Goal: Task Accomplishment & Management: Complete application form

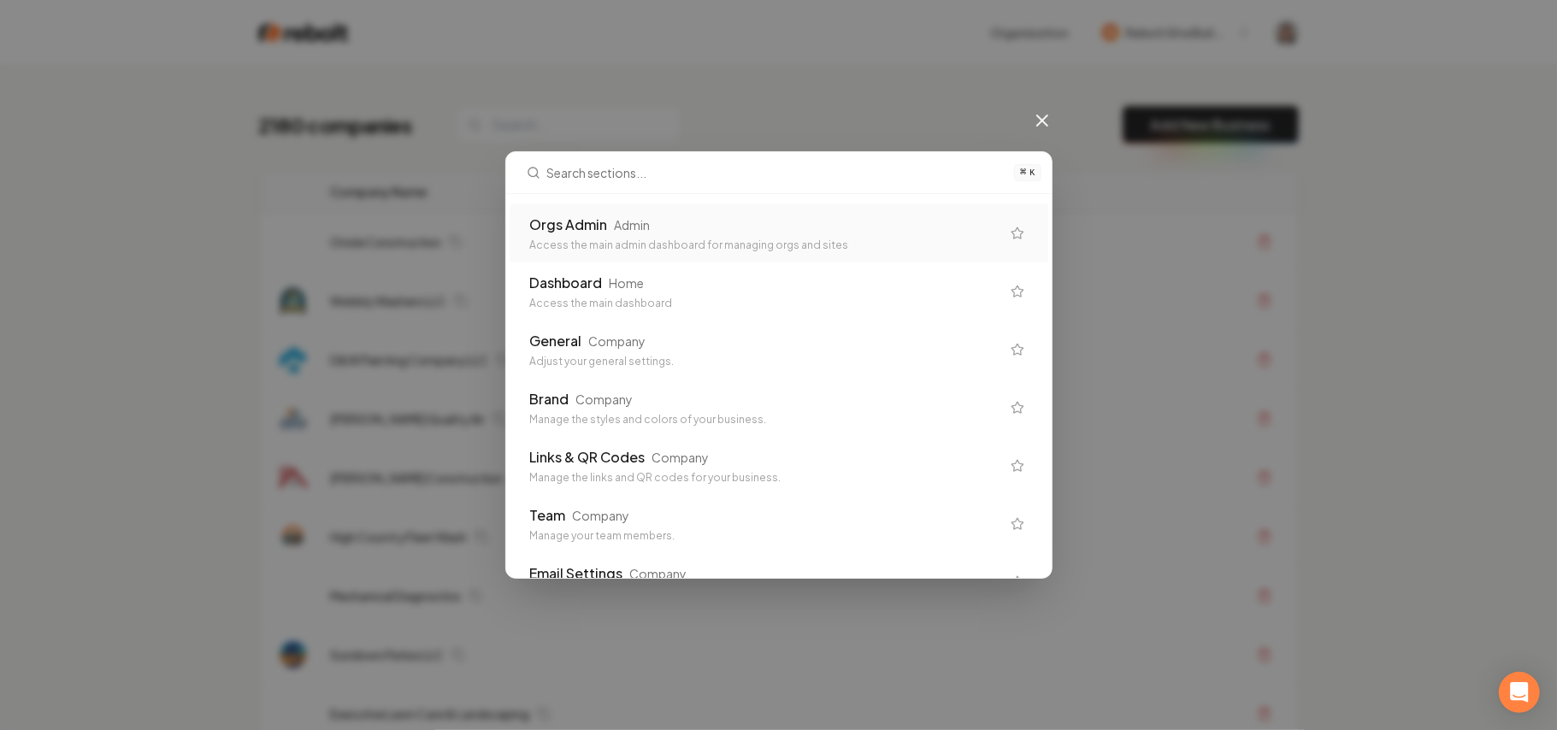
click at [677, 233] on div "Orgs Admin Admin" at bounding box center [765, 225] width 470 height 21
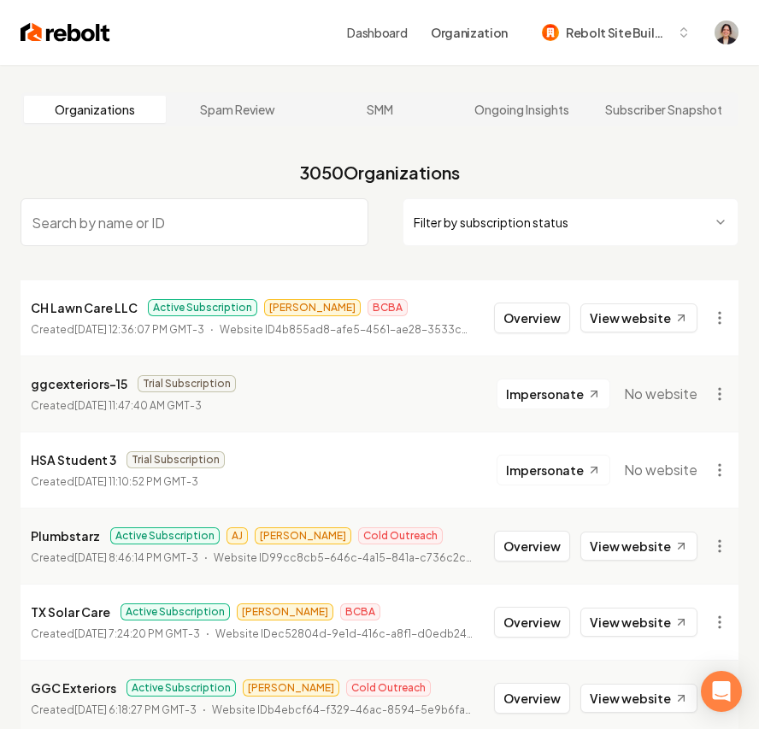
click at [22, 31] on img at bounding box center [66, 33] width 90 height 24
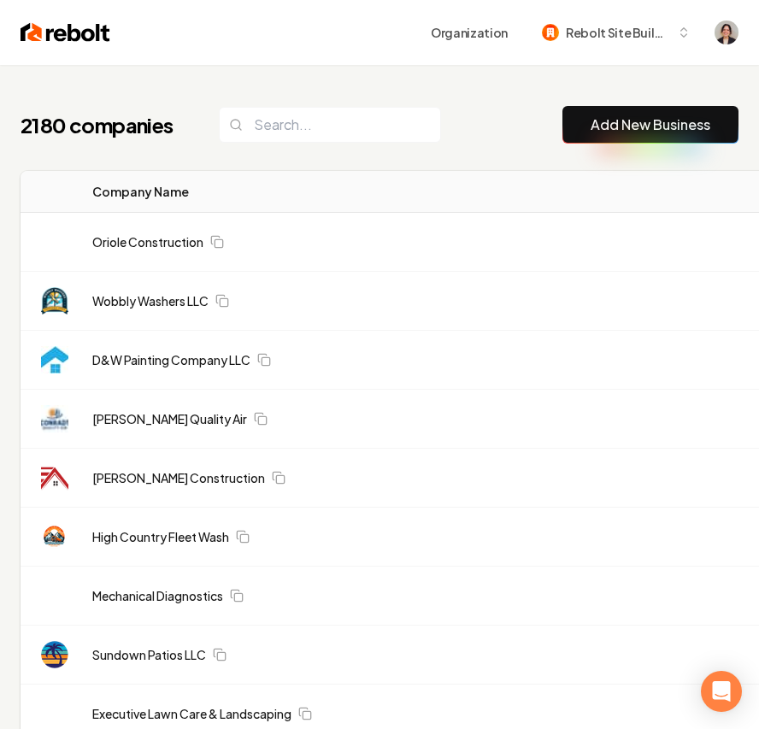
click at [646, 141] on button "Add New Business" at bounding box center [651, 125] width 176 height 38
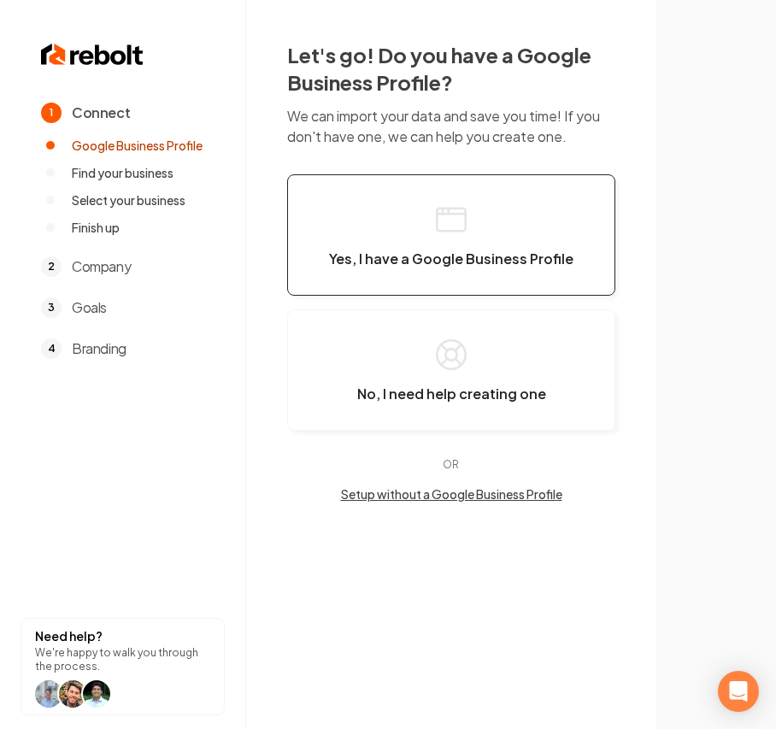
click at [416, 220] on button "Yes, I have a Google Business Profile" at bounding box center [451, 234] width 328 height 121
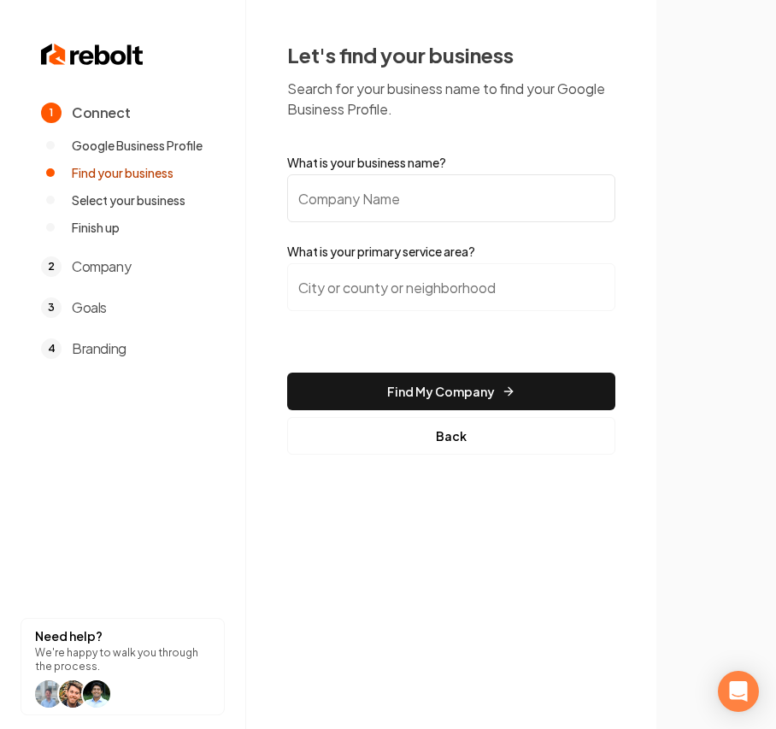
click at [395, 190] on input "What is your business name?" at bounding box center [451, 198] width 328 height 48
paste input "[PERSON_NAME] Lawn Care"
type input "[PERSON_NAME] Lawn Care"
click at [353, 288] on input "search" at bounding box center [451, 287] width 328 height 48
paste input "Tallahassee"
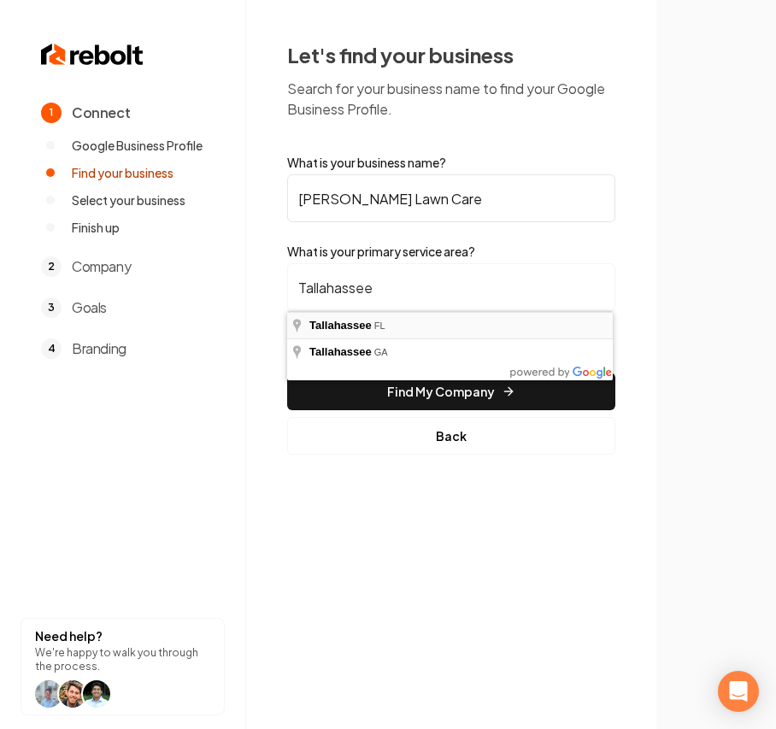
type input "[GEOGRAPHIC_DATA], [GEOGRAPHIC_DATA]"
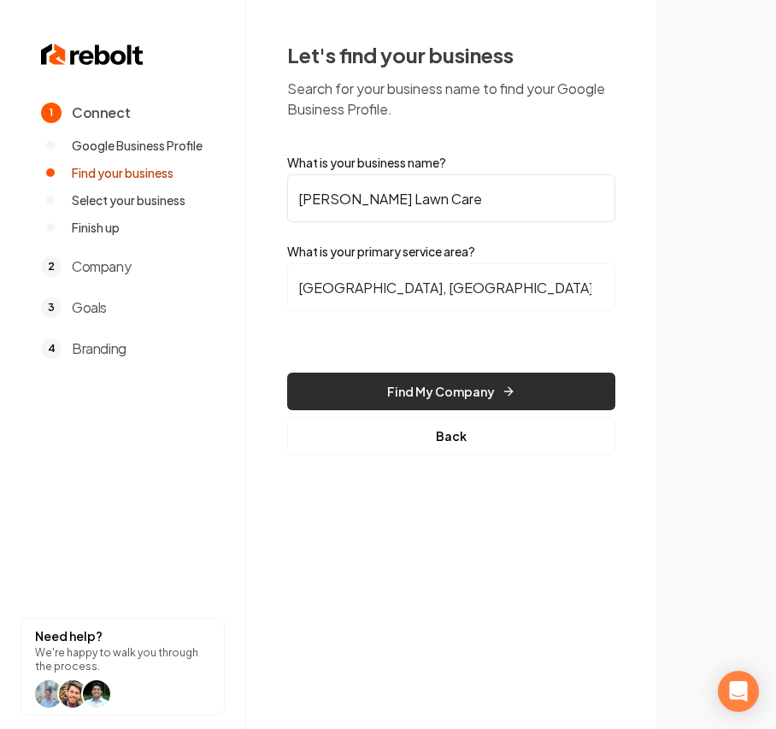
click at [378, 384] on button "Find My Company" at bounding box center [451, 392] width 328 height 38
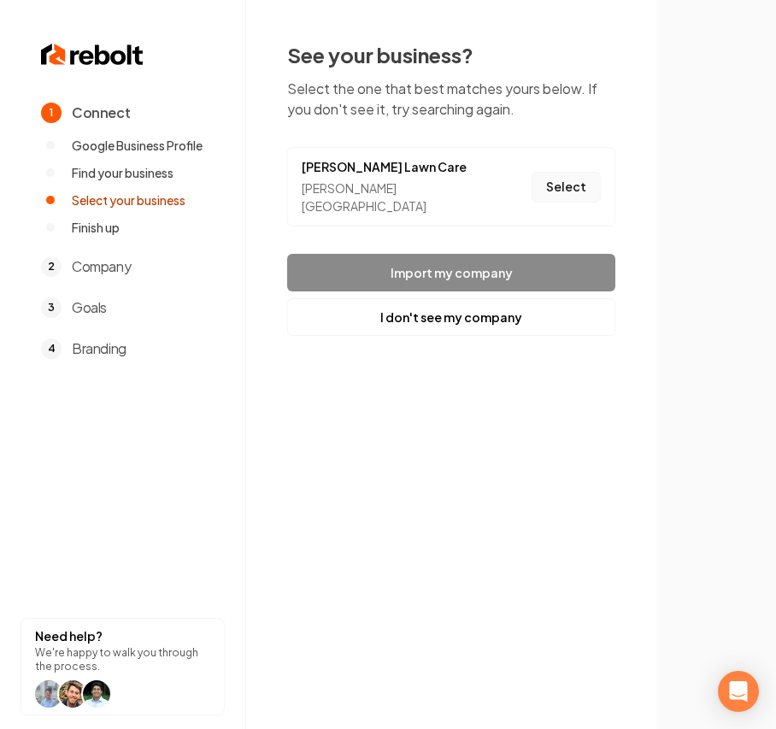
click at [568, 180] on button "Select" at bounding box center [566, 187] width 69 height 31
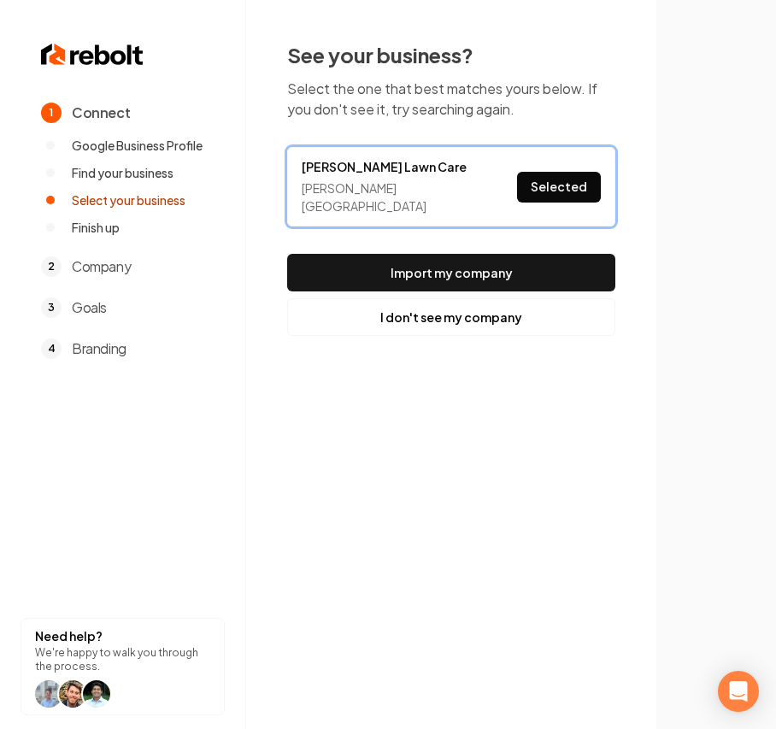
click at [500, 250] on div "See your business? Select the one that best matches yours below. If you don't s…" at bounding box center [451, 188] width 328 height 295
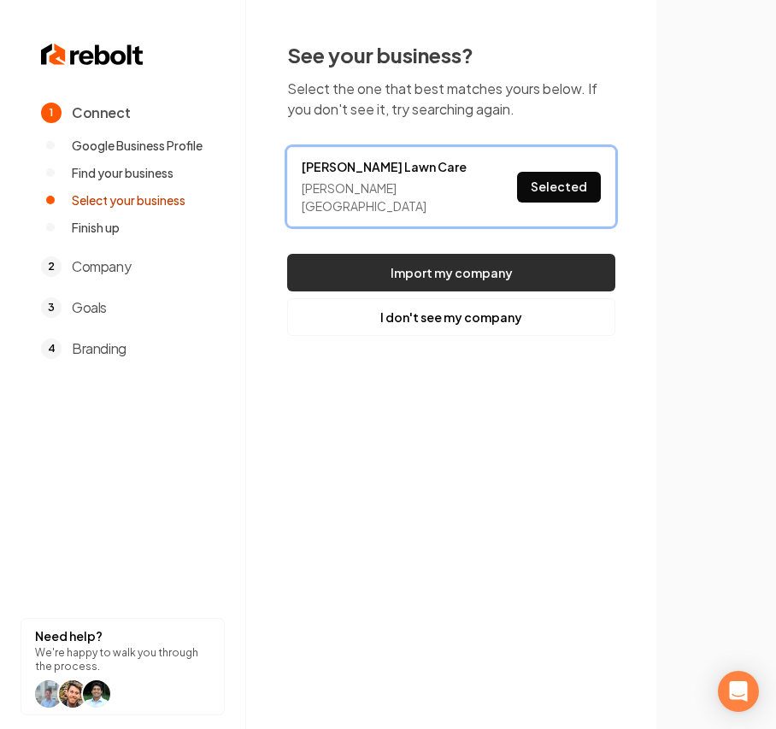
click at [490, 265] on button "Import my company" at bounding box center [451, 273] width 328 height 38
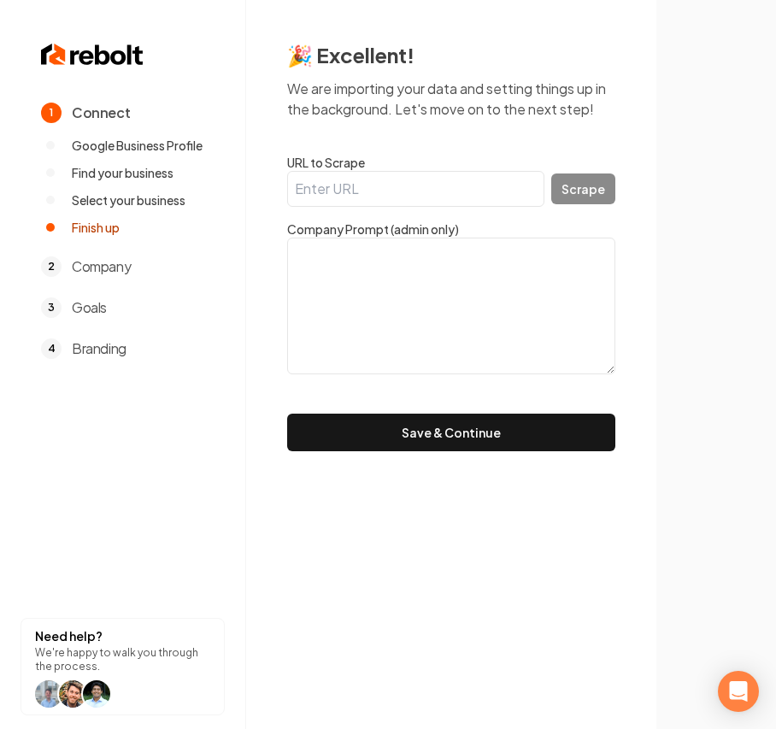
click at [369, 192] on input "URL to Scrape" at bounding box center [415, 189] width 257 height 36
paste input "[URL][DOMAIN_NAME]"
type input "[URL][DOMAIN_NAME]"
click at [605, 188] on button "Scrape" at bounding box center [584, 189] width 64 height 31
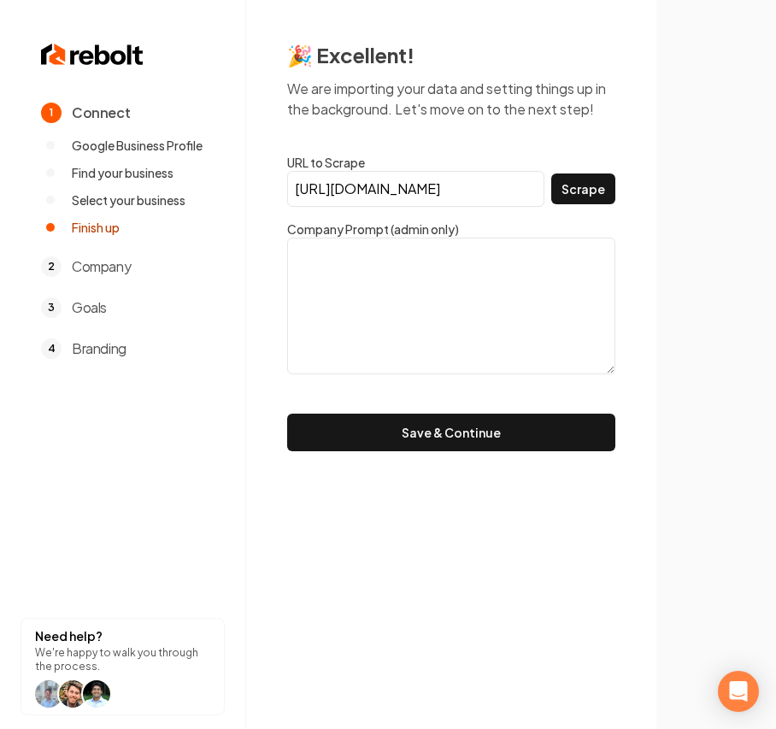
scroll to position [0, 0]
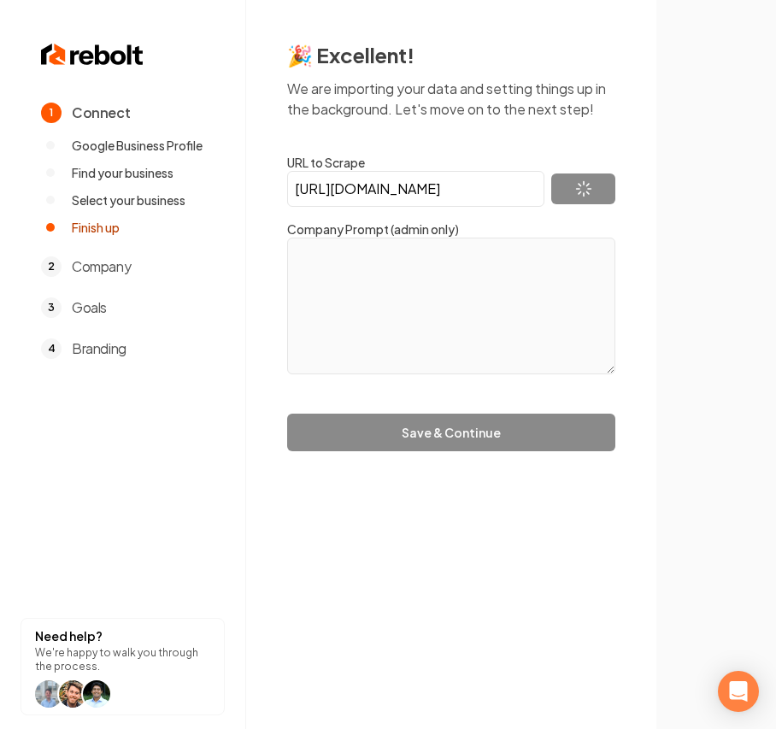
type textarea "It’s no secret that we love what we do. Working with nature to showcase the bes…"
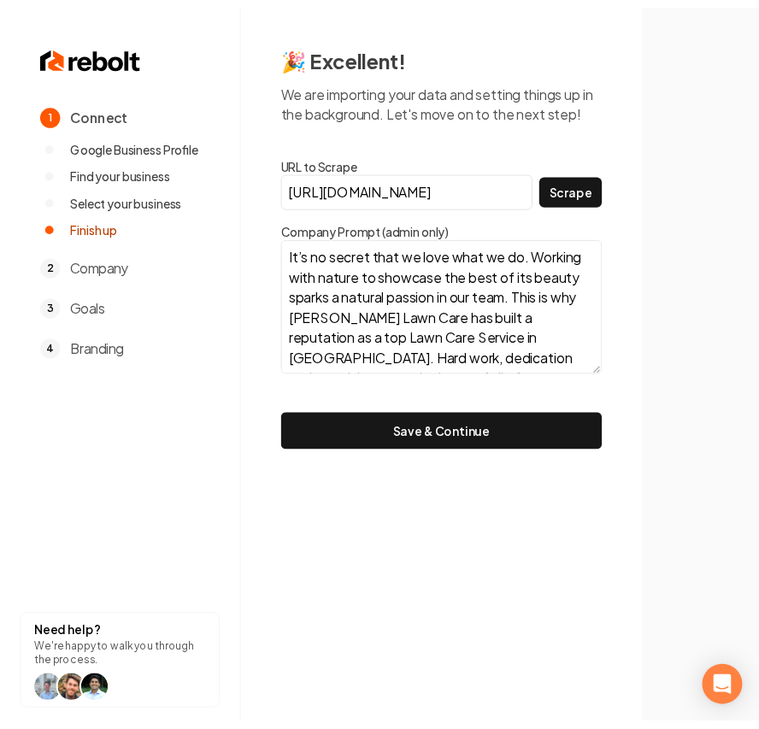
scroll to position [84, 0]
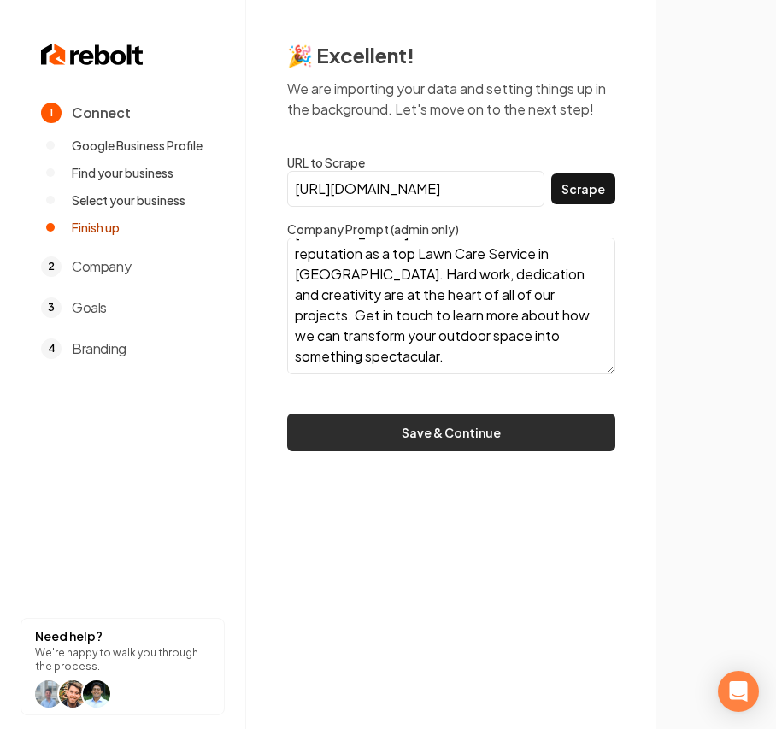
click at [436, 448] on button "Save & Continue" at bounding box center [451, 433] width 328 height 38
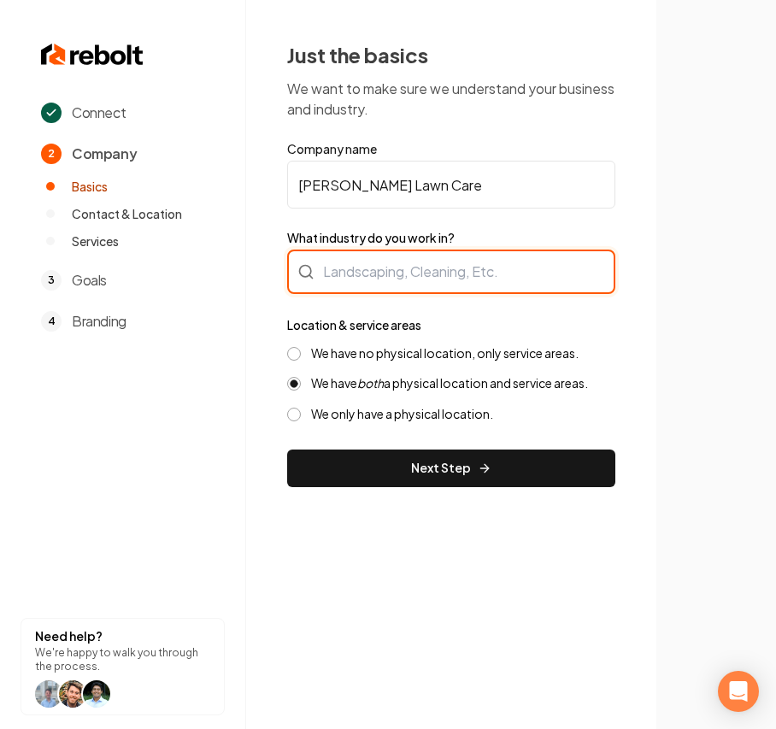
click at [366, 287] on div at bounding box center [451, 272] width 328 height 44
type input "Landscaping"
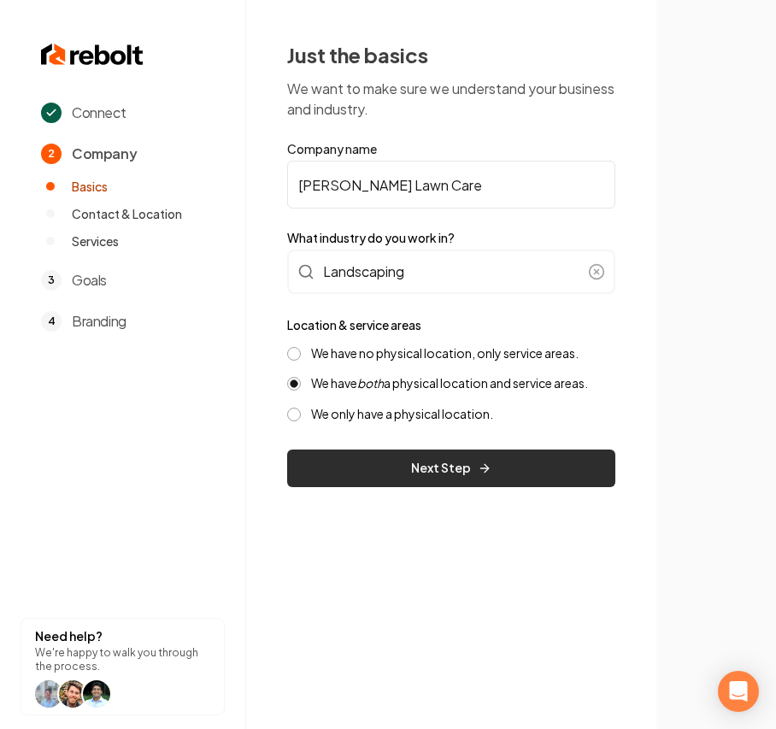
click at [326, 466] on button "Next Step" at bounding box center [451, 469] width 328 height 38
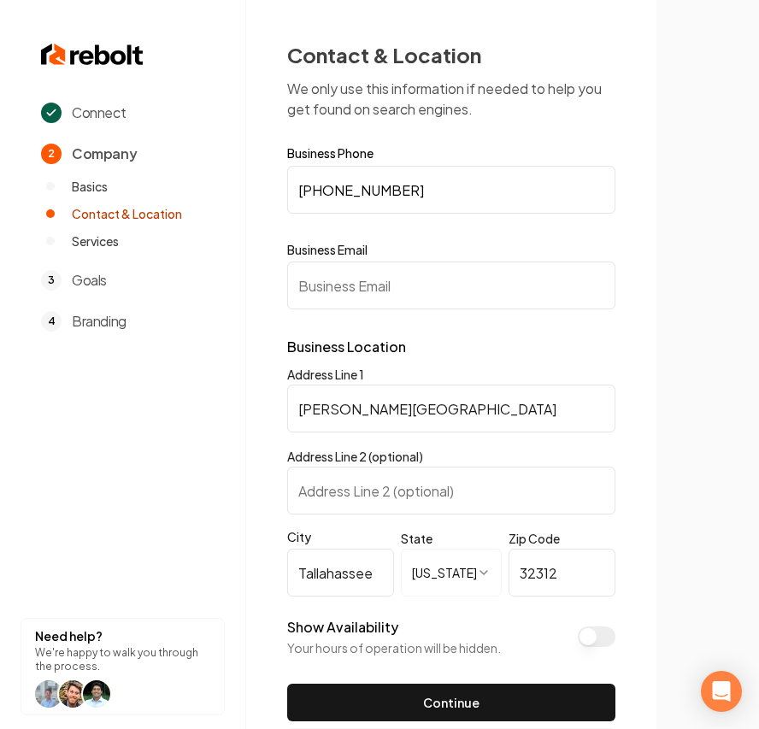
click at [302, 286] on input "Business Email" at bounding box center [451, 286] width 328 height 48
paste input "[EMAIL_ADDRESS][DOMAIN_NAME]"
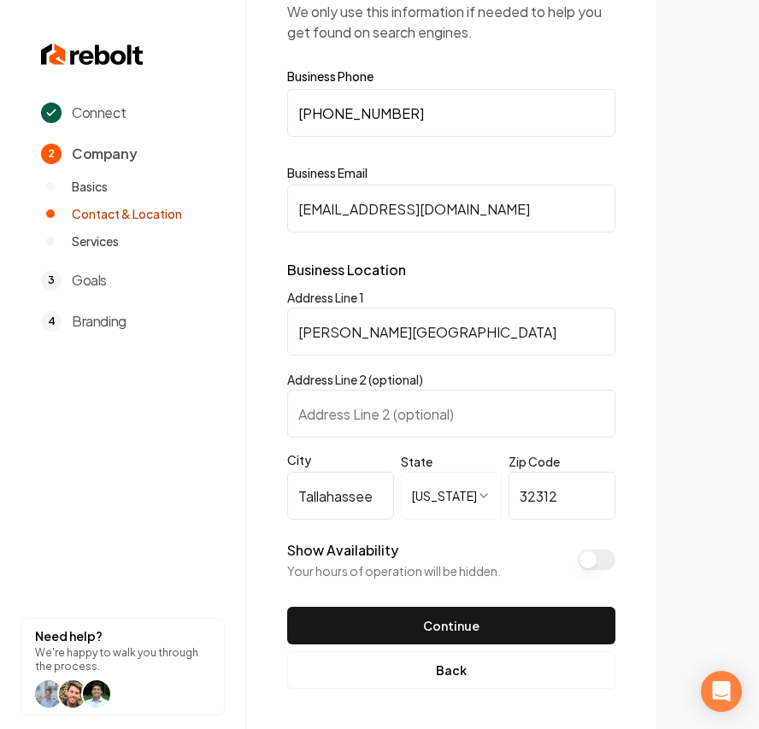
type input "[EMAIL_ADDRESS][DOMAIN_NAME]"
click at [590, 518] on button "Show Availability" at bounding box center [597, 560] width 38 height 21
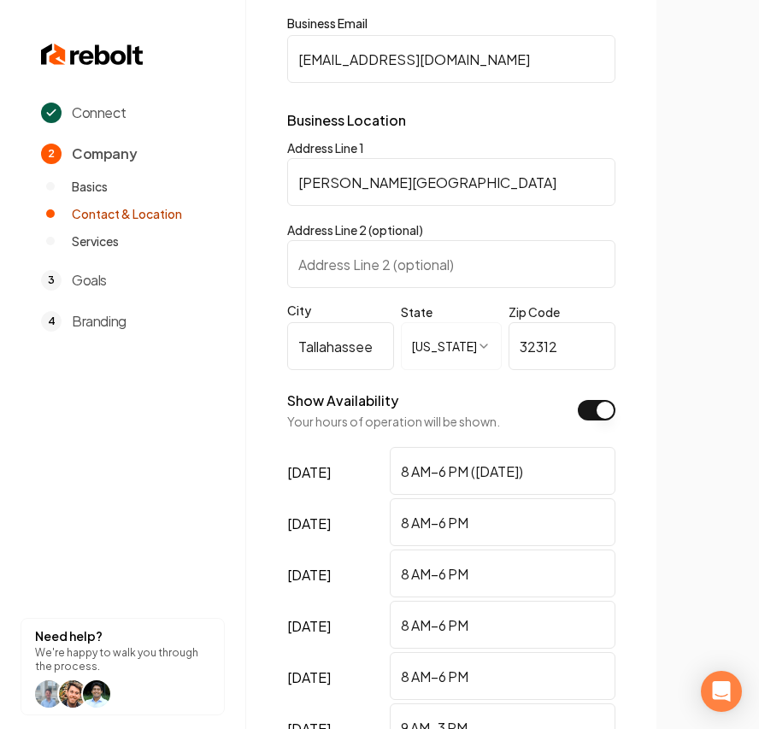
scroll to position [419, 0]
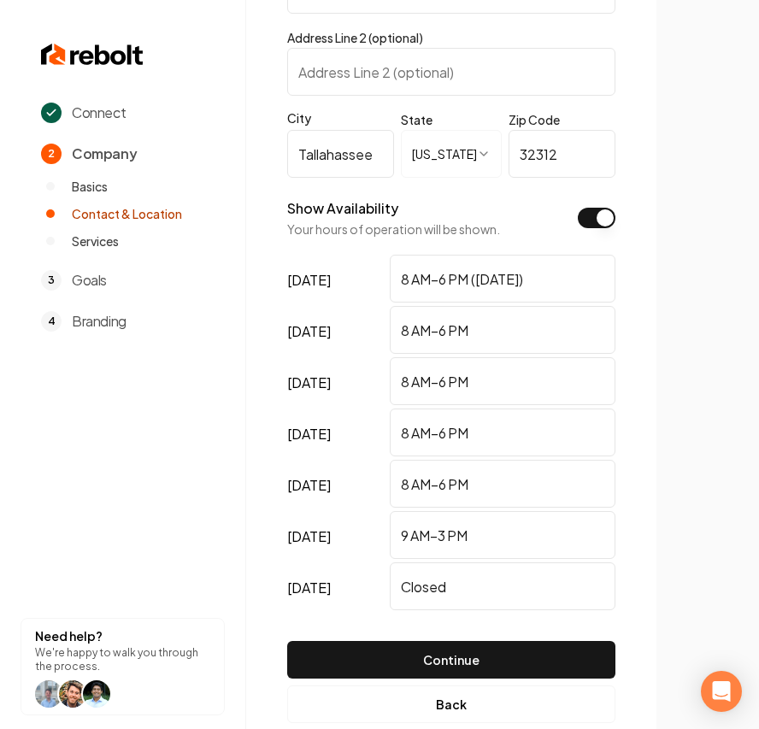
drag, startPoint x: 559, startPoint y: 291, endPoint x: 470, endPoint y: 275, distance: 90.3
click at [470, 275] on input "8 AM–6 PM ([DATE])" at bounding box center [503, 279] width 226 height 48
type input "8 AM–6 PM"
click at [458, 518] on input "Closed" at bounding box center [503, 587] width 226 height 48
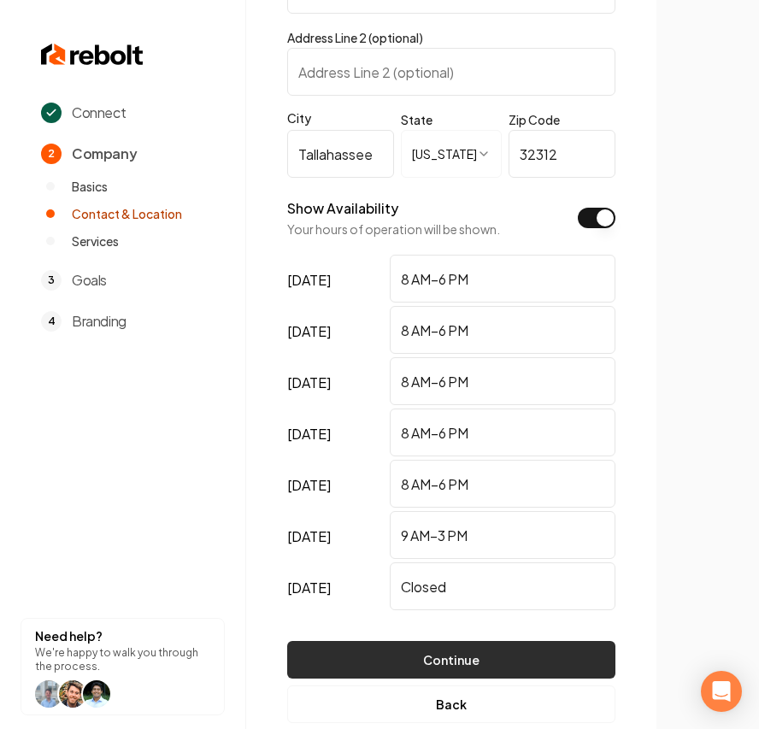
click at [515, 518] on button "Continue" at bounding box center [451, 660] width 328 height 38
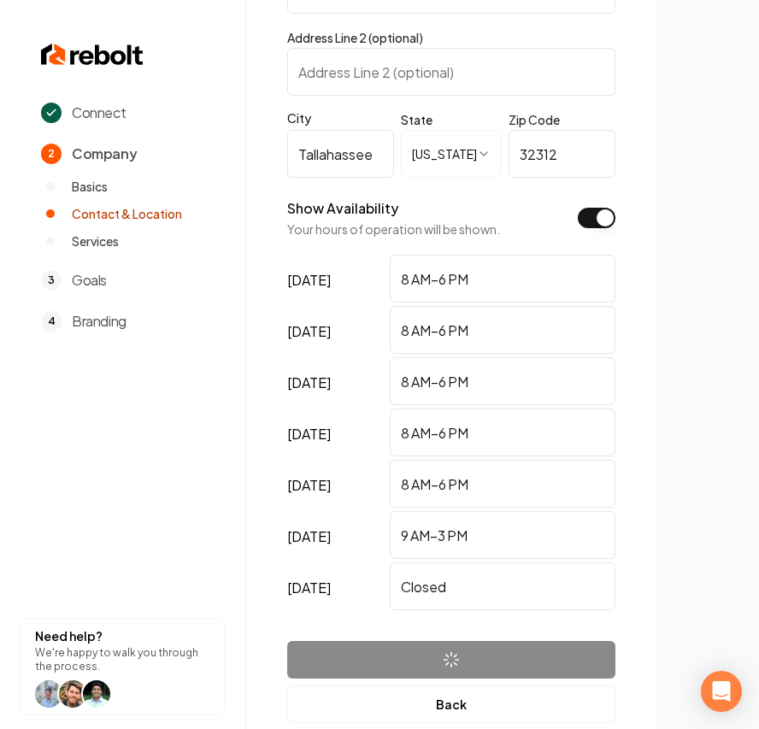
scroll to position [0, 0]
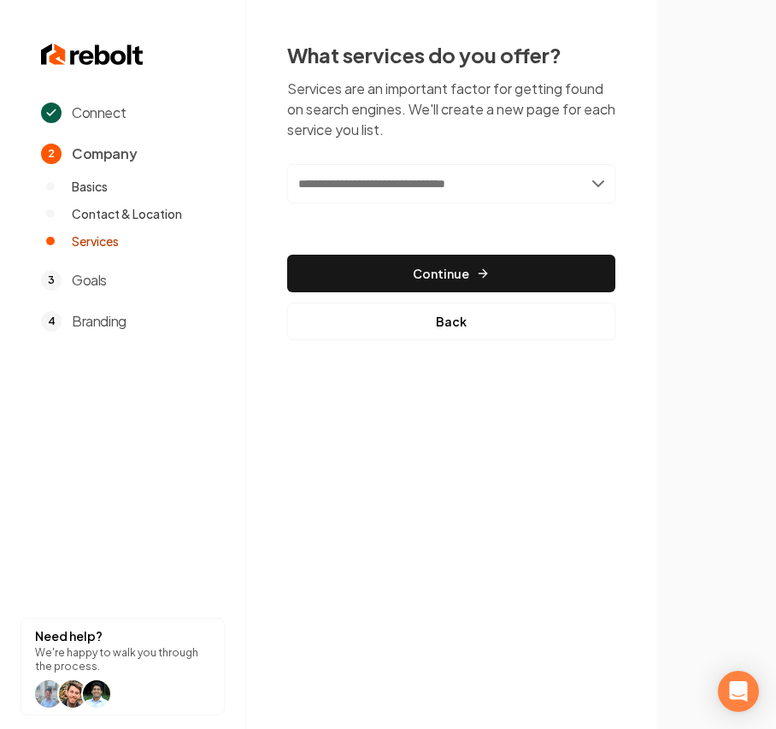
click at [506, 174] on input "text" at bounding box center [451, 183] width 328 height 39
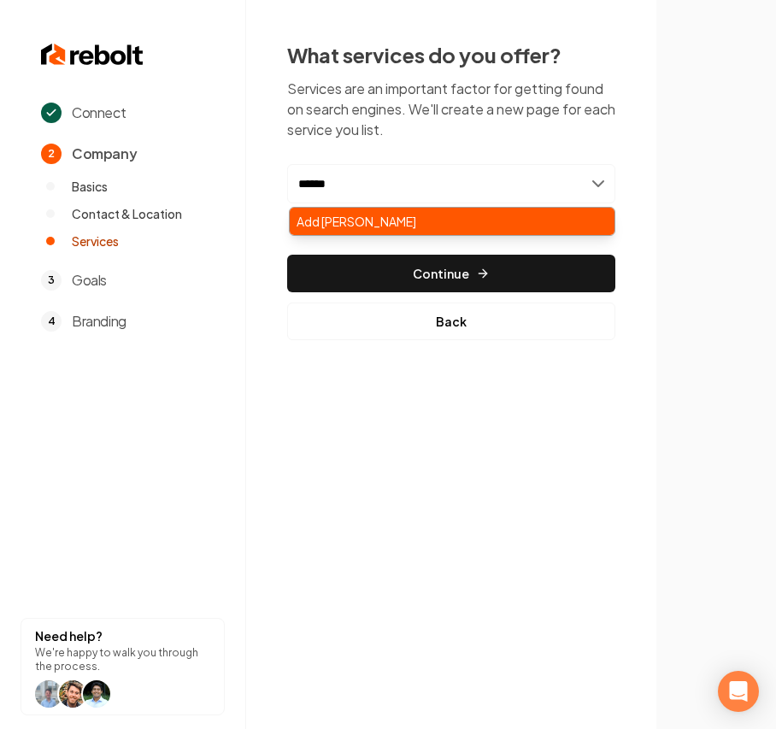
type input "******"
click at [419, 224] on div "Add [PERSON_NAME]" at bounding box center [452, 221] width 325 height 27
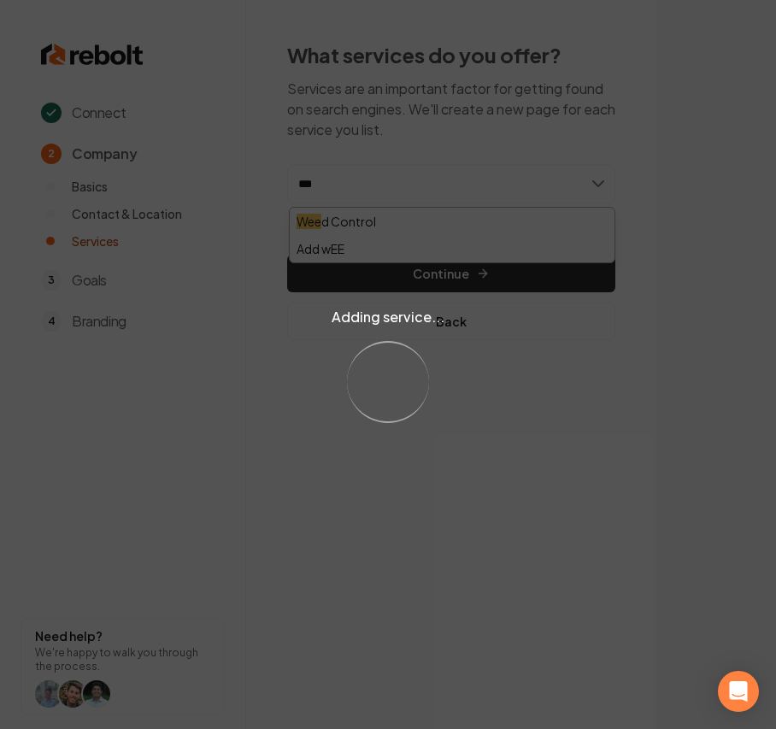
type input "****"
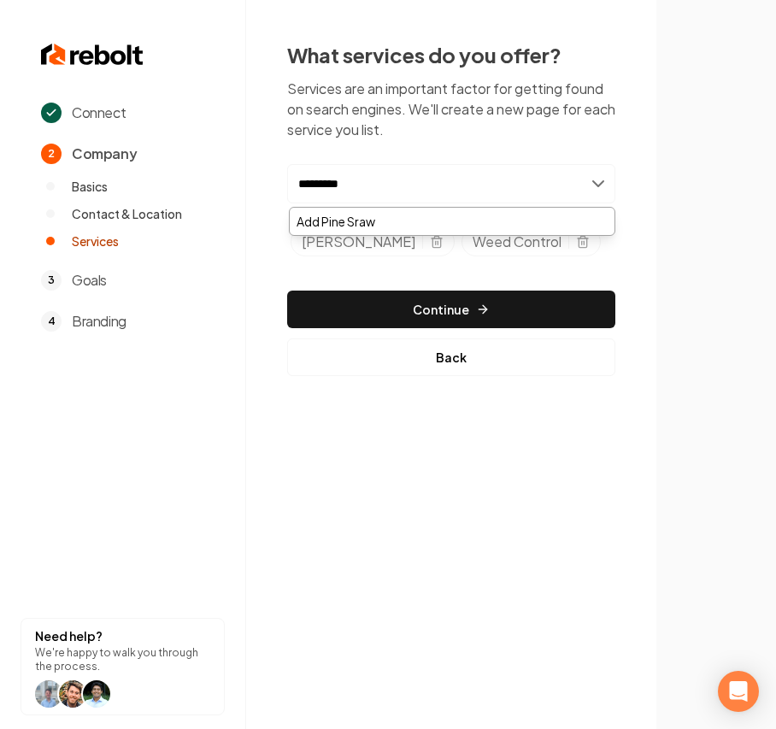
click at [402, 192] on input "*********" at bounding box center [451, 183] width 328 height 39
click at [398, 190] on input "*********" at bounding box center [451, 183] width 328 height 39
drag, startPoint x: 405, startPoint y: 183, endPoint x: 209, endPoint y: 180, distance: 195.8
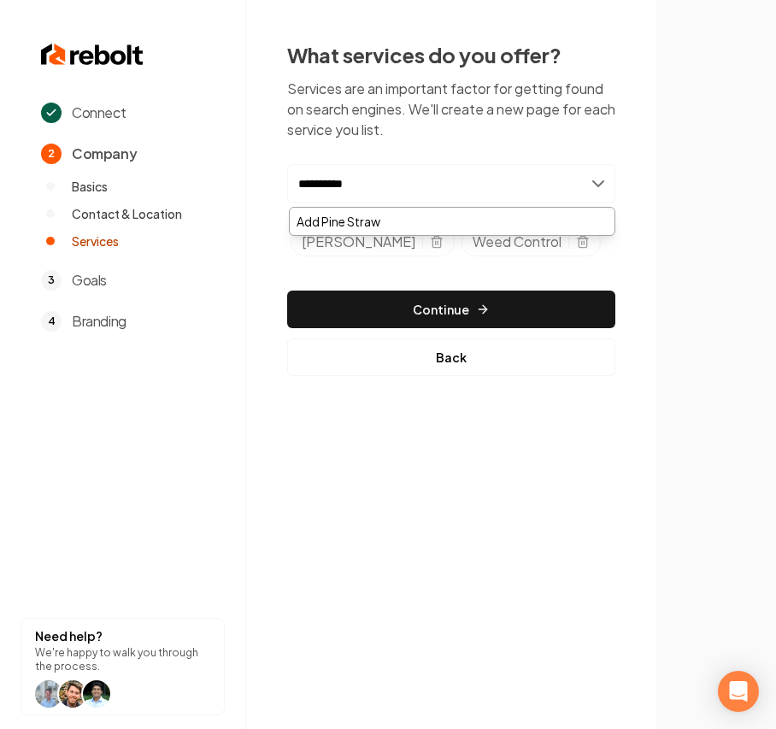
click at [209, 180] on div "**********" at bounding box center [388, 364] width 776 height 729
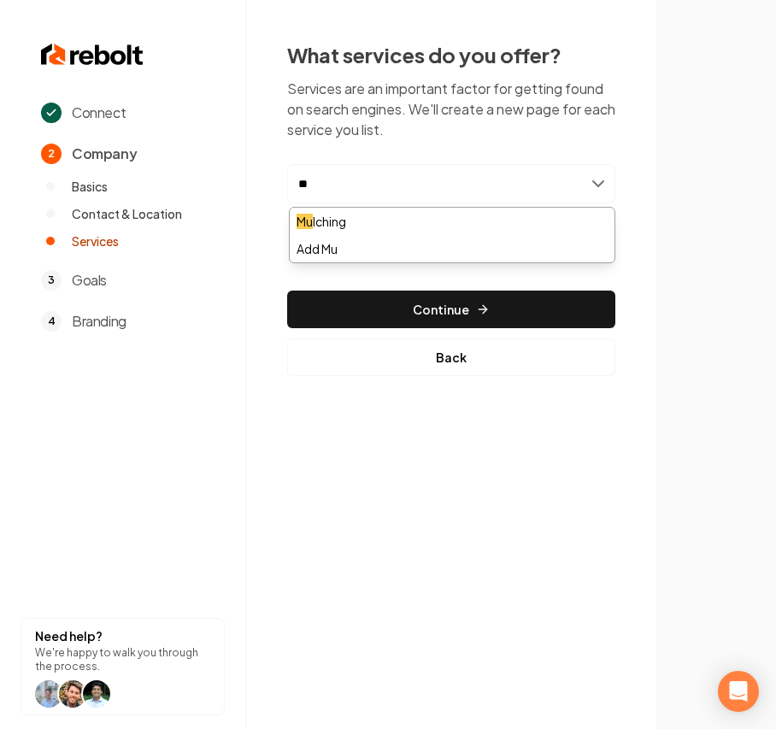
type input "***"
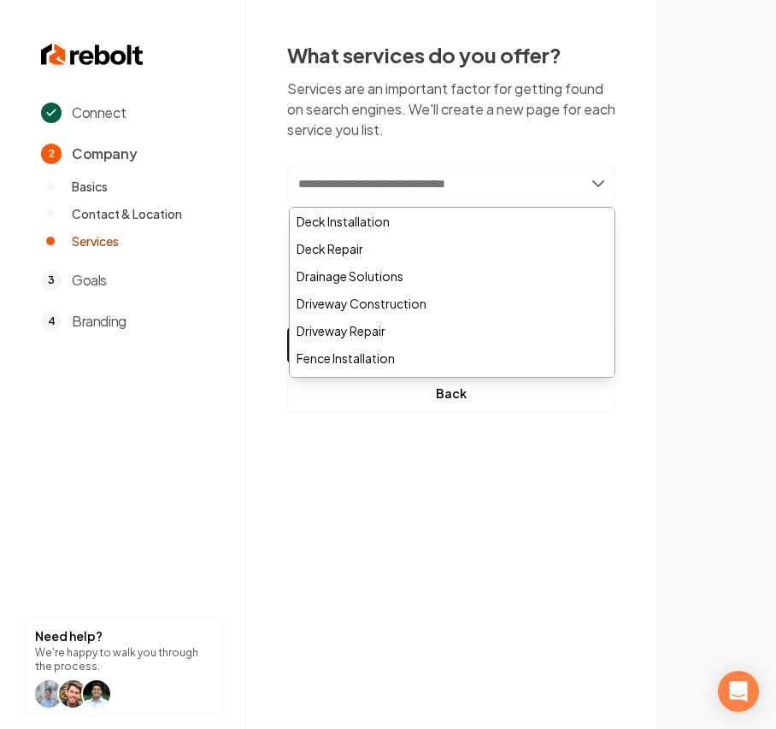
paste input "**********"
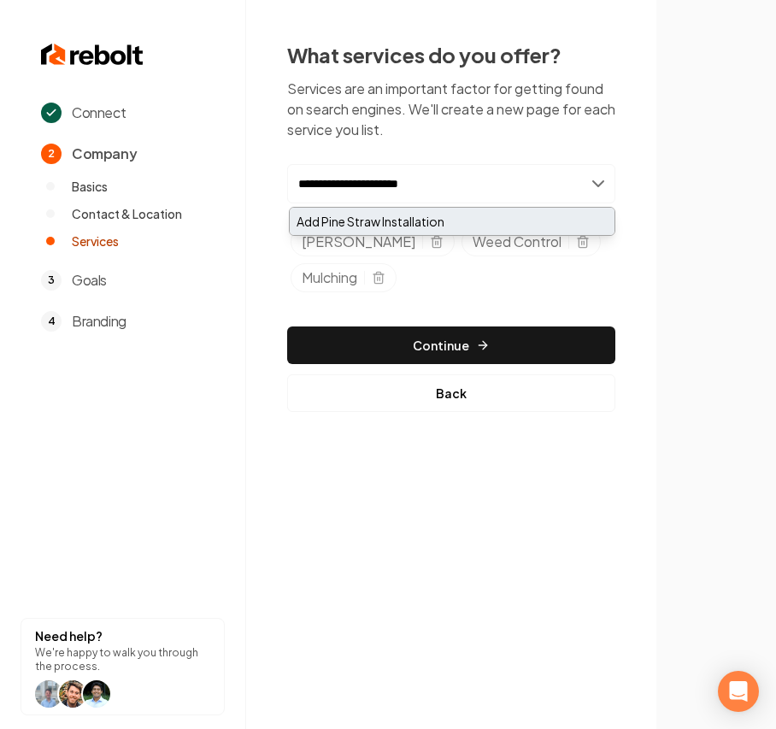
type input "**********"
click at [494, 210] on div "Add Pine Straw Installation" at bounding box center [452, 221] width 325 height 27
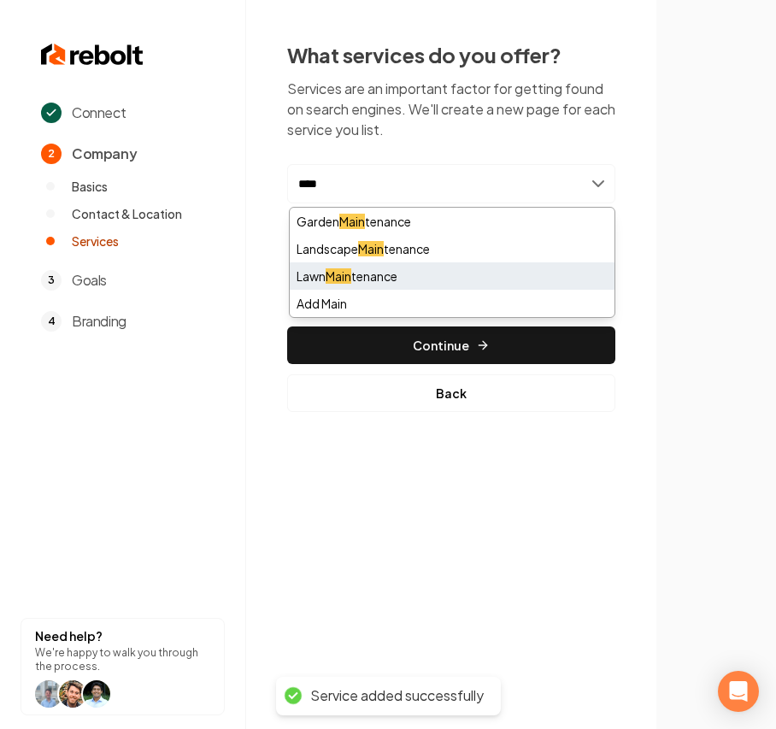
type input "****"
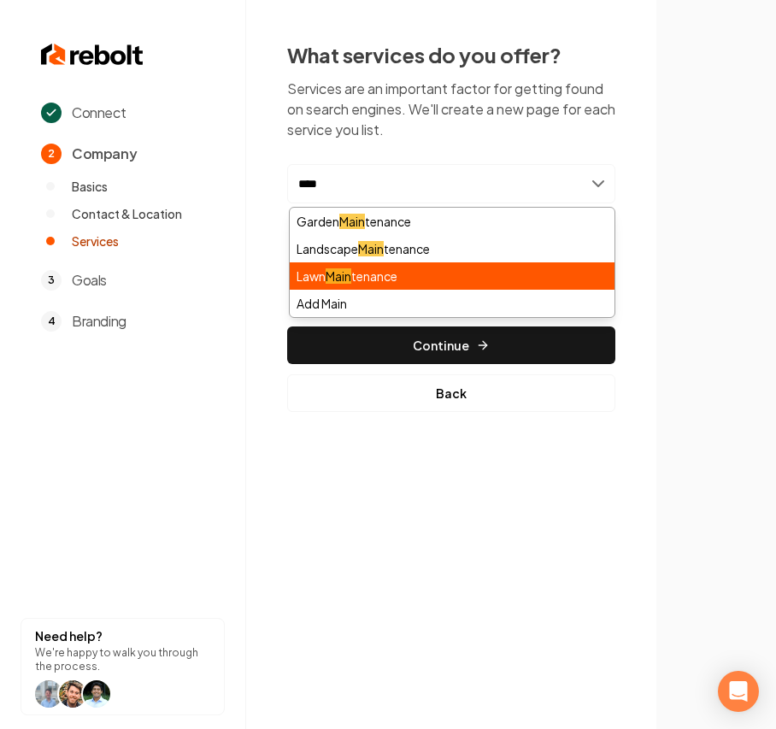
click at [412, 284] on div "Lawn Main tenance" at bounding box center [452, 276] width 325 height 27
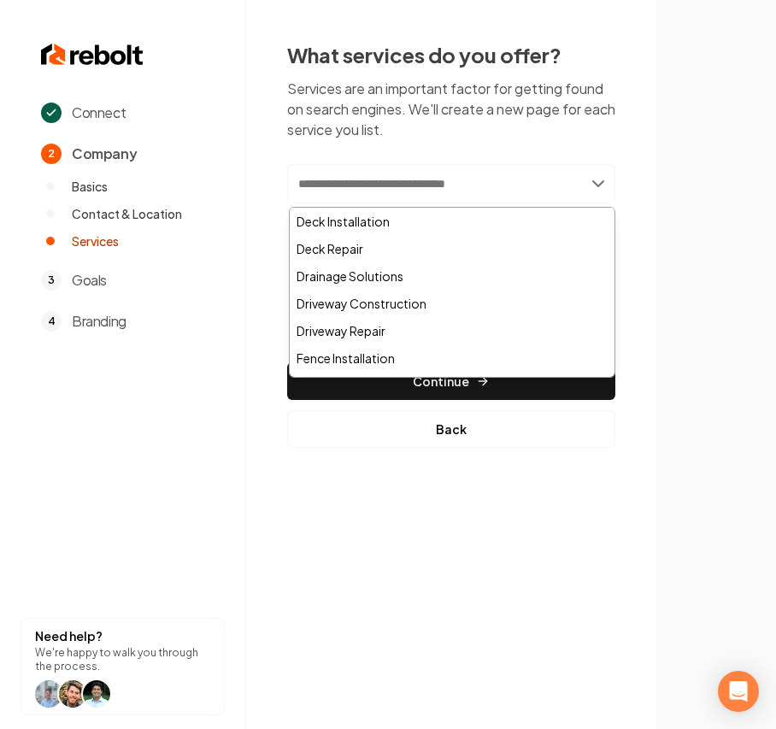
click at [491, 192] on input "text" at bounding box center [451, 183] width 328 height 39
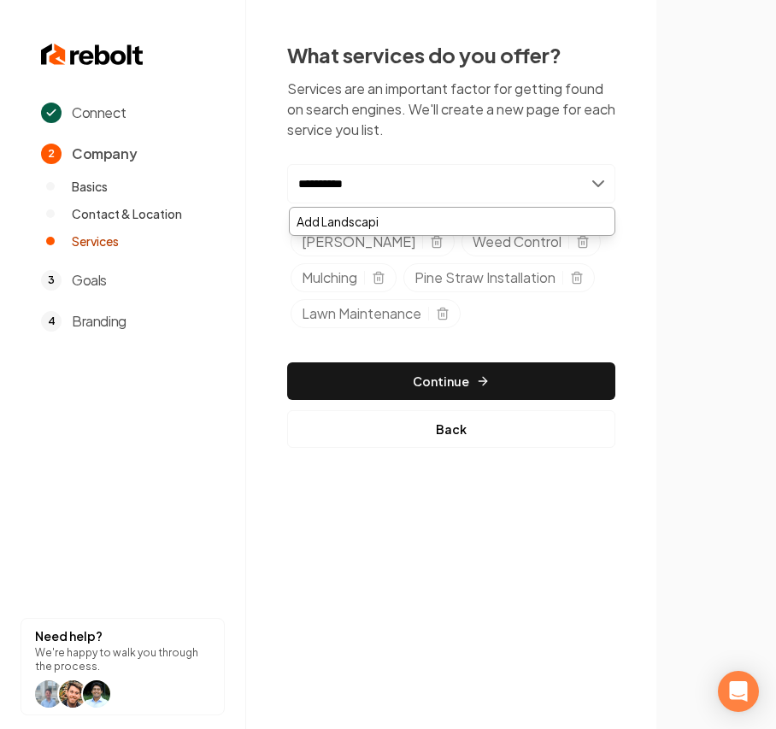
type input "**********"
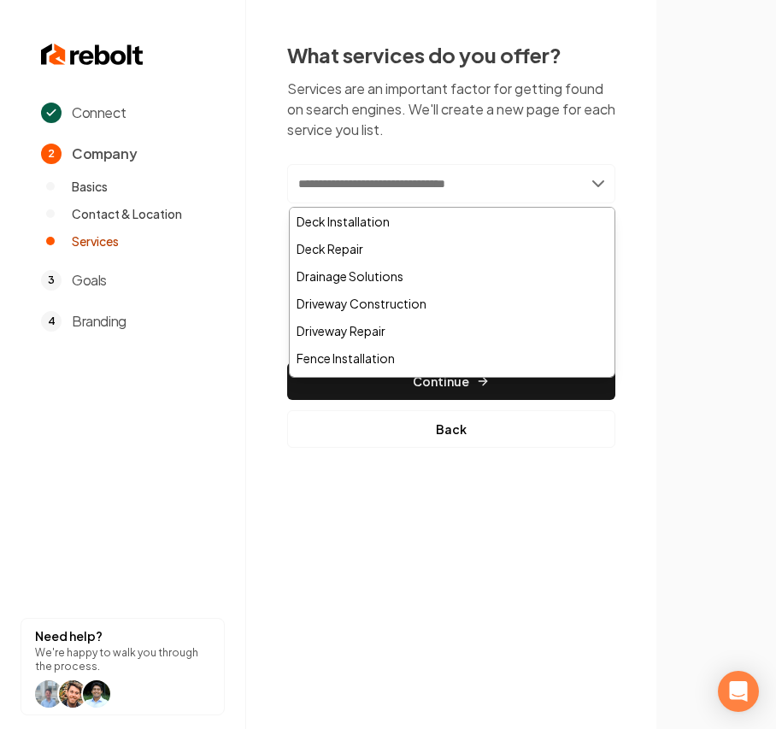
click at [522, 518] on div "Connect 2 Company Basics Contact & Location Services 3 Goals 4 Branding Need he…" at bounding box center [388, 364] width 776 height 729
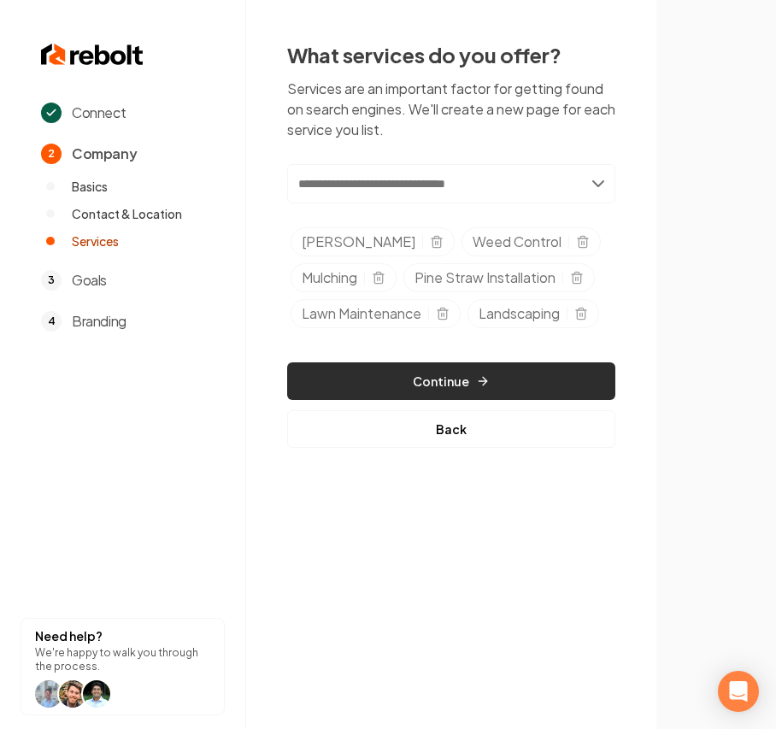
click at [402, 378] on button "Continue" at bounding box center [451, 382] width 328 height 38
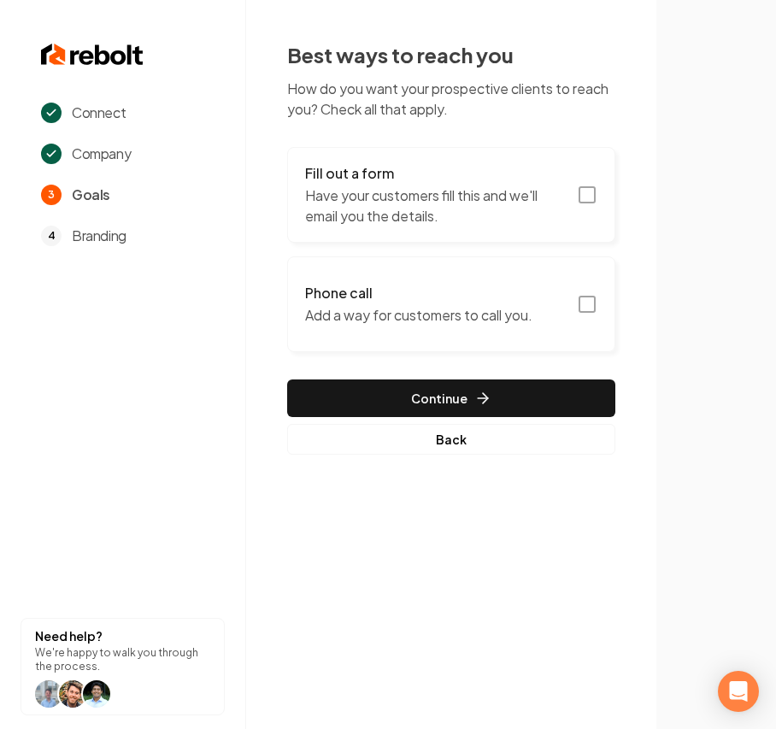
click at [393, 387] on button "Continue" at bounding box center [451, 399] width 328 height 38
click at [428, 179] on h3 "Fill out a form" at bounding box center [436, 173] width 262 height 21
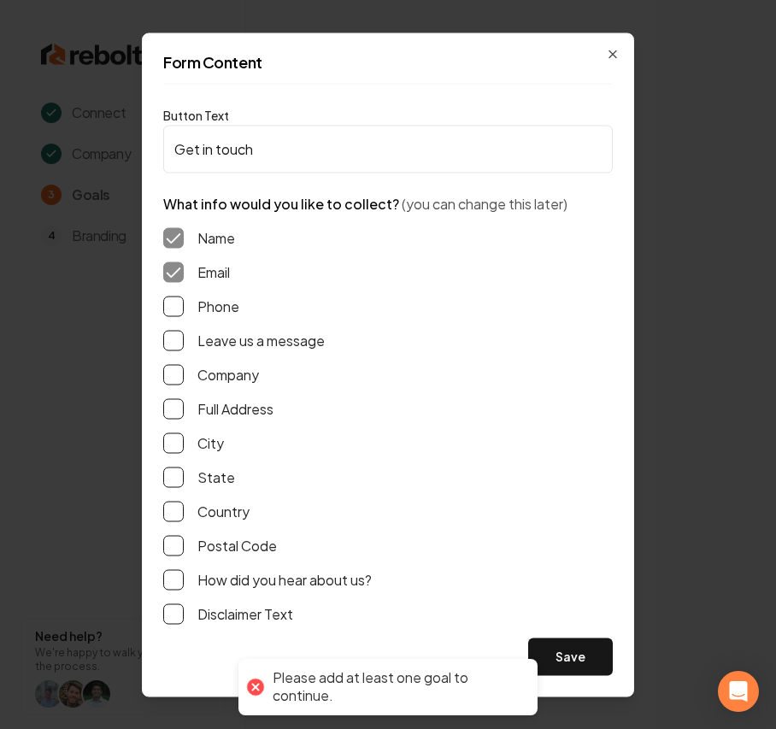
click at [205, 287] on div "Name Email Phone Leave us a message Company Full Address City State Country Pos…" at bounding box center [388, 426] width 450 height 424
click at [200, 305] on label "Phone" at bounding box center [219, 306] width 42 height 21
click at [184, 305] on button "Phone" at bounding box center [173, 306] width 21 height 21
click at [214, 339] on label "Leave us a message" at bounding box center [261, 340] width 127 height 21
click at [184, 339] on button "Leave us a message" at bounding box center [173, 340] width 21 height 21
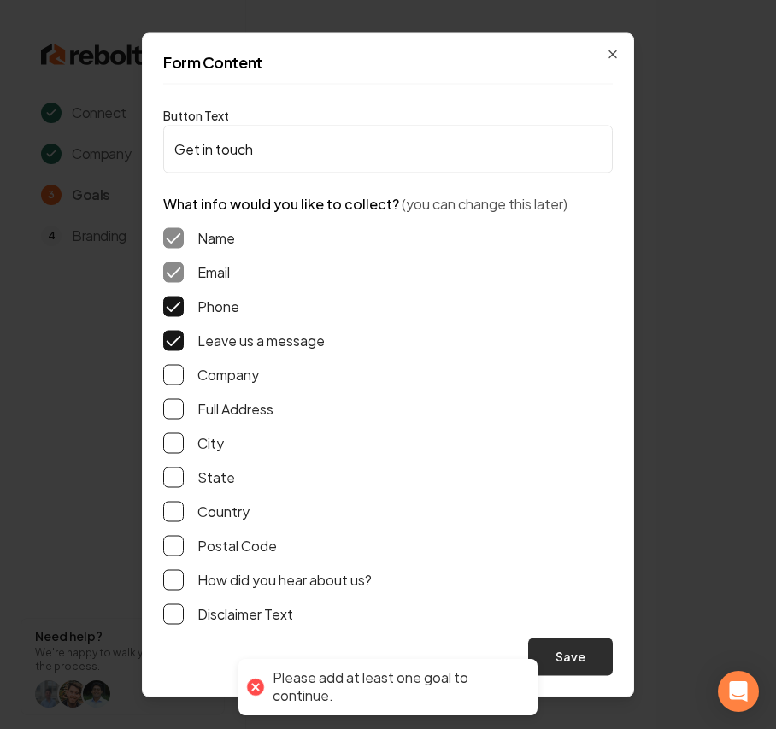
click at [578, 518] on button "Save" at bounding box center [570, 657] width 85 height 38
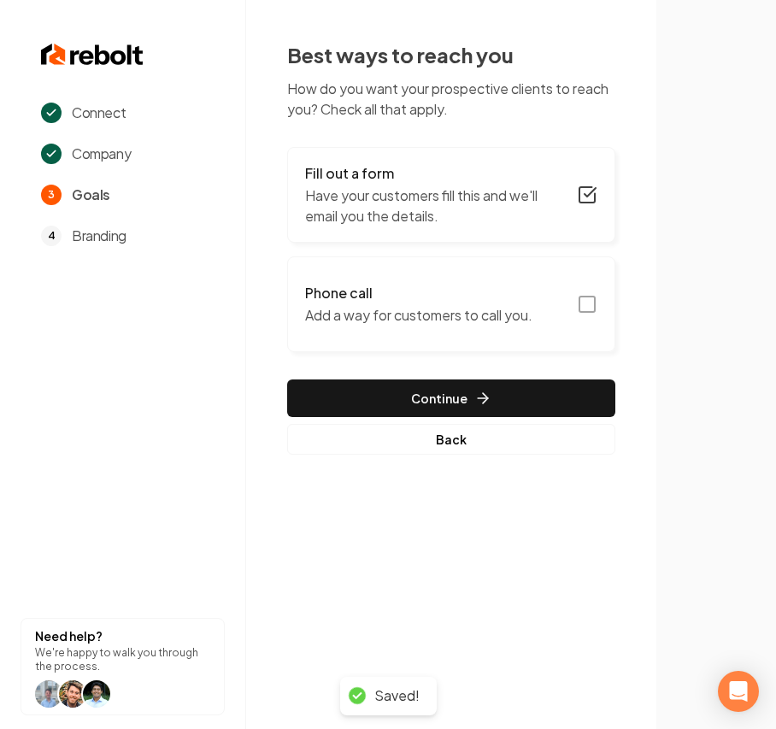
click at [384, 336] on button "Phone call Add a way for customers to call you." at bounding box center [451, 305] width 328 height 96
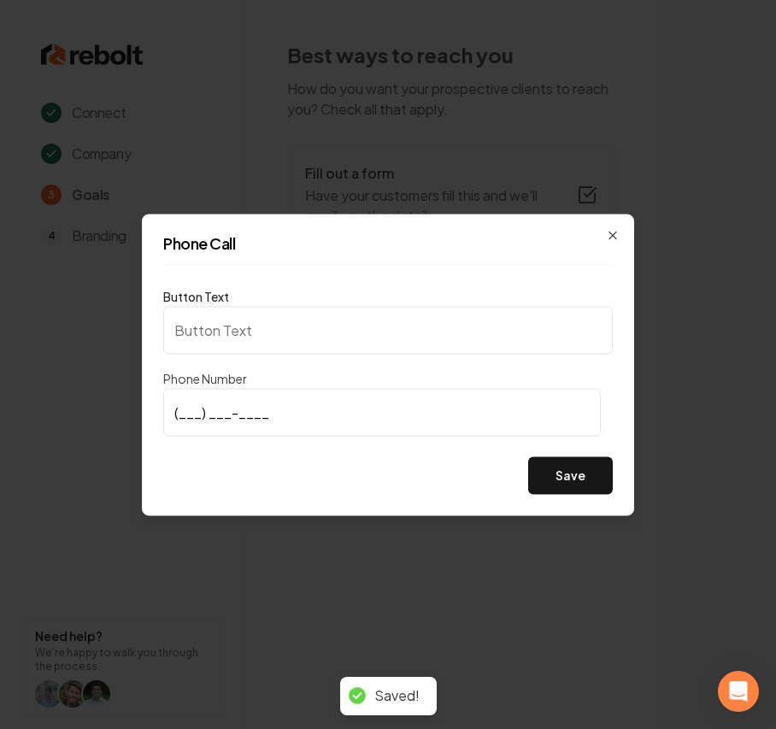
type input "Call us"
type input "(603) 451-3120"
click at [551, 473] on button "Save" at bounding box center [570, 476] width 85 height 38
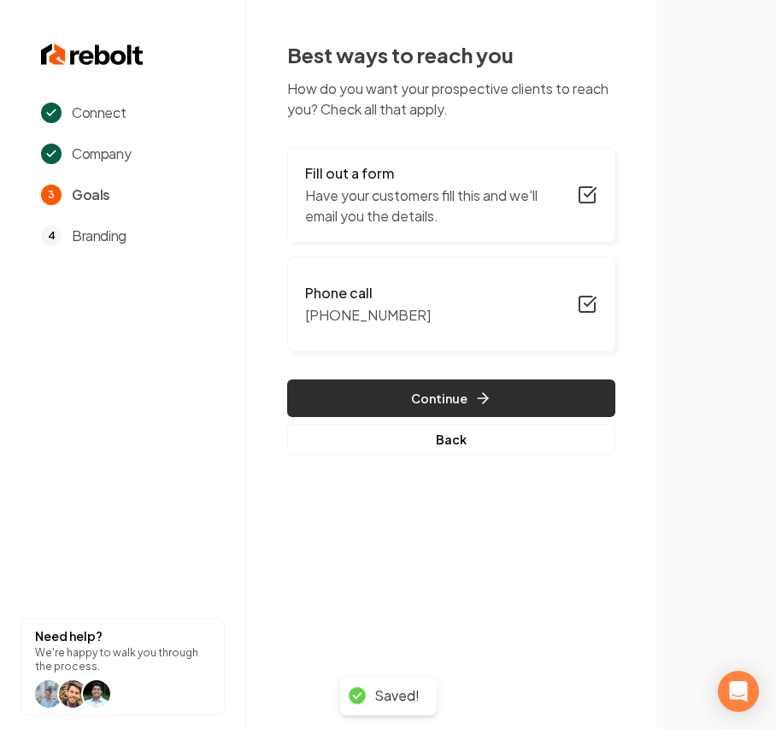
click at [460, 392] on button "Continue" at bounding box center [451, 399] width 328 height 38
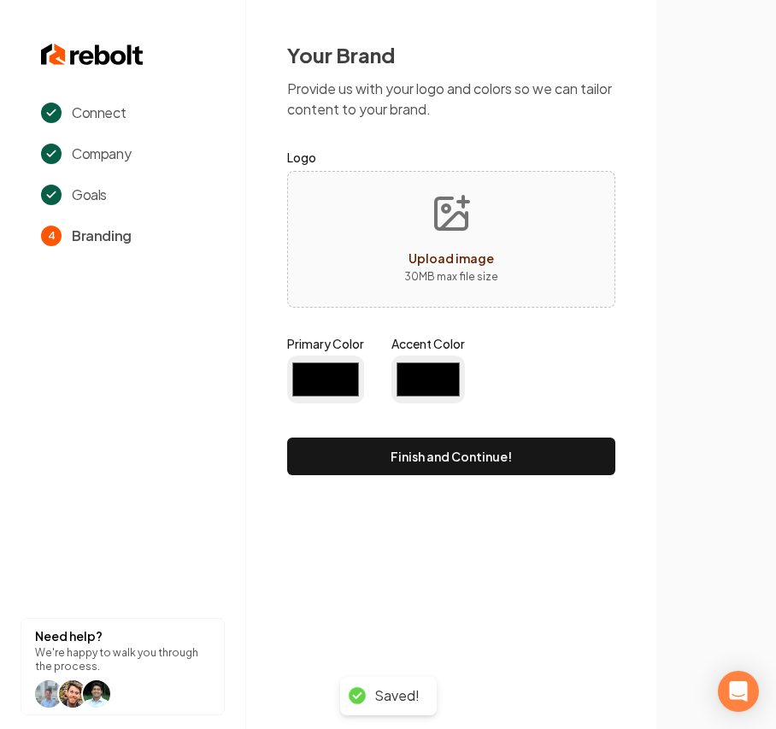
type input "#194d33"
type input "#70be00"
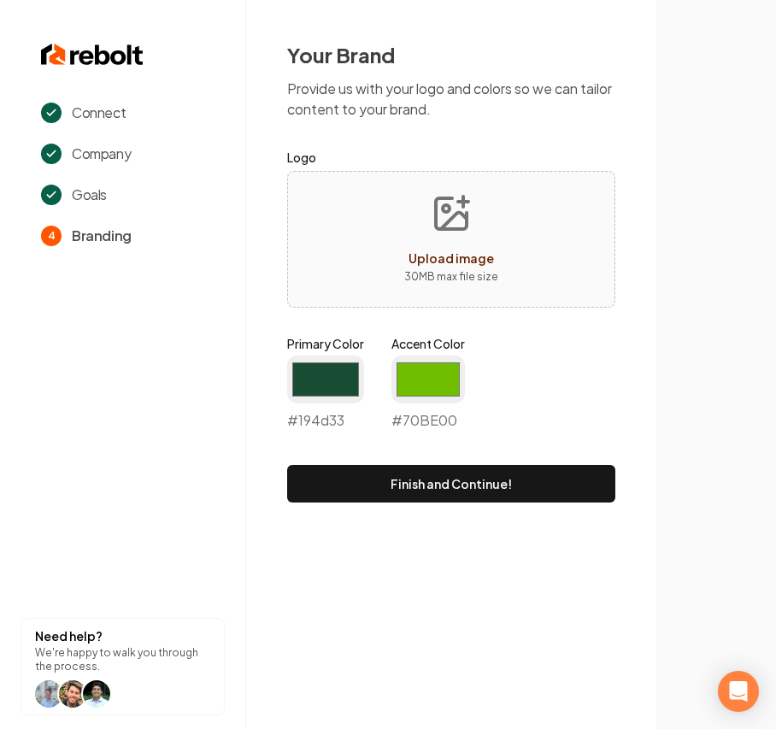
click at [415, 257] on span "Upload image" at bounding box center [452, 258] width 86 height 15
type input "**********"
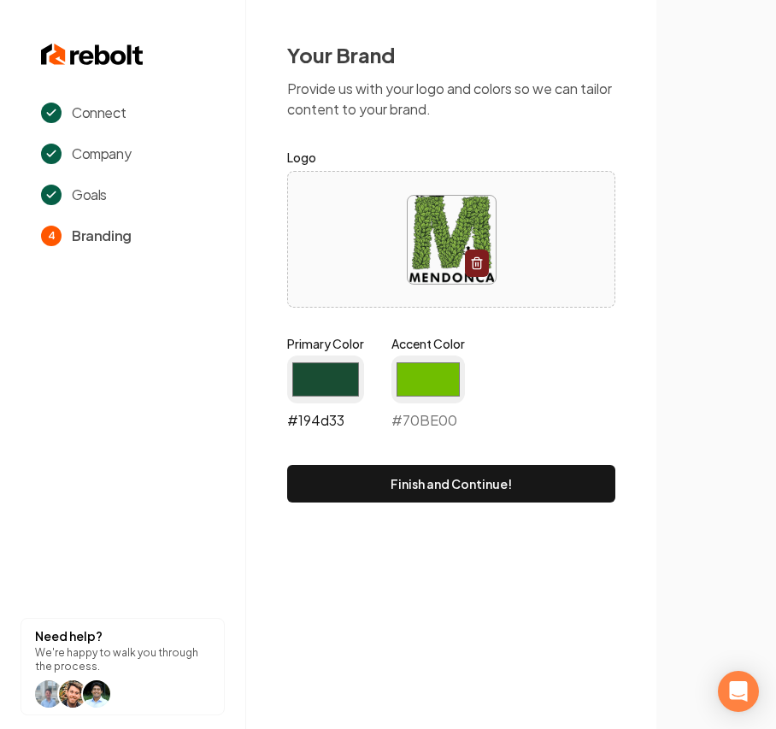
click at [309, 378] on input "#194d33" at bounding box center [325, 380] width 77 height 48
type input "#314a25"
click at [431, 386] on input "#70be00" at bounding box center [429, 380] width 74 height 48
type input "#8eb847"
click at [292, 518] on div "Your Brand Provide us with your logo and colors so we can tailor content to you…" at bounding box center [451, 272] width 410 height 544
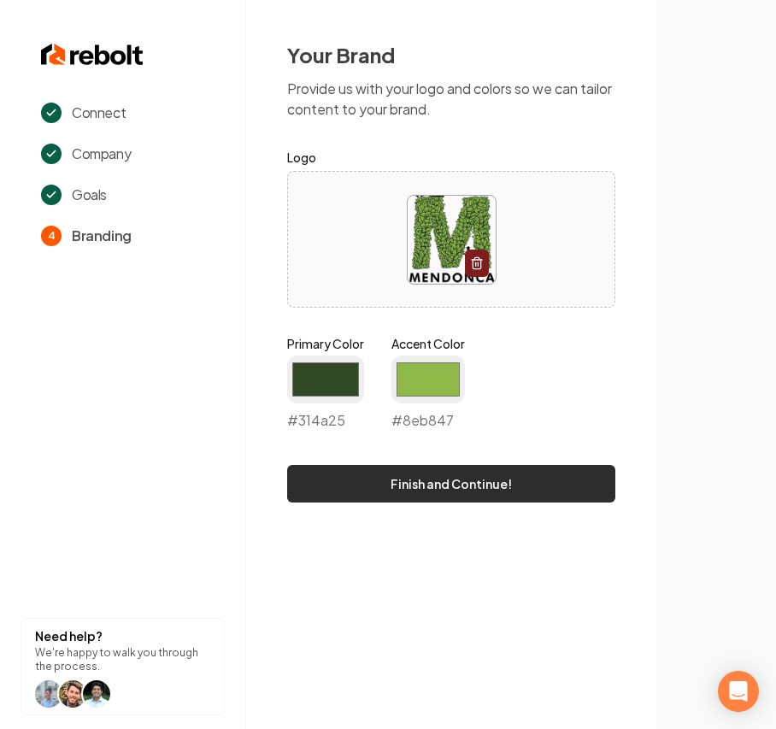
click at [451, 475] on button "Finish and Continue!" at bounding box center [451, 484] width 328 height 38
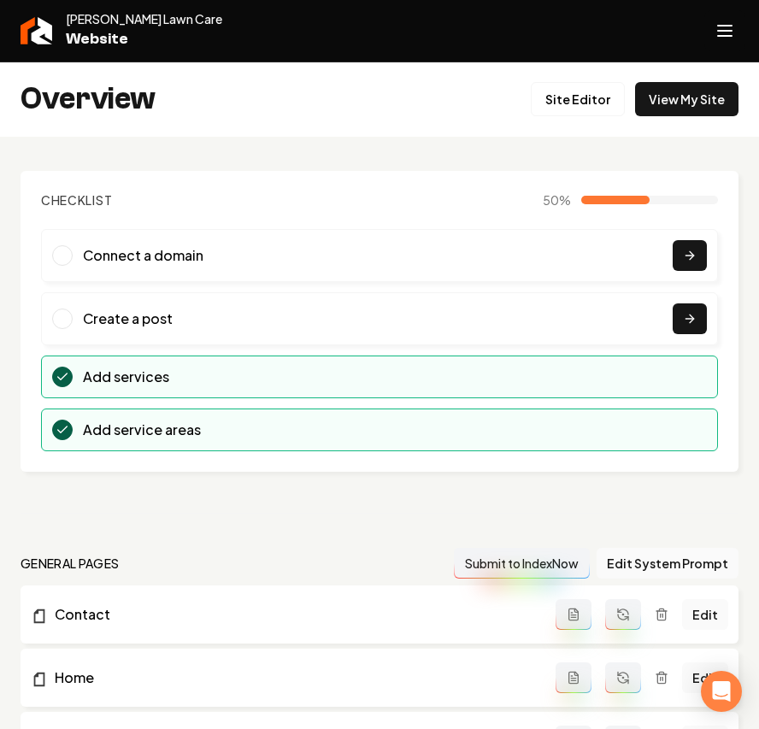
click at [735, 32] on button "Open navigation menu" at bounding box center [725, 30] width 41 height 41
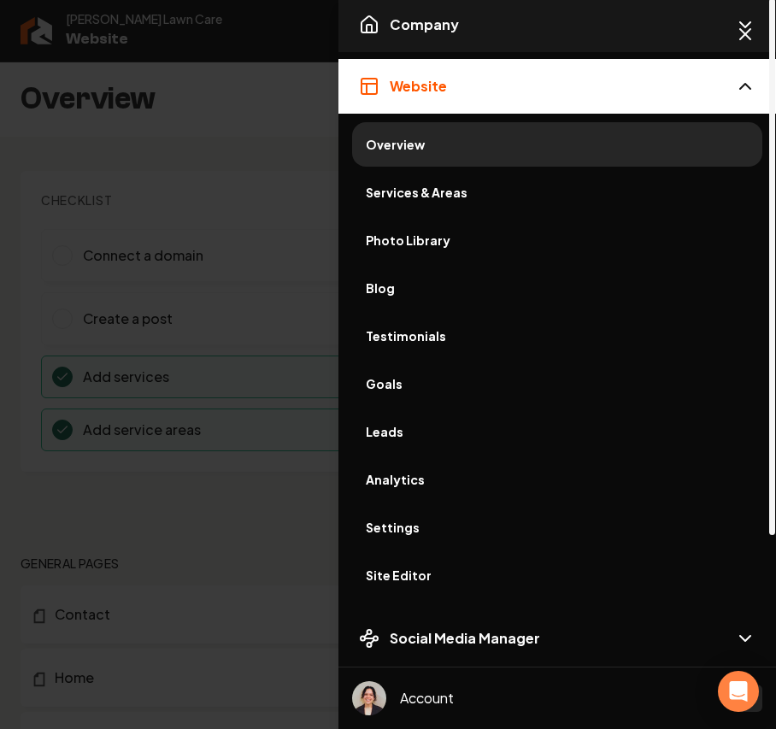
click at [440, 11] on button "Company" at bounding box center [558, 24] width 438 height 55
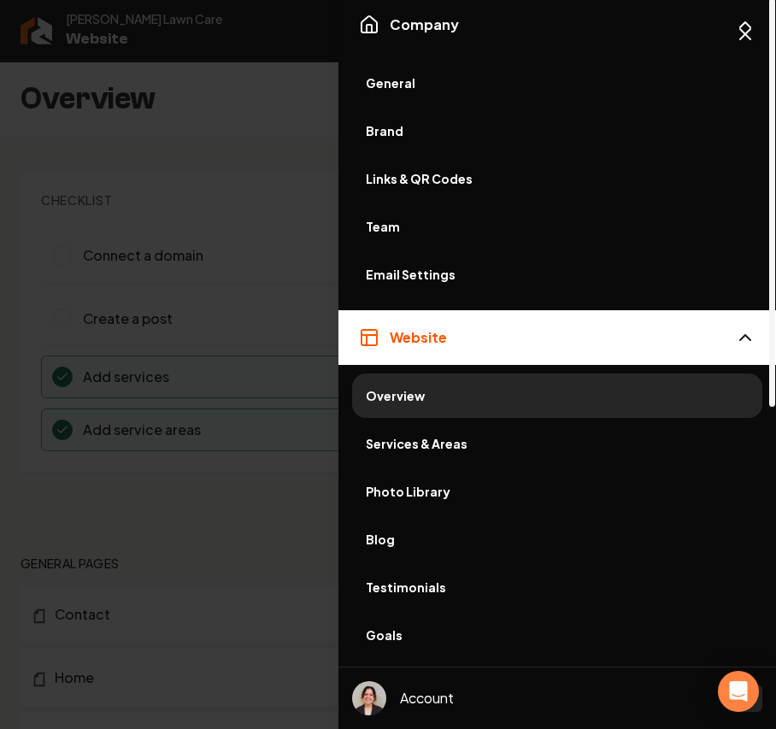
click at [397, 83] on span "General" at bounding box center [557, 82] width 383 height 17
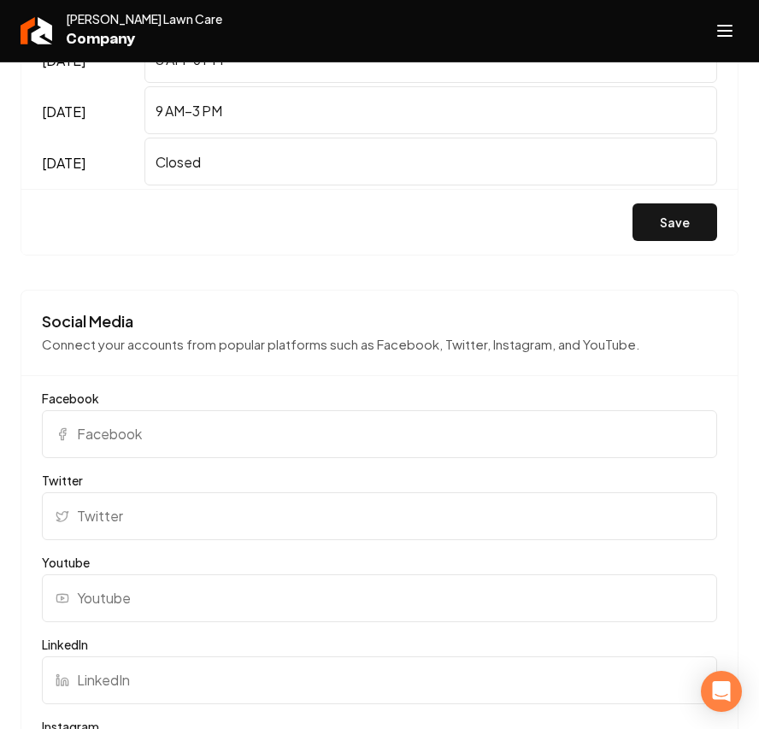
scroll to position [1596, 0]
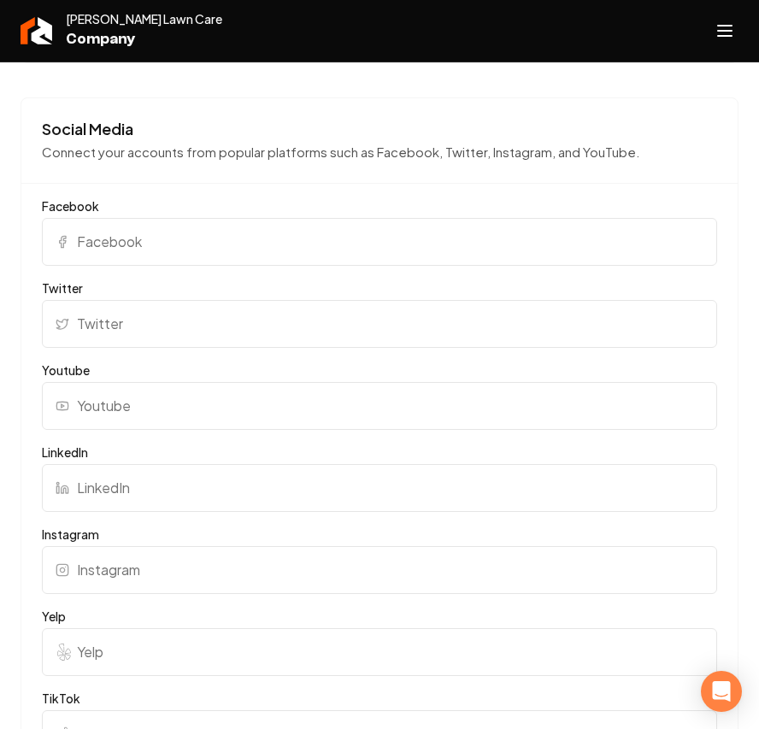
click at [233, 248] on input "Facebook" at bounding box center [380, 242] width 676 height 48
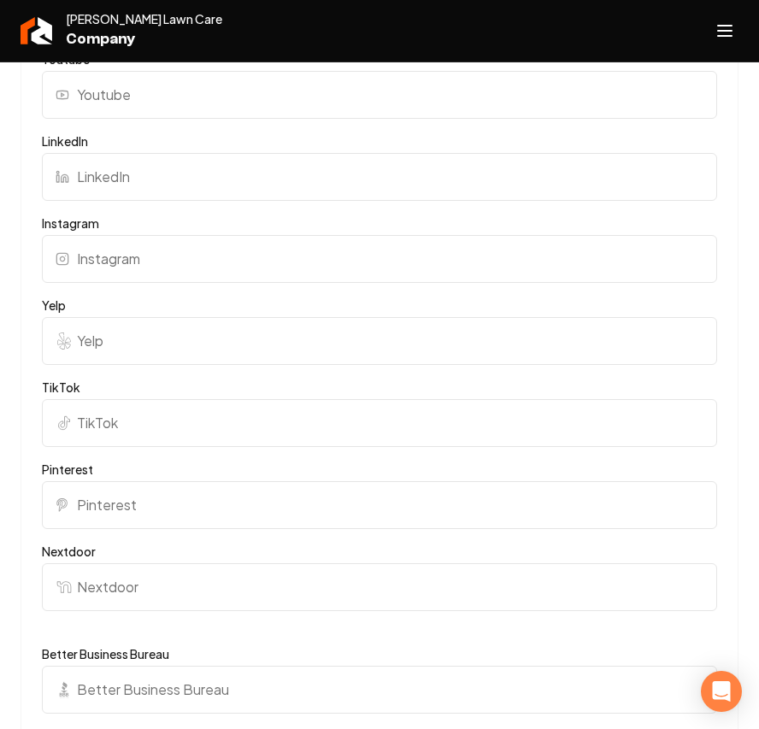
paste input "https://www.facebook.com/mendoncalawncare"
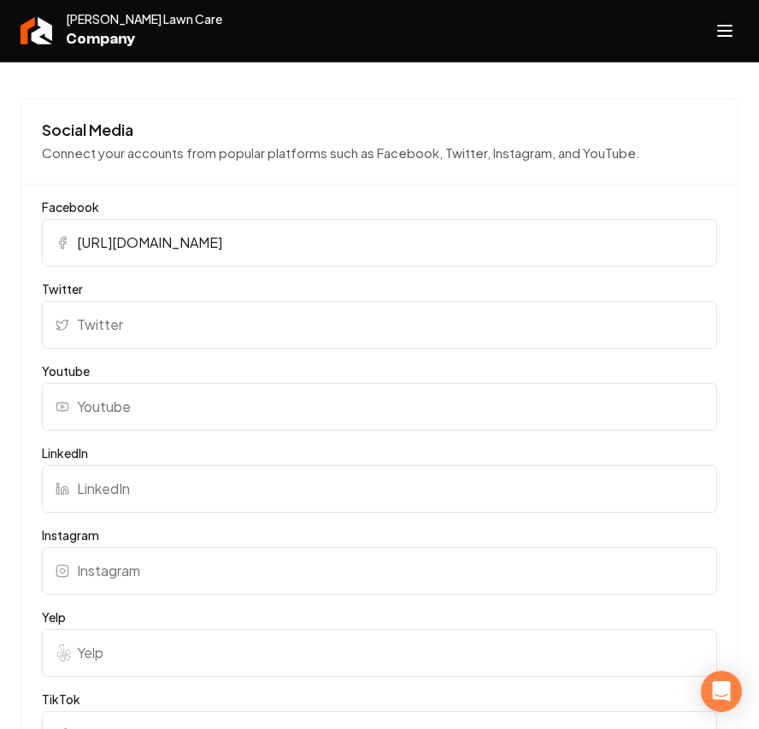
type input "https://www.facebook.com/mendoncalawncare"
click at [121, 518] on input "Instagram" at bounding box center [380, 571] width 676 height 48
paste input "https://www.instagram.com/mendonca_lawn_care/"
type input "https://www.instagram.com/mendonca_lawn_care/"
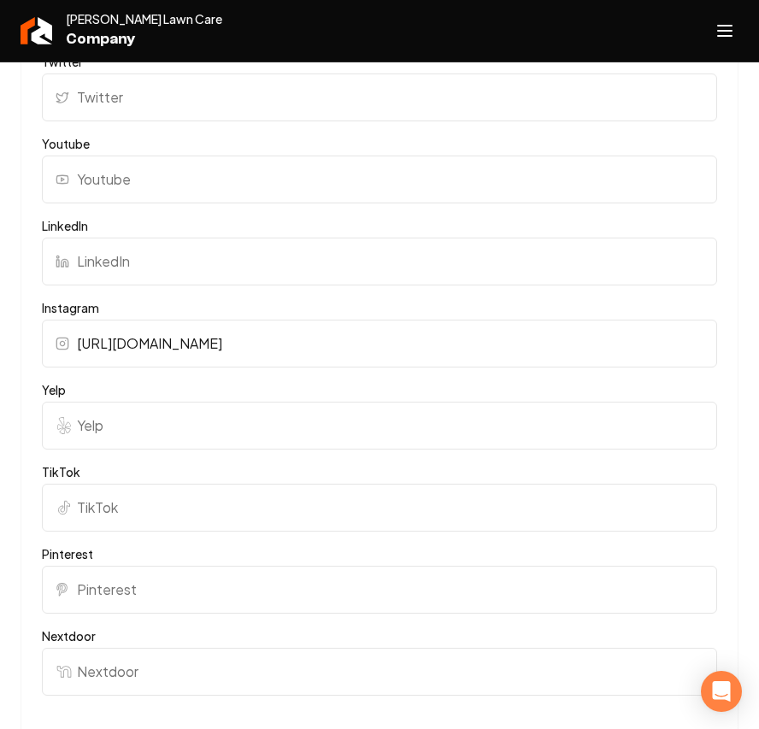
scroll to position [2135, 0]
click at [148, 515] on input "TikTok" at bounding box center [380, 507] width 676 height 48
paste input "https://www.tiktok.com/@mendoncalawncare"
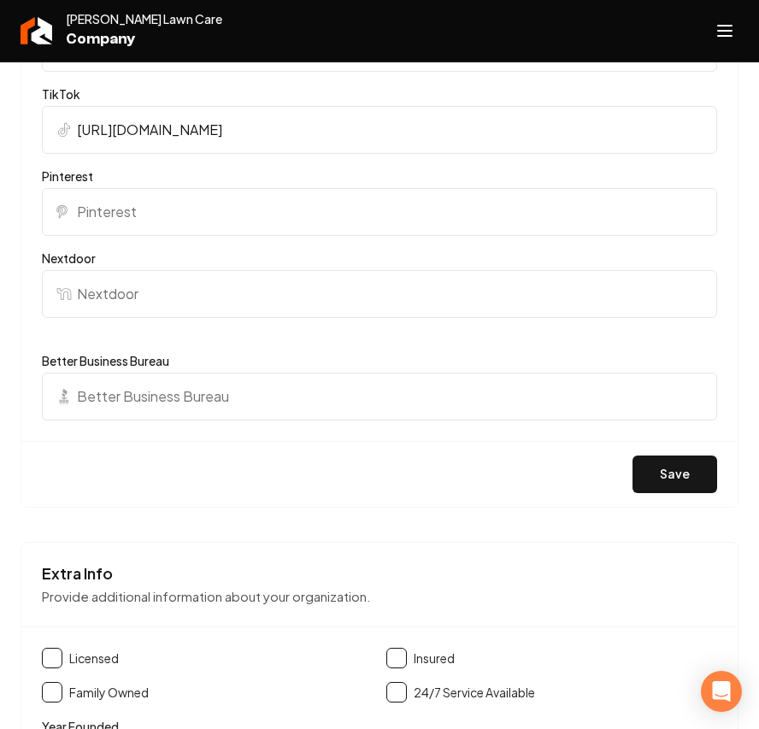
scroll to position [2819, 0]
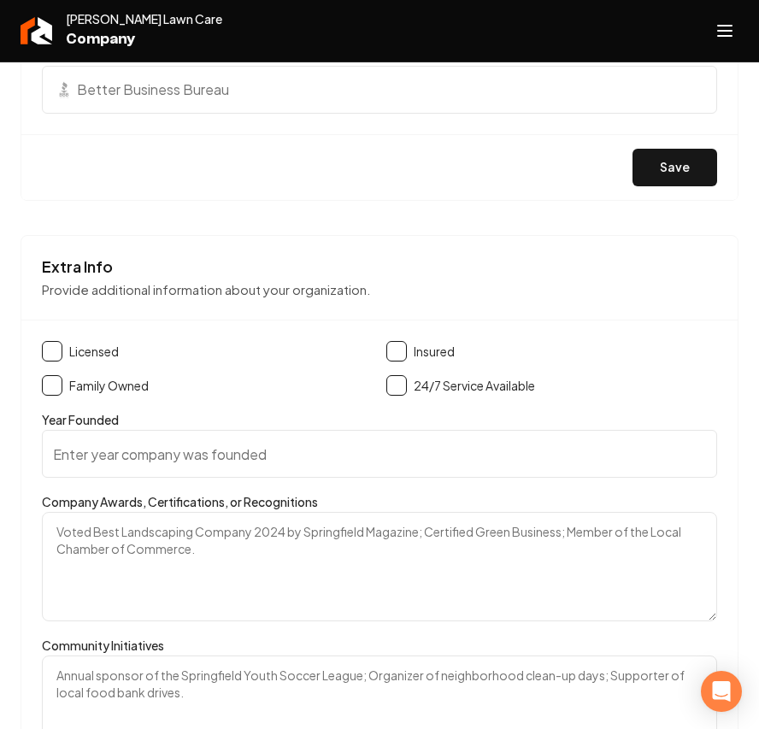
type input "https://www.tiktok.com/@mendoncalawncare"
click at [702, 144] on div "Save" at bounding box center [379, 167] width 717 height 66
click at [678, 158] on button "Save" at bounding box center [675, 168] width 85 height 38
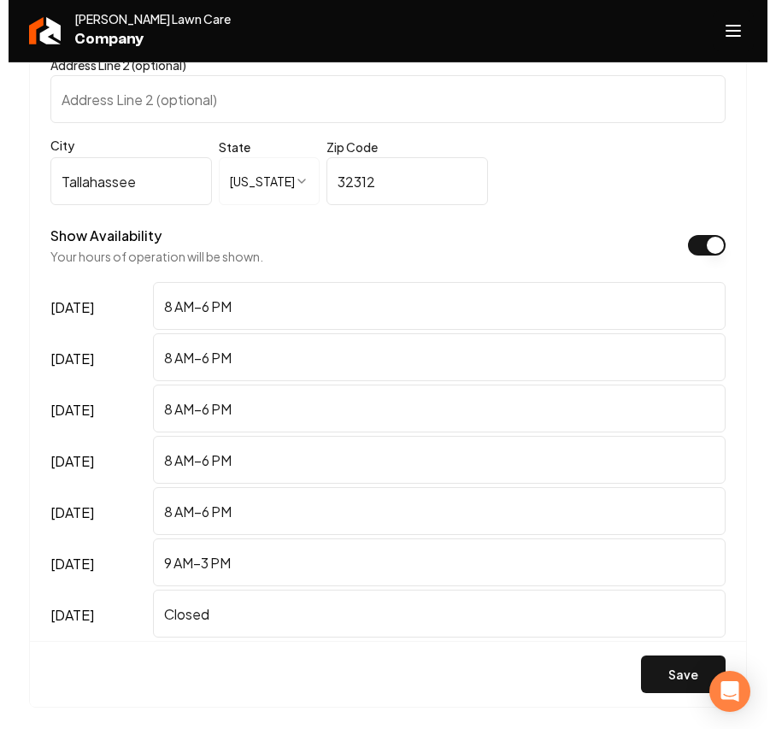
scroll to position [1223, 0]
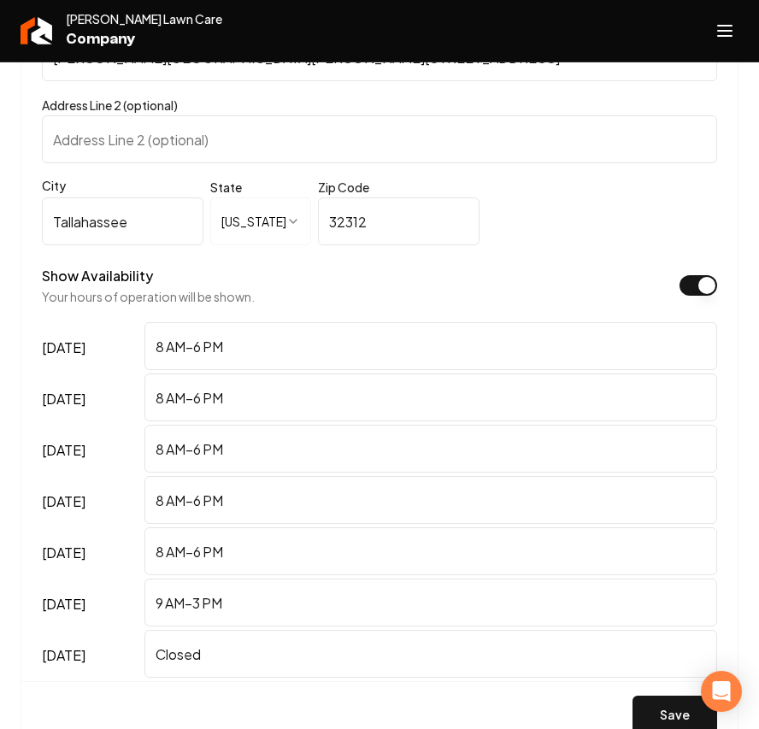
click at [709, 35] on button "Open navigation menu" at bounding box center [725, 30] width 41 height 41
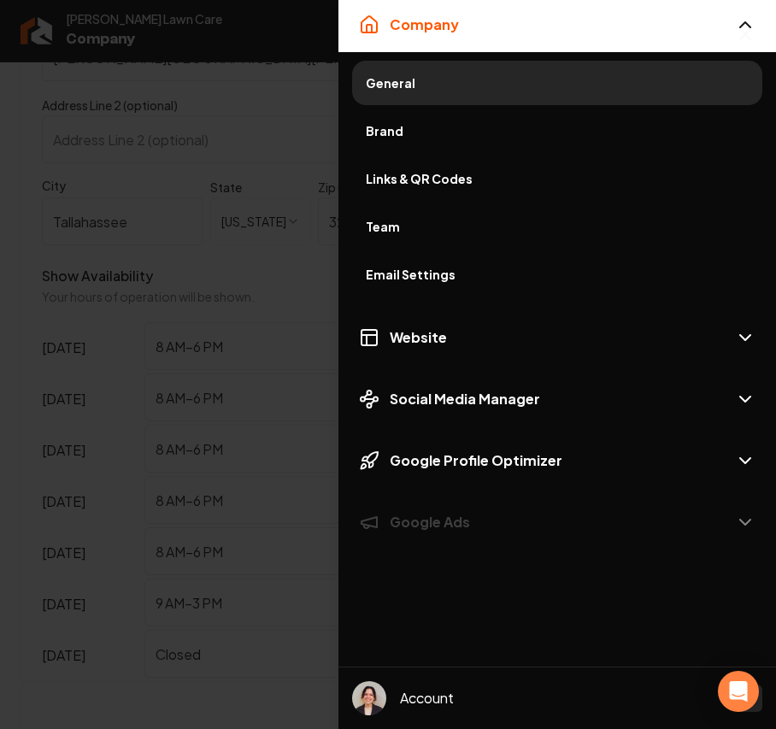
click at [383, 133] on span "Brand" at bounding box center [557, 130] width 383 height 17
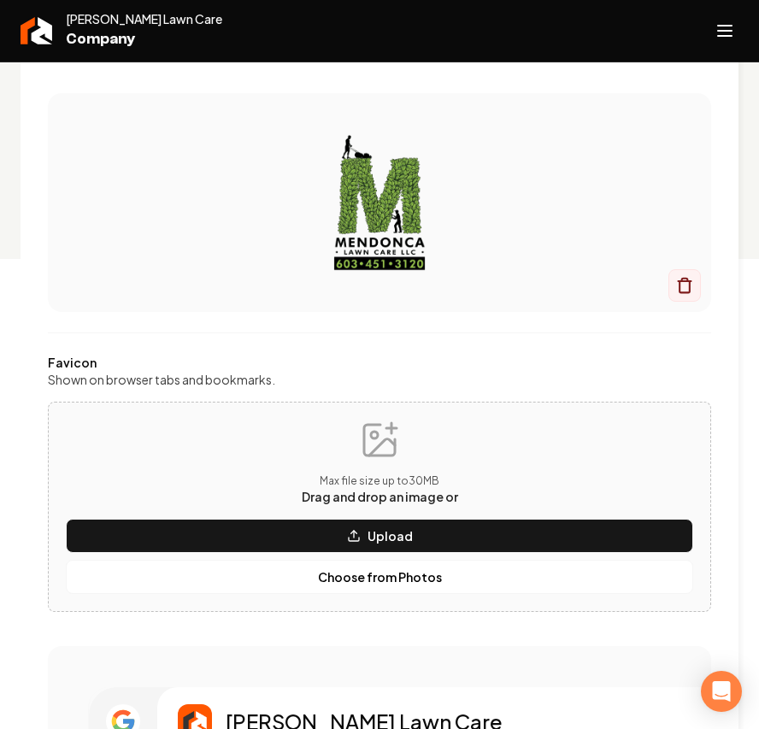
scroll to position [798, 0]
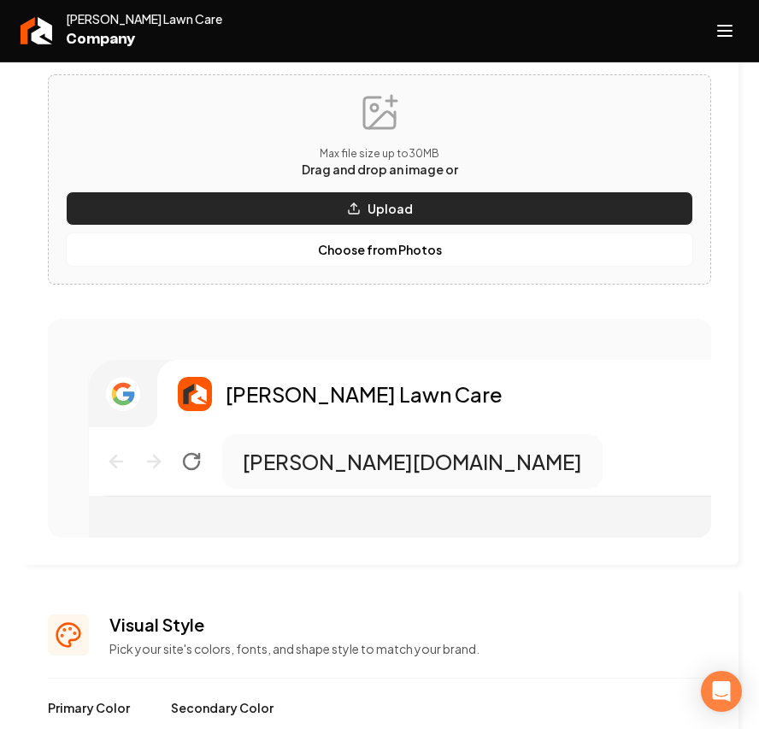
click at [350, 216] on button "Upload" at bounding box center [380, 209] width 628 height 34
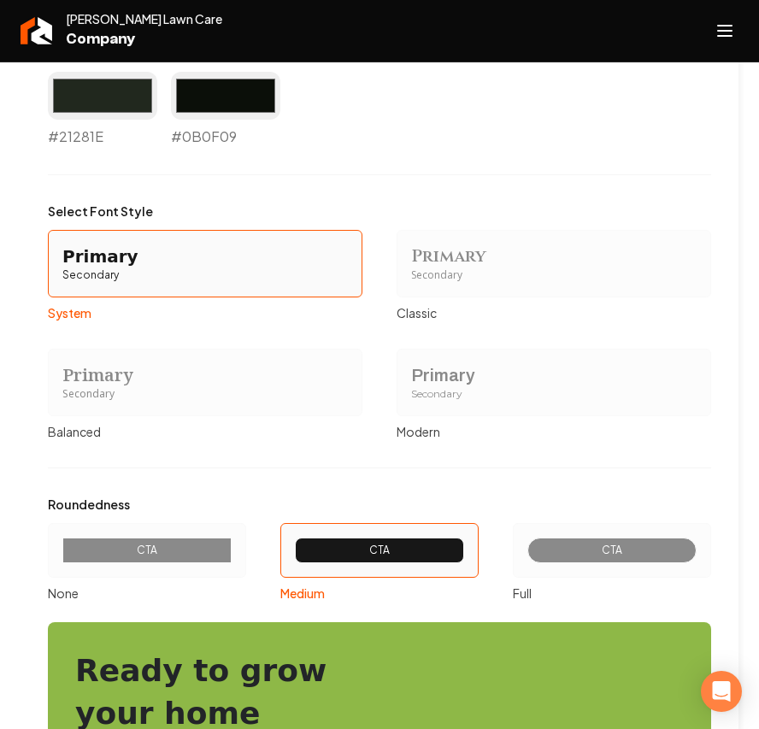
click at [486, 357] on div "Primary Secondary" at bounding box center [554, 383] width 315 height 68
click at [410, 375] on button "Primary Secondary Modern" at bounding box center [403, 382] width 14 height 14
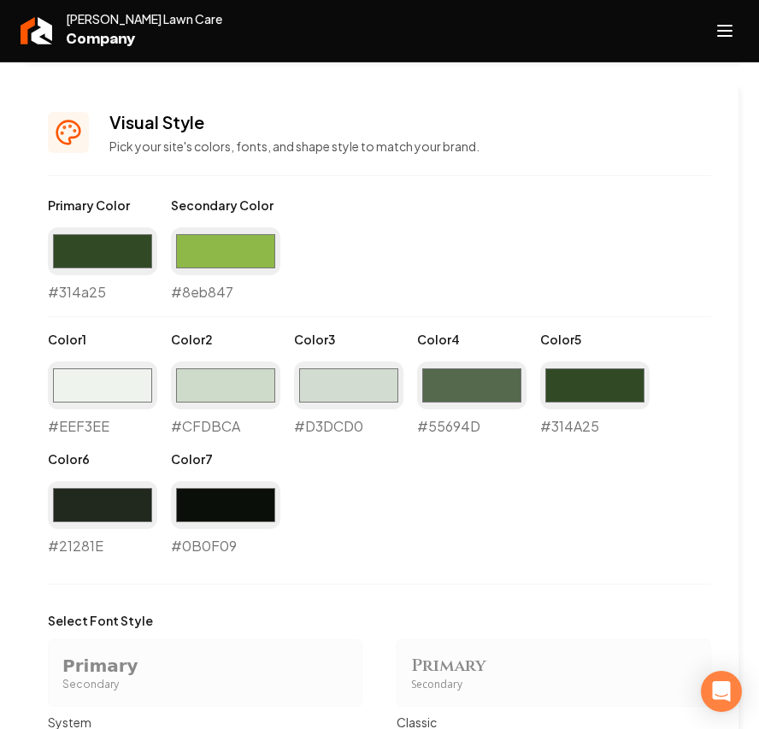
scroll to position [1254, 0]
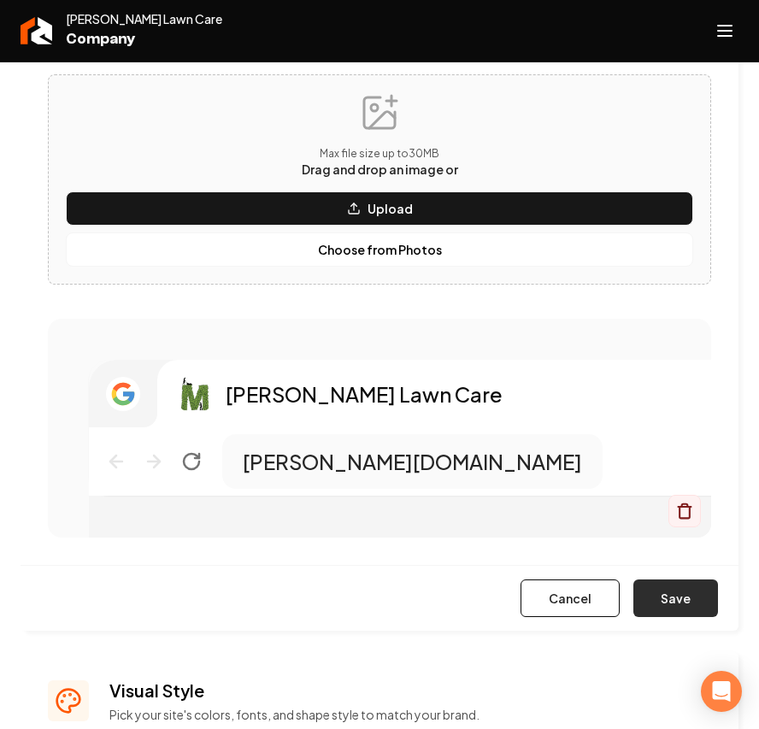
click at [692, 518] on button "Save" at bounding box center [676, 599] width 85 height 38
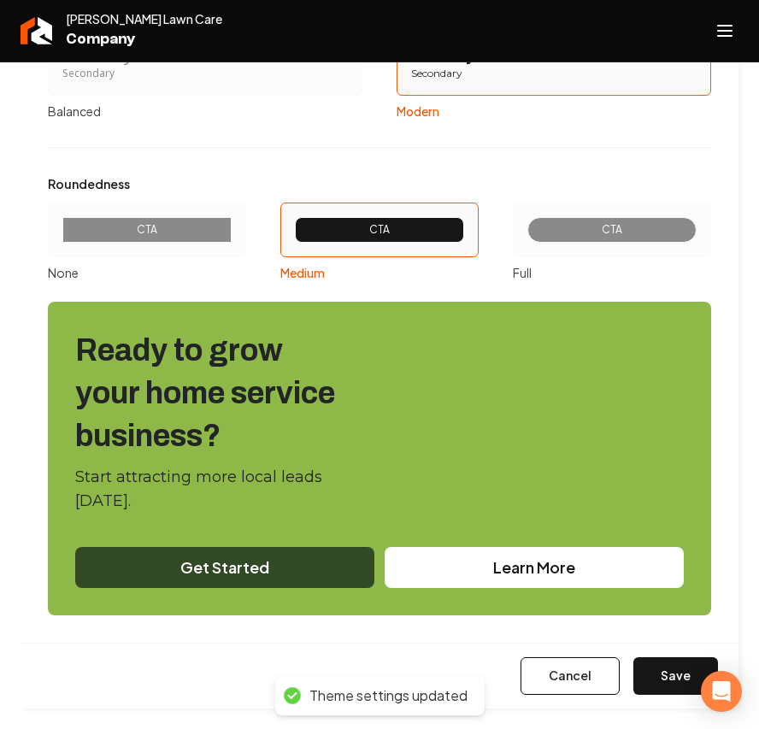
scroll to position [2033, 0]
click at [669, 518] on button "Save" at bounding box center [676, 677] width 85 height 38
type input "#eef3ee"
type input "#cfdbca"
type input "#d3dcd0"
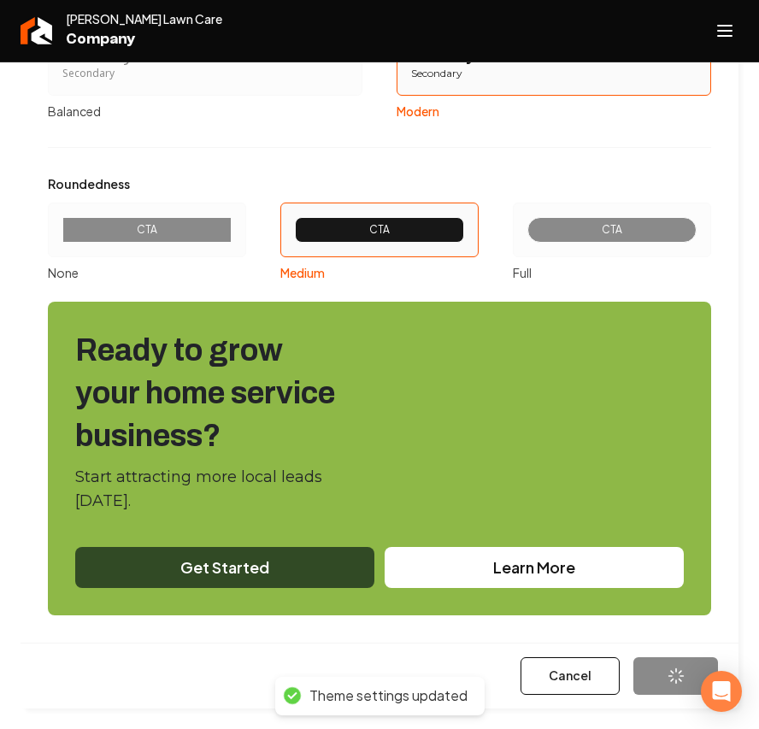
type input "#55694d"
type input "#314a25"
type input "#21281e"
type input "#0b0f09"
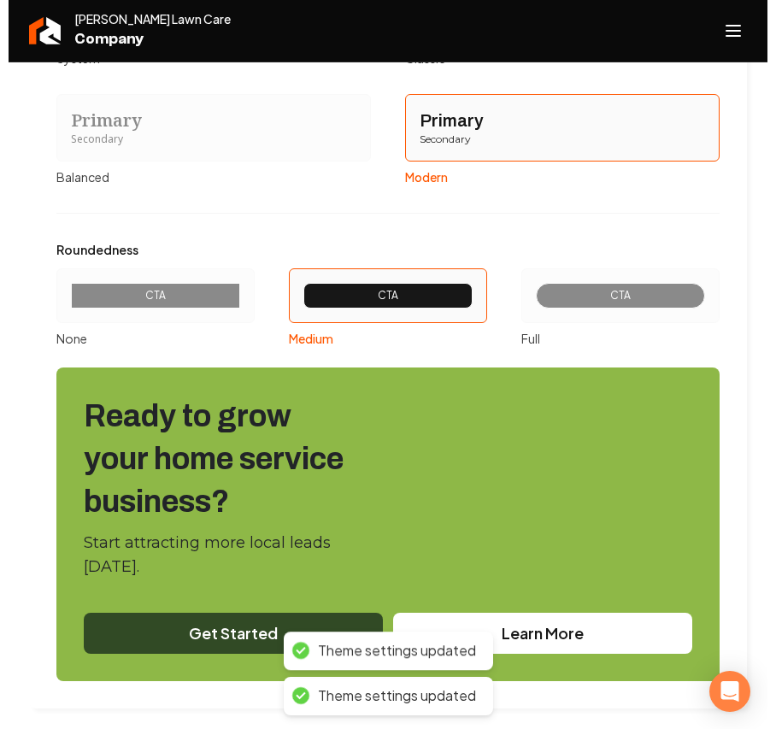
scroll to position [1968, 0]
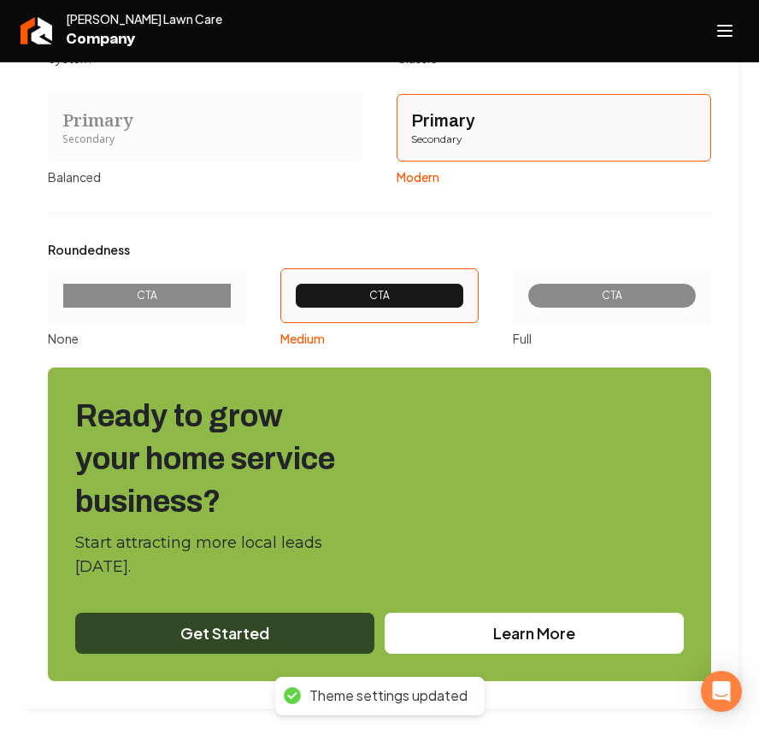
click at [725, 31] on line "Open navigation menu" at bounding box center [725, 31] width 14 height 0
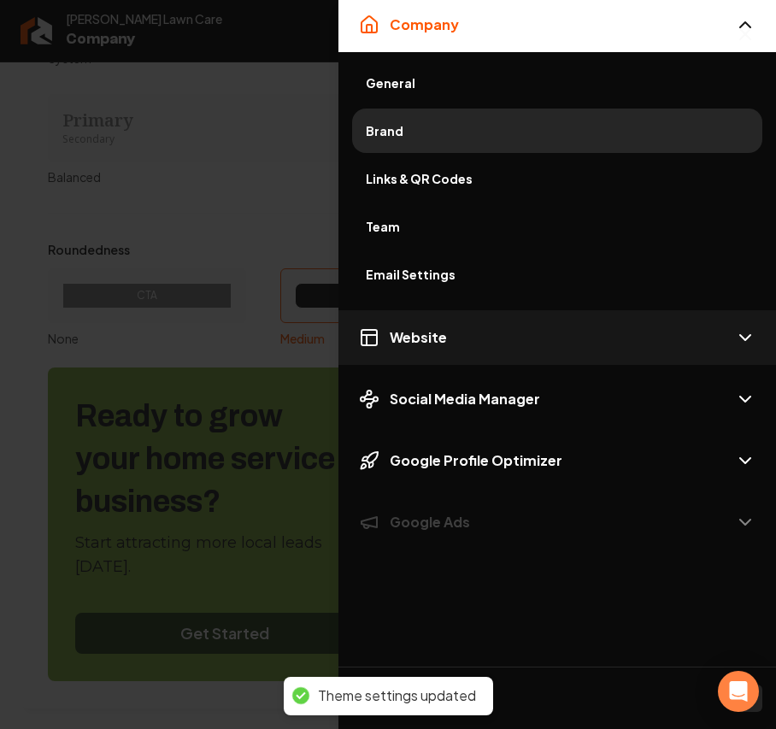
click at [456, 342] on button "Website" at bounding box center [558, 337] width 438 height 55
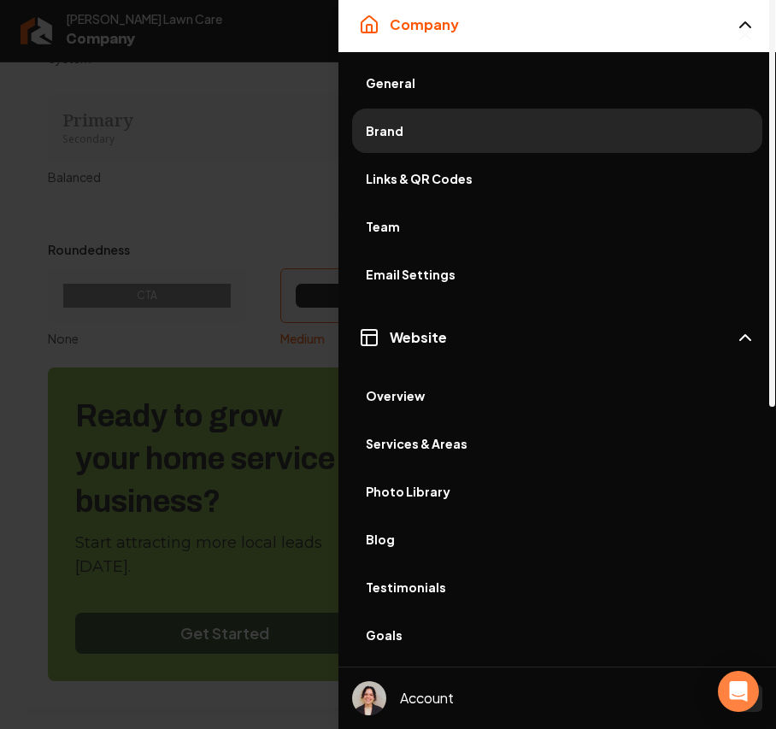
click at [426, 498] on span "Photo Library" at bounding box center [557, 491] width 383 height 17
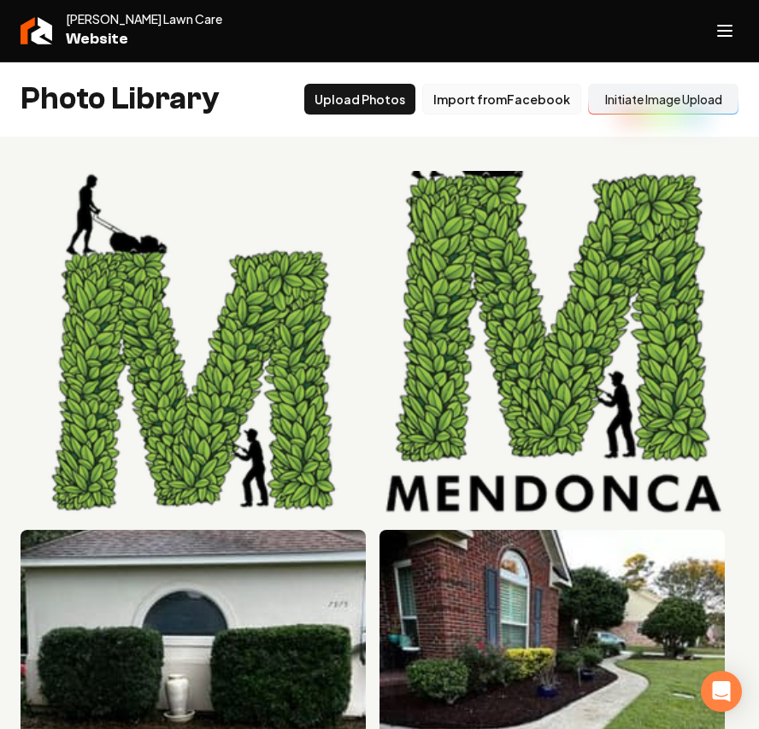
click at [548, 97] on button "Import from Facebook" at bounding box center [501, 99] width 159 height 31
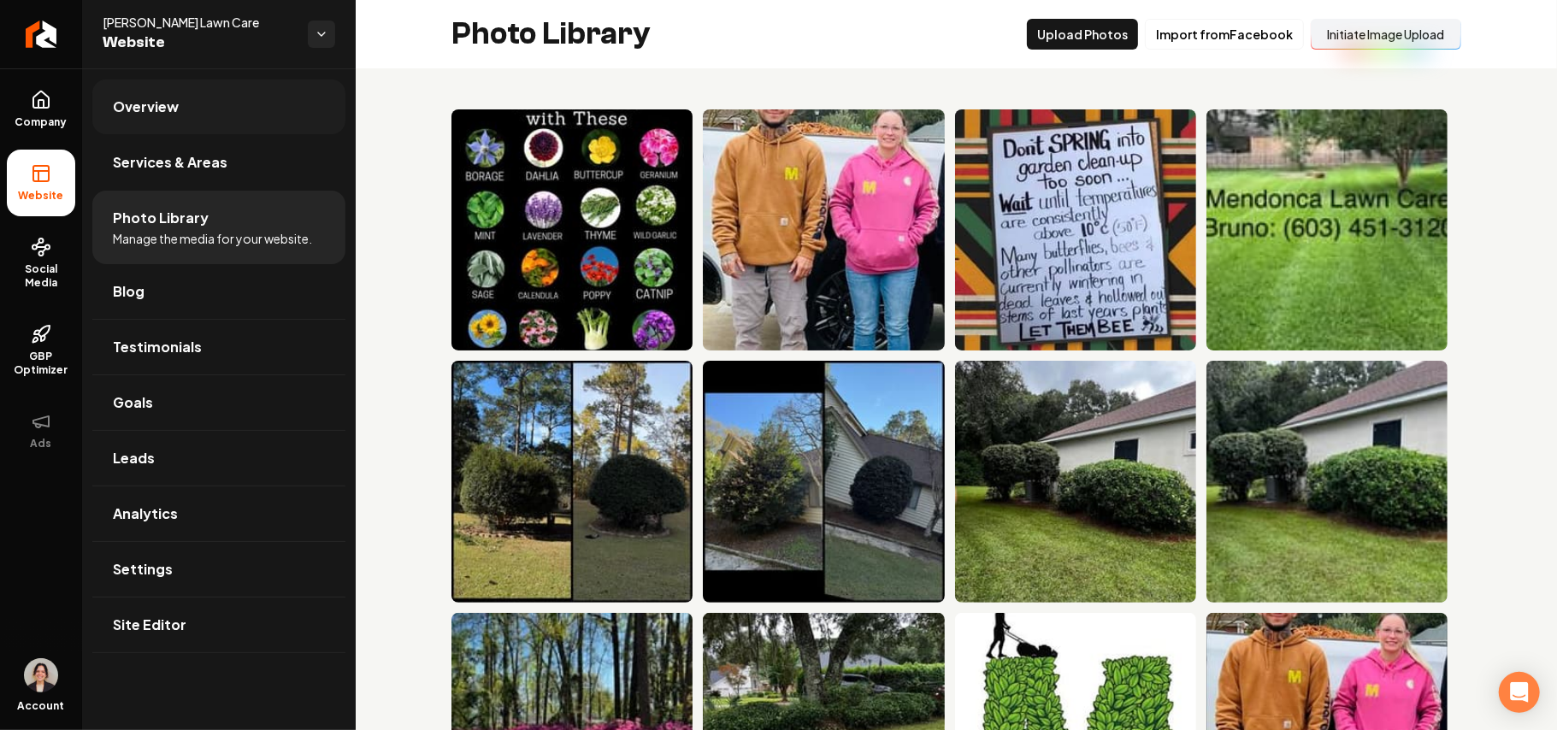
click at [157, 90] on link "Overview" at bounding box center [218, 107] width 253 height 55
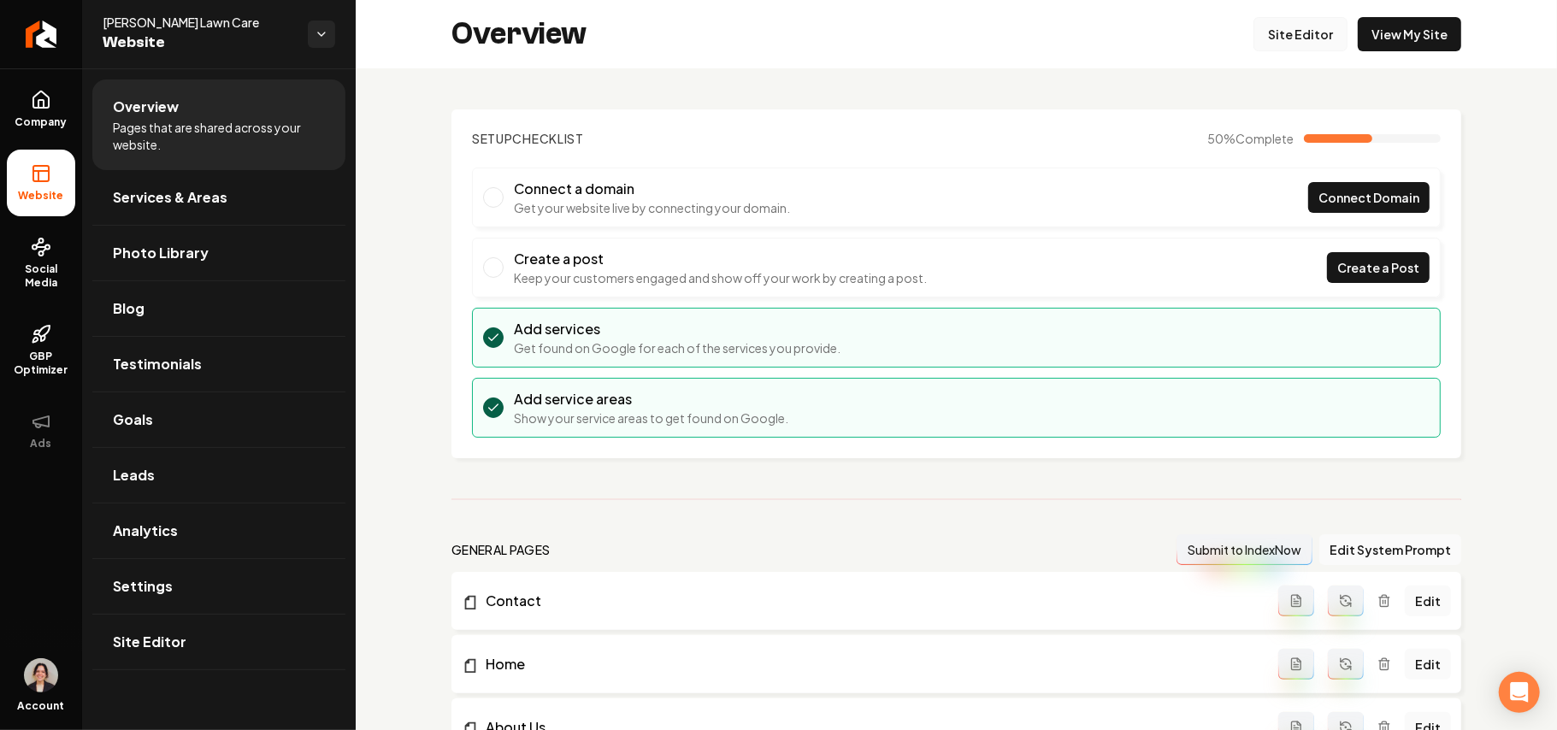
drag, startPoint x: 1274, startPoint y: 36, endPoint x: 1189, endPoint y: 10, distance: 89.3
click at [1154, 36] on link "Site Editor" at bounding box center [1301, 34] width 94 height 34
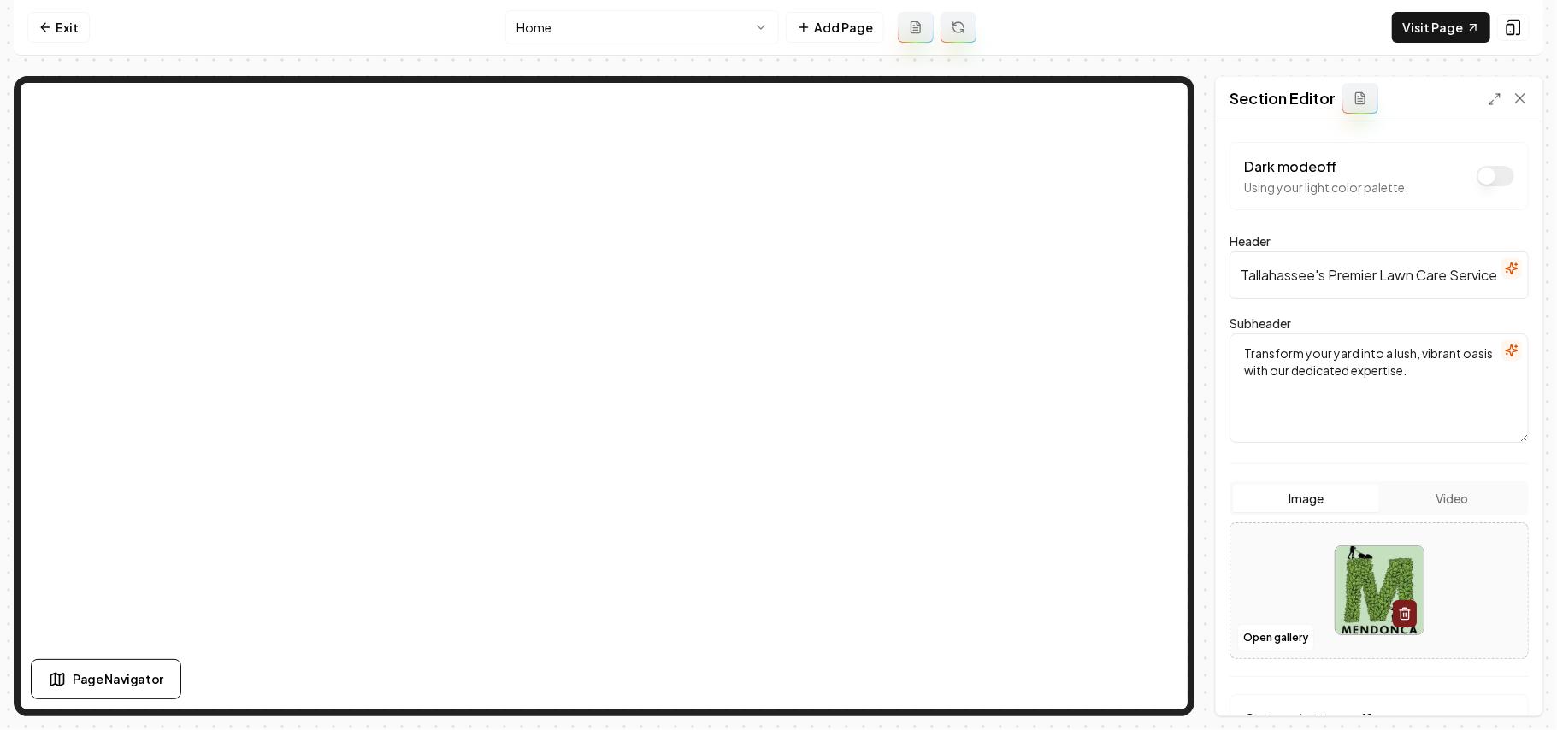
click at [1154, 518] on div at bounding box center [1379, 590] width 298 height 117
click at [1154, 518] on button "Open gallery" at bounding box center [1275, 637] width 77 height 27
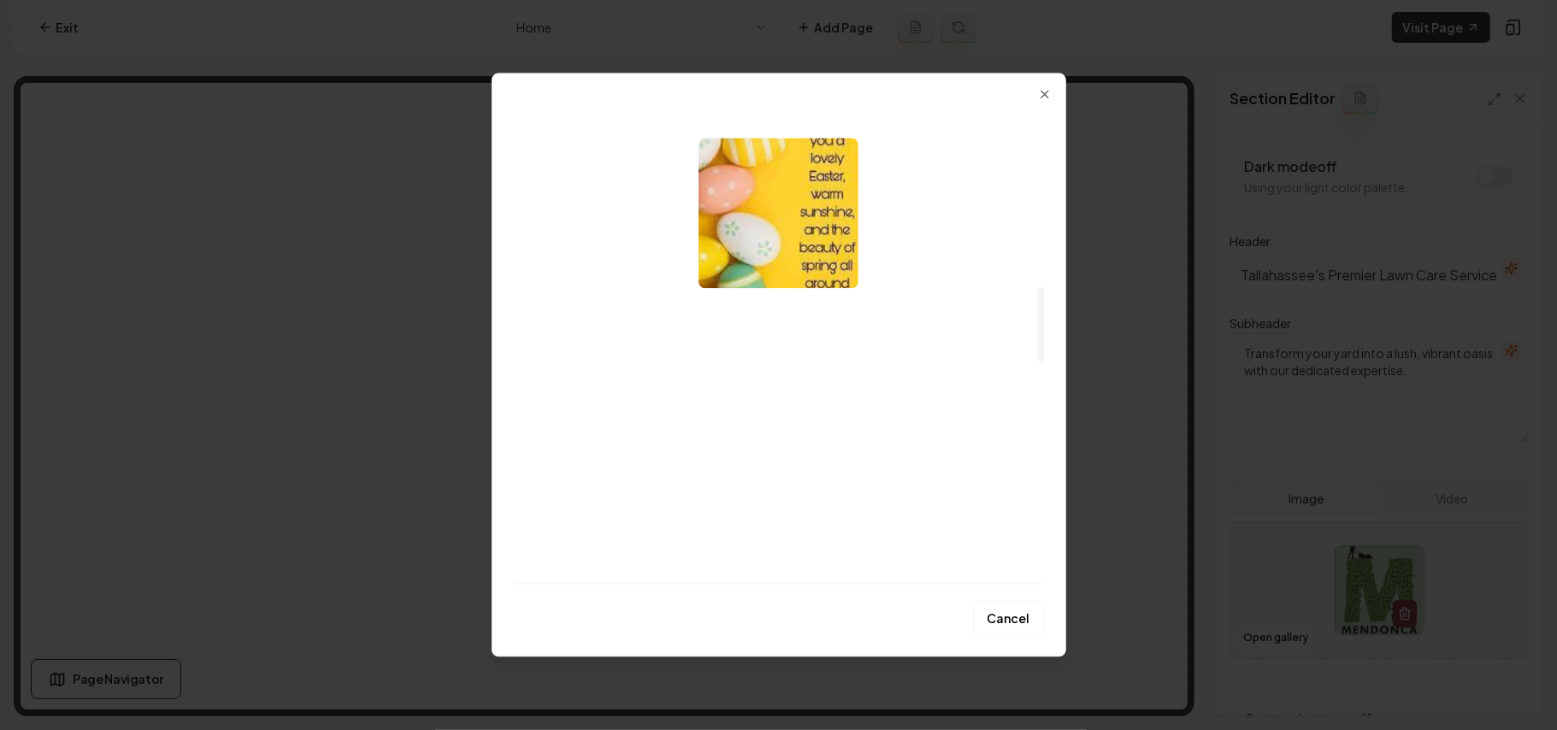
scroll to position [1140, 0]
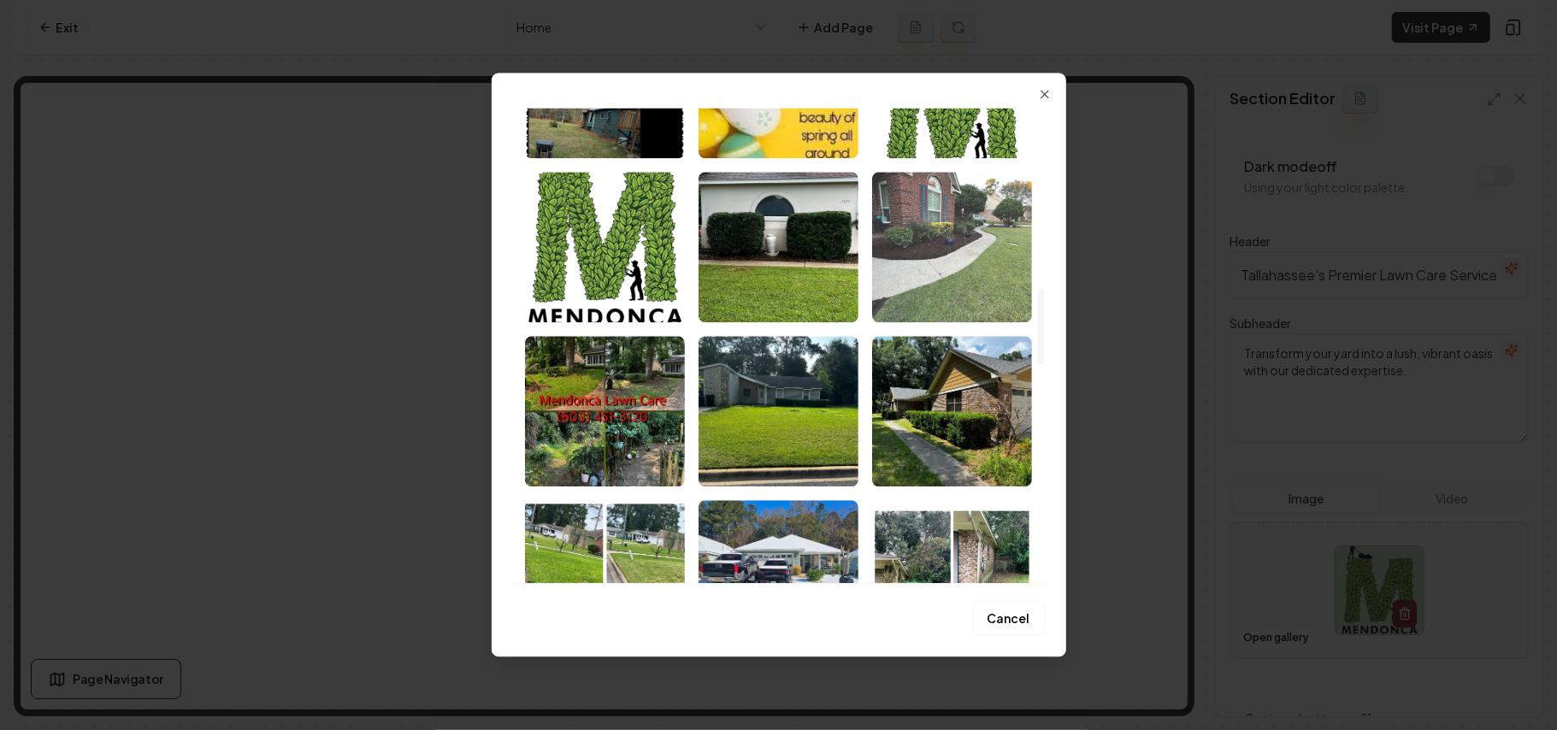
click at [1009, 251] on img "Select image image_68b1df295c7cd75eb8afaf62.jpeg" at bounding box center [952, 247] width 160 height 150
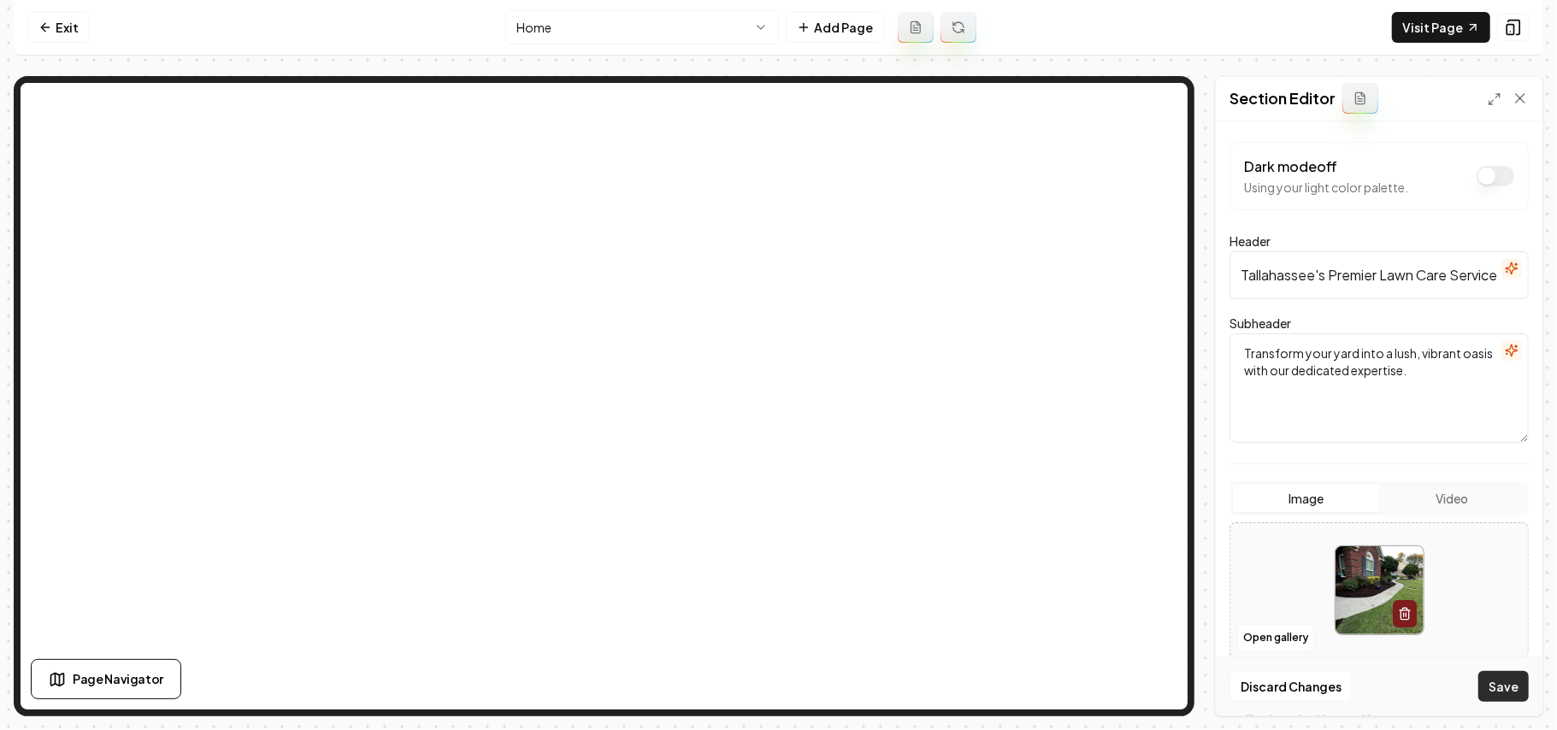
click at [1154, 518] on button "Save" at bounding box center [1503, 686] width 50 height 31
click at [1154, 518] on button "Open gallery" at bounding box center [1275, 637] width 77 height 27
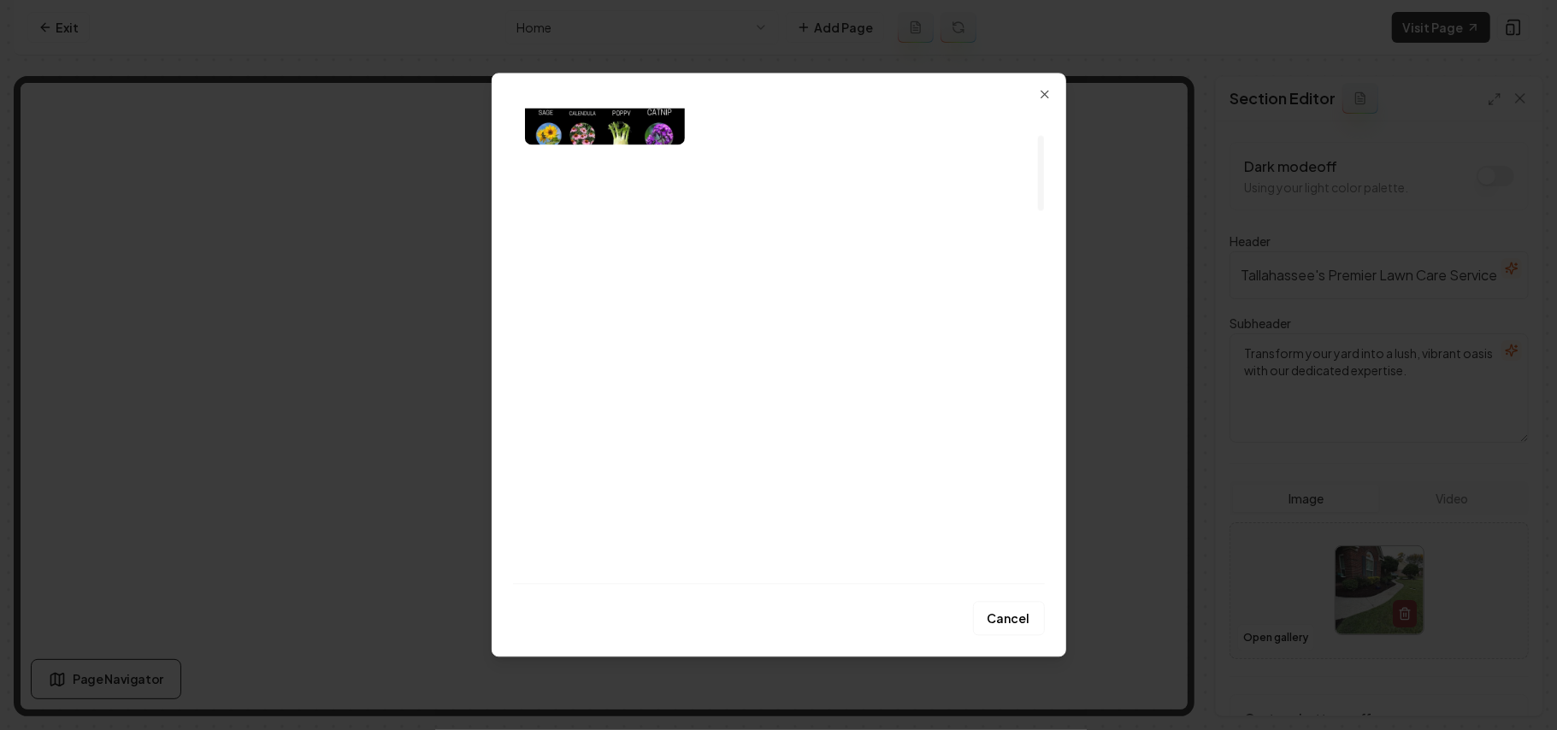
scroll to position [133, 0]
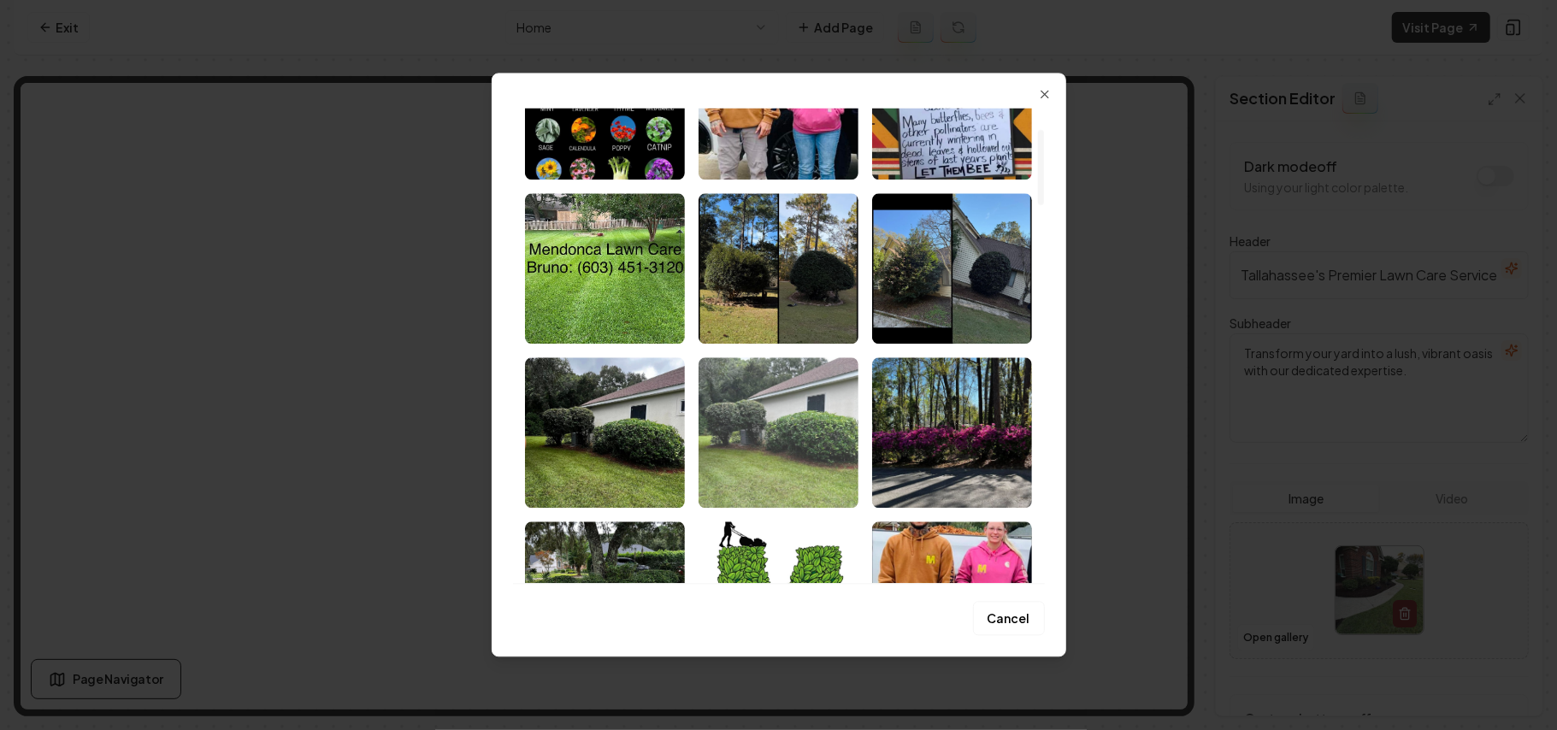
click at [809, 440] on img "Select image image_68b1e1075c7cd75eb8bc6aad.jpeg" at bounding box center [779, 432] width 160 height 150
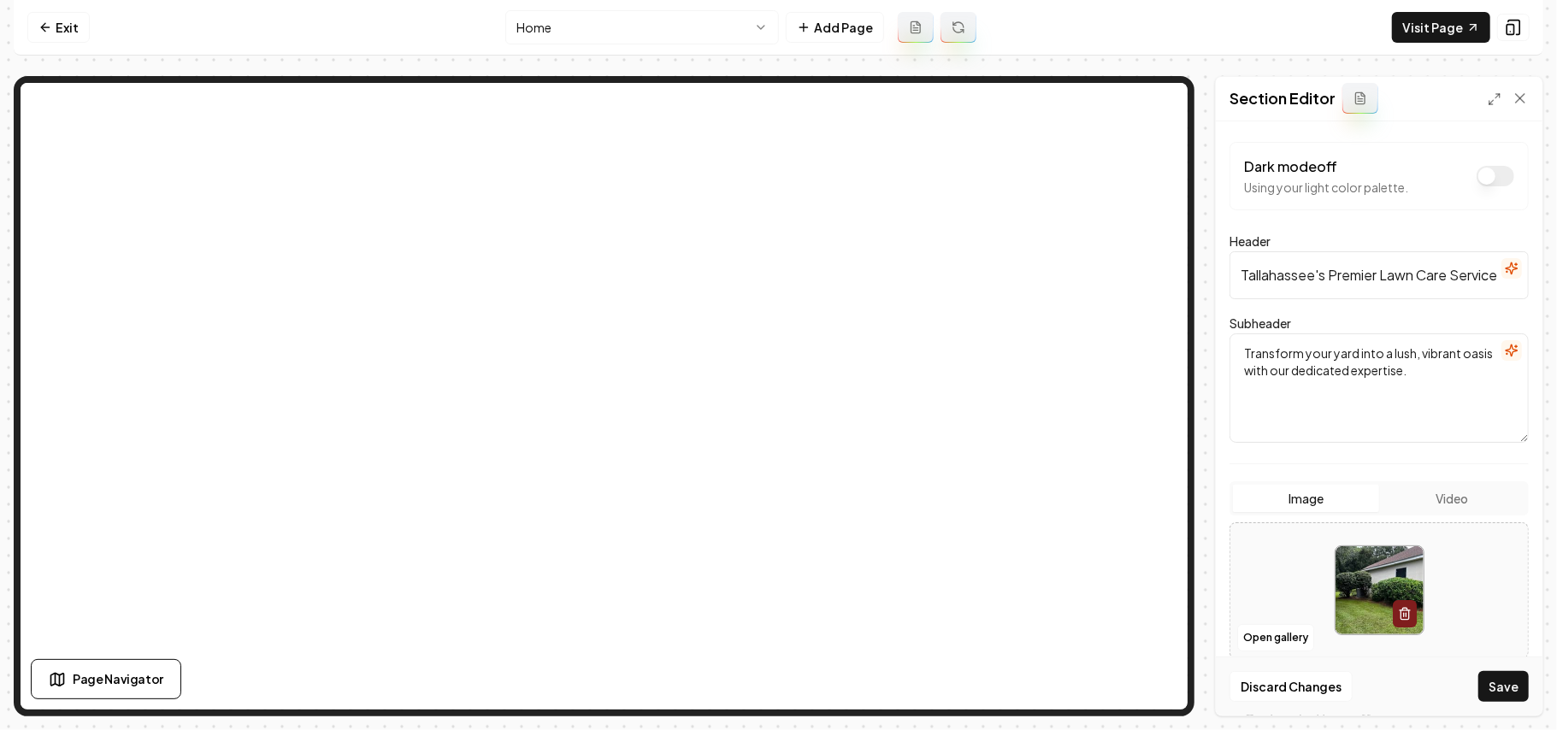
scroll to position [155, 0]
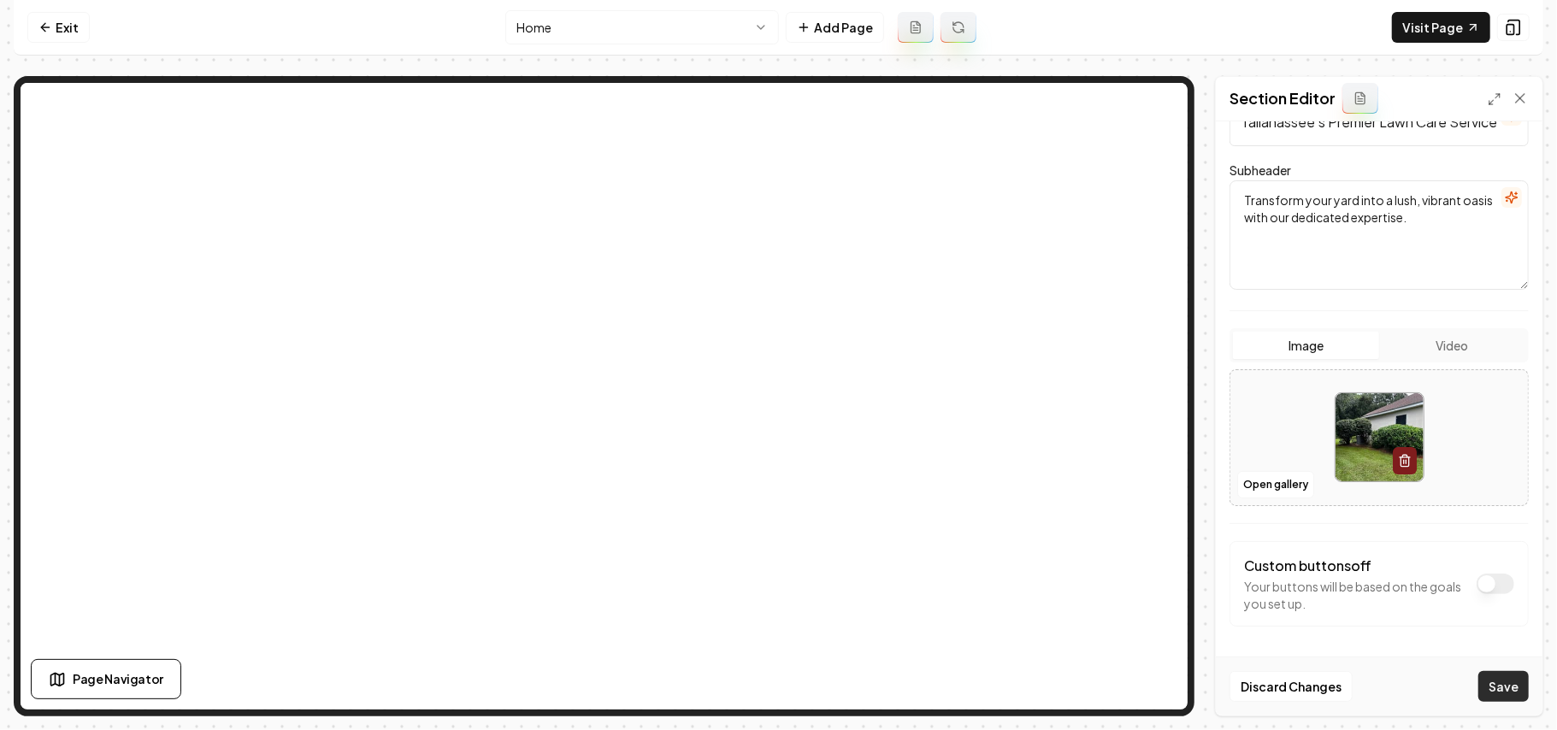
click at [1154, 518] on button "Save" at bounding box center [1503, 686] width 50 height 31
click at [1154, 483] on button "Open gallery" at bounding box center [1275, 484] width 77 height 27
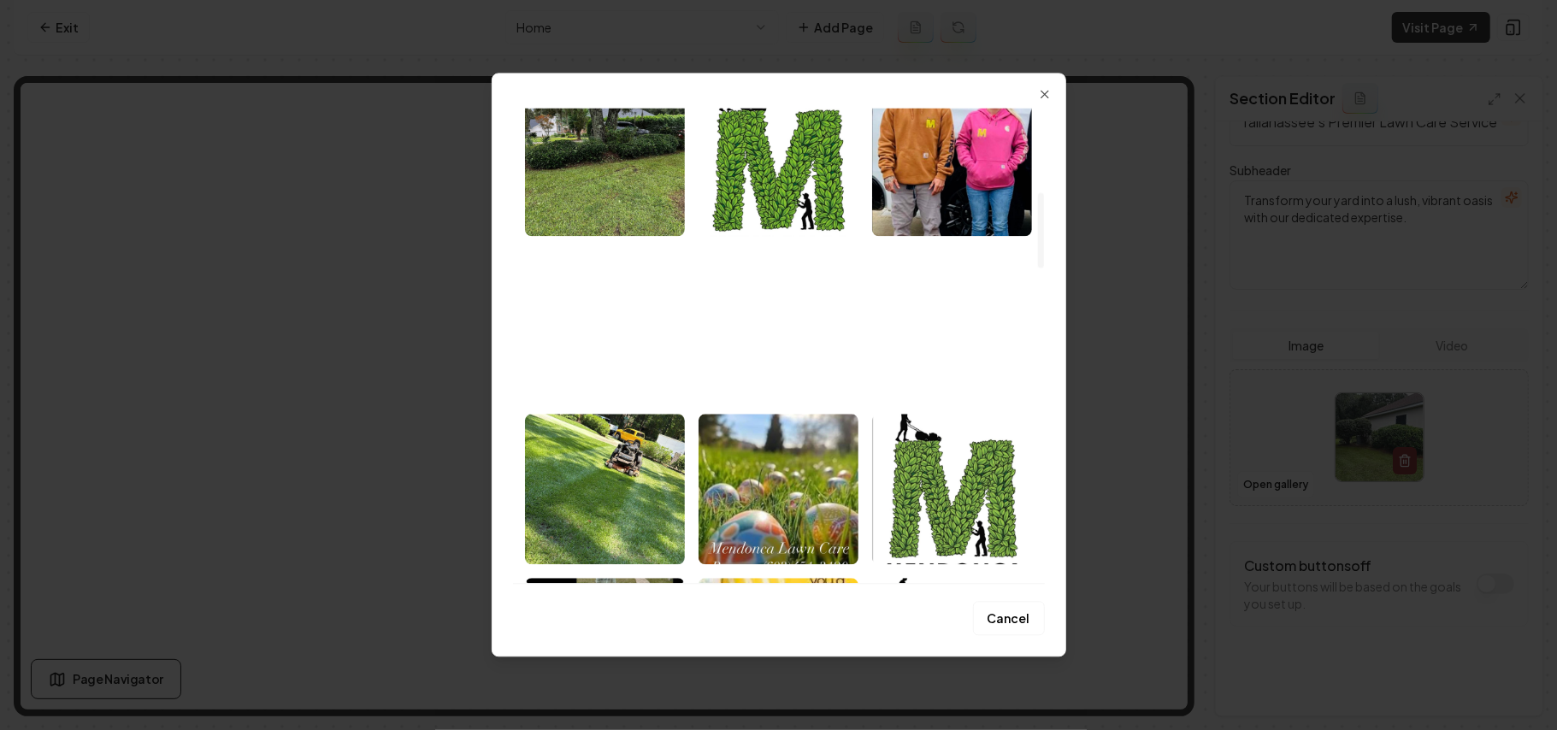
scroll to position [227, 0]
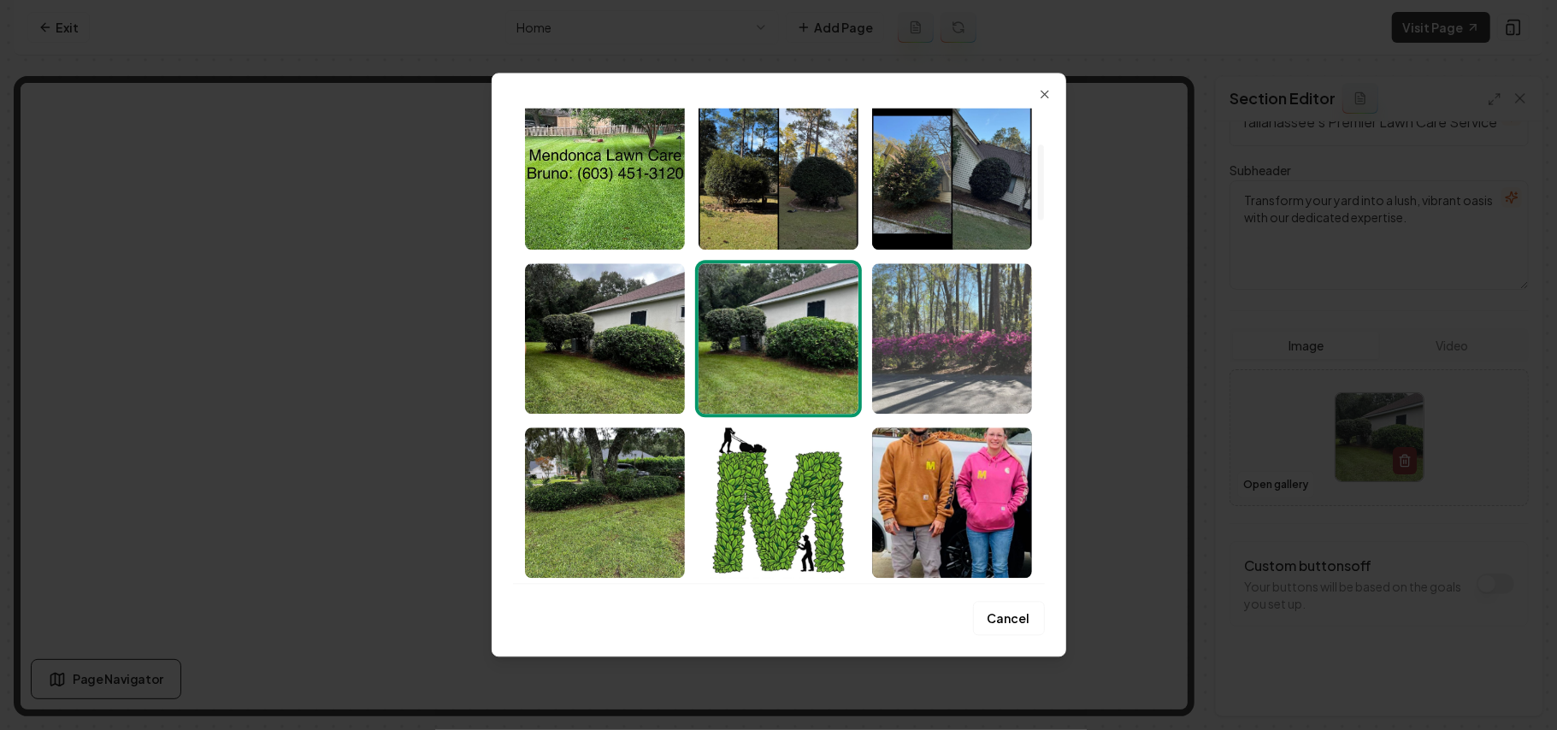
click at [993, 377] on img "Select image image_68b1e1075c7cd75eb8bc6a69.jpeg" at bounding box center [952, 338] width 160 height 150
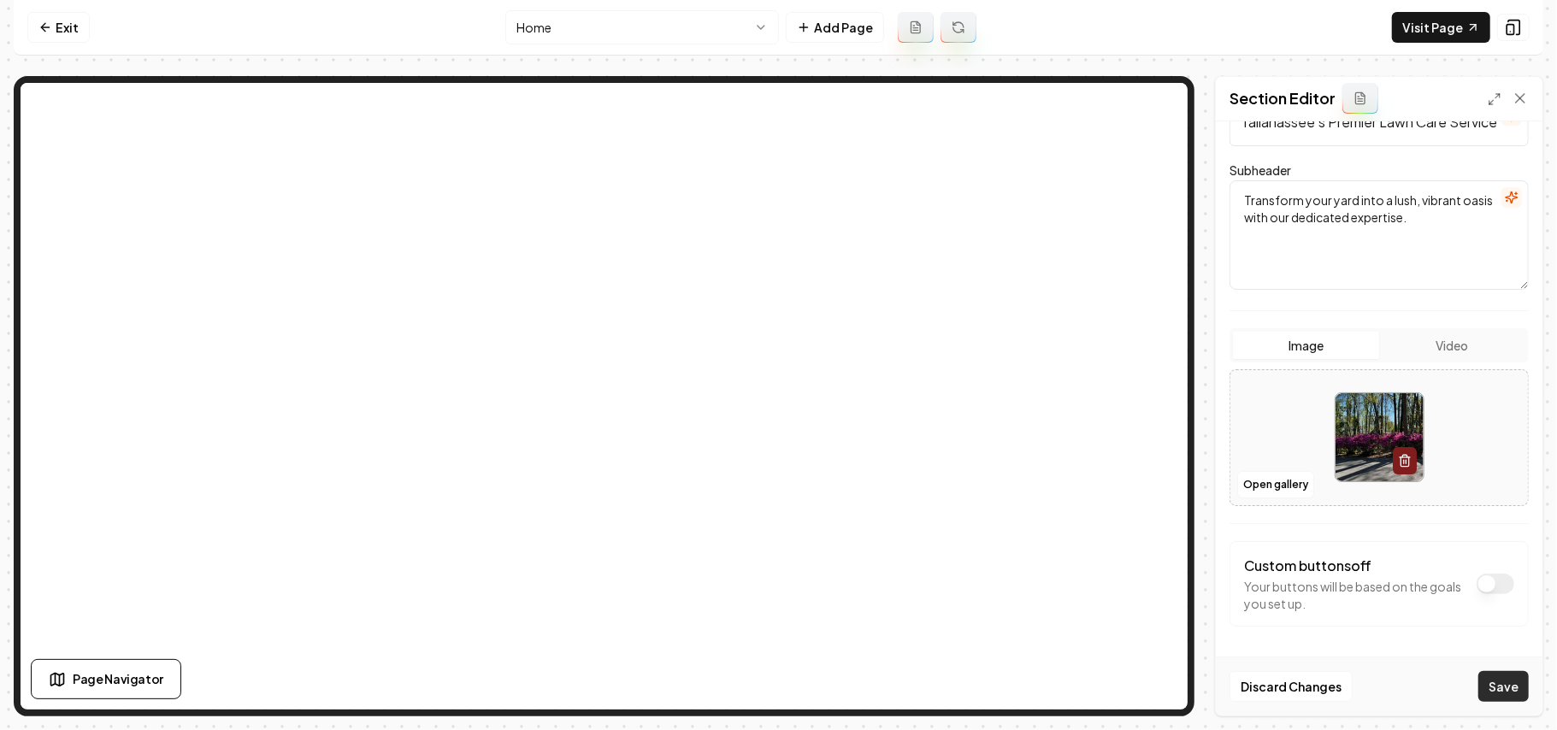
click at [1154, 518] on button "Save" at bounding box center [1503, 686] width 50 height 31
click at [1154, 481] on button "Open gallery" at bounding box center [1275, 484] width 77 height 27
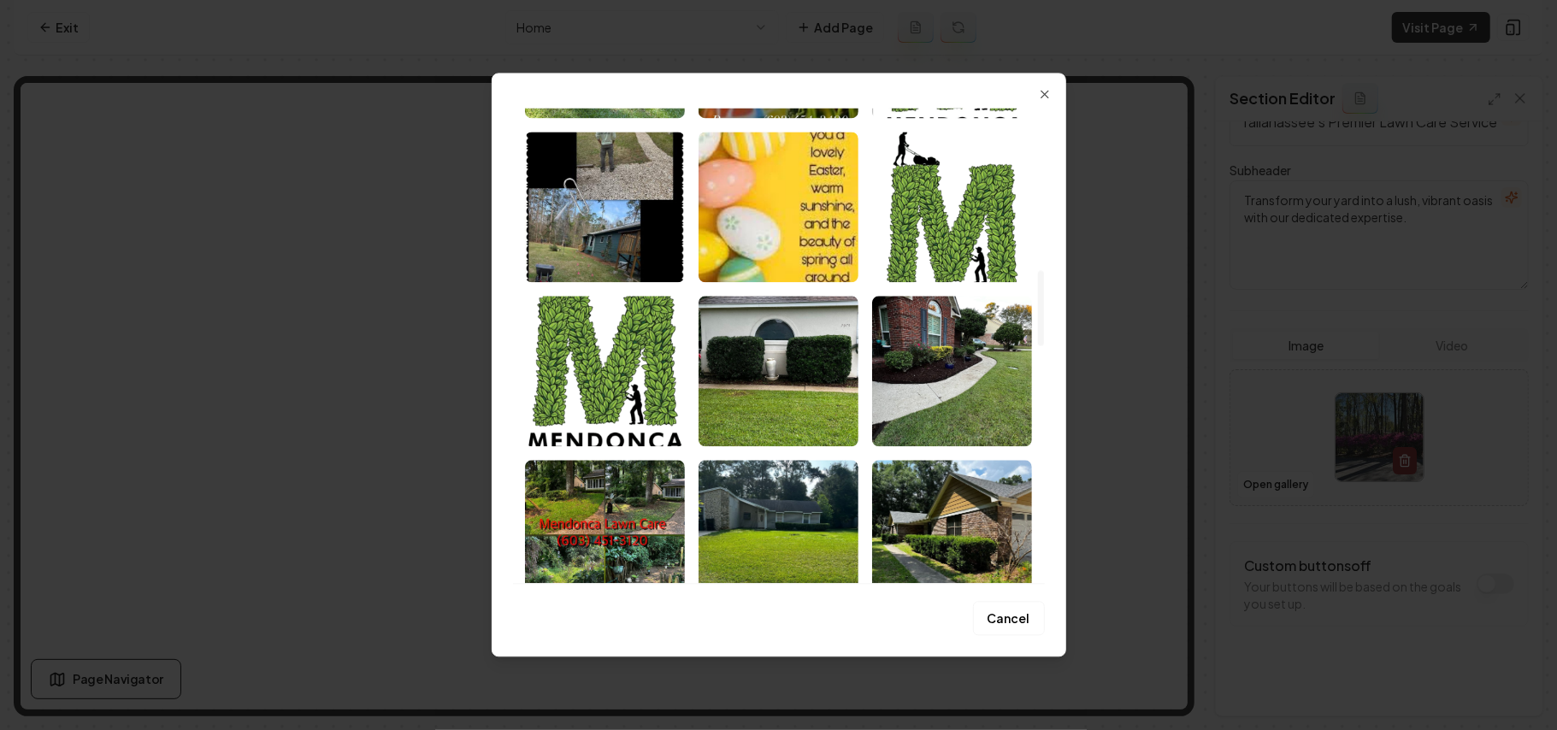
scroll to position [1026, 0]
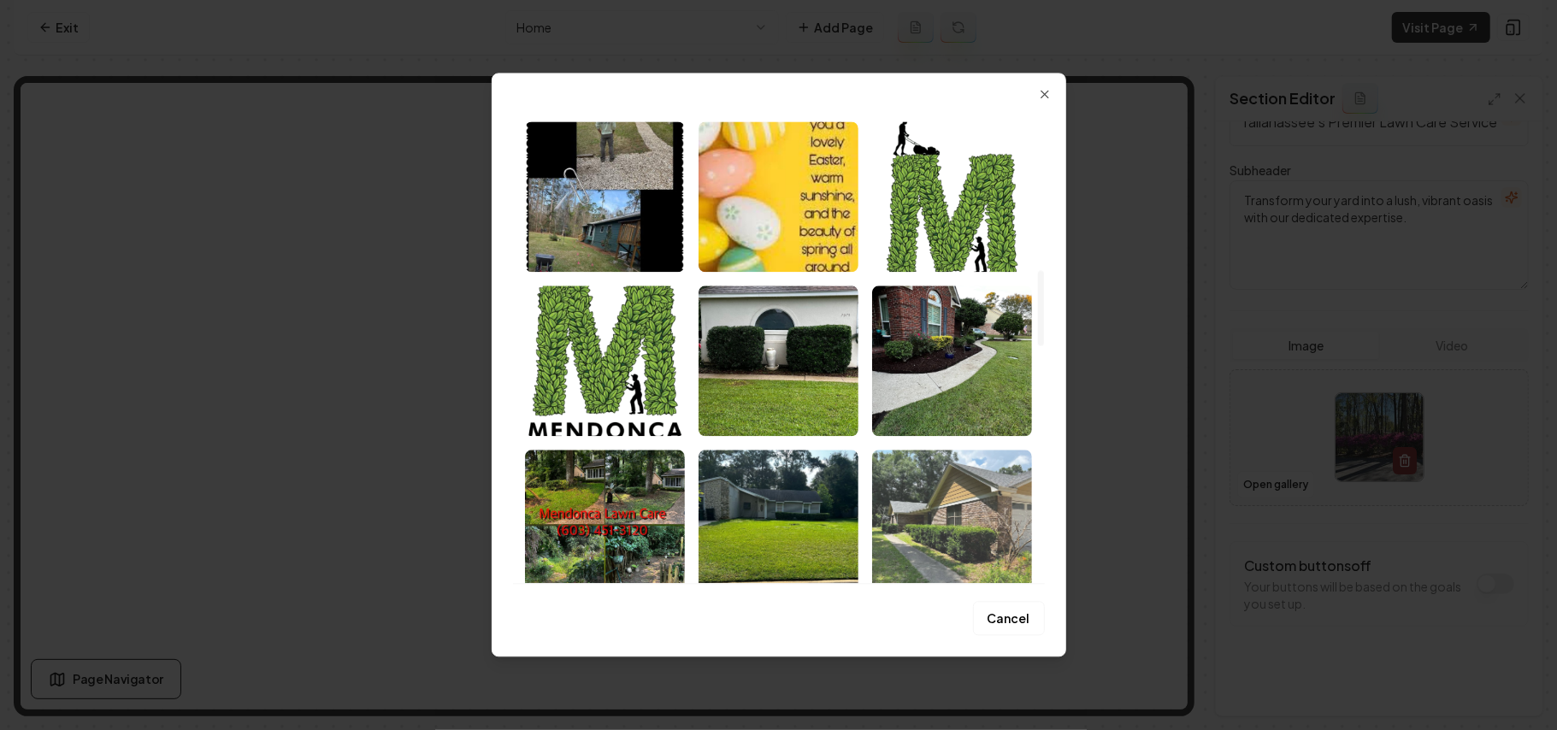
click at [929, 510] on img "Select image image_68b1df295c7cd75eb8afa991.jpeg" at bounding box center [952, 525] width 160 height 150
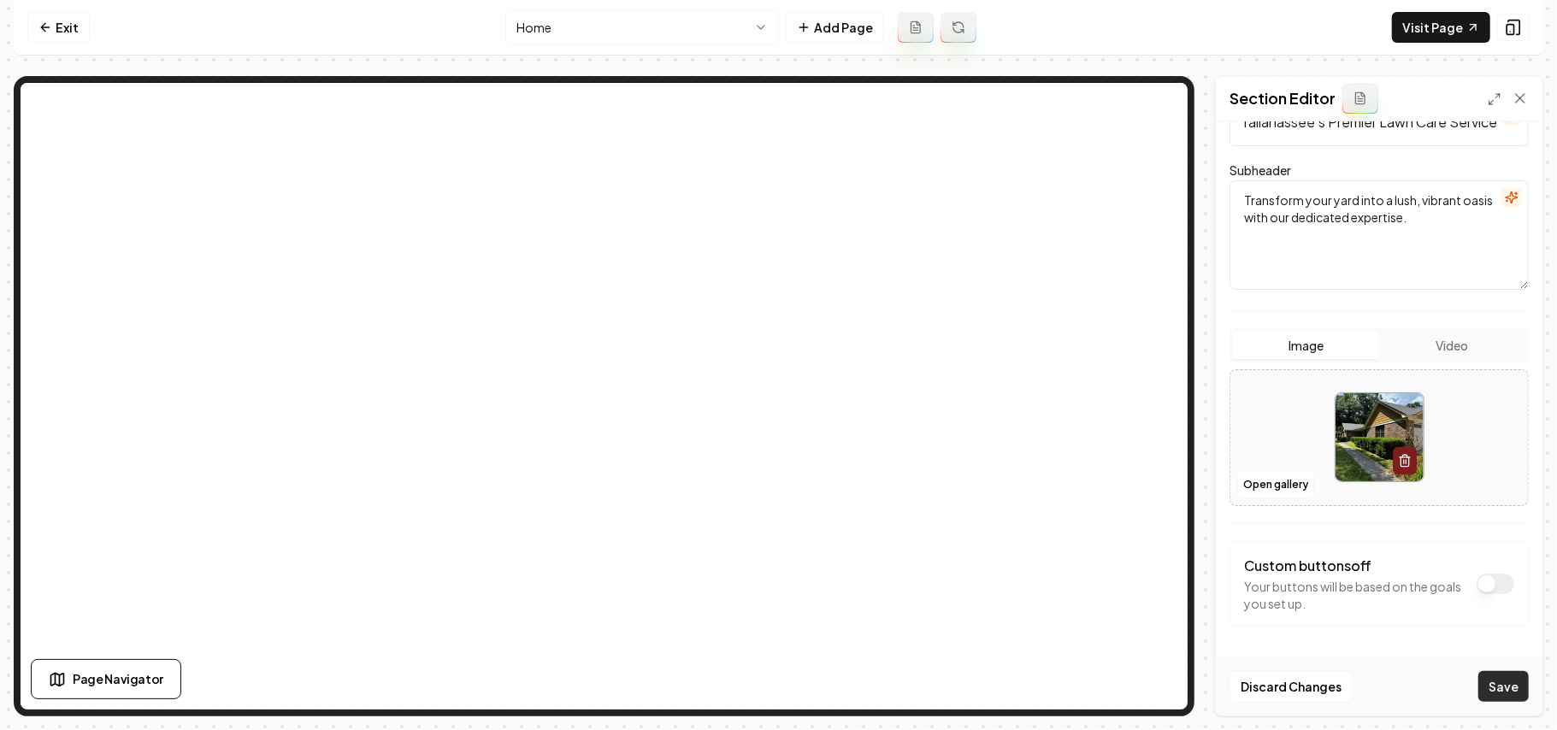
click at [1154, 518] on button "Save" at bounding box center [1503, 686] width 50 height 31
click at [1154, 480] on button "Open gallery" at bounding box center [1275, 484] width 77 height 27
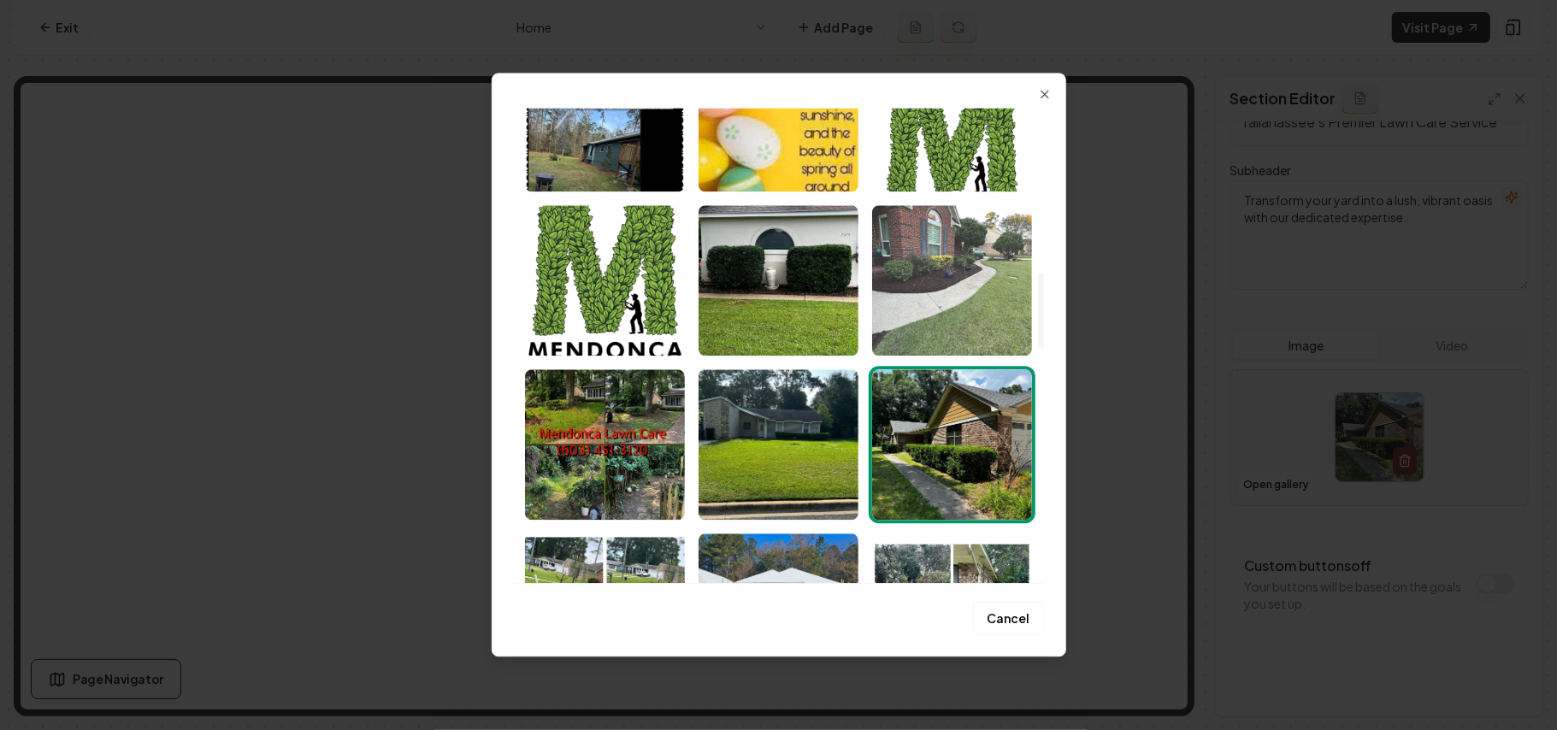
scroll to position [1140, 0]
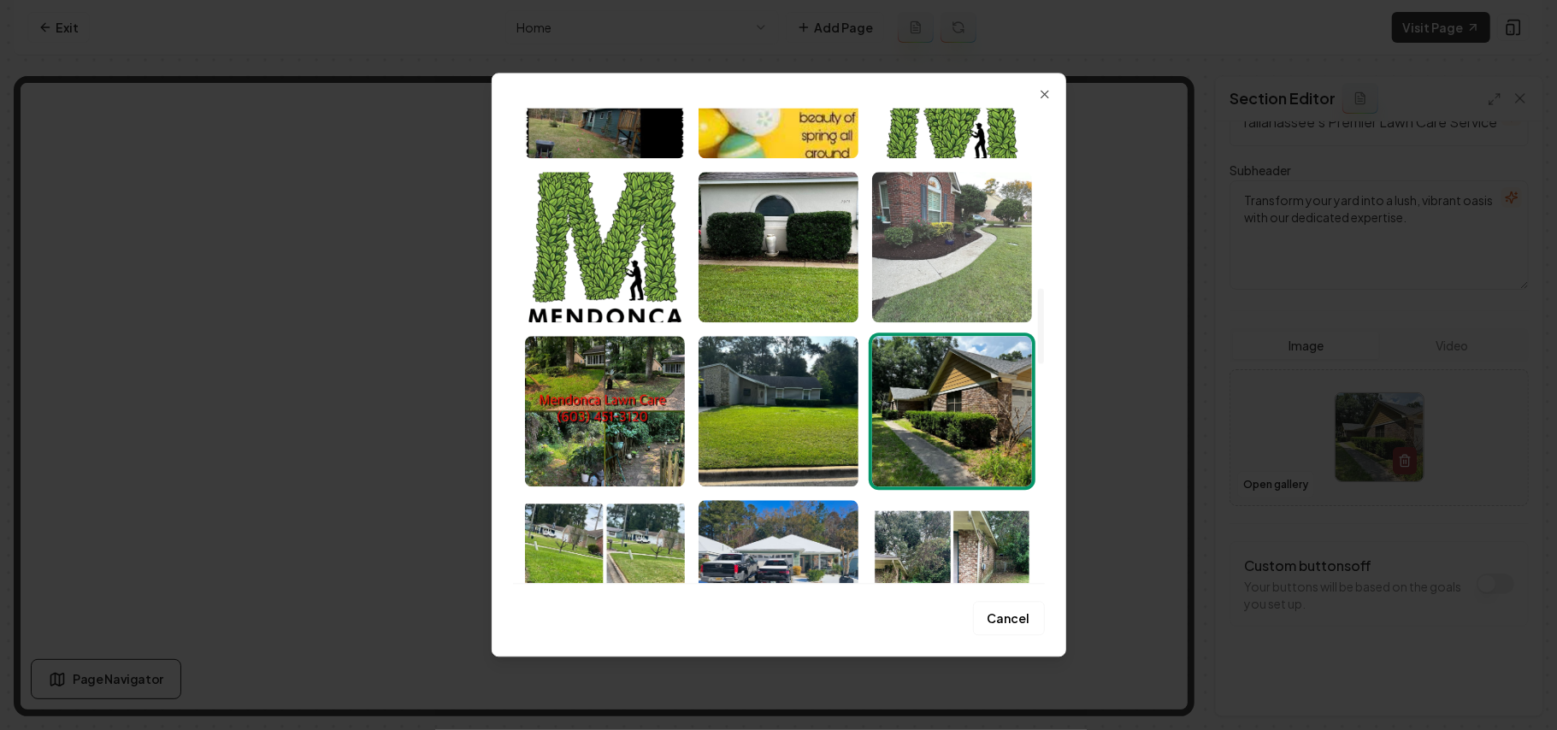
click at [966, 205] on img "Select image image_68b1df295c7cd75eb8afaf62.jpeg" at bounding box center [952, 247] width 160 height 150
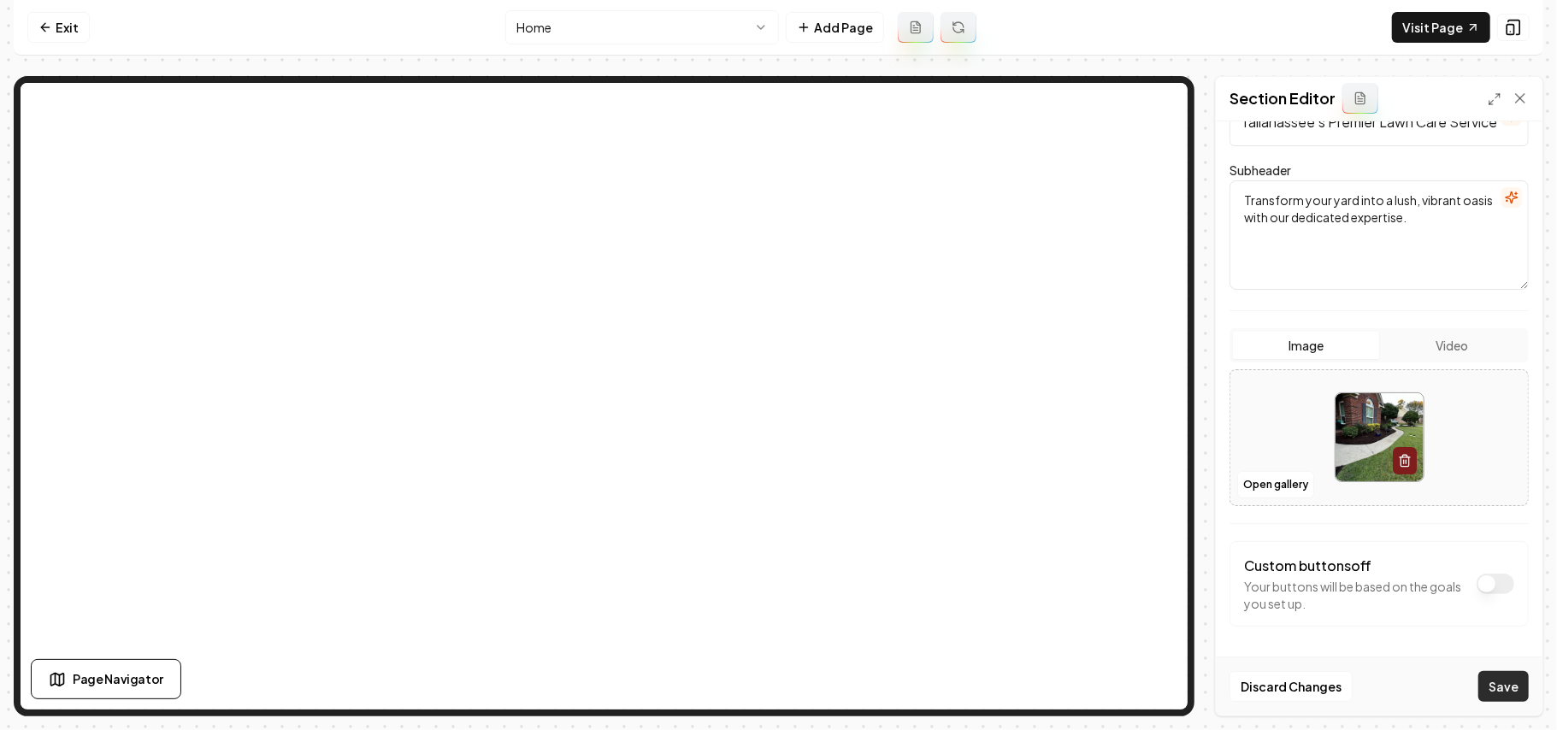
click at [1154, 518] on button "Save" at bounding box center [1503, 686] width 50 height 31
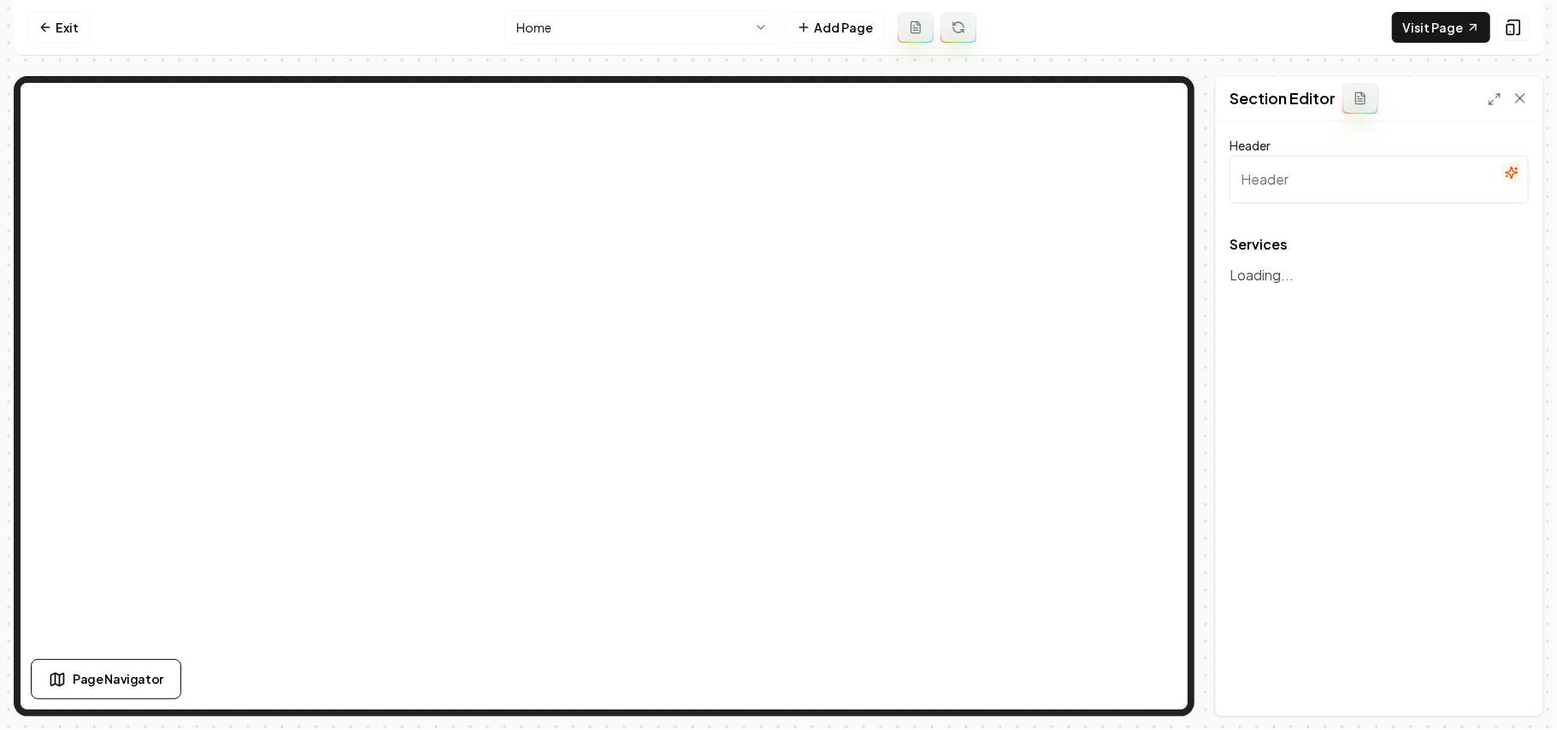
type input "Our Lawn Care Services"
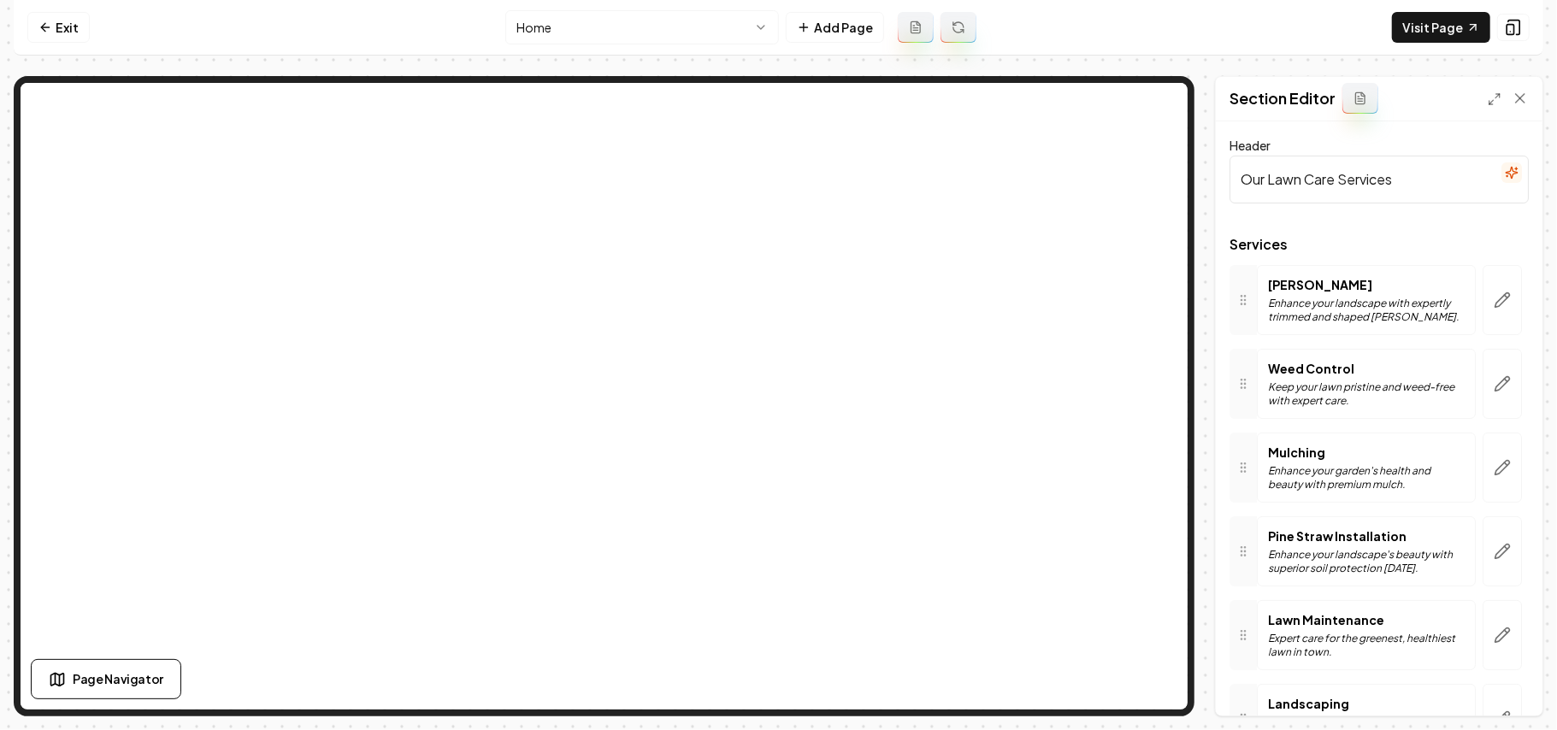
click at [1154, 282] on p "Hedges" at bounding box center [1366, 284] width 197 height 17
copy p "Hedges"
click at [1154, 291] on button "button" at bounding box center [1502, 300] width 39 height 70
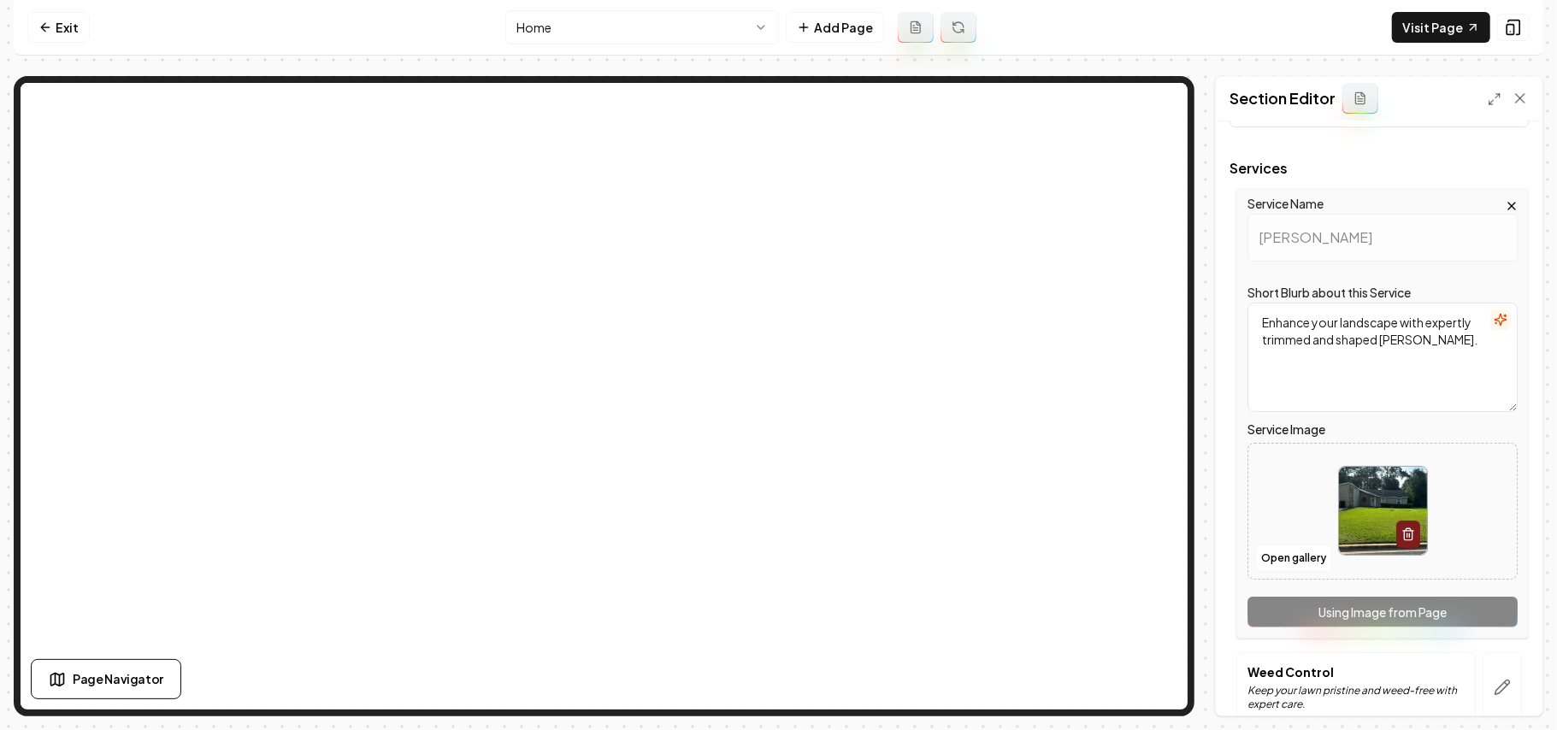
scroll to position [114, 0]
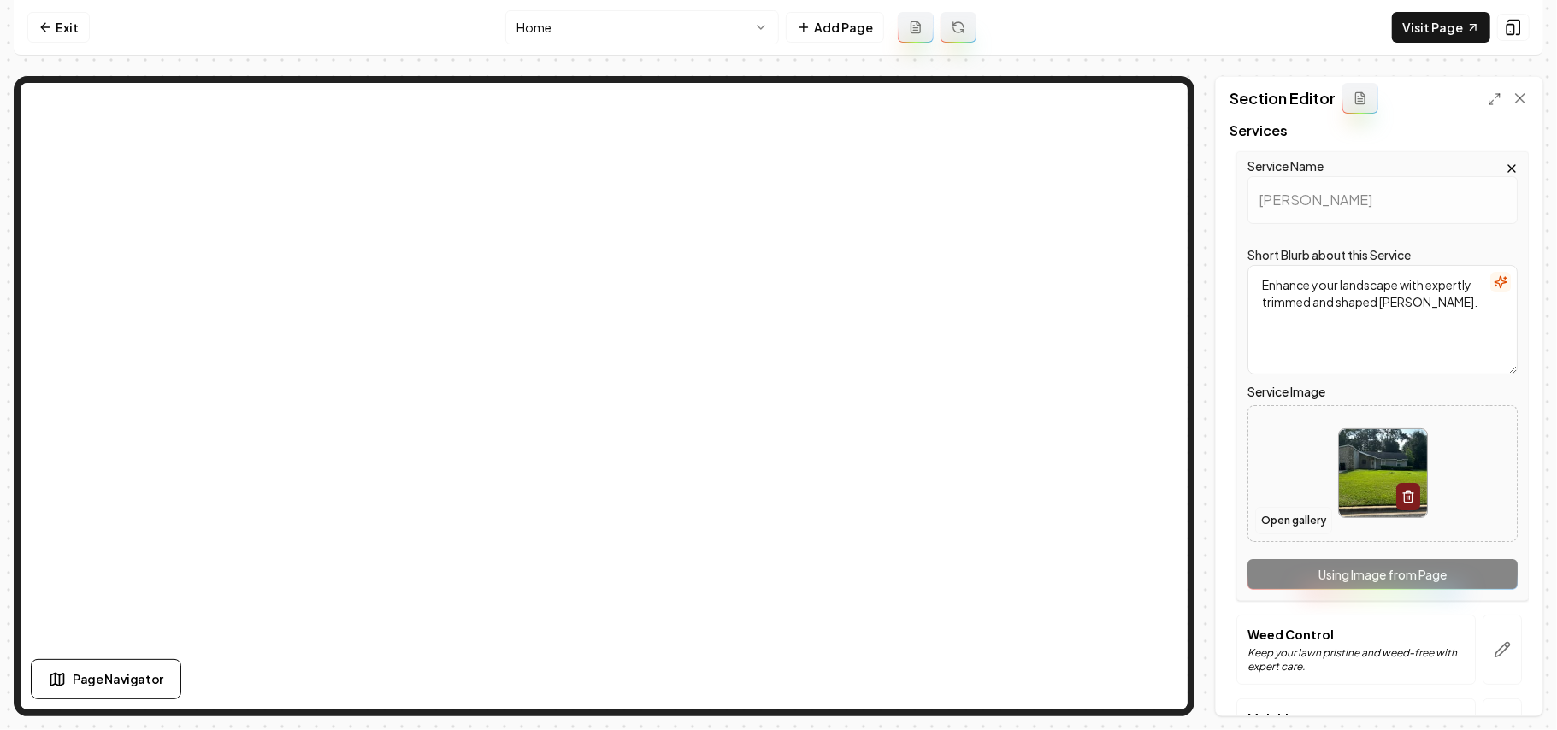
click at [1154, 518] on button "Open gallery" at bounding box center [1293, 520] width 77 height 27
click at [627, 12] on html "Computer Required This feature is only available on a computer. Please switch t…" at bounding box center [778, 365] width 1557 height 730
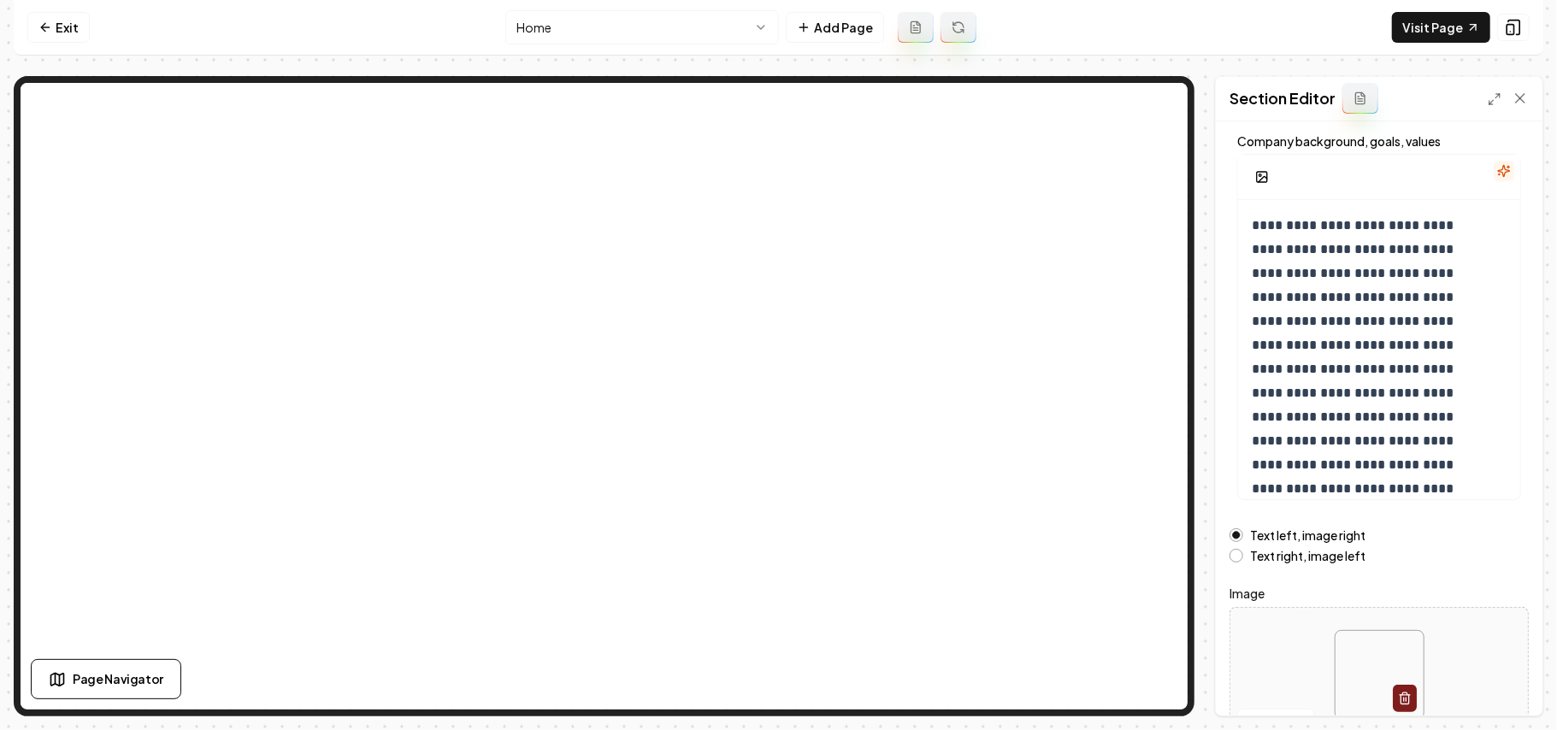
scroll to position [195, 0]
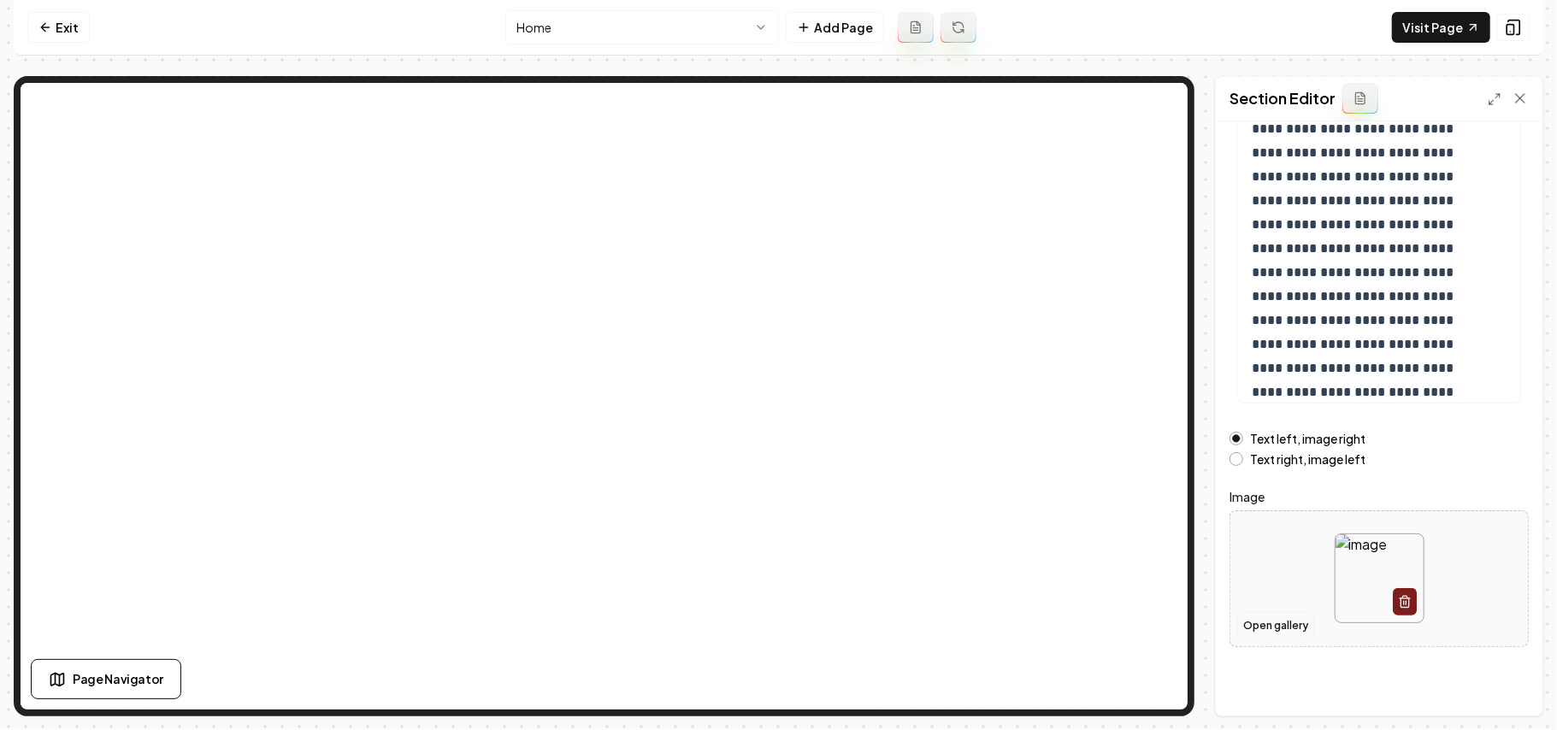
click at [1154, 518] on button "Open gallery" at bounding box center [1275, 625] width 77 height 27
click at [1154, 518] on div at bounding box center [1379, 578] width 298 height 117
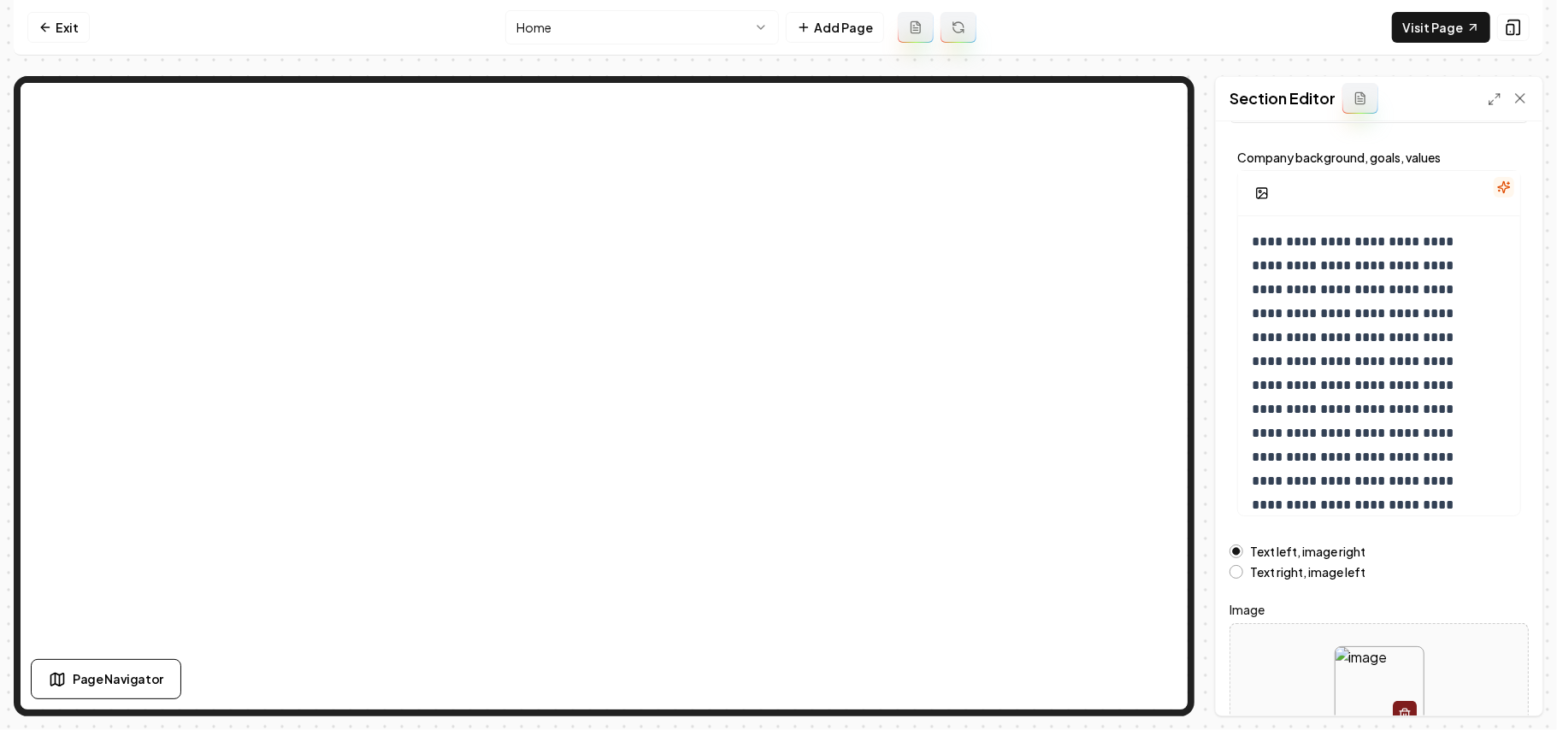
type input "**********"
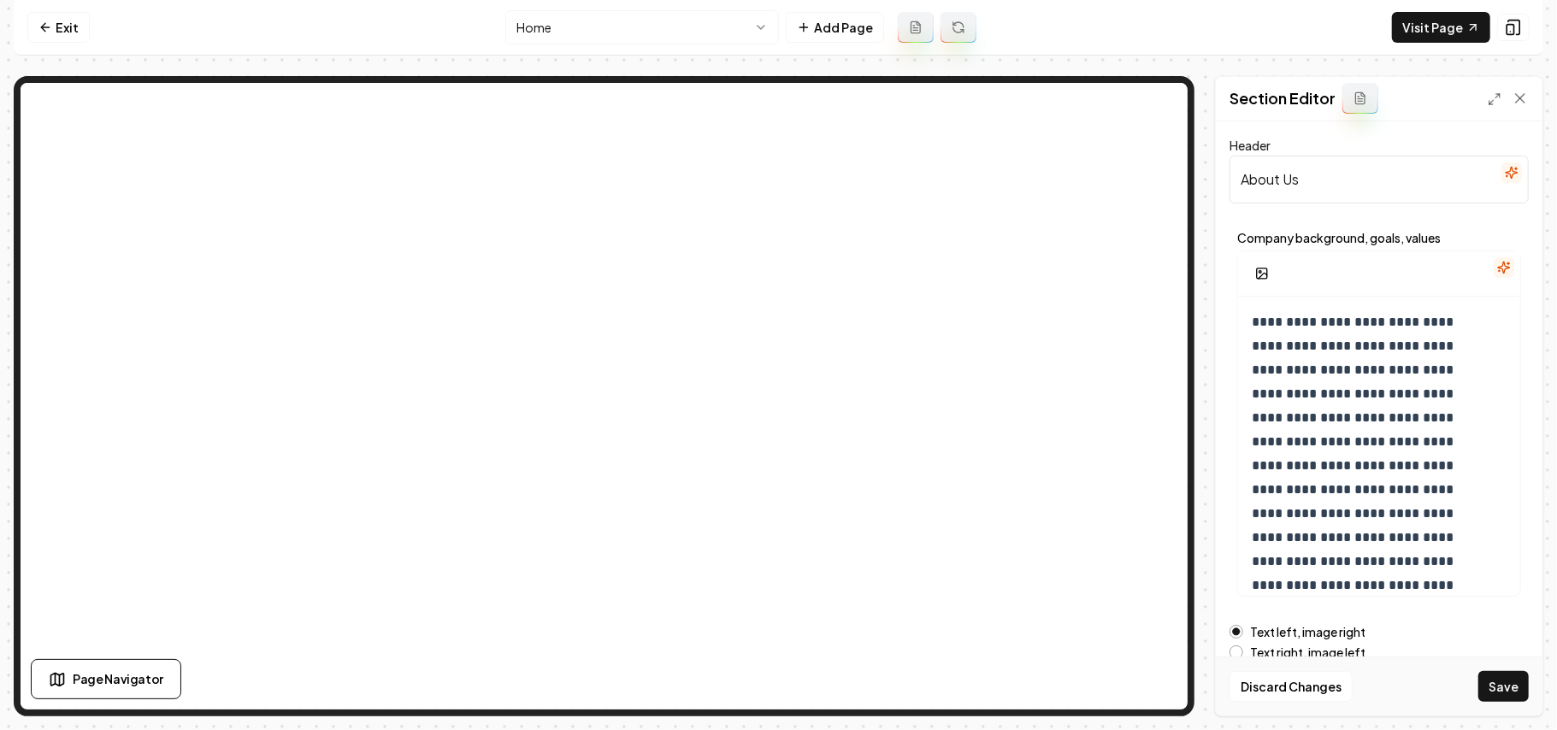
drag, startPoint x: 1377, startPoint y: 172, endPoint x: 1175, endPoint y: 176, distance: 201.8
click at [1096, 100] on div "**********" at bounding box center [779, 396] width 1530 height 640
paste input "MEET THE OWNER"
type input "MEET THE OWNER"
click at [1154, 345] on p "**********" at bounding box center [1361, 513] width 219 height 407
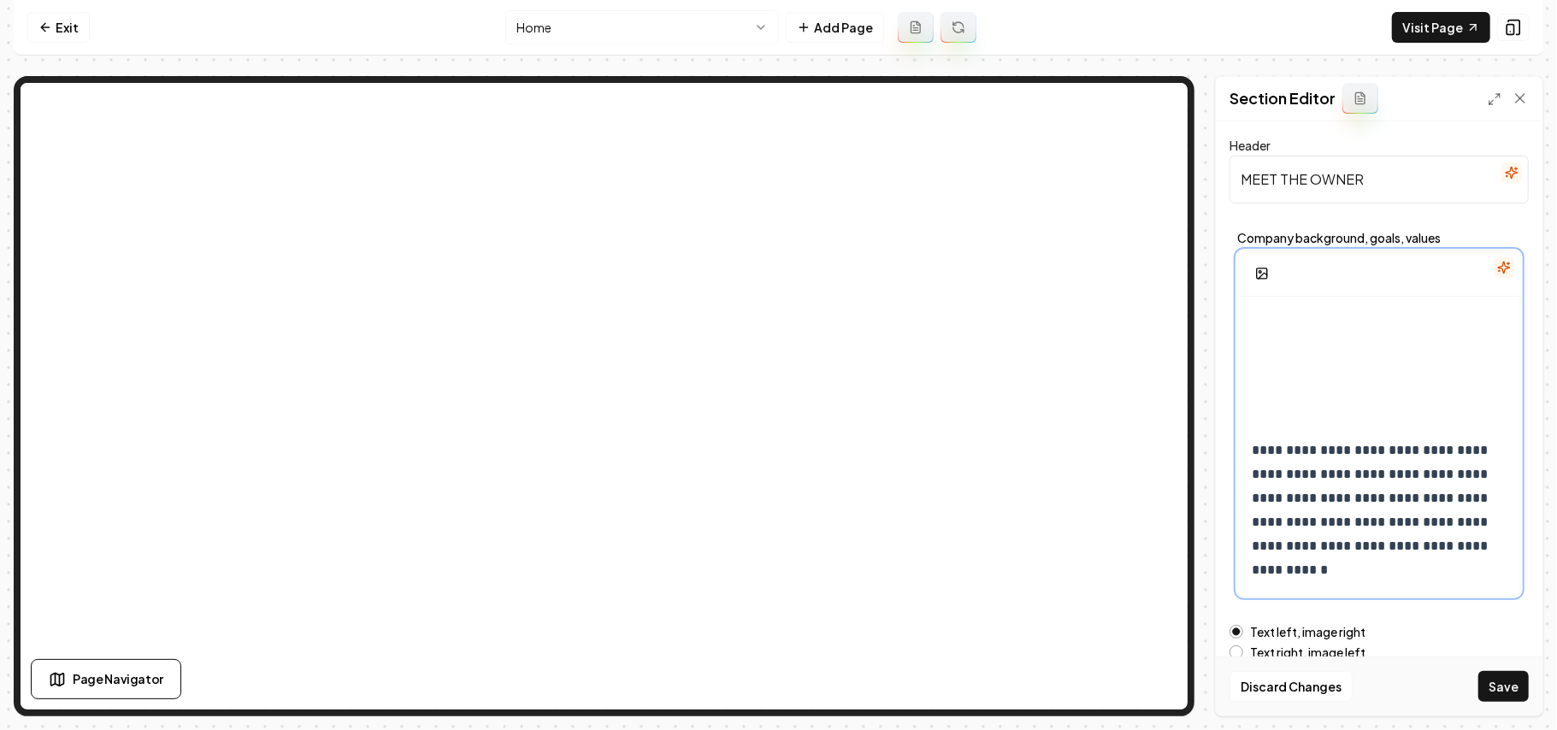
click at [1154, 387] on p at bounding box center [1379, 398] width 255 height 48
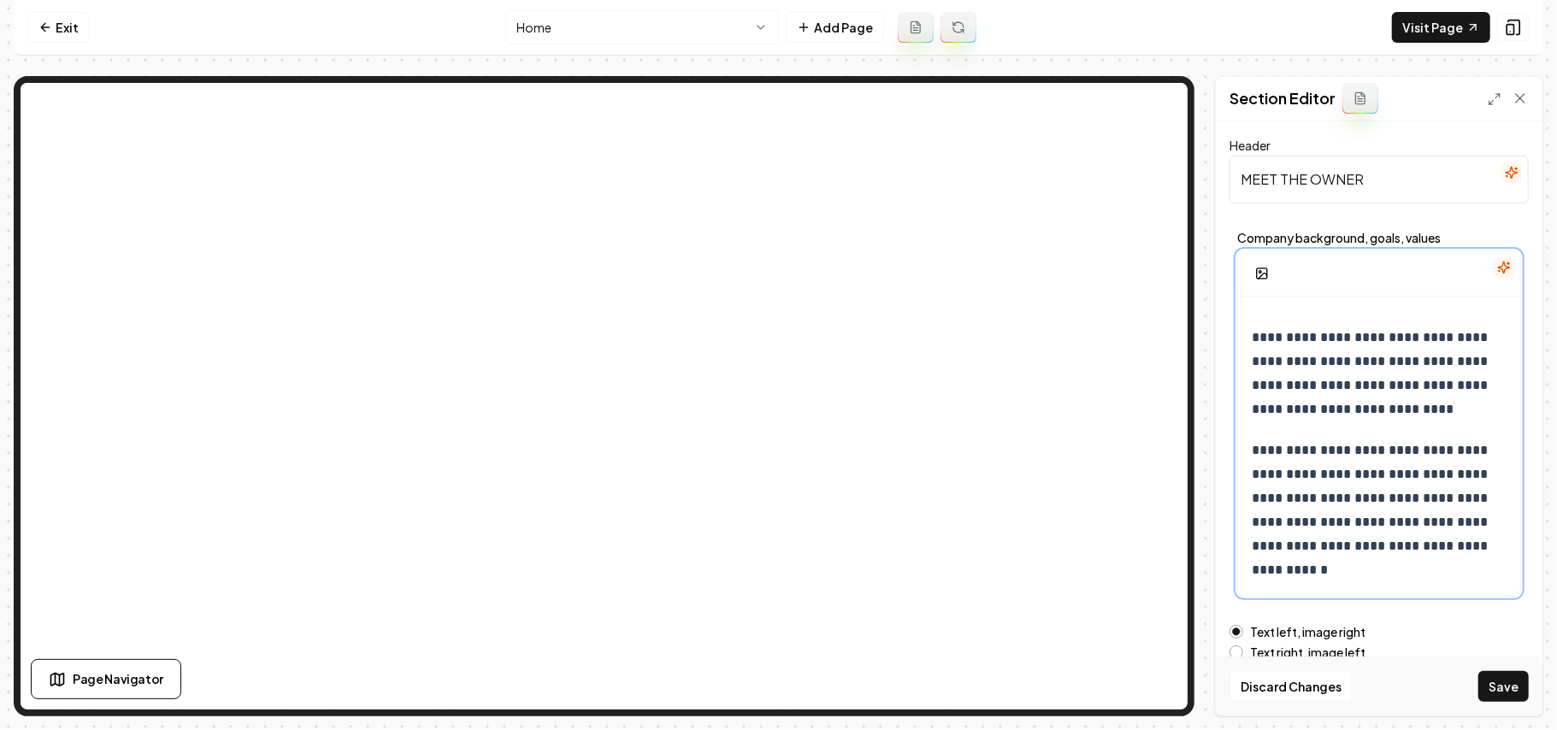
scroll to position [196, 0]
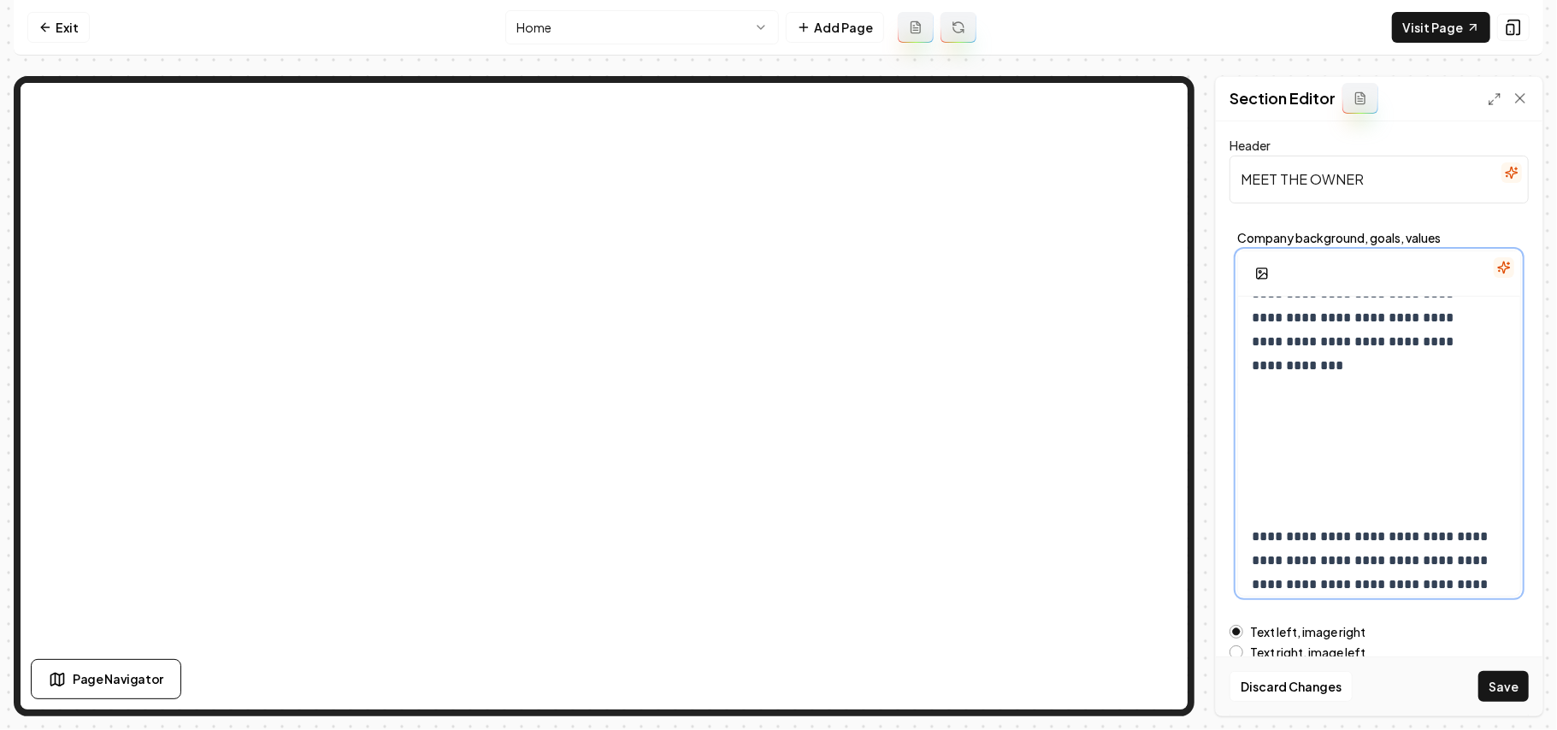
click at [1154, 518] on span "**********" at bounding box center [1371, 572] width 239 height 85
click at [1154, 518] on div "**********" at bounding box center [1379, 448] width 282 height 694
click at [1154, 507] on p at bounding box center [1379, 484] width 255 height 48
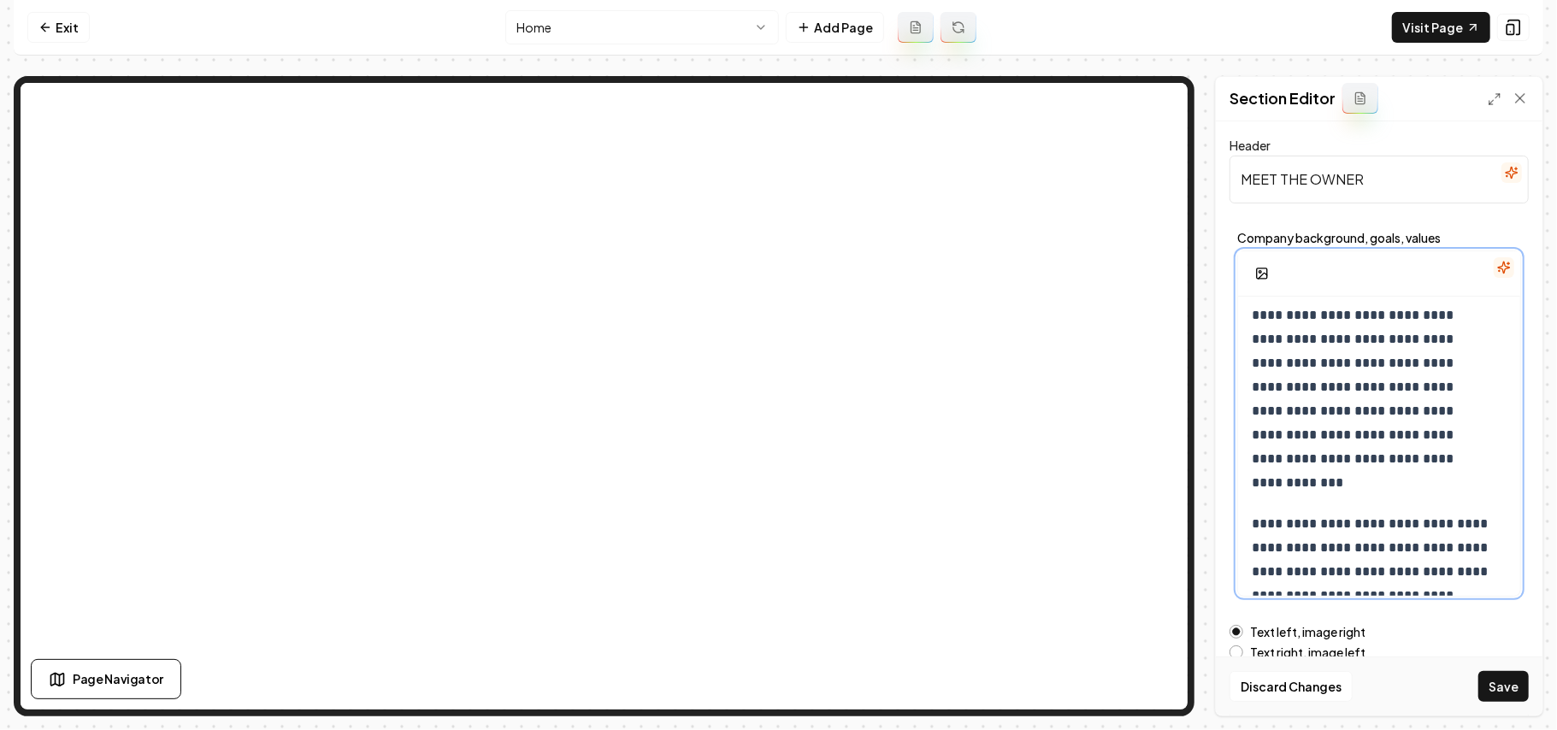
scroll to position [0, 0]
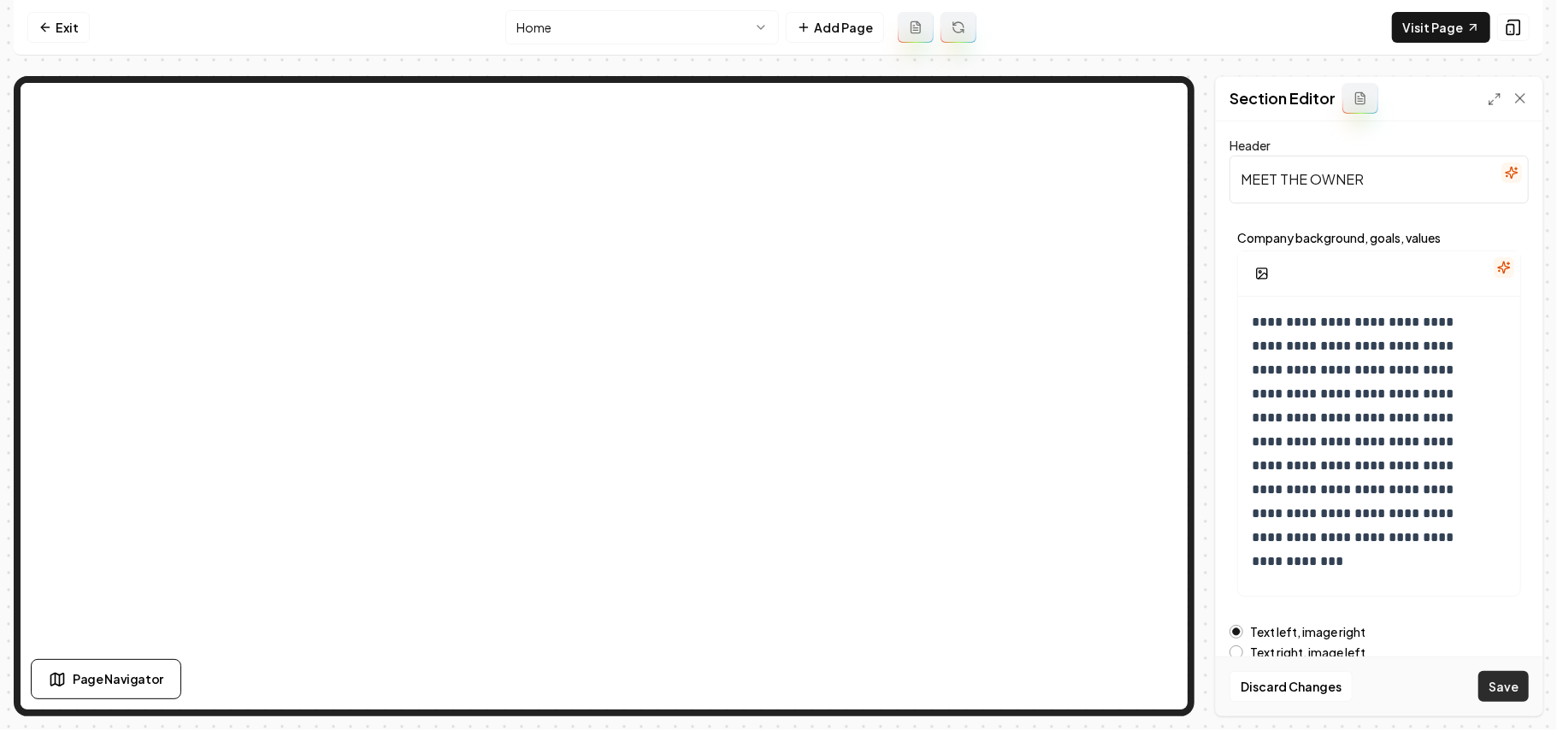
click at [1154, 518] on button "Save" at bounding box center [1503, 686] width 50 height 31
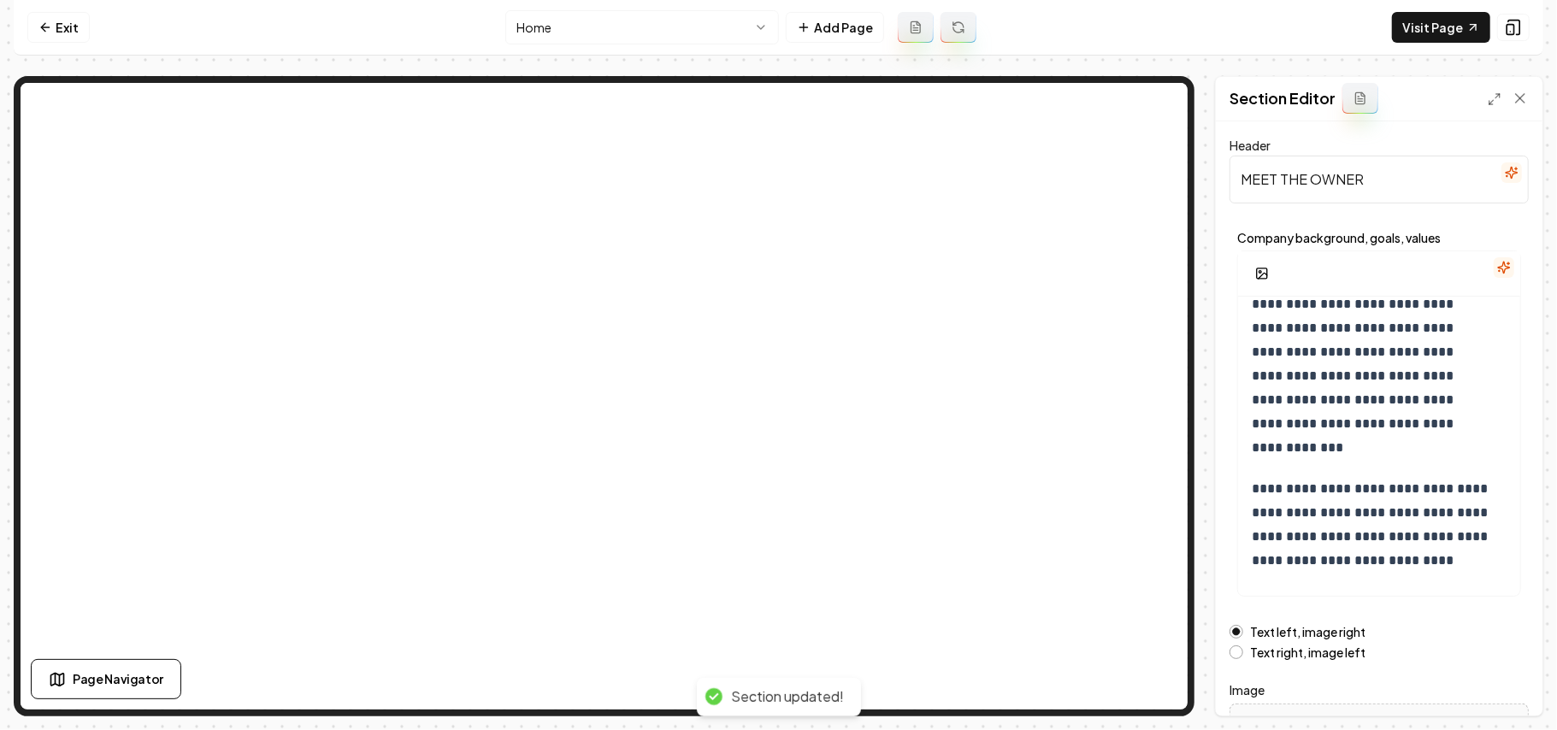
drag, startPoint x: 1430, startPoint y: 186, endPoint x: 1223, endPoint y: 186, distance: 206.9
click at [1154, 186] on div "**********" at bounding box center [1379, 418] width 327 height 594
drag, startPoint x: 1281, startPoint y: 185, endPoint x: 1277, endPoint y: 174, distance: 10.8
click at [1154, 174] on input "Meet The Owner" at bounding box center [1379, 180] width 299 height 48
type input "Meet the Owner"
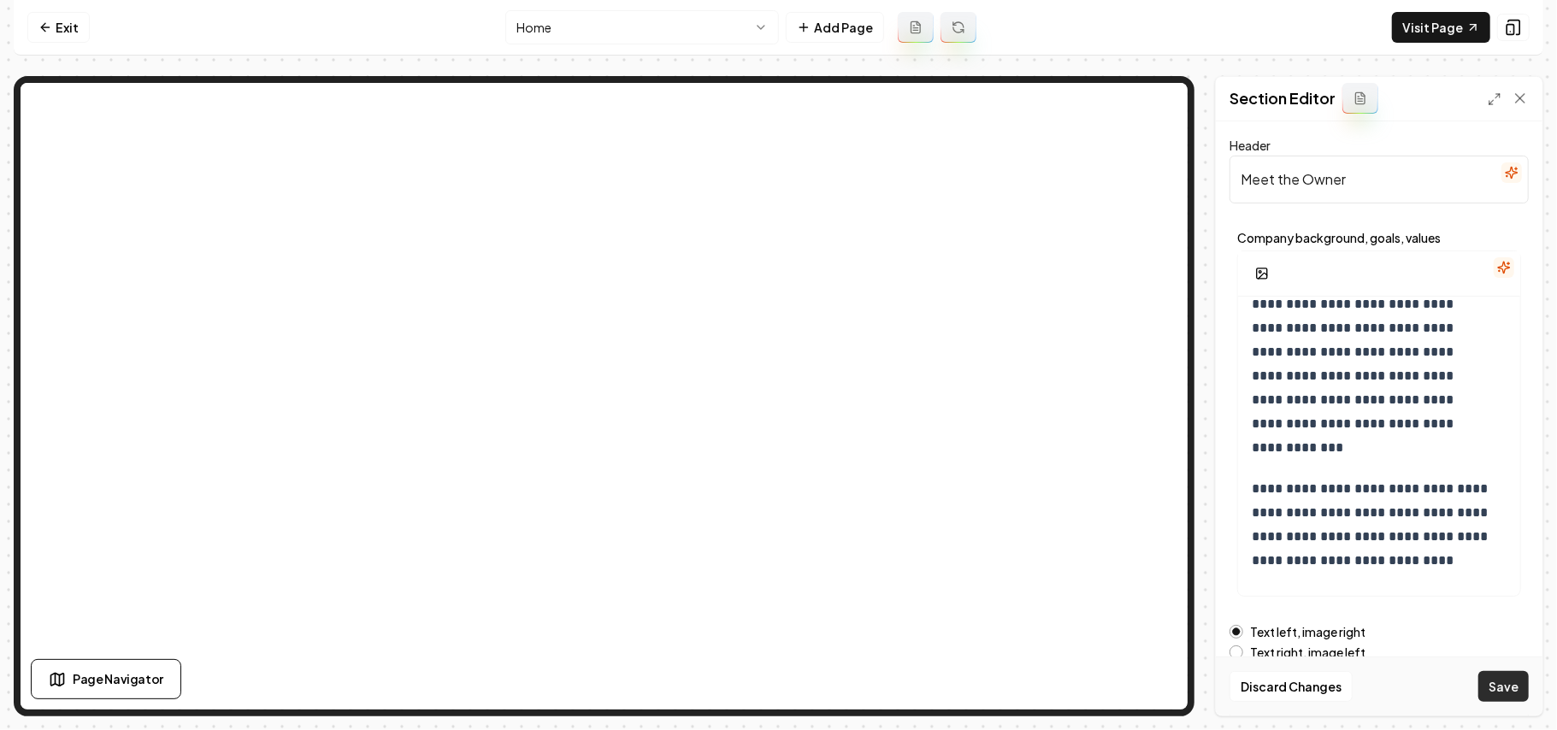
click at [1154, 518] on button "Save" at bounding box center [1503, 686] width 50 height 31
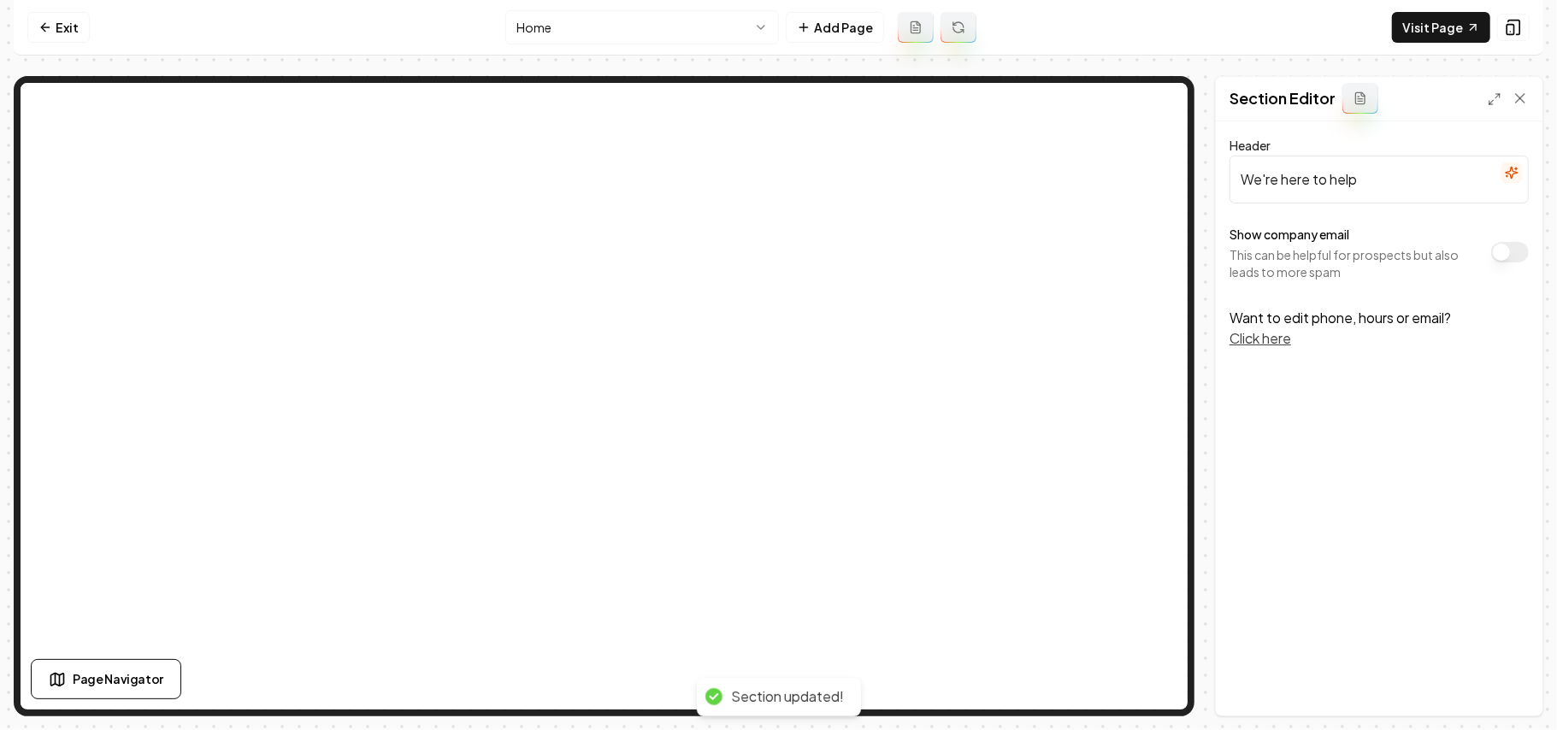
click at [1154, 261] on button "Show company email" at bounding box center [1510, 252] width 38 height 21
click at [1154, 518] on button "Save" at bounding box center [1503, 686] width 50 height 31
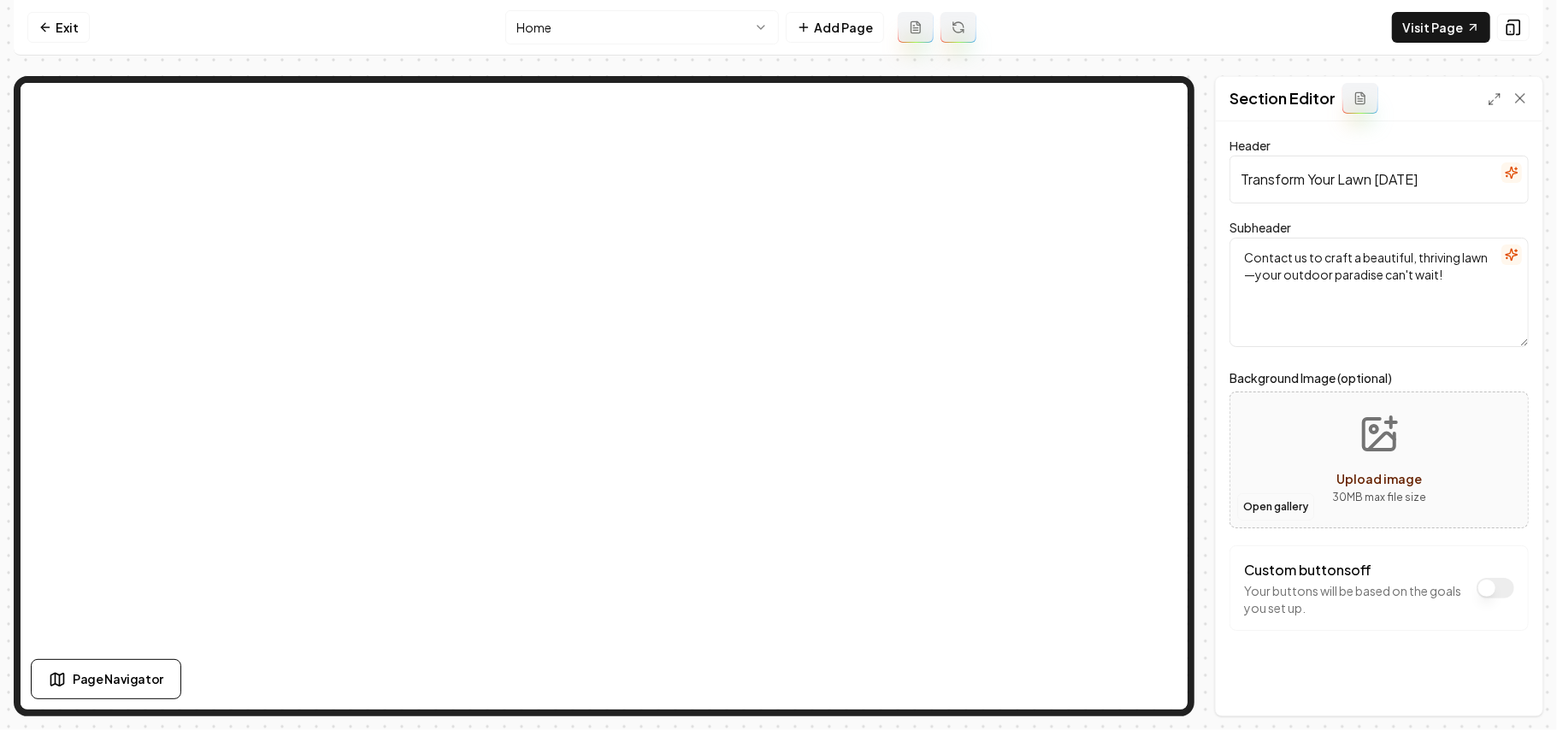
click at [1154, 511] on button "Open gallery" at bounding box center [1275, 506] width 77 height 27
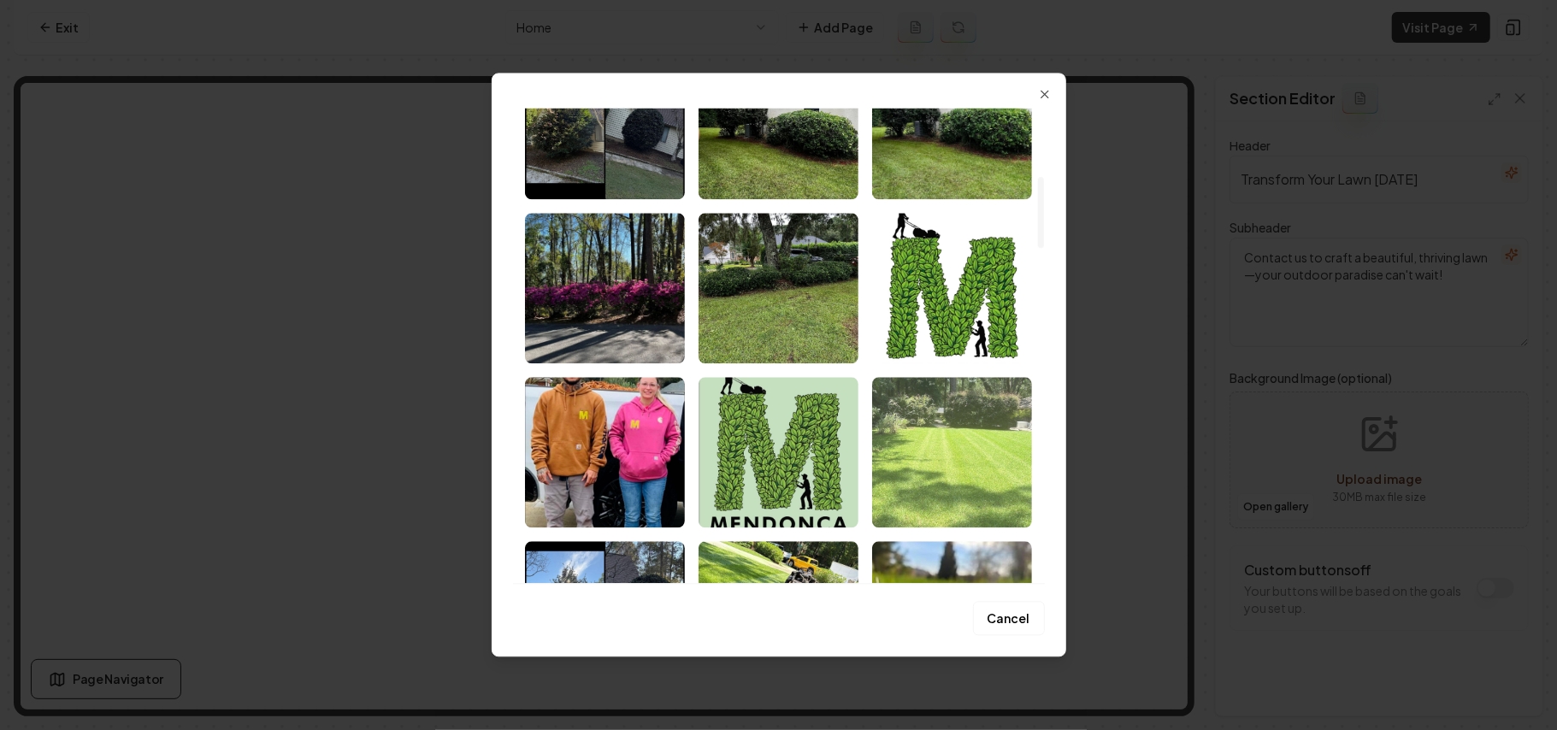
scroll to position [456, 0]
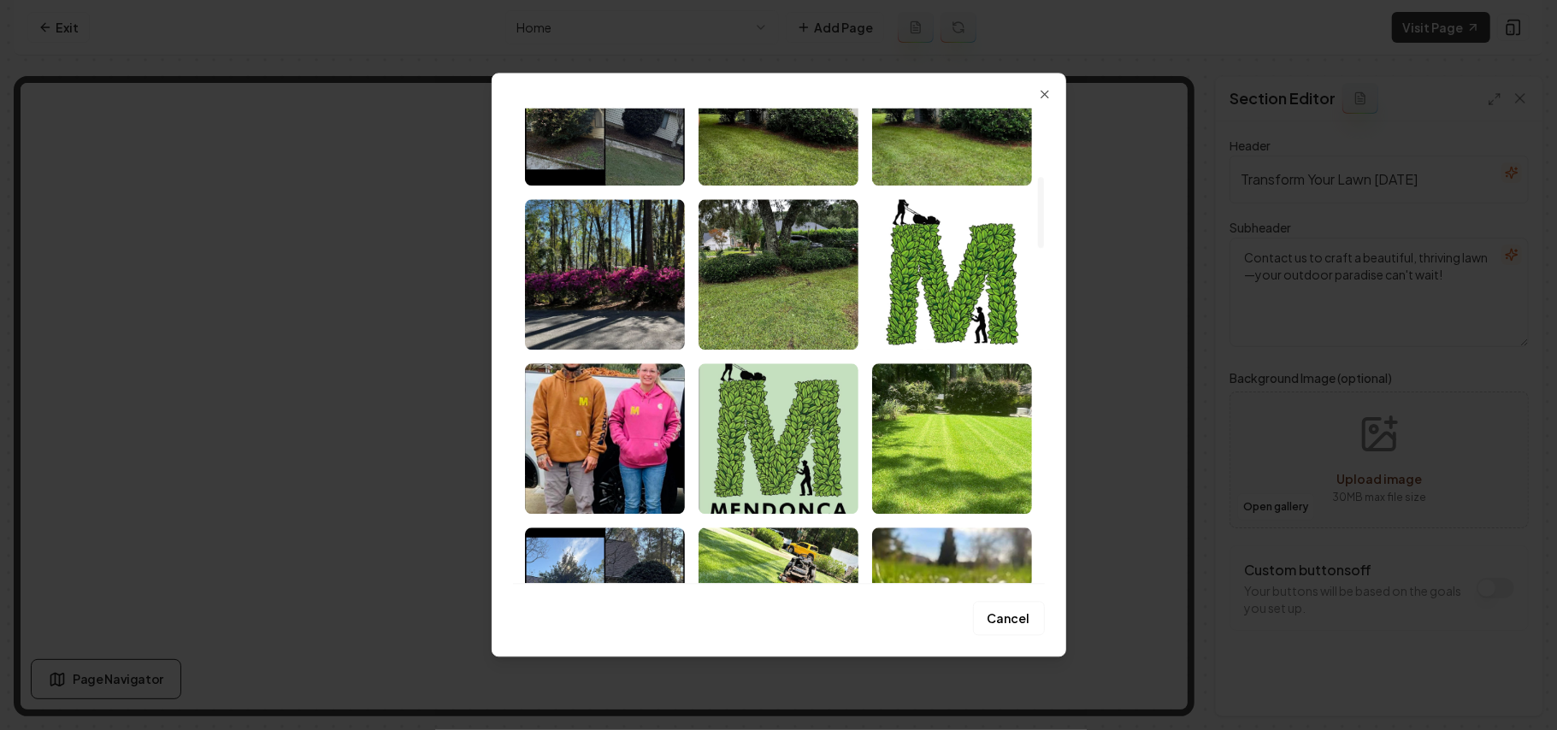
click at [808, 161] on img "Select image image_68b1e1075c7cd75eb8bc69b1.jpeg" at bounding box center [779, 110] width 160 height 150
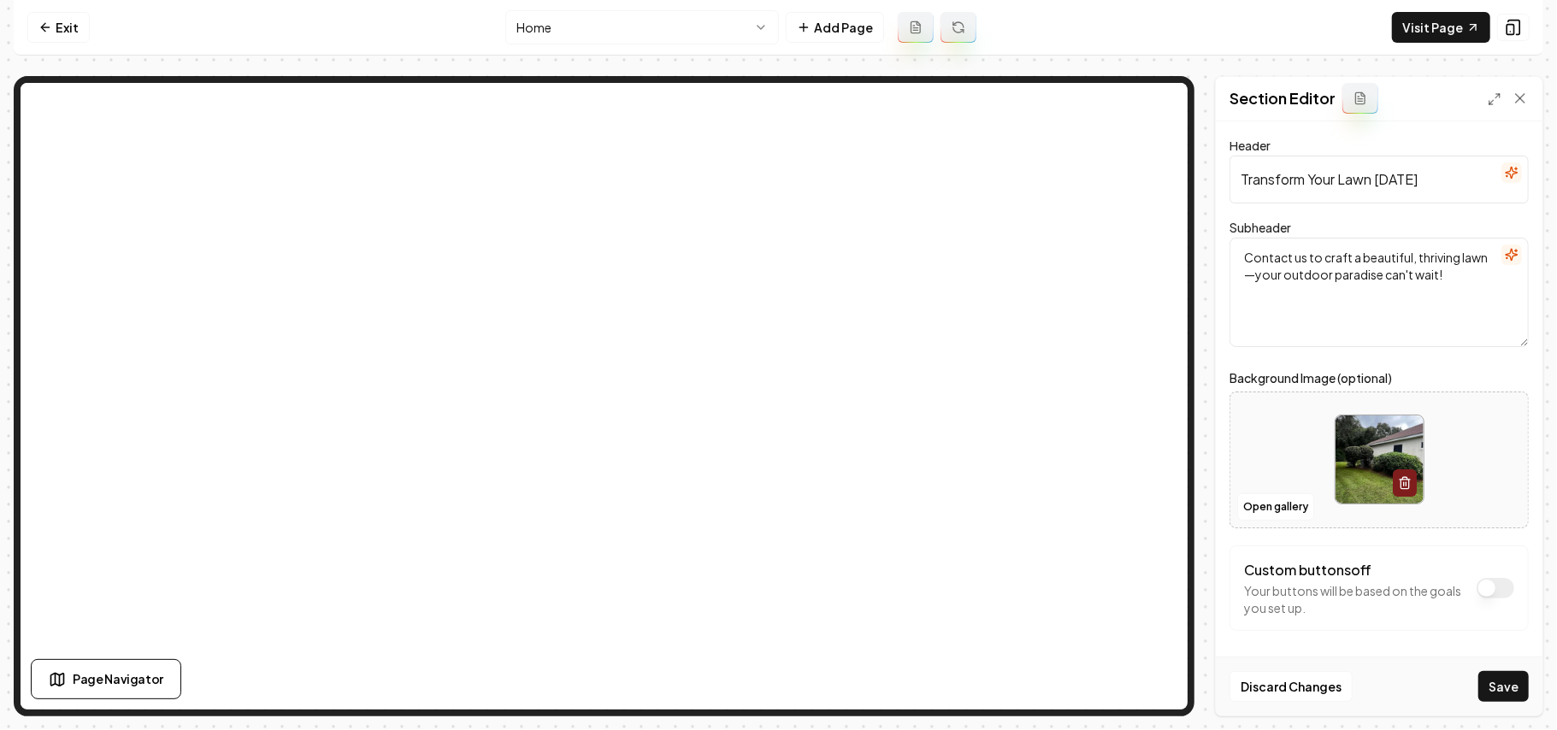
click at [1154, 518] on div "Discard Changes Save" at bounding box center [1379, 686] width 327 height 59
click at [1154, 518] on button "Save" at bounding box center [1503, 686] width 50 height 31
click at [589, 27] on html "Computer Required This feature is only available on a computer. Please switch t…" at bounding box center [778, 365] width 1557 height 730
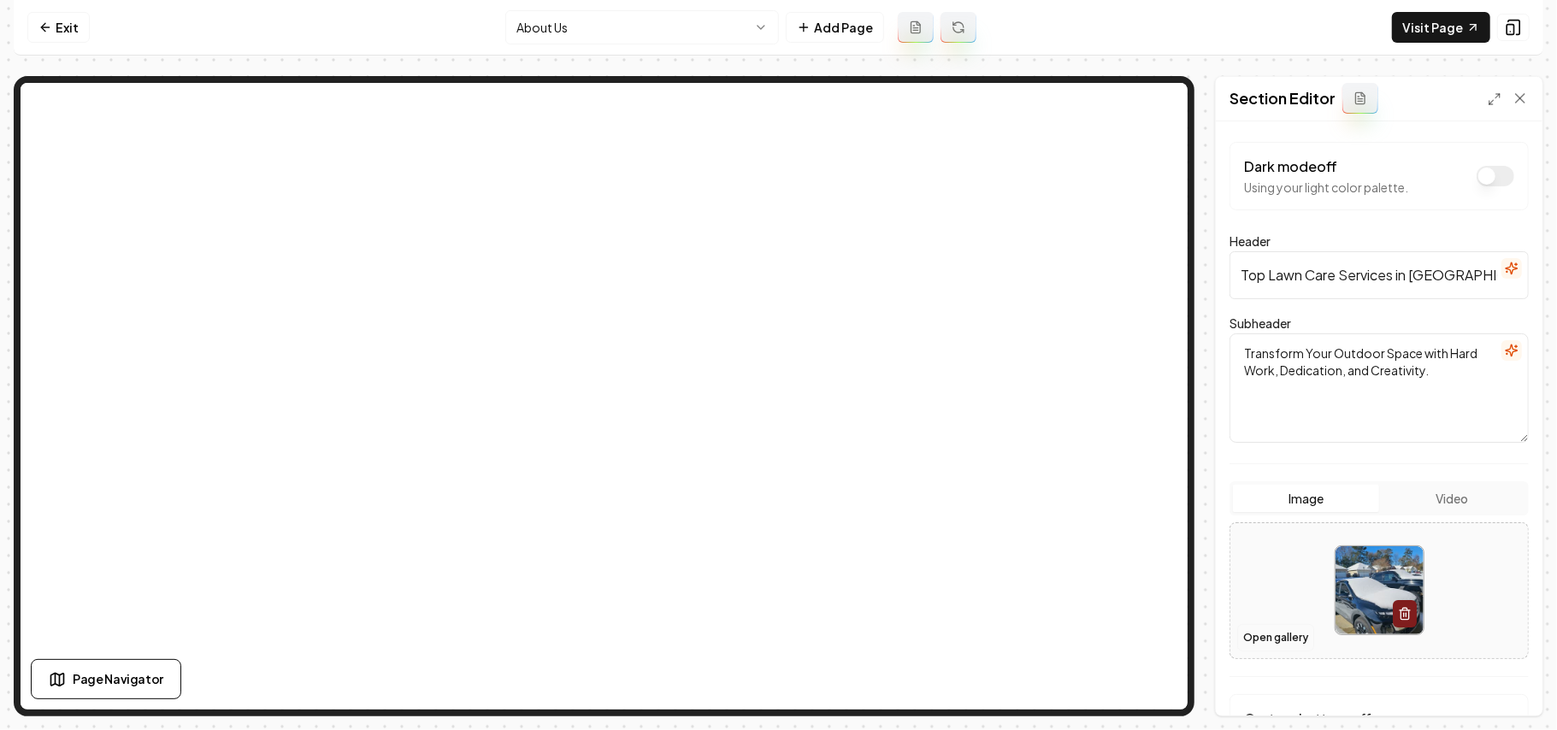
click at [1154, 518] on button "Open gallery" at bounding box center [1275, 637] width 77 height 27
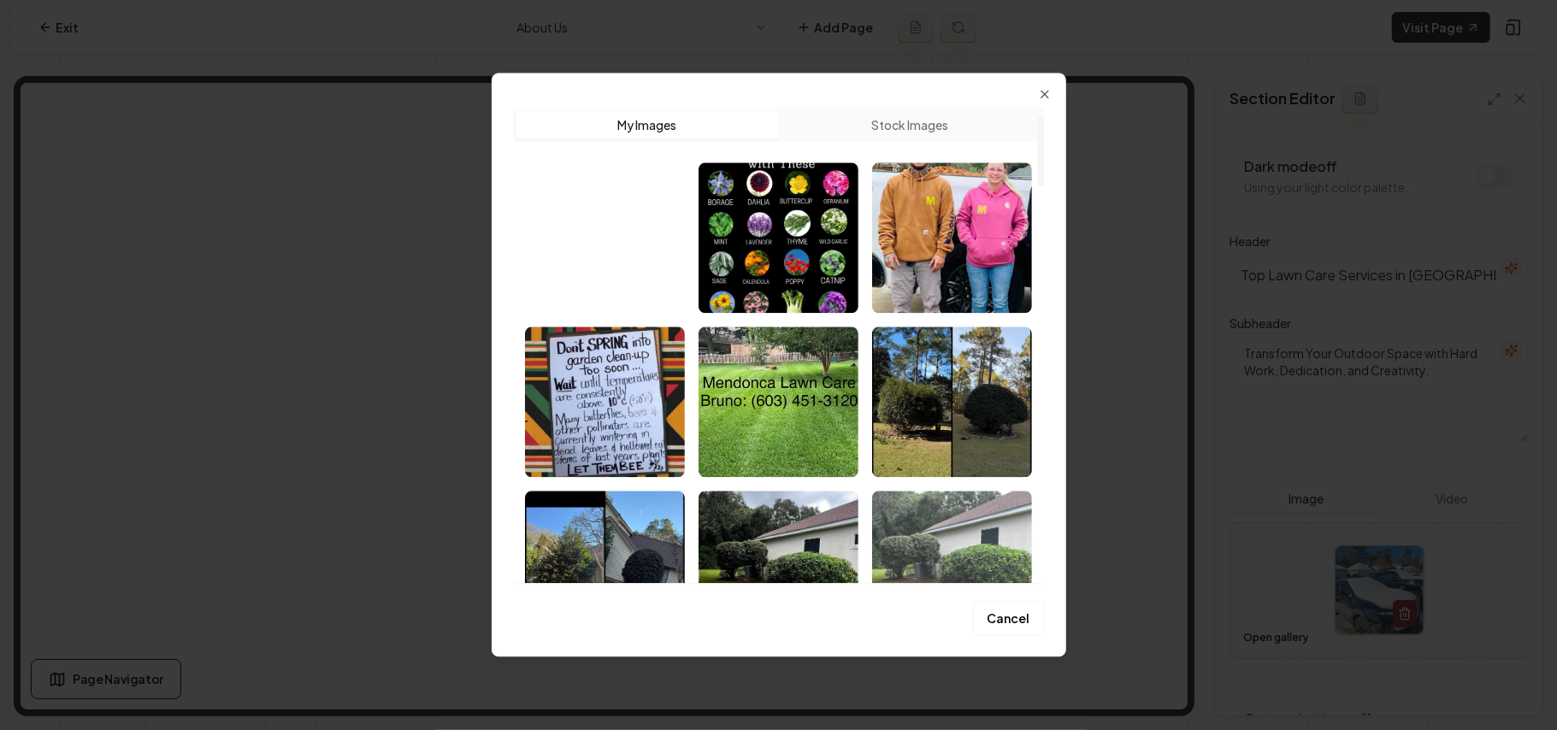
scroll to position [456, 0]
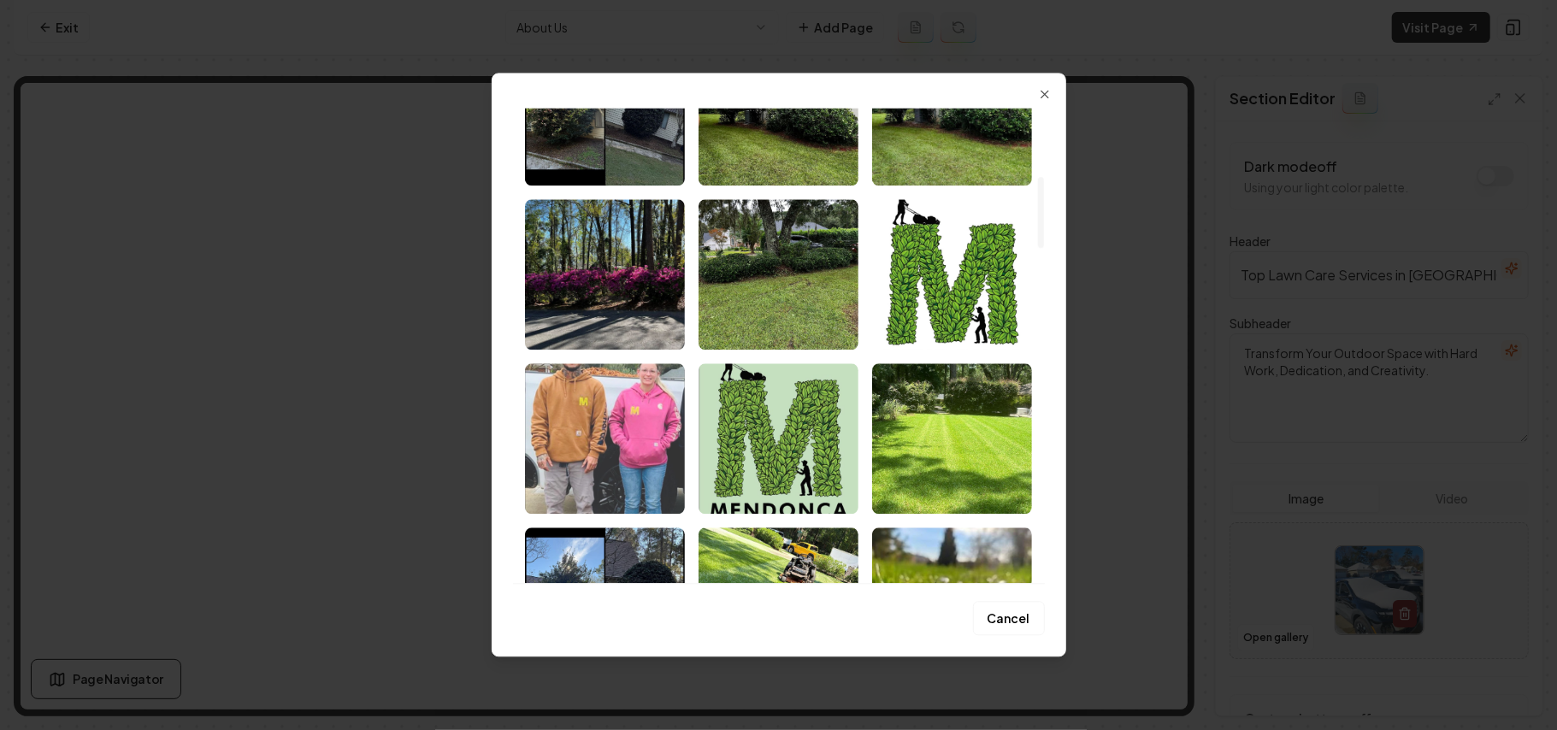
click at [579, 455] on img "Select image image_68b1e1065c7cd75eb8bc6882.jpeg" at bounding box center [605, 438] width 160 height 150
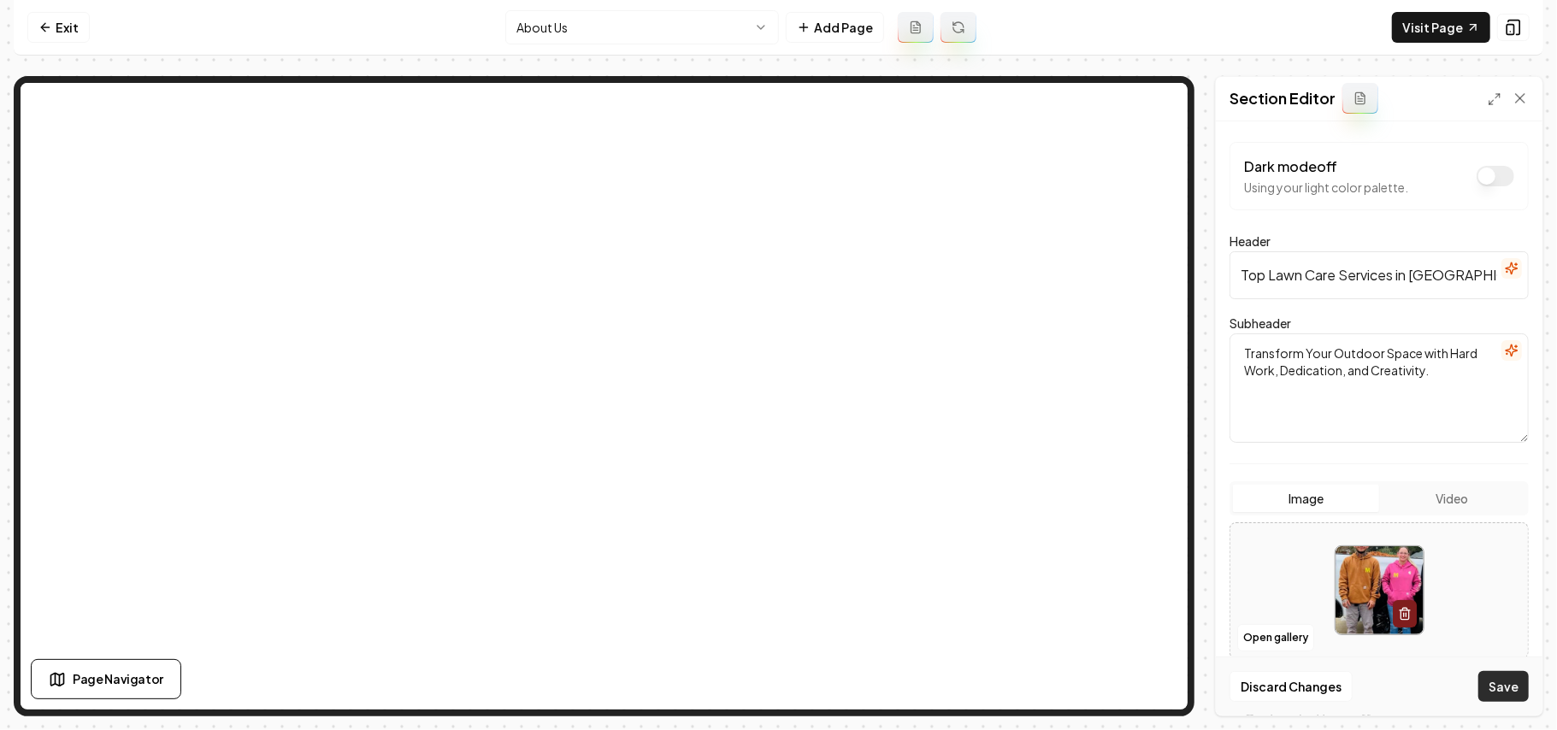
click at [1154, 518] on button "Save" at bounding box center [1503, 686] width 50 height 31
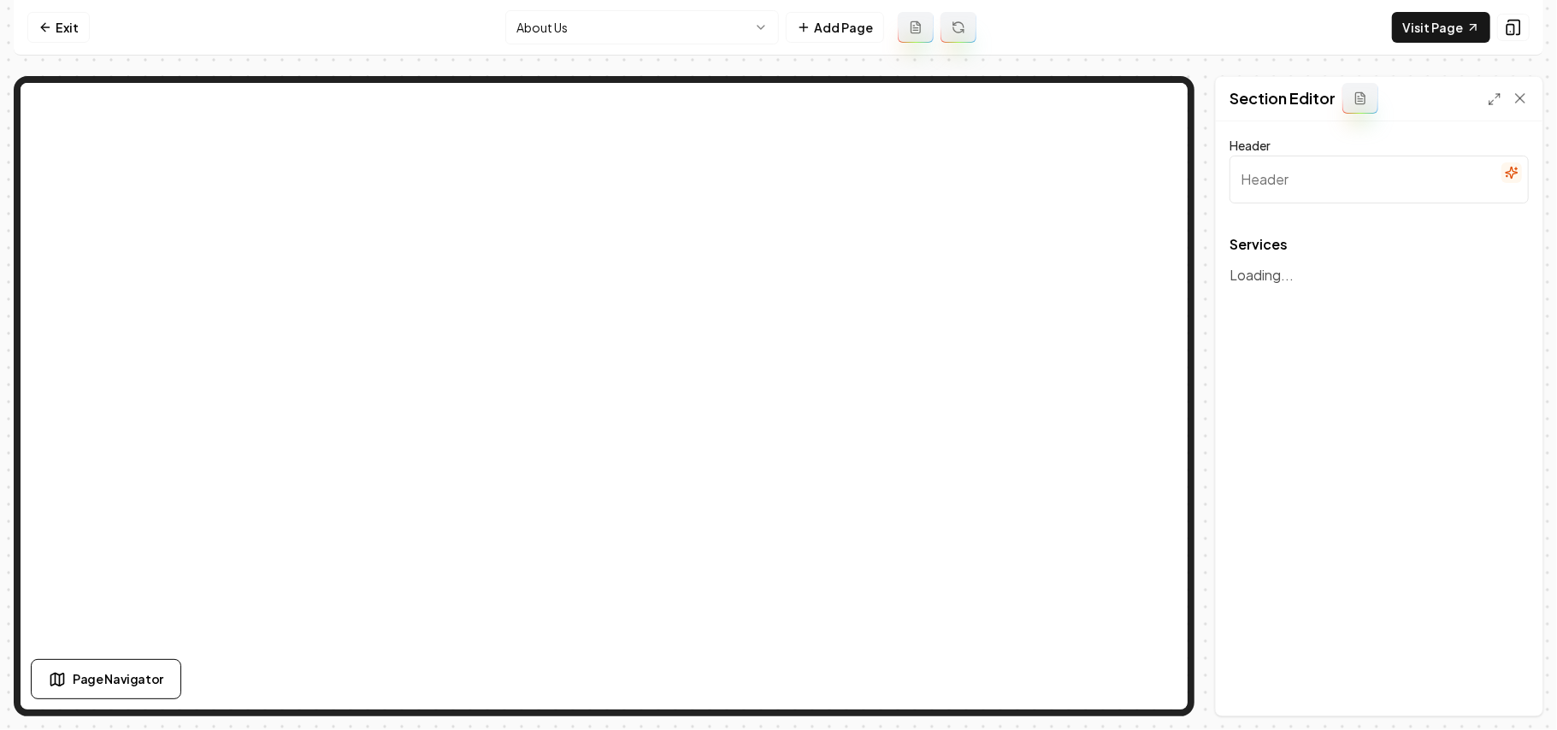
type input "Our Premium Lawn Care Services"
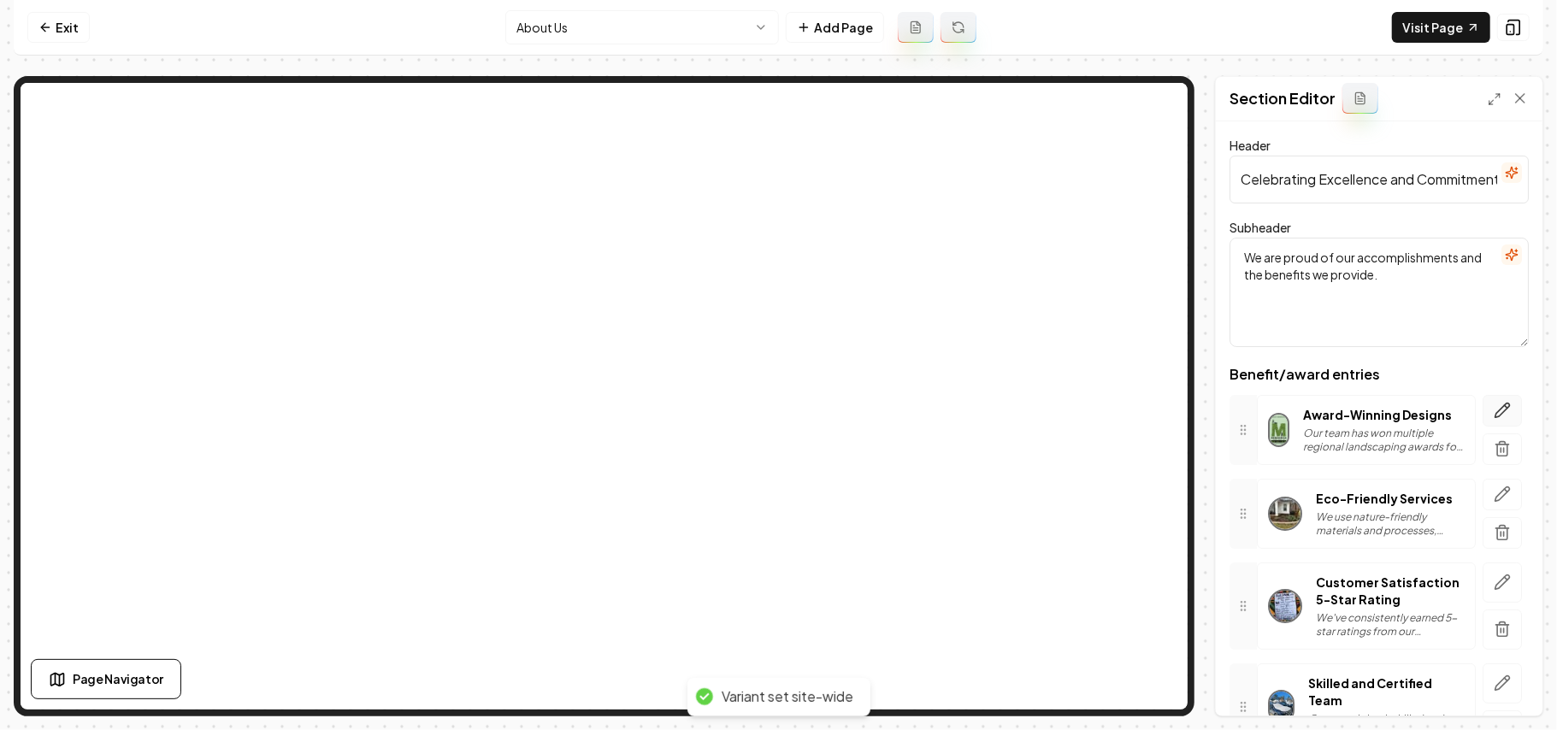
click at [1154, 400] on button "button" at bounding box center [1502, 411] width 39 height 32
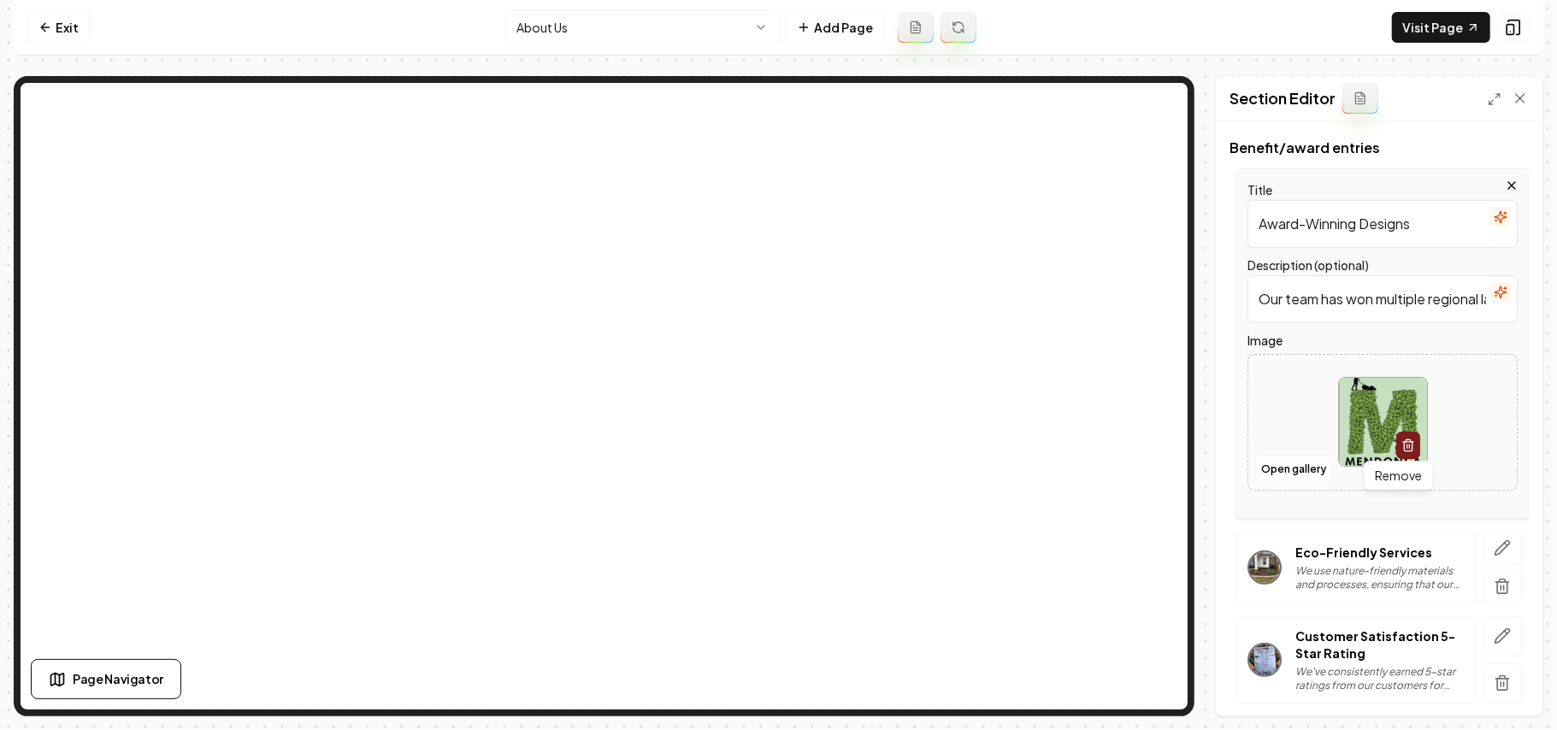
scroll to position [227, 0]
click at [1154, 473] on button "Open gallery" at bounding box center [1293, 468] width 77 height 27
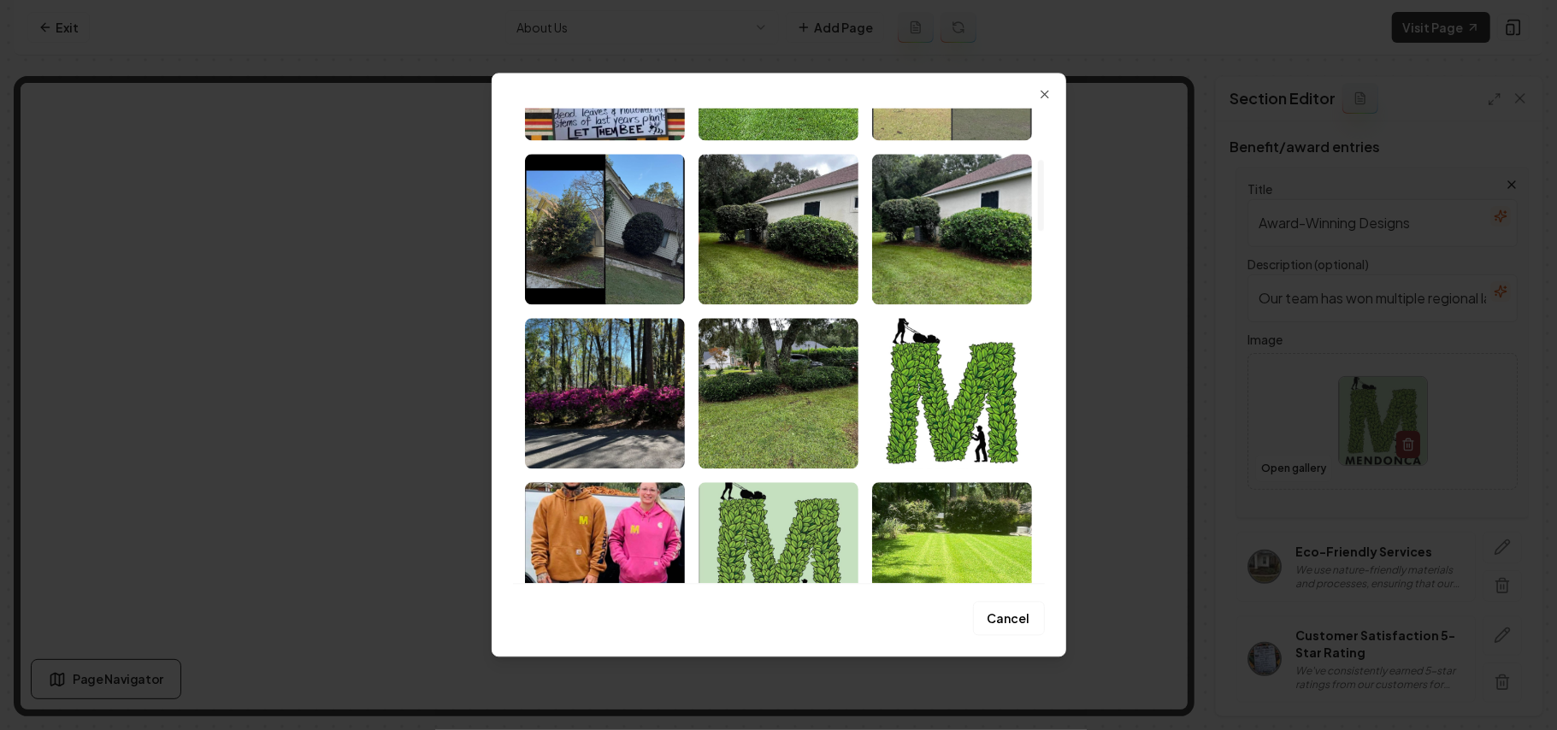
scroll to position [342, 0]
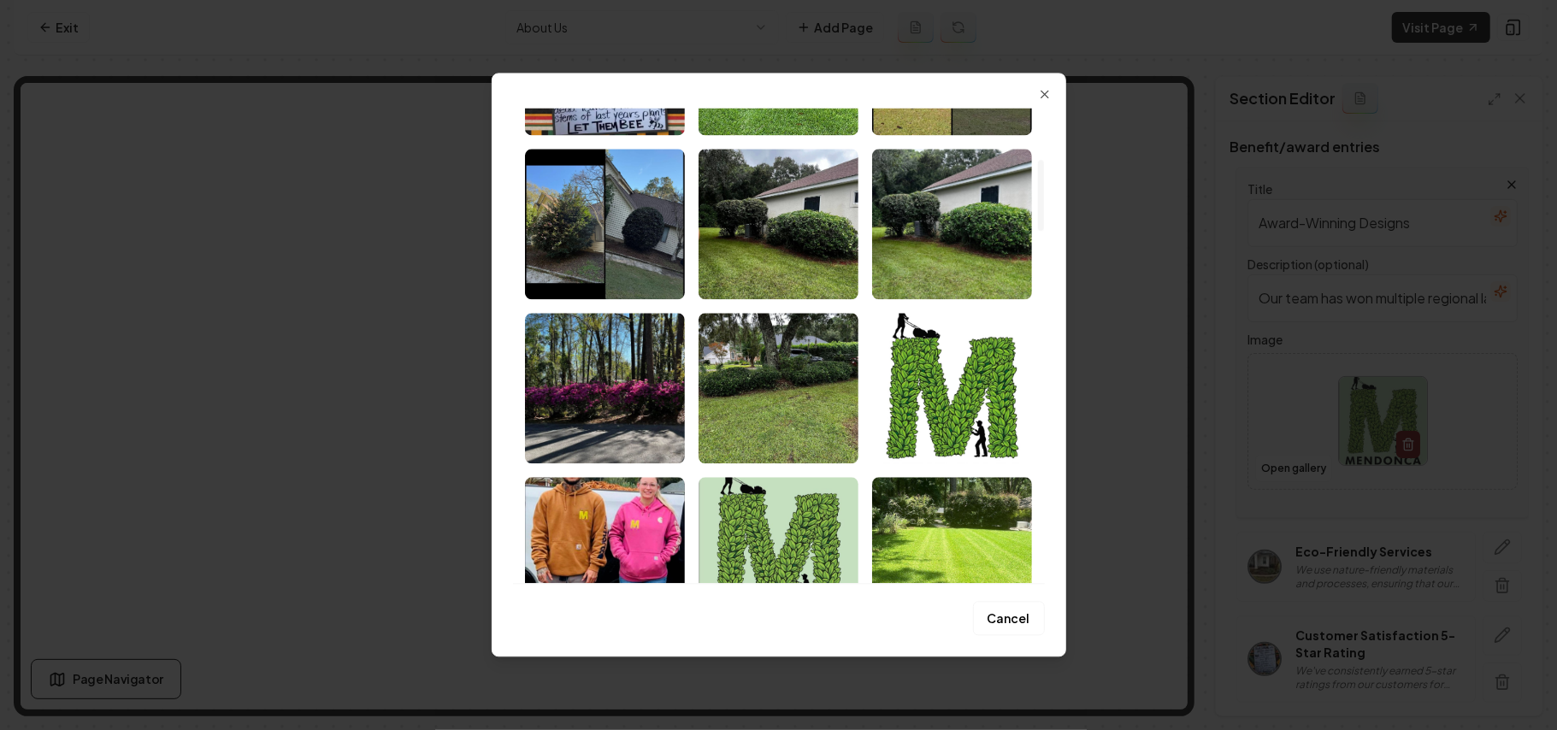
drag, startPoint x: 790, startPoint y: 412, endPoint x: 1229, endPoint y: 417, distance: 438.7
click at [790, 411] on img "Select image image_68b1e1075c7cd75eb8bc69fa.jpeg" at bounding box center [779, 388] width 160 height 150
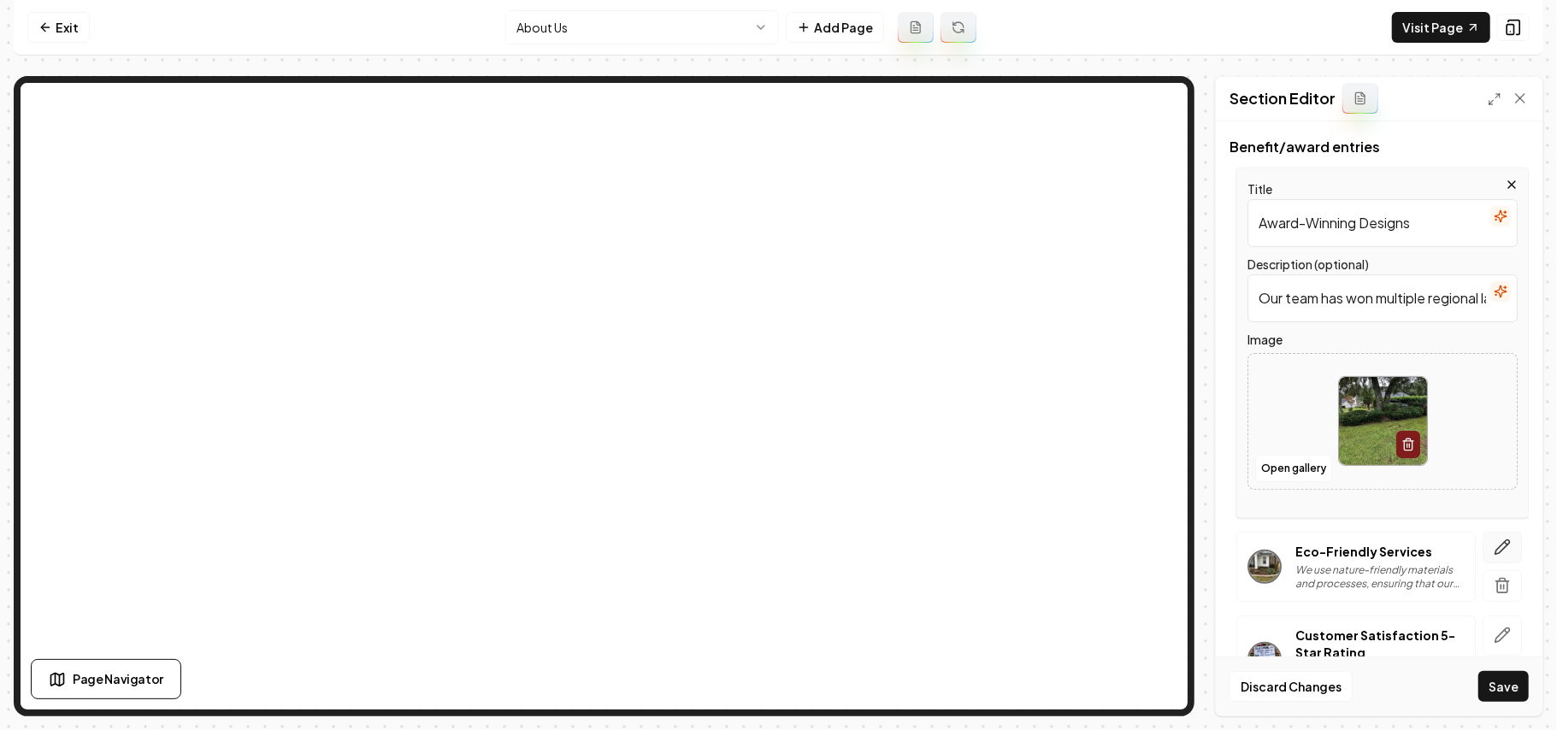
click at [1154, 518] on icon "button" at bounding box center [1502, 547] width 17 height 17
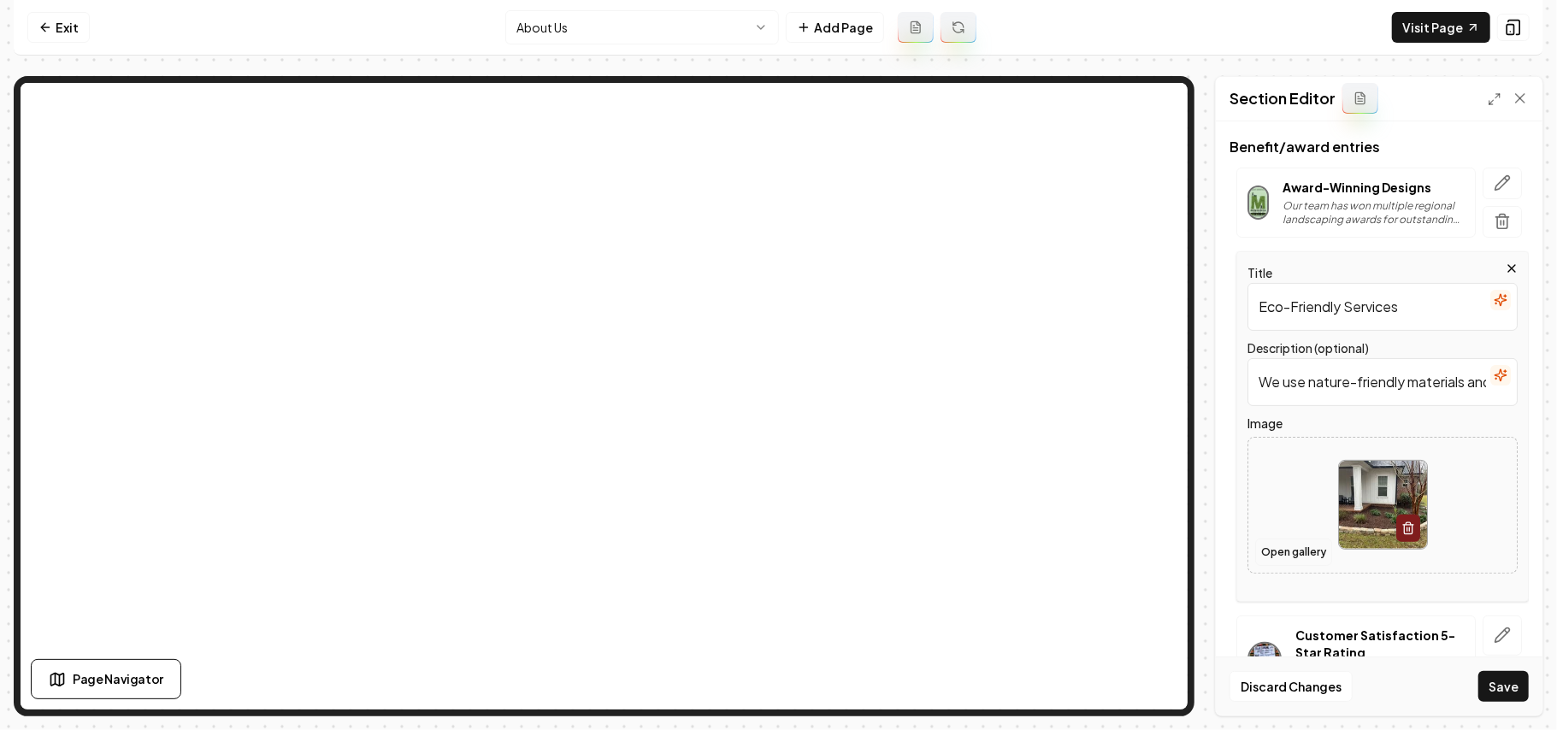
click at [1154, 518] on button "Open gallery" at bounding box center [1293, 552] width 77 height 27
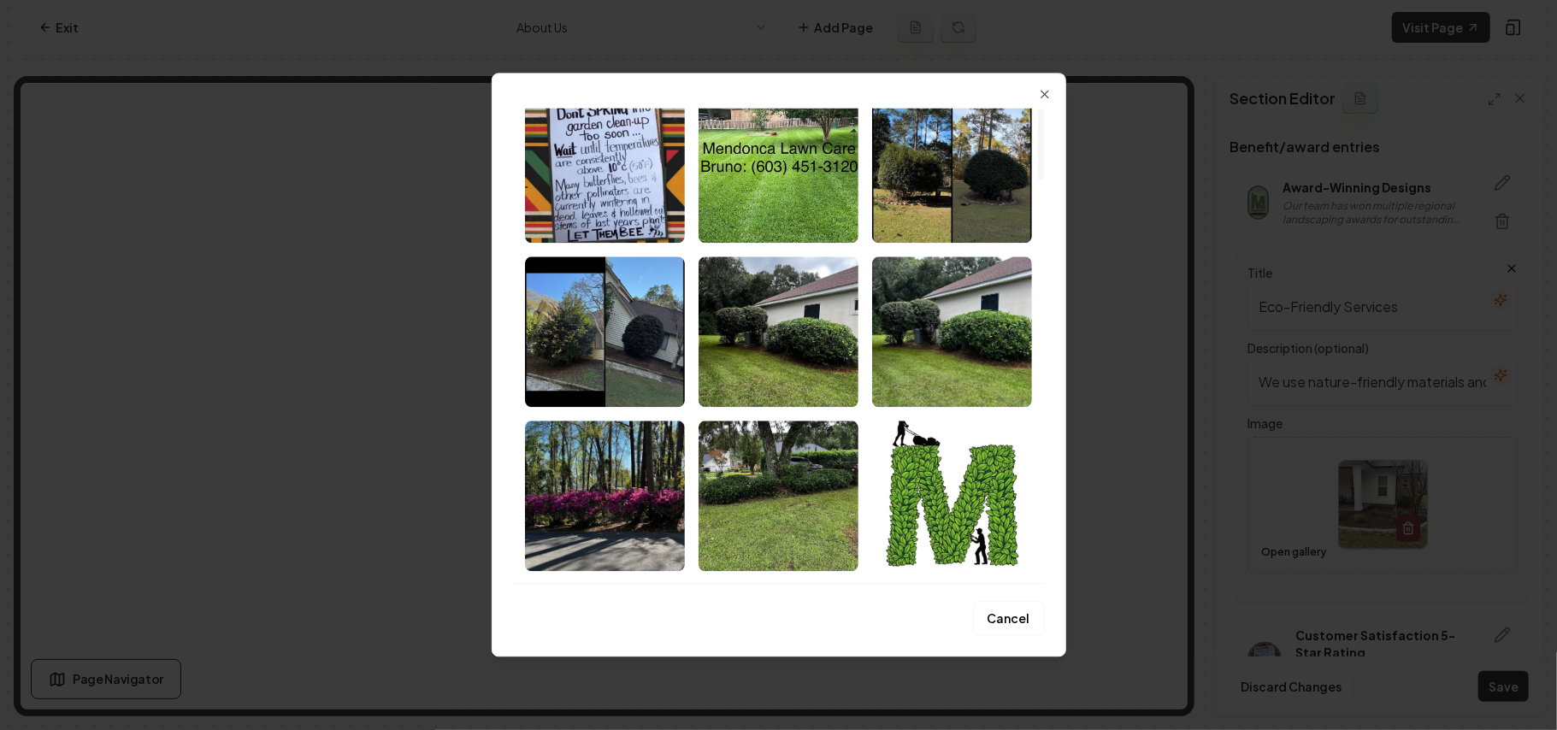
scroll to position [456, 0]
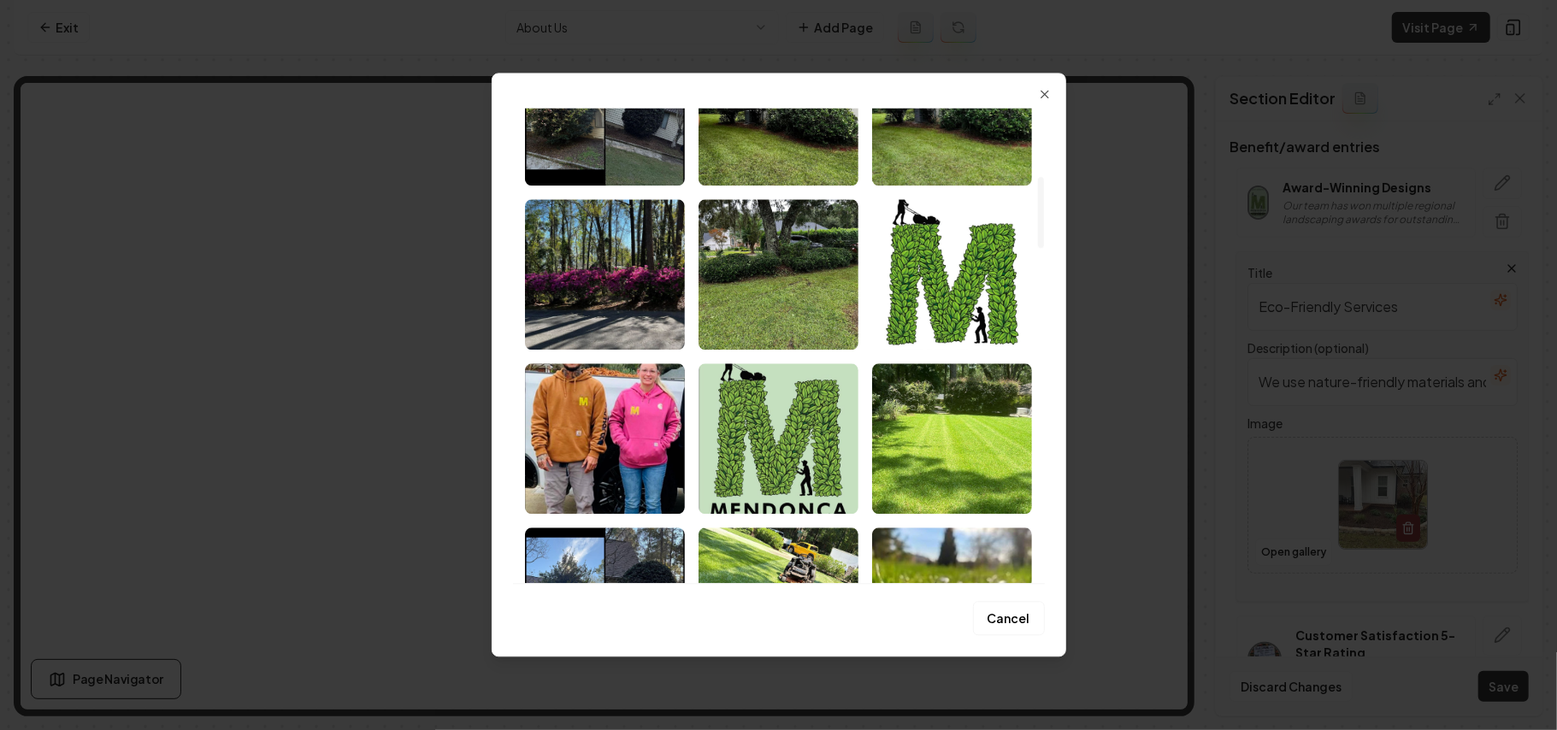
click at [617, 299] on img "Select image image_68b1e1075c7cd75eb8bc6a69.jpeg" at bounding box center [605, 274] width 160 height 150
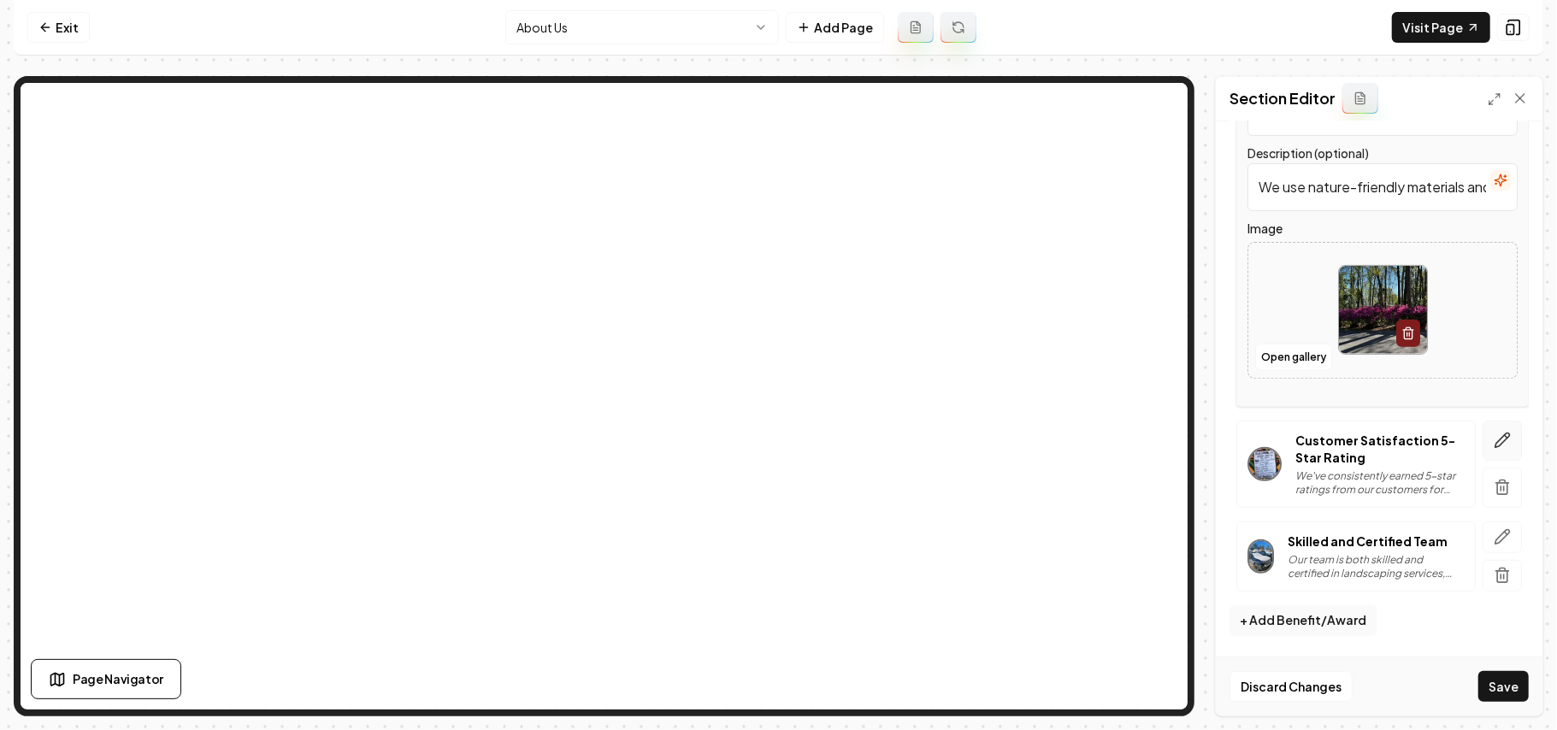
click at [1154, 442] on icon "button" at bounding box center [1503, 441] width 15 height 15
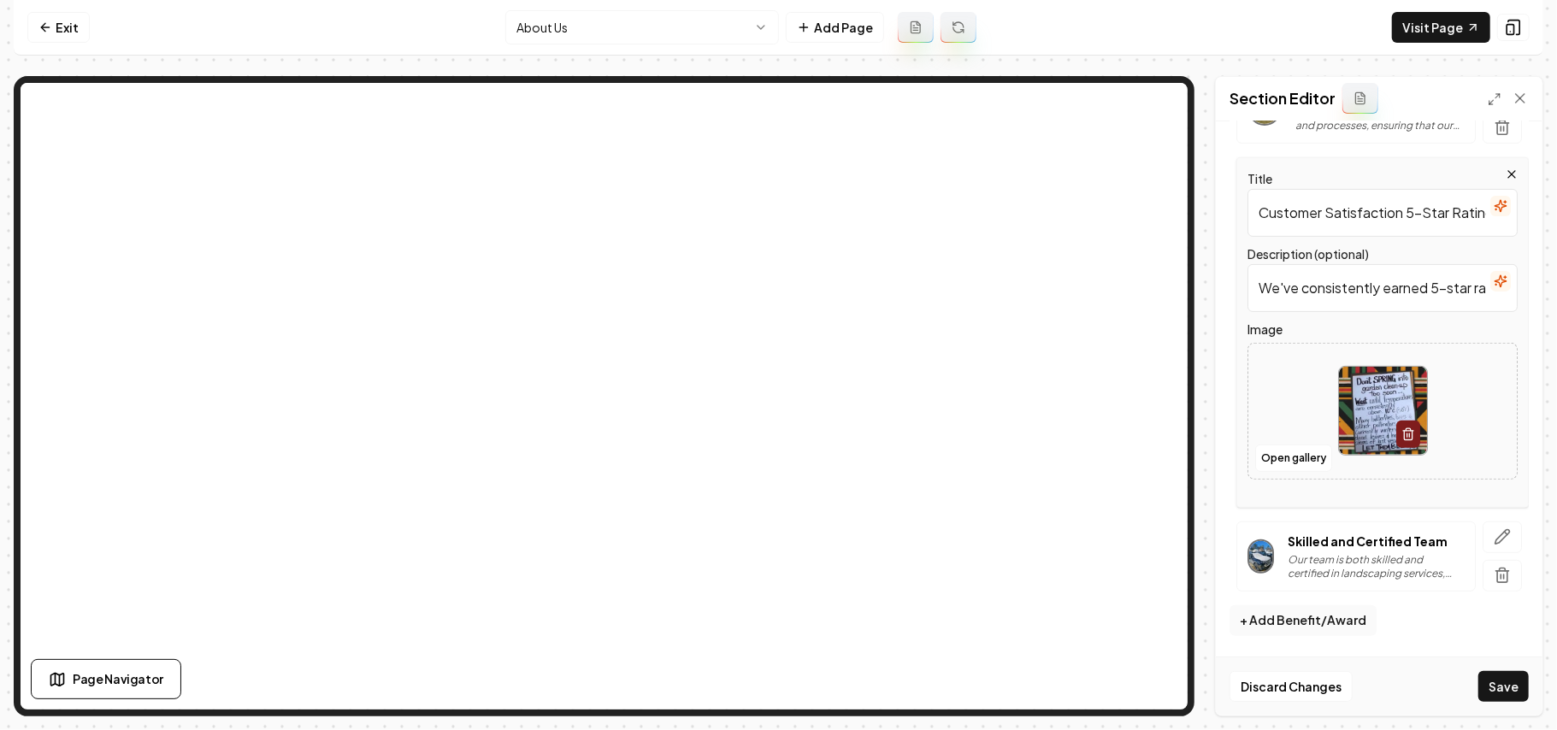
scroll to position [408, 0]
click at [1154, 465] on div "Title Customer Satisfaction 5-Star Rating Description (optional) We've consiste…" at bounding box center [1379, 332] width 299 height 351
click at [1154, 462] on button "Open gallery" at bounding box center [1293, 458] width 77 height 27
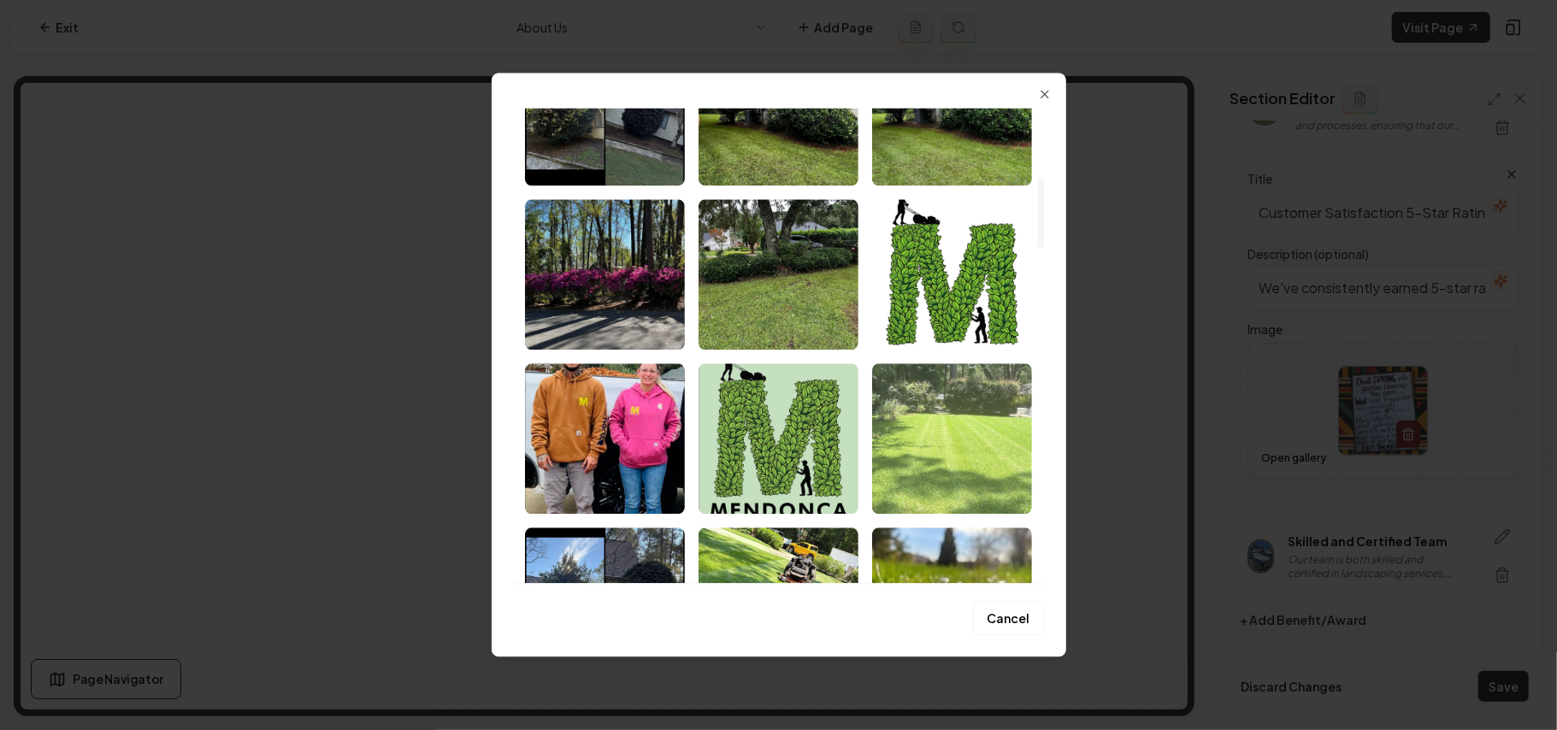
scroll to position [912, 0]
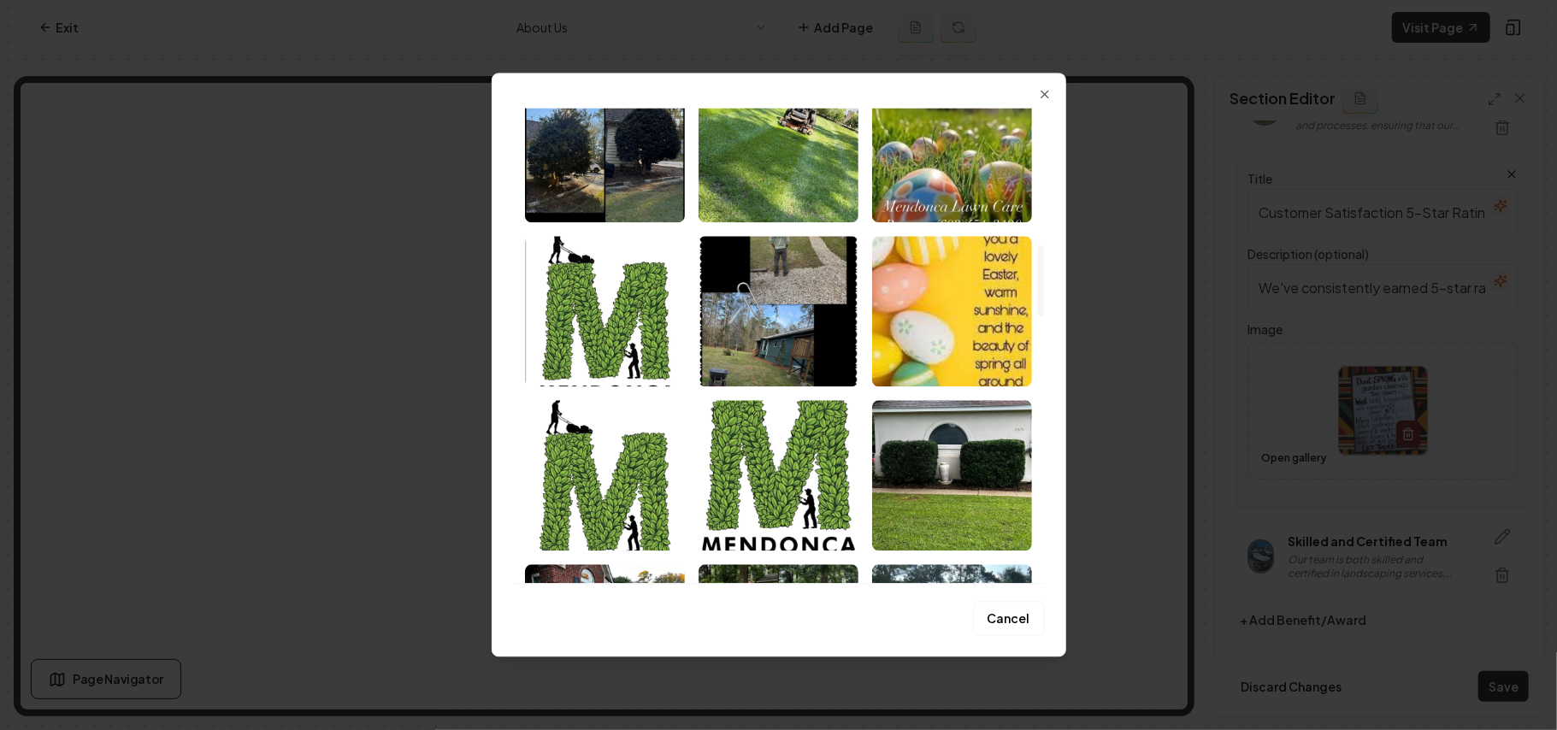
click at [955, 477] on img "Select image image_68b1df2a5c7cd75eb8afc24c.jpeg" at bounding box center [952, 475] width 160 height 150
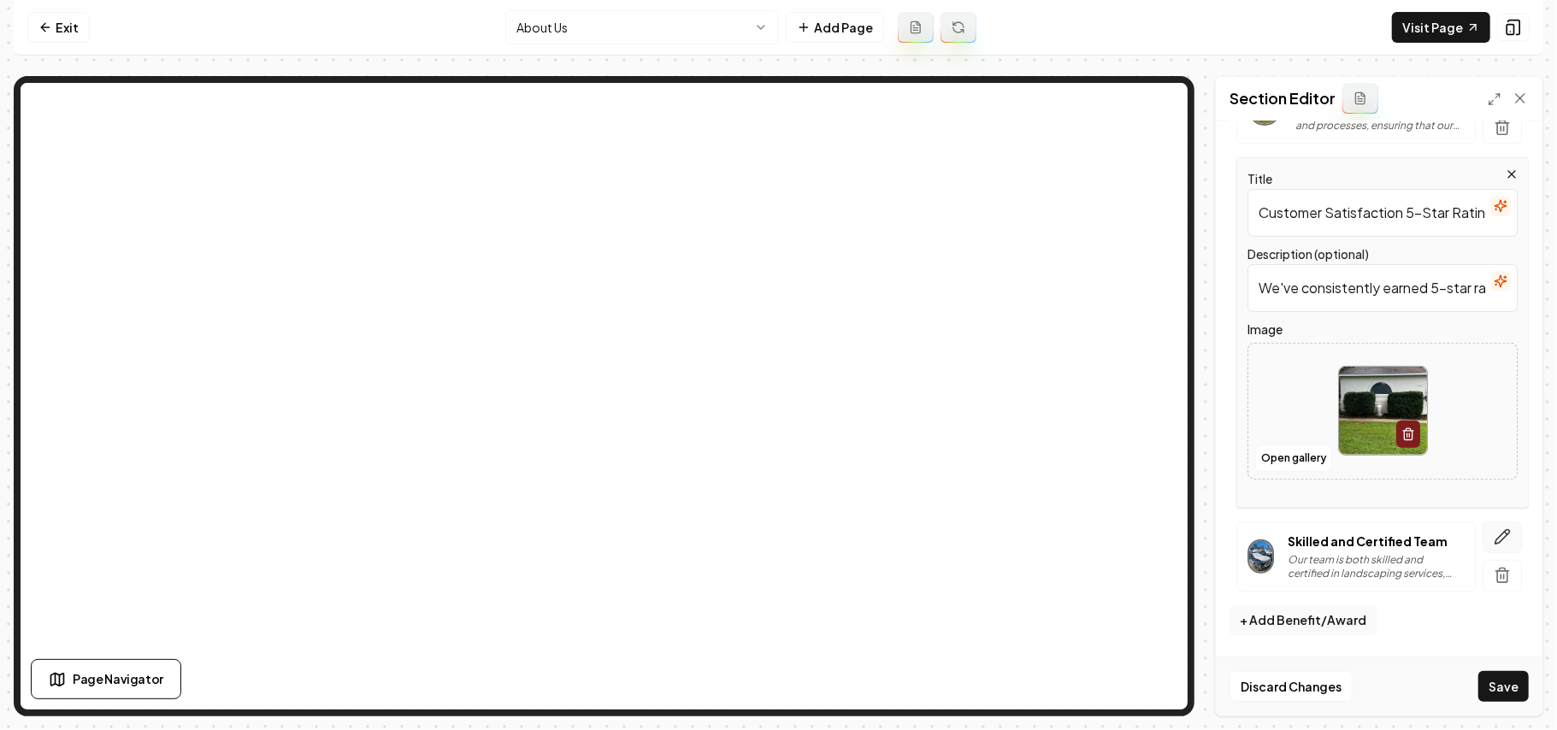
click at [1154, 518] on icon "button" at bounding box center [1502, 536] width 17 height 17
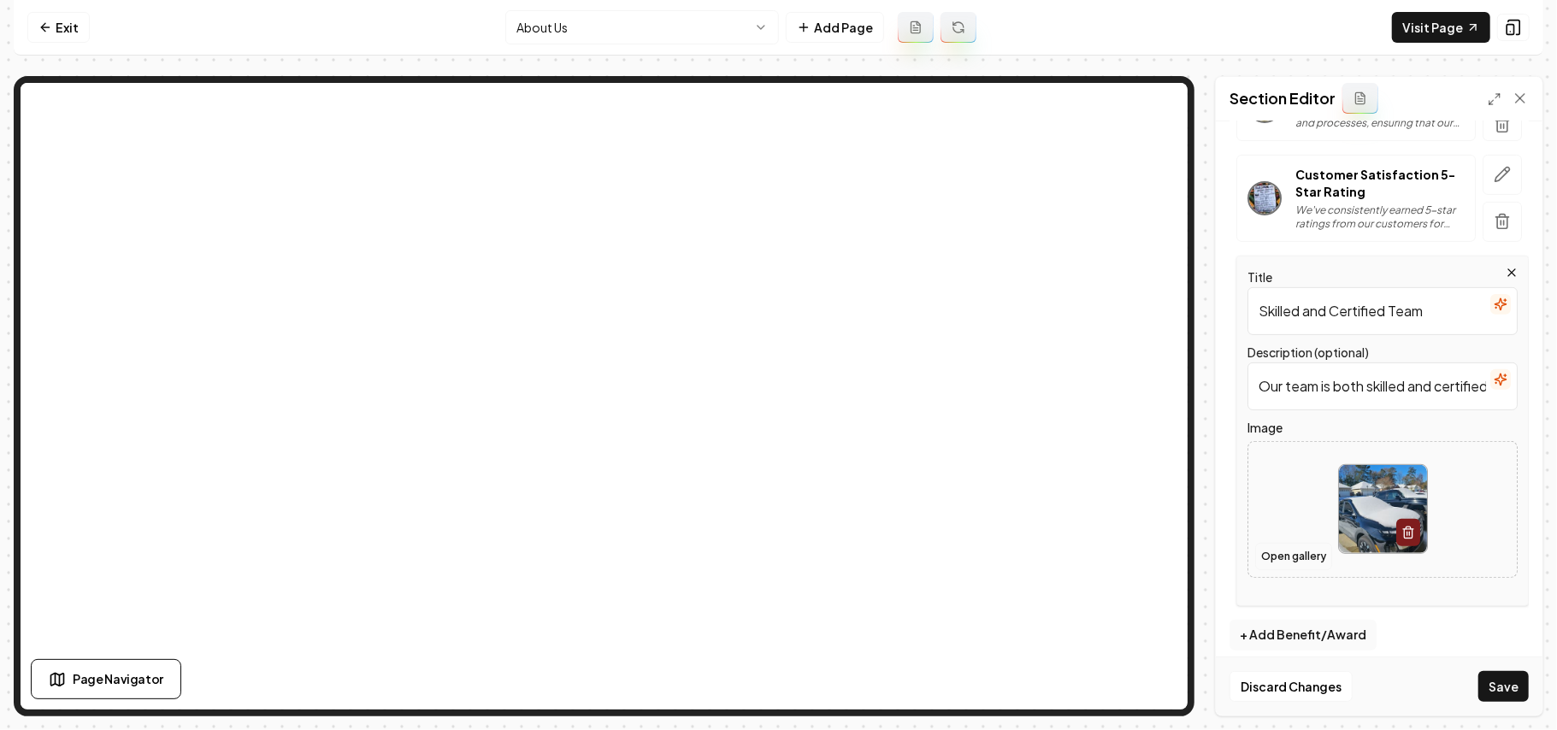
click at [1154, 518] on button "Open gallery" at bounding box center [1293, 556] width 77 height 27
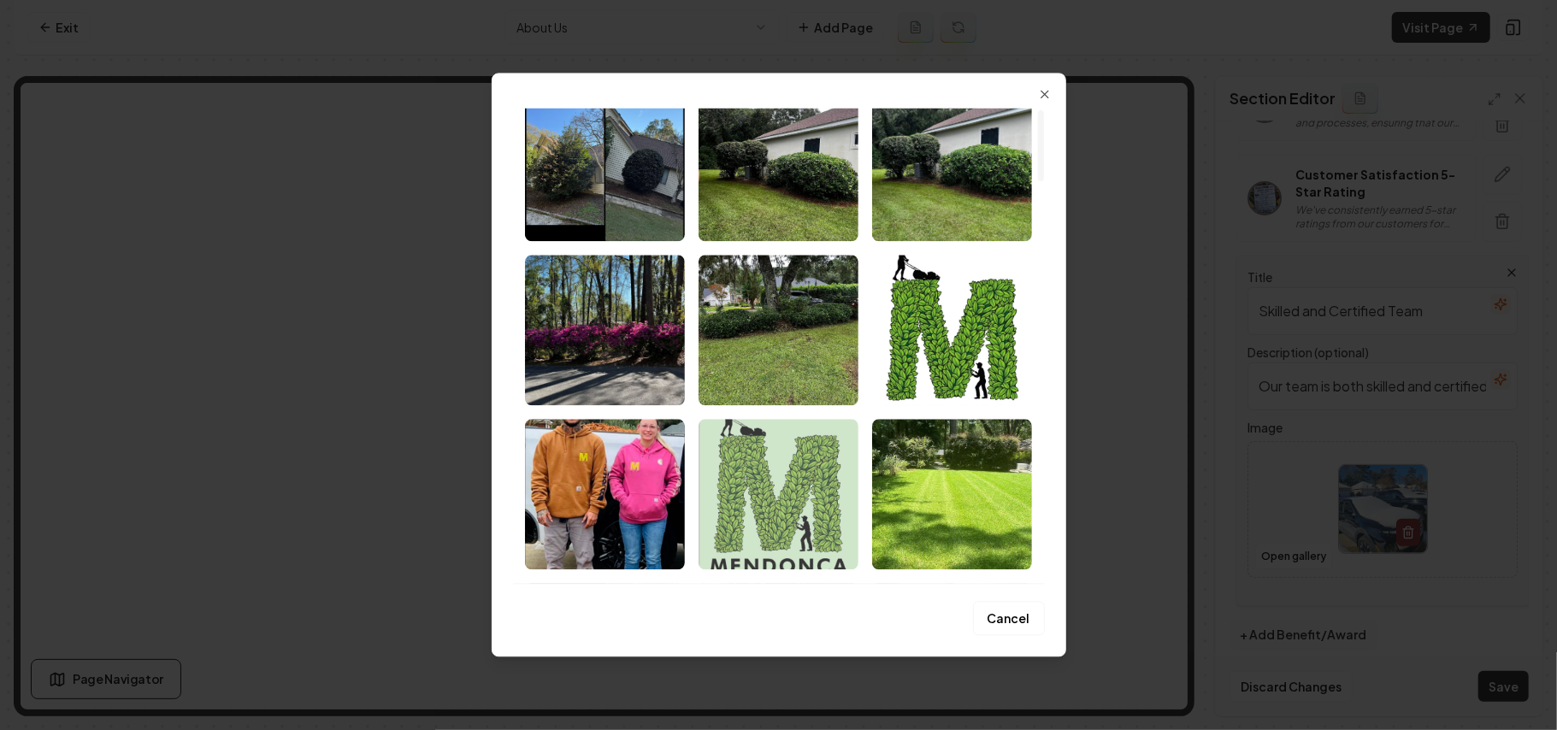
scroll to position [456, 0]
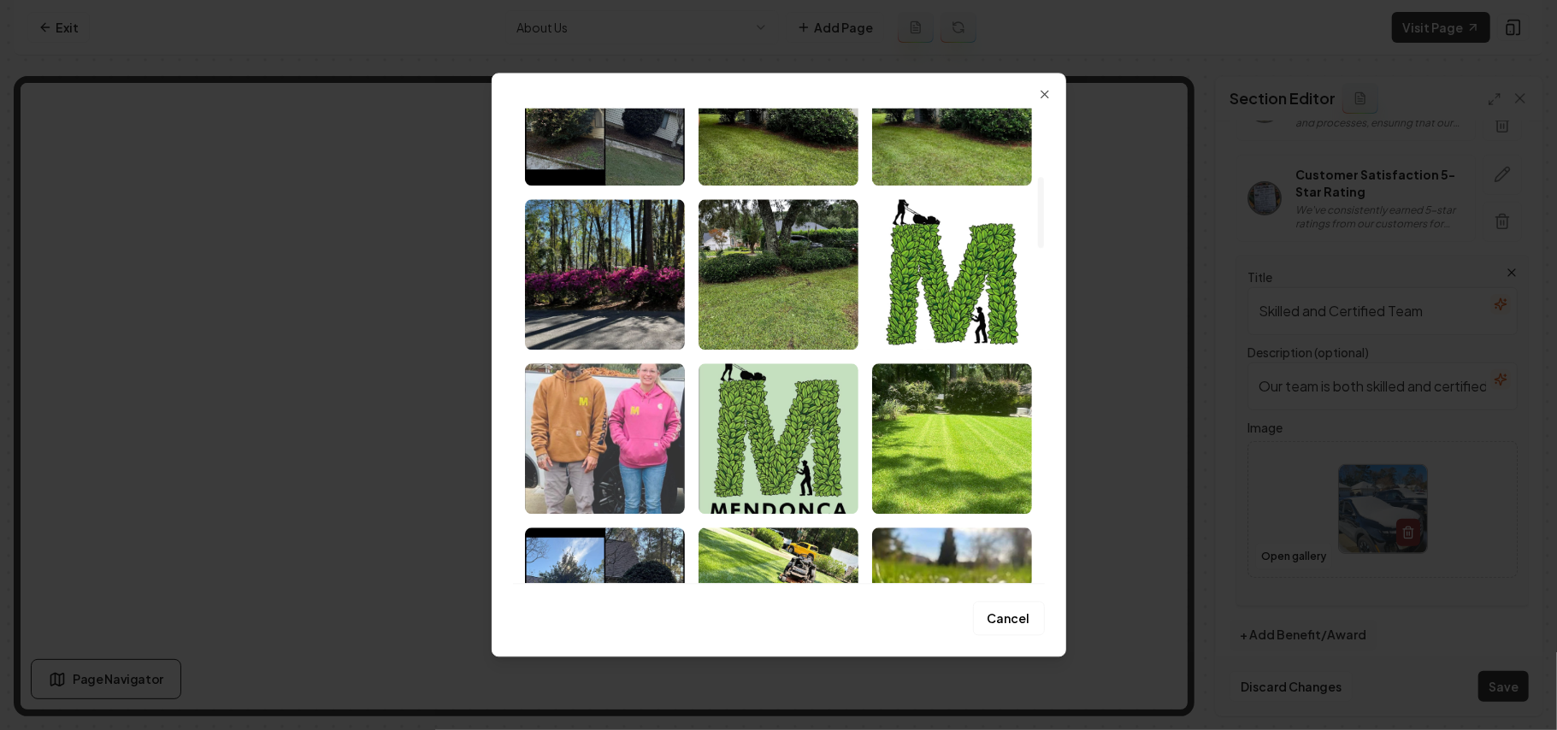
click at [604, 460] on img "Select image image_68b1e1065c7cd75eb8bc6882.jpeg" at bounding box center [605, 438] width 160 height 150
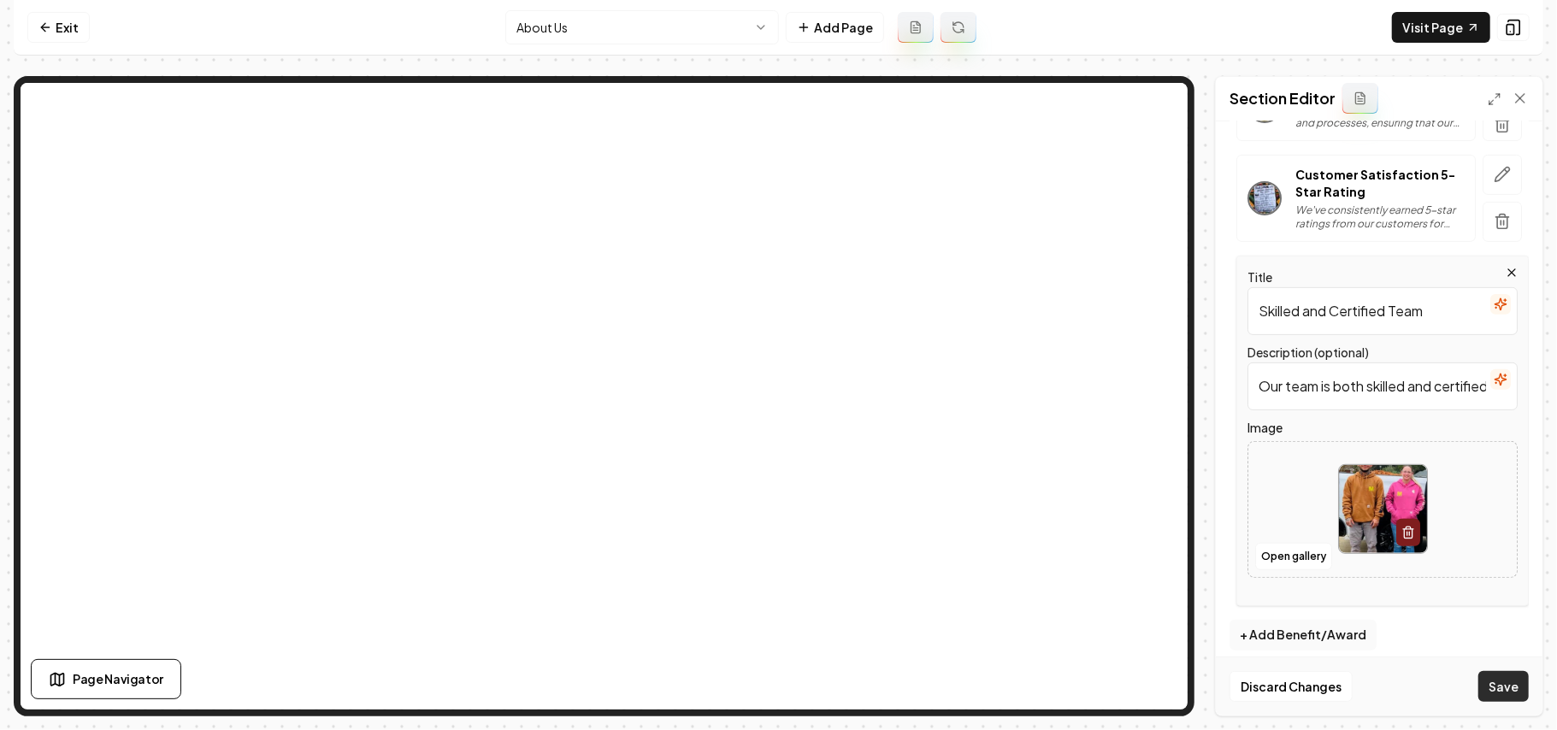
click at [1154, 518] on button "Save" at bounding box center [1503, 686] width 50 height 31
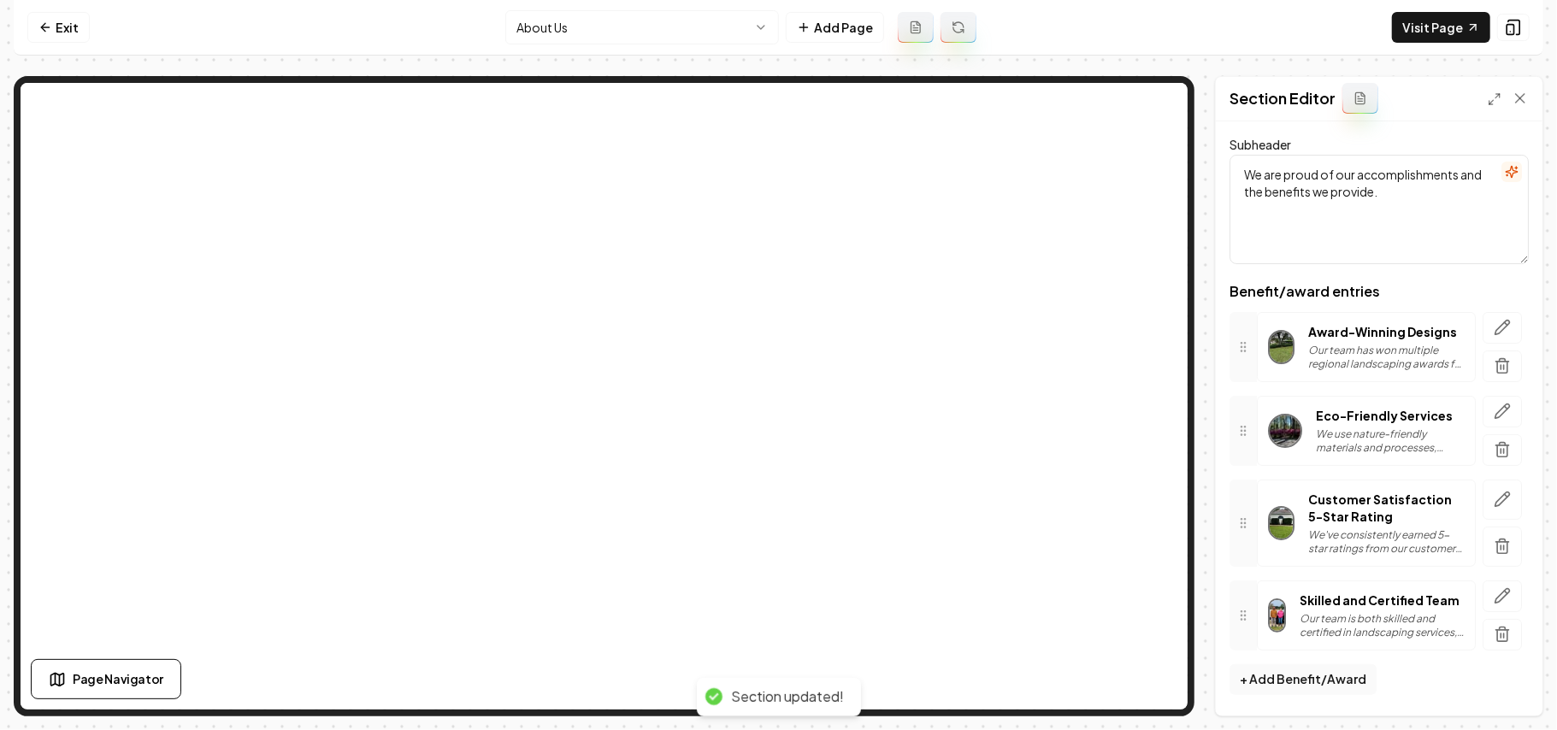
scroll to position [120, 0]
click at [698, 32] on html "Computer Required This feature is only available on a computer. Please switch t…" at bounding box center [778, 365] width 1557 height 730
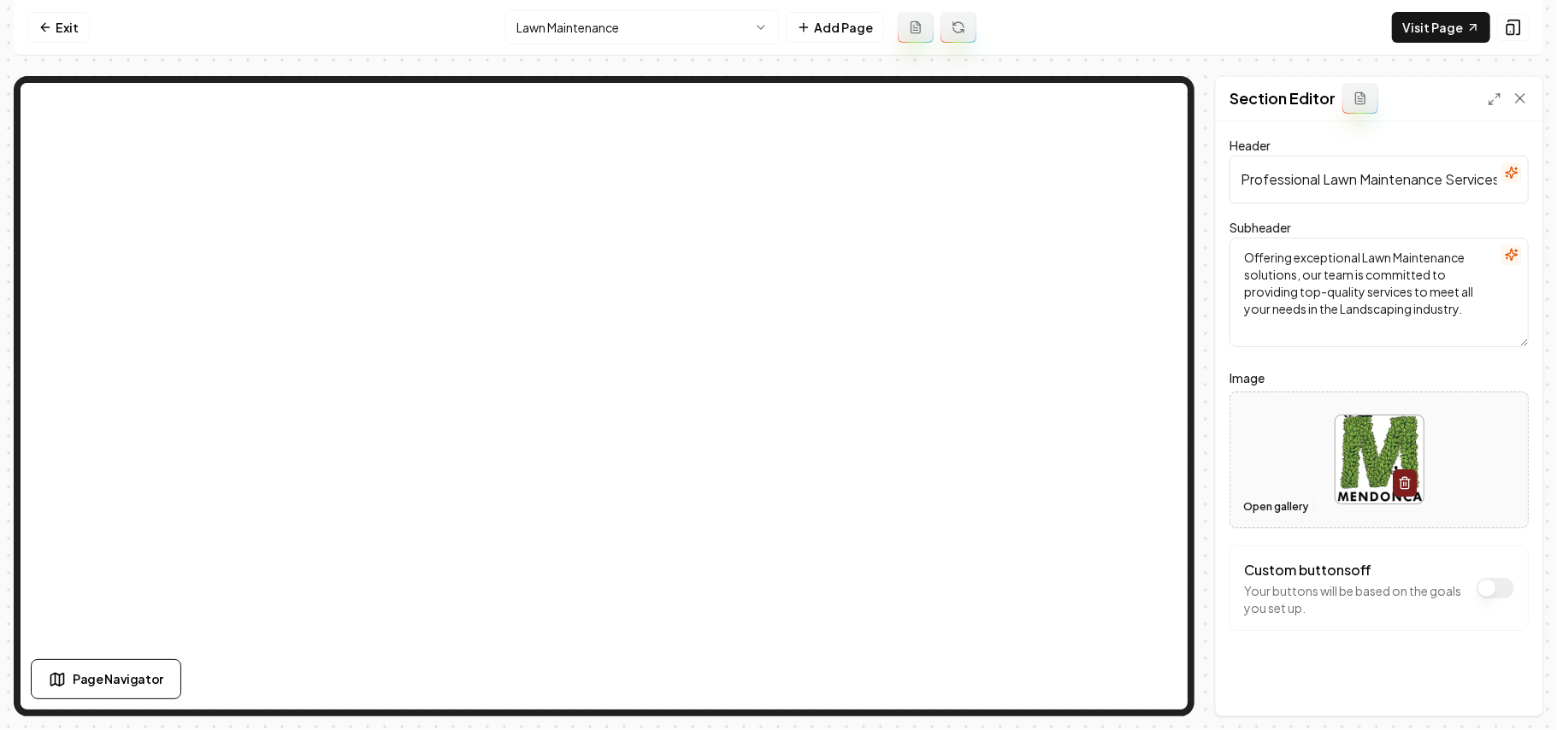
click at [1154, 514] on button "Open gallery" at bounding box center [1275, 506] width 77 height 27
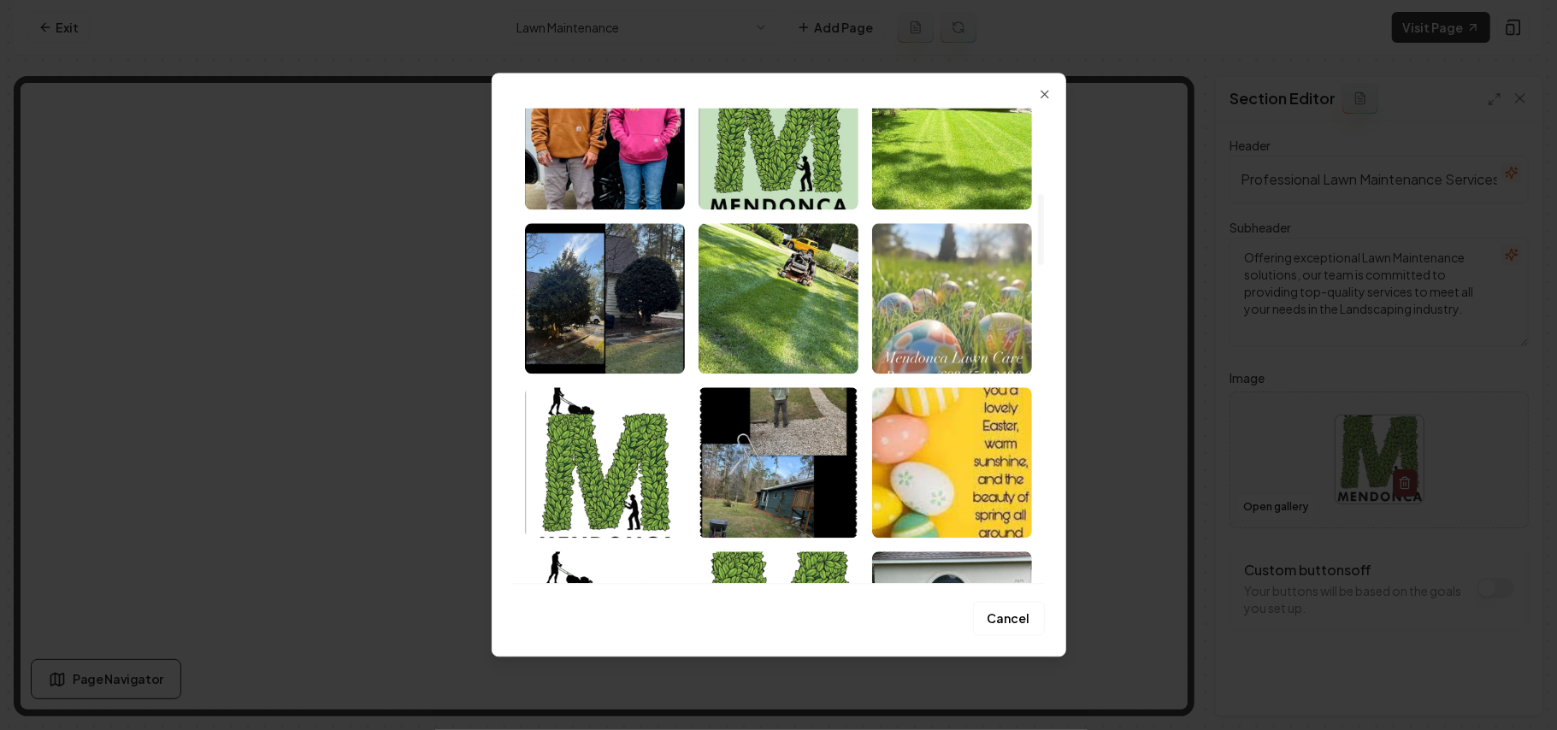
scroll to position [569, 0]
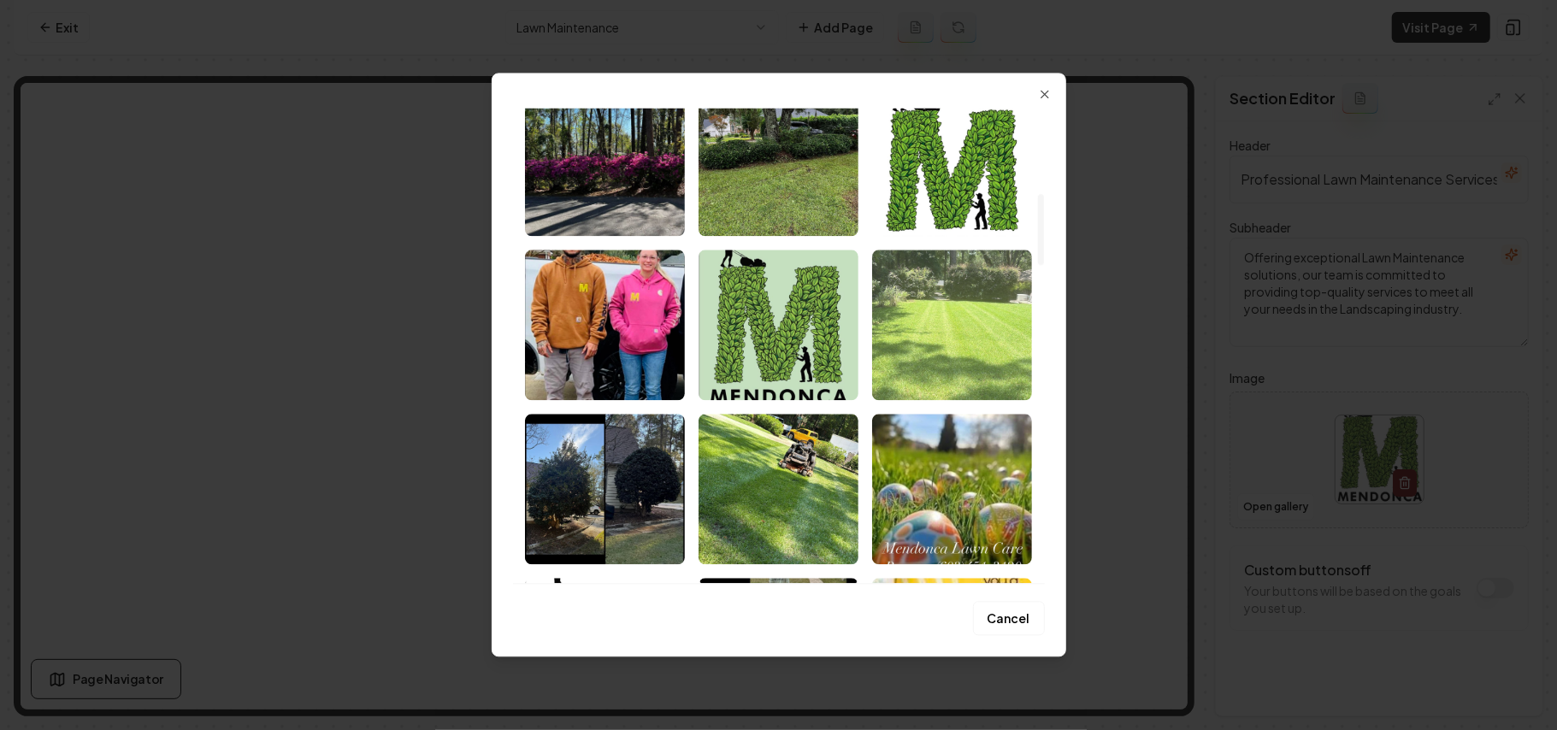
click at [941, 359] on img "Select image image_68b1e1065c7cd75eb8bc6820.jpeg" at bounding box center [952, 325] width 160 height 150
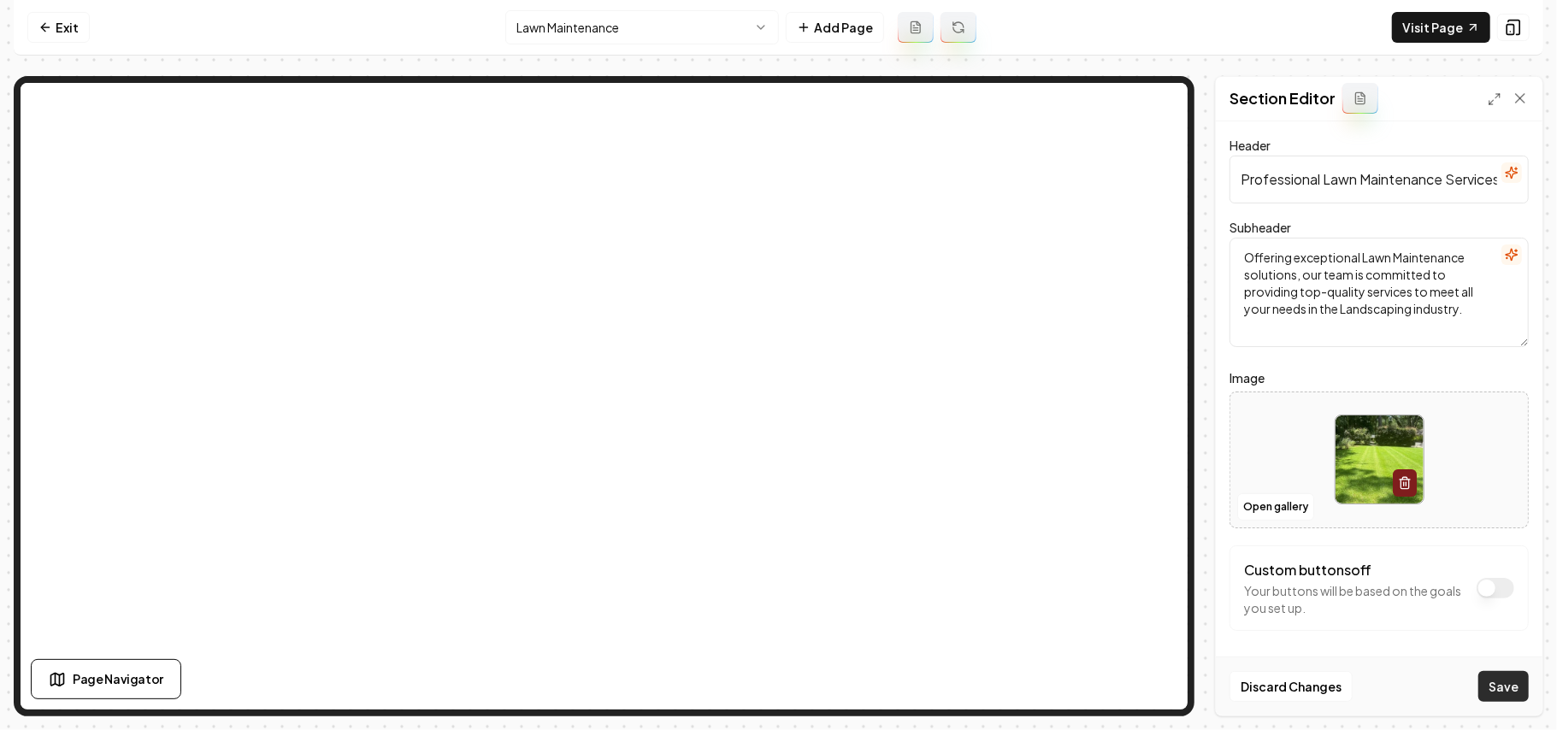
click at [1154, 518] on button "Save" at bounding box center [1503, 686] width 50 height 31
click at [652, 26] on html "Computer Required This feature is only available on a computer. Please switch t…" at bounding box center [778, 365] width 1557 height 730
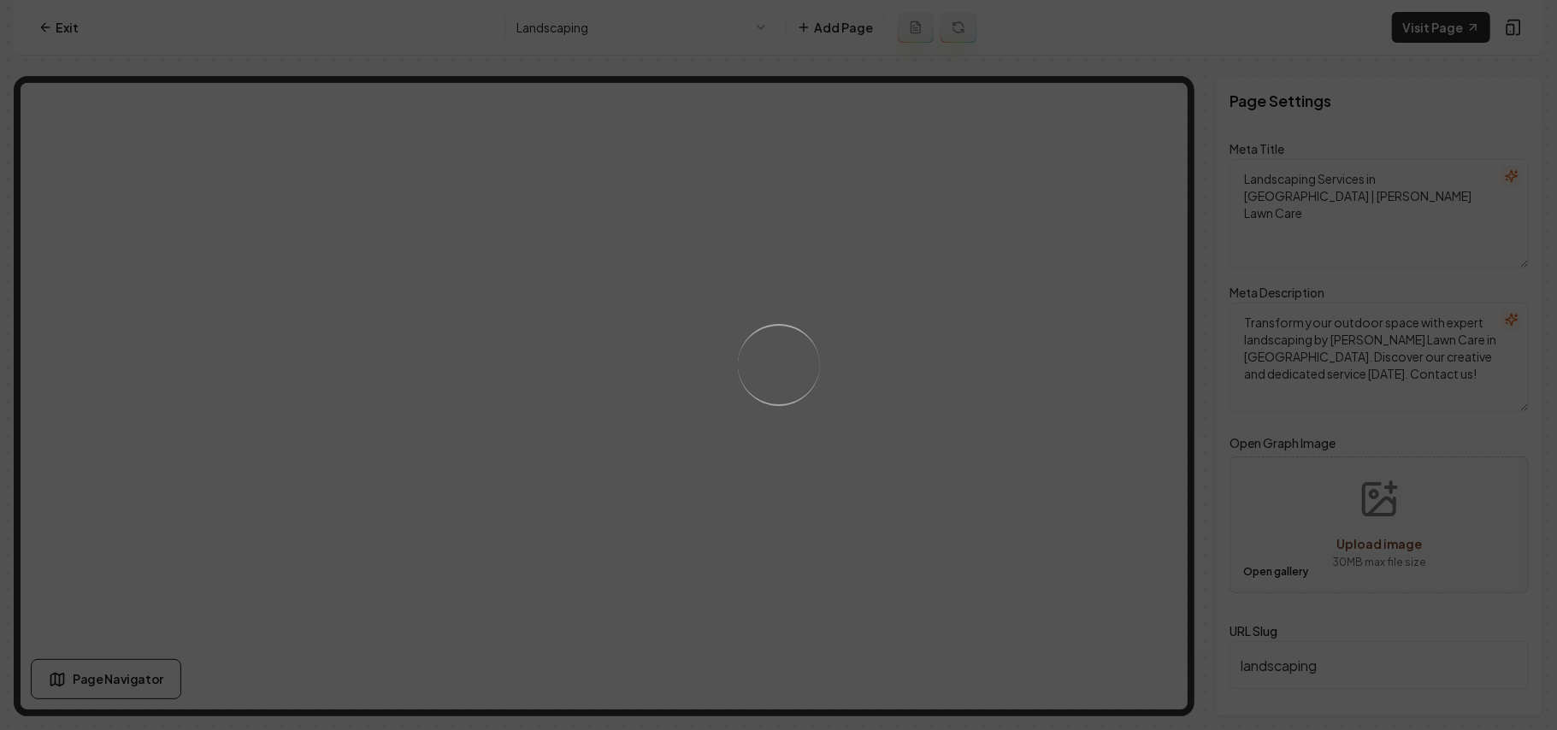
click at [994, 518] on div "Loading..." at bounding box center [778, 365] width 1557 height 730
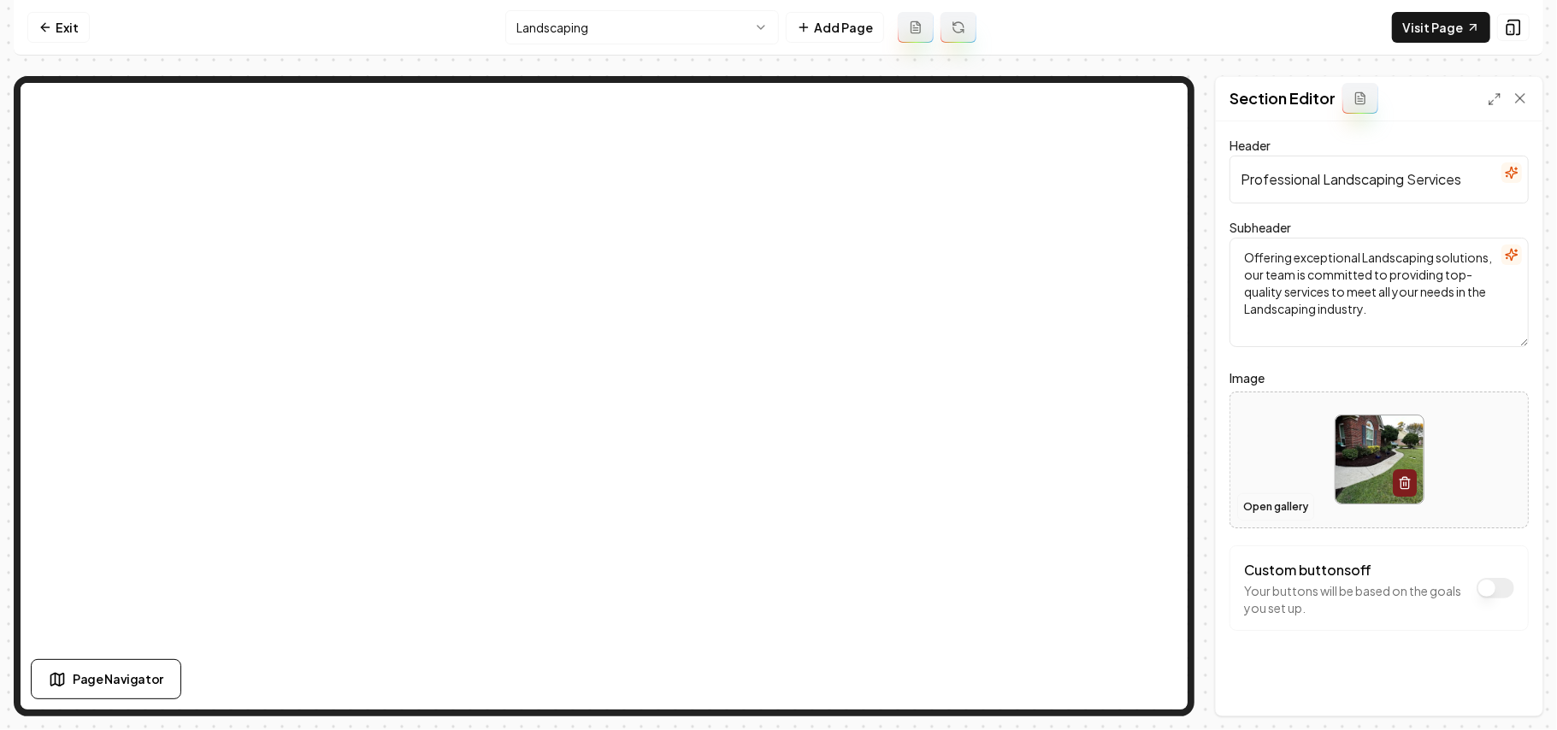
click at [1154, 506] on button "Open gallery" at bounding box center [1275, 506] width 77 height 27
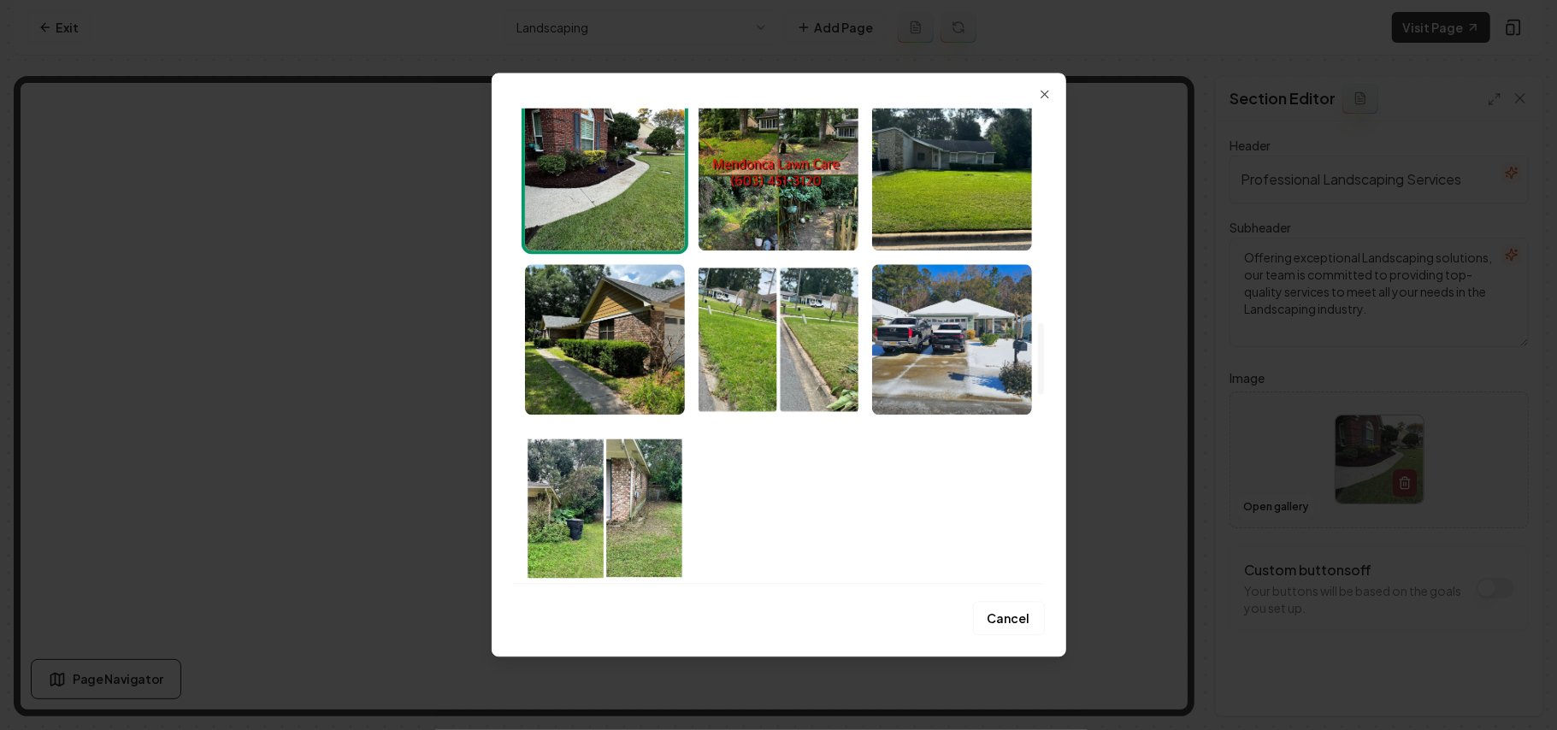
scroll to position [1324, 0]
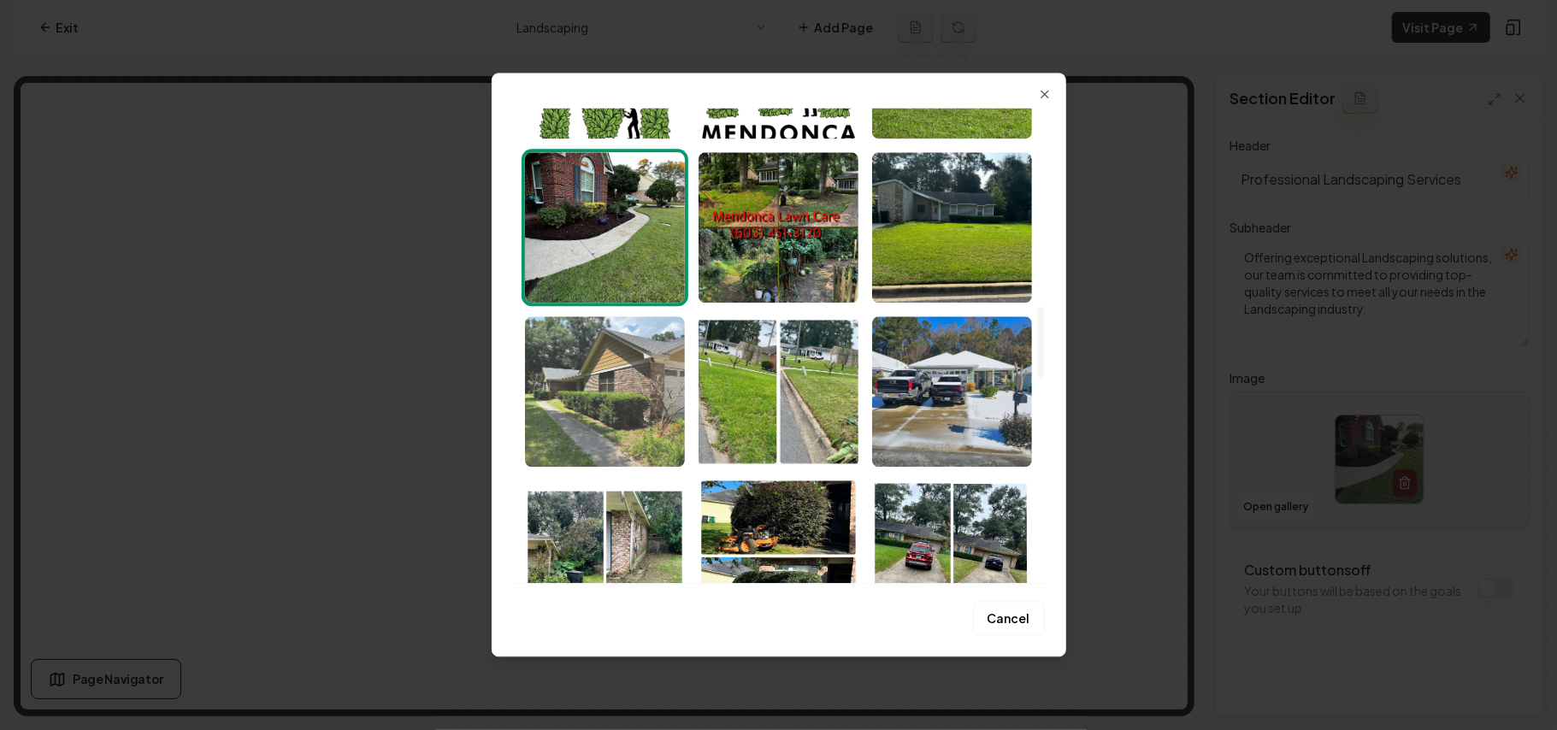
click at [631, 367] on img "Select image image_68b1df295c7cd75eb8afa991.jpeg" at bounding box center [605, 391] width 160 height 150
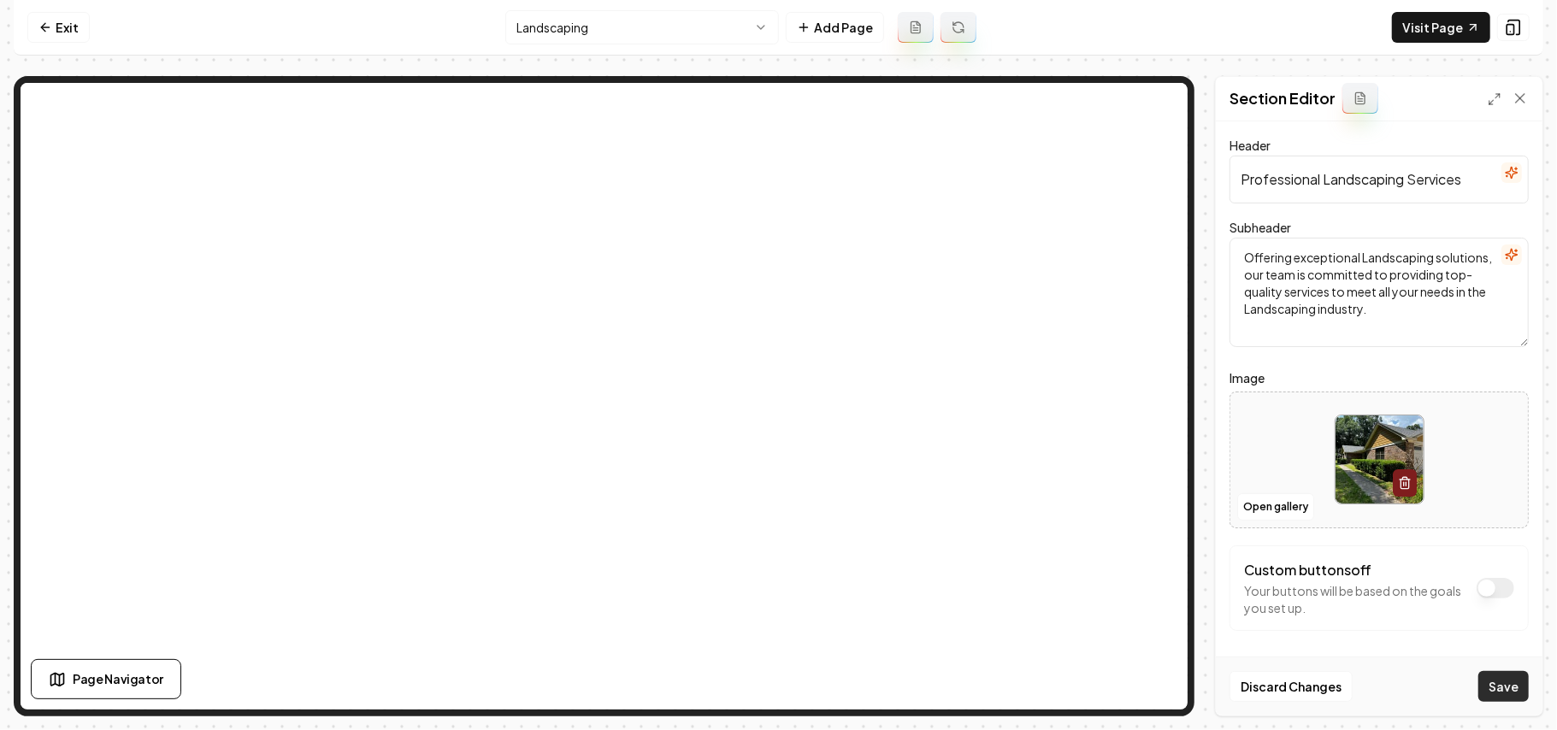
click at [1154, 518] on button "Save" at bounding box center [1503, 686] width 50 height 31
click at [667, 21] on html "Computer Required This feature is only available on a computer. Please switch t…" at bounding box center [778, 365] width 1557 height 730
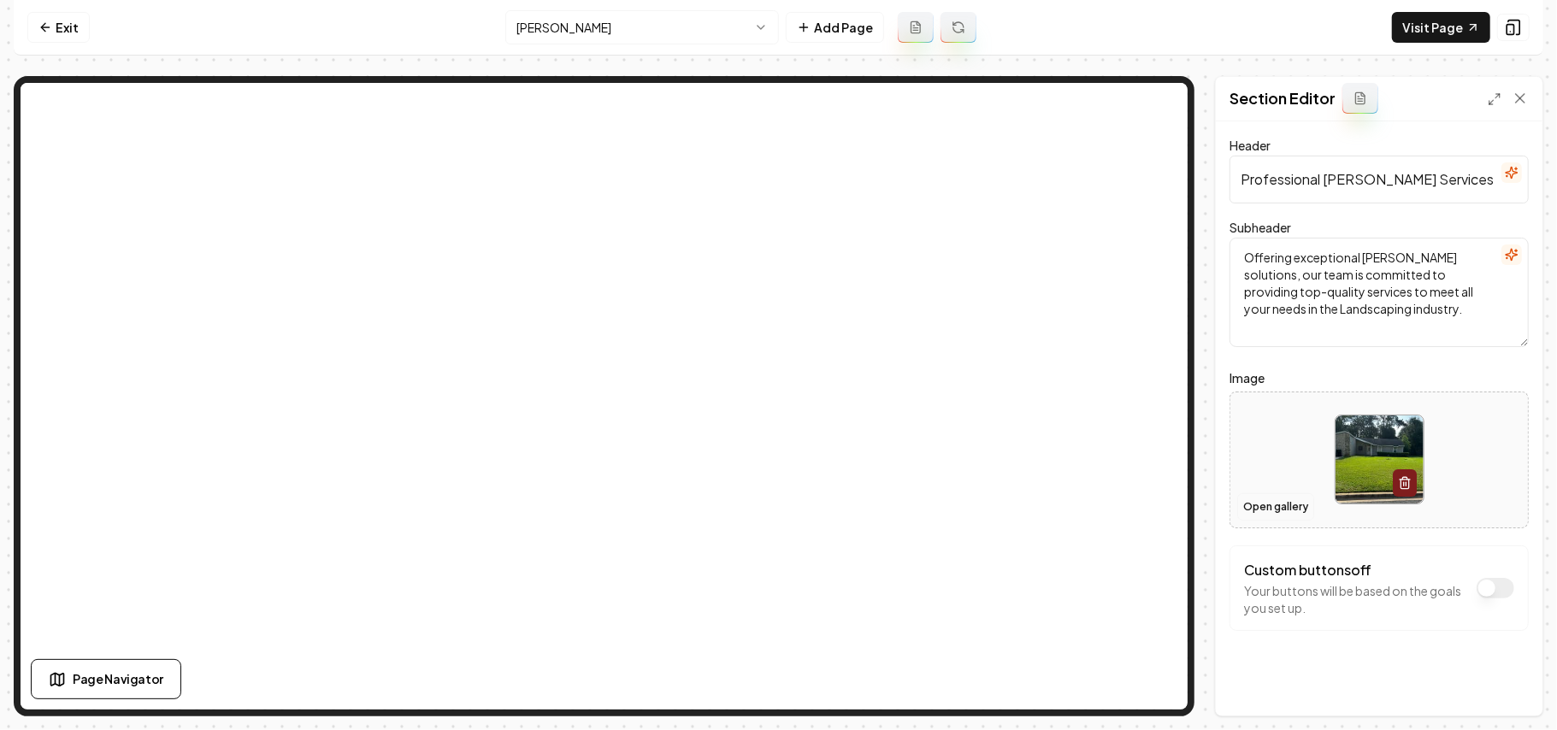
click at [1154, 518] on button "Open gallery" at bounding box center [1275, 506] width 77 height 27
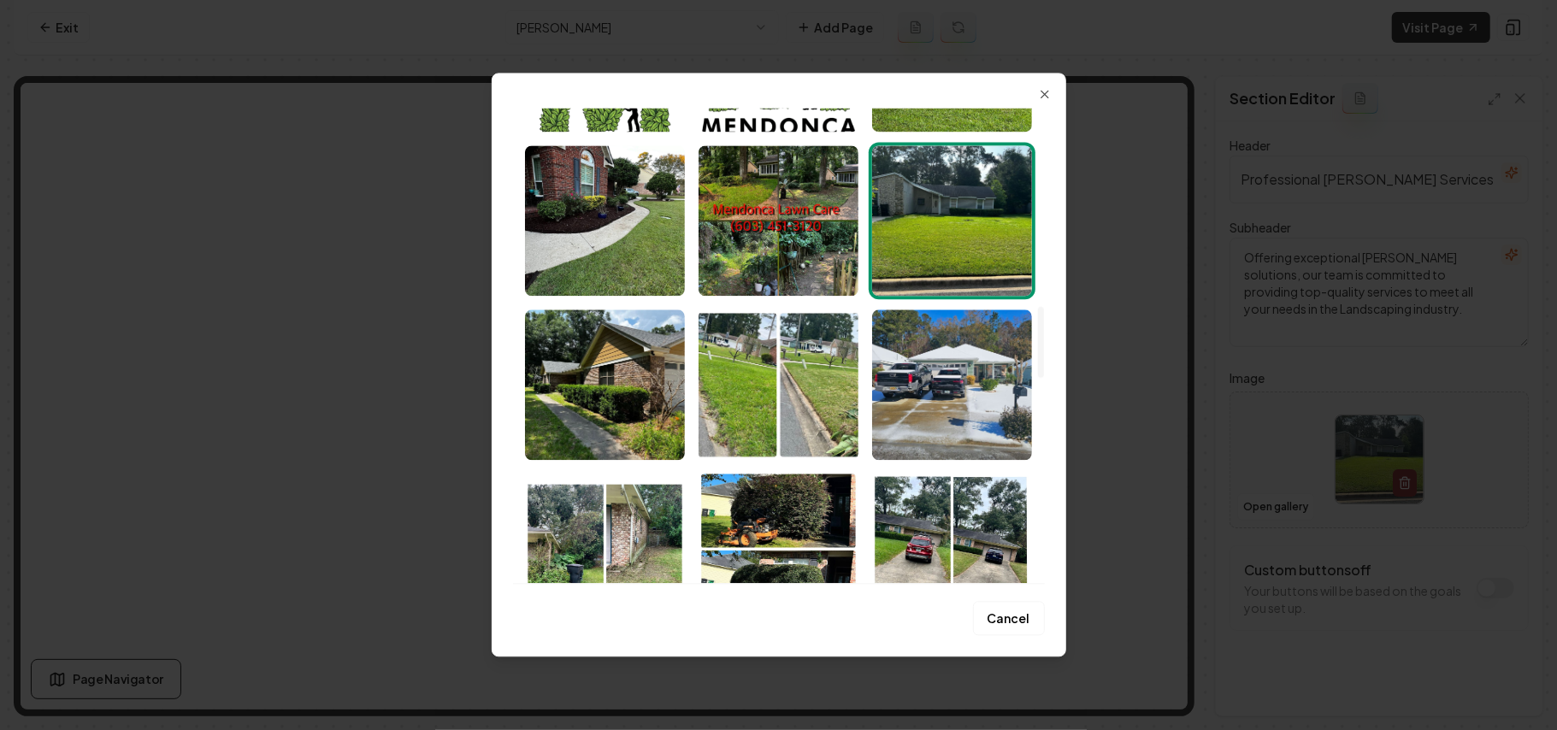
scroll to position [1324, 0]
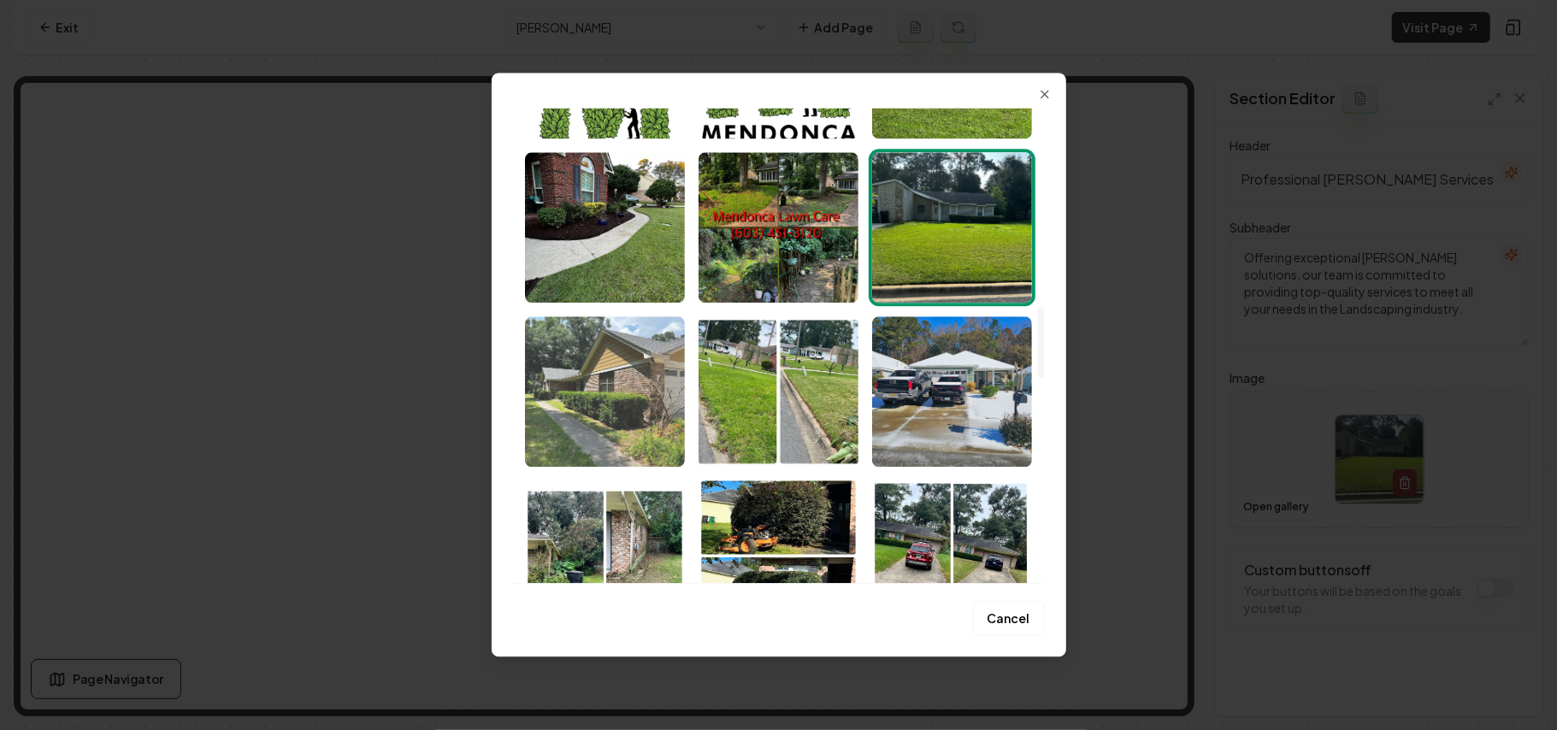
click at [612, 402] on img "Select image image_68b1df295c7cd75eb8afa991.jpeg" at bounding box center [605, 391] width 160 height 150
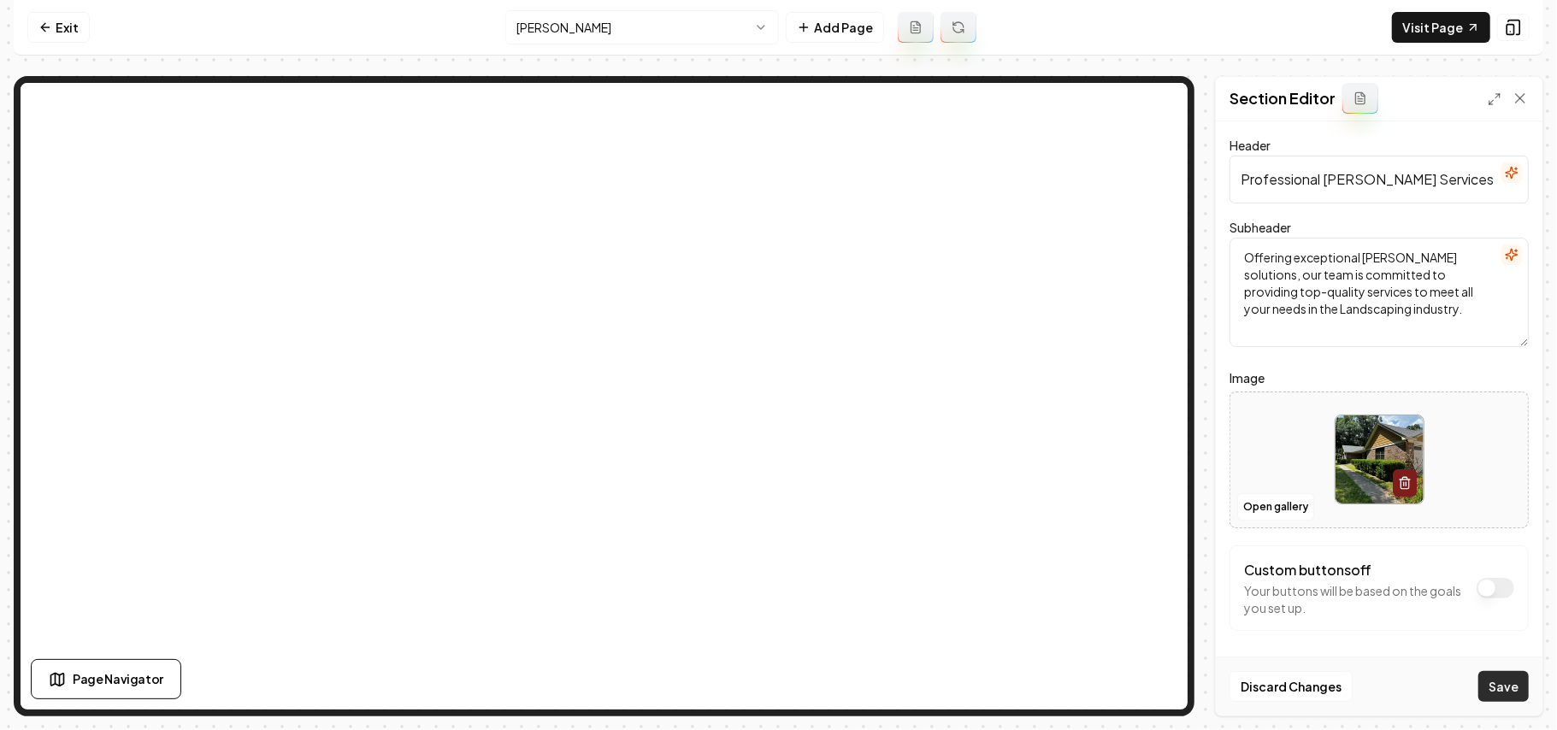
click at [1154, 518] on button "Save" at bounding box center [1503, 686] width 50 height 31
click at [602, 3] on nav "Exit Hedges Add Page Visit Page" at bounding box center [779, 28] width 1530 height 56
click at [575, 25] on html "Computer Required This feature is only available on a computer. Please switch t…" at bounding box center [778, 365] width 1557 height 730
click at [1154, 504] on button "Open gallery" at bounding box center [1275, 506] width 77 height 27
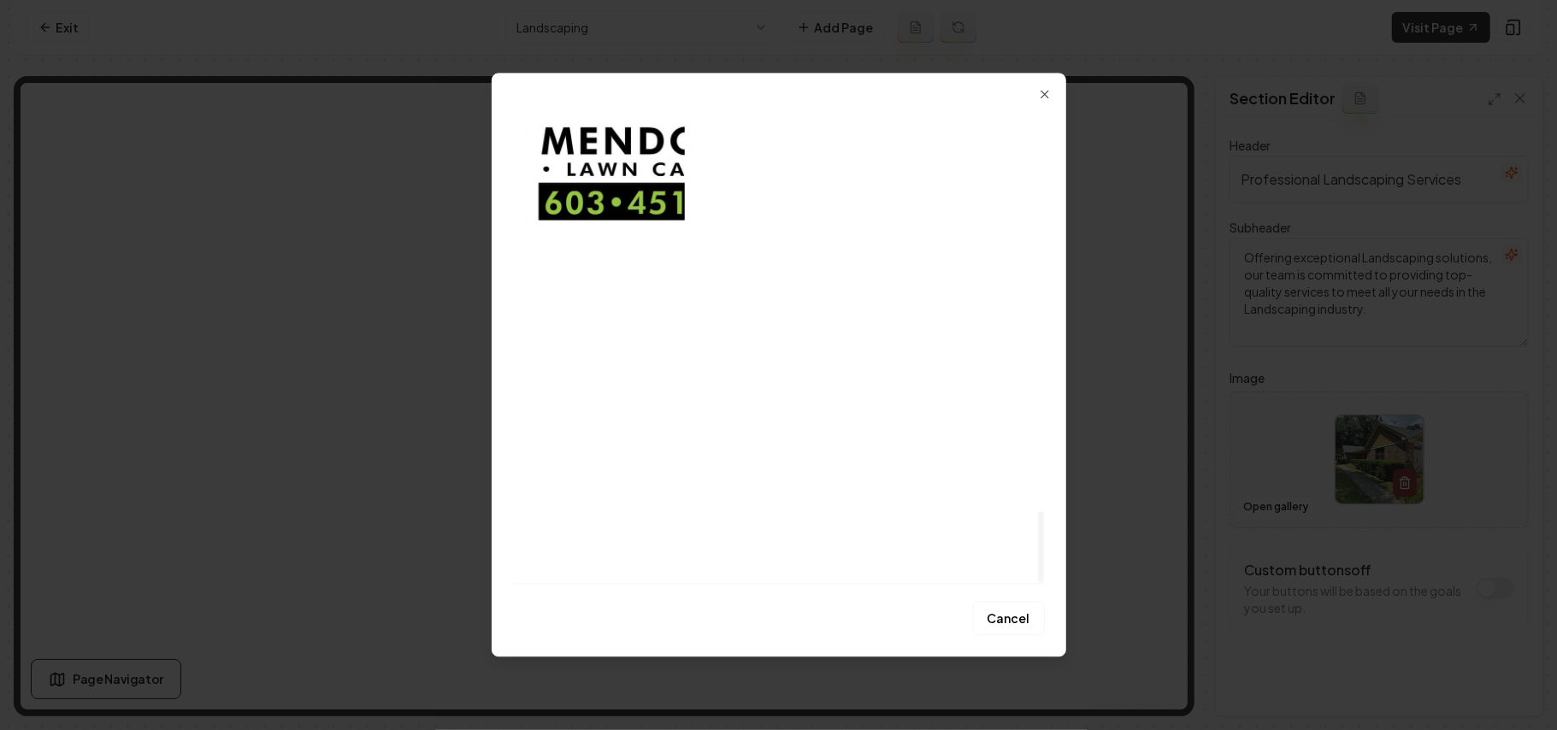
click at [1040, 518] on div at bounding box center [1041, 546] width 6 height 71
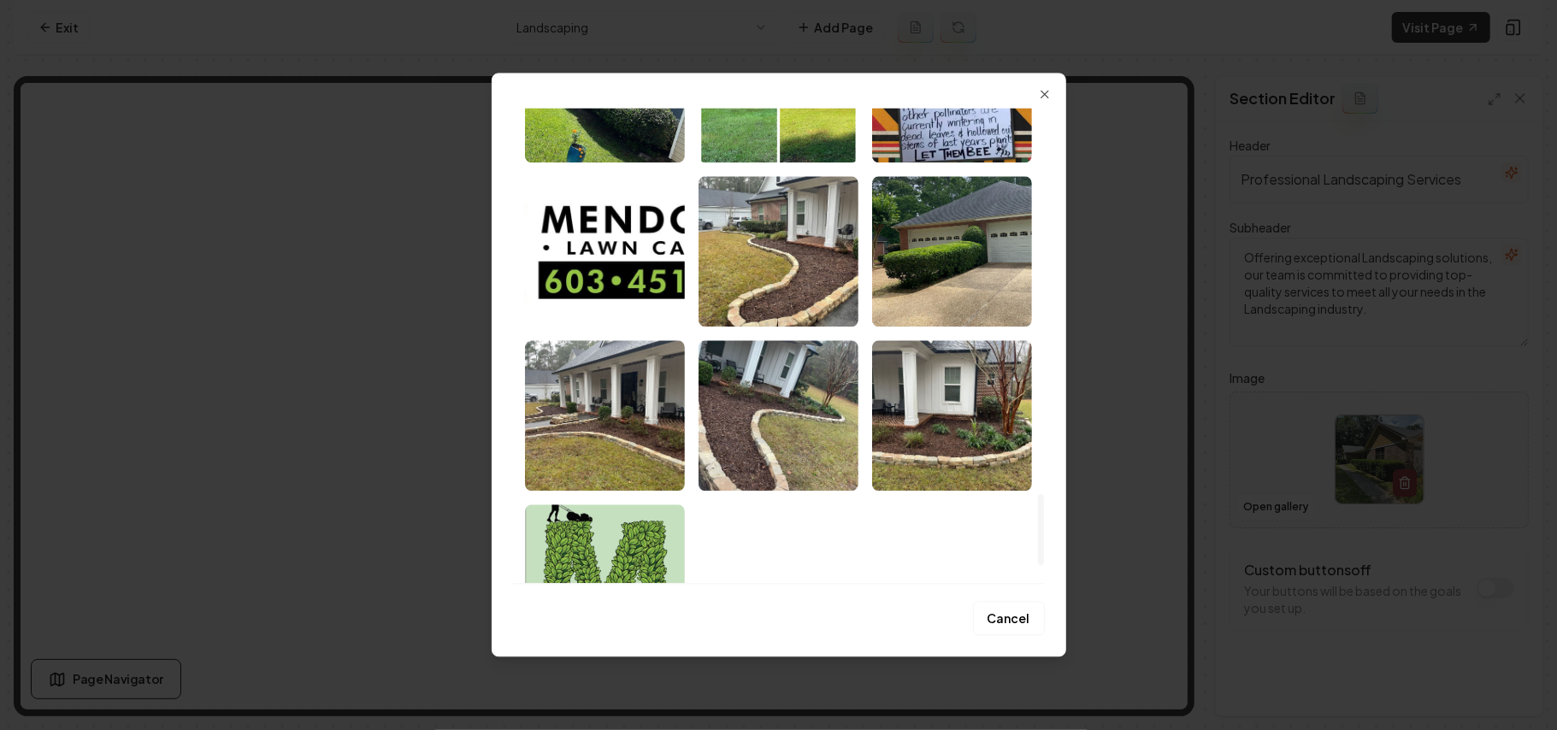
scroll to position [2577, 0]
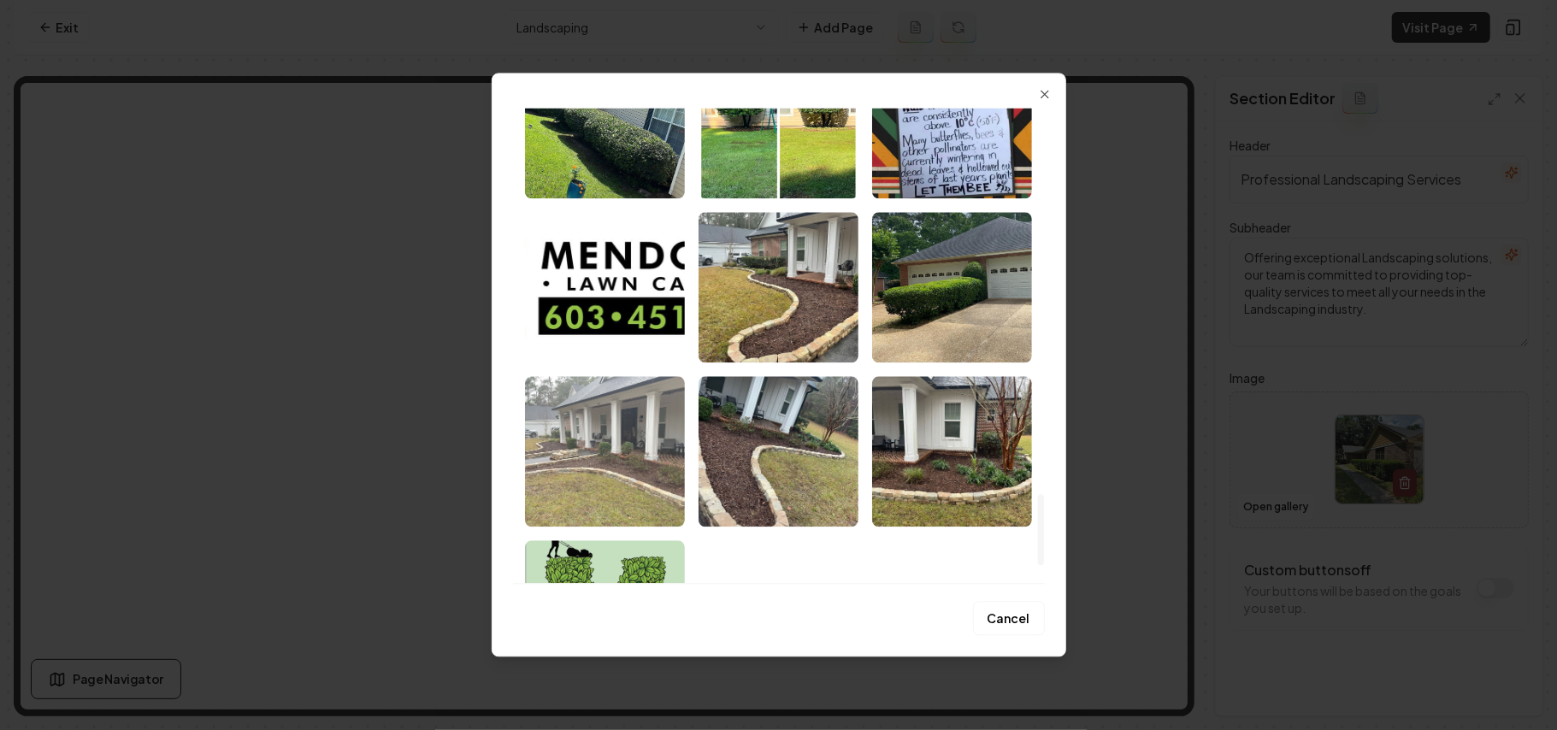
click at [633, 453] on img "Select image image_68b1df285c7cd75eb8af8429.jpeg" at bounding box center [605, 451] width 160 height 150
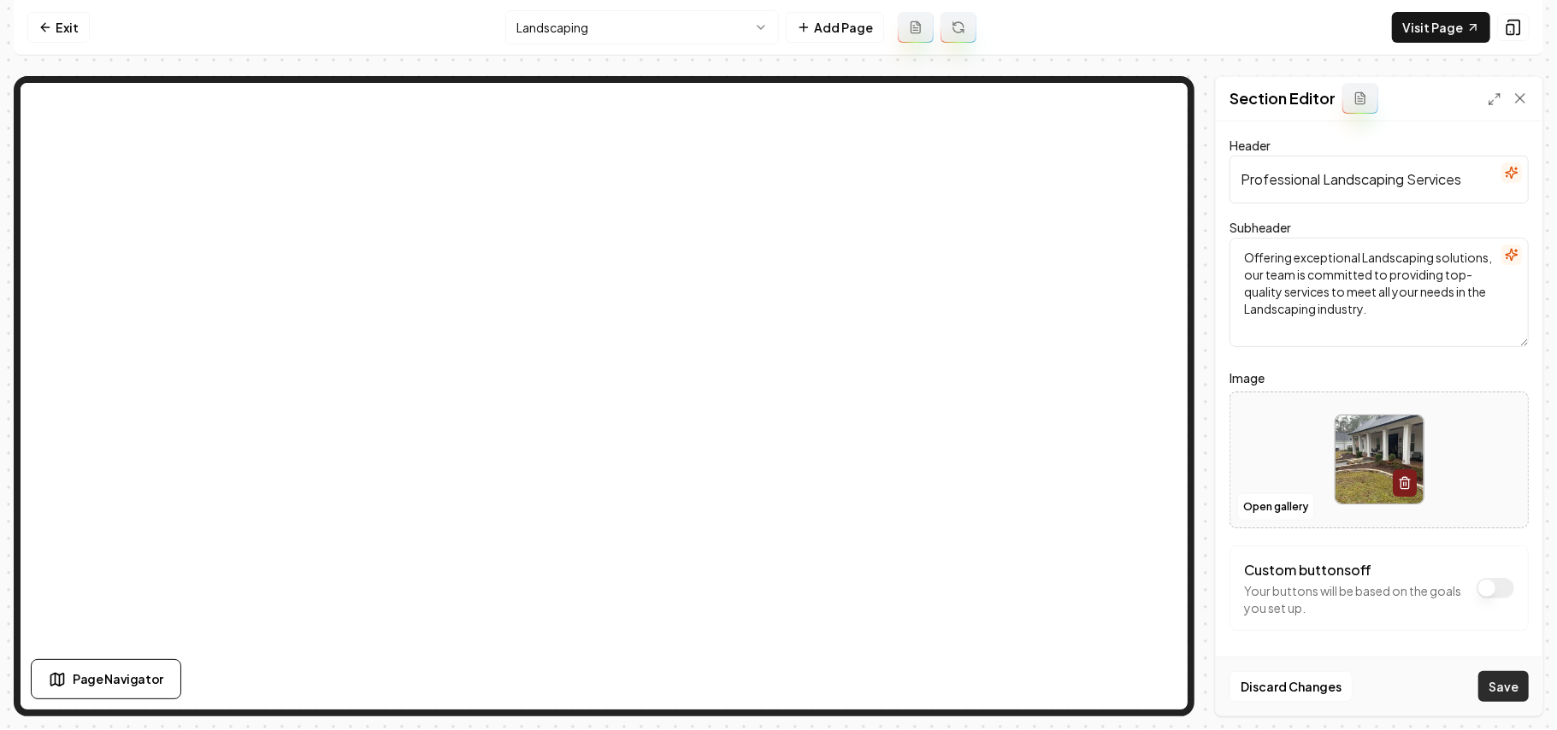
click at [1154, 518] on button "Save" at bounding box center [1503, 686] width 50 height 31
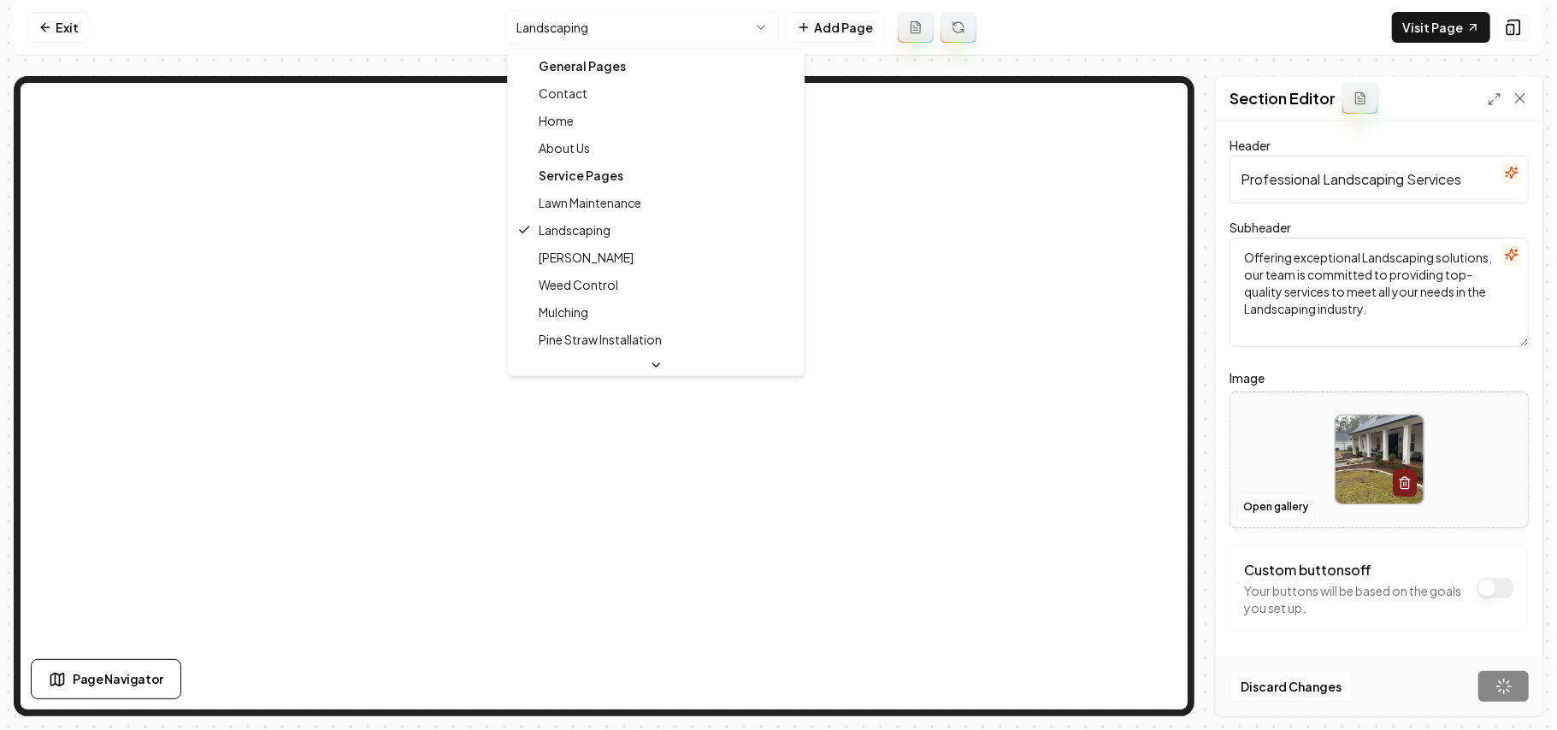
click at [637, 25] on html "Computer Required This feature is only available on a computer. Please switch t…" at bounding box center [778, 365] width 1557 height 730
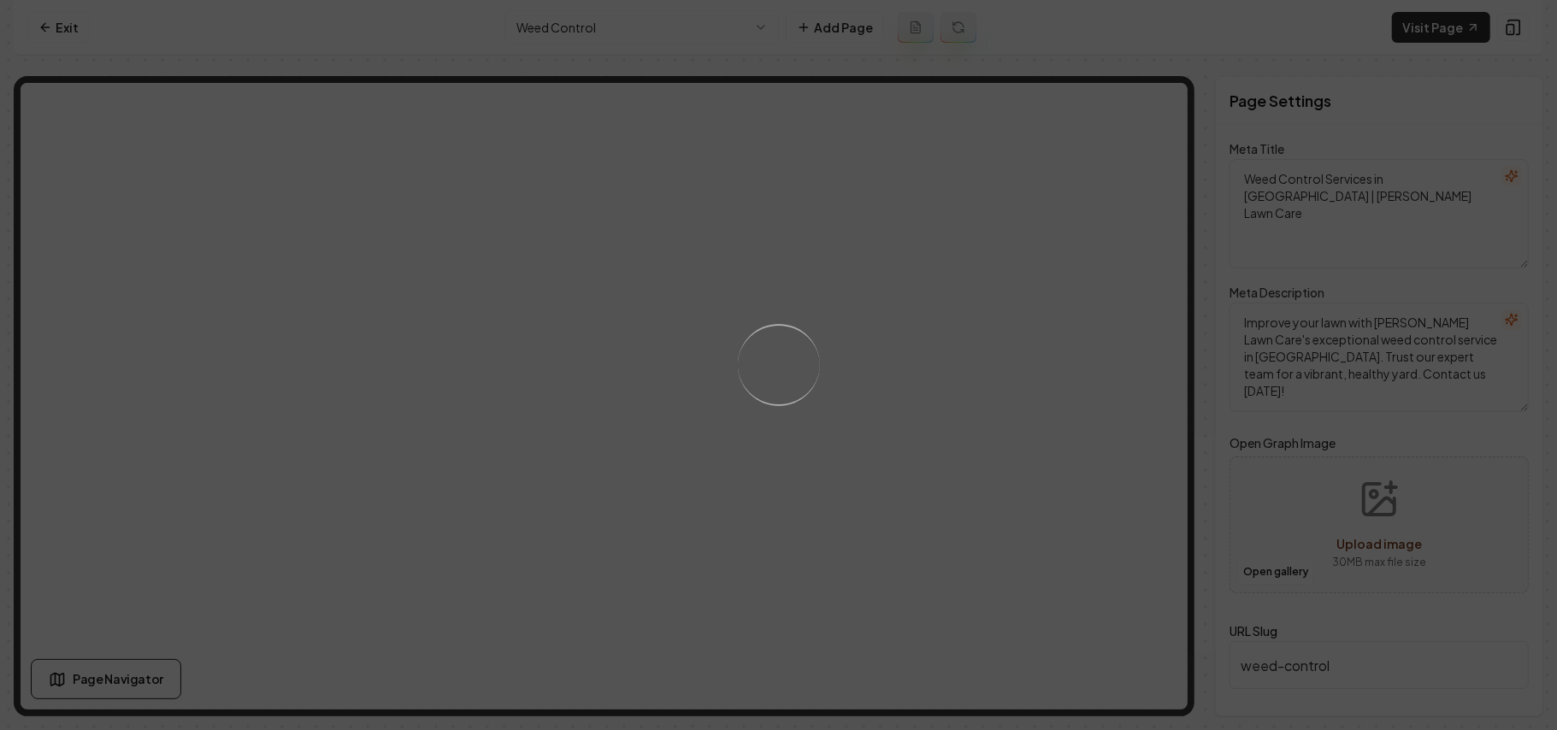
click at [1014, 384] on div "Loading..." at bounding box center [778, 365] width 1557 height 730
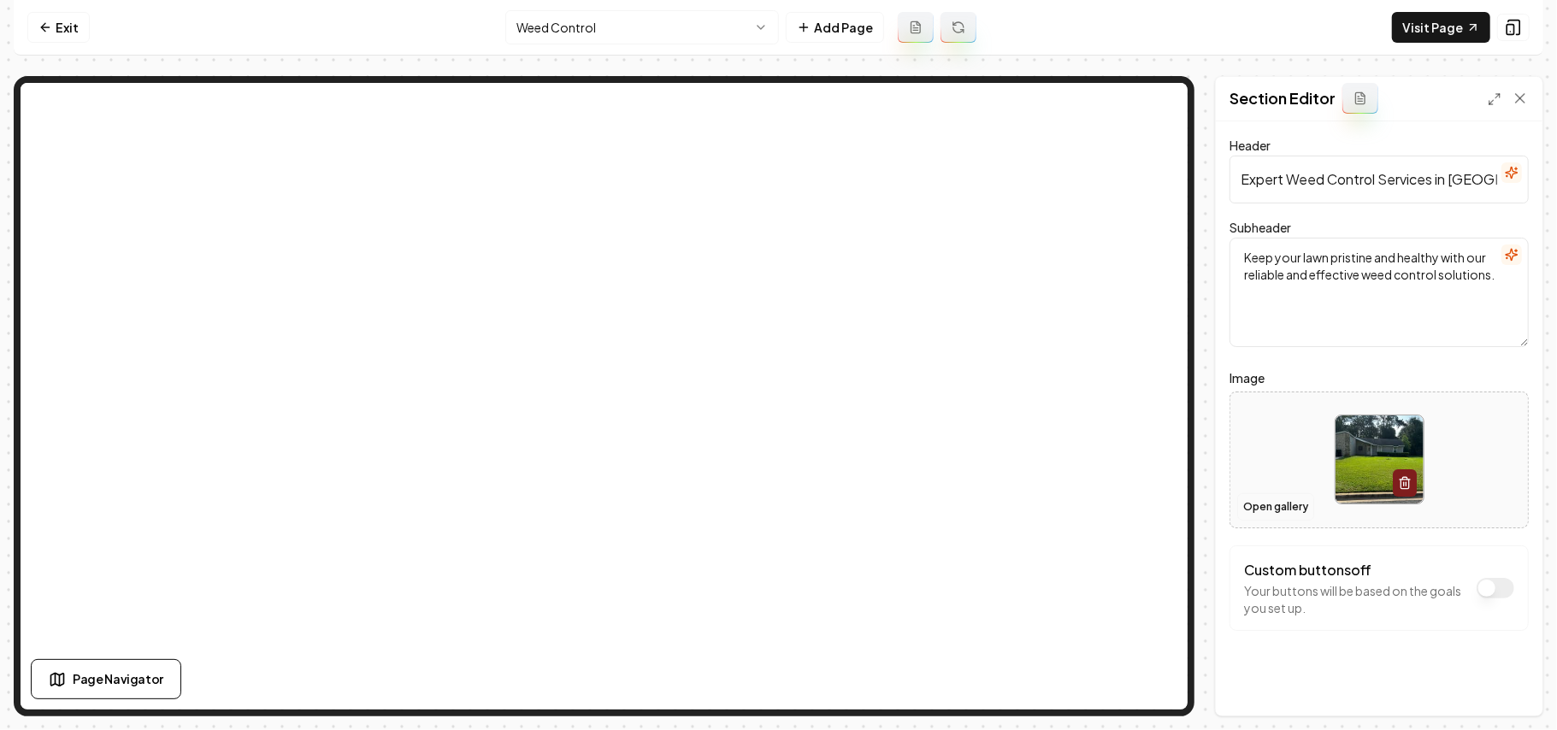
click at [1154, 504] on button "Open gallery" at bounding box center [1275, 506] width 77 height 27
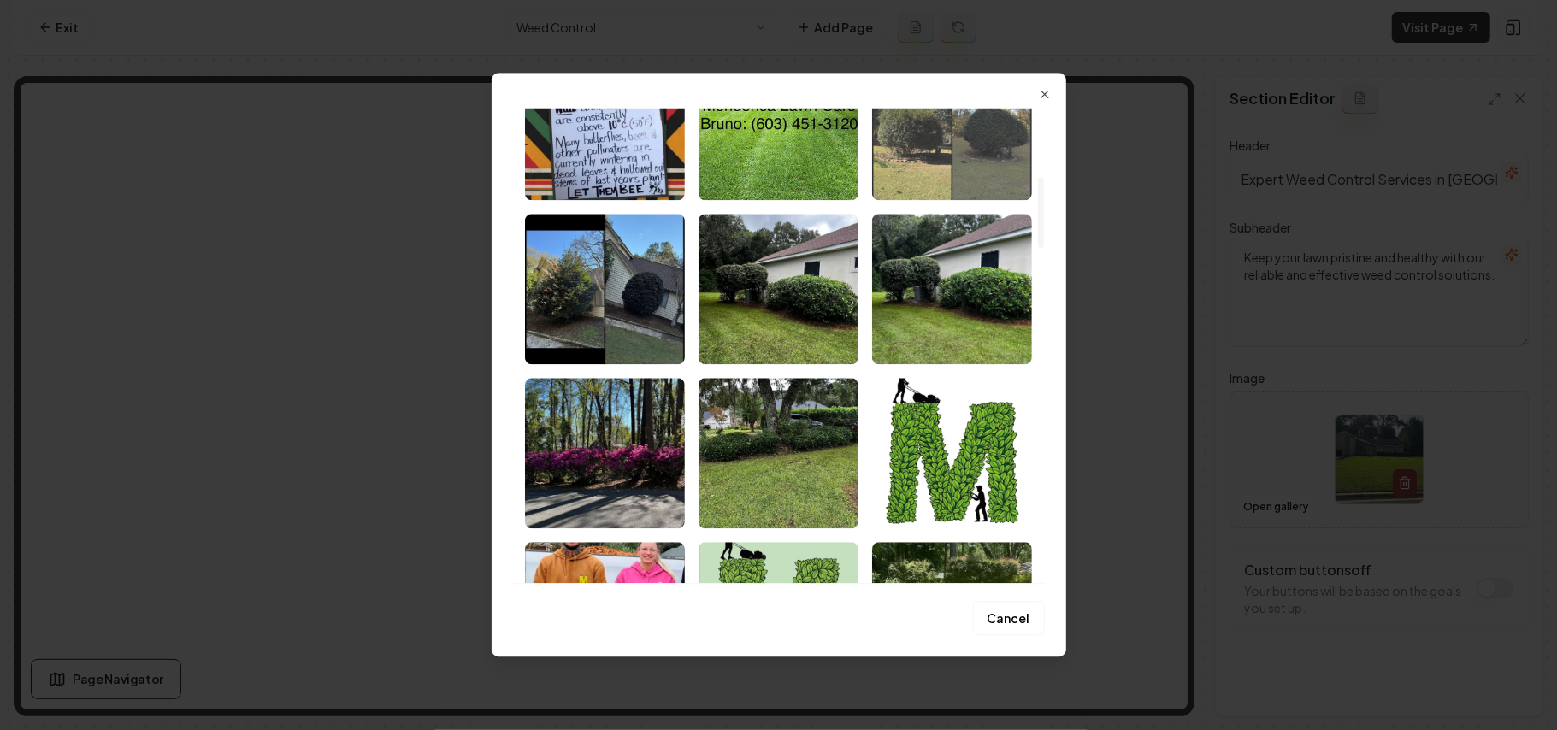
scroll to position [456, 0]
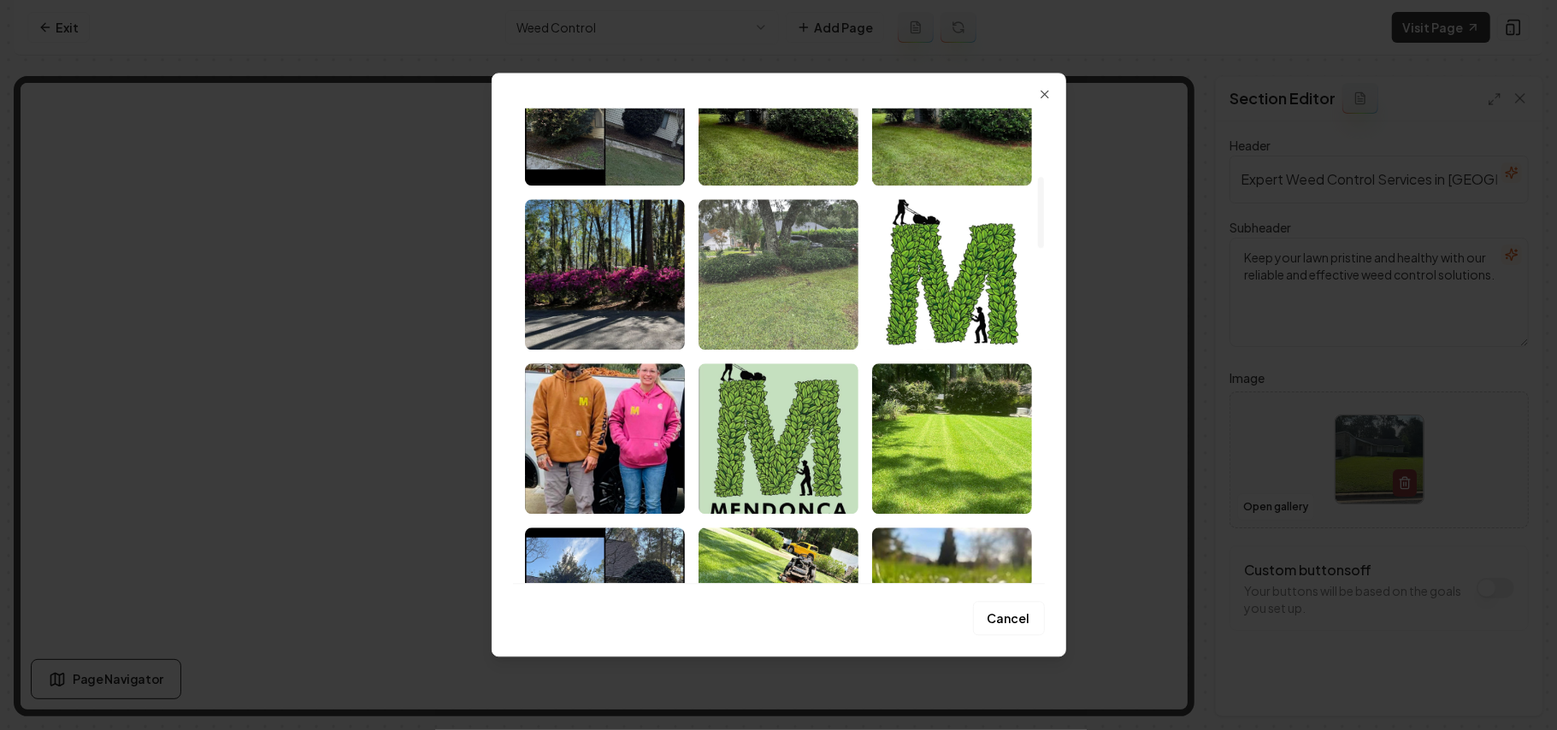
click at [808, 279] on img "Select image image_68b1e1075c7cd75eb8bc69fa.jpeg" at bounding box center [779, 274] width 160 height 150
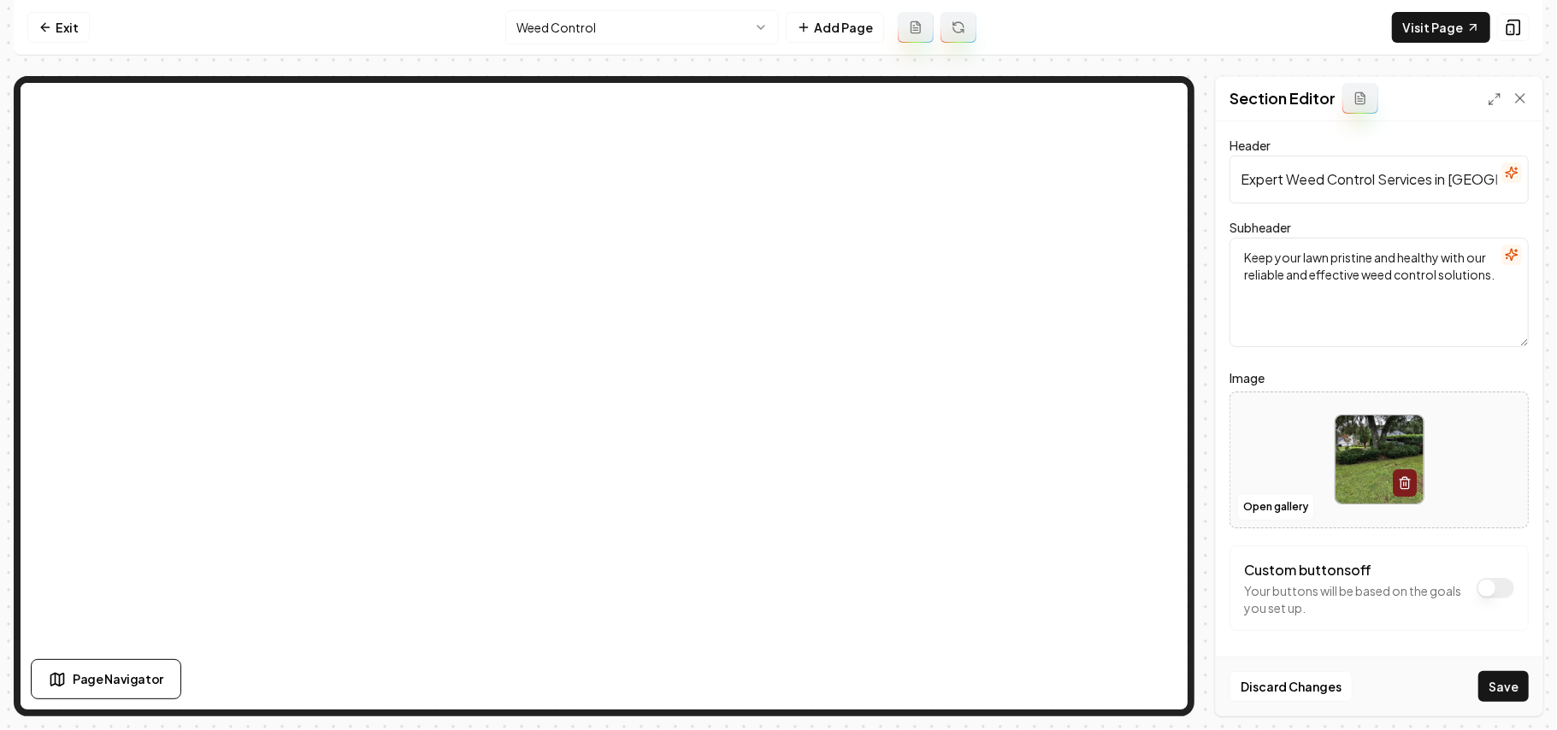
click at [1154, 518] on button "Save" at bounding box center [1503, 686] width 50 height 31
click at [651, 39] on html "Computer Required This feature is only available on a computer. Please switch t…" at bounding box center [778, 365] width 1557 height 730
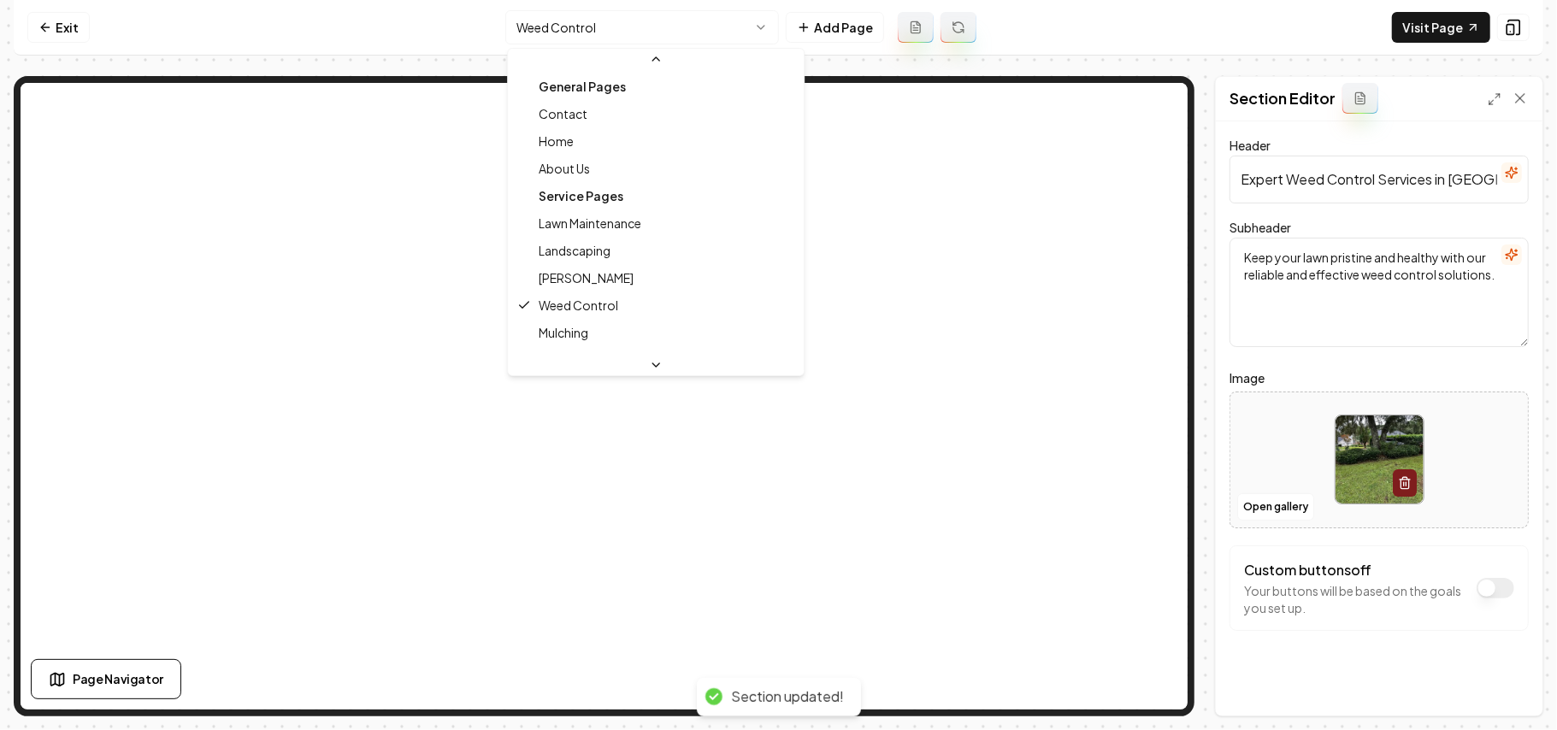
scroll to position [56, 0]
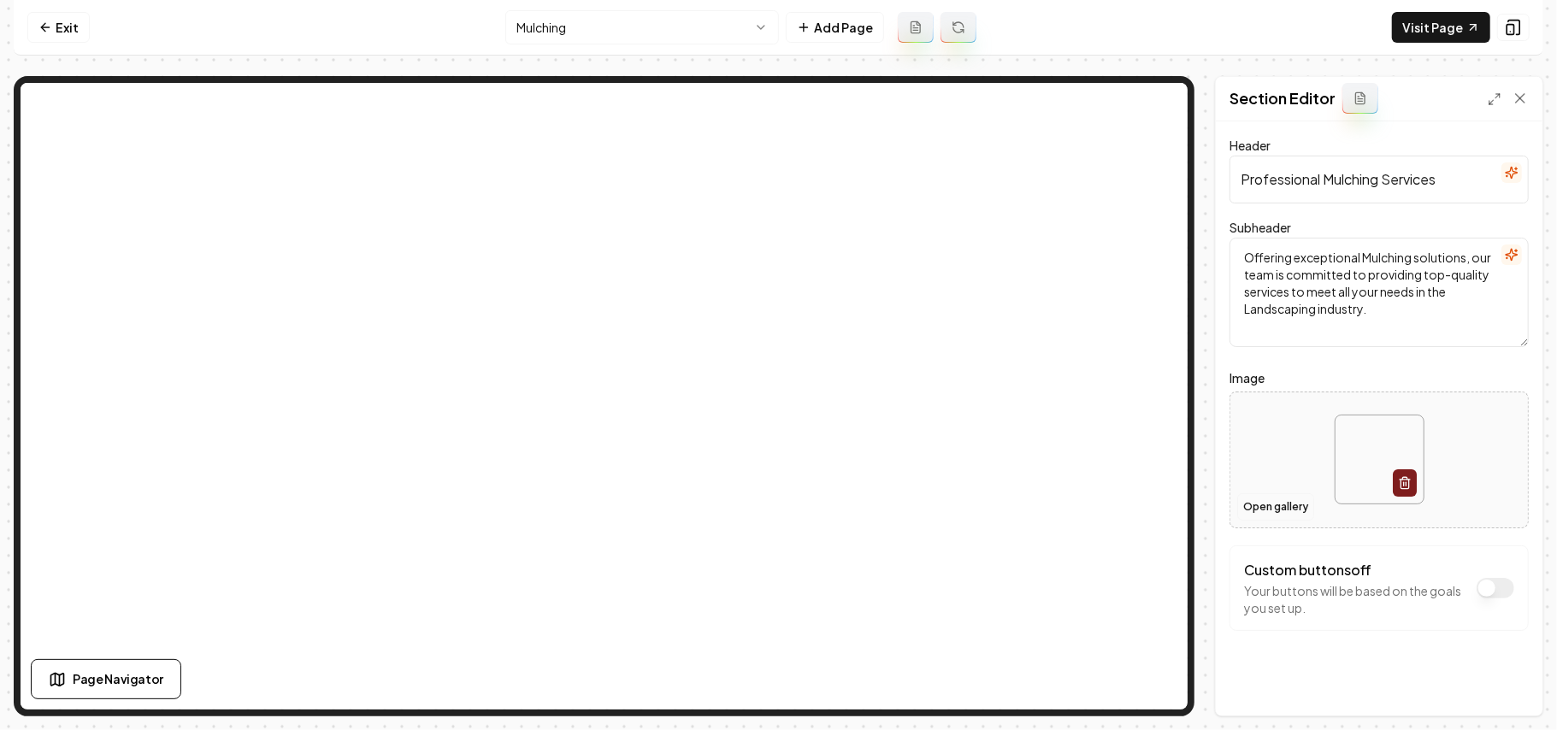
click at [1154, 517] on button "Open gallery" at bounding box center [1275, 506] width 77 height 27
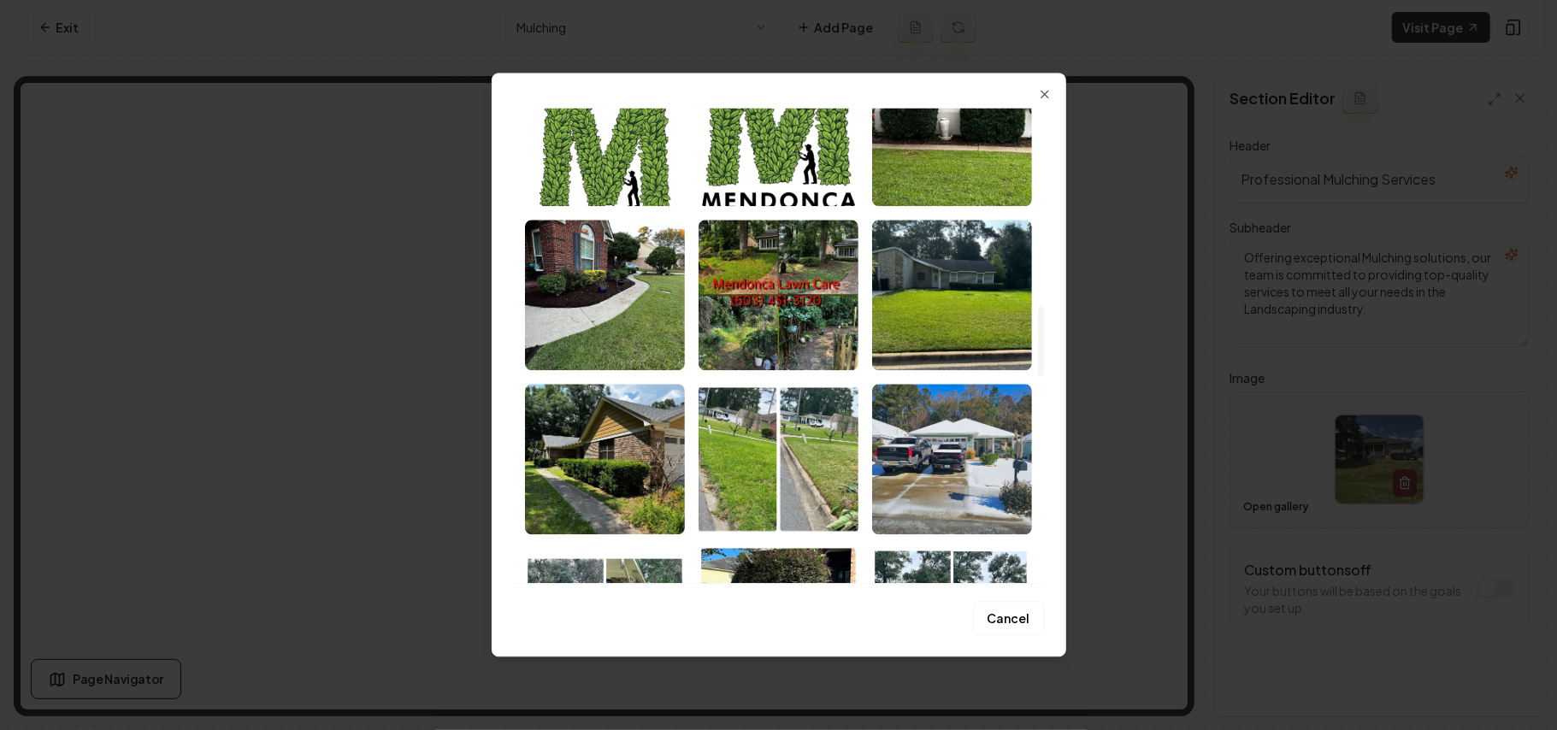
scroll to position [1596, 0]
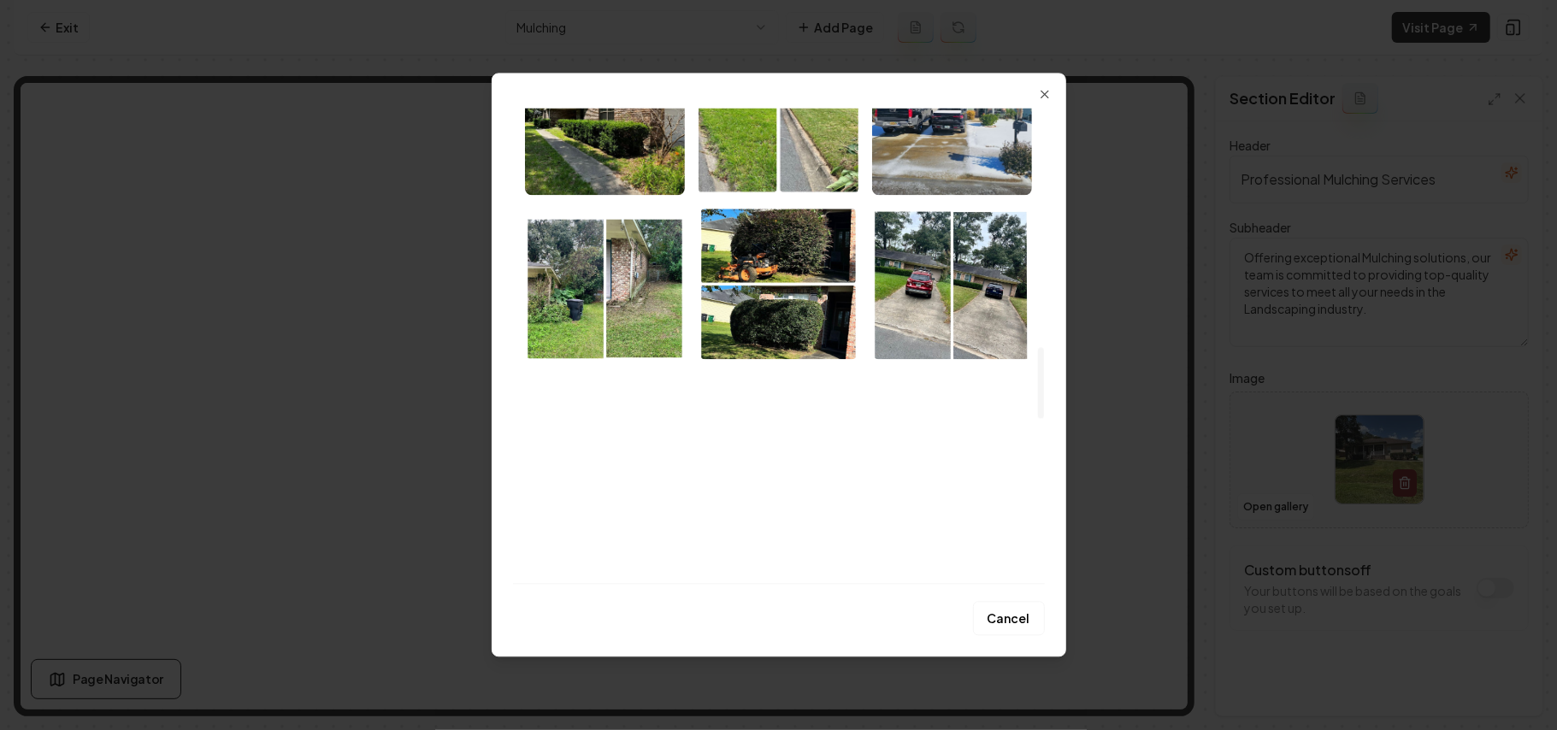
click at [790, 442] on img "Select image image_68b1df285c7cd75eb8af9ab4.jpeg" at bounding box center [779, 448] width 160 height 150
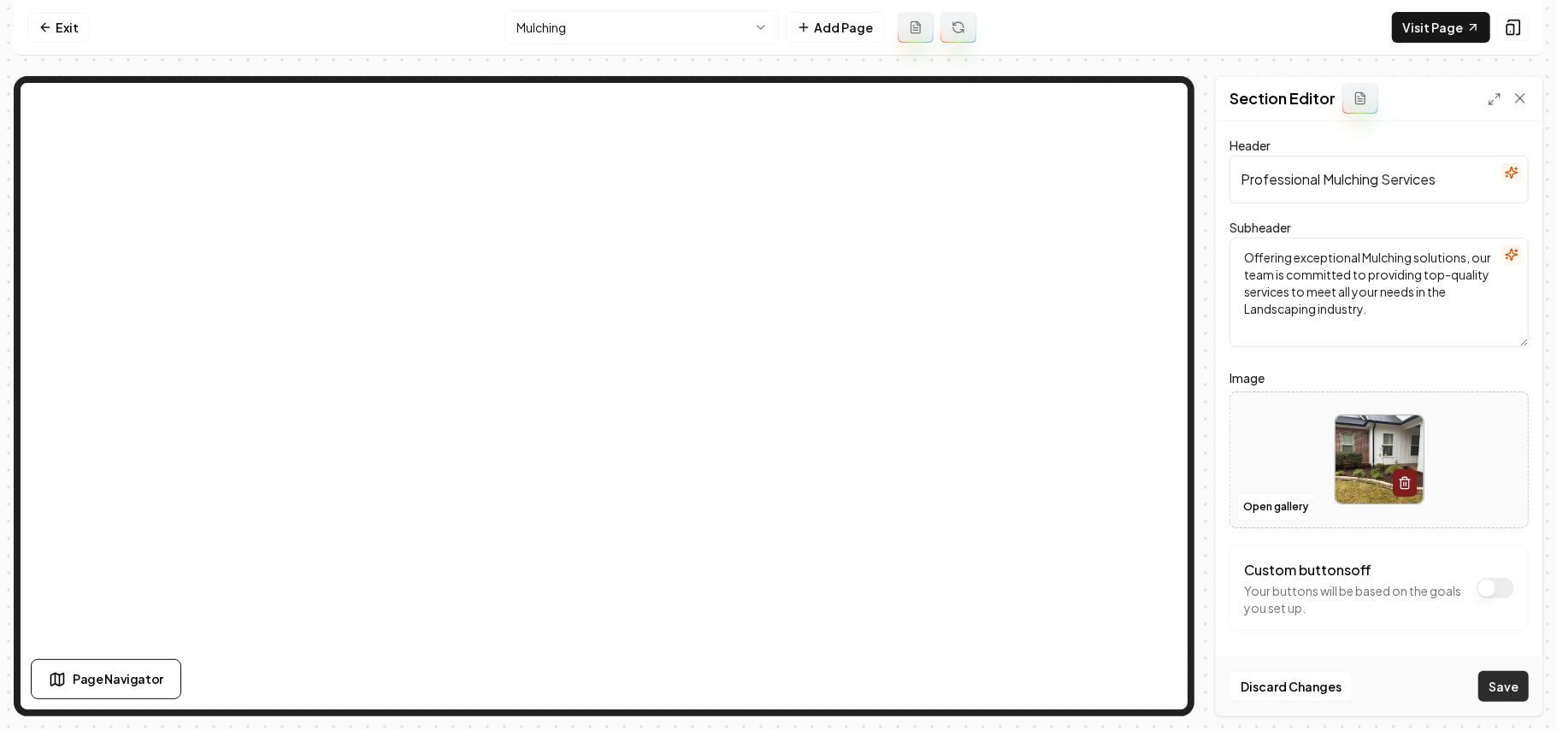
click at [1154, 518] on button "Save" at bounding box center [1503, 686] width 50 height 31
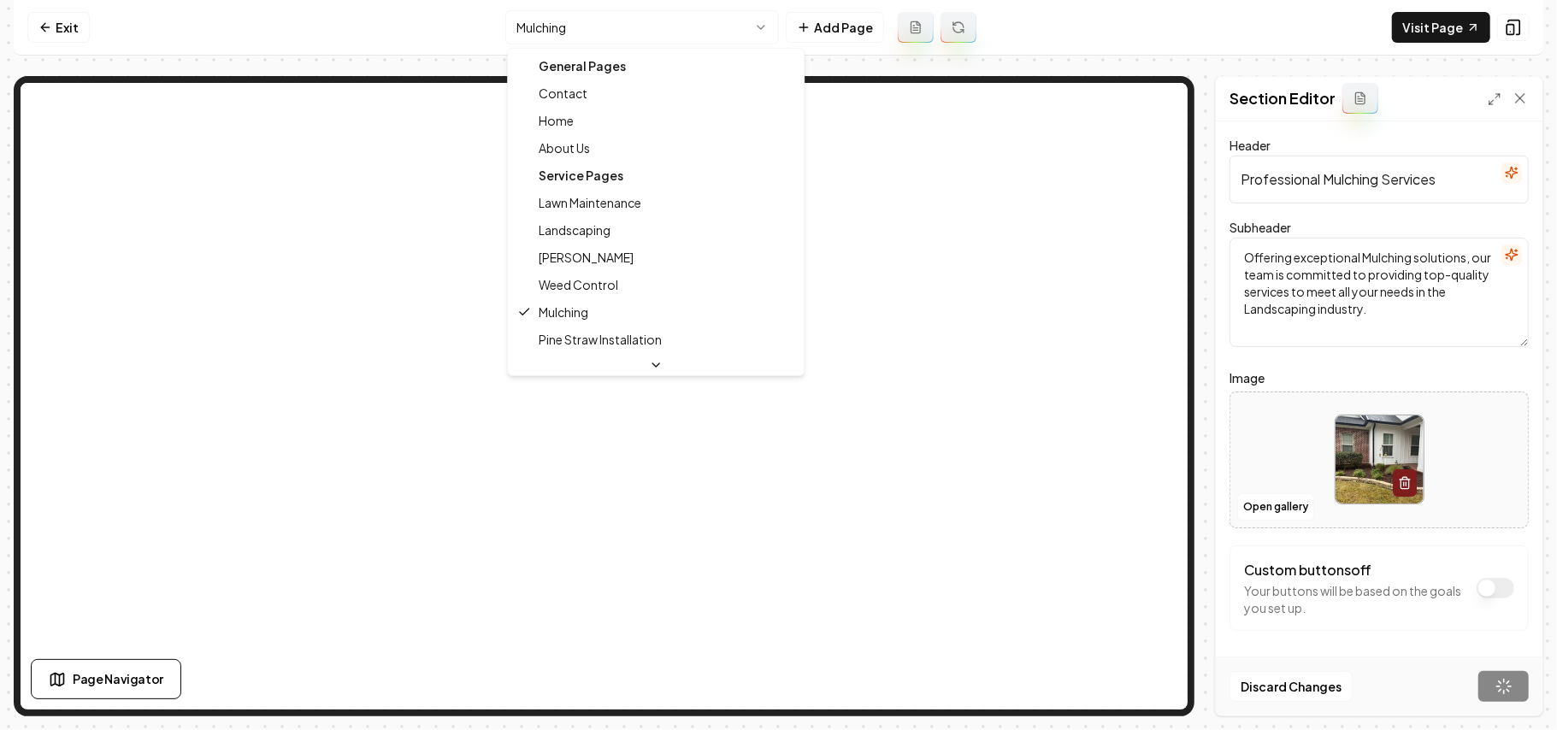
click at [614, 31] on html "Computer Required This feature is only available on a computer. Please switch t…" at bounding box center [778, 365] width 1557 height 730
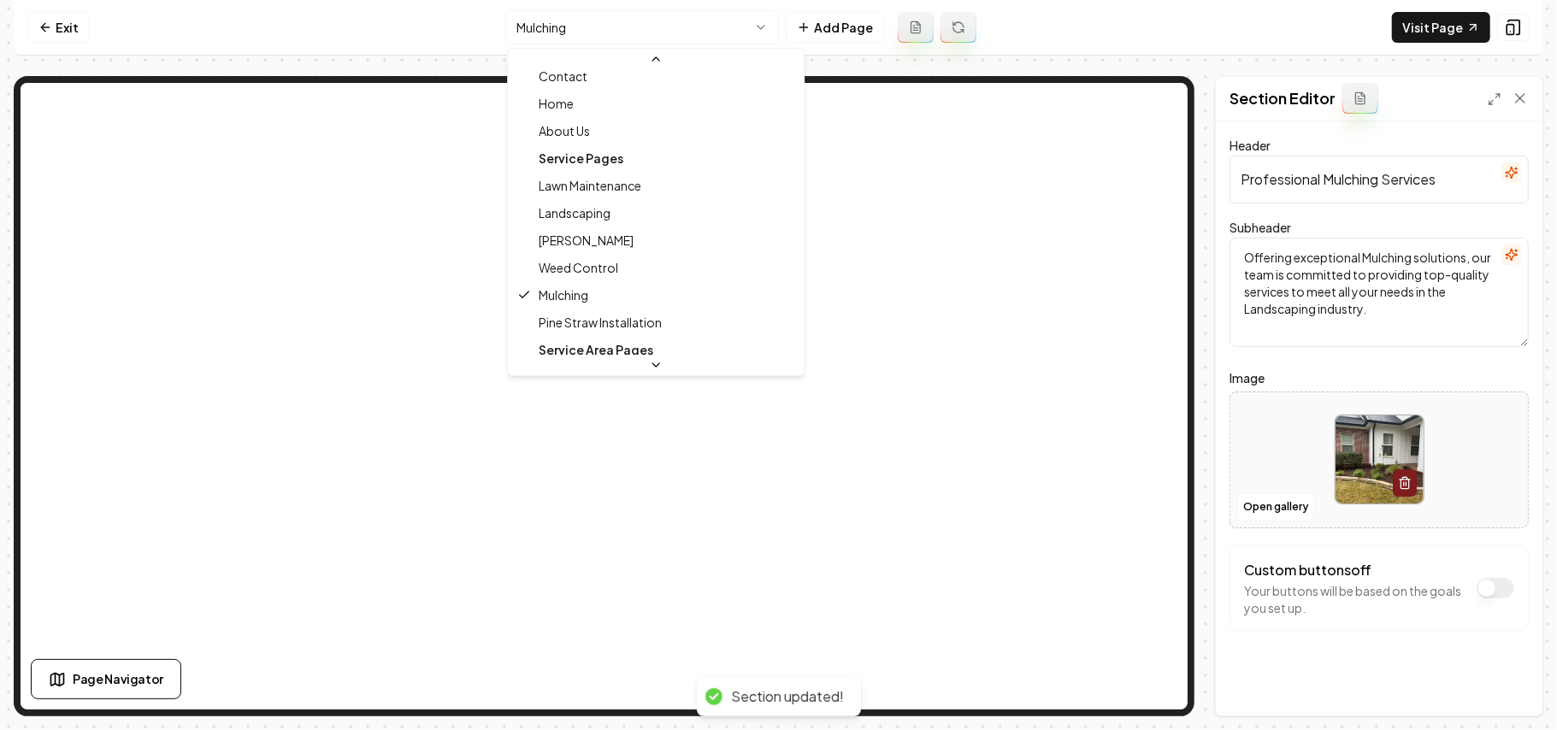
scroll to position [56, 0]
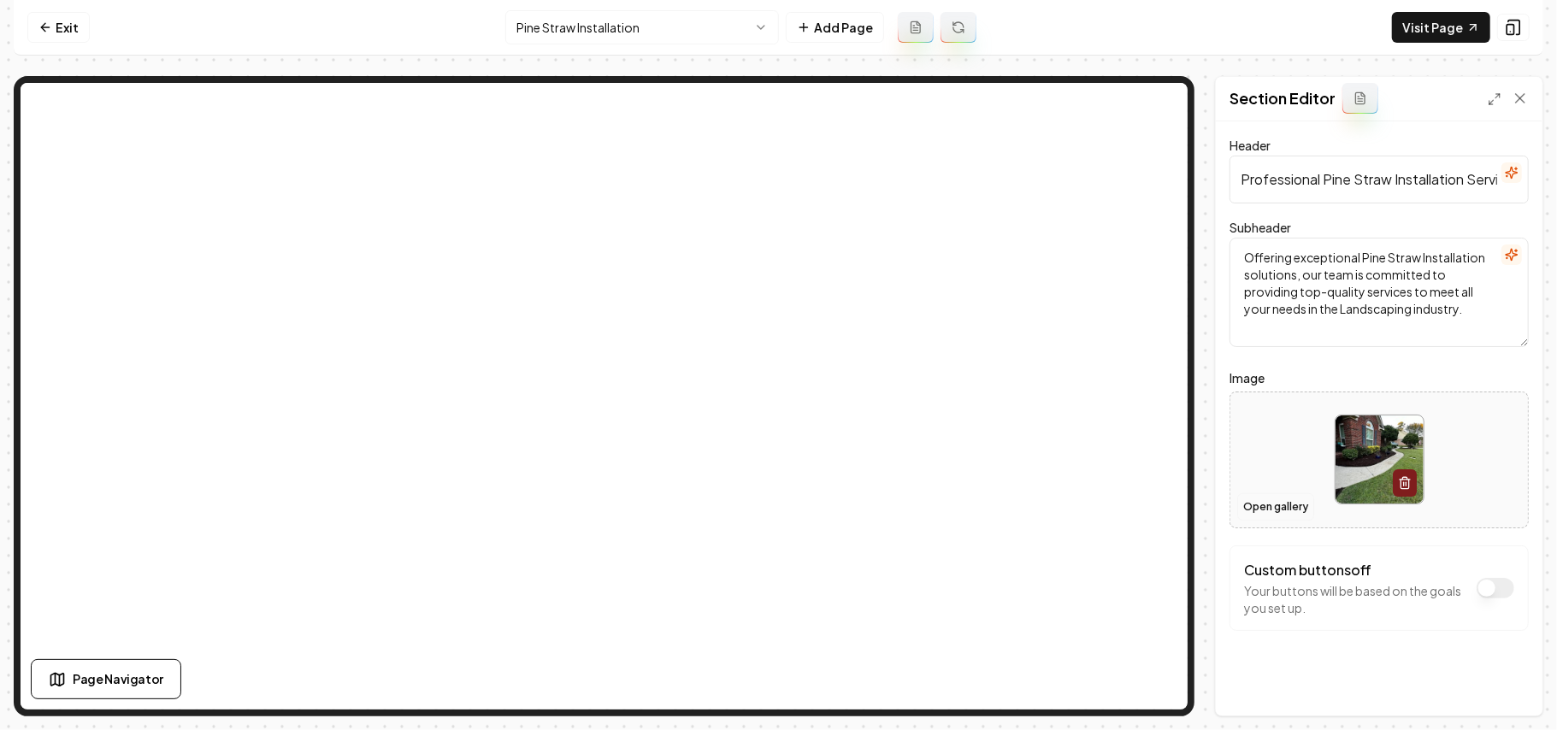
click at [1154, 510] on button "Open gallery" at bounding box center [1275, 506] width 77 height 27
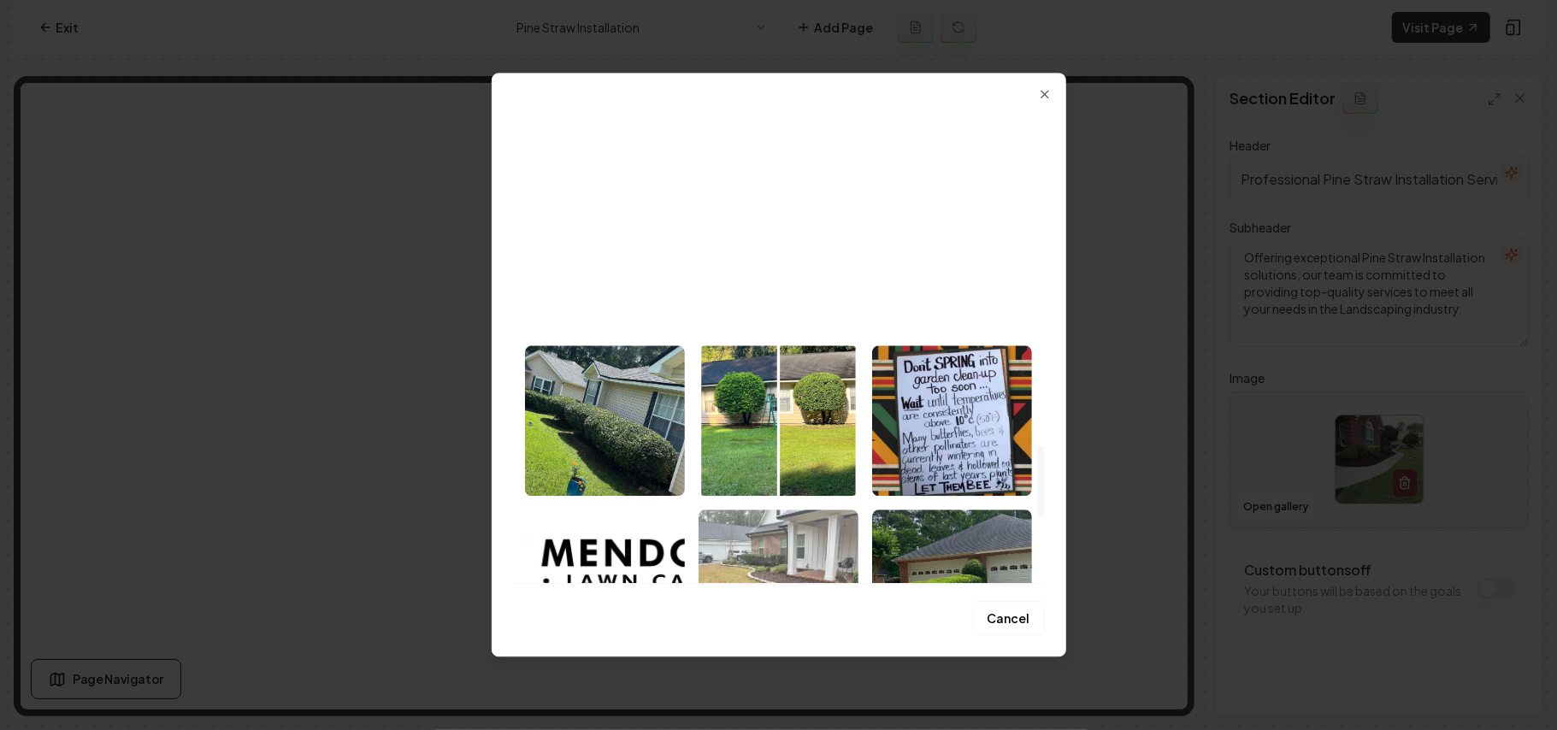
scroll to position [2052, 0]
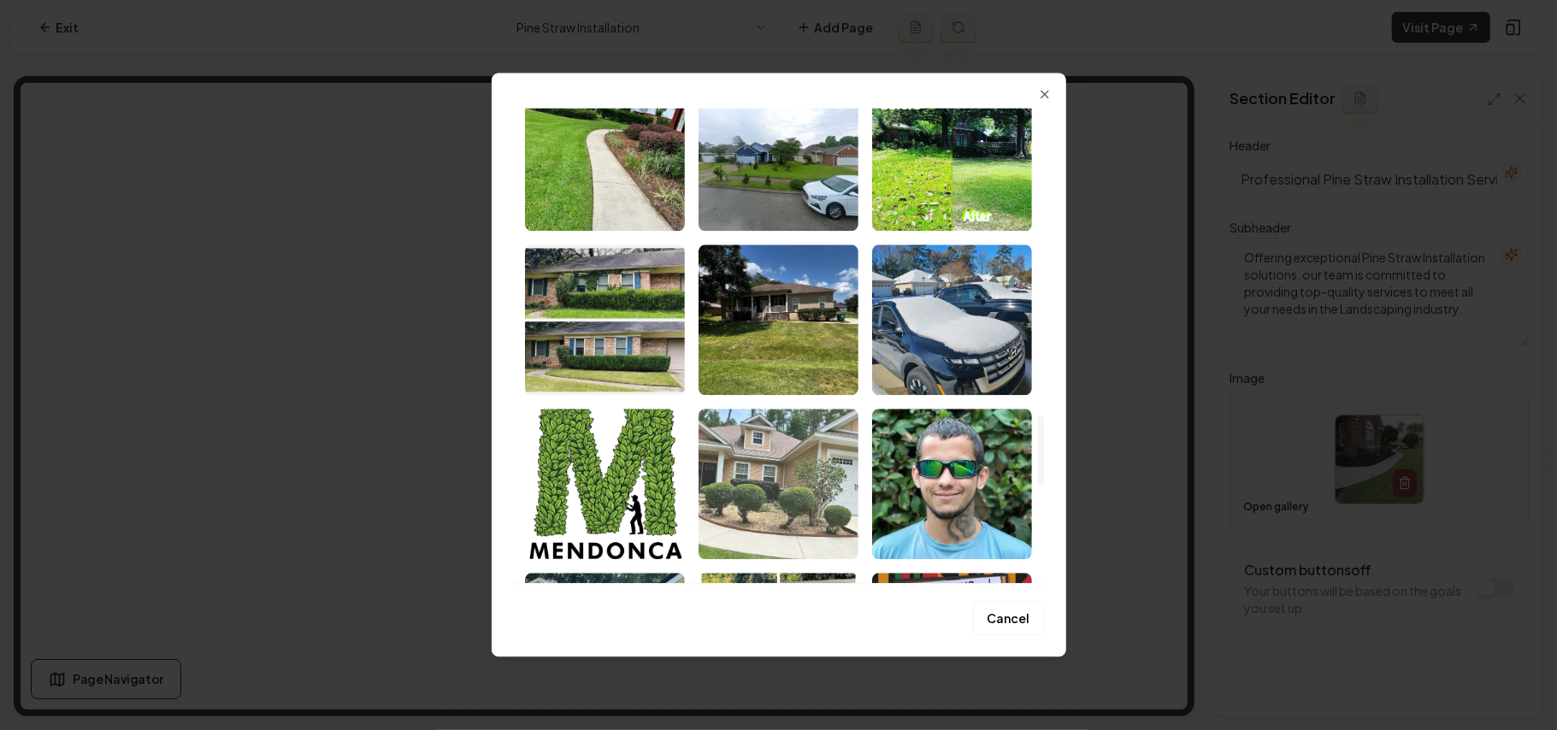
click at [838, 491] on img "Select image image_68b1df285c7cd75eb8af8d7c.jpeg" at bounding box center [779, 484] width 160 height 150
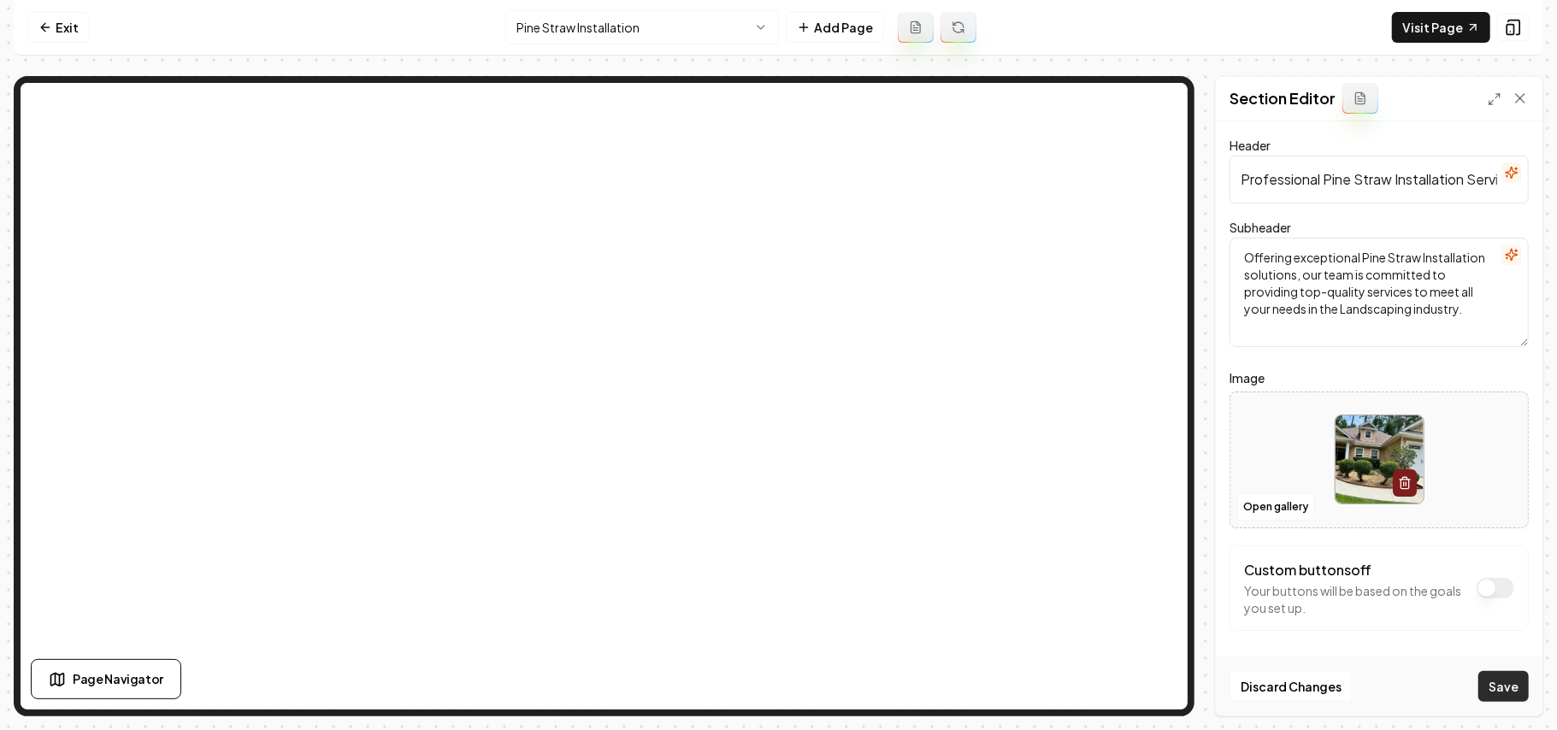
click at [1154, 518] on button "Save" at bounding box center [1503, 686] width 50 height 31
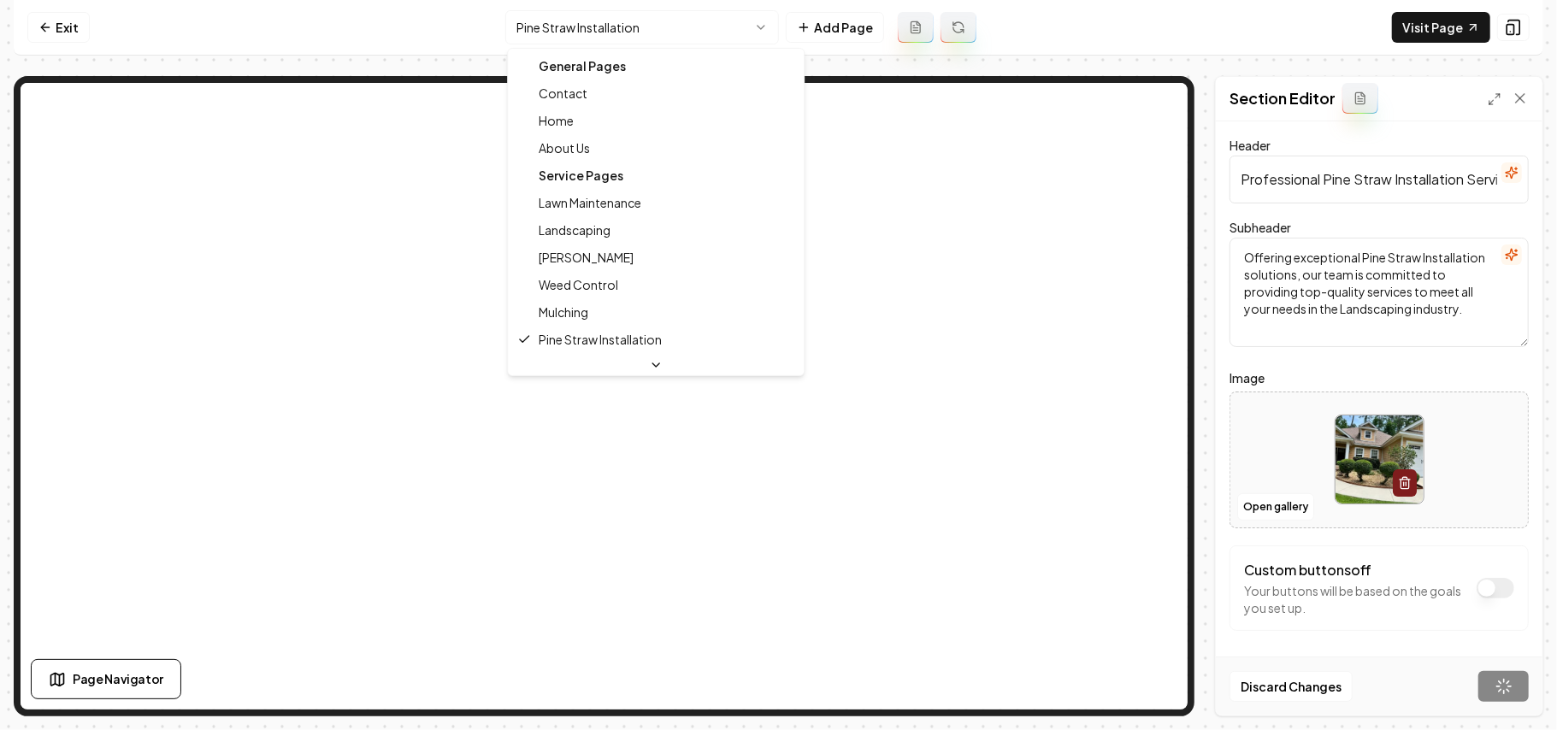
click at [661, 32] on html "Computer Required This feature is only available on a computer. Please switch t…" at bounding box center [778, 365] width 1557 height 730
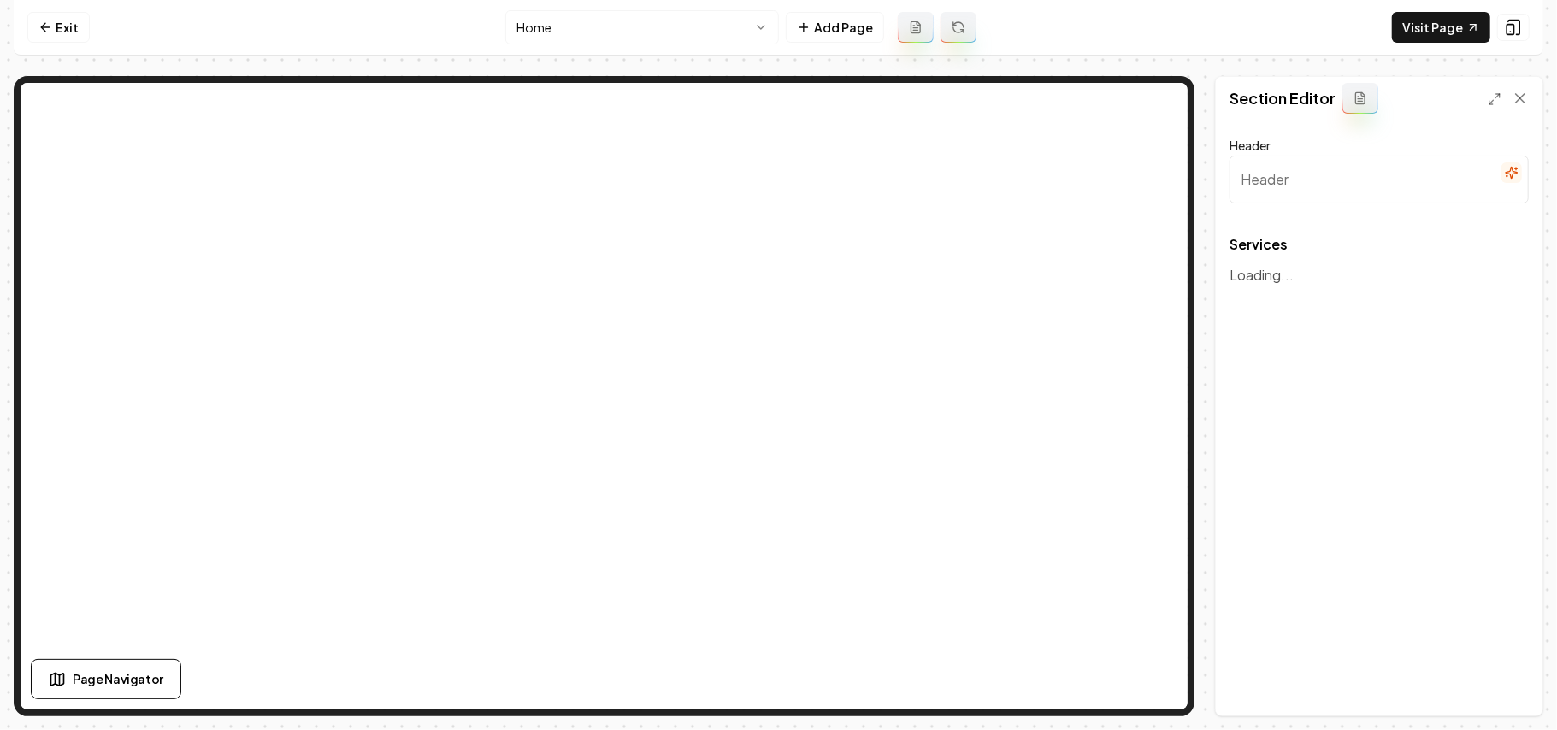
type input "Our Lawn Care Services"
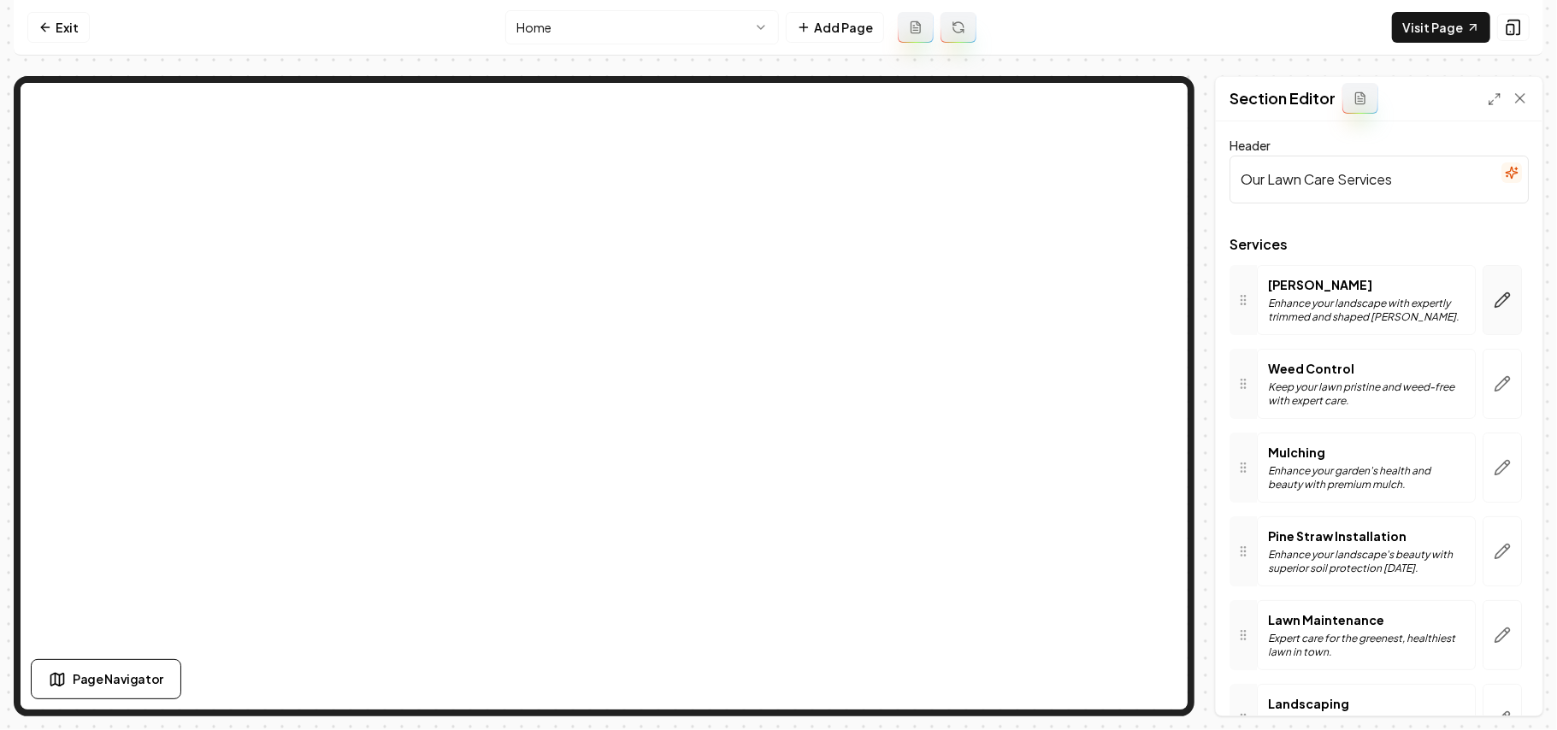
click at [1154, 305] on button "button" at bounding box center [1502, 300] width 39 height 70
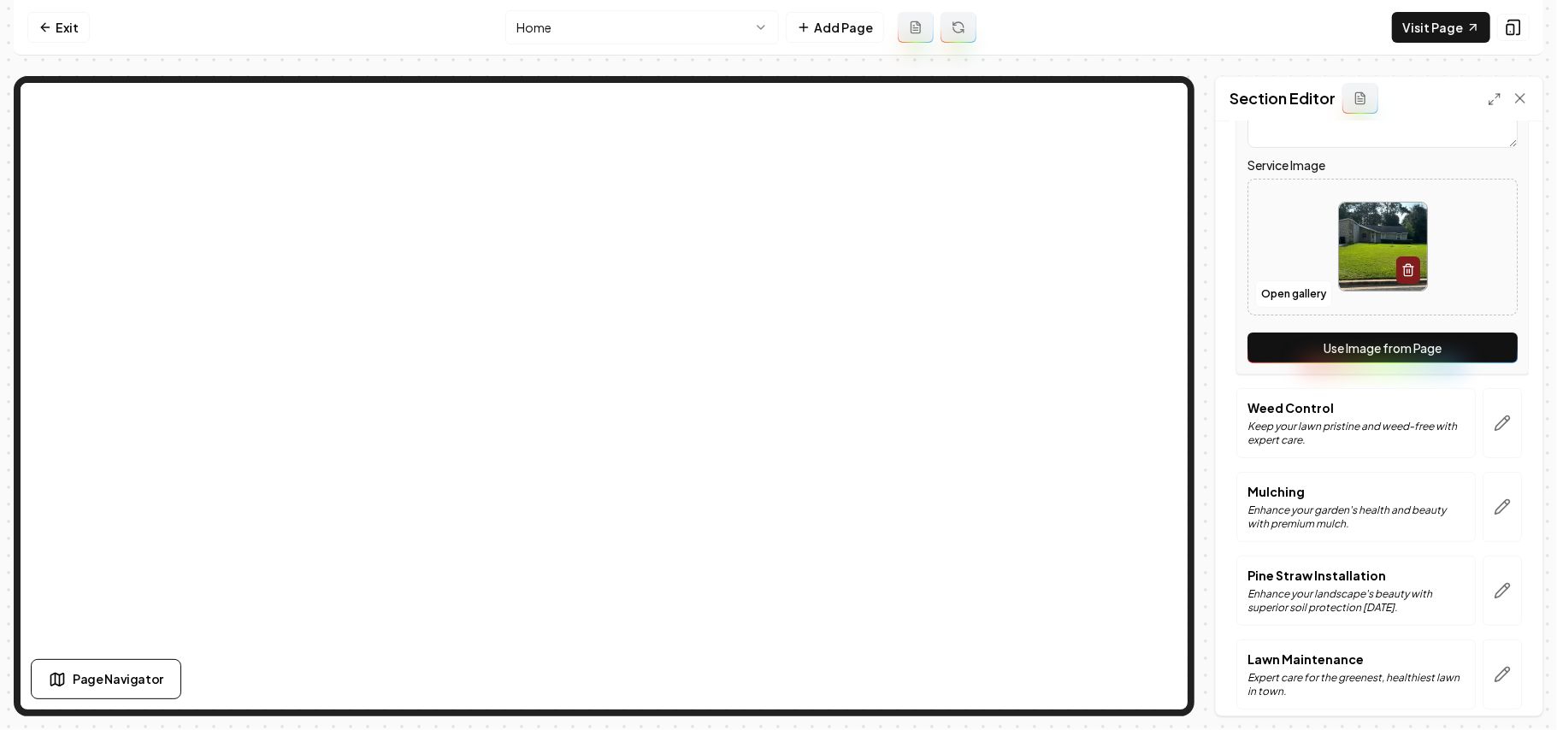
scroll to position [342, 0]
click at [1154, 340] on button "Use Image from Page" at bounding box center [1383, 346] width 270 height 31
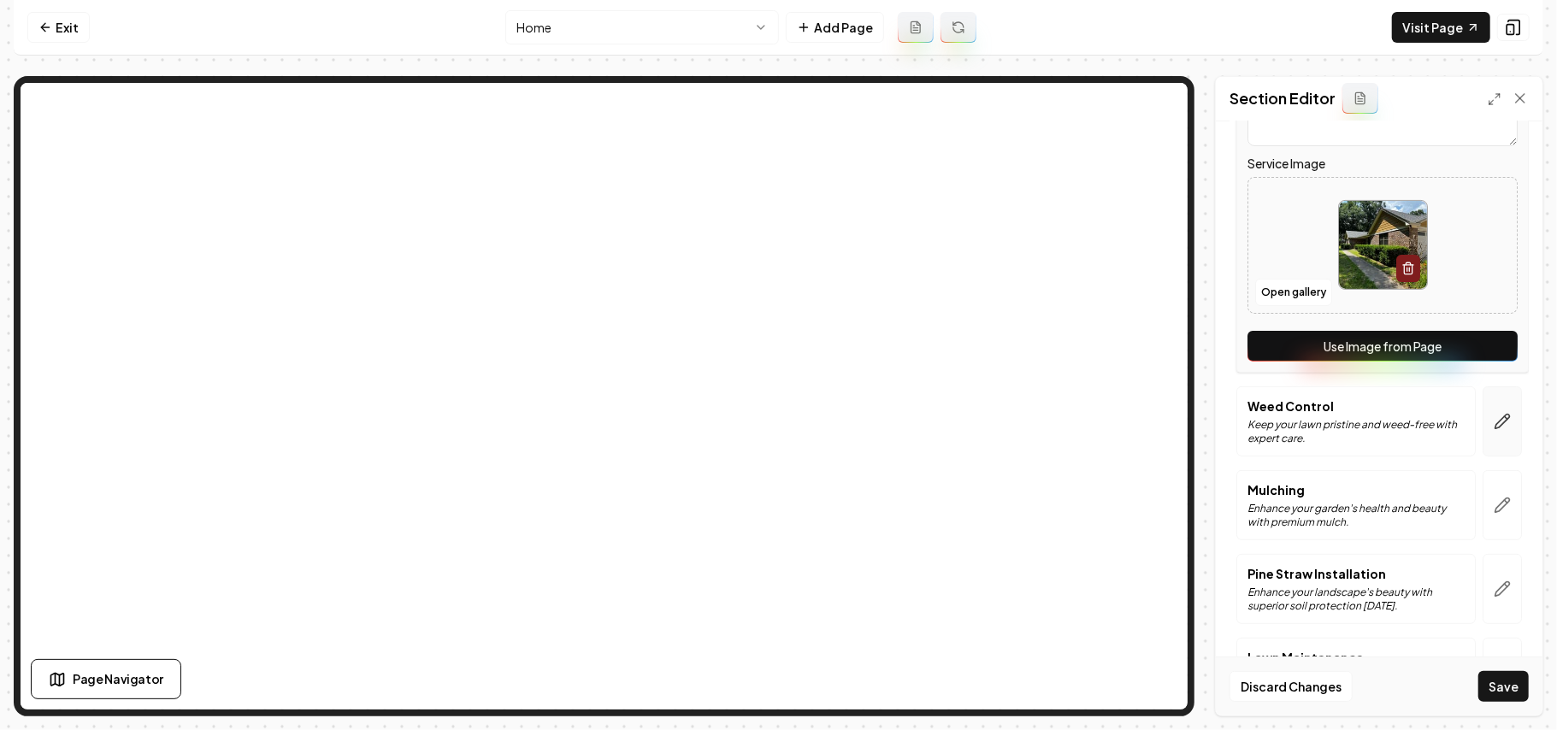
click at [1154, 428] on button "button" at bounding box center [1502, 421] width 39 height 70
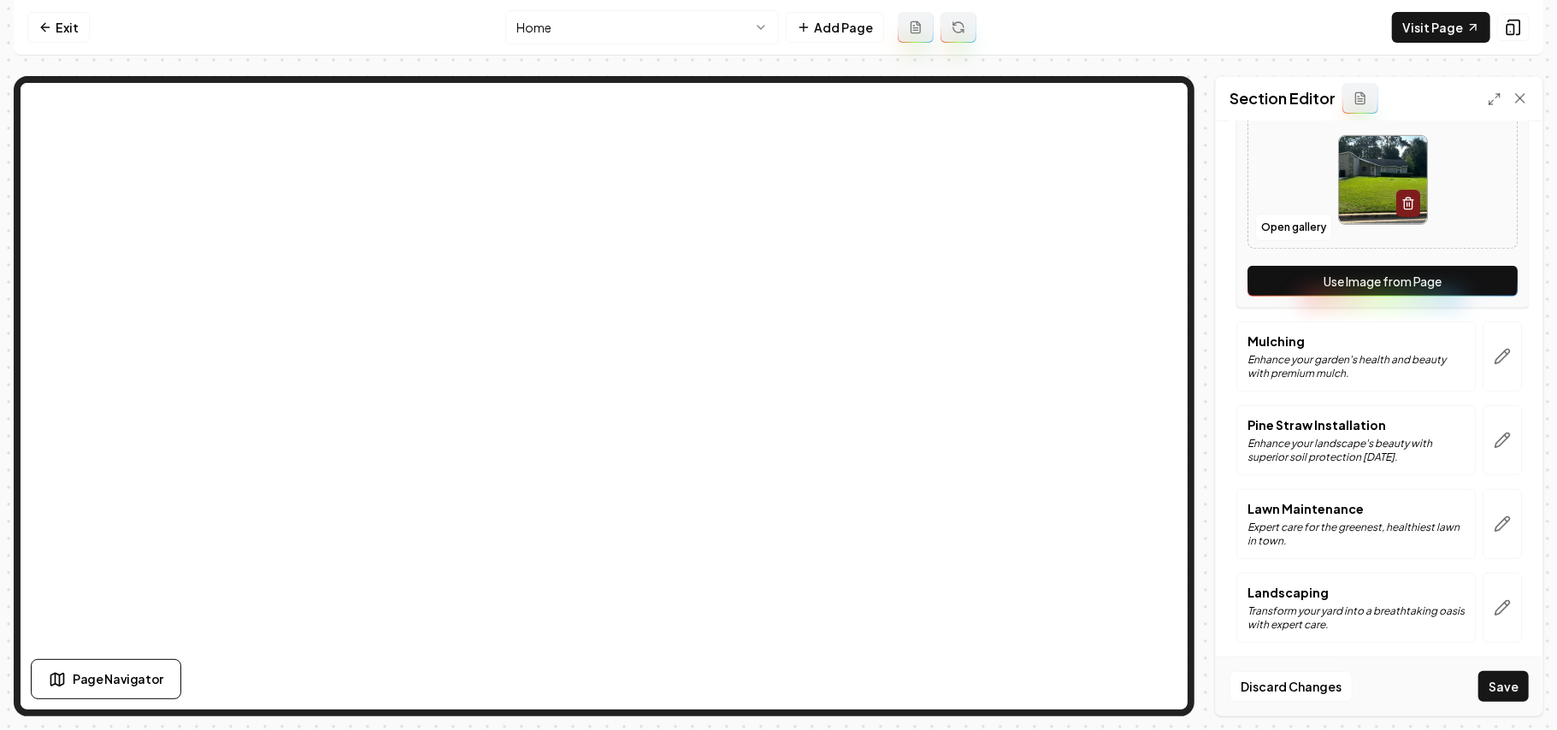
scroll to position [500, 0]
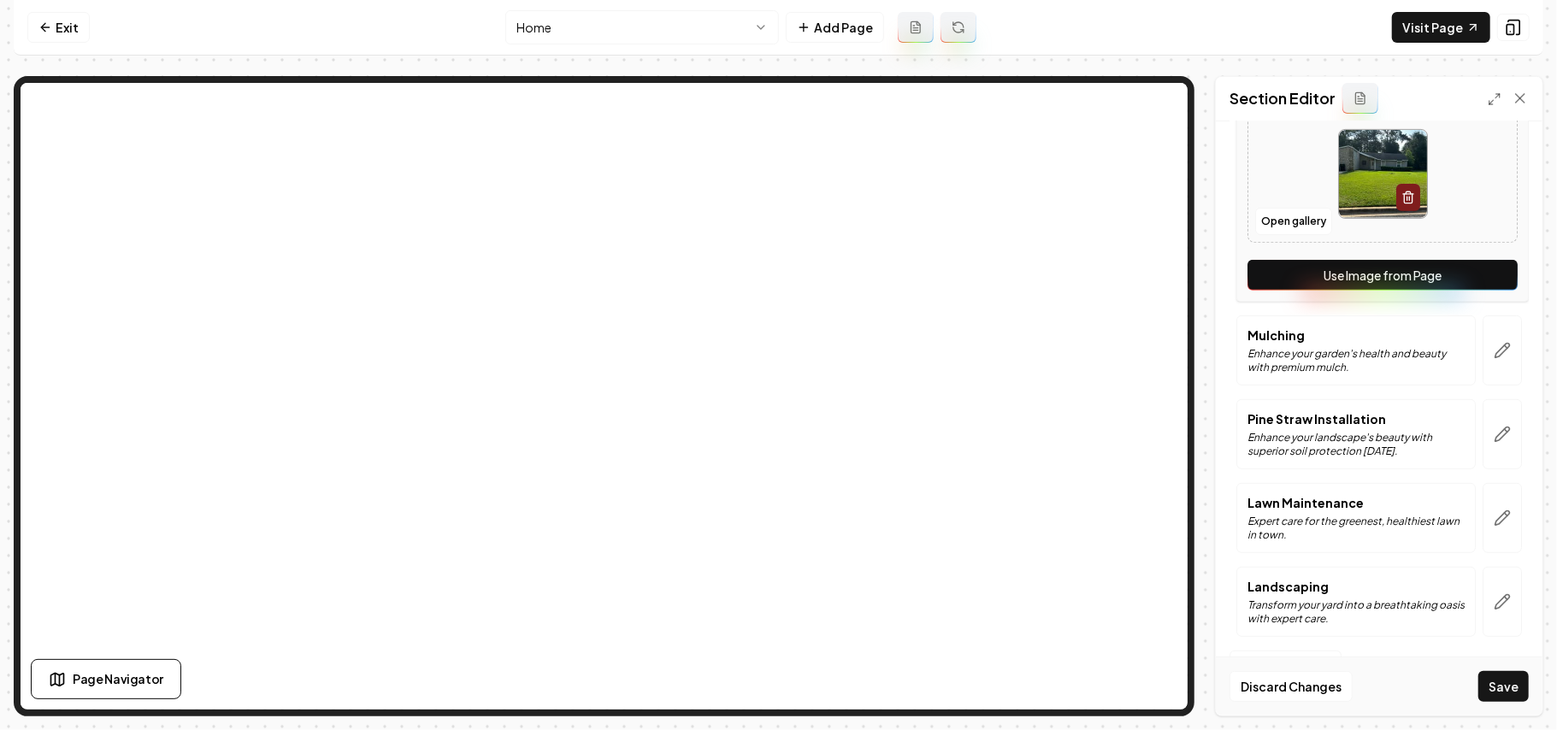
click at [1154, 279] on button "Use Image from Page" at bounding box center [1383, 275] width 270 height 31
click at [1154, 351] on icon "button" at bounding box center [1502, 350] width 17 height 17
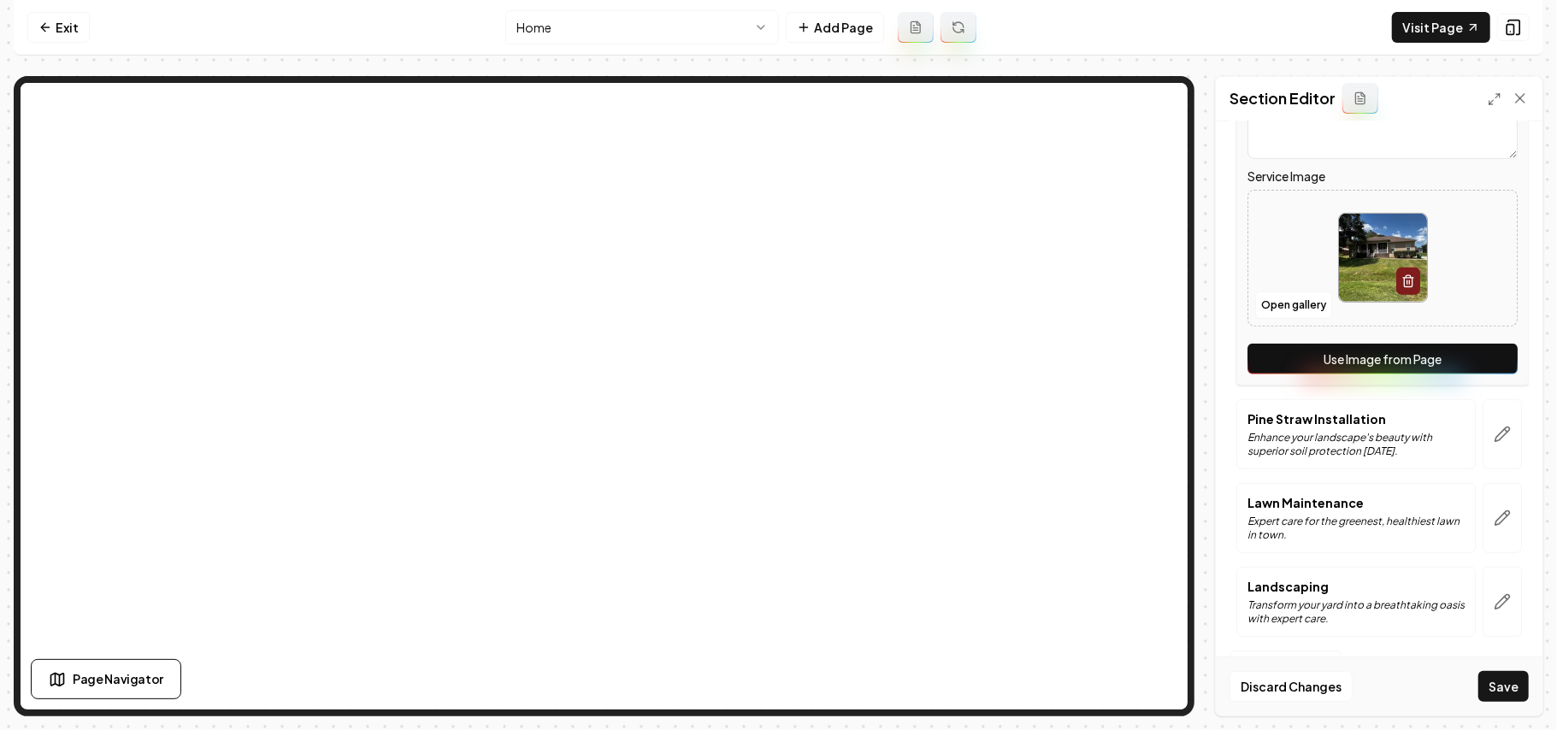
click at [1154, 359] on button "Use Image from Page" at bounding box center [1383, 359] width 270 height 31
click at [1154, 446] on button "button" at bounding box center [1502, 434] width 39 height 70
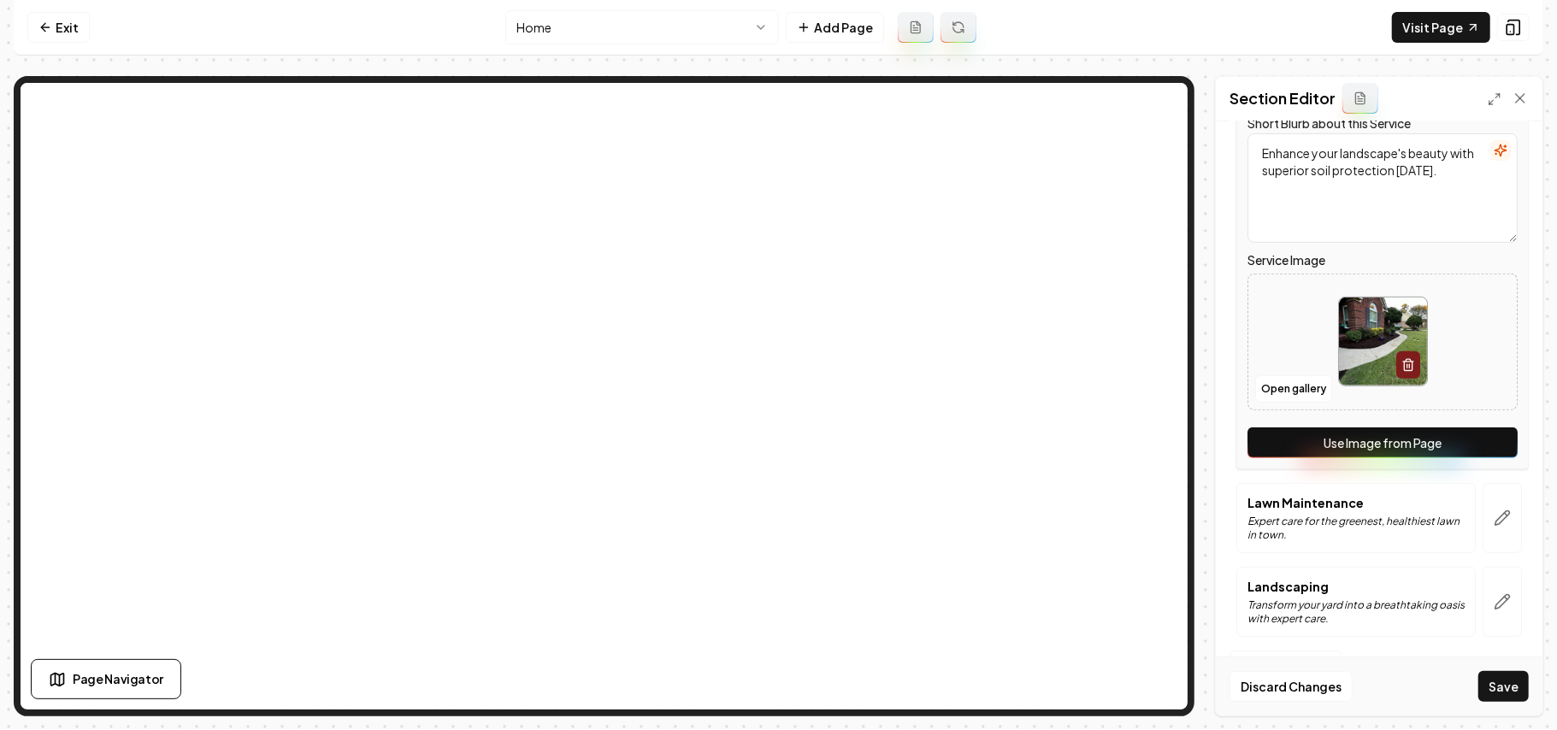
click at [1154, 449] on button "Use Image from Page" at bounding box center [1383, 443] width 270 height 31
click at [1154, 518] on button "button" at bounding box center [1502, 518] width 39 height 70
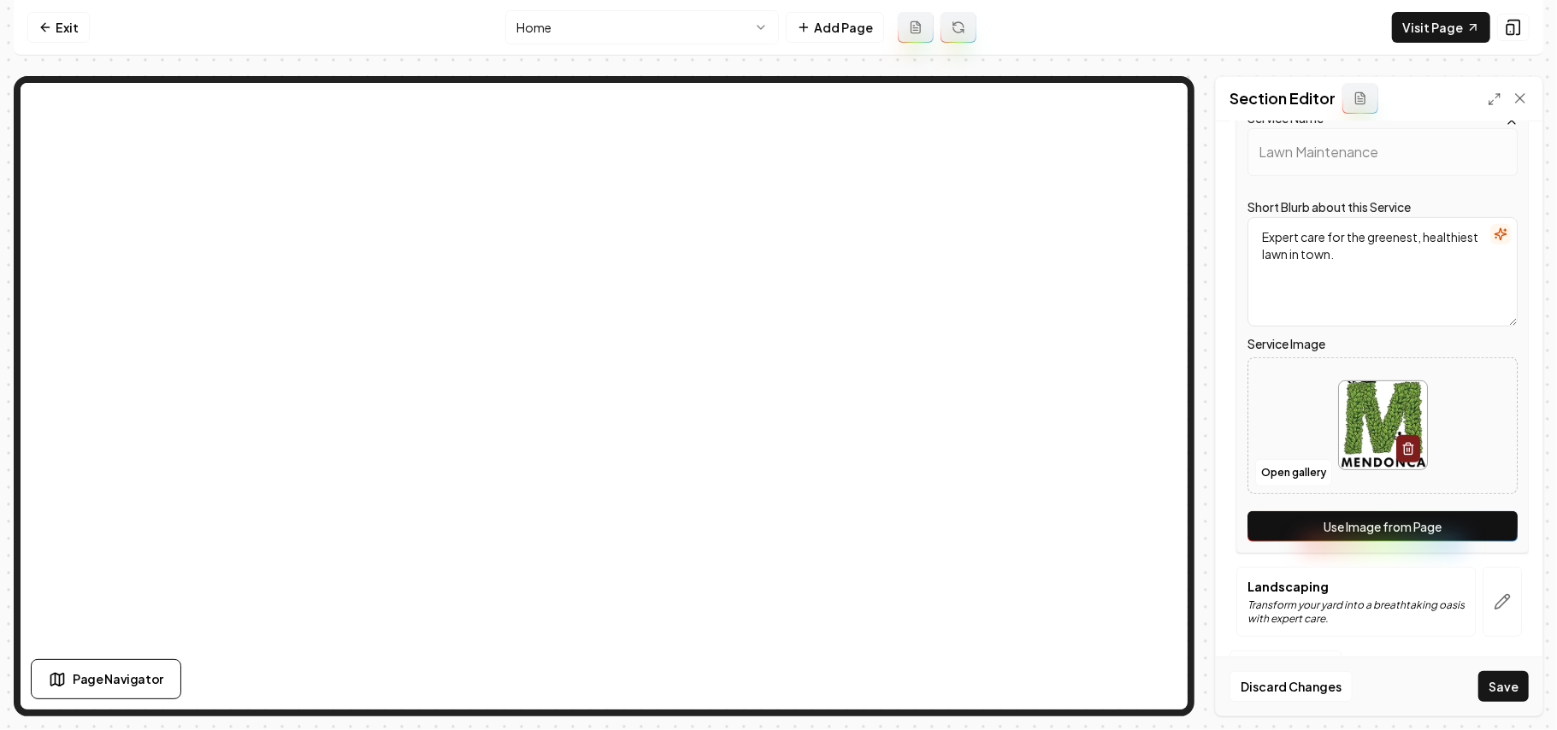
click at [1154, 518] on button "Use Image from Page" at bounding box center [1383, 526] width 270 height 31
click at [1154, 518] on icon "button" at bounding box center [1503, 602] width 15 height 15
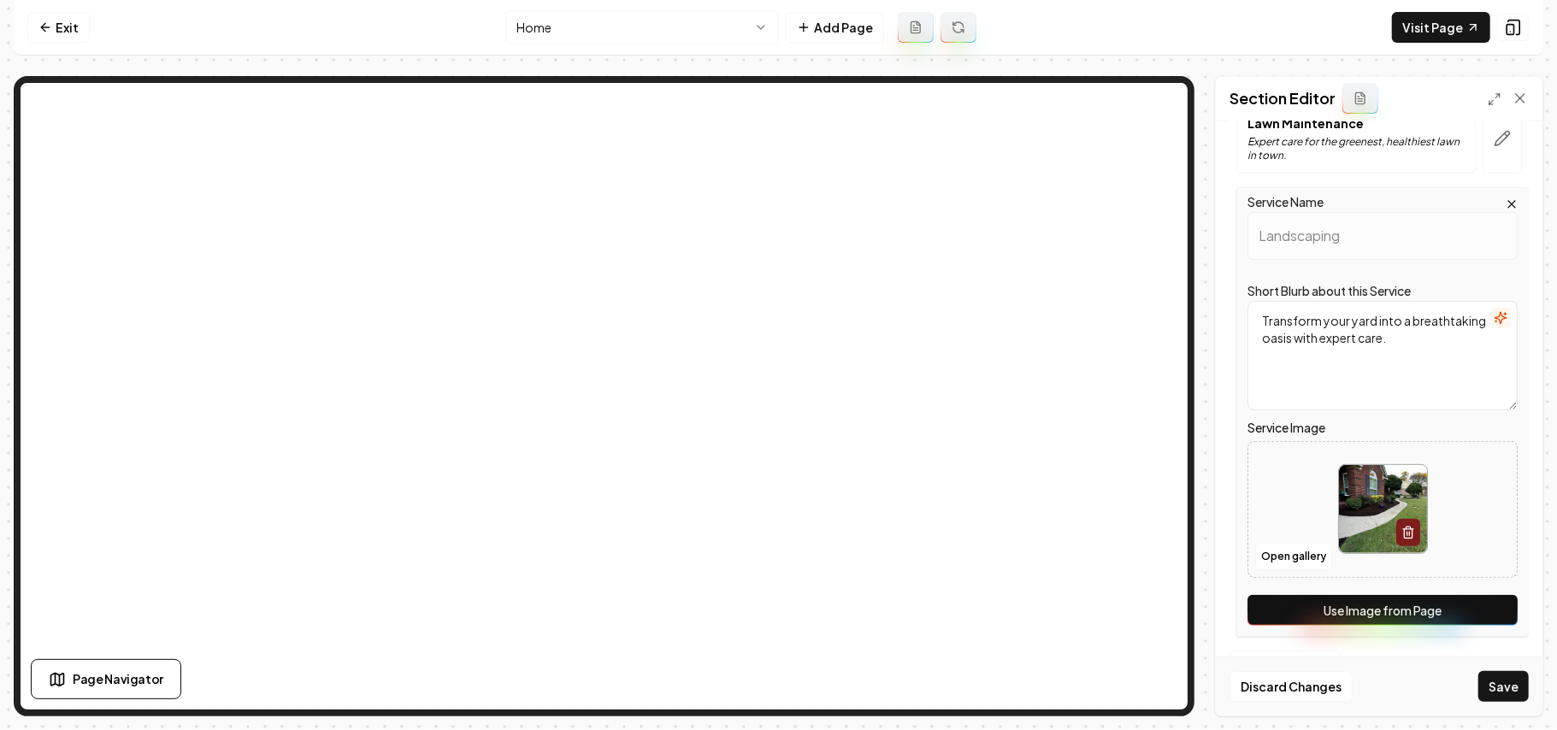
click at [1154, 518] on button "Use Image from Page" at bounding box center [1383, 610] width 270 height 31
click at [1154, 518] on button "Save" at bounding box center [1503, 686] width 50 height 31
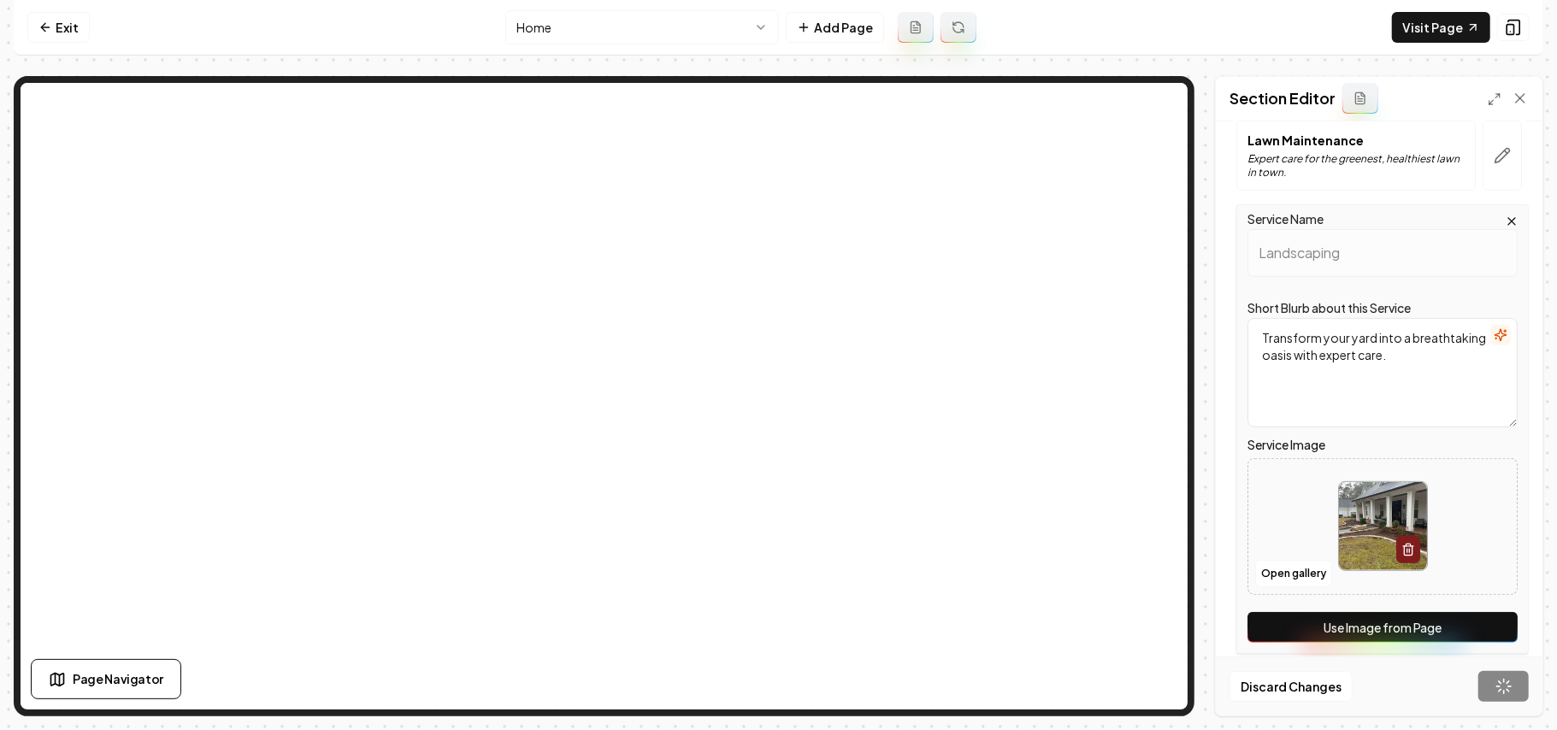
scroll to position [121, 0]
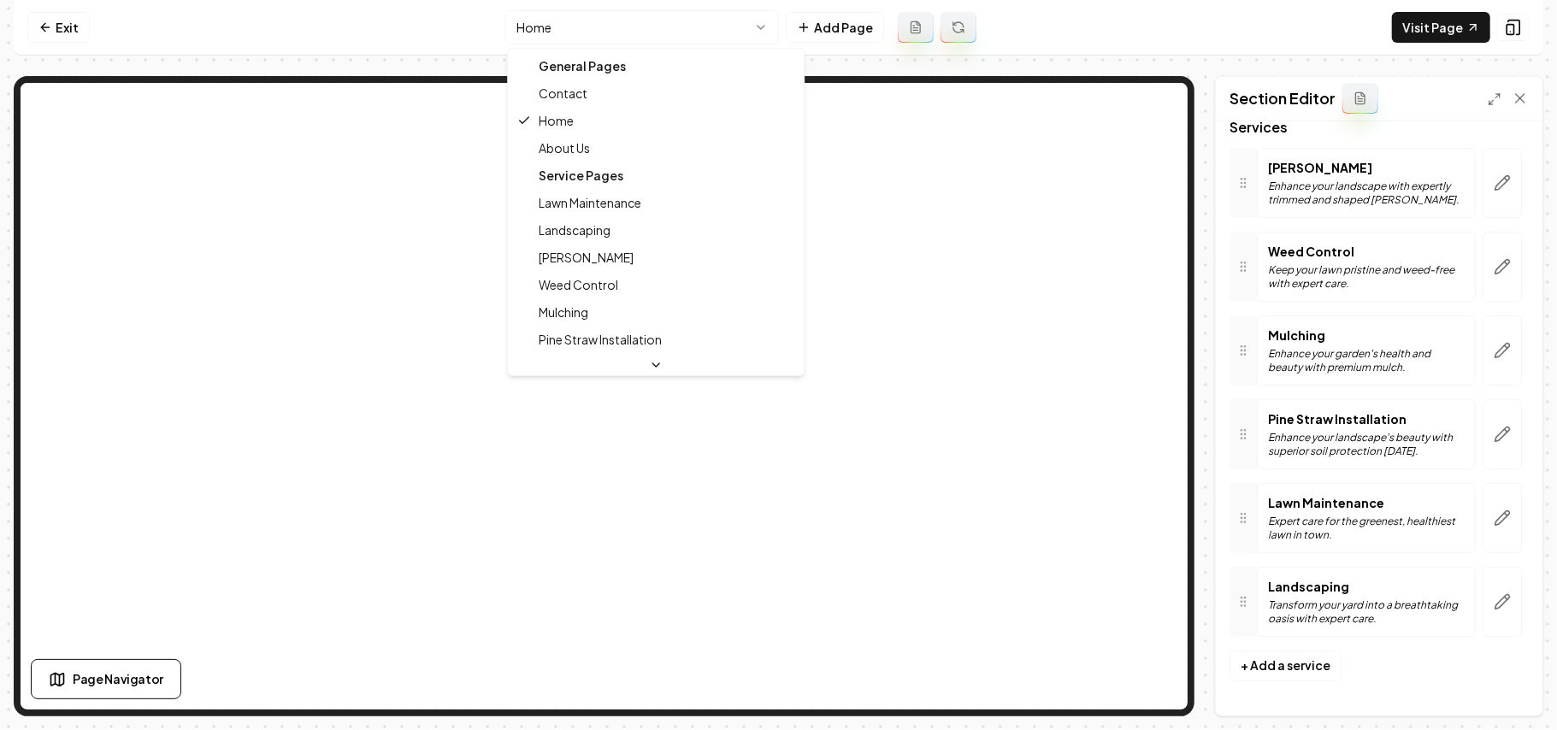
click at [572, 26] on html "Computer Required This feature is only available on a computer. Please switch t…" at bounding box center [778, 365] width 1557 height 730
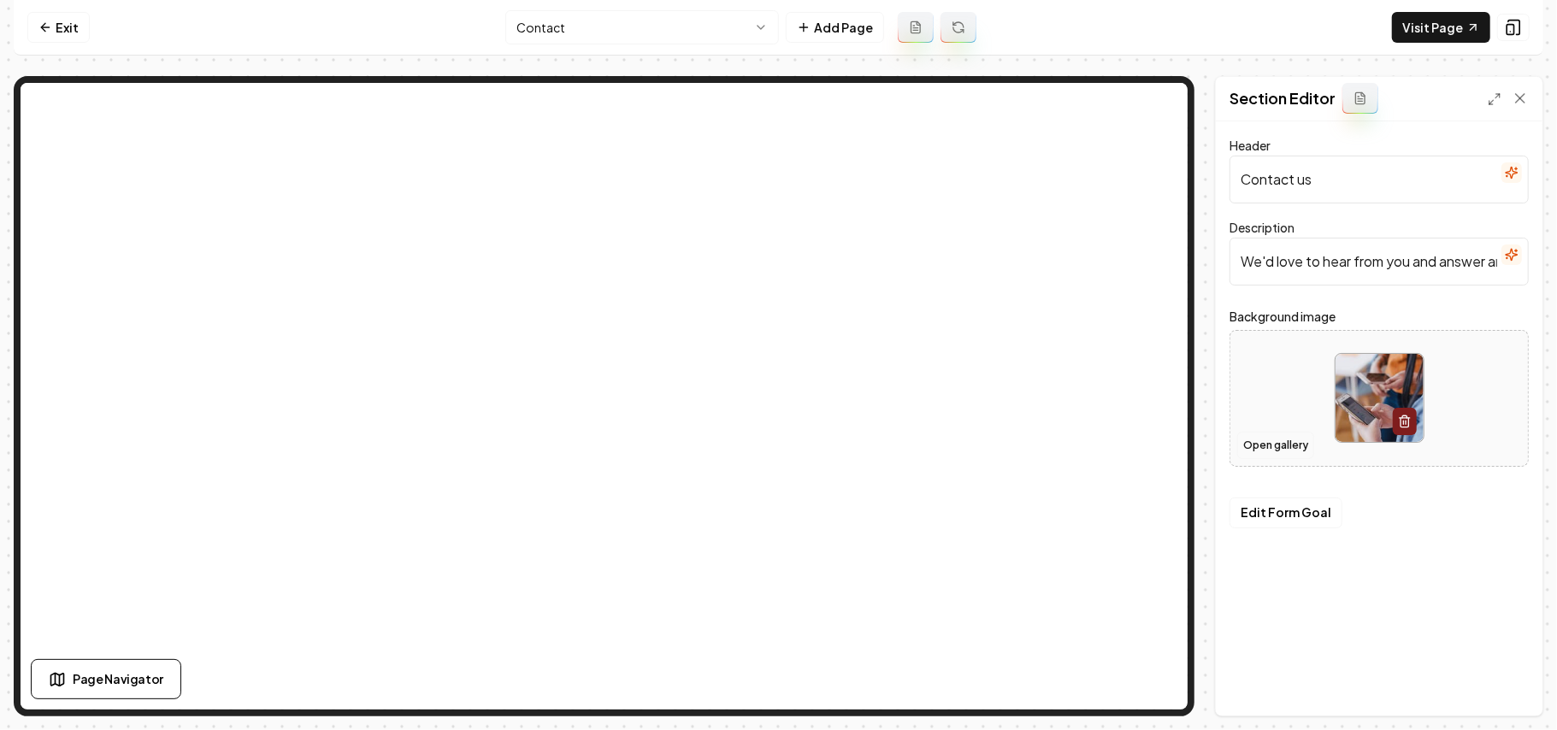
click at [1154, 440] on button "Open gallery" at bounding box center [1275, 445] width 77 height 27
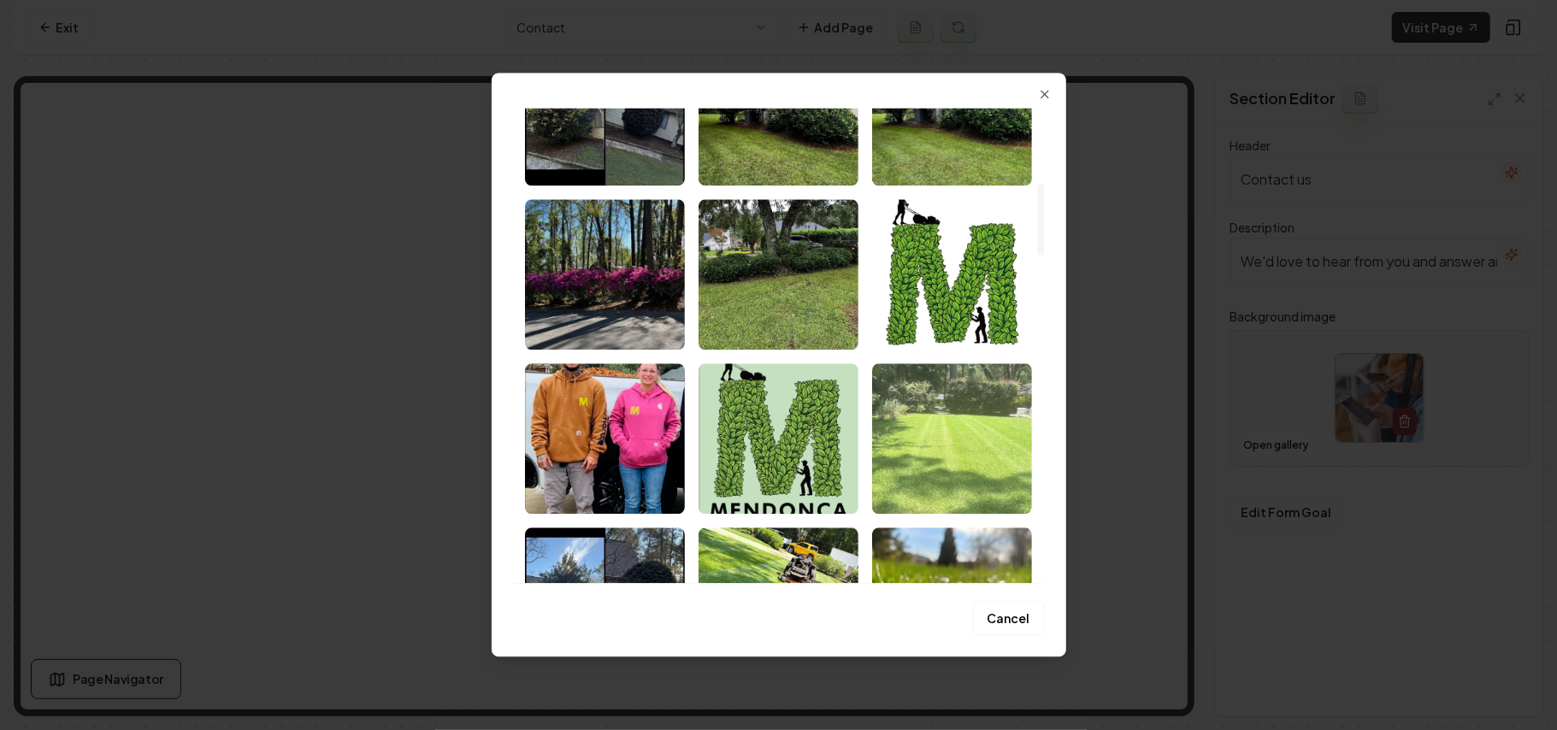
scroll to position [1140, 0]
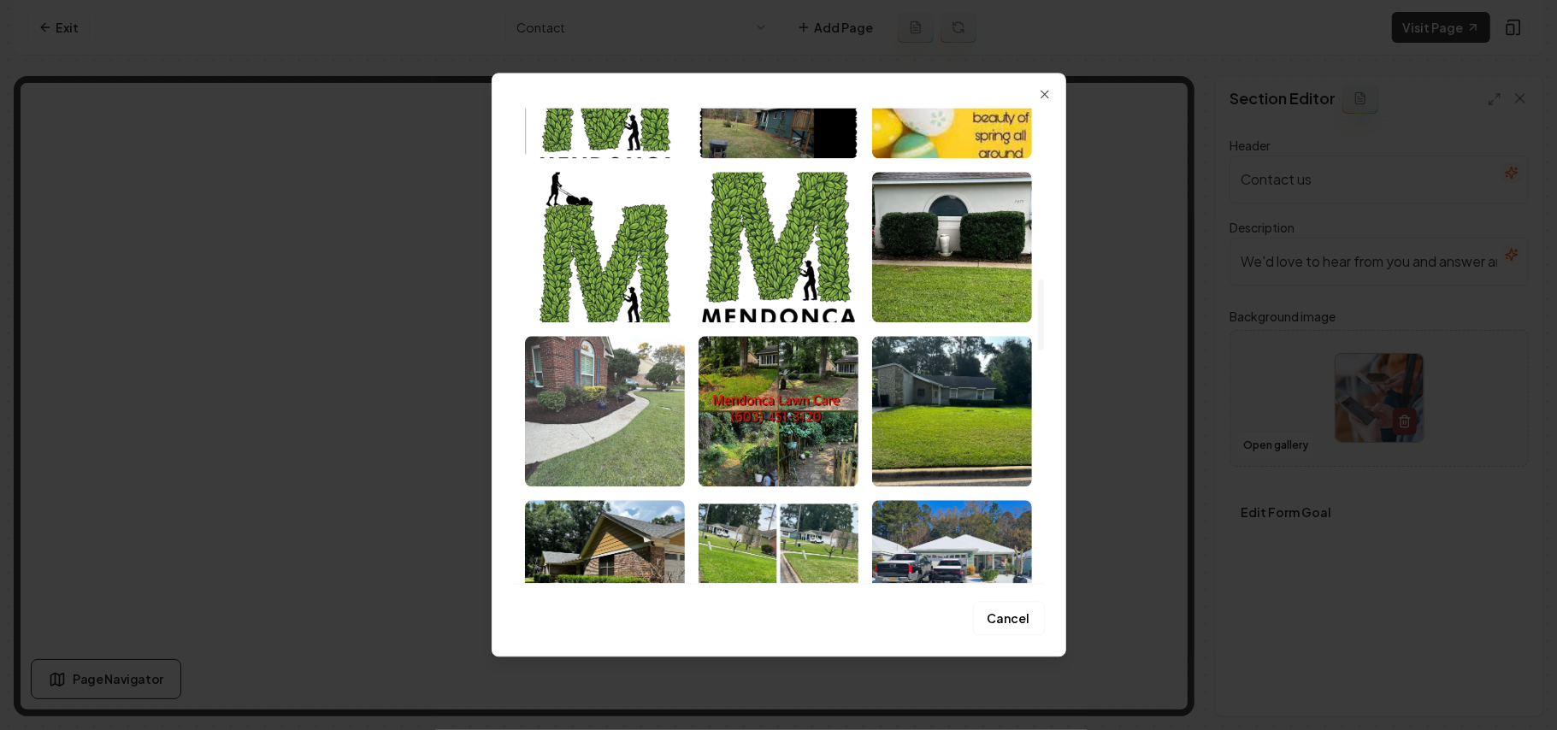
drag, startPoint x: 579, startPoint y: 417, endPoint x: 619, endPoint y: 419, distance: 40.2
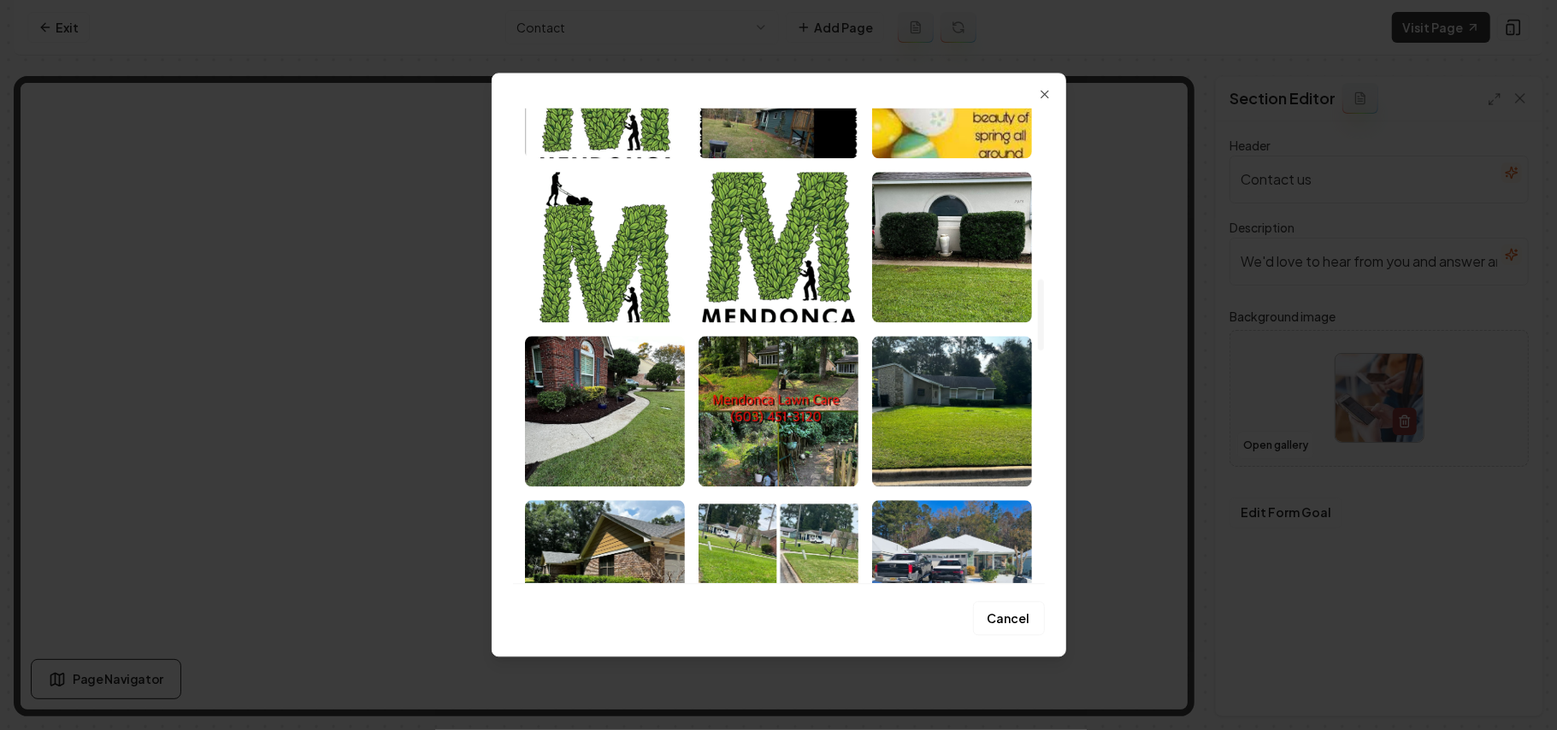
click at [578, 417] on img "Select image image_68b1df295c7cd75eb8afaf62.jpeg" at bounding box center [605, 411] width 160 height 150
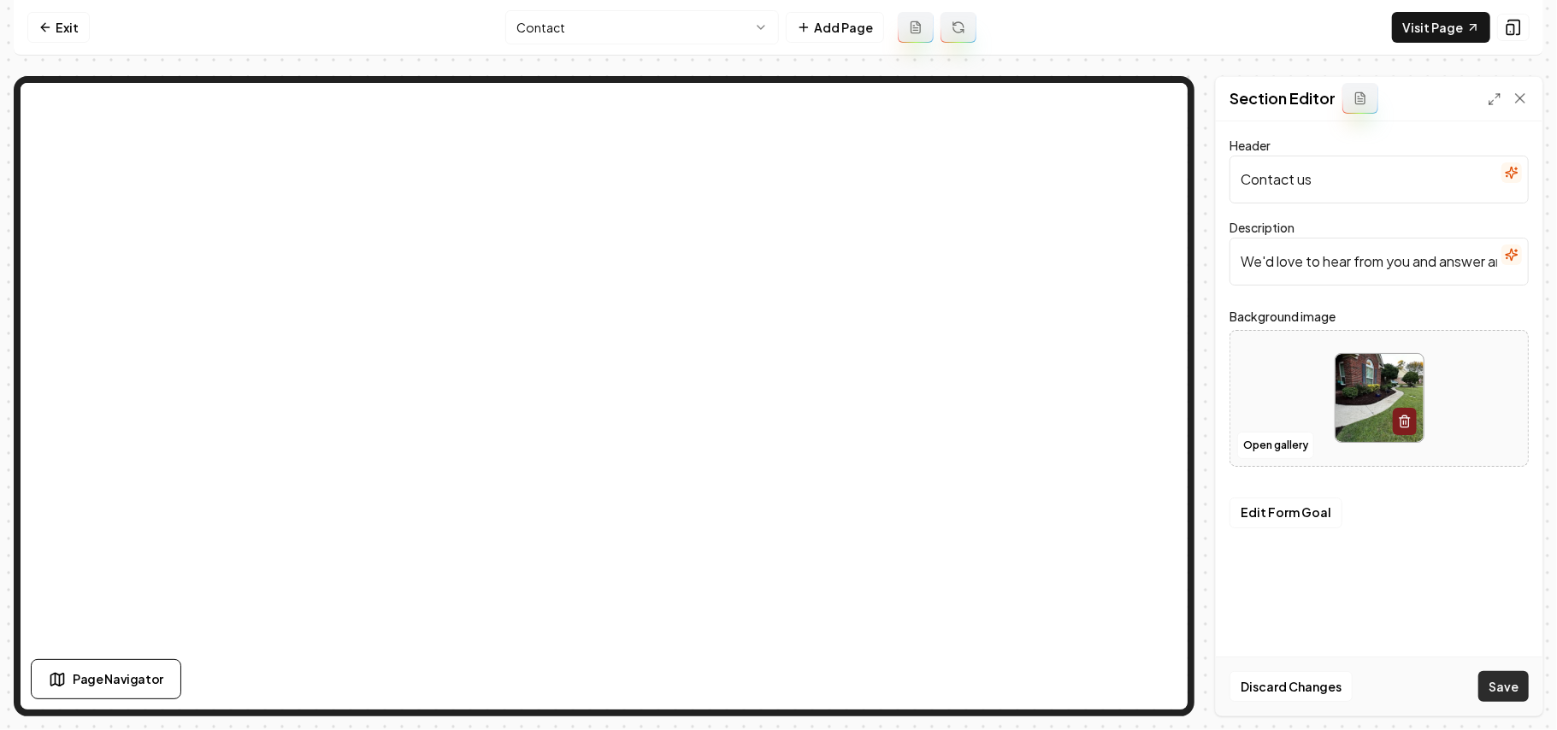
click at [1154, 518] on button "Save" at bounding box center [1503, 686] width 50 height 31
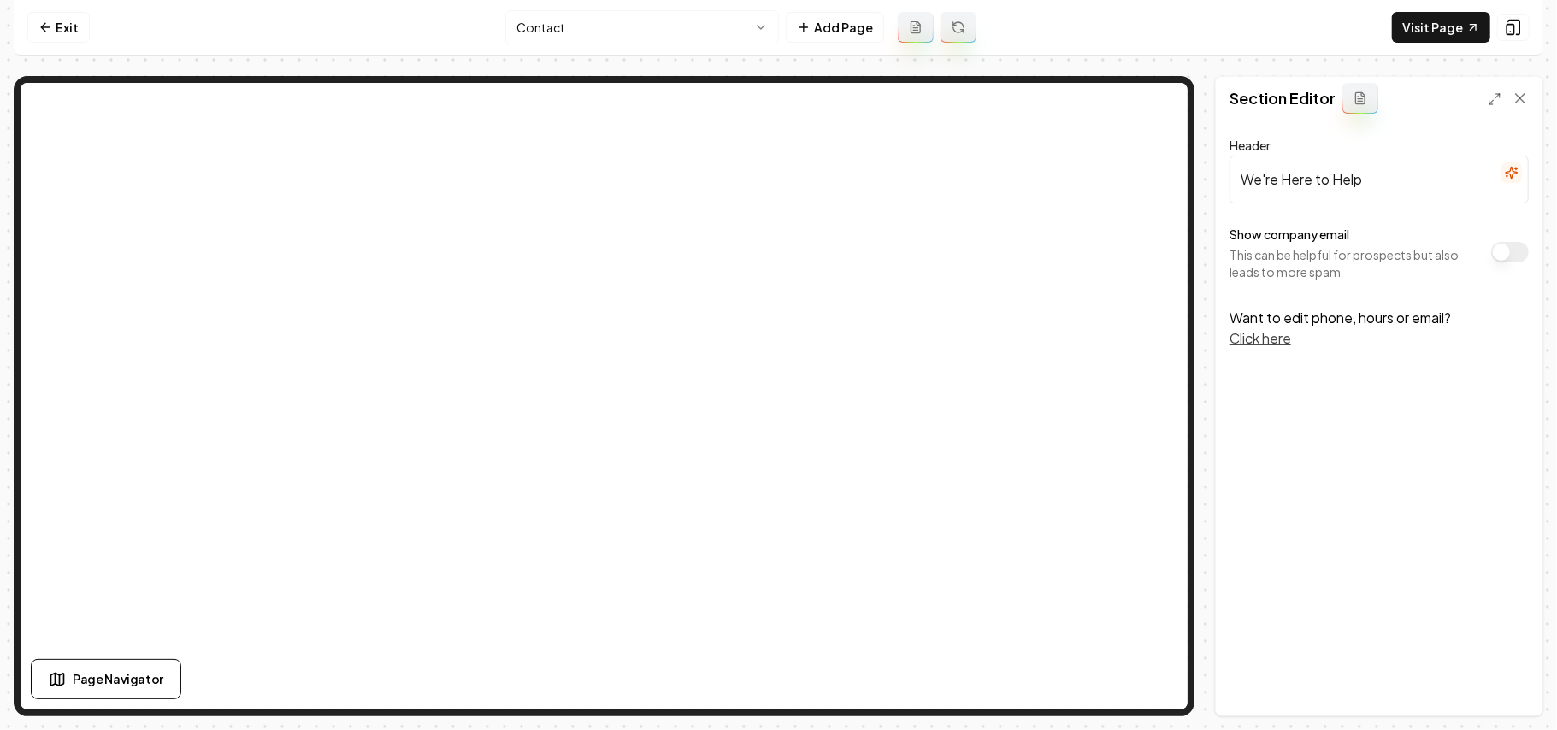
click at [1154, 253] on button "Show company email" at bounding box center [1510, 252] width 38 height 21
click at [1154, 518] on button "Save" at bounding box center [1503, 686] width 50 height 31
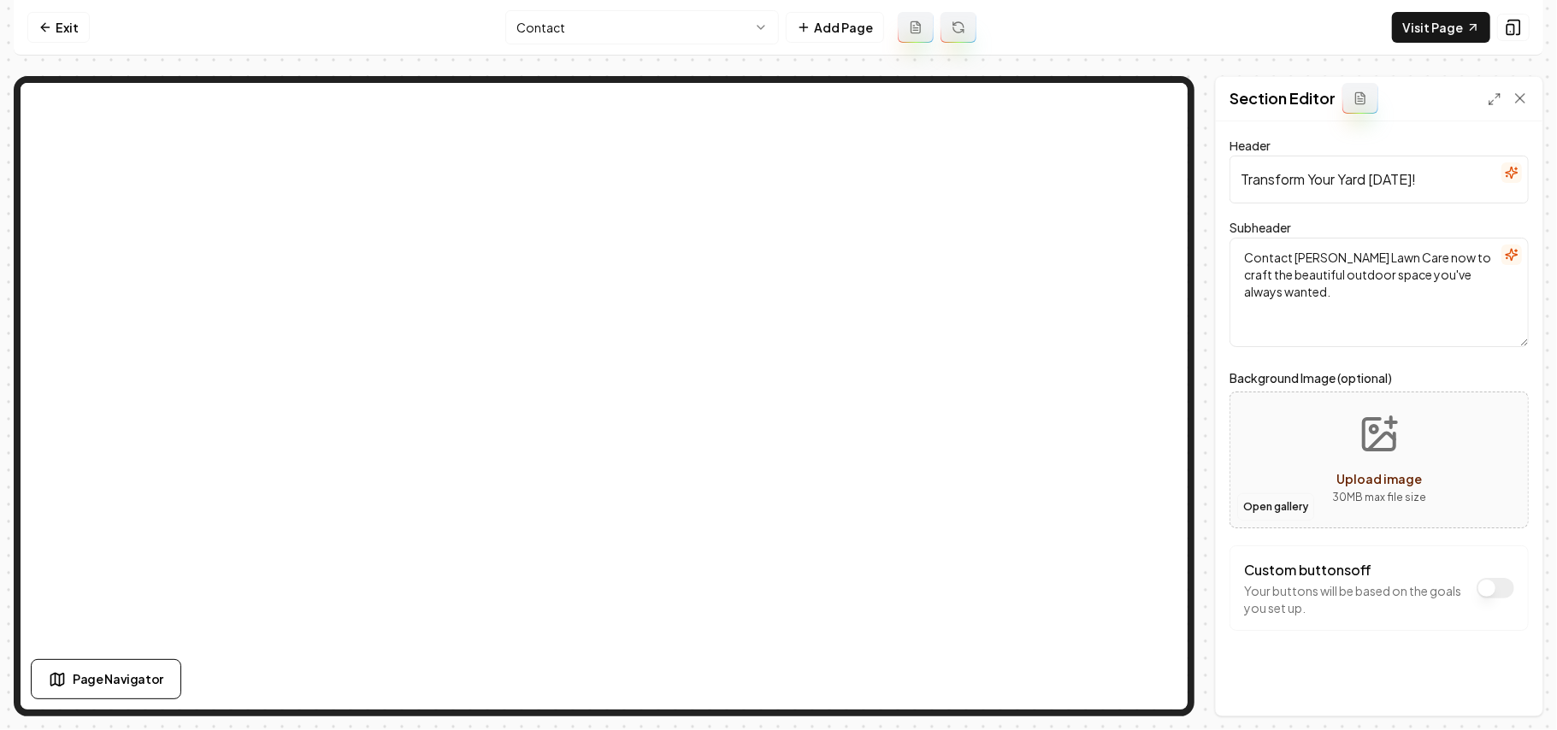
click at [1154, 514] on button "Open gallery" at bounding box center [1275, 506] width 77 height 27
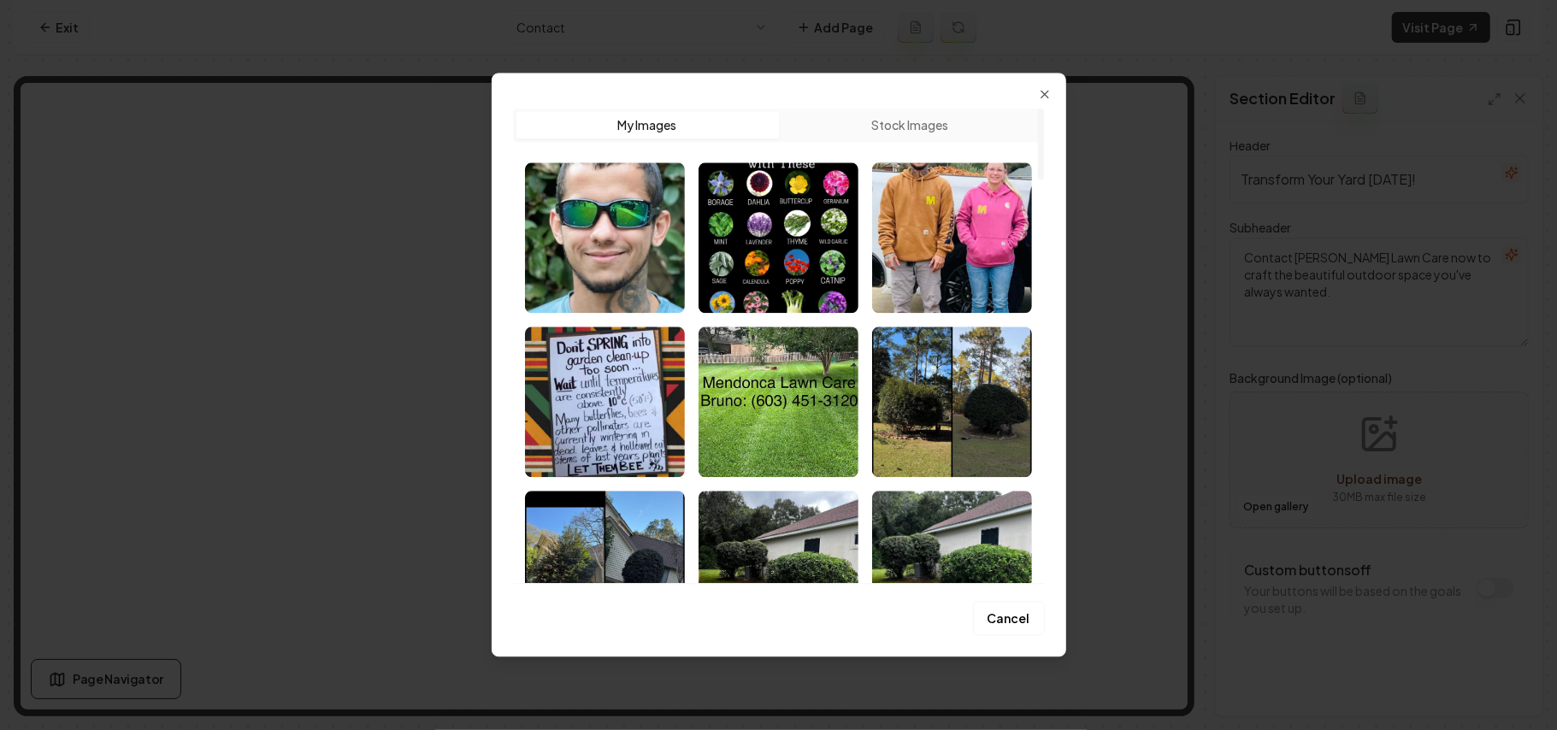
scroll to position [114, 0]
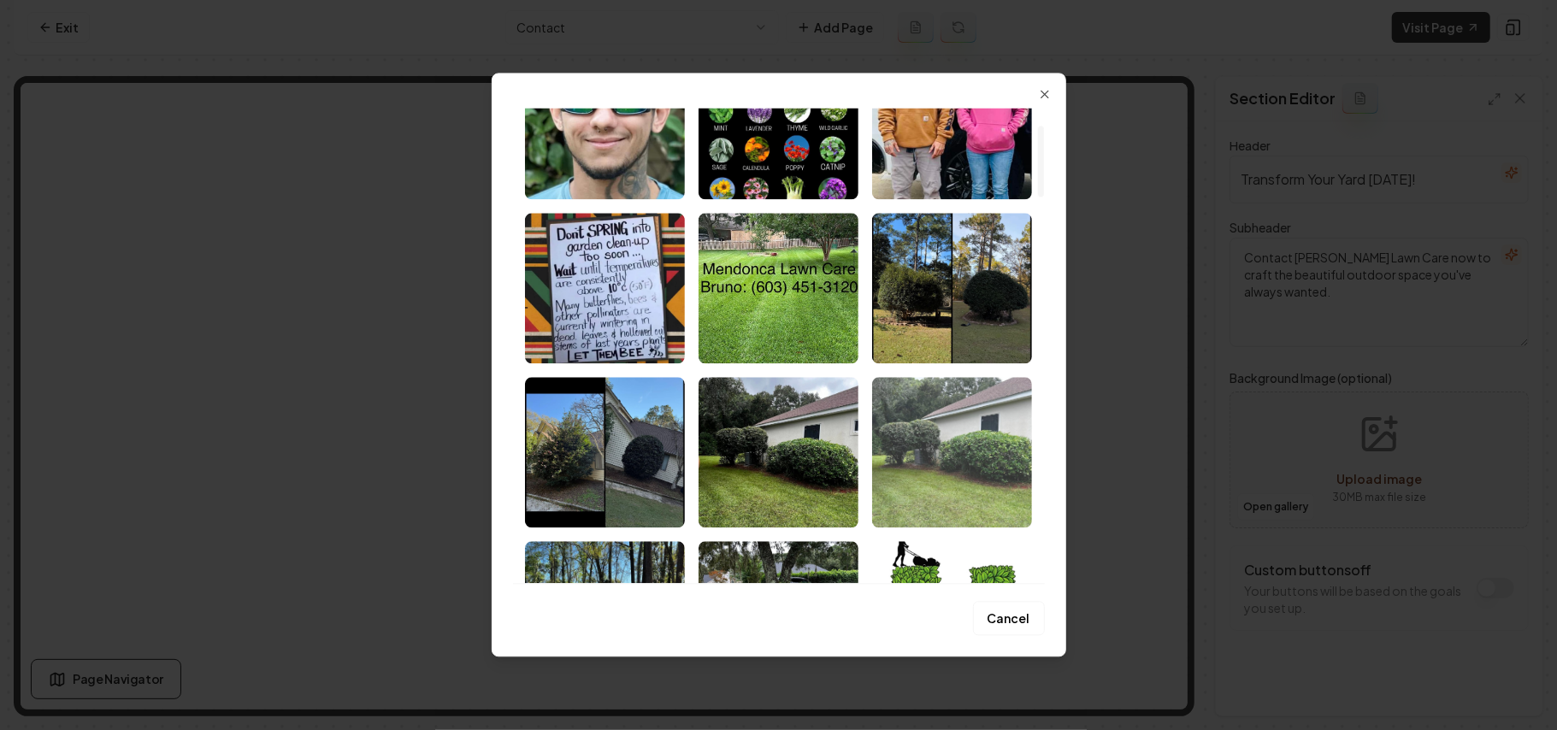
click at [963, 442] on img "Select image image_68b1e1075c7cd75eb8bc6aad.jpeg" at bounding box center [952, 452] width 160 height 150
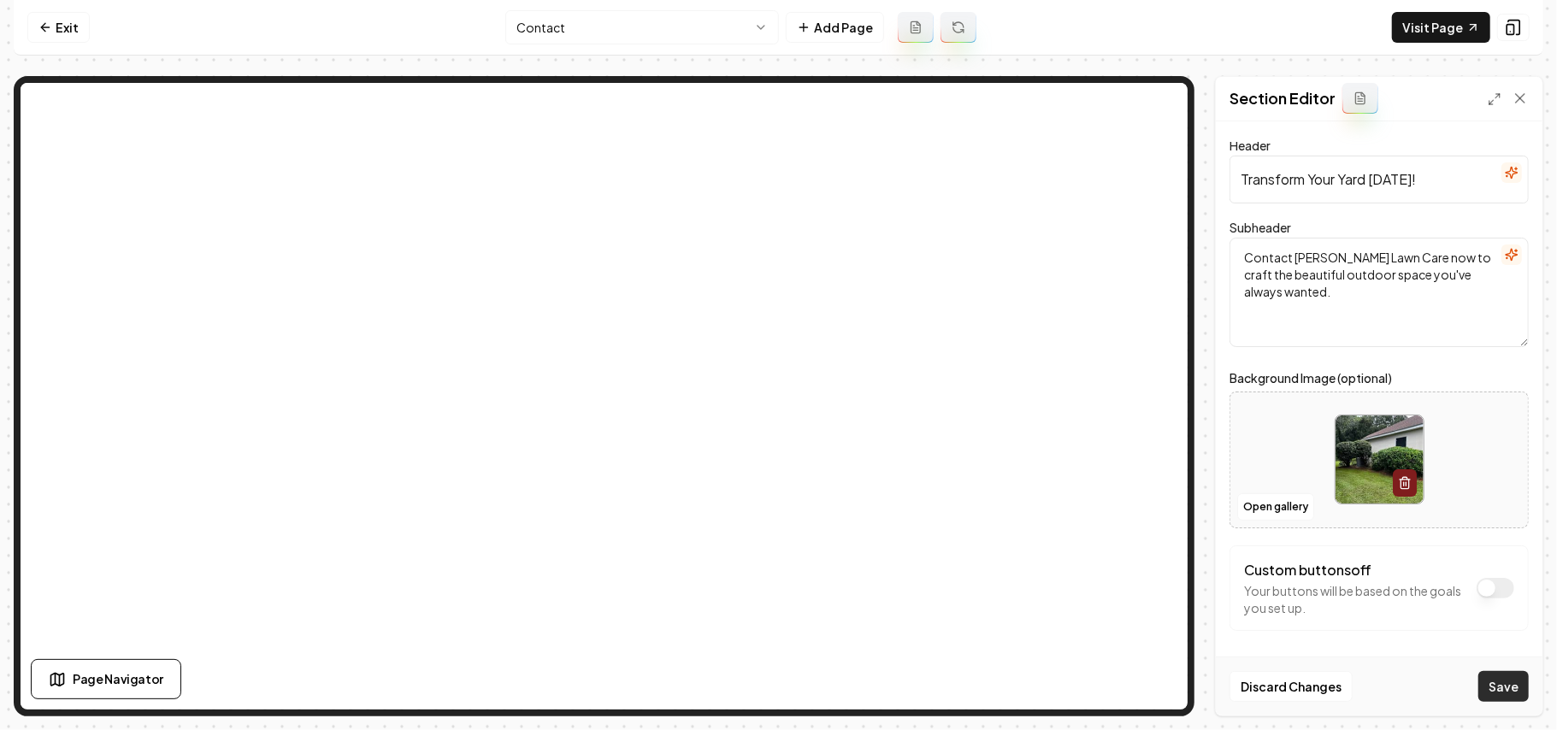
click at [1154, 518] on button "Save" at bounding box center [1503, 686] width 50 height 31
click at [688, 26] on html "Computer Required This feature is only available on a computer. Please switch t…" at bounding box center [778, 365] width 1557 height 730
click at [637, 41] on html "Computer Required This feature is only available on a computer. Please switch t…" at bounding box center [778, 365] width 1557 height 730
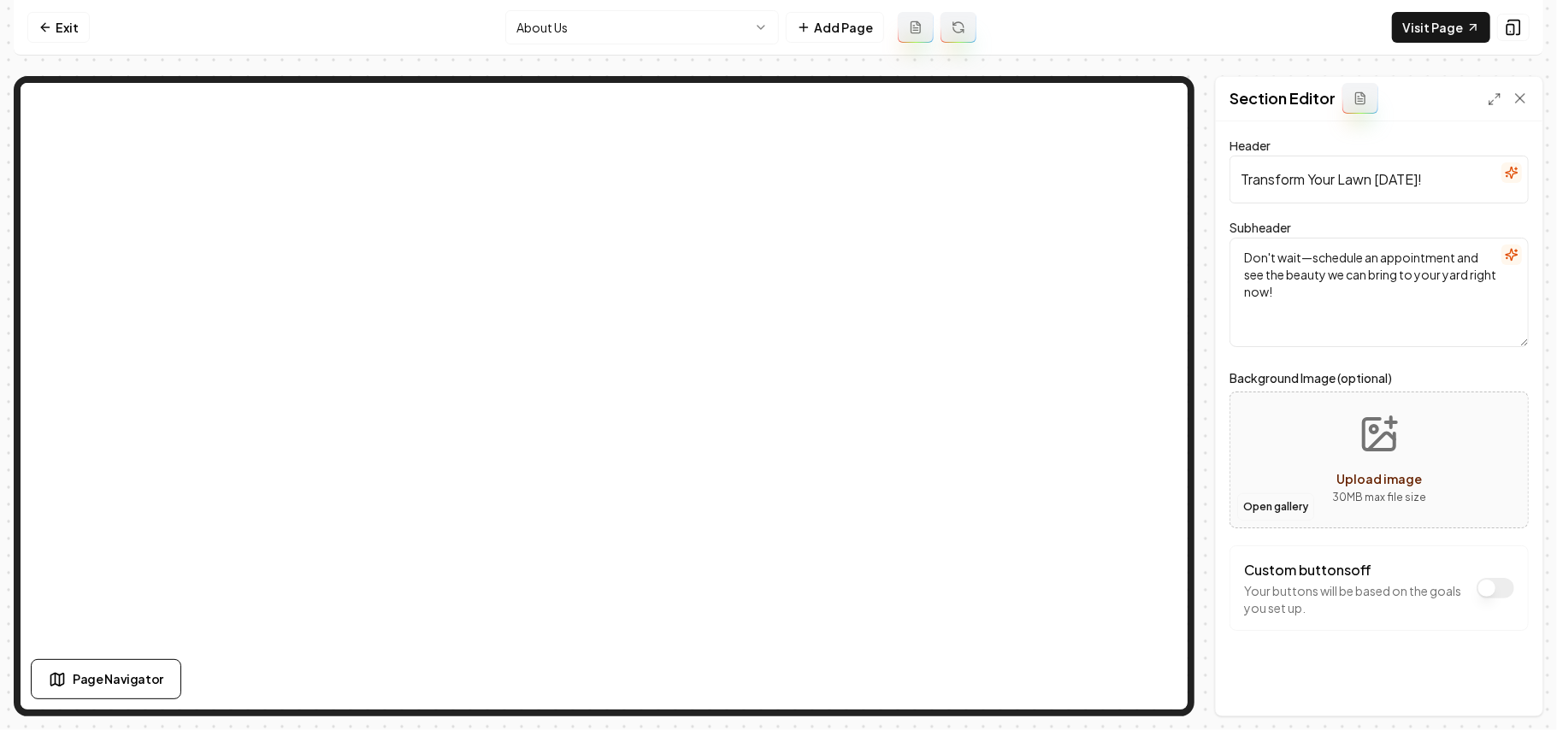
click at [1154, 504] on button "Open gallery" at bounding box center [1275, 506] width 77 height 27
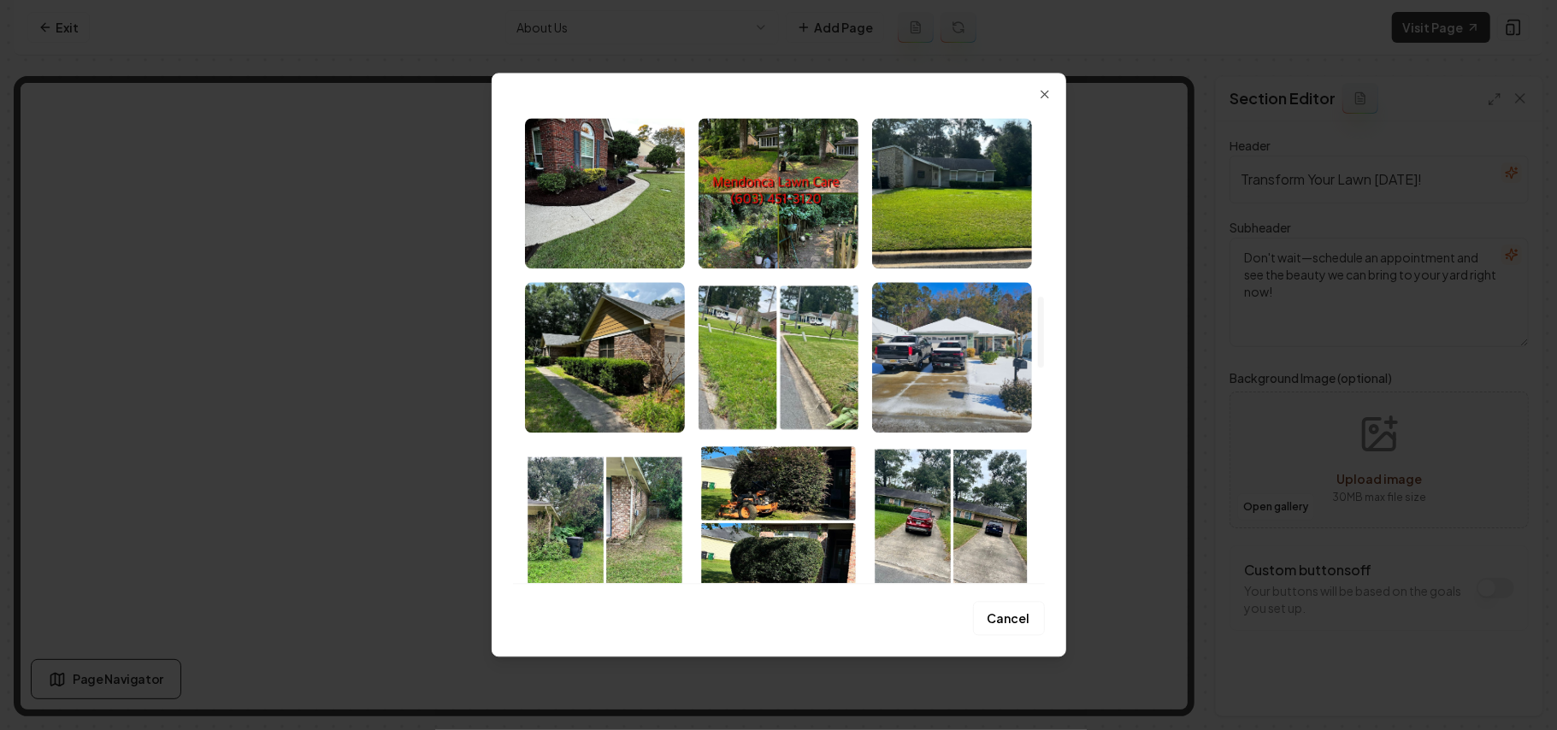
scroll to position [1368, 0]
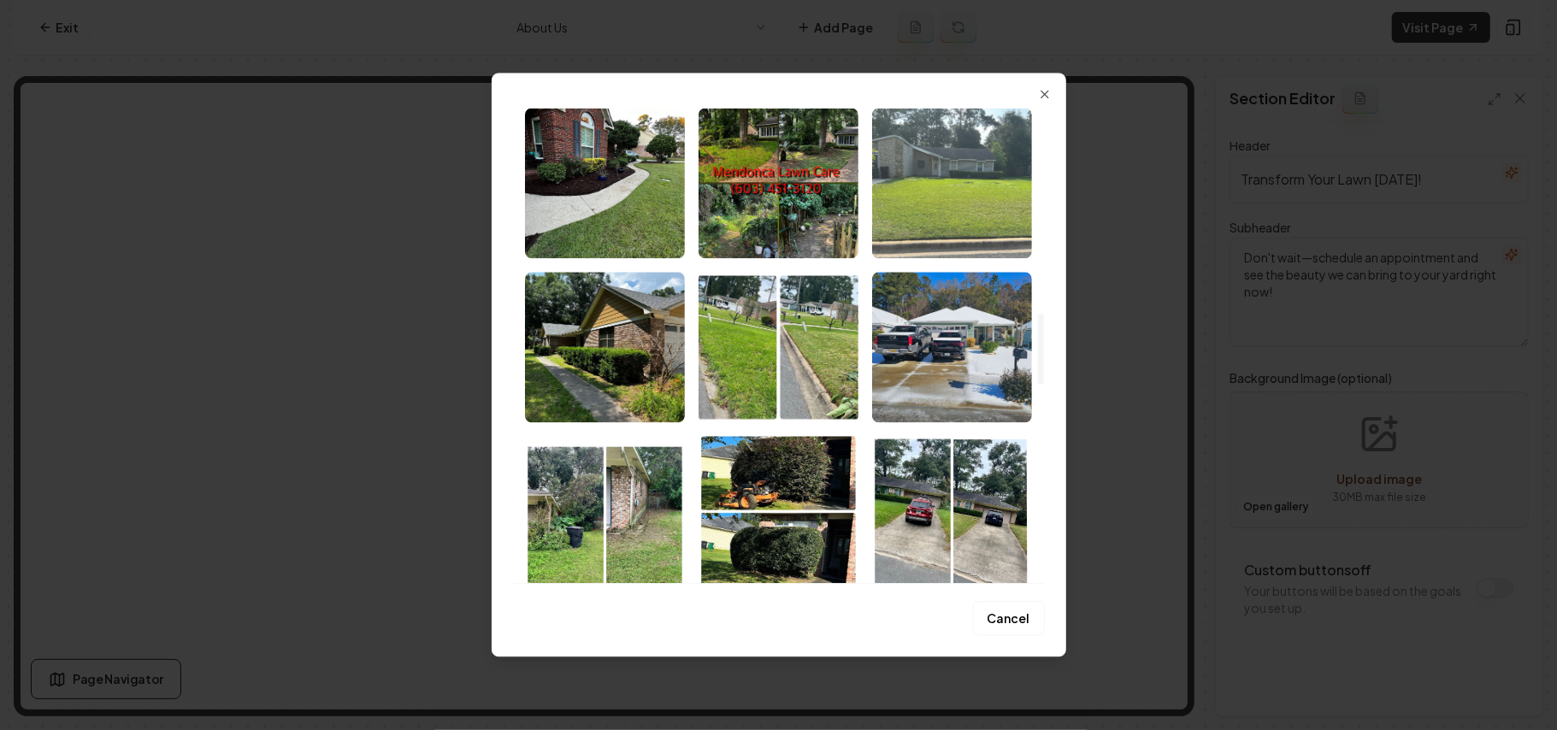
click at [948, 179] on img "Select image image_68b1df295c7cd75eb8afabb7.jpeg" at bounding box center [952, 183] width 160 height 150
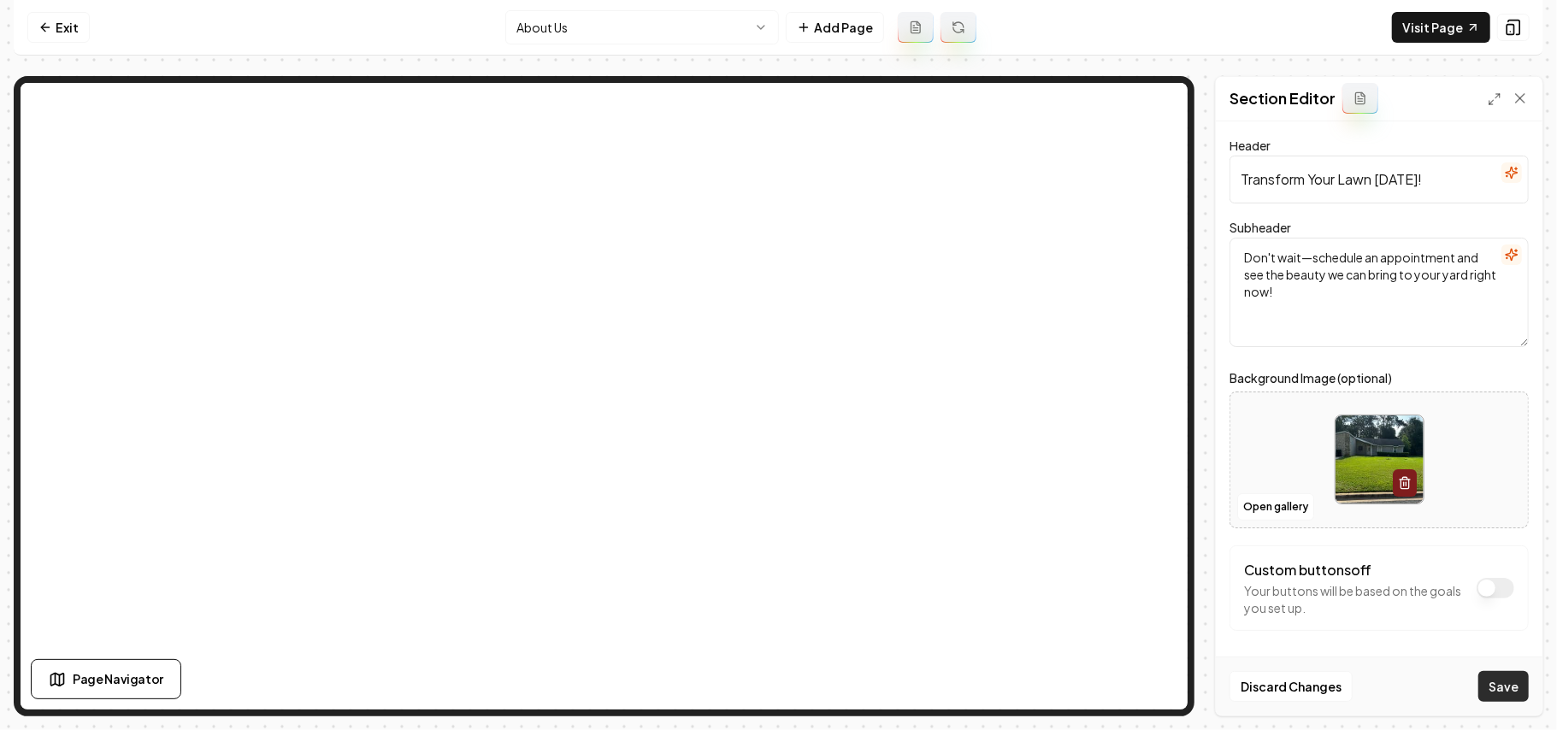
click at [1154, 518] on button "Save" at bounding box center [1503, 686] width 50 height 31
click at [657, 17] on html "Computer Required This feature is only available on a computer. Please switch t…" at bounding box center [778, 365] width 1557 height 730
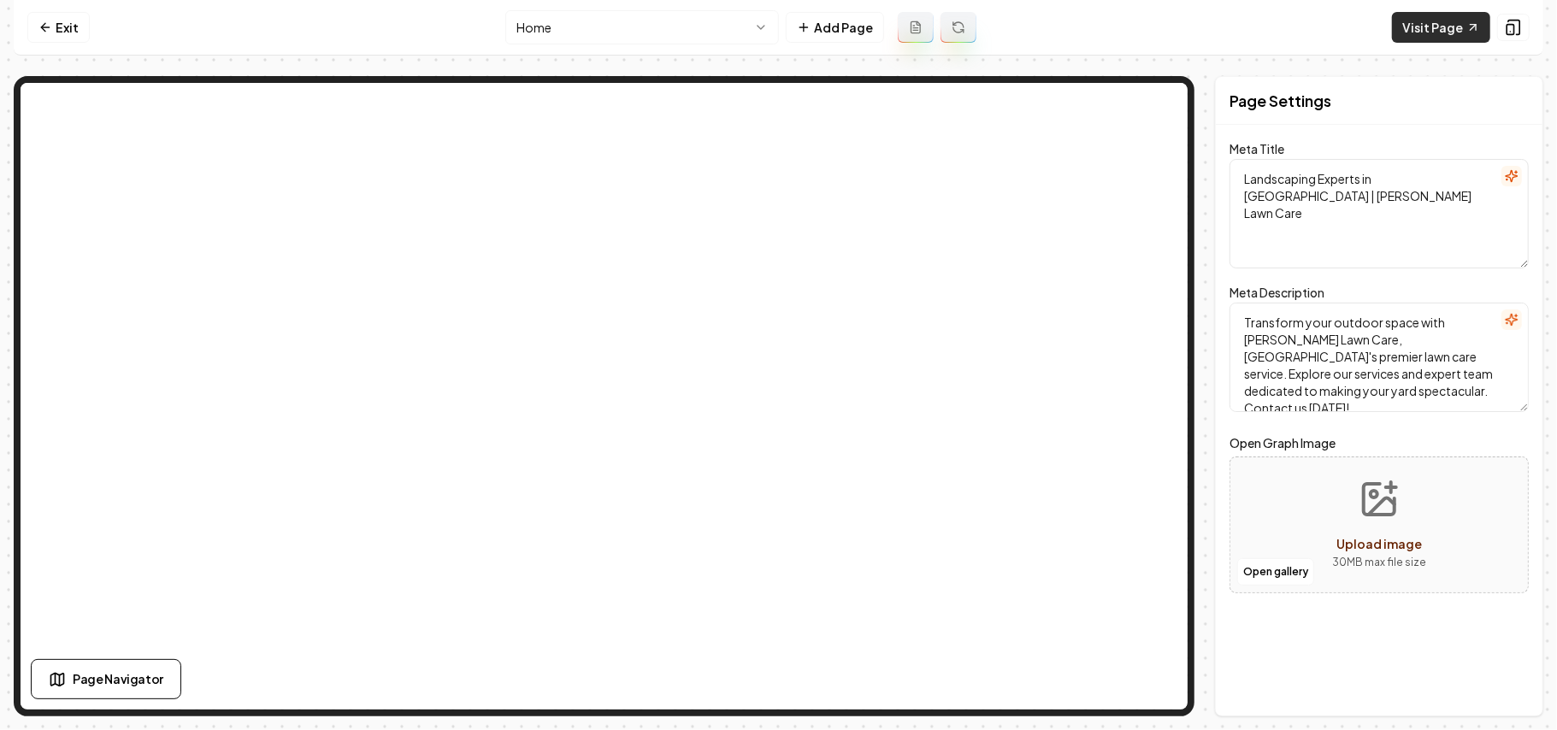
click at [1154, 38] on link "Visit Page" at bounding box center [1441, 27] width 98 height 31
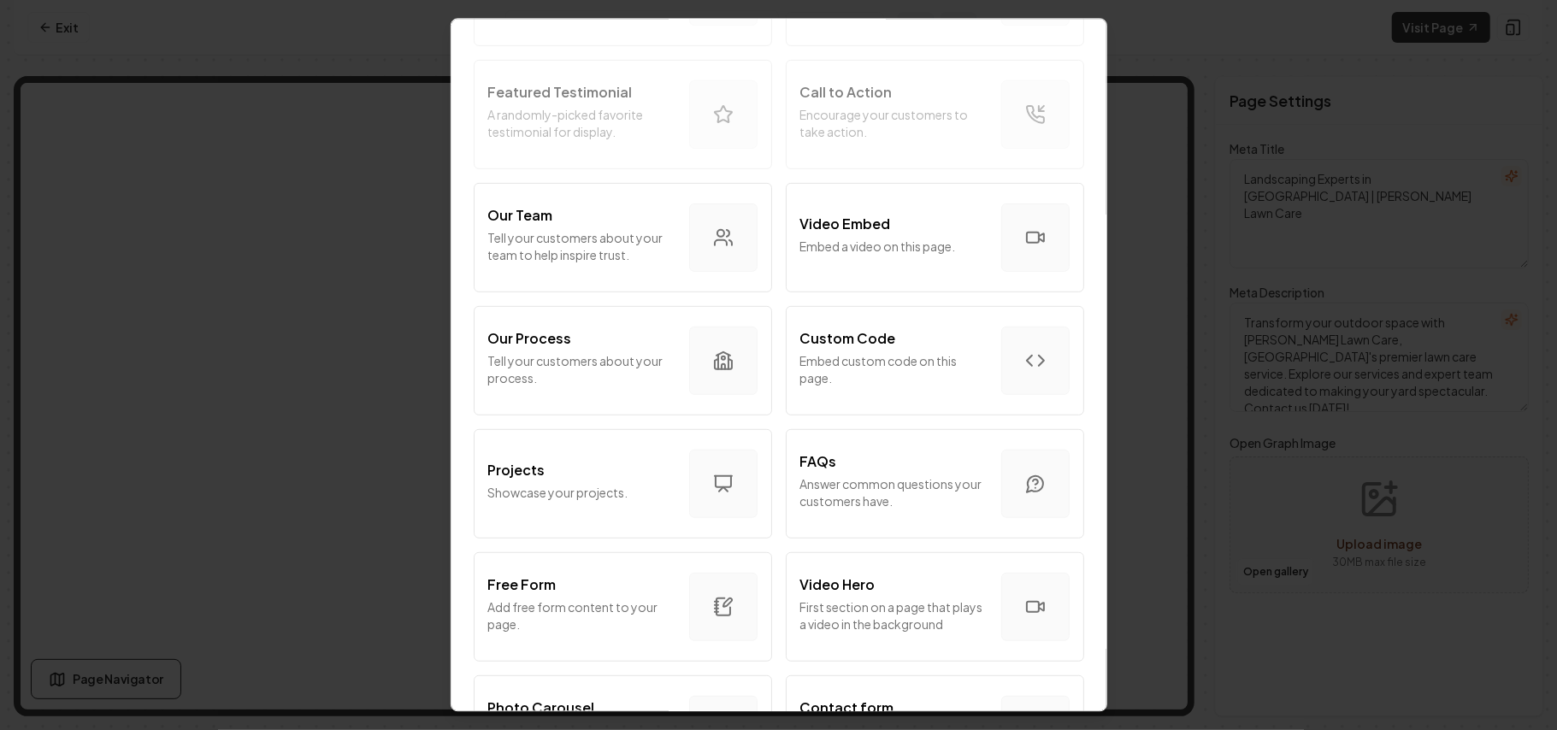
scroll to position [912, 0]
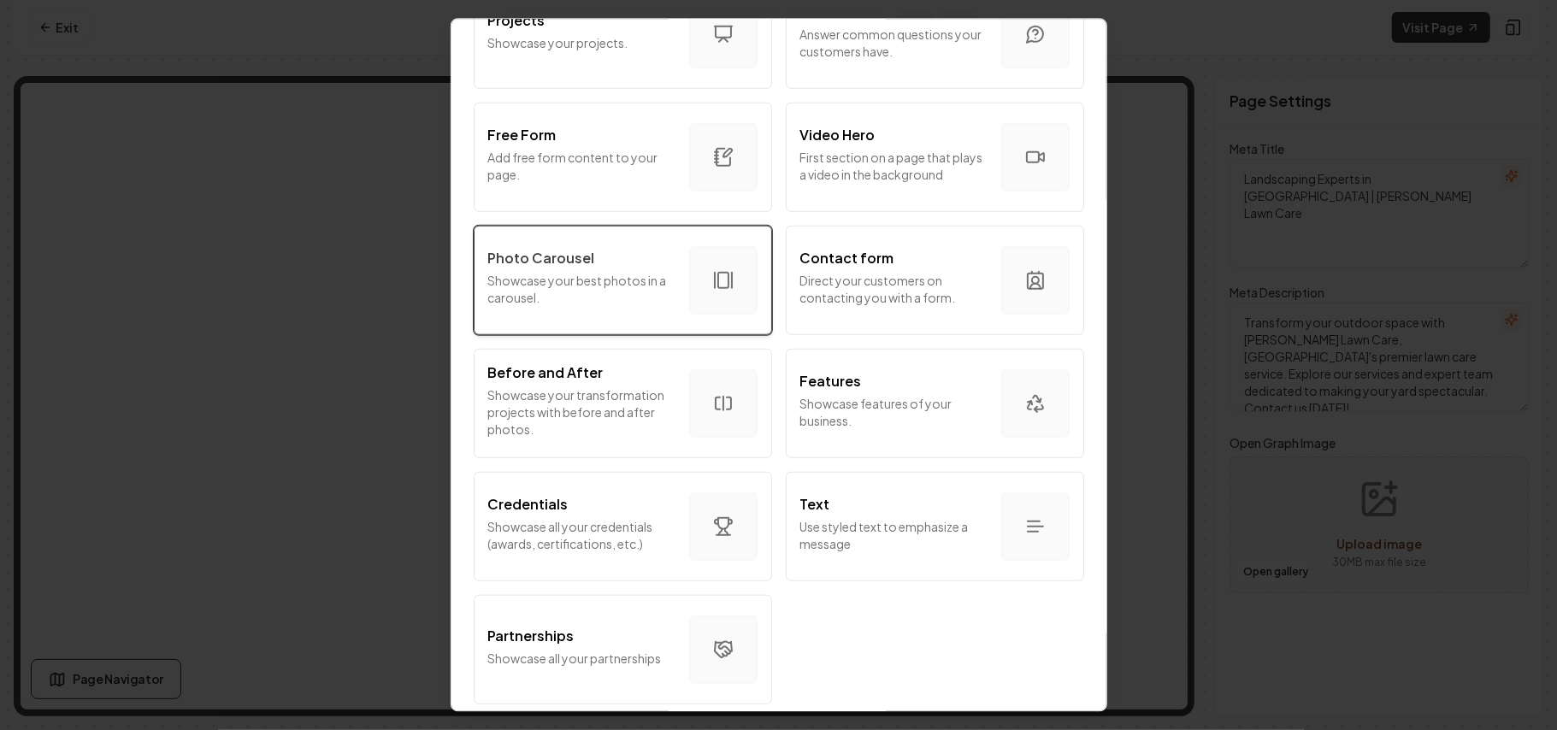
click at [561, 291] on p "Showcase your best photos in a carousel." at bounding box center [581, 288] width 187 height 34
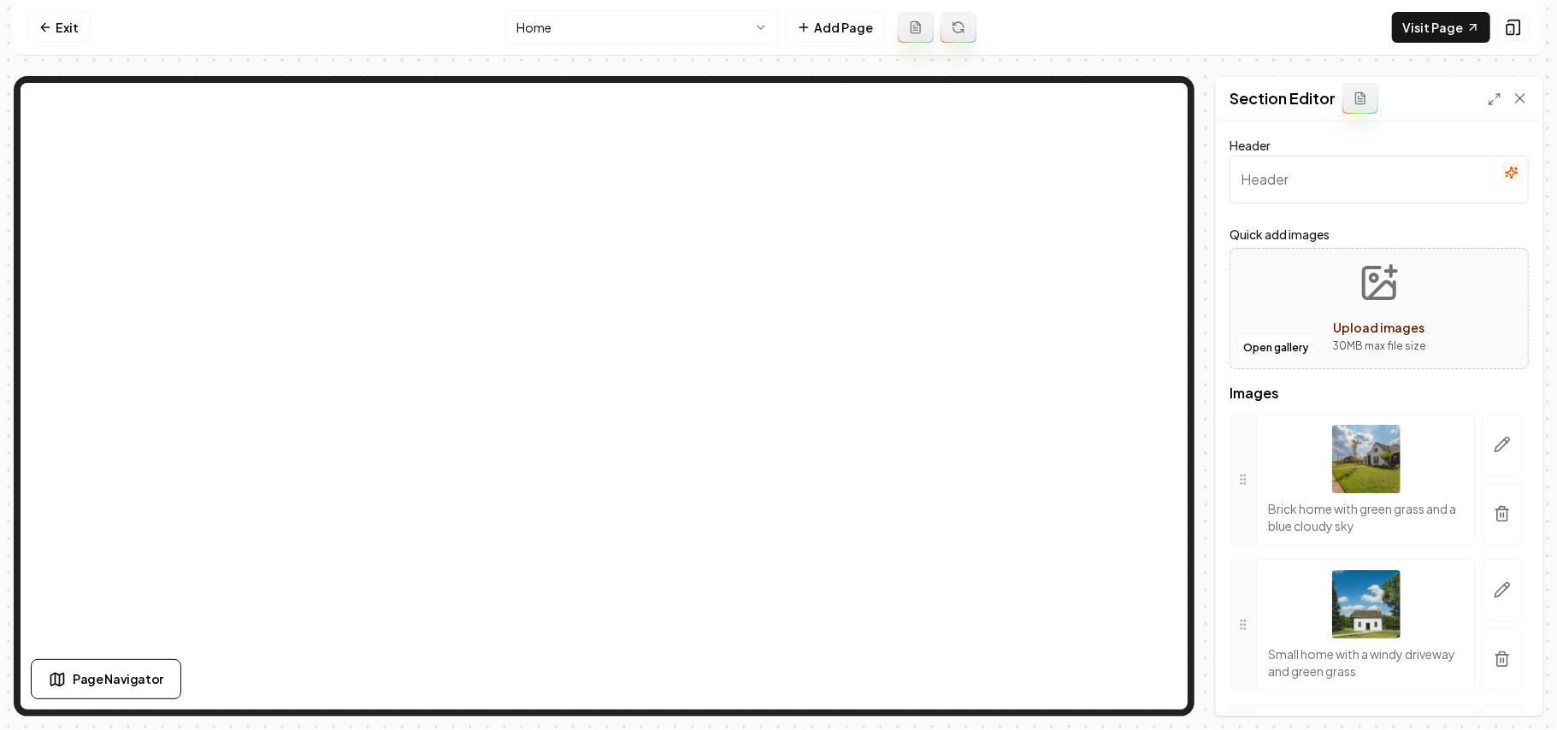
click at [1154, 164] on input "Header" at bounding box center [1379, 180] width 299 height 48
type input "Our Work"
click at [1154, 506] on icon "button" at bounding box center [1502, 513] width 17 height 17
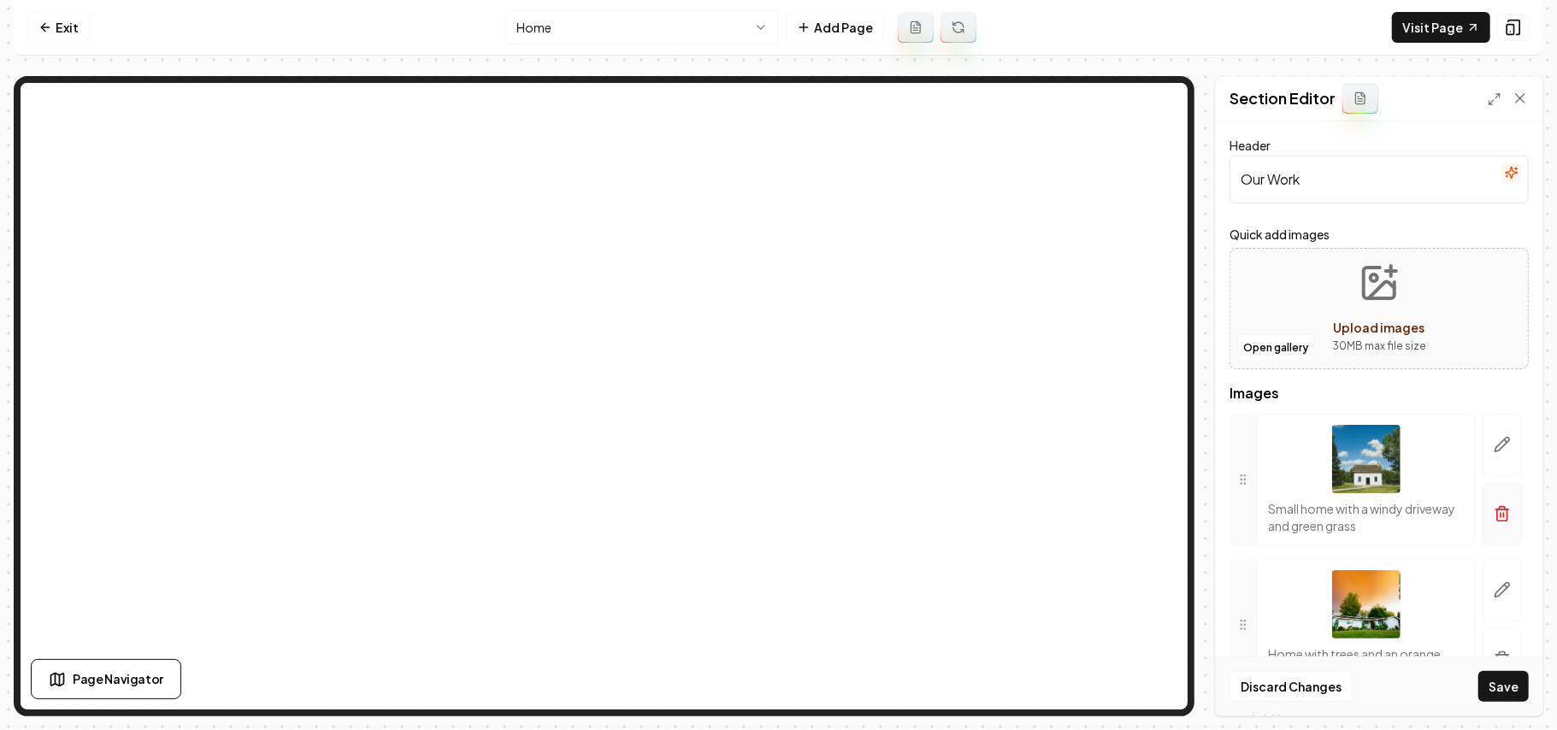
click at [1154, 510] on icon "button" at bounding box center [1502, 513] width 17 height 17
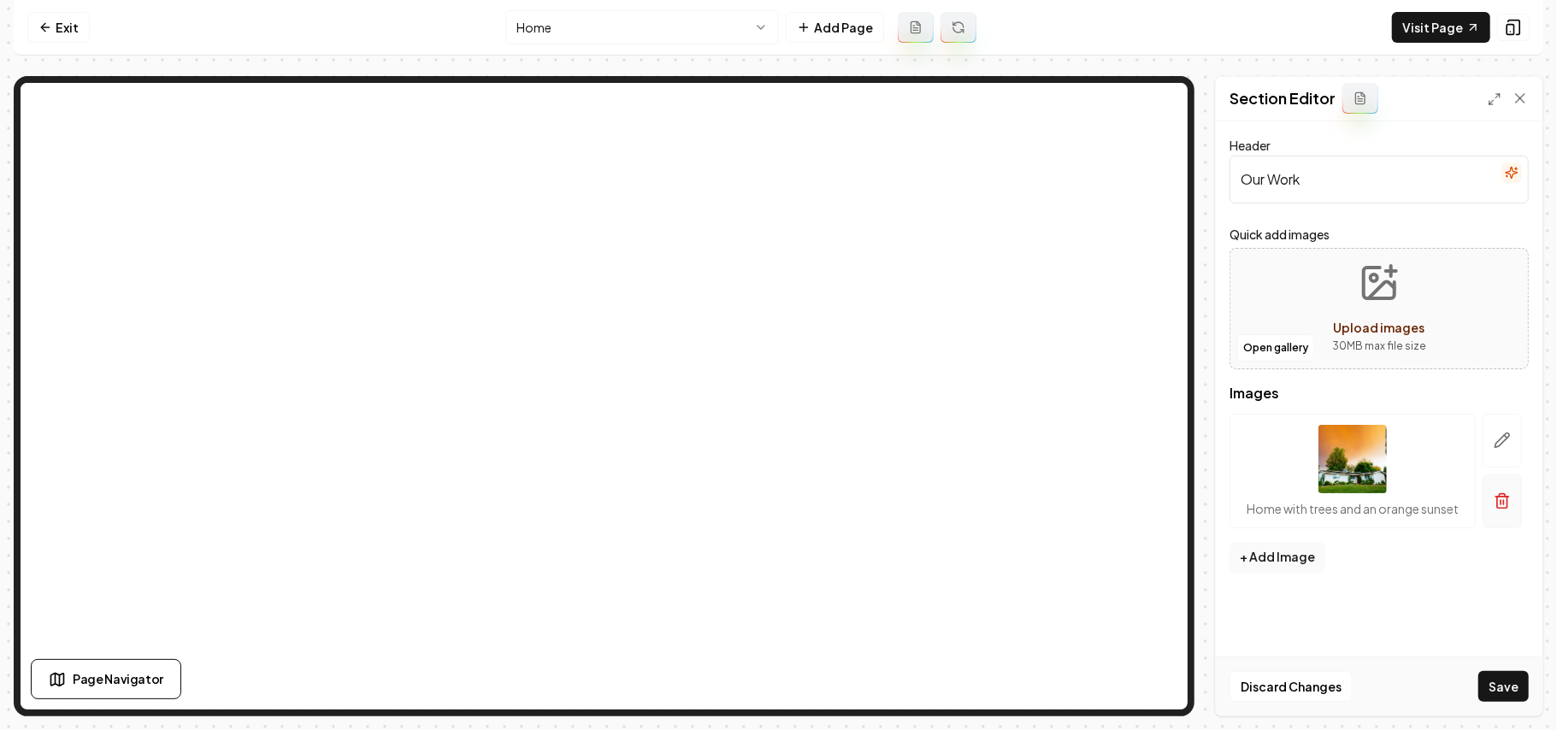
click at [1154, 510] on button "button" at bounding box center [1502, 502] width 39 height 54
click at [1154, 344] on button "Open gallery" at bounding box center [1275, 347] width 77 height 27
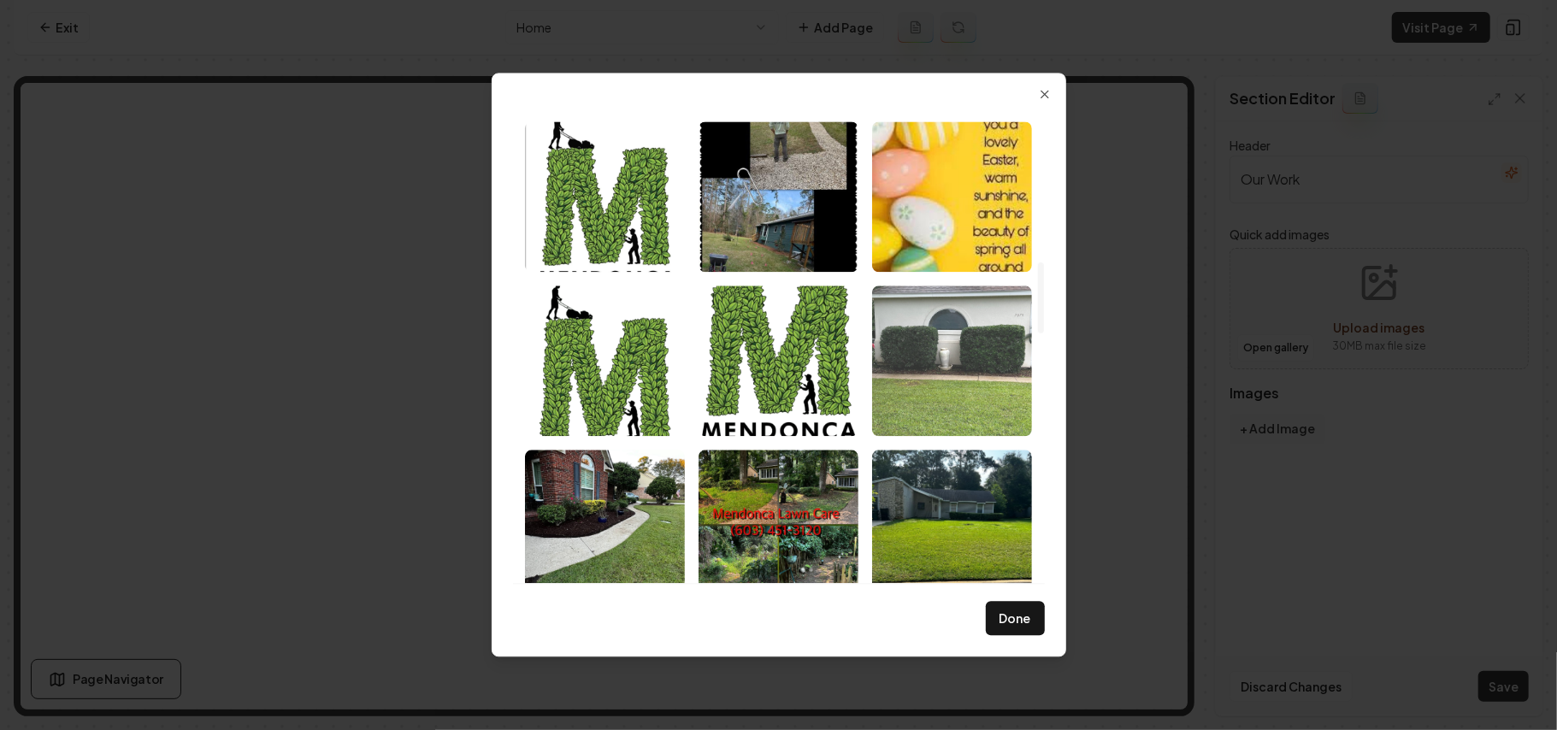
click at [947, 376] on img "Select image image_68b1df2a5c7cd75eb8afc24c.jpeg" at bounding box center [952, 361] width 160 height 150
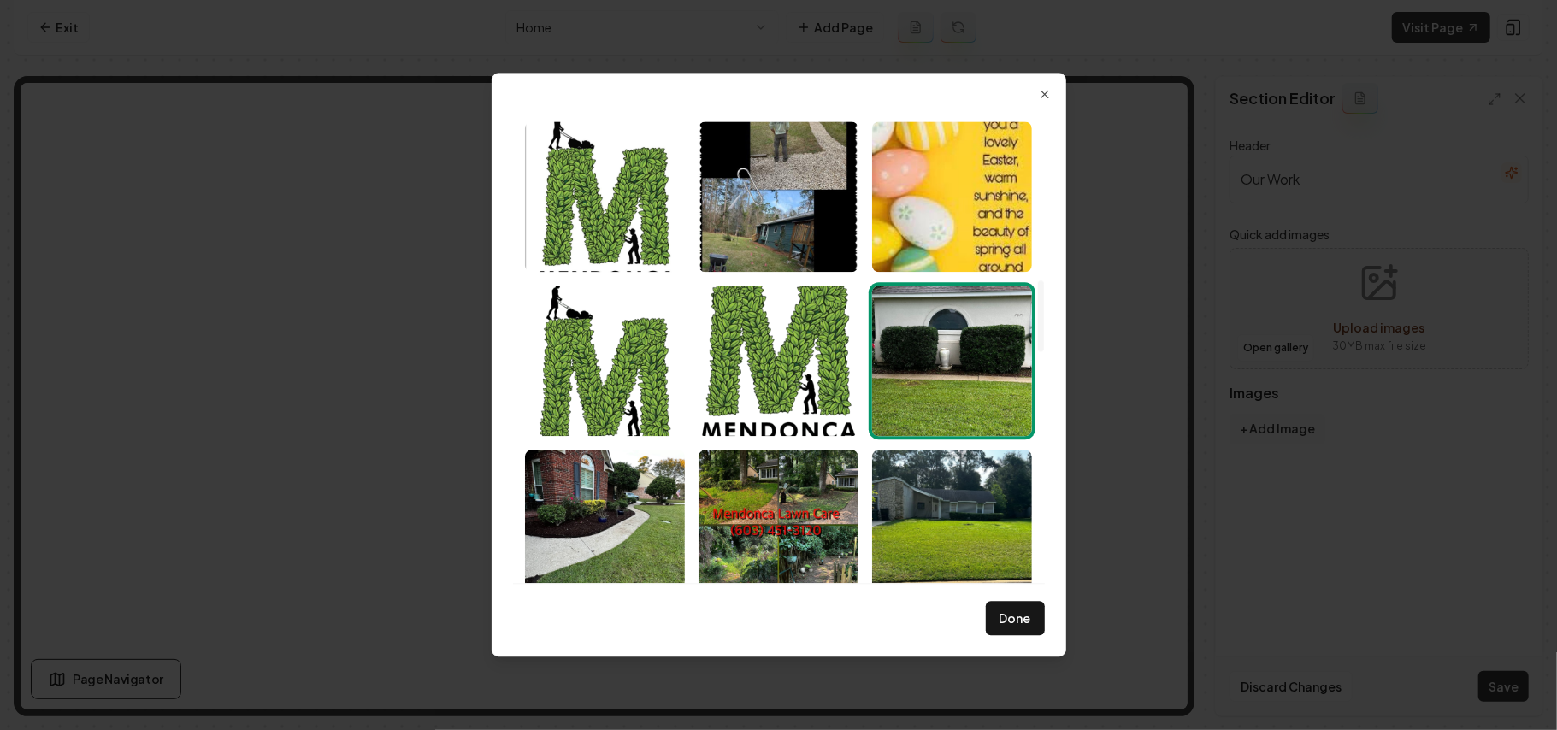
scroll to position [1254, 0]
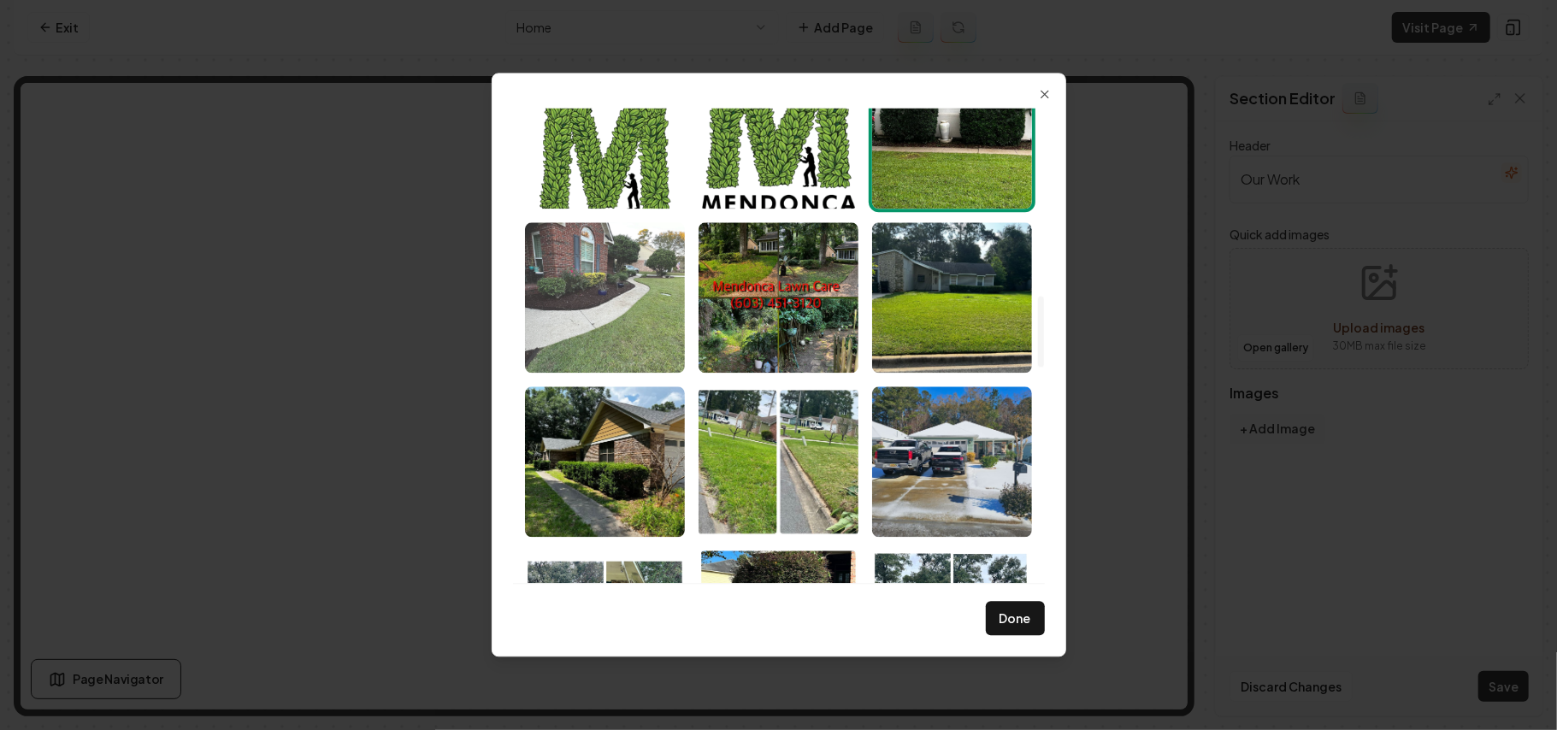
click at [645, 316] on img "Select image image_68b1df295c7cd75eb8afaf62.jpeg" at bounding box center [605, 297] width 160 height 150
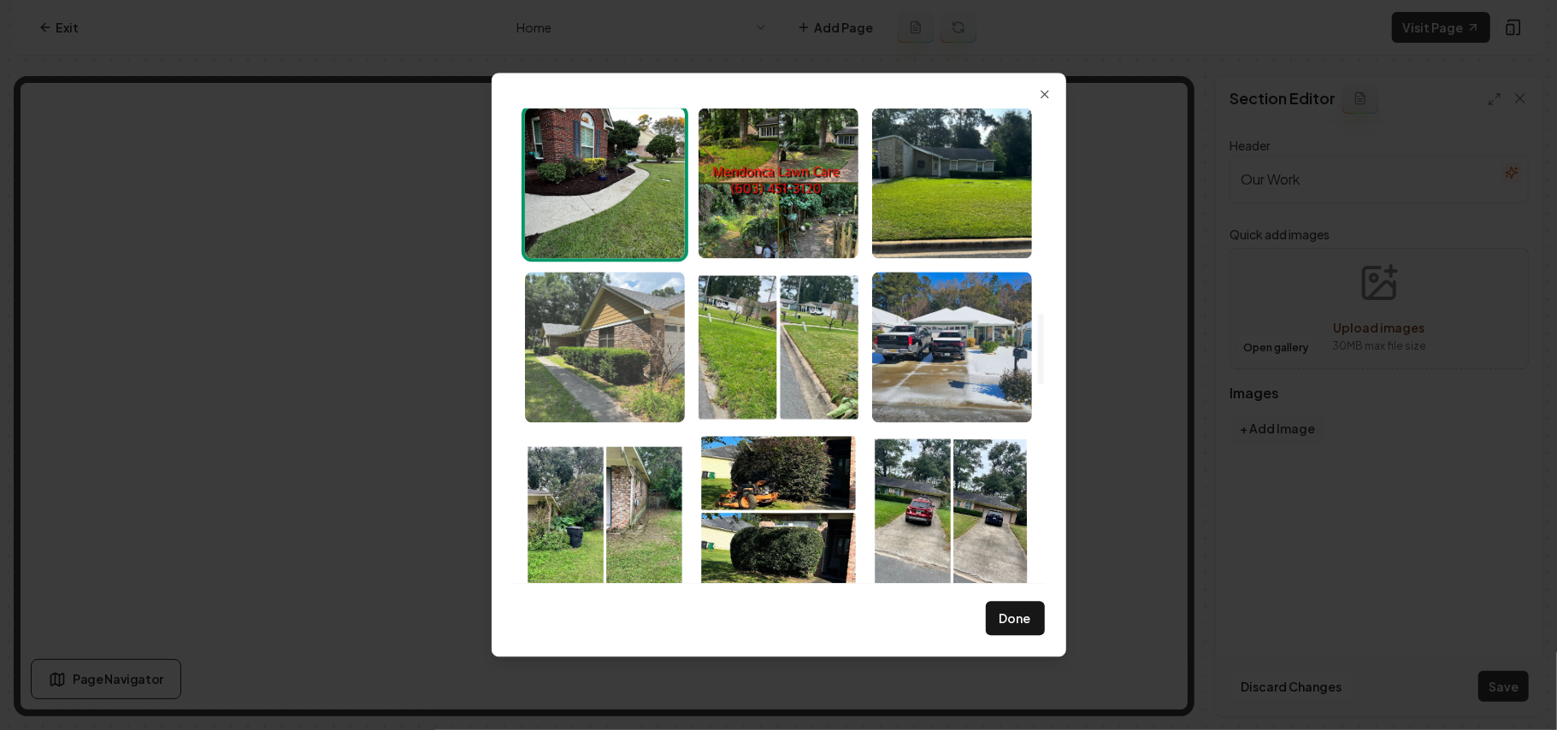
click at [613, 339] on img "Select image image_68b1df295c7cd75eb8afa991.jpeg" at bounding box center [605, 347] width 160 height 150
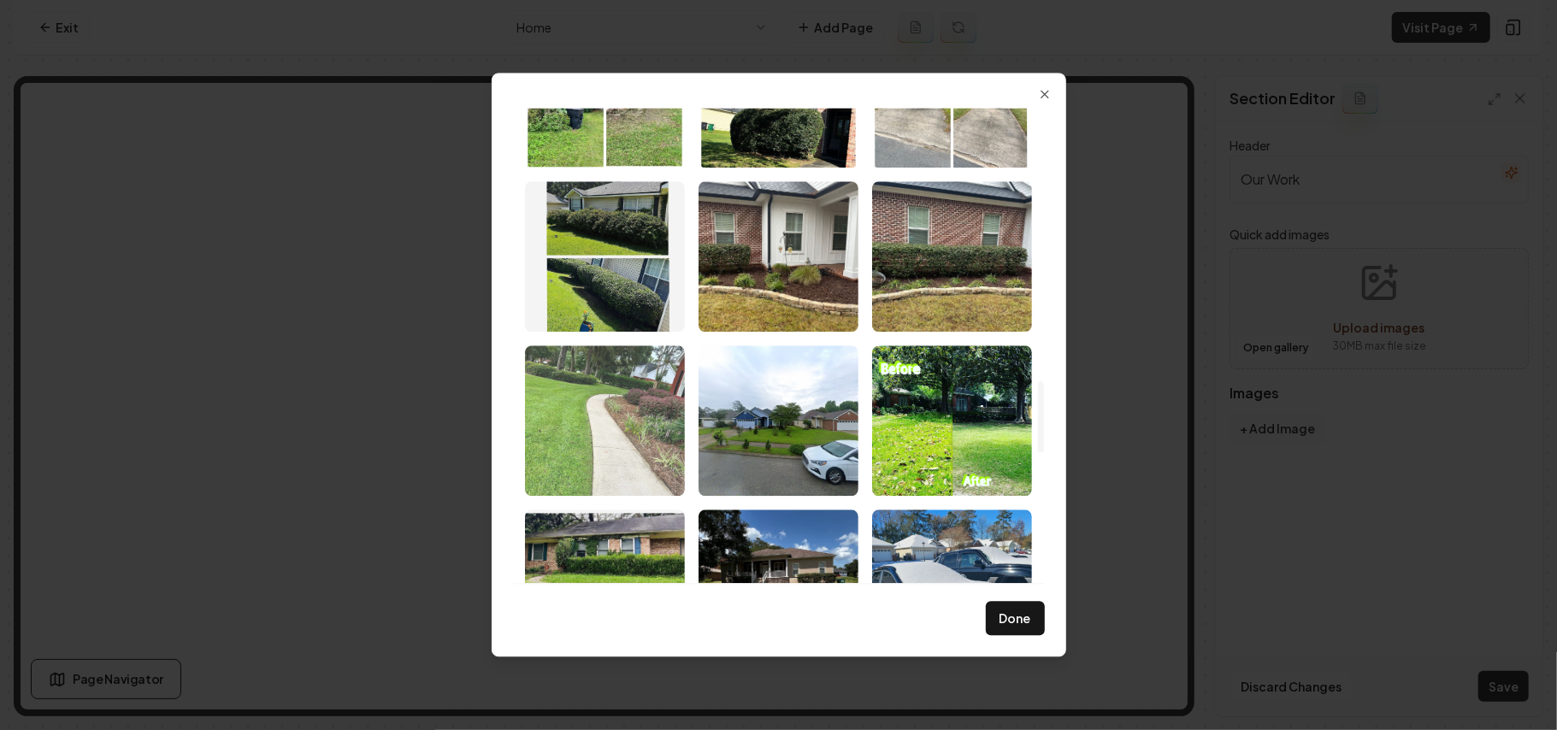
scroll to position [1824, 0]
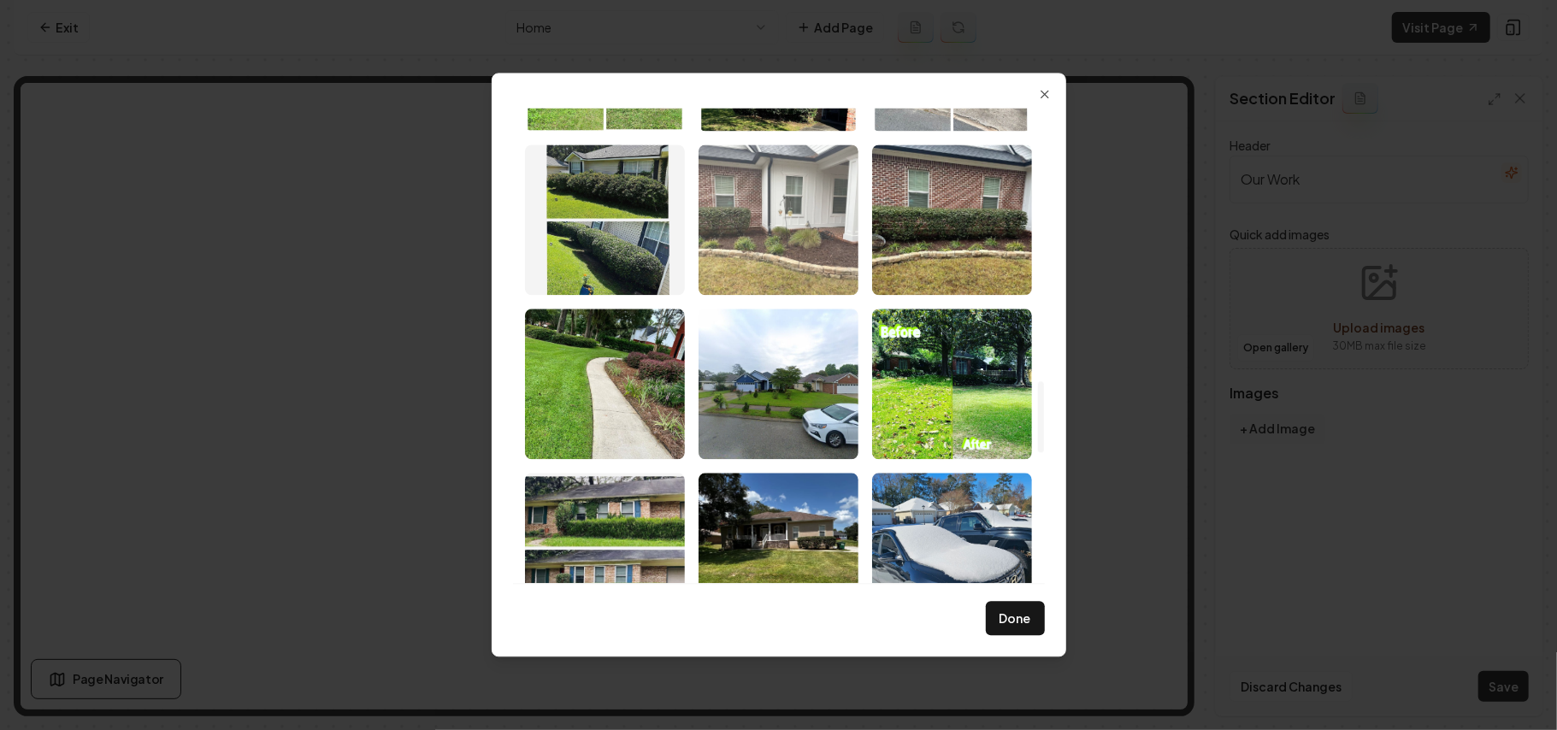
click at [787, 226] on img "Select image image_68b1df285c7cd75eb8af9ab4.jpeg" at bounding box center [779, 220] width 160 height 150
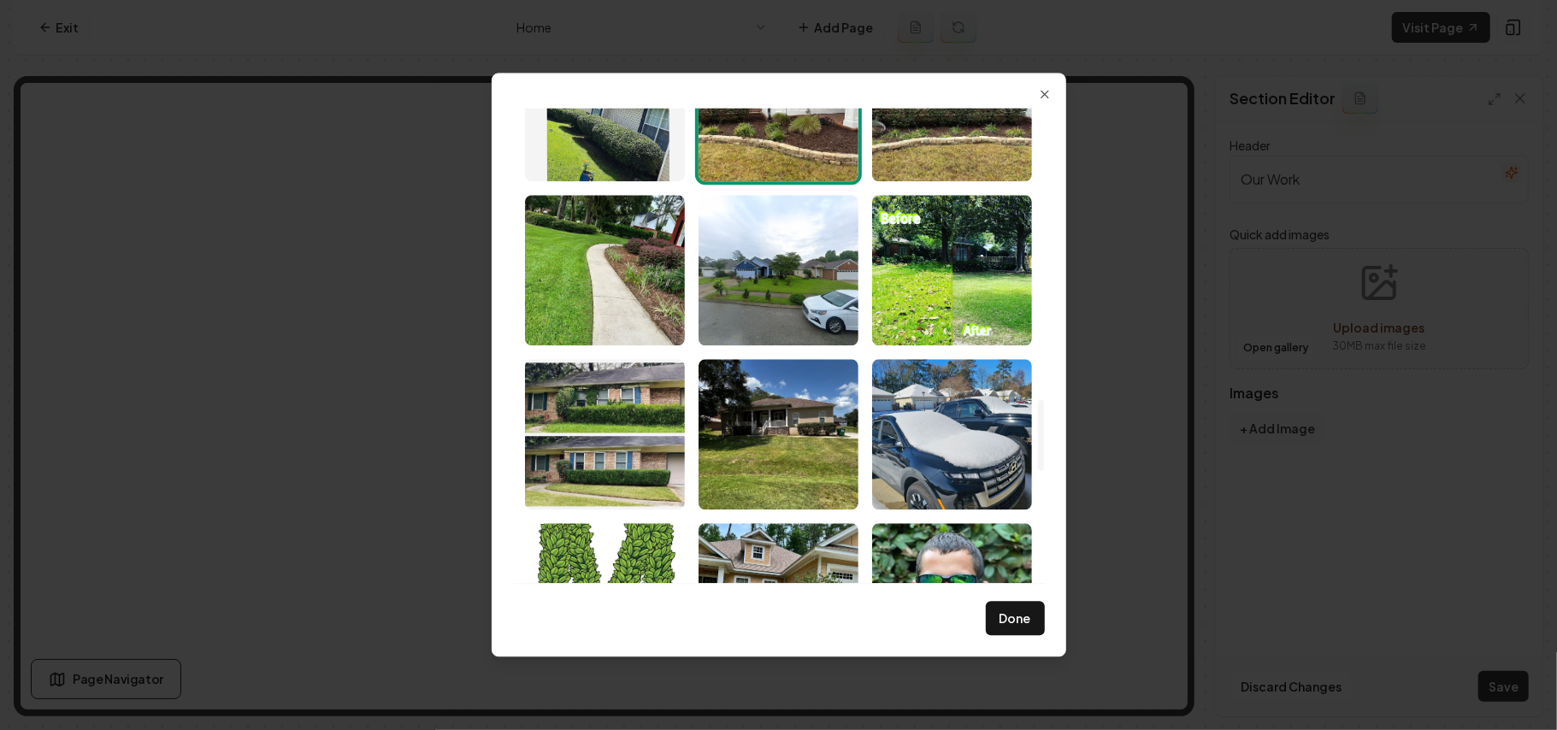
scroll to position [2052, 0]
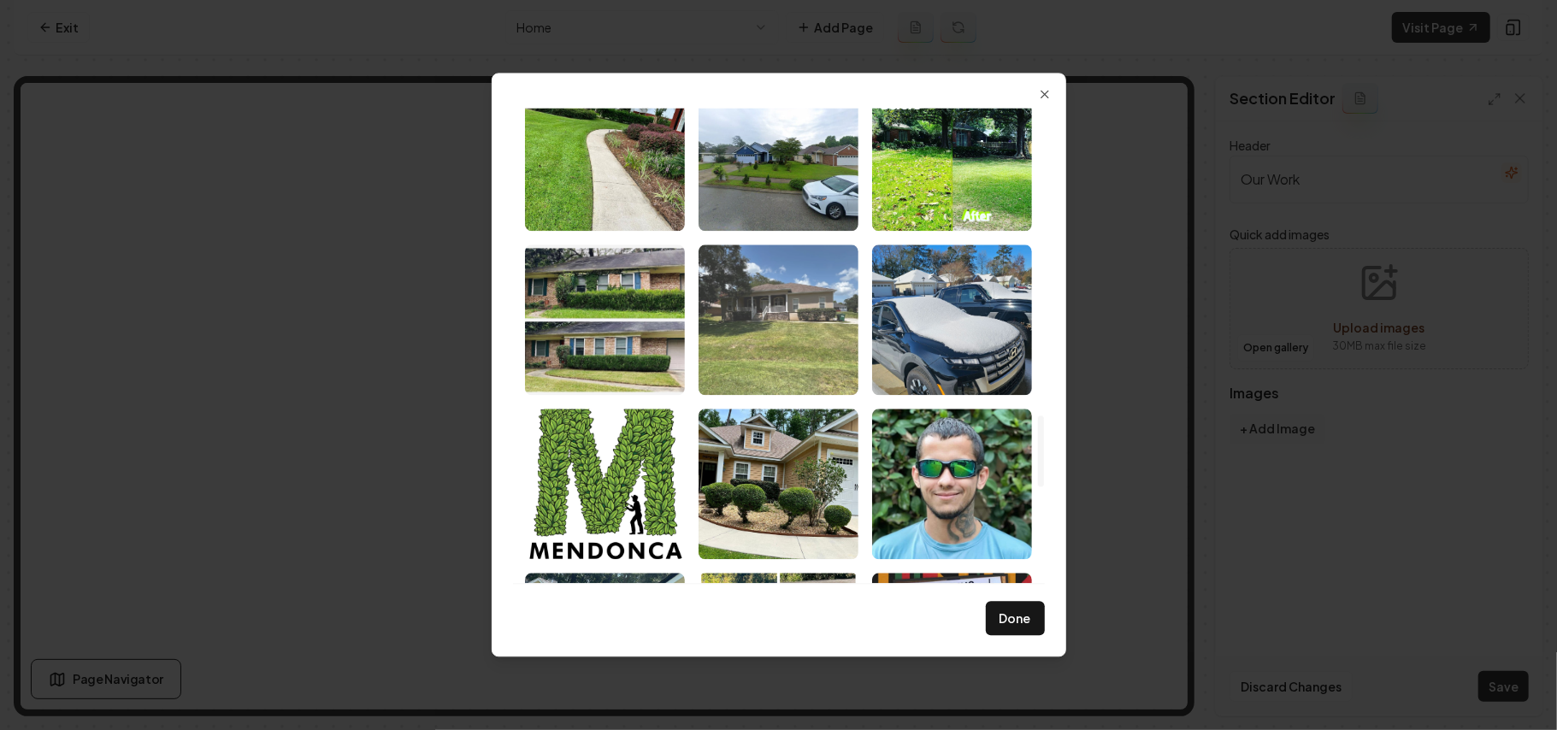
click at [794, 345] on img "Select image image_68b1df285c7cd75eb8af90e2.jpeg" at bounding box center [779, 320] width 160 height 150
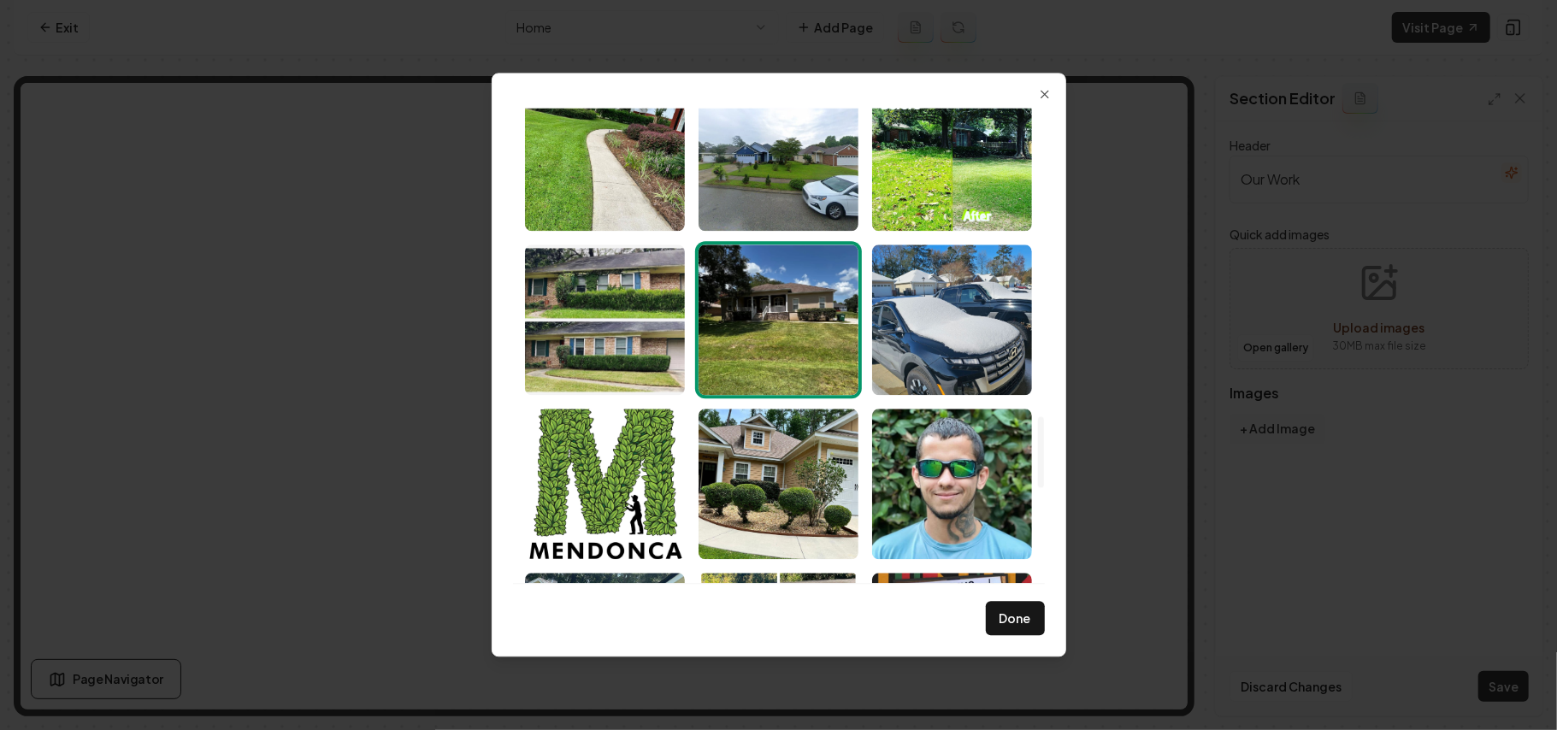
scroll to position [2166, 0]
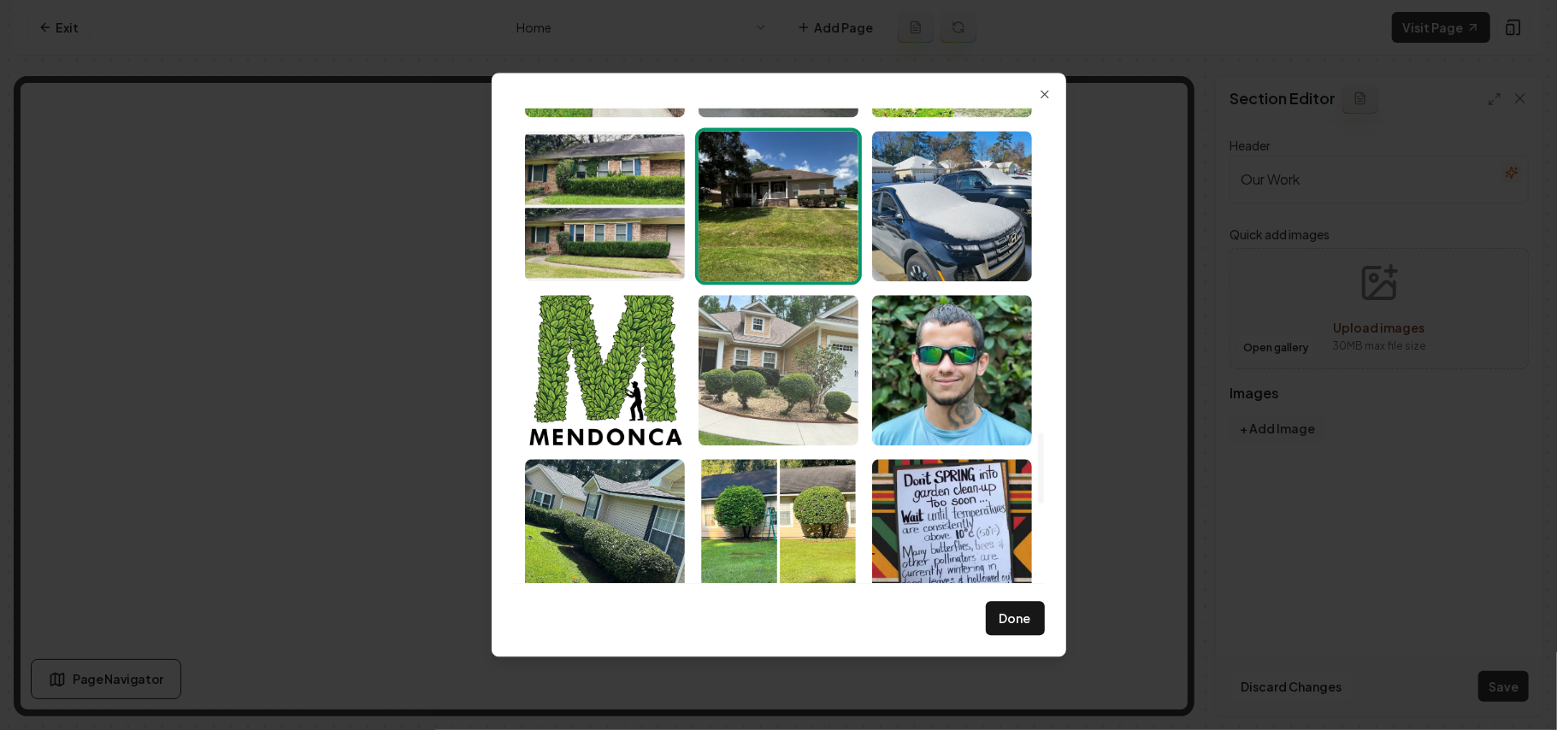
click at [794, 374] on img "Select image image_68b1df285c7cd75eb8af8d7c.jpeg" at bounding box center [779, 370] width 160 height 150
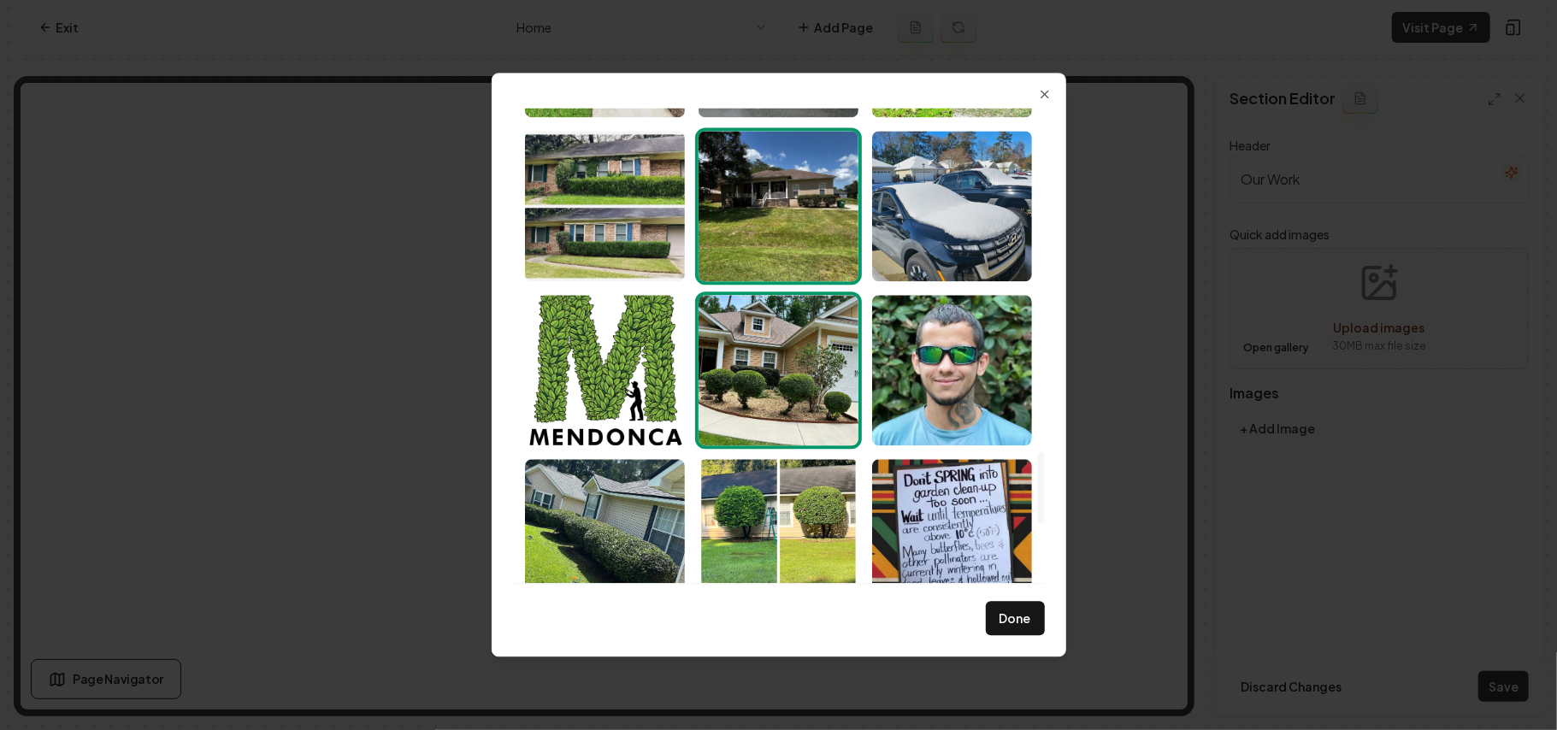
scroll to position [2394, 0]
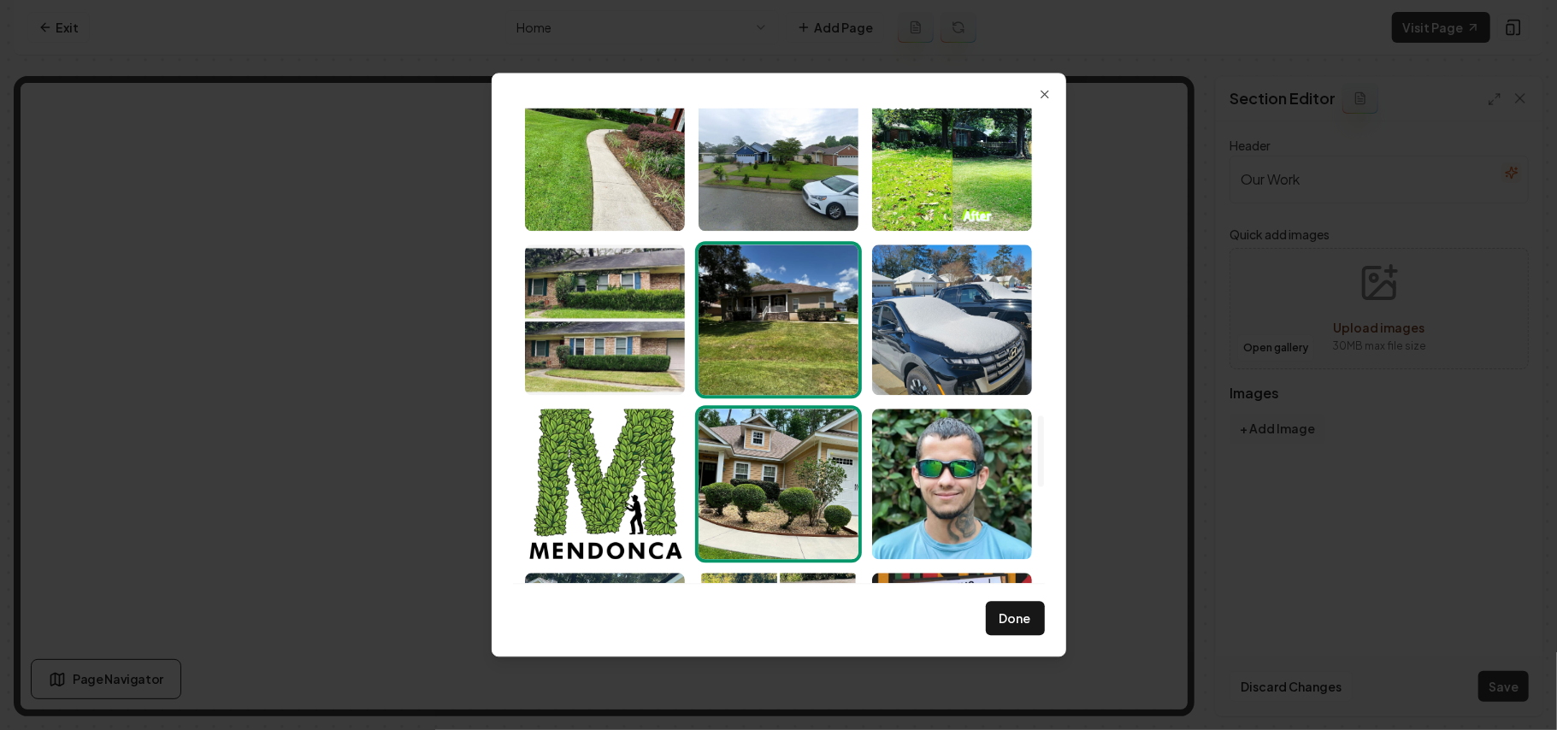
click at [782, 474] on img "Select image image_68b1df285c7cd75eb8af8d7c.jpeg" at bounding box center [779, 484] width 160 height 150
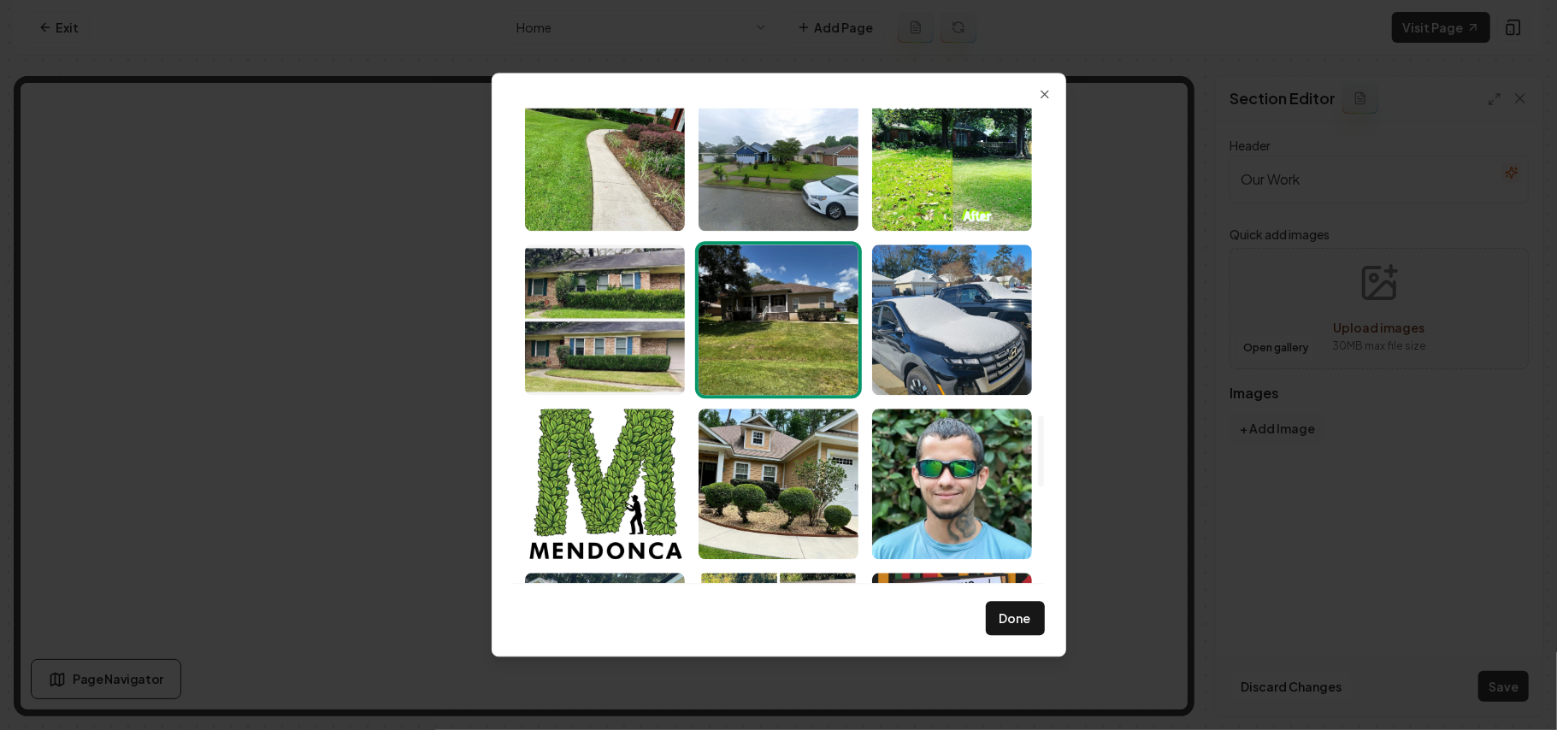
click at [790, 356] on img "Select image image_68b1df285c7cd75eb8af90e2.jpeg" at bounding box center [779, 320] width 160 height 150
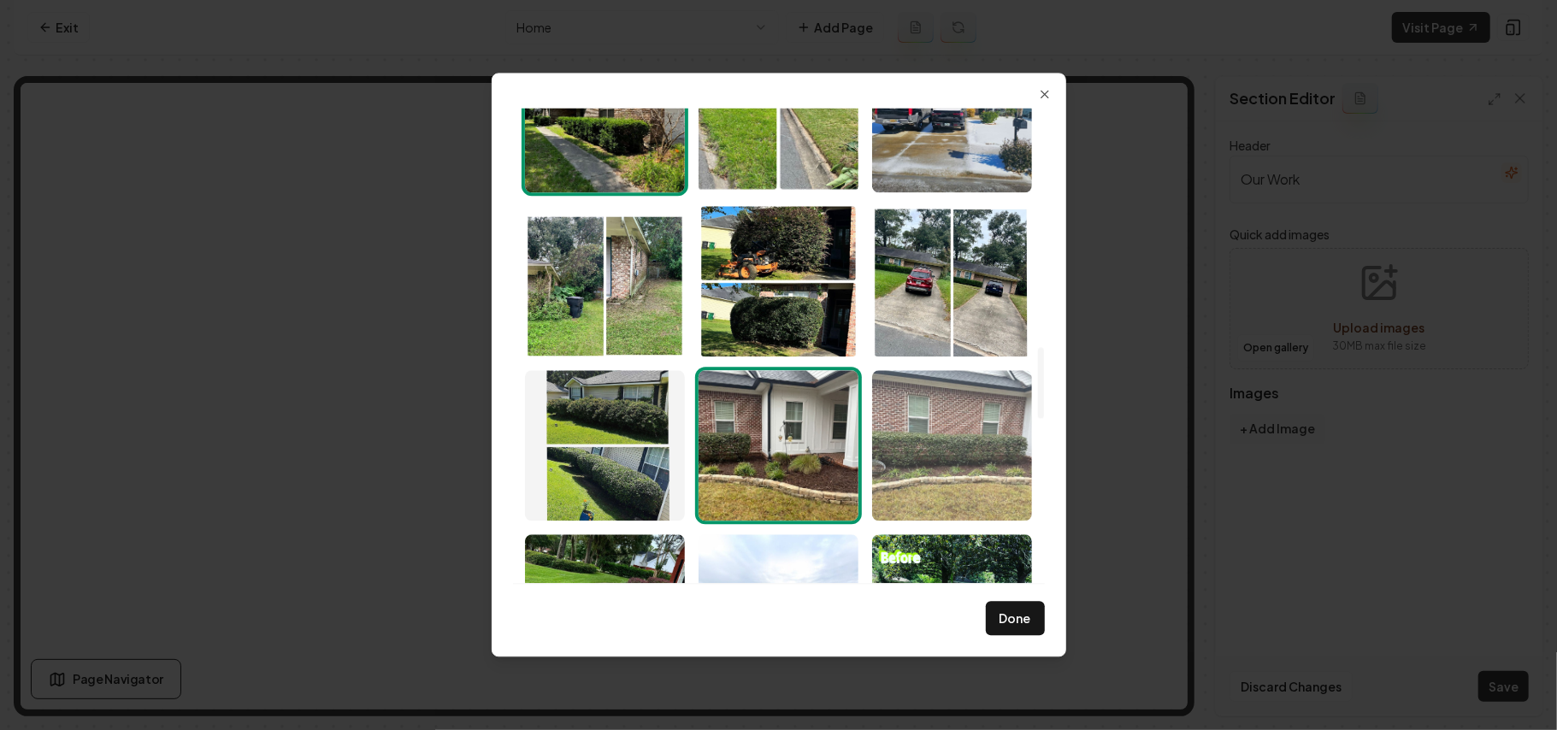
scroll to position [1596, 0]
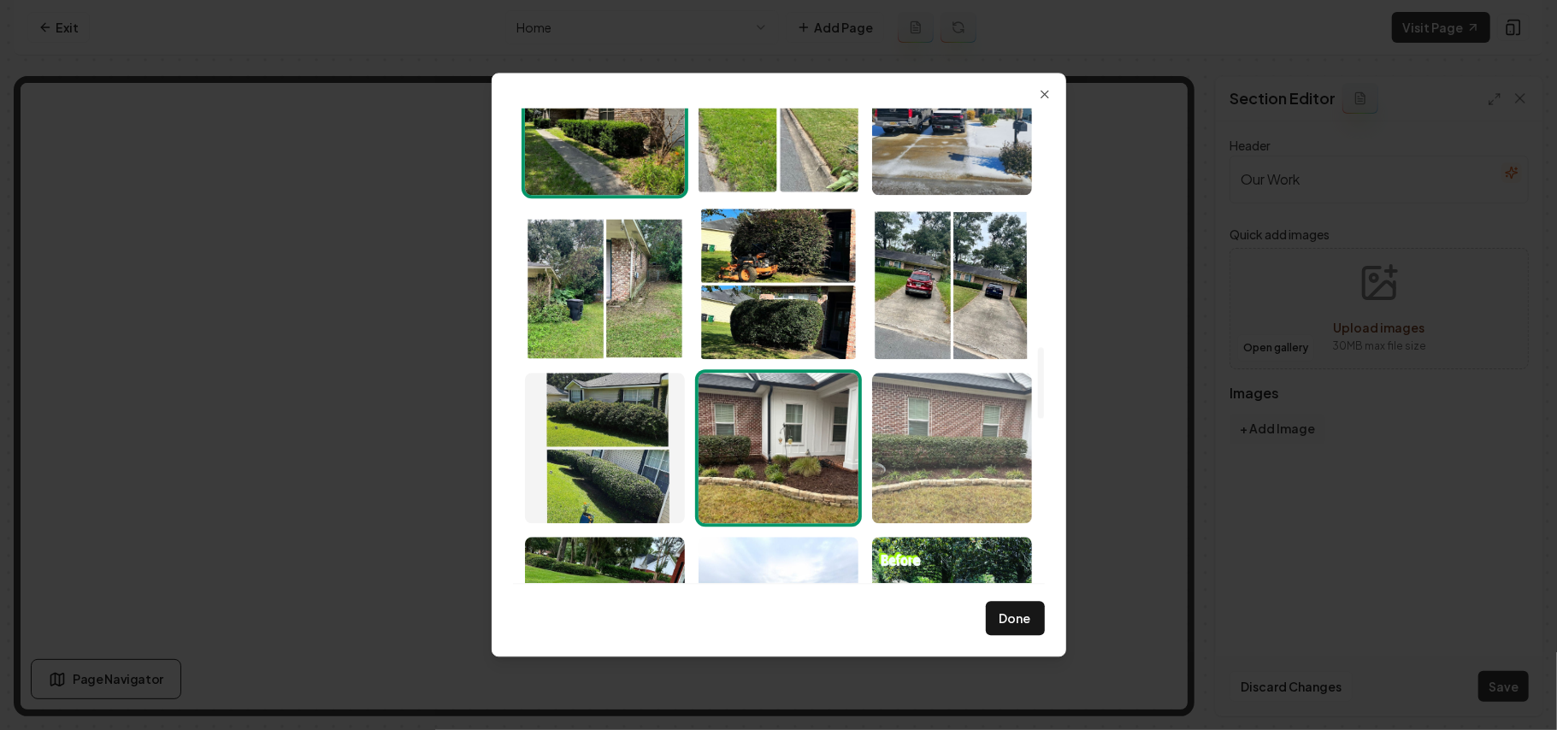
click at [937, 458] on img "Select image image_68b1df285c7cd75eb8af93de.jpeg" at bounding box center [952, 448] width 160 height 150
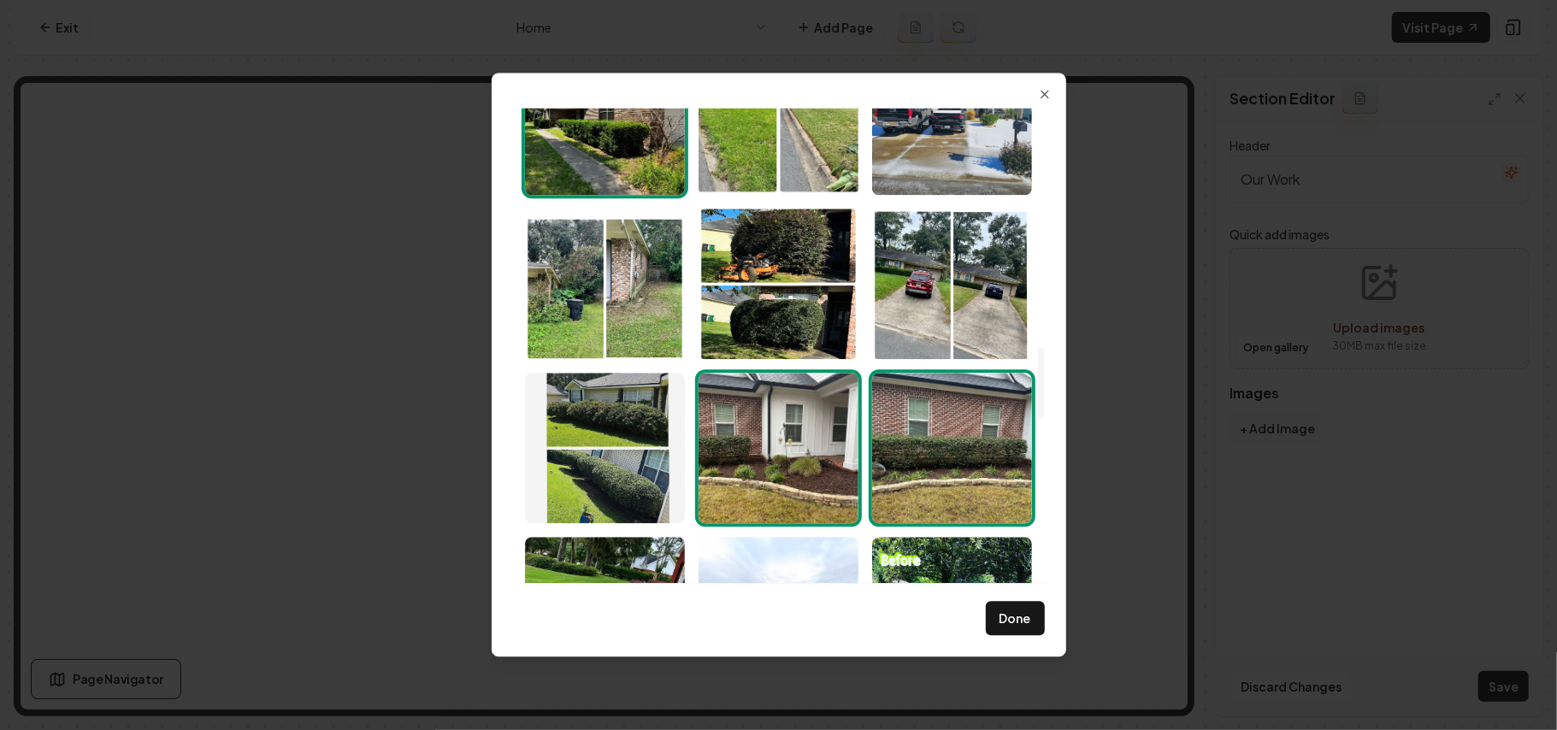
click at [801, 467] on img "Select image image_68b1df285c7cd75eb8af9ab4.jpeg" at bounding box center [779, 448] width 160 height 150
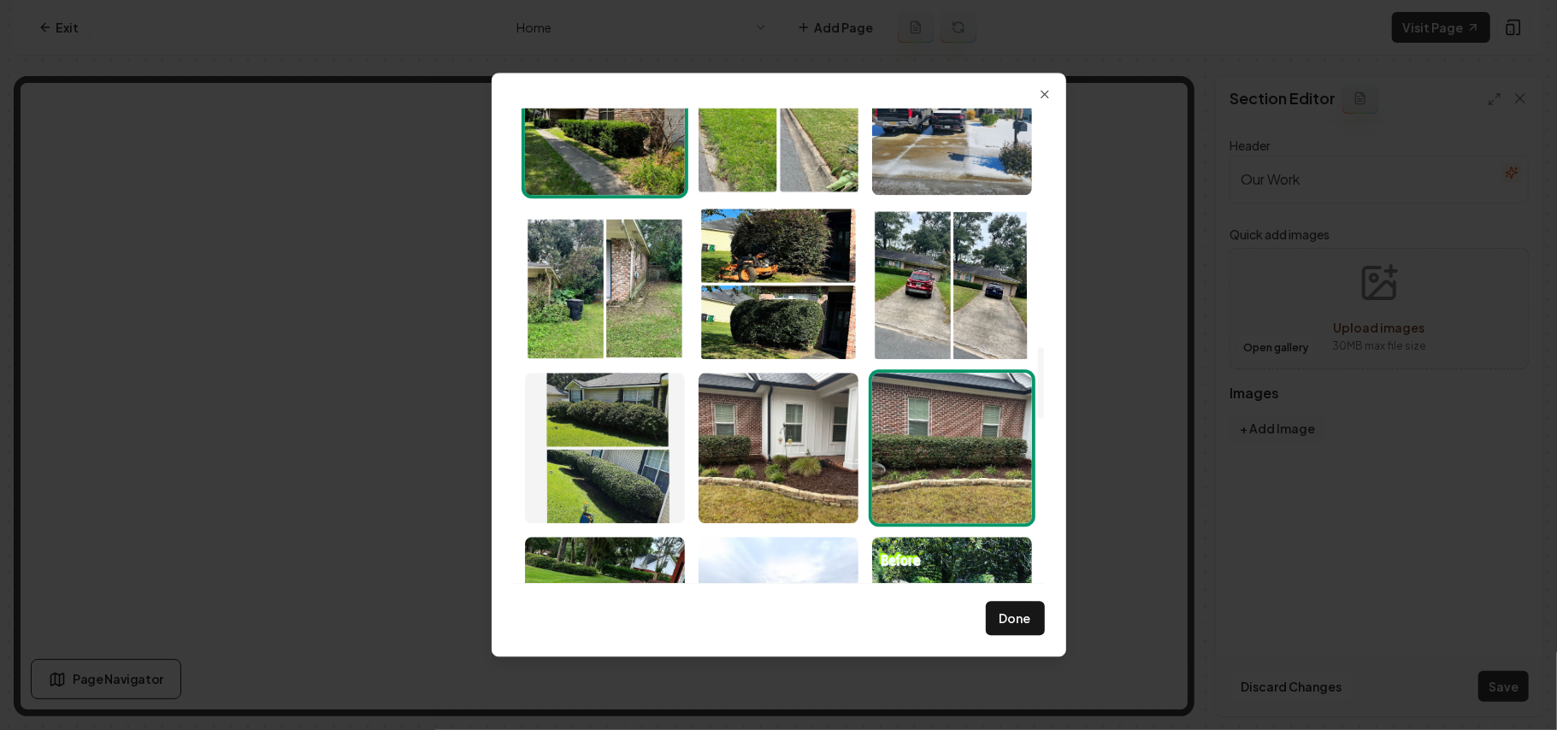
click at [941, 453] on img "Select image image_68b1df285c7cd75eb8af93de.jpeg" at bounding box center [952, 448] width 160 height 150
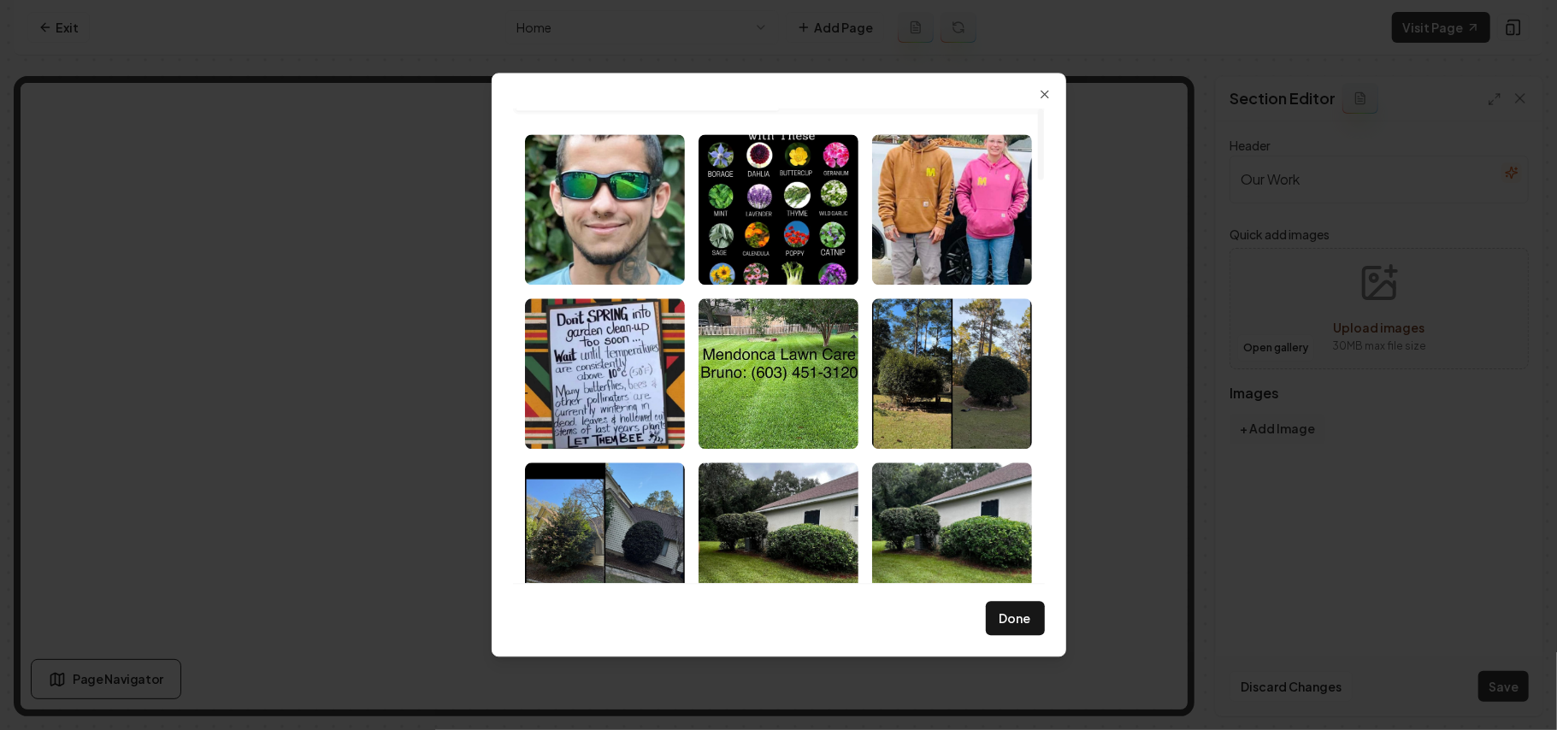
scroll to position [0, 0]
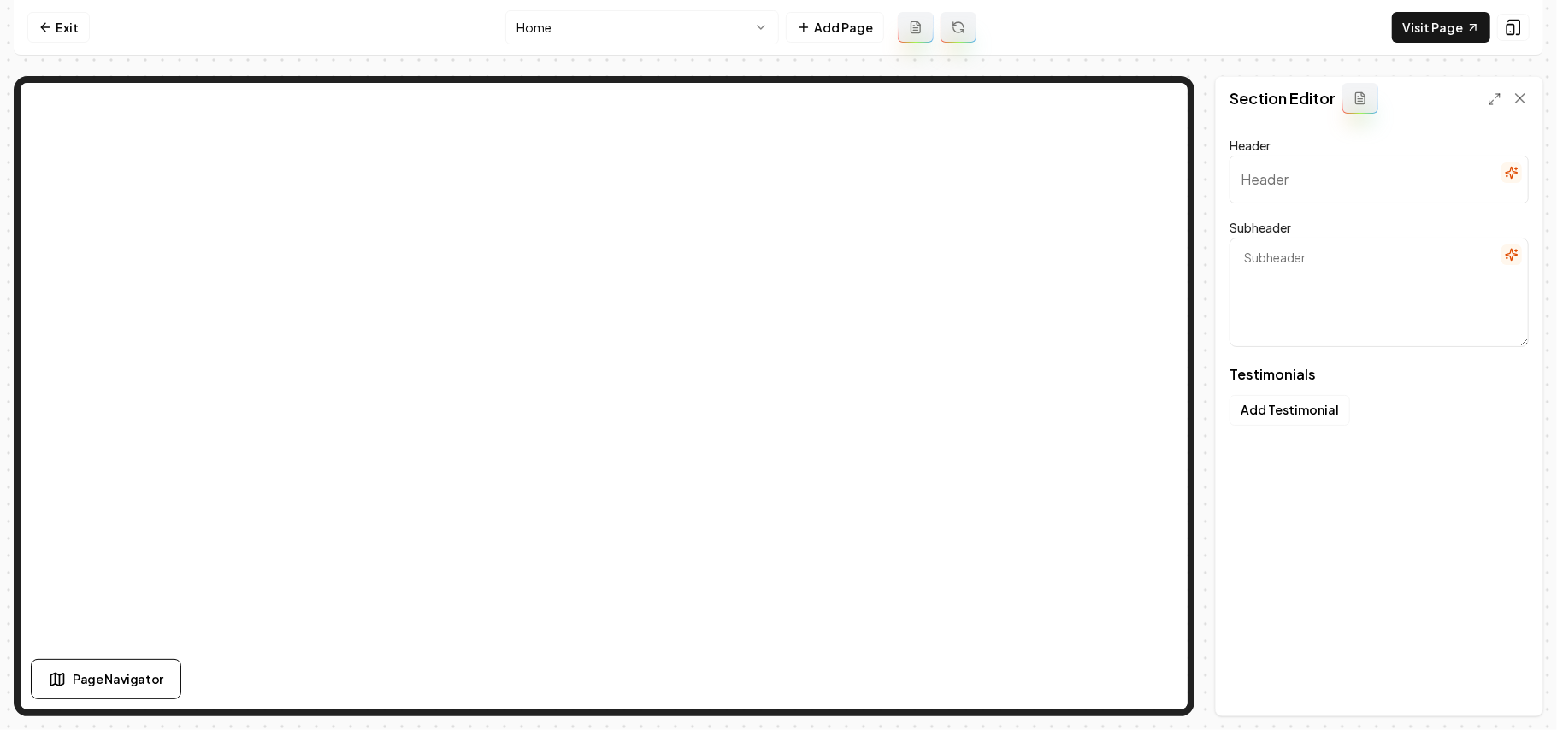
type input "Our clients love us"
type textarea "Here's some of what they had to say"
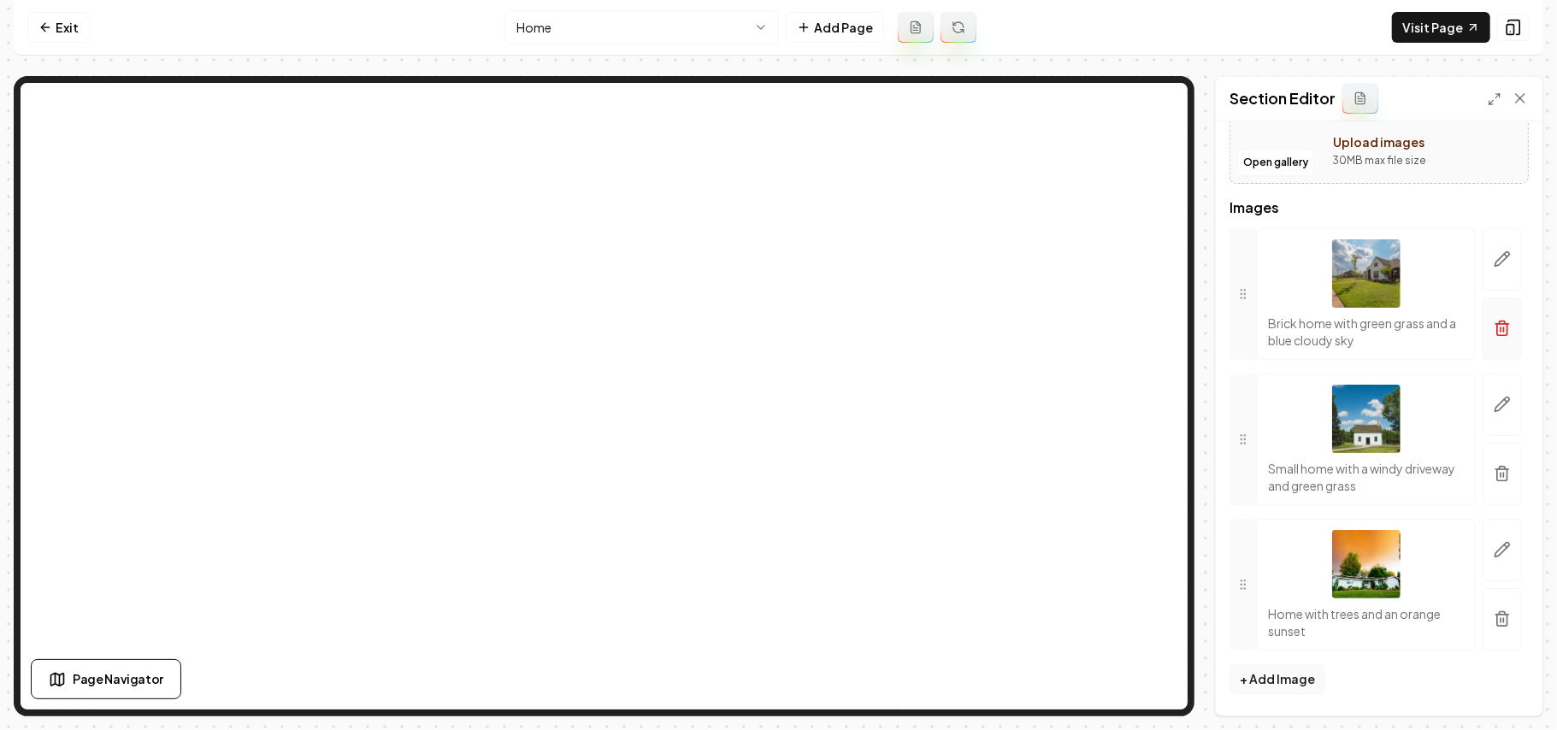
click at [1154, 352] on button "button" at bounding box center [1502, 329] width 39 height 62
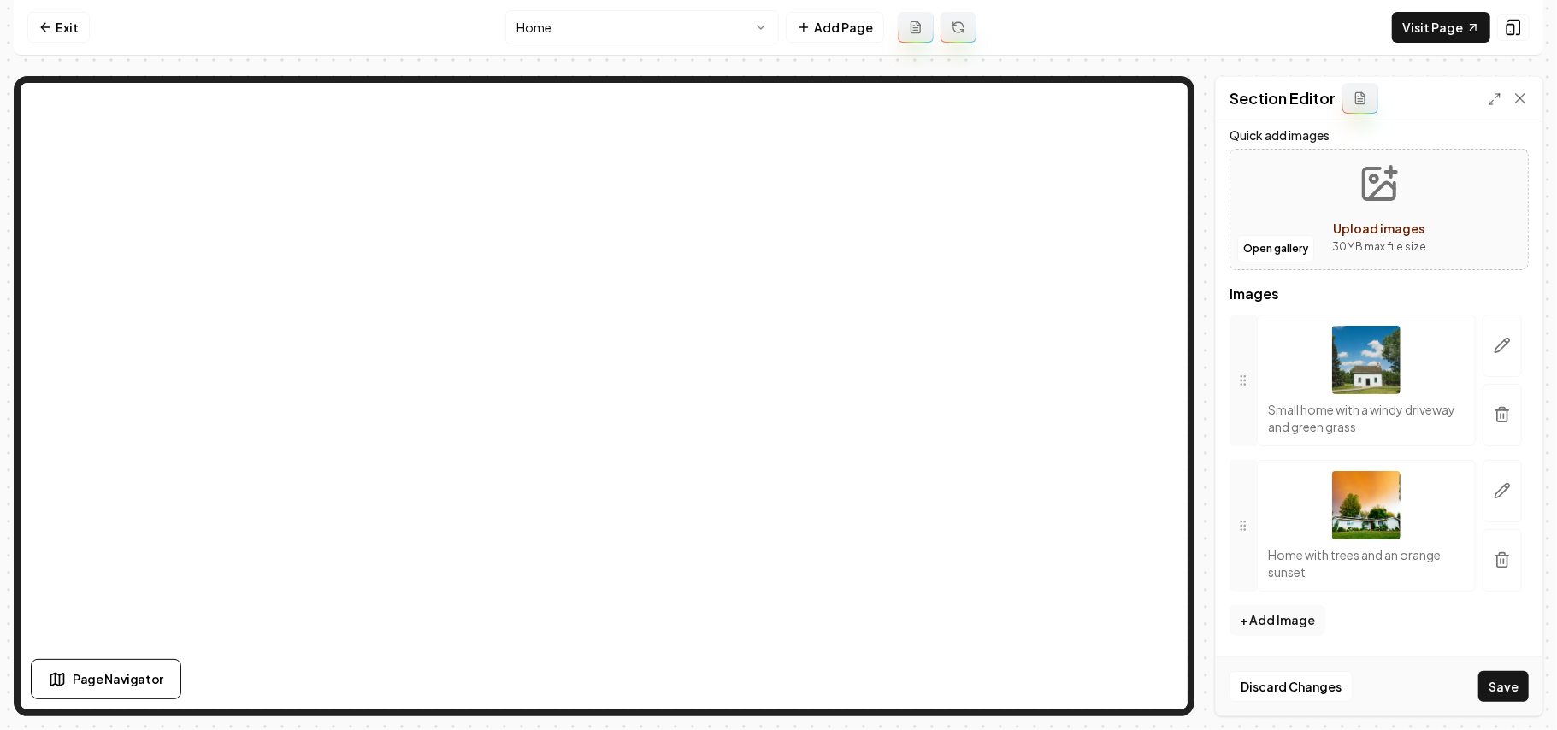
scroll to position [101, 0]
click at [1154, 352] on icon "button" at bounding box center [1502, 345] width 17 height 17
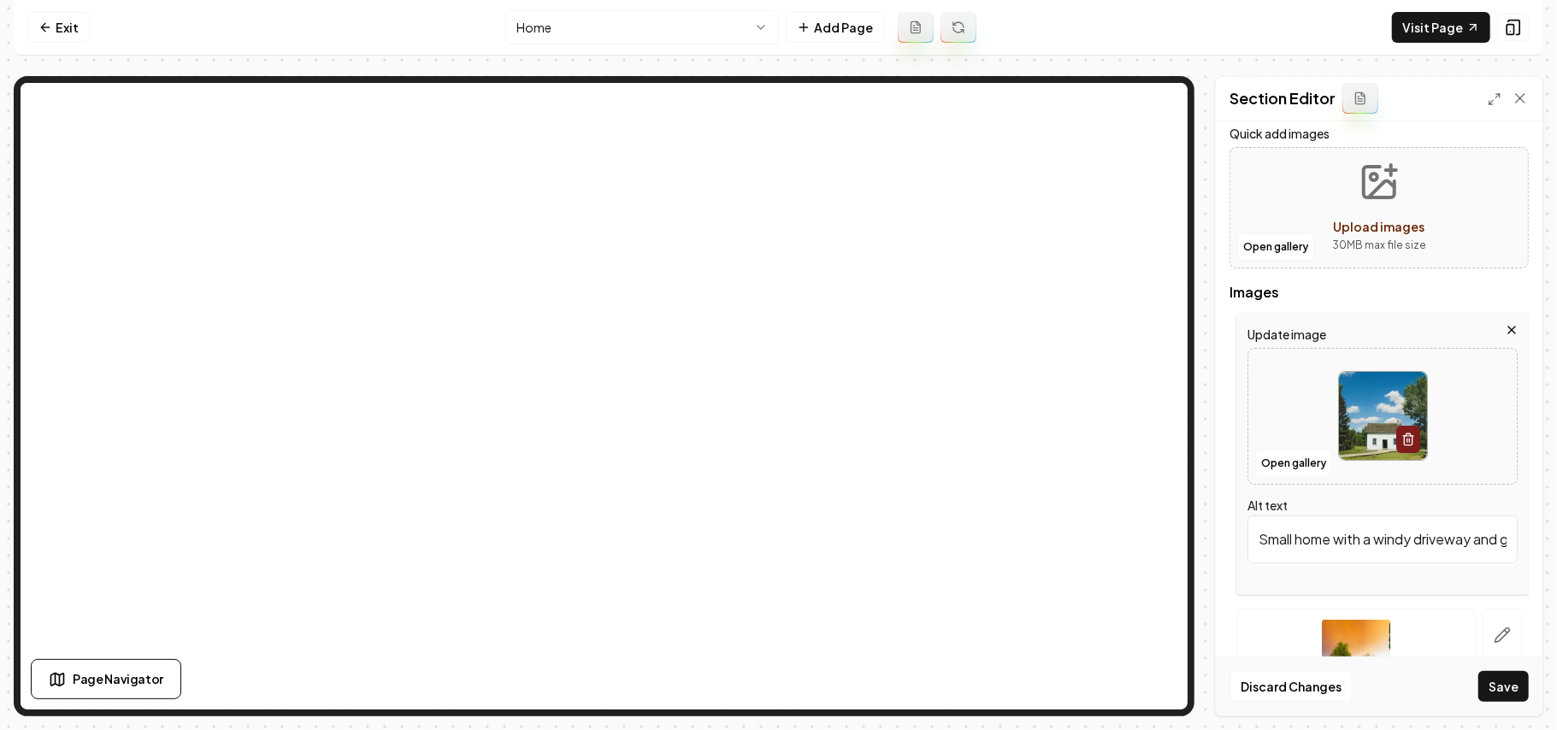
click at [1154, 333] on icon "button" at bounding box center [1512, 330] width 14 height 14
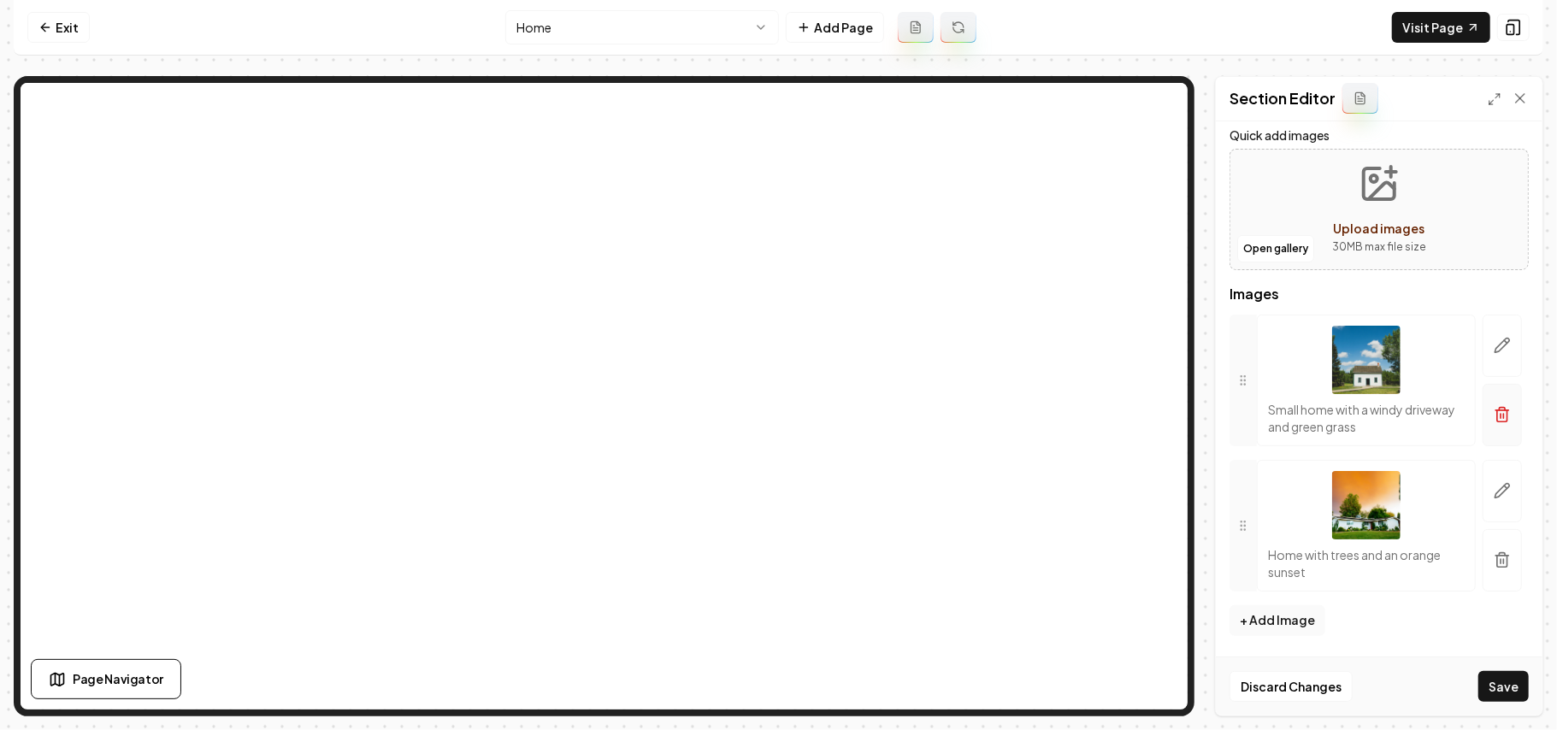
click at [1154, 436] on button "button" at bounding box center [1502, 415] width 39 height 62
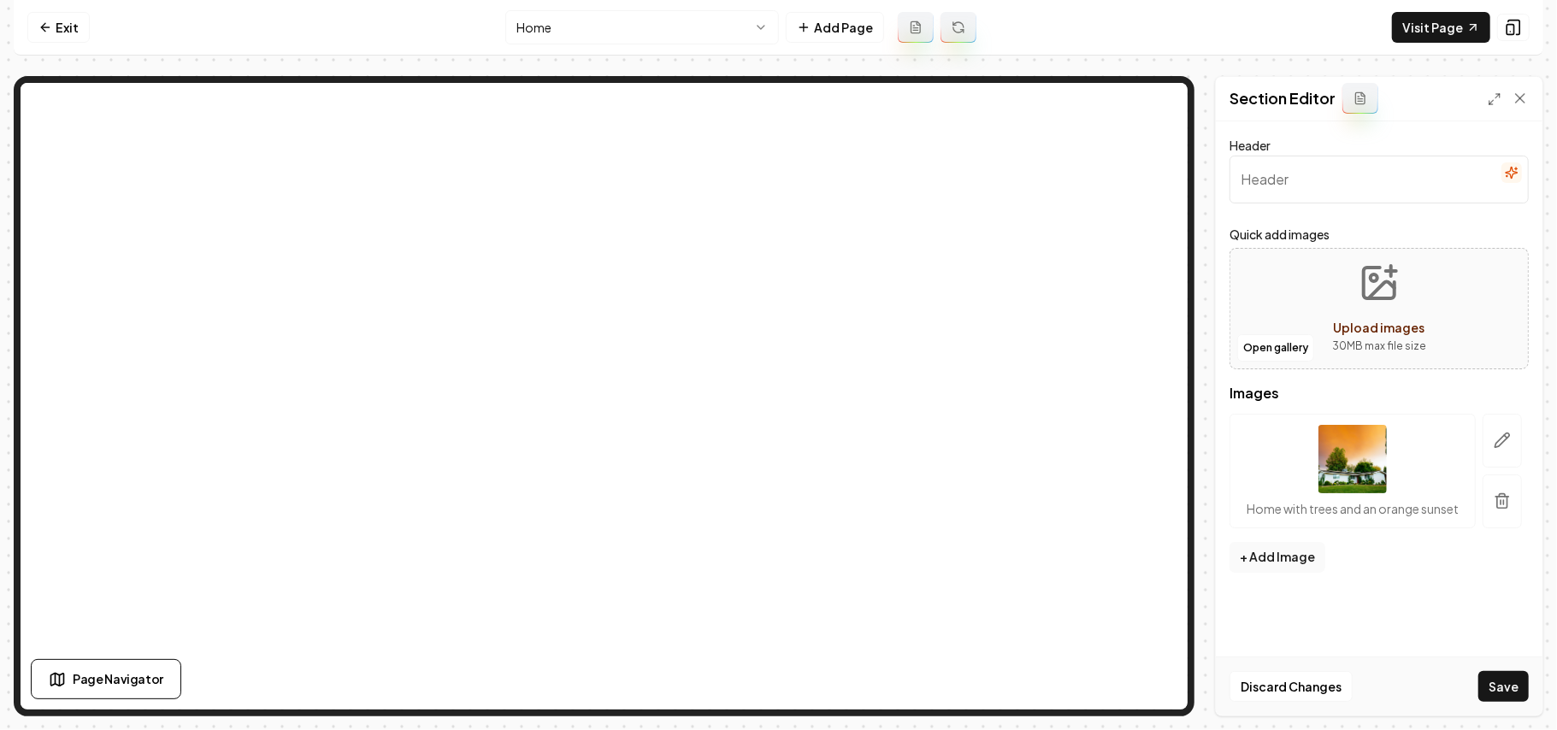
click at [1154, 436] on icon "button" at bounding box center [1502, 440] width 17 height 17
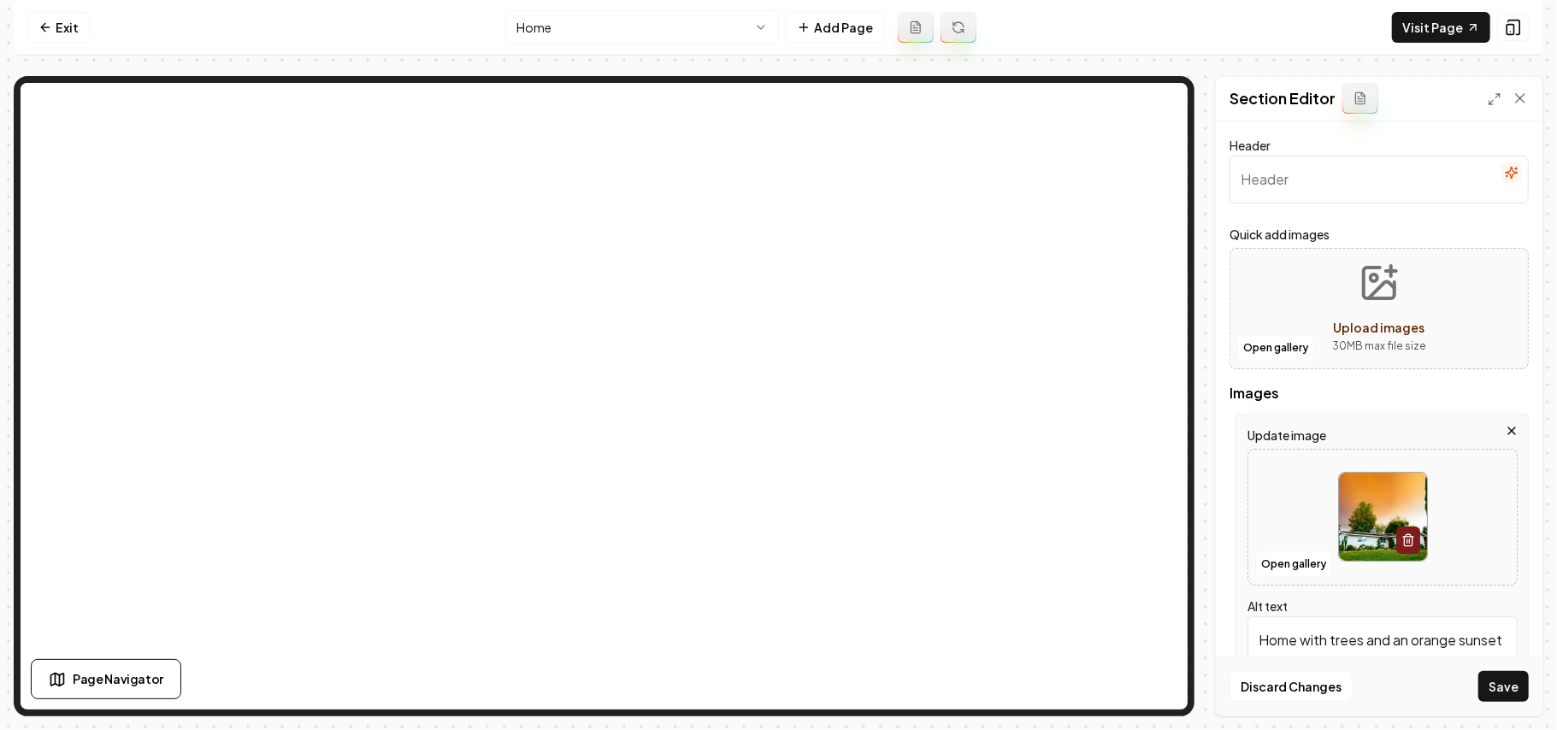
click at [1154, 436] on icon "button" at bounding box center [1512, 431] width 14 height 14
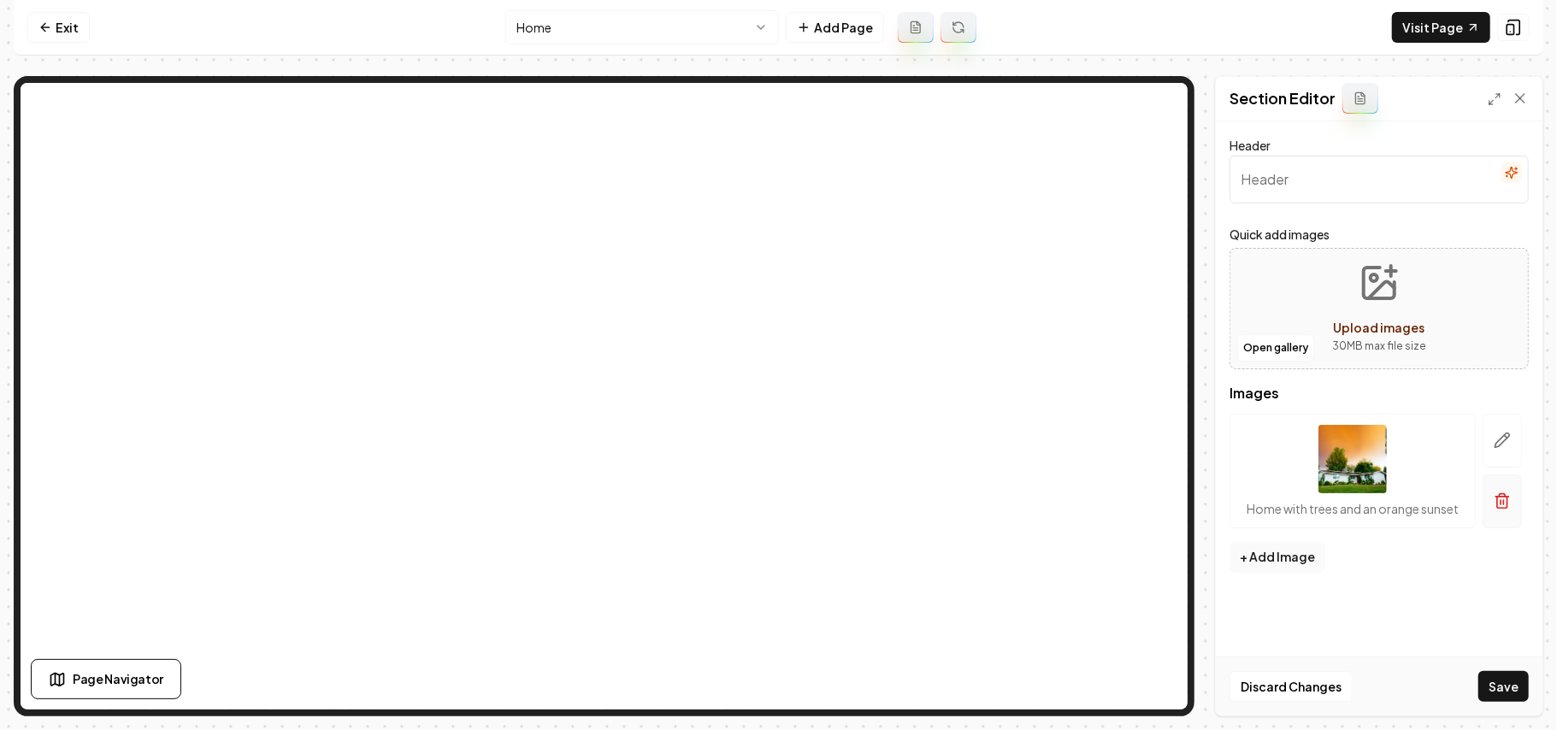
click at [1154, 500] on icon "button" at bounding box center [1502, 501] width 17 height 17
click at [1154, 357] on button "Open gallery" at bounding box center [1275, 347] width 77 height 27
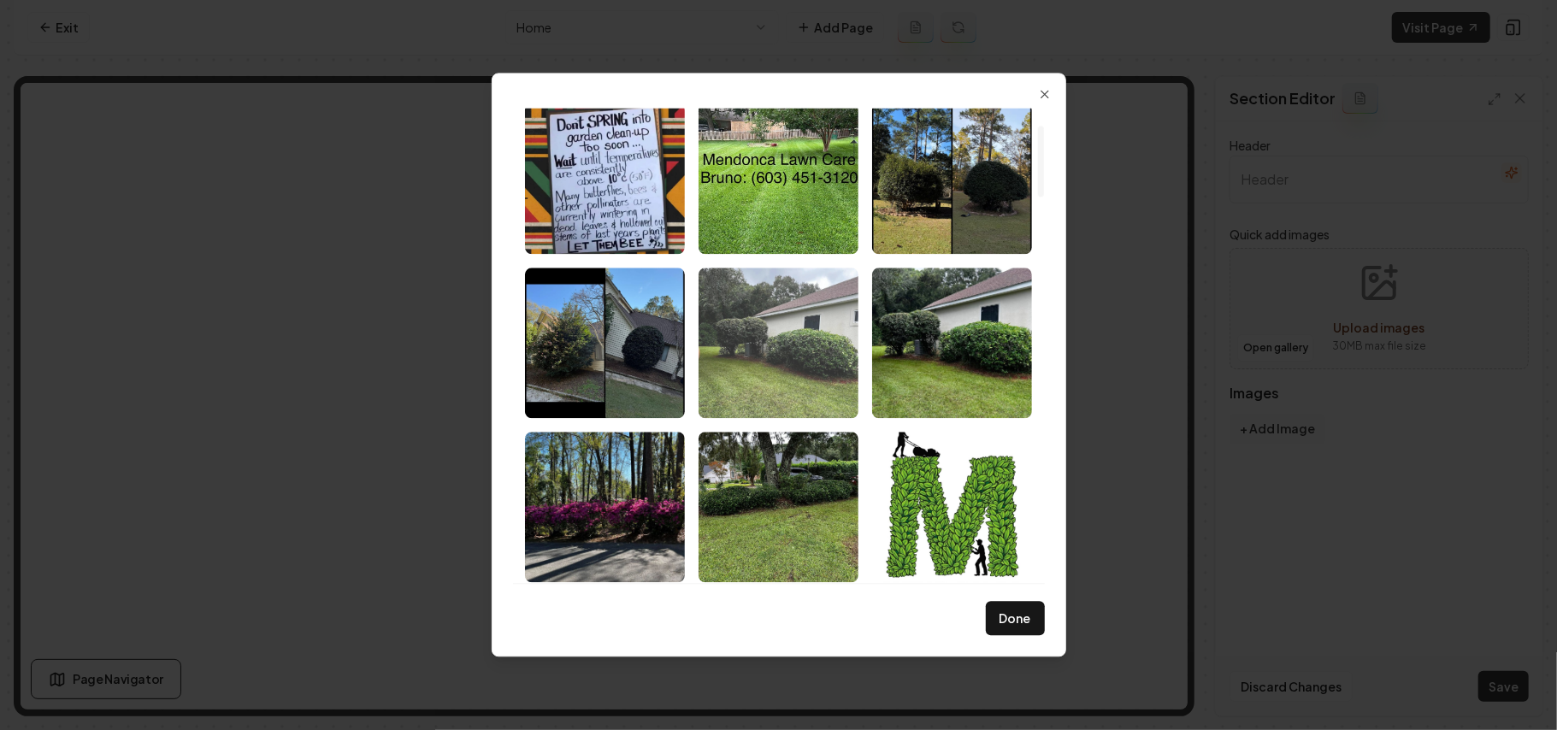
scroll to position [114, 0]
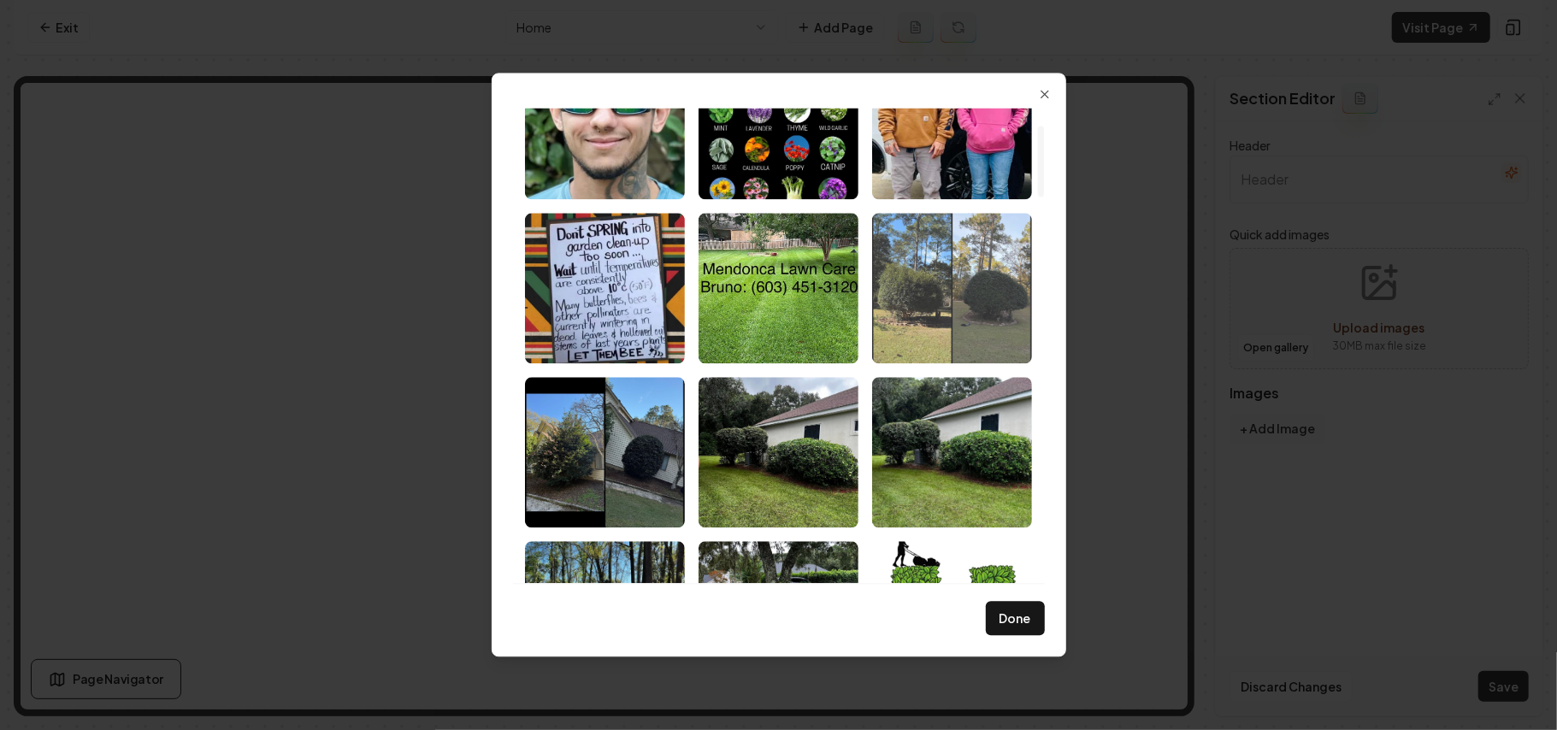
click at [927, 319] on img "Select image image_68b1e1075c7cd75eb8bc6b07.jpeg" at bounding box center [952, 288] width 160 height 150
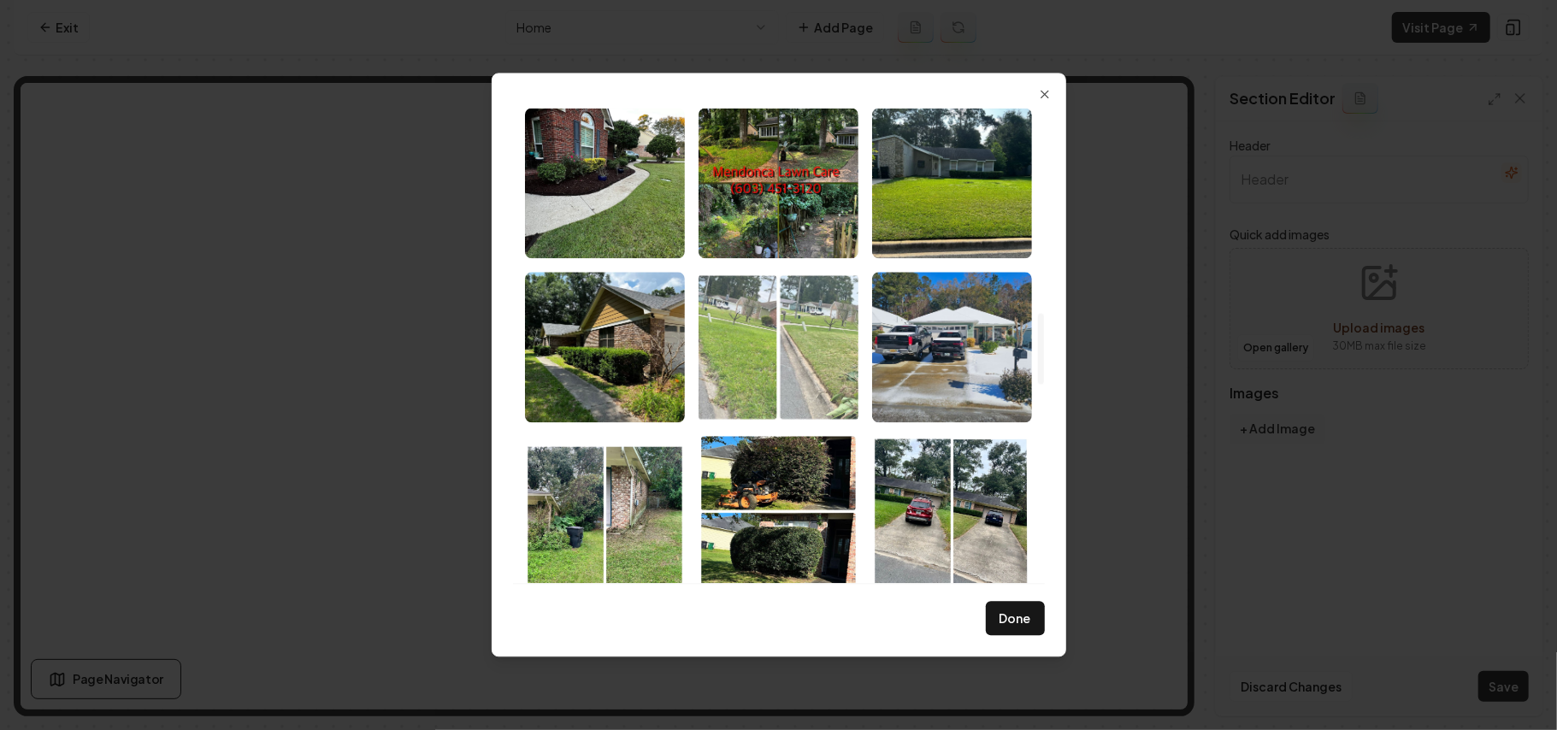
click at [791, 364] on img "Select image image_68b1df295c7cd75eb8afa4c3.jpeg" at bounding box center [779, 347] width 160 height 150
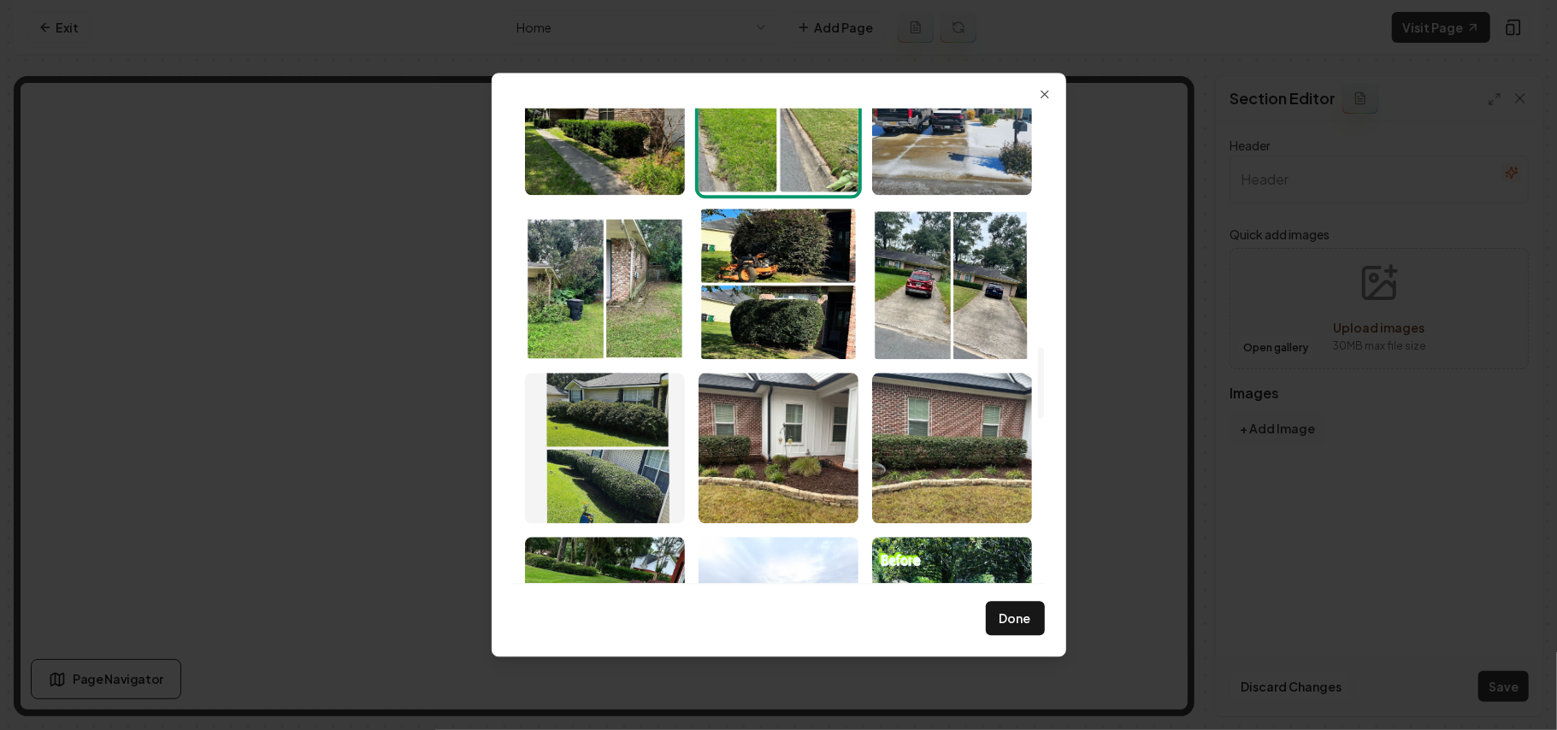
scroll to position [1482, 0]
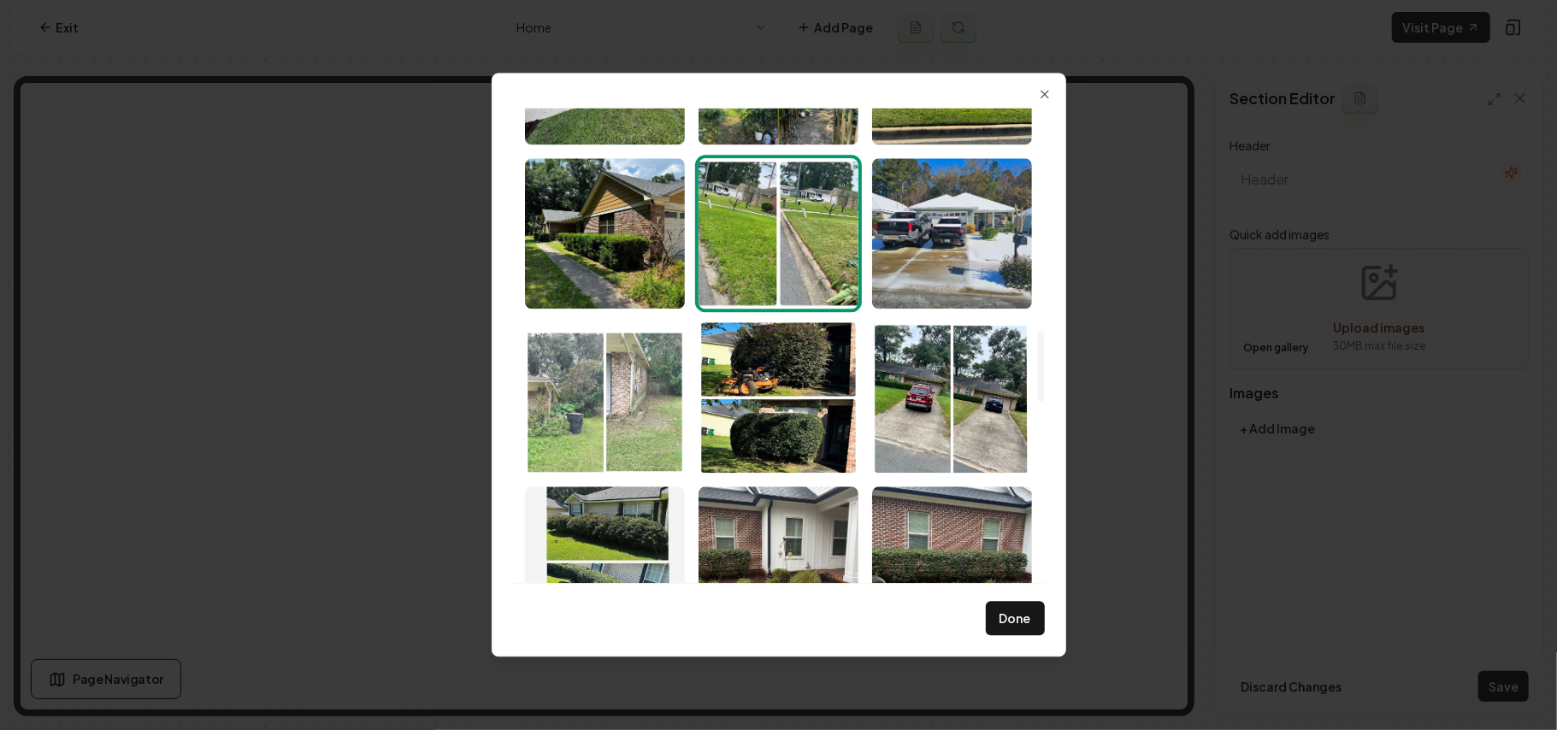
click at [585, 445] on img "Select image image_68b1df285c7cd75eb8af9cb5.jpeg" at bounding box center [605, 397] width 160 height 150
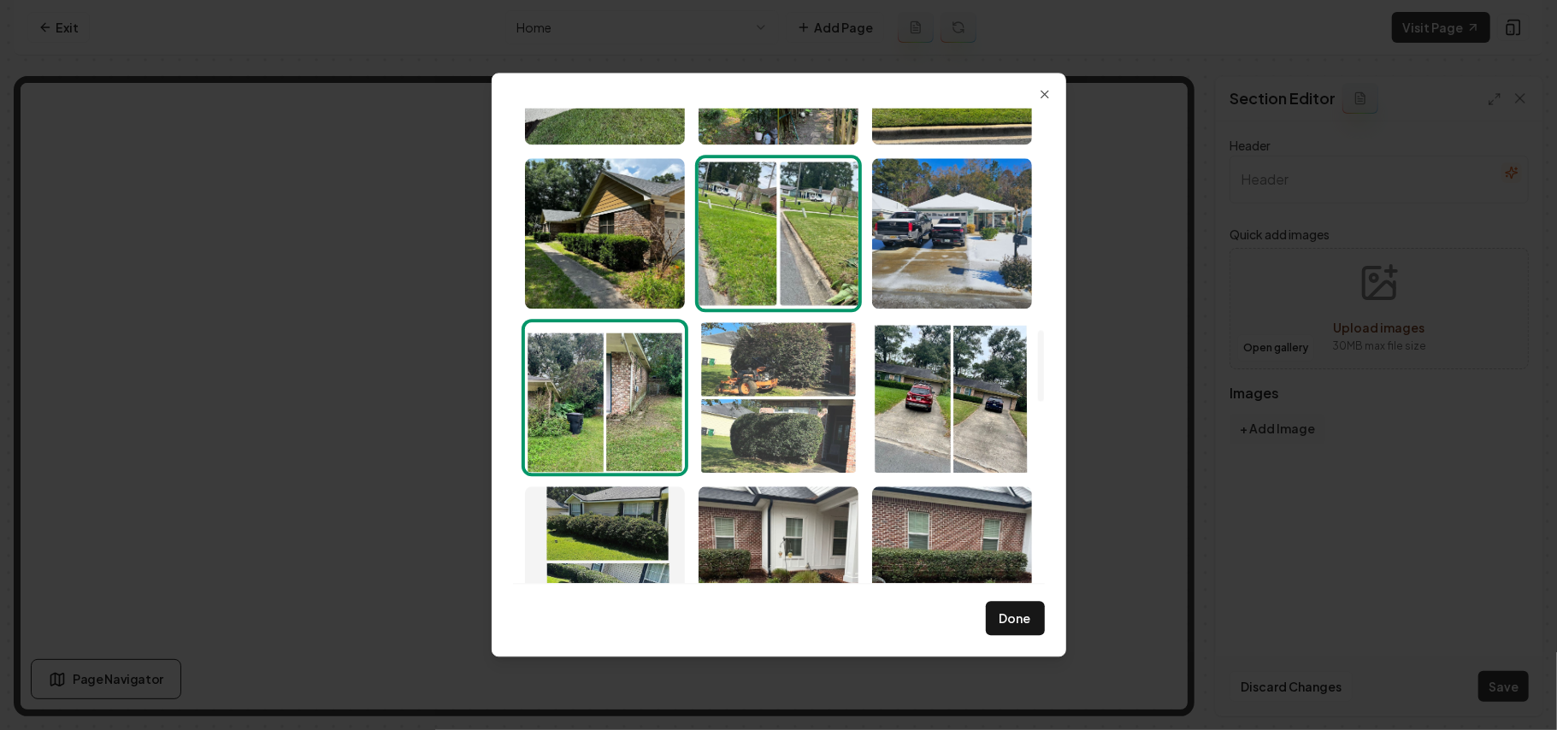
click at [777, 438] on img "Select image image_68b1df295c7cd75eb8af9efa.jpeg" at bounding box center [779, 397] width 160 height 150
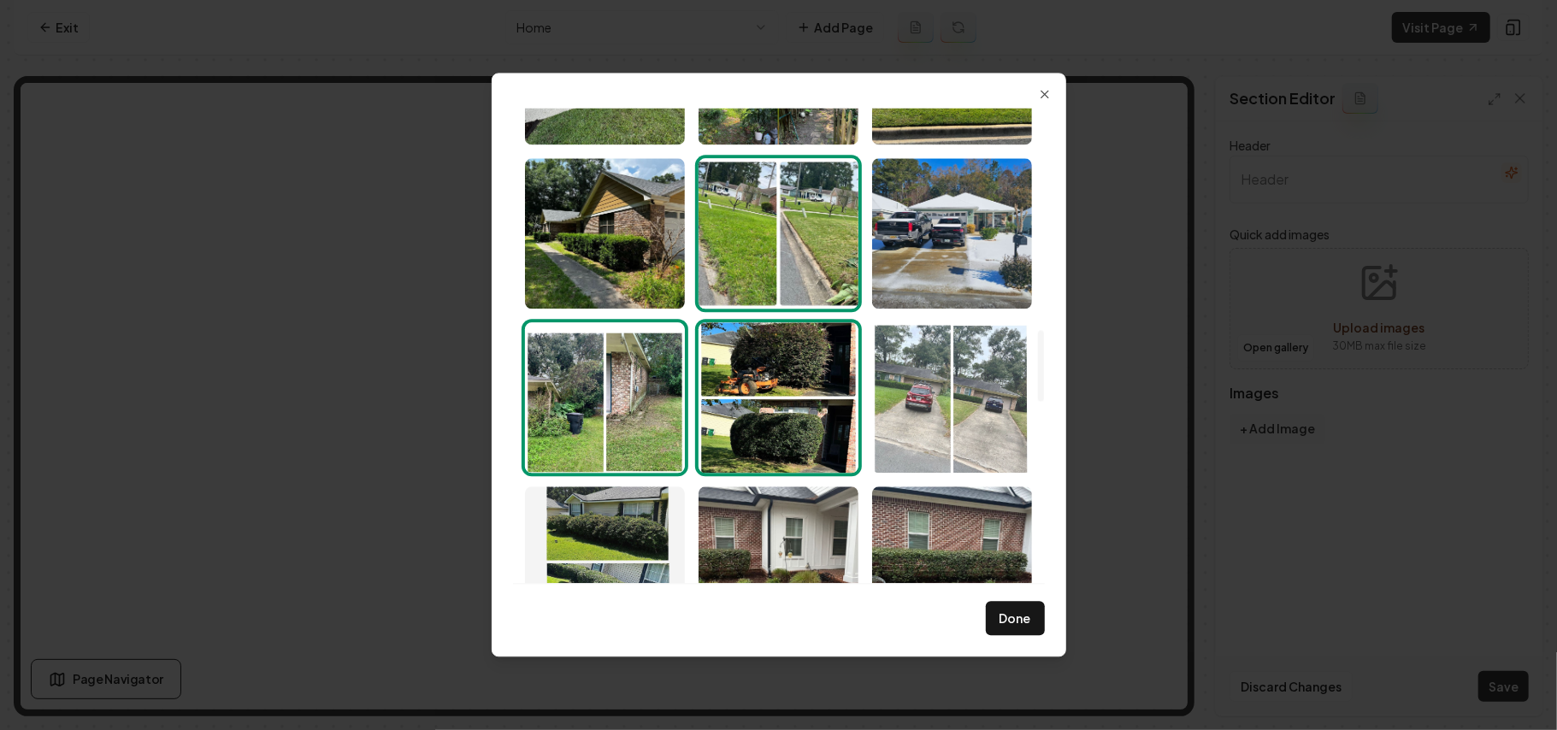
click at [927, 401] on img "Select image image_68b1df285c7cd75eb8af9e88.jpeg" at bounding box center [952, 397] width 160 height 150
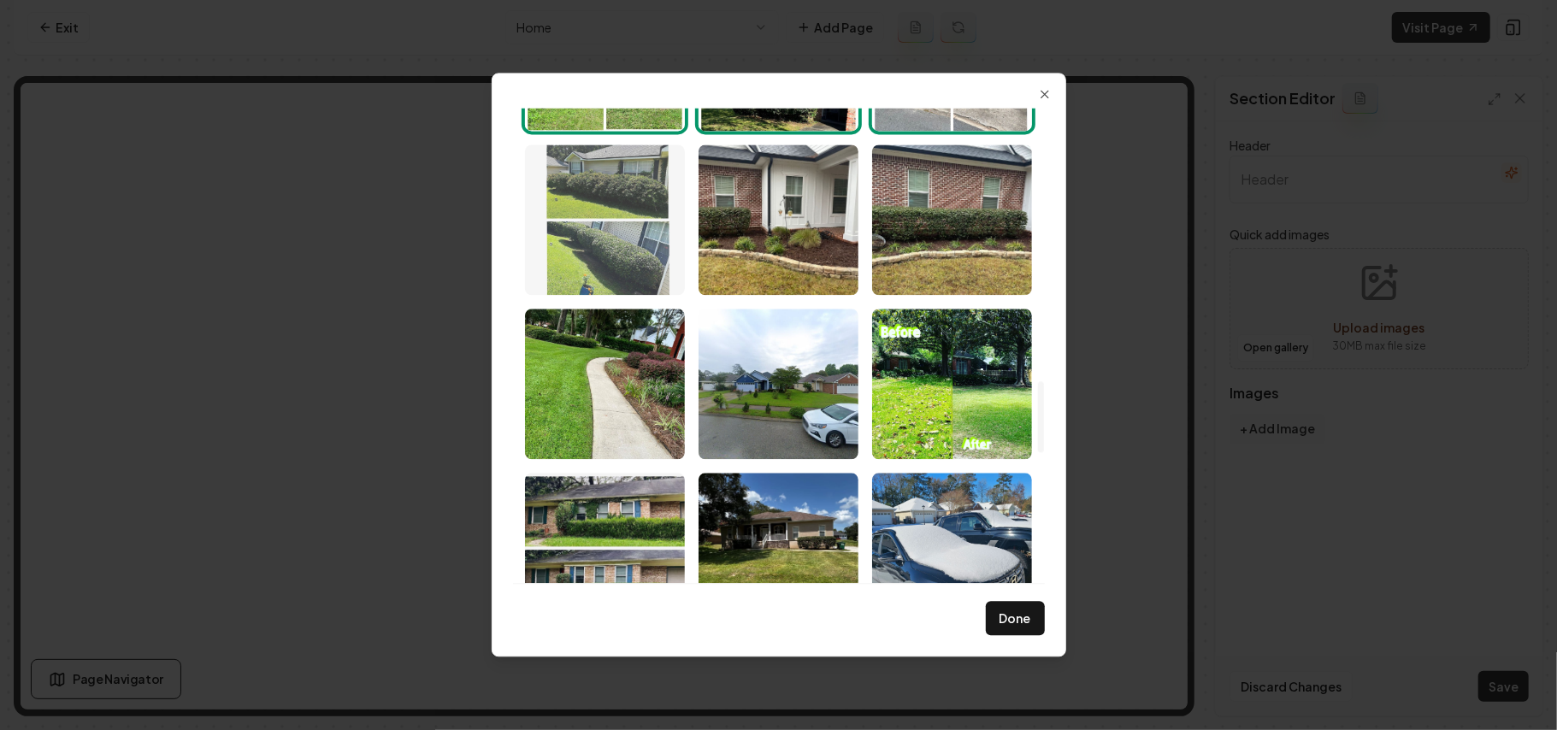
click at [629, 227] on img "Select image image_68b1df285c7cd75eb8af9c1a.jpeg" at bounding box center [605, 220] width 160 height 150
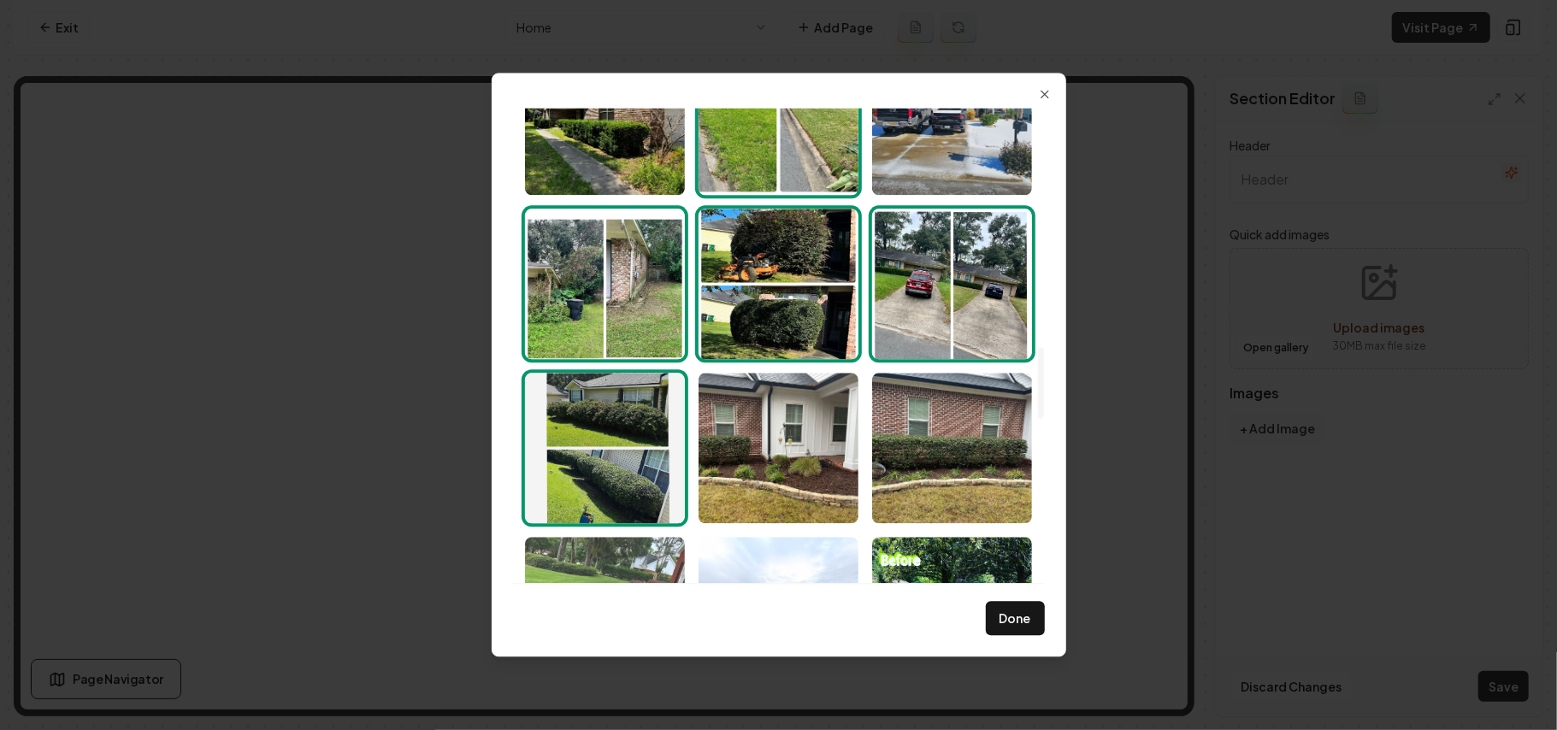
scroll to position [2052, 0]
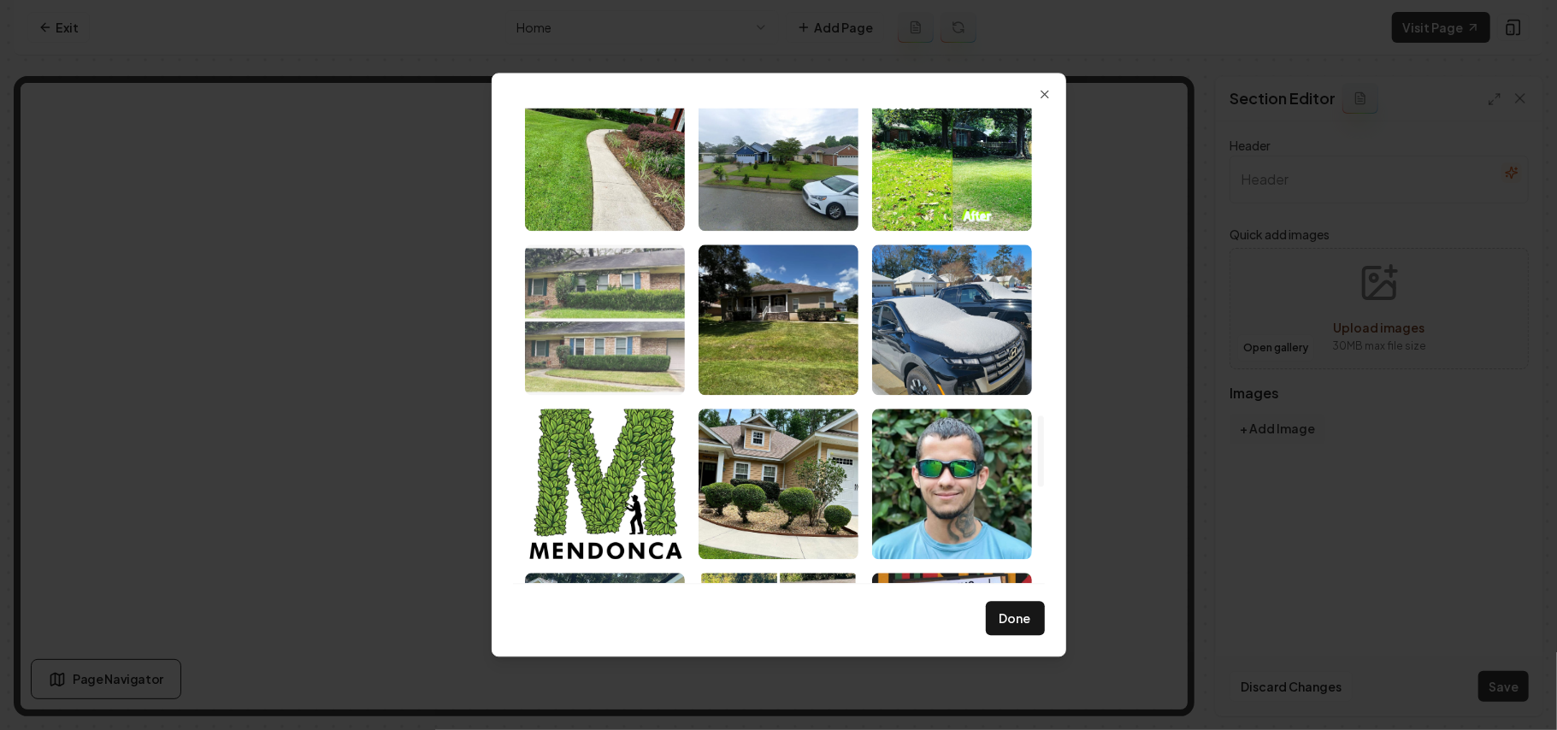
click at [648, 347] on img "Select image image_68b1df285c7cd75eb8af96a8.jpeg" at bounding box center [605, 320] width 160 height 150
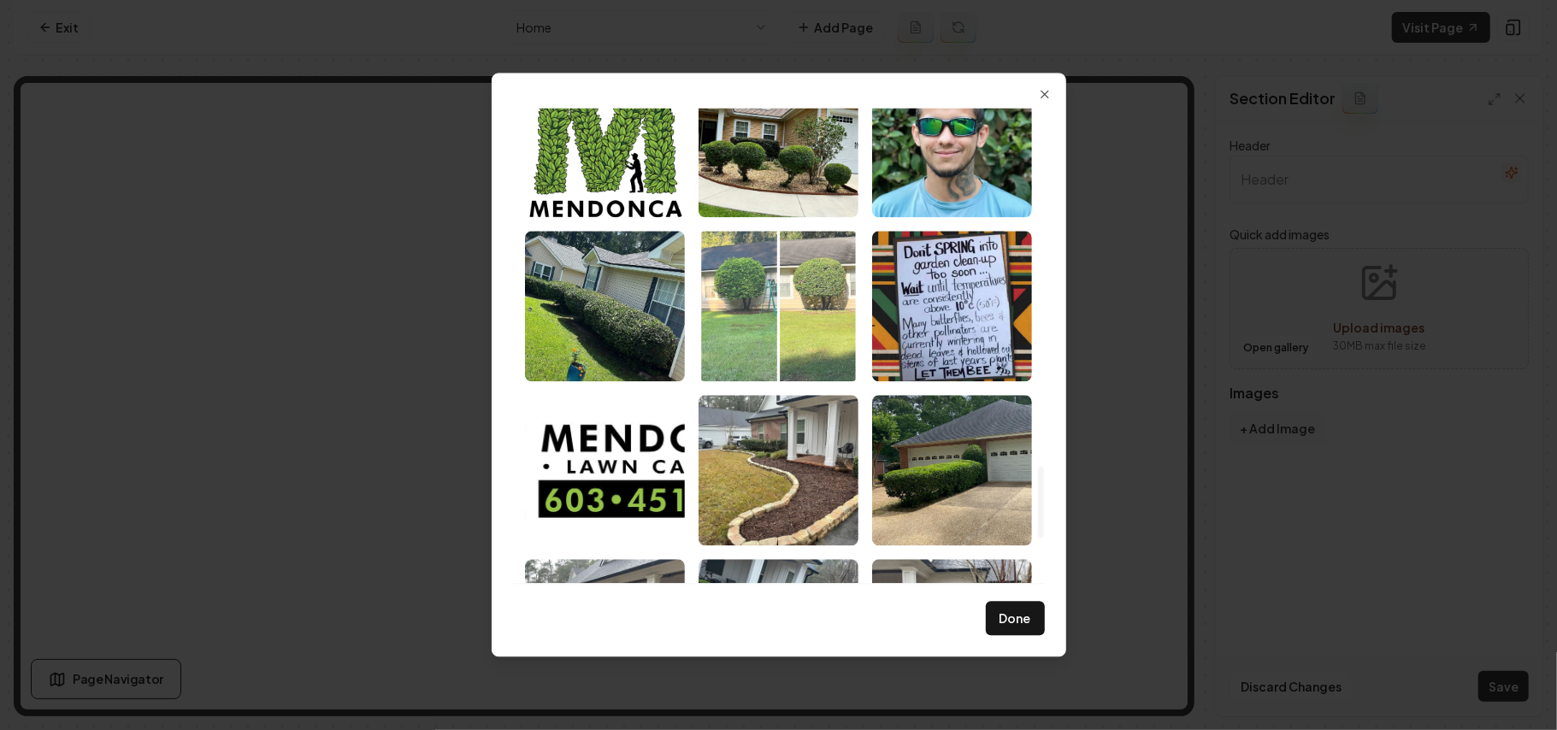
click at [741, 329] on img "Select image image_68b1df285c7cd75eb8af8b6f.jpeg" at bounding box center [779, 306] width 160 height 150
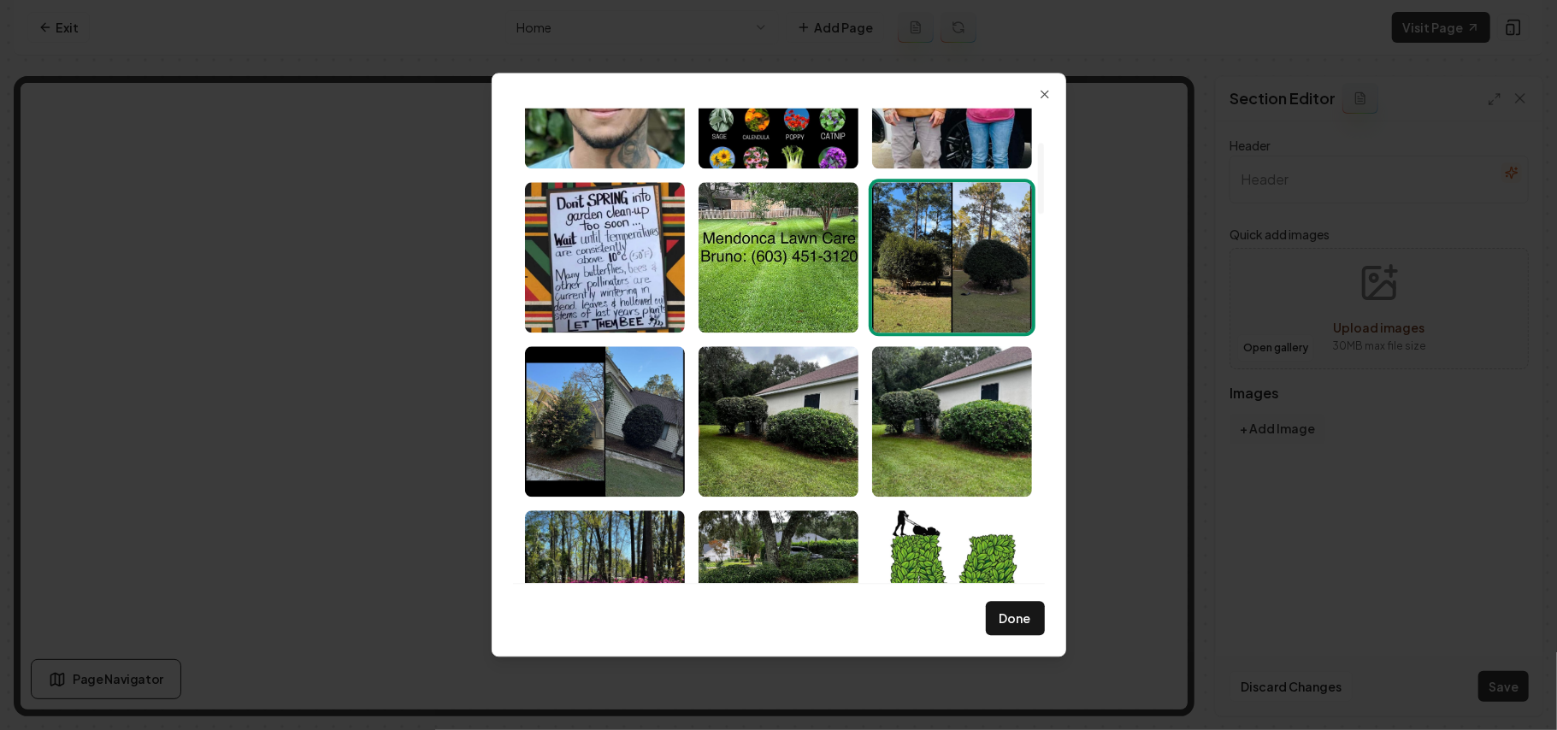
scroll to position [227, 0]
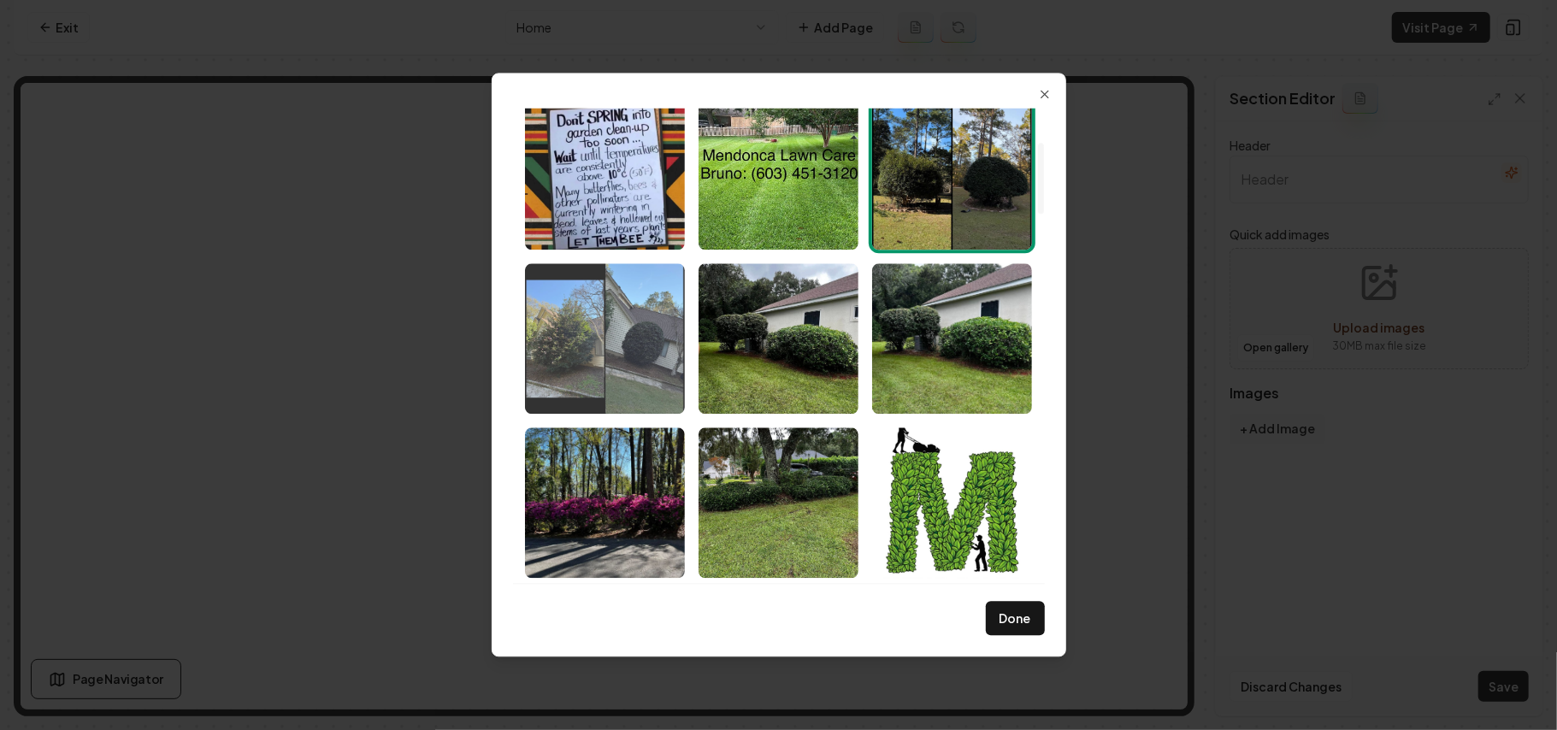
click at [617, 381] on img "Select image image_68b1e1065c7cd75eb8bc68cc.jpeg" at bounding box center [605, 338] width 160 height 150
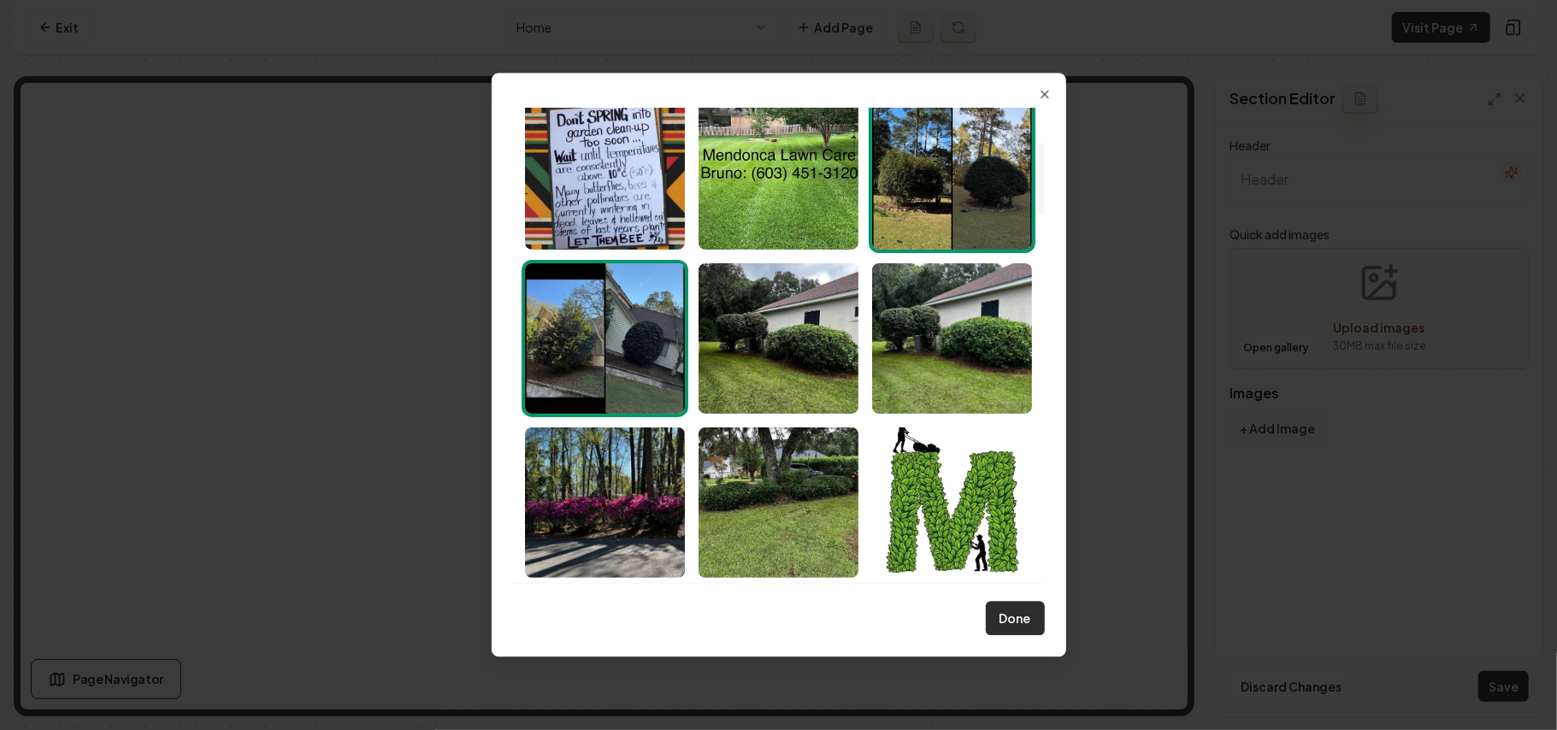
click at [1010, 518] on button "Done" at bounding box center [1015, 619] width 59 height 34
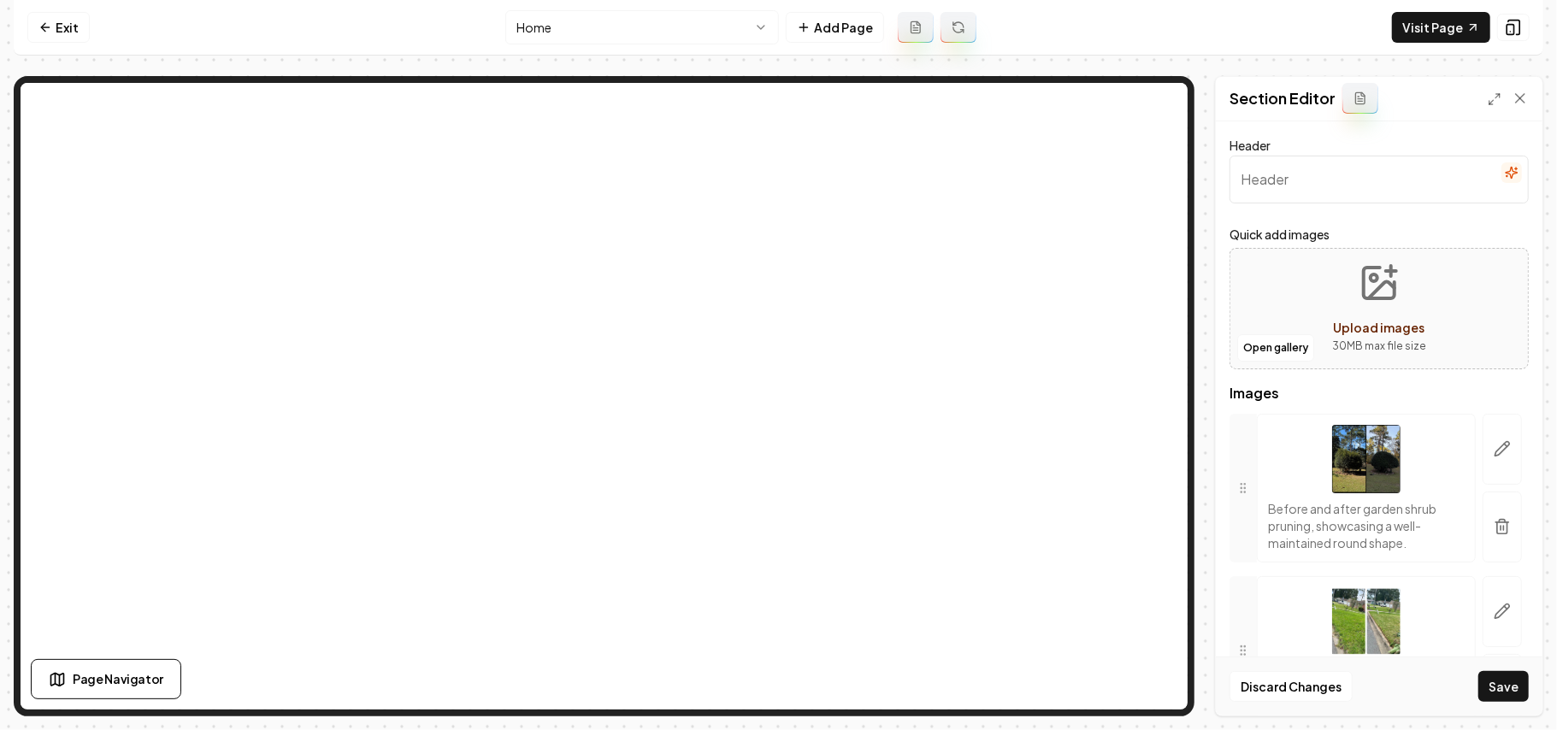
click at [1154, 174] on input "Header" at bounding box center [1379, 180] width 299 height 48
type input "Our Work"
click at [1154, 518] on button "Save" at bounding box center [1503, 686] width 50 height 31
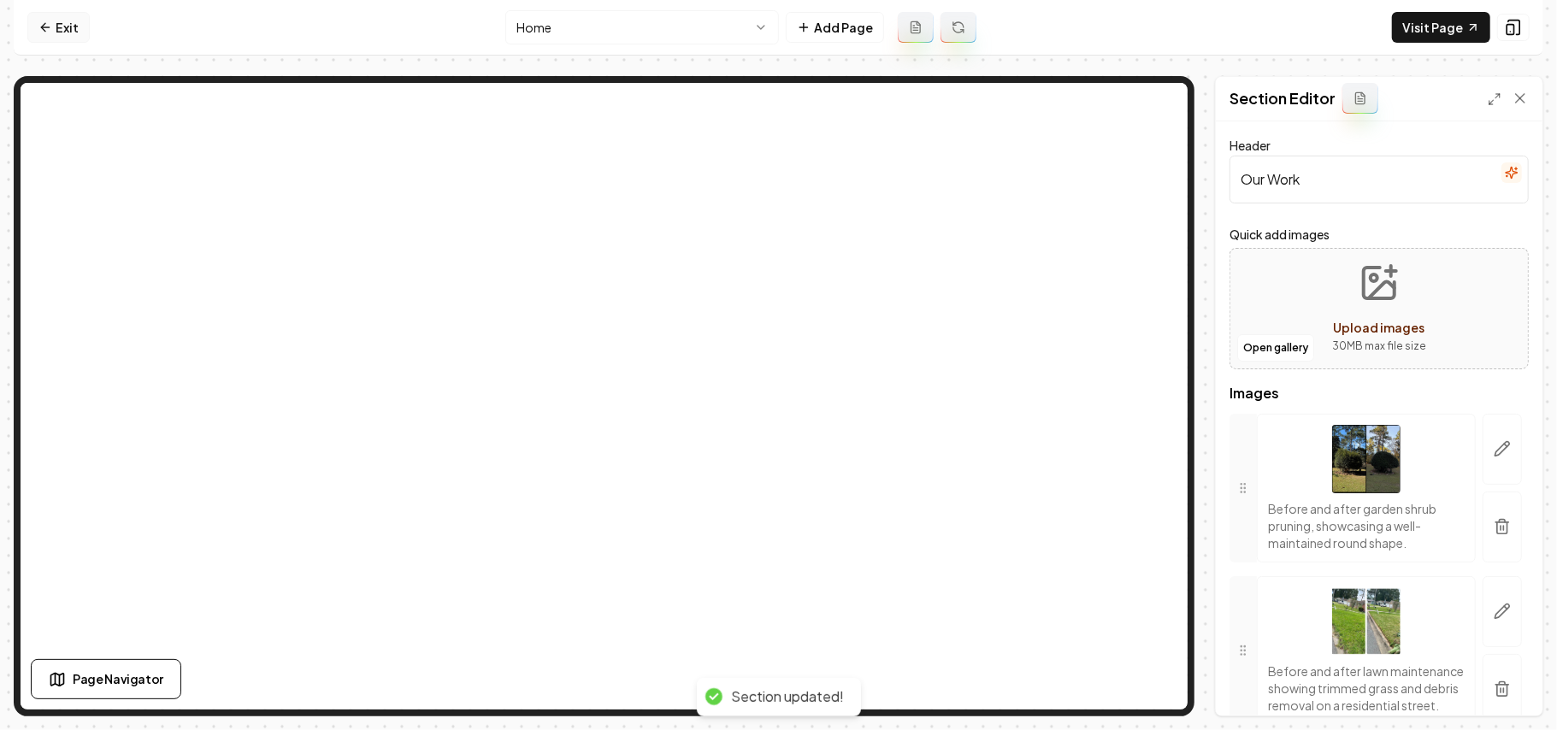
click at [56, 28] on link "Exit" at bounding box center [58, 27] width 62 height 31
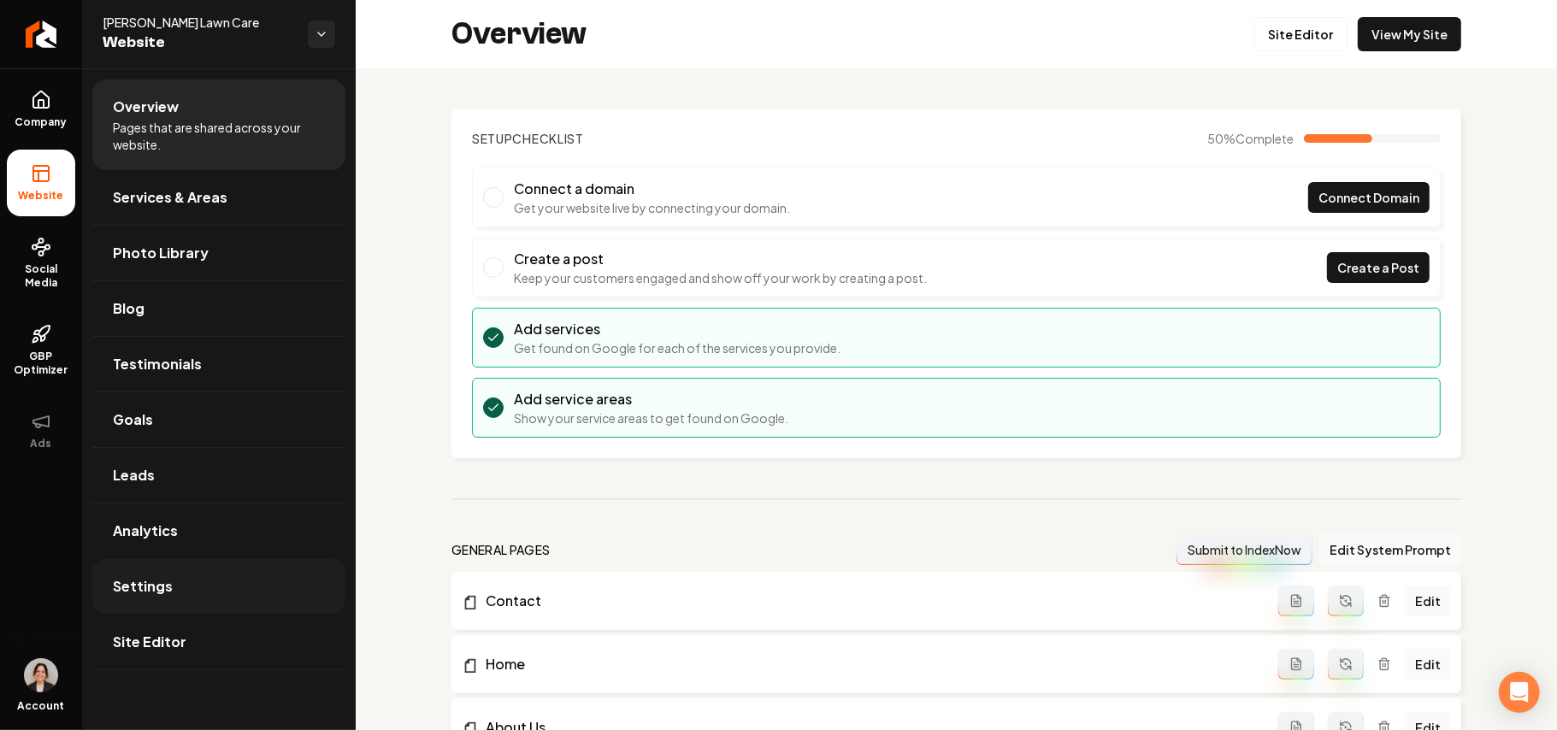
click at [190, 518] on link "Settings" at bounding box center [218, 586] width 253 height 55
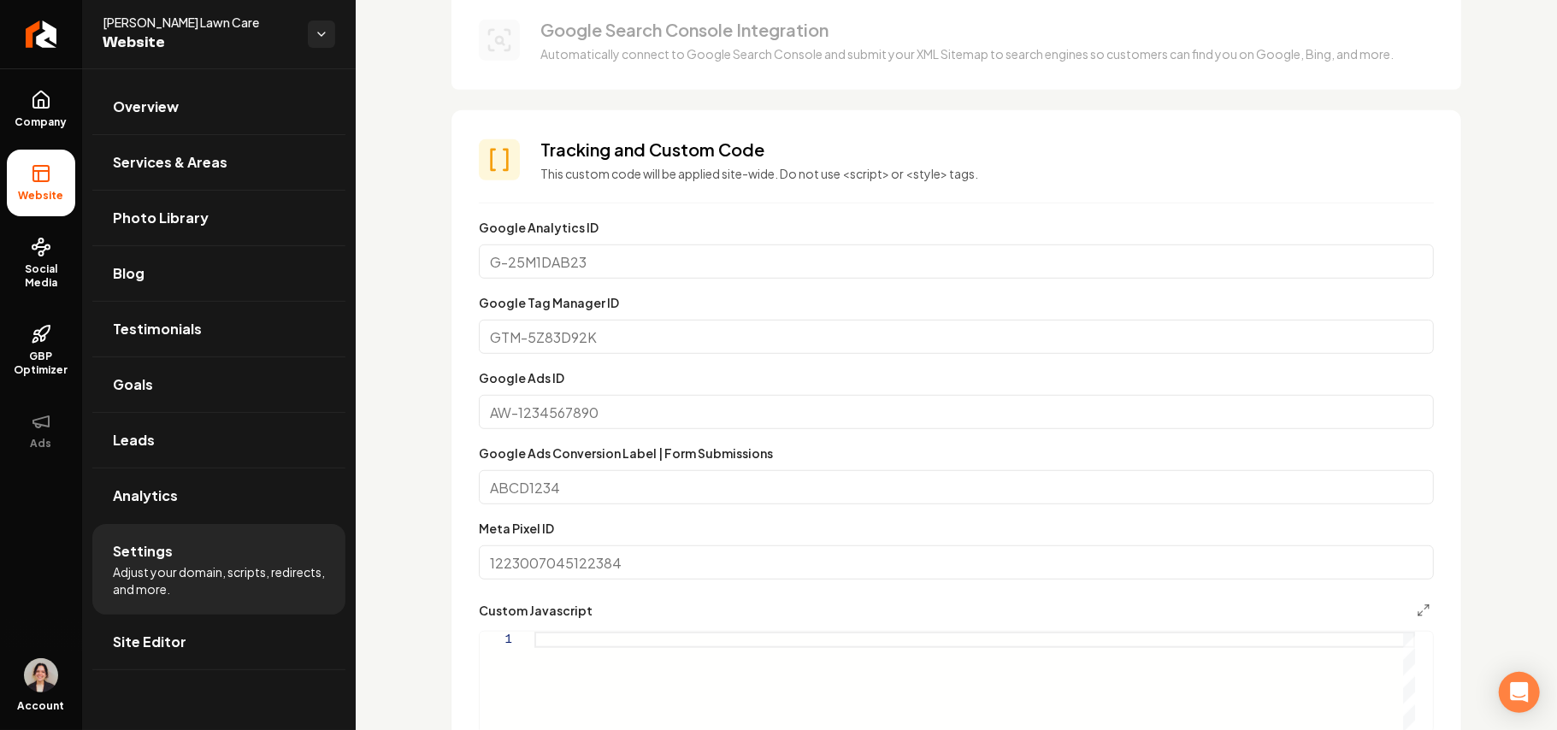
scroll to position [1149, 0]
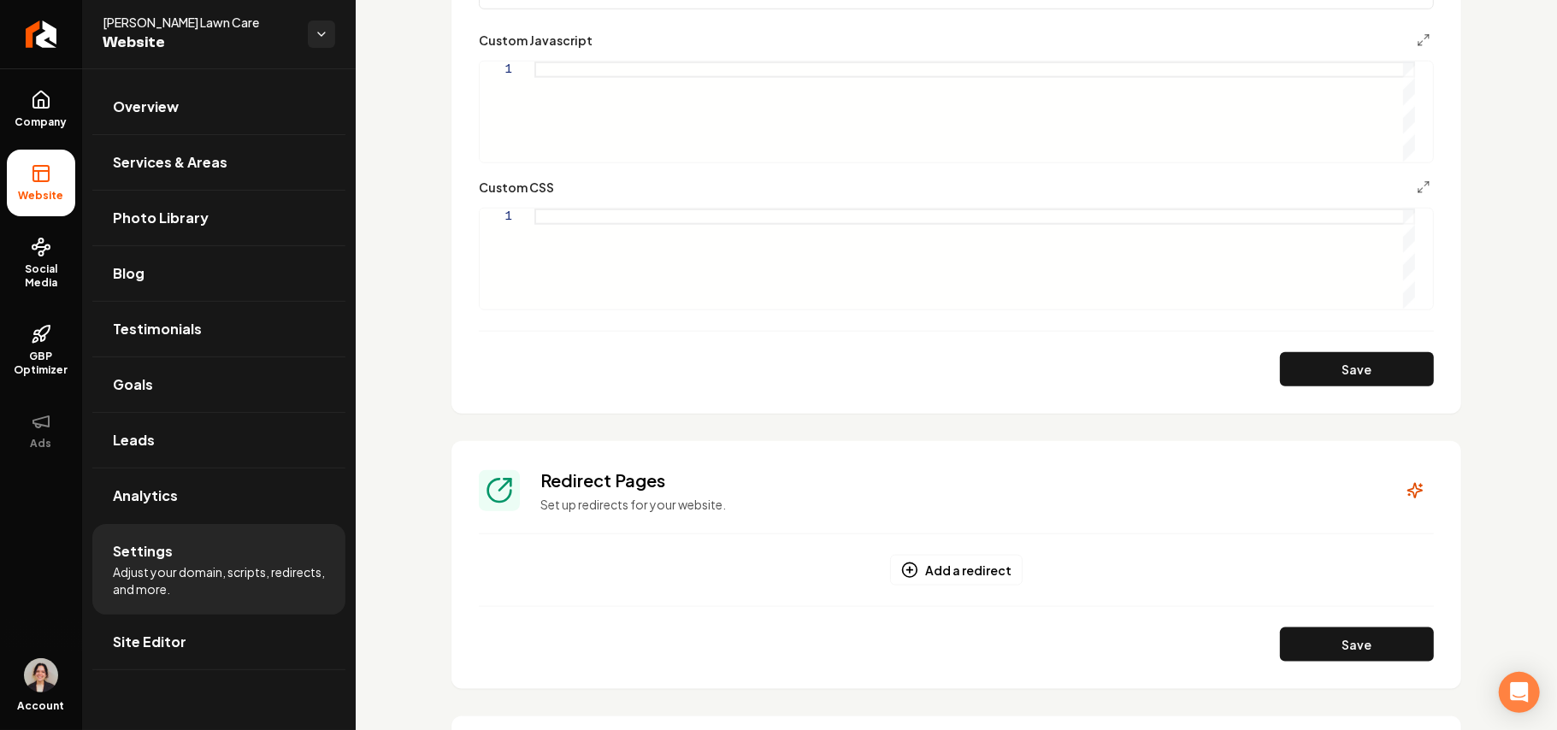
click at [573, 274] on div "Main content area" at bounding box center [974, 259] width 881 height 100
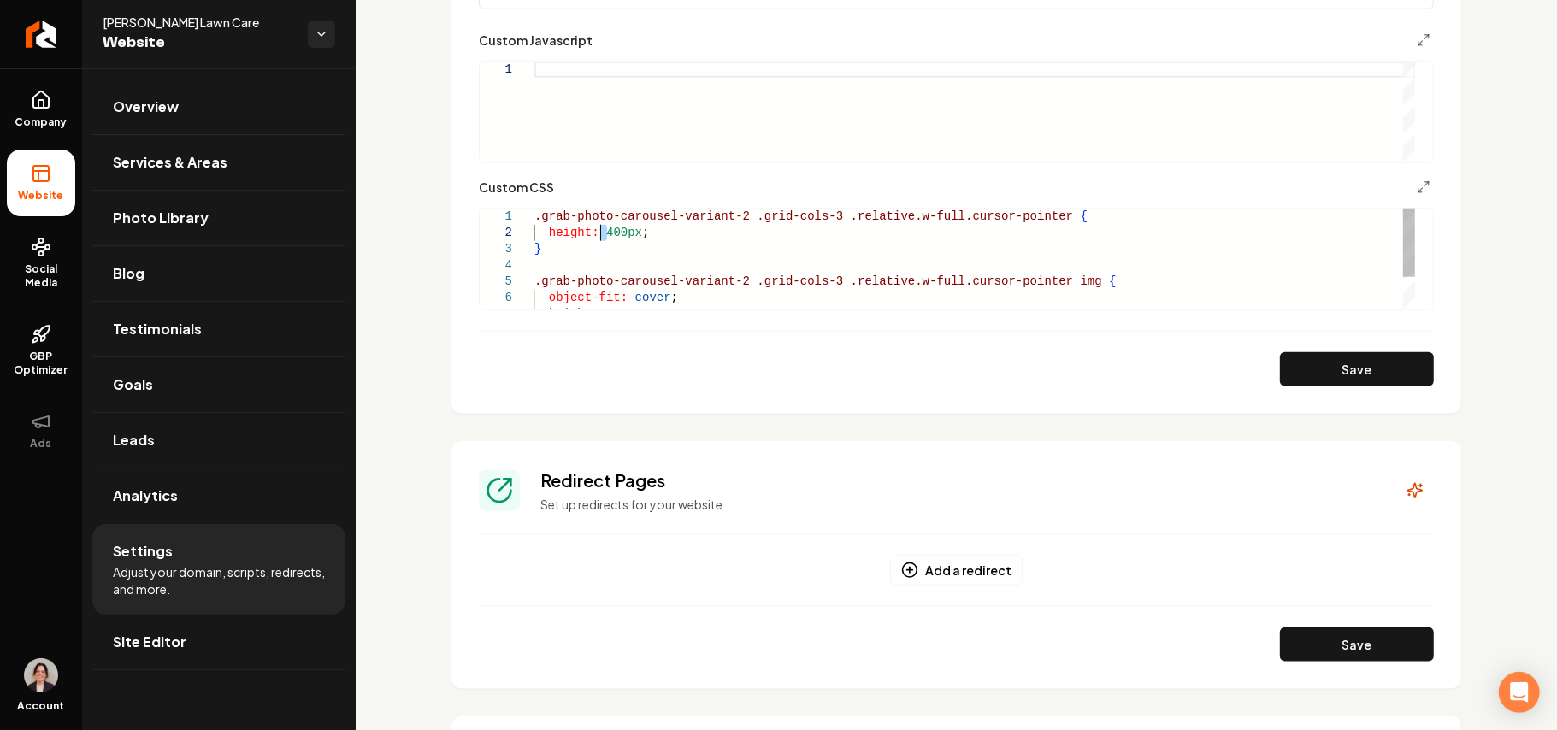
drag, startPoint x: 610, startPoint y: 227, endPoint x: 599, endPoint y: 226, distance: 11.2
click at [599, 226] on div "} .grab-photo-carousel-variant-2 .grid-cols-3 .relative.w-full.cursor-pointer i…" at bounding box center [974, 282] width 881 height 146
click at [1154, 385] on button "Save" at bounding box center [1357, 369] width 154 height 34
type textarea "**********"
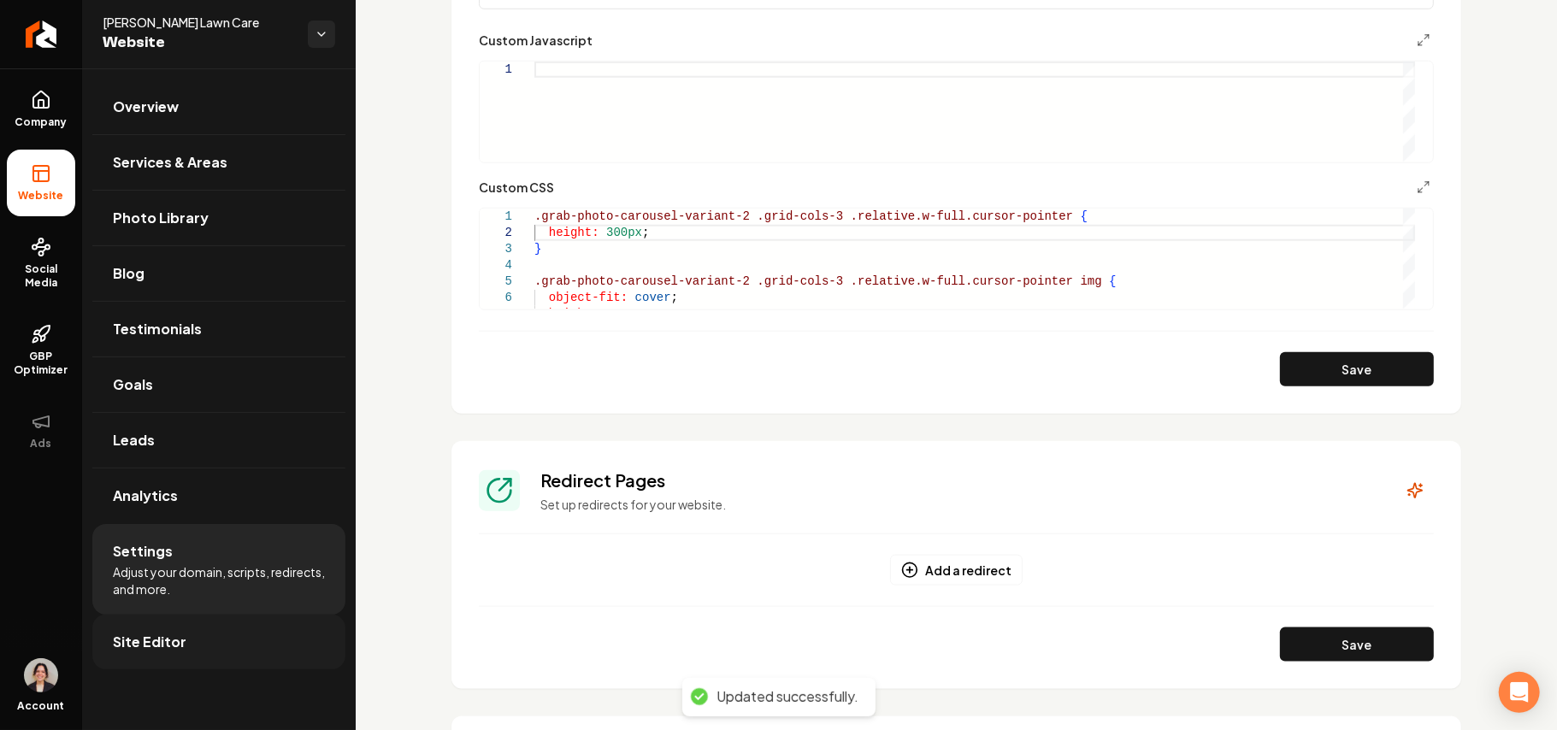
click at [202, 518] on link "Site Editor" at bounding box center [218, 642] width 253 height 55
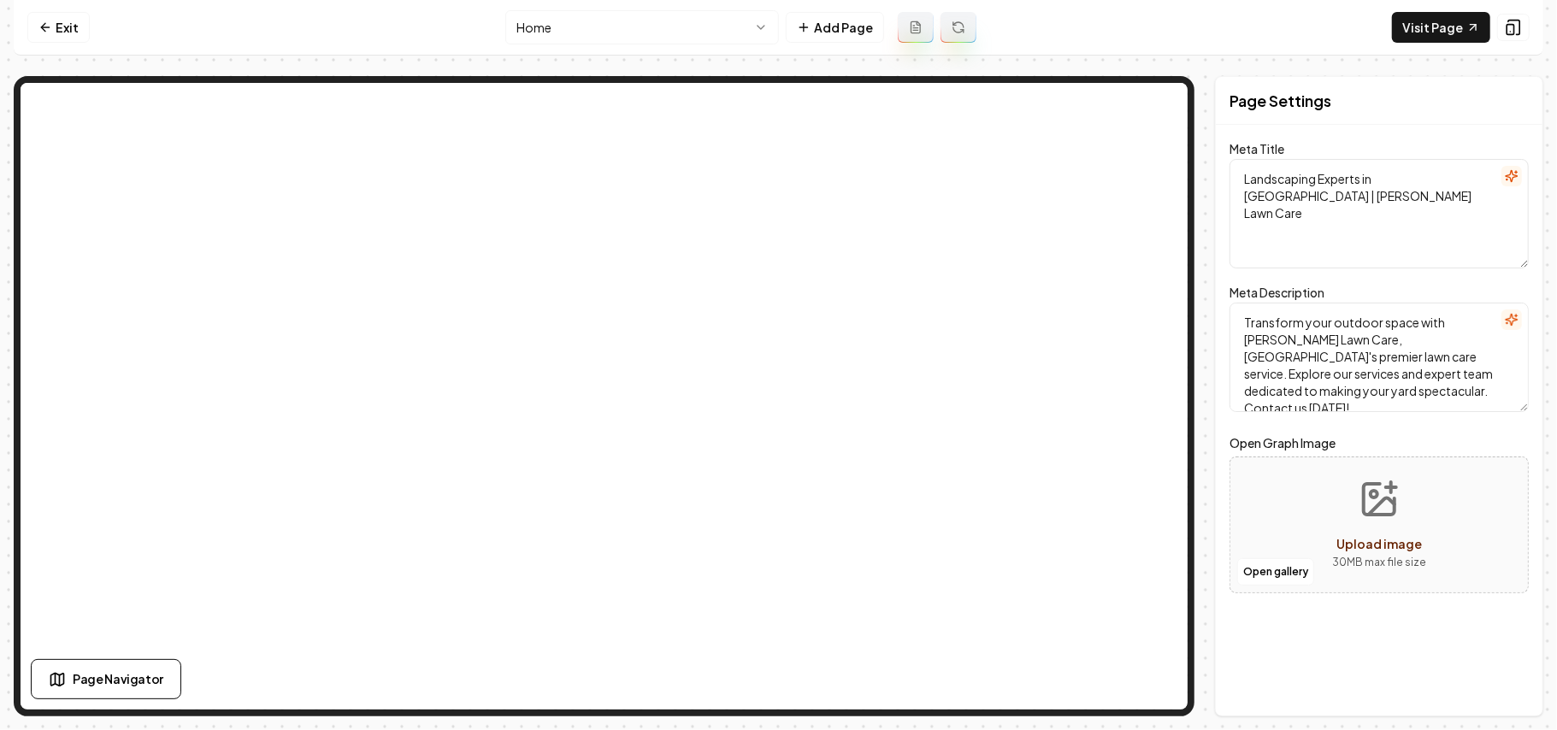
click at [1154, 43] on nav "Exit Home Add Page Visit Page" at bounding box center [779, 28] width 1530 height 56
click at [1154, 29] on link "Visit Page" at bounding box center [1441, 27] width 98 height 31
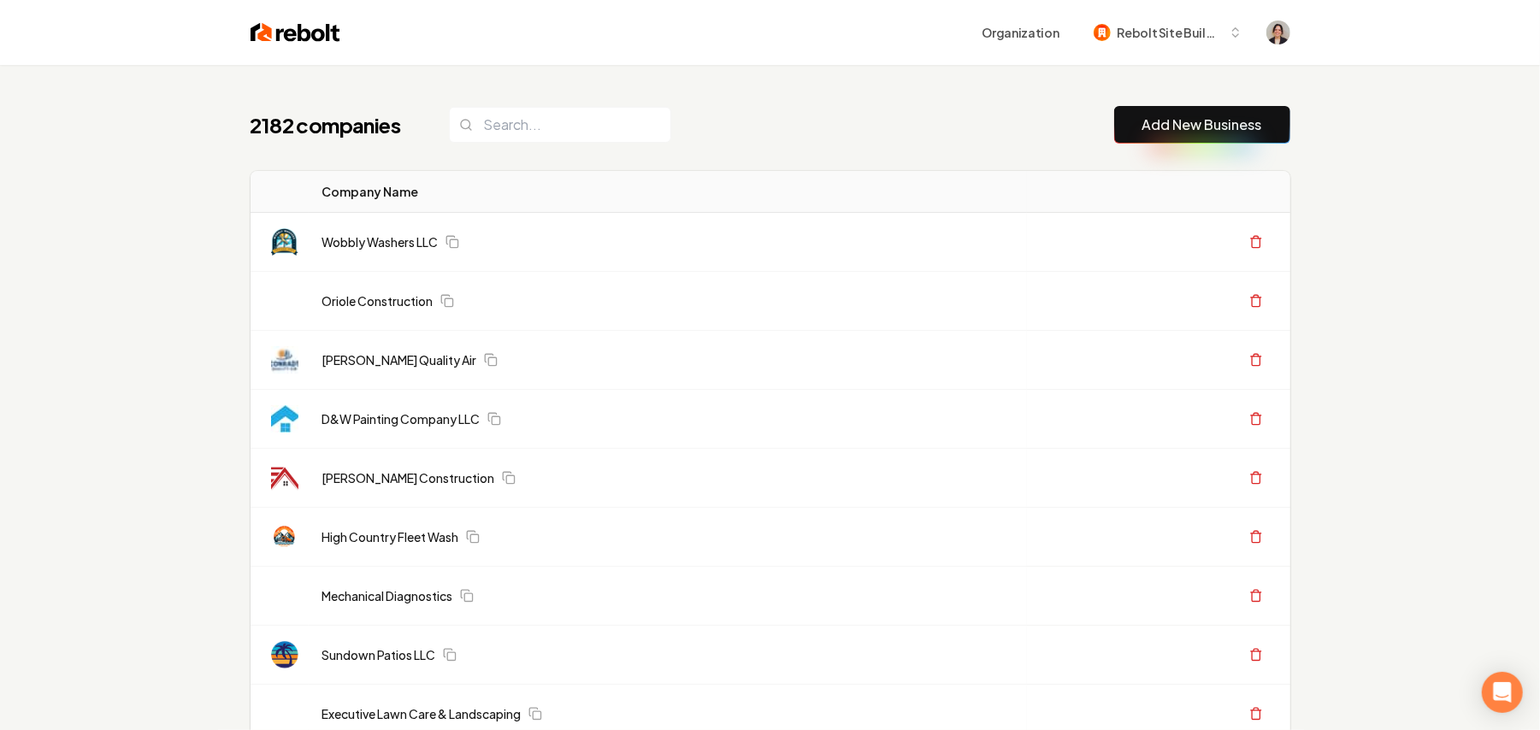
click at [1159, 117] on link "Add New Business" at bounding box center [1202, 125] width 120 height 21
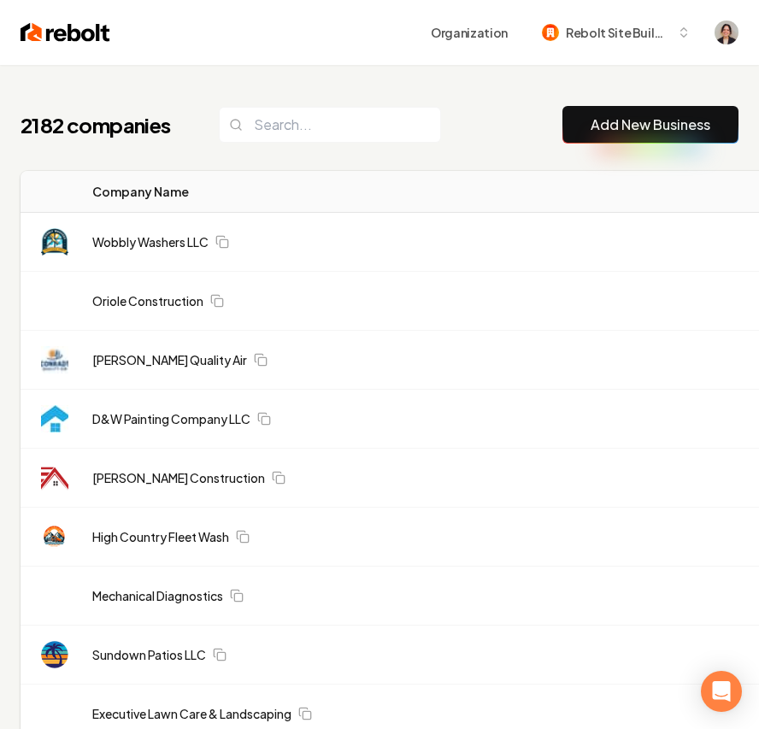
drag, startPoint x: 677, startPoint y: 121, endPoint x: 2, endPoint y: 287, distance: 695.8
click at [677, 121] on link "Add New Business" at bounding box center [651, 125] width 120 height 21
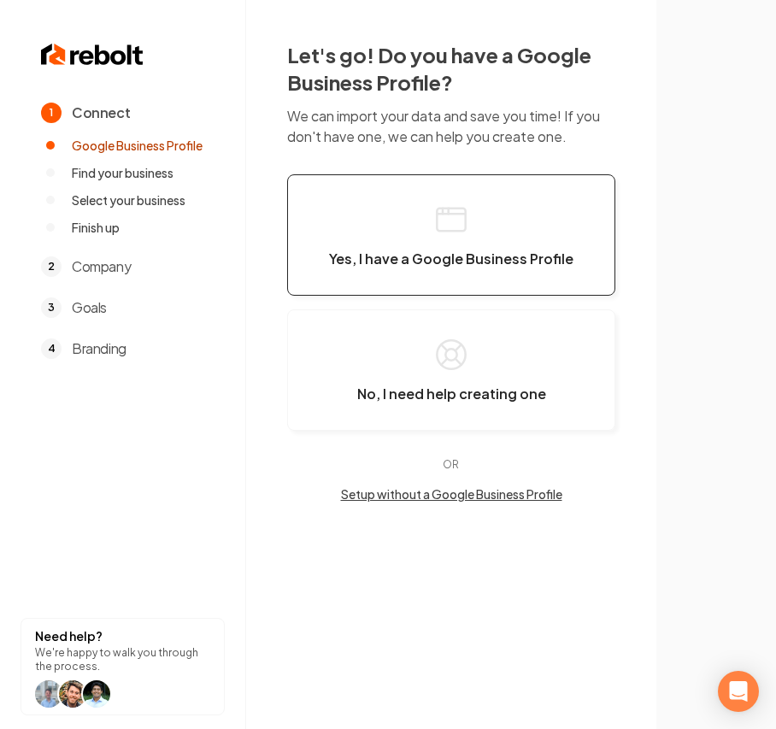
click at [394, 241] on button "Yes, I have a Google Business Profile" at bounding box center [451, 234] width 328 height 121
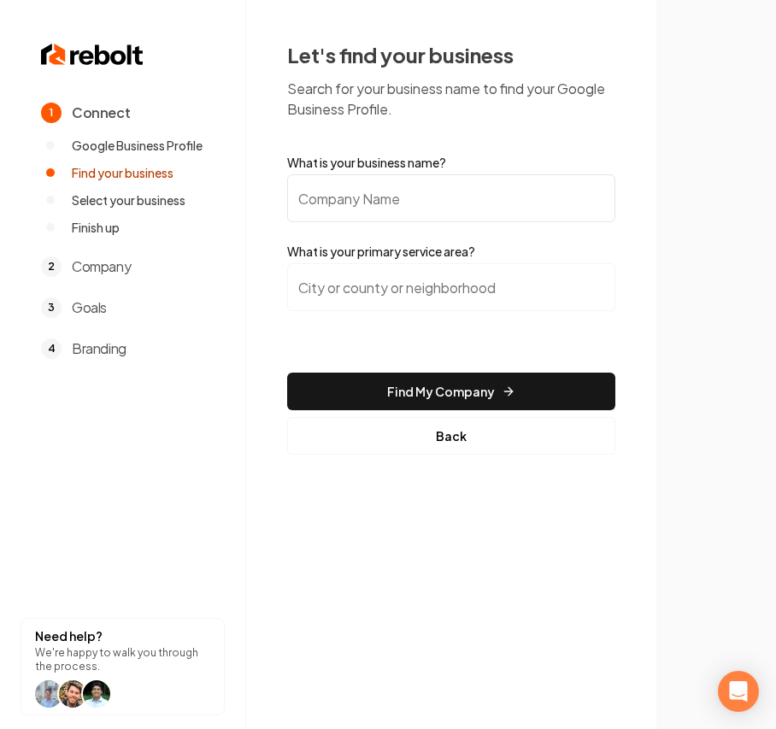
click at [483, 180] on input "What is your business name?" at bounding box center [451, 198] width 328 height 48
paste input "Luxion Window Cleaning"
type input "Luxion Window Cleaning"
click at [316, 298] on input "search" at bounding box center [451, 287] width 328 height 48
paste input "california"
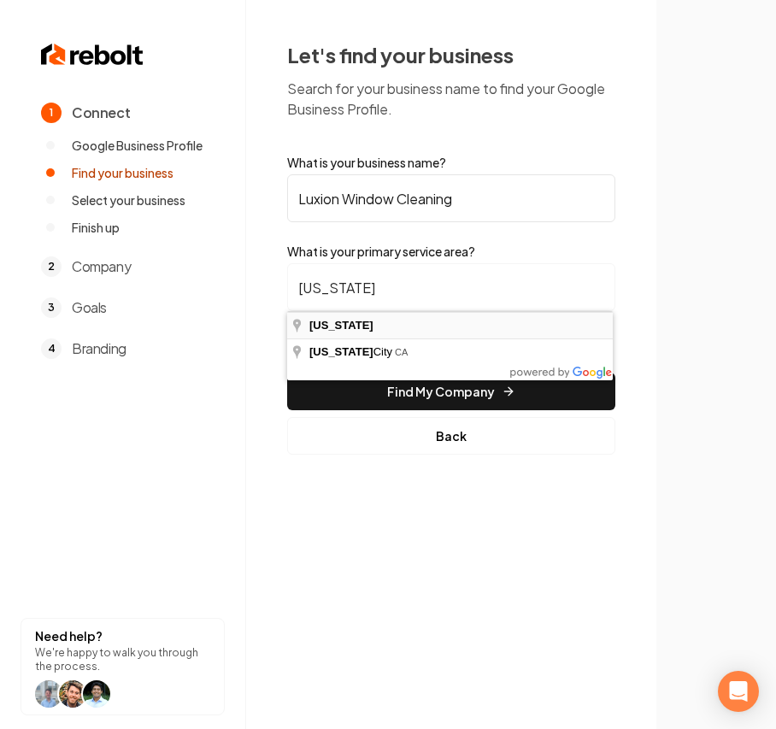
type input "California"
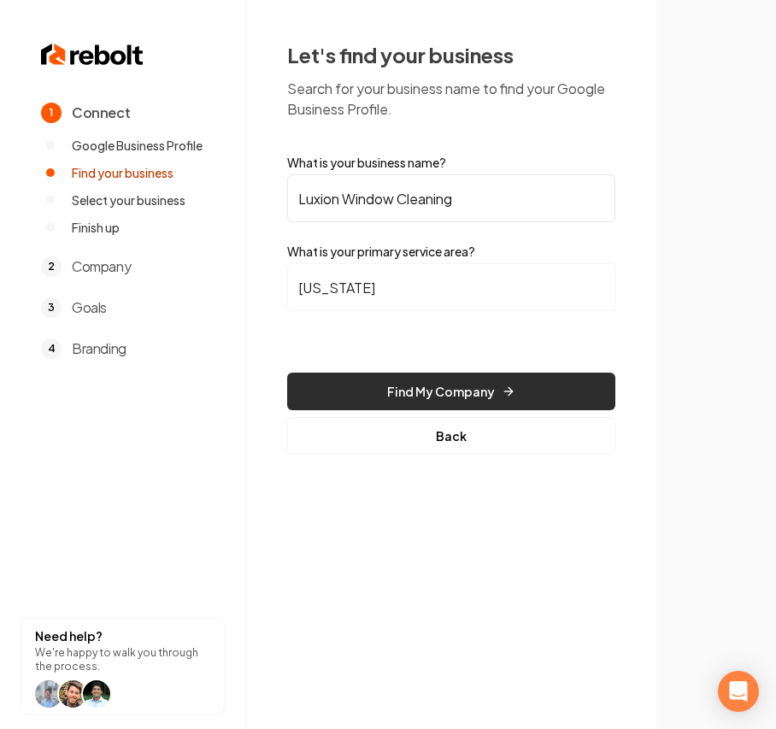
click at [374, 385] on button "Find My Company" at bounding box center [451, 392] width 328 height 38
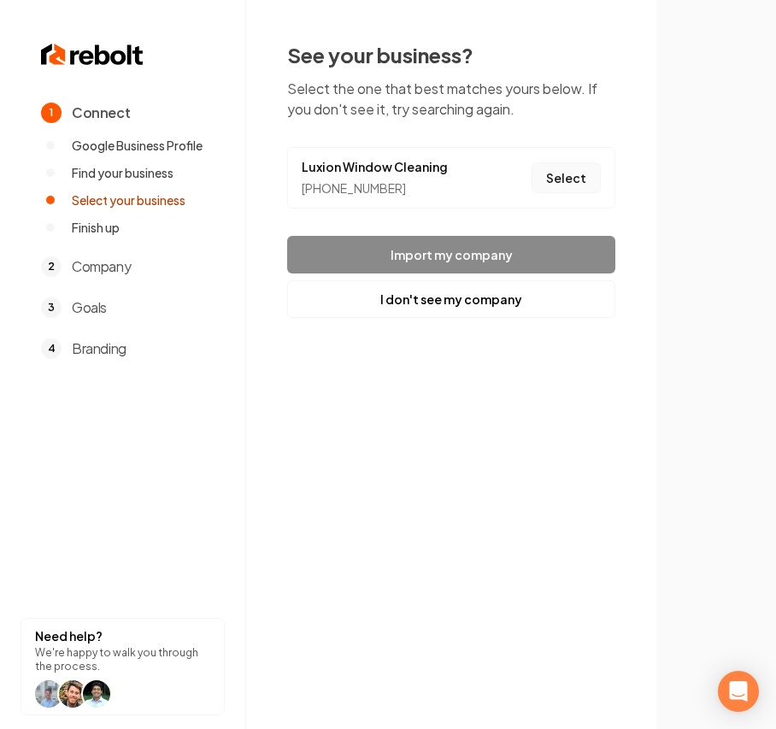
click at [583, 182] on button "Select" at bounding box center [566, 177] width 69 height 31
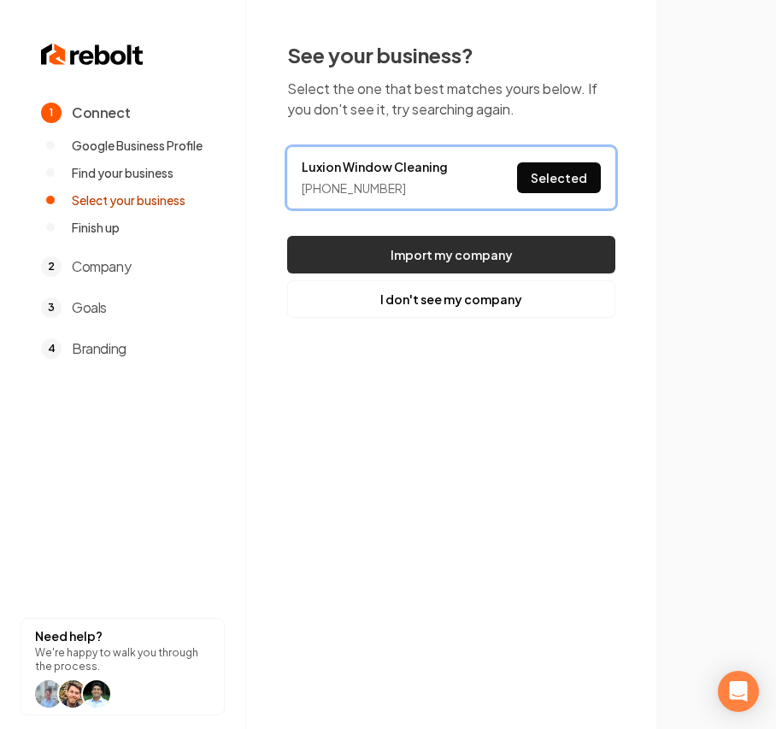
click at [480, 246] on button "Import my company" at bounding box center [451, 255] width 328 height 38
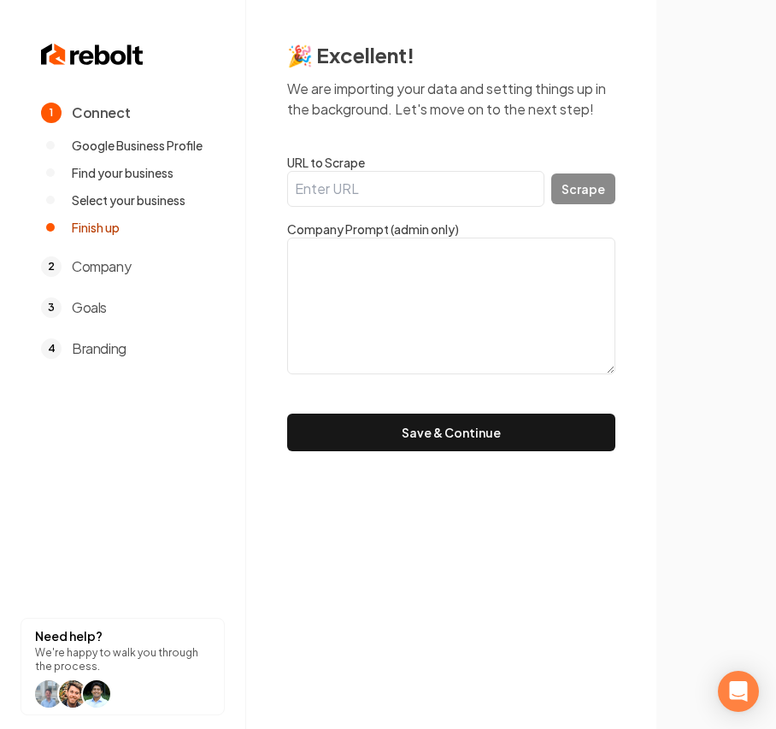
click at [487, 347] on textarea at bounding box center [451, 306] width 328 height 137
paste textarea "Luxury, Full Service Window Cleaning for Ventura & North L.A. Counties. Luxion'…"
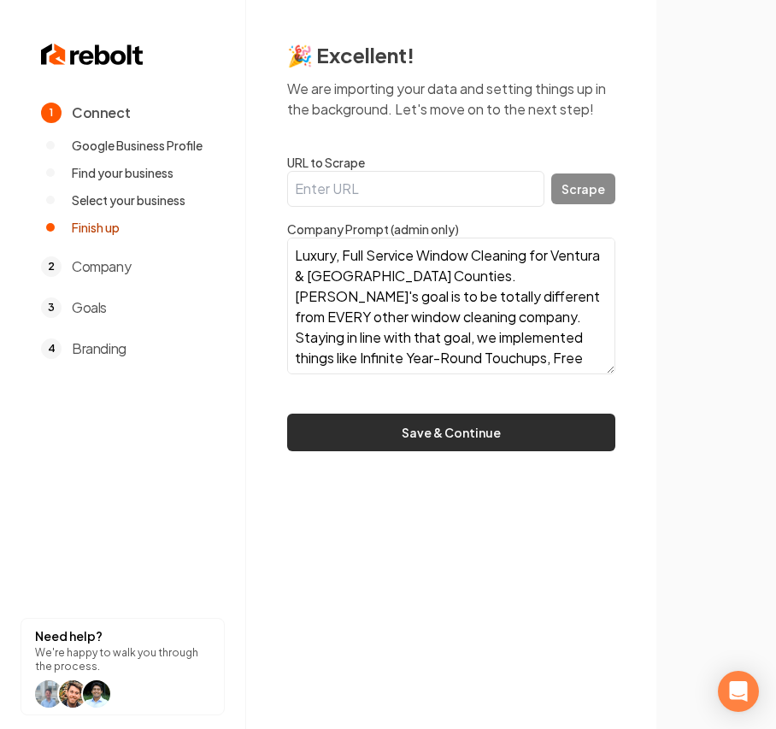
scroll to position [239, 0]
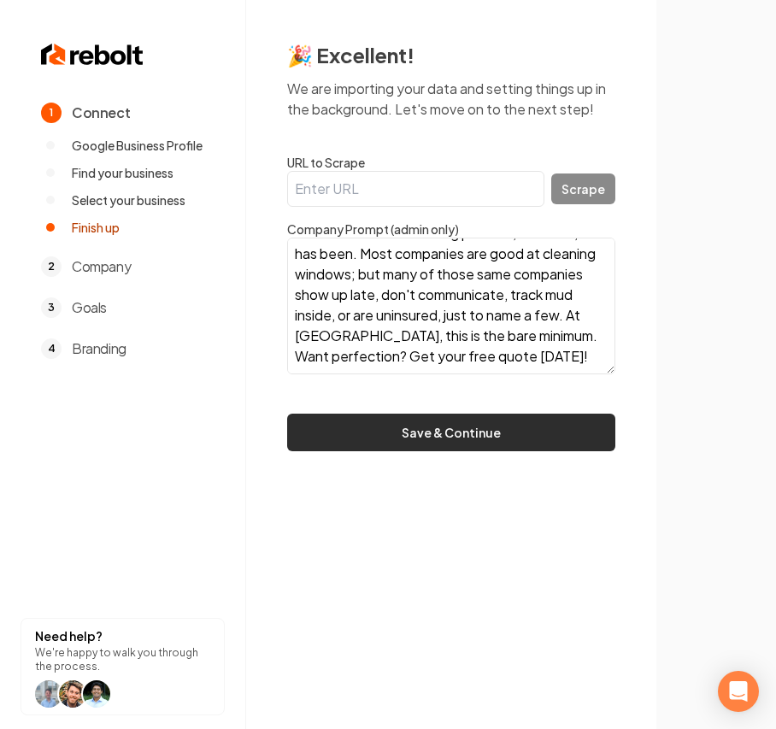
type textarea "Luxury, Full Service Window Cleaning for Ventura & North L.A. Counties. Luxion'…"
click at [432, 438] on button "Save & Continue" at bounding box center [451, 433] width 328 height 38
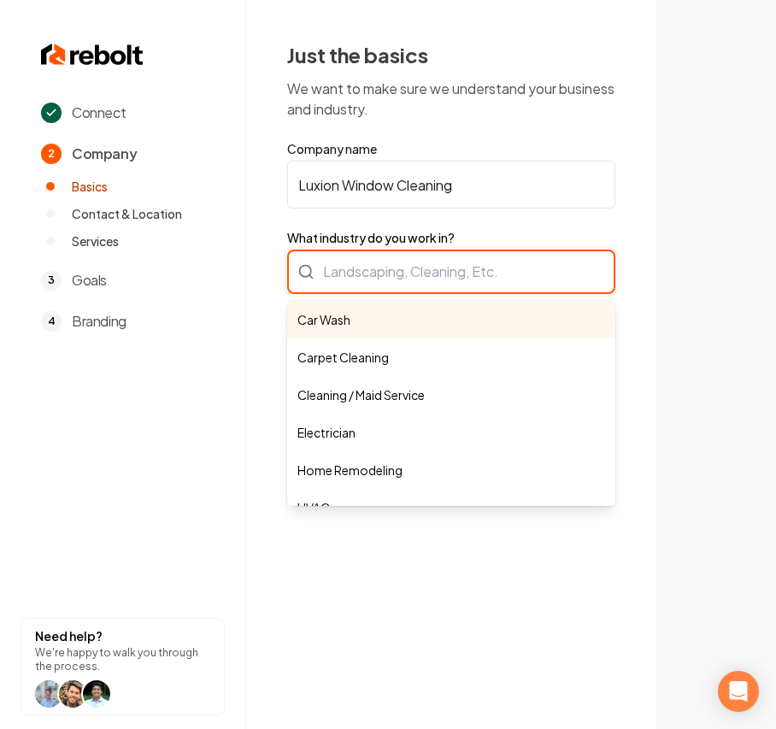
click at [428, 260] on div "Car Wash Carpet Cleaning Cleaning / Maid Service Electrician Home Remodeling HV…" at bounding box center [451, 272] width 328 height 44
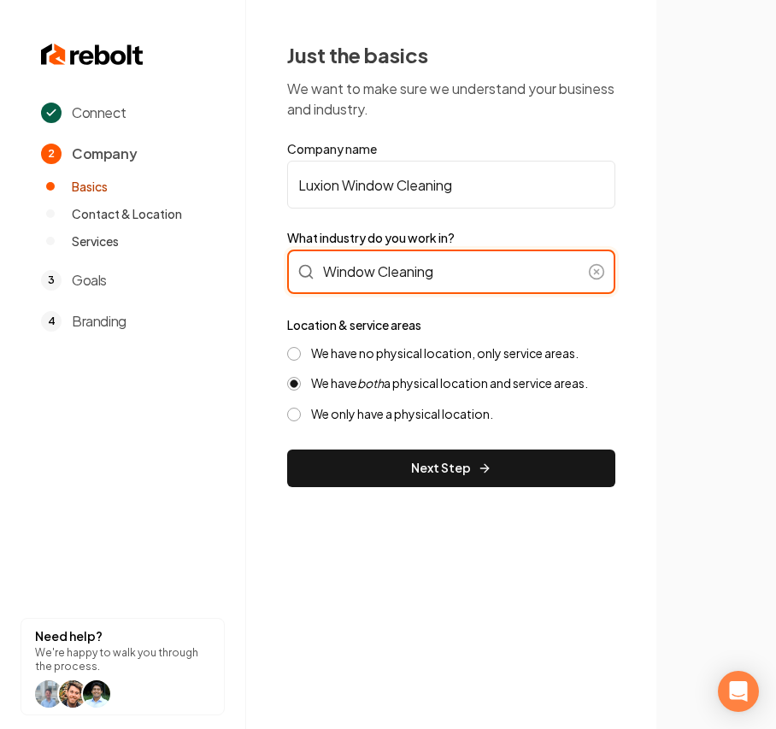
type input "Window Cleaning"
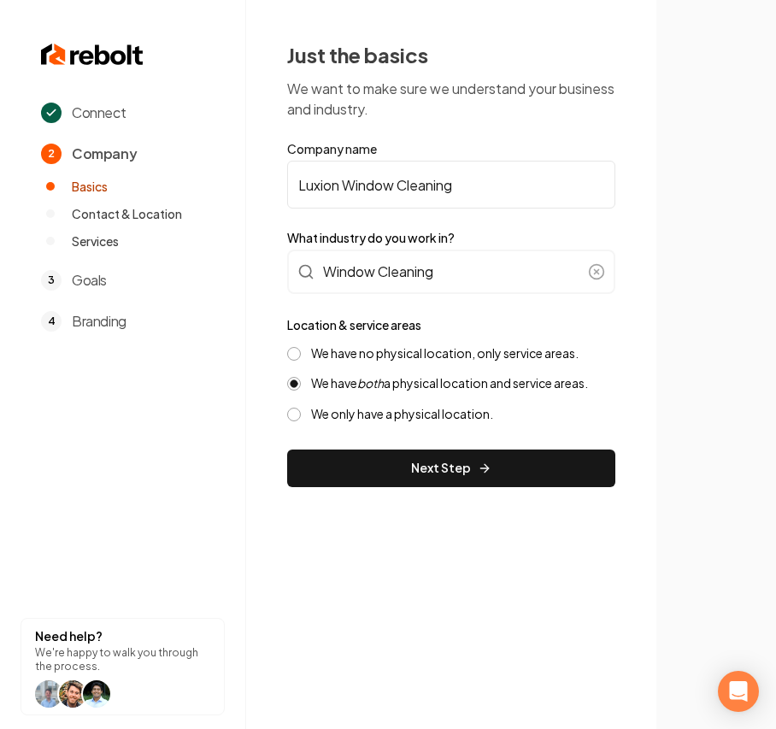
drag, startPoint x: 497, startPoint y: 354, endPoint x: 451, endPoint y: 441, distance: 98.3
click at [497, 354] on label "We have no physical location, only service areas." at bounding box center [445, 353] width 268 height 16
click at [301, 354] on button "We have no physical location, only service areas." at bounding box center [294, 354] width 14 height 14
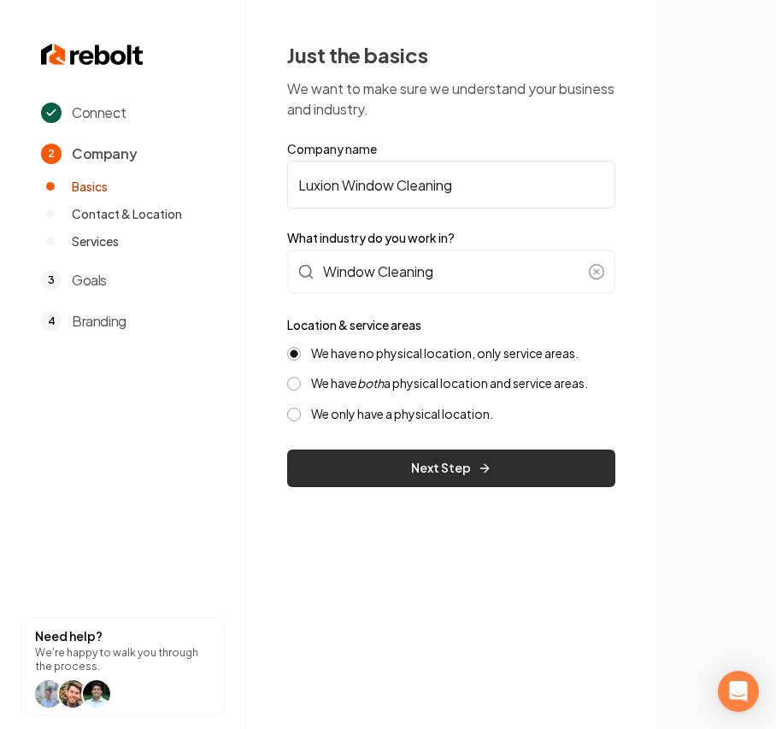
click at [429, 460] on button "Next Step" at bounding box center [451, 469] width 328 height 38
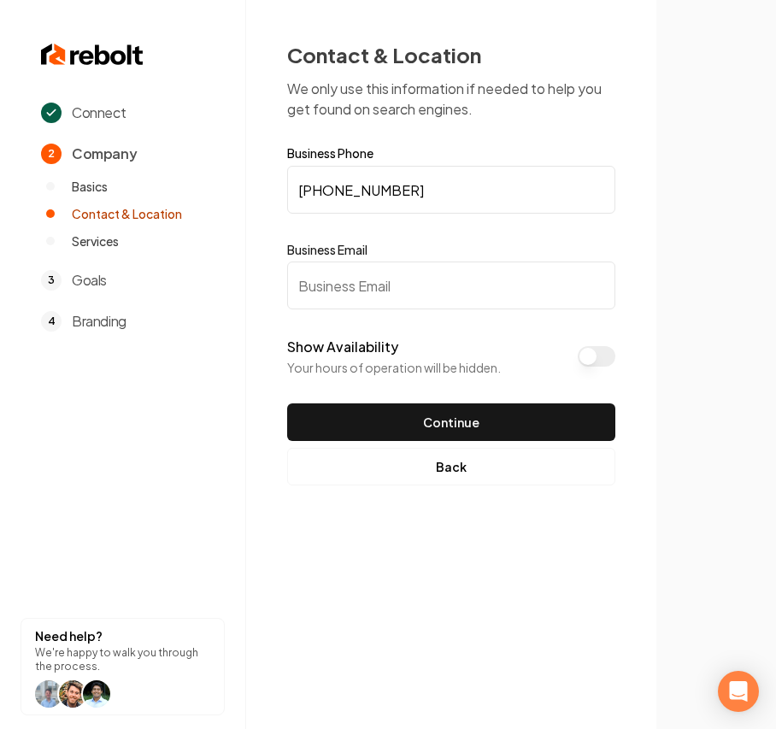
click at [359, 281] on input "Business Email" at bounding box center [451, 286] width 328 height 48
paste input "info@luxionwindowcleaning.com"
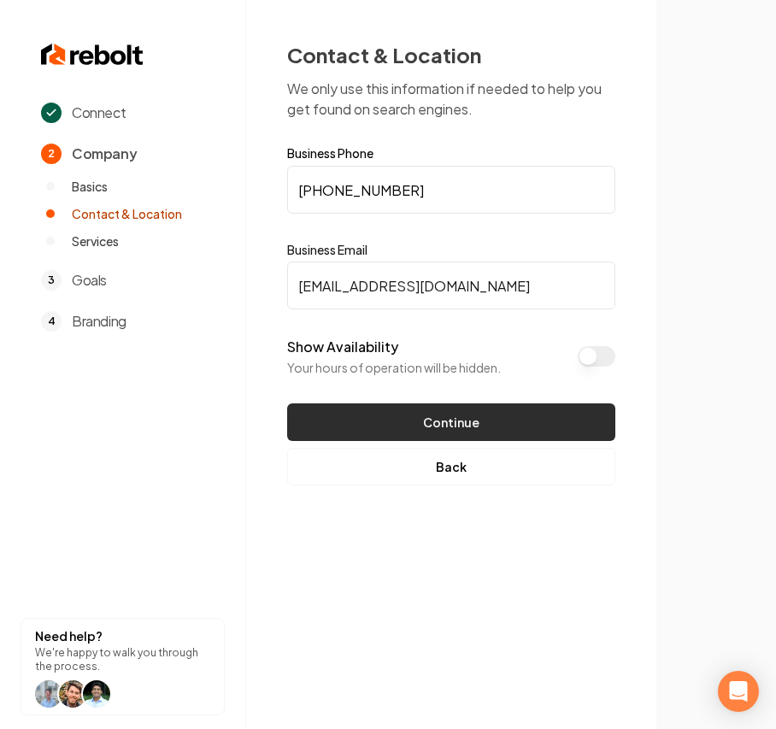
type input "info@luxionwindowcleaning.com"
click at [438, 414] on button "Continue" at bounding box center [451, 423] width 328 height 38
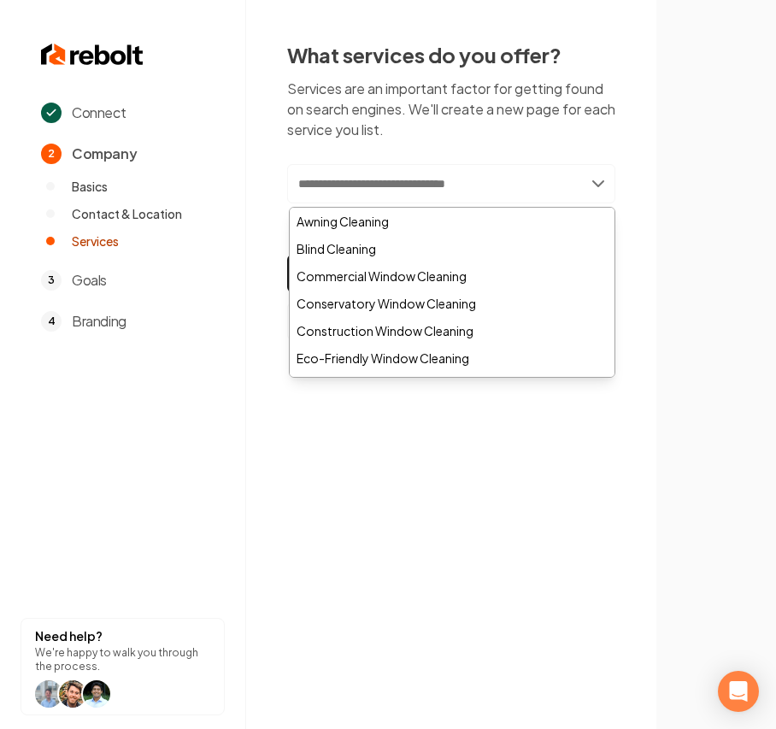
click at [376, 183] on input "text" at bounding box center [451, 183] width 328 height 39
type input "**"
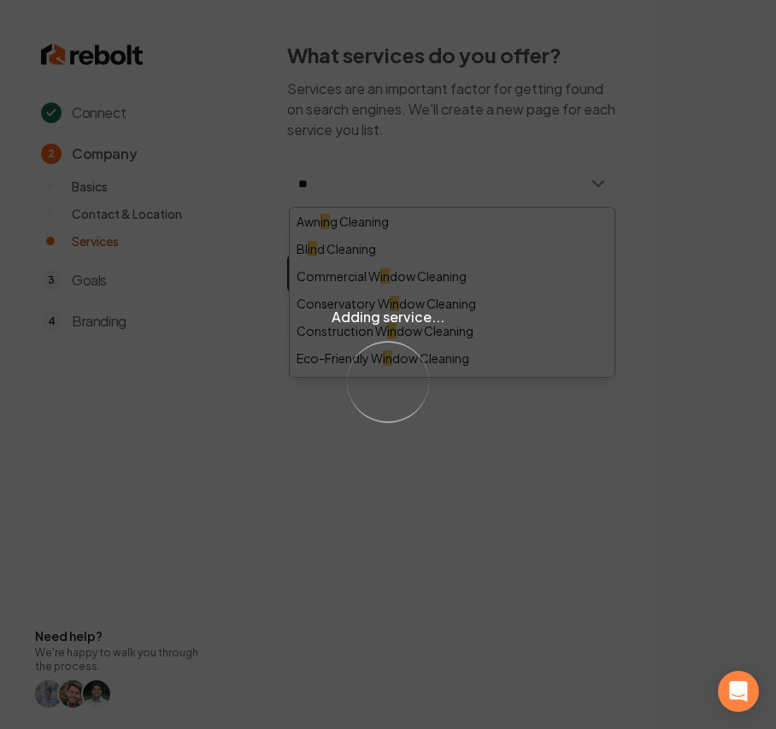
type input "***"
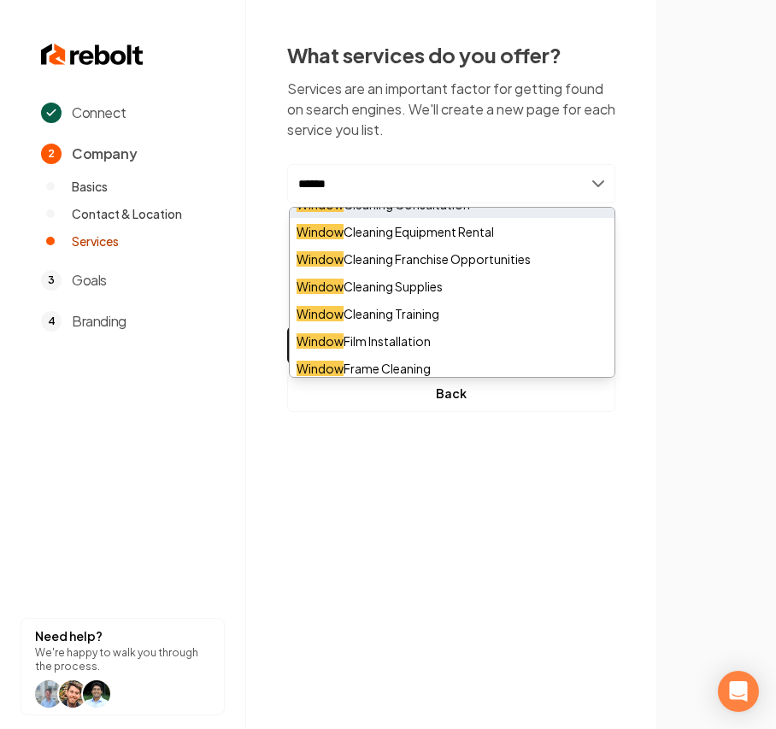
scroll to position [569, 0]
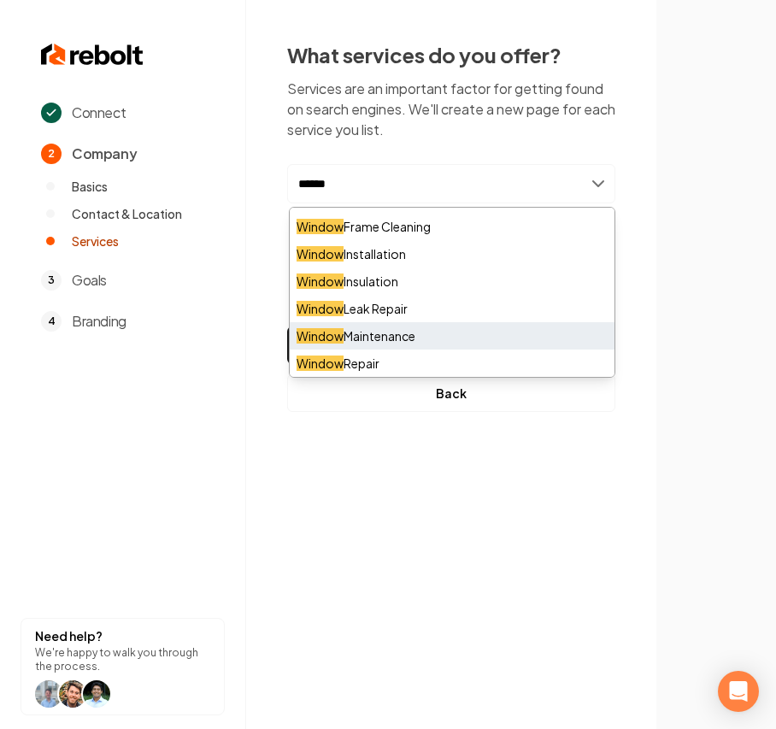
type input "******"
click at [466, 339] on div "Window Maintenance" at bounding box center [452, 335] width 325 height 27
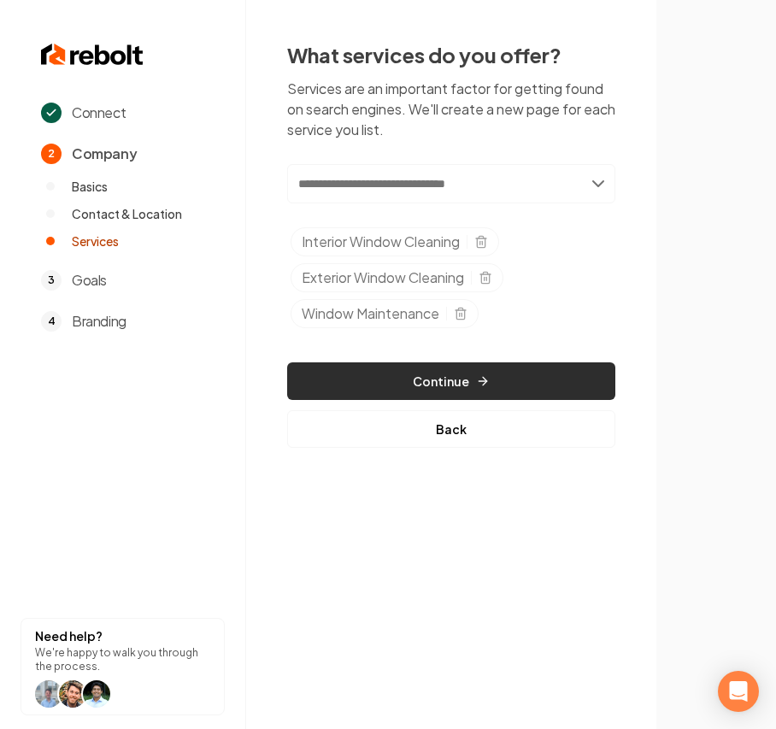
click at [363, 378] on div "Add new or select from suggestions Select a service Interior Window Cleaning Ex…" at bounding box center [451, 306] width 328 height 284
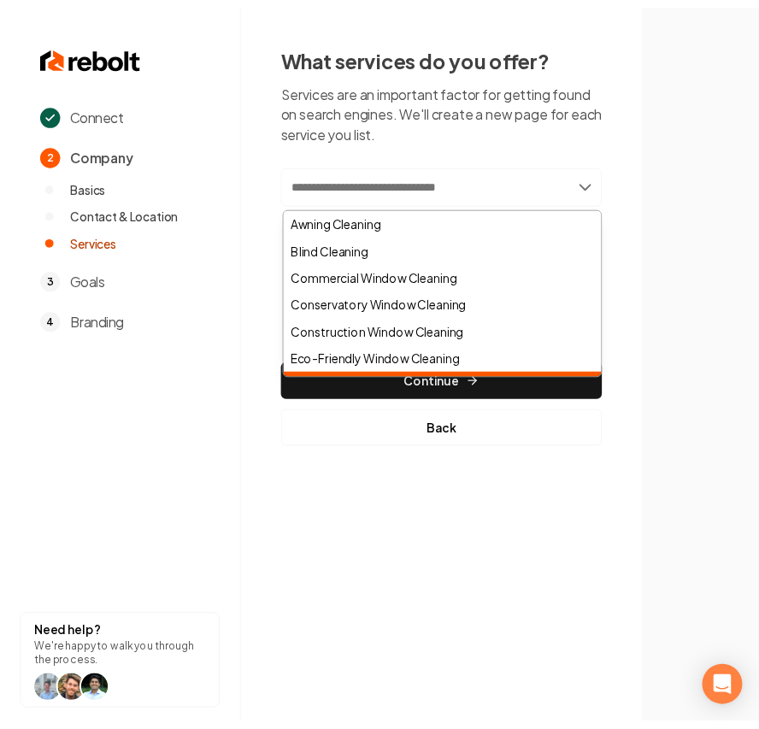
scroll to position [21, 0]
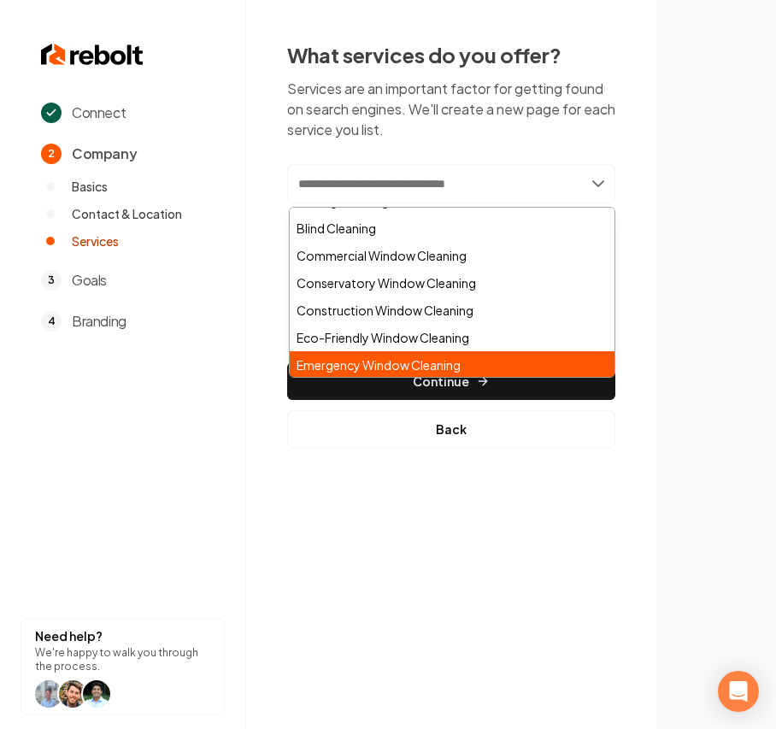
click at [687, 438] on section at bounding box center [717, 364] width 120 height 729
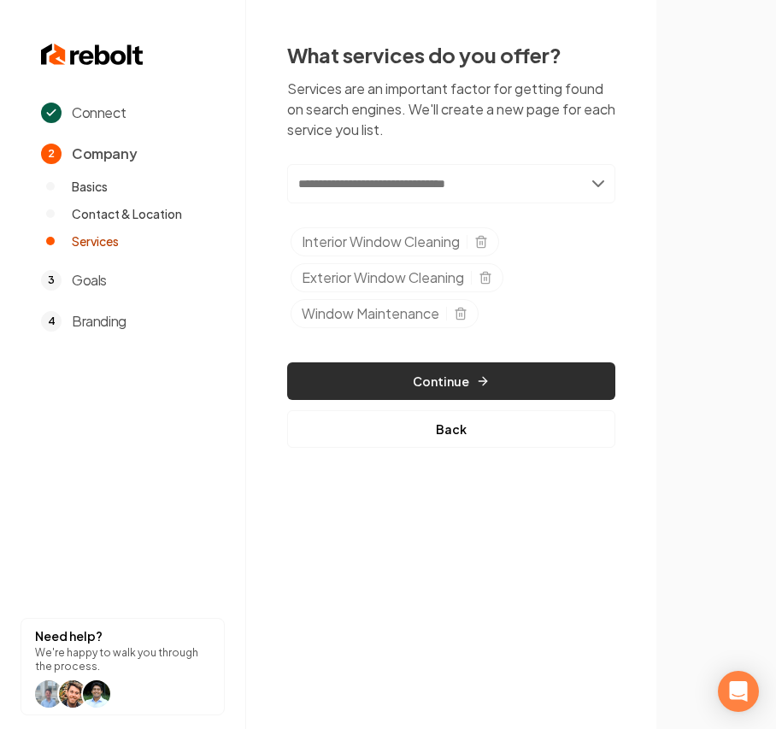
click at [465, 387] on button "Continue" at bounding box center [451, 382] width 328 height 38
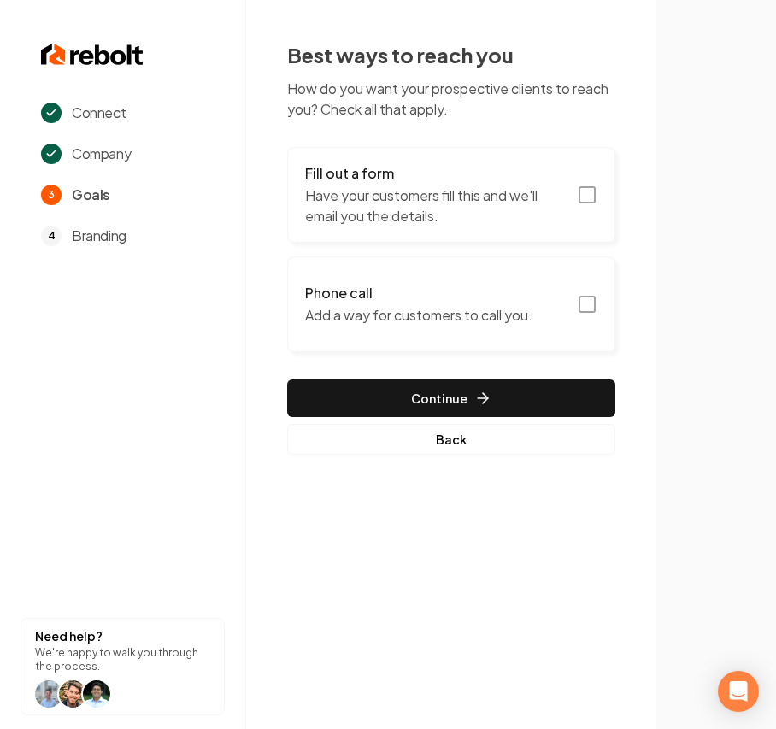
click at [335, 121] on div "Best ways to reach you How do you want your prospective clients to reach you? C…" at bounding box center [451, 248] width 328 height 414
click at [335, 192] on p "Have your customers fill this and we'll email you the details." at bounding box center [436, 206] width 262 height 41
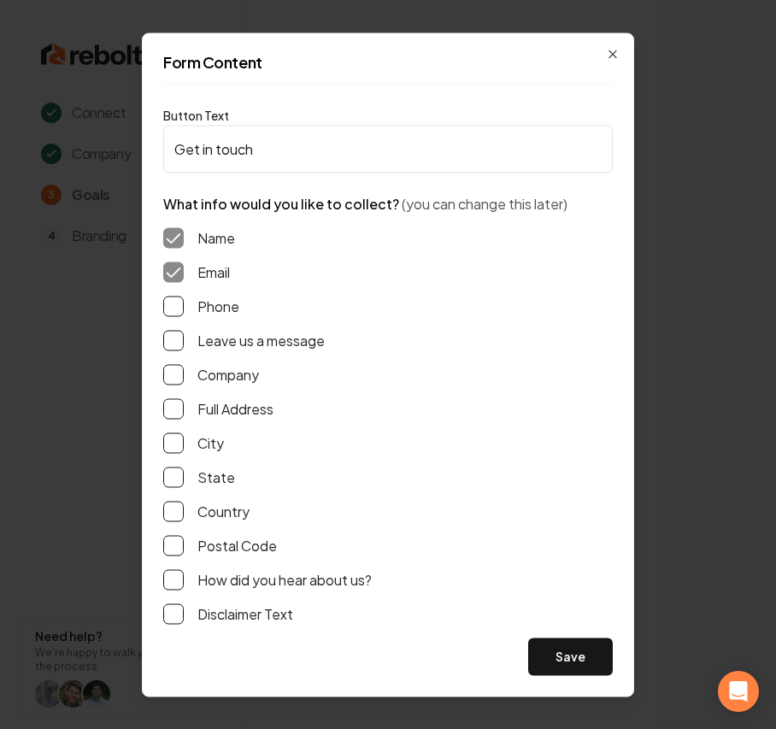
click at [189, 313] on div "Phone" at bounding box center [388, 306] width 450 height 21
click at [214, 303] on label "Phone" at bounding box center [219, 306] width 42 height 21
click at [184, 303] on button "Phone" at bounding box center [173, 306] width 21 height 21
click at [216, 342] on label "Leave us a message" at bounding box center [261, 340] width 127 height 21
click at [184, 342] on button "Leave us a message" at bounding box center [173, 340] width 21 height 21
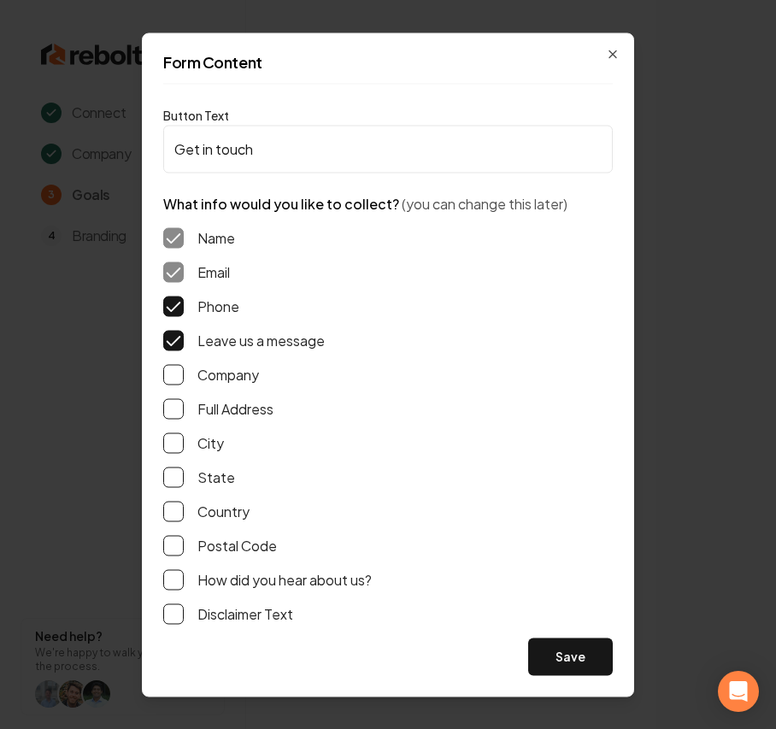
click at [578, 685] on div "Form Content Button Text Get in touch What info would you like to collect? (you…" at bounding box center [388, 364] width 493 height 664
click at [579, 669] on button "Save" at bounding box center [570, 657] width 85 height 38
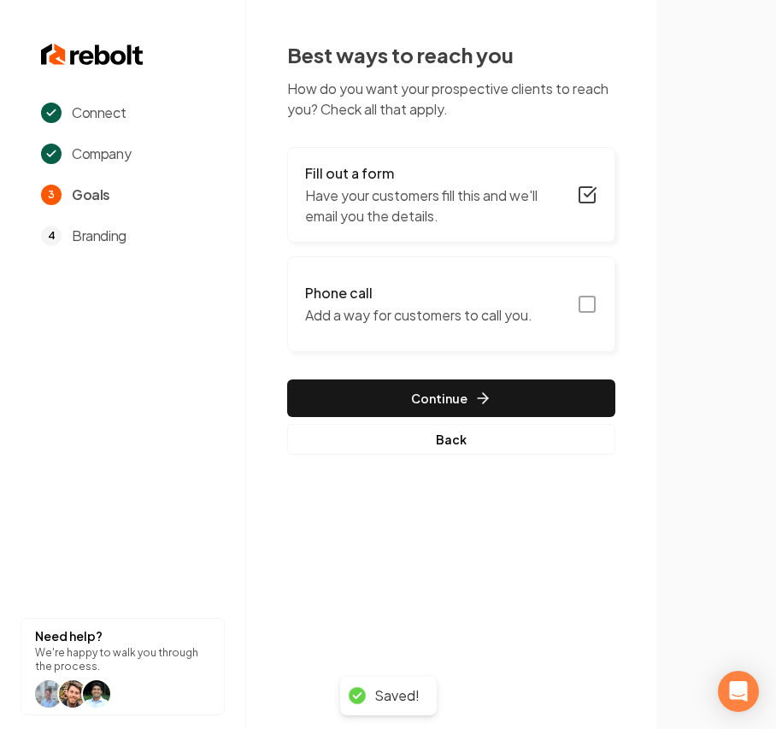
click at [416, 333] on button "Phone call Add a way for customers to call you." at bounding box center [451, 305] width 328 height 96
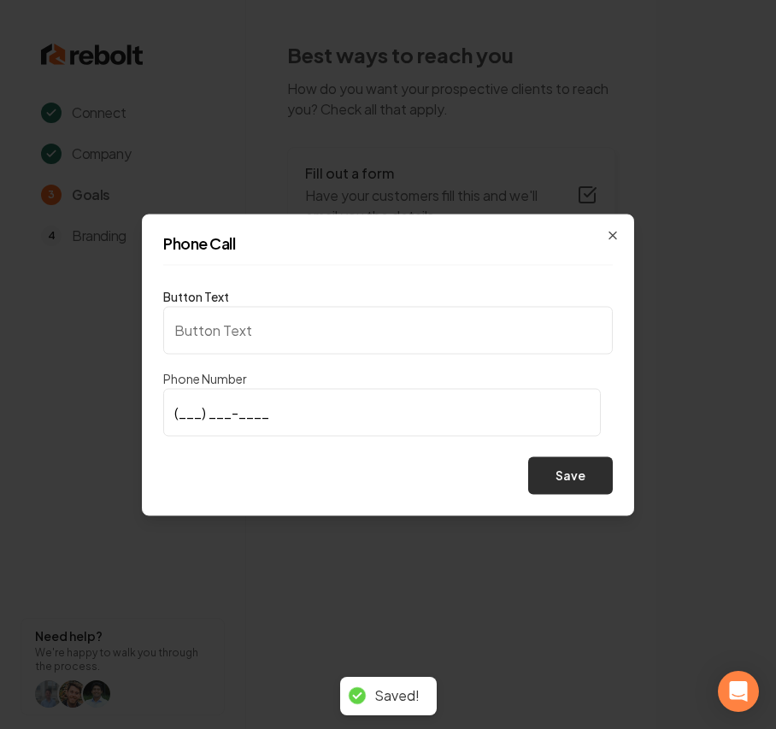
type input "Call us"
type input "(916) 462-2756"
click at [578, 482] on button "Save" at bounding box center [570, 476] width 85 height 38
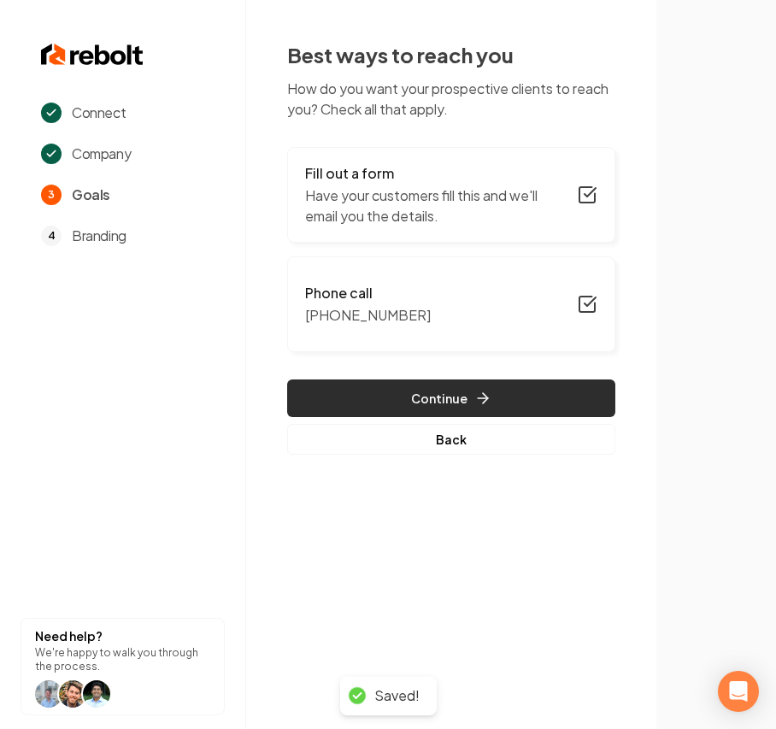
click at [409, 408] on button "Continue" at bounding box center [451, 399] width 328 height 38
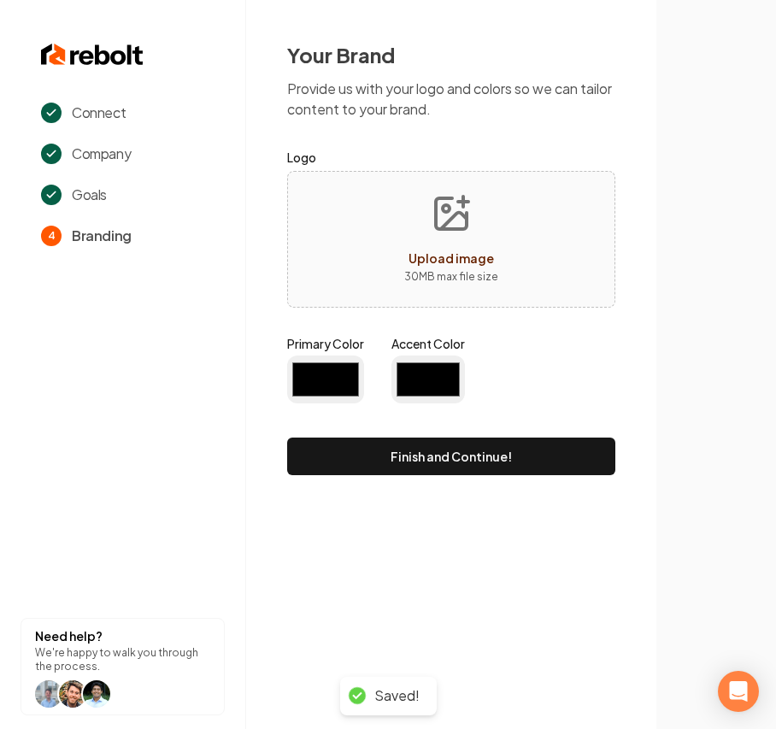
click at [391, 261] on div "Upload image 30 MB max file size" at bounding box center [451, 239] width 328 height 137
type input "#194d33"
type input "#70be00"
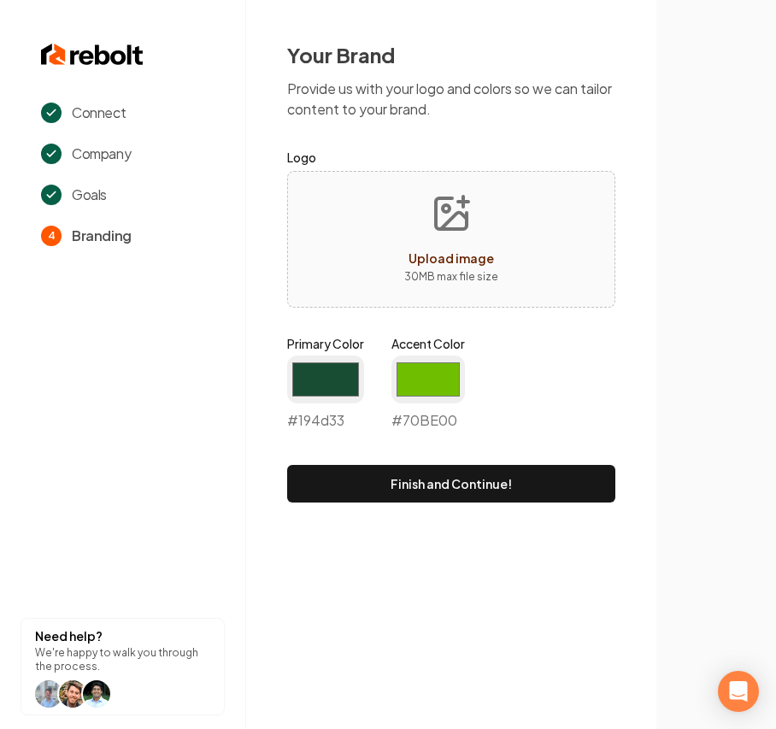
type input "**********"
click at [312, 390] on input "#194d33" at bounding box center [325, 380] width 77 height 48
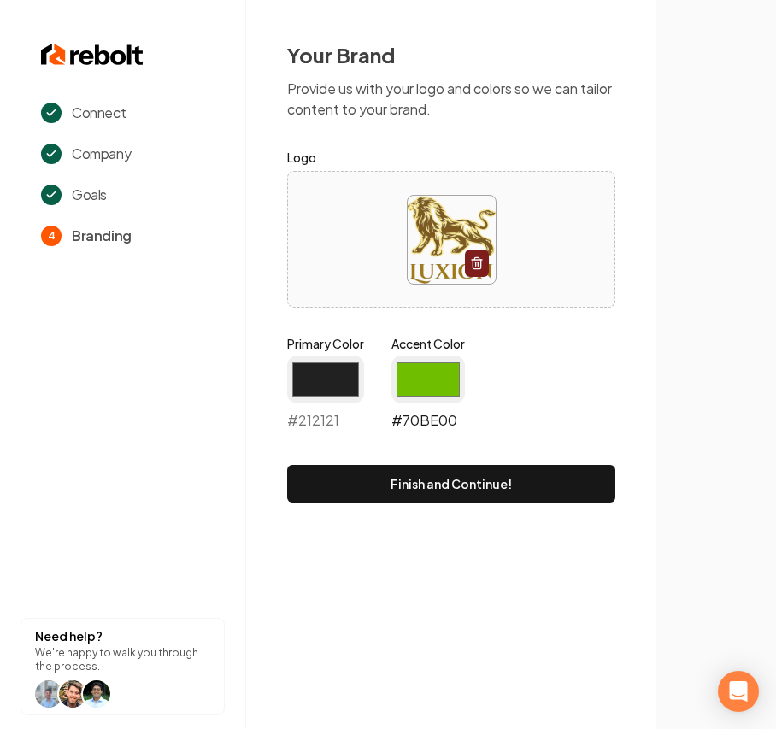
type input "#212121"
click at [419, 374] on input "#70be00" at bounding box center [429, 380] width 74 height 48
type input "#ffd700"
click at [349, 589] on div "Connect Company Goals 4 Branding Need help? We're happy to walk you through the…" at bounding box center [388, 364] width 776 height 729
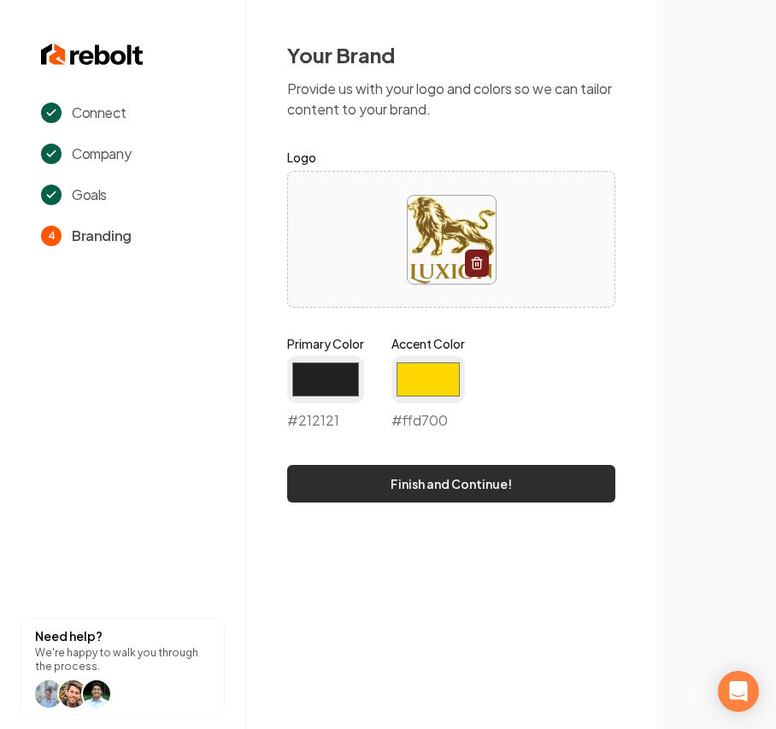
click at [429, 493] on button "Finish and Continue!" at bounding box center [451, 484] width 328 height 38
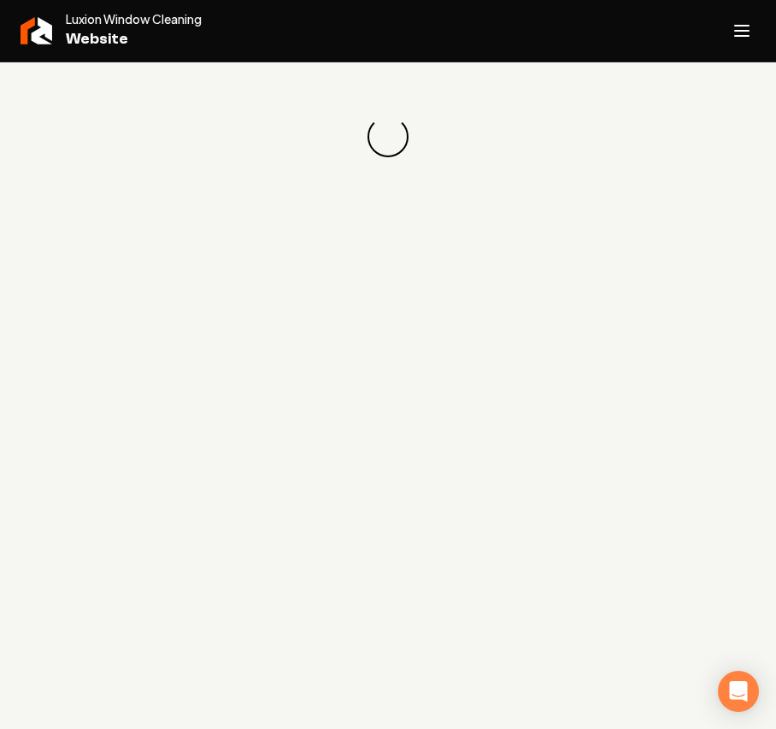
click at [735, 32] on icon "Open navigation menu" at bounding box center [742, 30] width 21 height 27
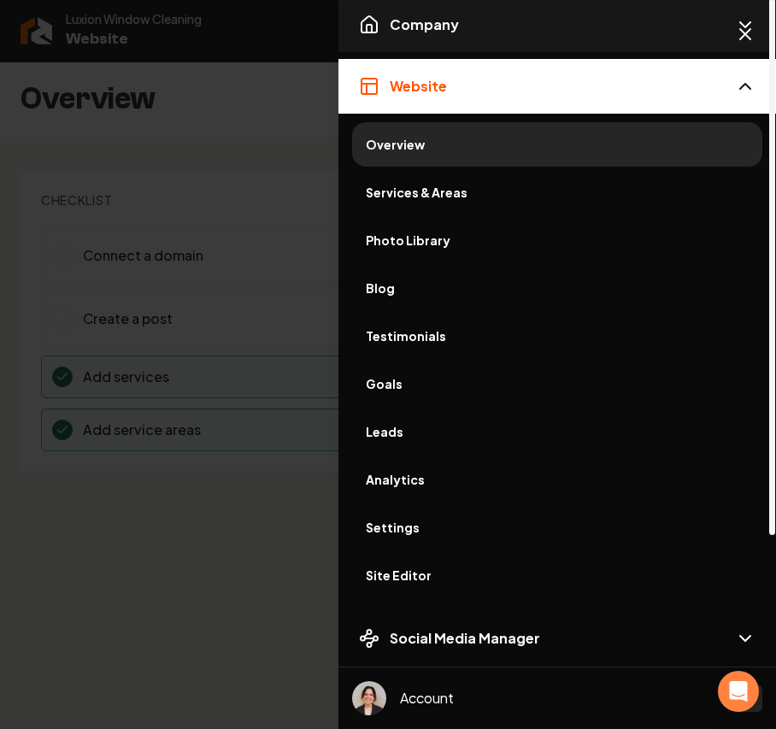
click at [484, 38] on button "Company" at bounding box center [558, 24] width 438 height 55
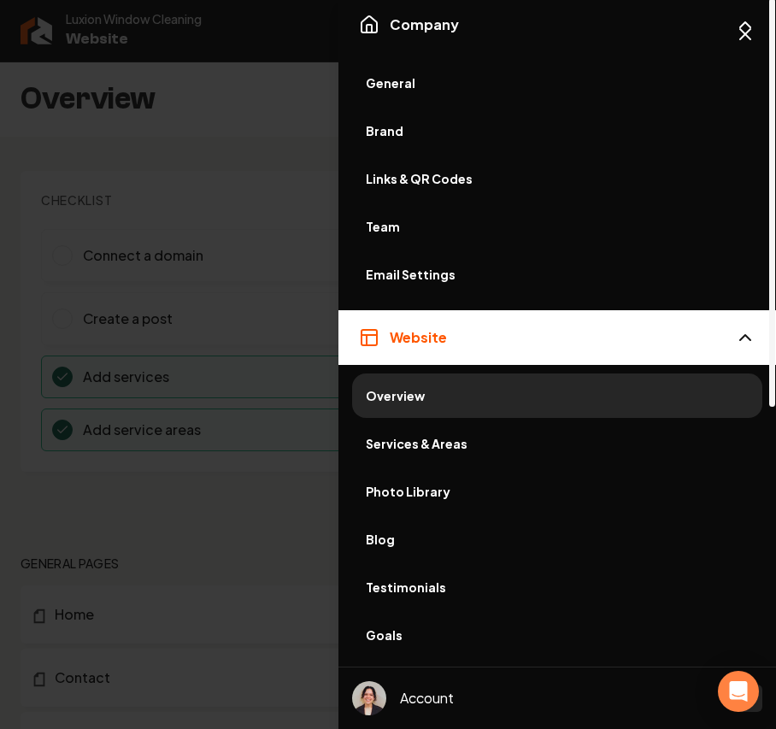
click at [409, 80] on span "General" at bounding box center [557, 82] width 383 height 17
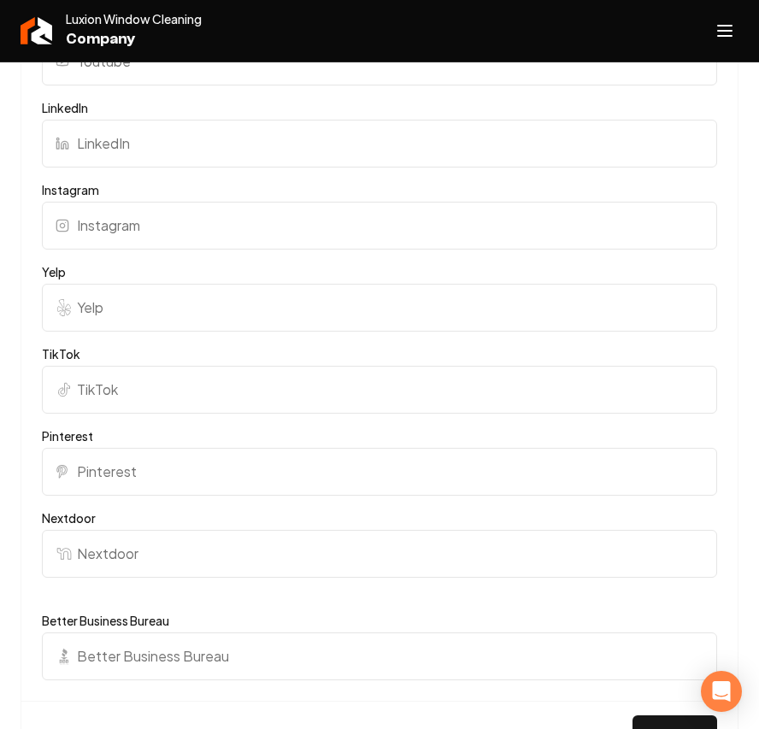
scroll to position [1254, 0]
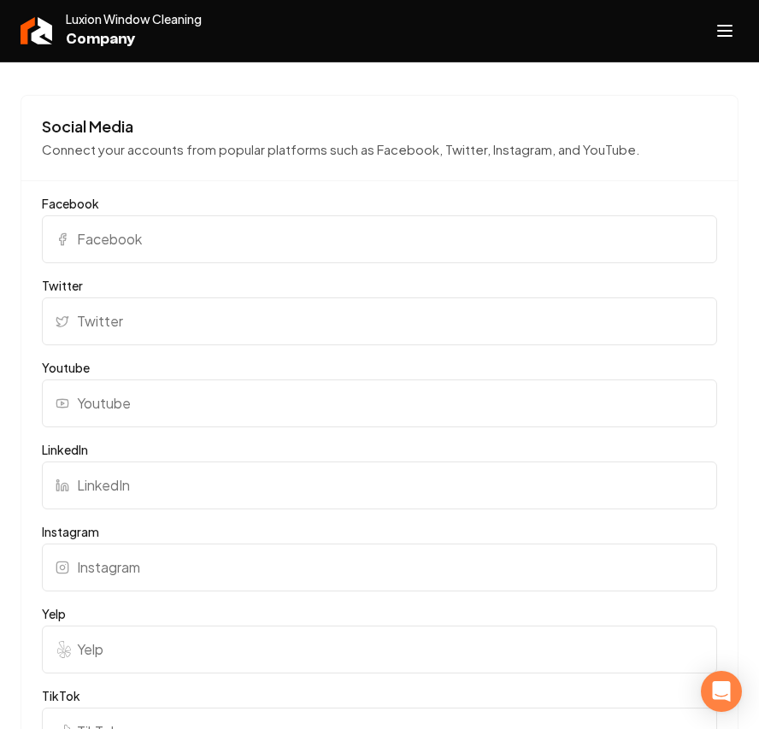
click at [162, 251] on input "Facebook" at bounding box center [380, 239] width 676 height 48
paste input "https://www.facebook.com/luxionwindowcleaning"
type input "https://www.facebook.com/luxionwindowcleaning"
click at [115, 633] on input "Yelp" at bounding box center [380, 650] width 676 height 48
paste input "https://www.yelp.com/biz/luxion-window-cleaning-thousand-oaks"
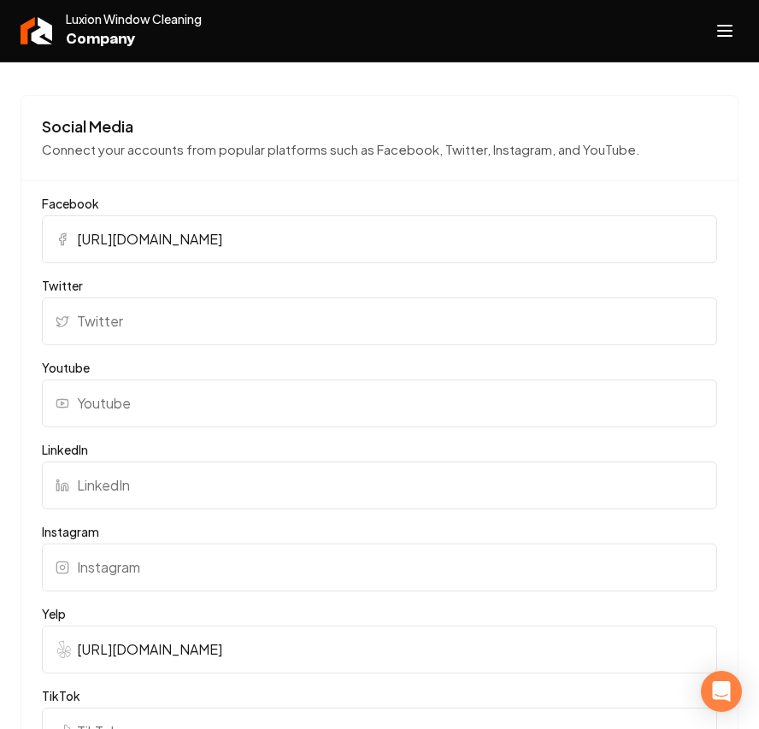
type input "https://www.yelp.com/biz/luxion-window-cleaning-thousand-oaks"
click at [139, 572] on input "Instagram" at bounding box center [380, 568] width 676 height 48
paste input "https://www.instagram.com/luxionwindowcleaning/"
type input "https://www.instagram.com/luxionwindowcleaning/"
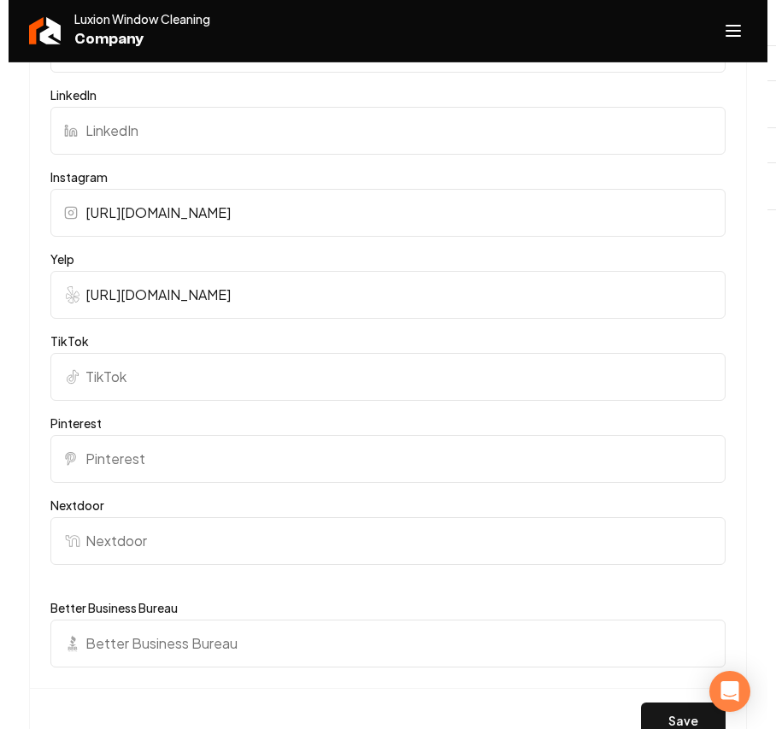
scroll to position [1824, 0]
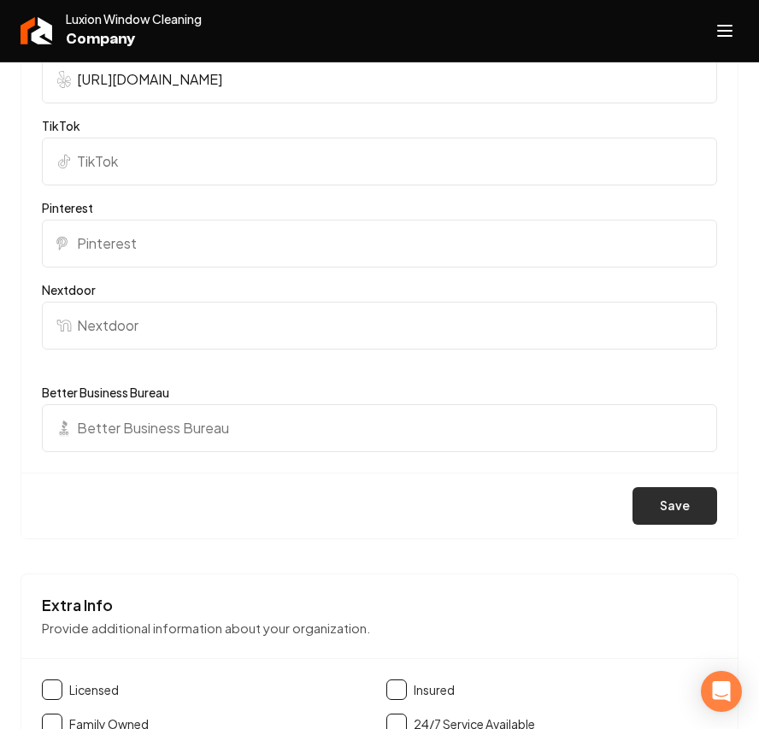
click at [702, 498] on button "Save" at bounding box center [675, 506] width 85 height 38
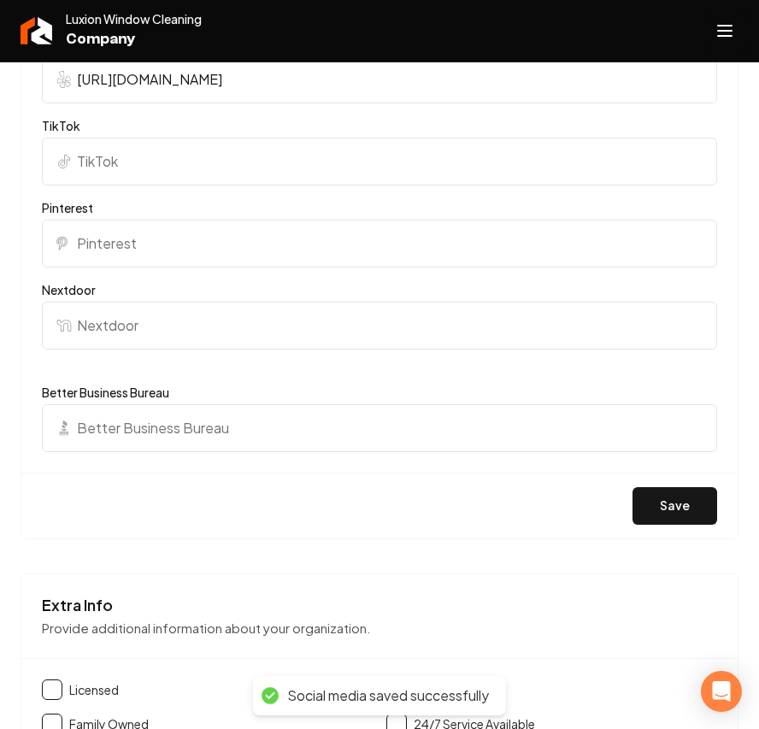
click at [720, 42] on icon "Open navigation menu" at bounding box center [725, 30] width 21 height 27
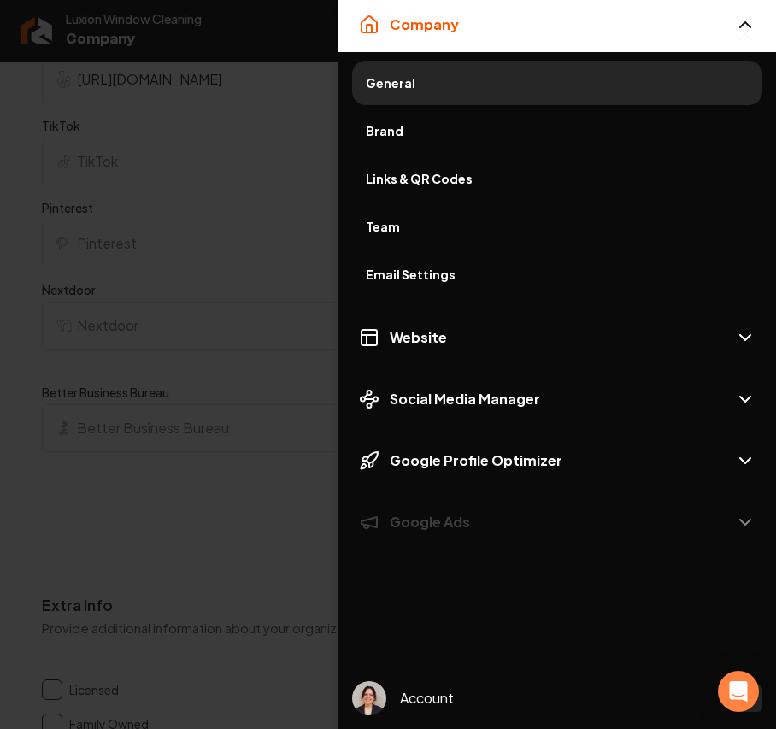
click at [397, 128] on span "Brand" at bounding box center [557, 130] width 383 height 17
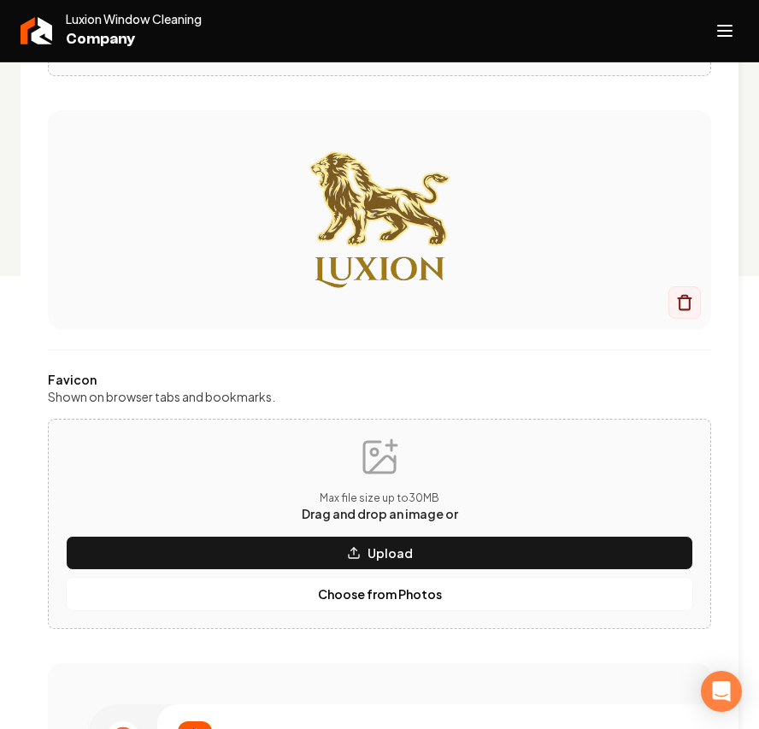
scroll to position [456, 0]
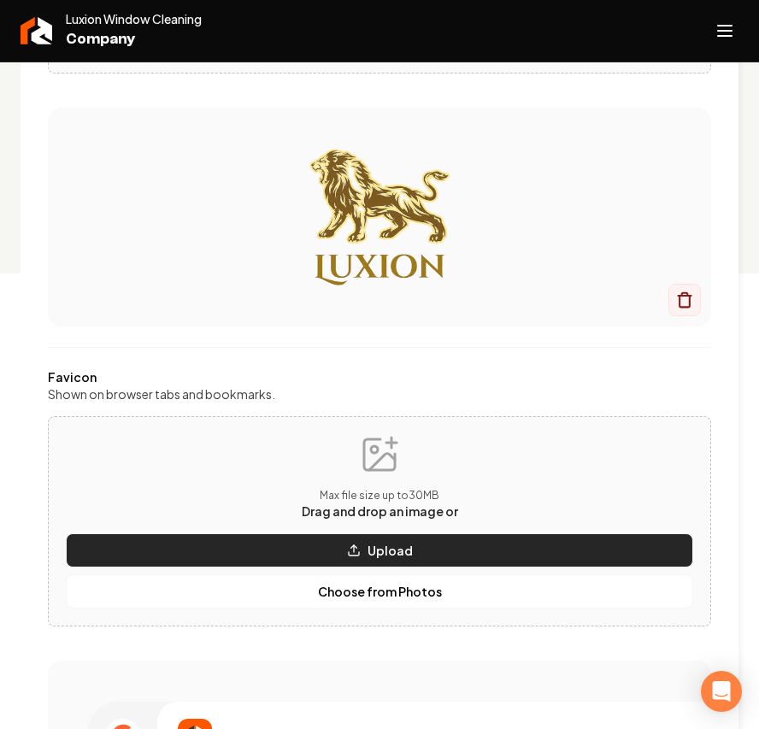
click at [363, 551] on button "Upload" at bounding box center [380, 551] width 628 height 34
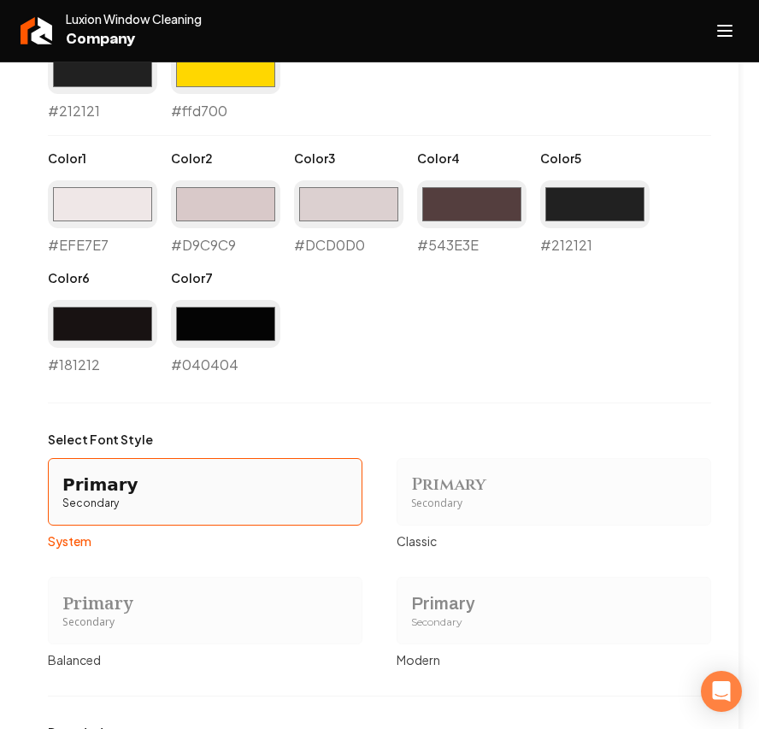
scroll to position [1710, 0]
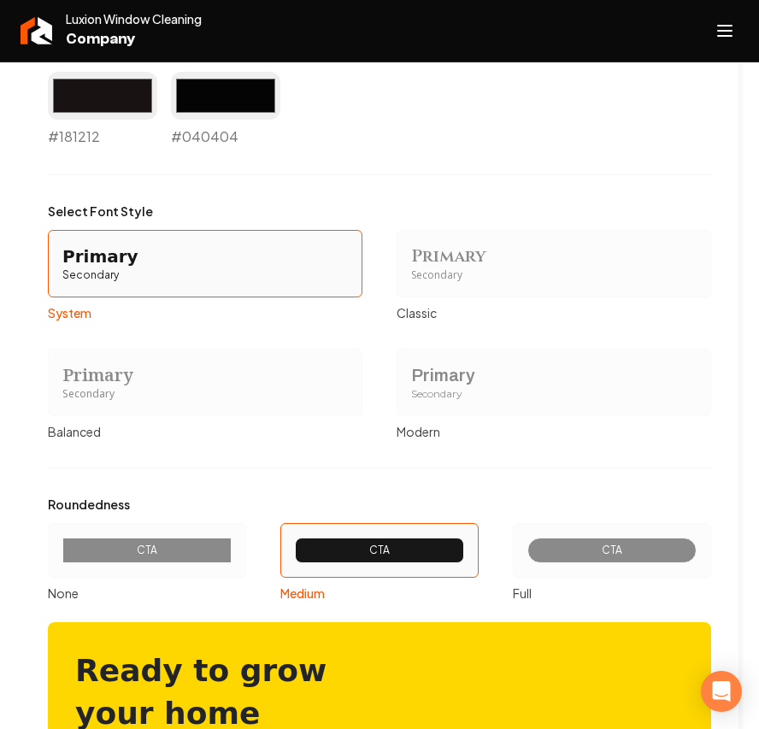
click at [514, 291] on div "Primary Secondary" at bounding box center [554, 264] width 315 height 68
click at [410, 270] on button "Primary Secondary Classic" at bounding box center [403, 264] width 14 height 14
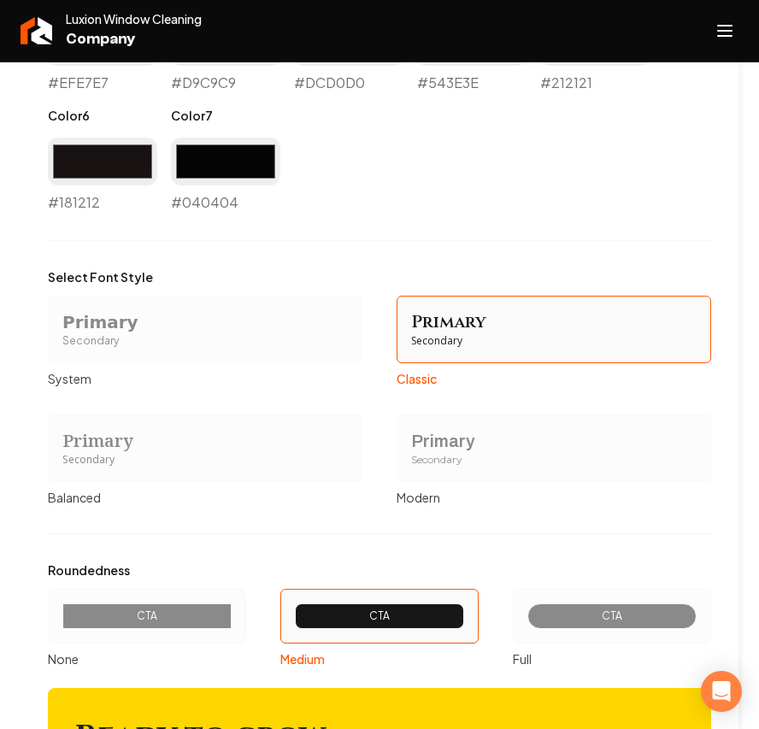
scroll to position [1776, 0]
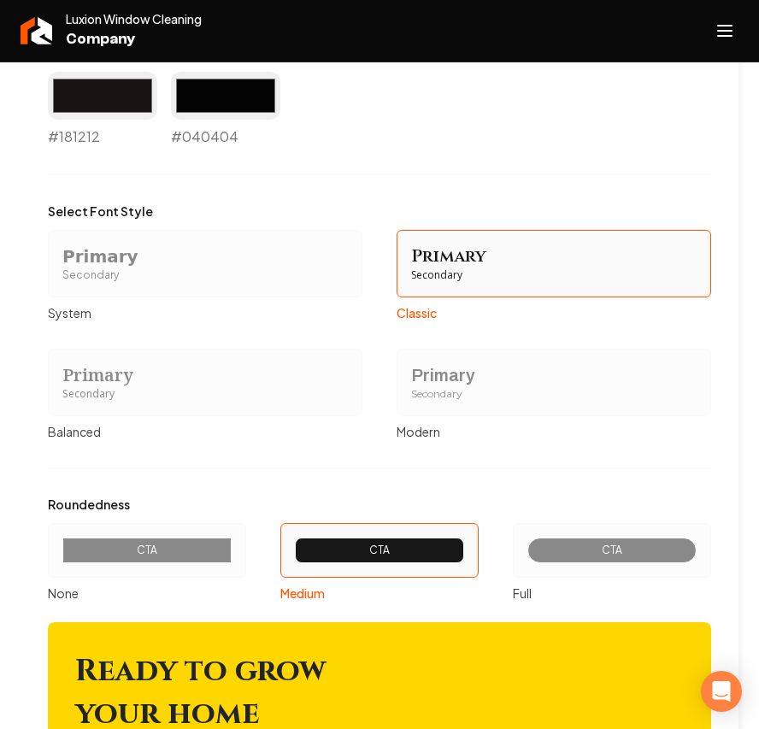
drag, startPoint x: 123, startPoint y: 384, endPoint x: 96, endPoint y: 392, distance: 28.4
click at [96, 392] on div "Secondary" at bounding box center [205, 394] width 286 height 15
click at [61, 389] on button "Primary Secondary Balanced" at bounding box center [54, 382] width 14 height 14
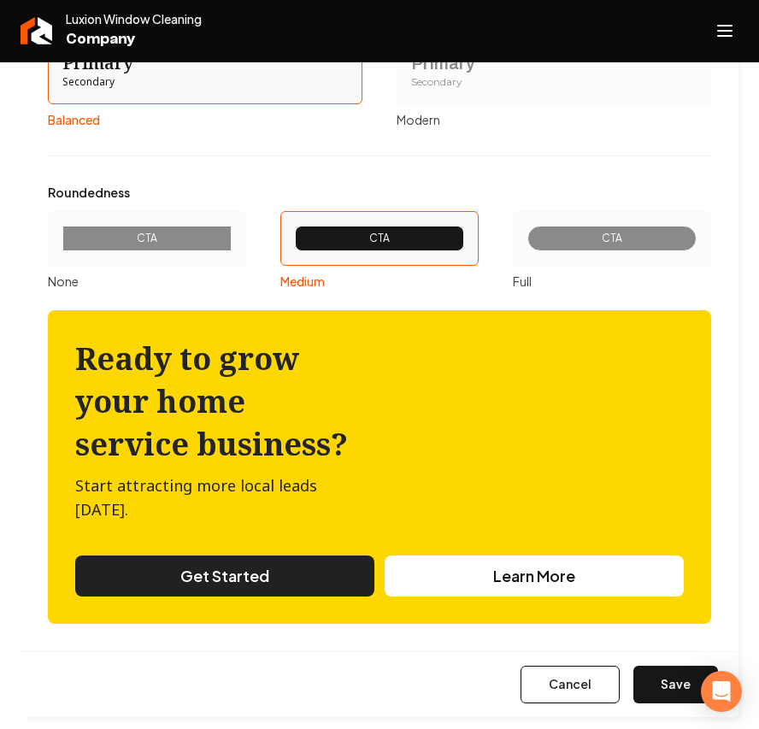
scroll to position [2100, 0]
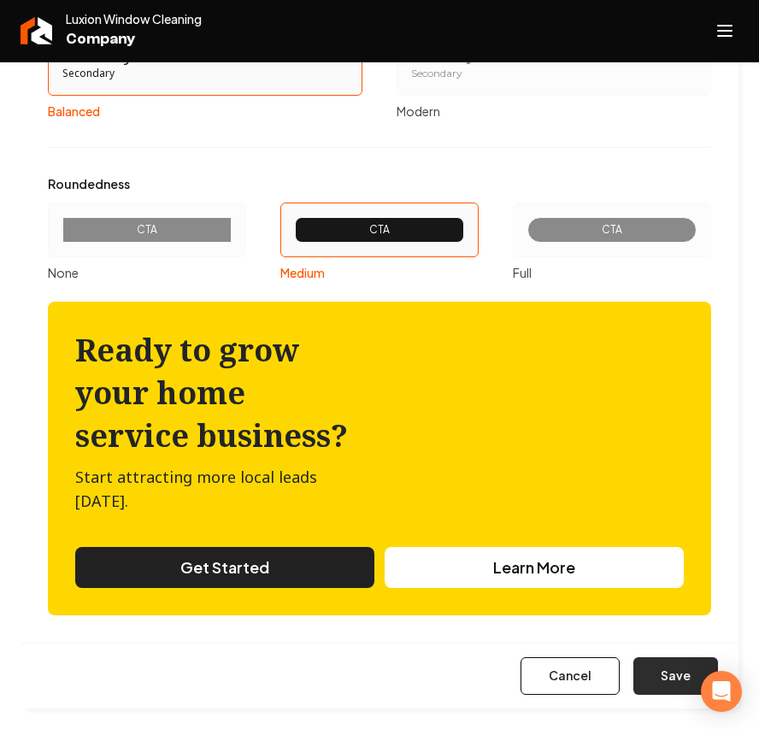
click at [676, 665] on button "Save" at bounding box center [676, 677] width 85 height 38
type input "#efe7e7"
type input "#d9c9c9"
type input "#dcd0d0"
type input "#543e3e"
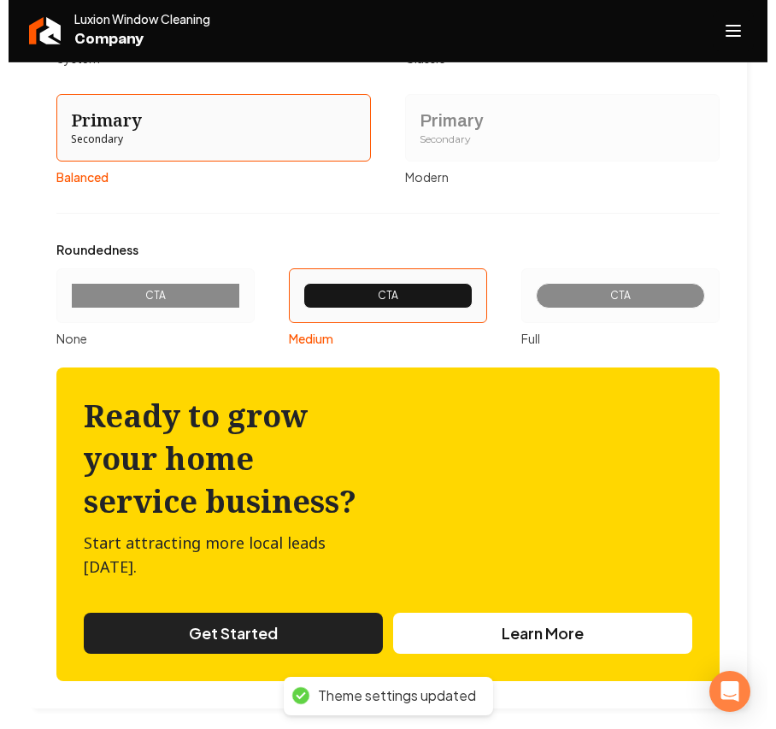
scroll to position [2033, 0]
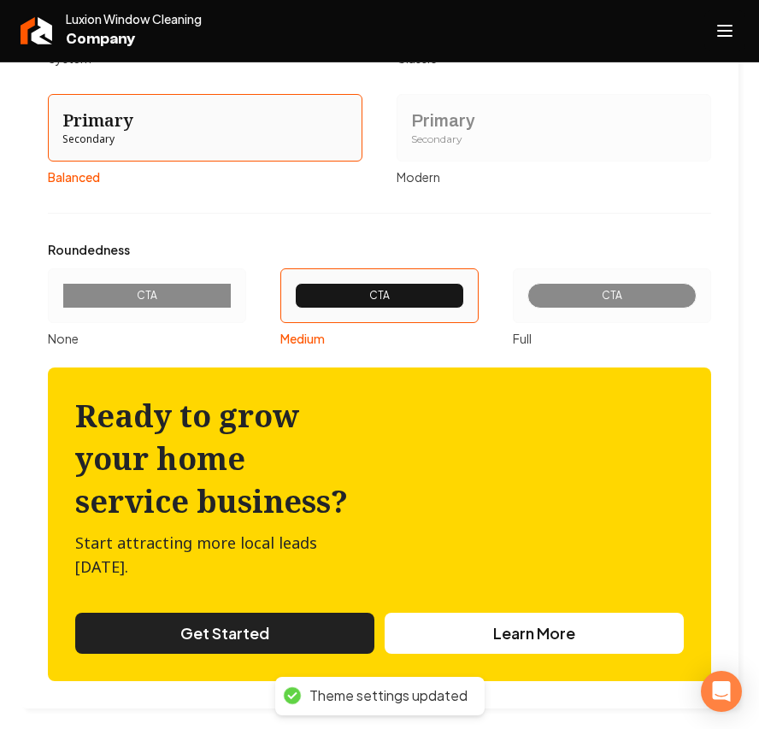
click at [732, 28] on icon "Open navigation menu" at bounding box center [725, 30] width 21 height 27
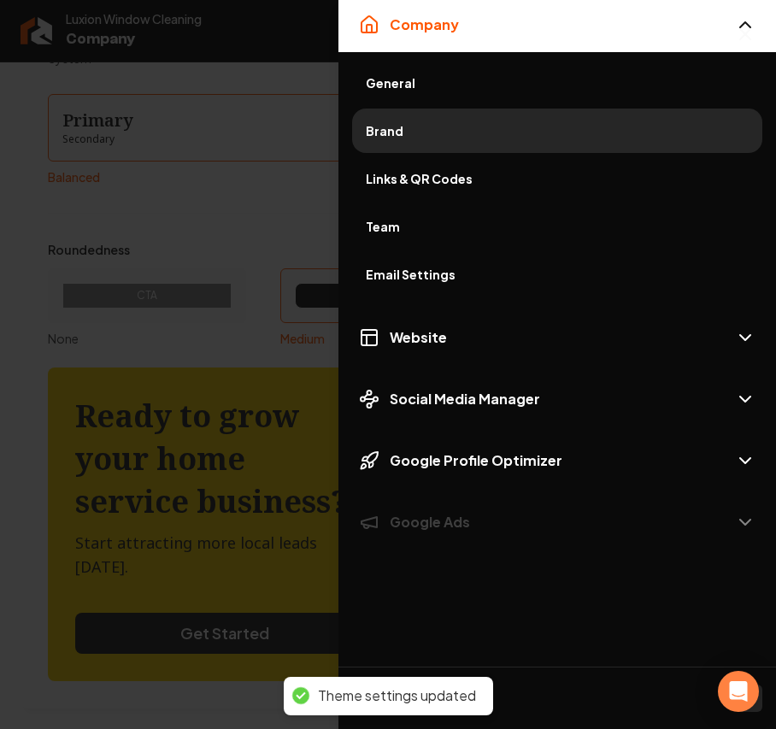
click at [199, 120] on div at bounding box center [388, 364] width 776 height 729
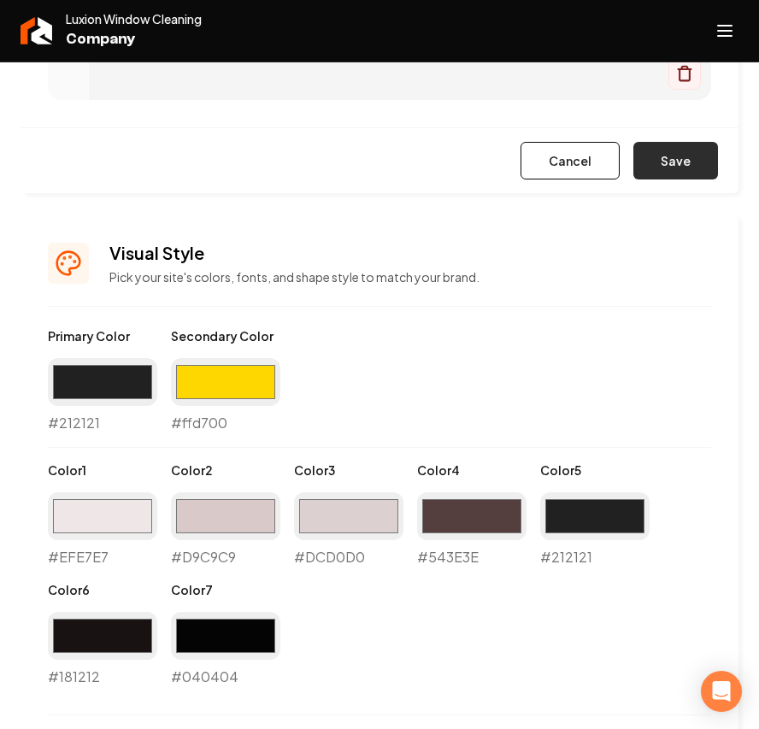
click at [675, 173] on button "Save" at bounding box center [676, 161] width 85 height 38
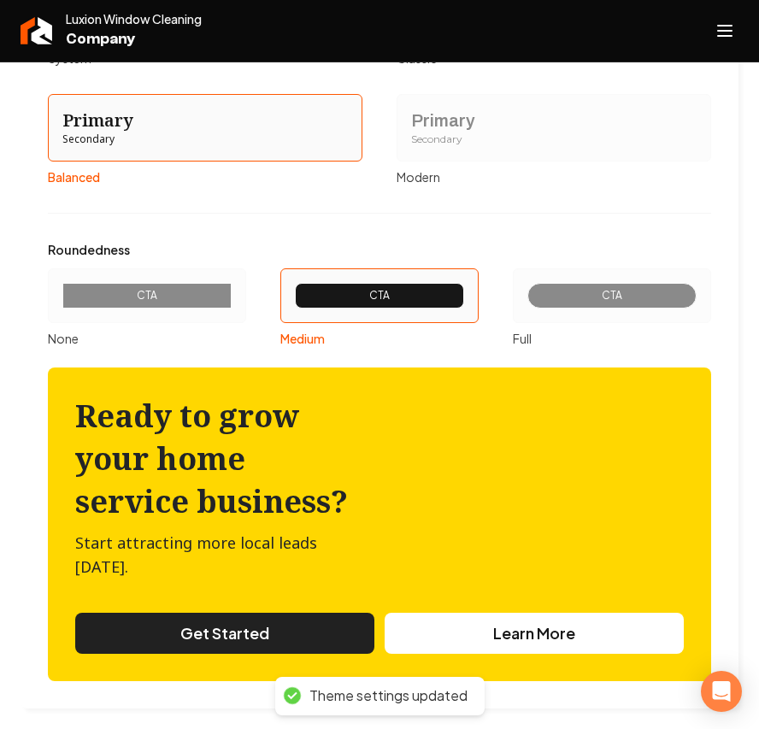
scroll to position [1968, 0]
click at [455, 137] on div "Secondary" at bounding box center [554, 140] width 286 height 15
click at [410, 134] on button "Primary Secondary Modern" at bounding box center [403, 128] width 14 height 14
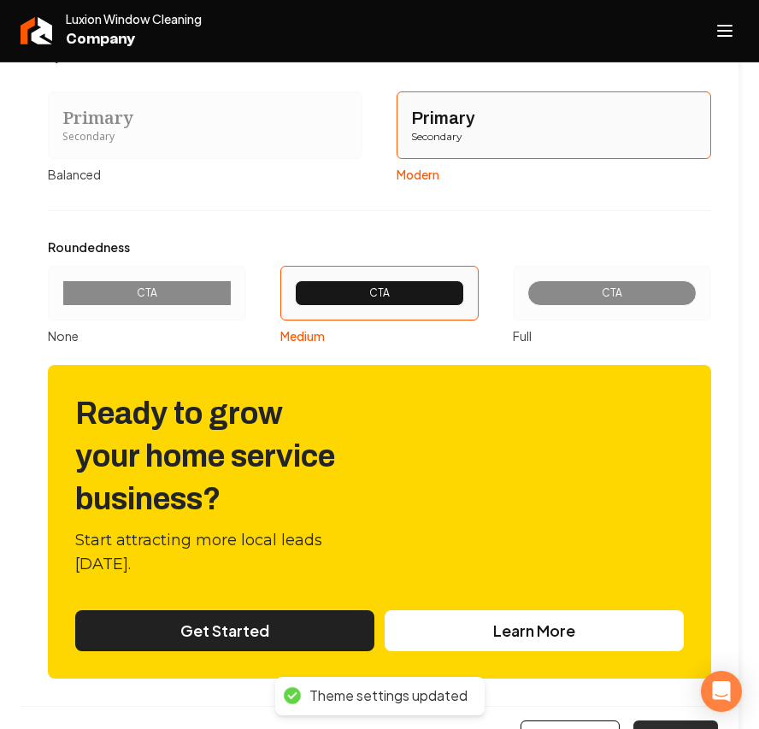
click at [671, 726] on button "Save" at bounding box center [676, 740] width 85 height 38
type input "#efe7e7"
type input "#d9c9c9"
type input "#dcd0d0"
type input "#543e3e"
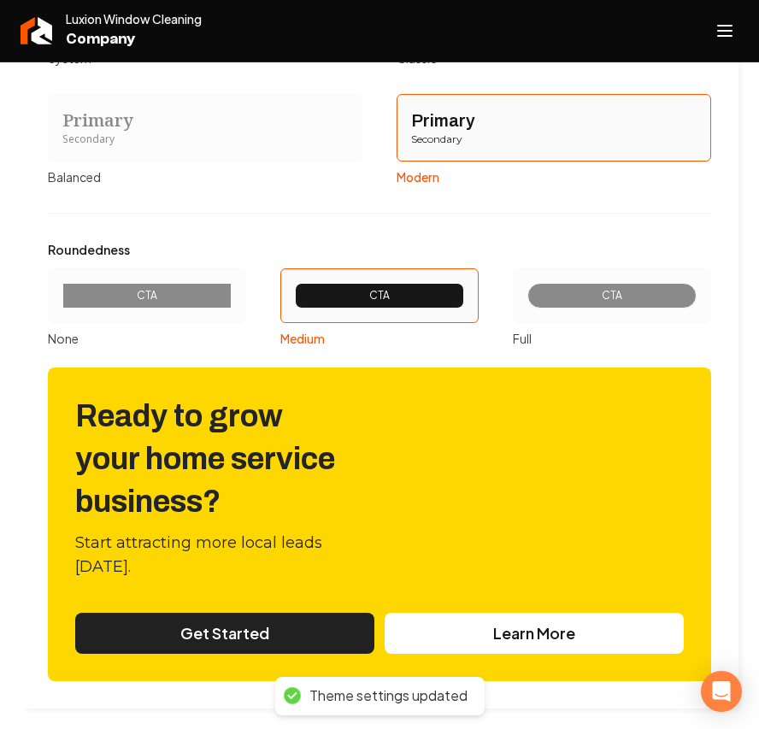
click at [265, 121] on div "Primary" at bounding box center [205, 121] width 286 height 24
click at [61, 121] on button "Primary Secondary Balanced" at bounding box center [54, 128] width 14 height 14
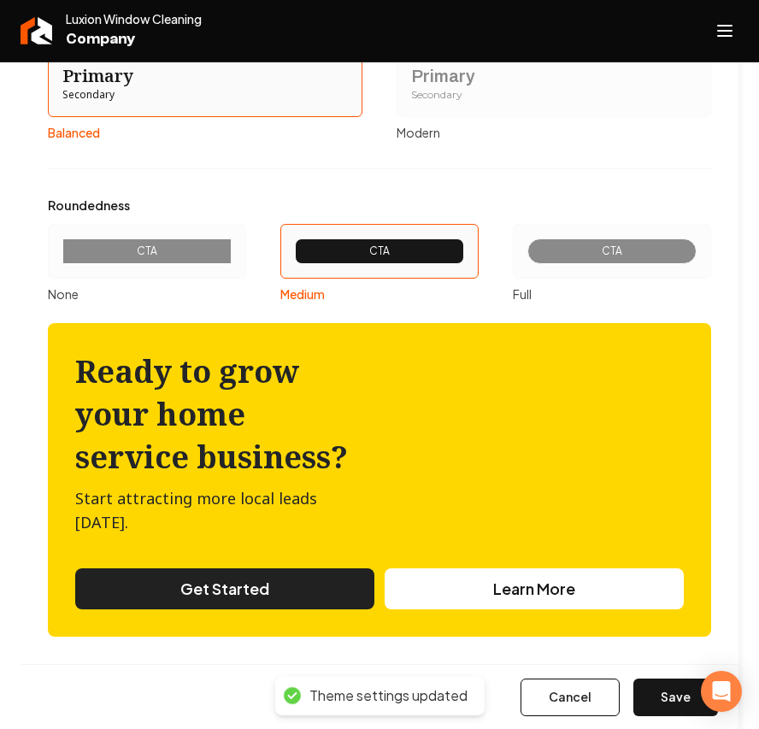
scroll to position [2033, 0]
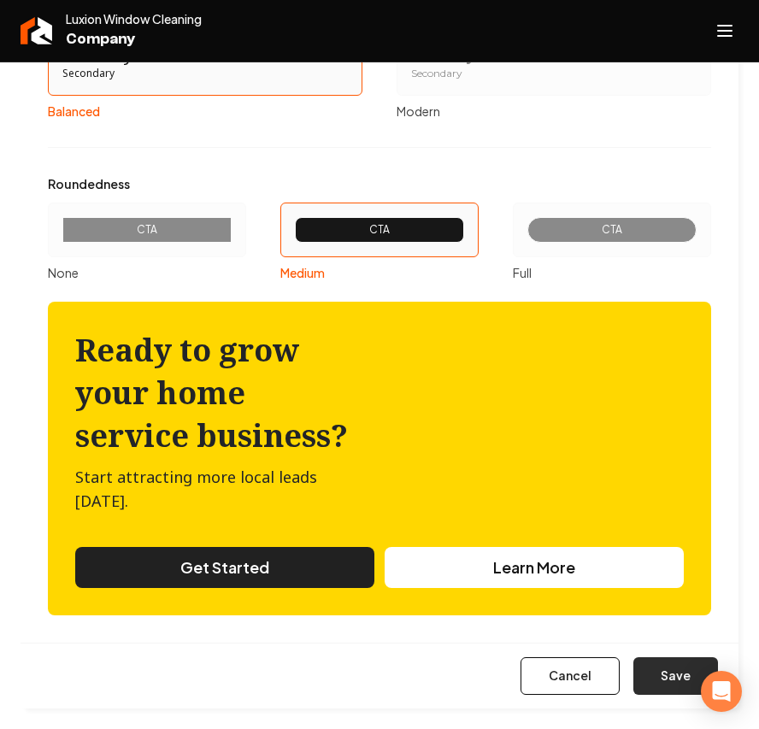
click at [678, 693] on button "Save" at bounding box center [676, 677] width 85 height 38
type input "#efe7e7"
type input "#d9c9c9"
type input "#dcd0d0"
type input "#543e3e"
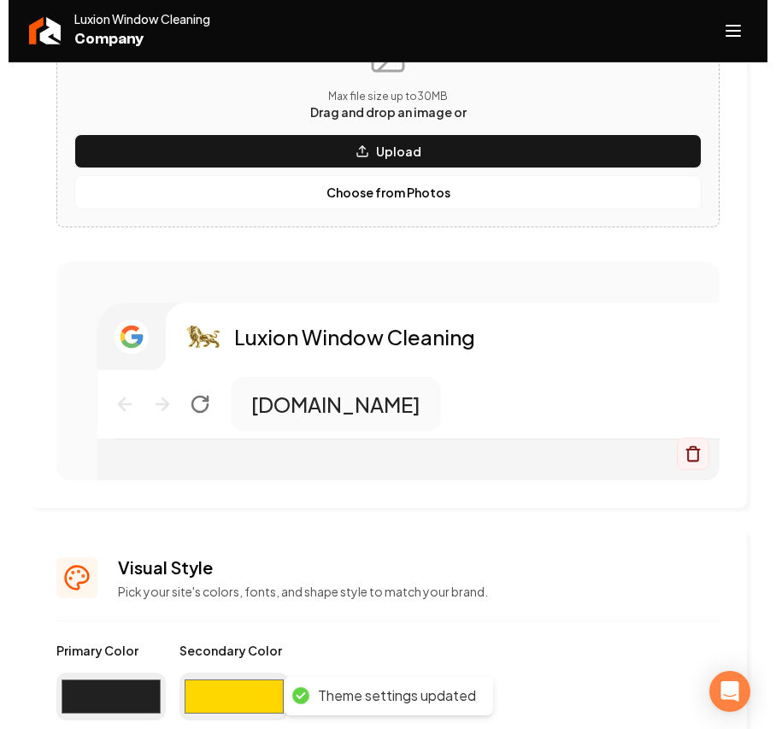
scroll to position [828, 0]
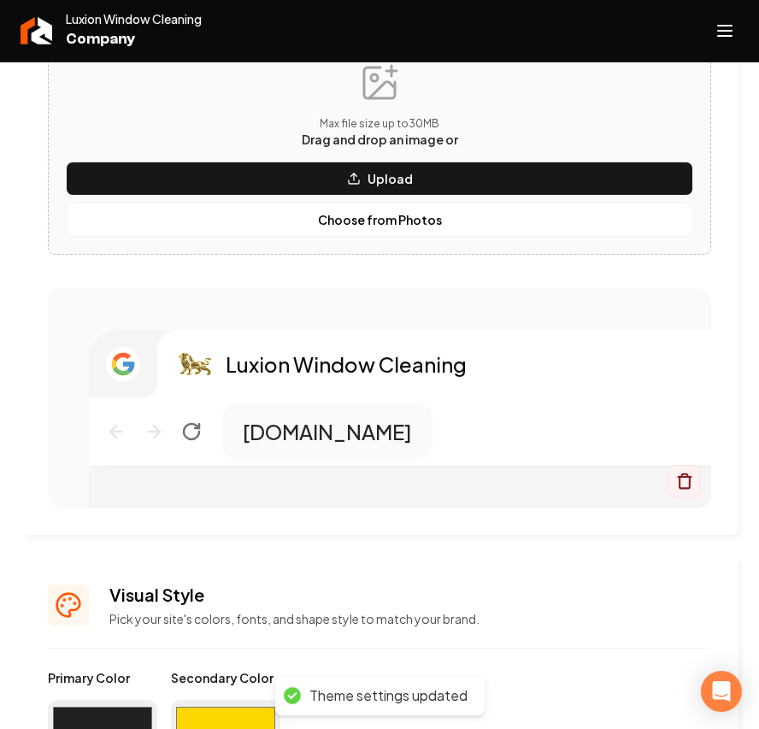
click at [740, 25] on button "Open navigation menu" at bounding box center [725, 30] width 41 height 41
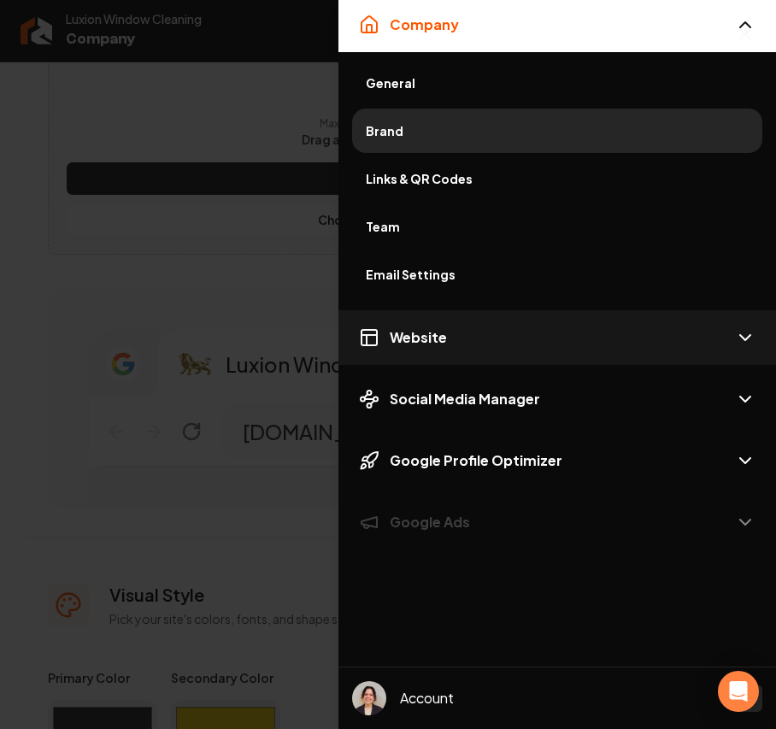
click at [440, 346] on span "Website" at bounding box center [418, 337] width 57 height 21
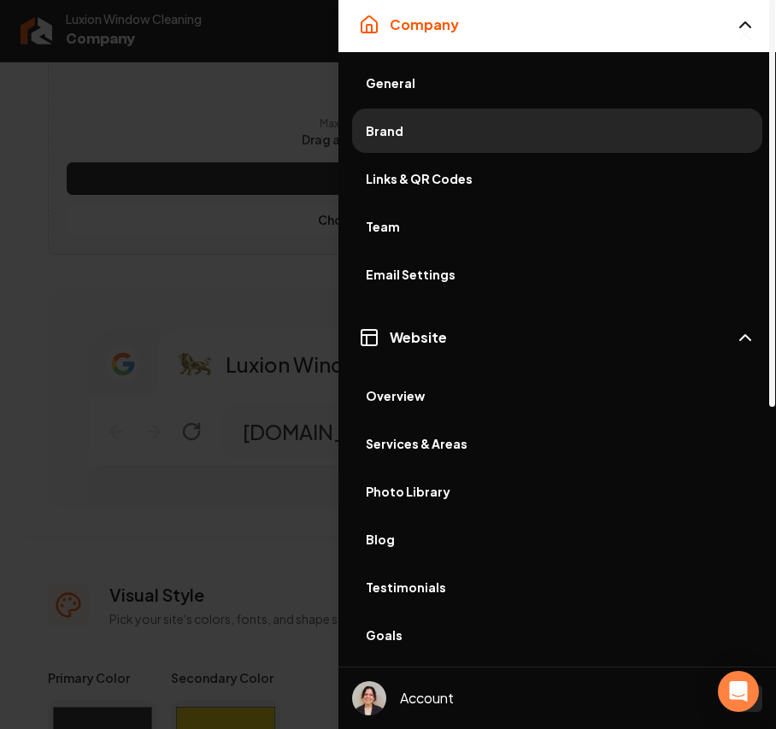
click at [428, 397] on span "Overview" at bounding box center [557, 395] width 383 height 17
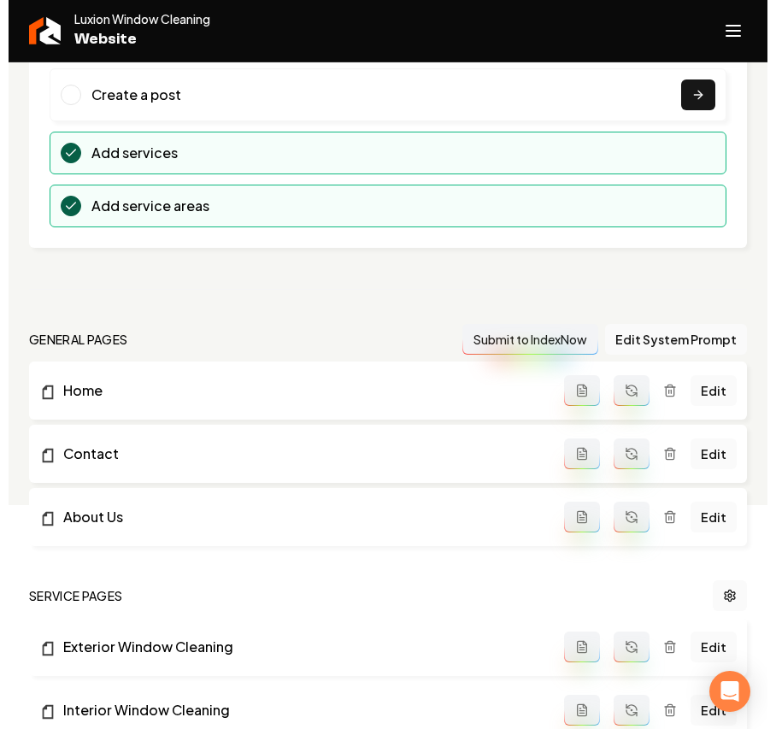
scroll to position [456, 0]
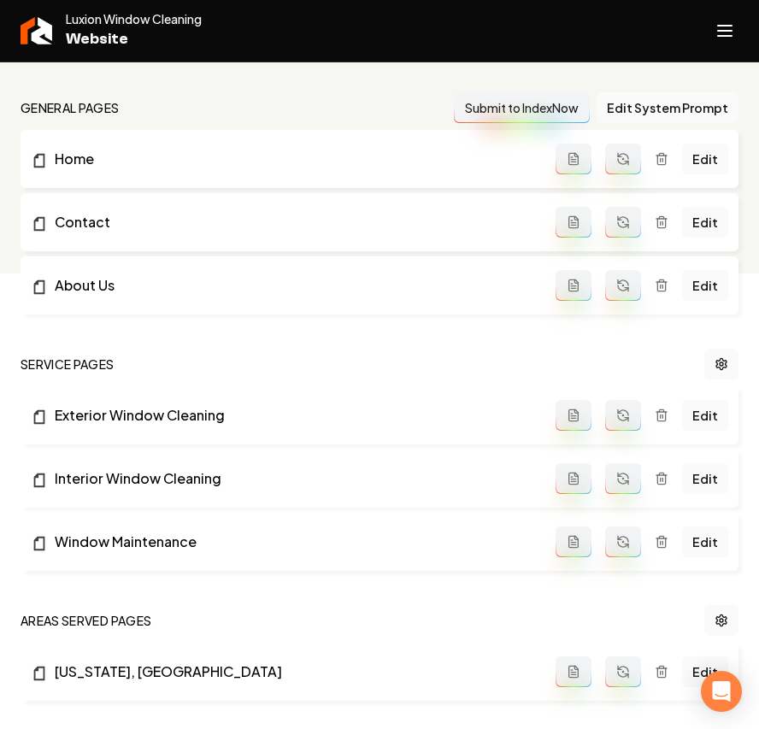
click at [742, 26] on button "Open navigation menu" at bounding box center [725, 30] width 41 height 41
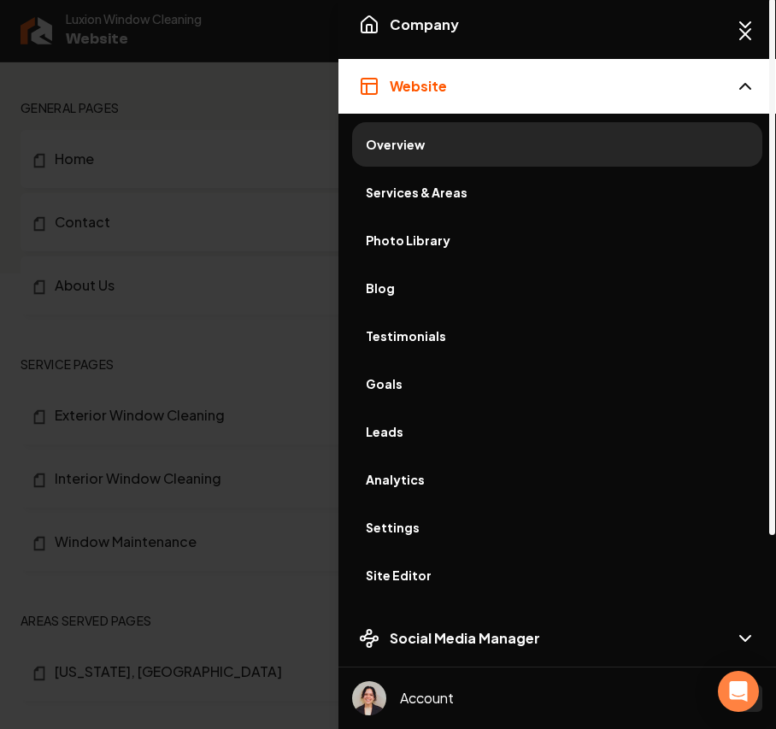
click at [456, 188] on span "Services & Areas" at bounding box center [557, 192] width 383 height 17
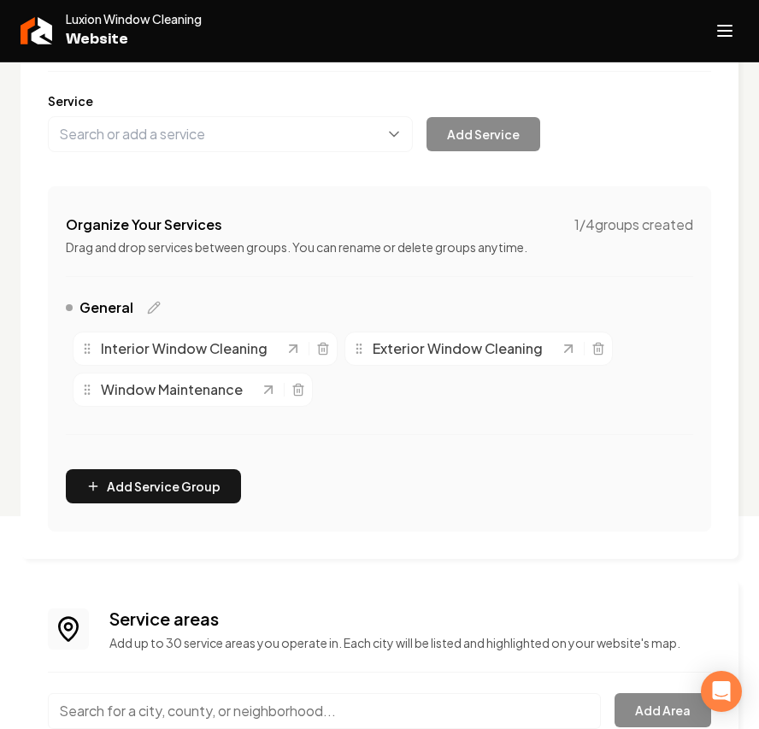
scroll to position [343, 0]
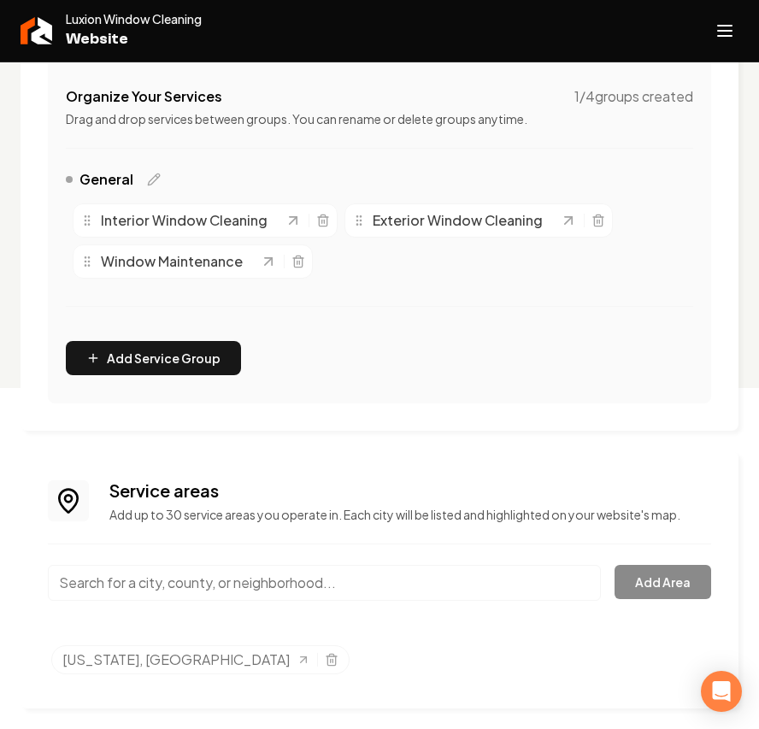
click at [108, 575] on input "Main content area" at bounding box center [324, 583] width 553 height 36
paste input "Ventura County"
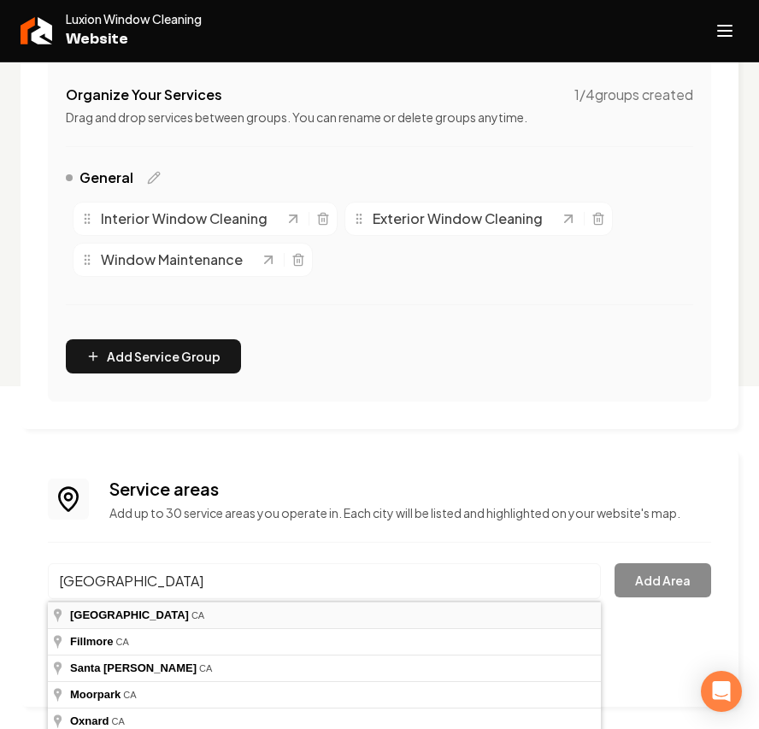
type input "Ventura County, CA"
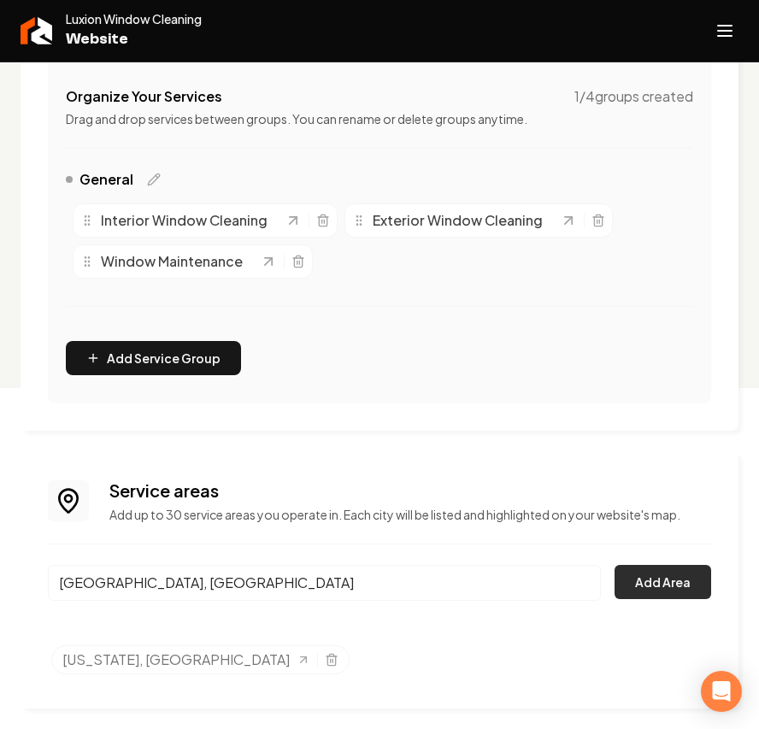
click at [658, 582] on button "Add Area" at bounding box center [663, 582] width 97 height 34
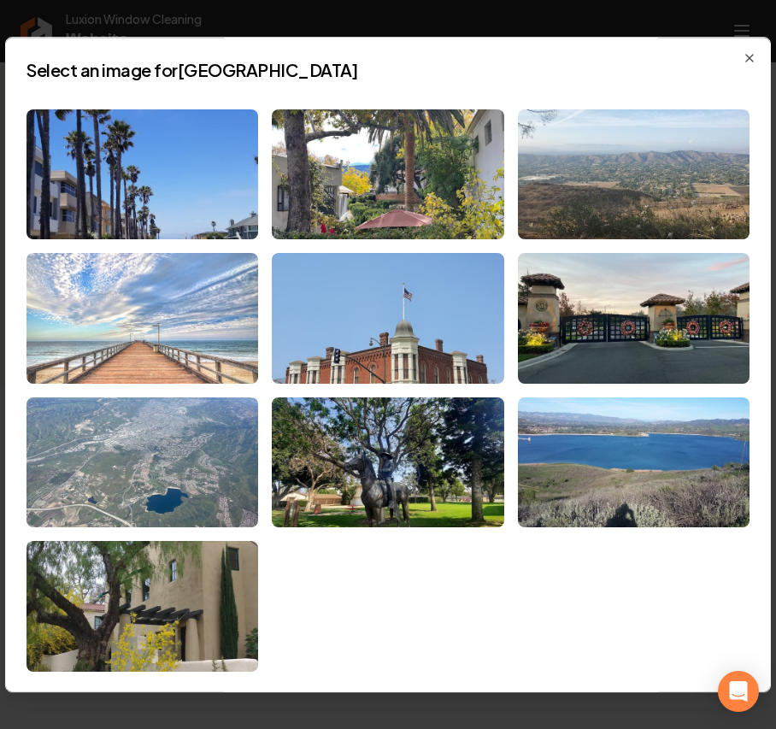
click at [123, 304] on img at bounding box center [143, 318] width 232 height 131
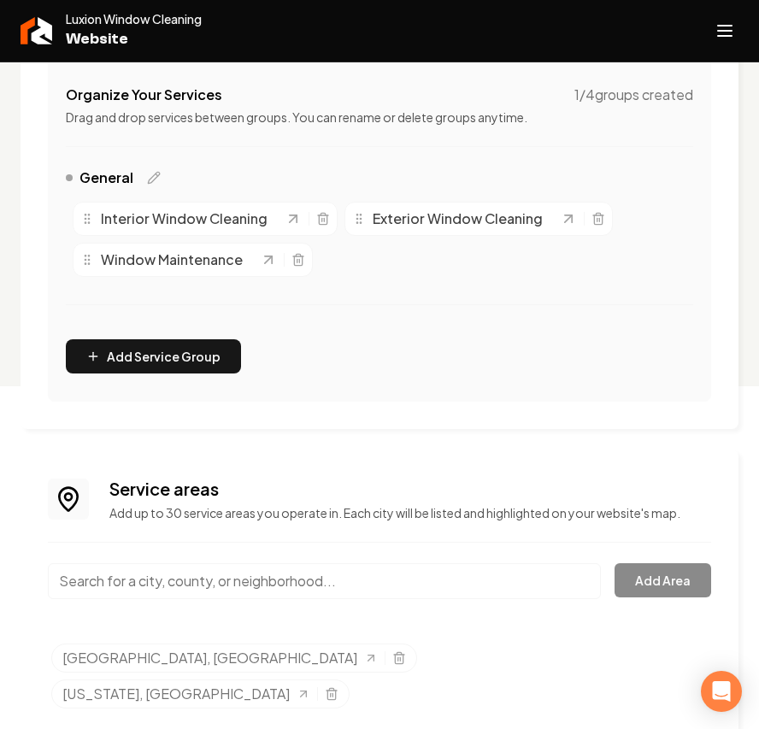
drag, startPoint x: 199, startPoint y: 597, endPoint x: 188, endPoint y: 589, distance: 13.5
click at [199, 597] on input "Main content area" at bounding box center [324, 581] width 553 height 36
paste input "Thousand Oaks"
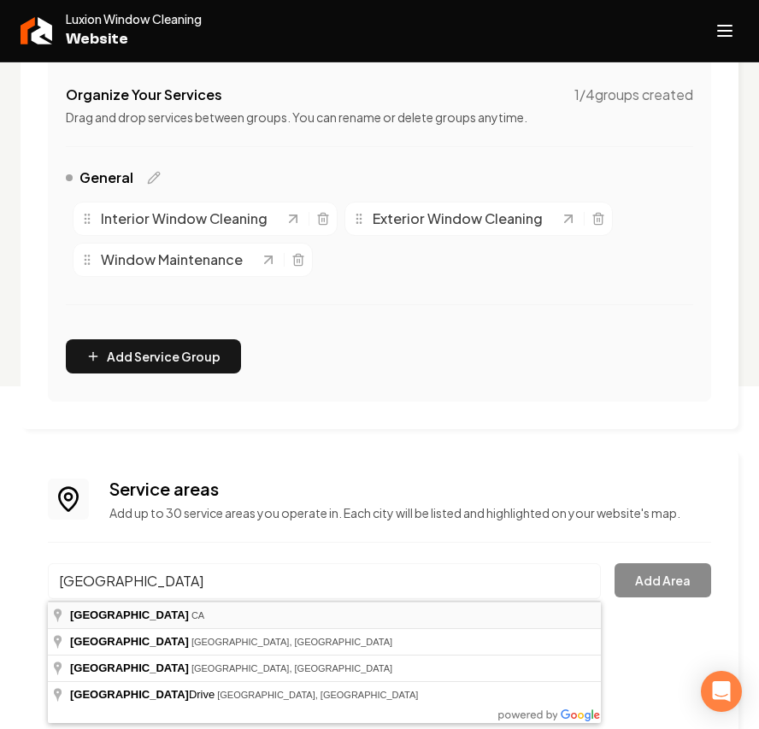
type input "Thousand Oaks, CA"
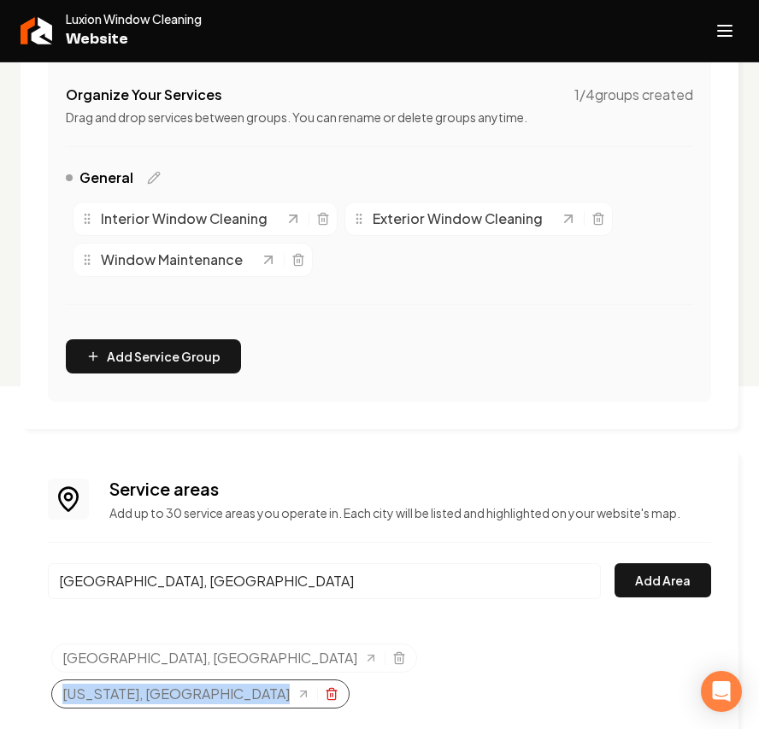
drag, startPoint x: 244, startPoint y: 655, endPoint x: 391, endPoint y: 664, distance: 147.3
click at [476, 654] on ul "Ventura County, CA California, CA" at bounding box center [381, 680] width 660 height 72
click at [339, 687] on icon "Selected tags" at bounding box center [332, 694] width 14 height 14
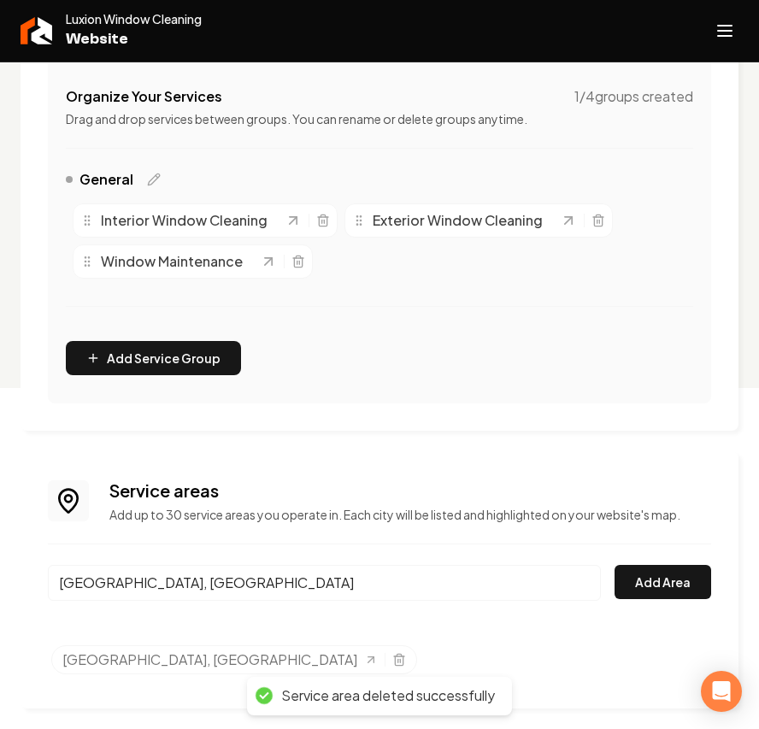
click at [702, 571] on button "Add Area" at bounding box center [663, 582] width 97 height 34
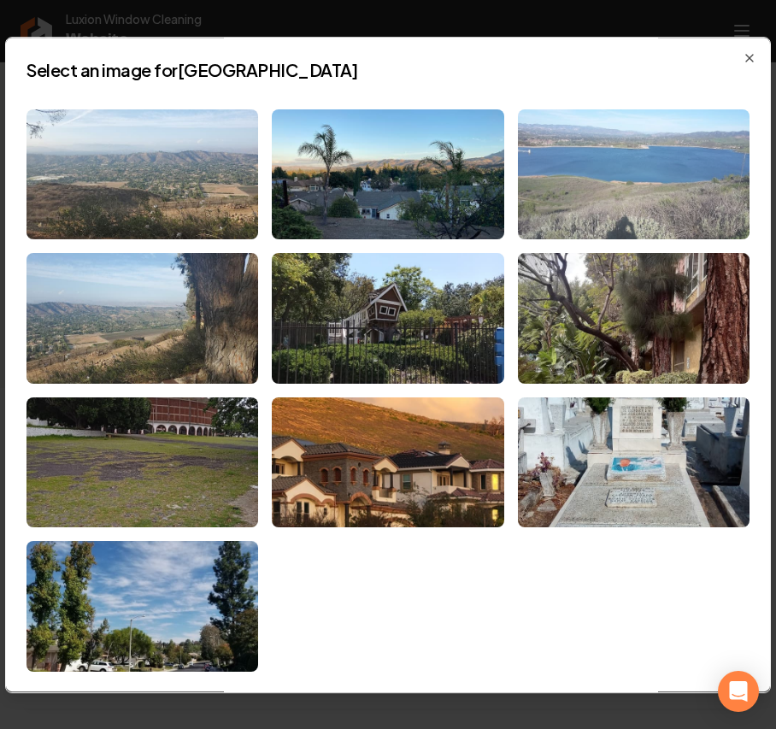
click at [612, 175] on img at bounding box center [634, 174] width 232 height 131
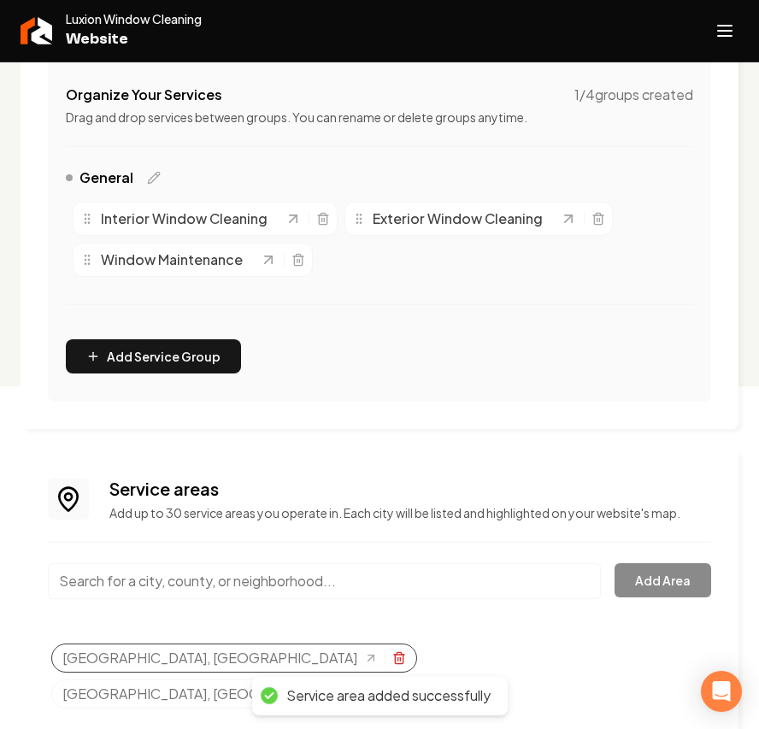
click at [392, 664] on icon "Selected tags" at bounding box center [399, 659] width 14 height 14
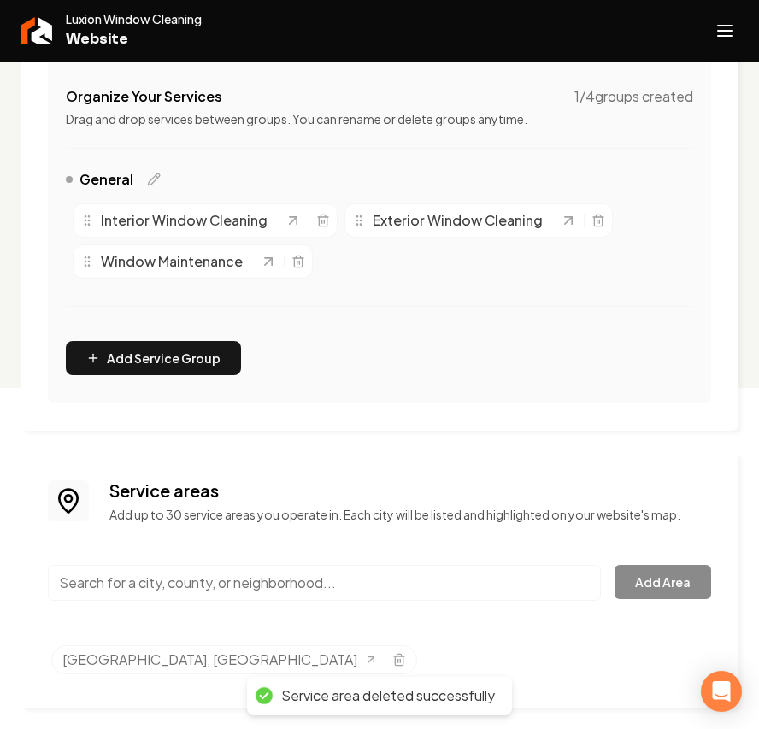
click at [209, 573] on input "Main content area" at bounding box center [324, 583] width 553 height 36
paste input "Westlake Village"
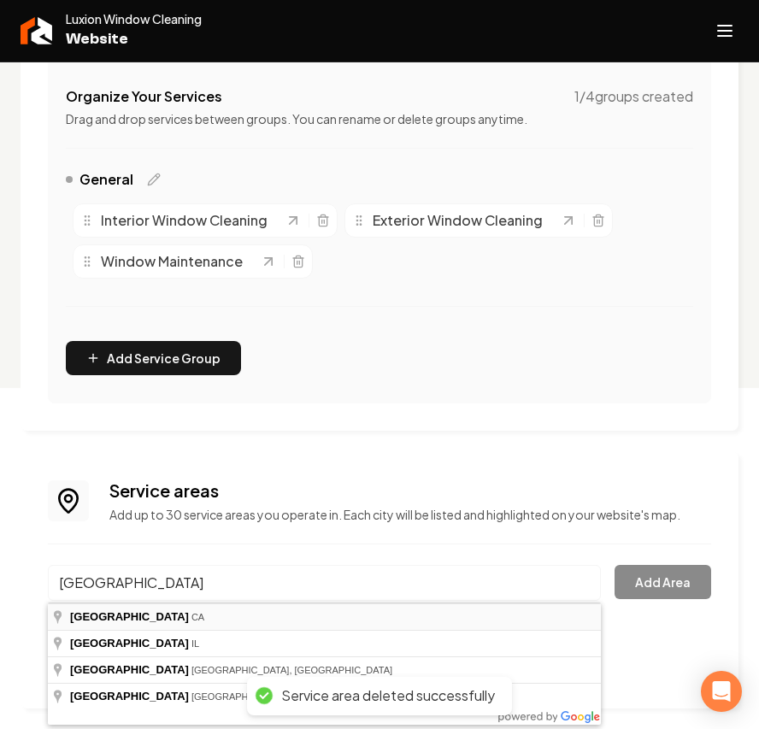
type input "Westlake Village, CA"
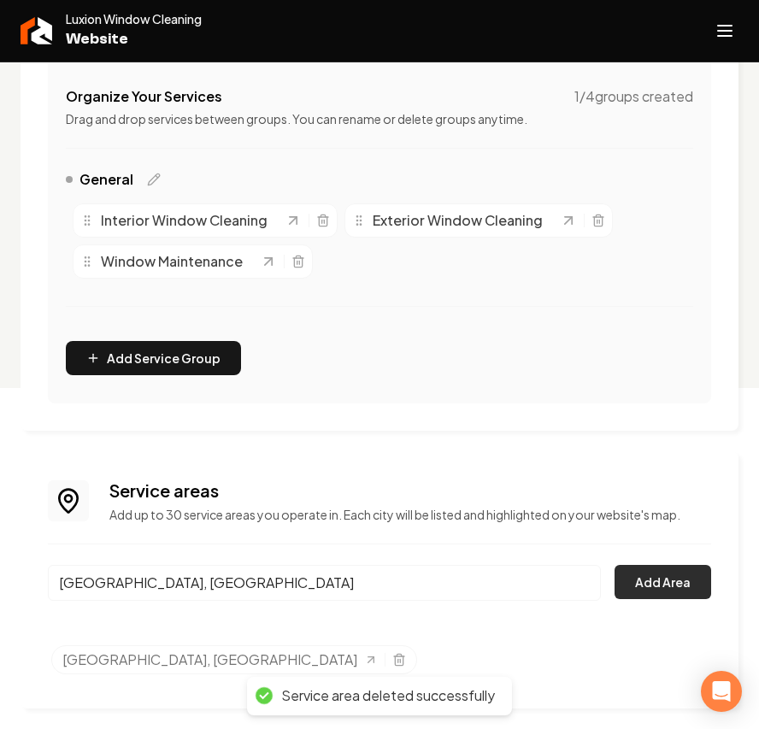
click at [670, 592] on button "Add Area" at bounding box center [663, 582] width 97 height 34
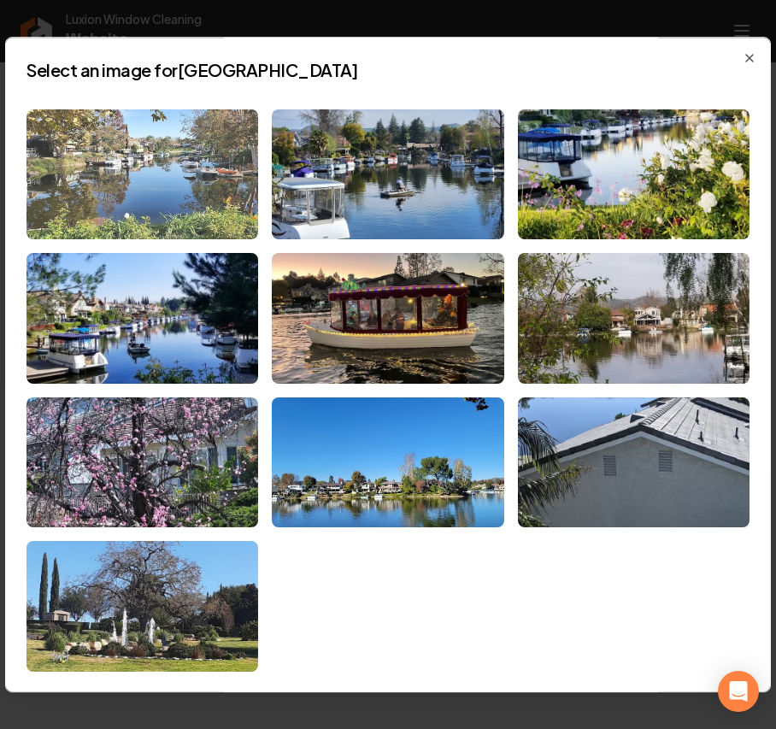
click at [150, 175] on img at bounding box center [143, 174] width 232 height 131
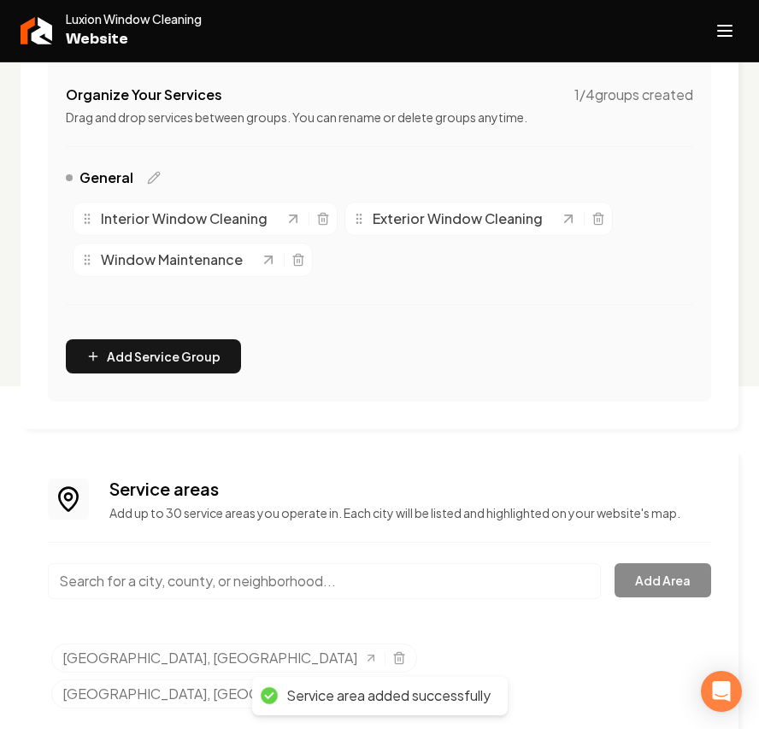
click at [217, 575] on input "Main content area" at bounding box center [324, 581] width 553 height 36
paste input "Newbury Park"
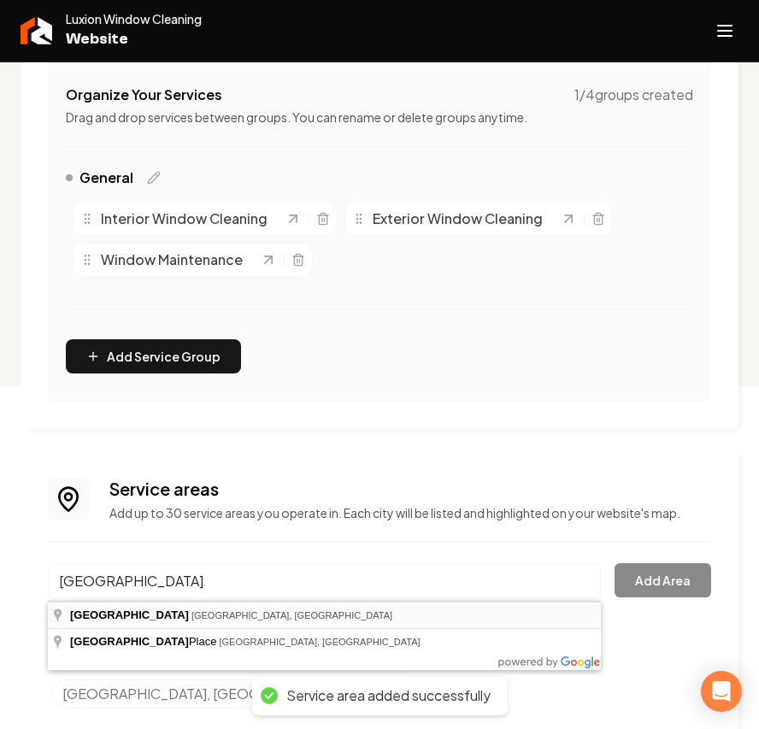
type input "Newbury Park, Thousand Oaks, CA"
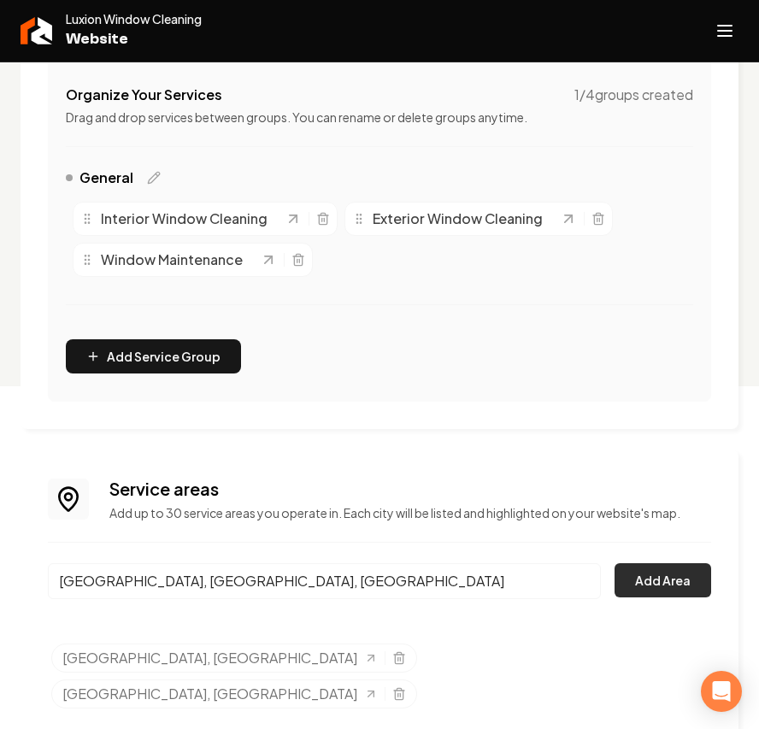
click at [675, 581] on button "Add Area" at bounding box center [663, 580] width 97 height 34
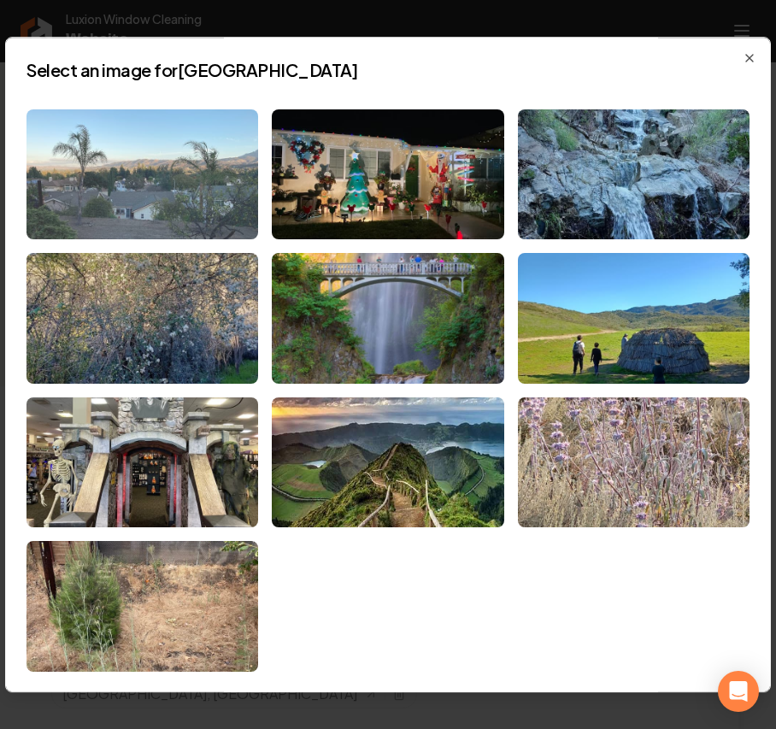
click at [179, 156] on img at bounding box center [143, 174] width 232 height 131
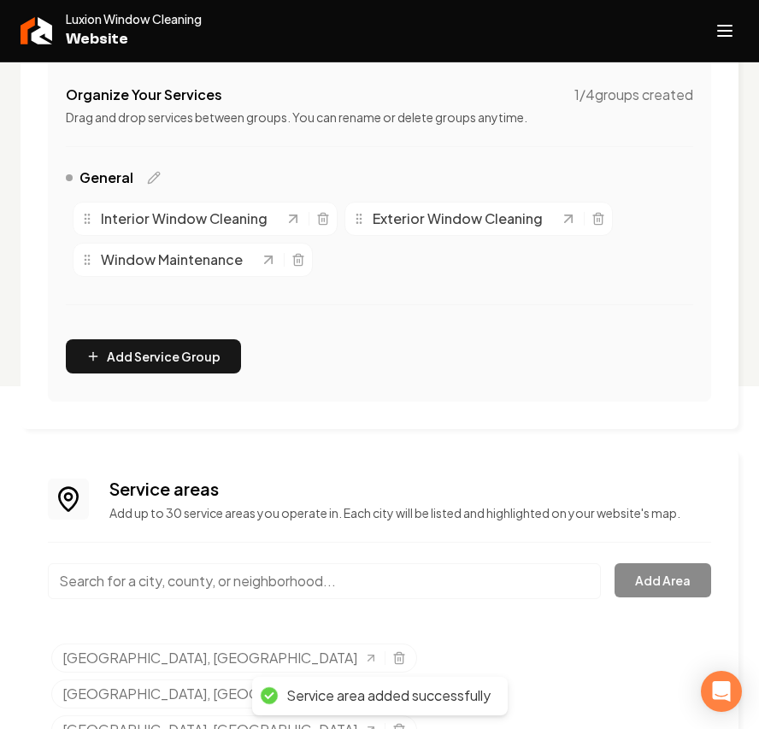
click at [304, 580] on input "Main content area" at bounding box center [324, 581] width 553 height 36
paste input "Camarillo"
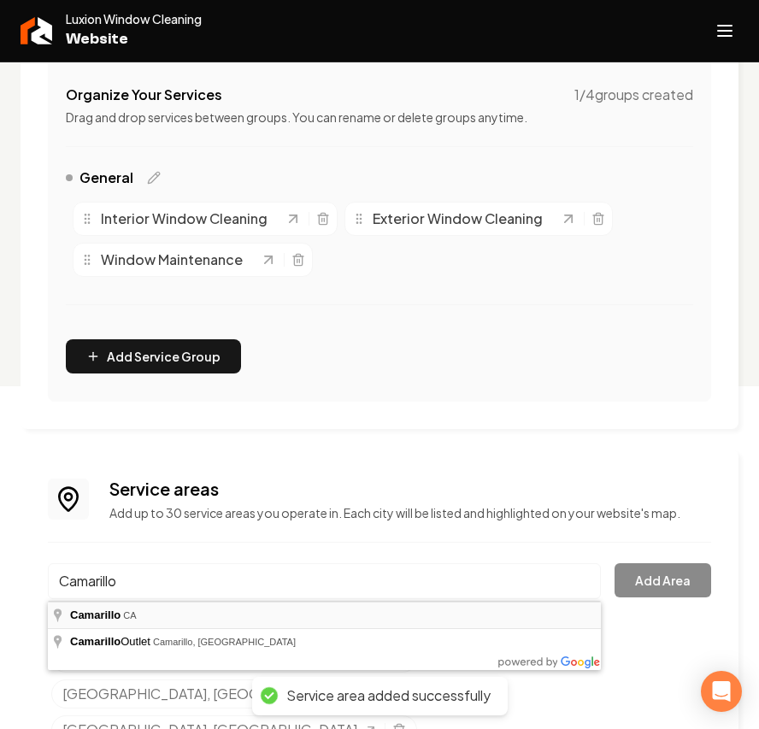
type input "Camarillo, CA"
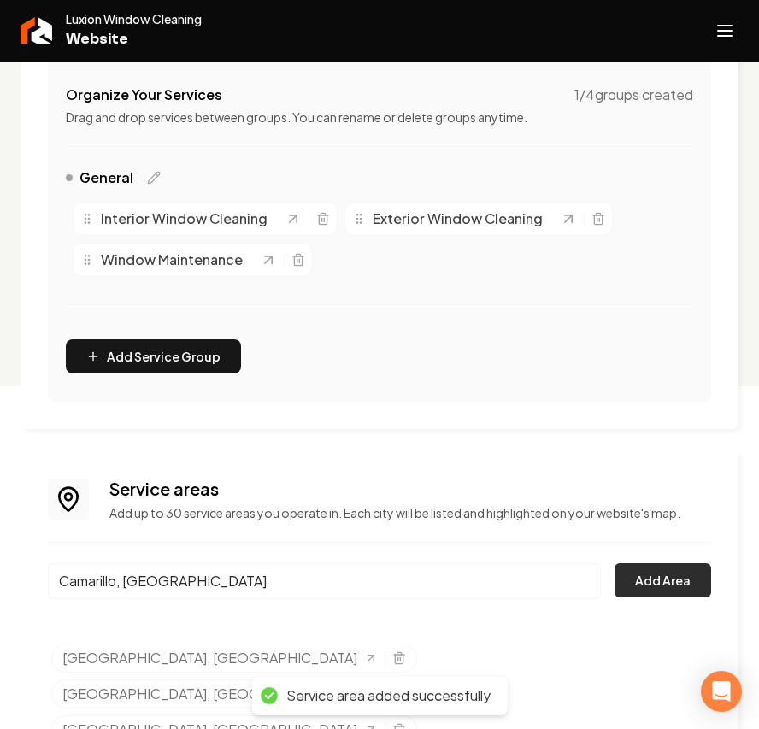
click at [679, 593] on button "Add Area" at bounding box center [663, 580] width 97 height 34
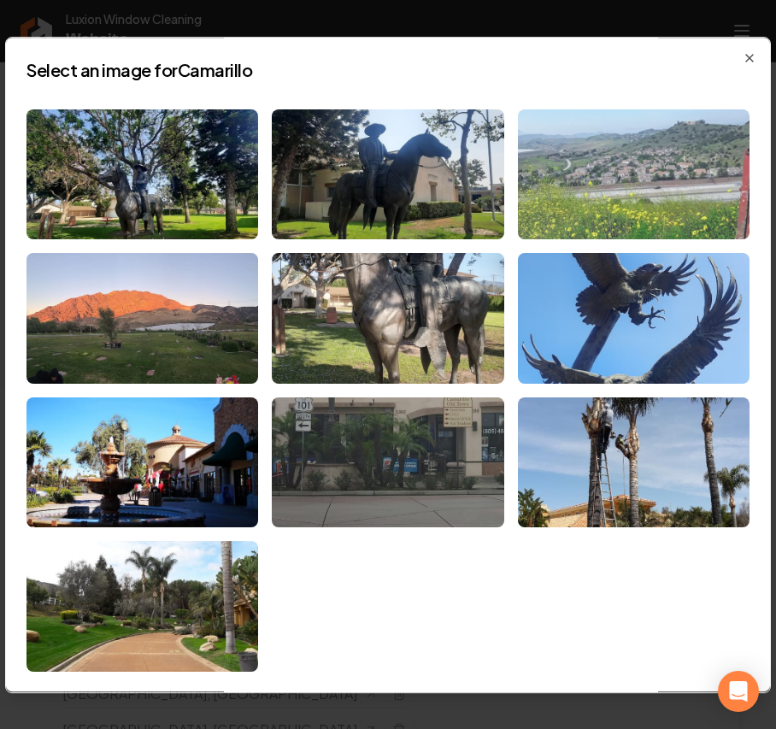
click at [571, 188] on img at bounding box center [634, 174] width 232 height 131
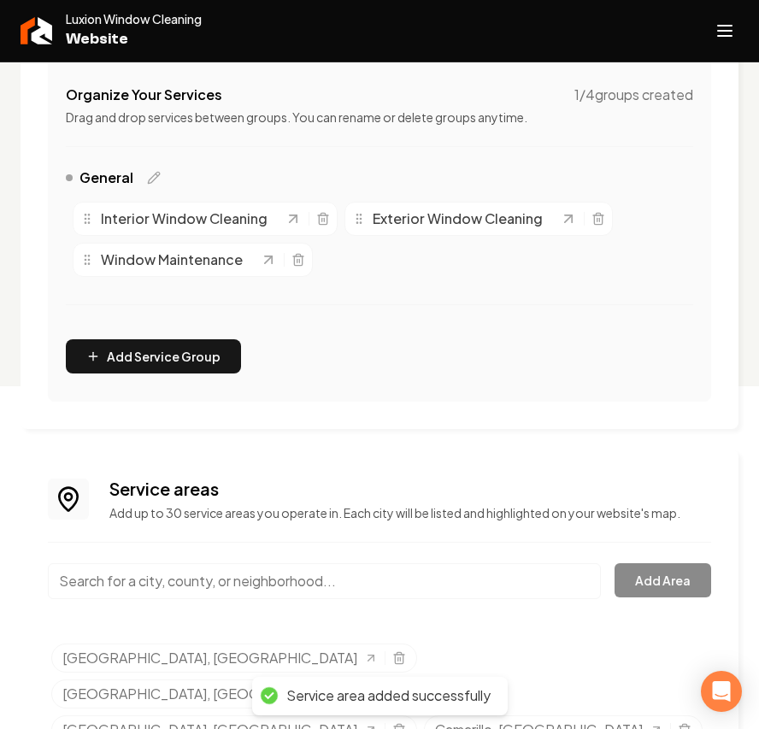
click at [138, 586] on input "Main content area" at bounding box center [324, 581] width 553 height 36
paste input "Oxnard"
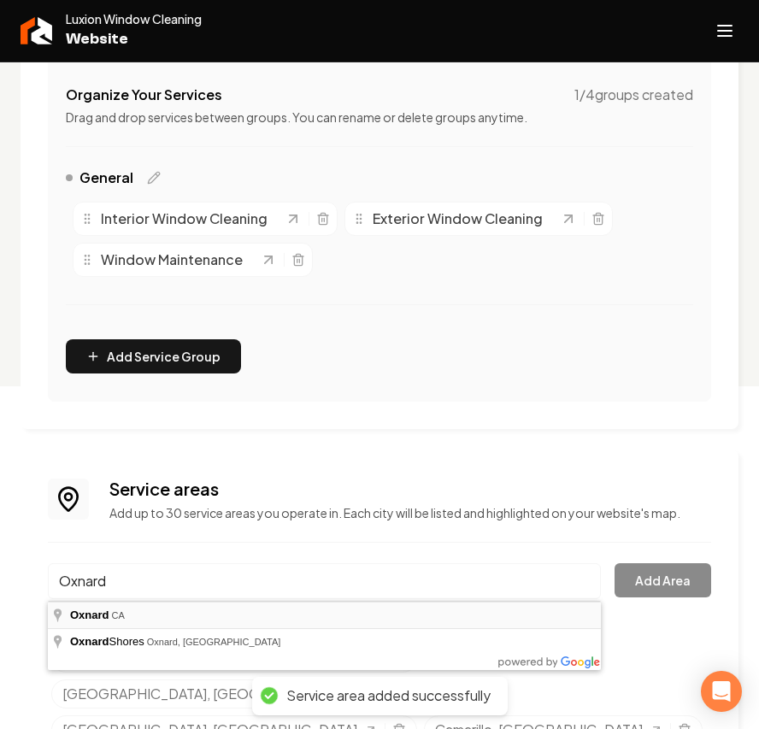
type input "Oxnard, CA"
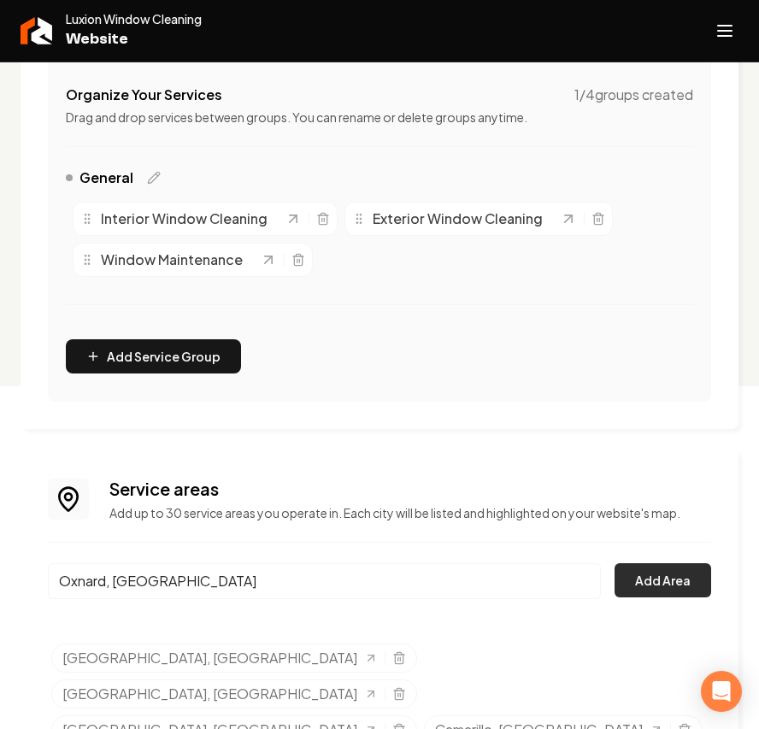
click at [696, 581] on button "Add Area" at bounding box center [663, 580] width 97 height 34
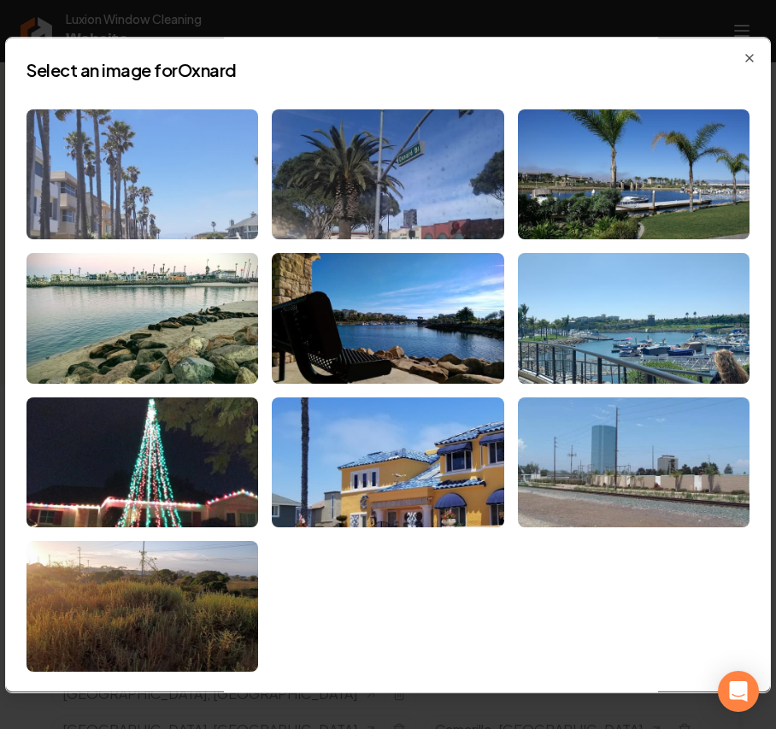
click at [165, 182] on img at bounding box center [143, 174] width 232 height 131
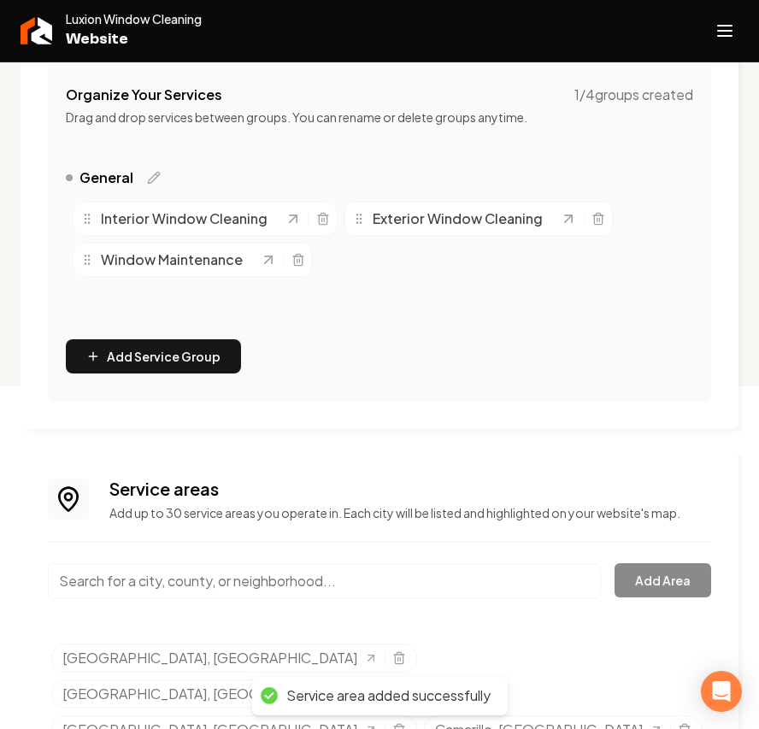
click at [150, 582] on input "Main content area" at bounding box center [324, 581] width 553 height 36
paste input "Ventura"
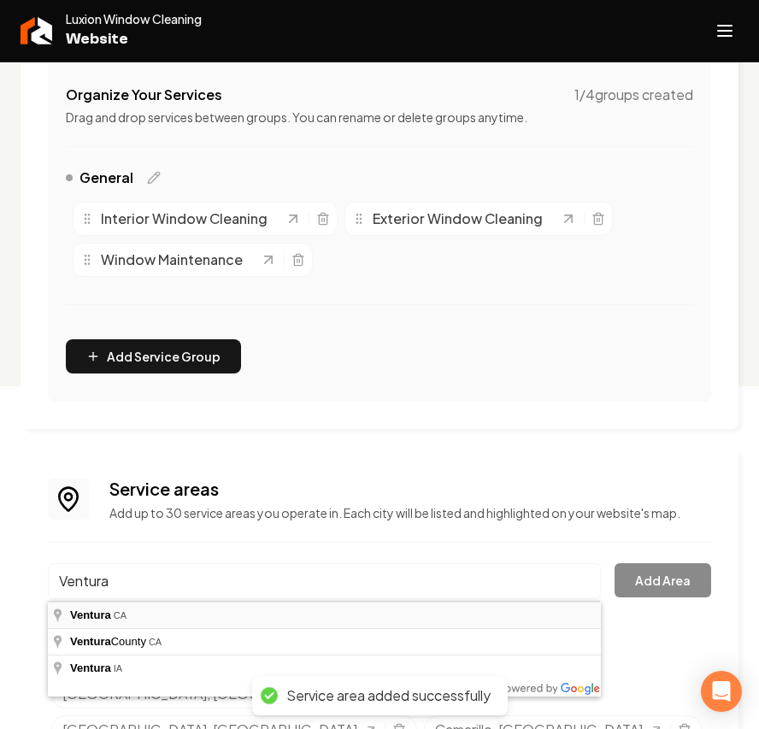
type input "Ventura, CA"
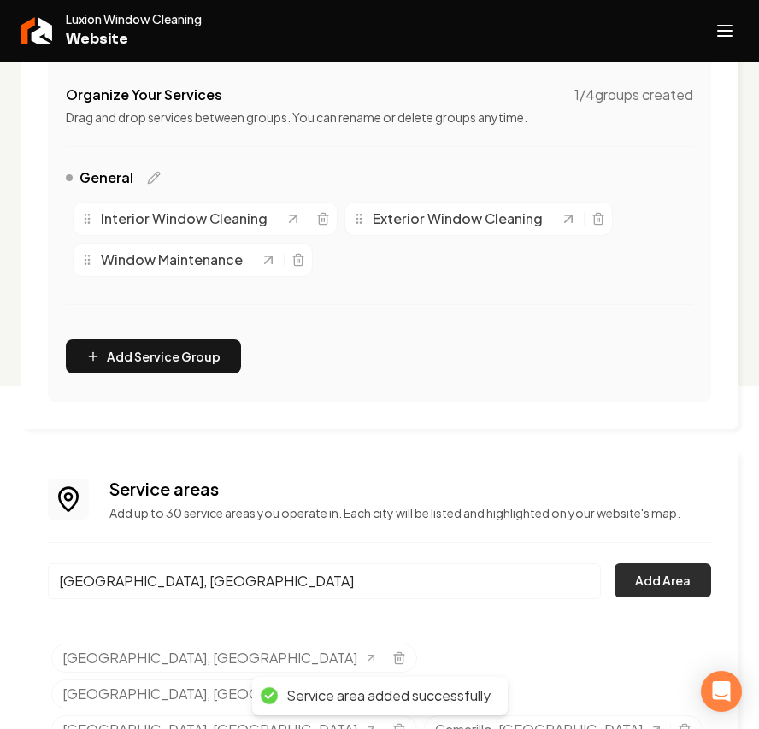
click at [699, 587] on button "Add Area" at bounding box center [663, 580] width 97 height 34
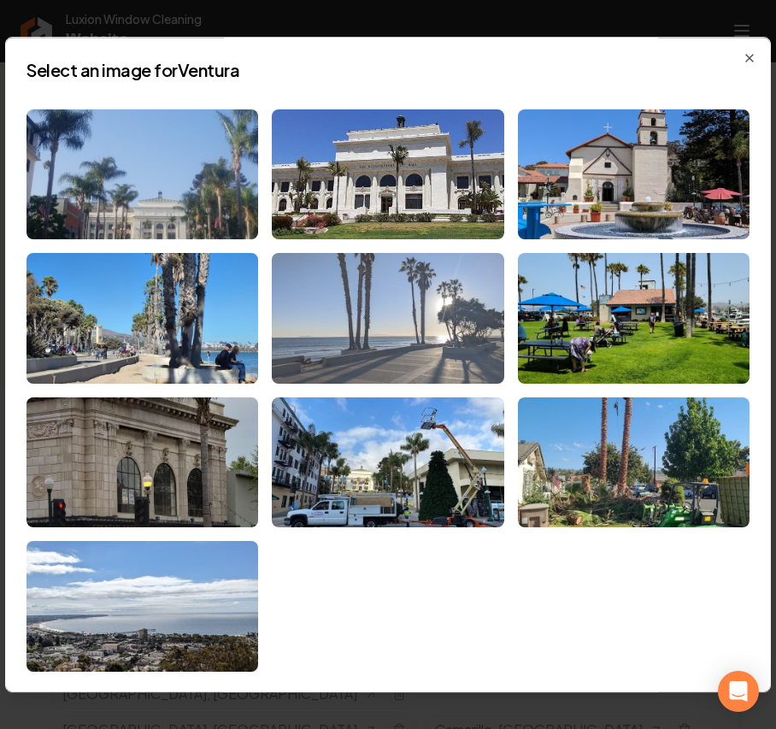
click at [335, 322] on img at bounding box center [388, 318] width 232 height 131
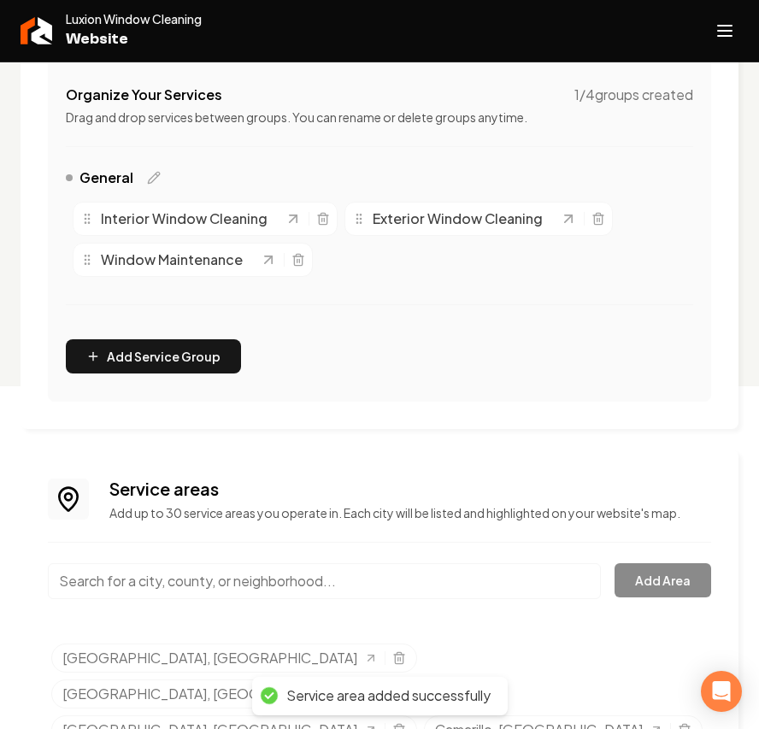
click at [193, 583] on input "Main content area" at bounding box center [324, 581] width 553 height 36
paste input "Malibu"
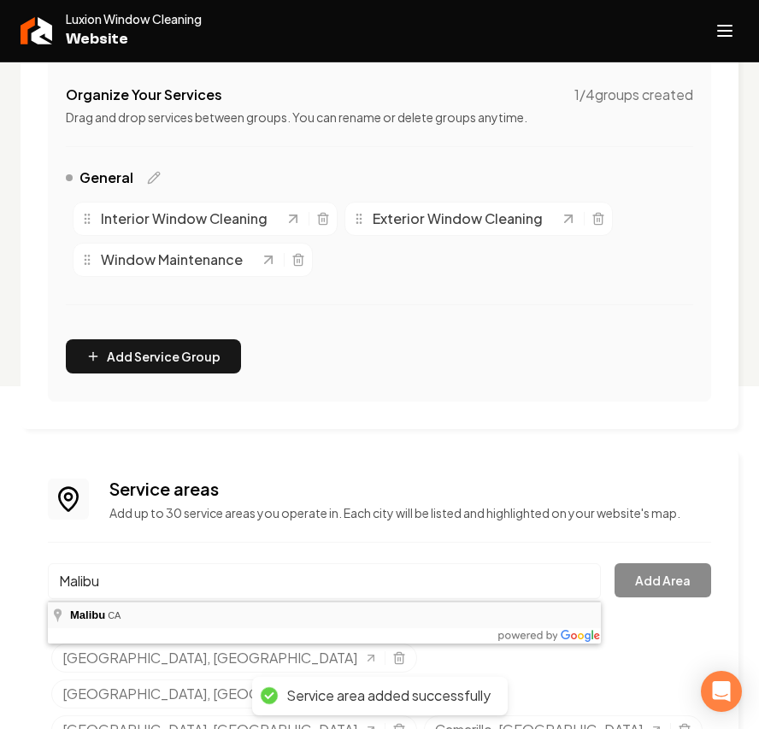
type input "Malibu, CA"
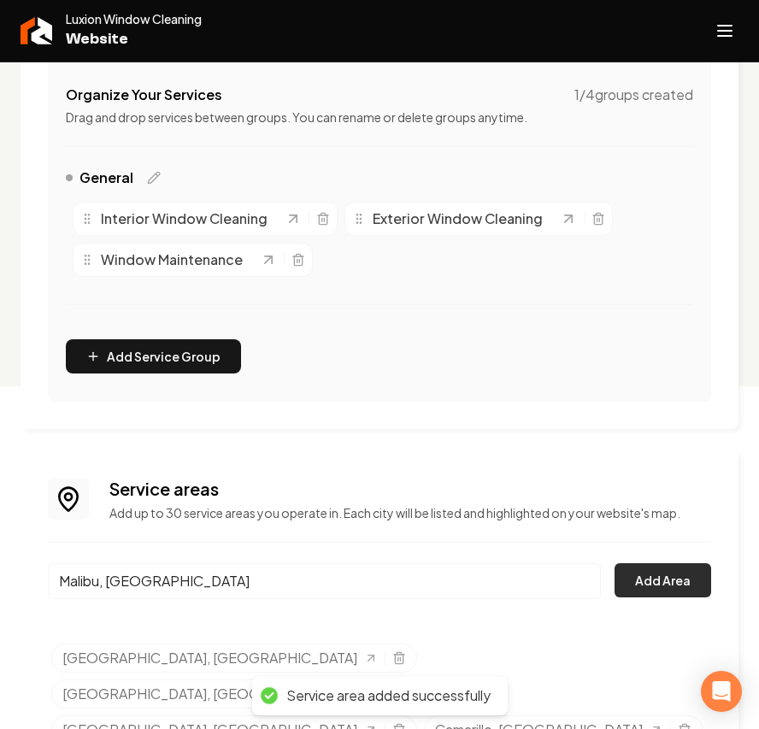
click at [675, 588] on button "Add Area" at bounding box center [663, 580] width 97 height 34
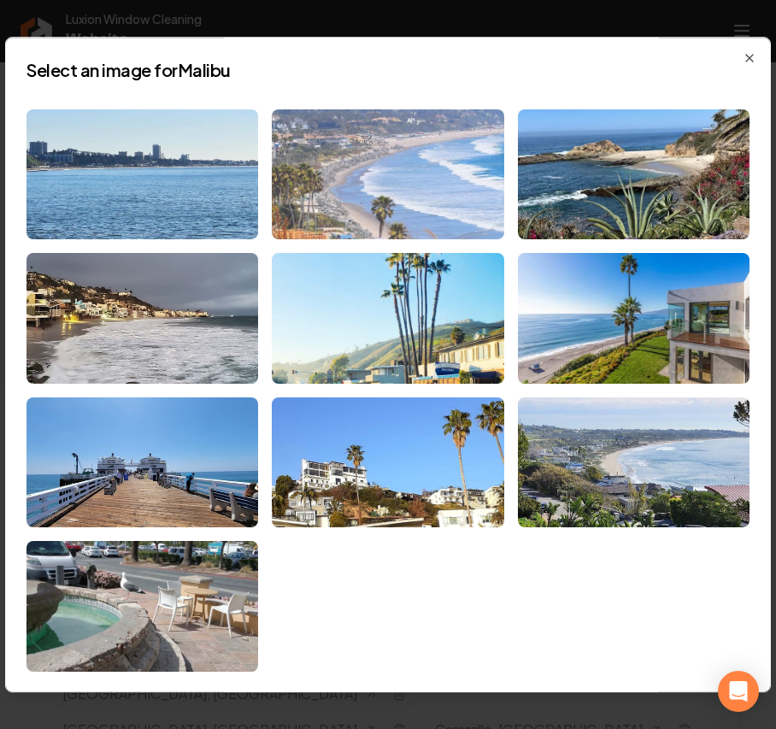
click at [419, 149] on img at bounding box center [388, 174] width 232 height 131
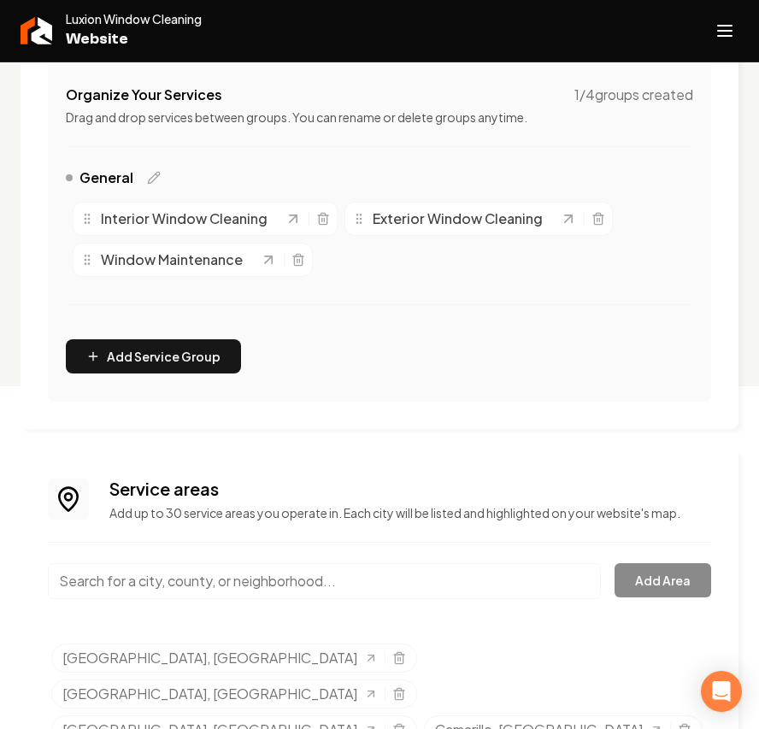
click at [335, 589] on input "Main content area" at bounding box center [324, 581] width 553 height 36
paste input "Santa Monica"
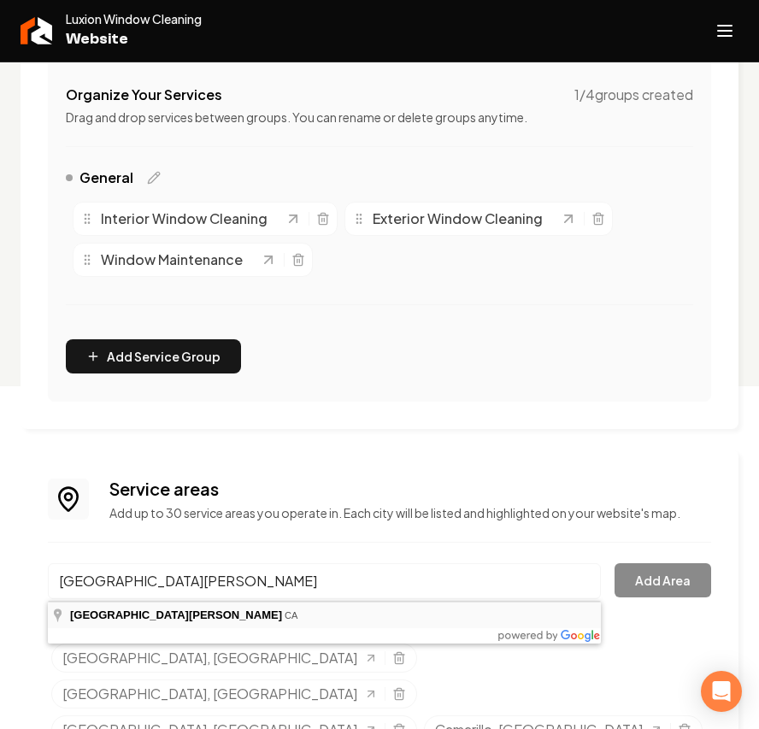
type input "Santa Monica, CA"
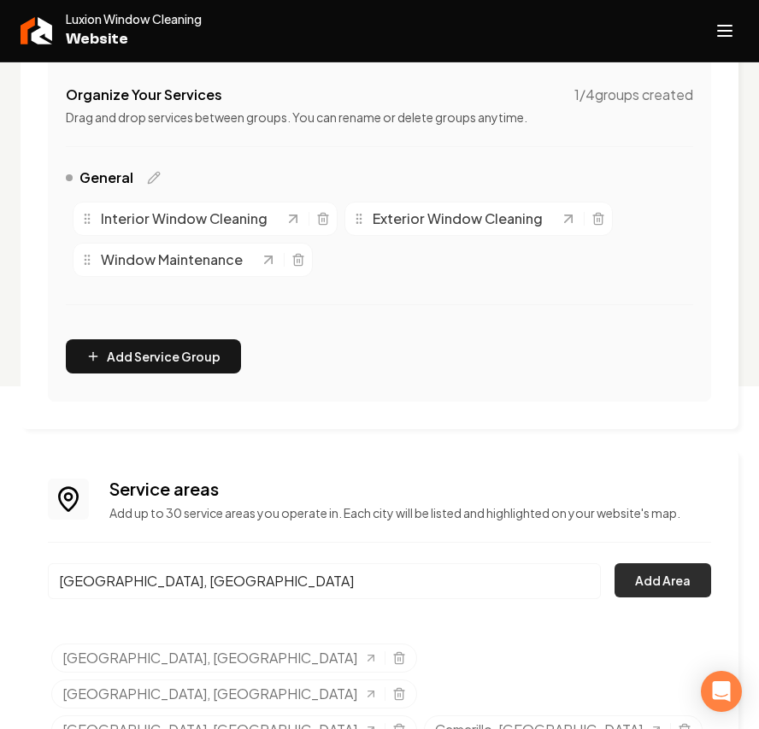
click at [705, 595] on button "Add Area" at bounding box center [663, 580] width 97 height 34
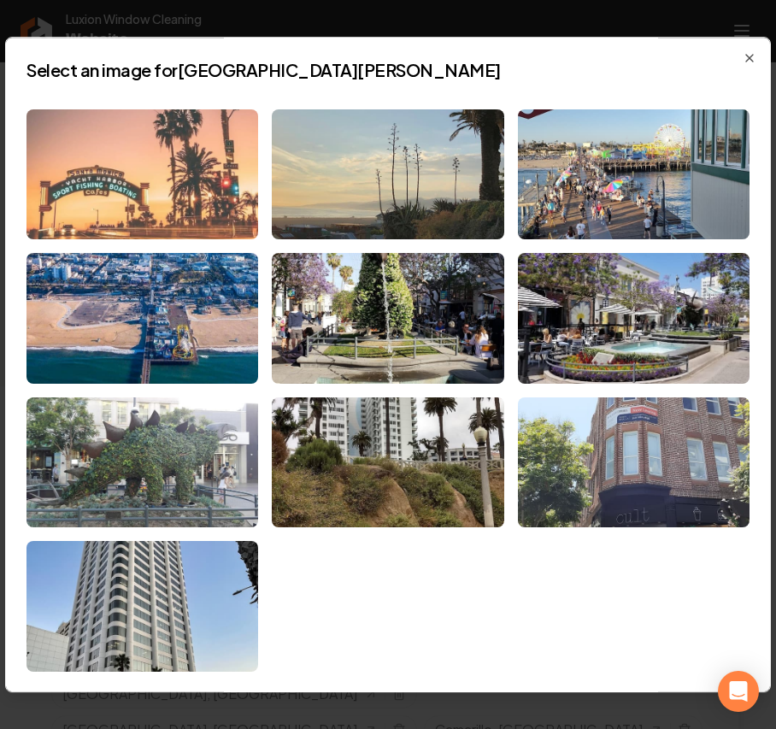
click at [144, 185] on img at bounding box center [143, 174] width 232 height 131
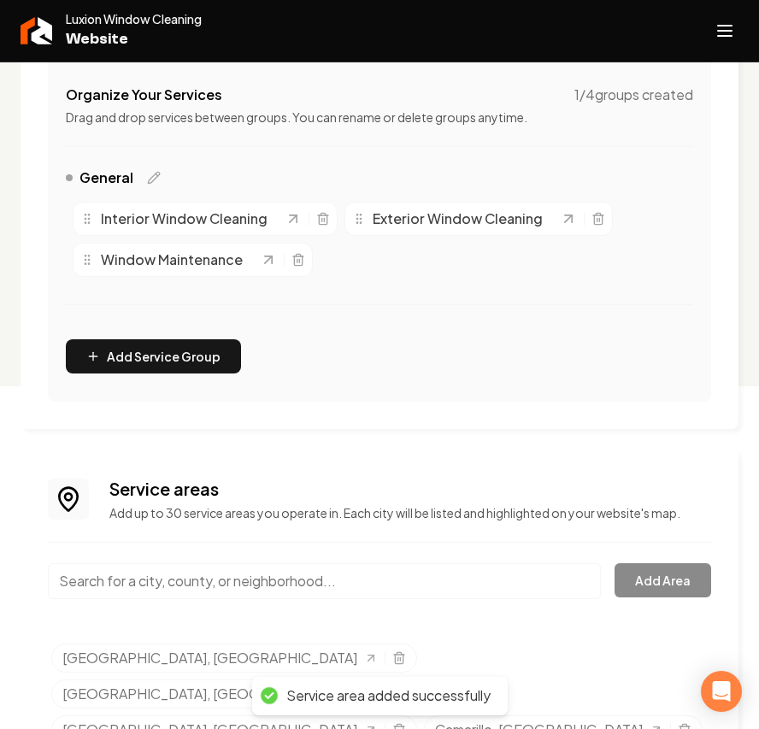
click at [159, 593] on input "Main content area" at bounding box center [324, 581] width 553 height 36
paste input "Beverly Hills"
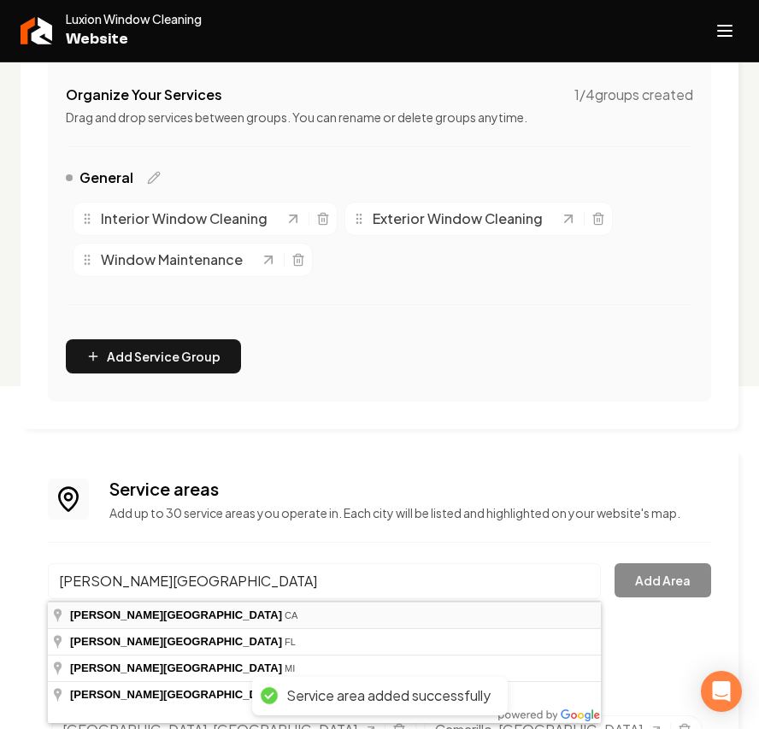
type input "Beverly Hills, CA"
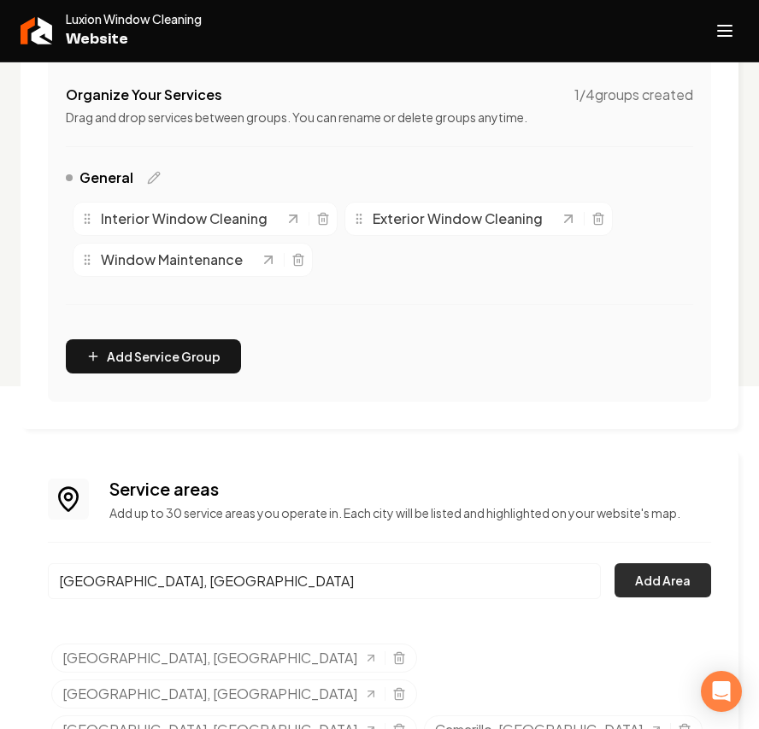
click at [637, 586] on button "Add Area" at bounding box center [663, 580] width 97 height 34
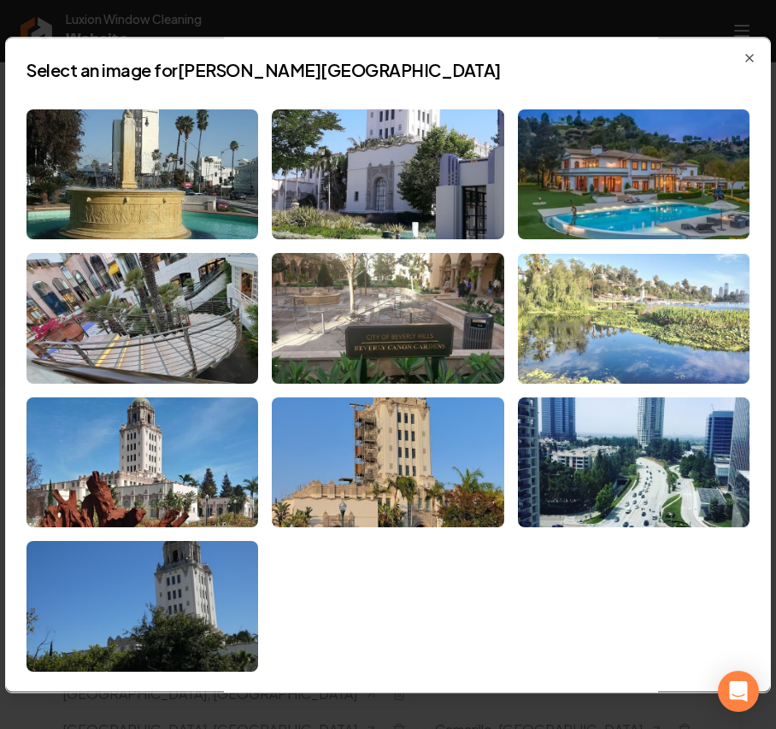
click at [638, 304] on img at bounding box center [634, 318] width 232 height 131
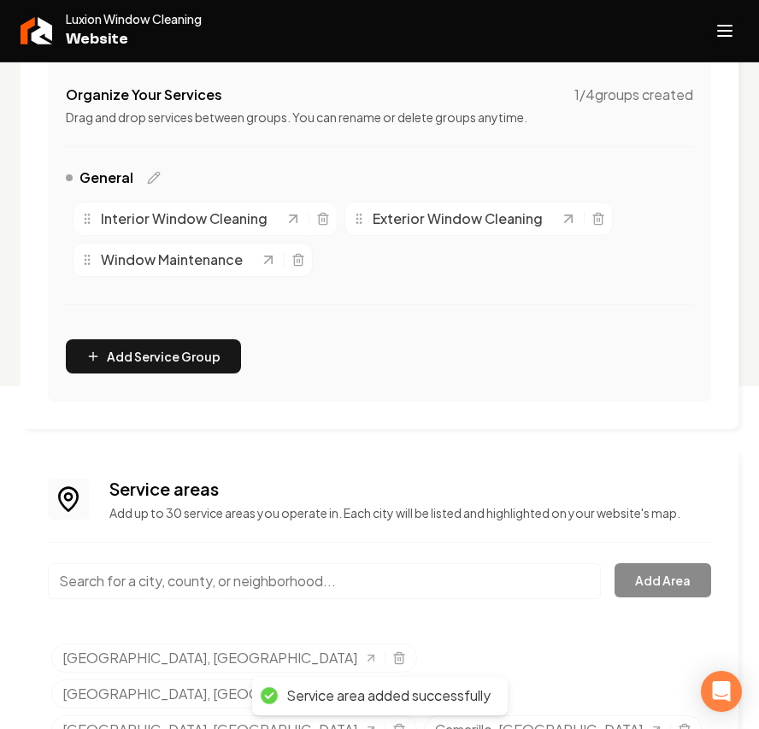
click at [182, 582] on input "Main content area" at bounding box center [324, 581] width 553 height 36
paste input "Simi Valley"
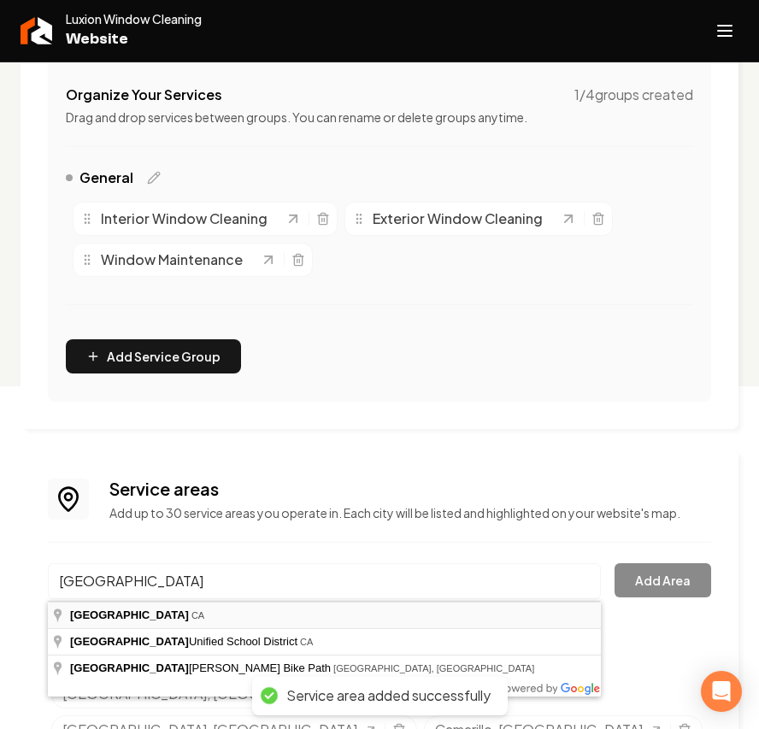
type input "Simi Valley, CA"
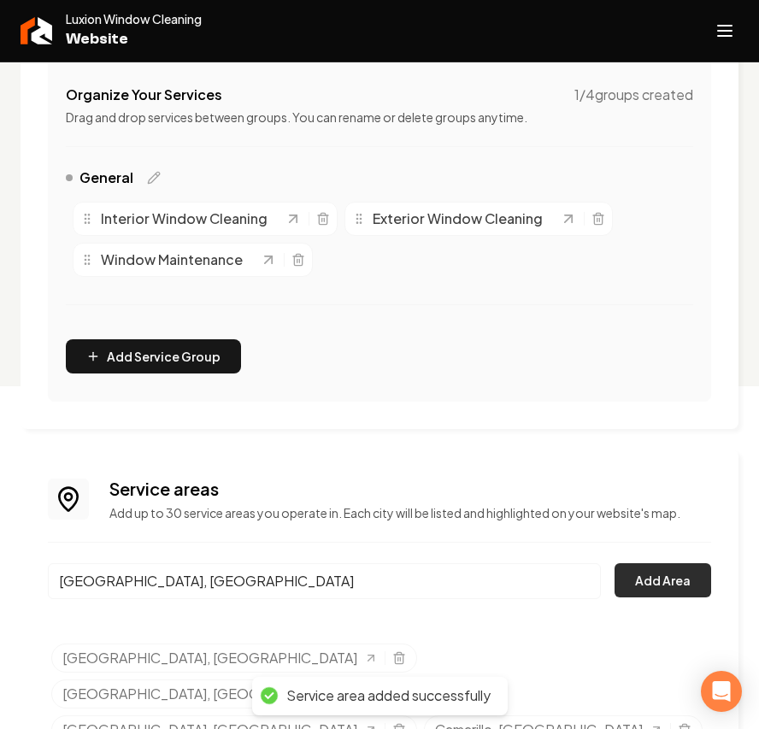
click at [647, 590] on button "Add Area" at bounding box center [663, 580] width 97 height 34
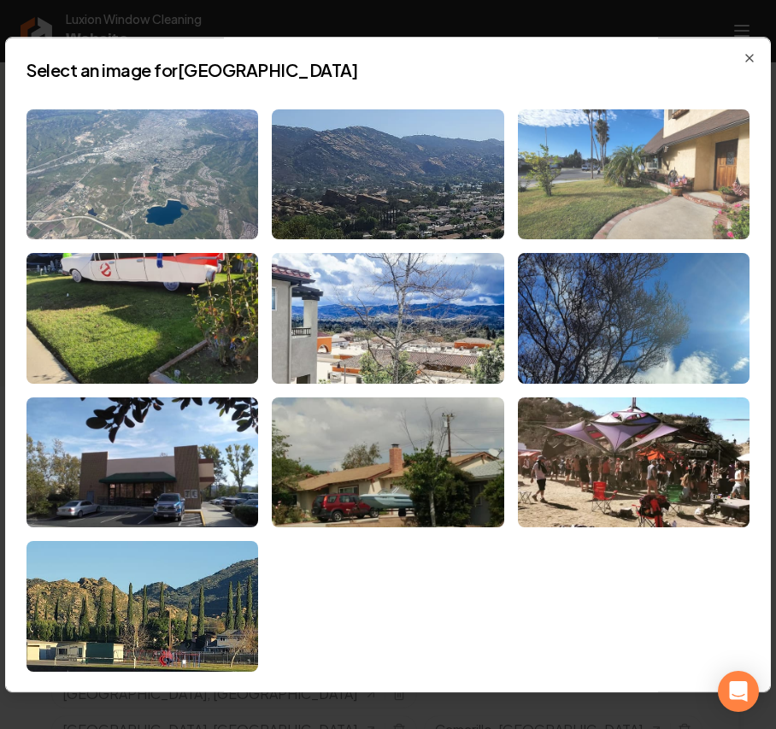
click at [558, 150] on img at bounding box center [634, 174] width 232 height 131
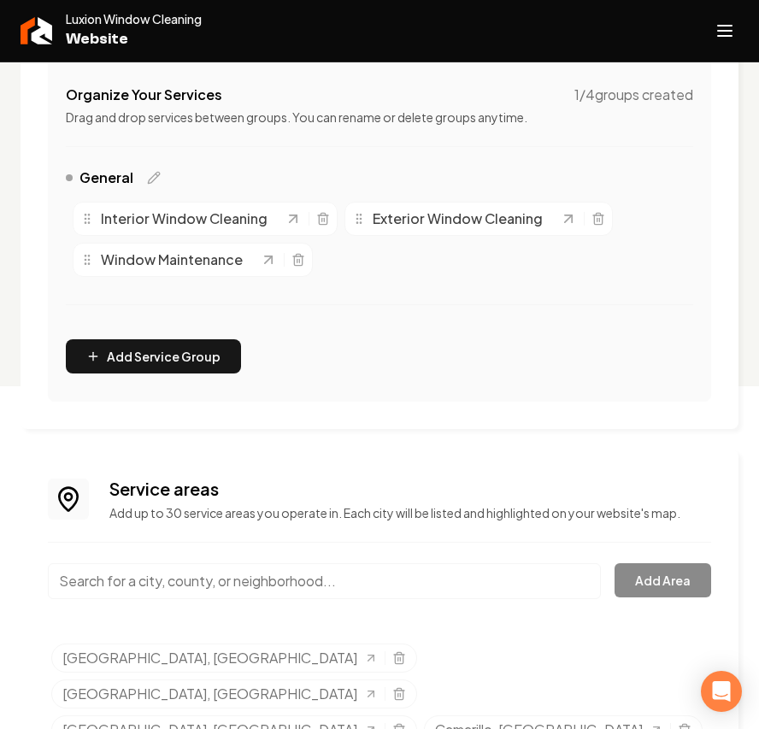
click at [144, 596] on input "Main content area" at bounding box center [324, 581] width 553 height 36
paste input "Moorpark"
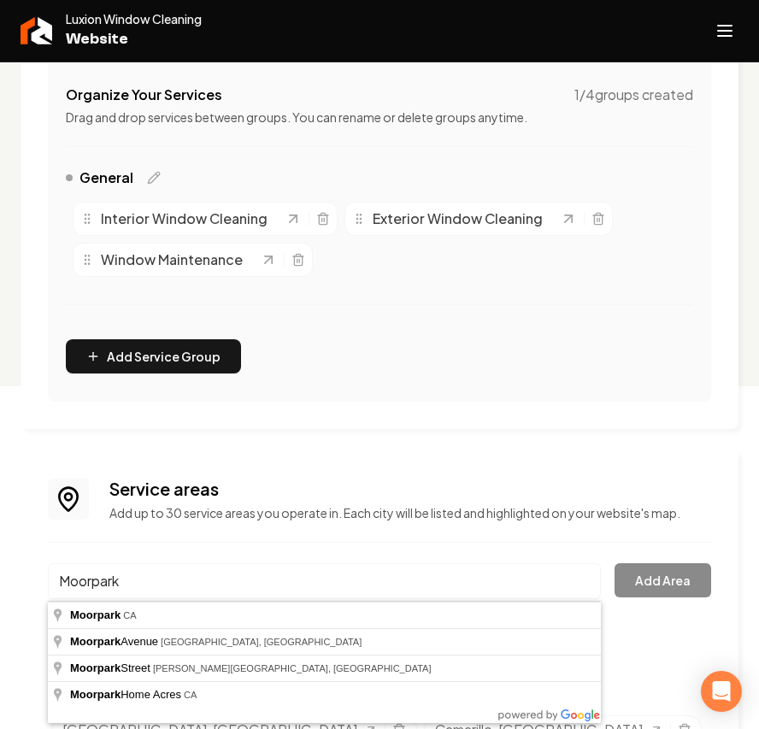
type input "Moorpark, CA"
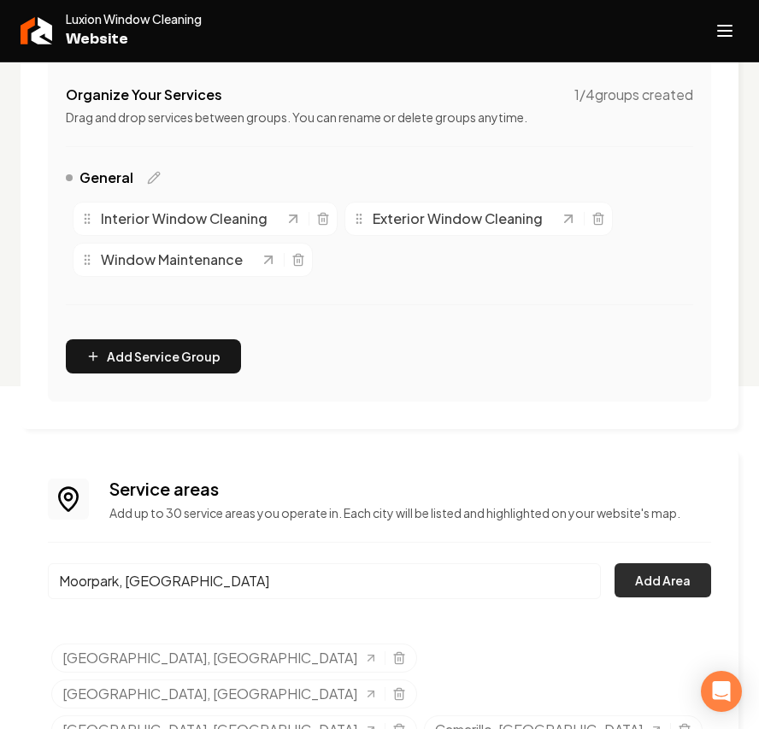
click at [671, 588] on button "Add Area" at bounding box center [663, 580] width 97 height 34
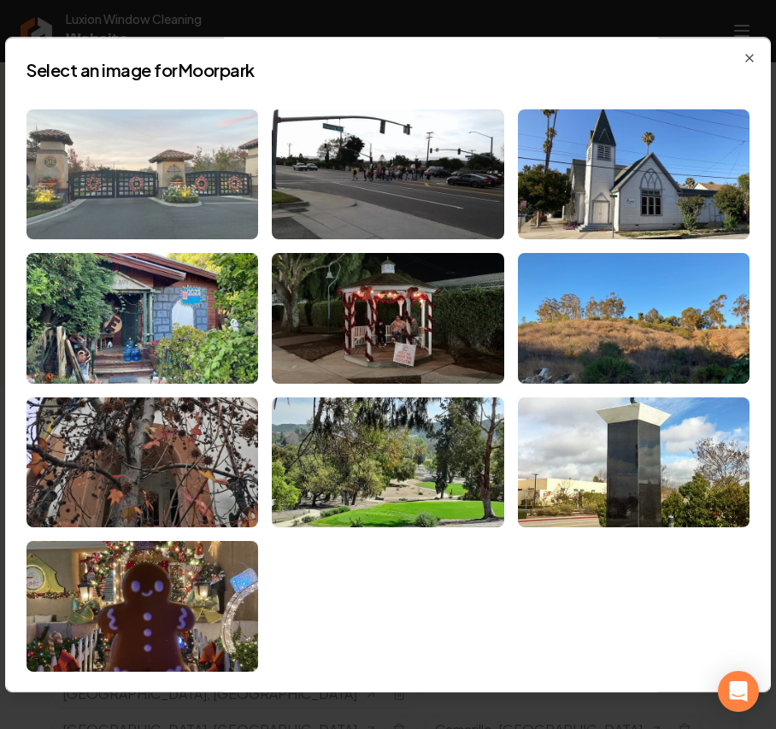
click at [137, 182] on img at bounding box center [143, 174] width 232 height 131
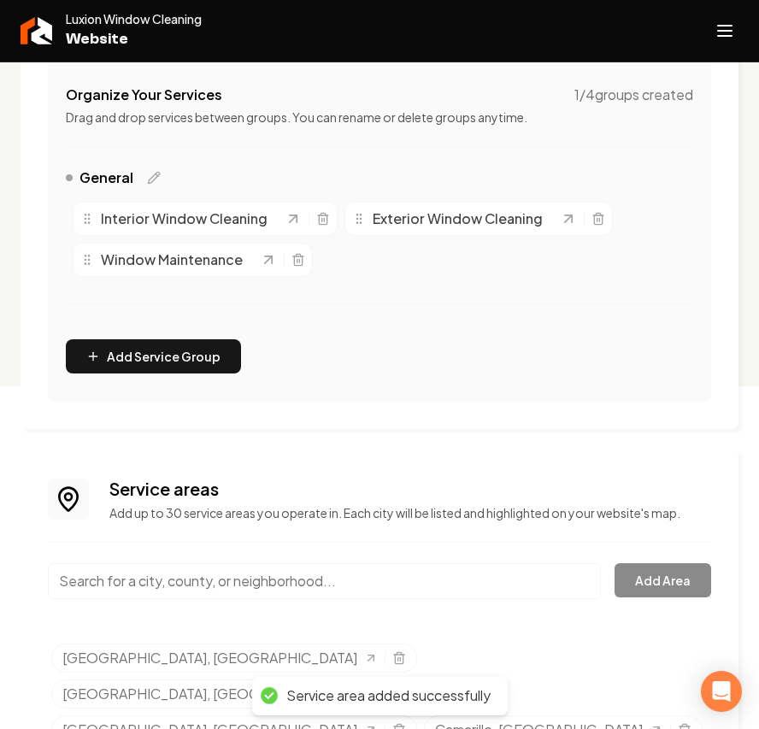
click at [168, 579] on input "Main content area" at bounding box center [324, 581] width 553 height 36
paste input "Agora Hills"
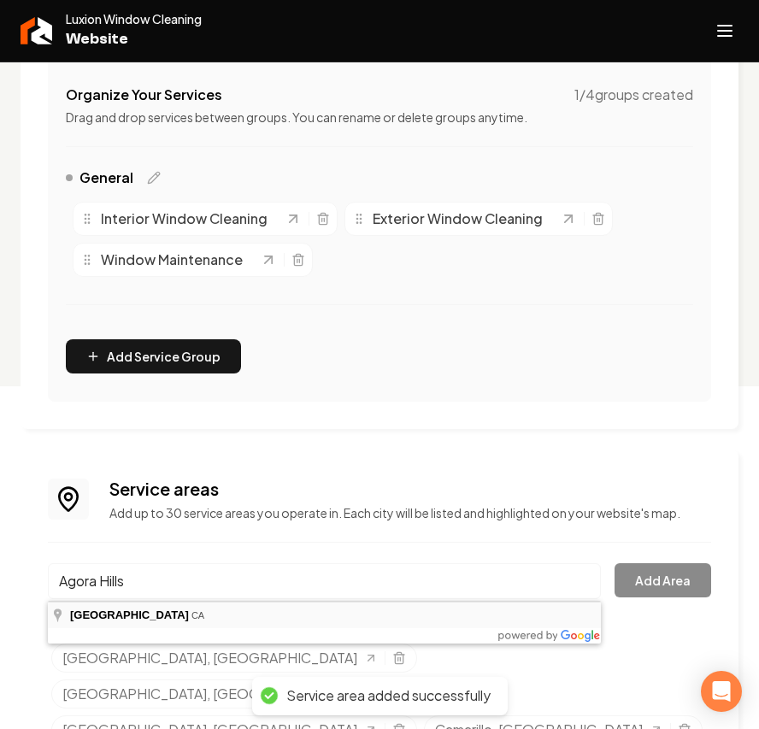
type input "Agoura Hills, CA"
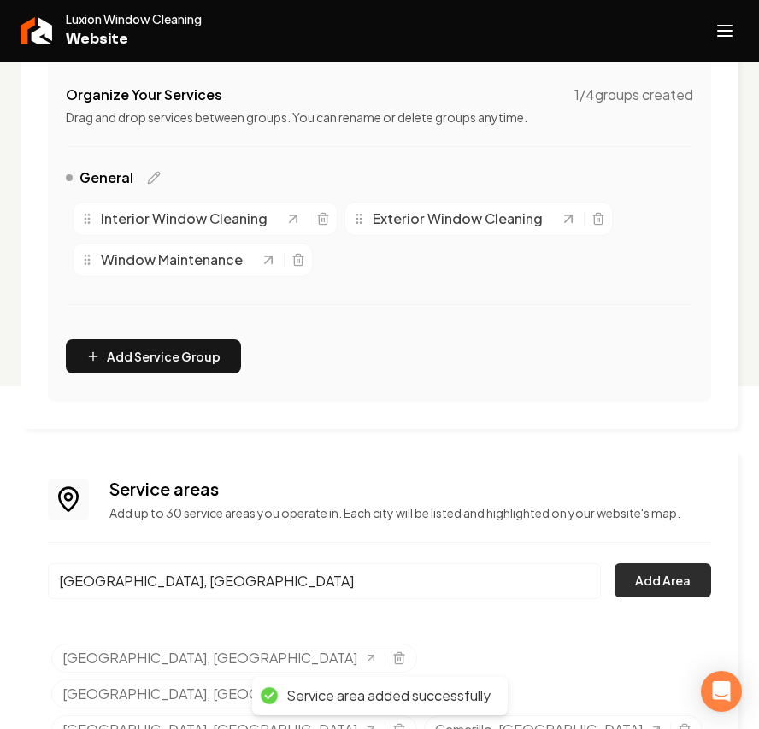
click at [668, 593] on button "Add Area" at bounding box center [663, 580] width 97 height 34
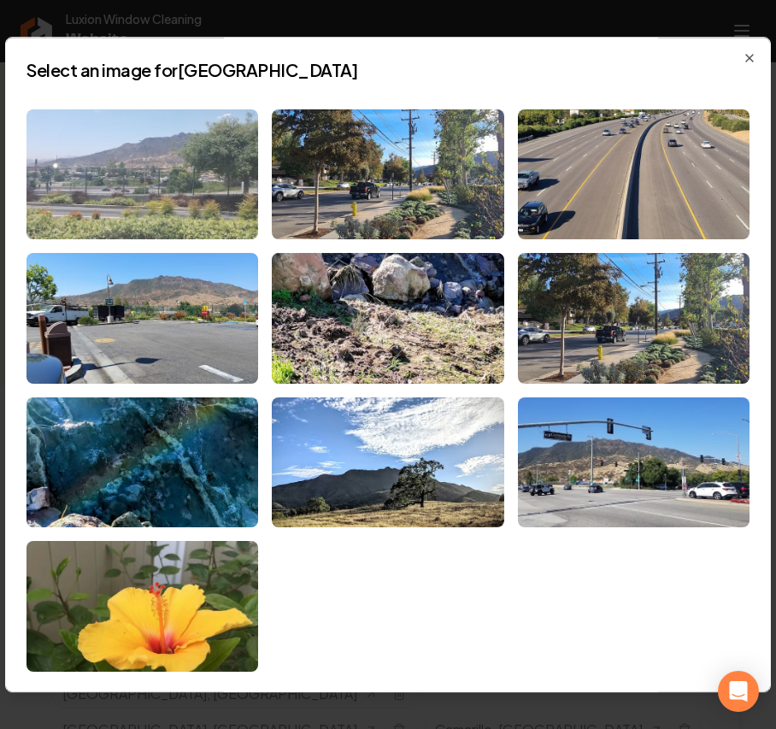
click at [188, 178] on img at bounding box center [143, 174] width 232 height 131
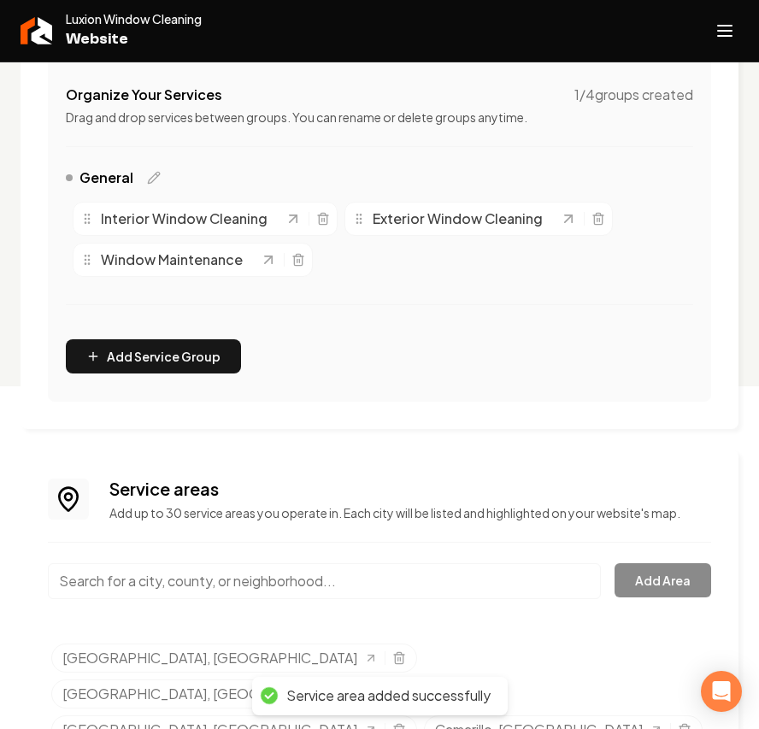
click at [182, 588] on input "Main content area" at bounding box center [324, 581] width 553 height 36
paste input "Oak Park"
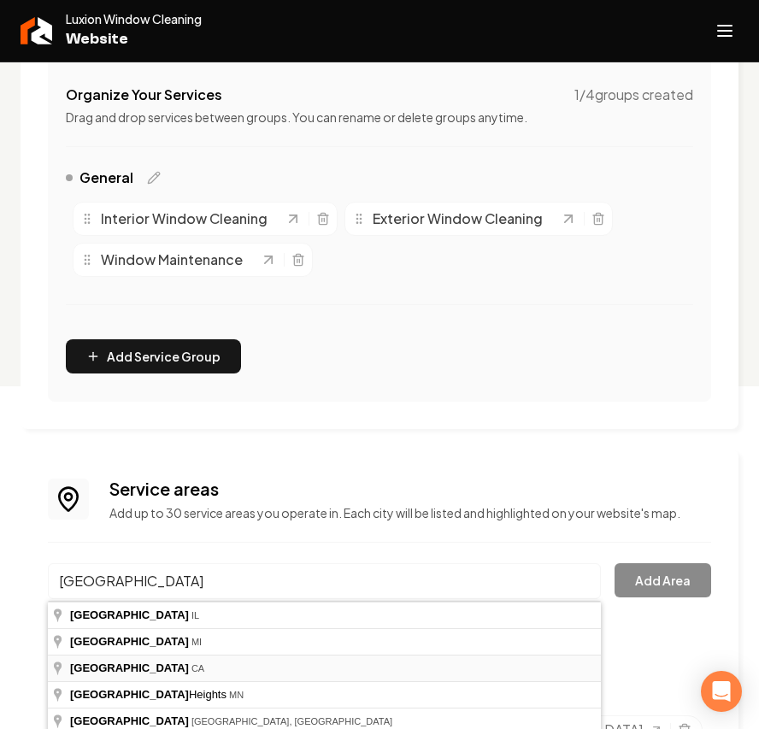
type input "Oak Park, CA"
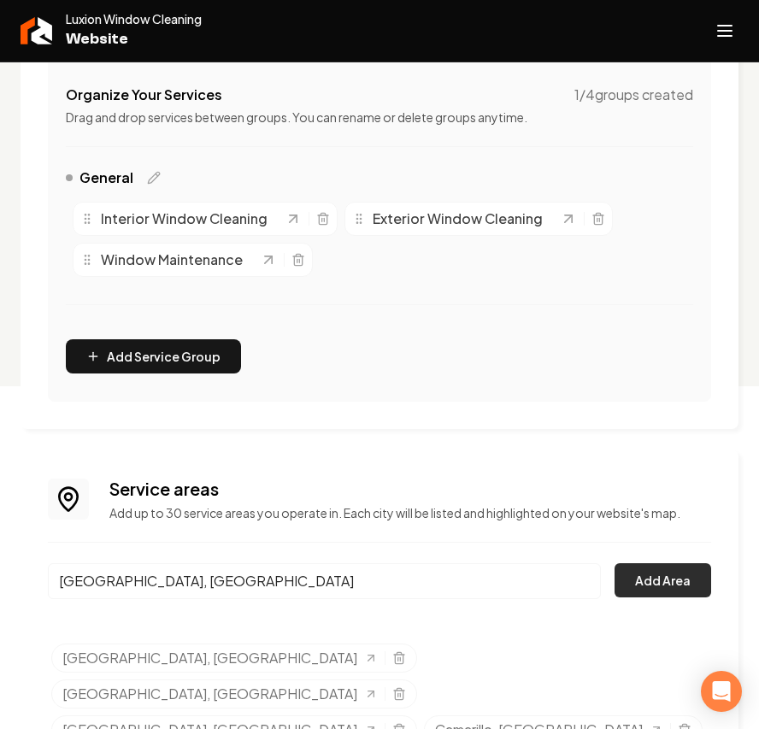
click at [679, 583] on button "Add Area" at bounding box center [663, 580] width 97 height 34
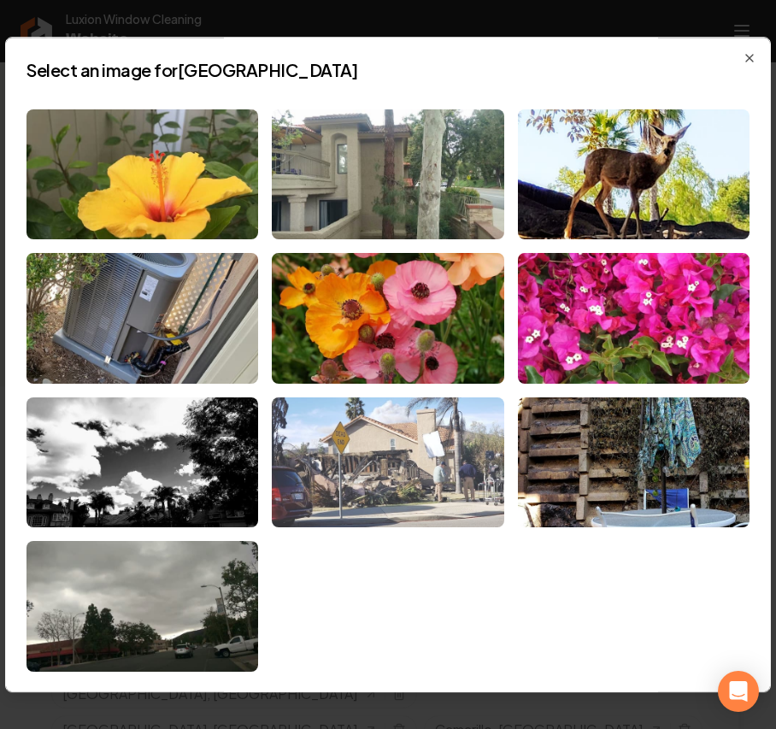
click at [398, 476] on img at bounding box center [388, 463] width 232 height 131
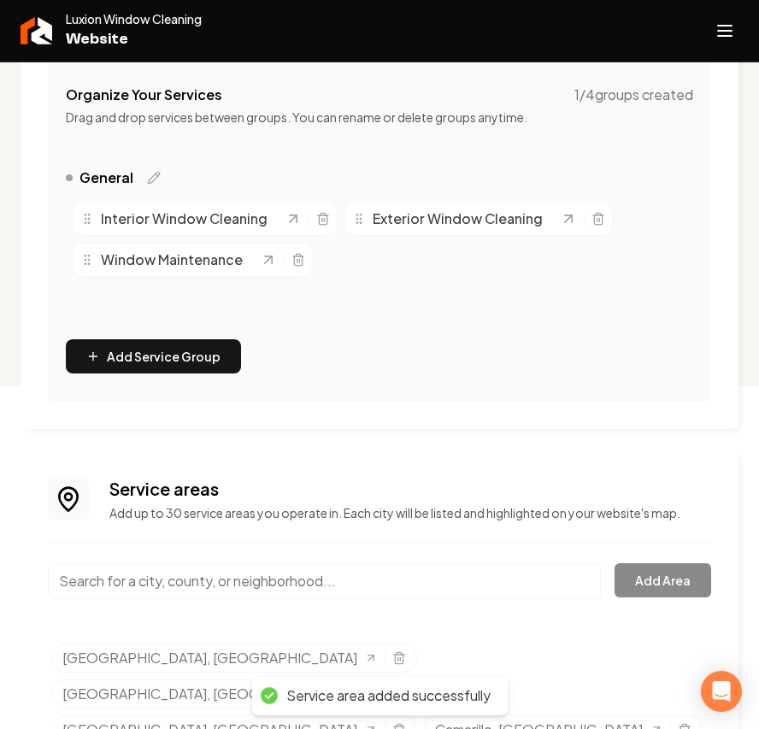
click at [162, 581] on input "Main content area" at bounding box center [324, 581] width 553 height 36
paste input "Calabasas"
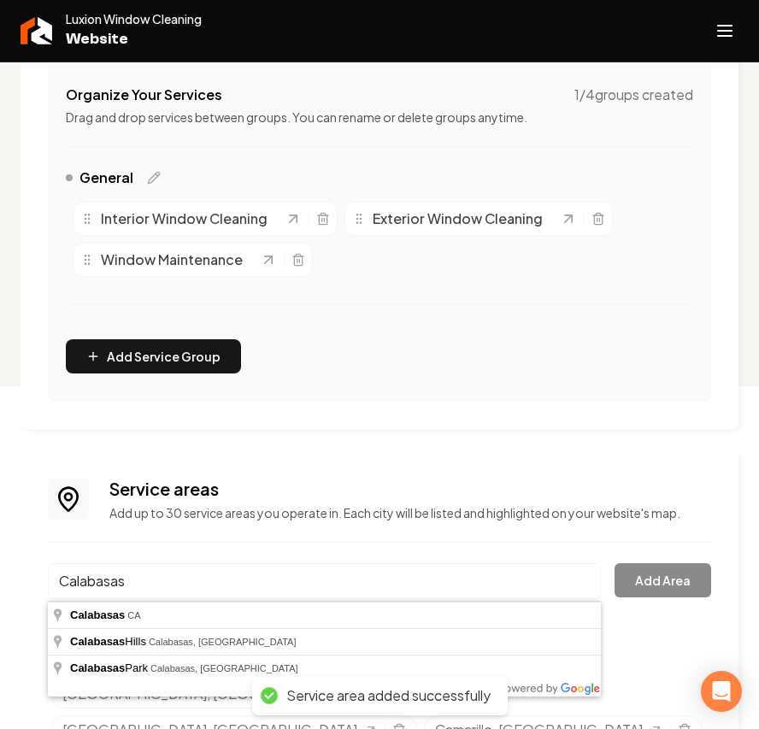
type input "Calabasas, CA"
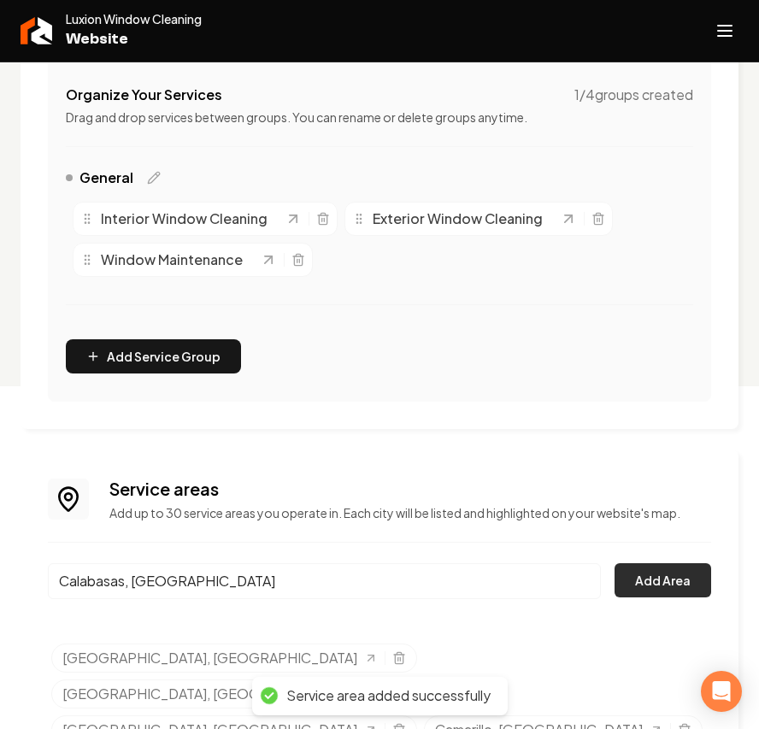
click at [628, 585] on button "Add Area" at bounding box center [663, 580] width 97 height 34
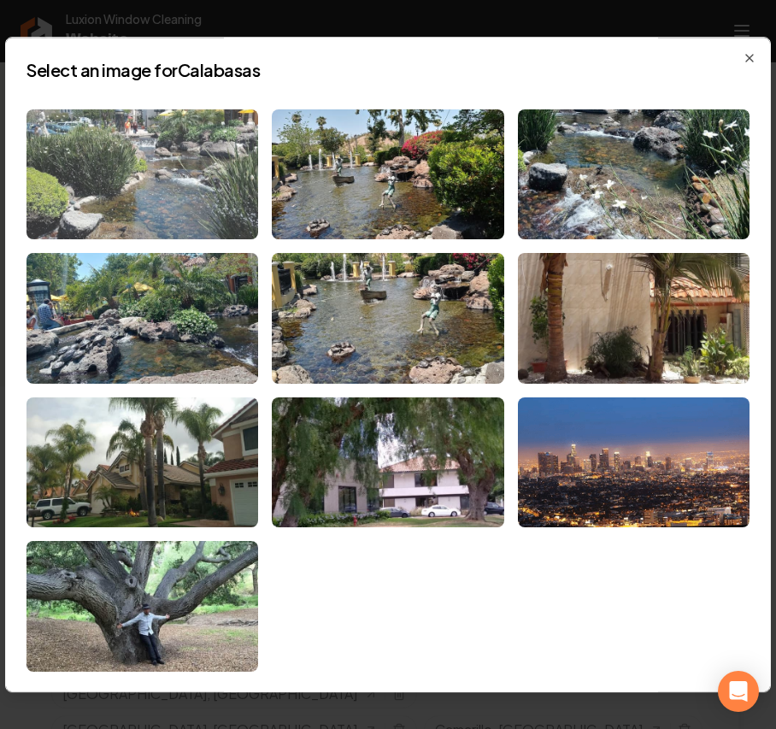
click at [135, 176] on img at bounding box center [143, 174] width 232 height 131
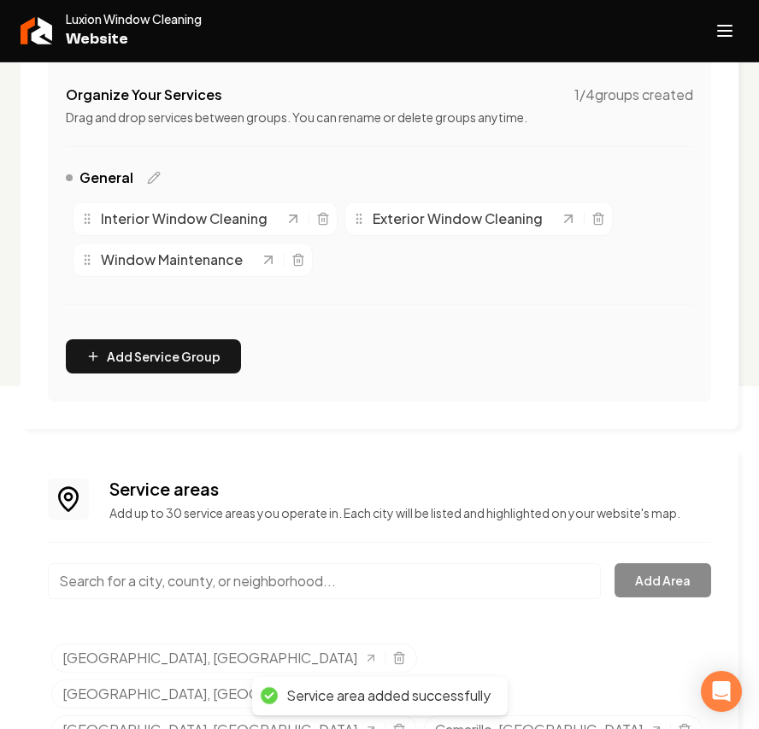
click at [181, 579] on input "Main content area" at bounding box center [324, 581] width 553 height 36
paste input "Woodland Hills"
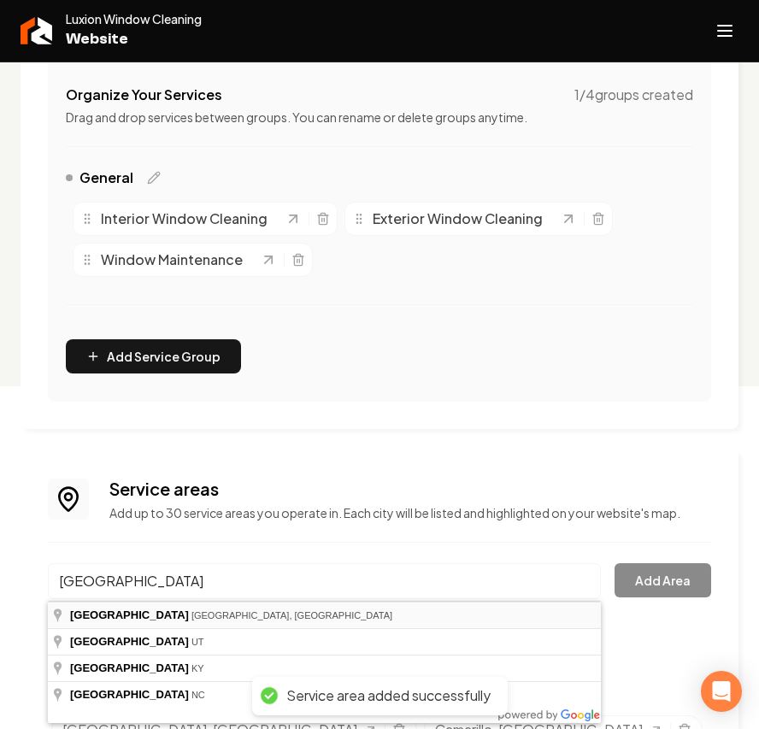
type input "Woodland Hills, Los Angeles, CA"
drag, startPoint x: 200, startPoint y: 616, endPoint x: 345, endPoint y: 589, distance: 147.8
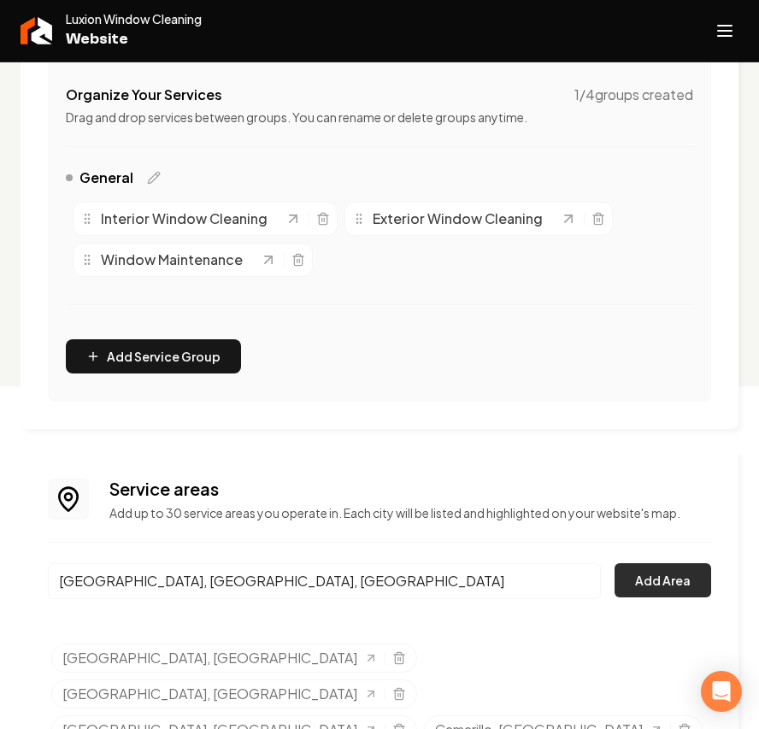
click at [686, 569] on button "Add Area" at bounding box center [663, 580] width 97 height 34
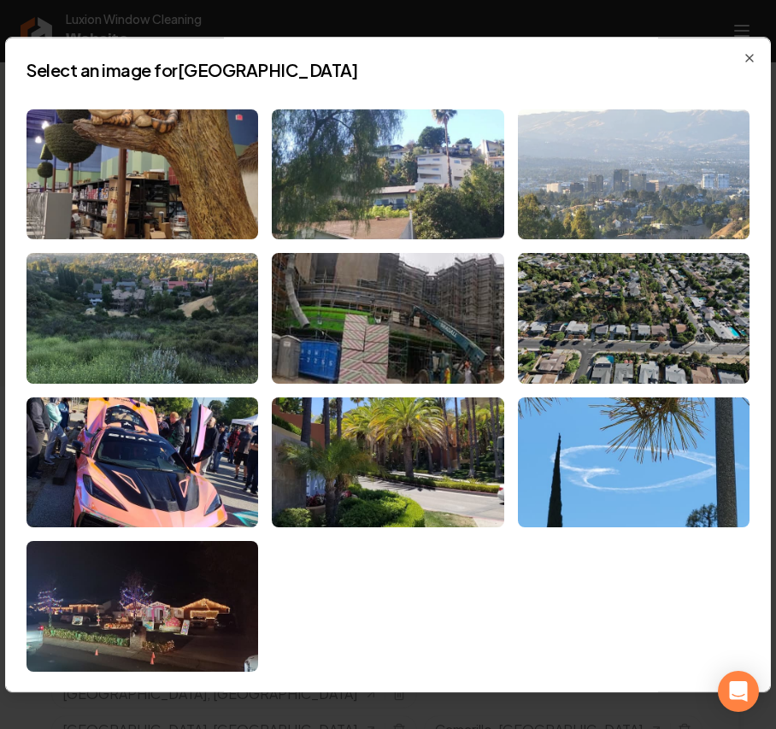
click at [620, 210] on img at bounding box center [634, 174] width 232 height 131
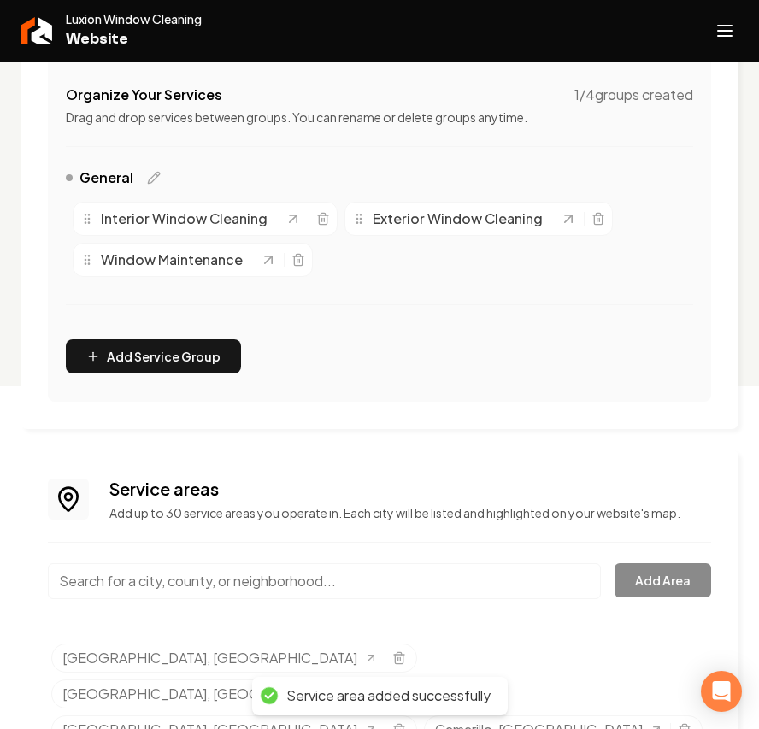
click at [134, 580] on input "Main content area" at bounding box center [324, 581] width 553 height 36
paste input "West L.A."
drag, startPoint x: 292, startPoint y: 592, endPoint x: -201, endPoint y: 593, distance: 493.4
click at [0, 386] on html "Company Website Social Media GBP Optimizer Ads Account Luxion Window Cleaning W…" at bounding box center [379, 21] width 759 height 729
paste input "San Fernando Valley."
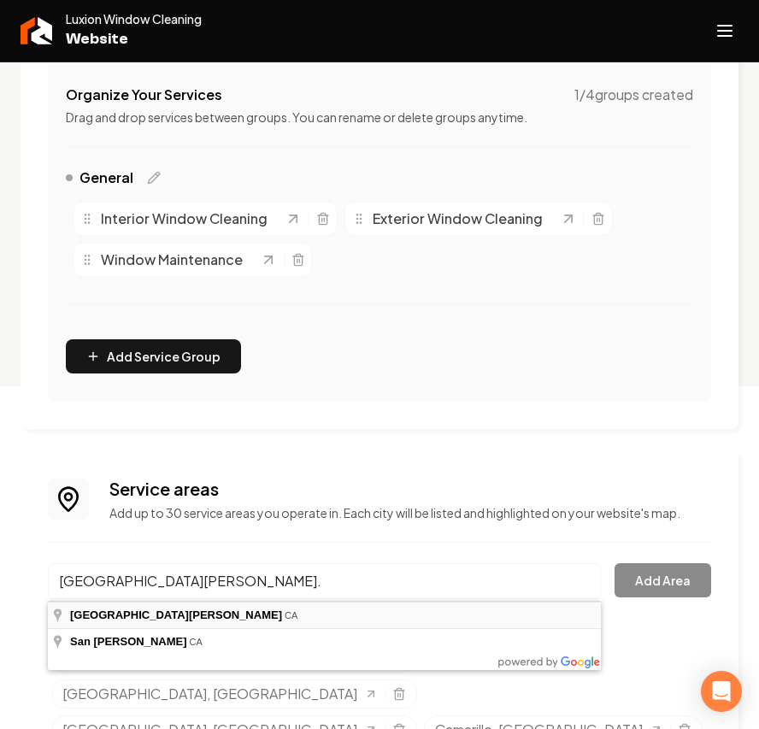
type input "San Fernando Valley, CA"
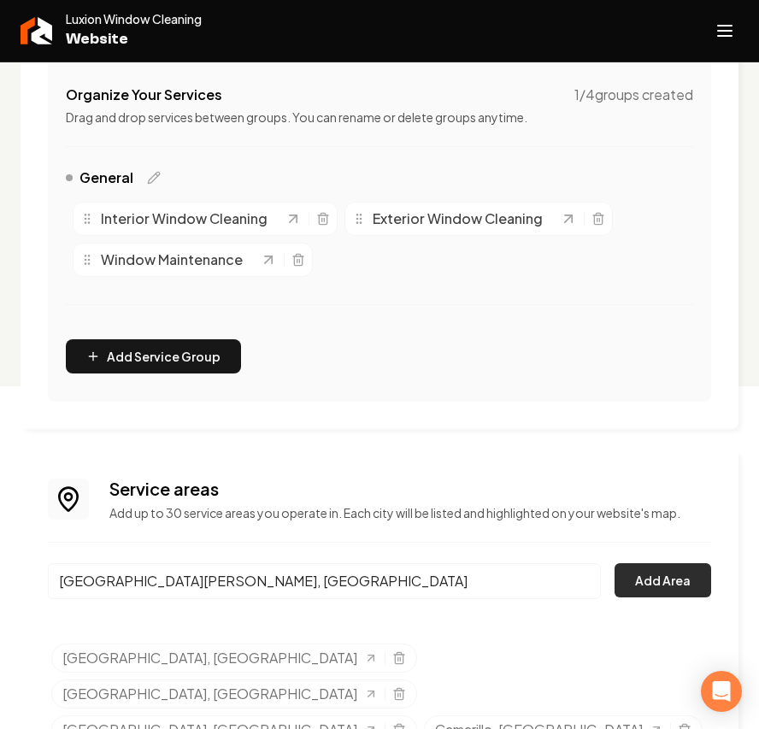
click at [662, 583] on button "Add Area" at bounding box center [663, 580] width 97 height 34
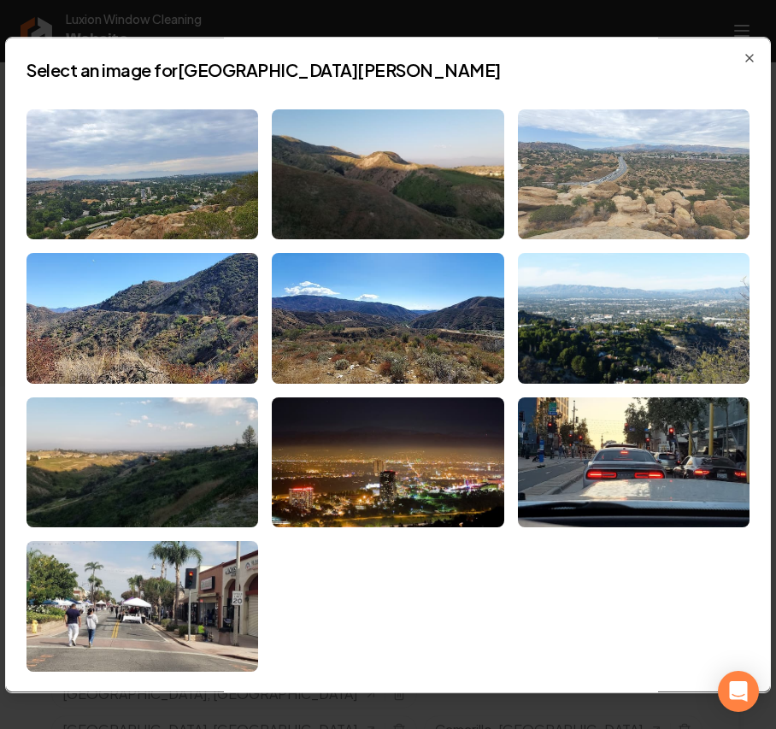
click at [633, 147] on img at bounding box center [634, 174] width 232 height 131
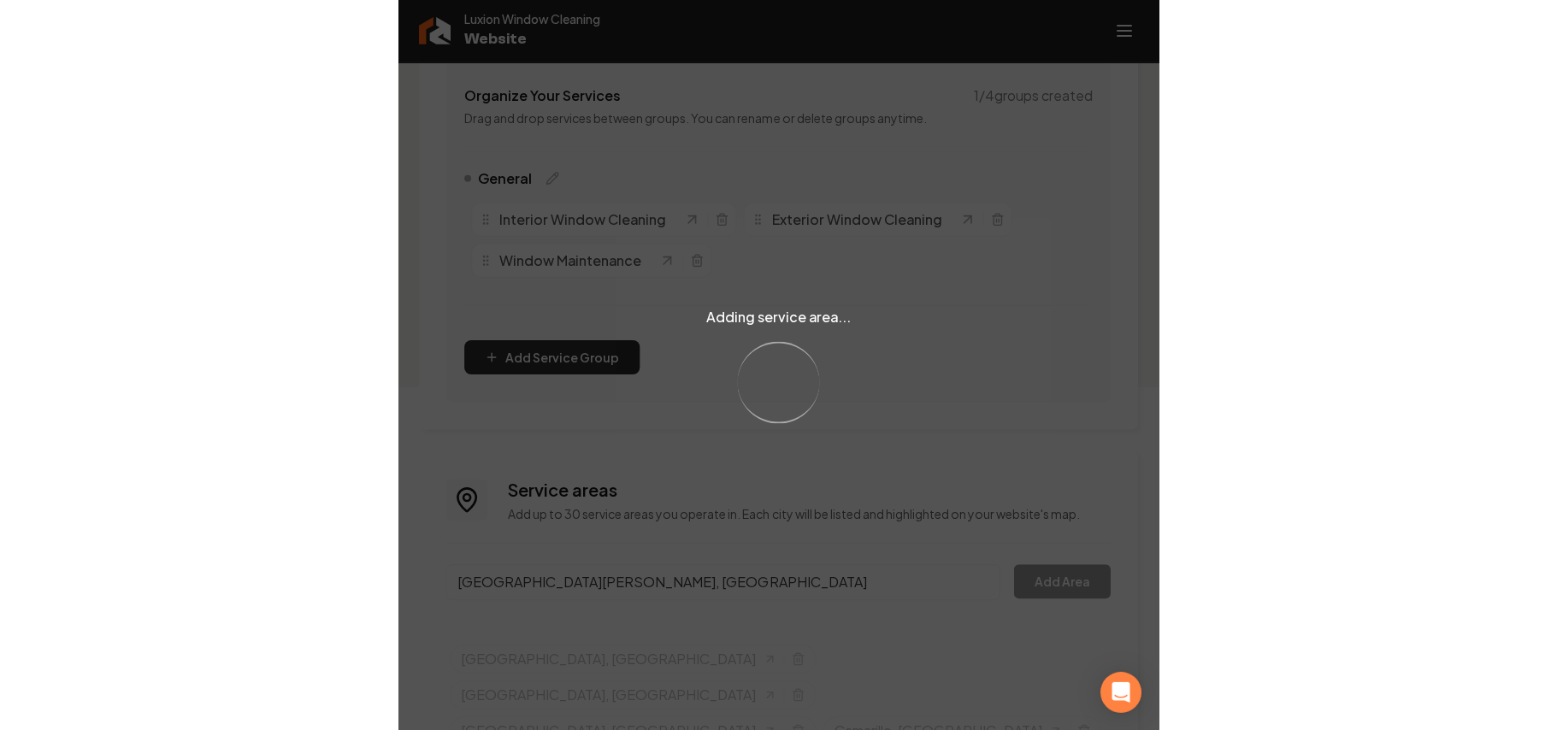
scroll to position [0, 0]
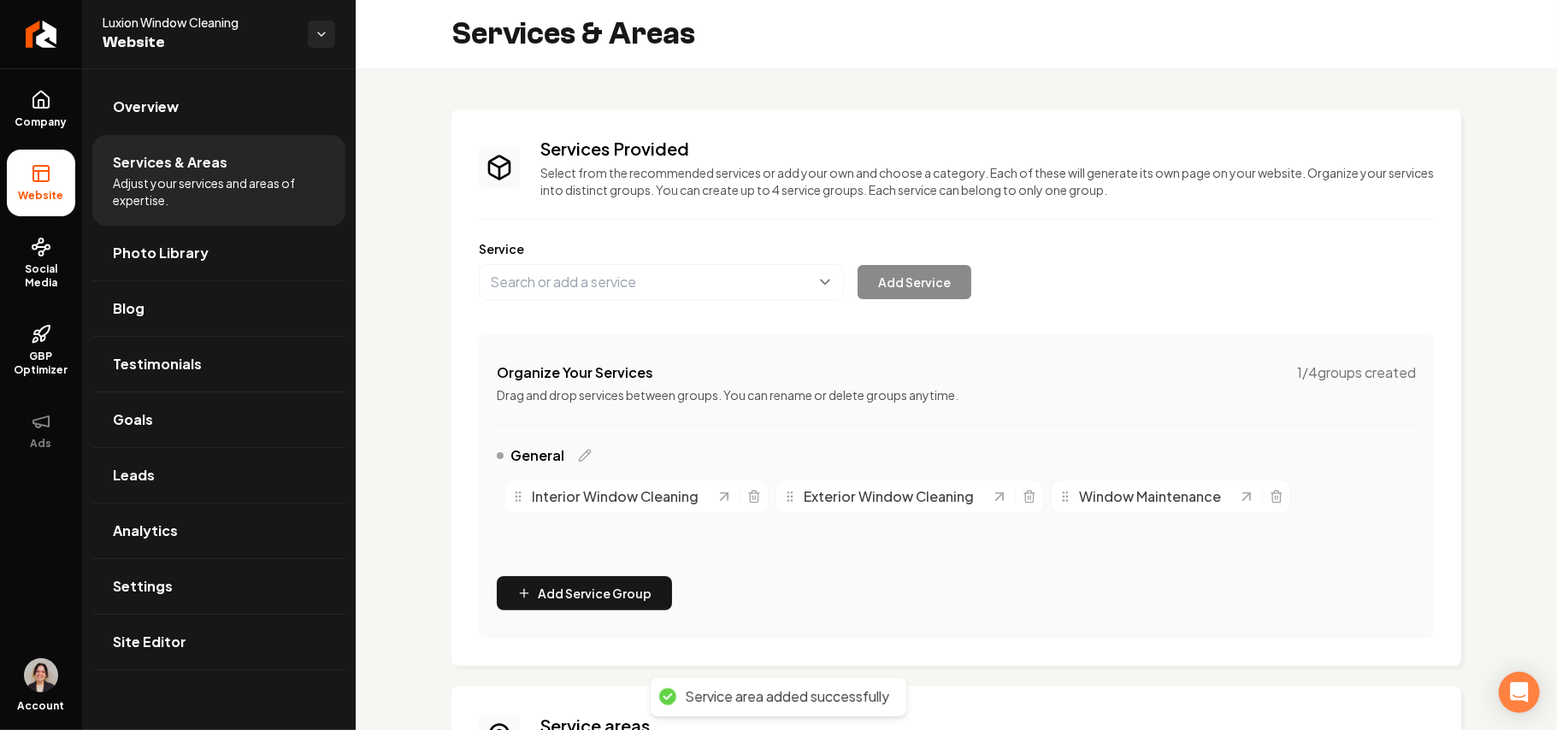
click at [151, 260] on span "Photo Library" at bounding box center [161, 253] width 96 height 21
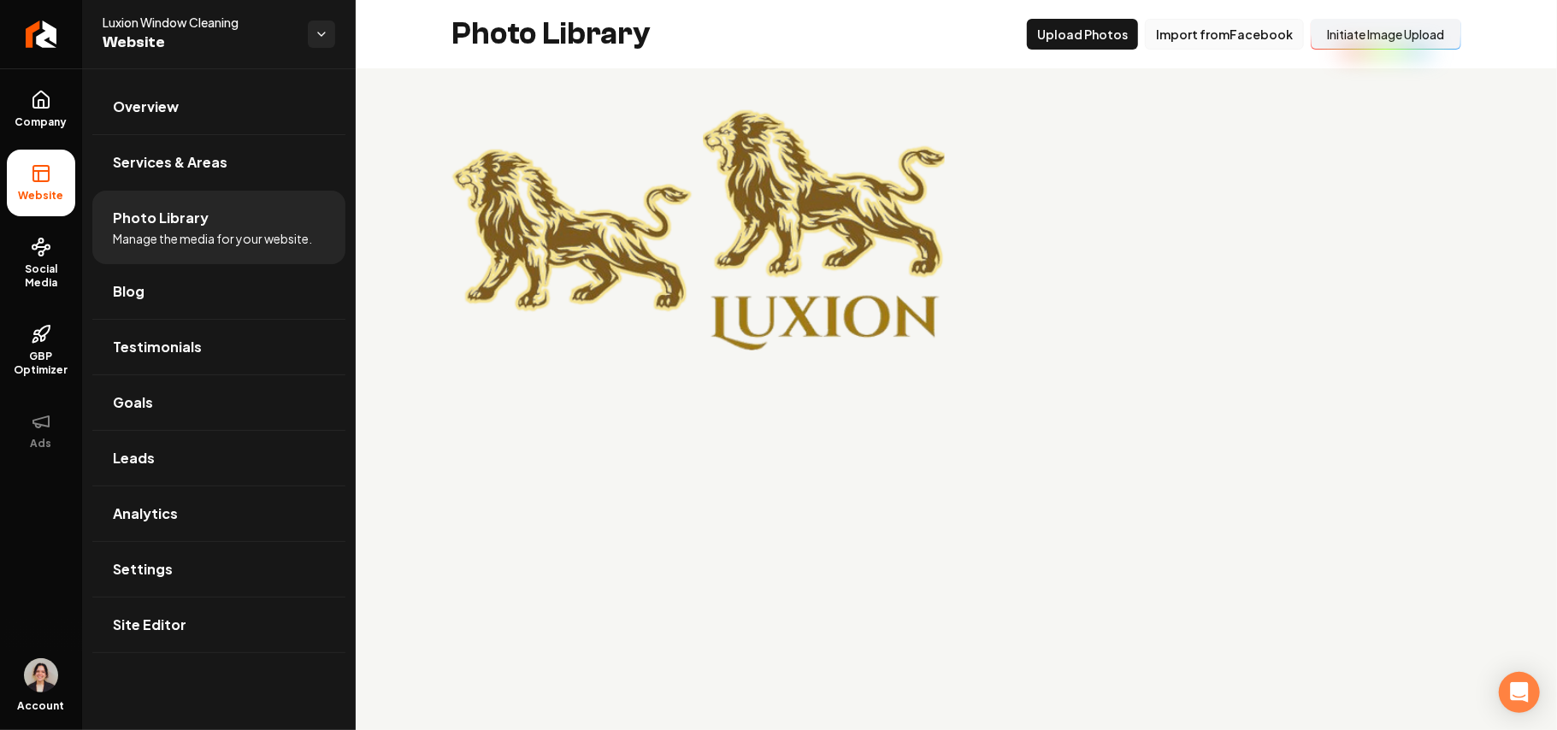
click at [1195, 41] on button "Import from Facebook" at bounding box center [1224, 34] width 159 height 31
click at [1183, 39] on button "Import from Facebook" at bounding box center [1224, 34] width 159 height 31
click at [1093, 38] on button "Upload Photos" at bounding box center [1082, 34] width 111 height 31
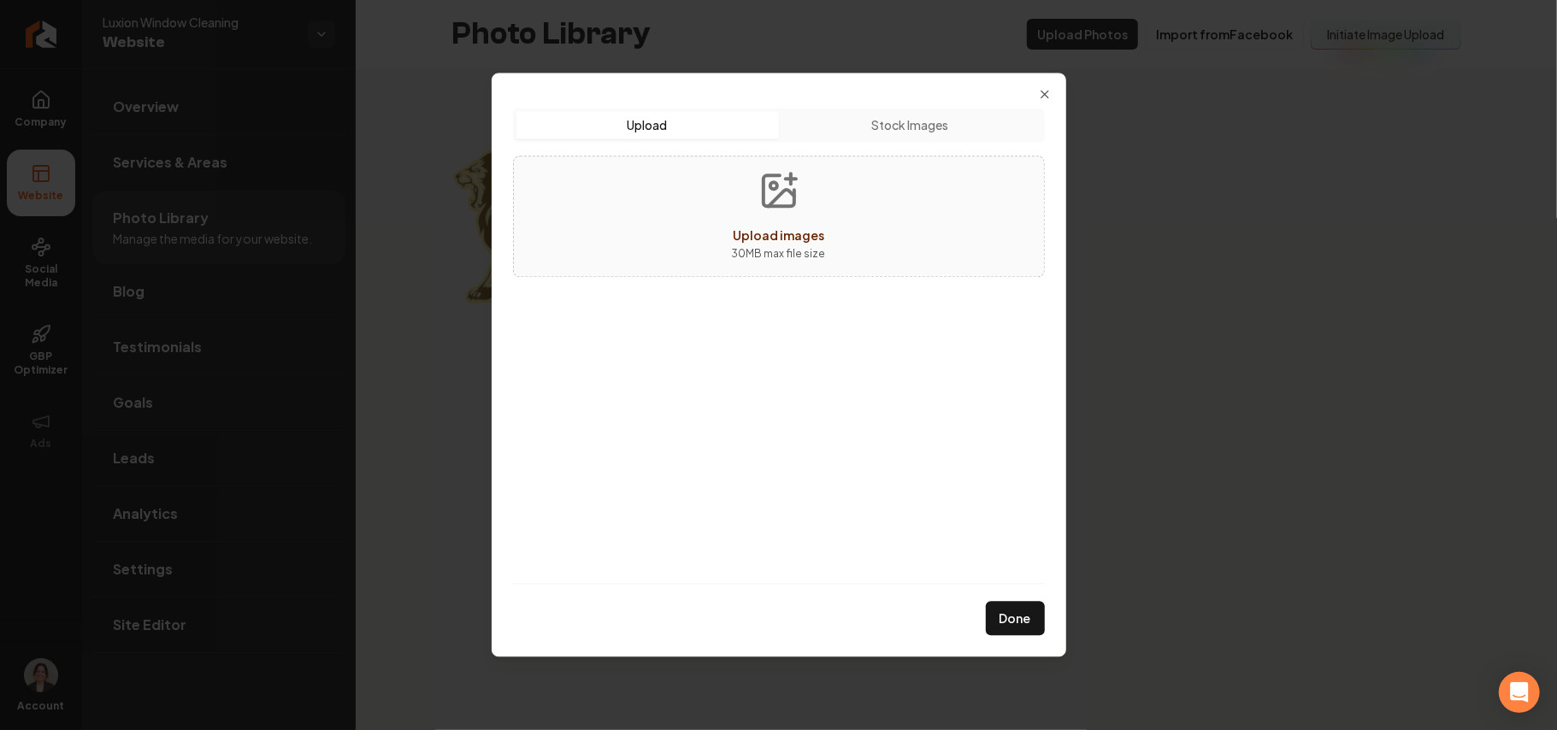
click at [846, 267] on div "Upload images 30 MB max file size" at bounding box center [779, 216] width 532 height 121
type input "**********"
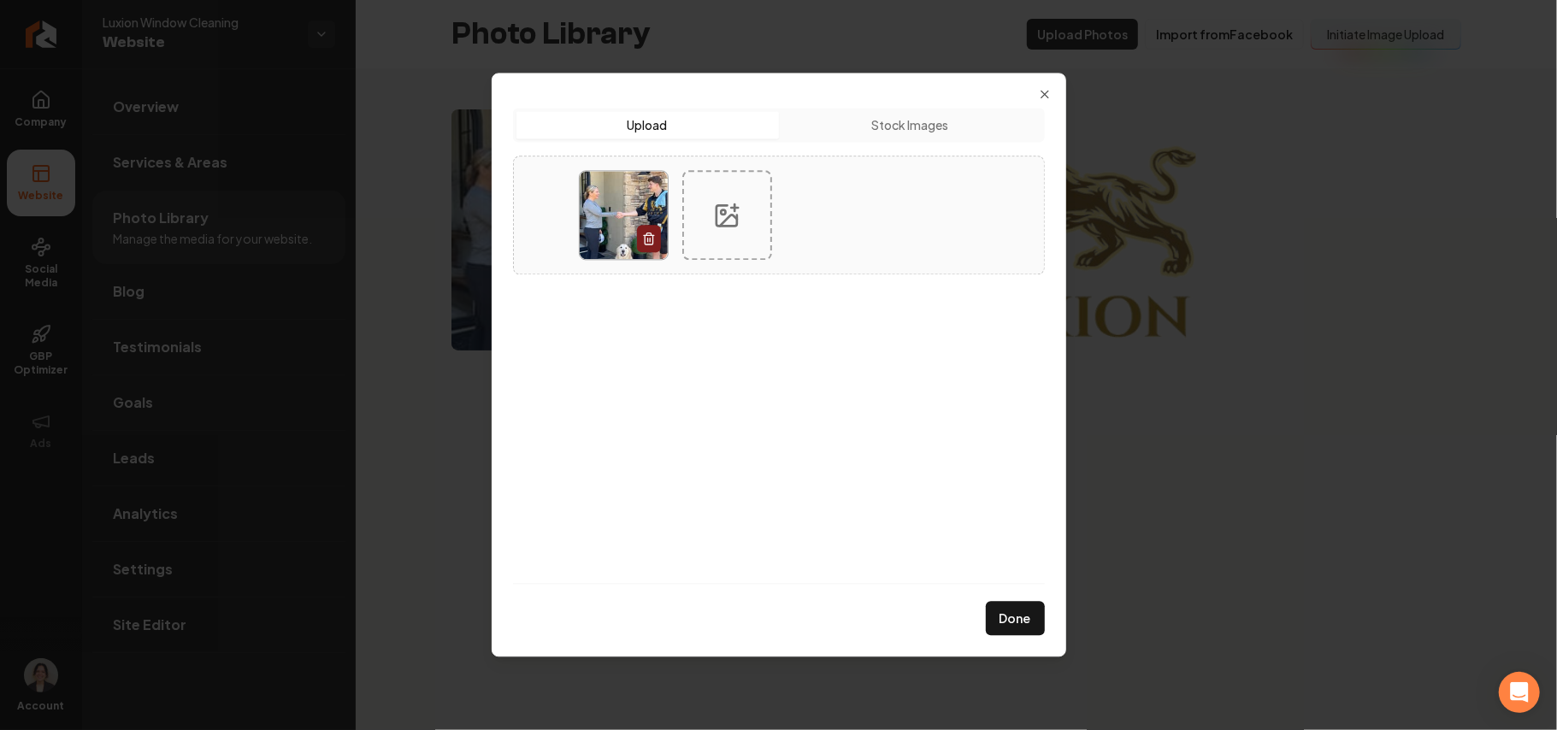
click at [758, 209] on div at bounding box center [727, 215] width 90 height 90
type input "**********"
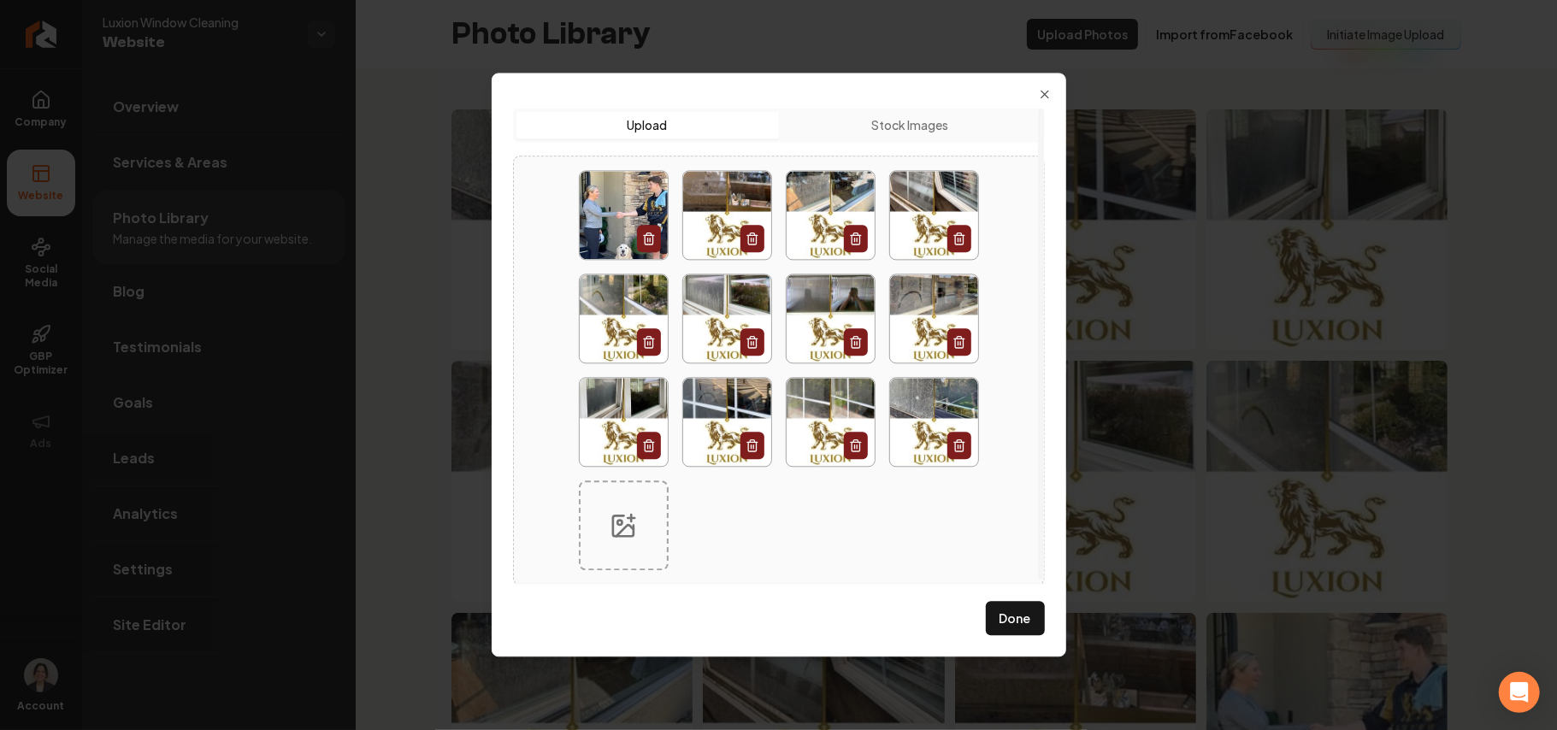
click at [620, 524] on circle at bounding box center [619, 522] width 4 height 4
type input "**********"
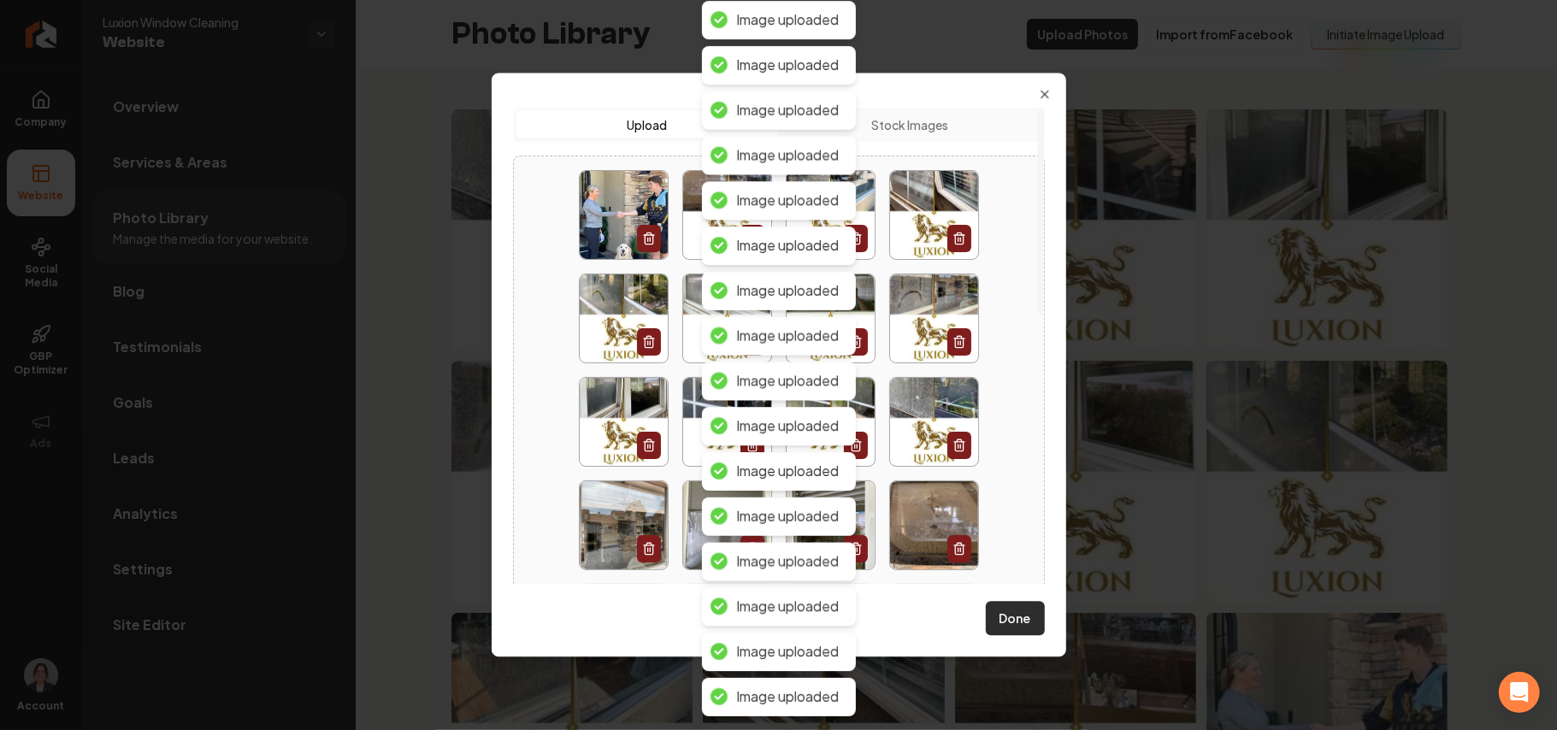
click at [1000, 628] on button "Done" at bounding box center [1015, 619] width 59 height 34
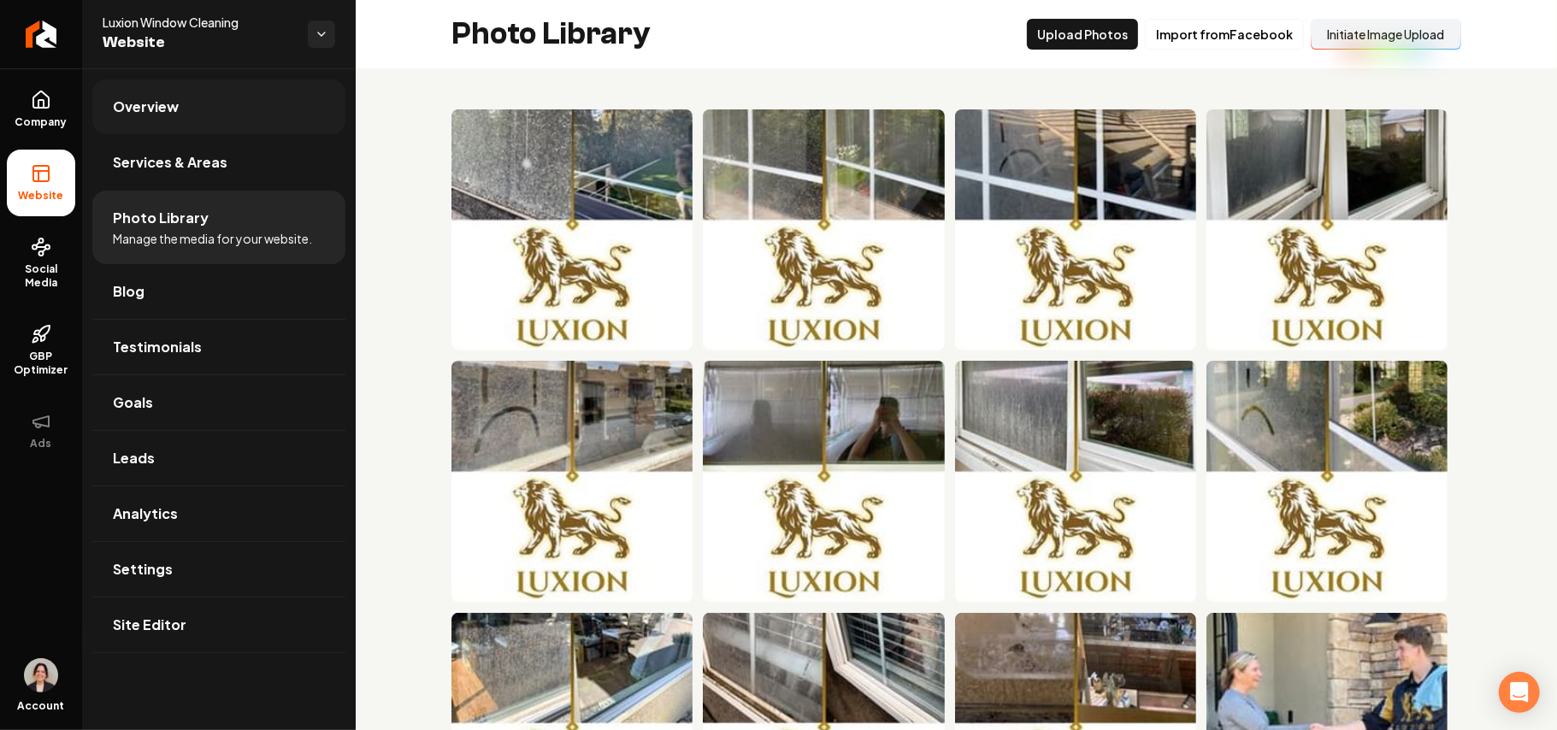
click at [227, 108] on link "Overview" at bounding box center [218, 107] width 253 height 55
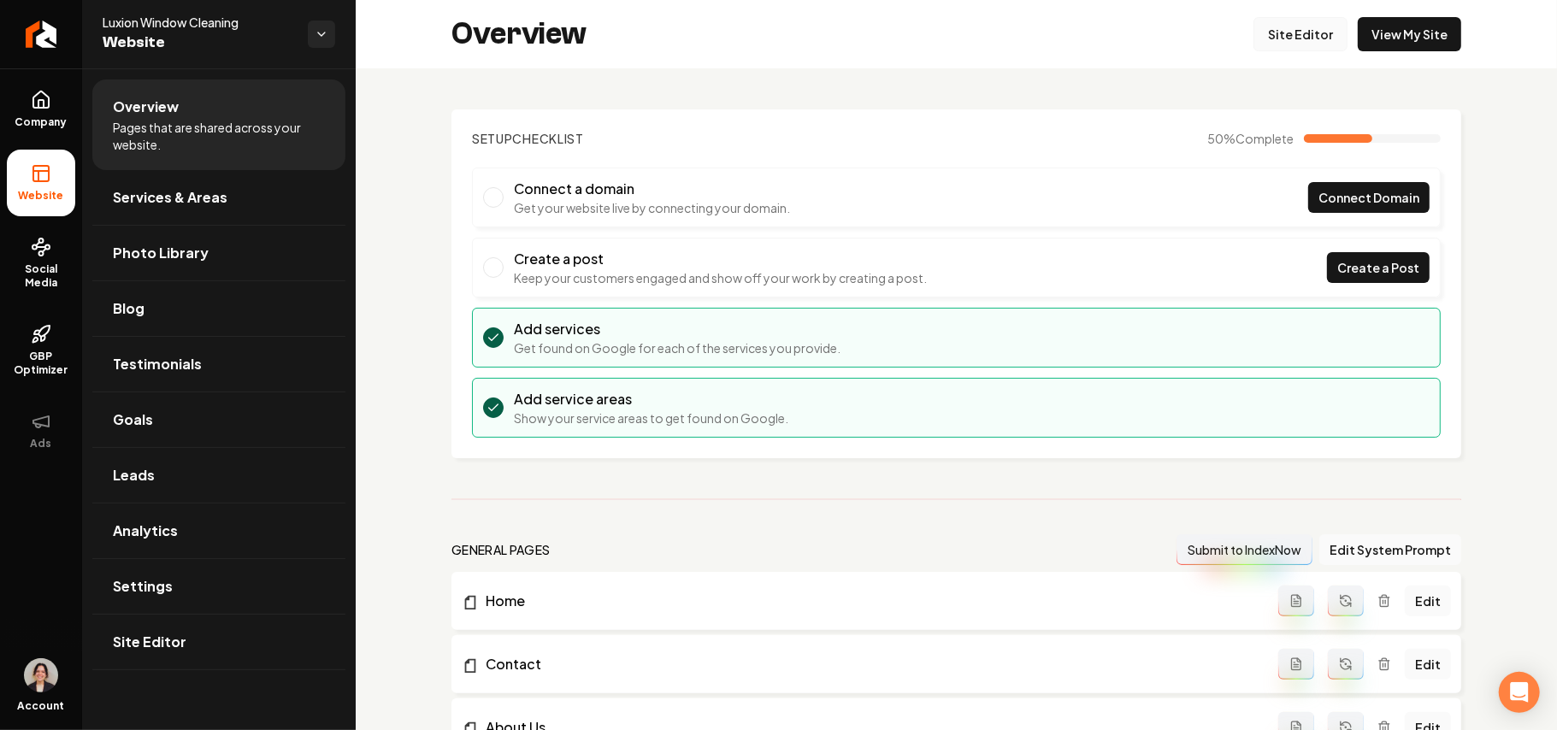
click at [1294, 39] on link "Site Editor" at bounding box center [1301, 34] width 94 height 34
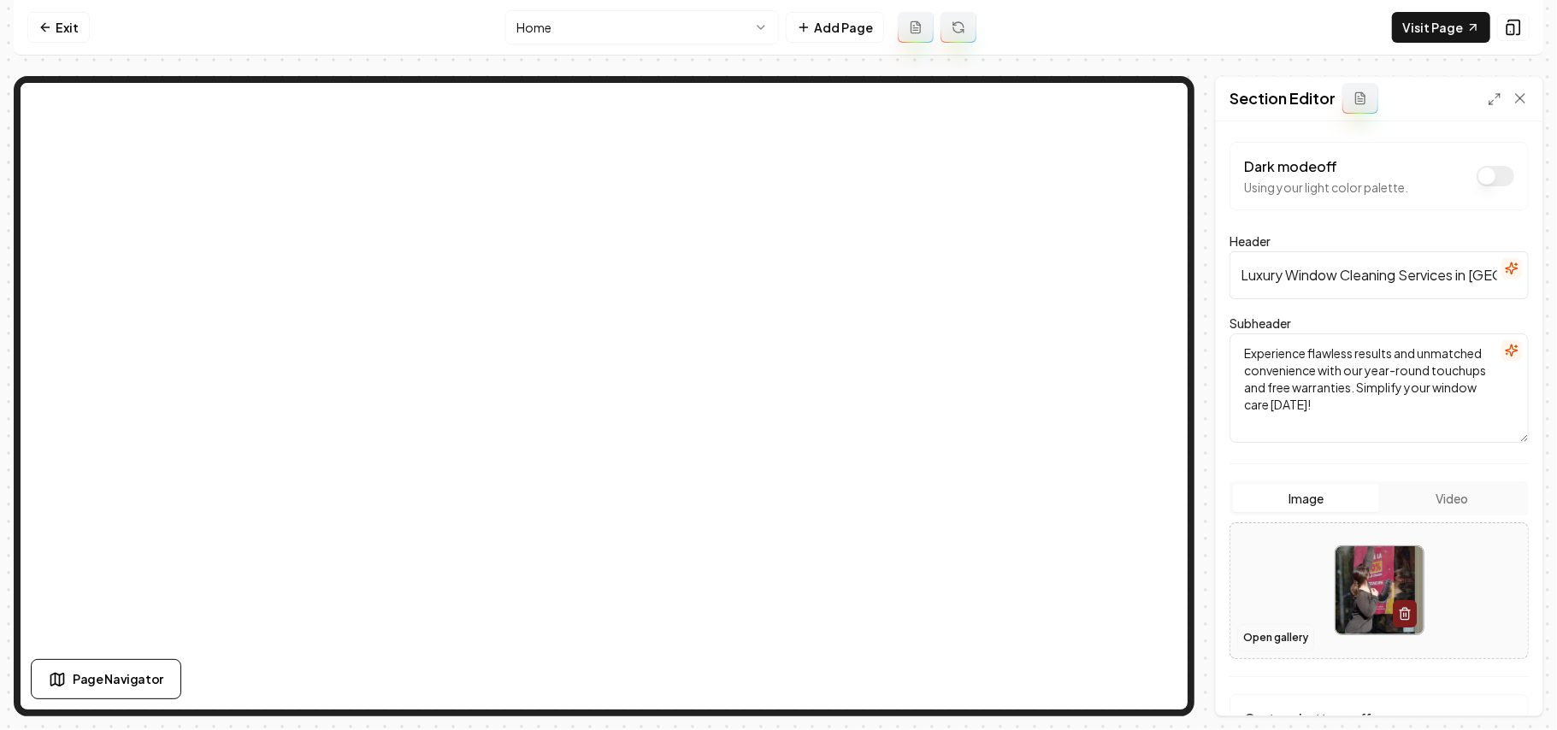
click at [1296, 634] on button "Open gallery" at bounding box center [1275, 637] width 77 height 27
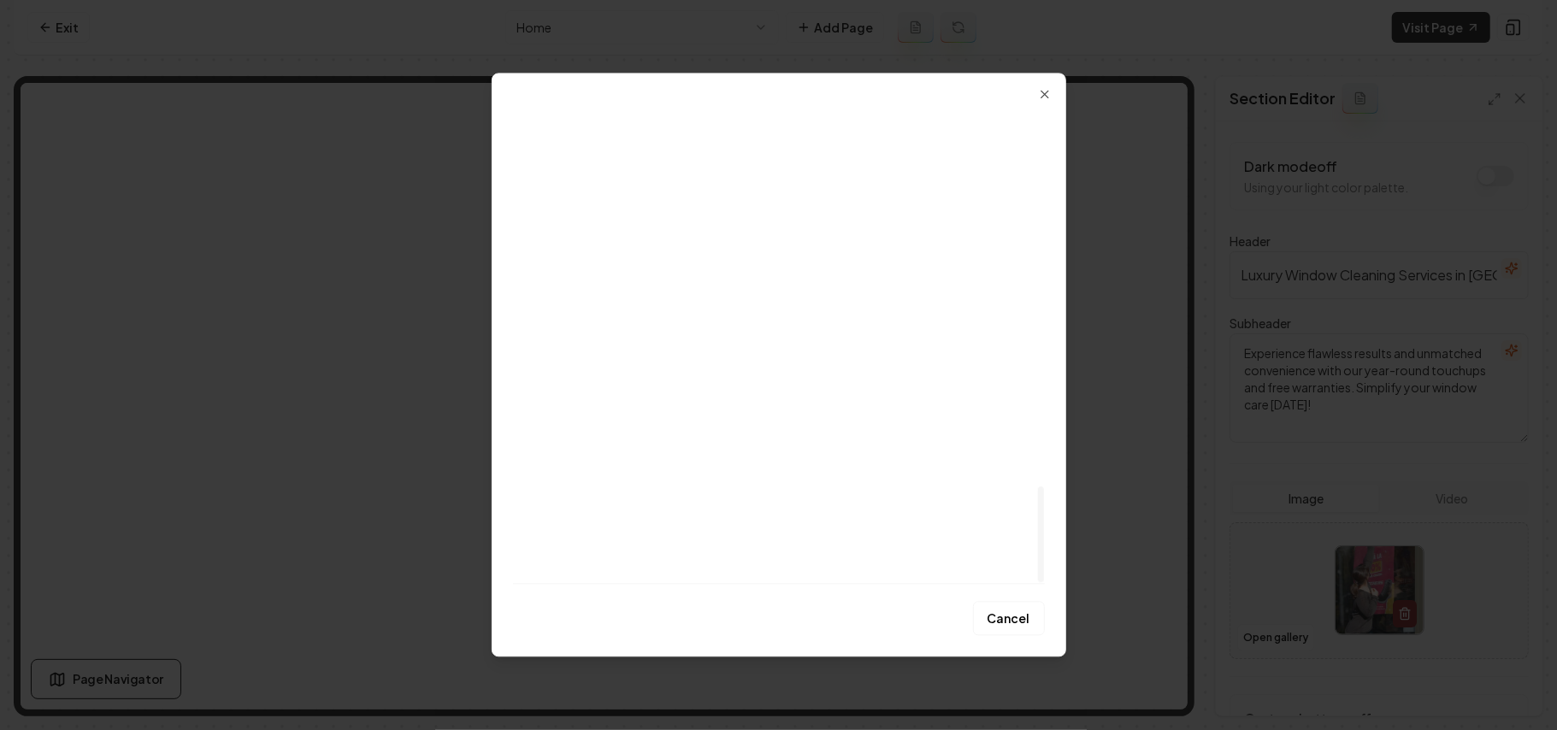
scroll to position [1871, 0]
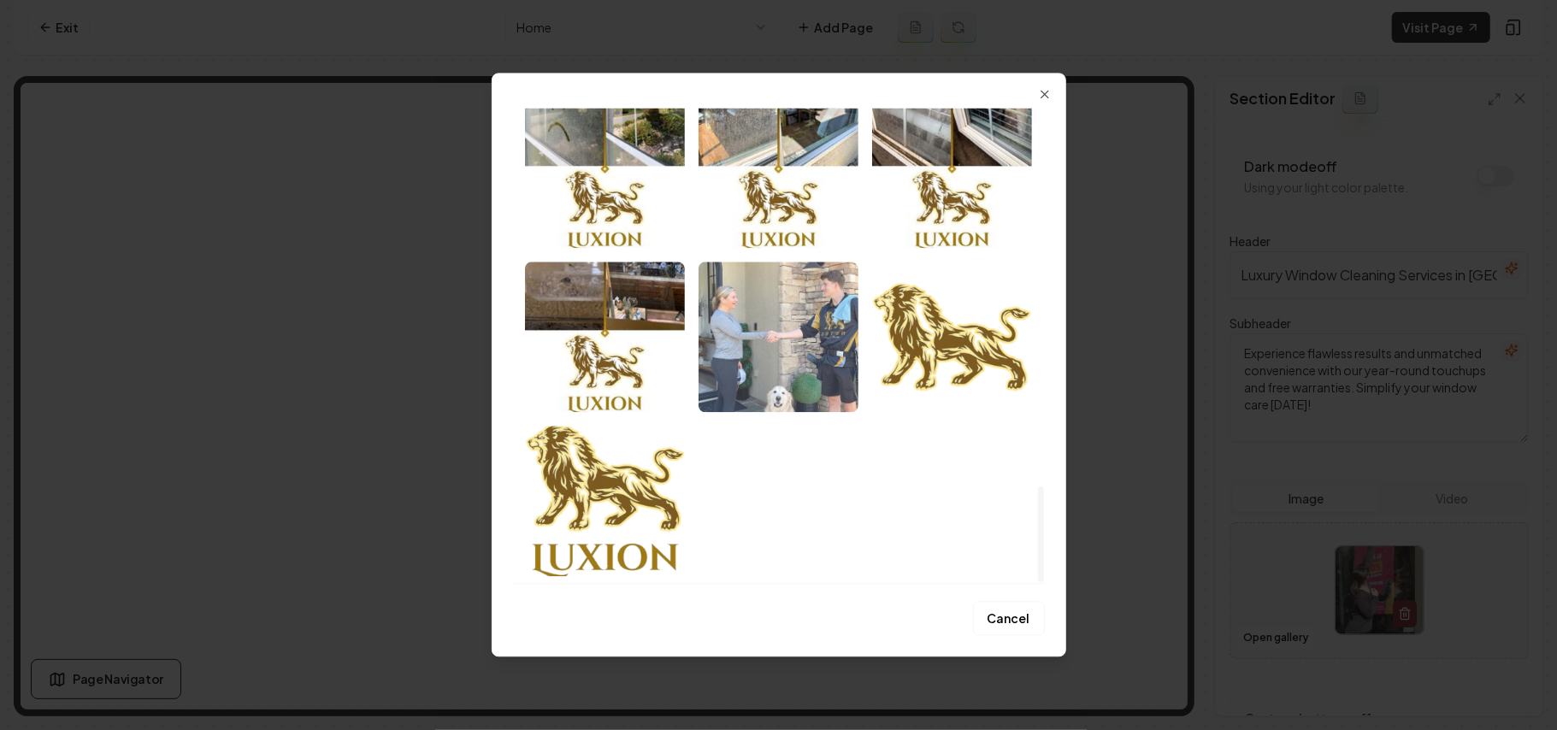
click at [828, 370] on img "Select image image_68b1e9535c7cd75eb8f4e2d3.jpg" at bounding box center [779, 337] width 160 height 150
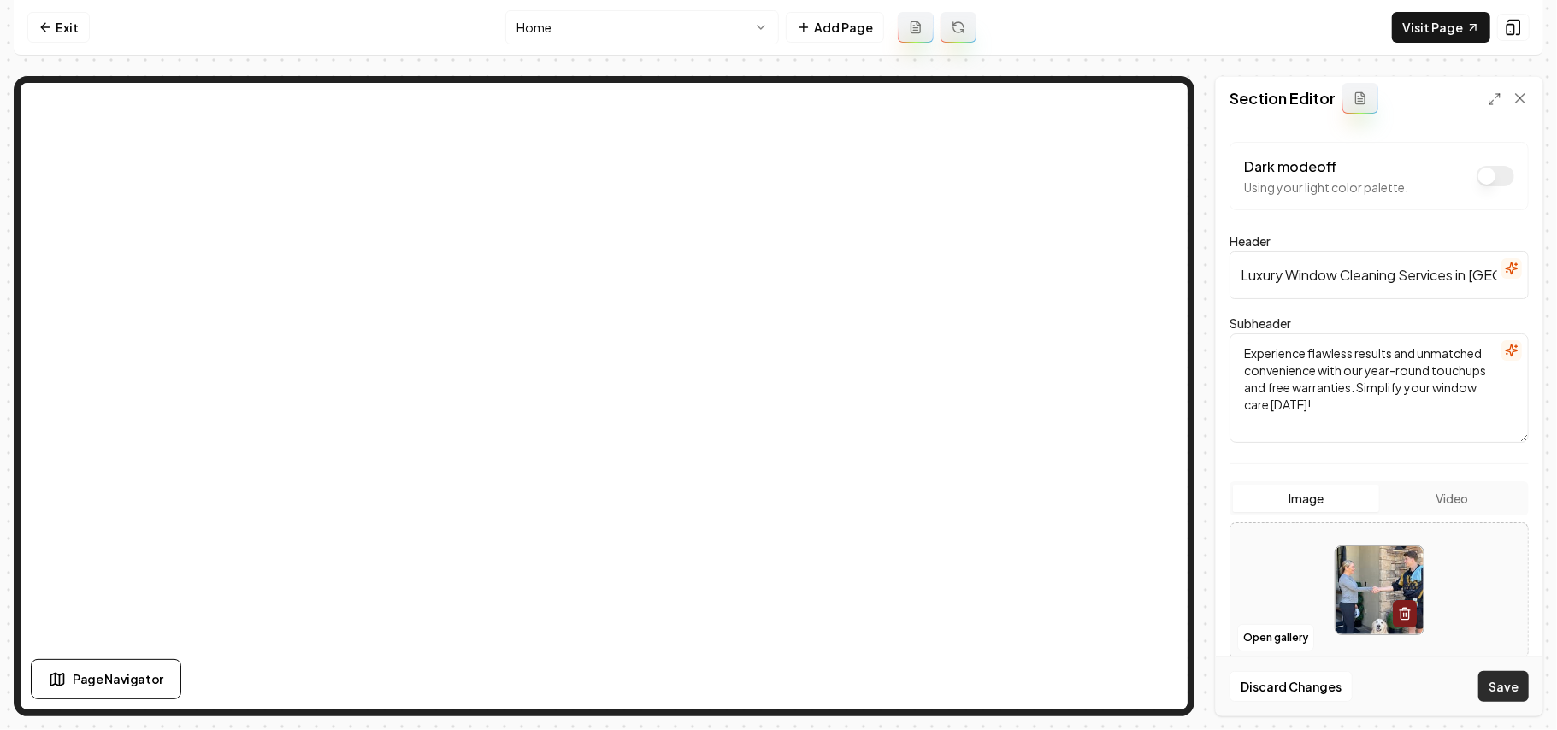
click at [1496, 678] on button "Save" at bounding box center [1503, 686] width 50 height 31
click at [44, 17] on link "Exit" at bounding box center [58, 27] width 62 height 31
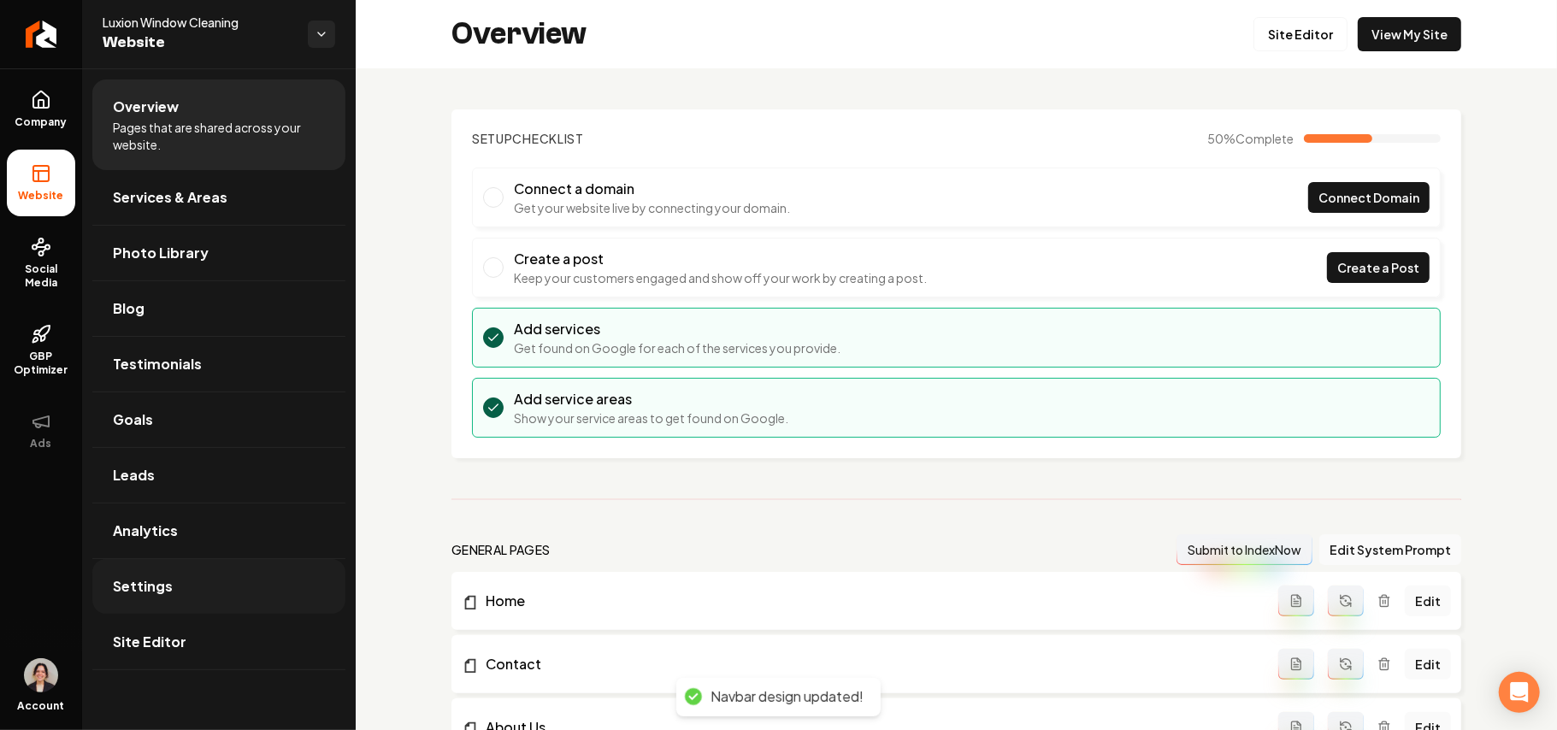
click at [162, 593] on span "Settings" at bounding box center [143, 586] width 60 height 21
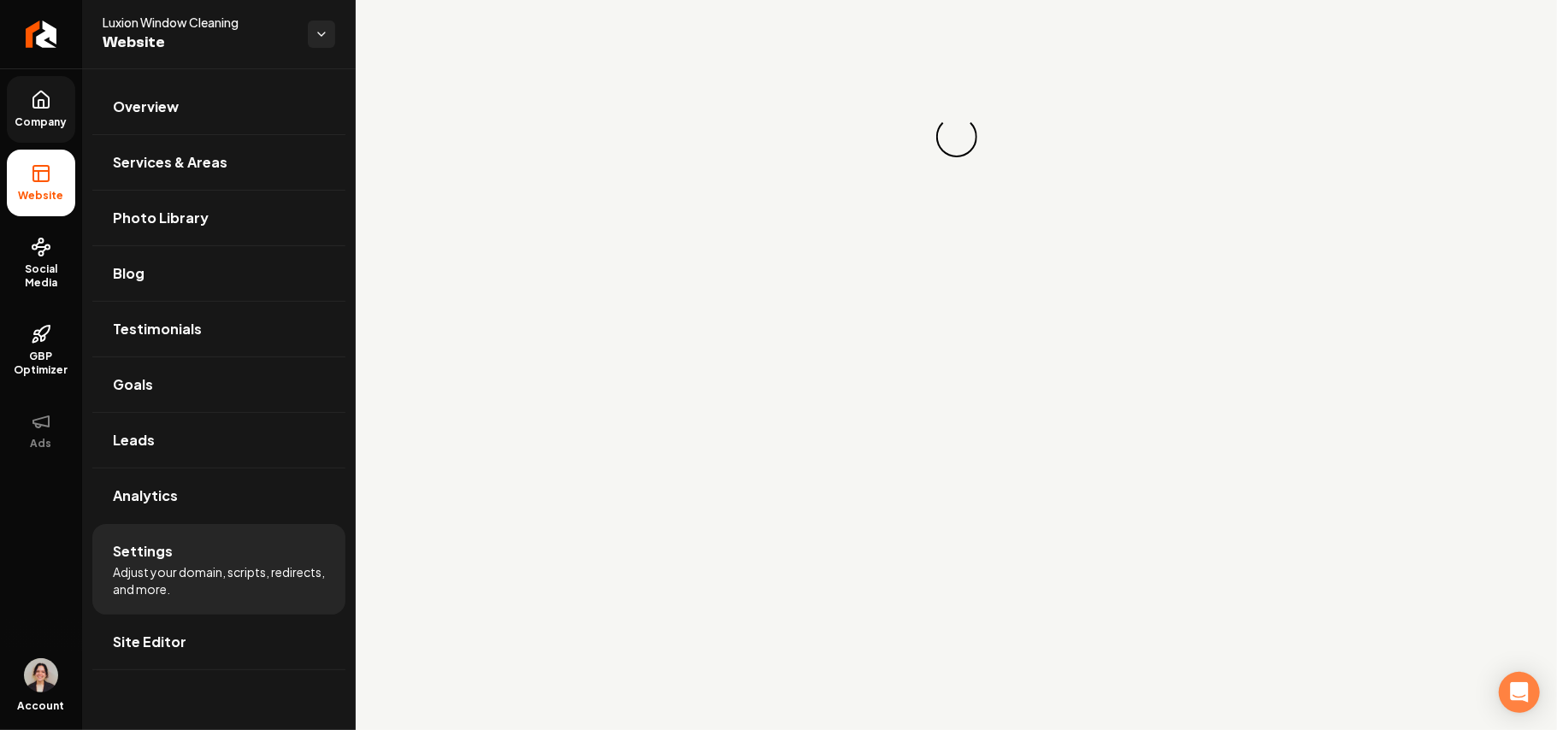
click at [12, 97] on link "Company" at bounding box center [41, 109] width 68 height 67
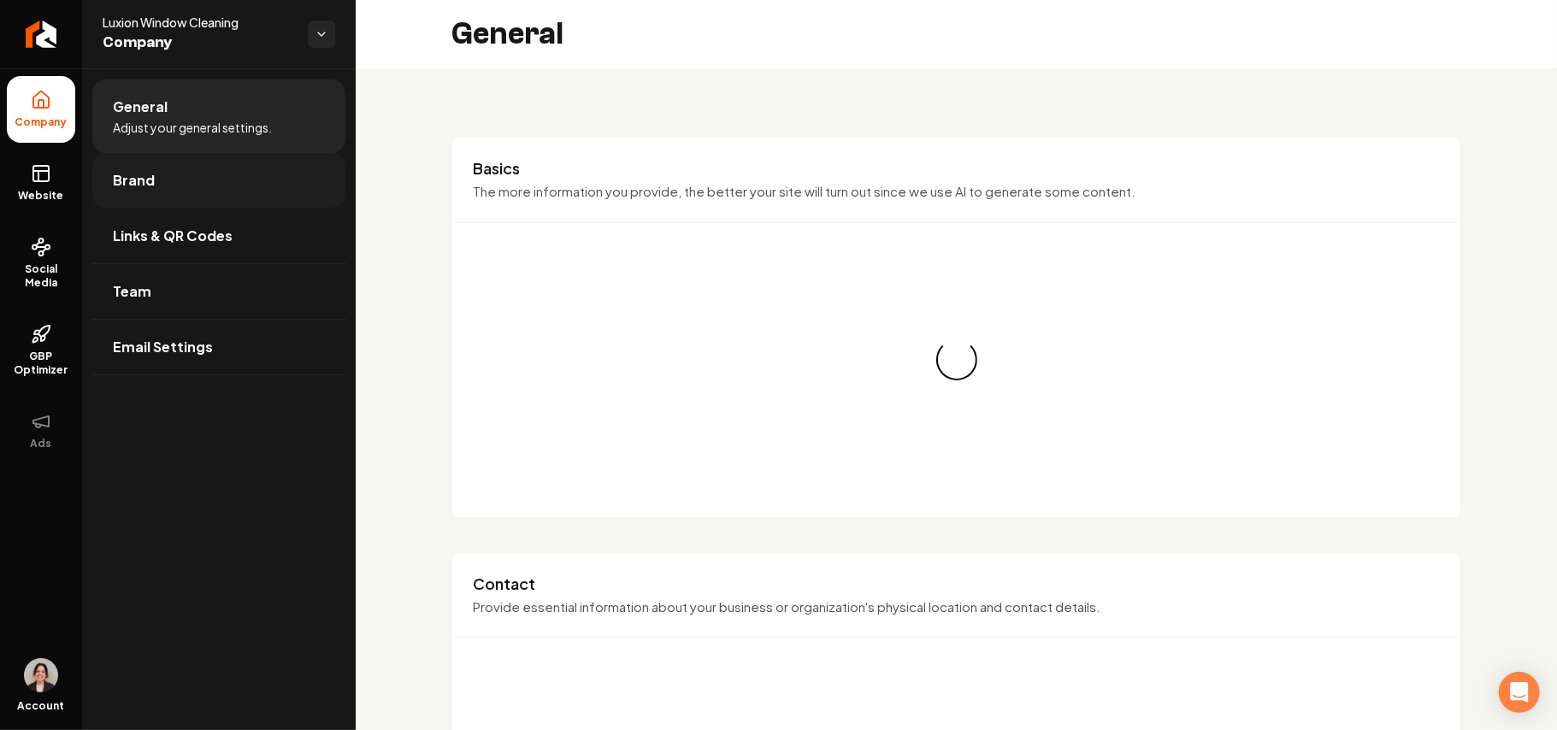
click at [140, 186] on span "Brand" at bounding box center [134, 180] width 42 height 21
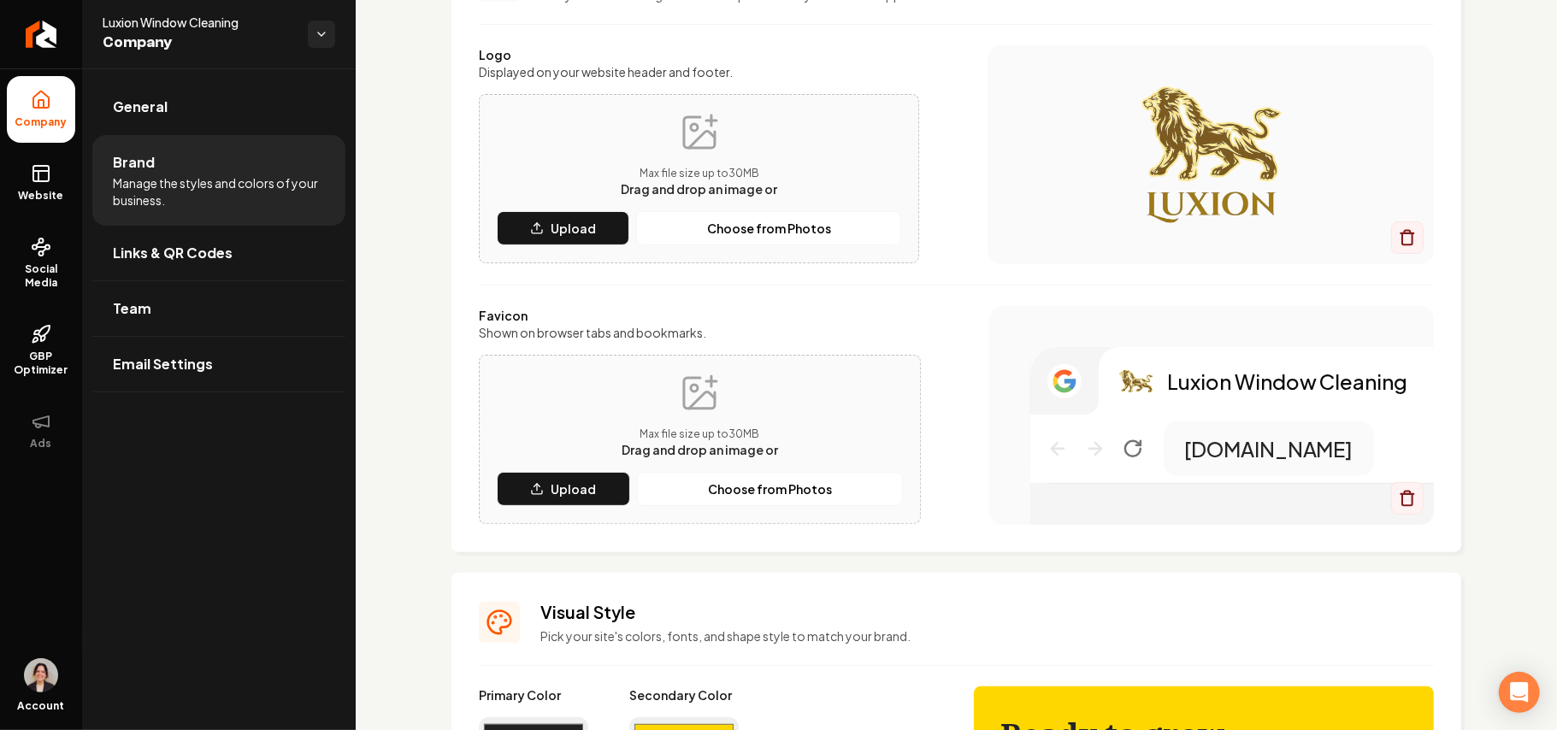
scroll to position [456, 0]
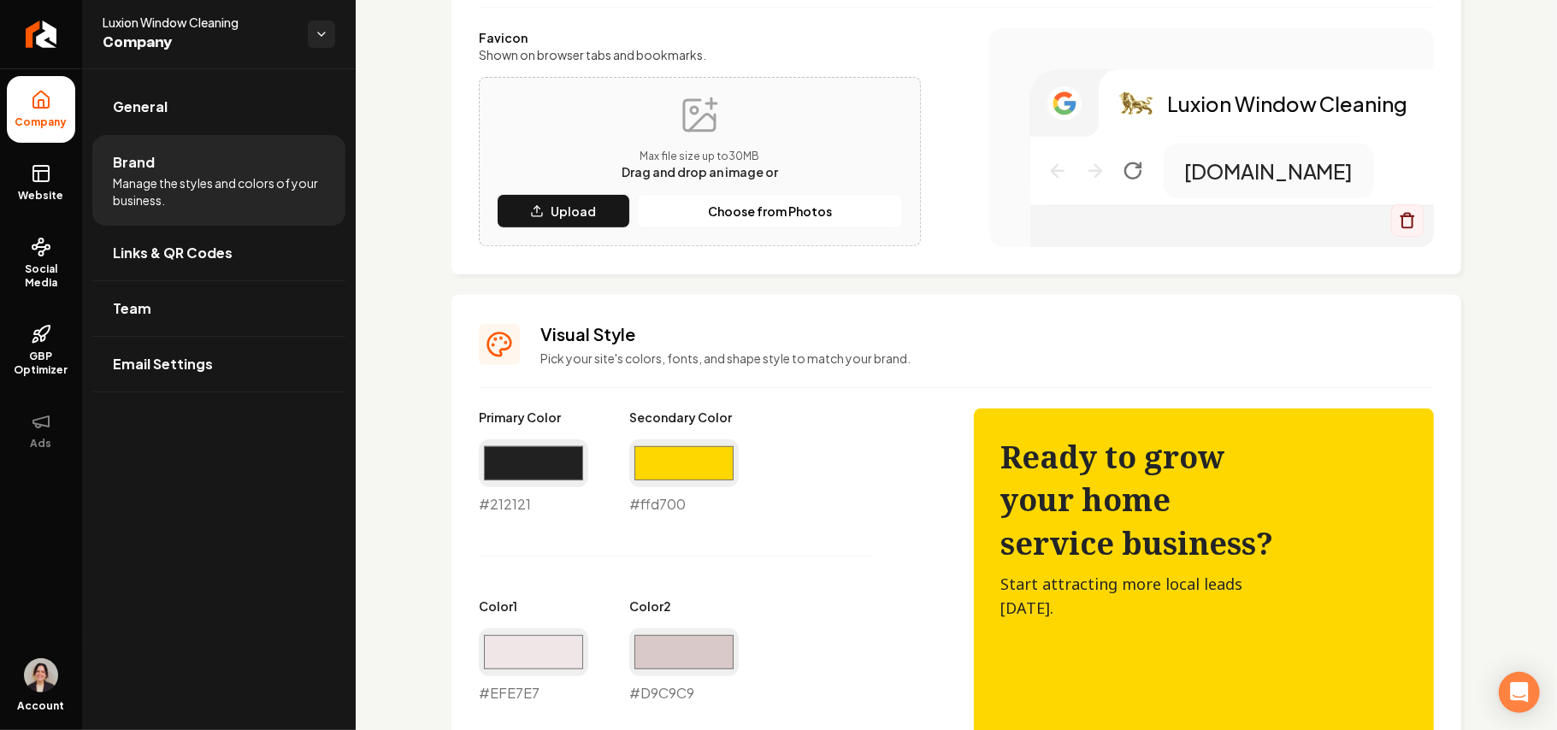
click at [662, 510] on div "#ffd700 #ffd700" at bounding box center [683, 477] width 109 height 75
copy div "#ffd700"
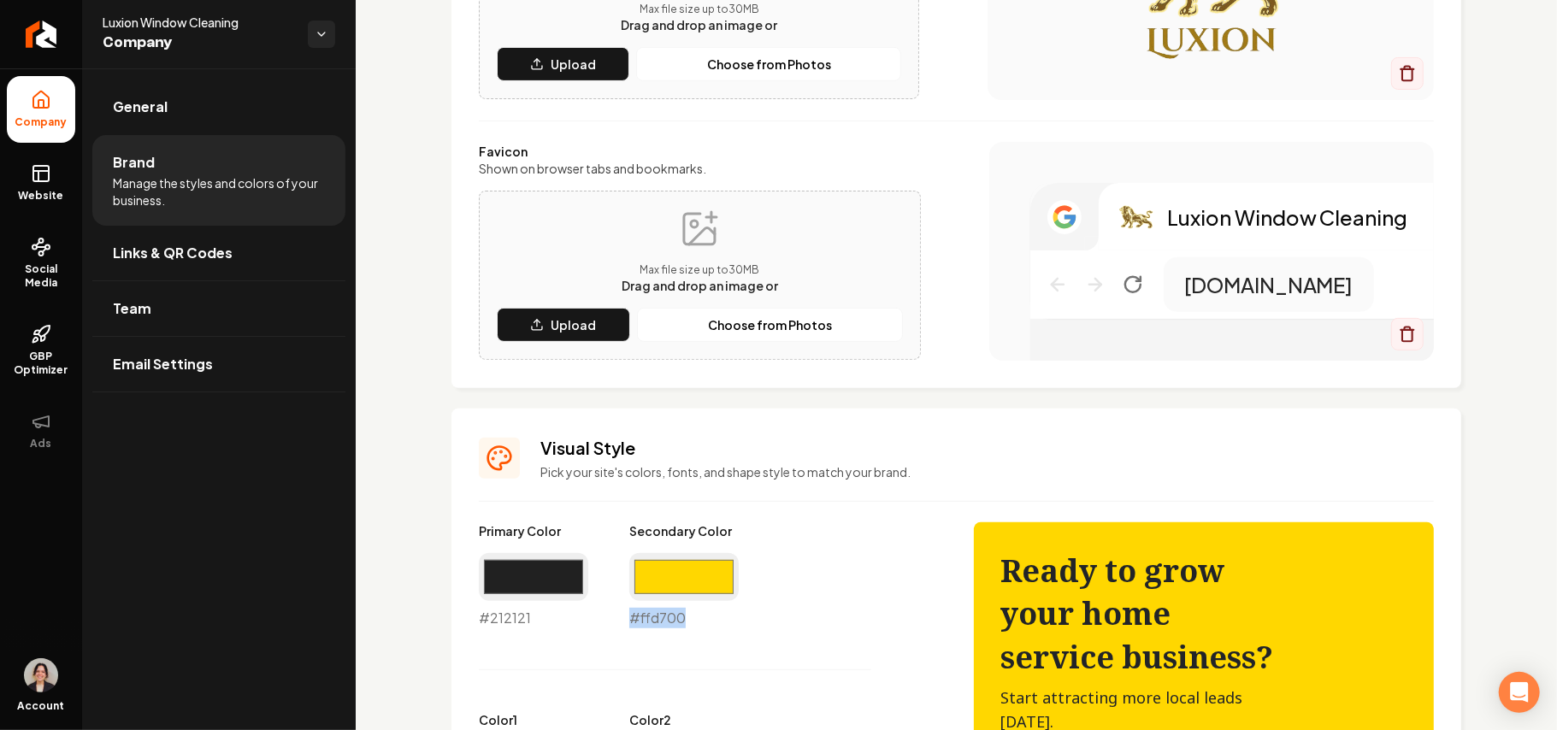
scroll to position [227, 0]
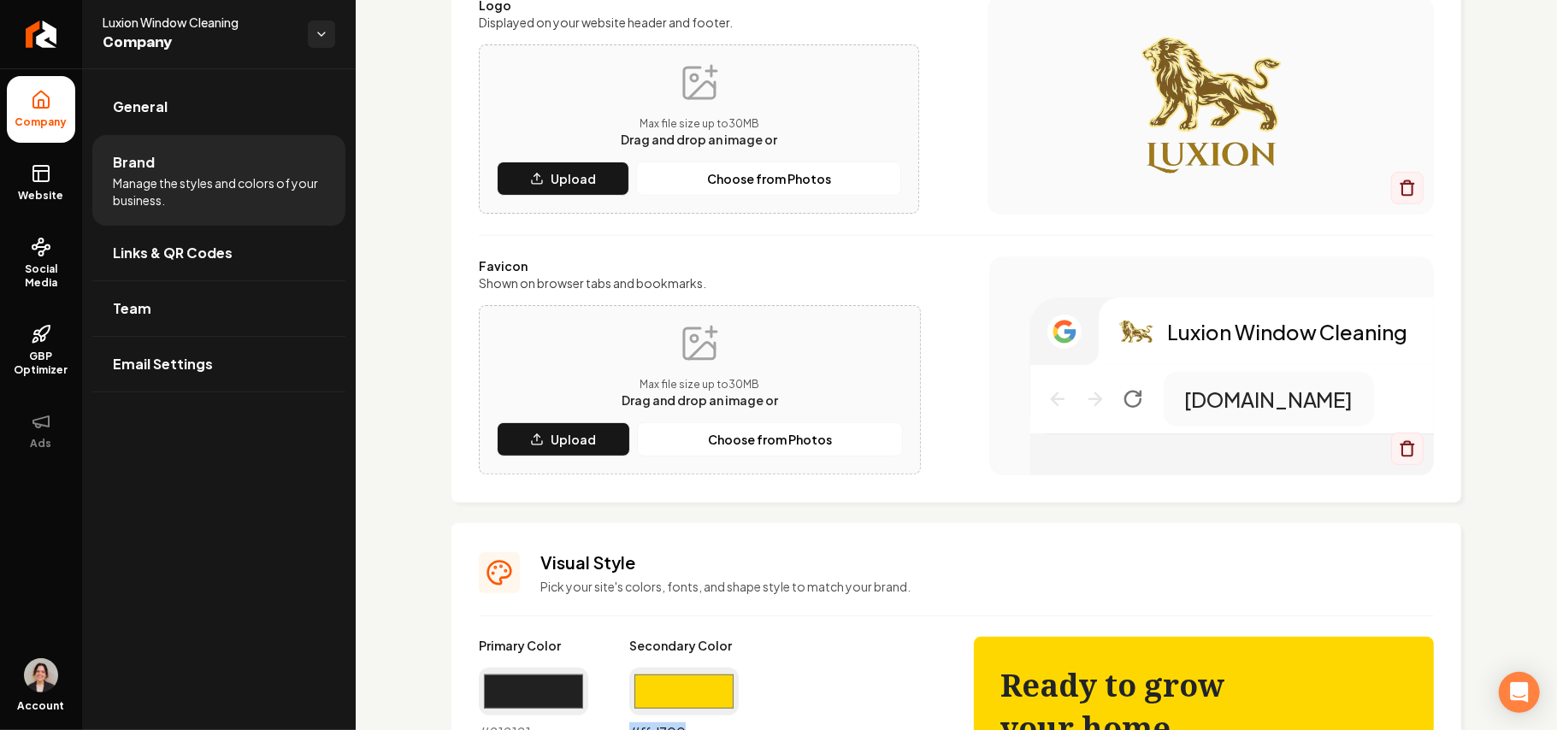
click at [682, 688] on input "#ffd700" at bounding box center [683, 692] width 109 height 48
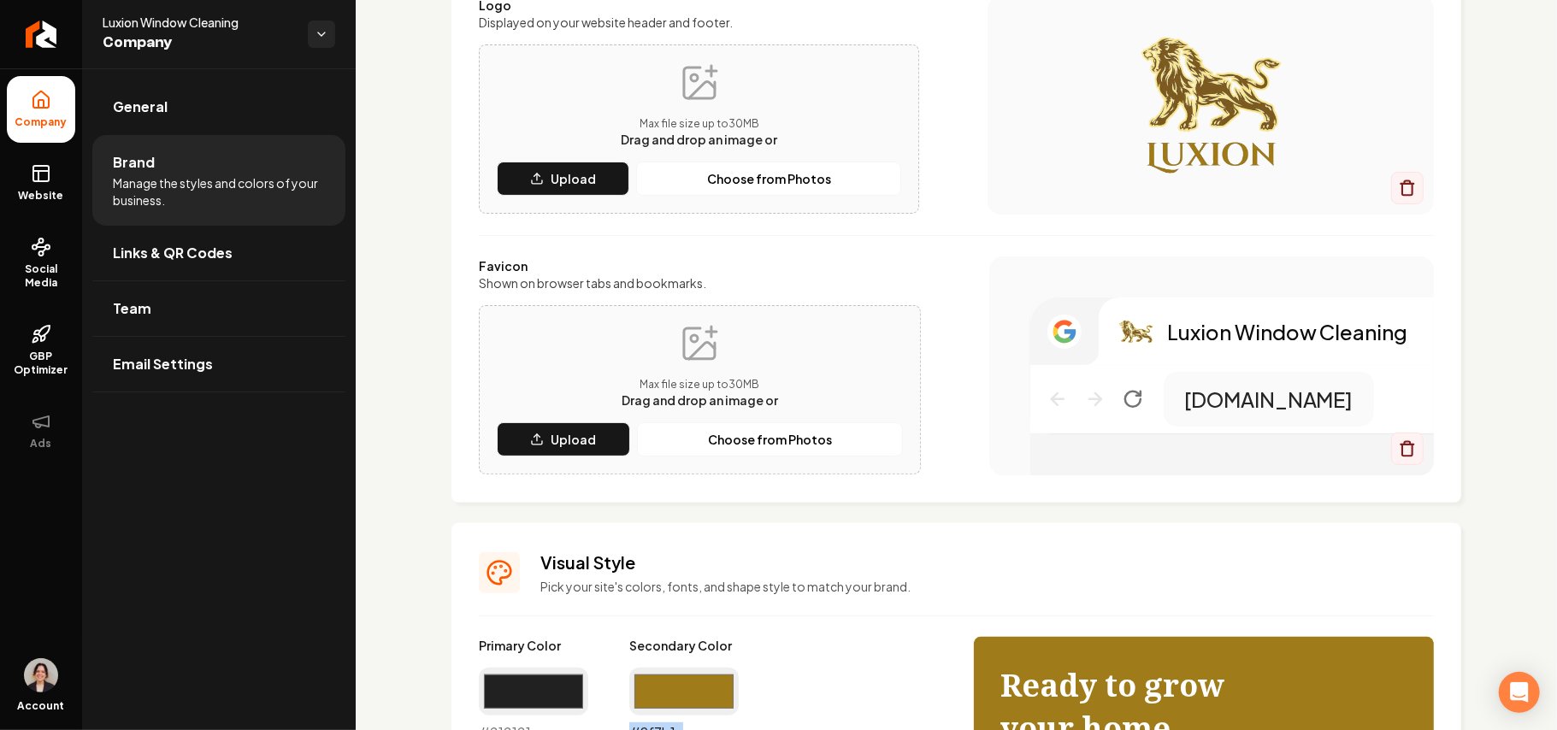
click at [708, 682] on input "#9f7b1a" at bounding box center [683, 692] width 109 height 48
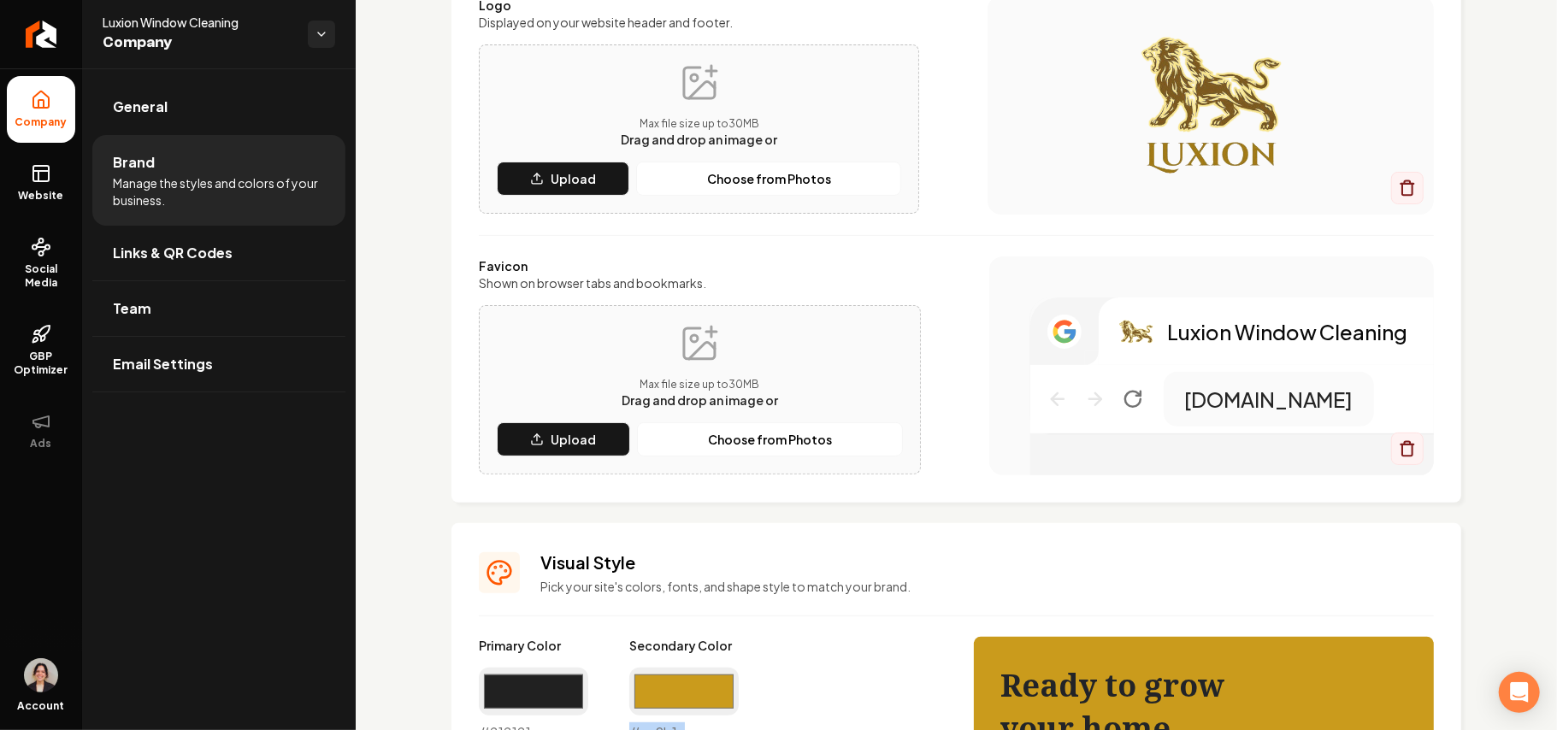
type input "#ca9b1c"
click at [891, 490] on div "Logo & Icon Add your business logo and icon to personalize your website appeara…" at bounding box center [956, 192] width 1010 height 621
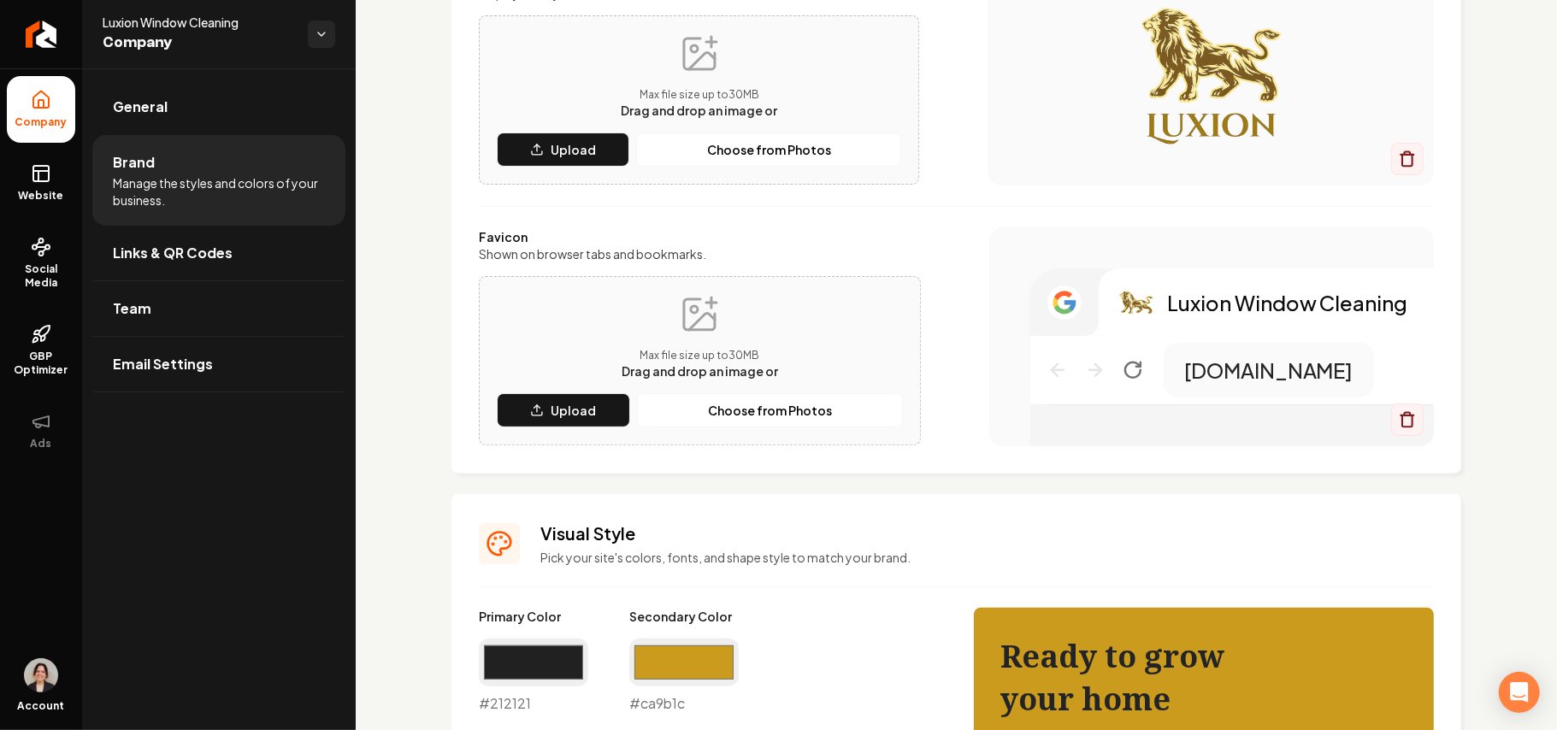
scroll to position [342, 0]
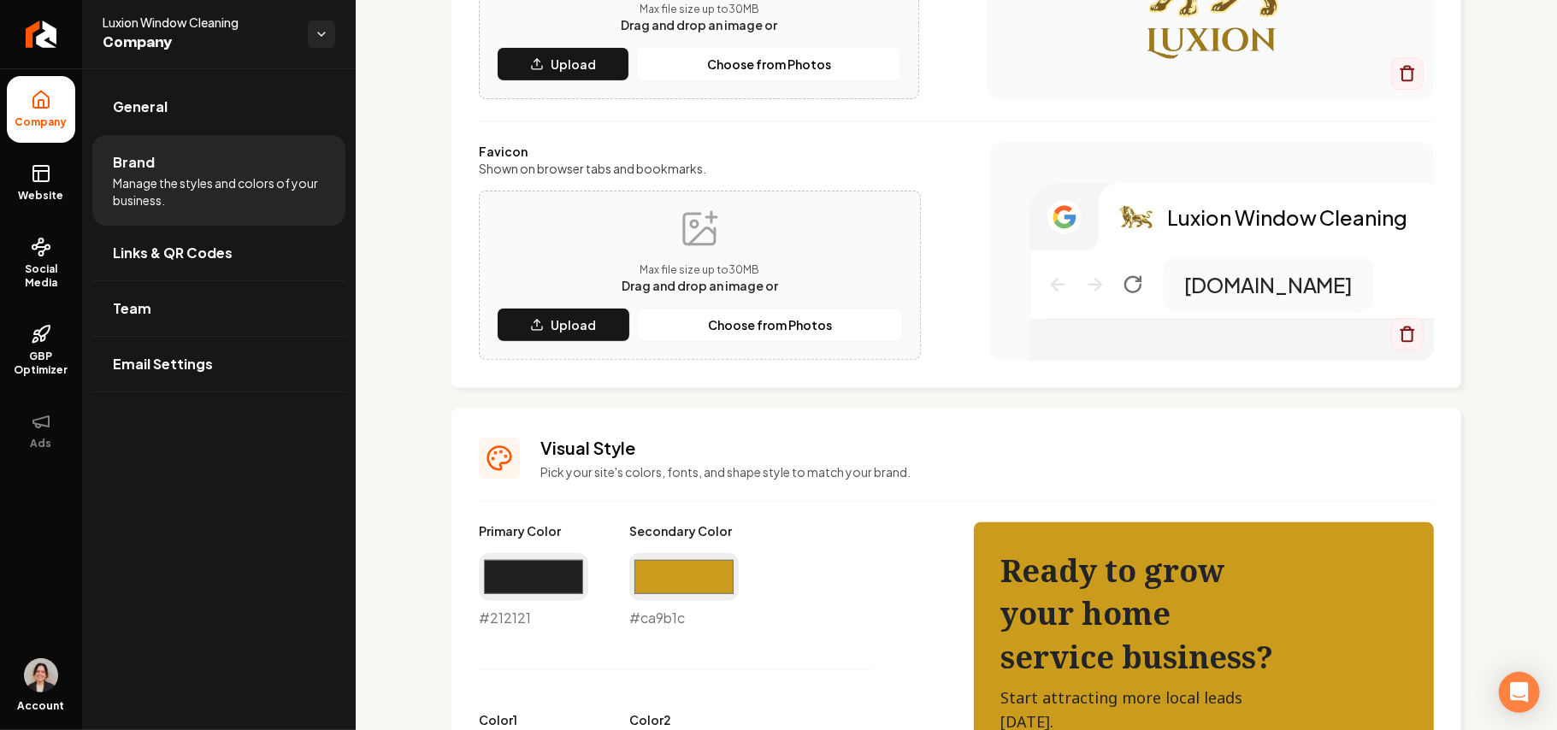
click at [665, 610] on div "#ca9b1c #ca9b1c" at bounding box center [683, 590] width 109 height 75
copy div "#ca9b1c"
click at [48, 171] on icon at bounding box center [40, 171] width 15 height 0
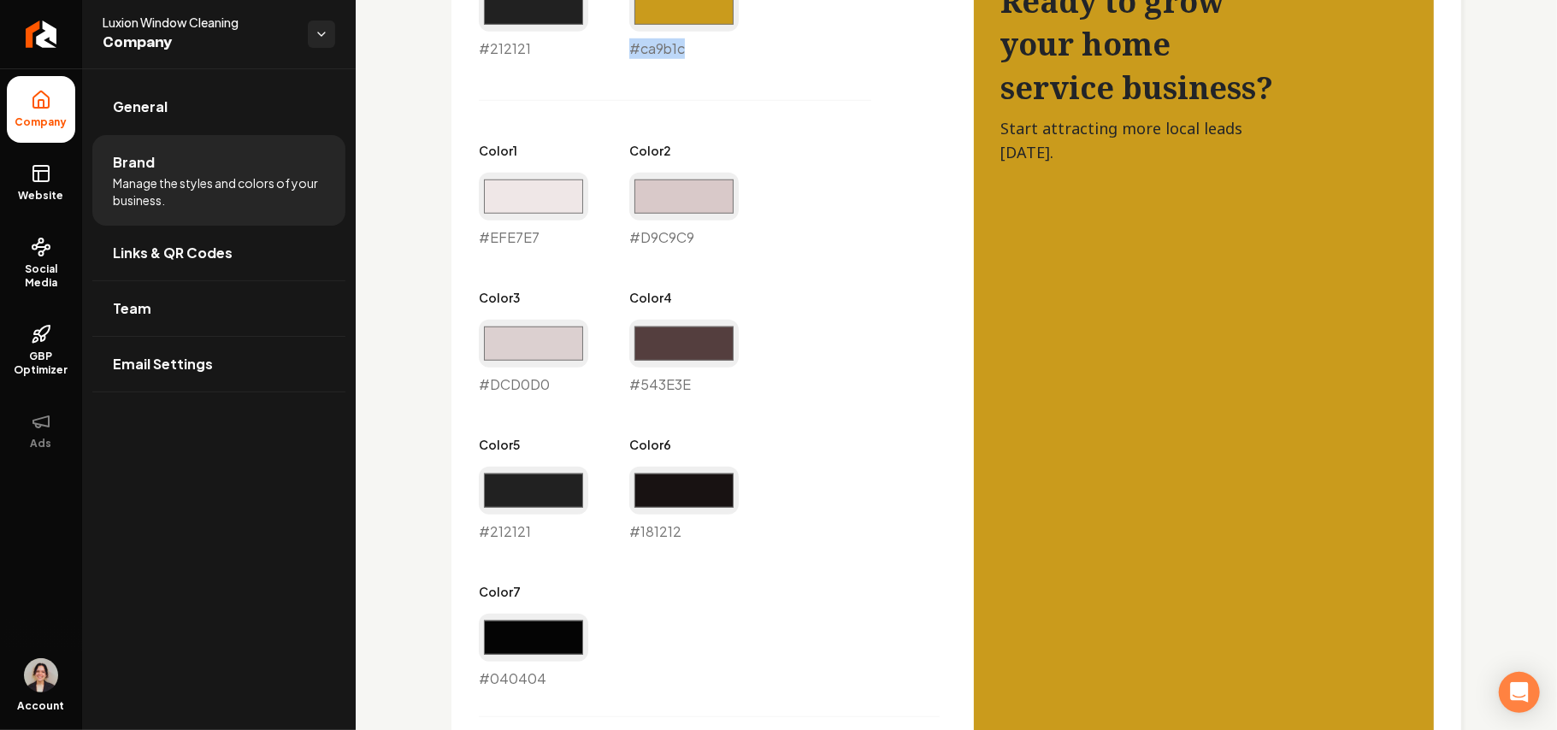
scroll to position [1461, 0]
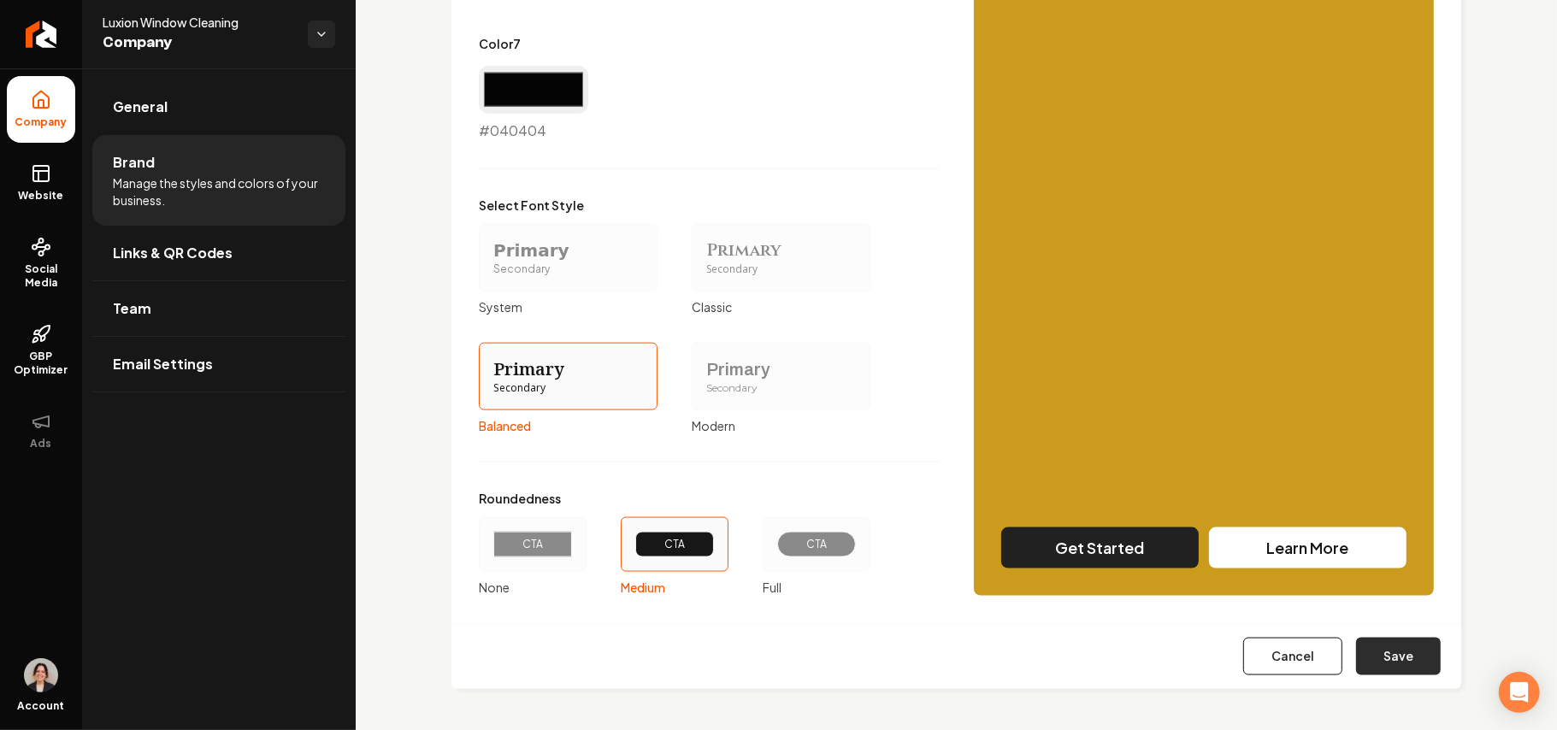
click at [1385, 664] on button "Save" at bounding box center [1398, 657] width 85 height 38
type input "#efe7e7"
type input "#d9c9c9"
type input "#dcd0d0"
type input "#543e3e"
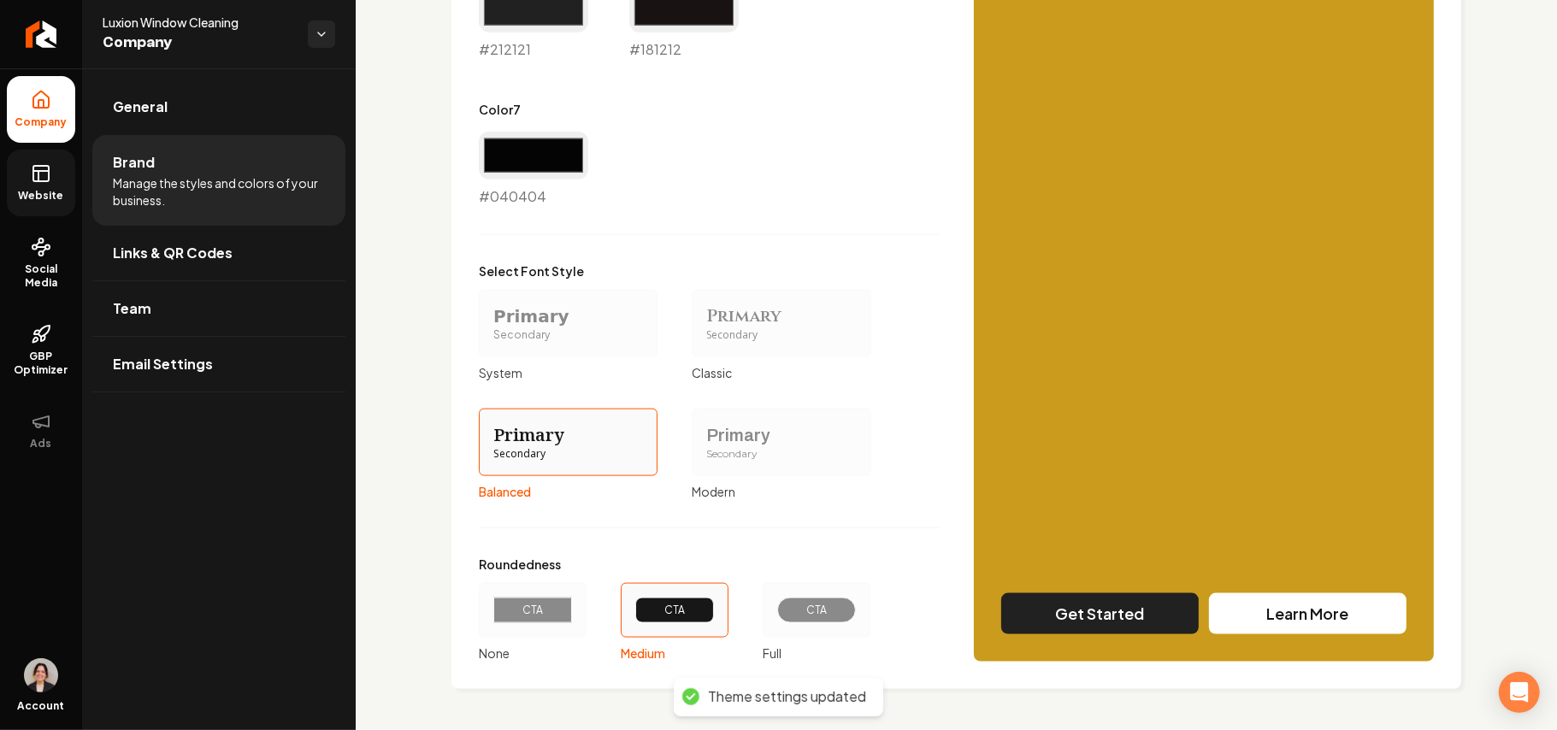
scroll to position [1395, 0]
click at [36, 186] on link "Website" at bounding box center [41, 183] width 68 height 67
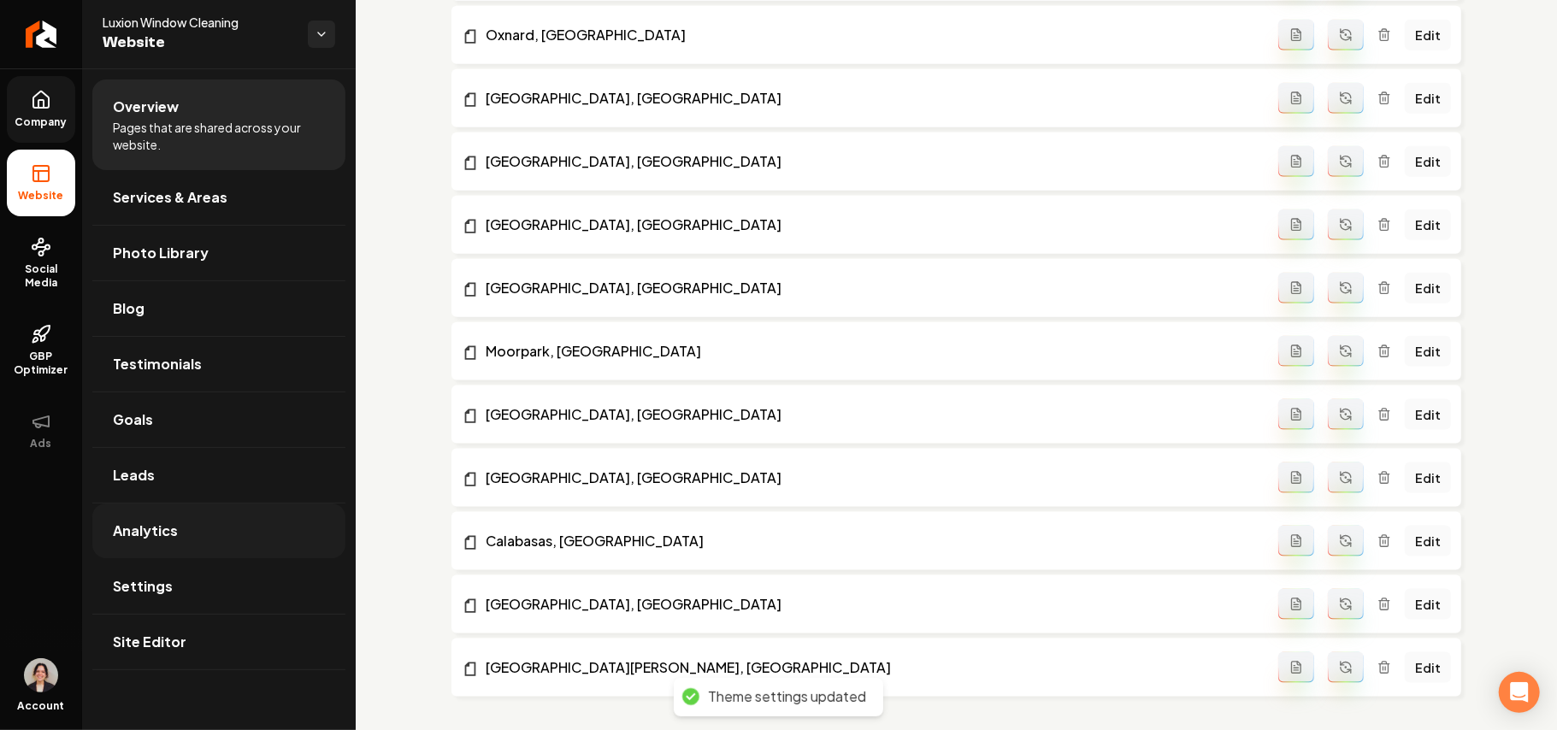
click at [181, 595] on link "Settings" at bounding box center [218, 586] width 253 height 55
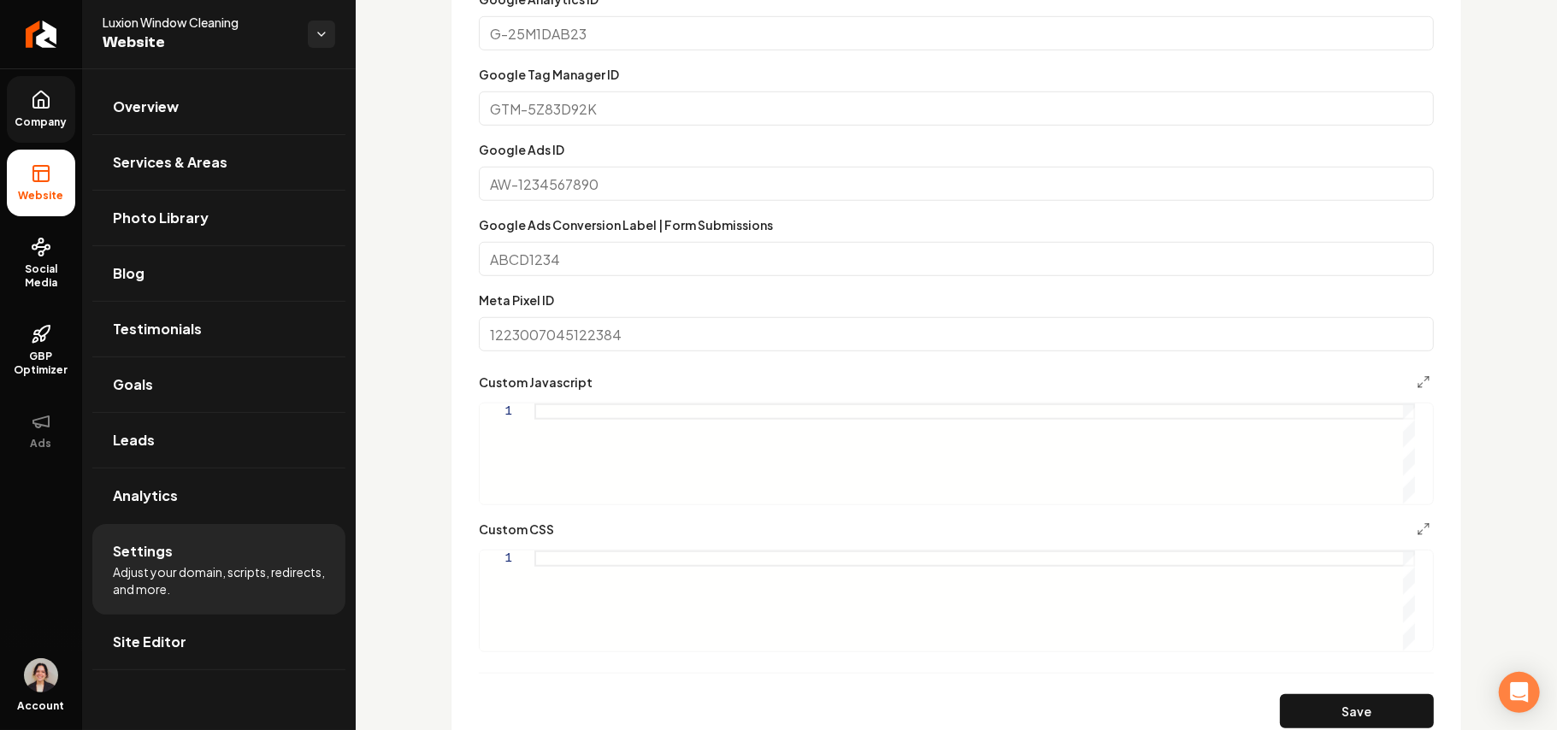
scroll to position [921, 0]
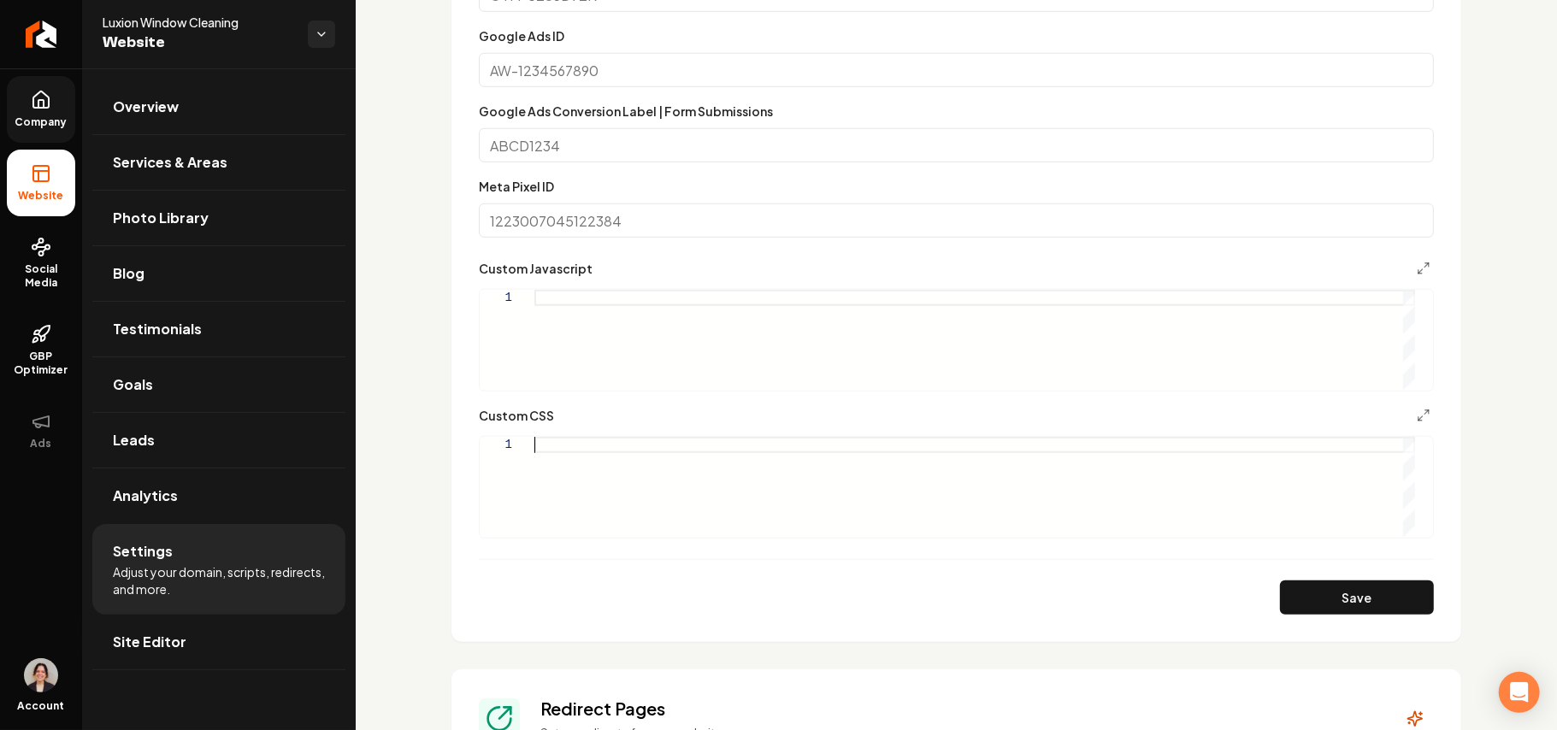
click at [575, 472] on div "Main content area" at bounding box center [974, 487] width 881 height 100
click at [1280, 592] on button "Save" at bounding box center [1357, 598] width 154 height 34
type textarea "**********"
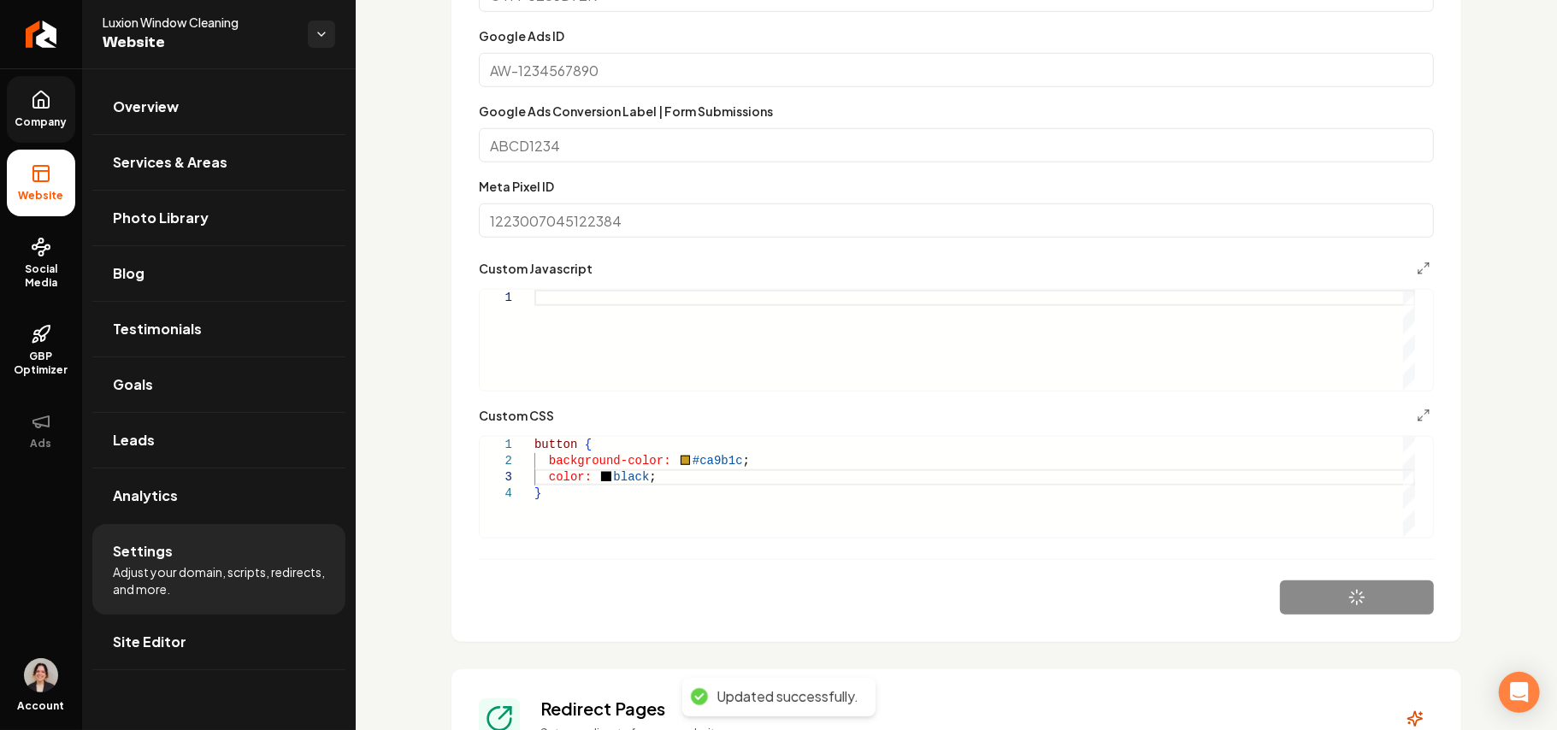
click at [39, 101] on icon at bounding box center [41, 100] width 21 height 21
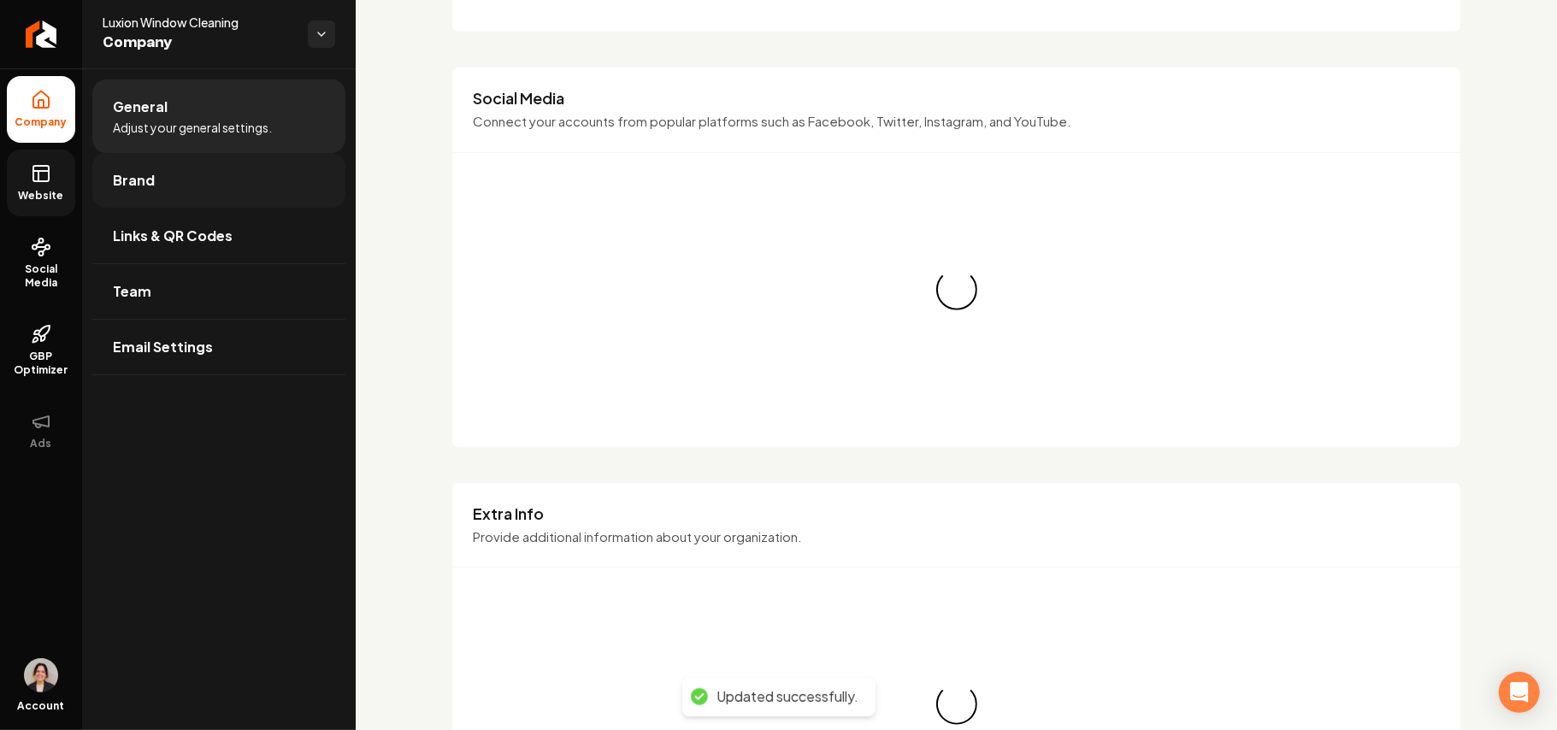
click at [186, 178] on link "Brand" at bounding box center [218, 180] width 253 height 55
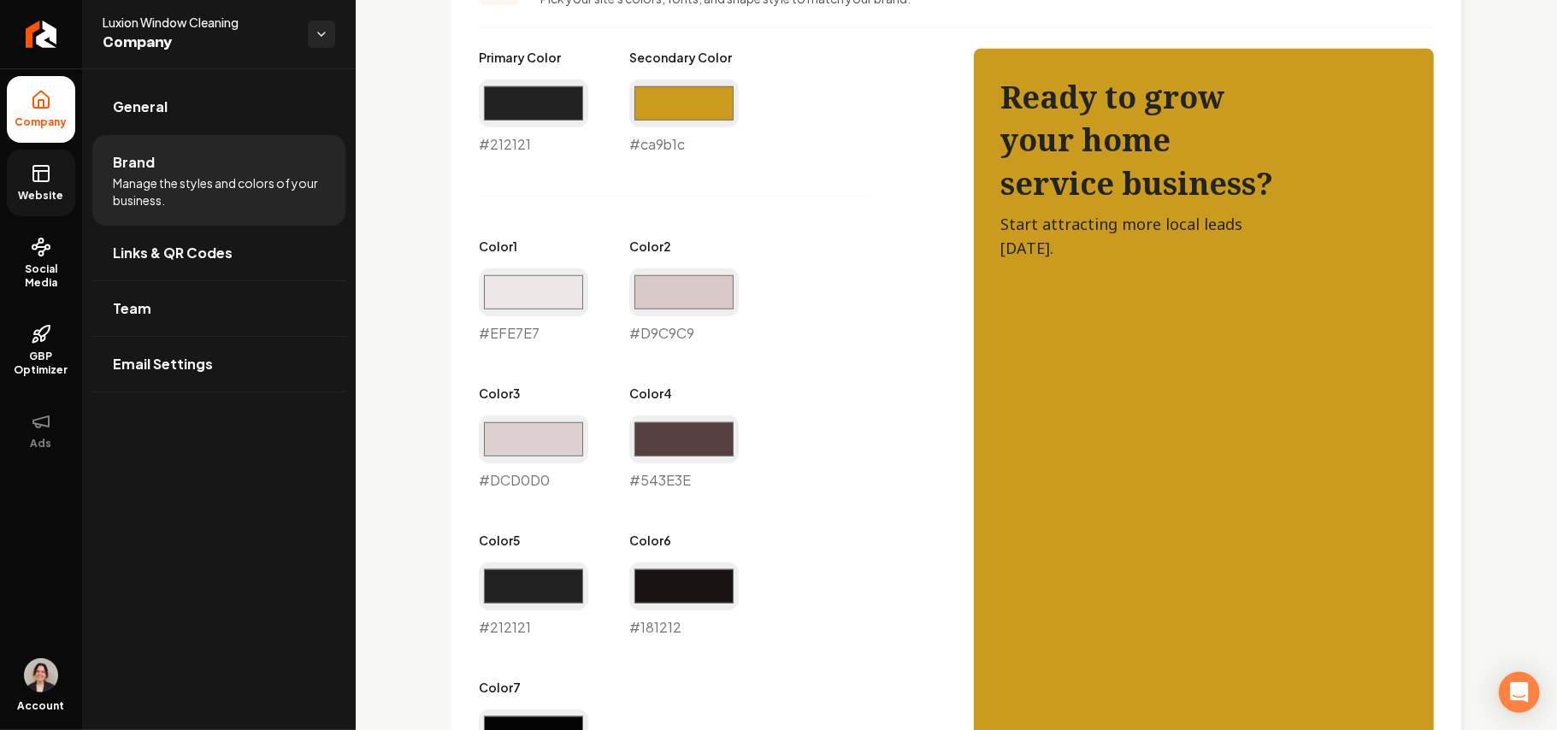
scroll to position [465, 0]
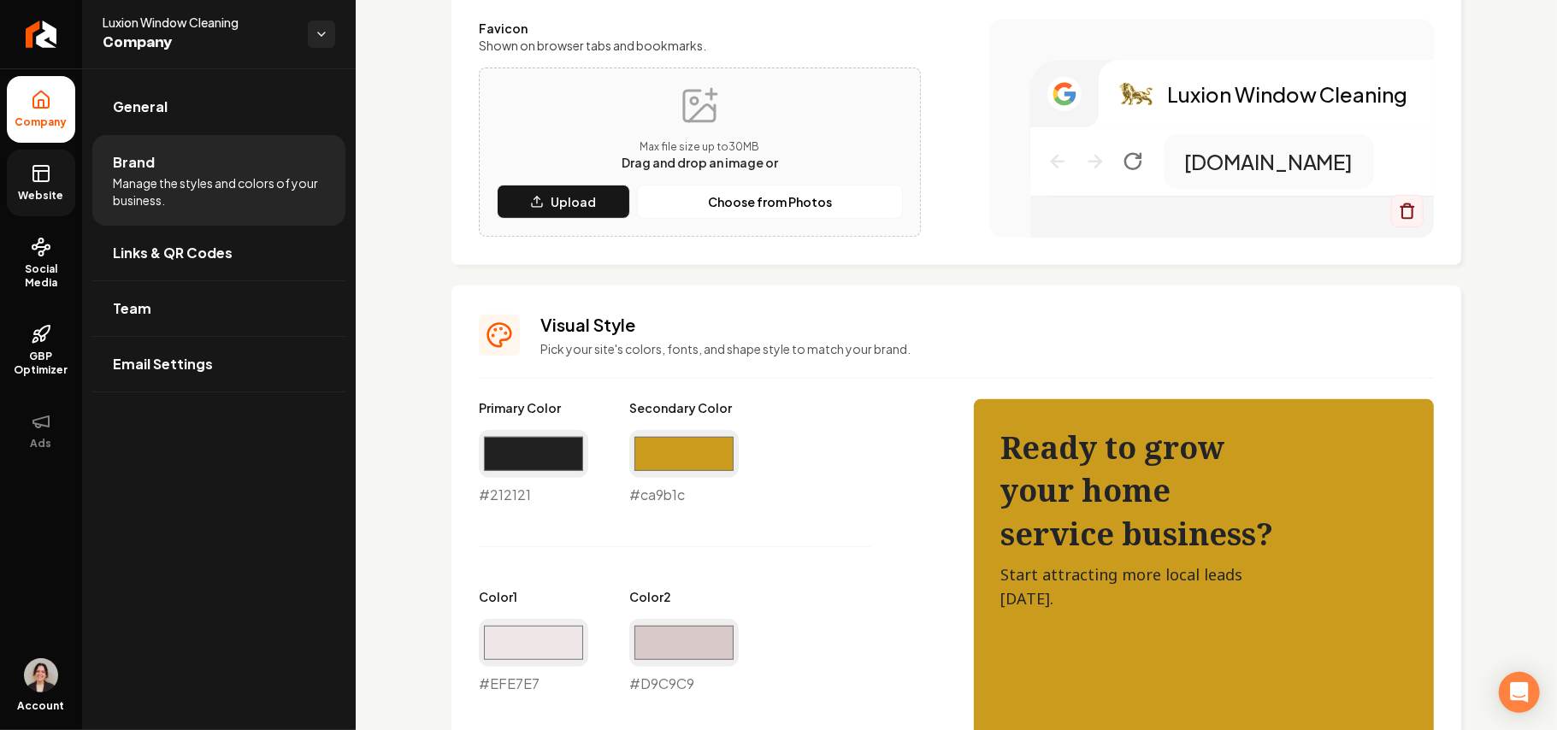
click at [503, 487] on div "#212121 #212121" at bounding box center [533, 467] width 109 height 75
copy div "#212121"
click at [25, 180] on link "Website" at bounding box center [41, 183] width 68 height 67
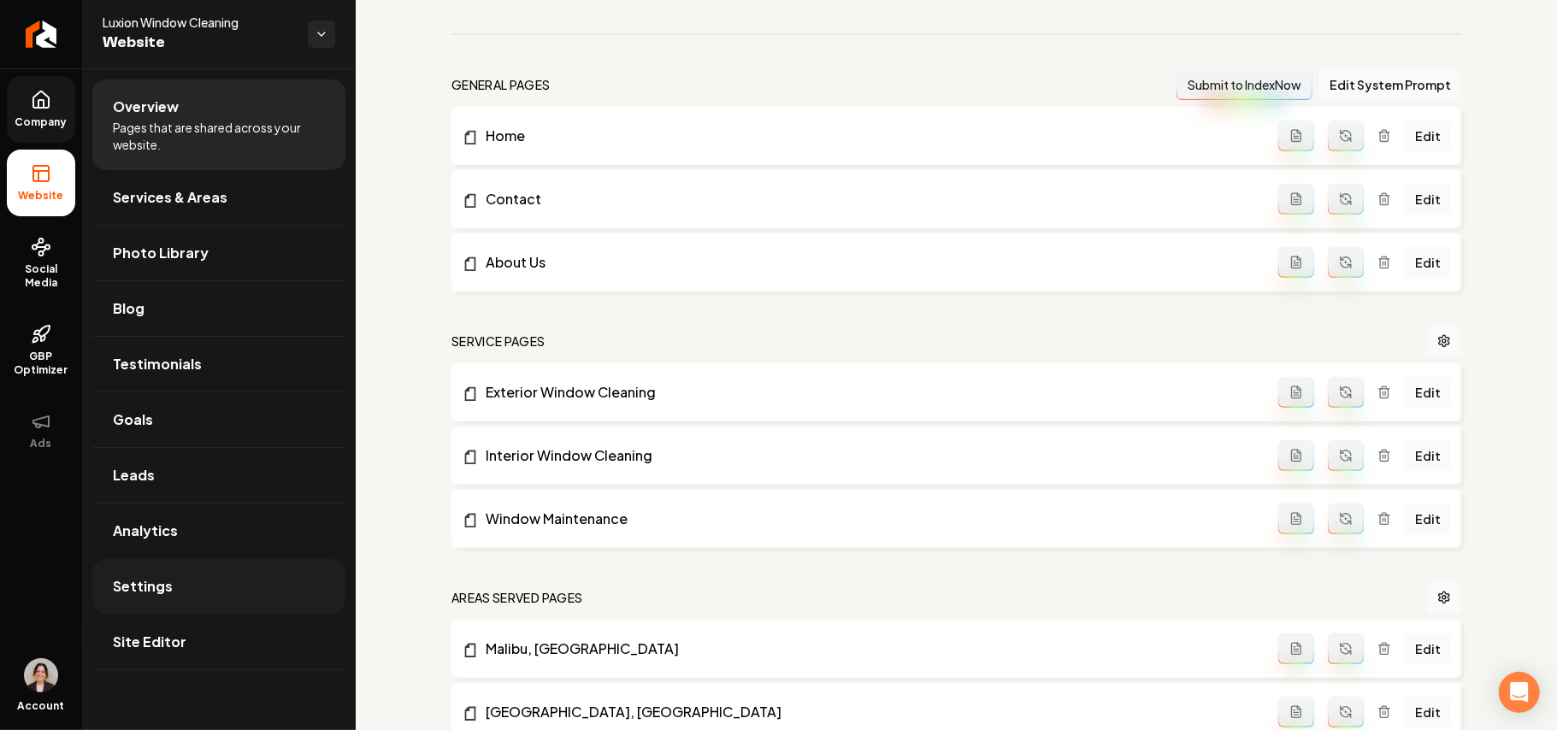
click at [141, 593] on span "Settings" at bounding box center [143, 586] width 60 height 21
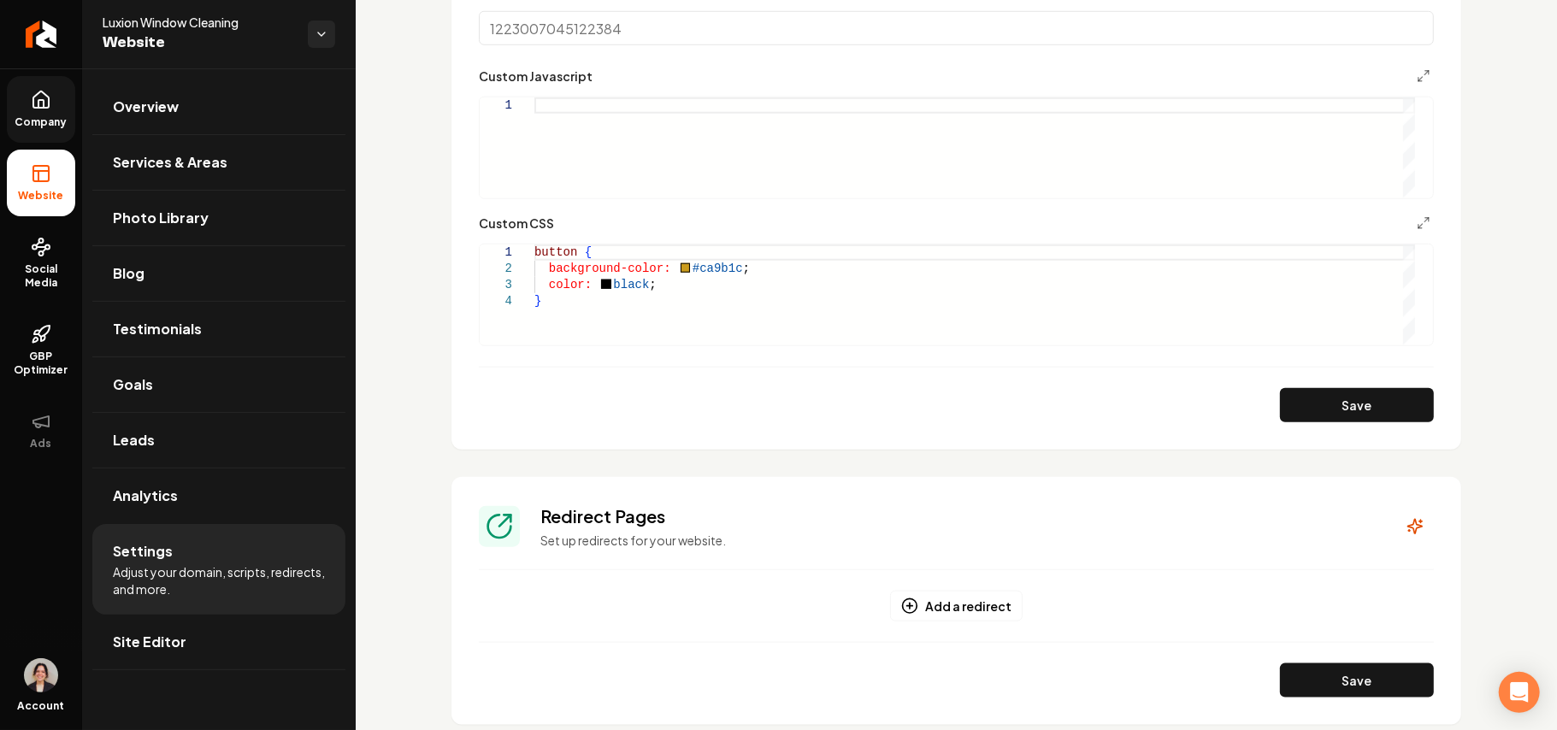
scroll to position [1140, 0]
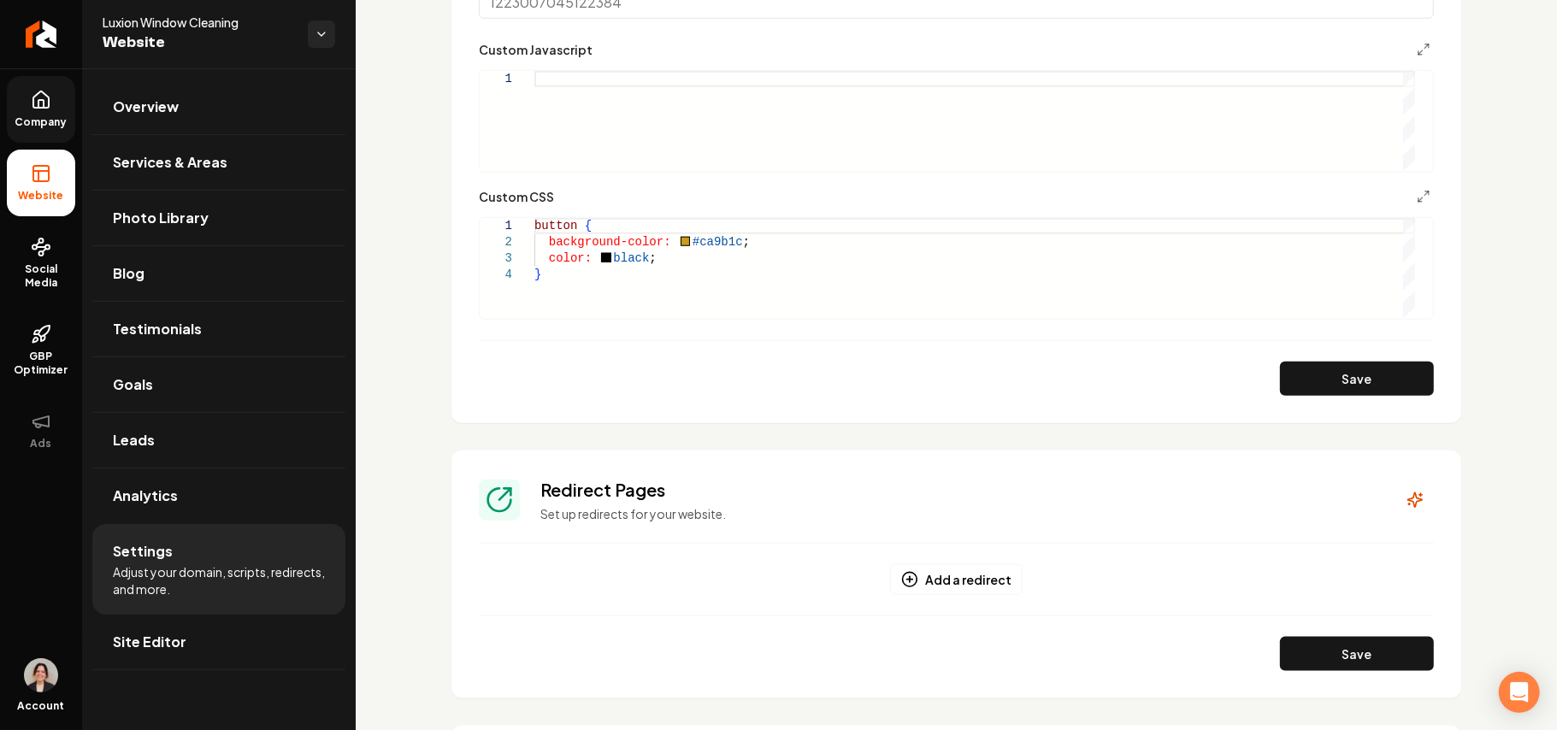
click at [623, 265] on div "button { background-color: #ca9b1c ; color: black ; }" at bounding box center [974, 268] width 881 height 100
click at [1379, 377] on button "Save" at bounding box center [1357, 379] width 154 height 34
type textarea "**********"
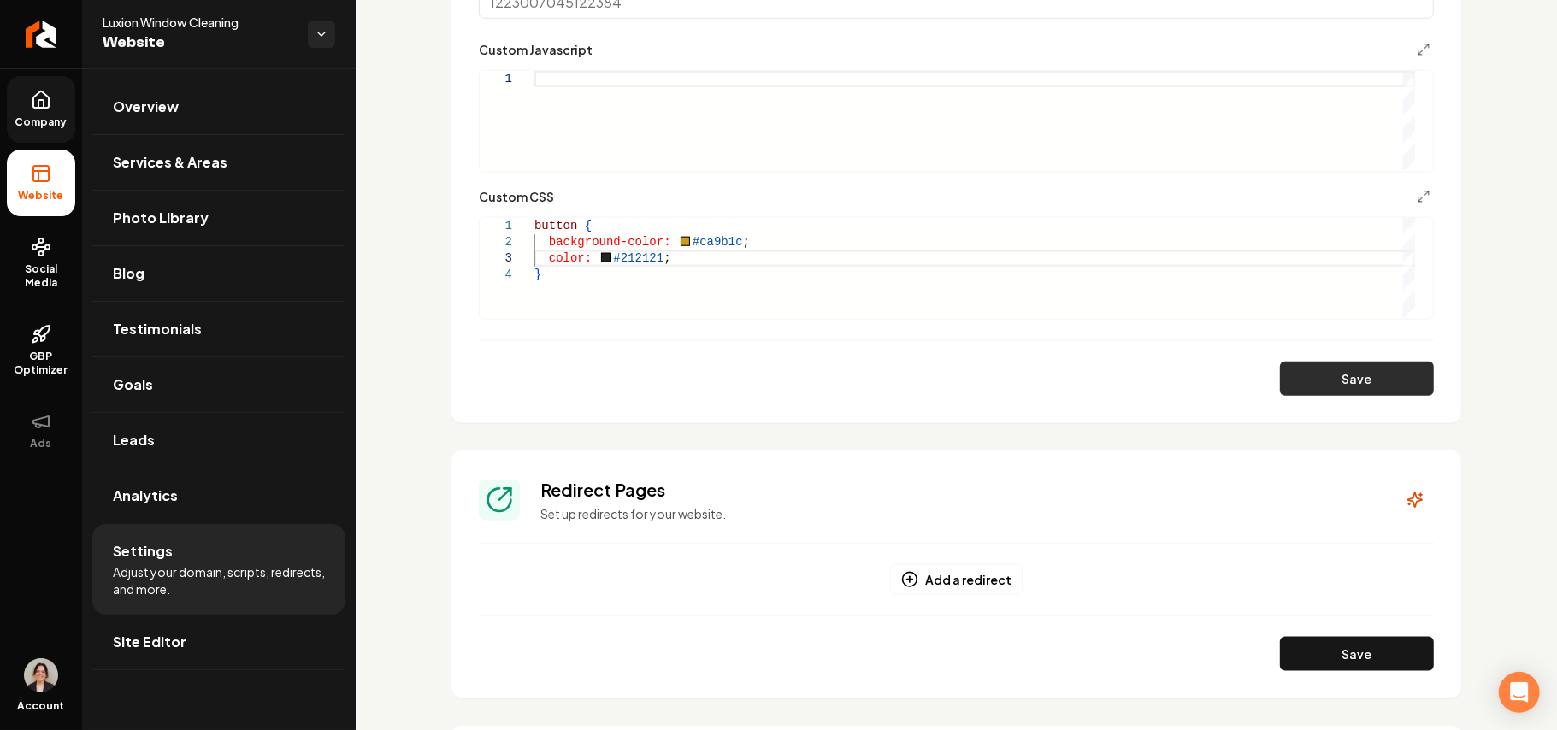
click at [1354, 385] on button "Save" at bounding box center [1357, 379] width 154 height 34
click at [178, 644] on span "Site Editor" at bounding box center [150, 642] width 74 height 21
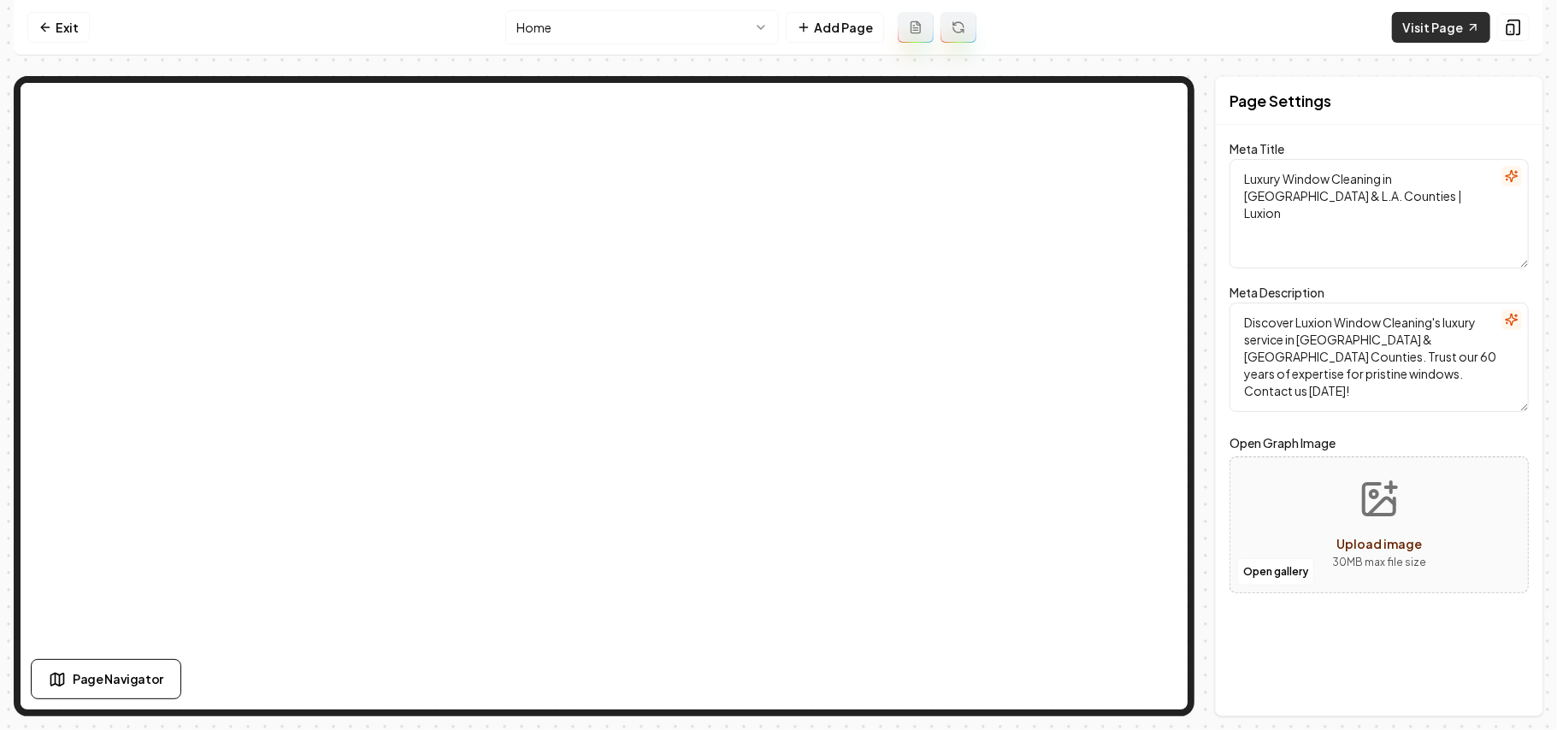
click at [1430, 36] on link "Visit Page" at bounding box center [1441, 27] width 98 height 31
click at [59, 17] on link "Exit" at bounding box center [58, 27] width 62 height 31
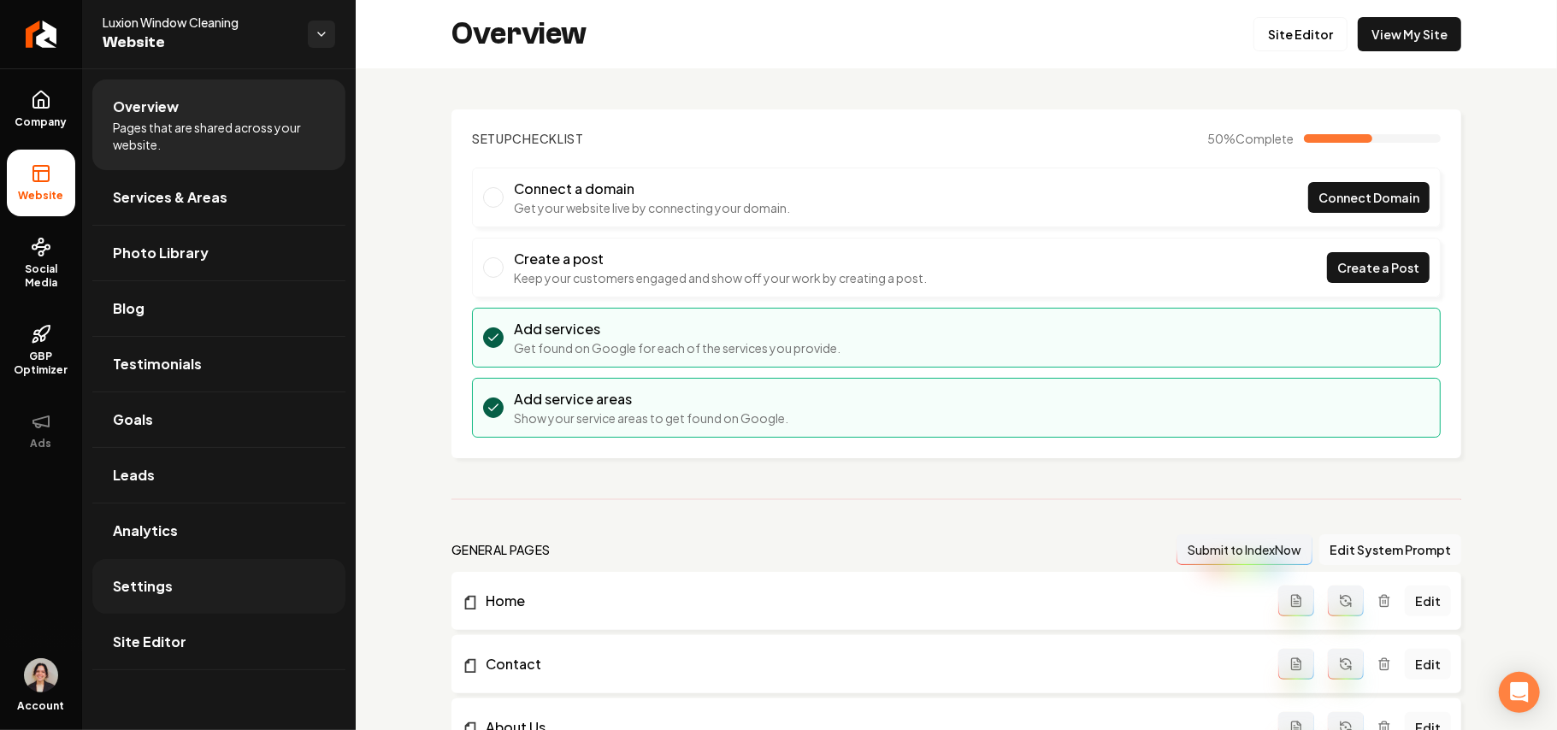
click at [138, 597] on span "Settings" at bounding box center [143, 586] width 60 height 21
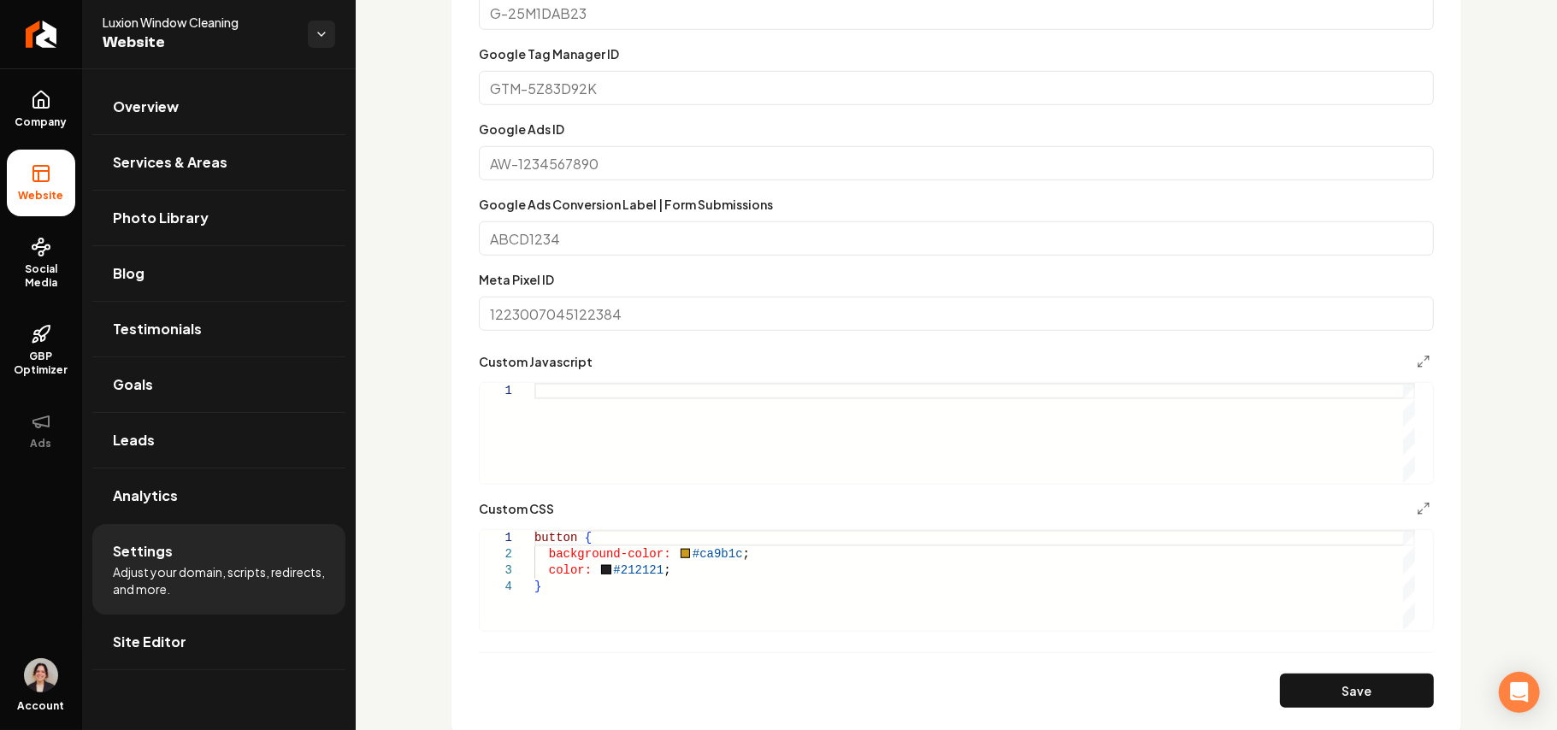
scroll to position [1140, 0]
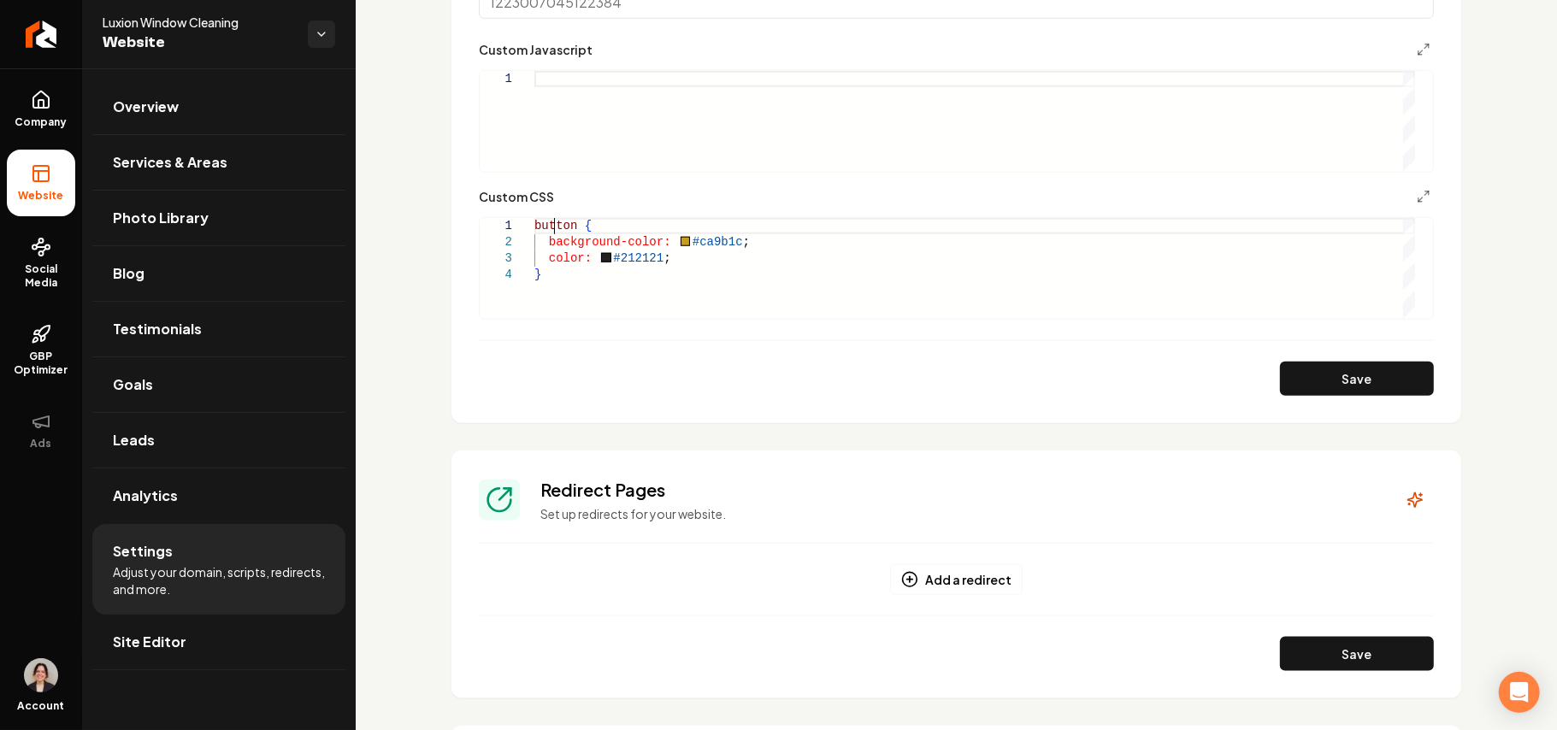
click at [552, 224] on div "button { background-color: #ca9b1c ; color: #212121 ; }" at bounding box center [974, 268] width 881 height 100
click at [729, 241] on div "button { background-color: #ca9b1c ; color: #212121 ; }" at bounding box center [974, 268] width 881 height 100
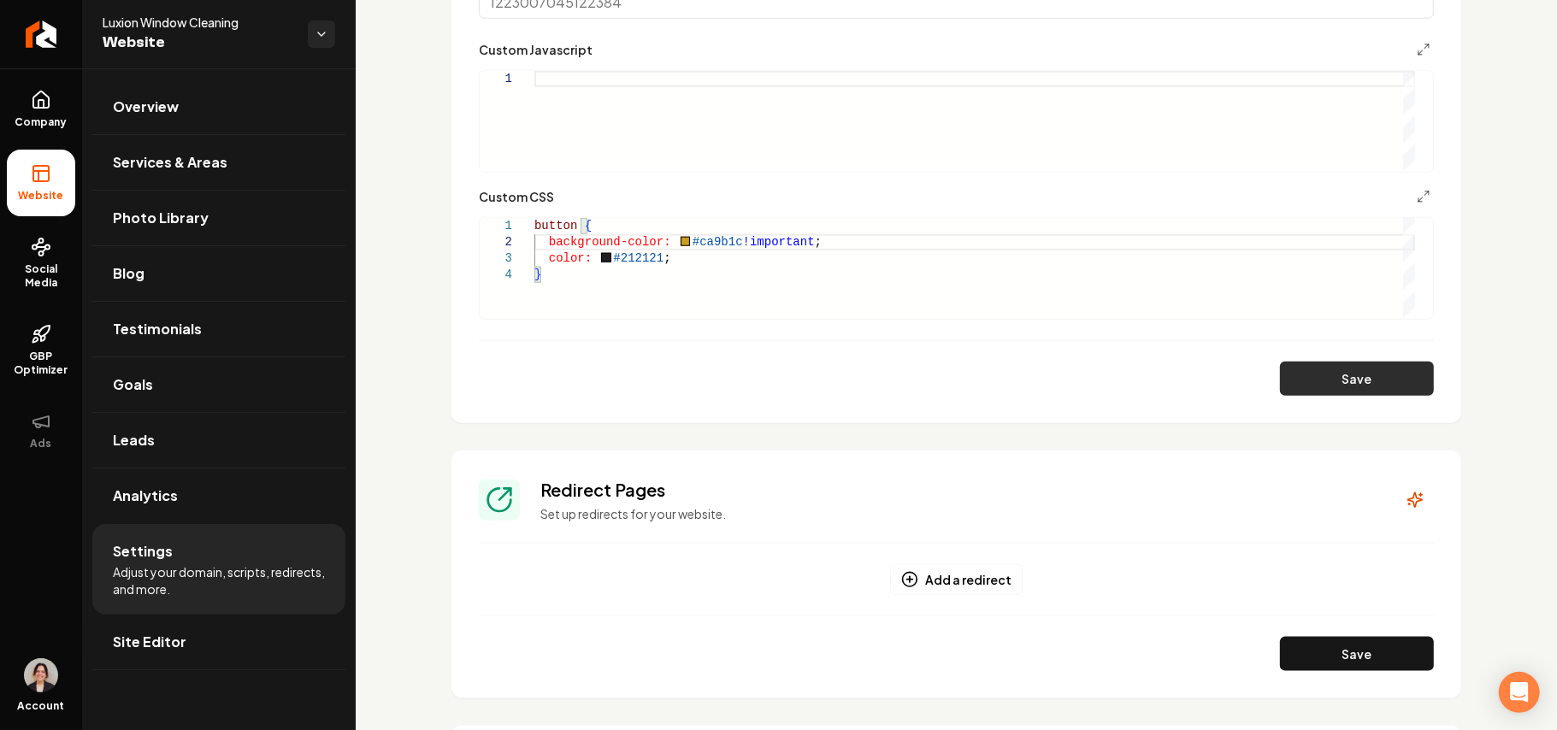
click at [1342, 391] on button "Save" at bounding box center [1357, 379] width 154 height 34
type textarea "**********"
click at [179, 655] on link "Site Editor" at bounding box center [218, 642] width 253 height 55
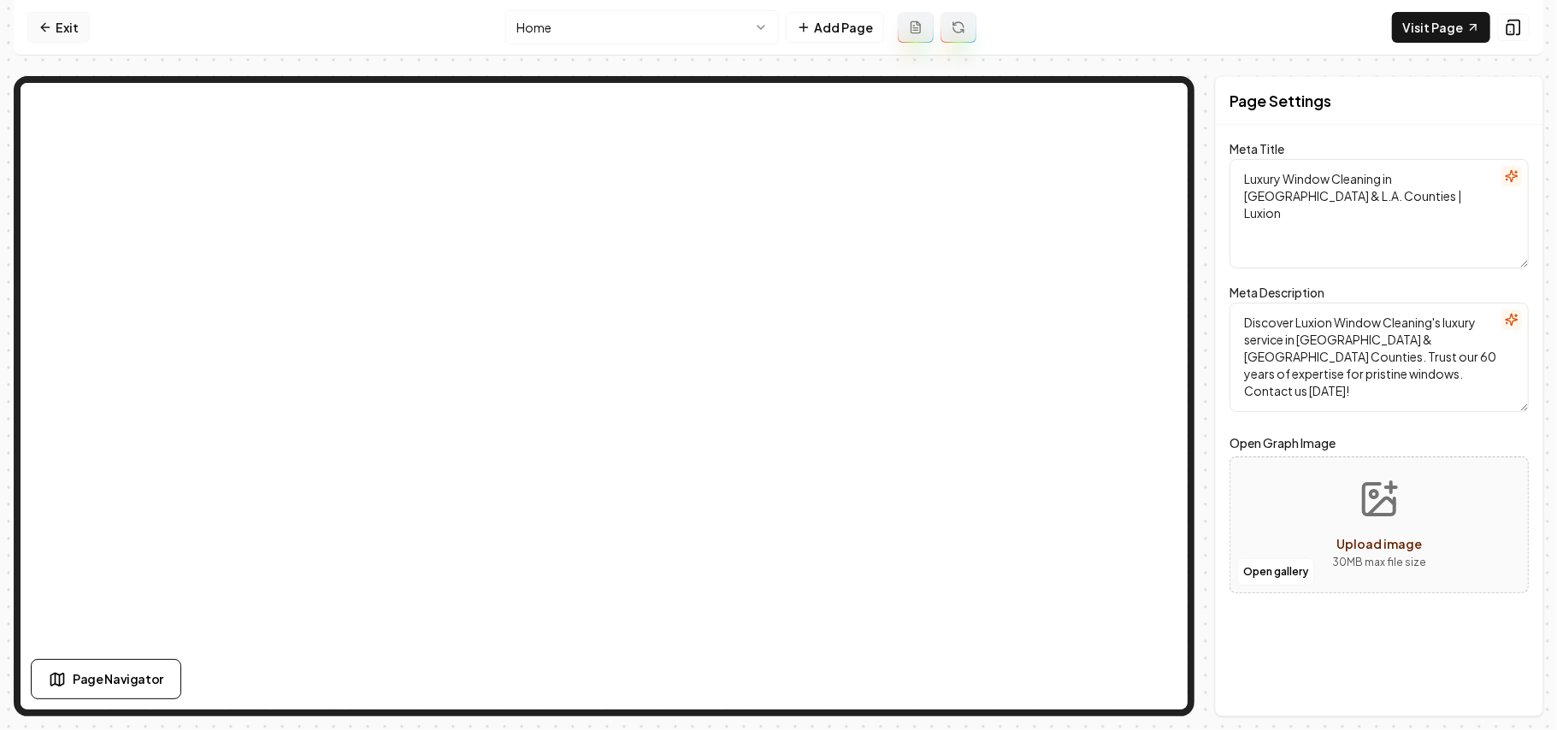
click at [77, 18] on link "Exit" at bounding box center [58, 27] width 62 height 31
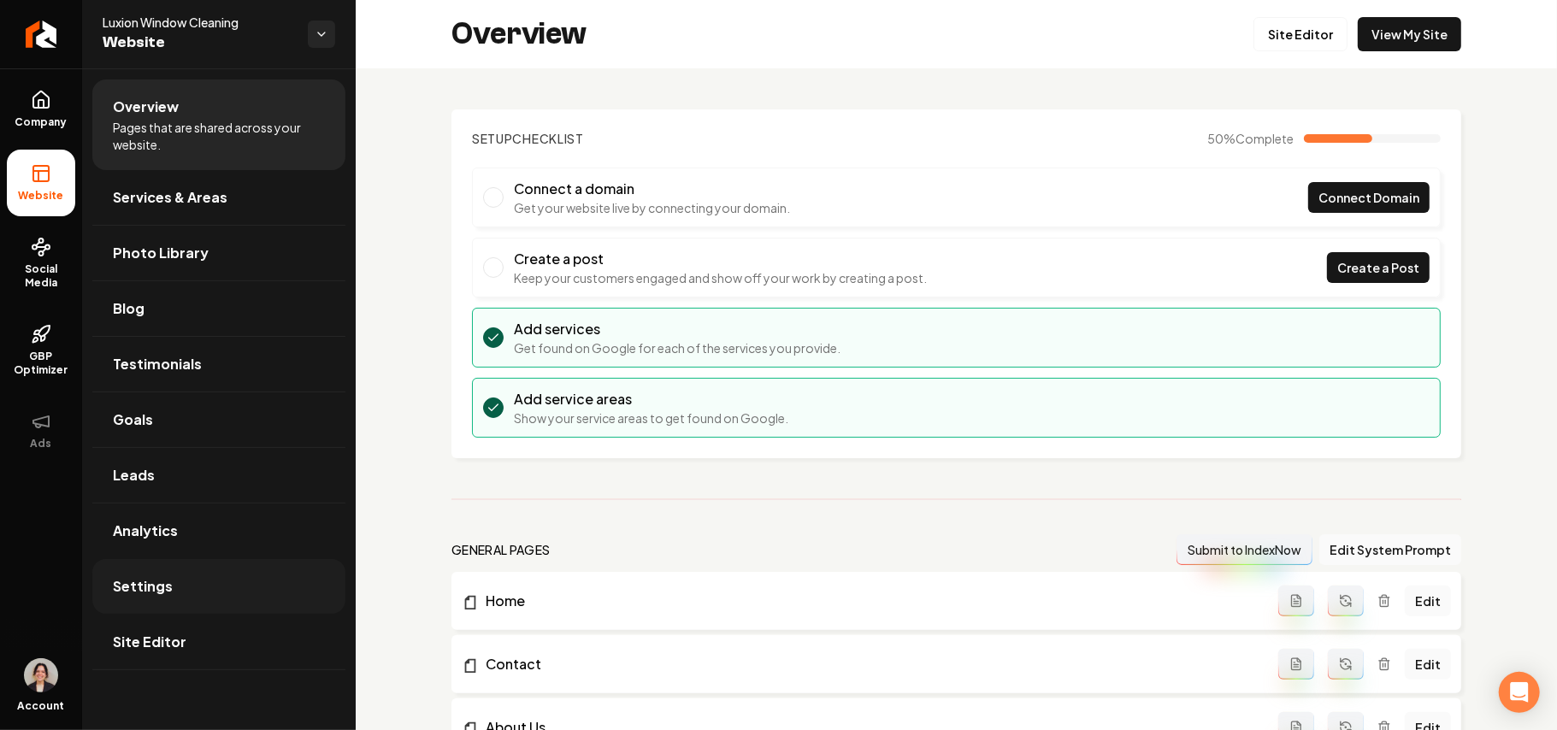
click at [131, 605] on link "Settings" at bounding box center [218, 586] width 253 height 55
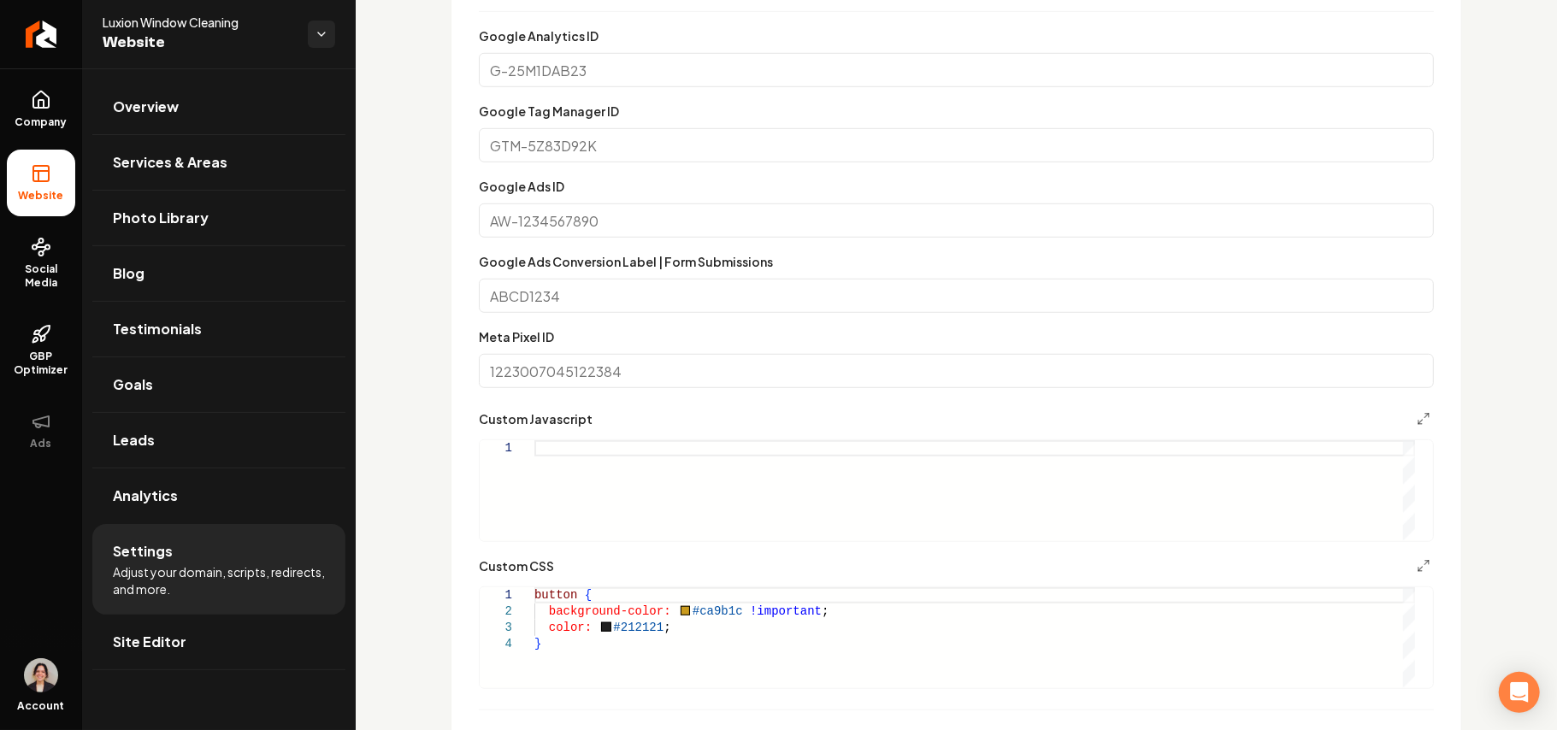
scroll to position [912, 0]
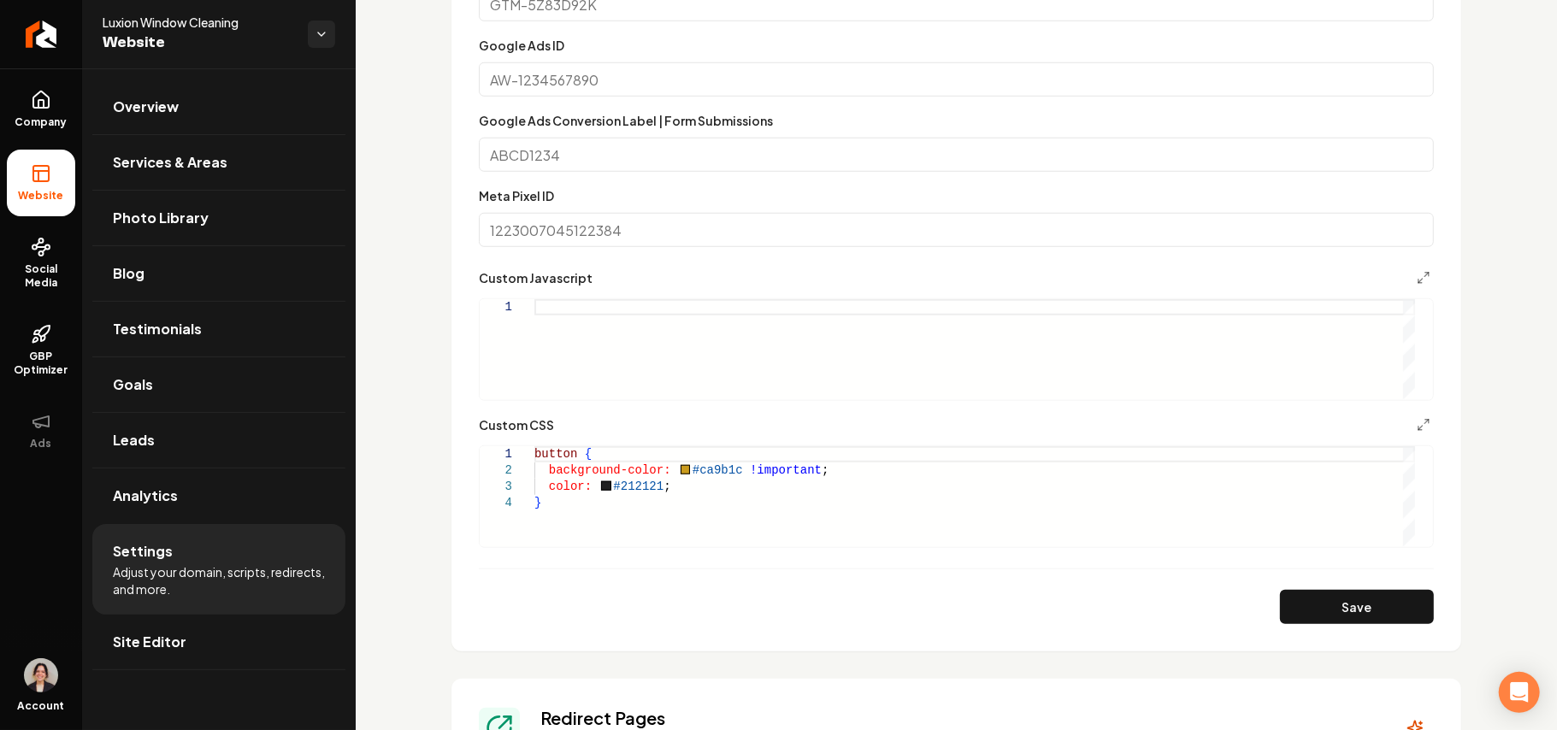
click at [658, 487] on div "button { background-color: #ca9b1c !important ; color: #212121 ; }" at bounding box center [974, 496] width 881 height 100
click at [1341, 613] on button "Save" at bounding box center [1357, 607] width 154 height 34
type textarea "**********"
click at [162, 104] on span "Overview" at bounding box center [146, 107] width 66 height 21
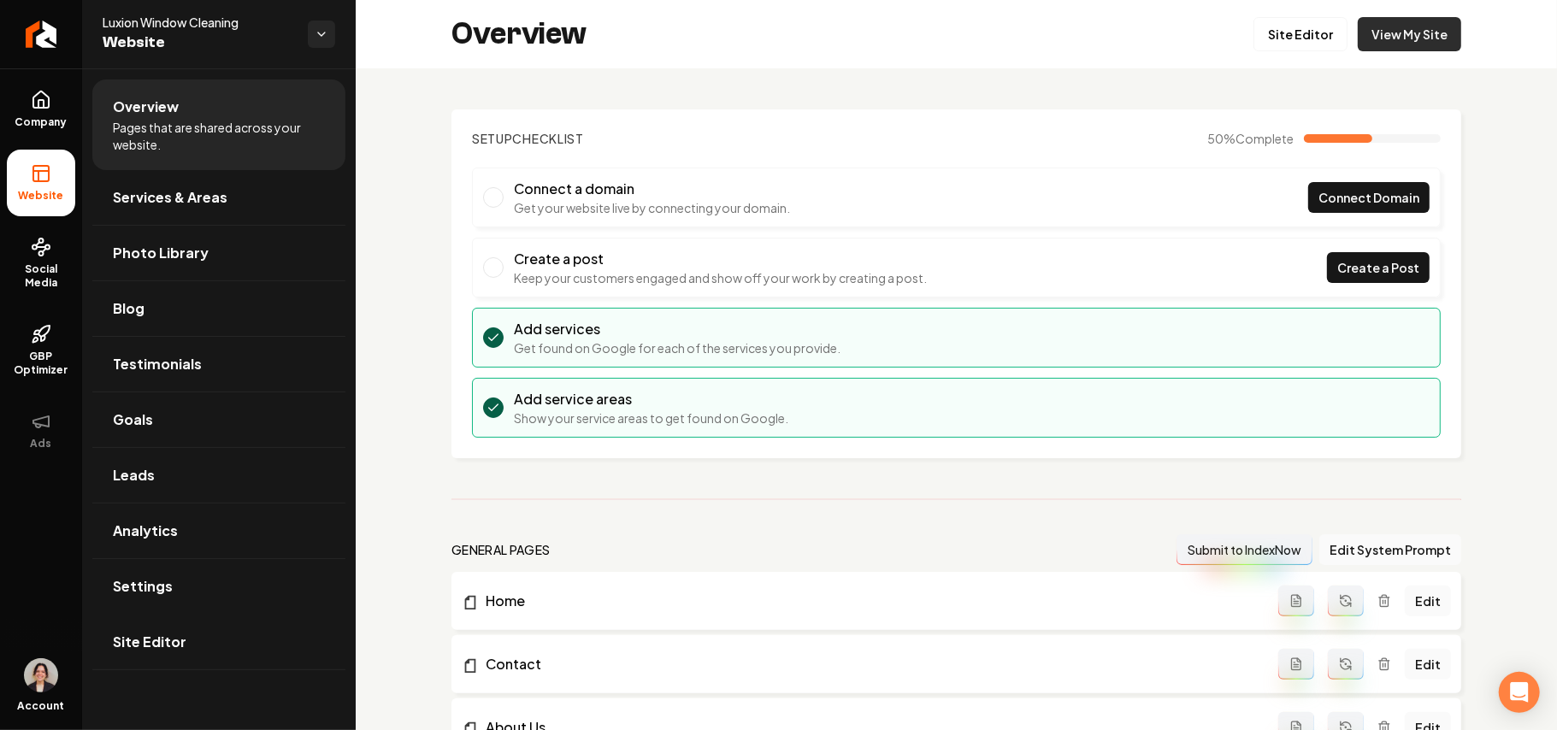
click at [1413, 28] on link "View My Site" at bounding box center [1409, 34] width 103 height 34
click at [1289, 31] on link "Site Editor" at bounding box center [1301, 34] width 94 height 34
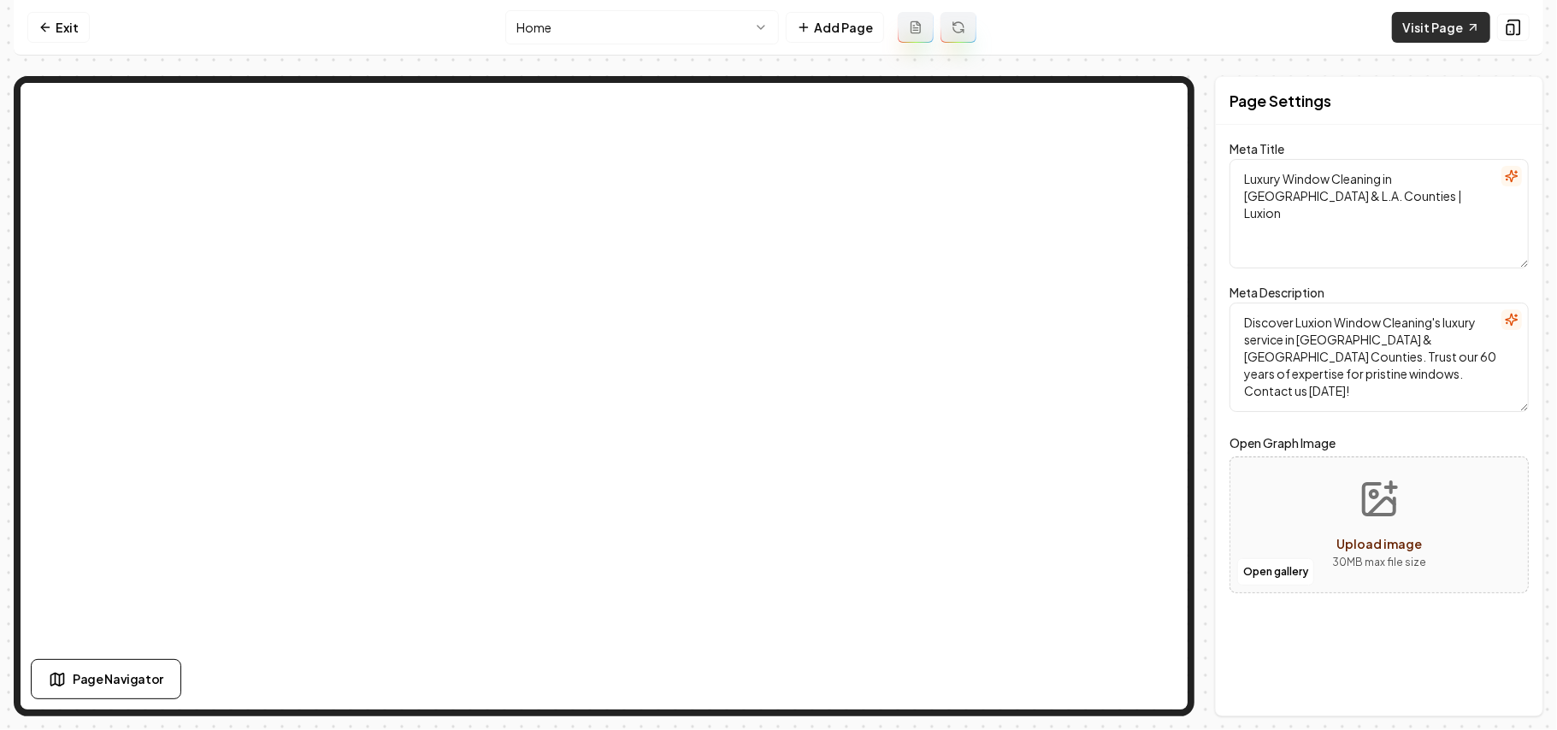
click at [1421, 27] on link "Visit Page" at bounding box center [1441, 27] width 98 height 31
click at [69, 21] on link "Exit" at bounding box center [58, 27] width 62 height 31
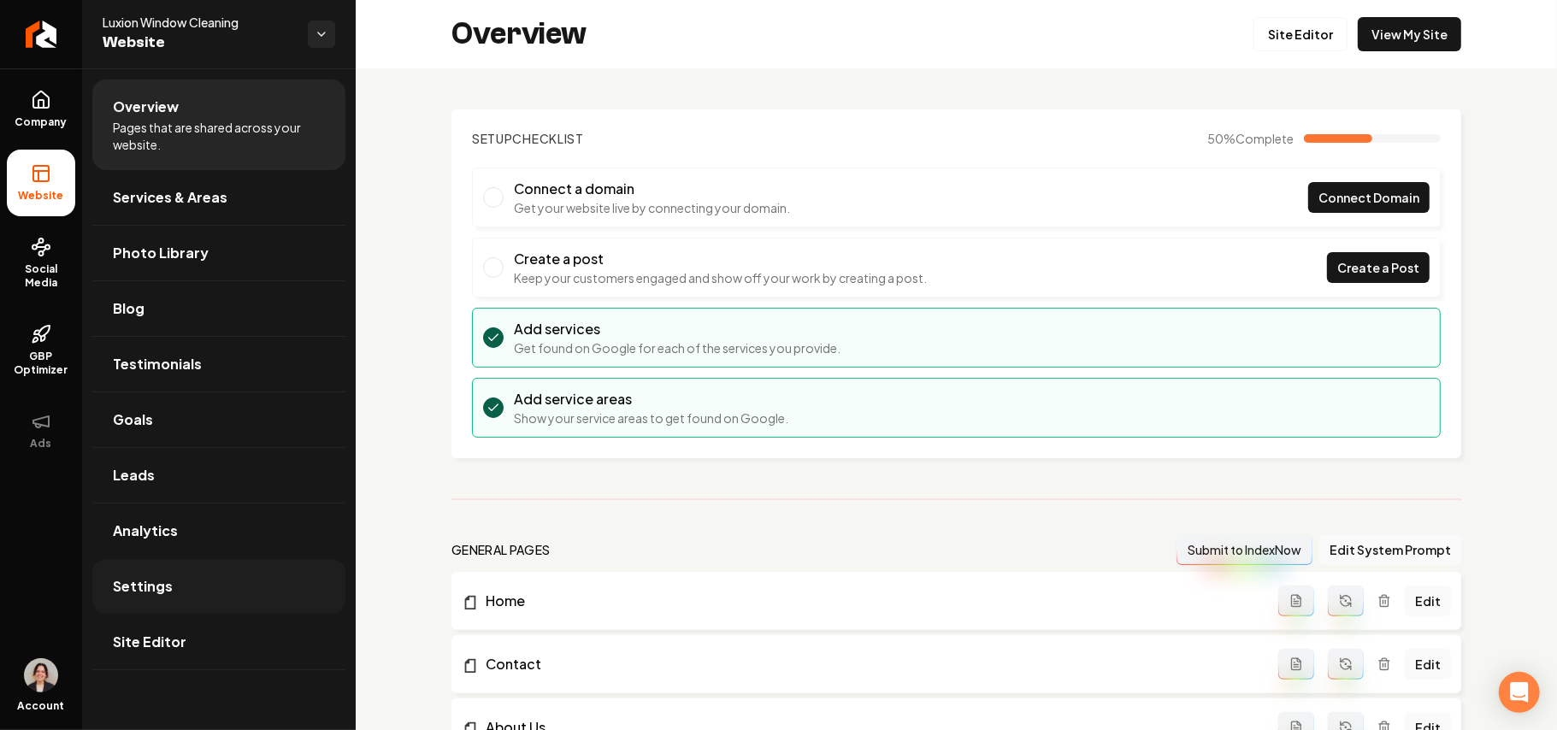
click at [159, 587] on span "Settings" at bounding box center [143, 586] width 60 height 21
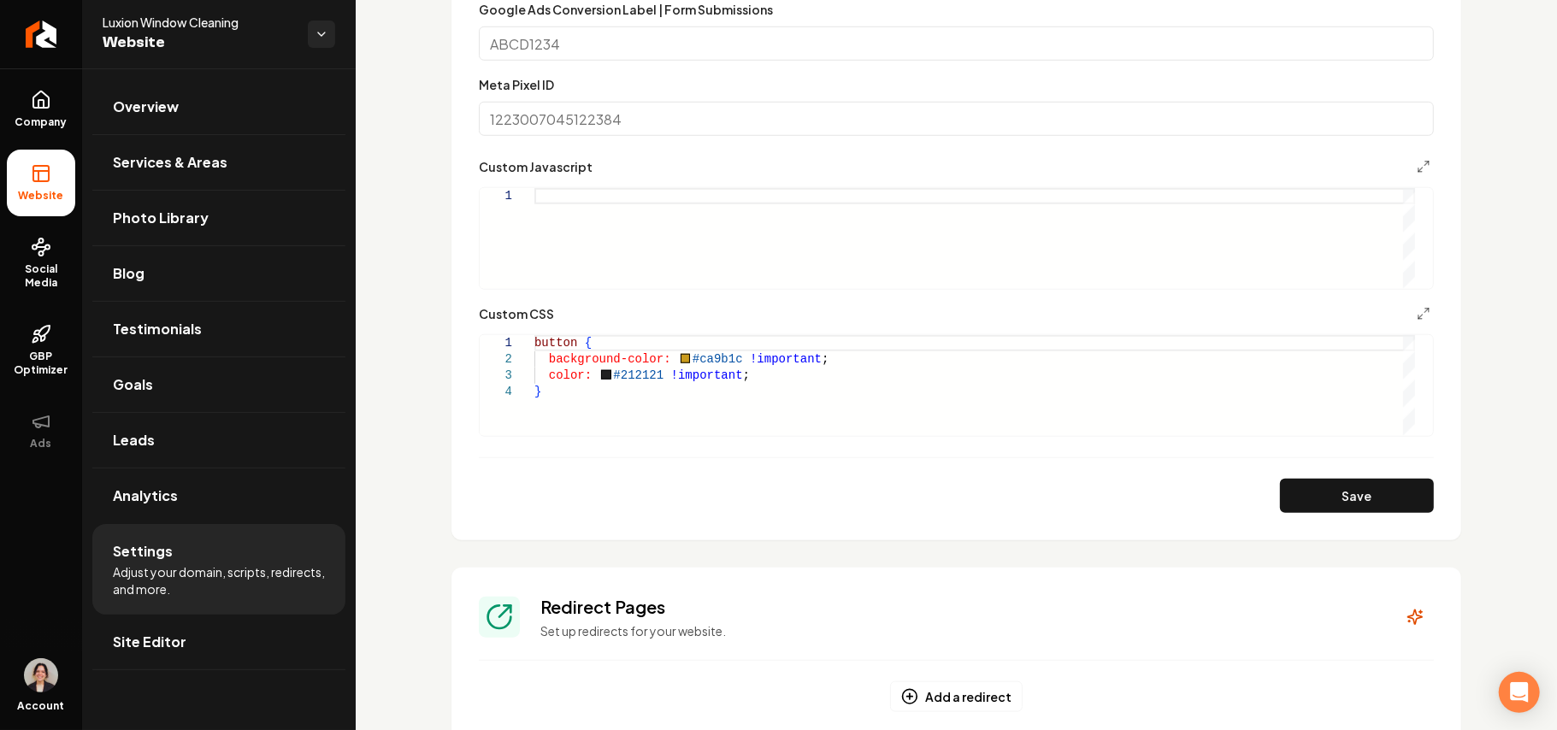
scroll to position [1026, 0]
click at [572, 339] on div "button { background-color: #ca9b1c !important ; color: #212121 !important ; }" at bounding box center [974, 382] width 881 height 100
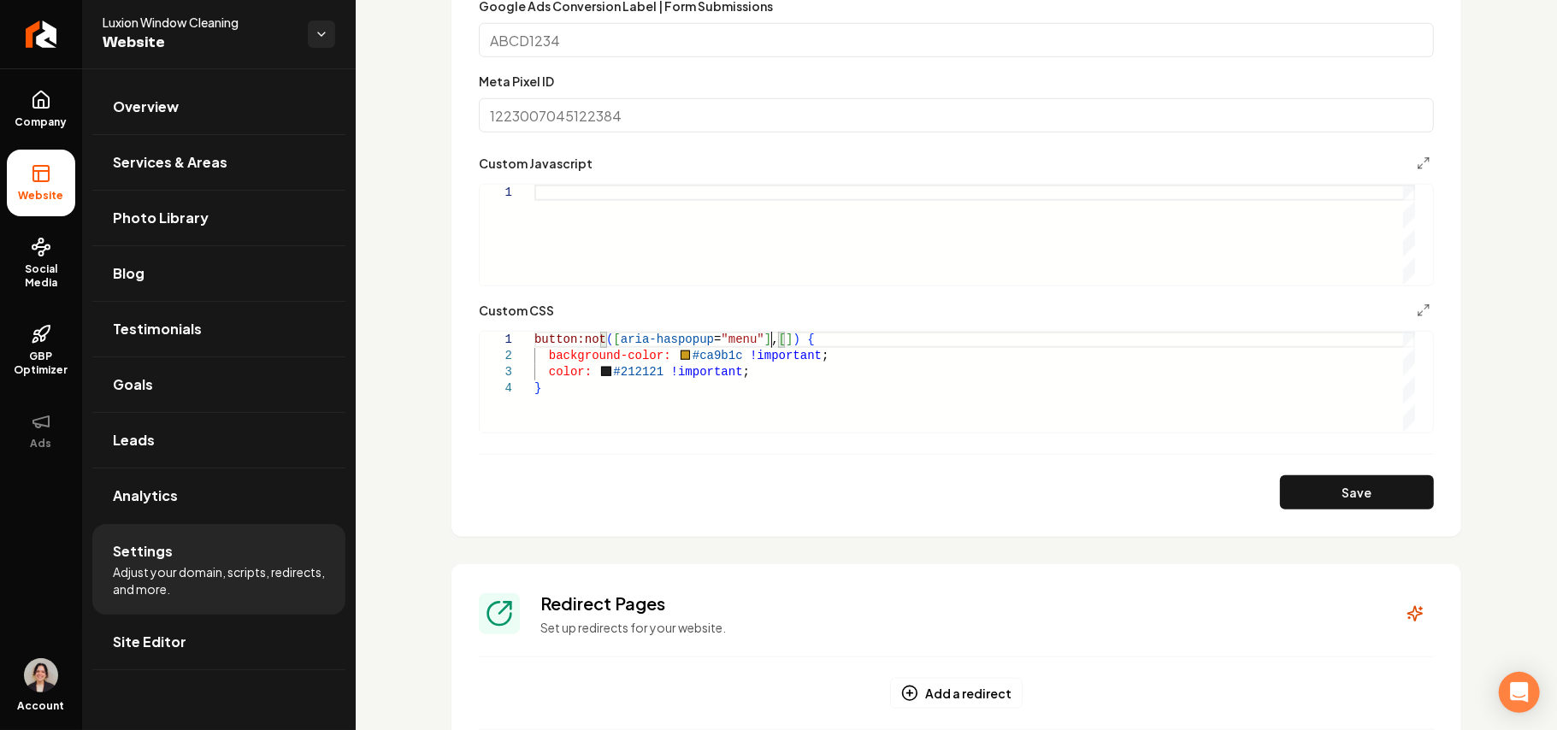
scroll to position [0, 234]
type textarea "**********"
click at [1325, 494] on button "Save" at bounding box center [1357, 492] width 154 height 34
click at [180, 638] on span "Site Editor" at bounding box center [150, 642] width 74 height 21
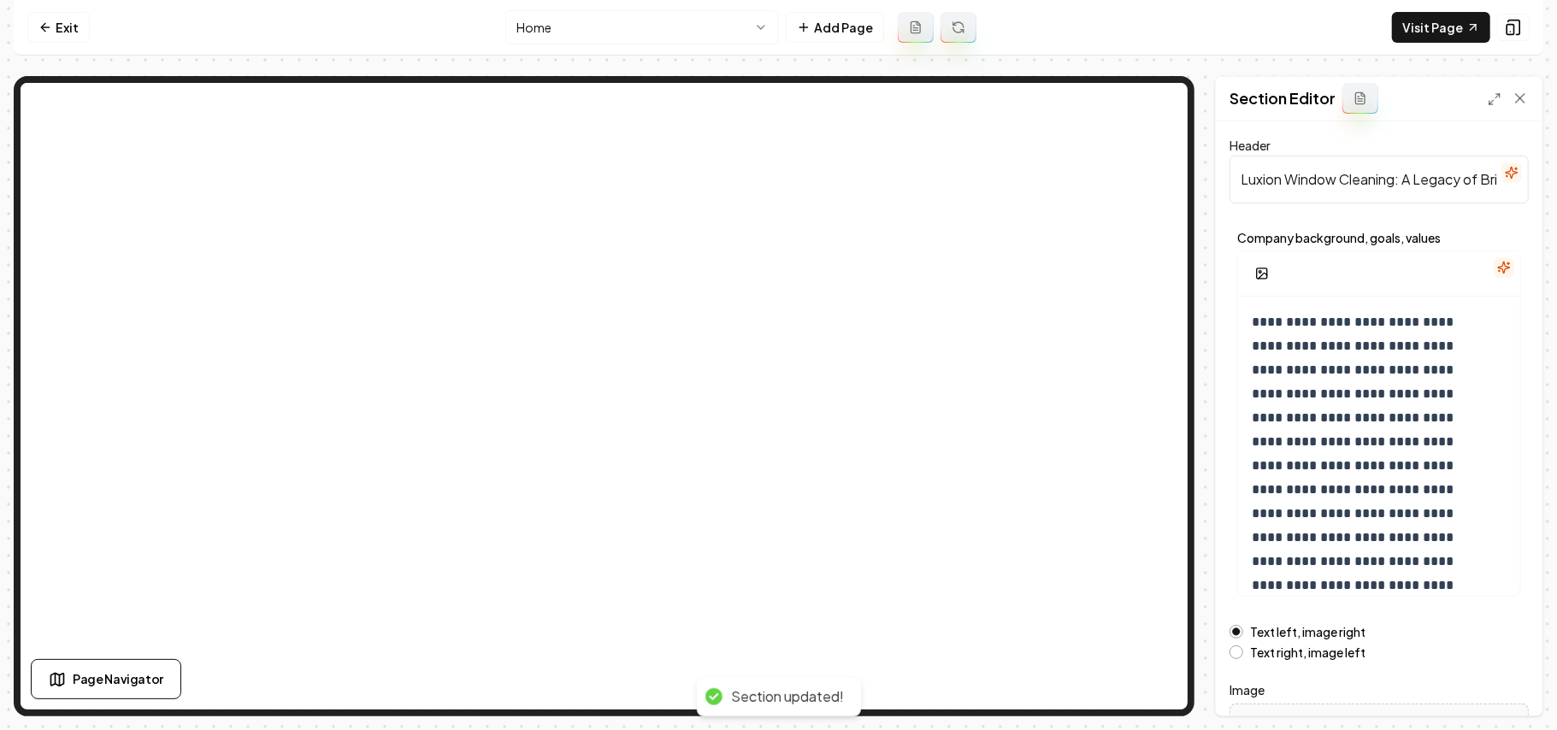
scroll to position [195, 0]
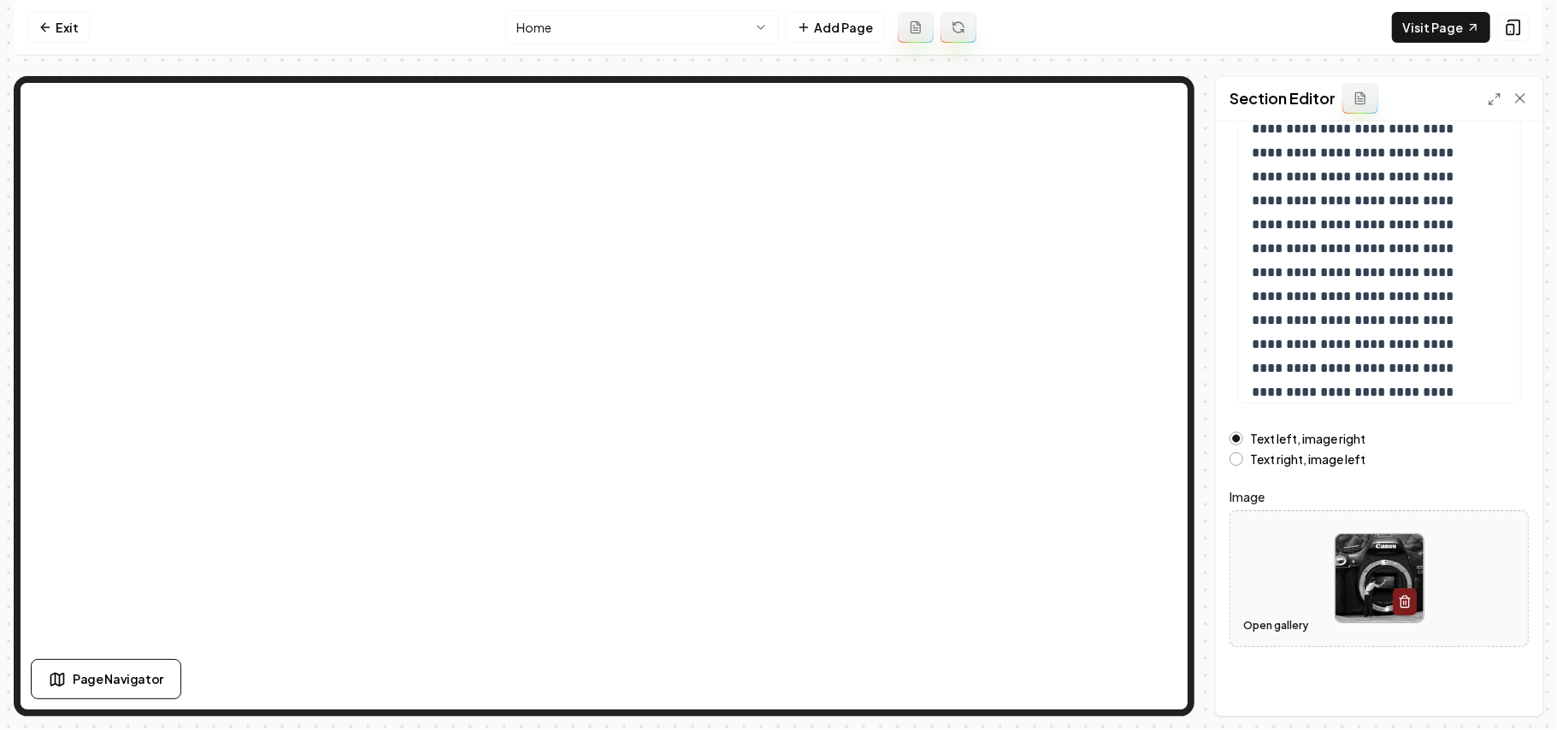
click at [1284, 624] on button "Open gallery" at bounding box center [1275, 625] width 77 height 27
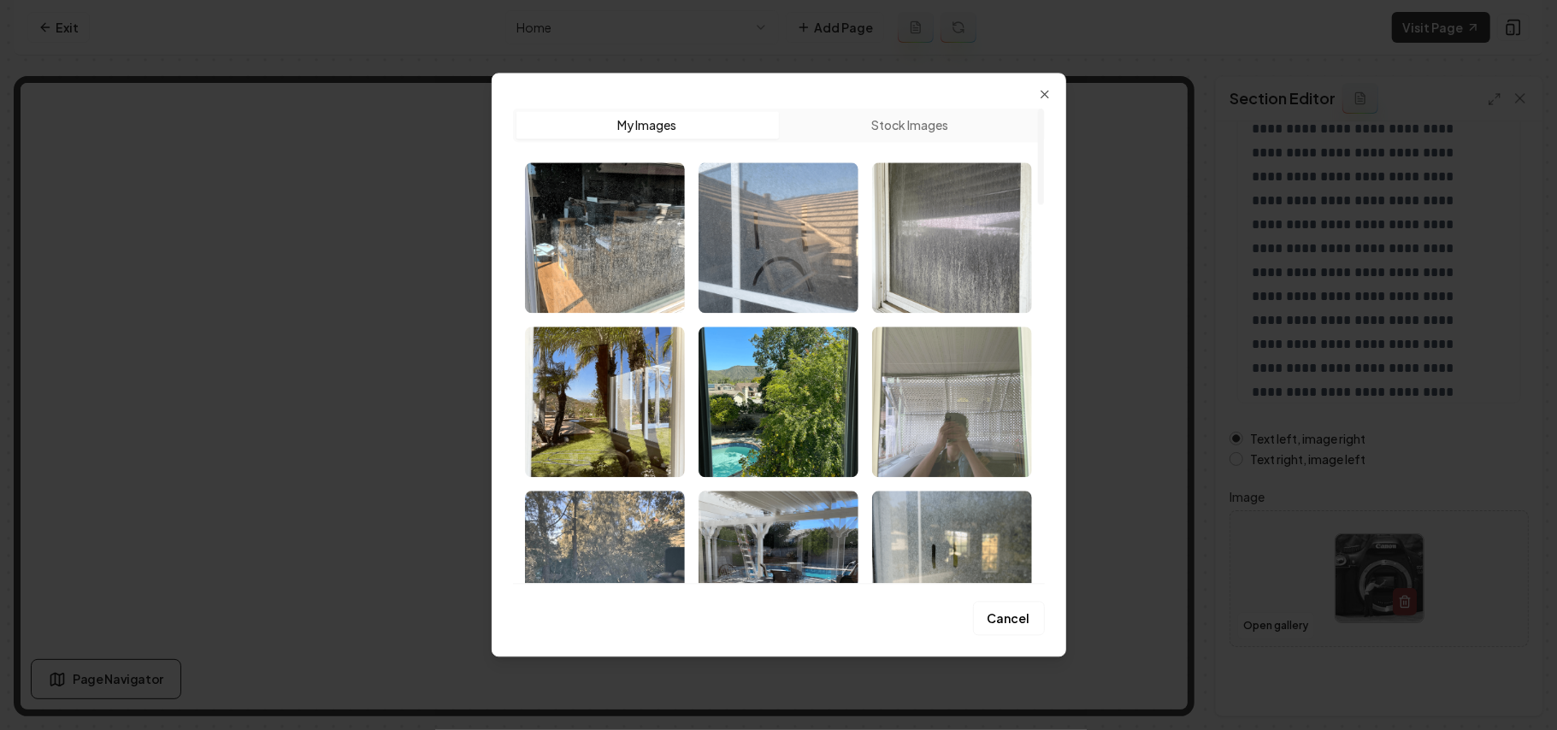
click at [951, 411] on img "Select image image_68b1e9a75c7cd75eb8f75d7a.png" at bounding box center [952, 402] width 160 height 150
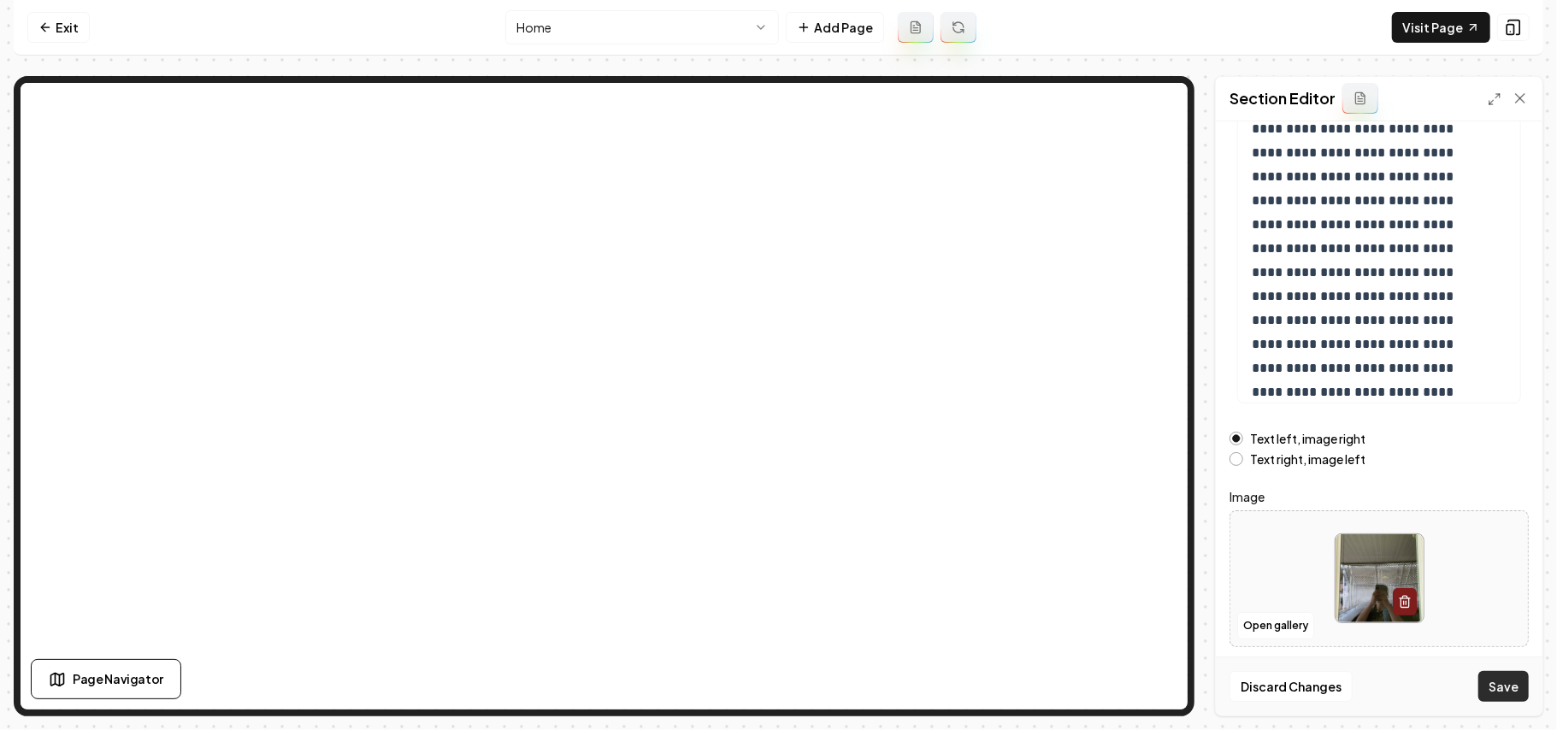
click at [1507, 684] on button "Save" at bounding box center [1503, 686] width 50 height 31
click at [1291, 626] on button "Open gallery" at bounding box center [1275, 625] width 77 height 27
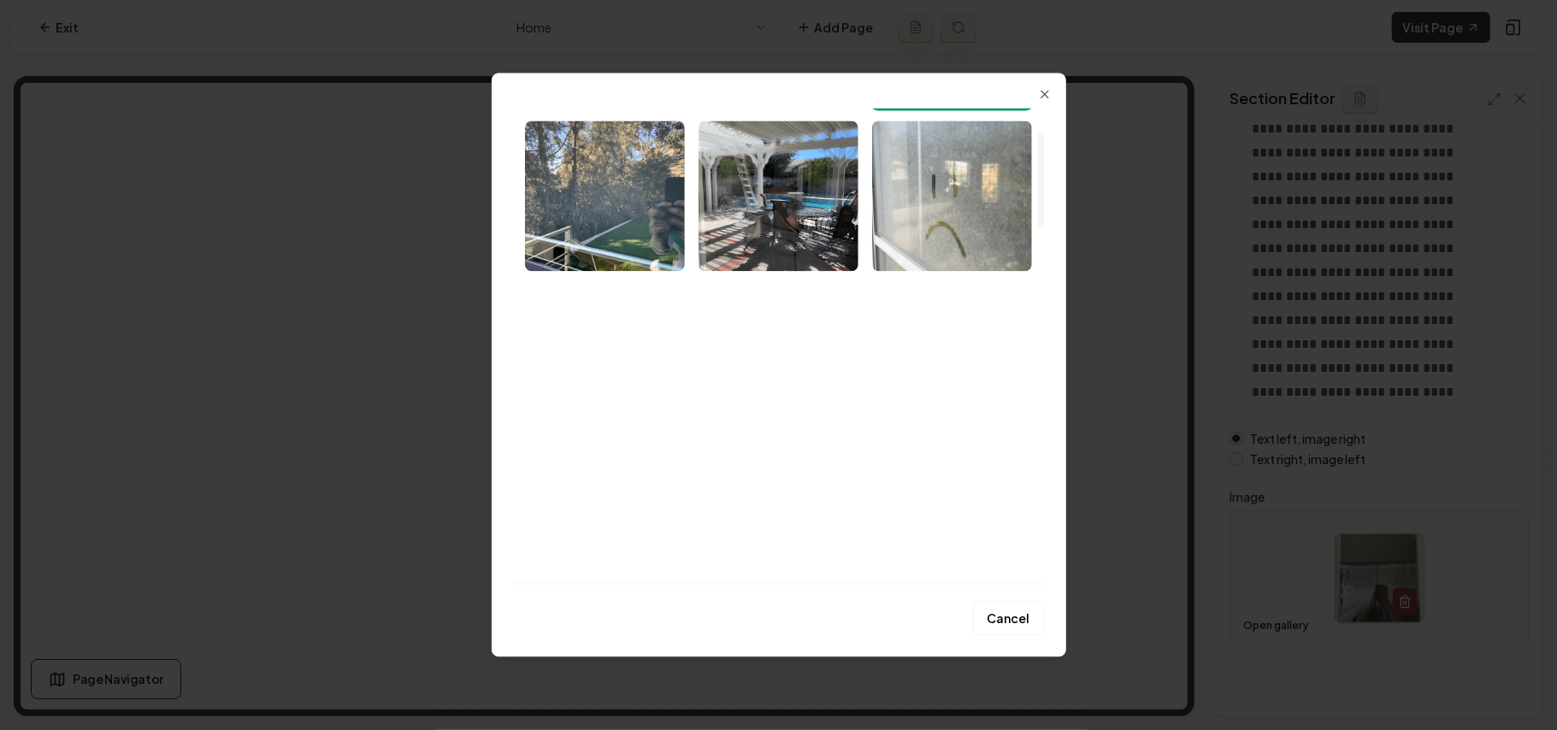
scroll to position [114, 0]
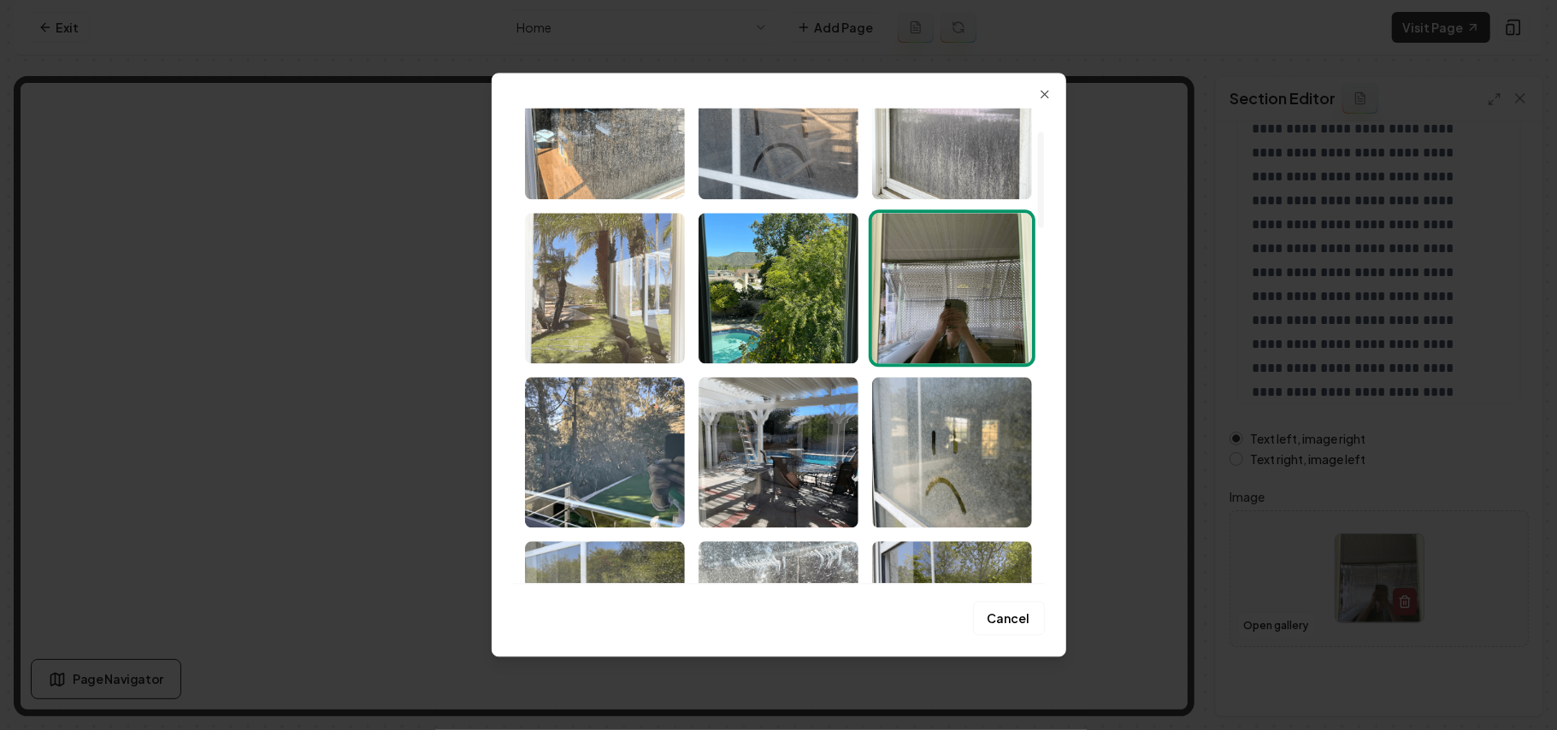
click at [593, 325] on img "Select image image_68b1e9a75c7cd75eb8f75f51.png" at bounding box center [605, 288] width 160 height 150
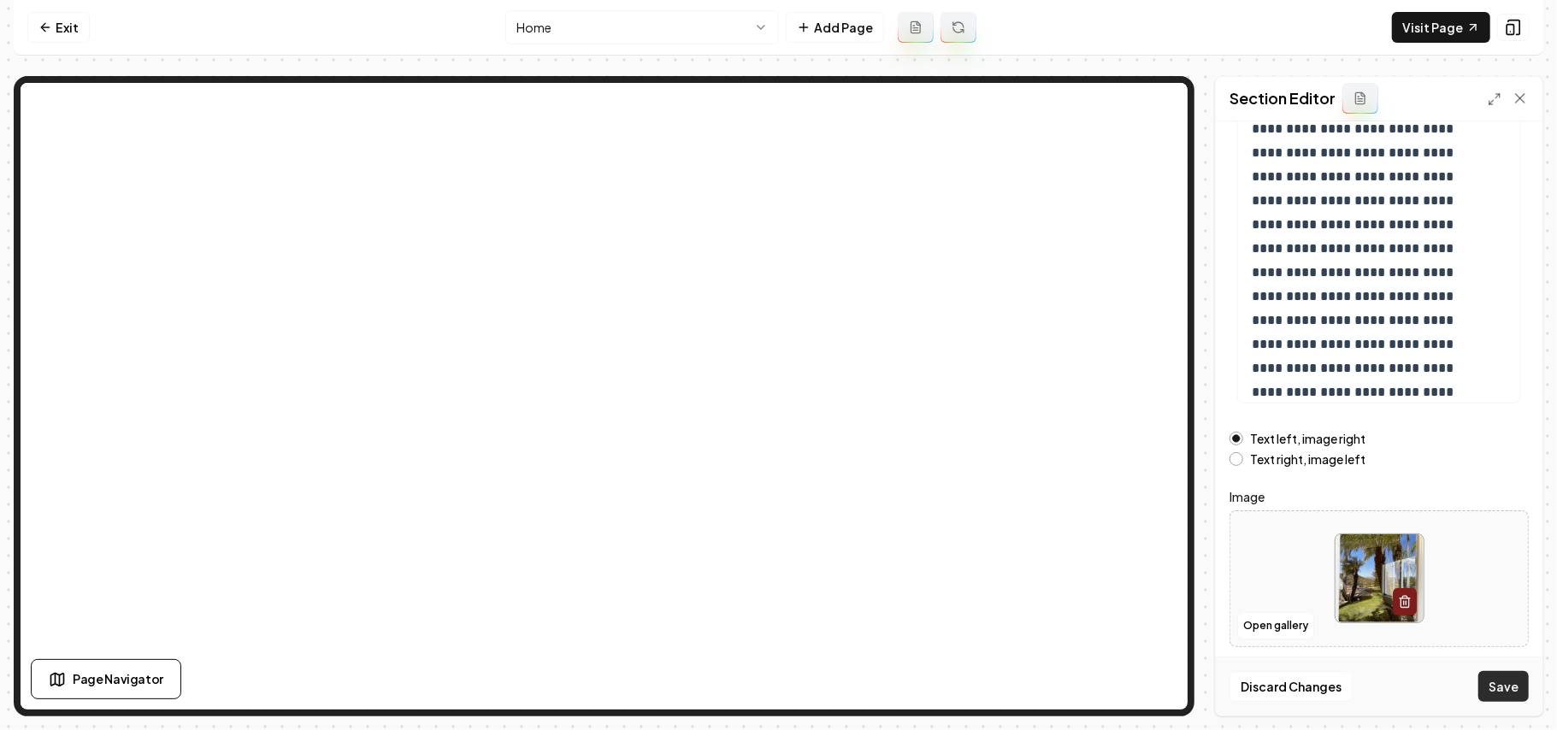
click at [1515, 691] on button "Save" at bounding box center [1503, 686] width 50 height 31
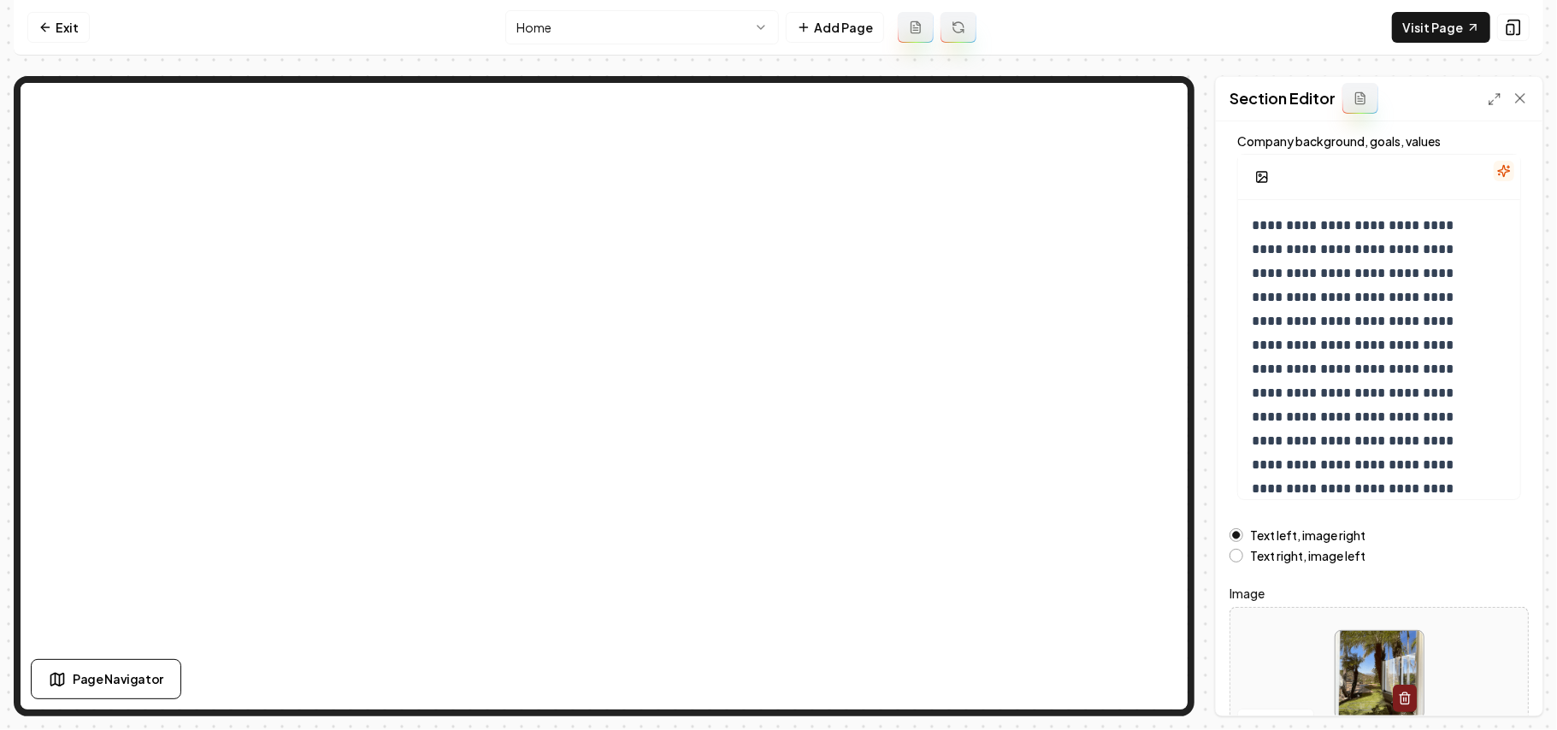
scroll to position [0, 0]
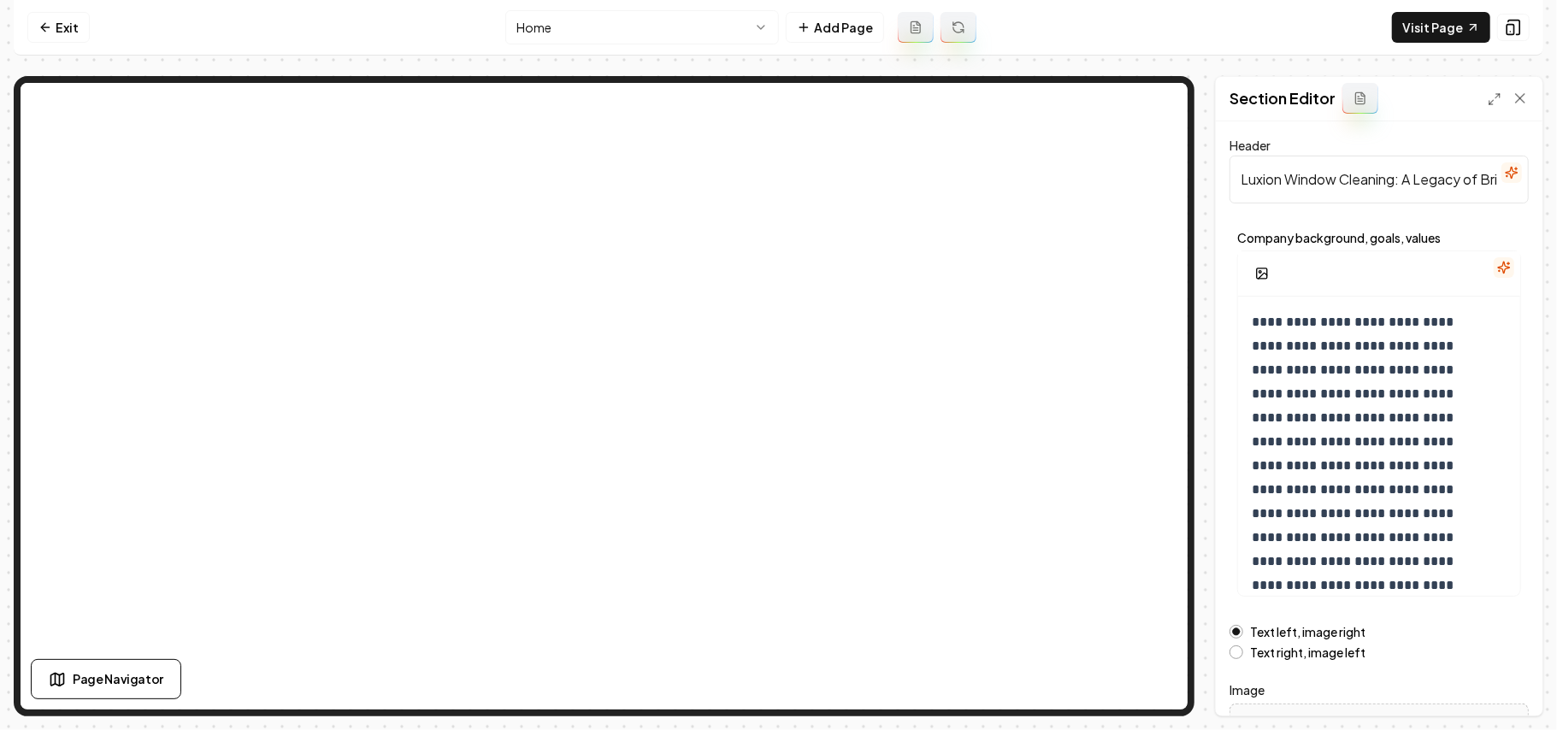
drag, startPoint x: 1219, startPoint y: 189, endPoint x: 1164, endPoint y: 189, distance: 55.6
click at [743, 103] on div "**********" at bounding box center [779, 396] width 1530 height 640
click at [1502, 183] on div at bounding box center [1512, 173] width 21 height 22
drag, startPoint x: 1397, startPoint y: 179, endPoint x: 1556, endPoint y: 193, distance: 159.7
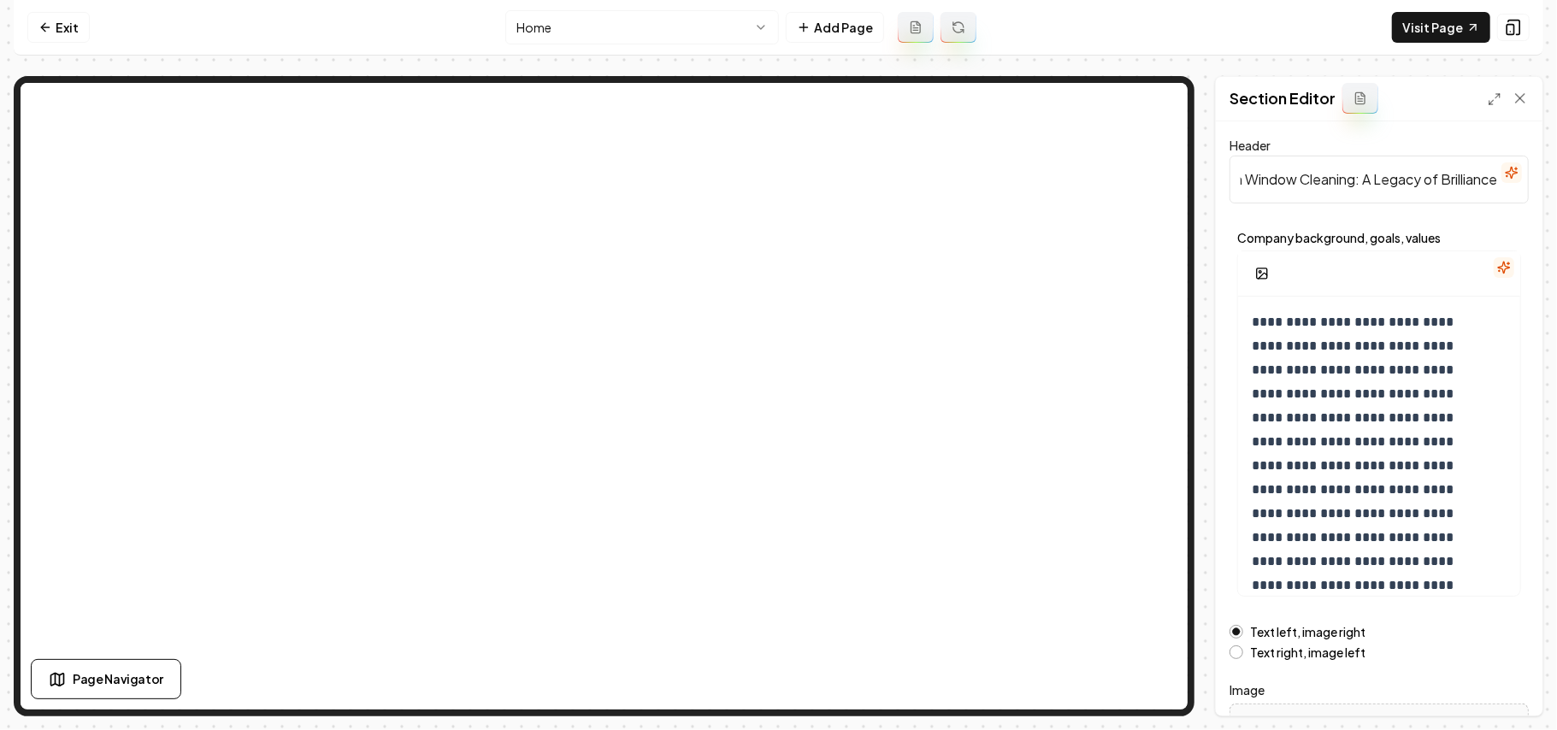
click at [1539, 193] on div "**********" at bounding box center [778, 365] width 1557 height 730
click at [1505, 694] on button "Save" at bounding box center [1503, 686] width 50 height 31
click at [767, 96] on div "**********" at bounding box center [779, 396] width 1530 height 640
type input "About Us"
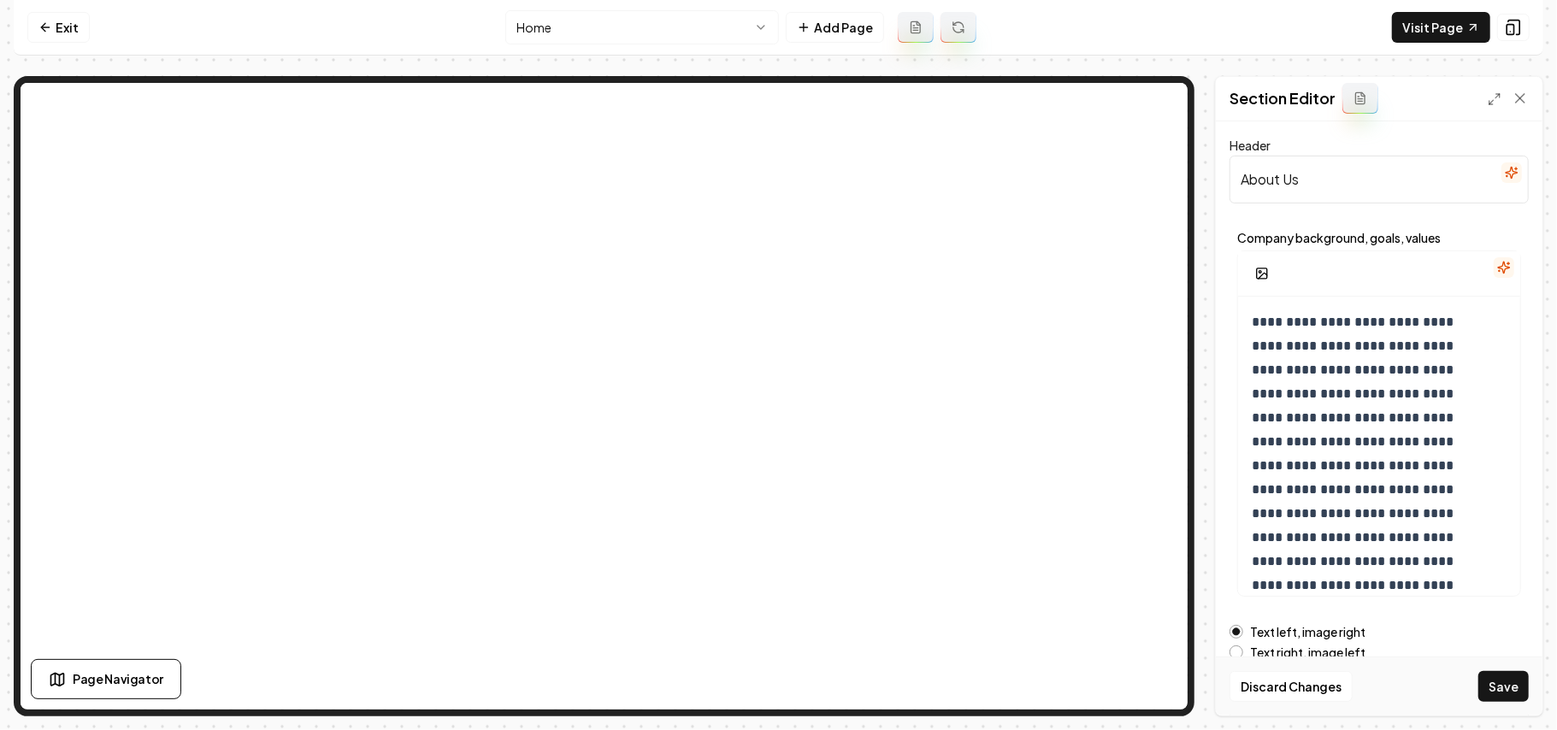
click at [1496, 693] on button "Save" at bounding box center [1503, 686] width 50 height 31
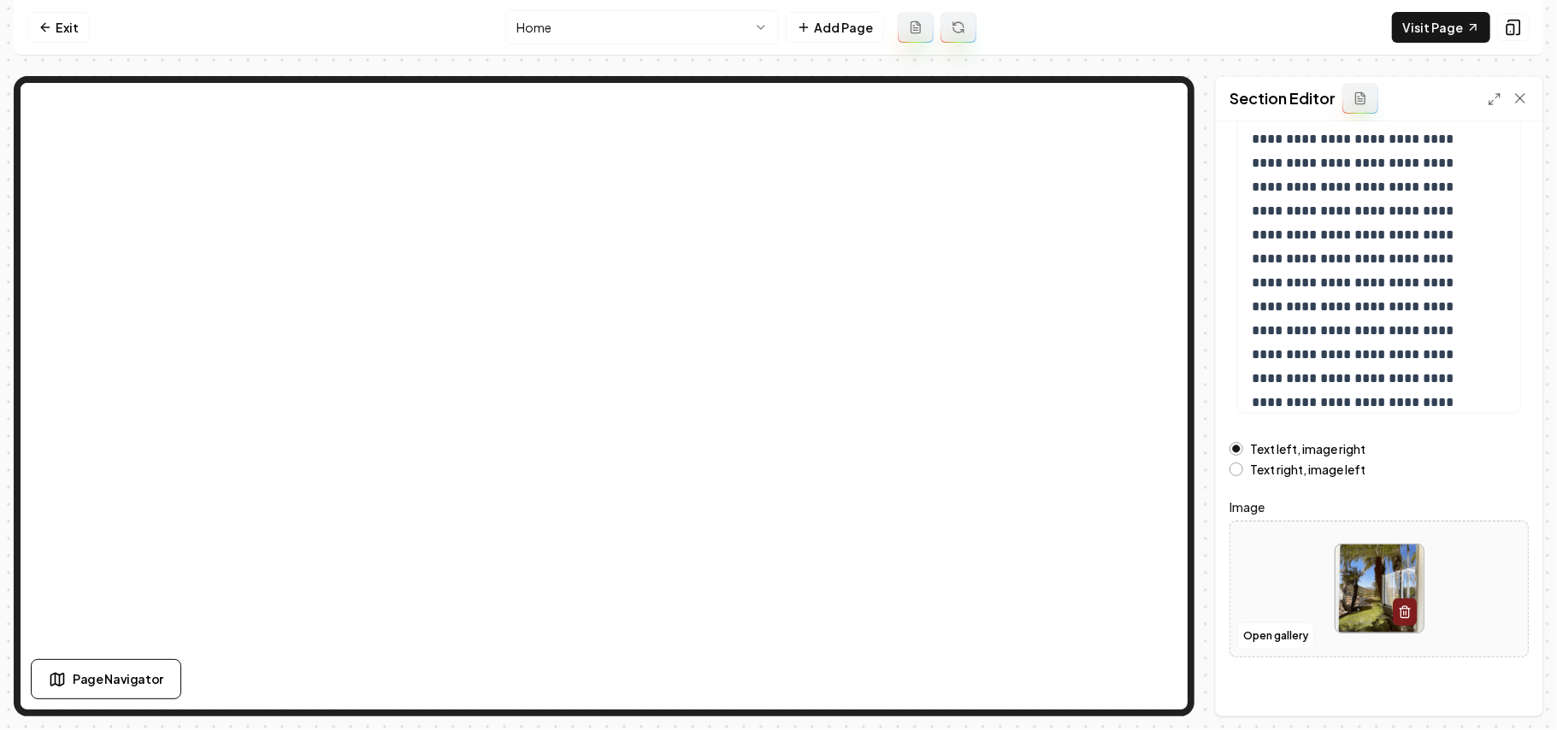
scroll to position [195, 0]
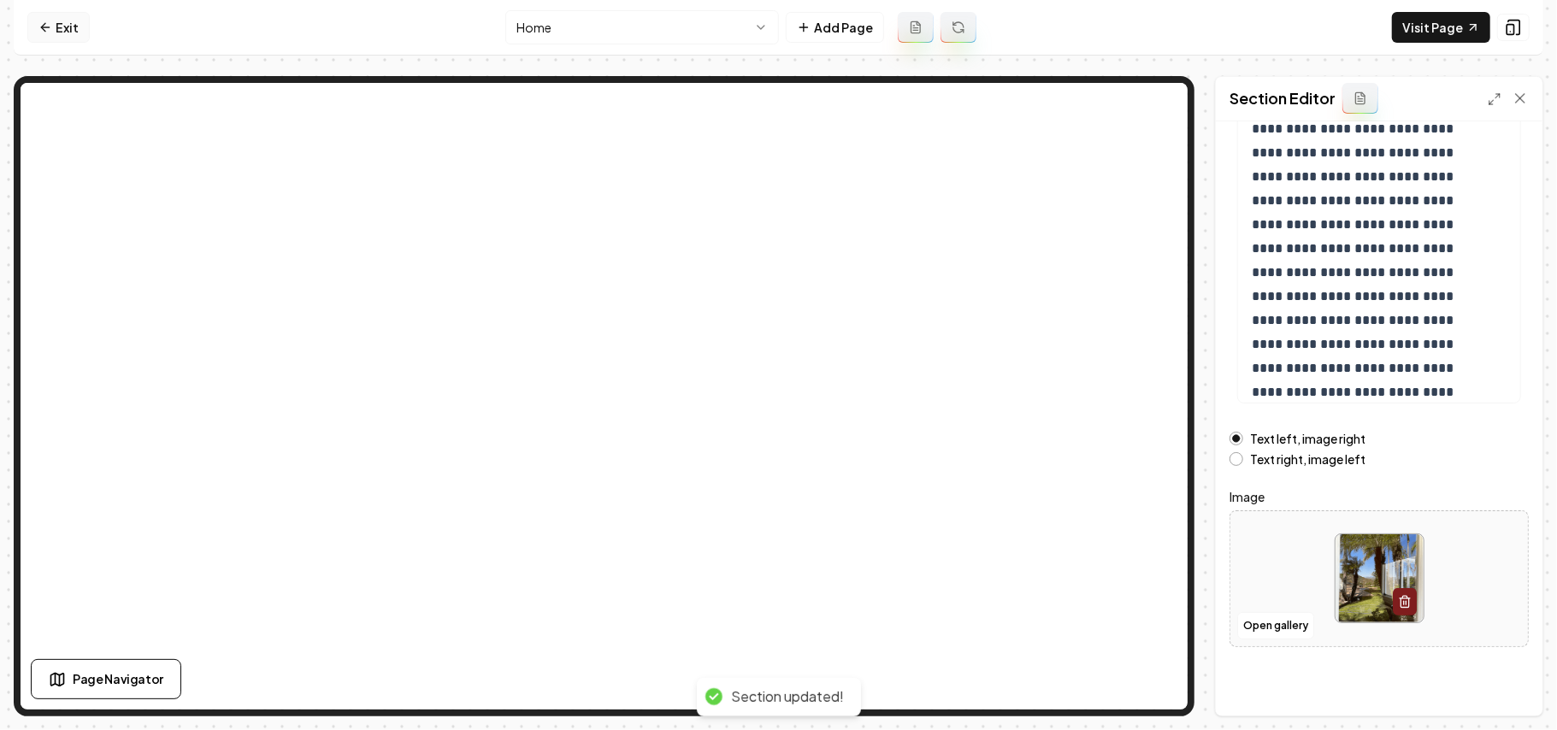
click at [44, 32] on icon at bounding box center [45, 28] width 14 height 14
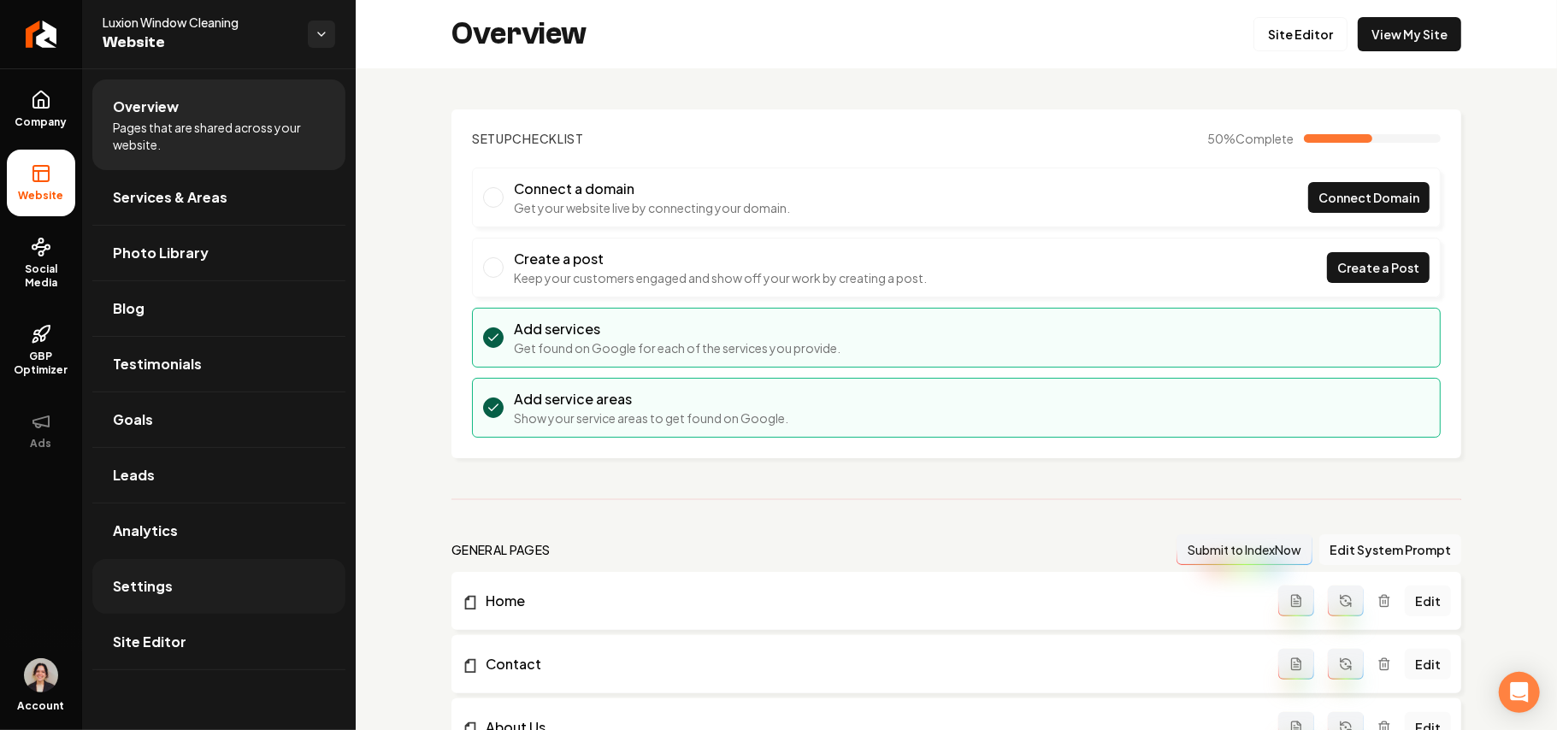
click at [186, 605] on link "Settings" at bounding box center [218, 586] width 253 height 55
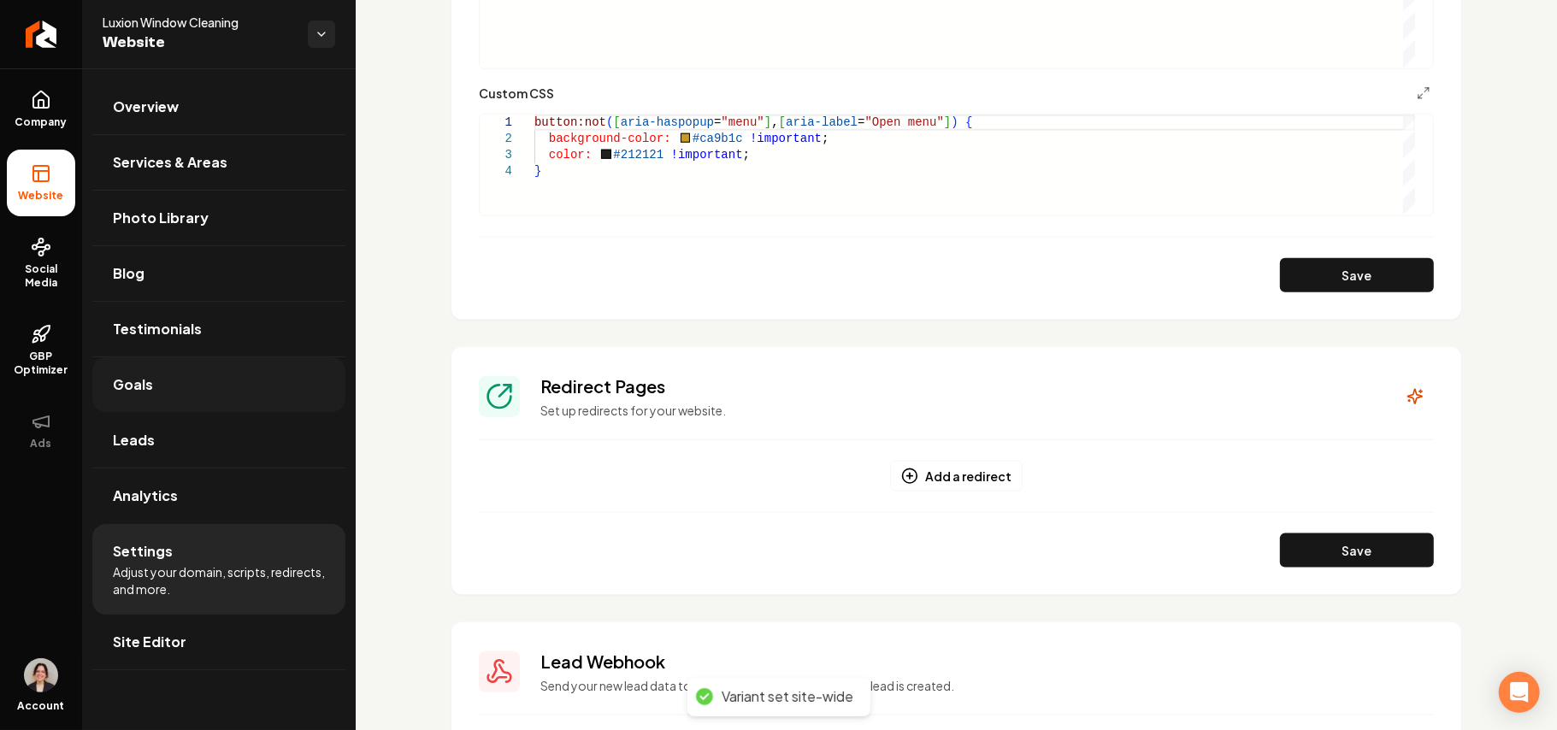
scroll to position [1254, 0]
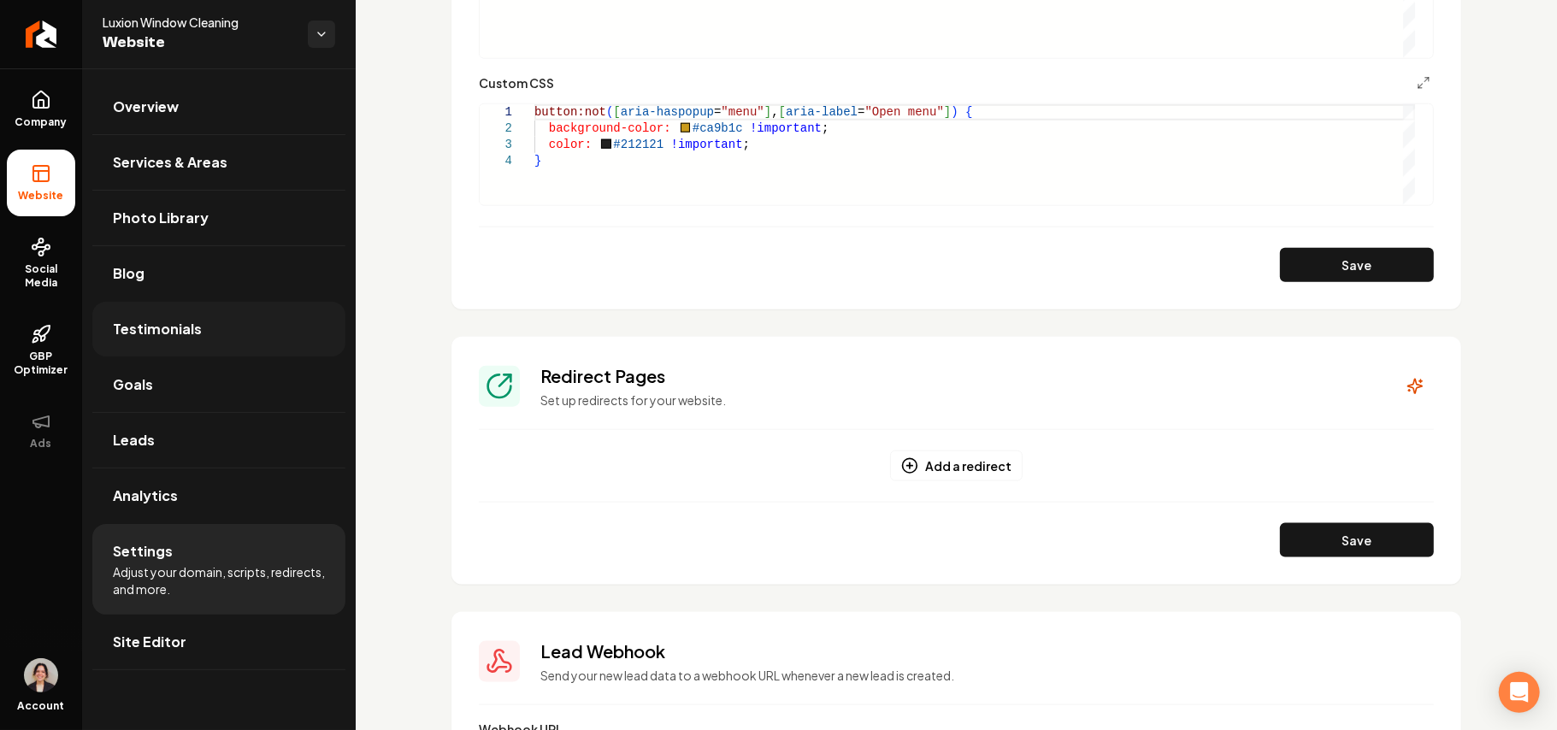
click at [216, 327] on link "Testimonials" at bounding box center [218, 329] width 253 height 55
click at [190, 328] on span "Testimonials" at bounding box center [157, 329] width 89 height 21
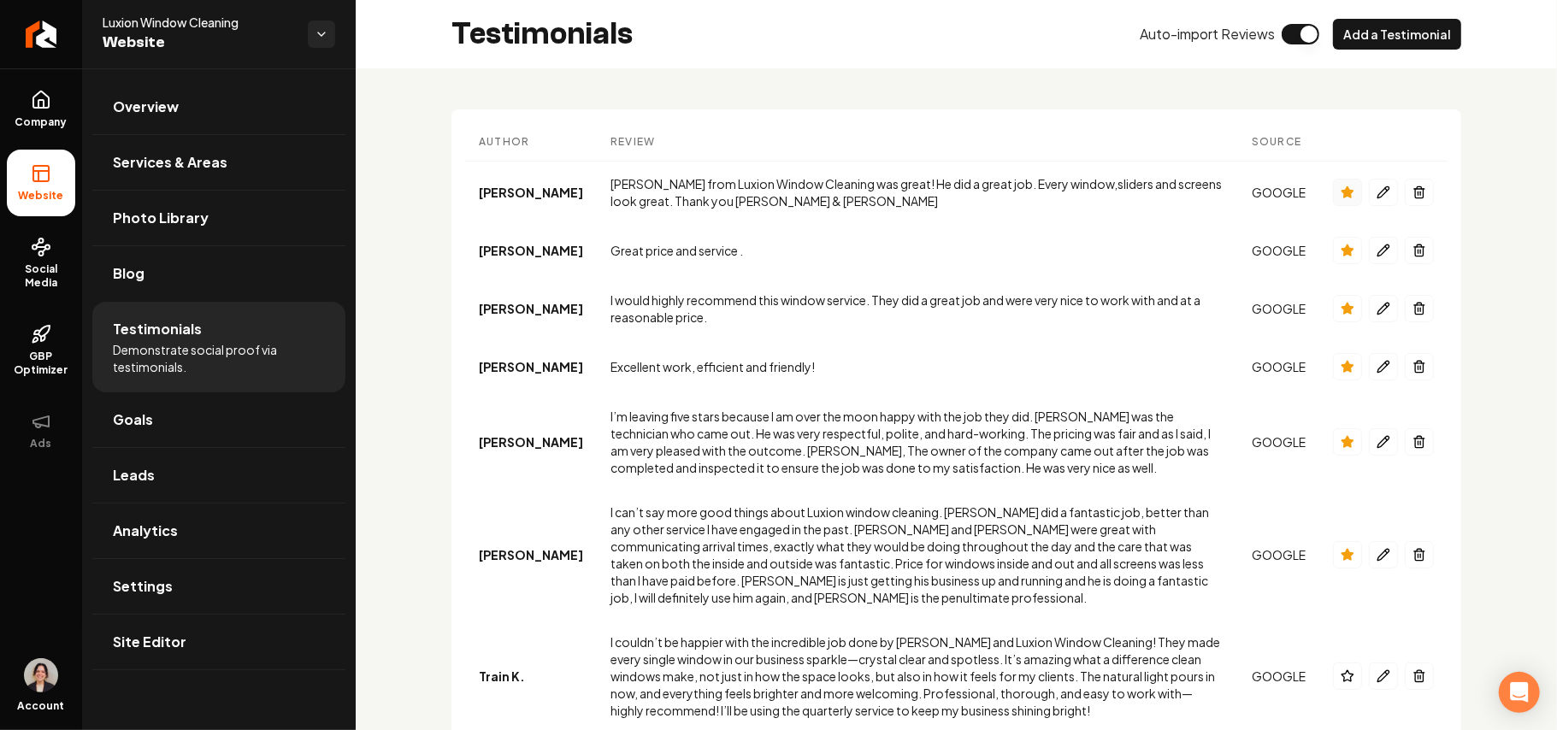
click at [1333, 198] on button "Main content area" at bounding box center [1347, 192] width 29 height 27
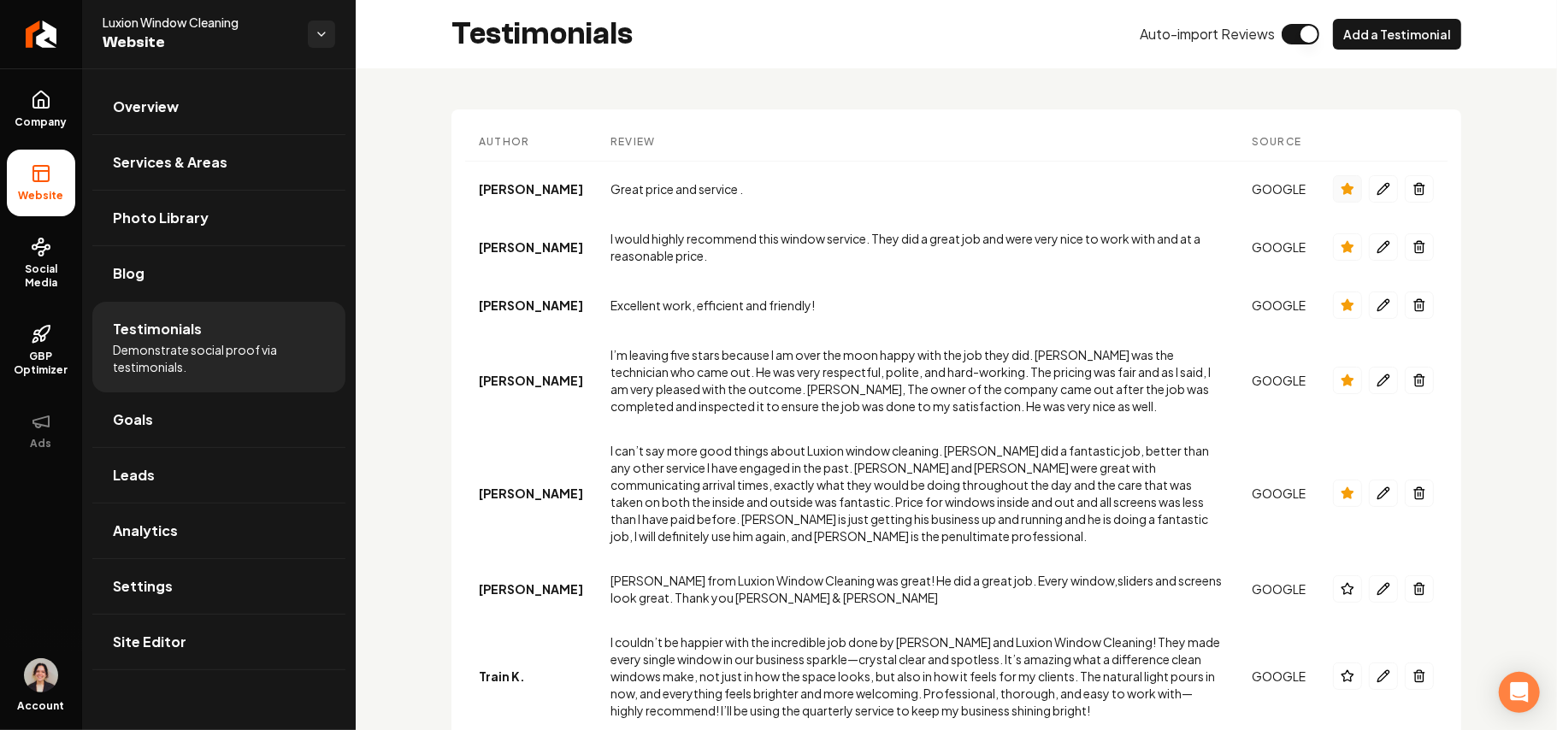
click at [1341, 193] on icon "Main content area" at bounding box center [1348, 189] width 14 height 14
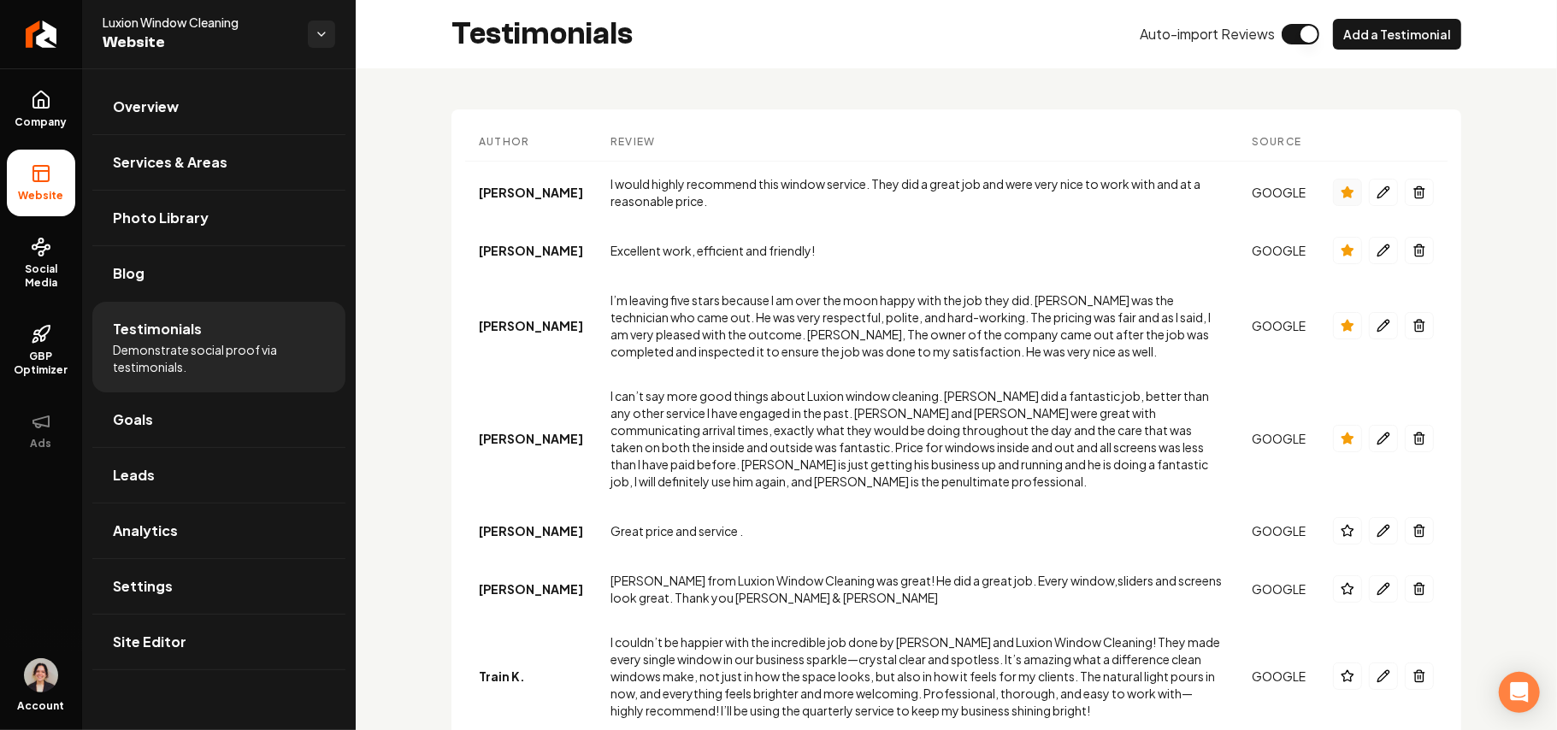
click at [1342, 193] on icon "Main content area" at bounding box center [1347, 191] width 11 height 11
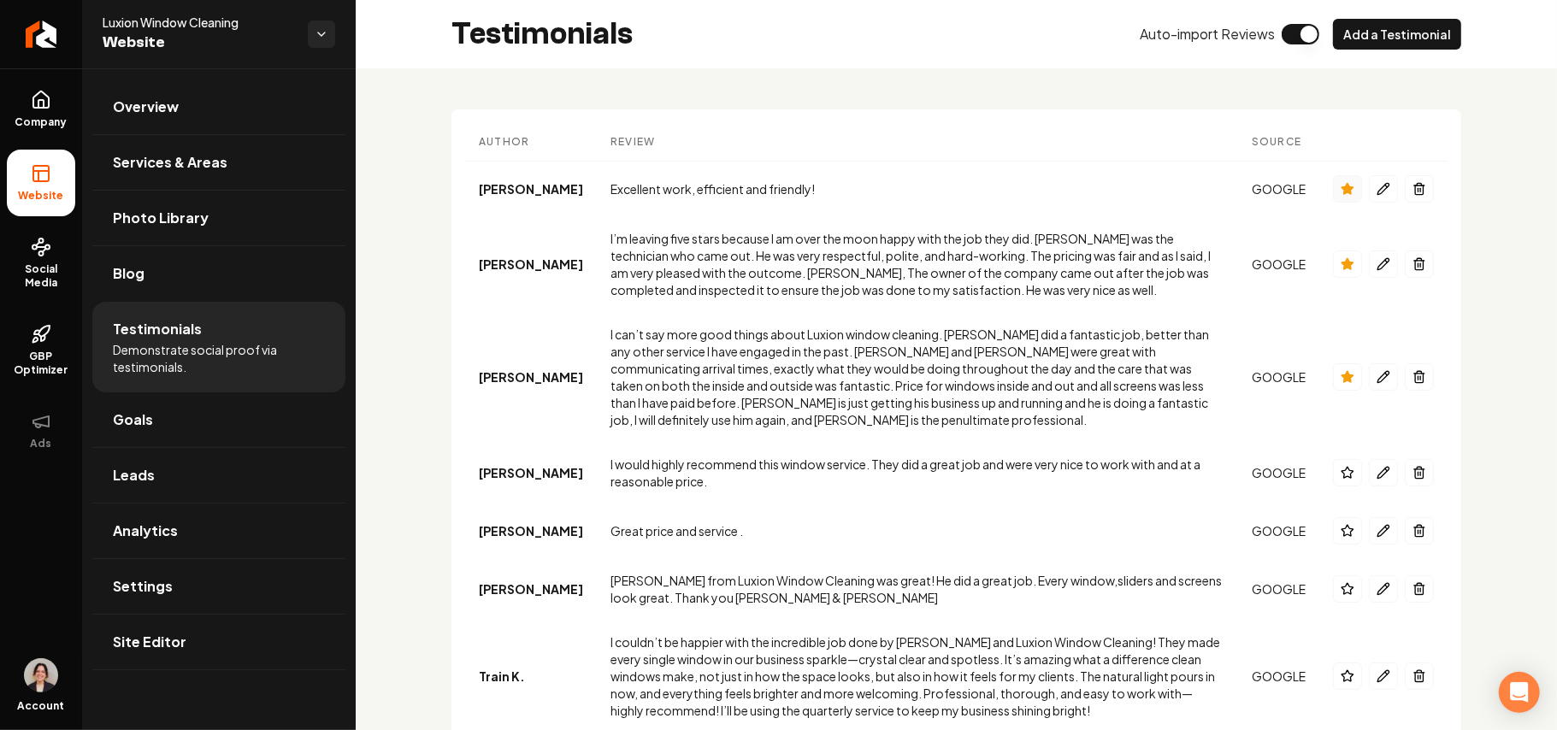
click at [1341, 193] on icon "Main content area" at bounding box center [1348, 189] width 14 height 14
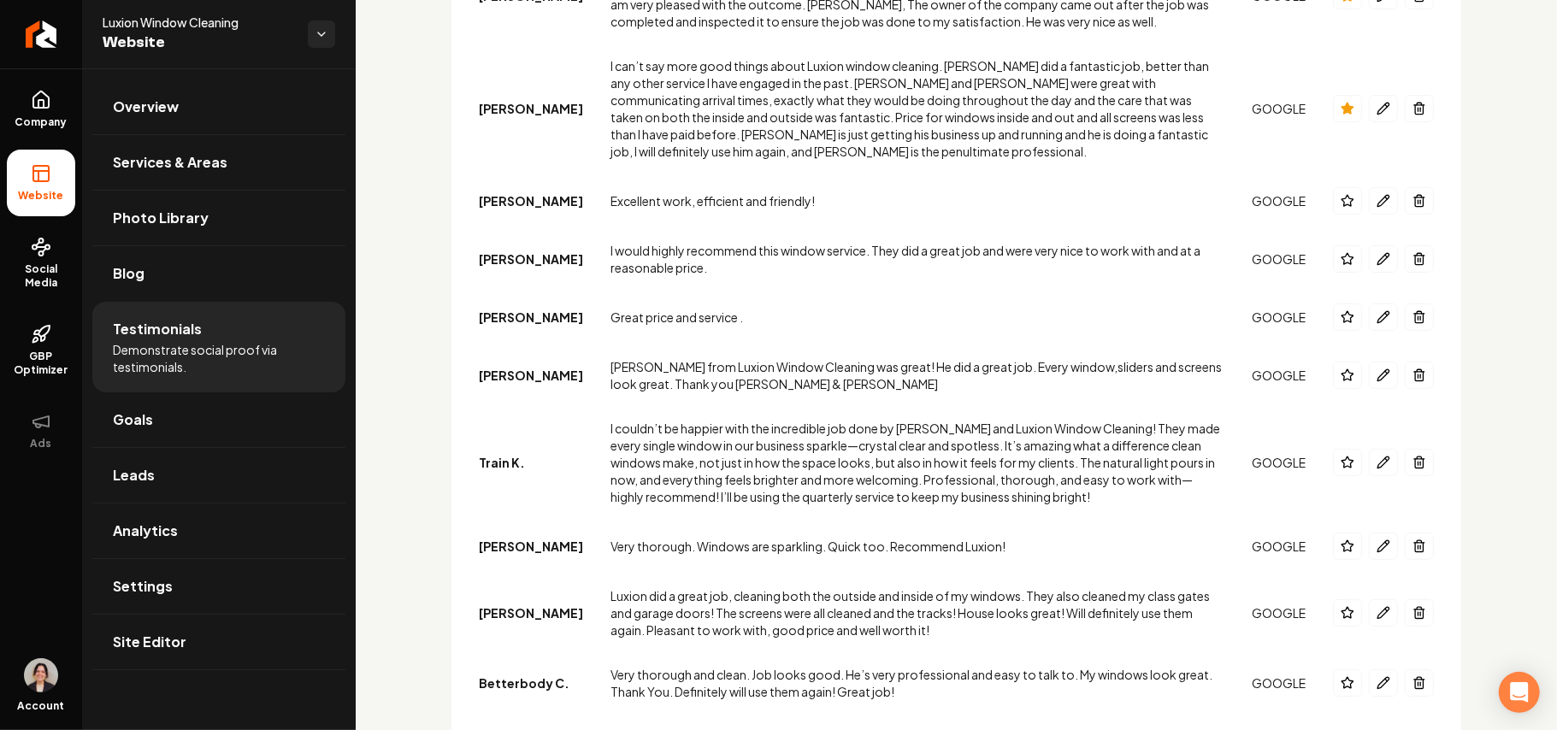
scroll to position [227, 0]
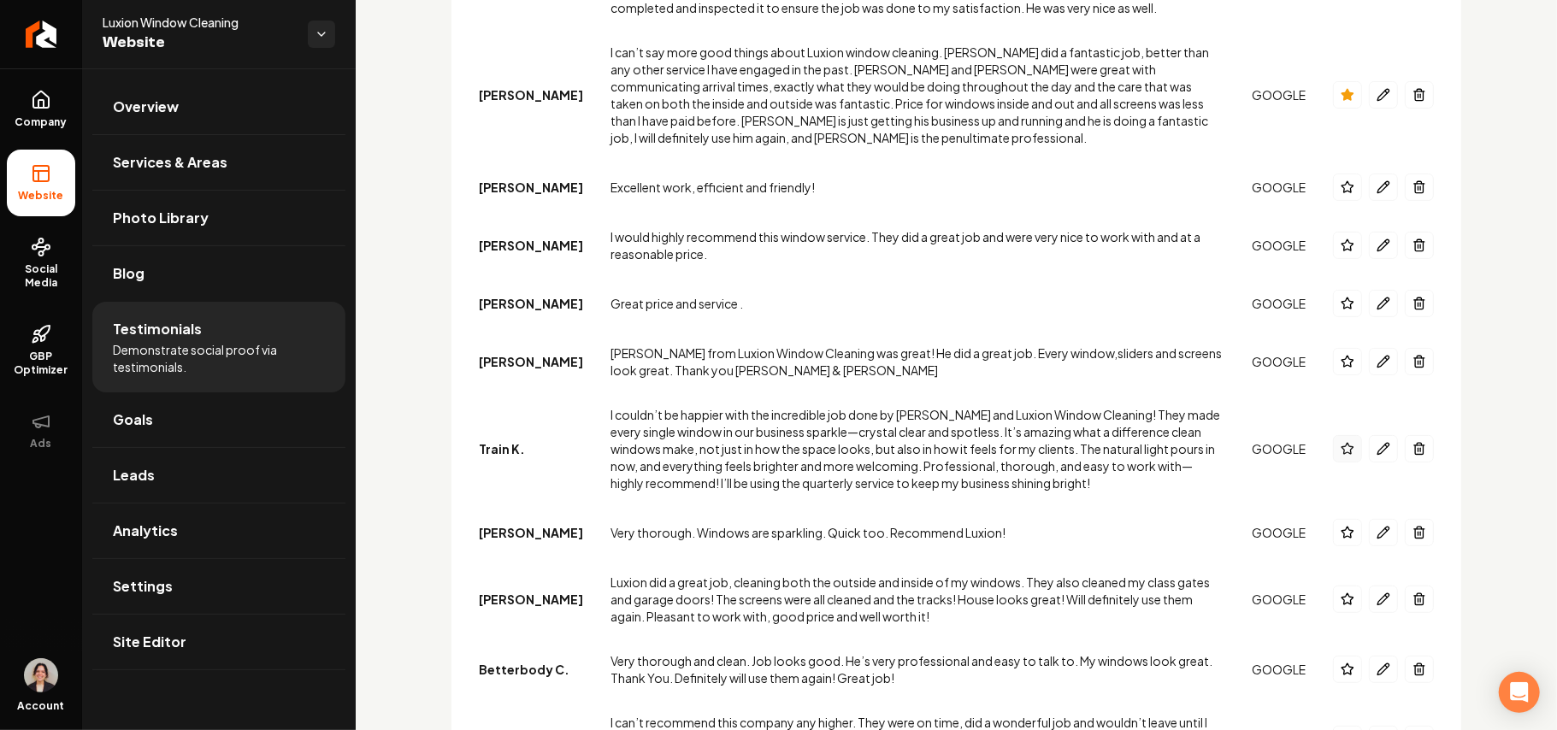
click at [1333, 456] on button "Main content area" at bounding box center [1347, 448] width 29 height 27
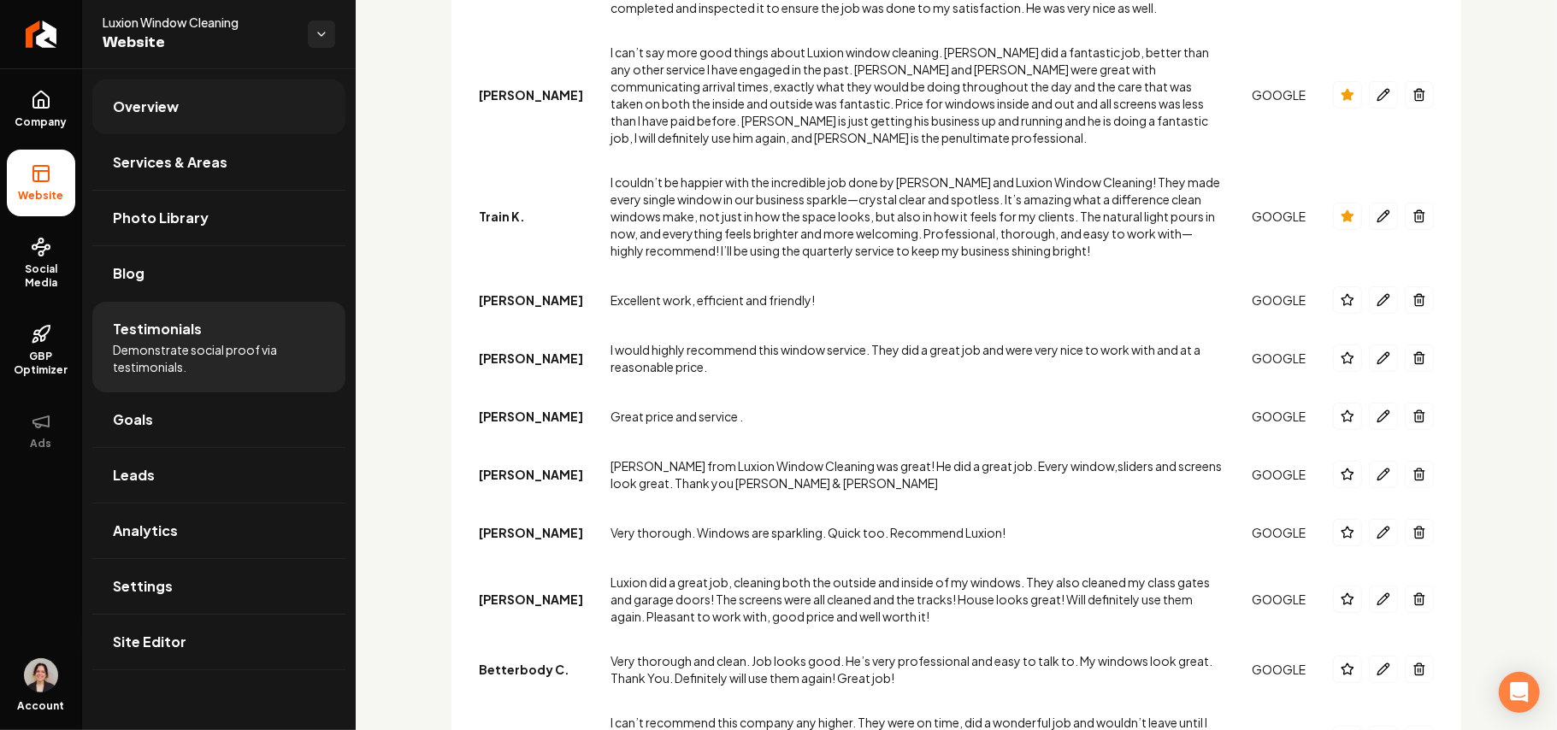
click at [186, 113] on link "Overview" at bounding box center [218, 107] width 253 height 55
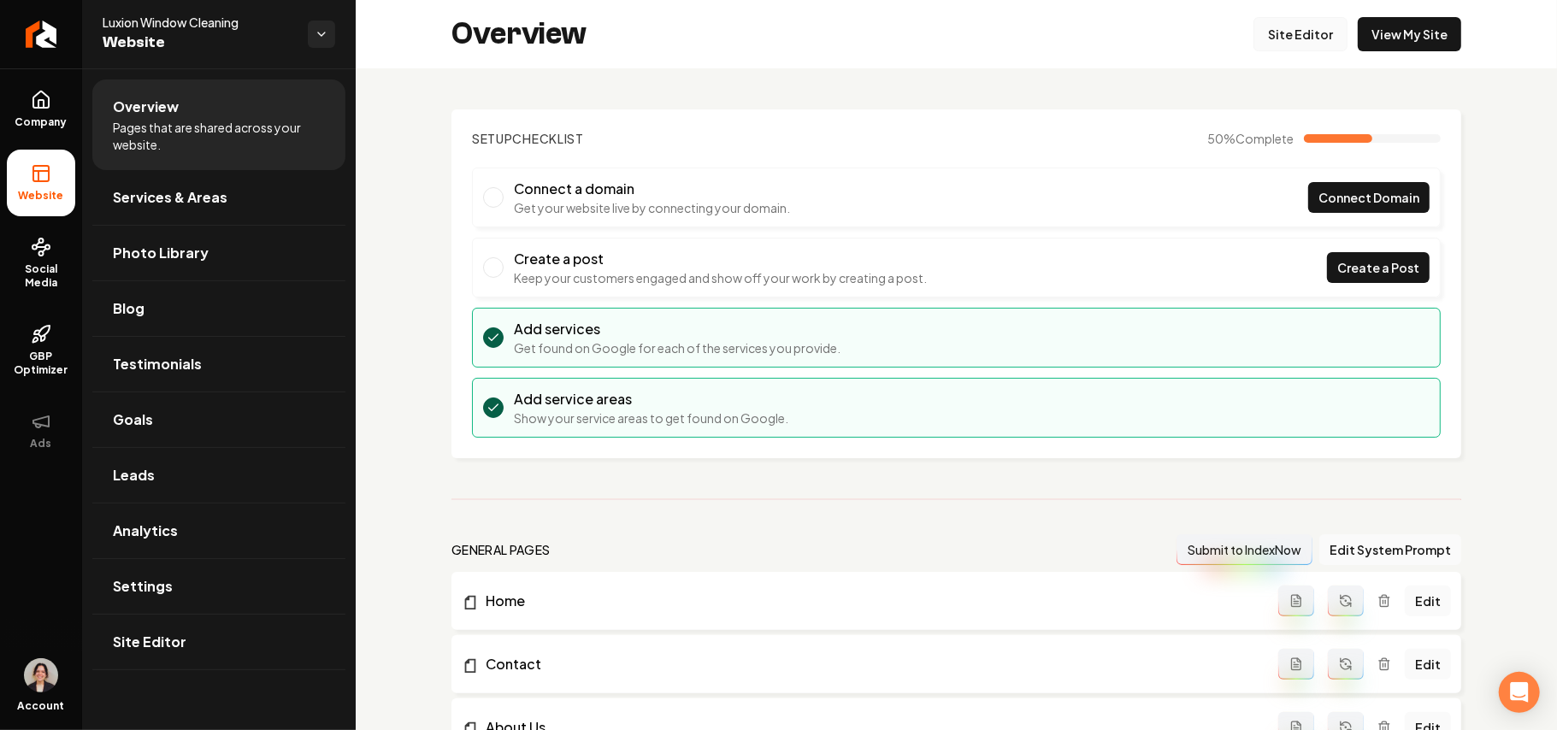
click at [1262, 38] on link "Site Editor" at bounding box center [1301, 34] width 94 height 34
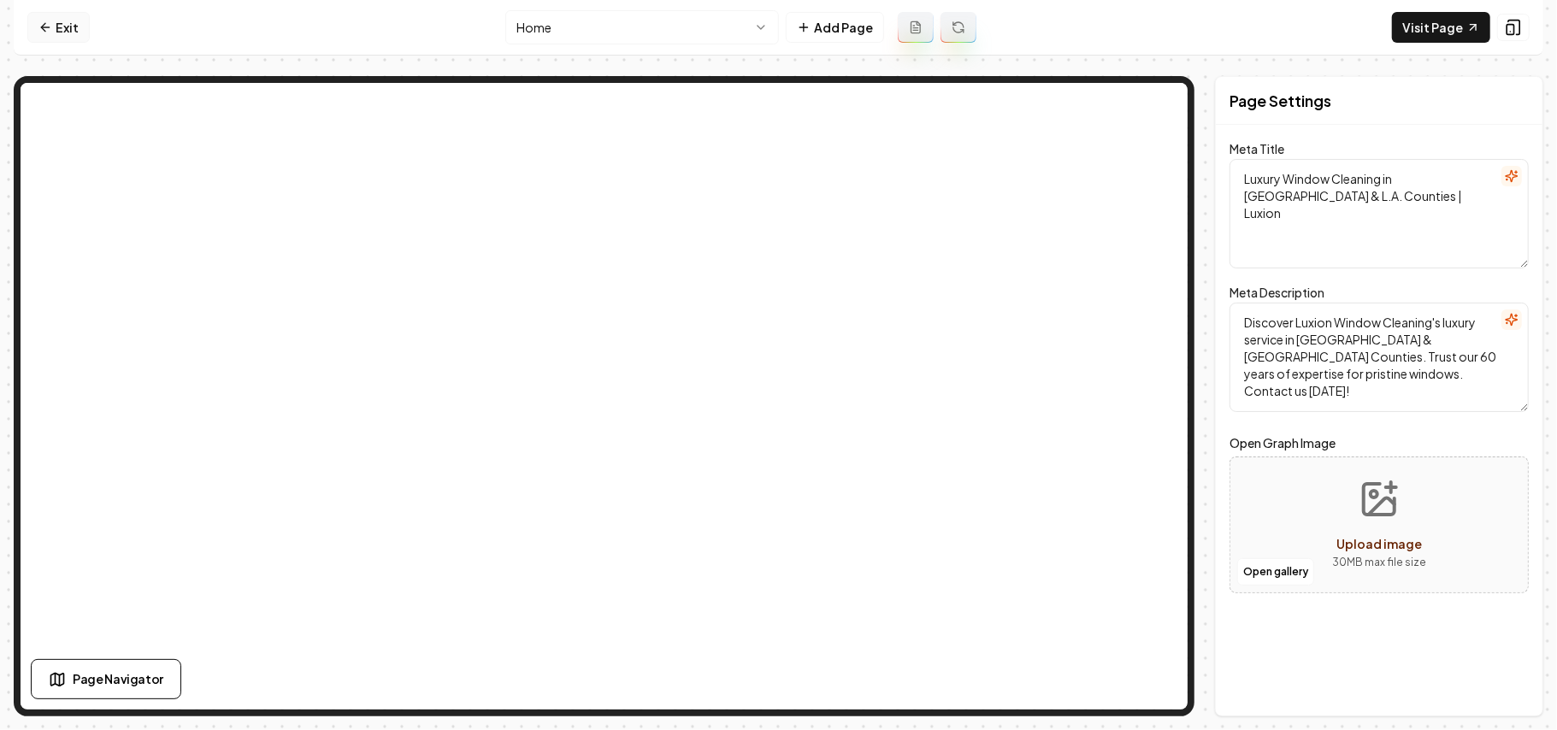
click at [48, 15] on link "Exit" at bounding box center [58, 27] width 62 height 31
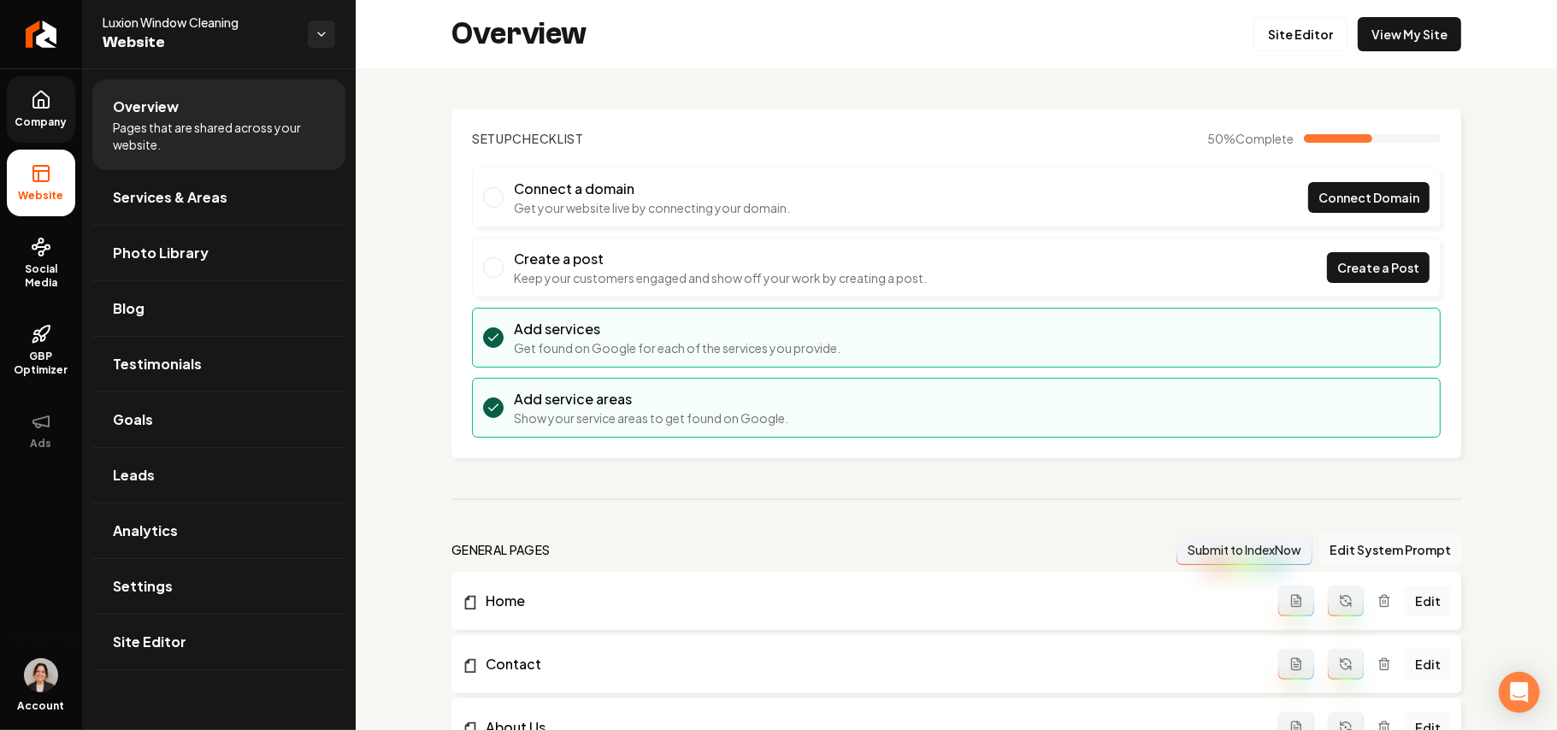
click at [53, 110] on link "Company" at bounding box center [41, 109] width 68 height 67
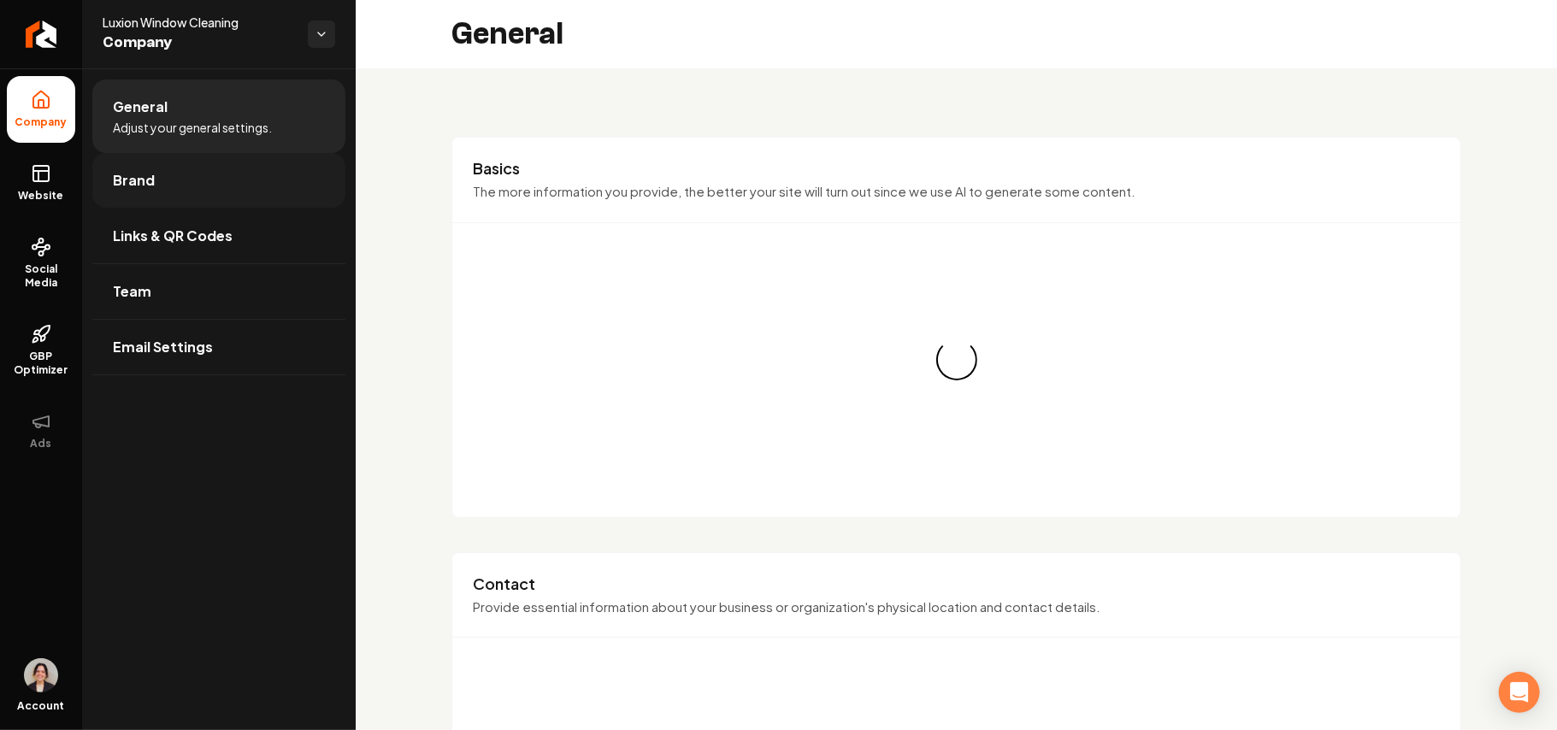
click at [178, 188] on link "Brand" at bounding box center [218, 180] width 253 height 55
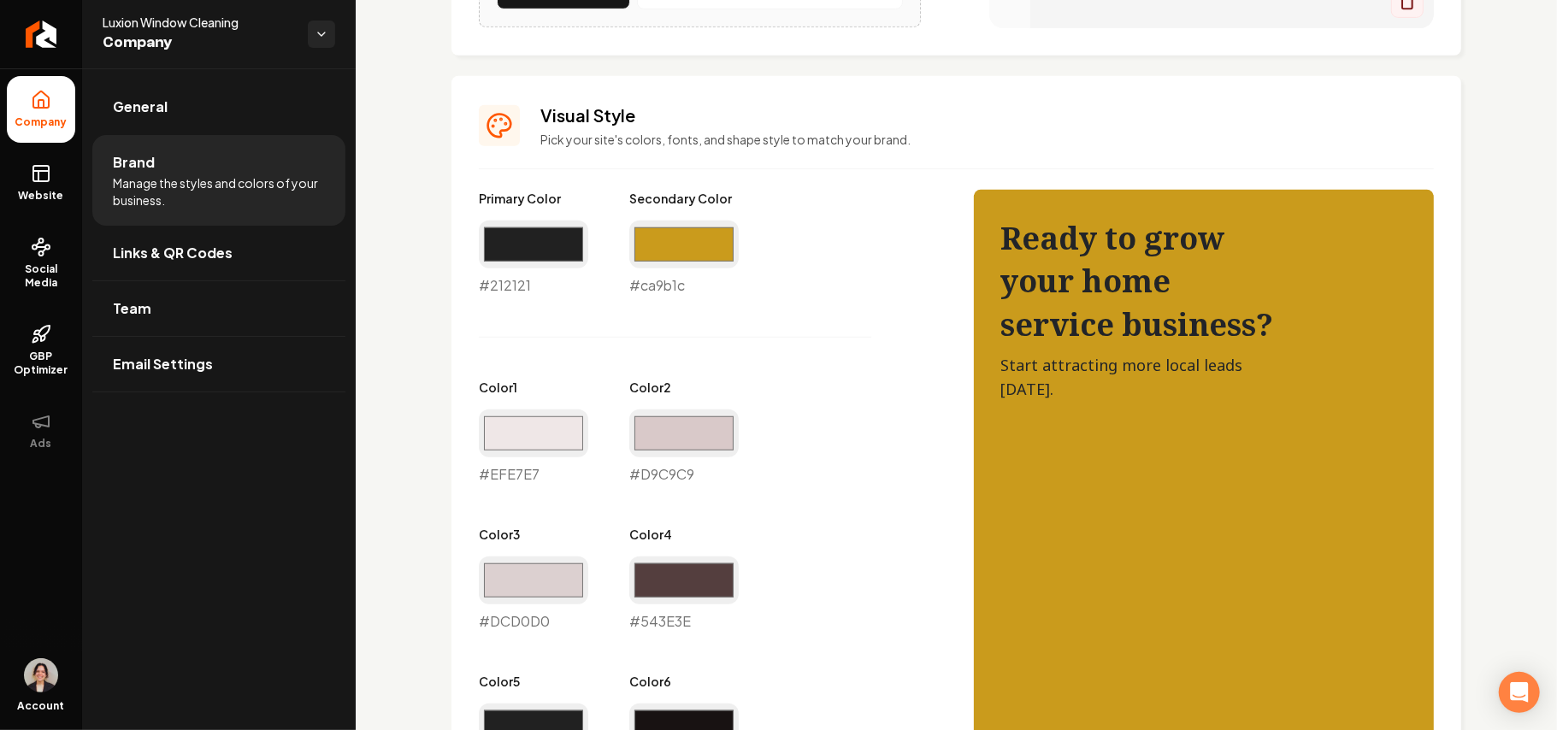
scroll to position [684, 0]
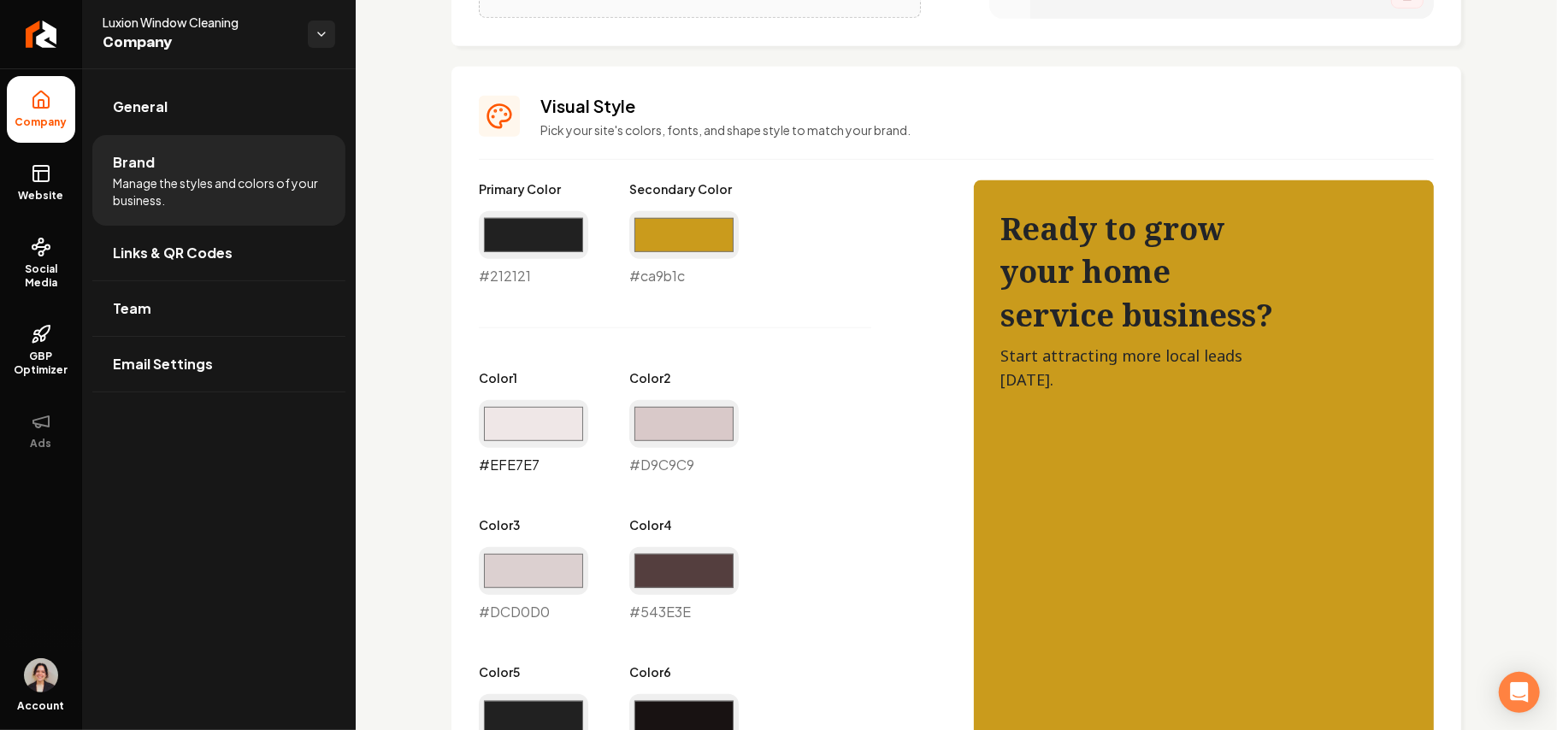
click at [563, 428] on input "#efe7e7" at bounding box center [533, 424] width 109 height 48
type input "#e6e6e6"
click at [658, 409] on input "#d9c9c9" at bounding box center [683, 424] width 109 height 48
type input "#cfcfcf"
click at [542, 568] on input "#dcd0d0" at bounding box center [533, 571] width 109 height 48
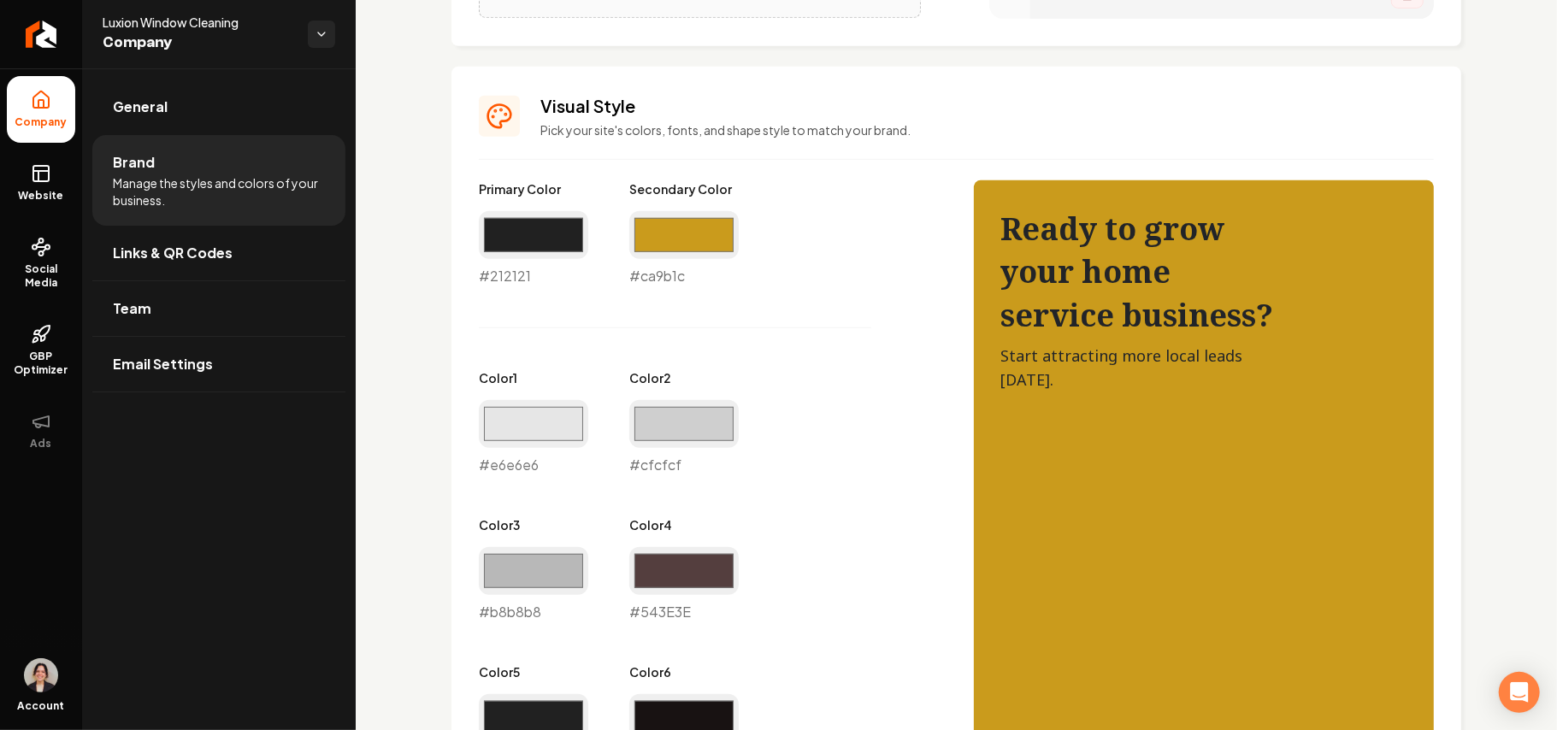
type input "#b8b8b8"
click at [784, 487] on div "Primary Color #212121 #212121 Secondary Color #ca9b1c #ca9b1c Color 1 #e6e6e6 #…" at bounding box center [709, 548] width 461 height 736
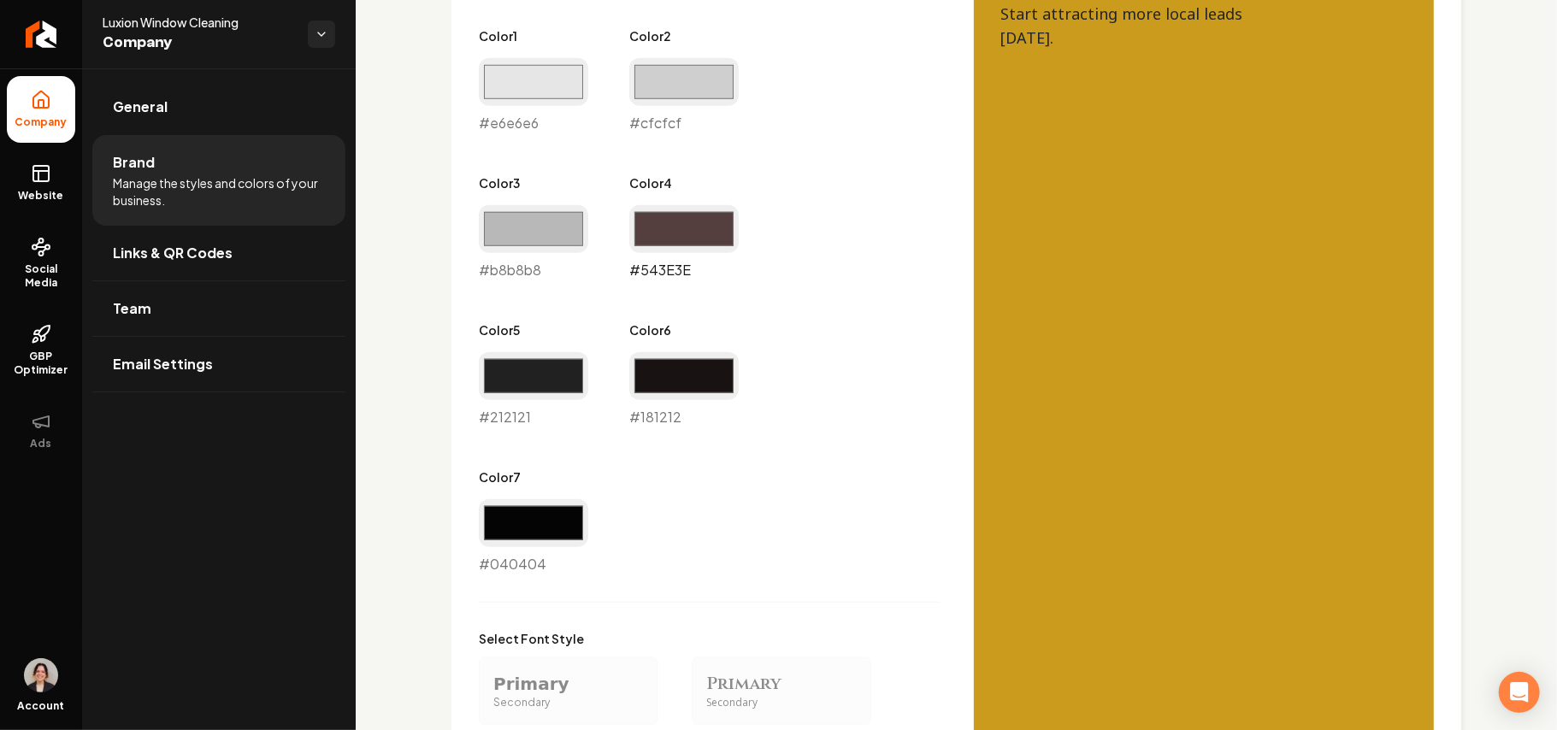
click at [693, 237] on input "#543e3e" at bounding box center [683, 229] width 109 height 48
type input "#6d6969"
click at [776, 216] on div "Primary Color #212121 #212121 Secondary Color #ca9b1c #ca9b1c Color 1 #e6e6e6 #…" at bounding box center [709, 206] width 461 height 736
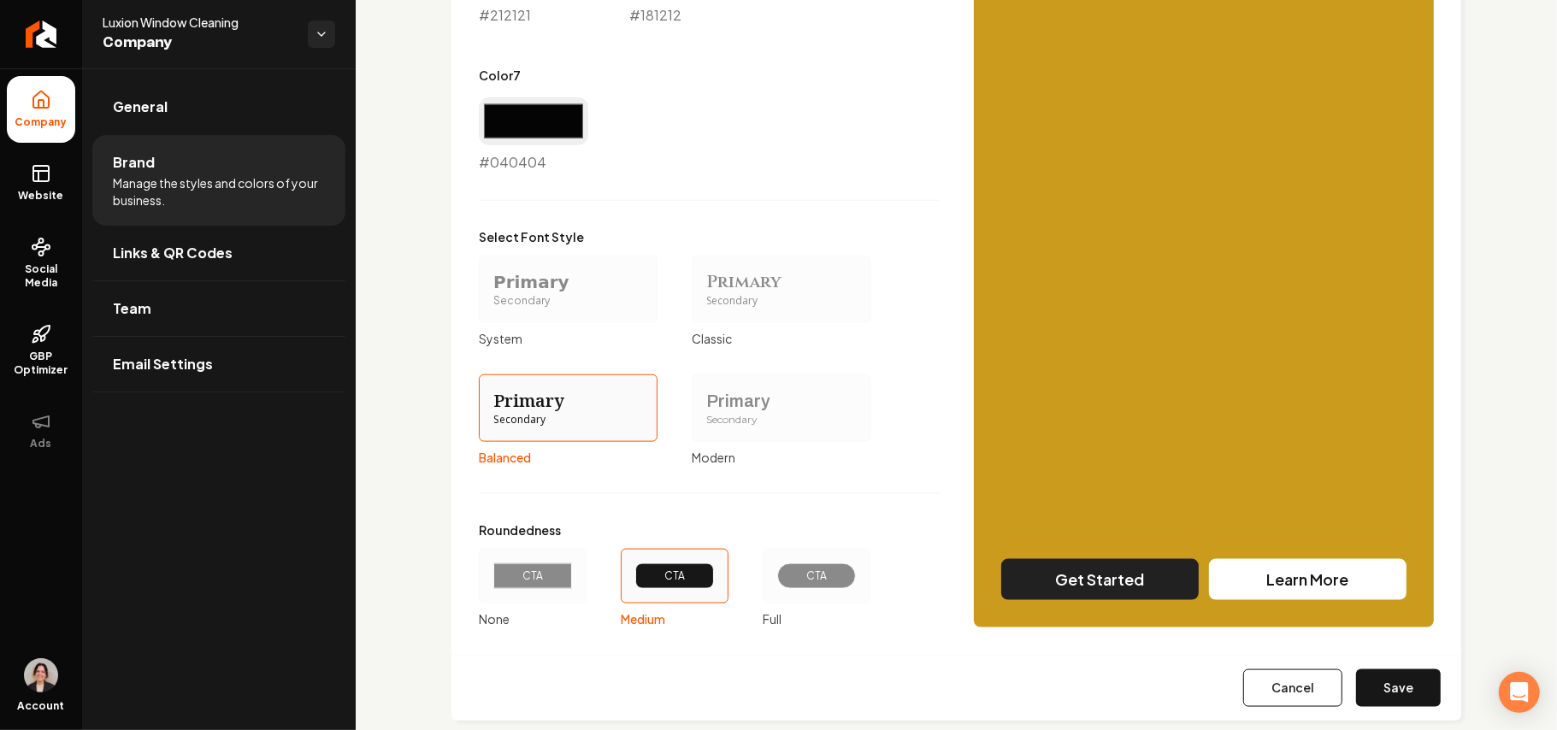
scroll to position [1461, 0]
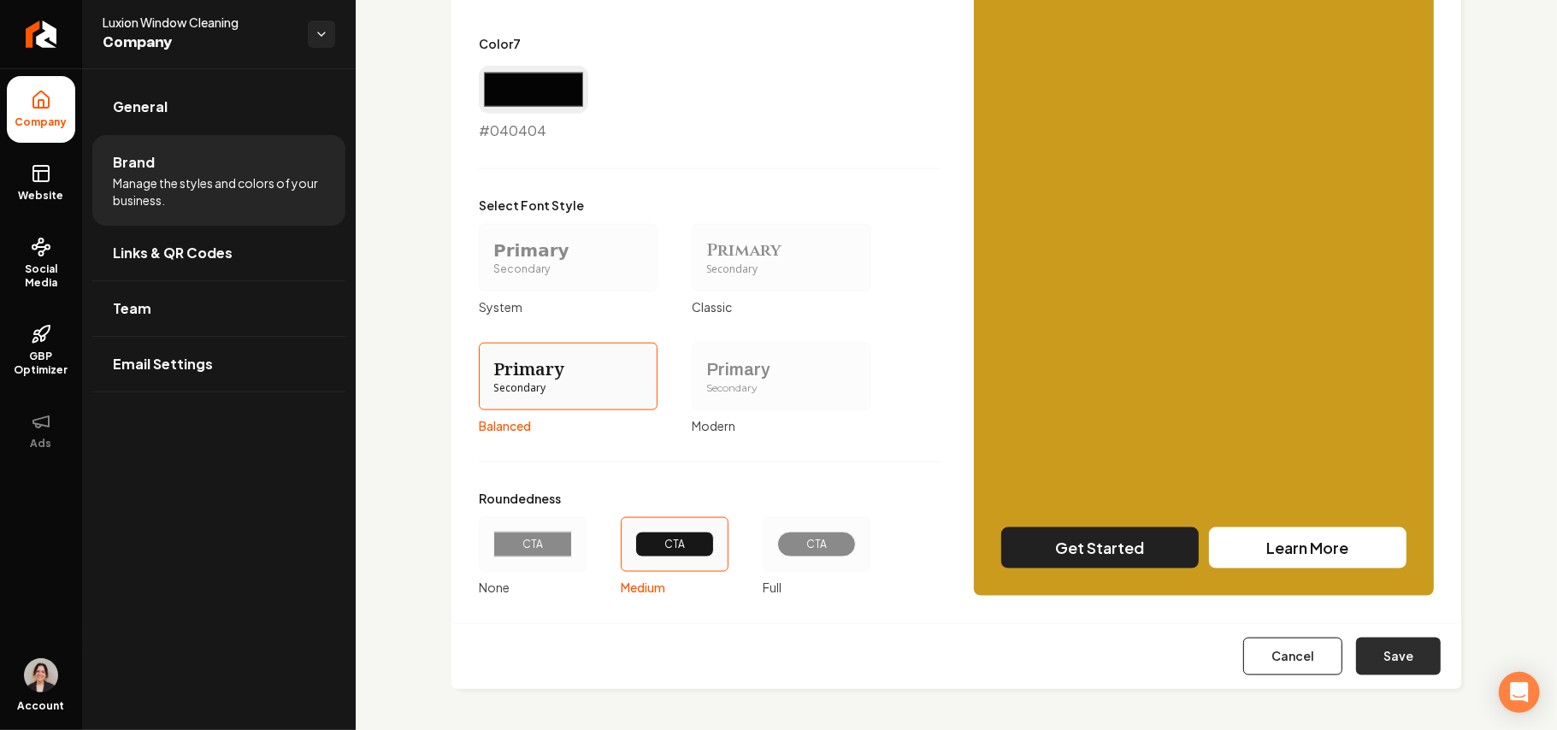
click at [1369, 671] on button "Save" at bounding box center [1398, 657] width 85 height 38
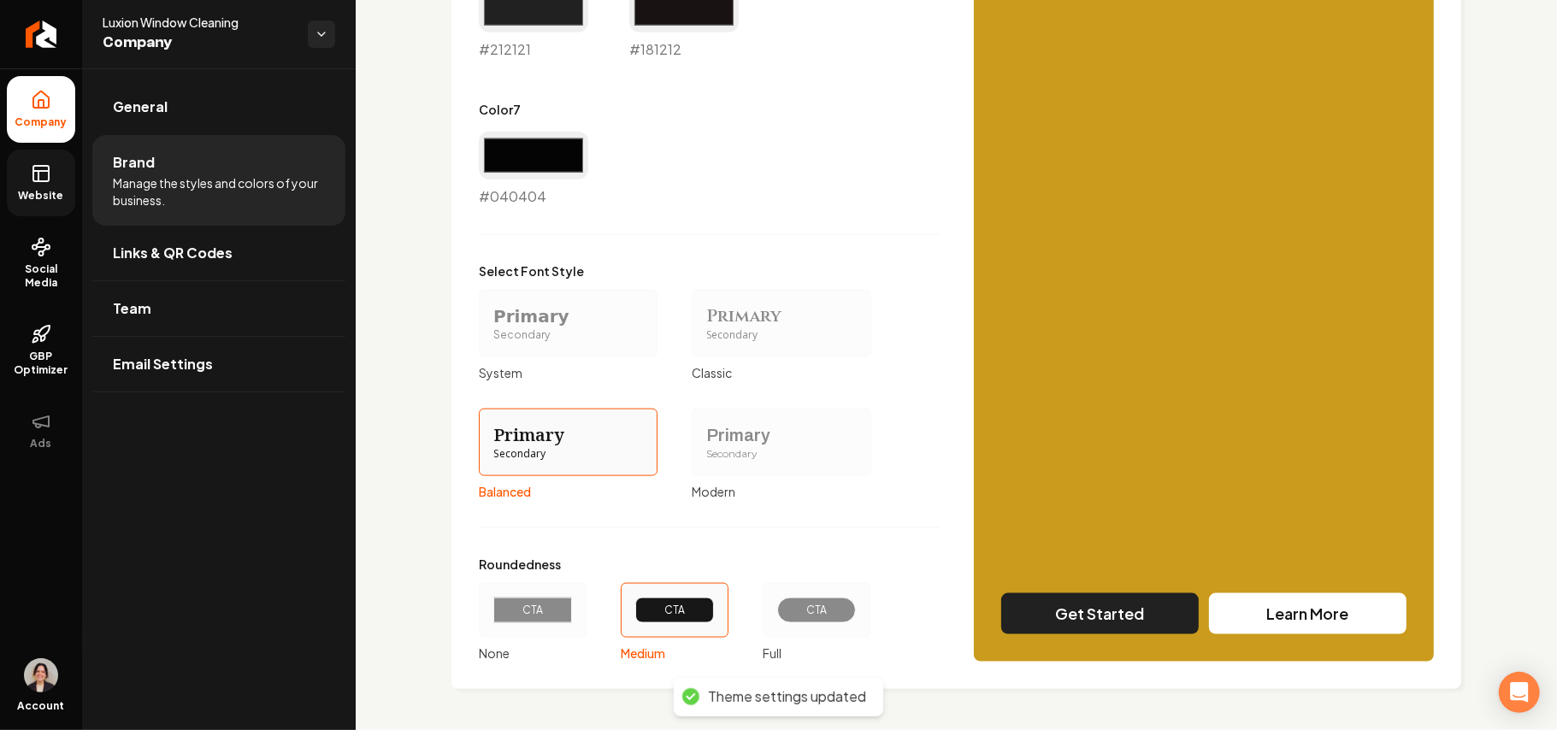
click at [36, 175] on icon at bounding box center [41, 173] width 21 height 21
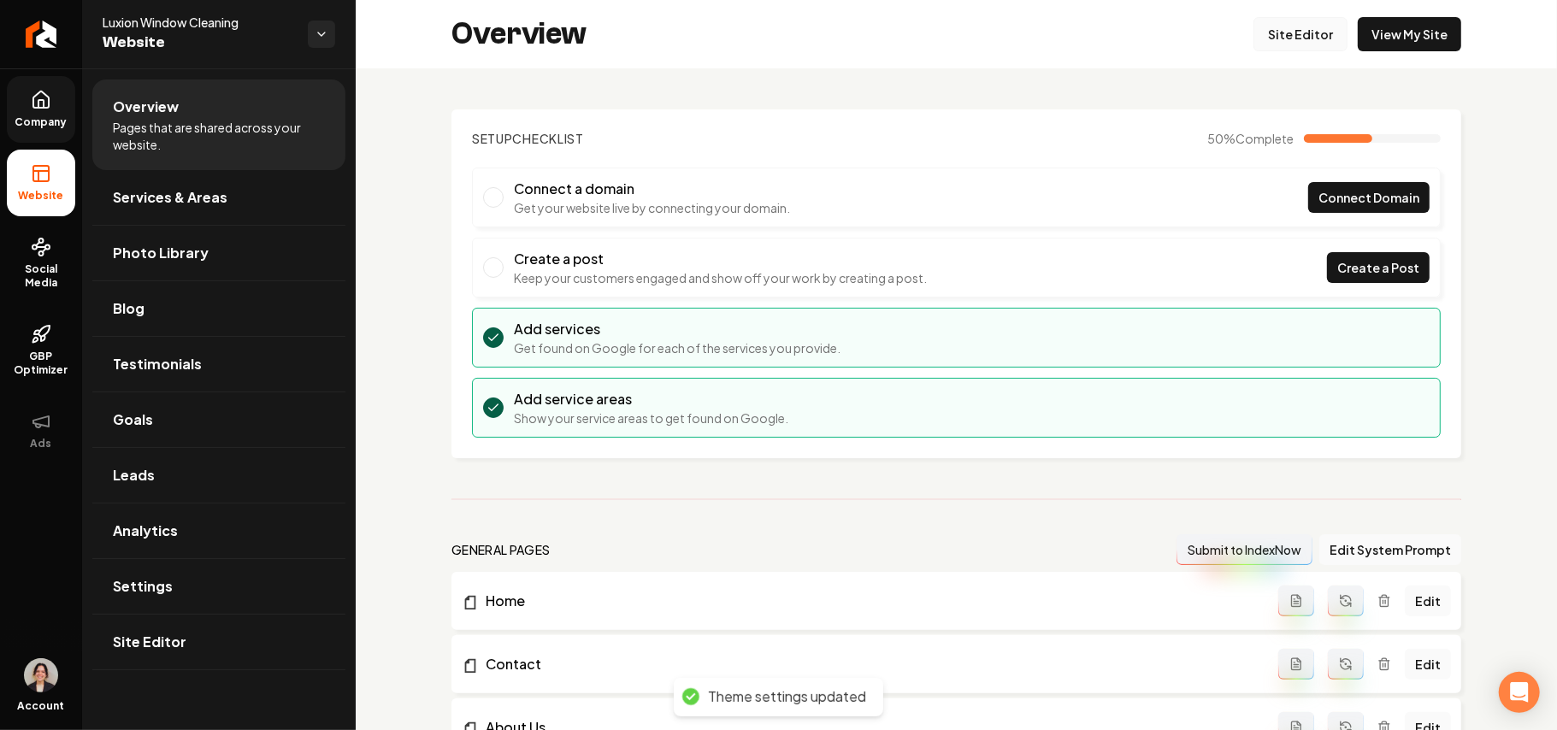
drag, startPoint x: 1283, startPoint y: 36, endPoint x: 1062, endPoint y: 251, distance: 308.4
click at [1283, 34] on link "Site Editor" at bounding box center [1301, 34] width 94 height 34
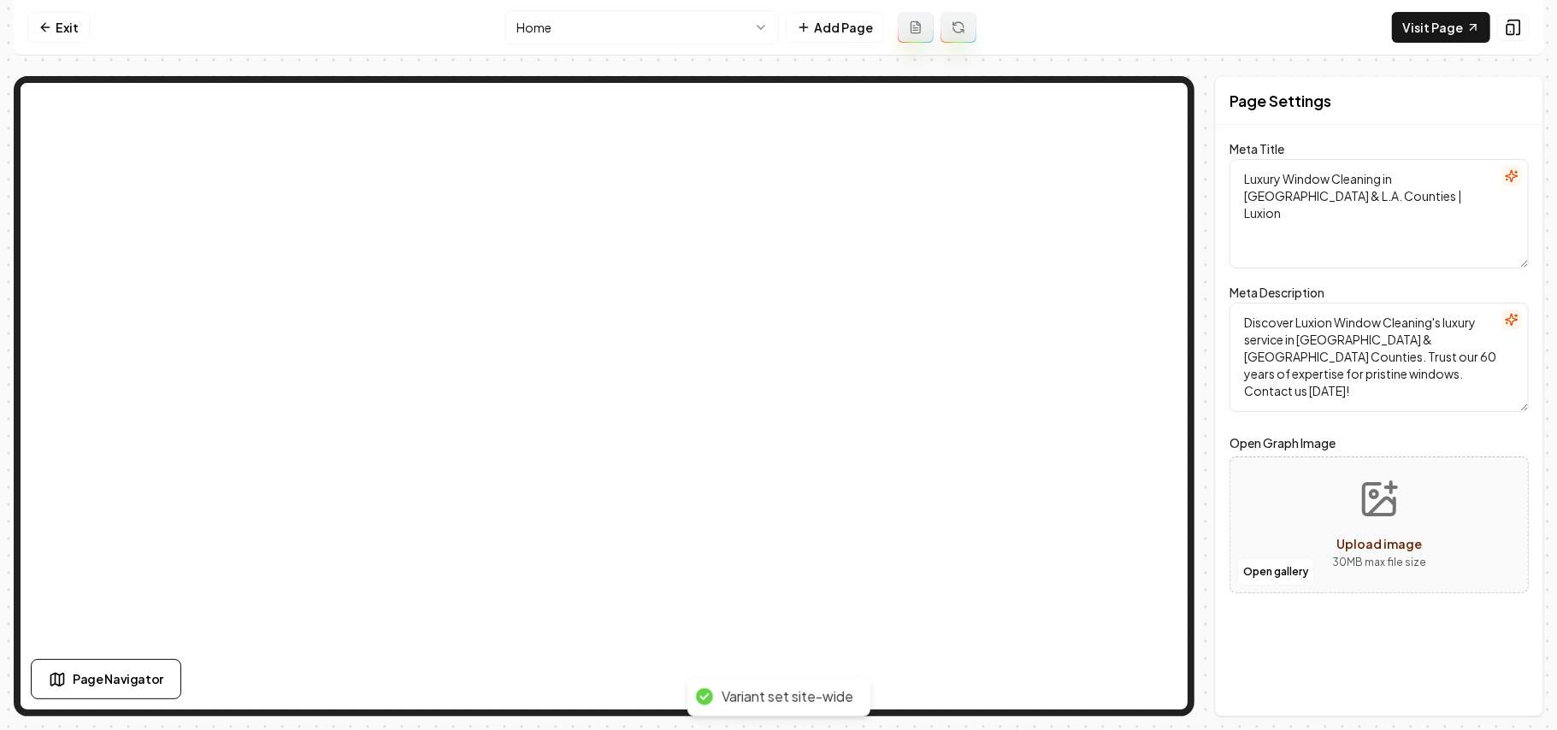
click at [528, 31] on html "Computer Required This feature is only available on a computer. Please switch t…" at bounding box center [778, 365] width 1557 height 730
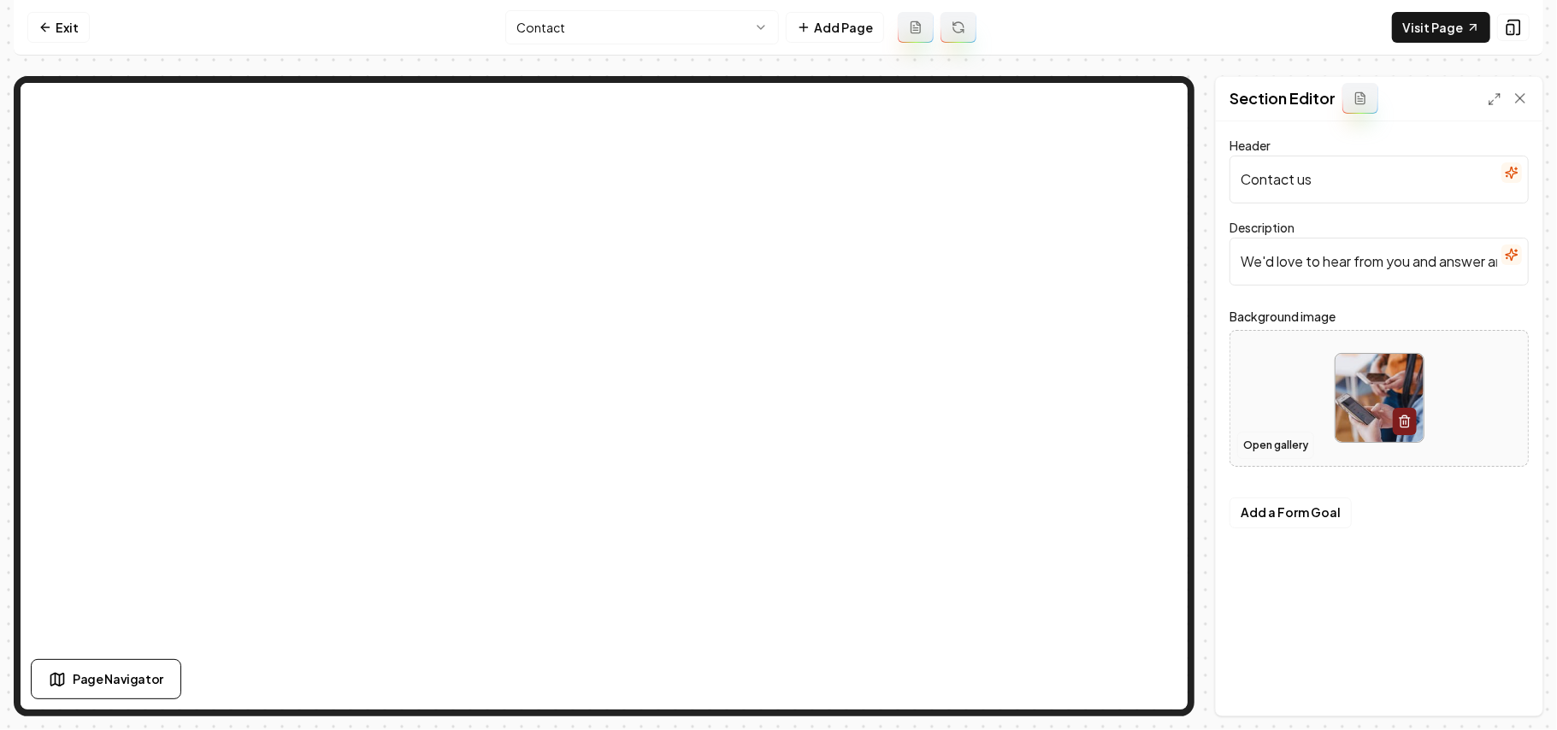
click at [1289, 452] on button "Open gallery" at bounding box center [1275, 445] width 77 height 27
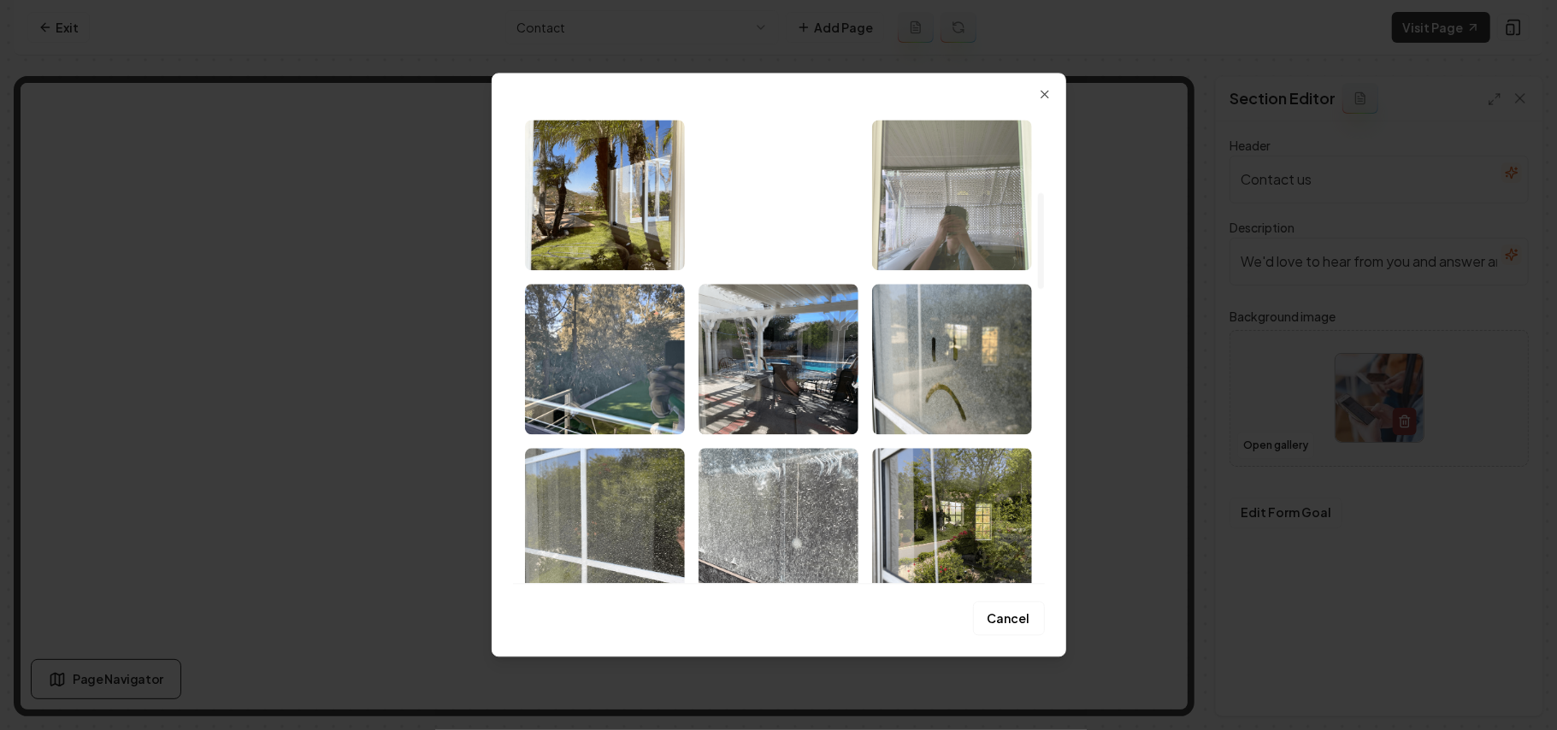
scroll to position [456, 0]
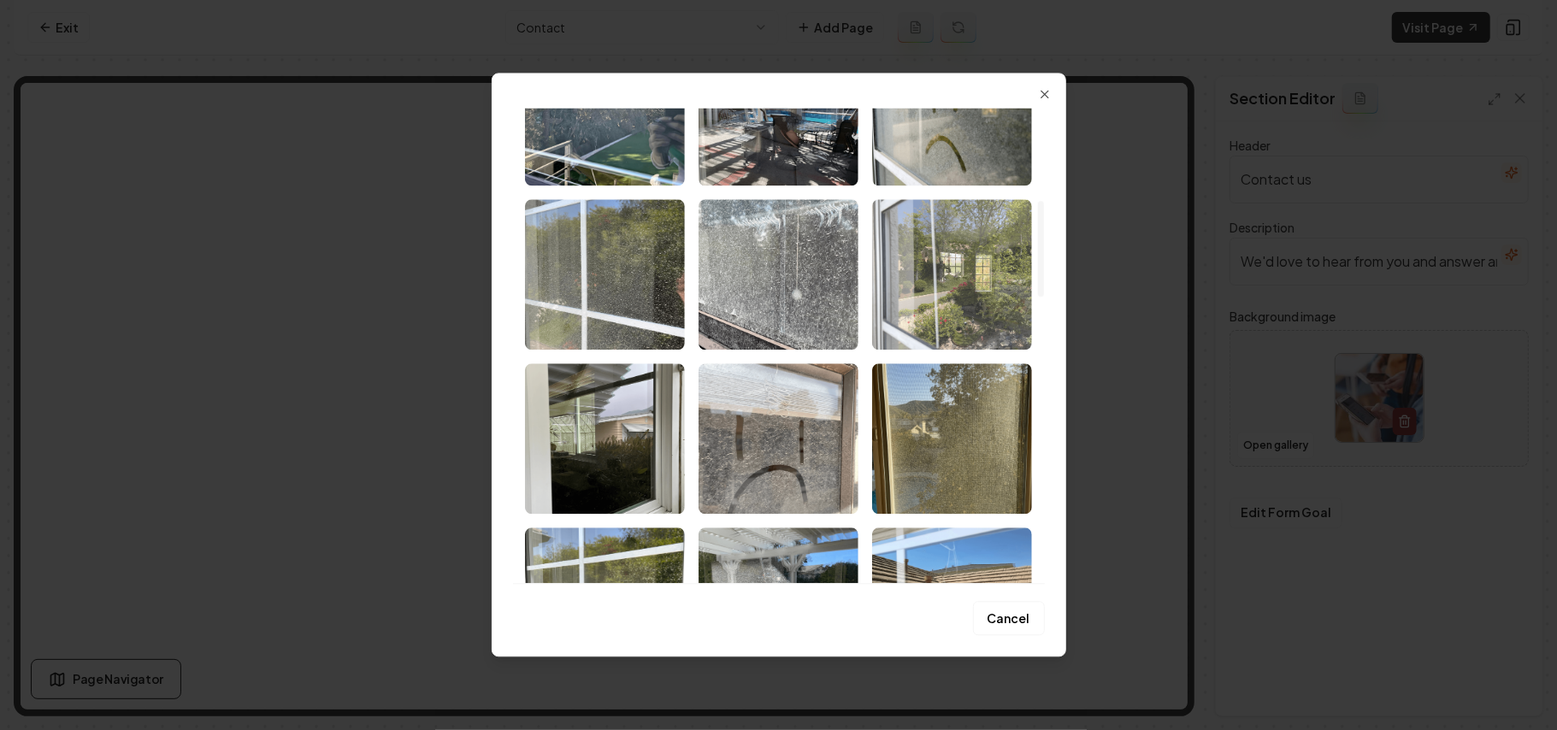
click at [996, 272] on img "Select image image_68b1e9a75c7cd75eb8f75ebd.png" at bounding box center [952, 274] width 160 height 150
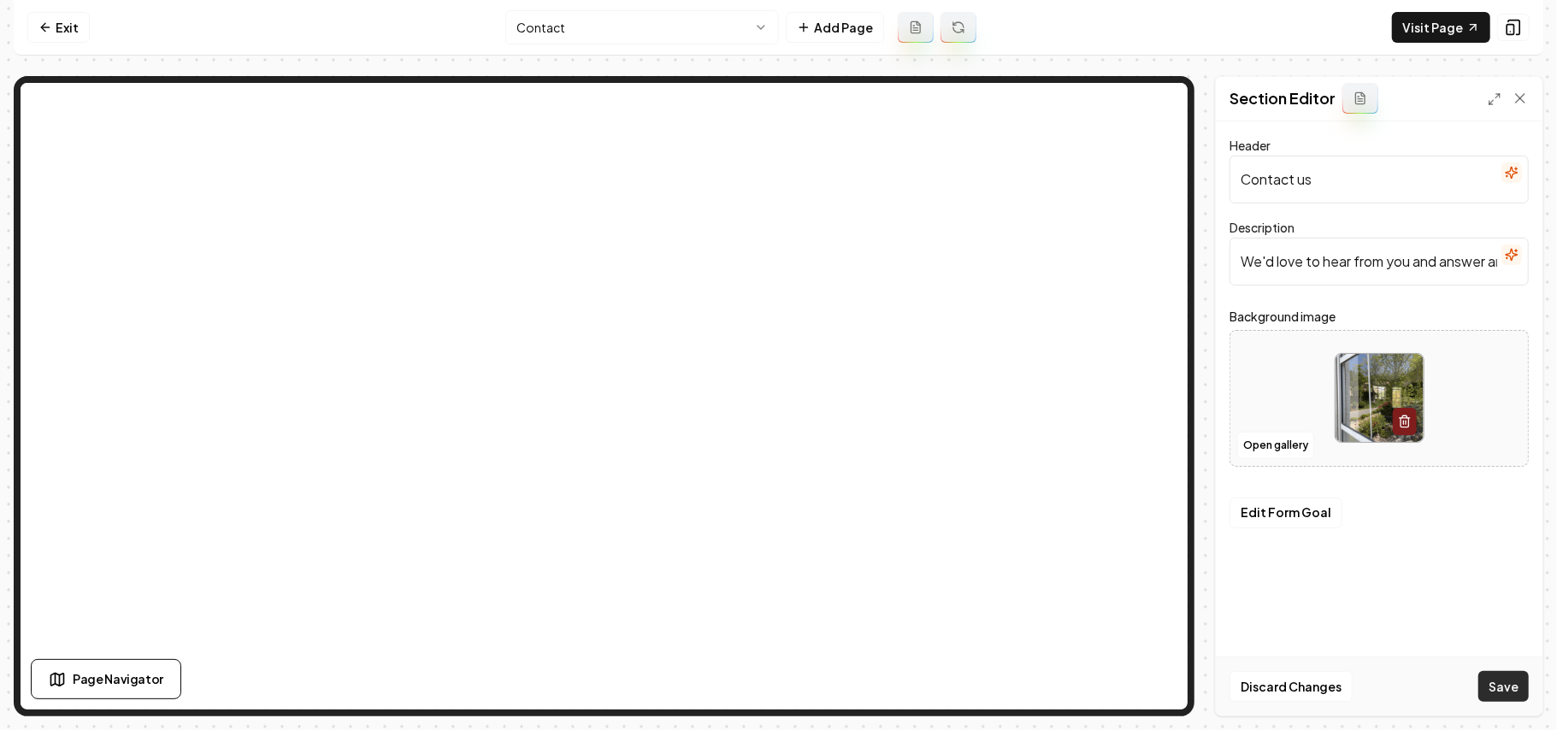
click at [1519, 682] on button "Save" at bounding box center [1503, 686] width 50 height 31
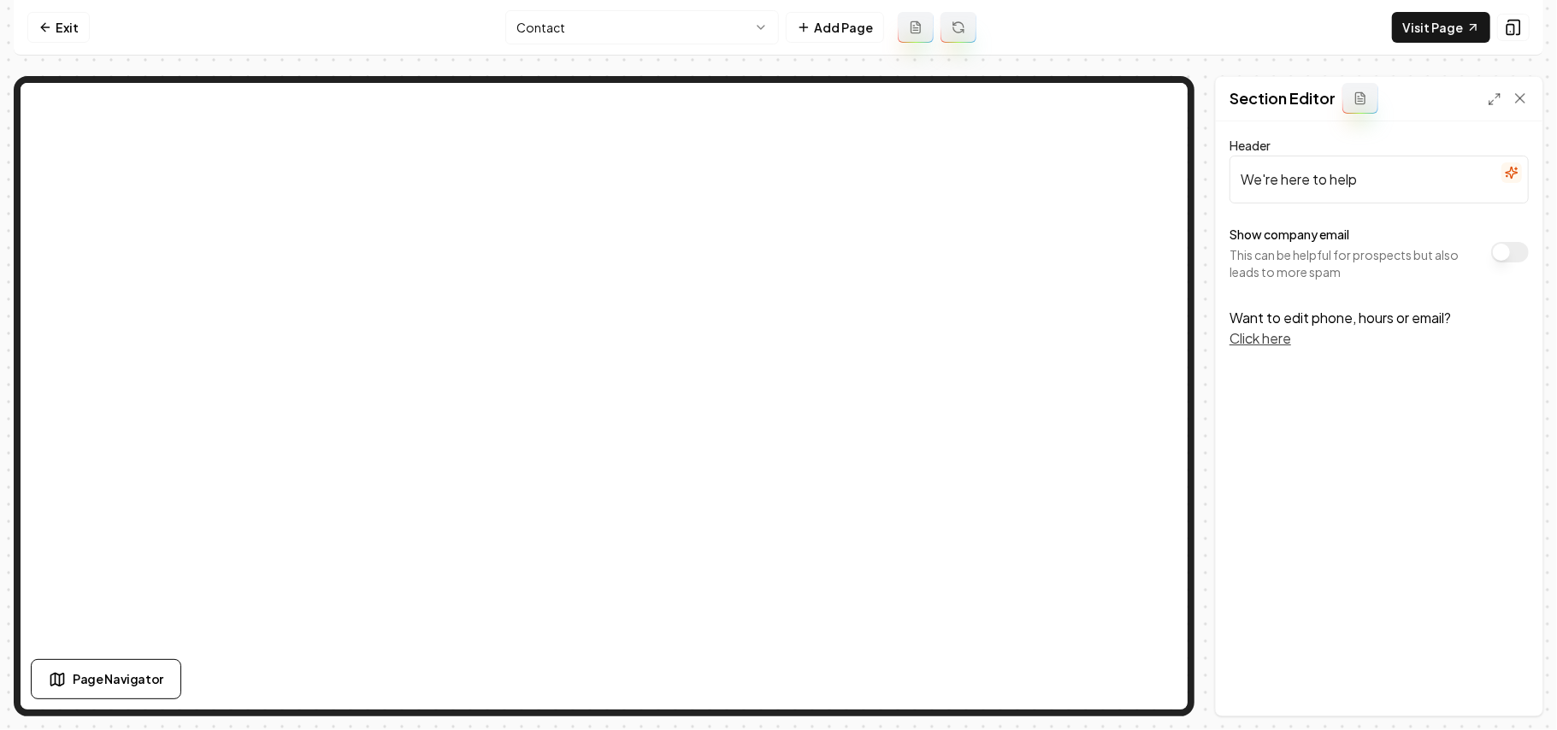
click at [1507, 260] on button "Show company email" at bounding box center [1510, 252] width 38 height 21
click at [1506, 687] on button "Save" at bounding box center [1503, 686] width 50 height 31
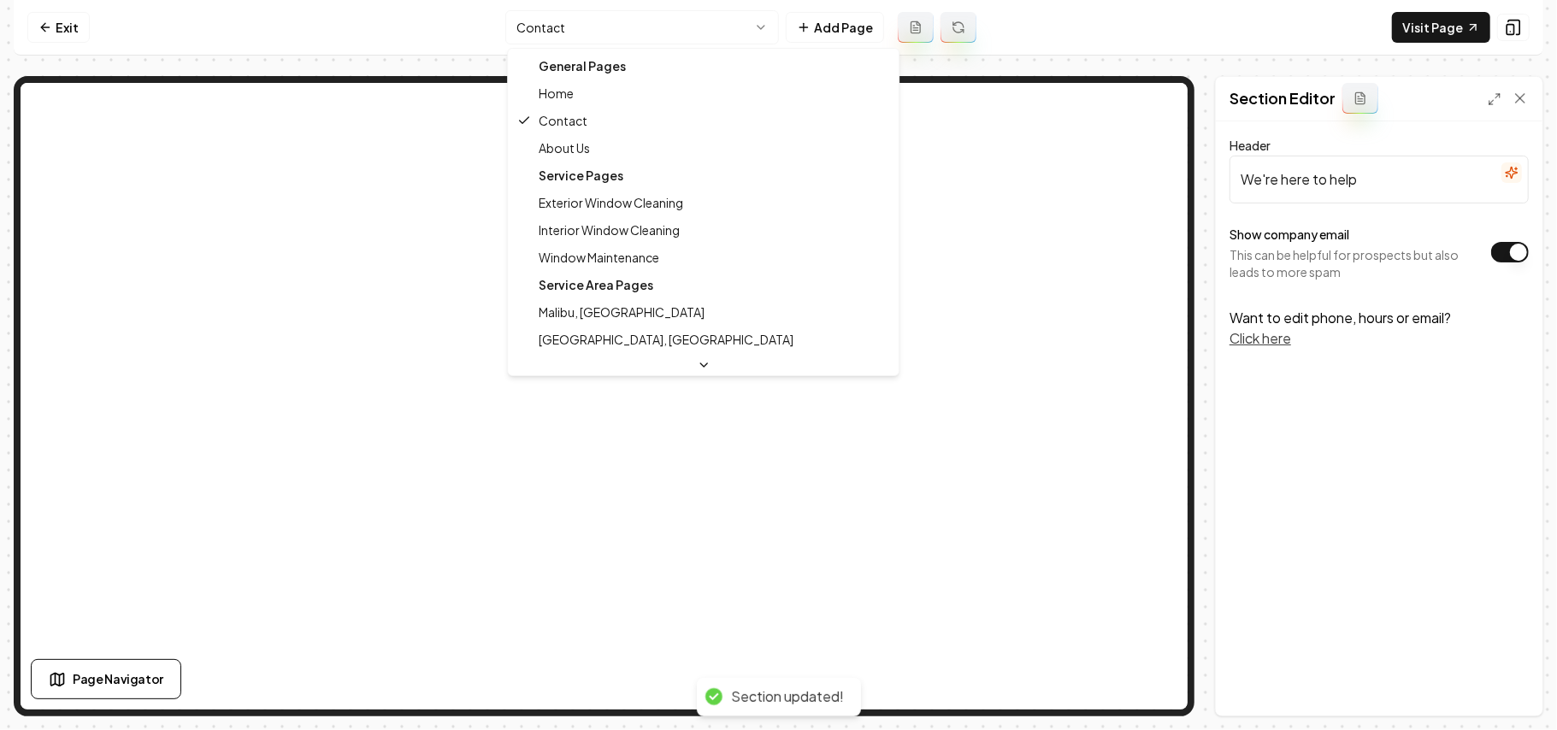
click at [610, 42] on html "Computer Required This feature is only available on a computer. Please switch t…" at bounding box center [778, 365] width 1557 height 730
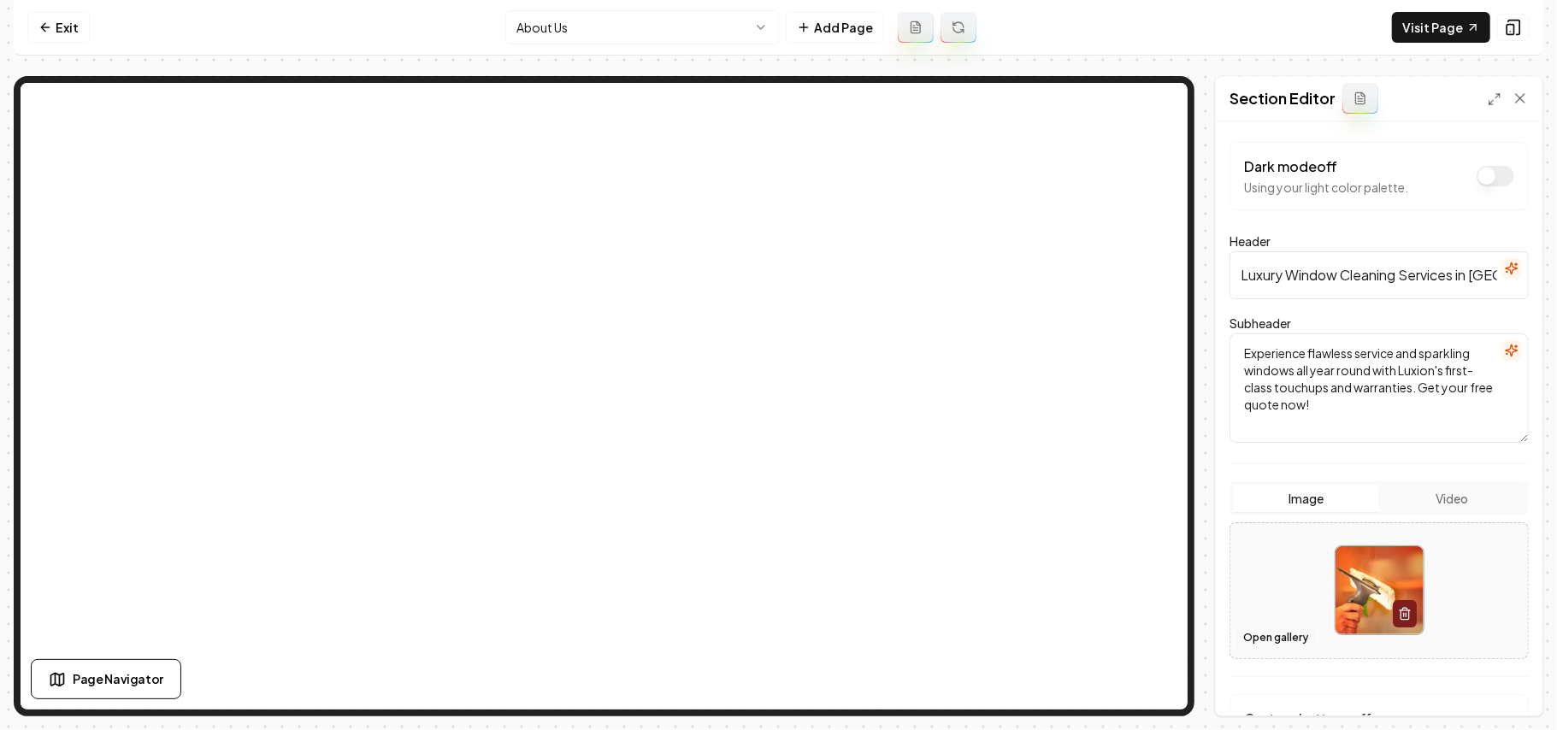
click at [1272, 650] on button "Open gallery" at bounding box center [1275, 637] width 77 height 27
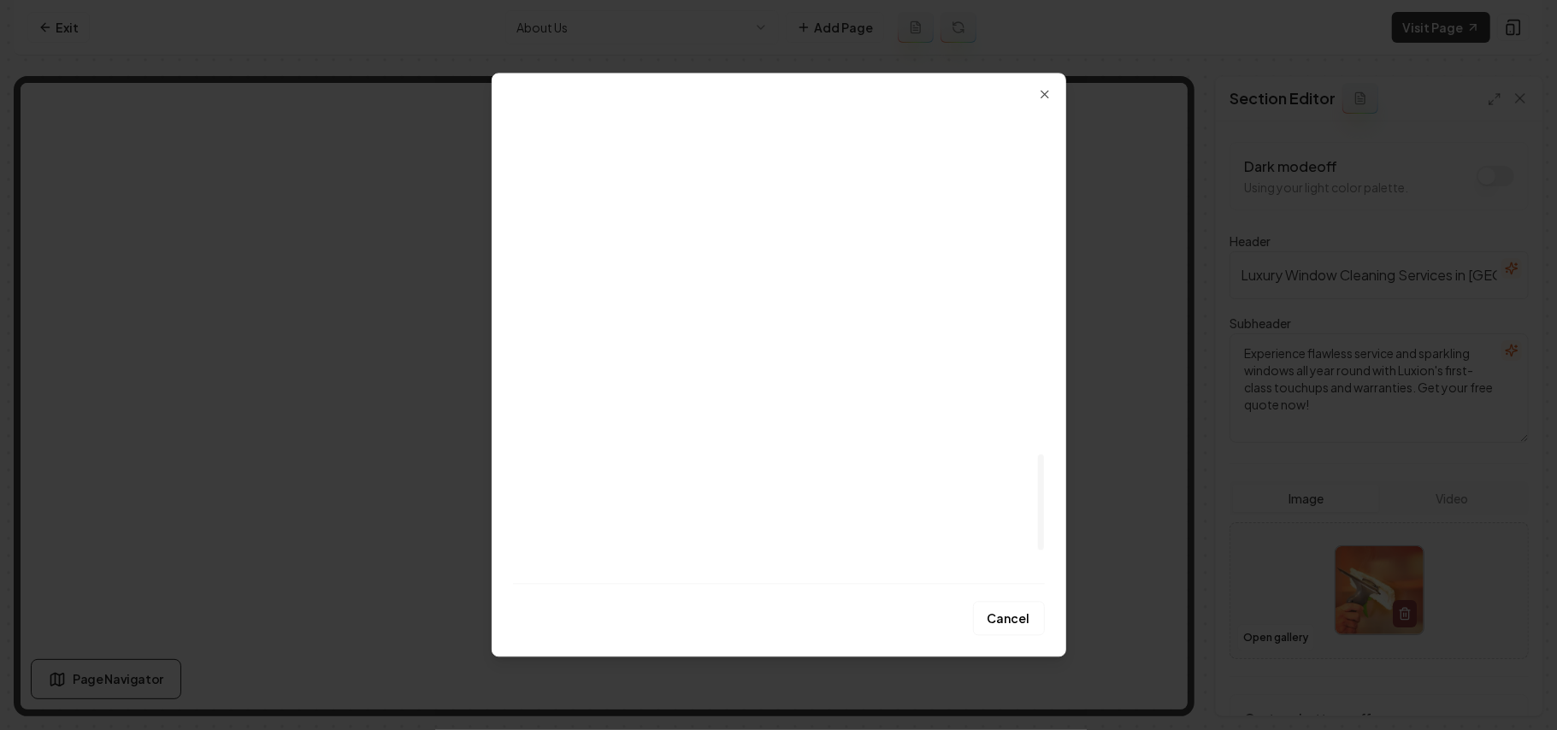
scroll to position [1871, 0]
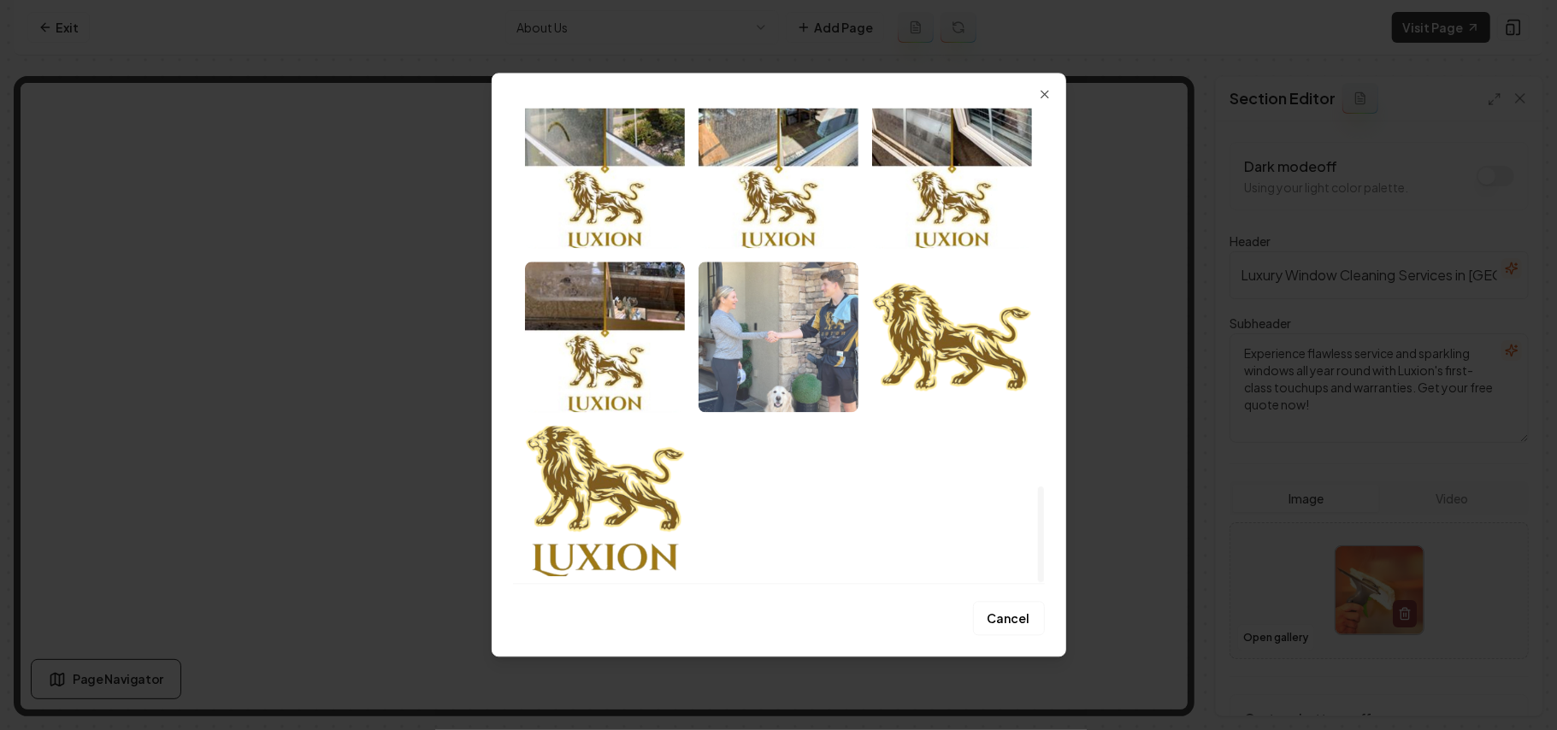
click at [773, 352] on img "Select image image_68b1e9535c7cd75eb8f4e2d3.jpg" at bounding box center [779, 337] width 160 height 150
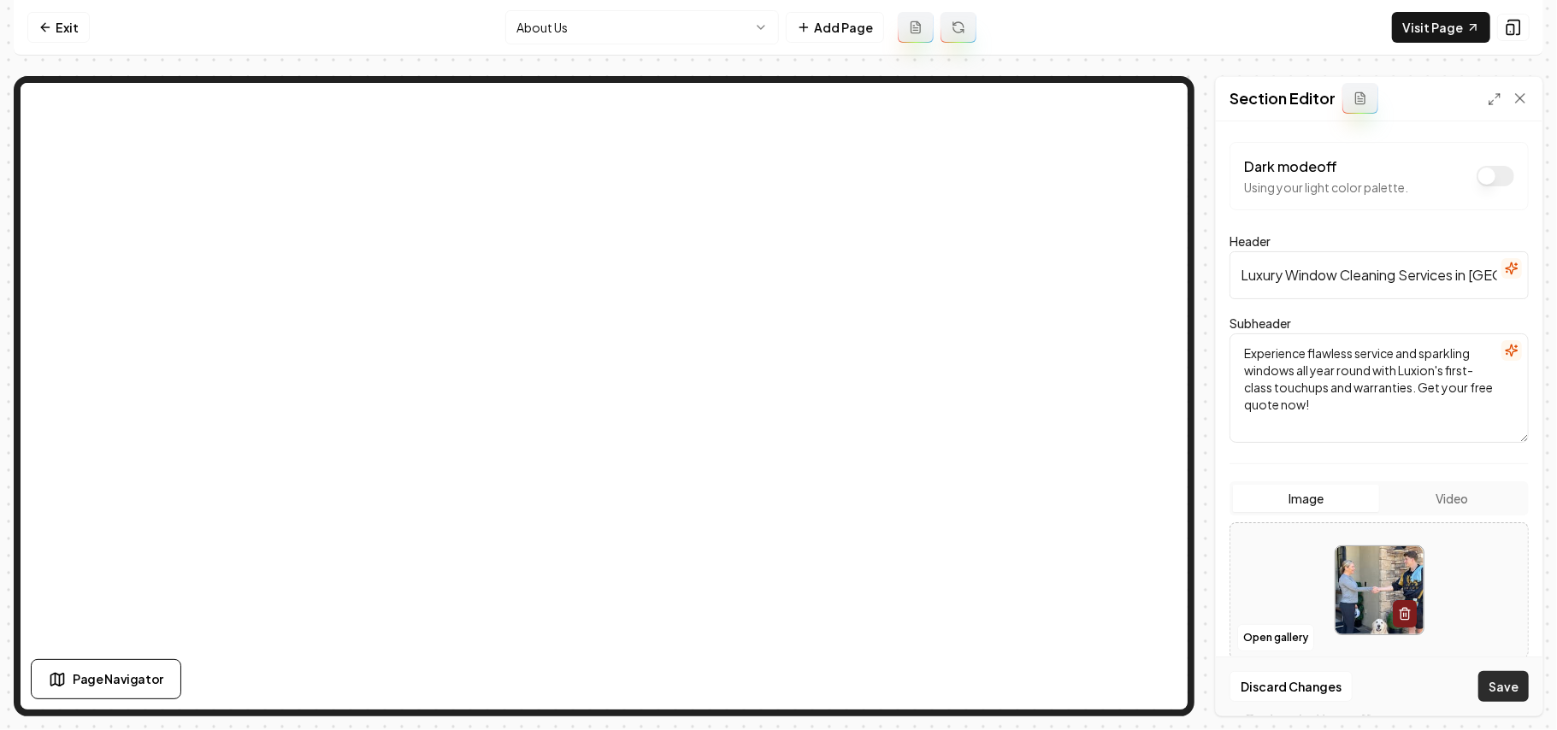
click at [1490, 678] on button "Save" at bounding box center [1503, 686] width 50 height 31
click at [50, 25] on icon at bounding box center [45, 28] width 14 height 14
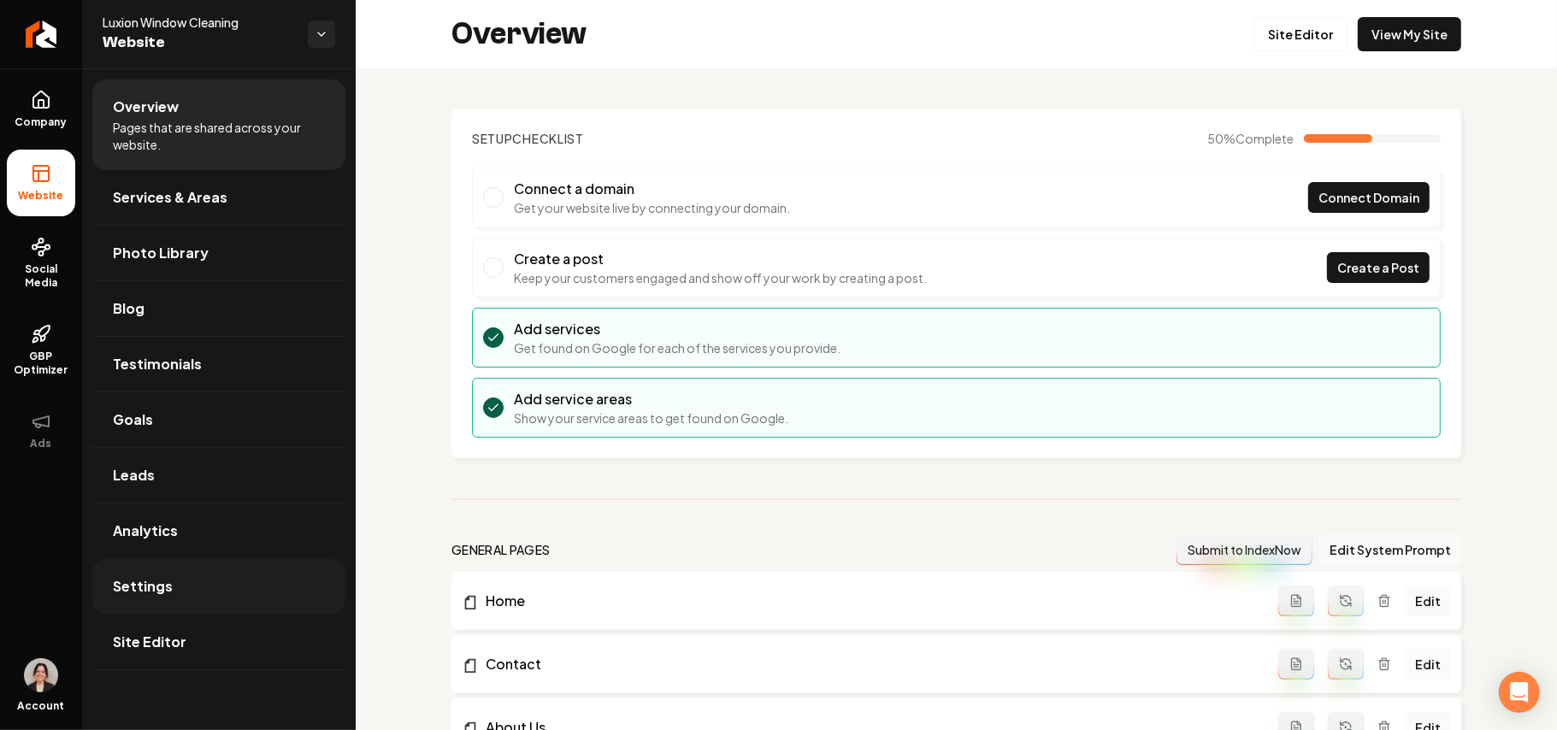
click at [195, 588] on link "Settings" at bounding box center [218, 586] width 253 height 55
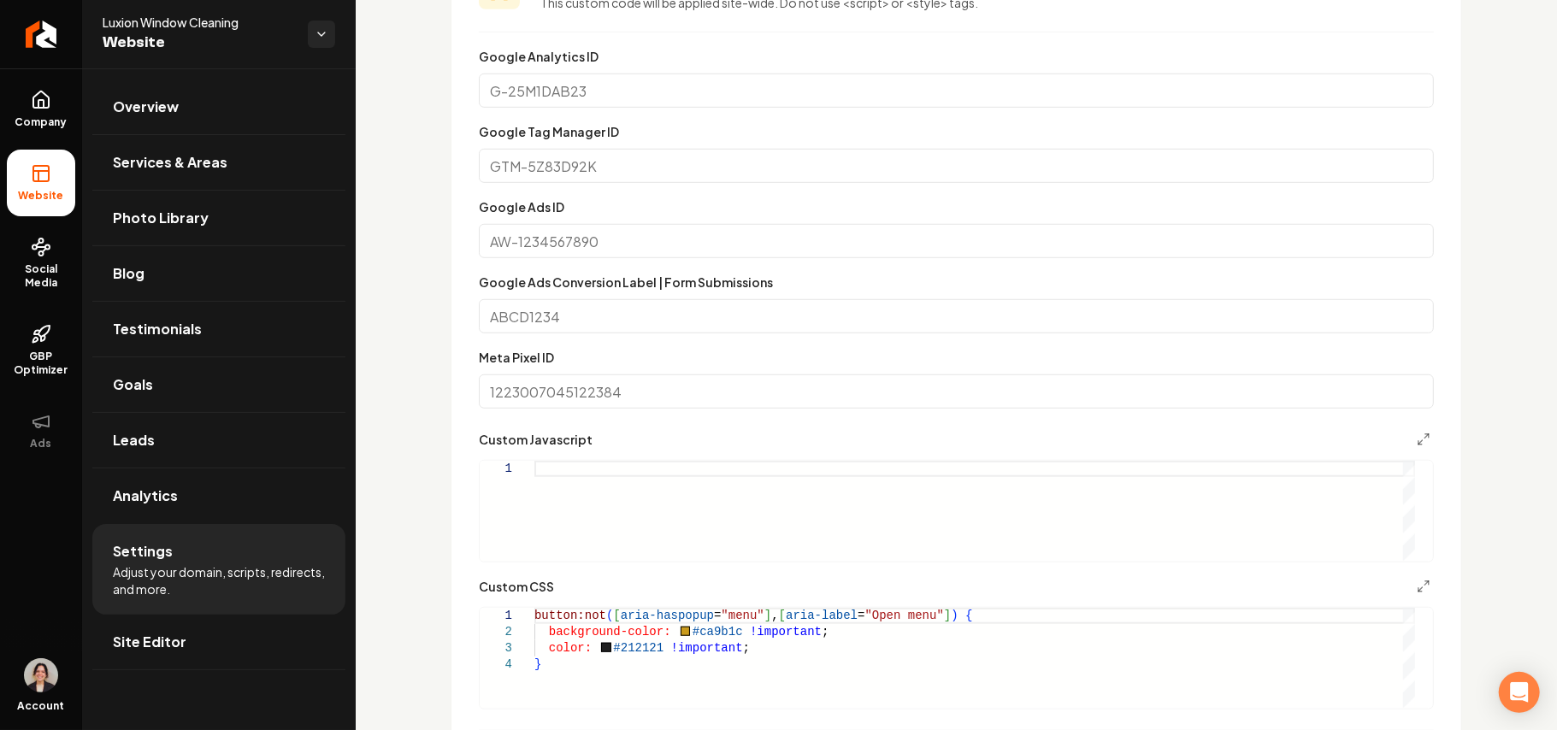
scroll to position [1035, 0]
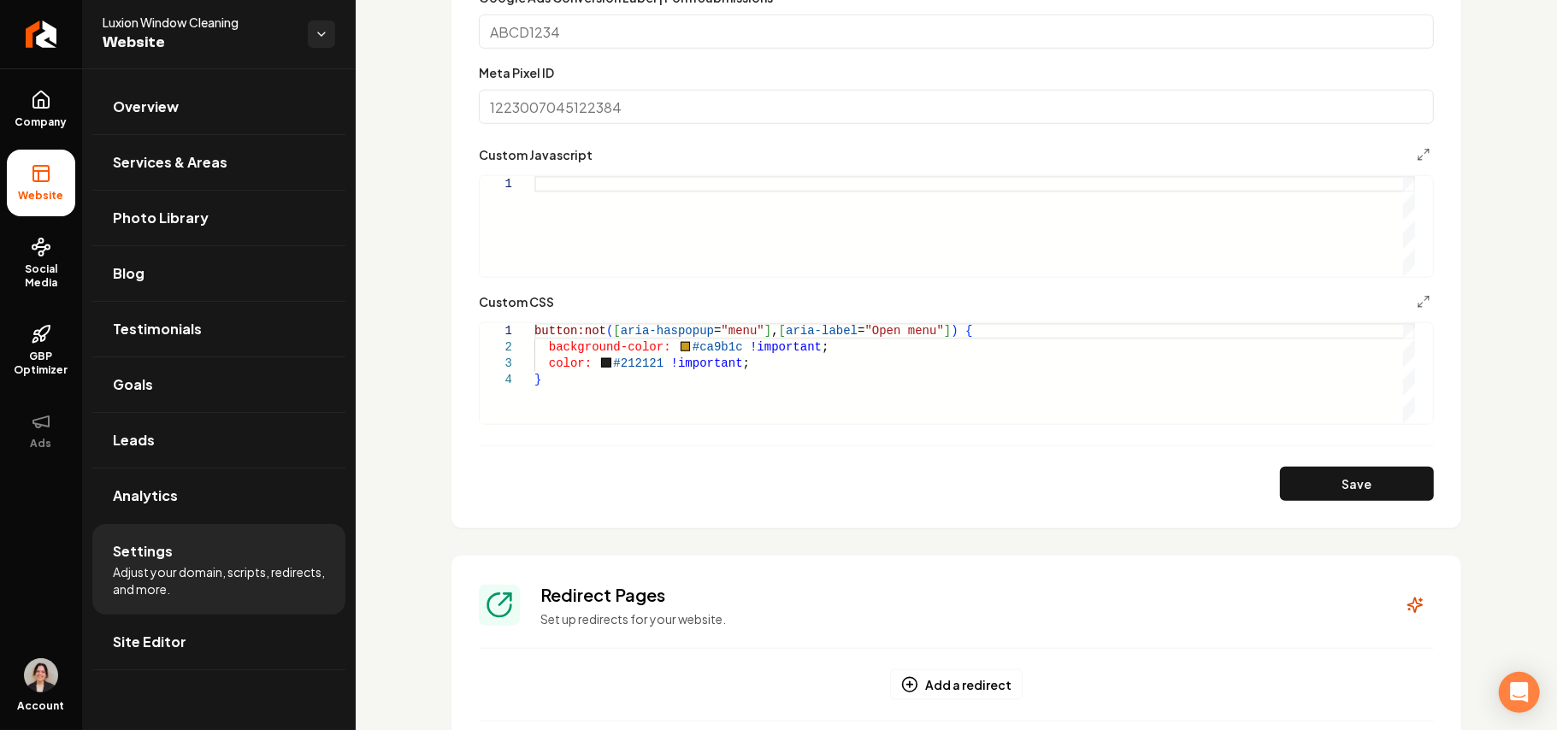
click at [711, 395] on div "button:not ( [ aria-haspopup = "menu" ] , [ aria-label = "Open menu" ] ) { back…" at bounding box center [974, 373] width 881 height 100
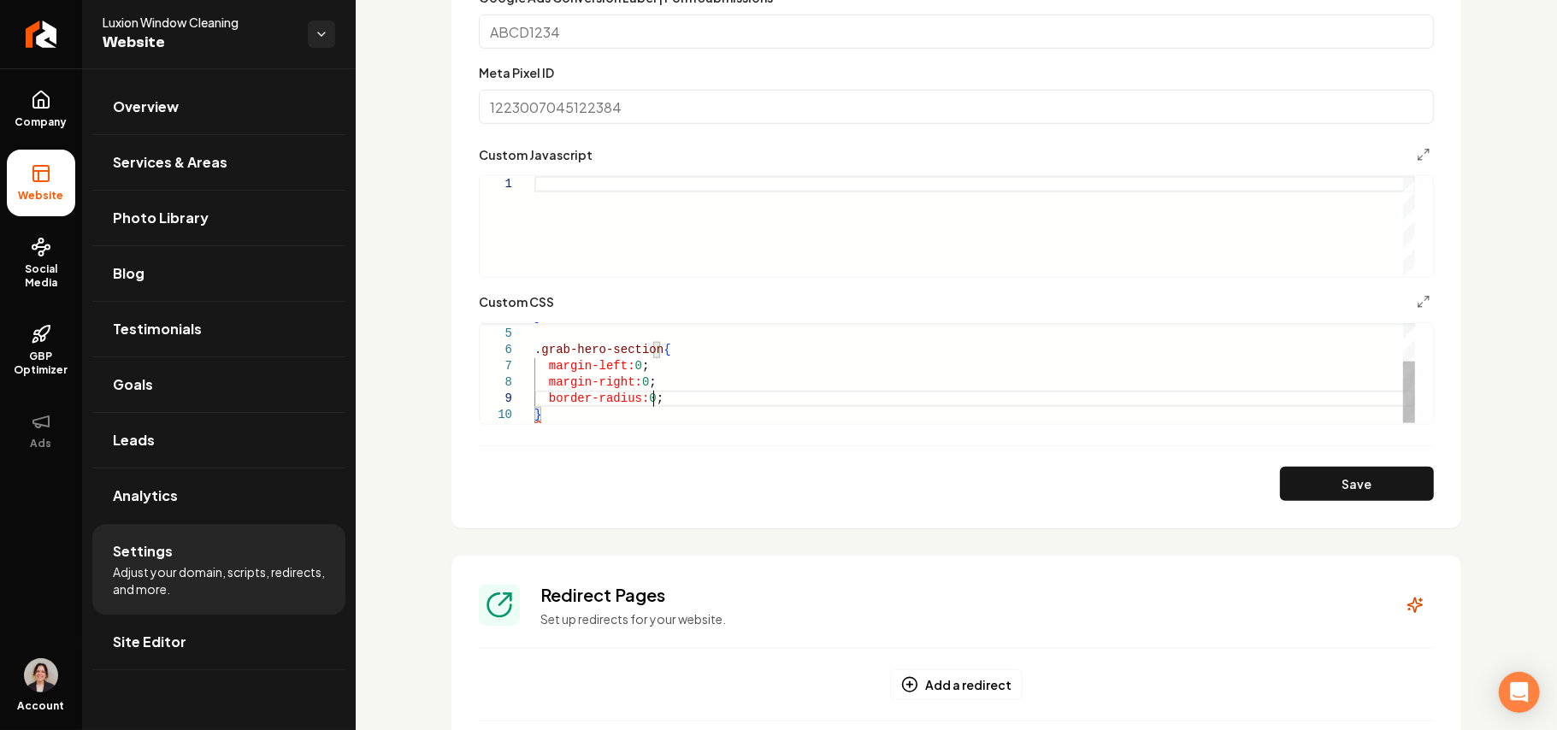
scroll to position [130, 116]
click at [1304, 473] on button "Save" at bounding box center [1357, 484] width 154 height 34
type textarea "**********"
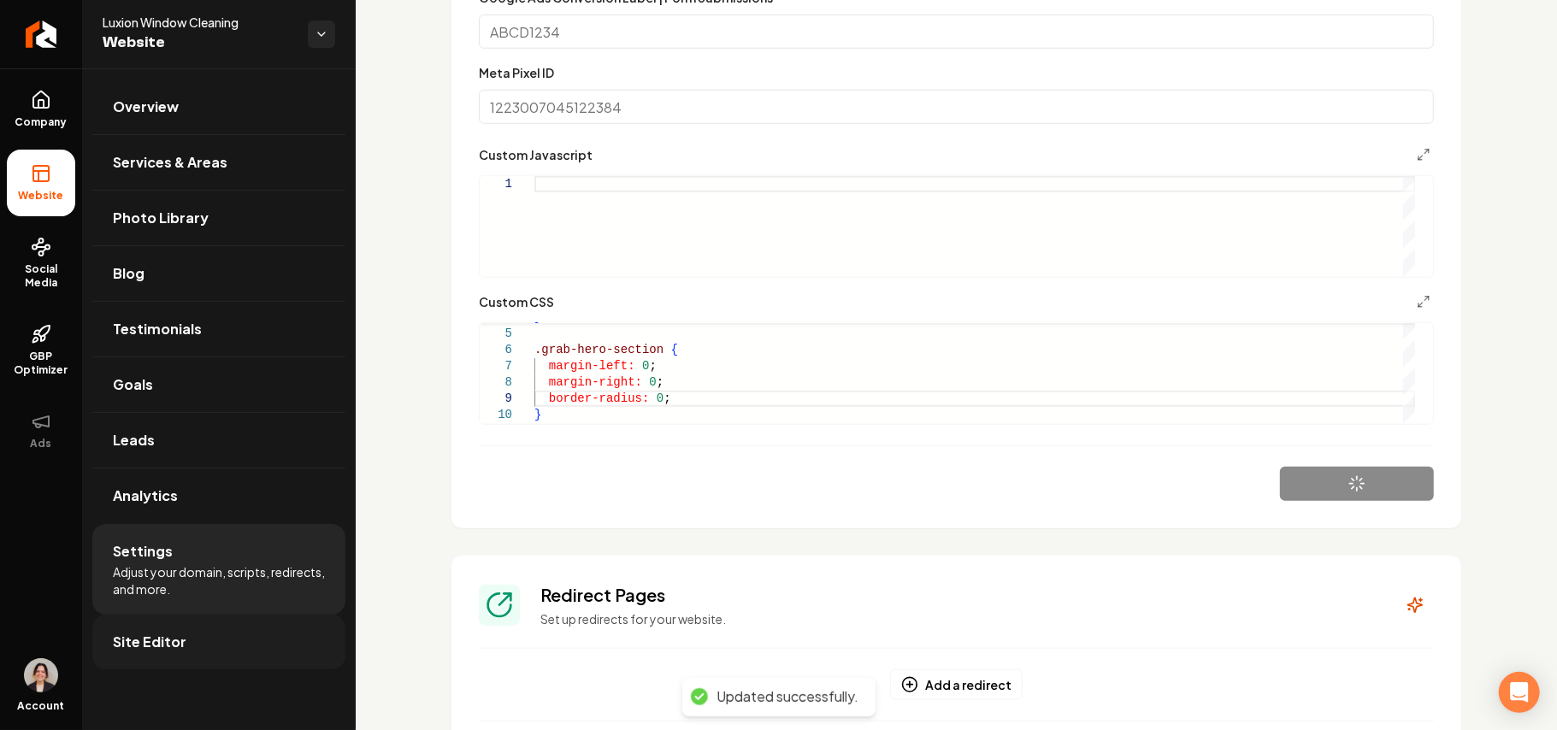
click at [200, 650] on link "Site Editor" at bounding box center [218, 642] width 253 height 55
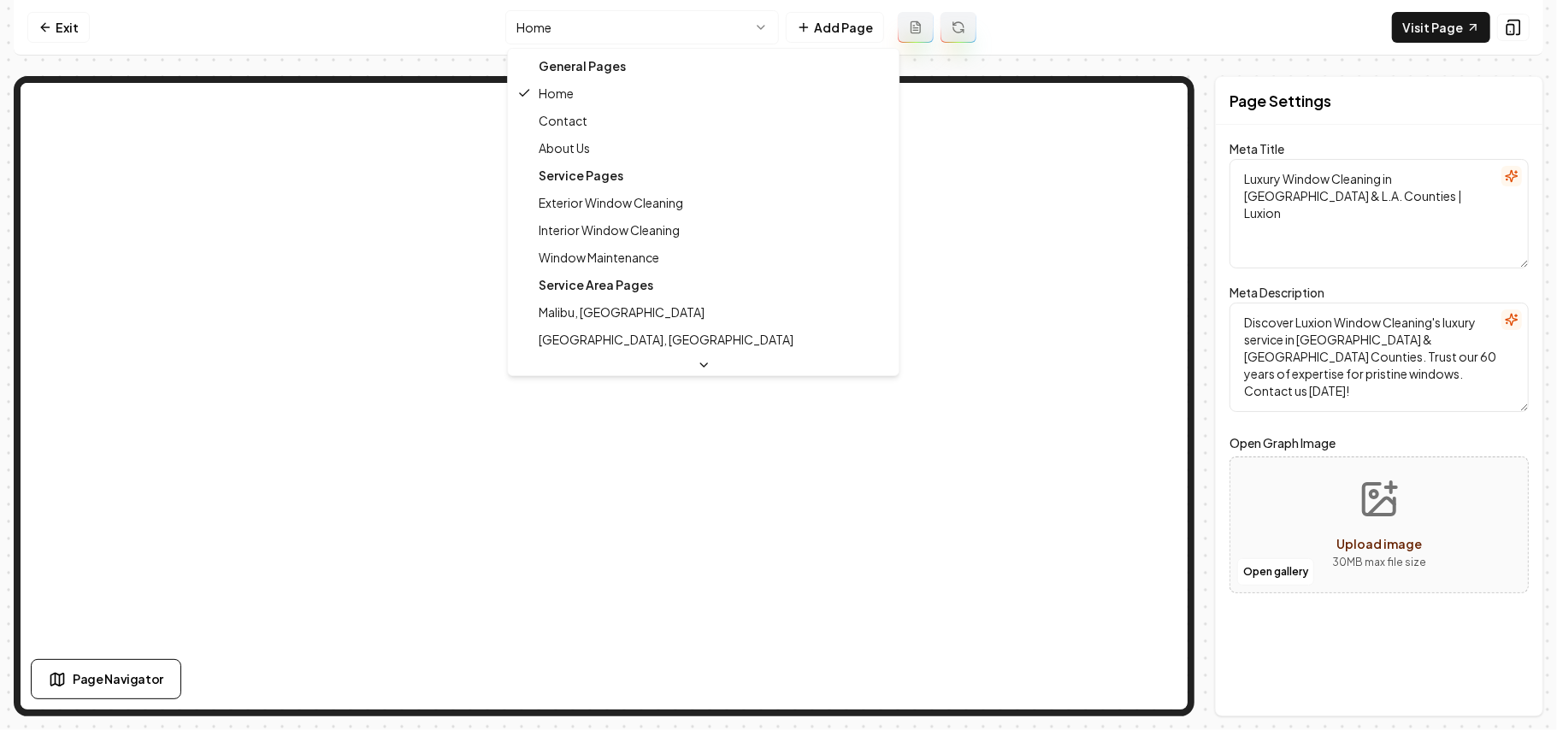
click at [600, 34] on html "Computer Required This feature is only available on a computer. Please switch t…" at bounding box center [778, 365] width 1557 height 730
type textarea "About Luxion Window Cleaning: Premier Service in Ventura & N. LA"
type textarea "Discover the passion and professionalism behind Luxion Window Cleaning. We deli…"
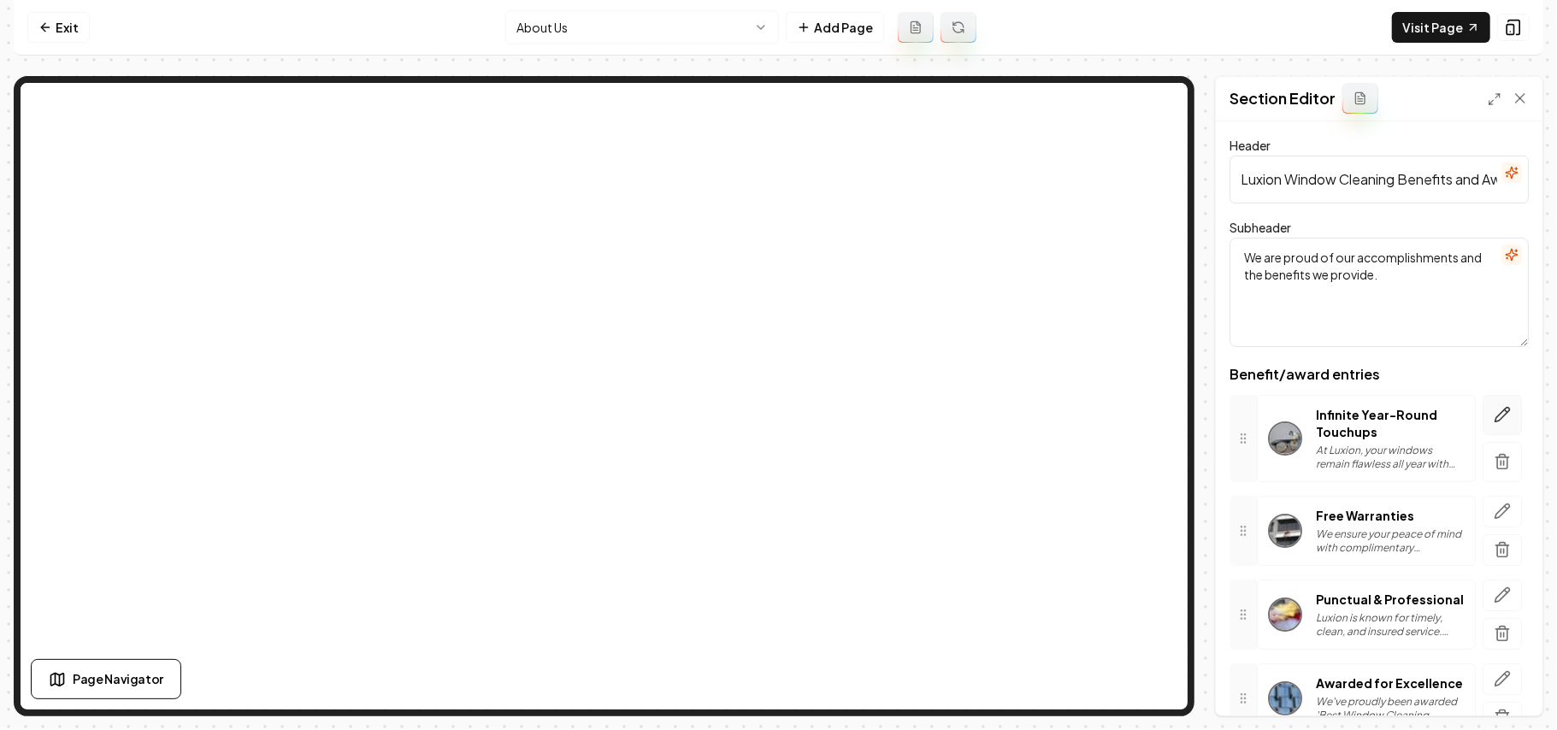
click at [1483, 404] on button "button" at bounding box center [1502, 415] width 39 height 40
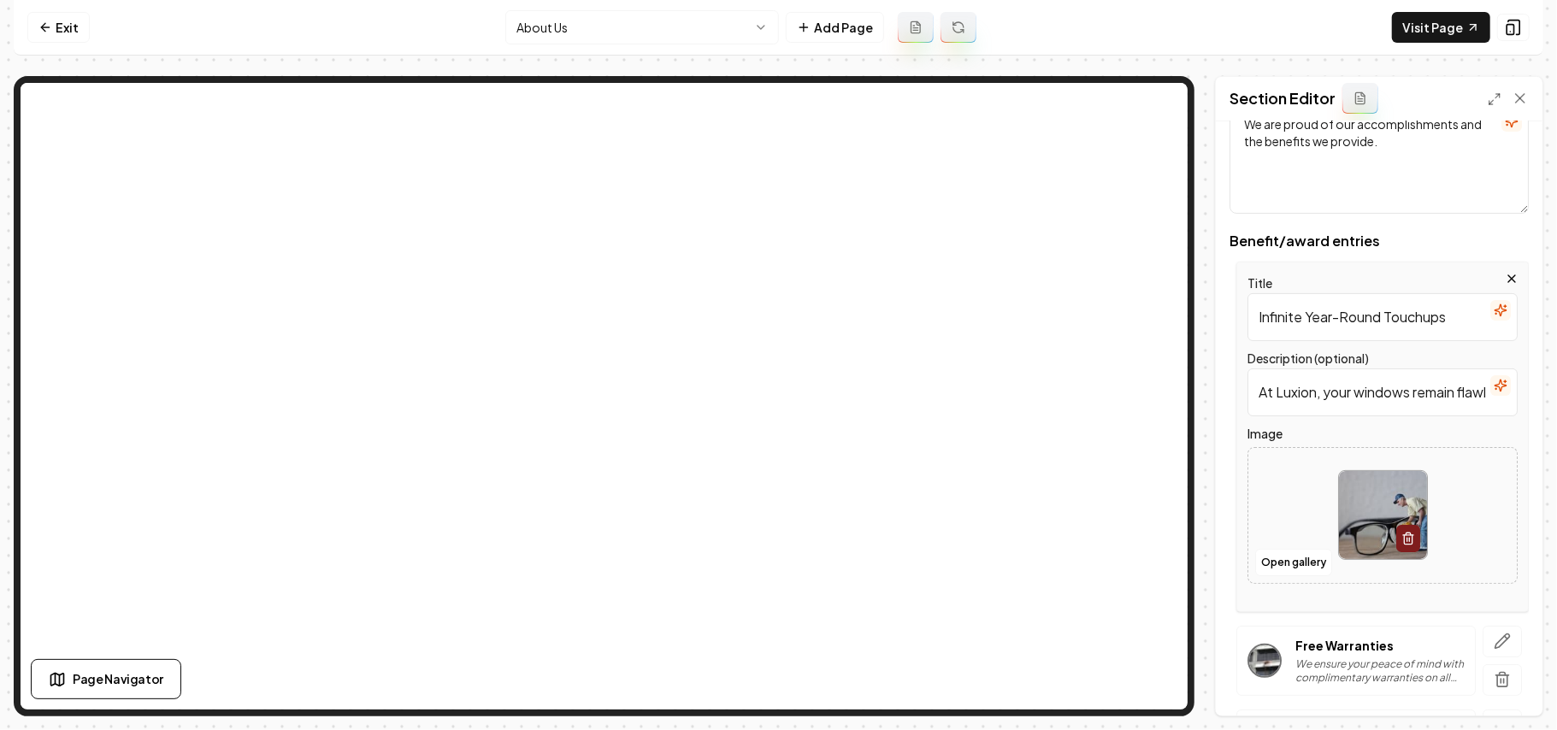
scroll to position [342, 0]
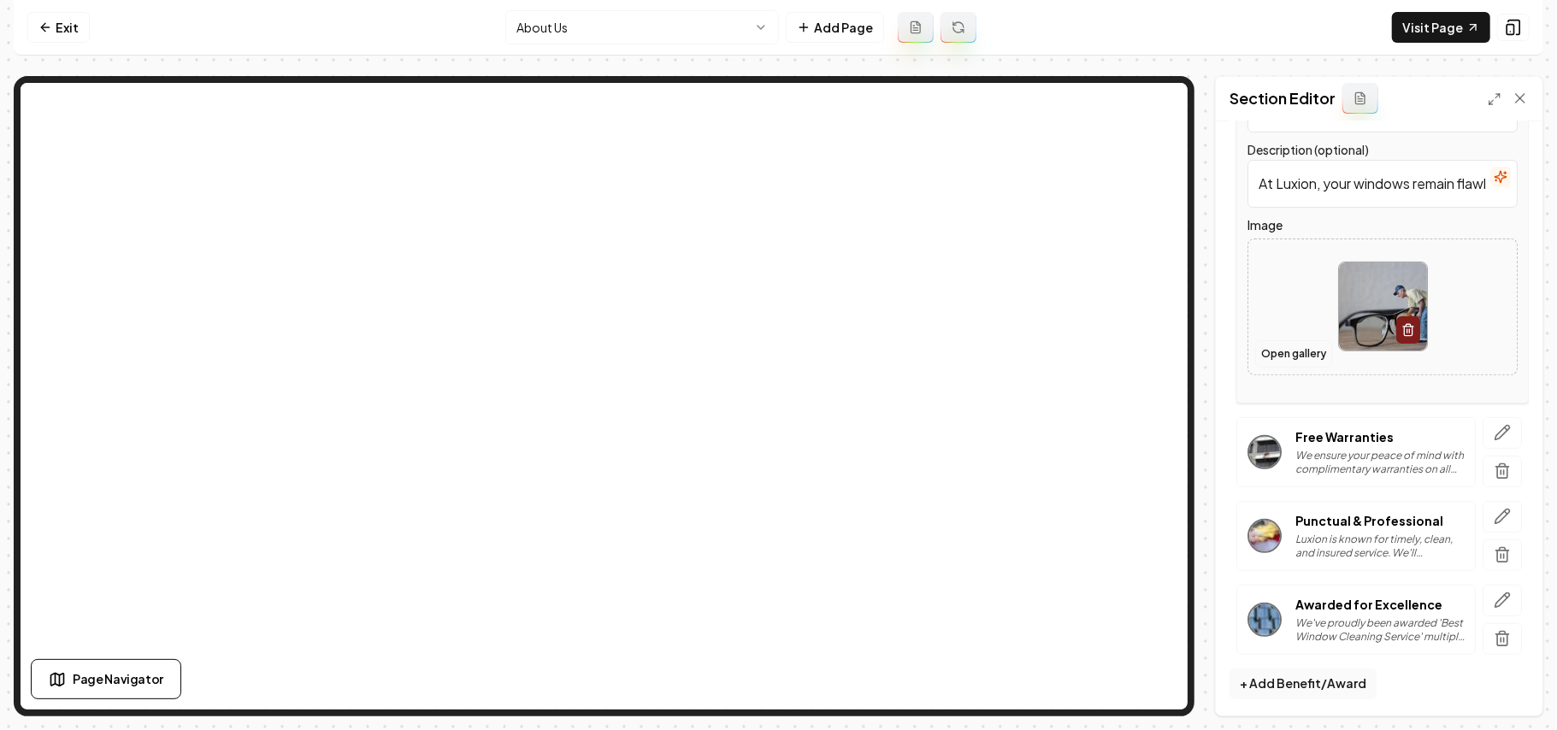
click at [1300, 367] on button "Open gallery" at bounding box center [1293, 353] width 77 height 27
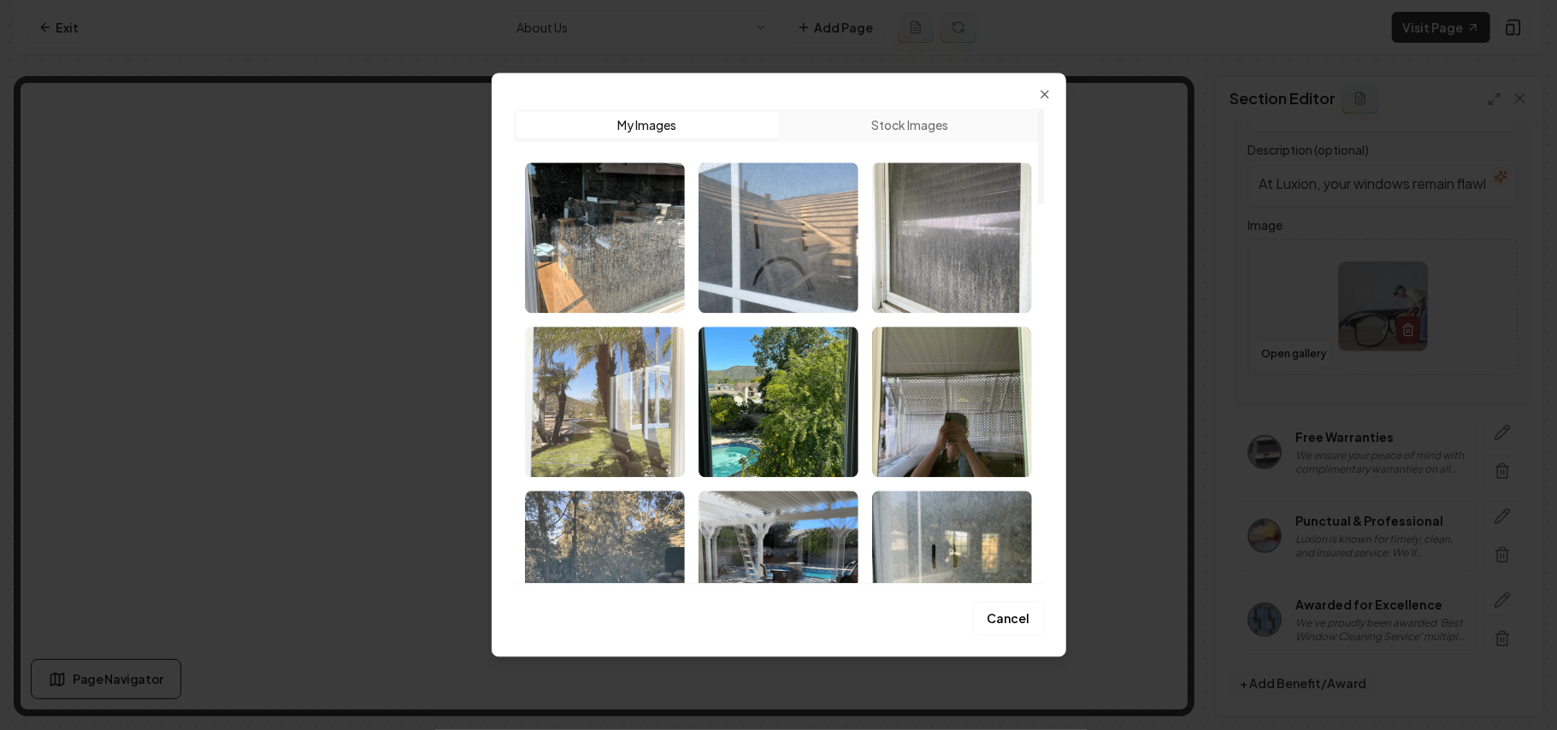
click at [583, 431] on img "Select image image_68b1e9a75c7cd75eb8f75f51.png" at bounding box center [605, 402] width 160 height 150
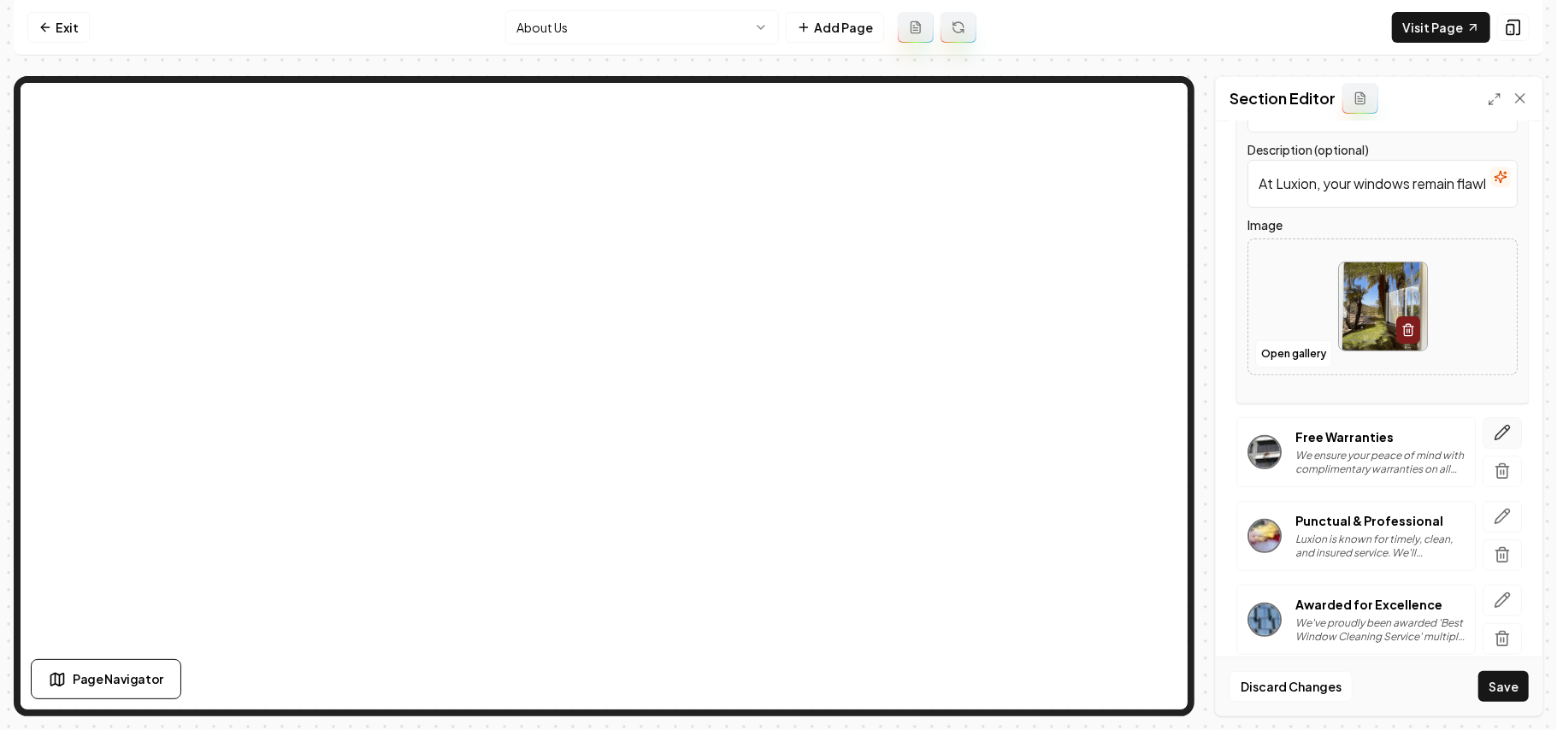
click at [1494, 426] on icon "button" at bounding box center [1502, 432] width 17 height 17
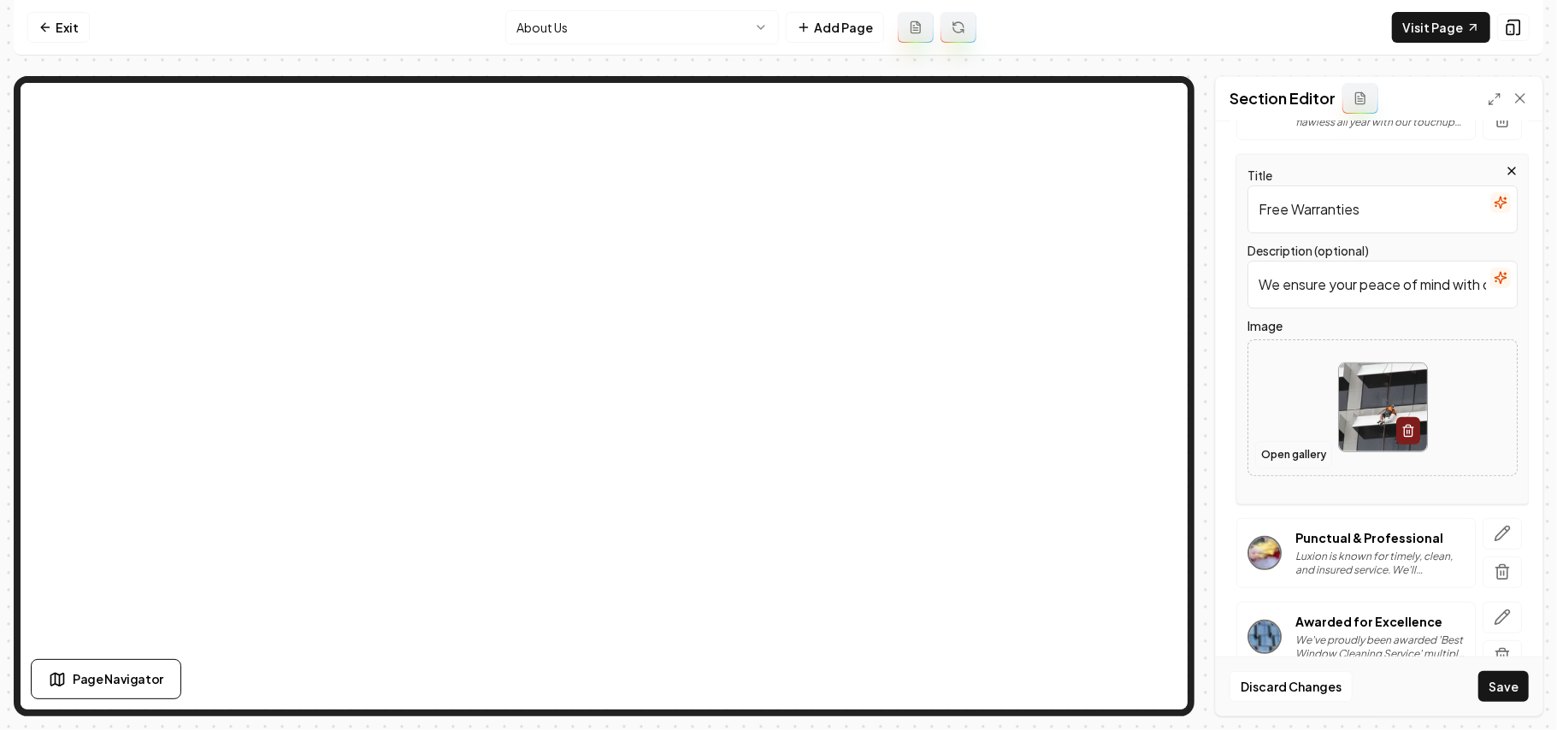
click at [1298, 456] on button "Open gallery" at bounding box center [1293, 454] width 77 height 27
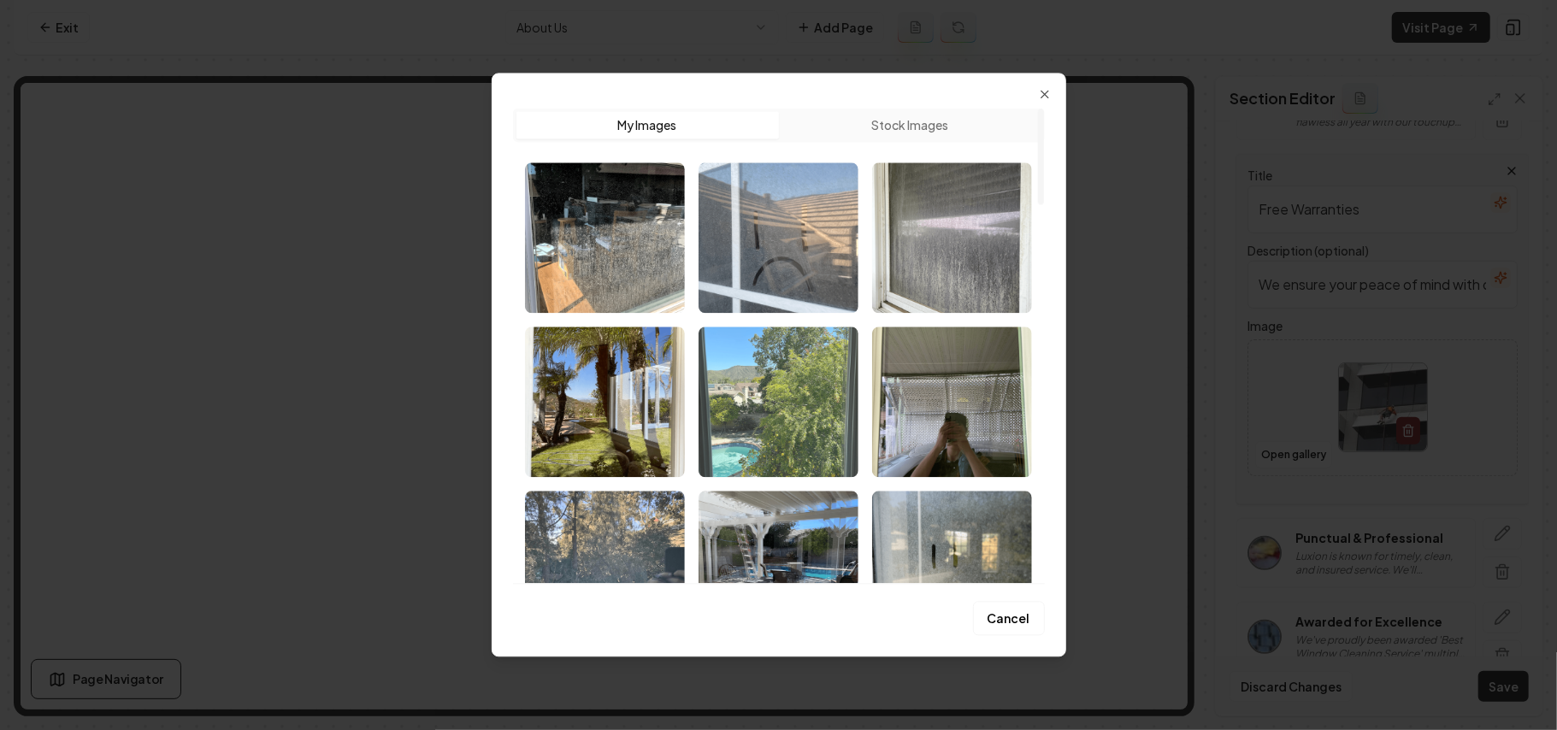
click at [737, 433] on img "Select image image_68b1e9a75c7cd75eb8f75e82.png" at bounding box center [779, 402] width 160 height 150
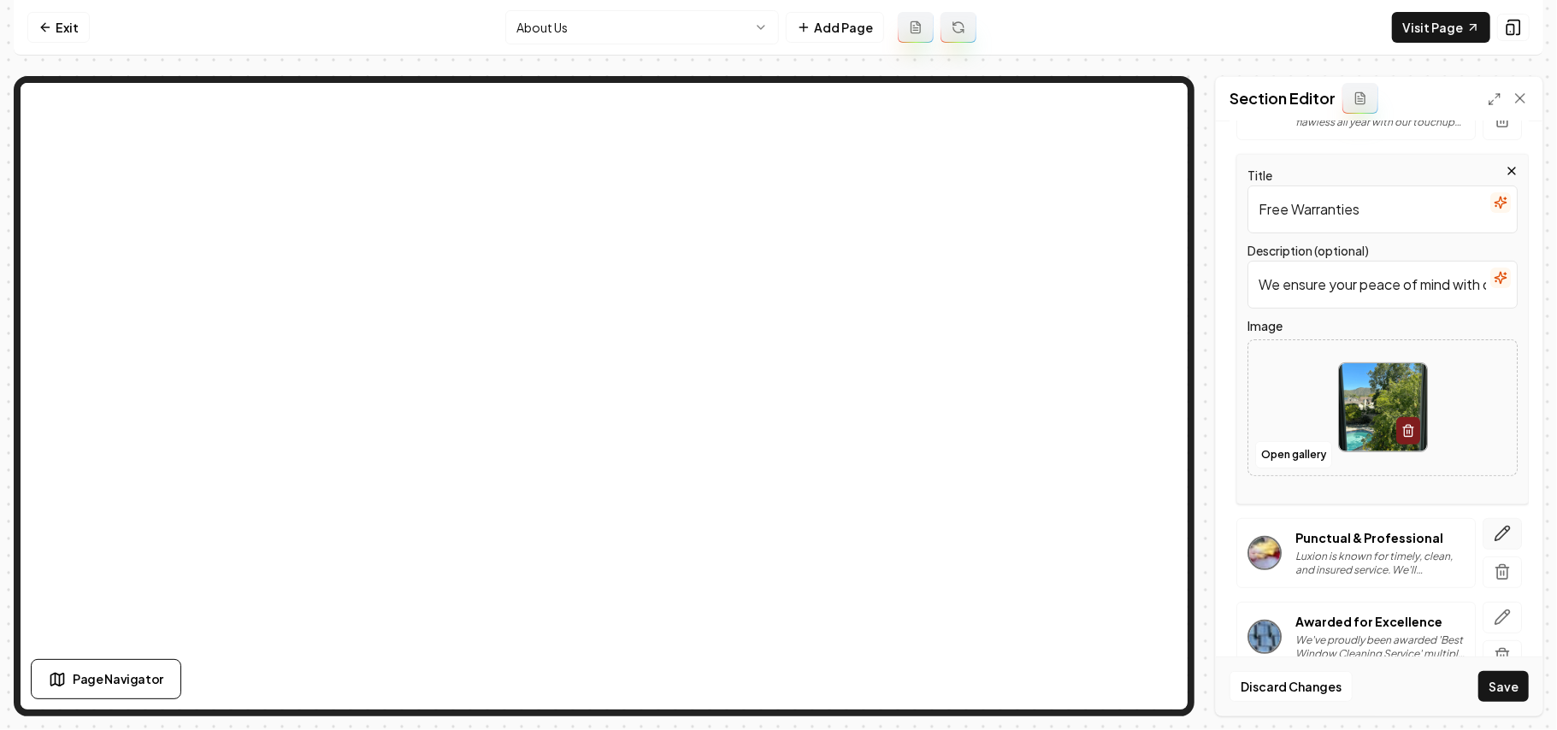
click at [1483, 534] on button "button" at bounding box center [1502, 534] width 39 height 32
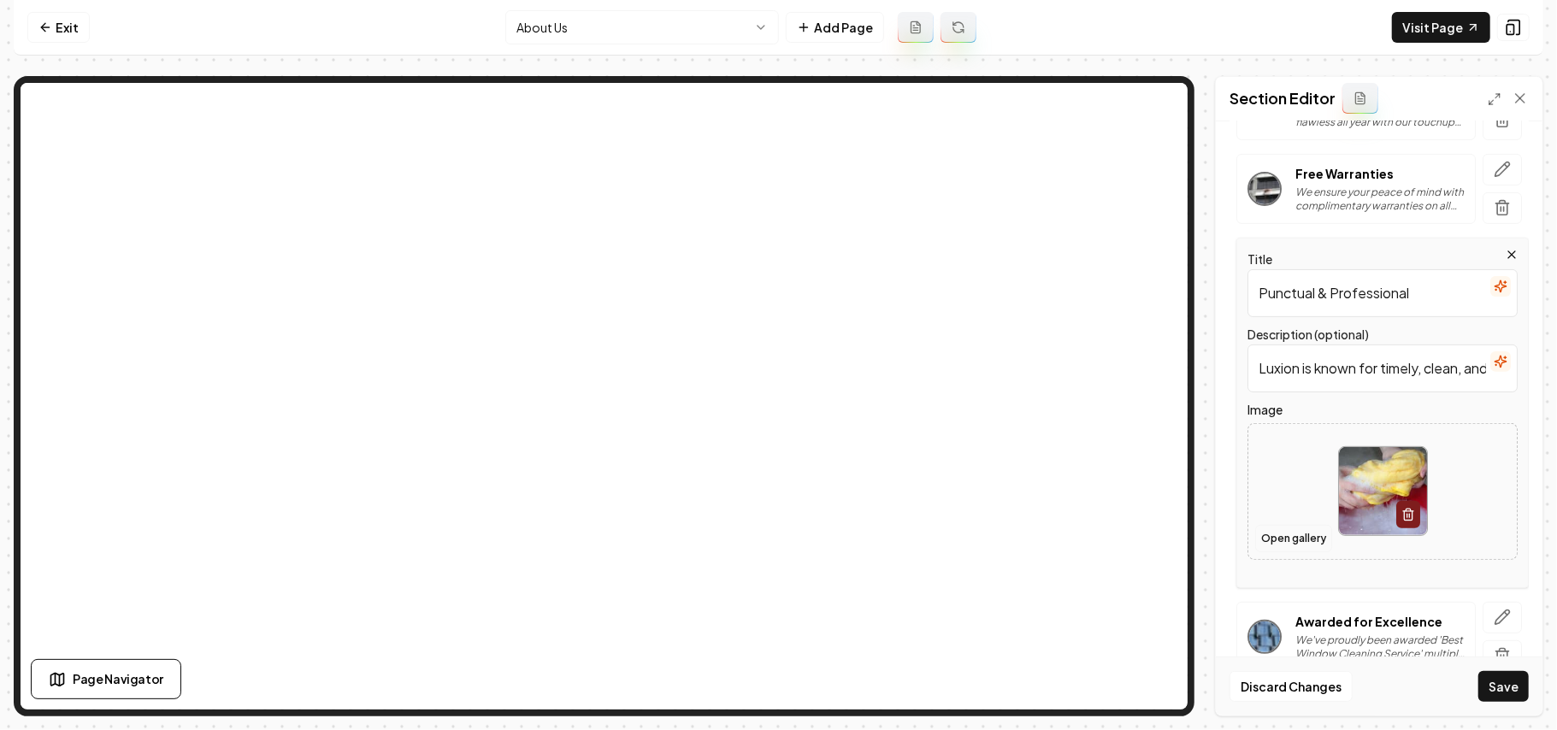
click at [1312, 528] on button "Open gallery" at bounding box center [1293, 538] width 77 height 27
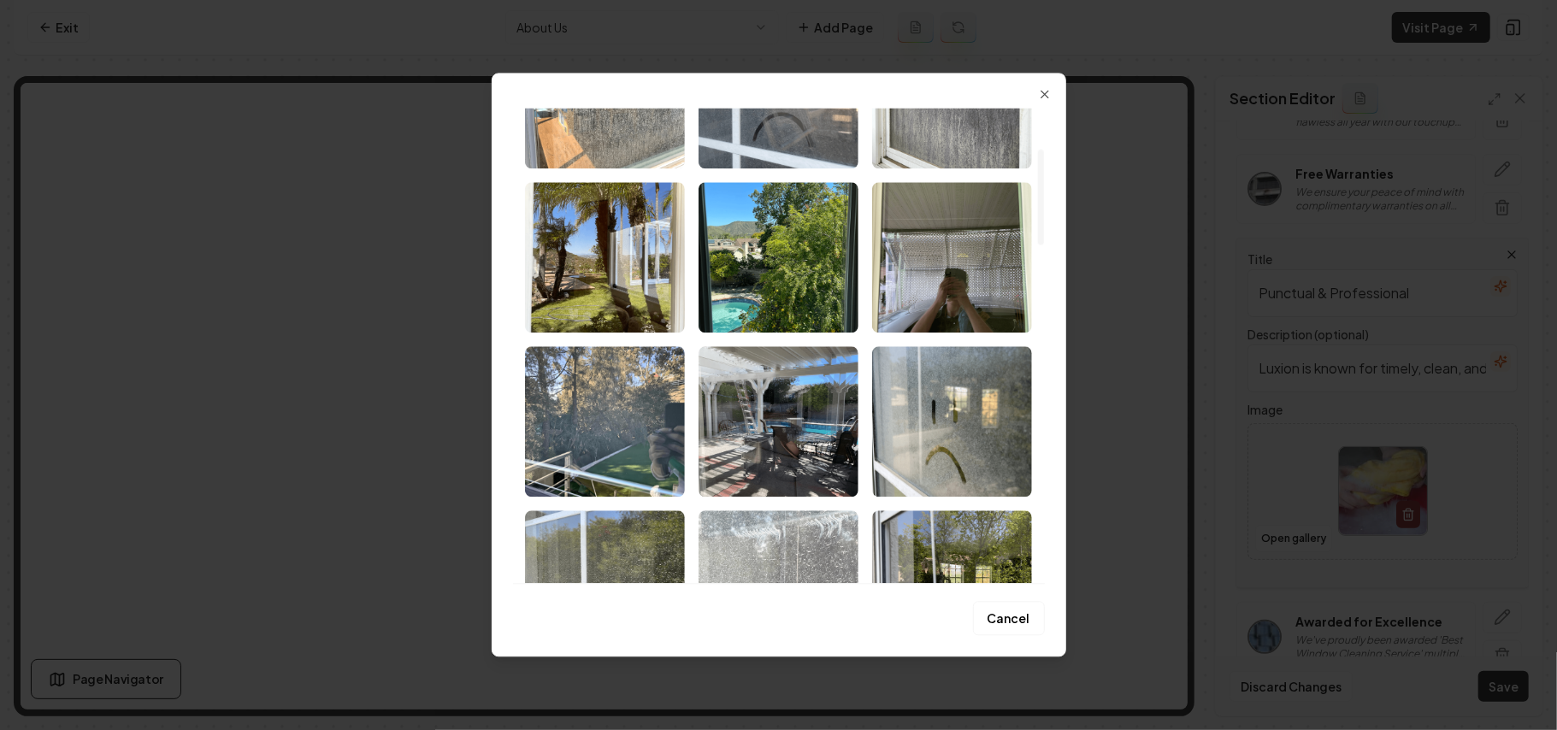
scroll to position [227, 0]
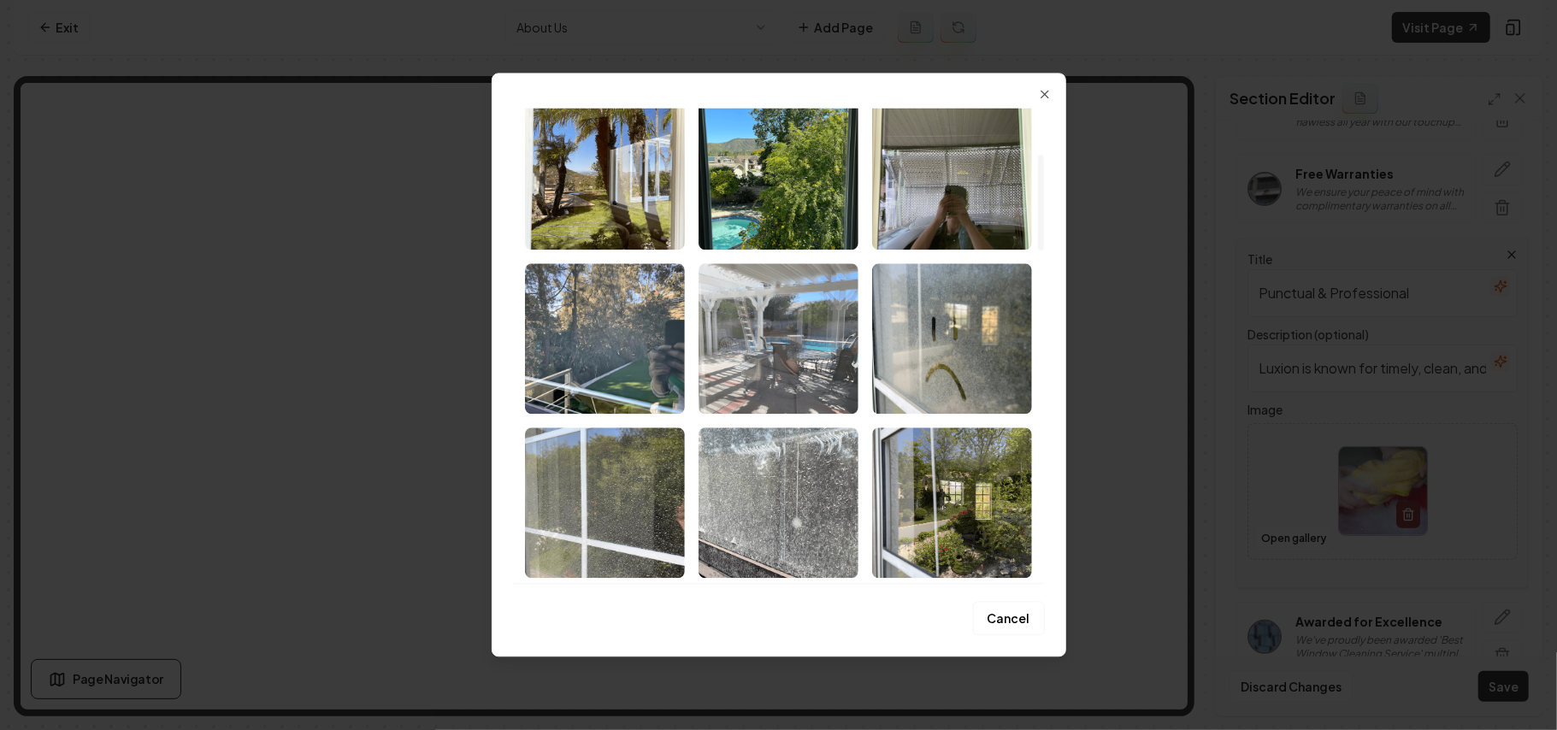
click at [791, 377] on img "Select image image_68b1e9a75c7cd75eb8f75d6f.png" at bounding box center [779, 338] width 160 height 150
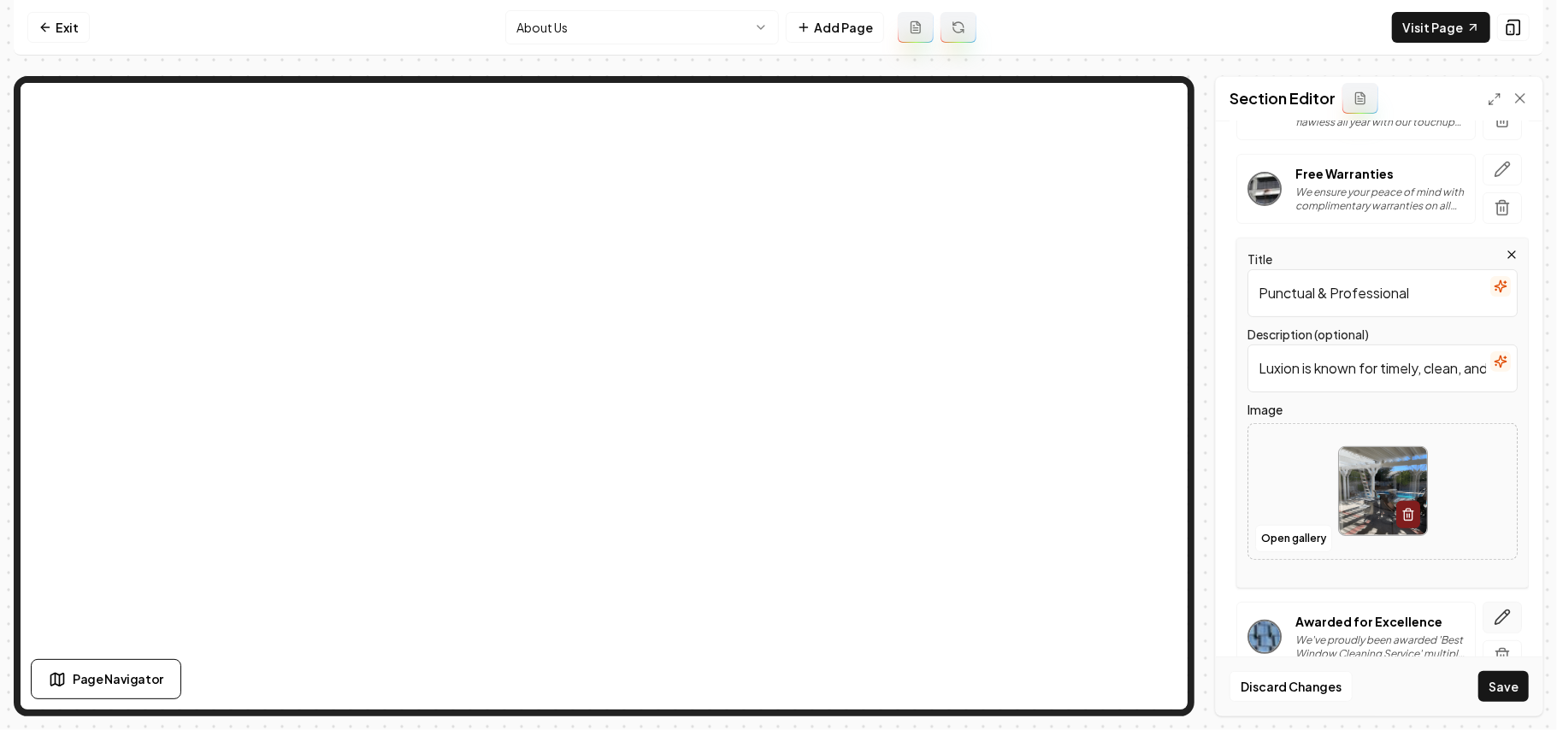
click at [1491, 613] on button "button" at bounding box center [1502, 618] width 39 height 32
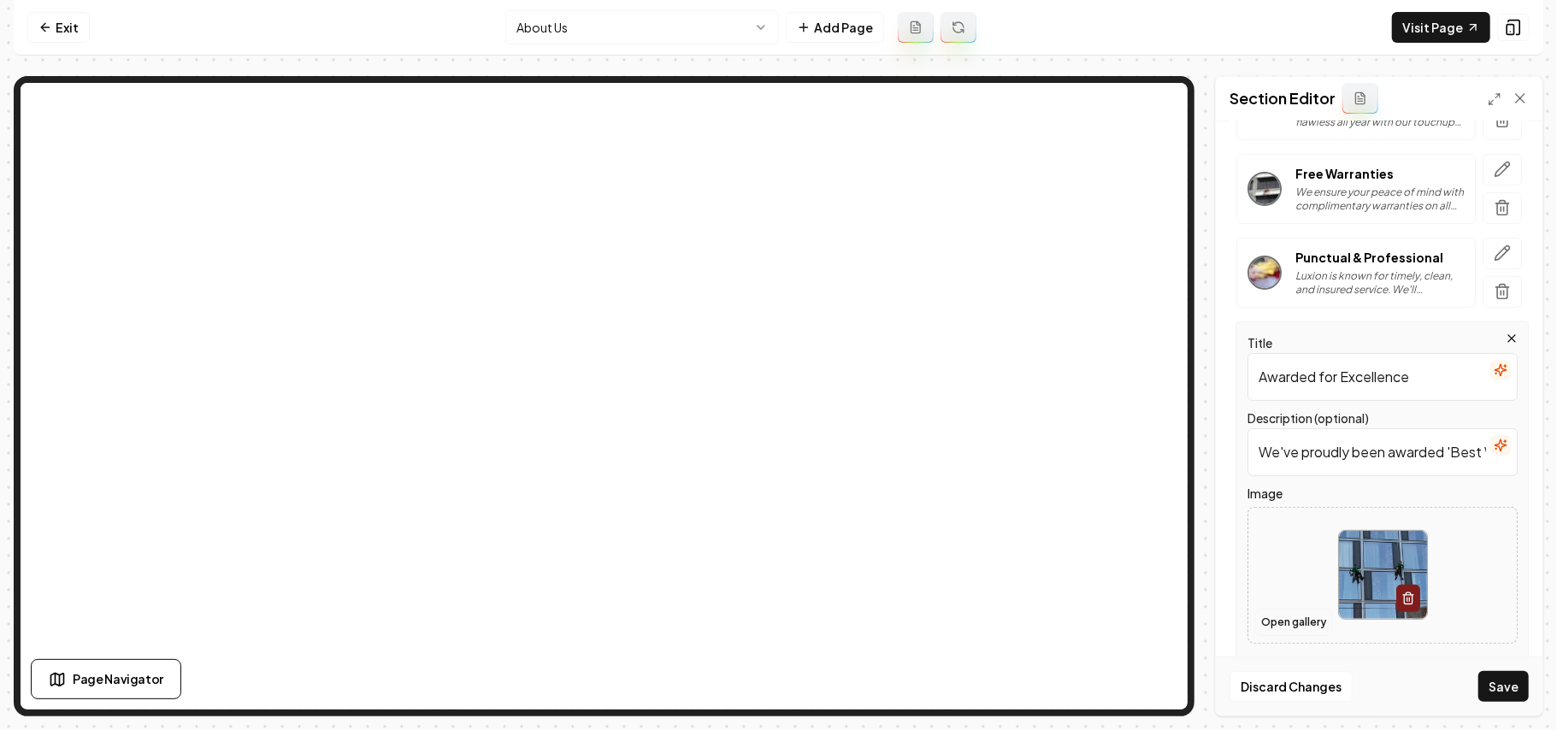
click at [1317, 623] on button "Open gallery" at bounding box center [1293, 622] width 77 height 27
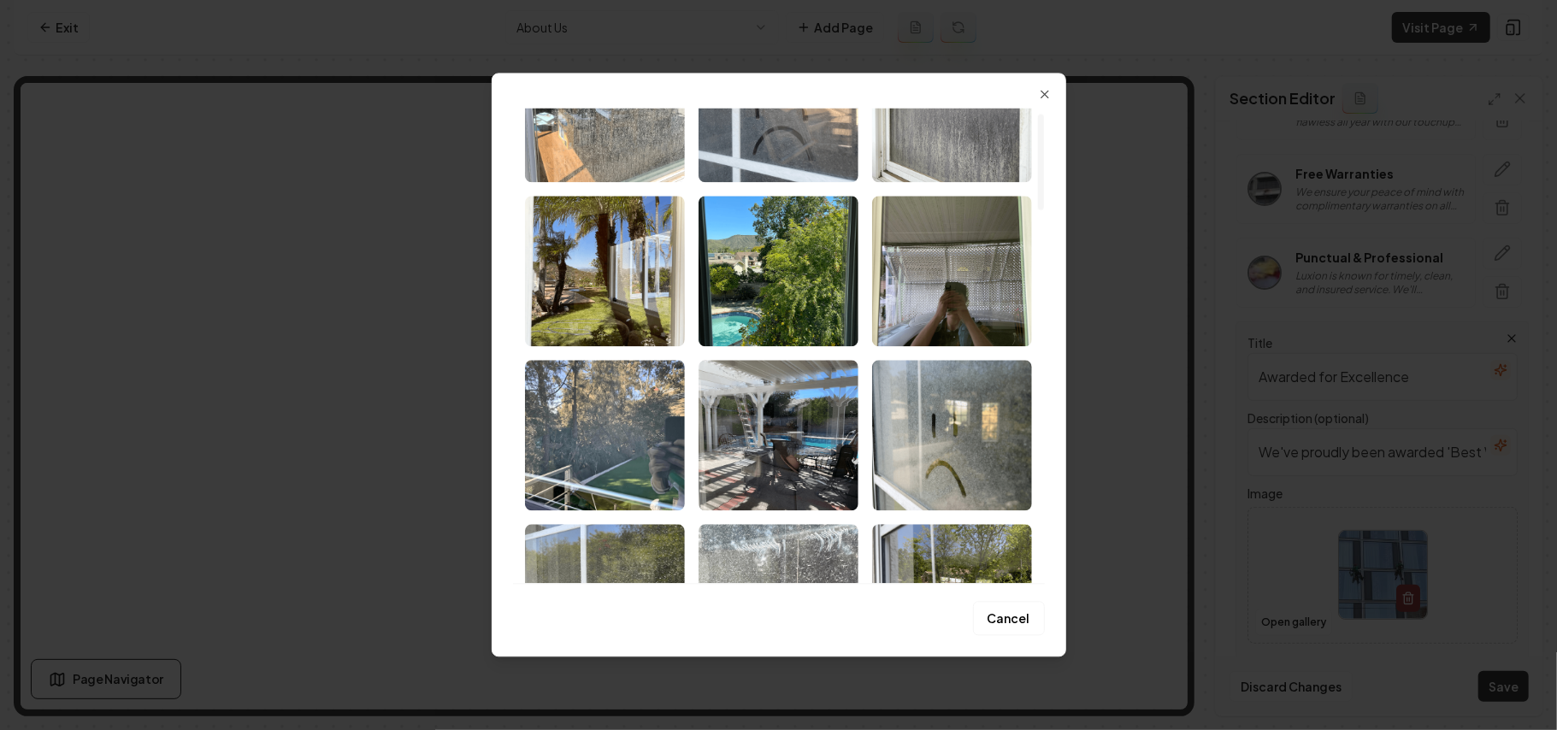
scroll to position [456, 0]
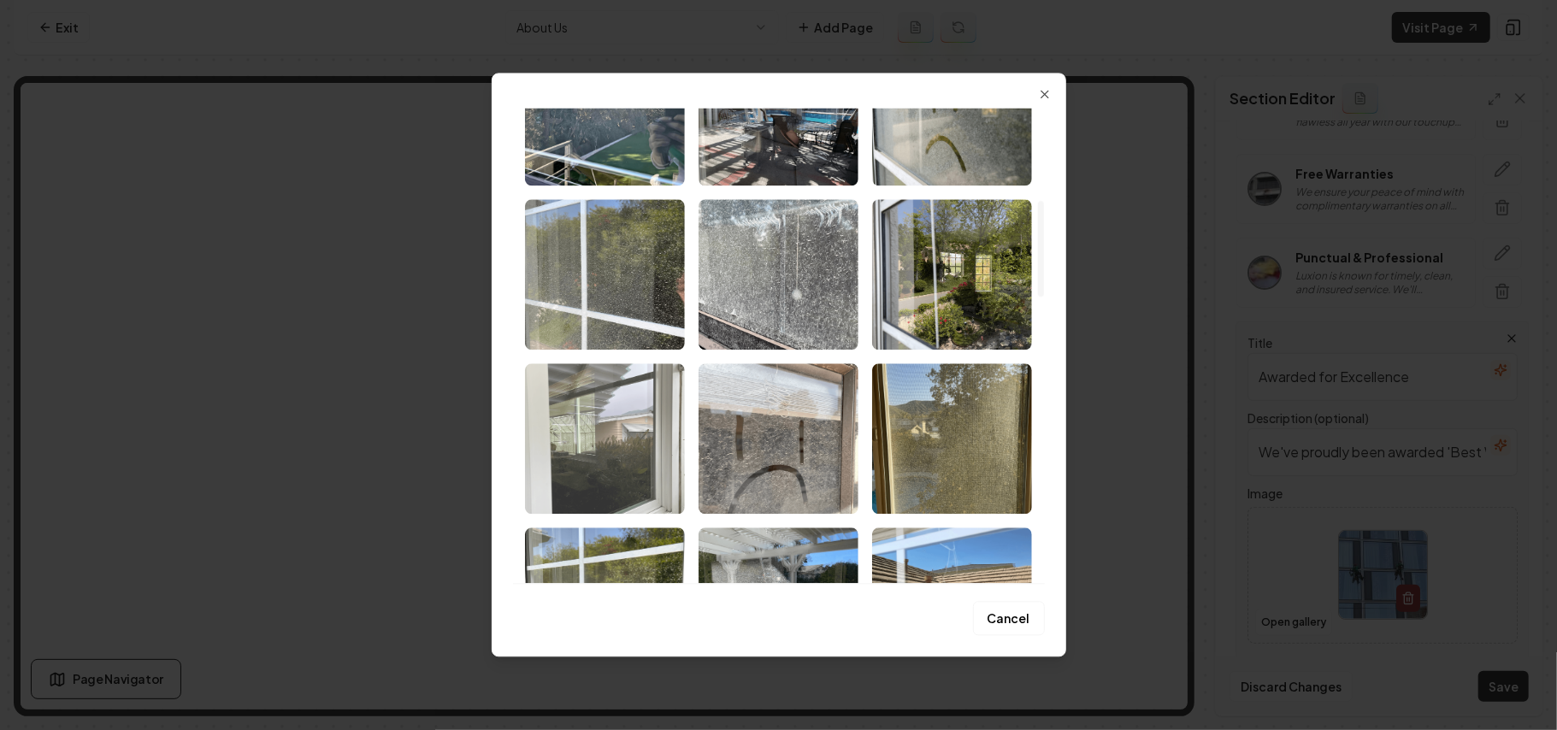
click at [588, 443] on img "Select image image_68b1e9a75c7cd75eb8f75b44.png" at bounding box center [605, 438] width 160 height 150
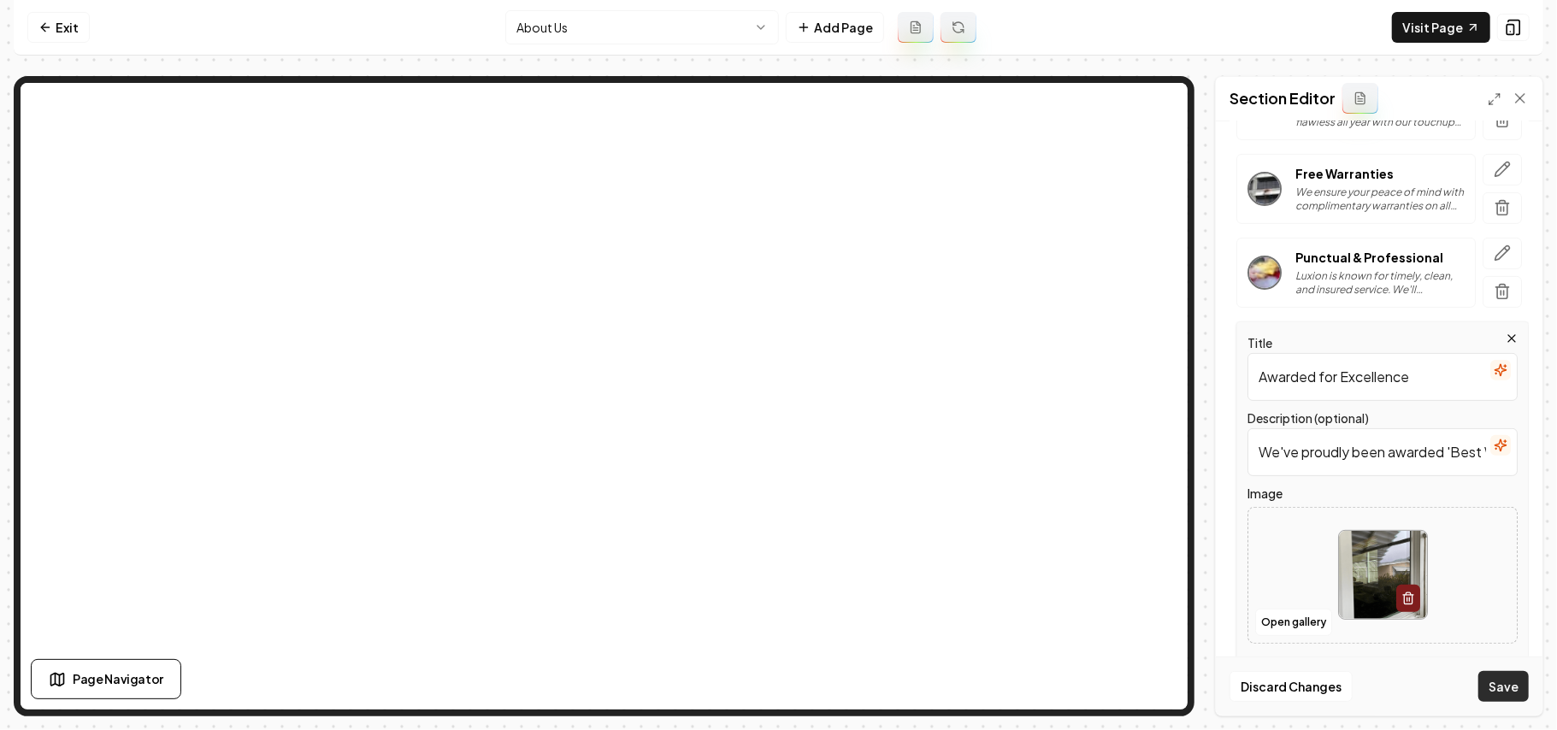
click at [1496, 688] on button "Save" at bounding box center [1503, 686] width 50 height 31
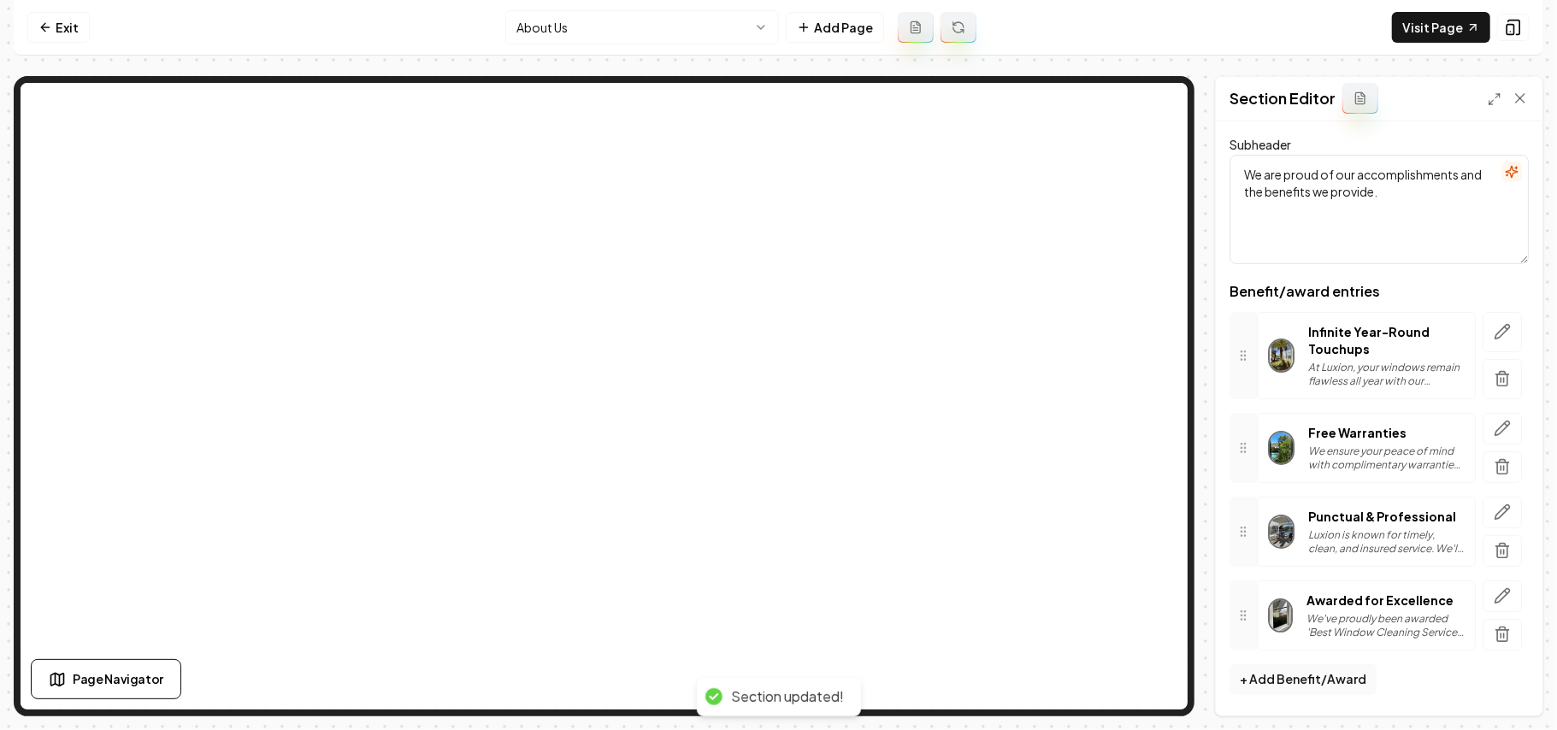
scroll to position [86, 0]
click at [623, 38] on html "Computer Required This feature is only available on a computer. Please switch t…" at bounding box center [778, 365] width 1557 height 730
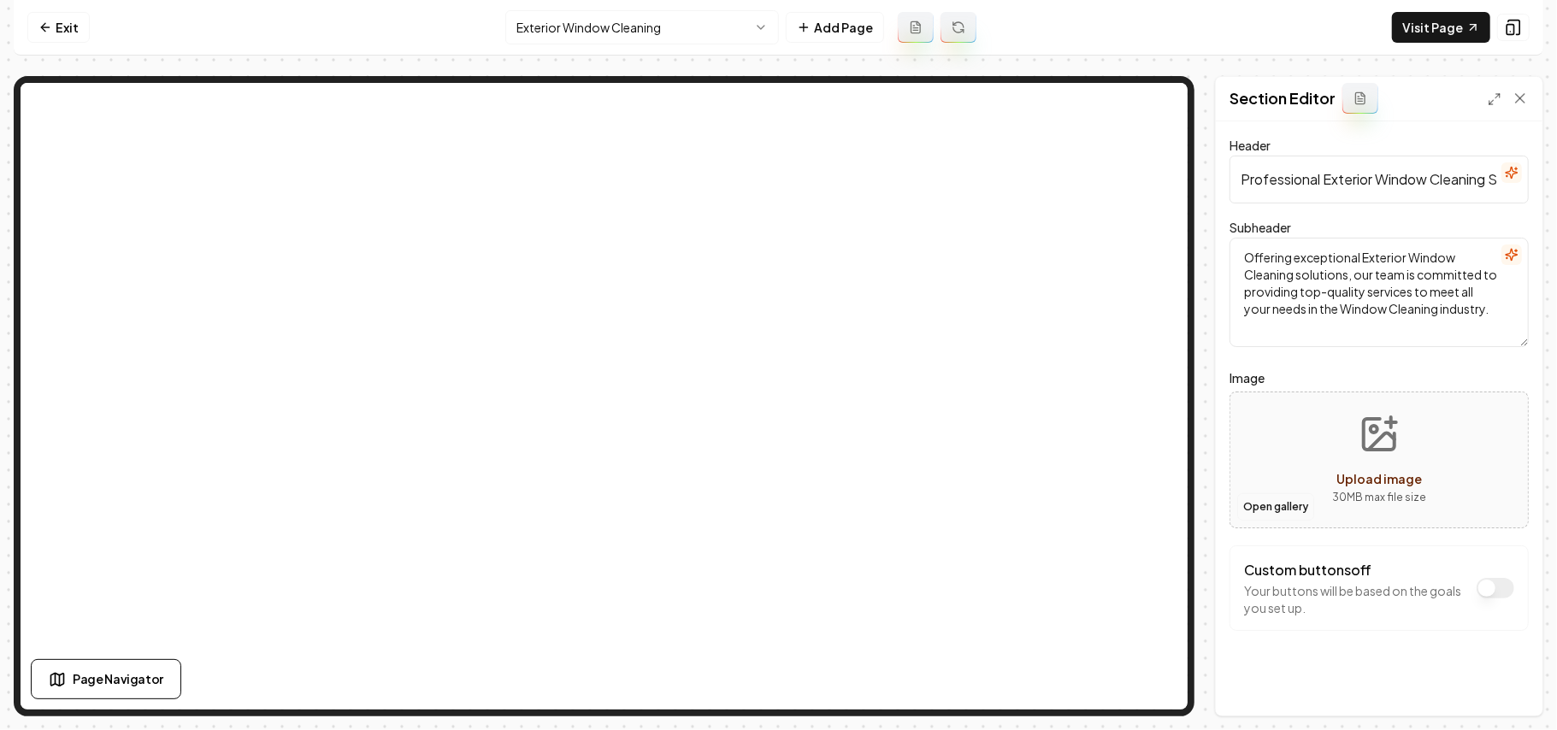
click at [1252, 510] on button "Open gallery" at bounding box center [1275, 506] width 77 height 27
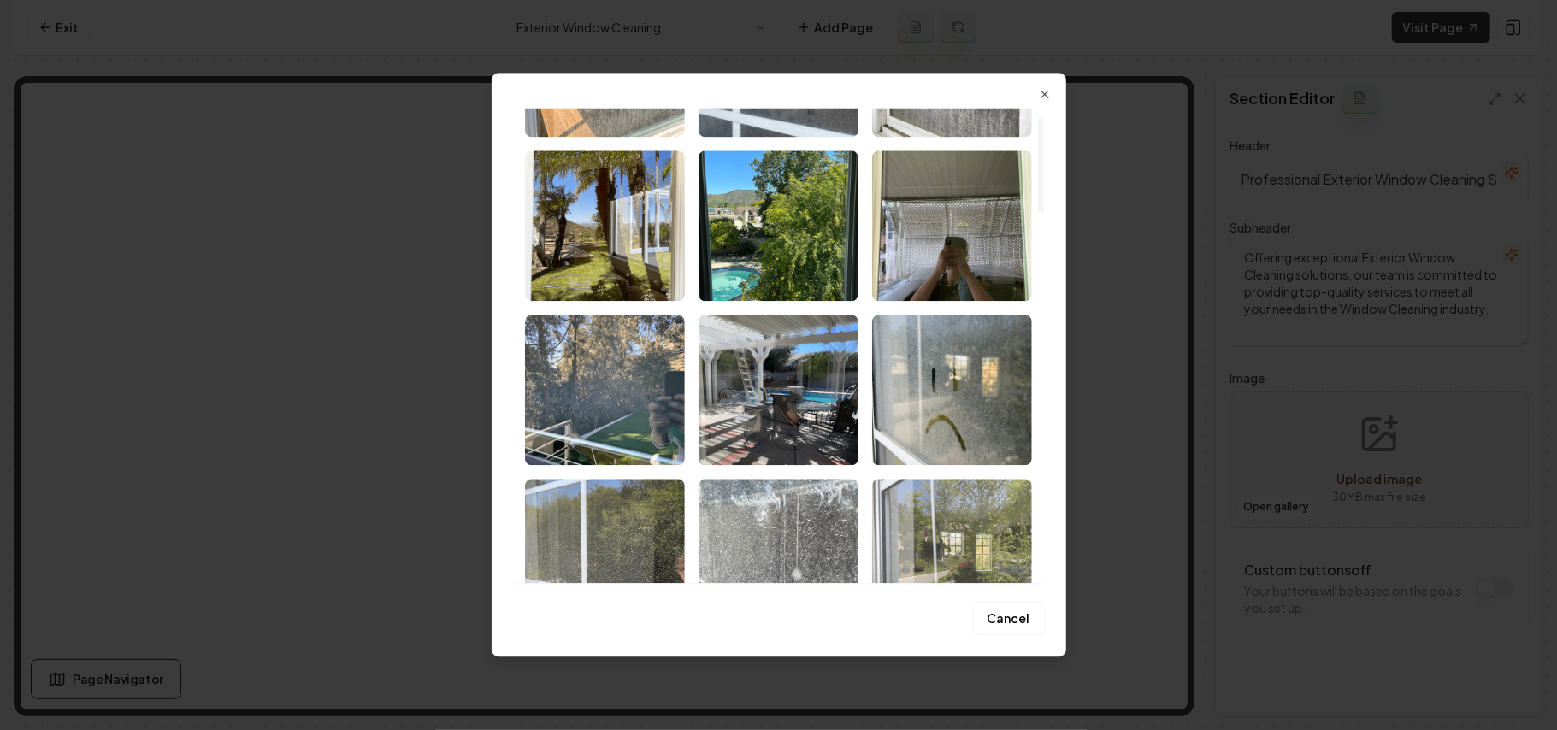
scroll to position [342, 0]
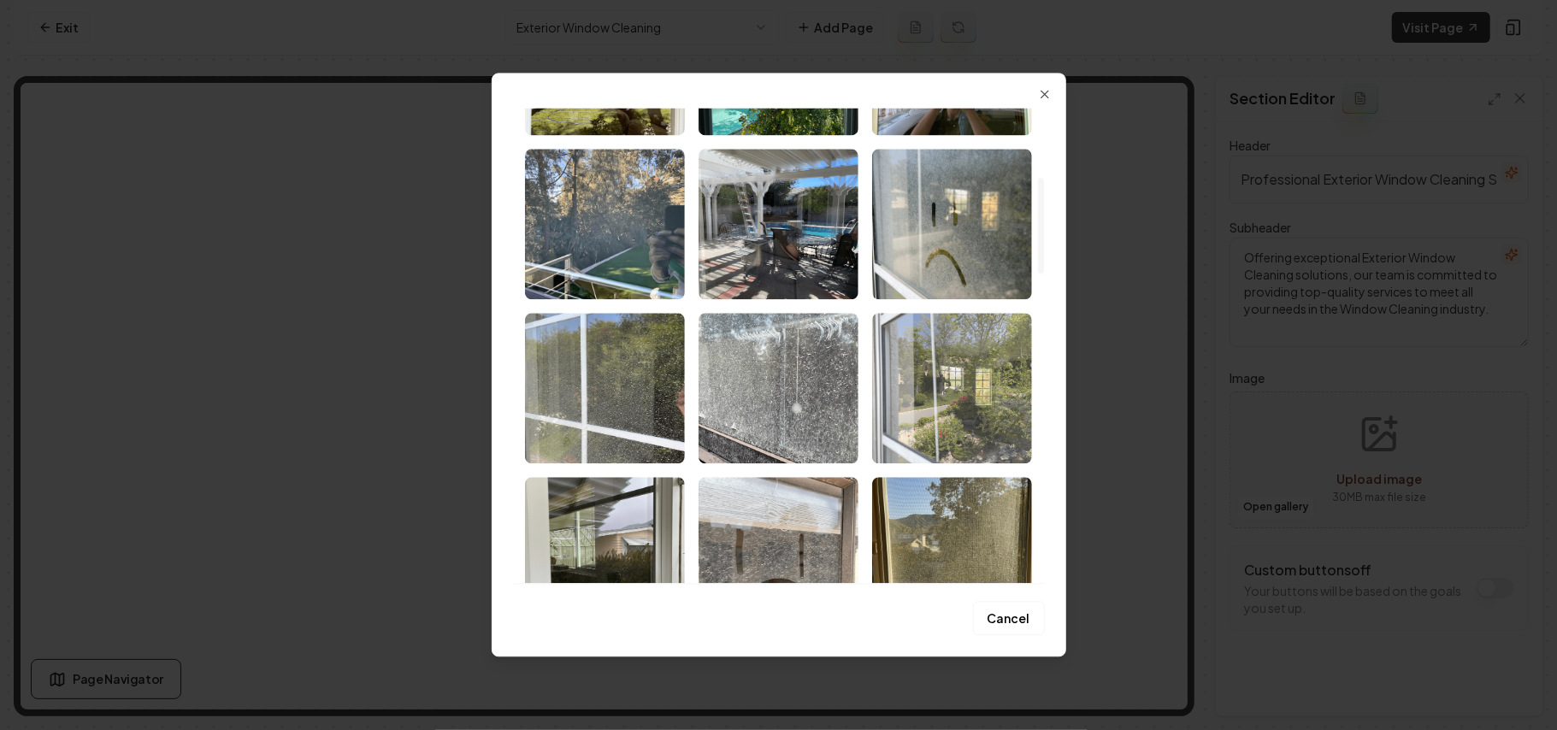
click at [954, 404] on img "Select image image_68b1e9a75c7cd75eb8f75ebd.png" at bounding box center [952, 388] width 160 height 150
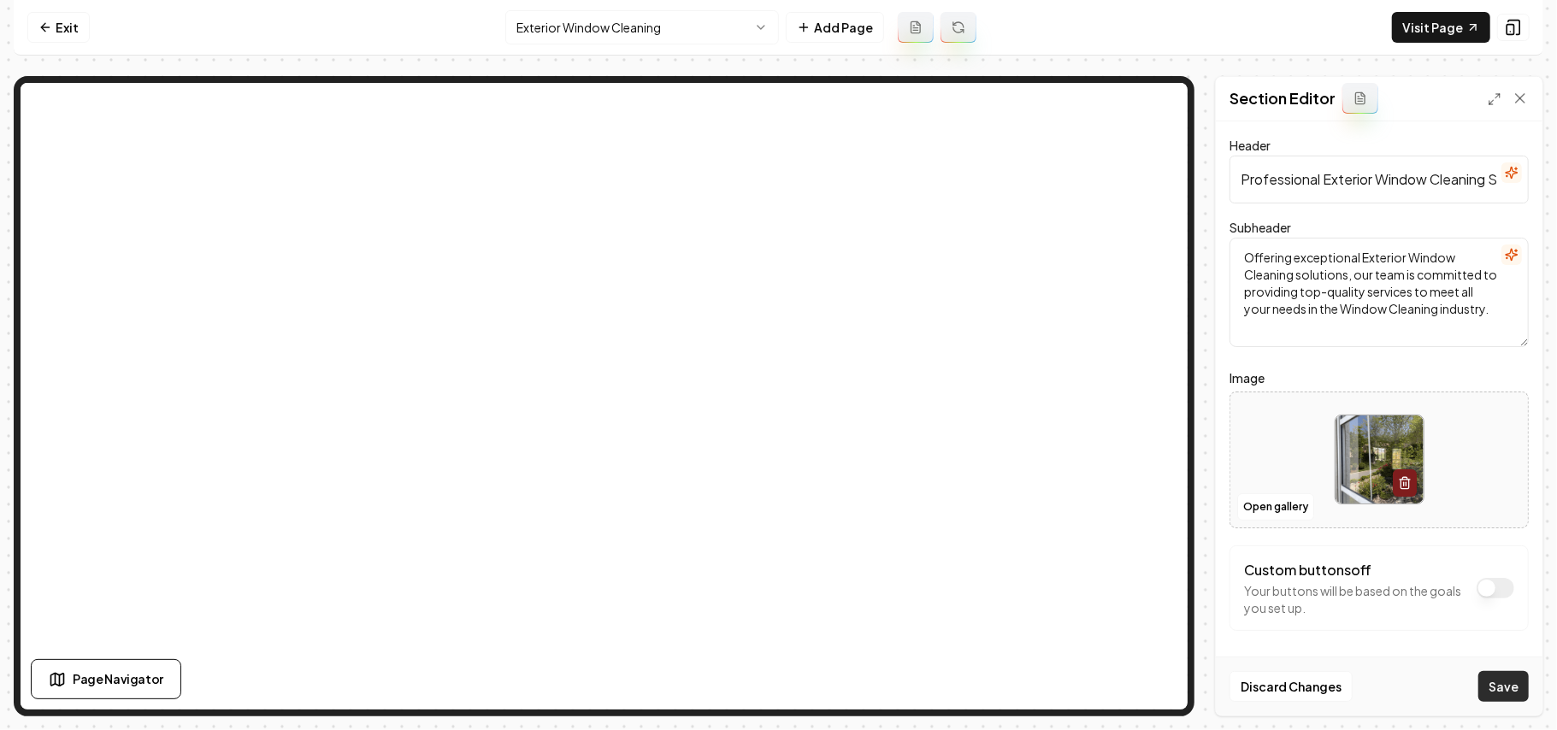
click at [1490, 675] on button "Save" at bounding box center [1503, 686] width 50 height 31
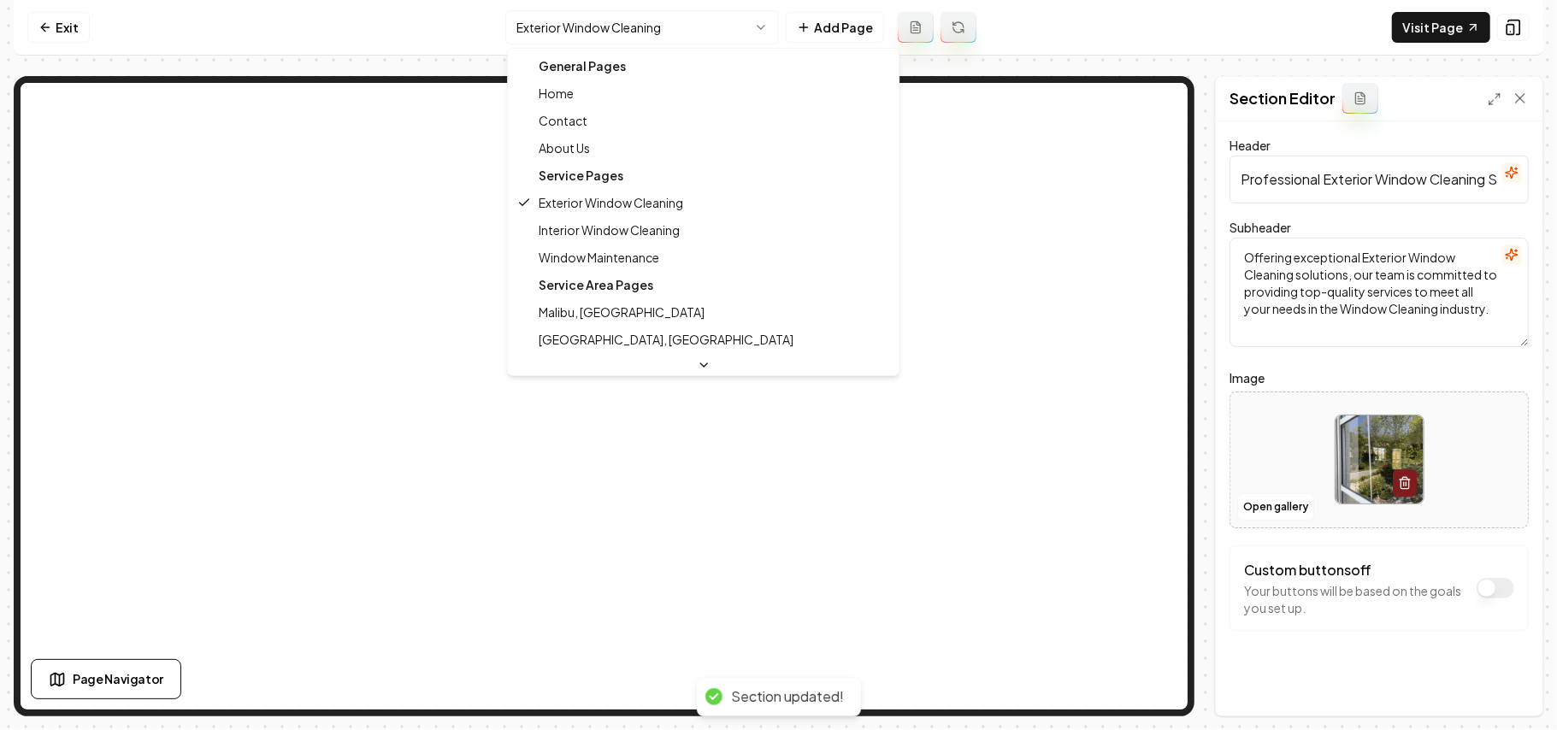
click at [576, 22] on html "Computer Required This feature is only available on a computer. Please switch t…" at bounding box center [778, 365] width 1557 height 730
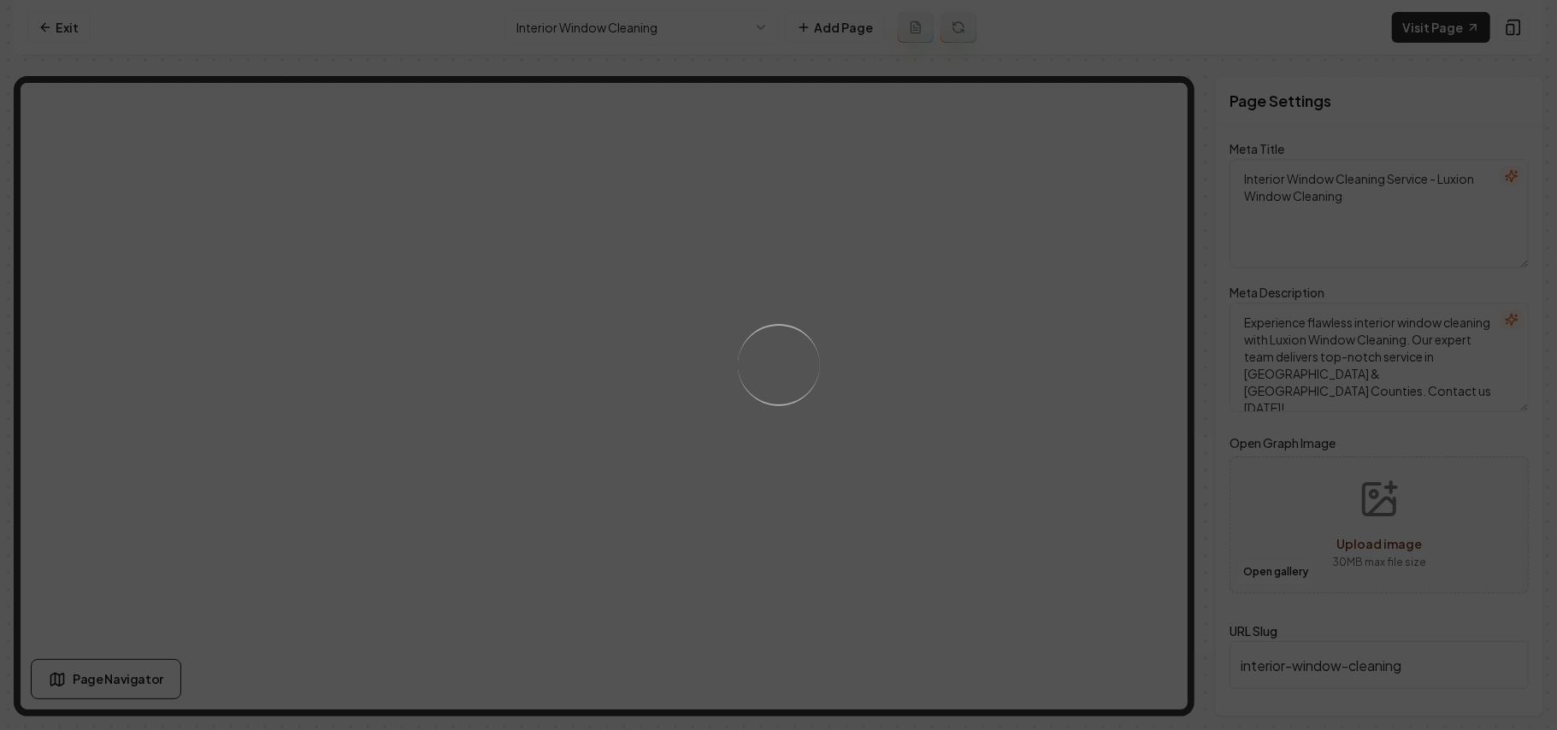
click at [930, 428] on div "Loading..." at bounding box center [778, 365] width 1557 height 730
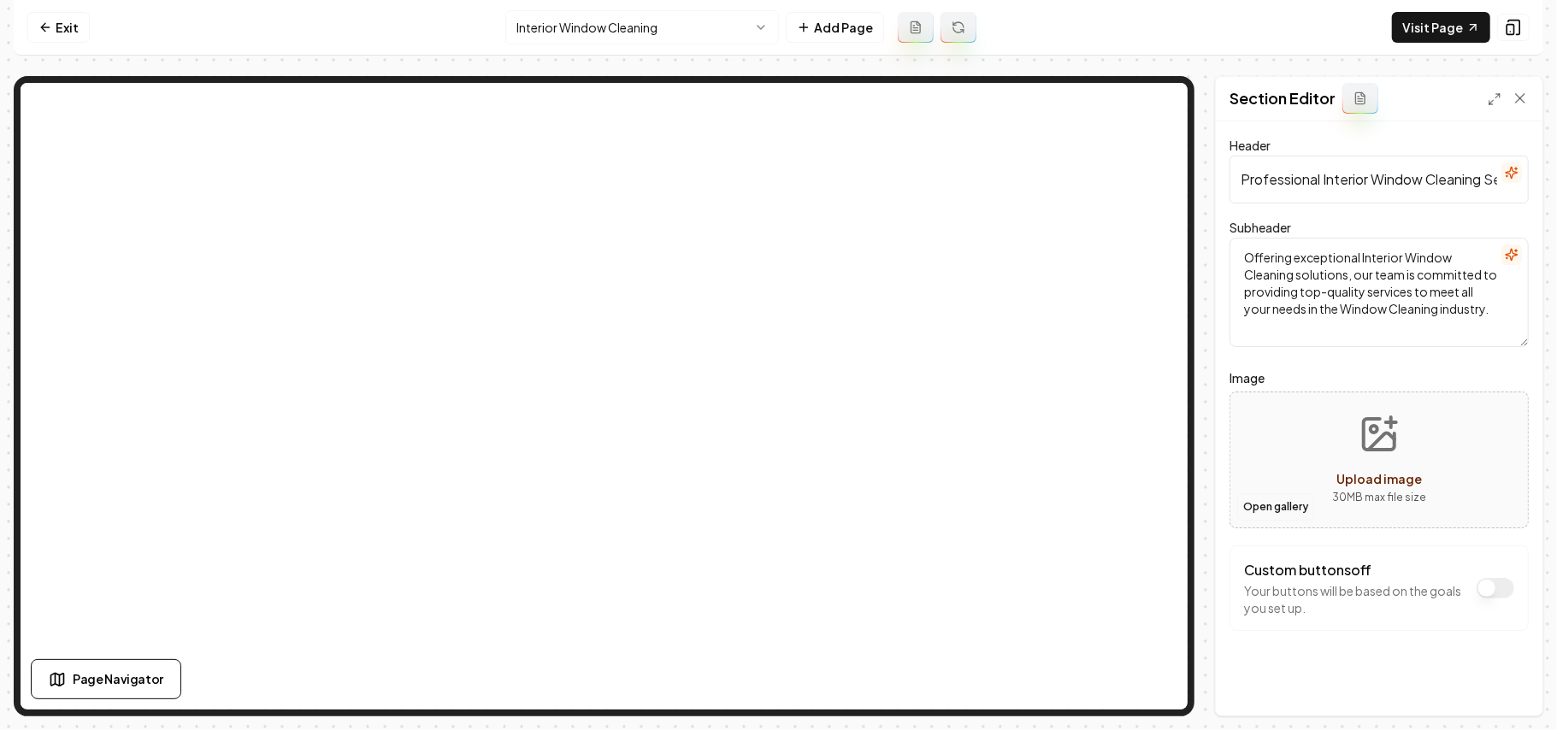
click at [1291, 504] on button "Open gallery" at bounding box center [1275, 506] width 77 height 27
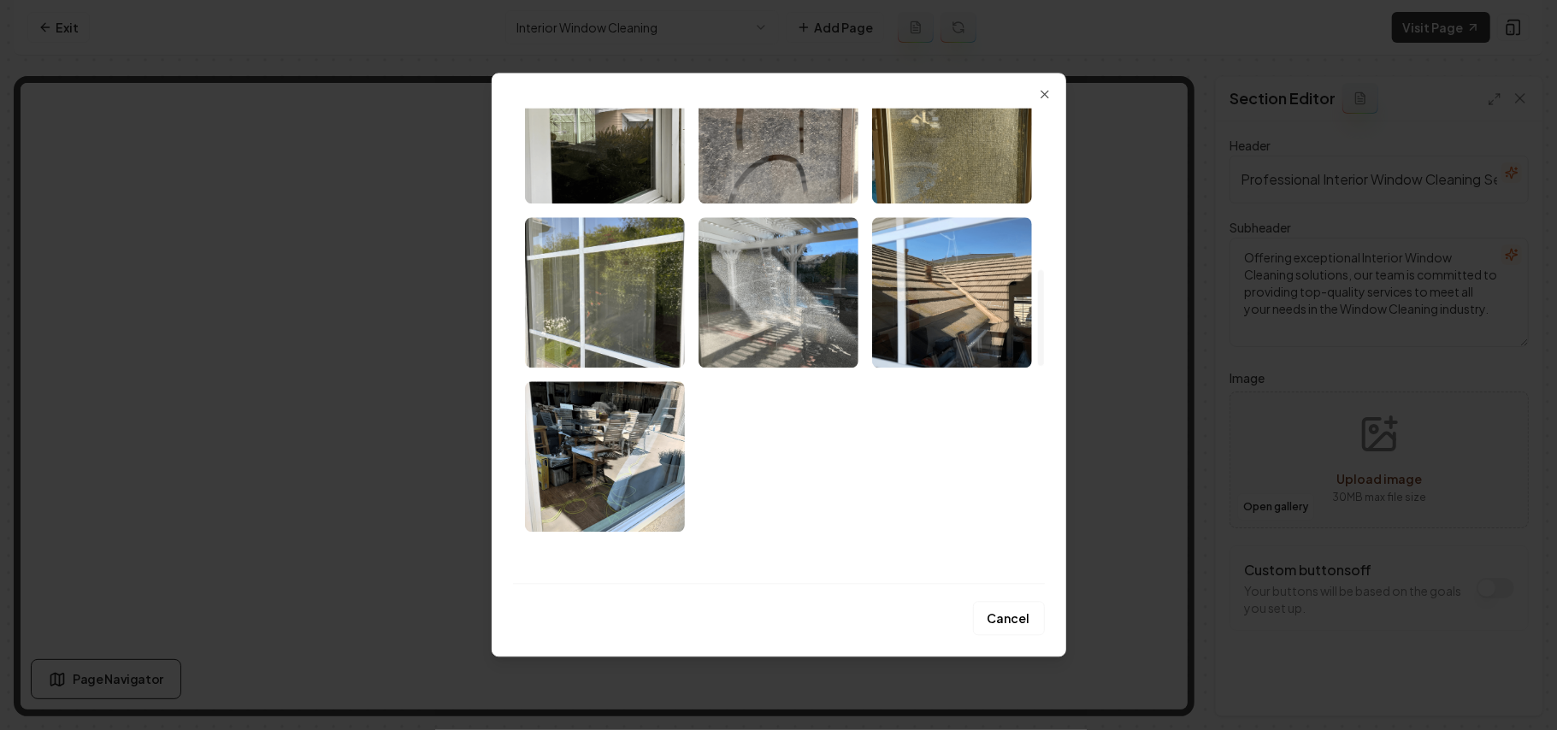
scroll to position [798, 0]
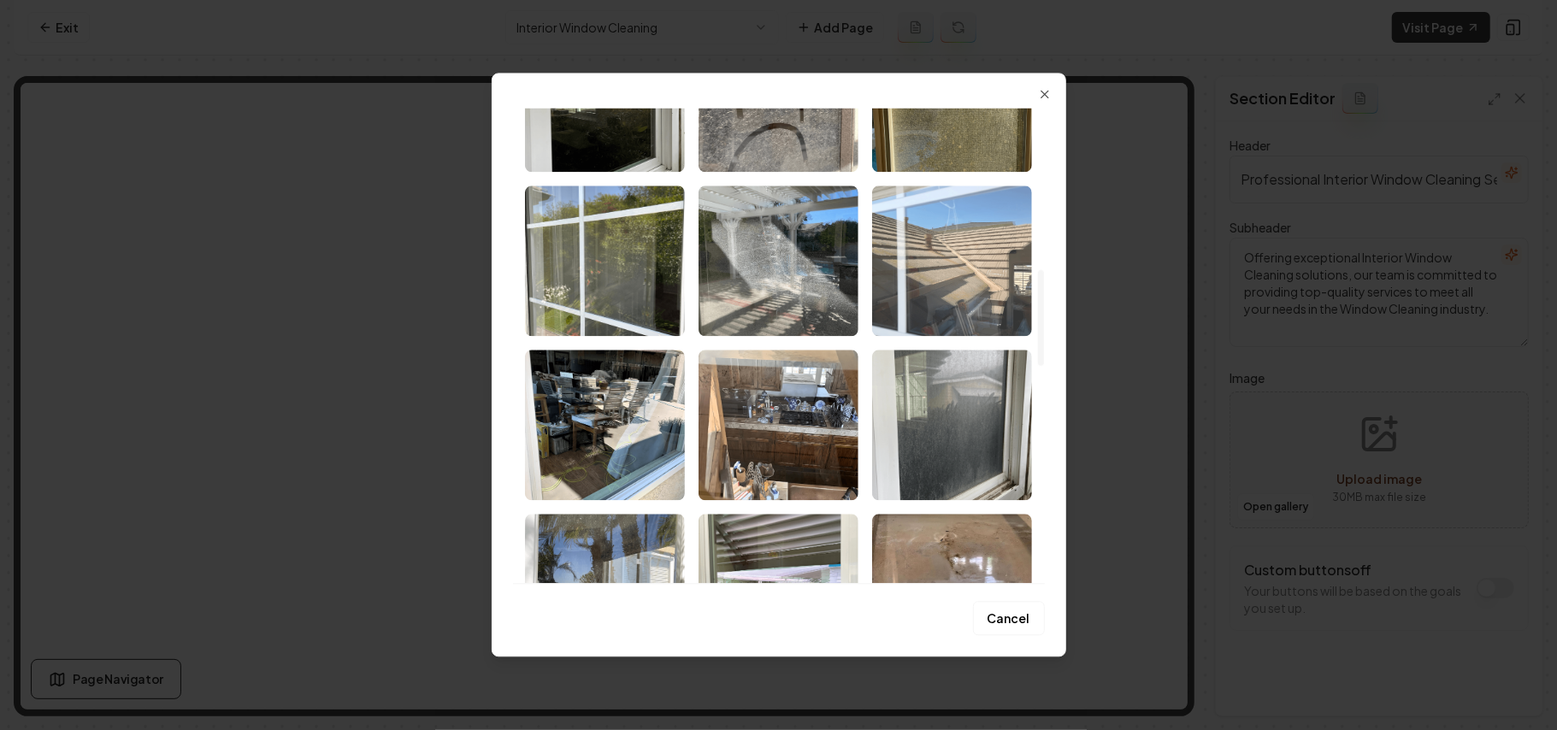
click at [995, 302] on img "Select image image_68b1e9a75c7cd75eb8f75cff.png" at bounding box center [952, 261] width 160 height 150
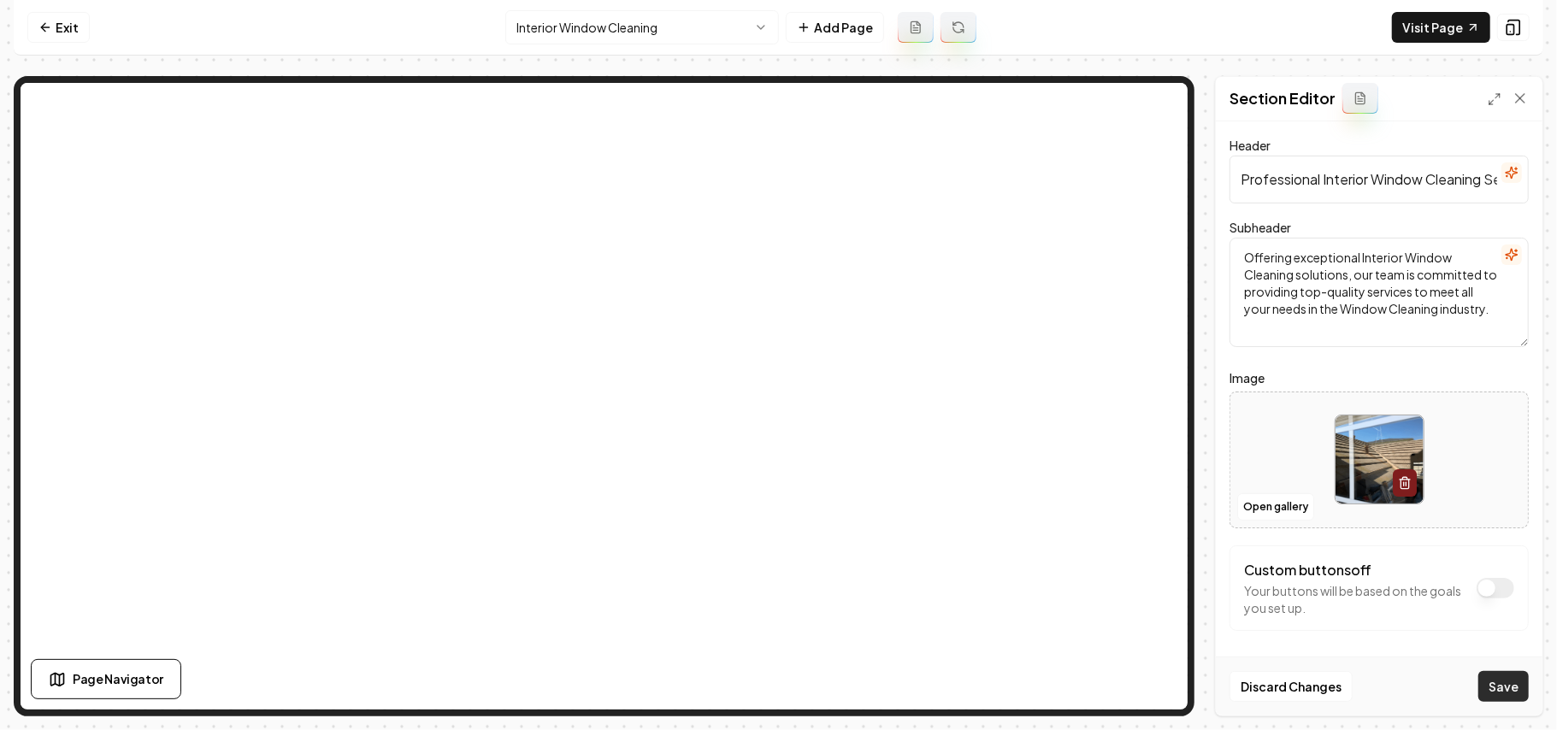
click at [1492, 681] on button "Save" at bounding box center [1503, 686] width 50 height 31
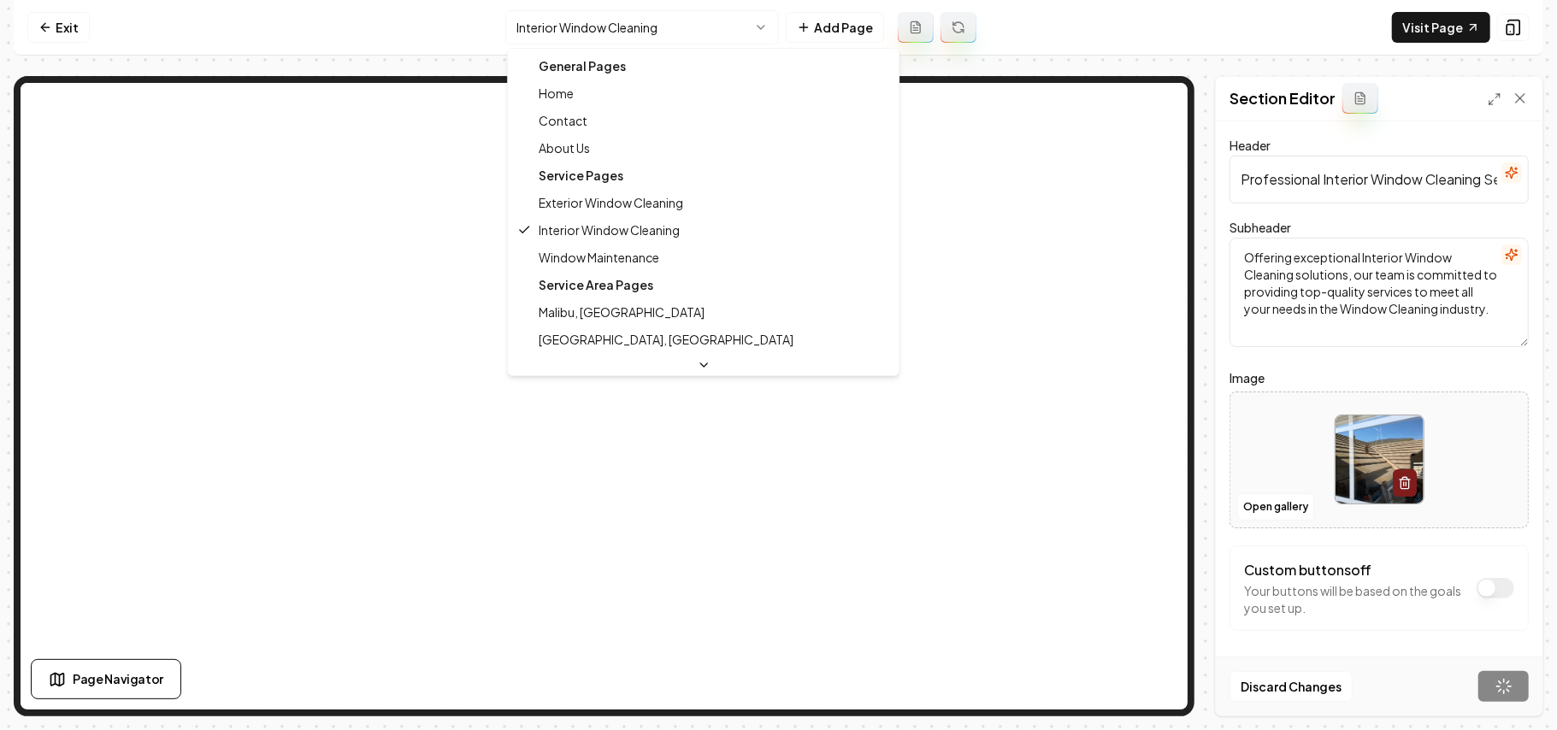
click at [593, 18] on html "Computer Required This feature is only available on a computer. Please switch t…" at bounding box center [778, 365] width 1557 height 730
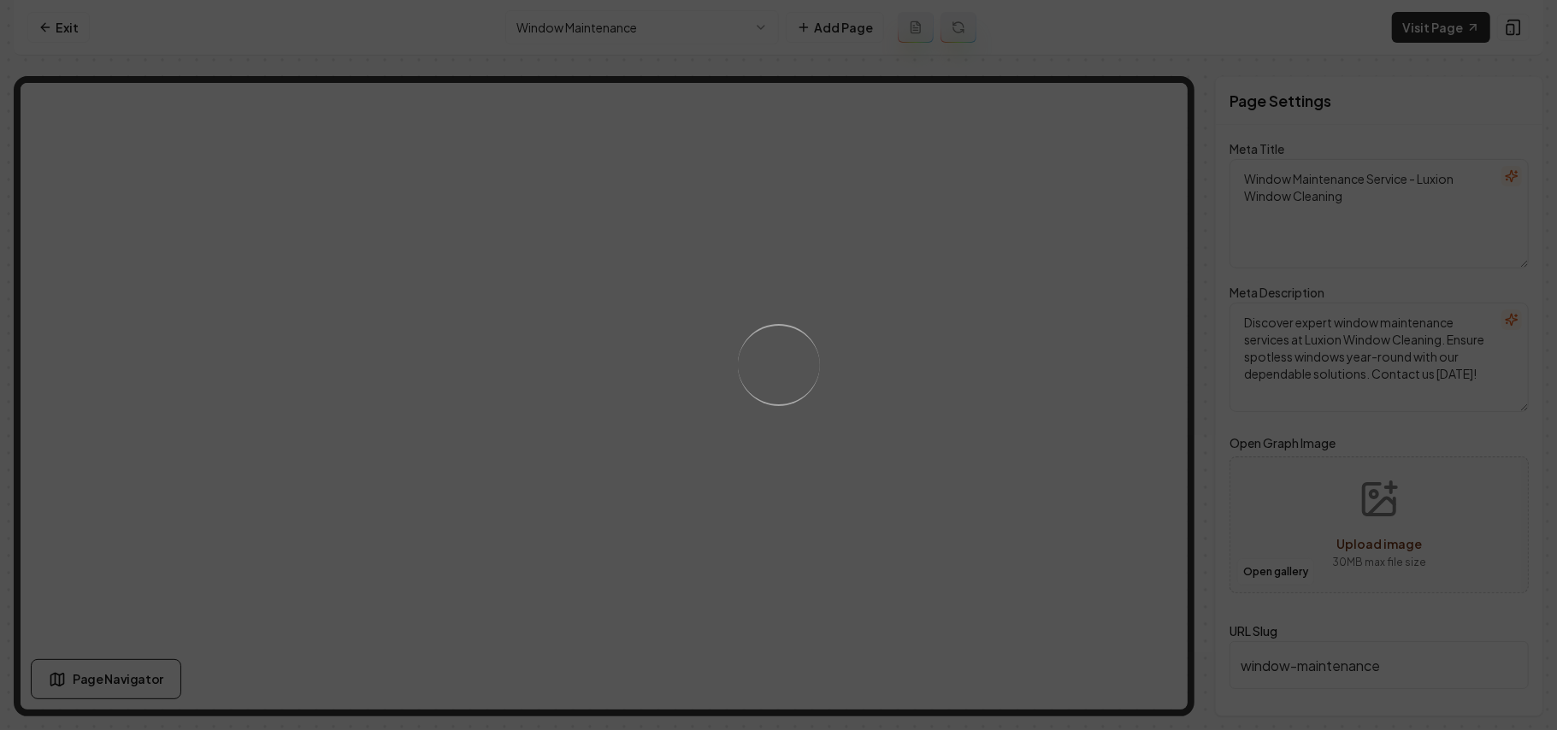
click at [1108, 470] on div "Loading..." at bounding box center [778, 365] width 1557 height 730
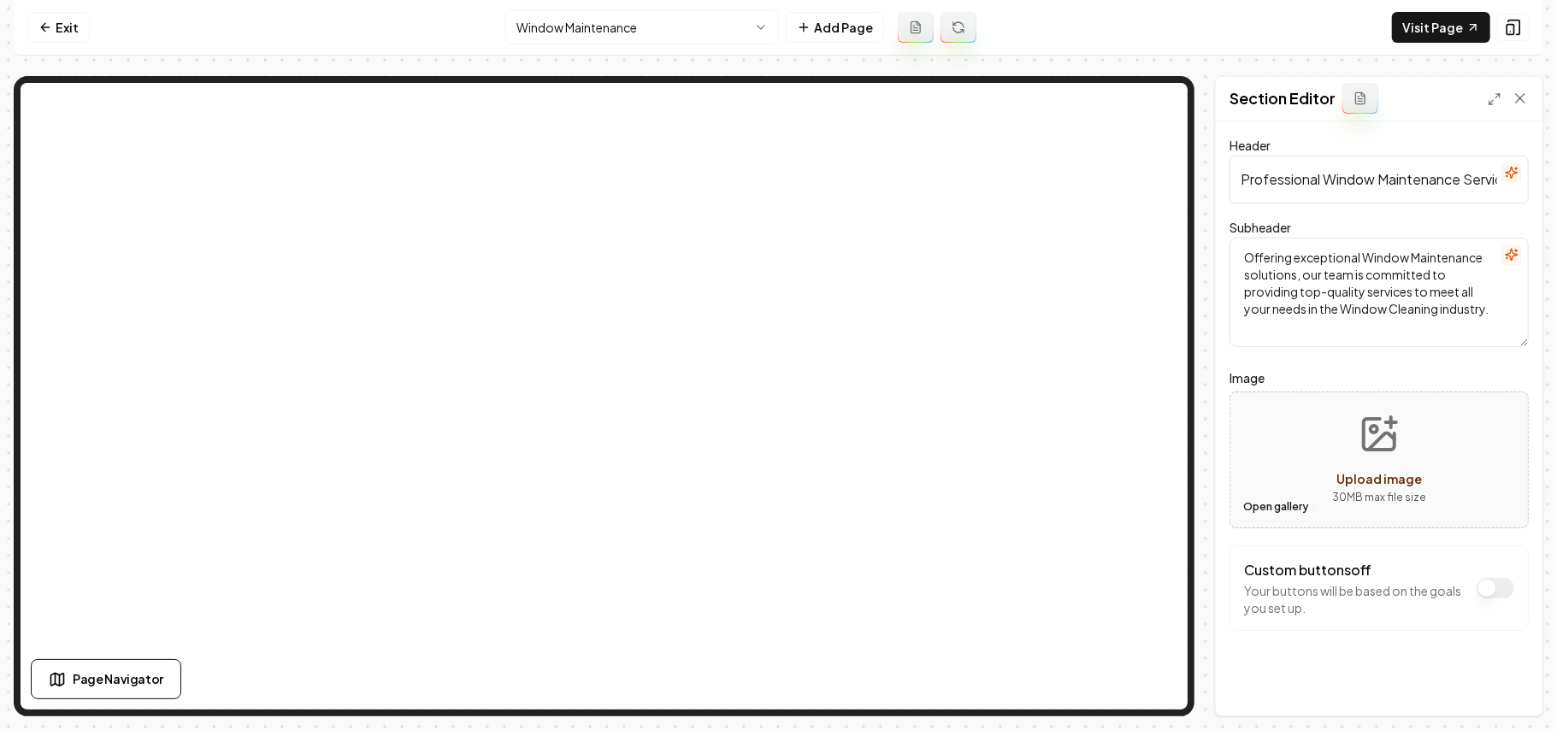
click at [1296, 513] on button "Open gallery" at bounding box center [1275, 506] width 77 height 27
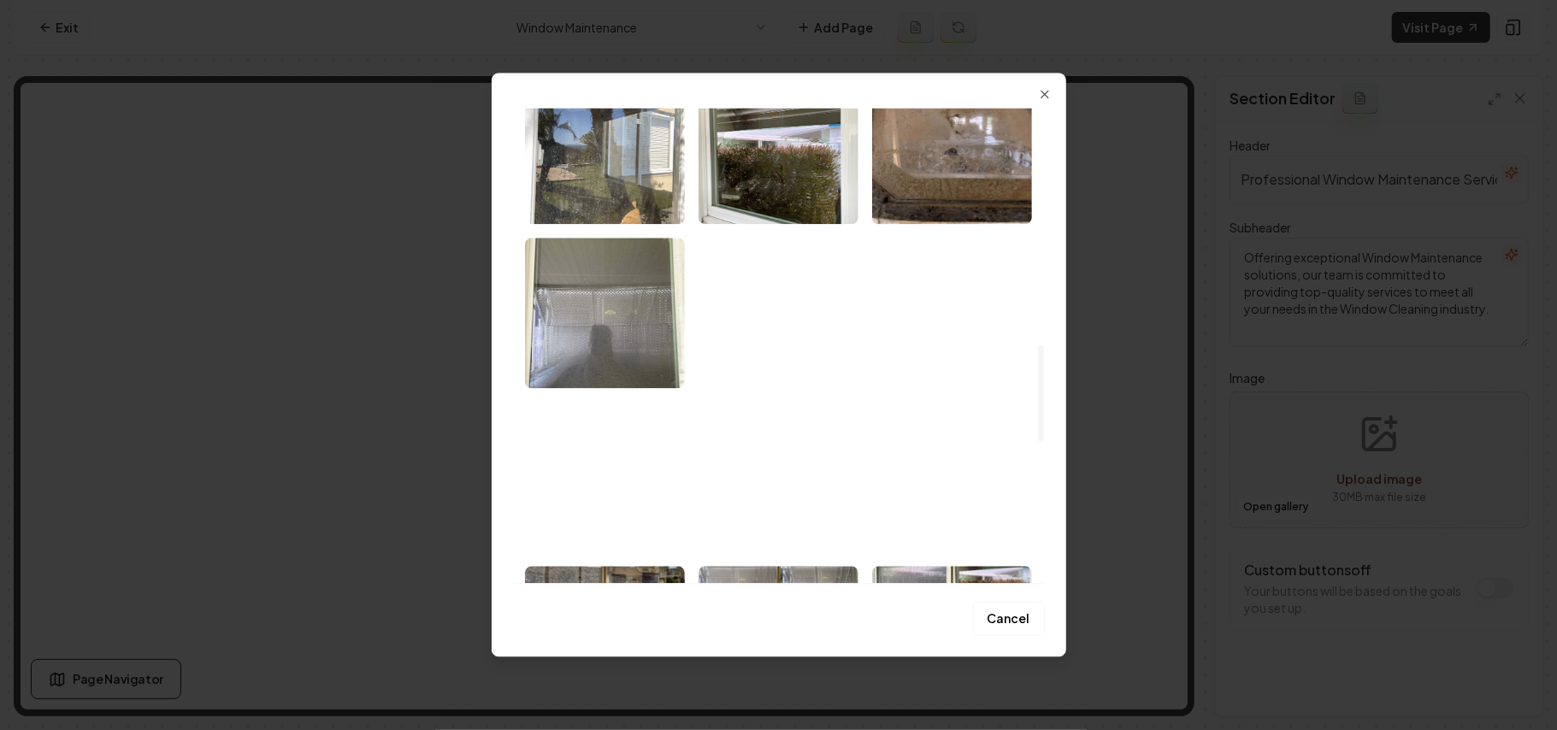
scroll to position [1254, 0]
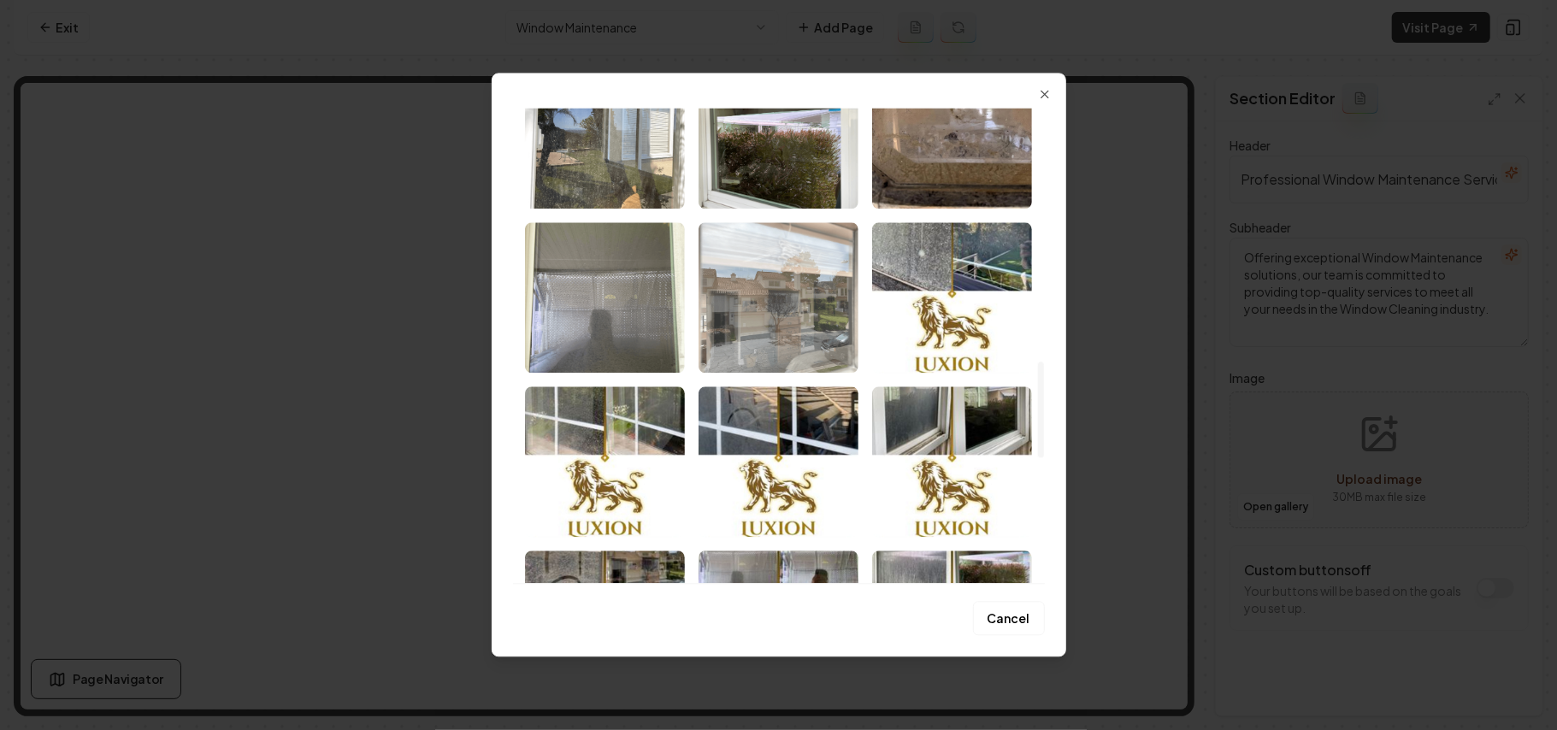
click at [766, 289] on img "Select image image_68b1e9a75c7cd75eb8f75bec.png" at bounding box center [779, 297] width 160 height 150
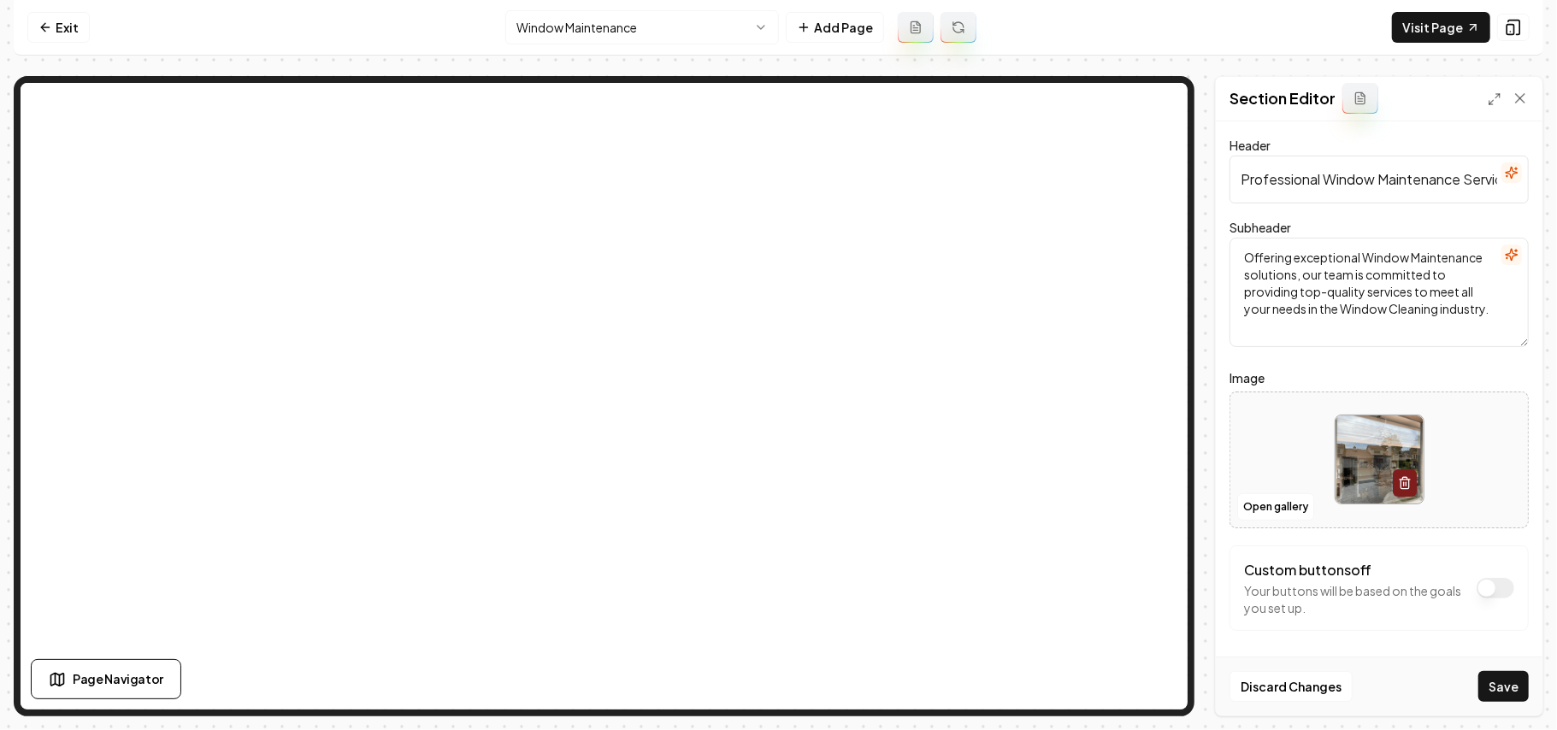
drag, startPoint x: 1508, startPoint y: 681, endPoint x: 1492, endPoint y: 660, distance: 26.2
click at [1508, 682] on button "Save" at bounding box center [1503, 686] width 50 height 31
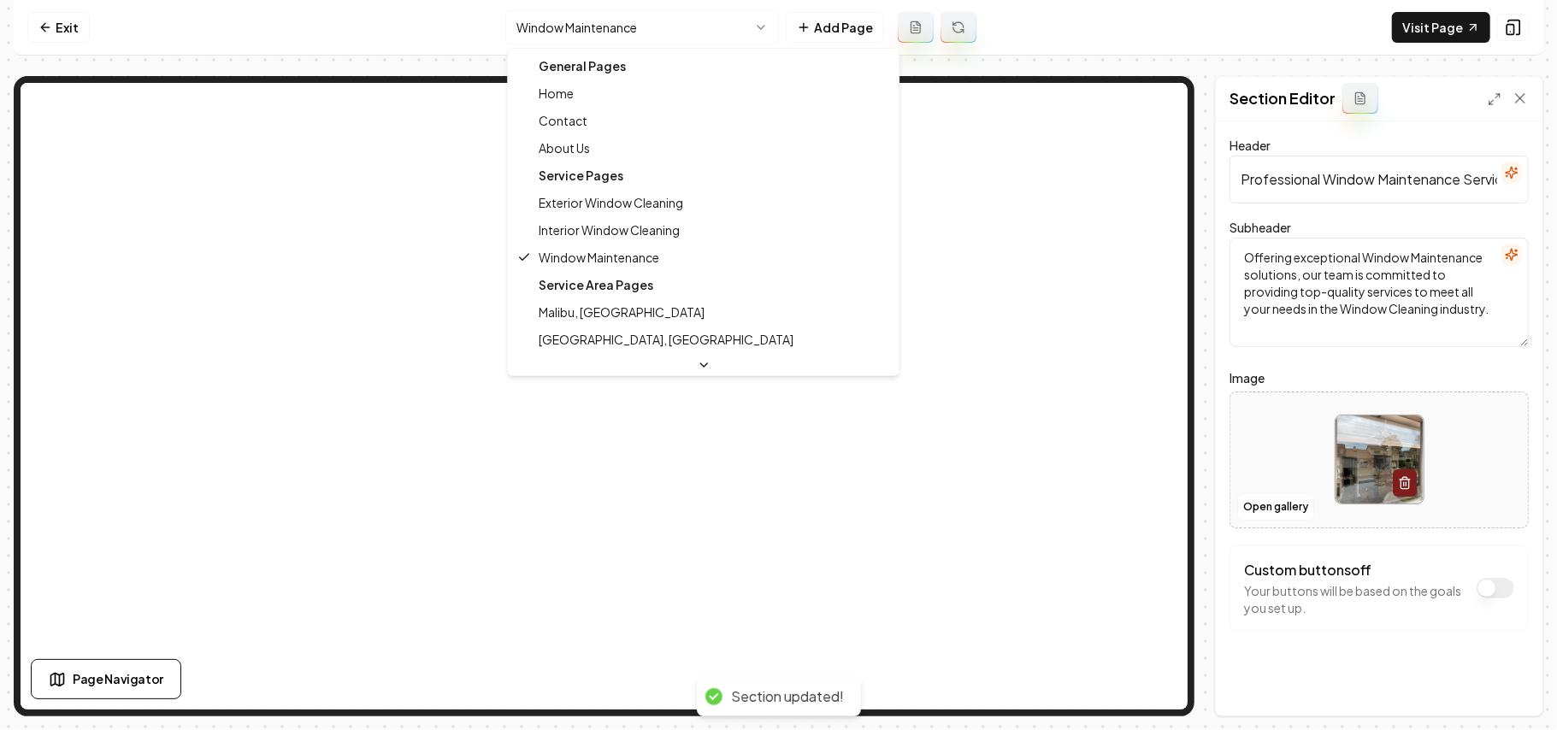
click at [617, 39] on html "Computer Required This feature is only available on a computer. Please switch t…" at bounding box center [778, 365] width 1557 height 730
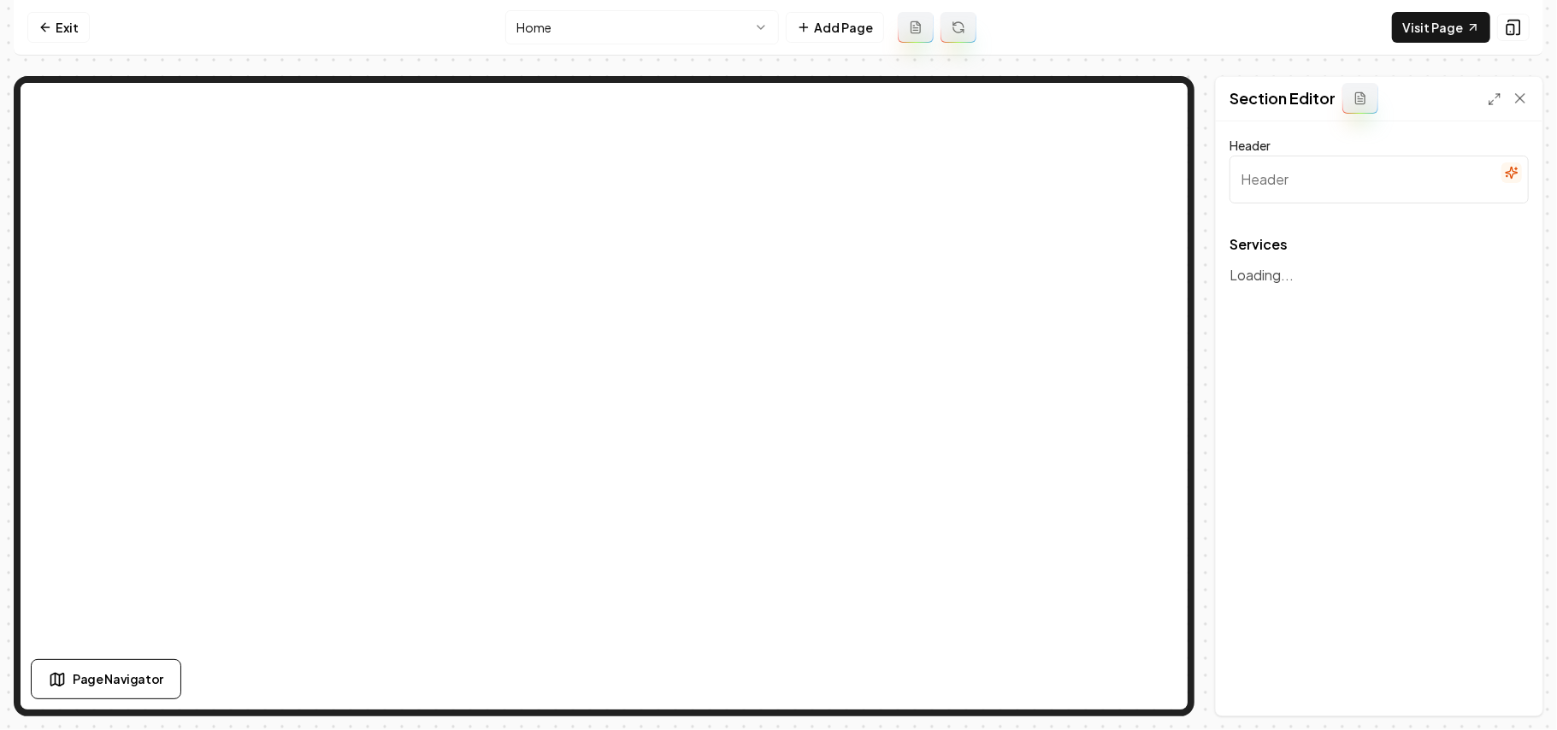
type input "Our Premium Window Cleaning Services"
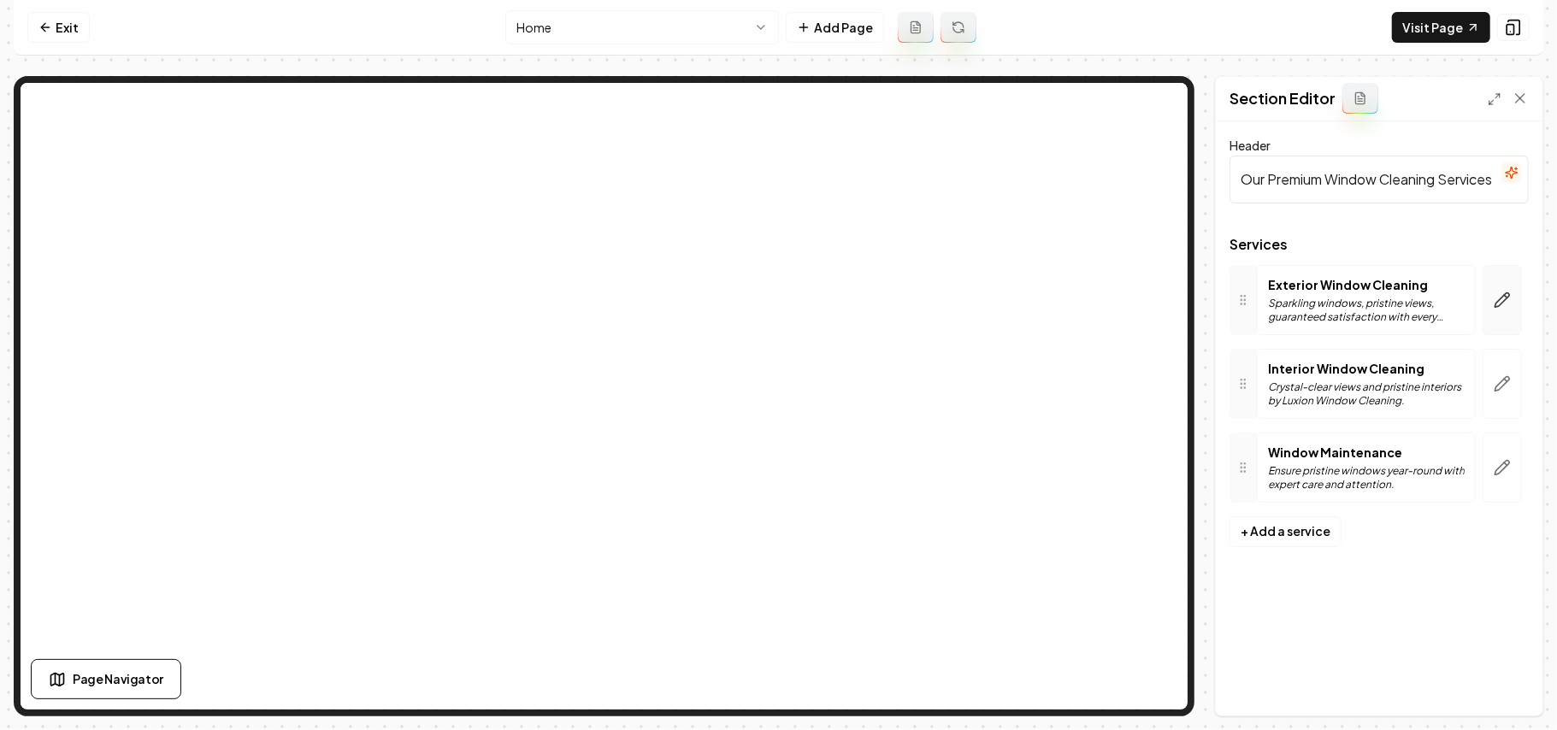
click at [1496, 308] on icon "button" at bounding box center [1503, 300] width 15 height 15
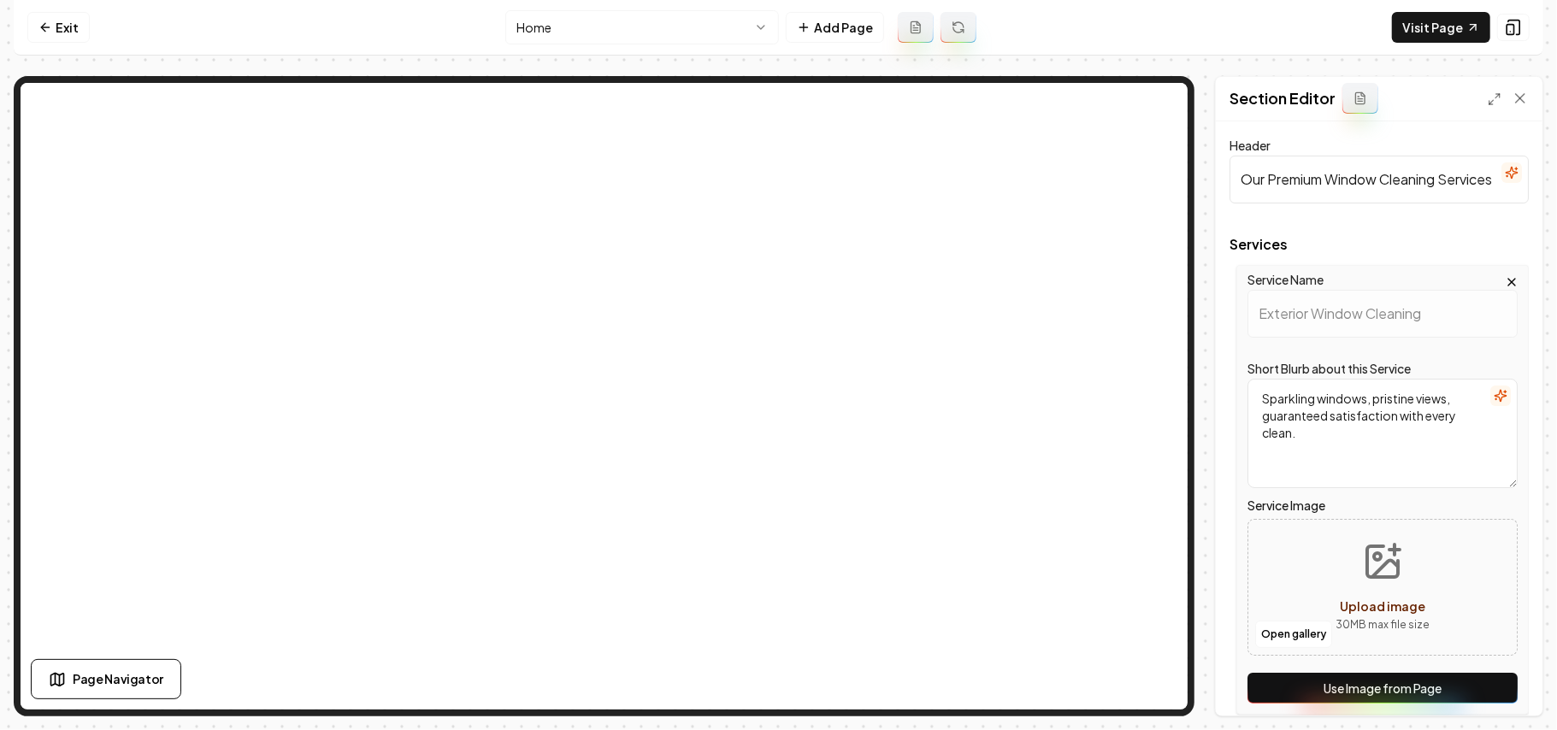
scroll to position [247, 0]
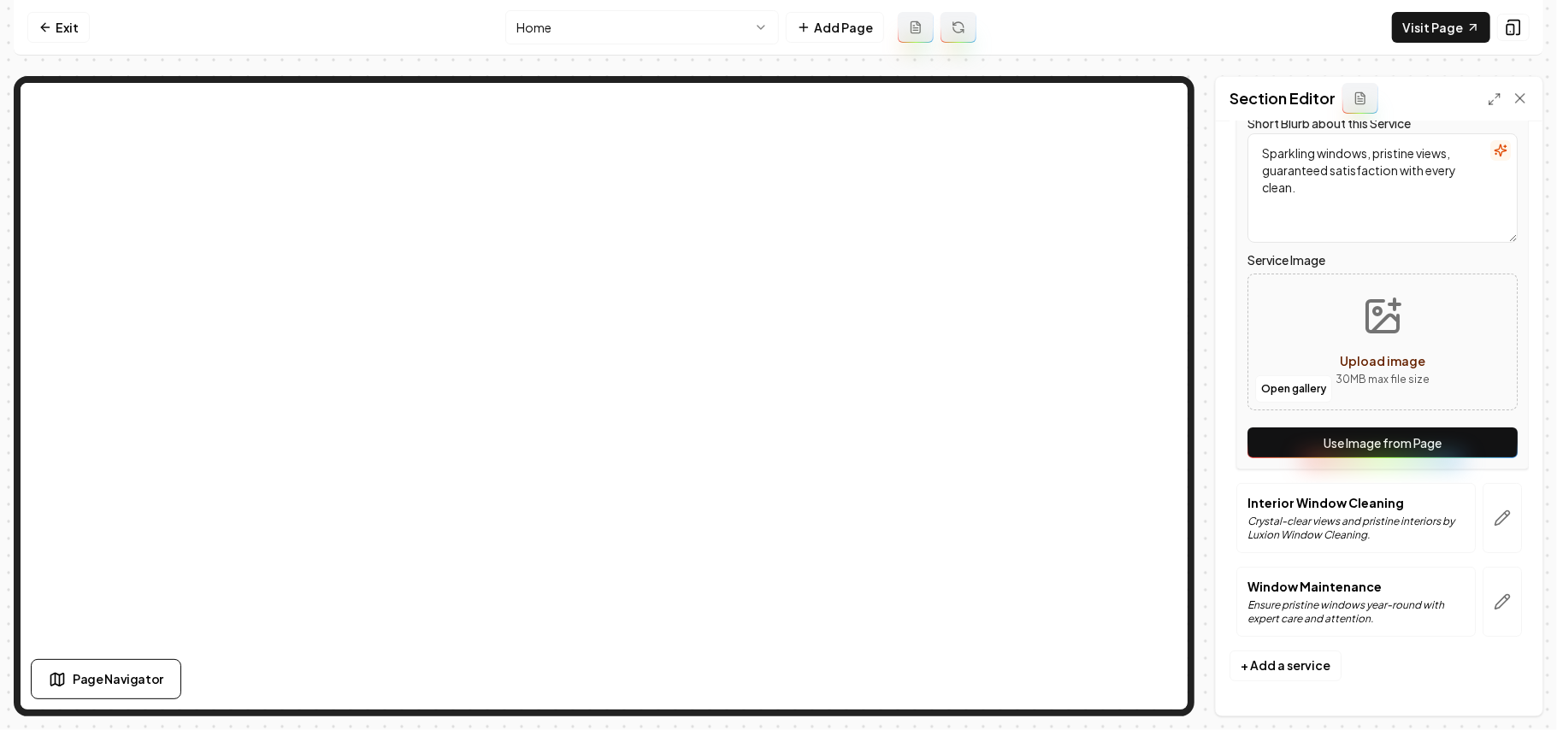
click at [1486, 433] on button "Use Image from Page" at bounding box center [1383, 443] width 270 height 31
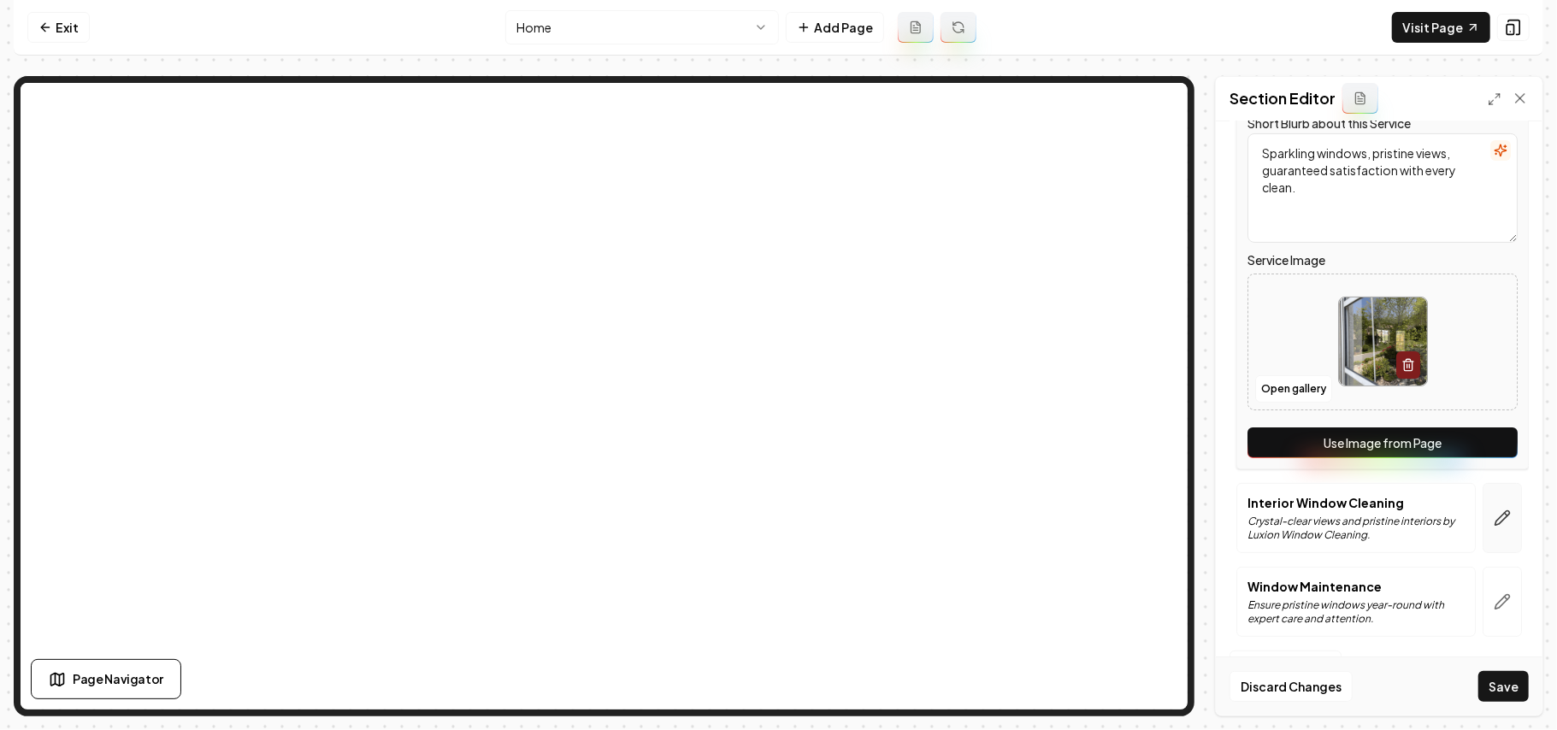
click at [1488, 530] on button "button" at bounding box center [1502, 518] width 39 height 70
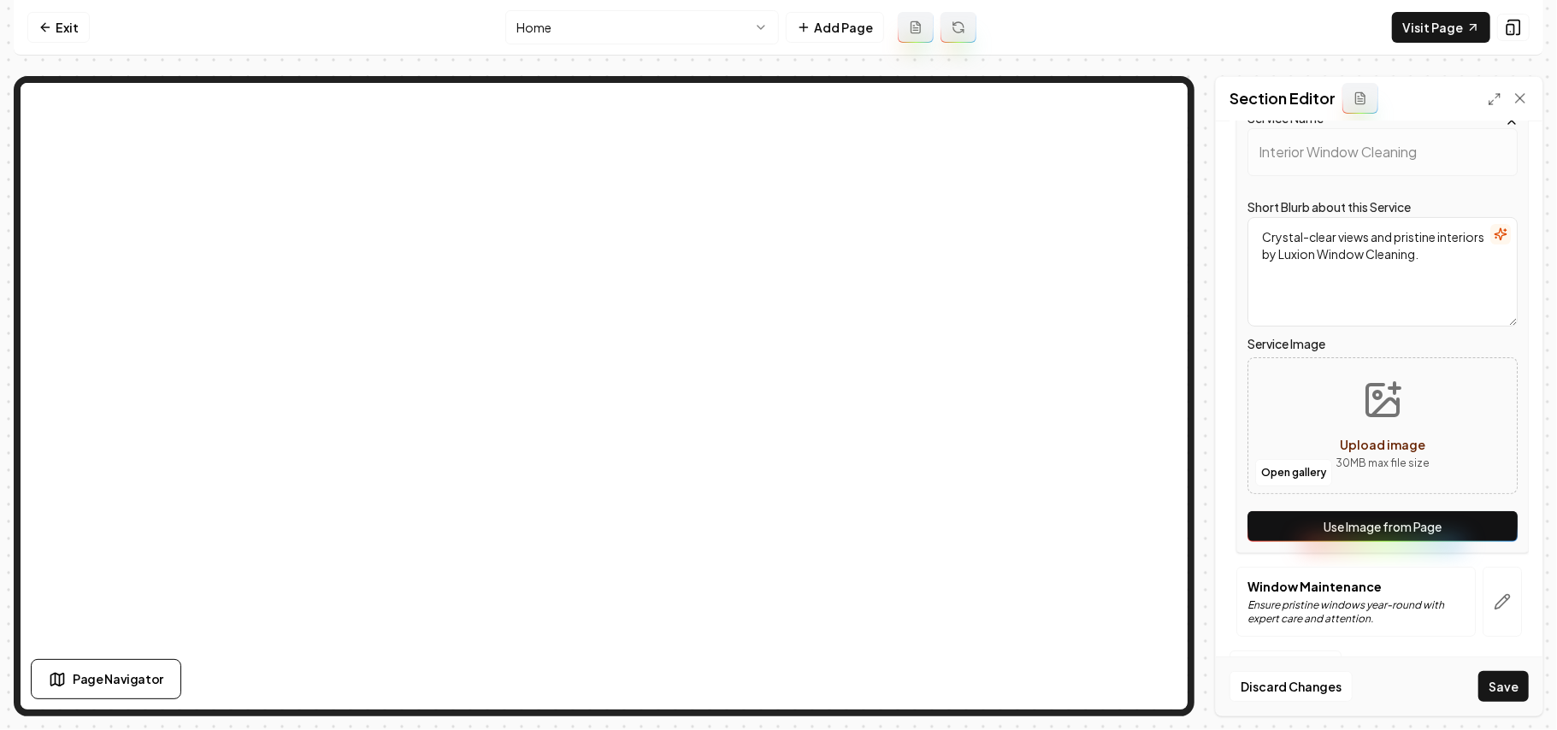
click at [1471, 528] on button "Use Image from Page" at bounding box center [1383, 526] width 270 height 31
click at [1483, 597] on button "button" at bounding box center [1502, 602] width 39 height 70
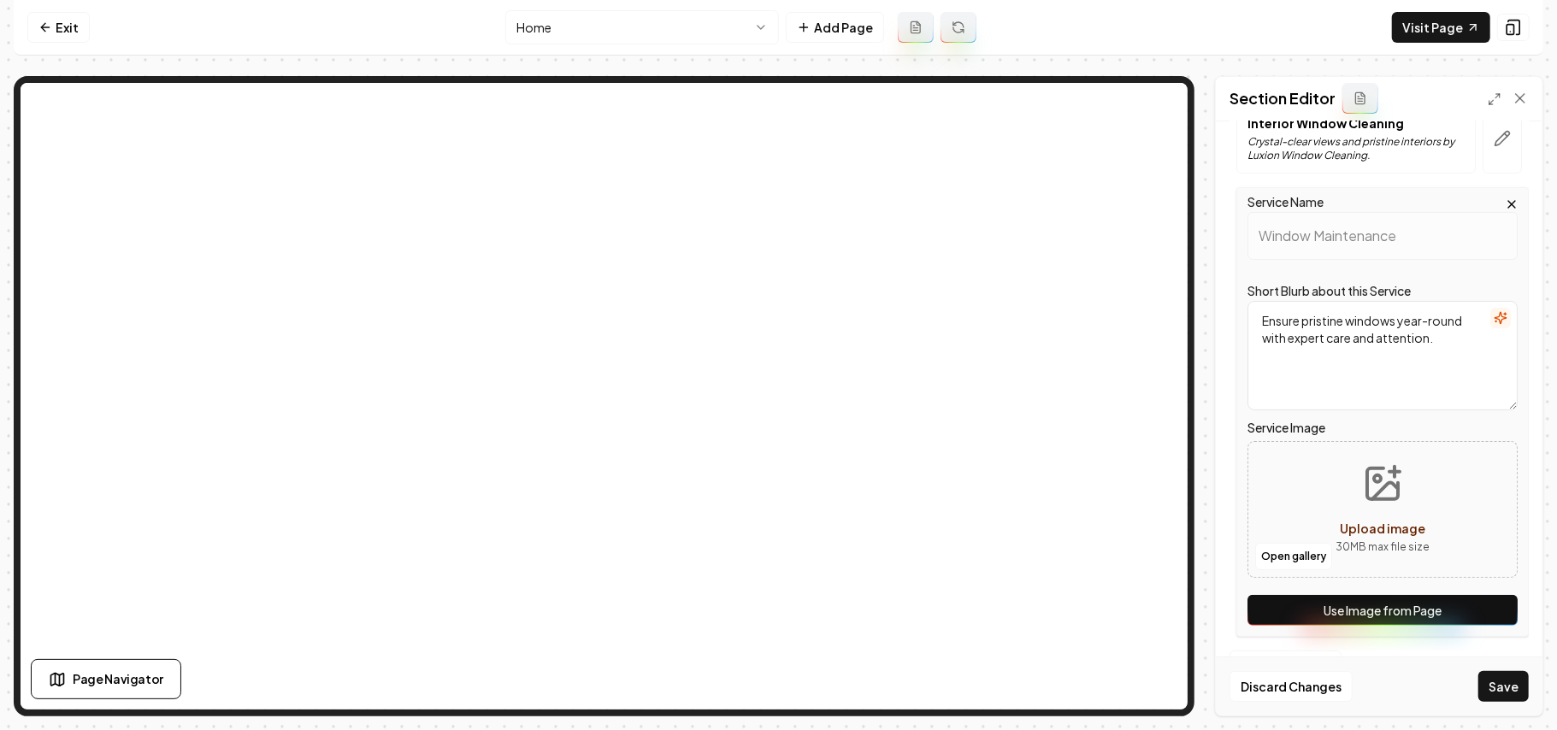
click at [1476, 607] on button "Use Image from Page" at bounding box center [1383, 610] width 270 height 31
click at [1495, 693] on button "Save" at bounding box center [1503, 686] width 50 height 31
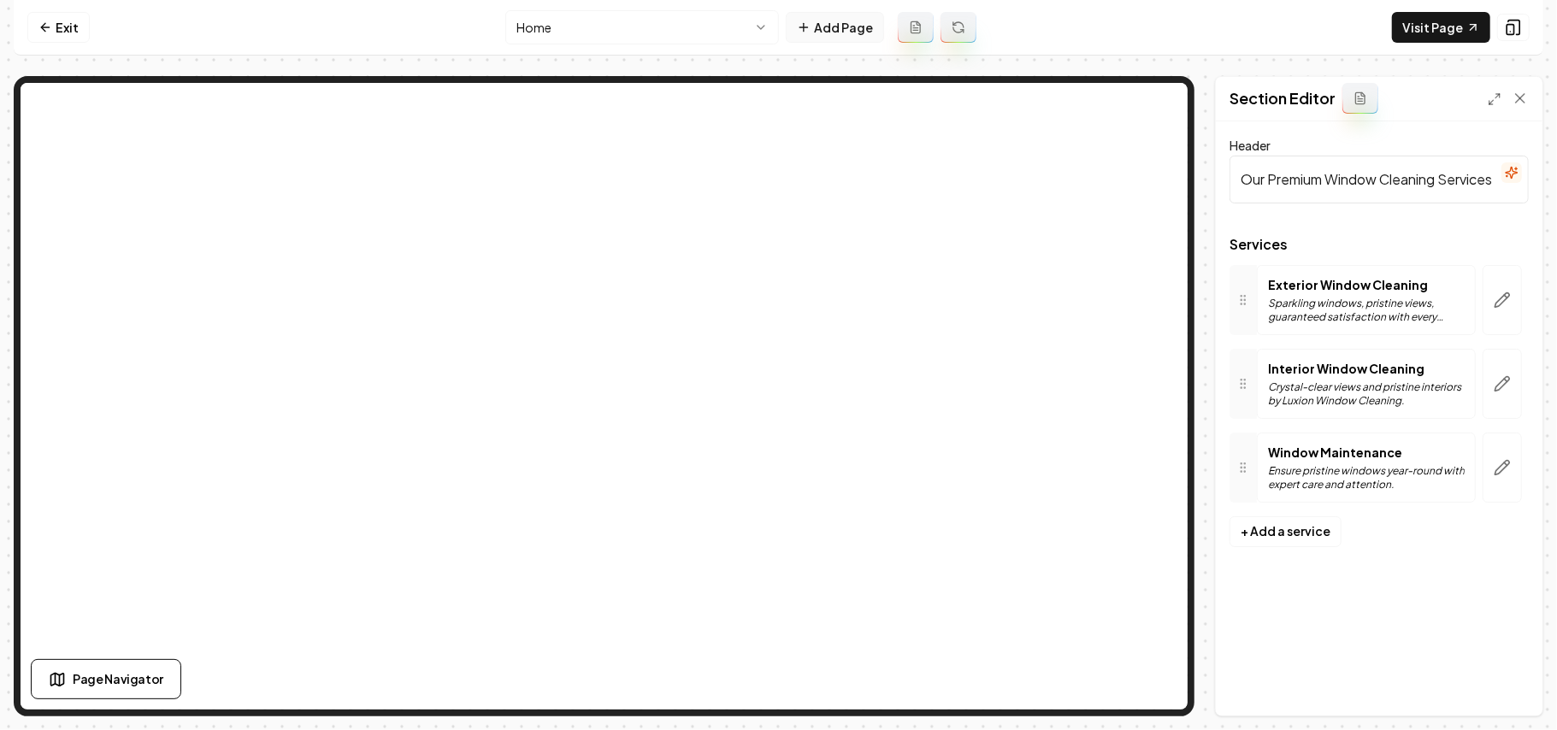
click at [819, 32] on button "Add Page" at bounding box center [835, 27] width 98 height 31
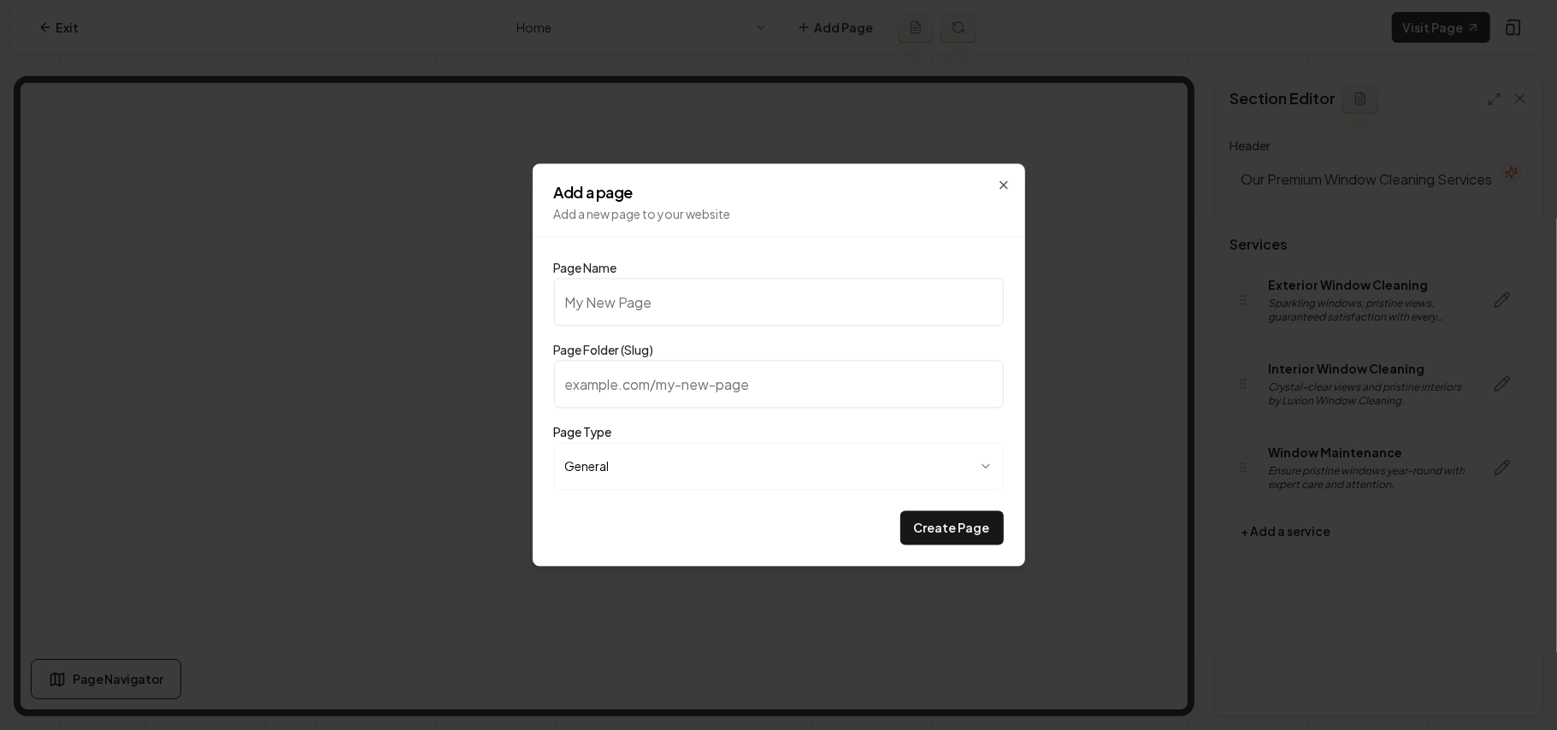
type input "G"
type input "g"
type input "Ga"
type input "ga"
type input "Gal"
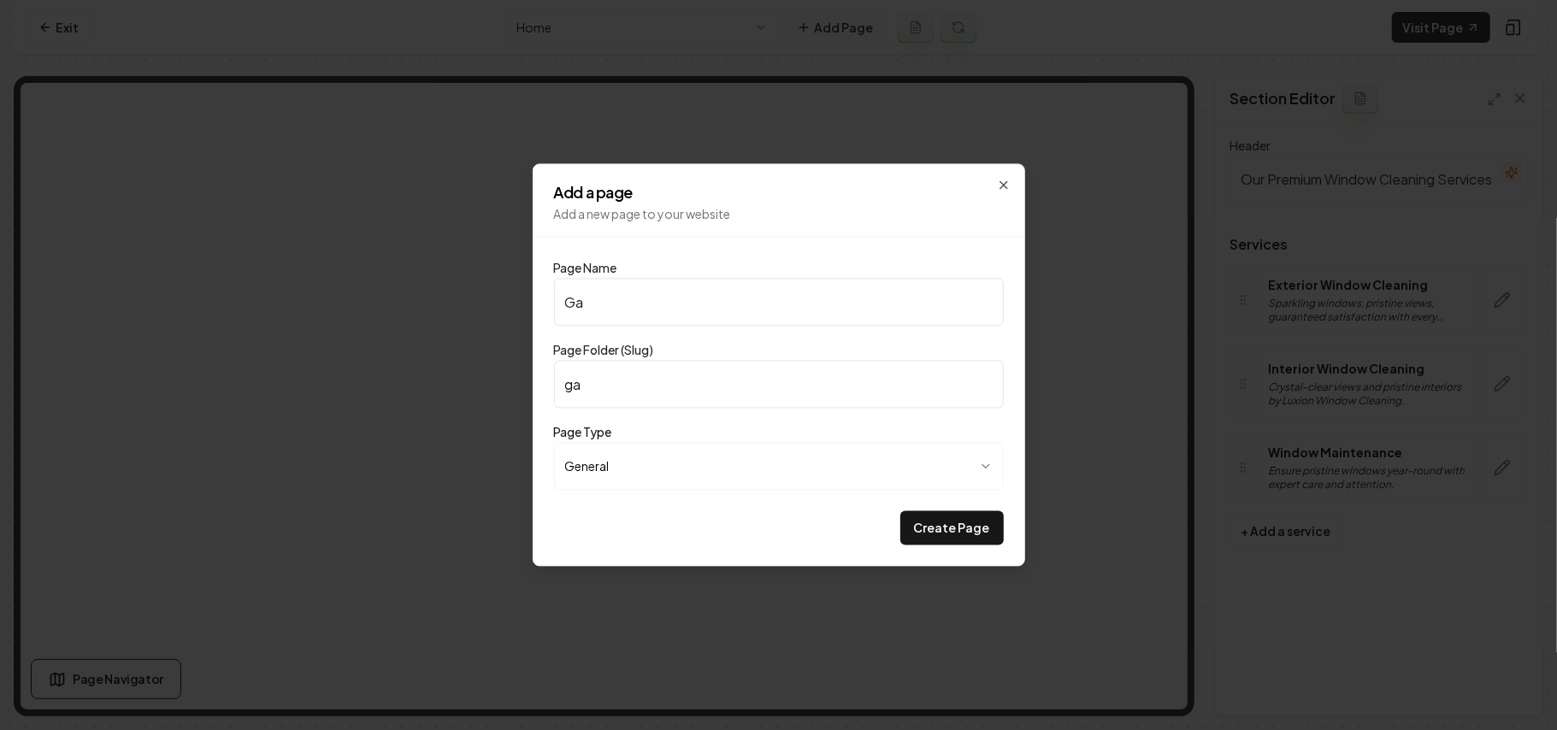
type input "gal"
type input "Gall"
type input "gall"
type input "Galle"
type input "galle"
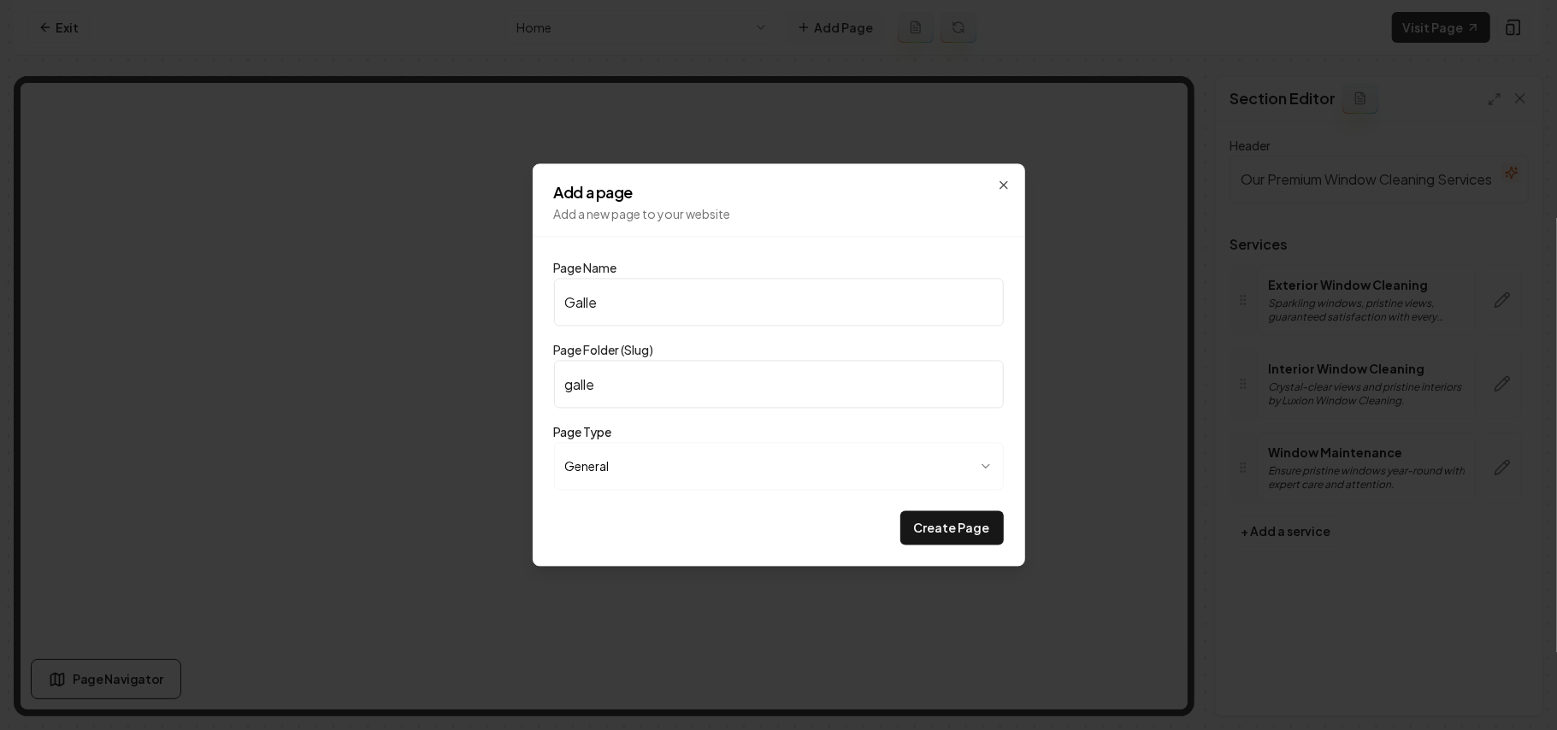
type input "Galler"
type input "galler"
type input "Gallery"
type input "gallery"
type input "Gallery"
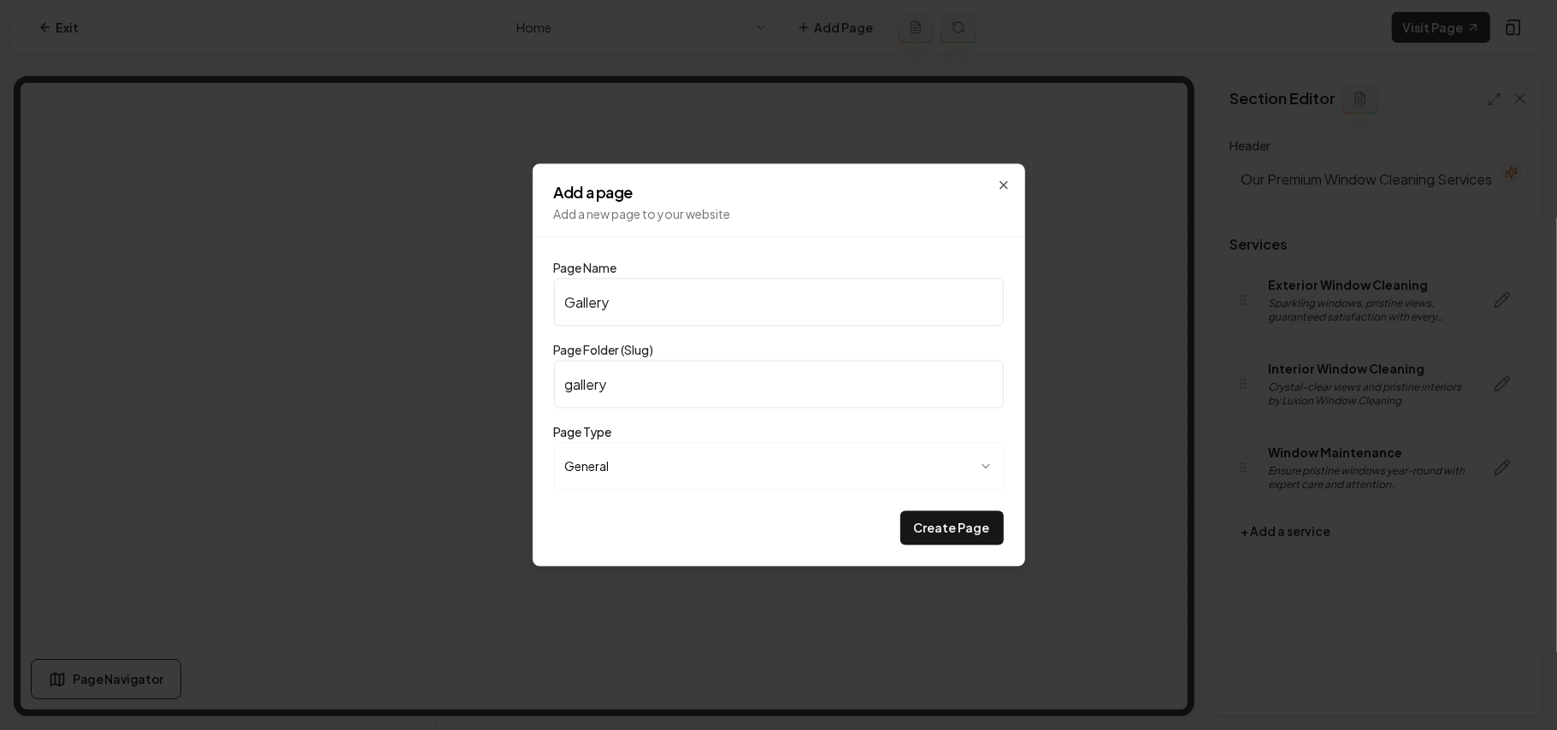
click at [900, 511] on button "Create Page" at bounding box center [951, 528] width 103 height 34
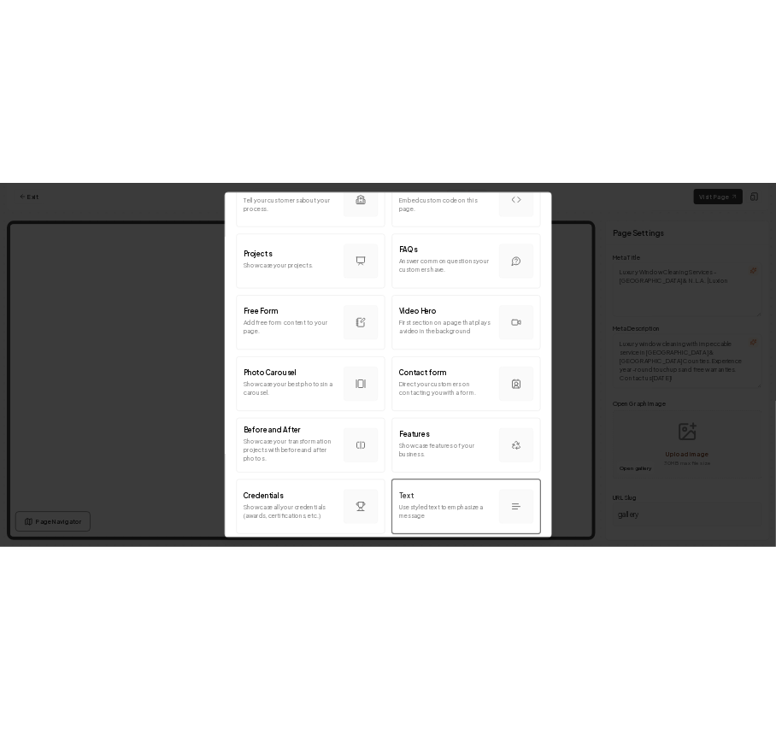
scroll to position [798, 0]
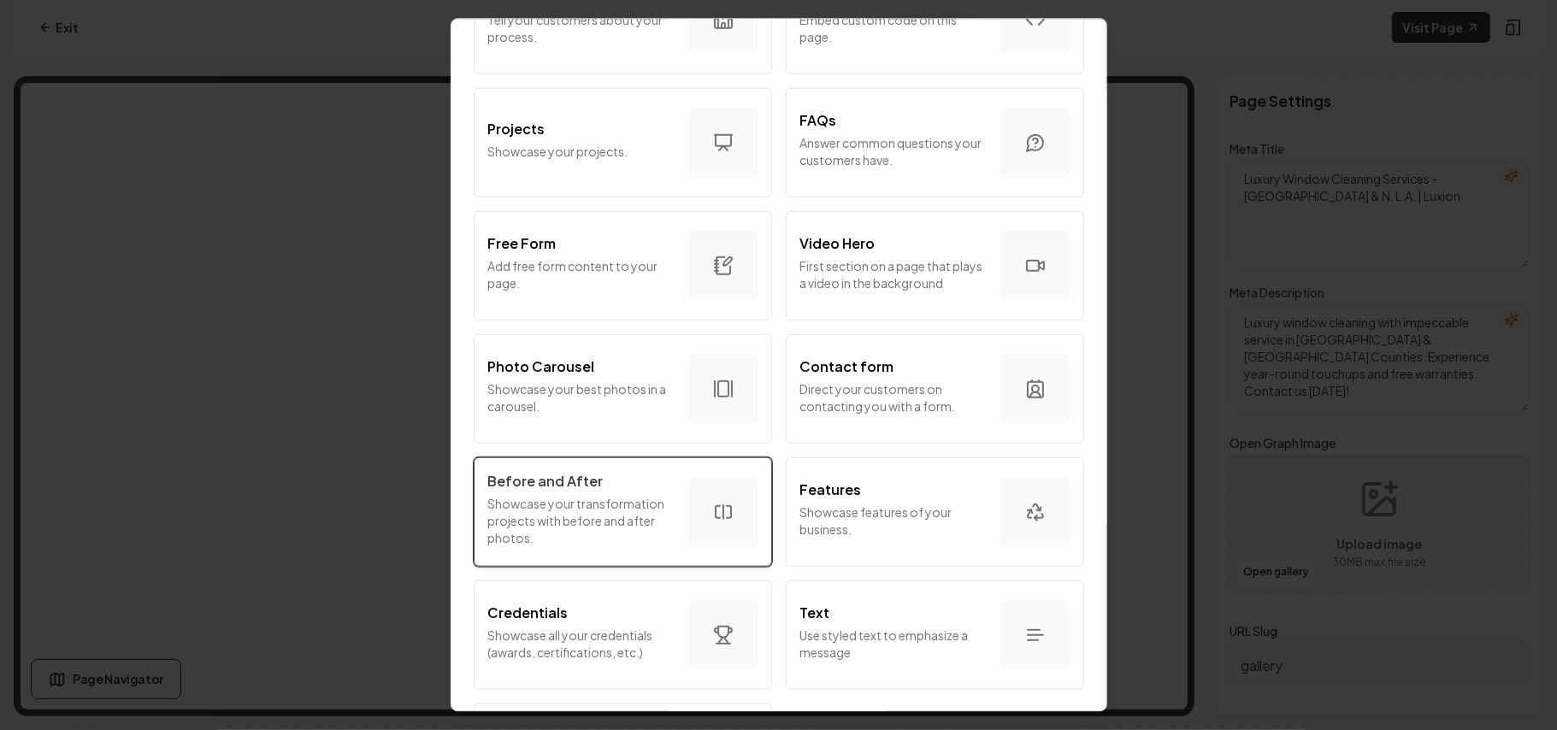
click at [575, 506] on p "Showcase your transformation projects with before and after photos." at bounding box center [581, 519] width 187 height 51
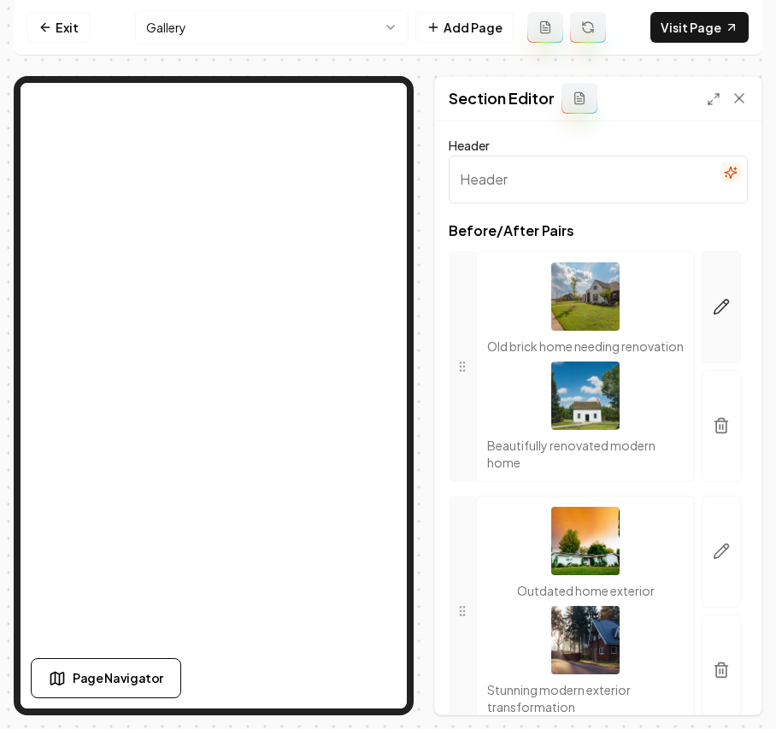
click at [709, 296] on button "button" at bounding box center [721, 307] width 39 height 112
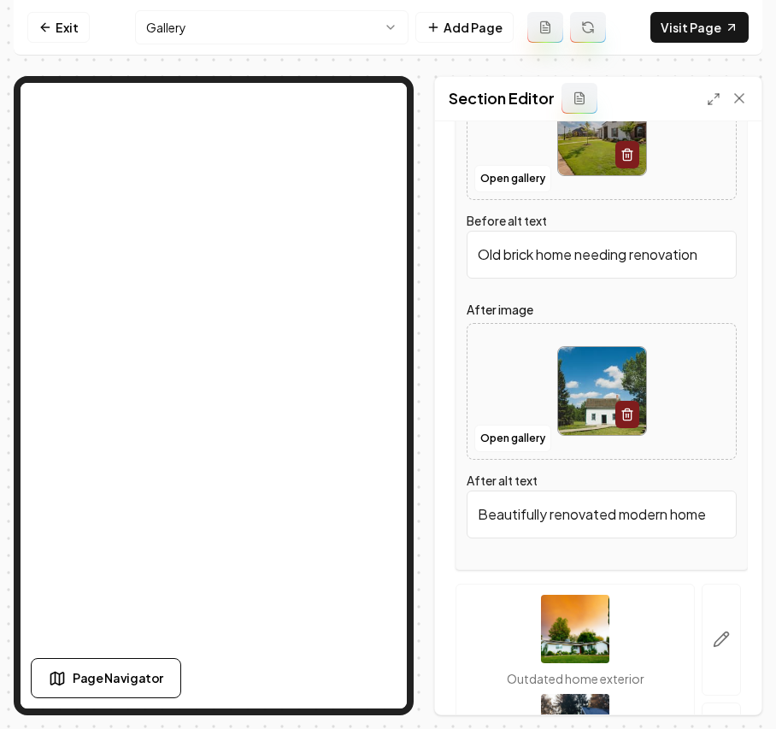
scroll to position [227, 0]
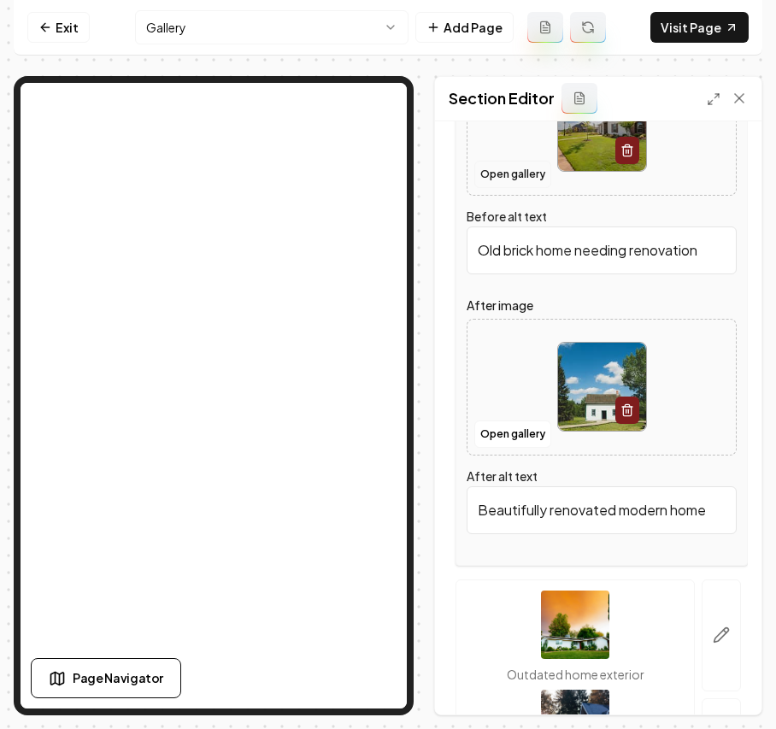
click at [497, 168] on button "Open gallery" at bounding box center [513, 174] width 77 height 27
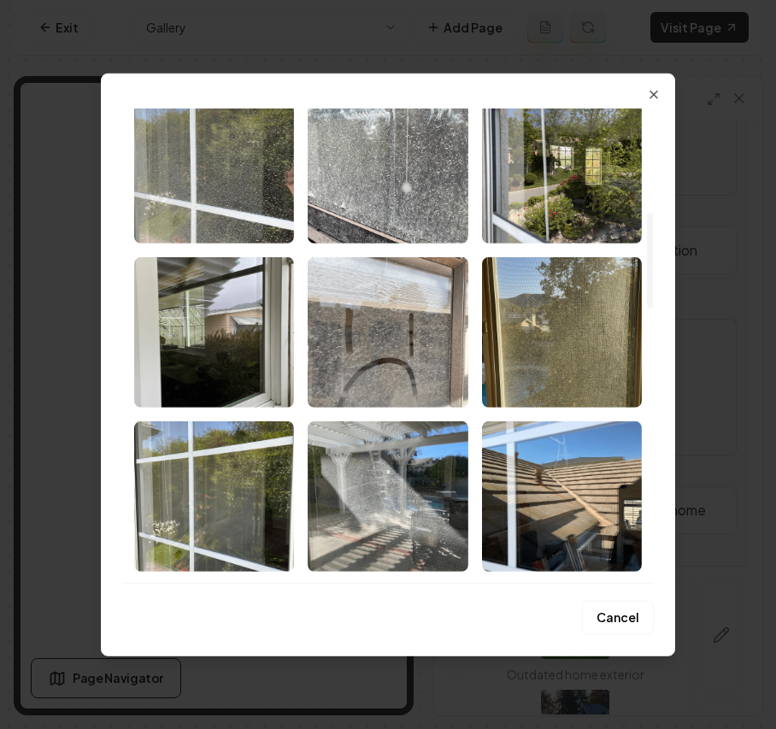
scroll to position [569, 0]
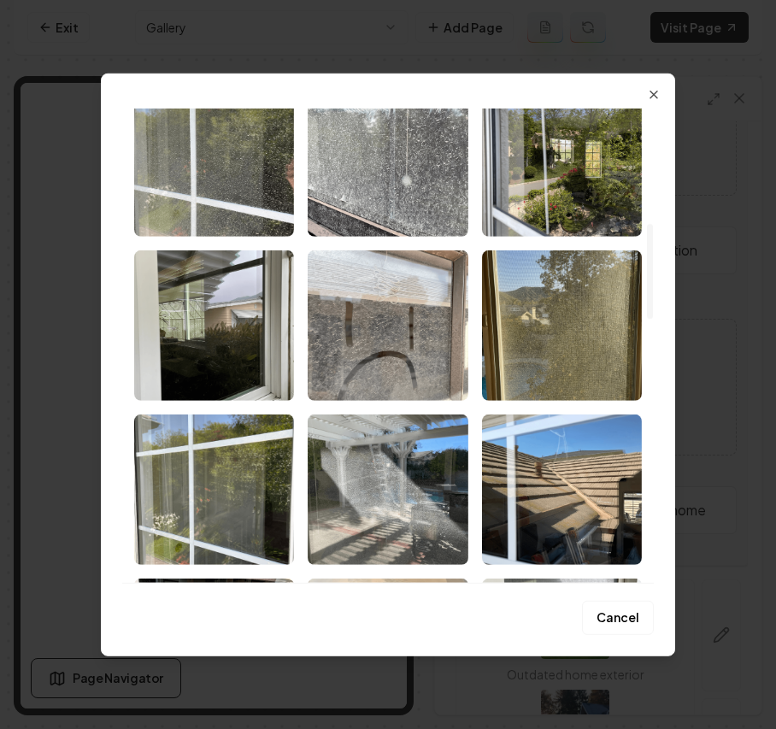
click at [593, 311] on img "Select image image_68b1e9a75c7cd75eb8f75db0.png" at bounding box center [562, 325] width 160 height 150
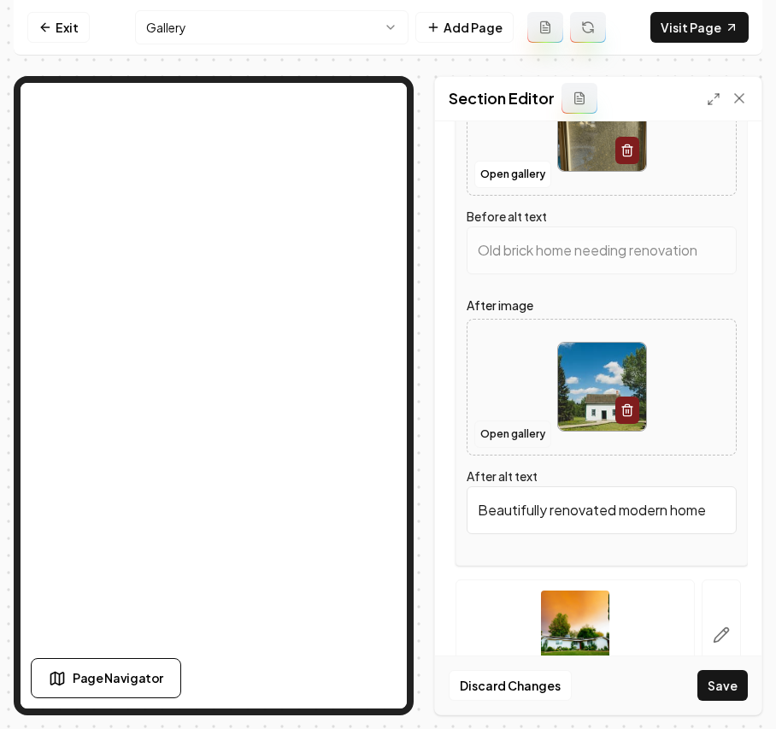
click at [535, 438] on button "Open gallery" at bounding box center [513, 434] width 77 height 27
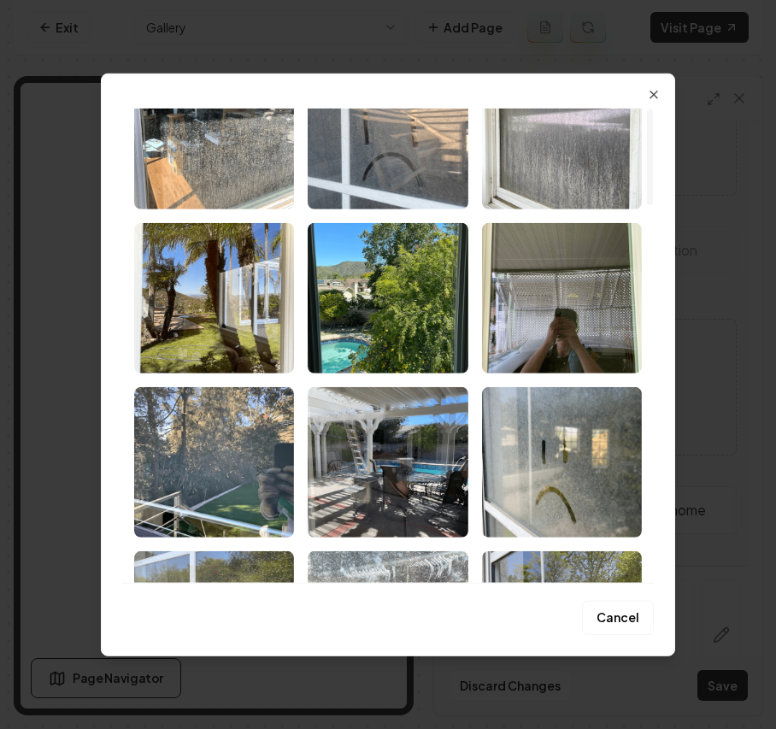
type input "View through a window screen showing trees and distant hills under clear sky."
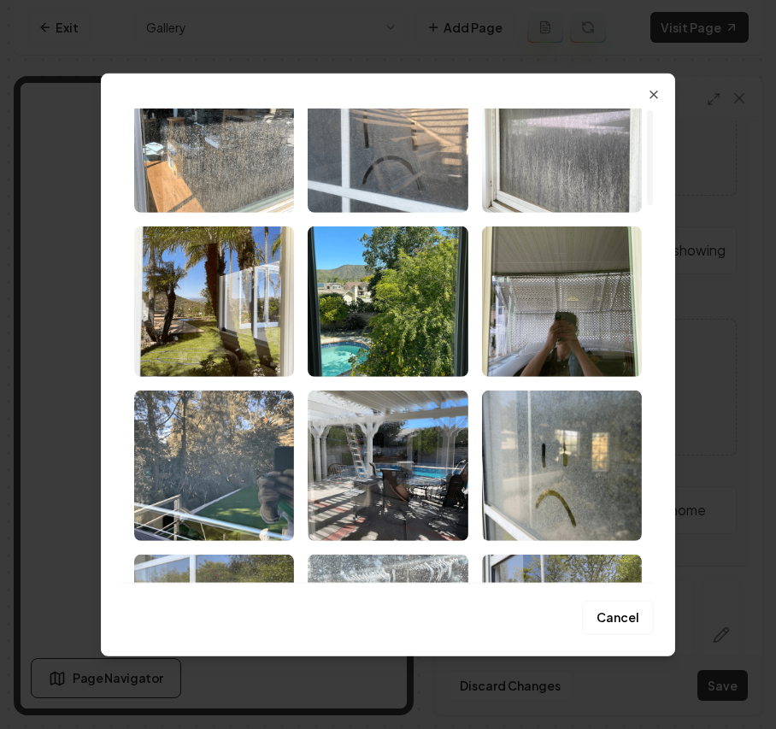
scroll to position [0, 0]
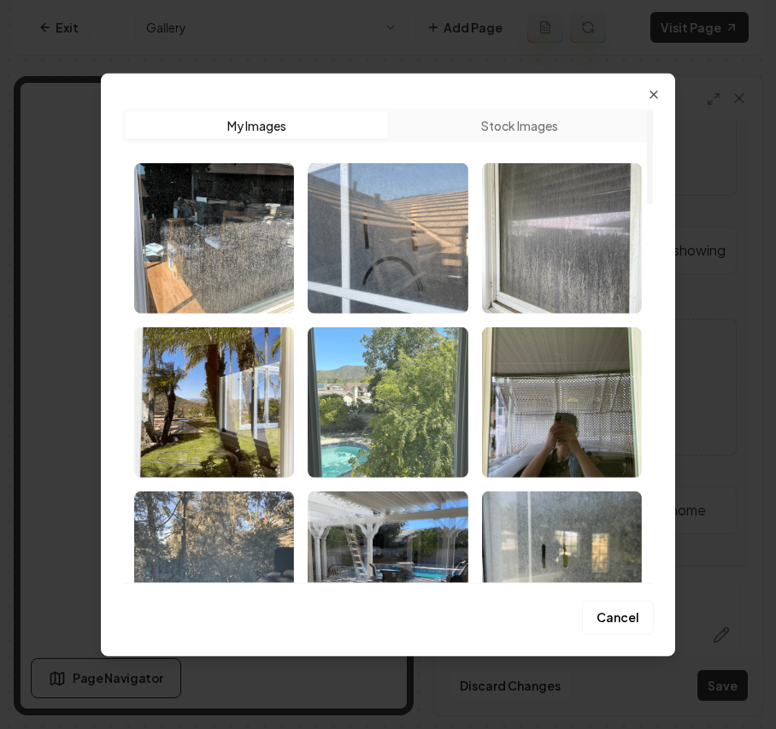
click at [385, 386] on img "Select image image_68b1e9a75c7cd75eb8f75e82.png" at bounding box center [388, 402] width 160 height 150
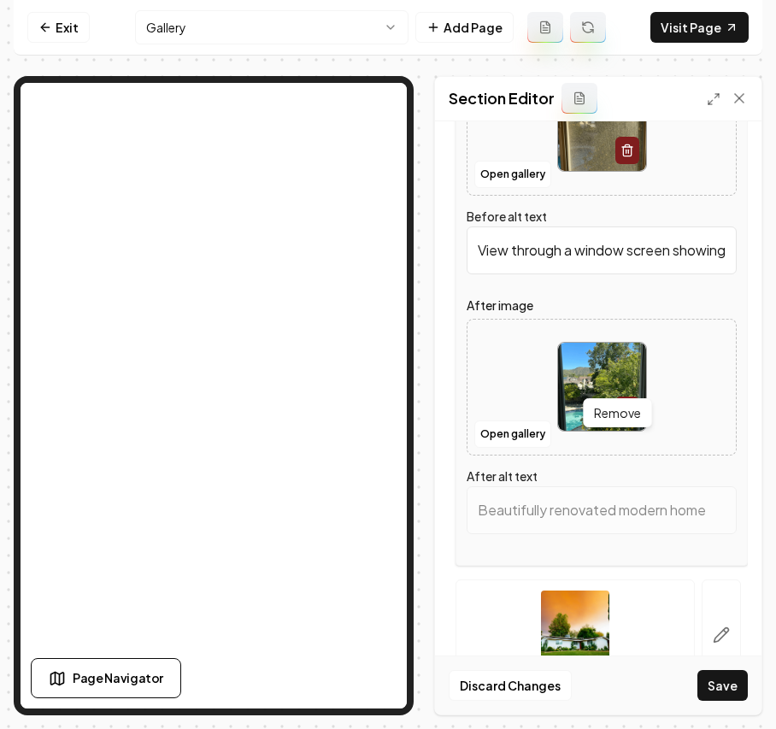
scroll to position [449, 0]
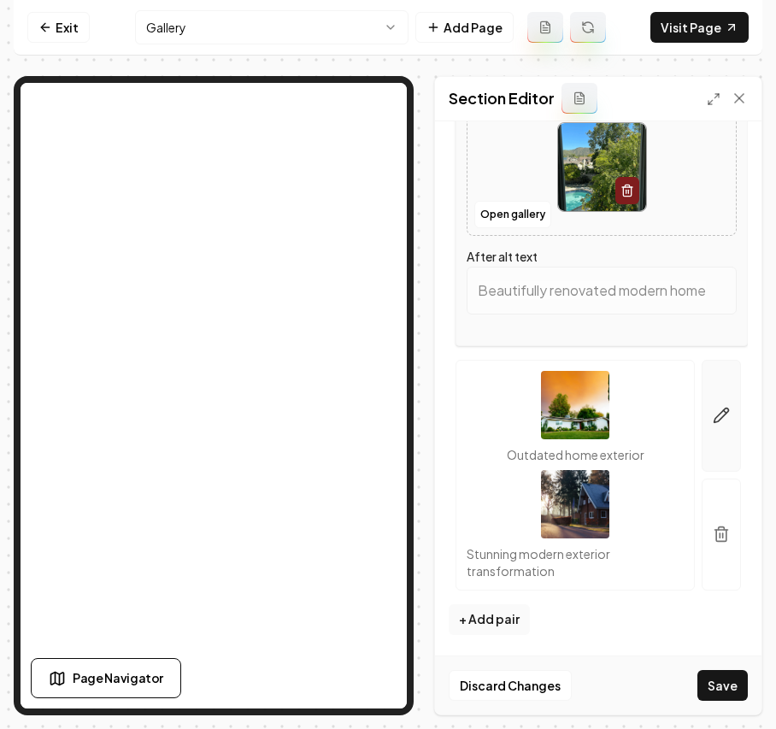
click at [713, 409] on icon "button" at bounding box center [721, 415] width 17 height 17
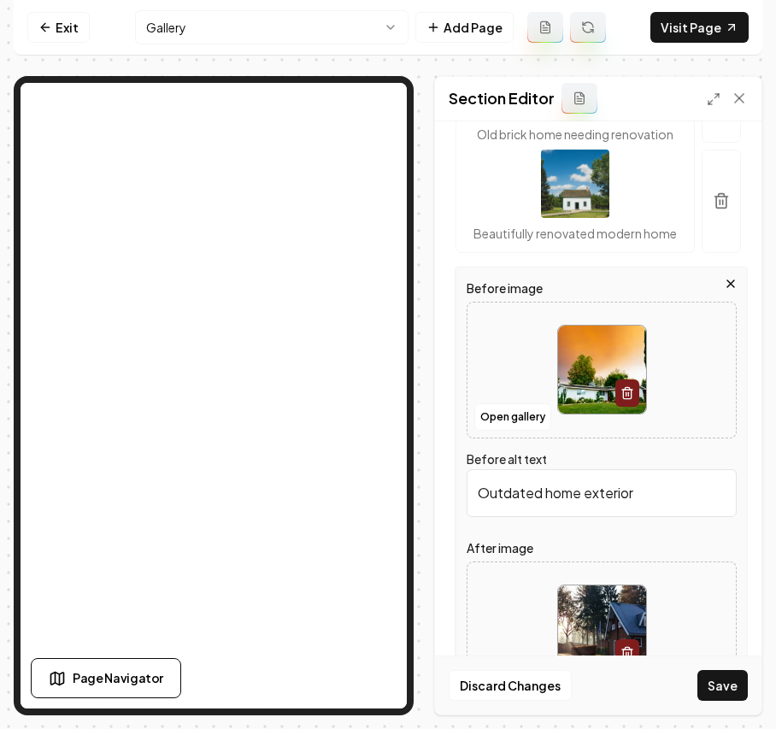
scroll to position [227, 0]
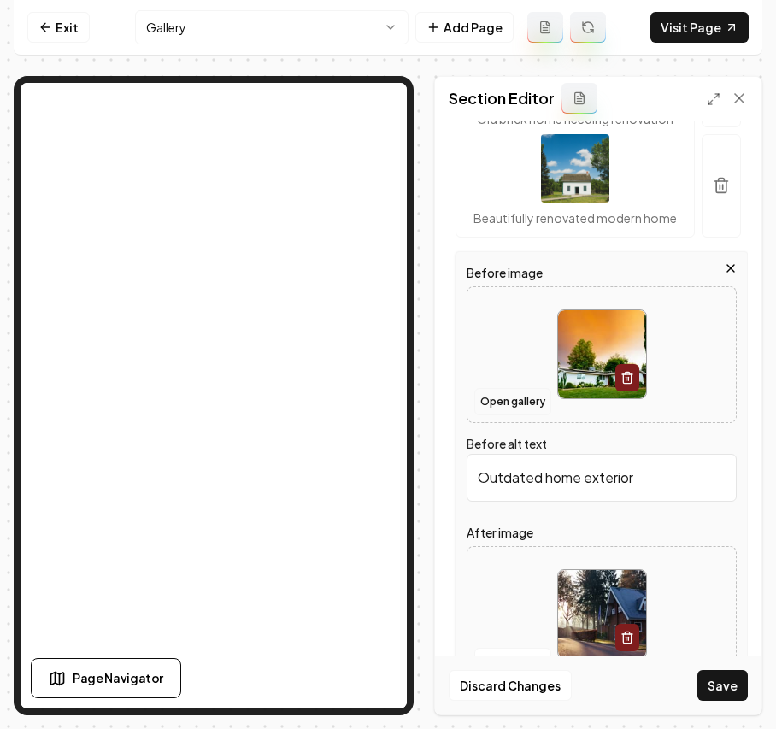
click at [506, 416] on button "Open gallery" at bounding box center [513, 401] width 77 height 27
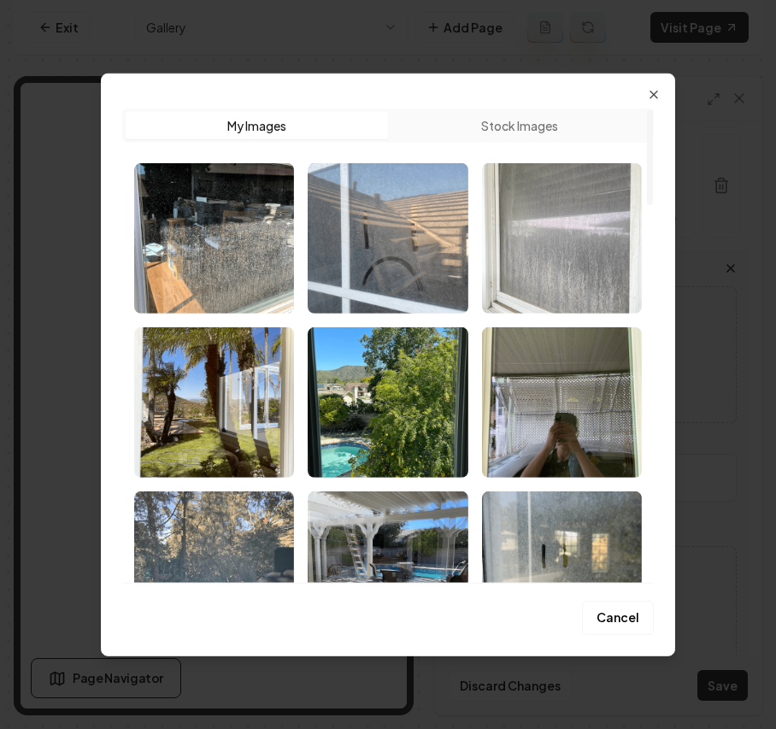
click at [581, 246] on img "Select image image_68b1e9a75c7cd75eb8f75c5e.png" at bounding box center [562, 237] width 160 height 150
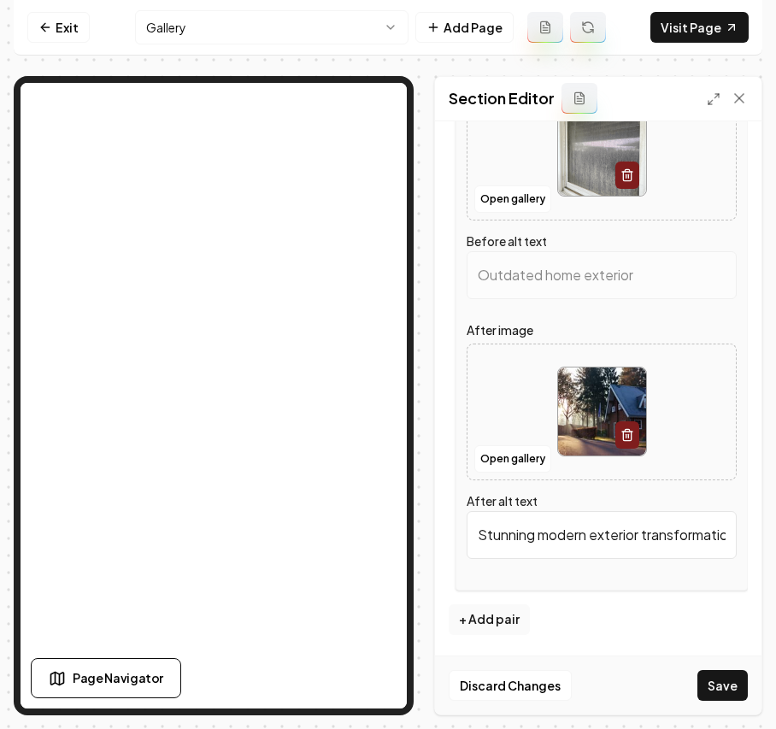
scroll to position [456, 0]
click at [514, 469] on button "Open gallery" at bounding box center [513, 458] width 77 height 27
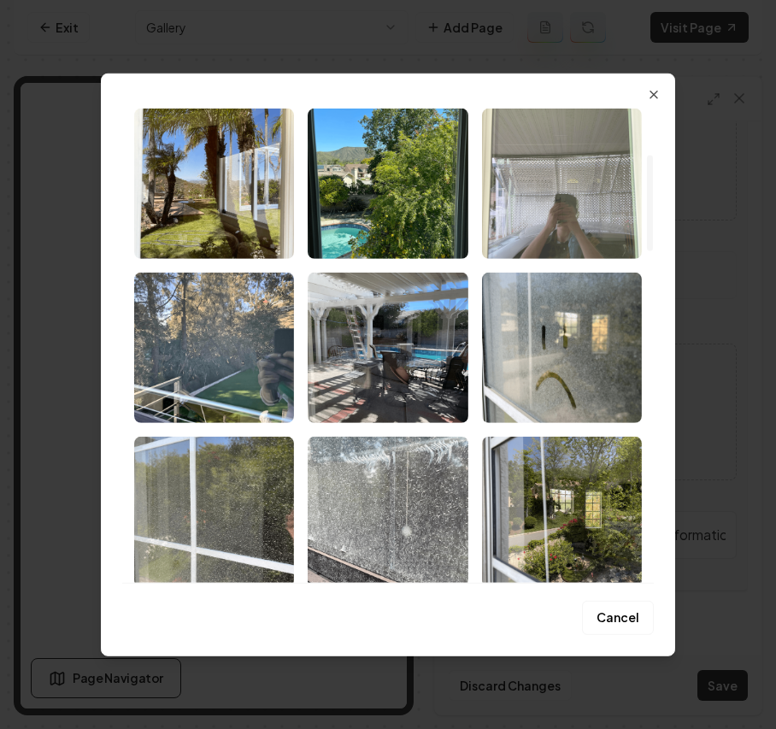
type input "Dirty window with grime and water stains obscuring the view outdoors."
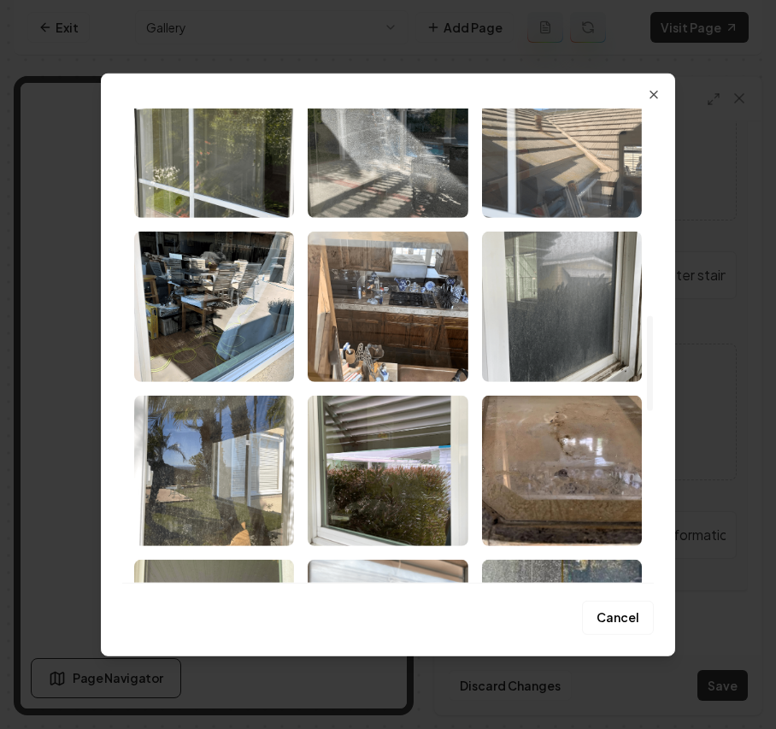
scroll to position [1026, 0]
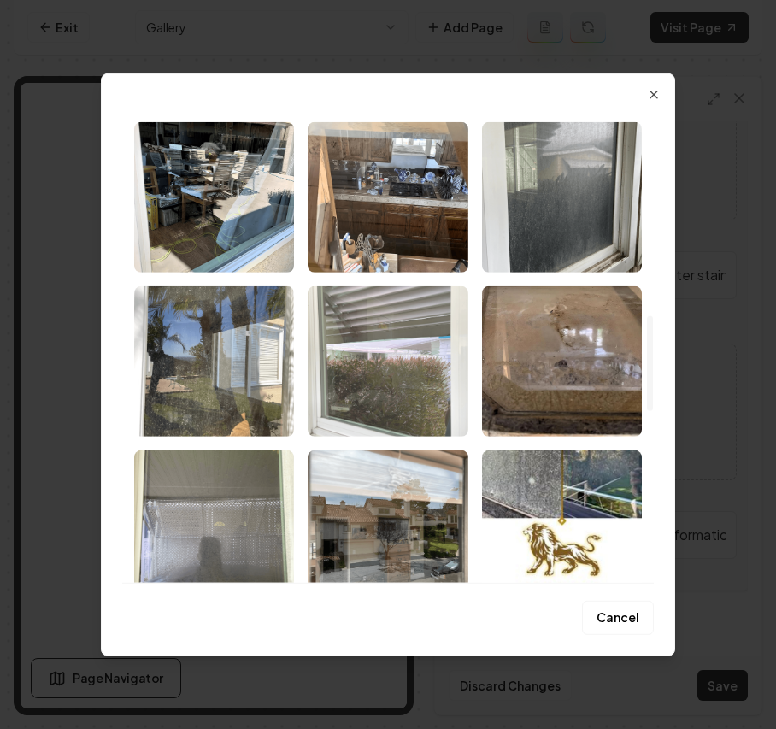
click at [439, 398] on img "Select image image_68b1e9a75c7cd75eb8f75ca0.png" at bounding box center [388, 361] width 160 height 150
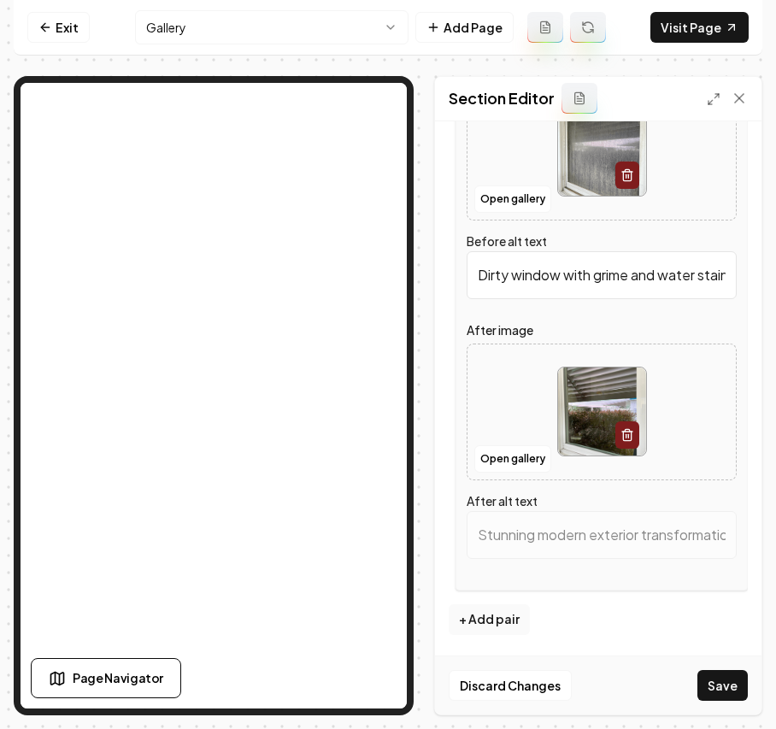
scroll to position [466, 0]
click at [504, 622] on button "+ Add pair" at bounding box center [489, 620] width 81 height 31
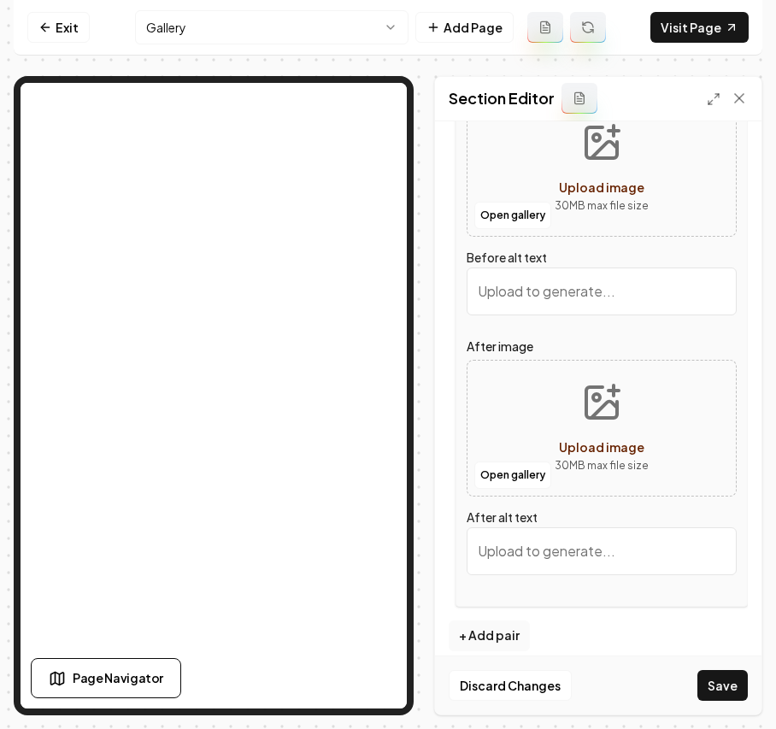
scroll to position [780, 0]
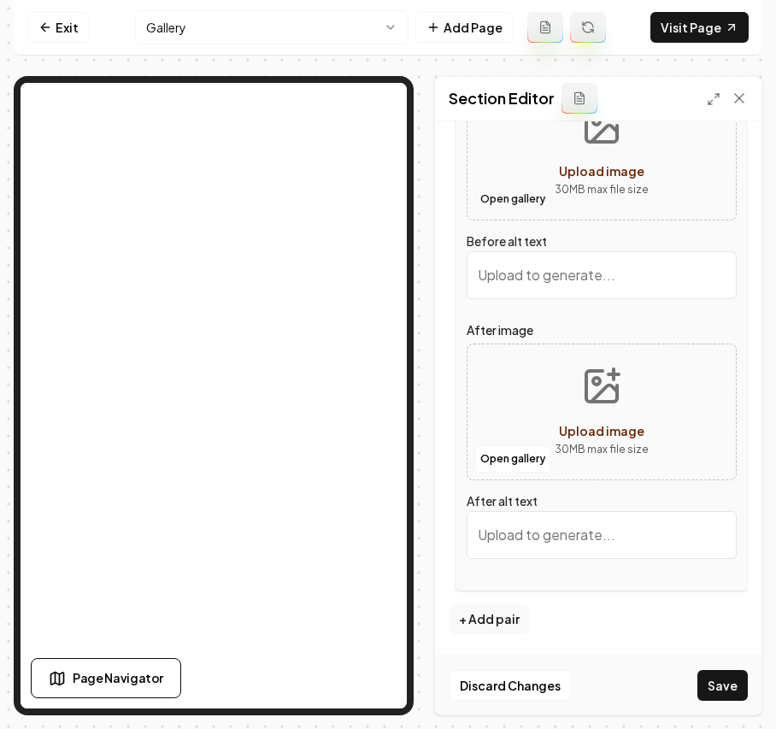
click at [522, 195] on button "Open gallery" at bounding box center [513, 199] width 77 height 27
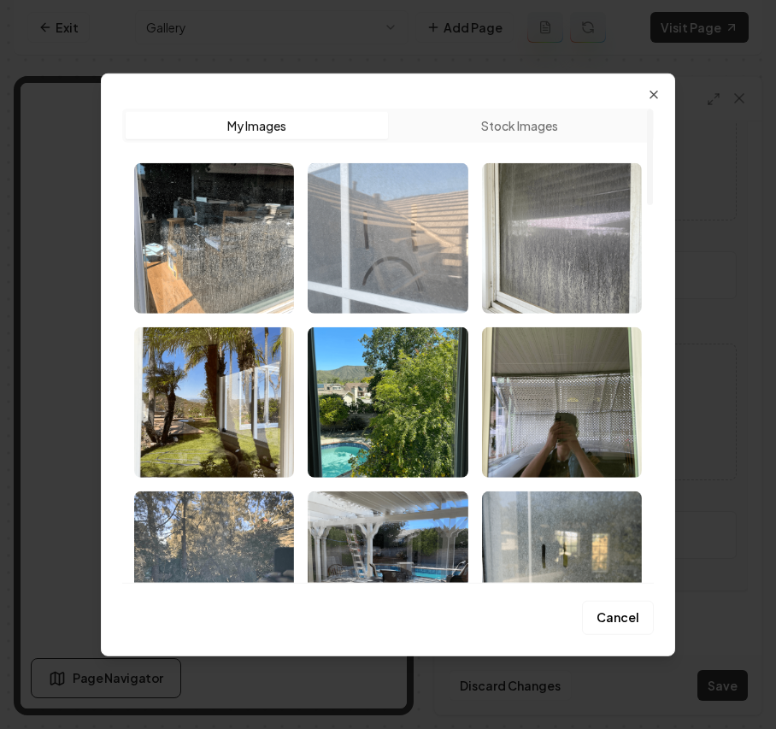
click at [381, 238] on img "Select image image_68b1e9a75c7cd75eb8f75caf.png" at bounding box center [388, 237] width 160 height 150
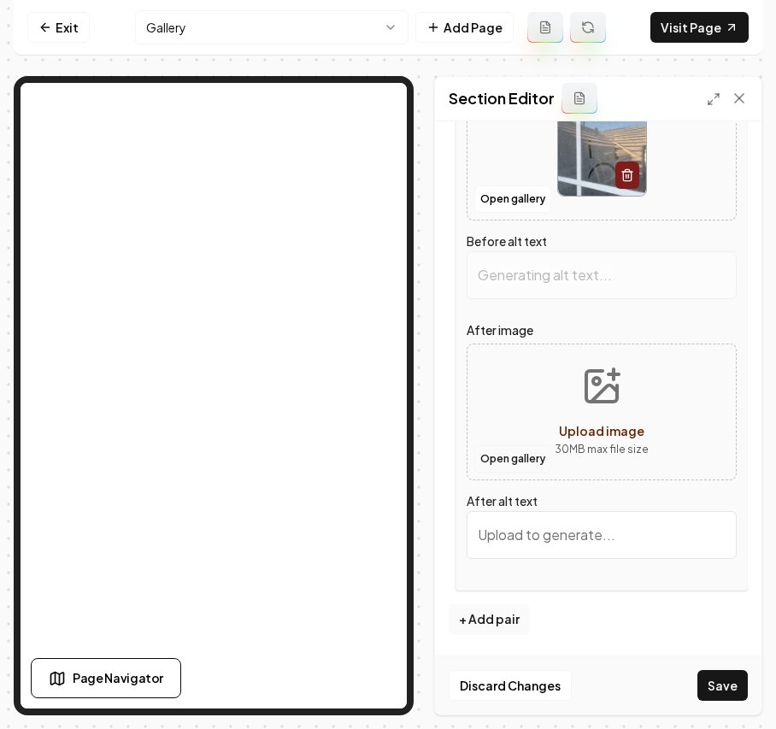
click at [527, 460] on button "Open gallery" at bounding box center [513, 458] width 77 height 27
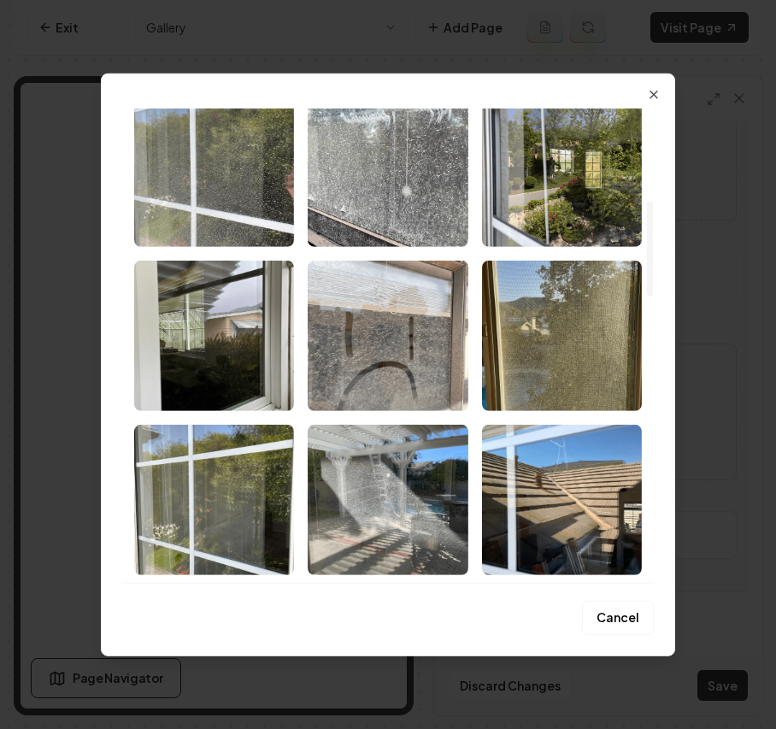
scroll to position [569, 0]
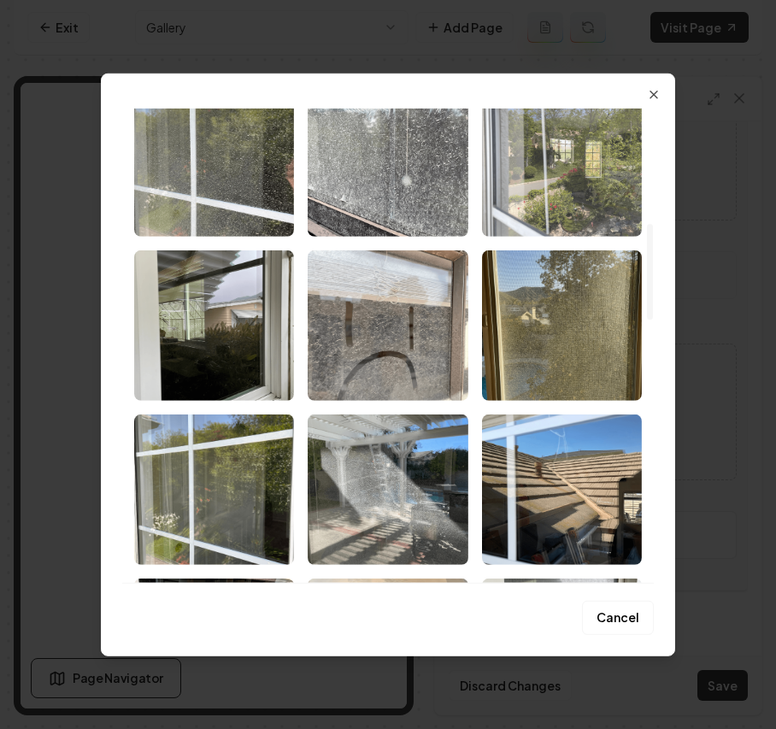
click at [572, 195] on img "Select image image_68b1e9a75c7cd75eb8f75ebd.png" at bounding box center [562, 161] width 160 height 150
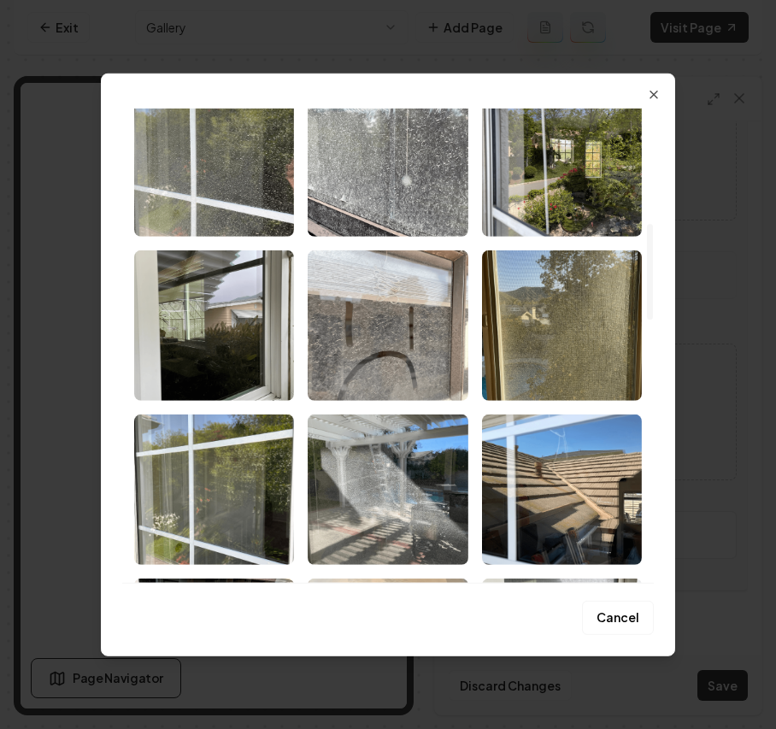
type input "Smudged glass with a sad face drawn on it, reflecting sunlight and a rooftop ba…"
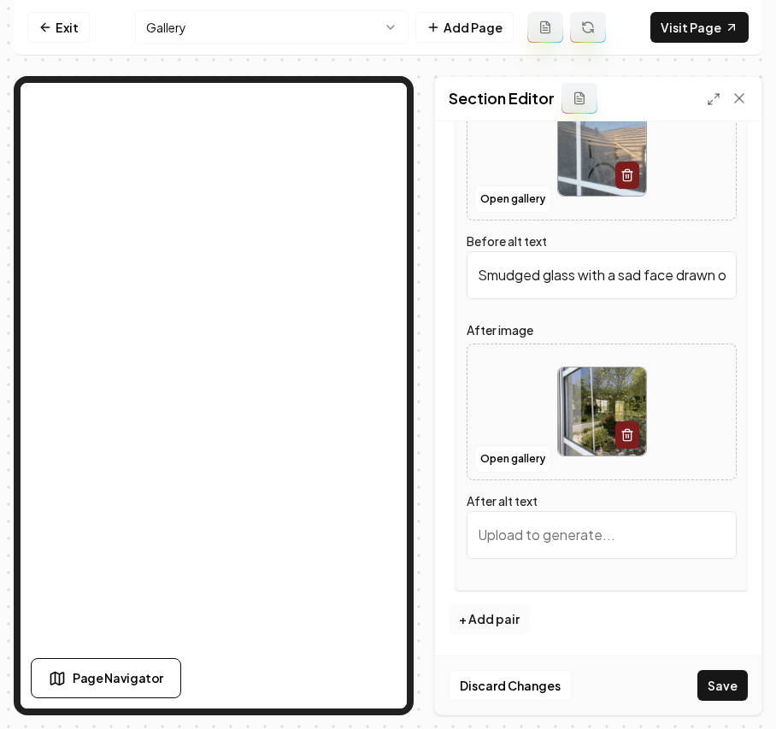
click at [491, 628] on button "+ Add pair" at bounding box center [489, 620] width 81 height 31
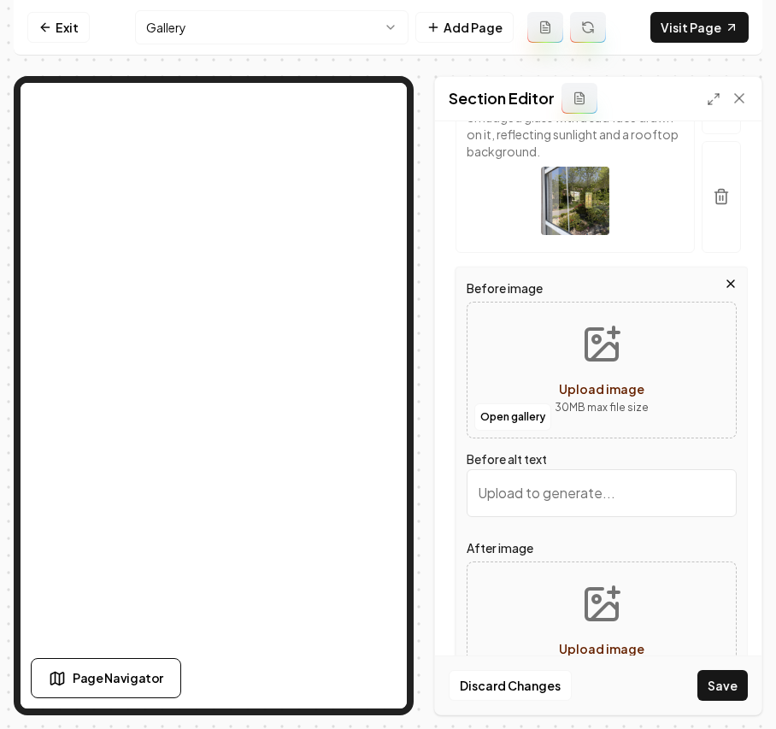
scroll to position [814, 0]
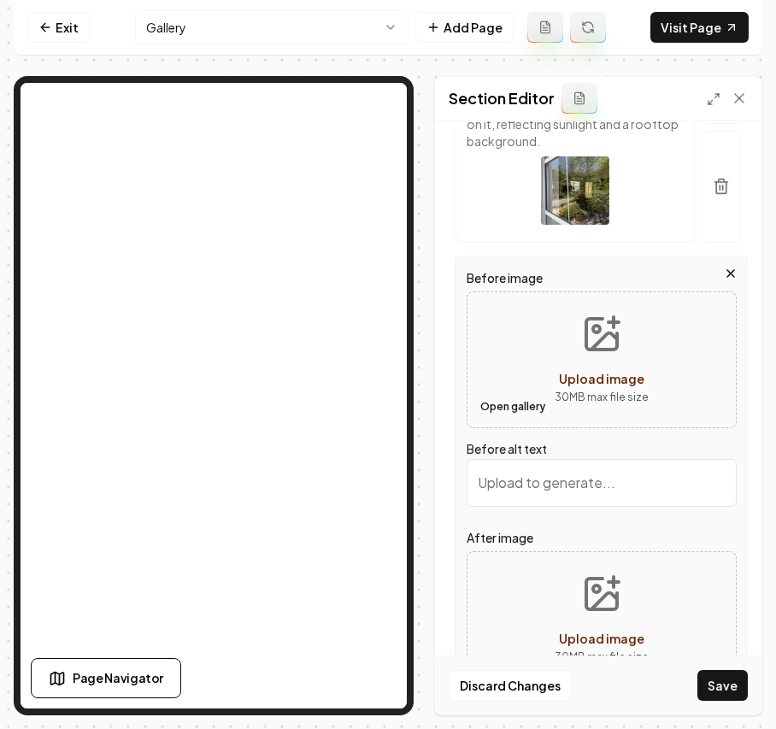
click at [516, 421] on button "Open gallery" at bounding box center [513, 406] width 77 height 27
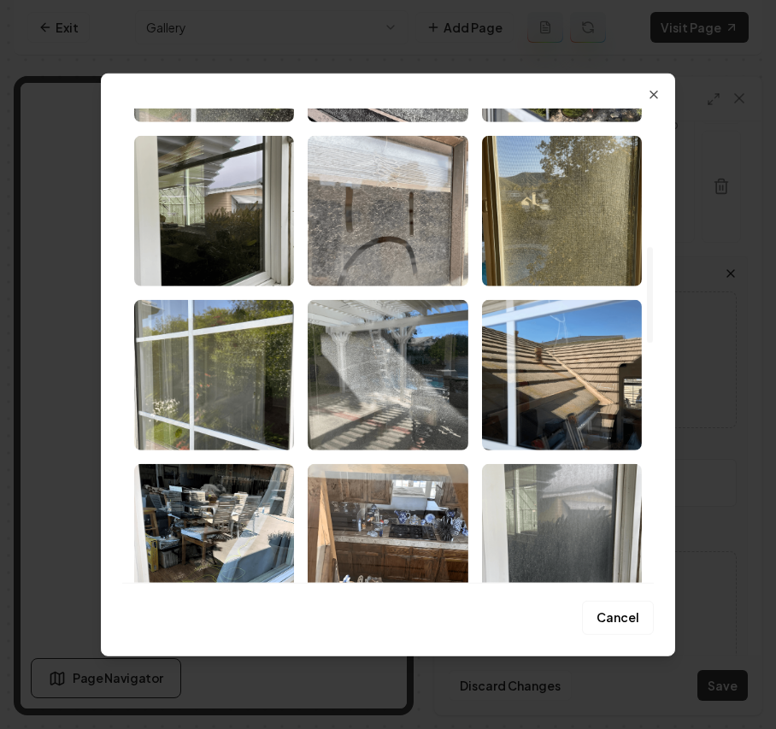
scroll to position [798, 0]
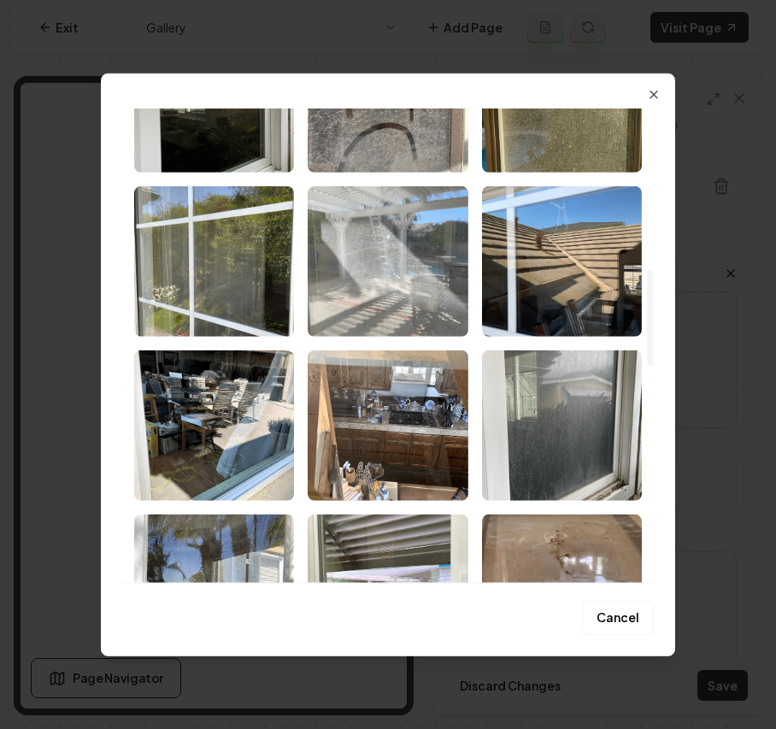
click at [361, 270] on img "Select image image_68b1e9a75c7cd75eb8f75cfc.png" at bounding box center [388, 261] width 160 height 150
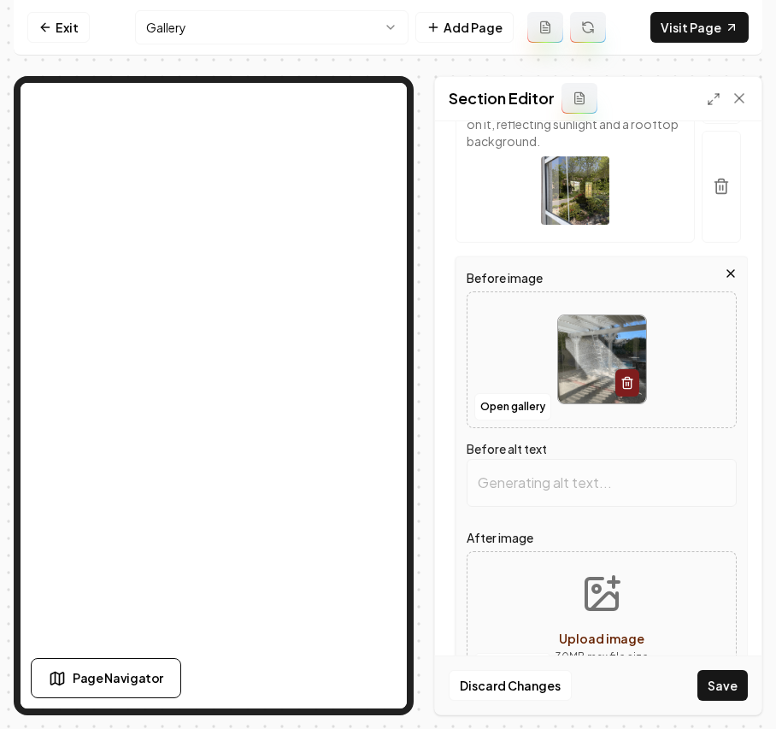
scroll to position [1041, 0]
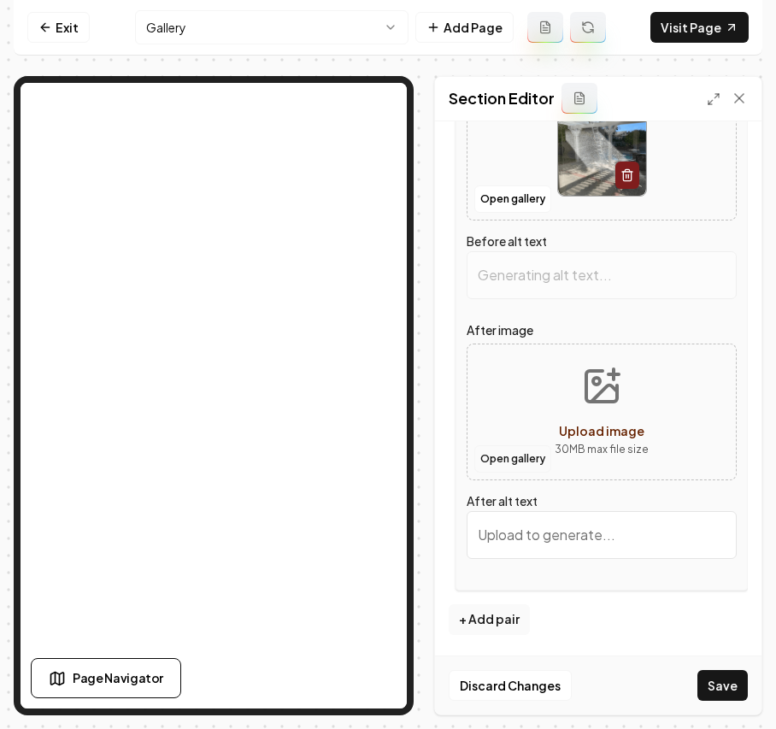
type input "Reflection of patio area with sunlight streaming through a window, highlighting…"
click at [525, 456] on button "Open gallery" at bounding box center [513, 458] width 77 height 27
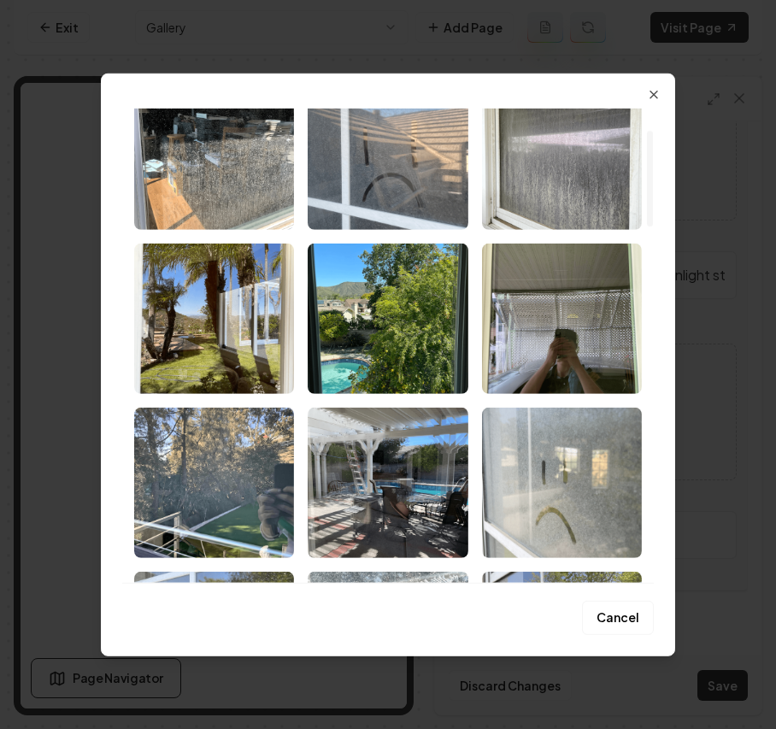
scroll to position [114, 0]
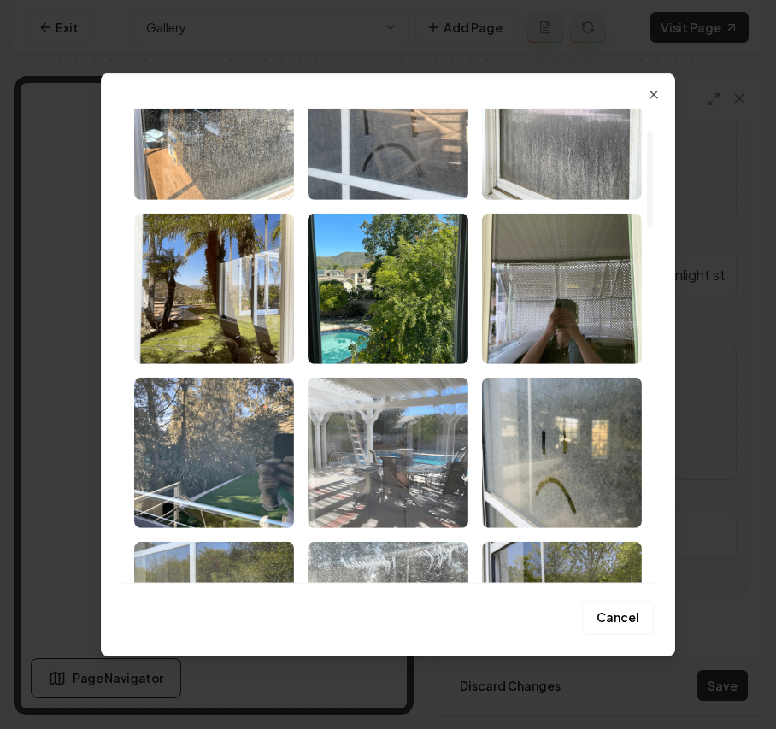
click at [428, 458] on img "Select image image_68b1e9a75c7cd75eb8f75d6f.png" at bounding box center [388, 452] width 160 height 150
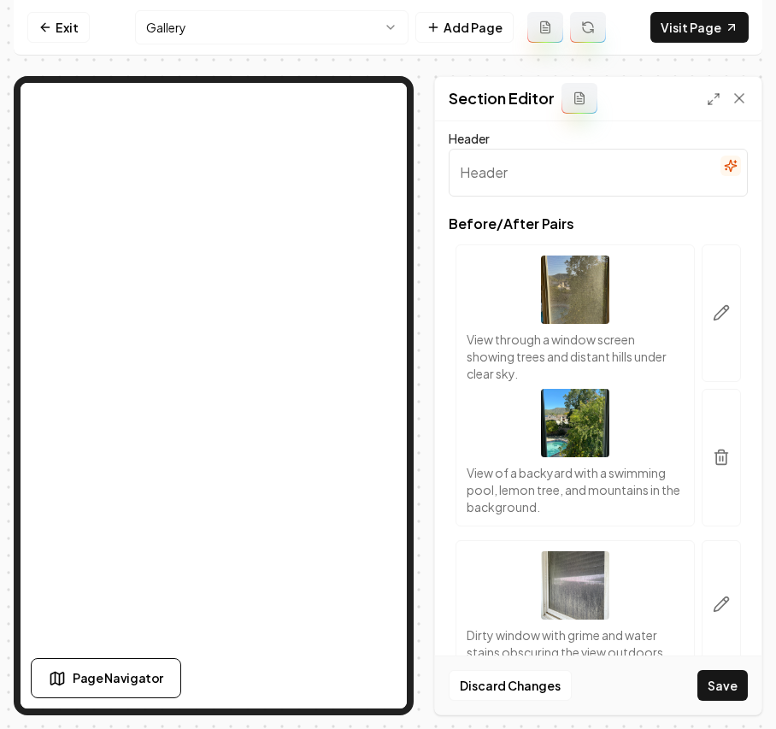
scroll to position [0, 0]
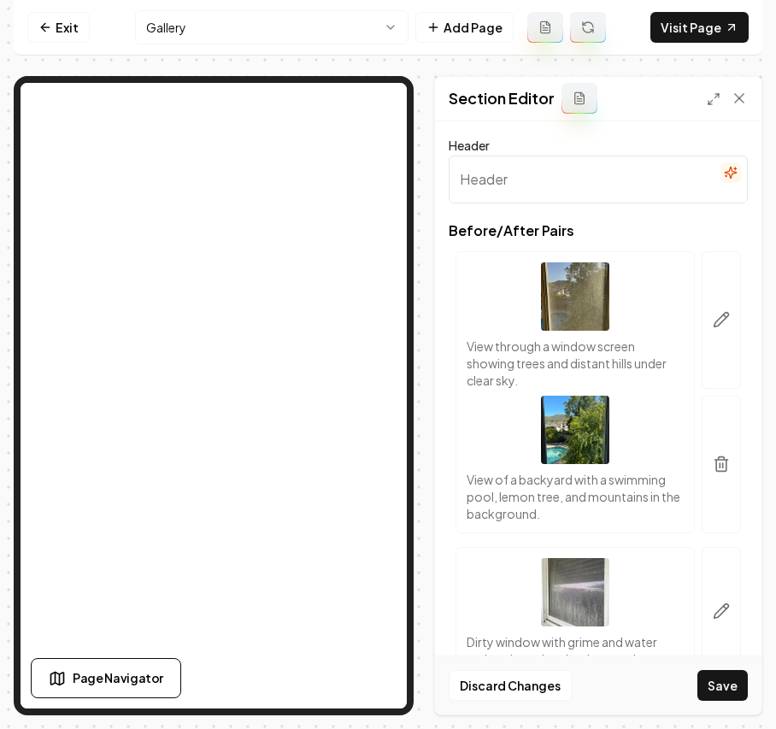
type input "Backyard patio with pool, chairs, and ladder under covered area, illuminated by…"
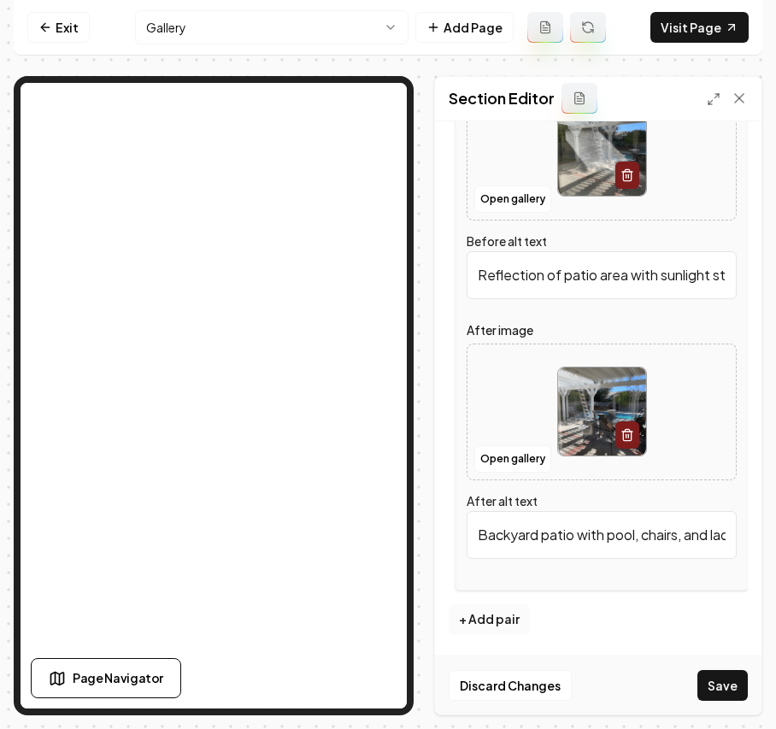
click at [484, 617] on button "+ Add pair" at bounding box center [489, 620] width 81 height 31
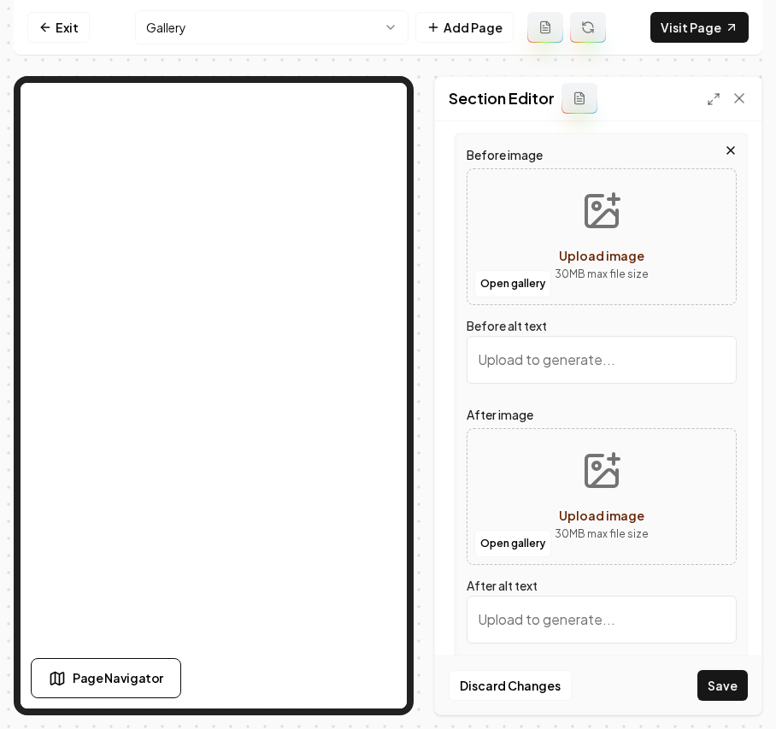
scroll to position [1293, 0]
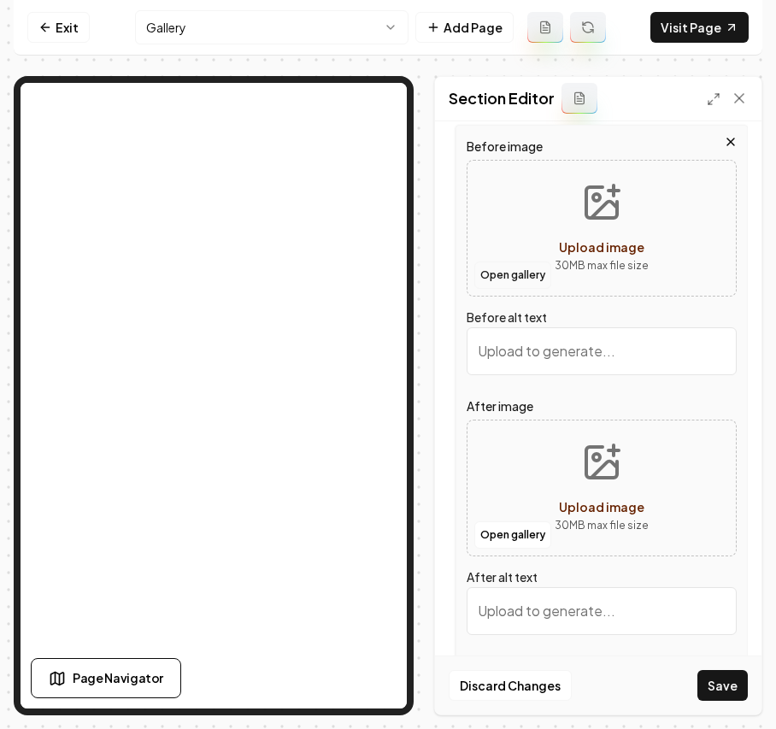
click at [518, 289] on button "Open gallery" at bounding box center [513, 275] width 77 height 27
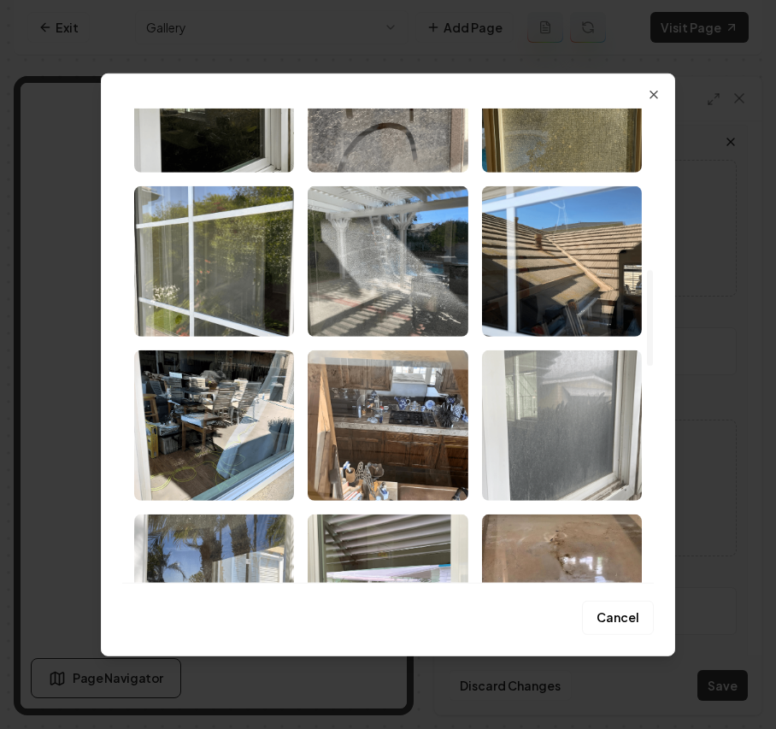
scroll to position [1026, 0]
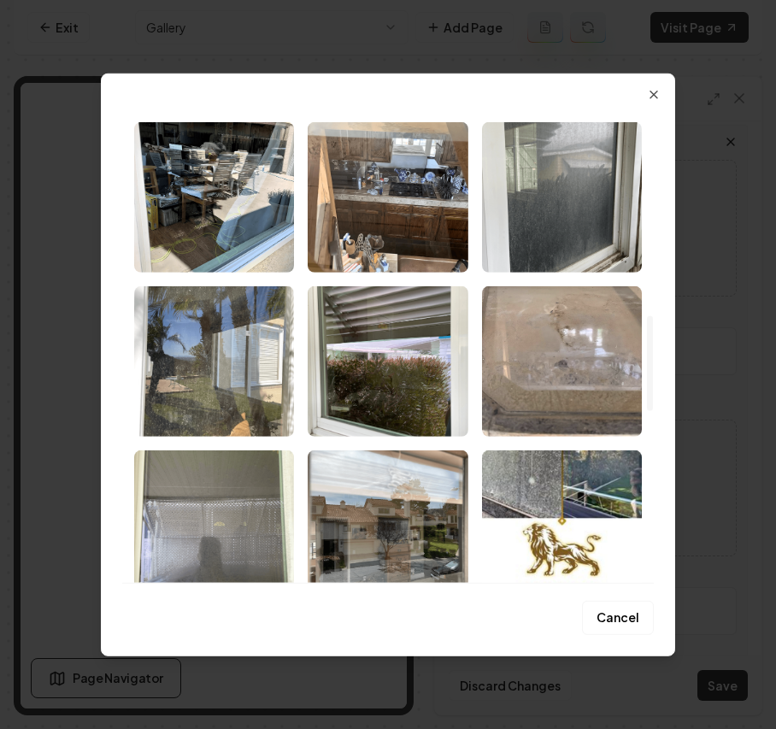
click at [607, 381] on img "Select image image_68b1e9a75c7cd75eb8f75bc4.png" at bounding box center [562, 361] width 160 height 150
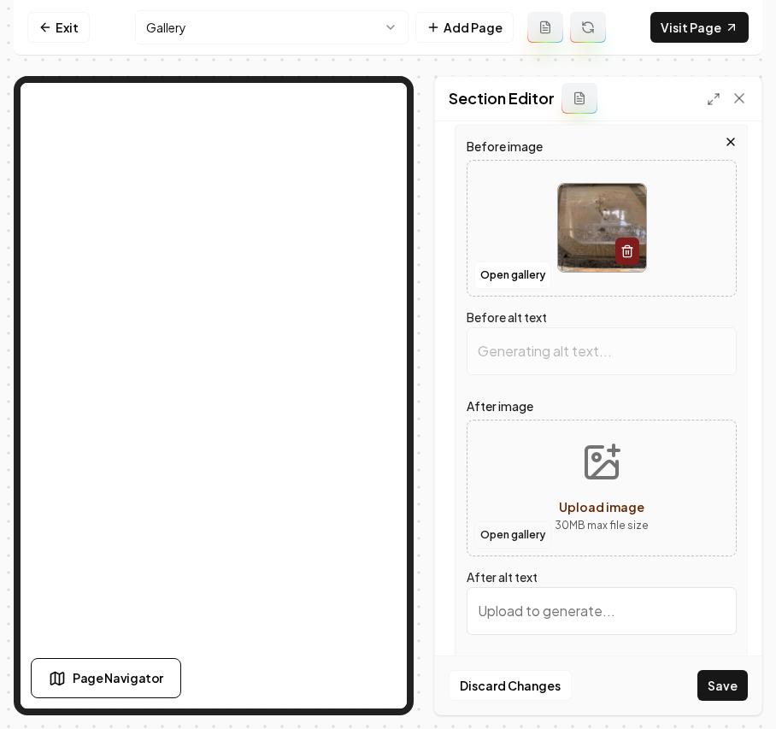
click at [534, 549] on button "Open gallery" at bounding box center [513, 535] width 77 height 27
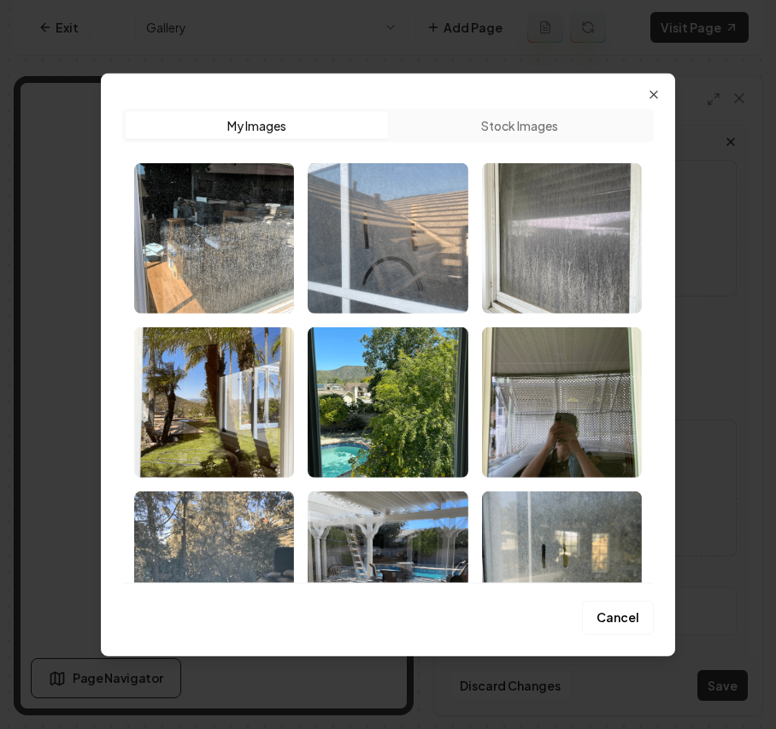
type input "Dirty glass surface with dust and grime, revealing wear over time."
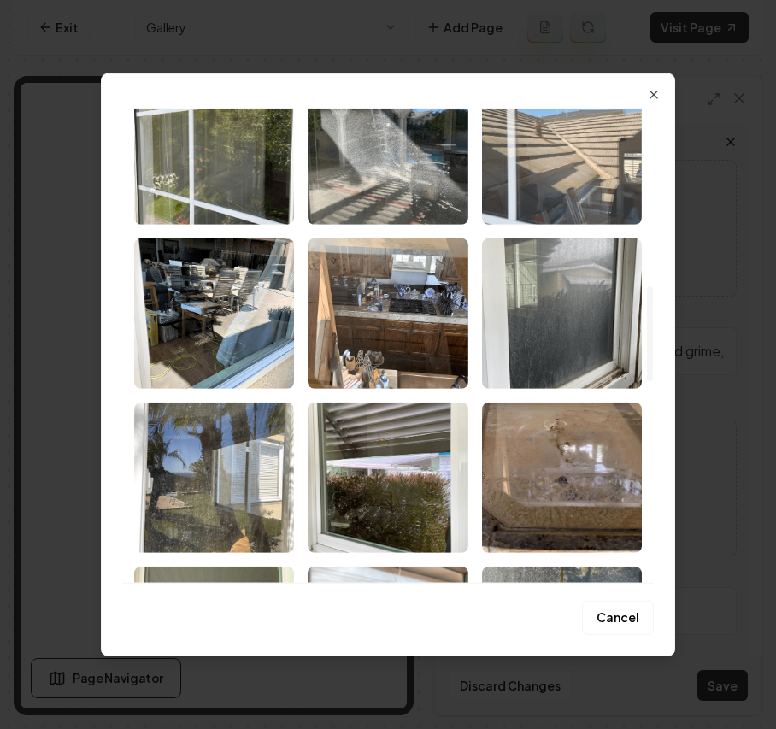
scroll to position [912, 0]
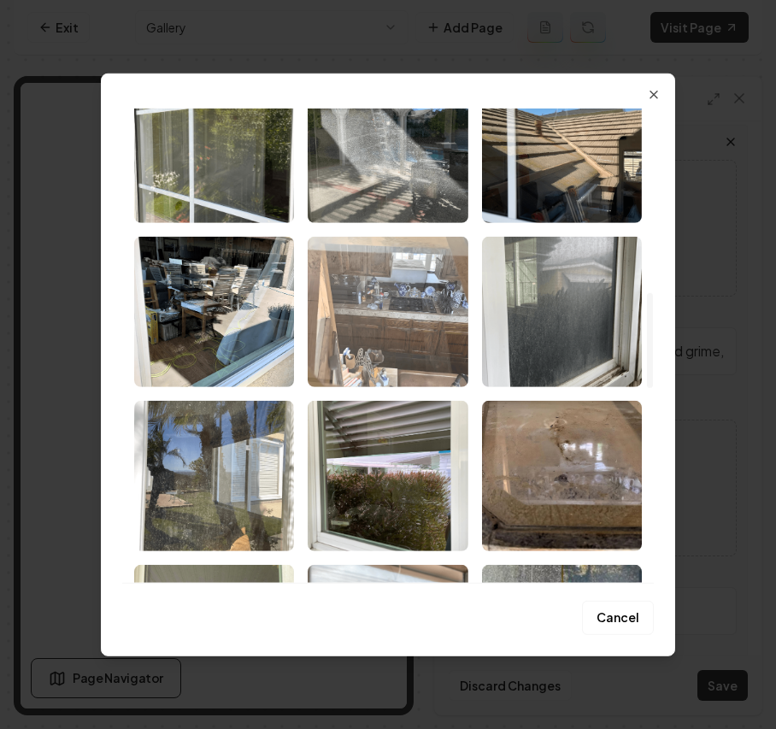
click at [371, 327] on img "Select image image_68b1e9a75c7cd75eb8f75c54.png" at bounding box center [388, 311] width 160 height 150
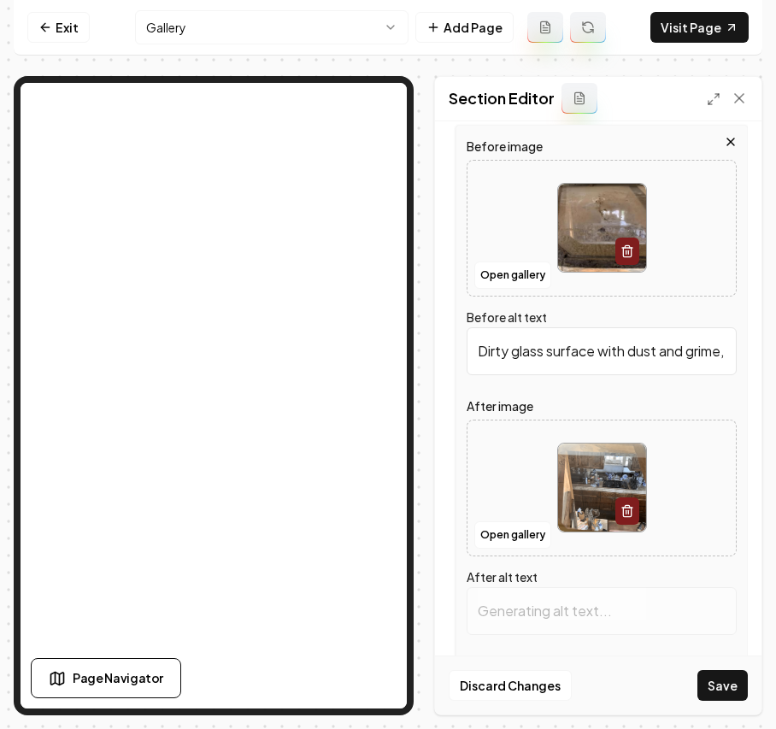
scroll to position [1407, 0]
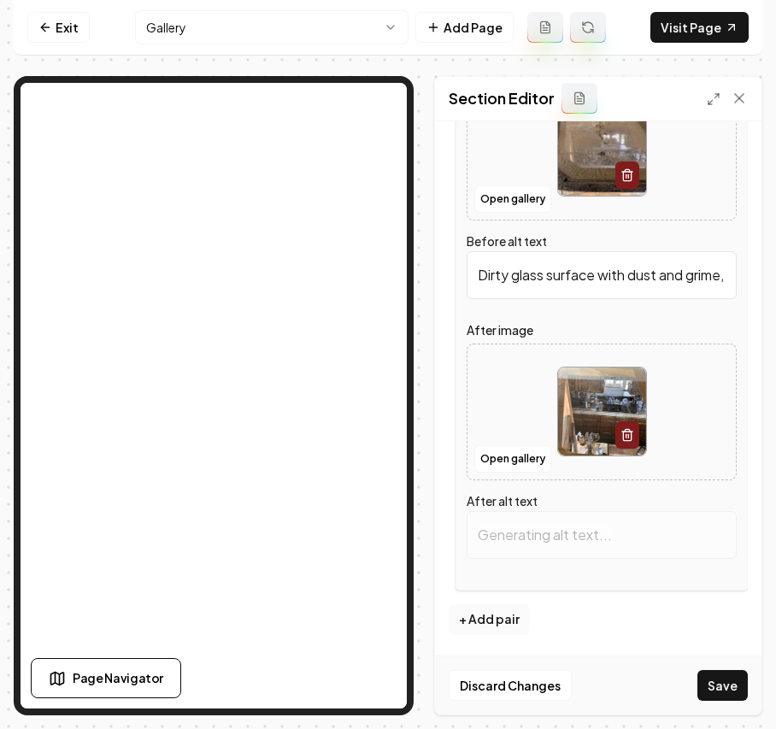
click at [487, 616] on button "+ Add pair" at bounding box center [489, 620] width 81 height 31
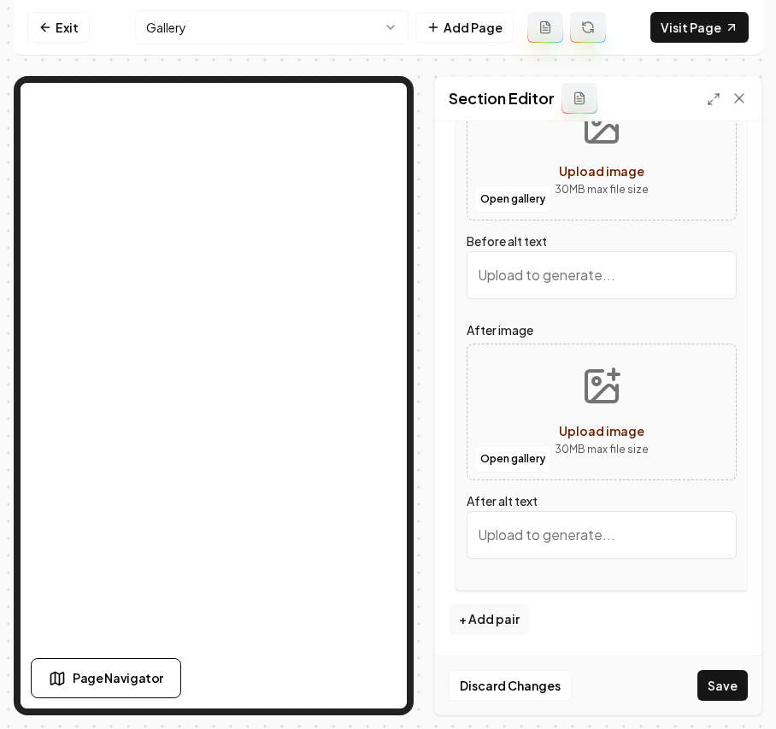
scroll to position [1635, 0]
click at [527, 197] on button "Open gallery" at bounding box center [513, 199] width 77 height 27
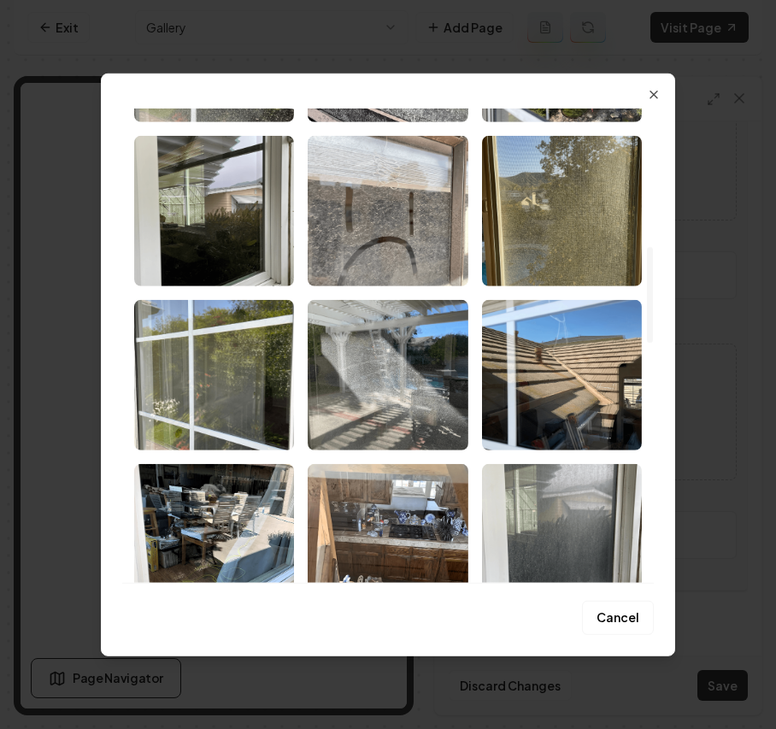
scroll to position [912, 0]
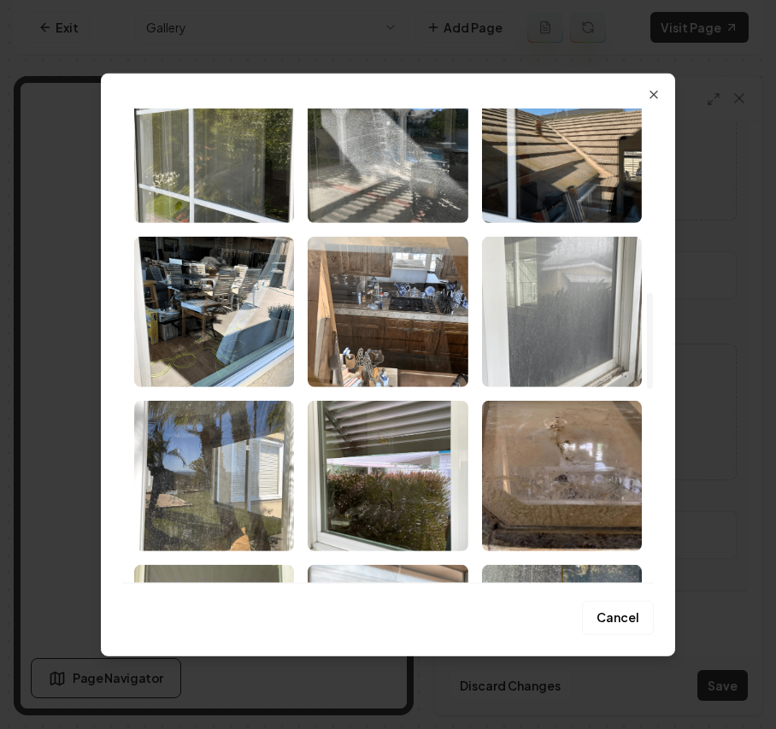
click at [546, 301] on img "Select image image_68b1e9a75c7cd75eb8f75ce4.png" at bounding box center [562, 311] width 160 height 150
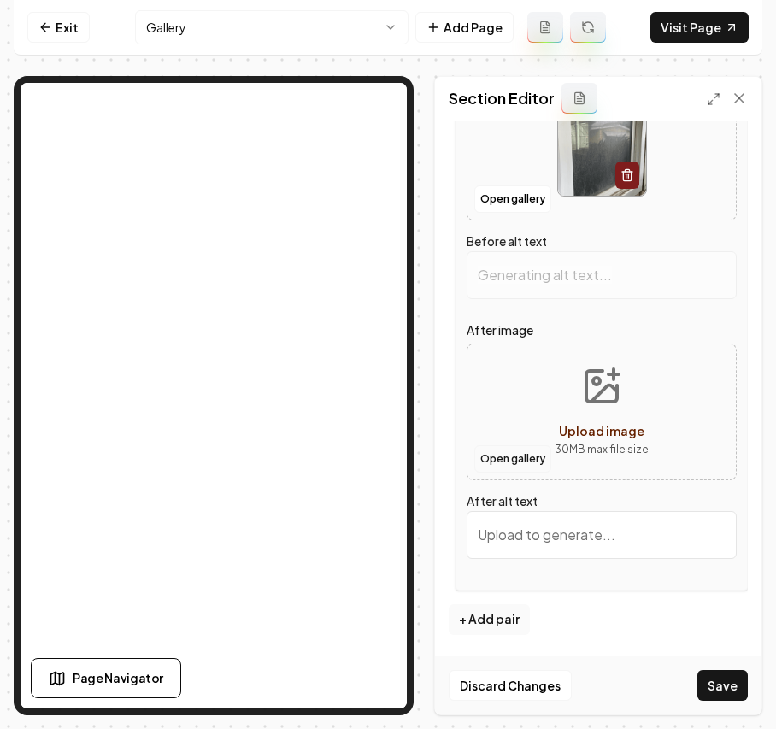
click at [516, 465] on button "Open gallery" at bounding box center [513, 458] width 77 height 27
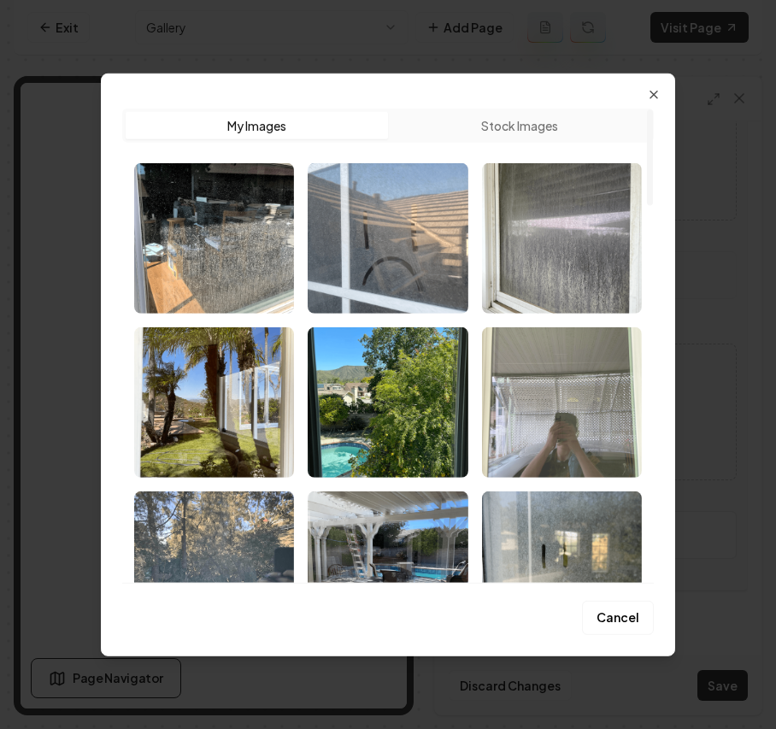
scroll to position [456, 0]
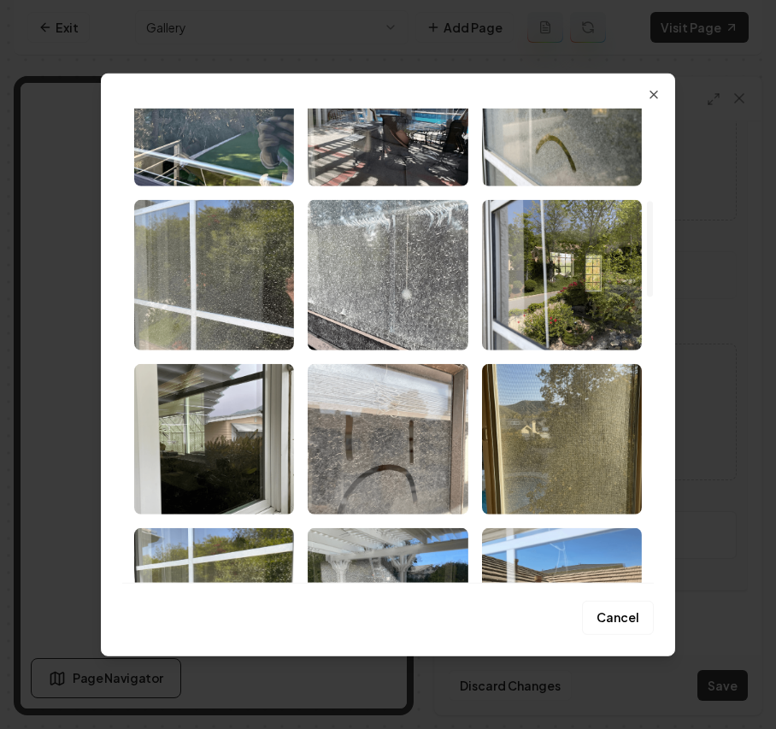
type input "Dirty window showing foggy view of outdoor area and blurred background building…"
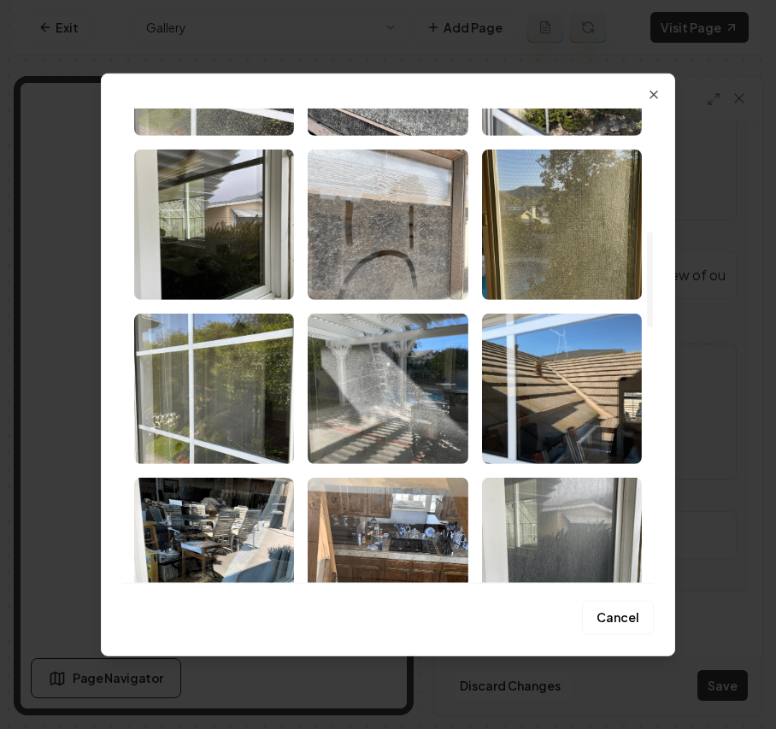
scroll to position [684, 0]
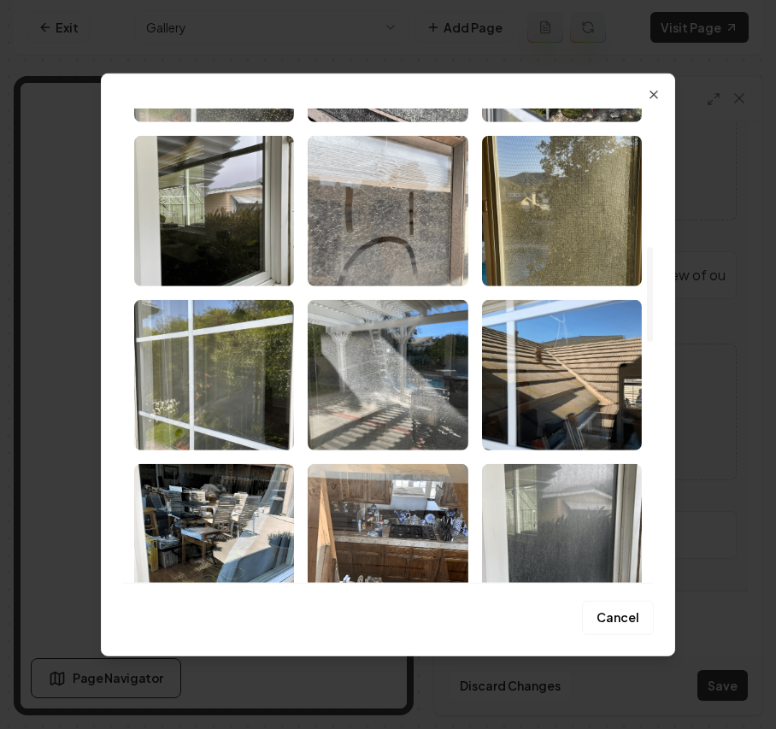
click at [230, 209] on img "Select image image_68b1e9a75c7cd75eb8f75b44.png" at bounding box center [214, 210] width 160 height 150
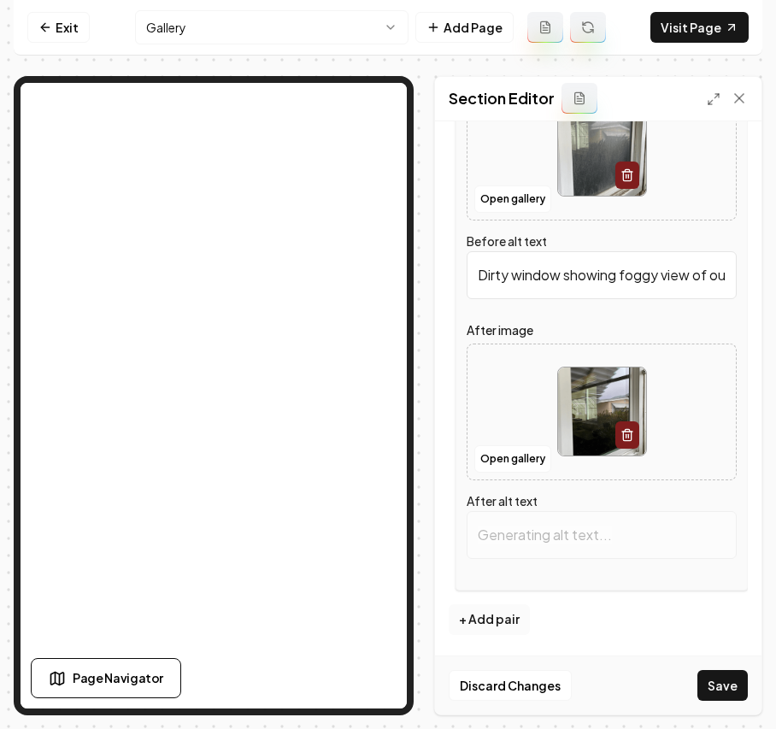
click at [511, 623] on button "+ Add pair" at bounding box center [489, 620] width 81 height 31
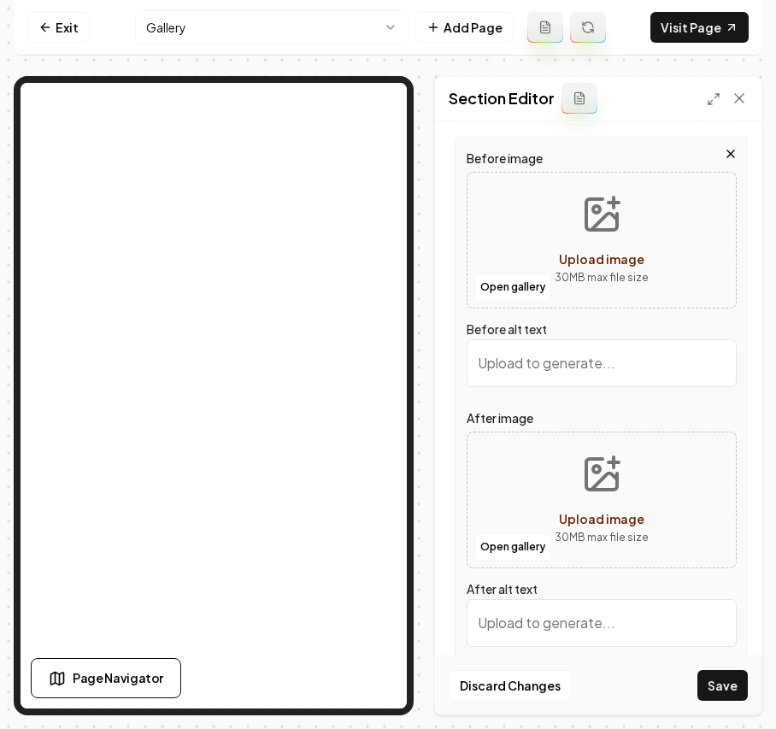
scroll to position [1914, 0]
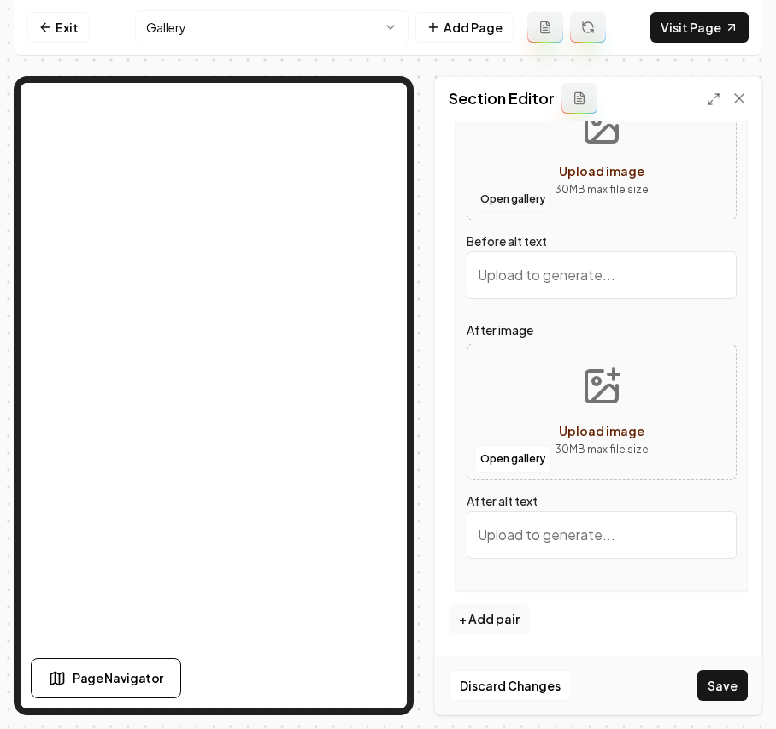
click at [527, 213] on button "Open gallery" at bounding box center [513, 199] width 77 height 27
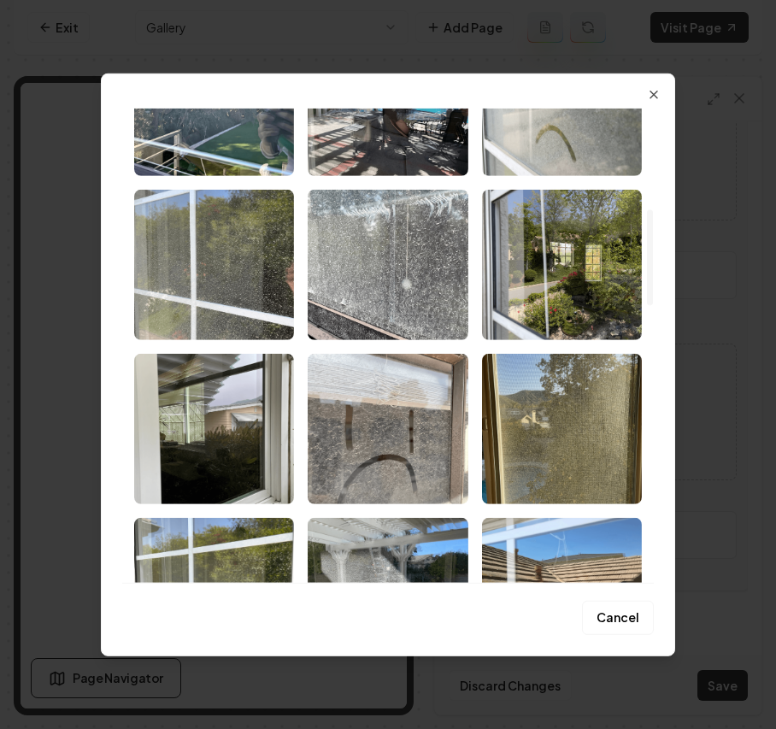
scroll to position [569, 0]
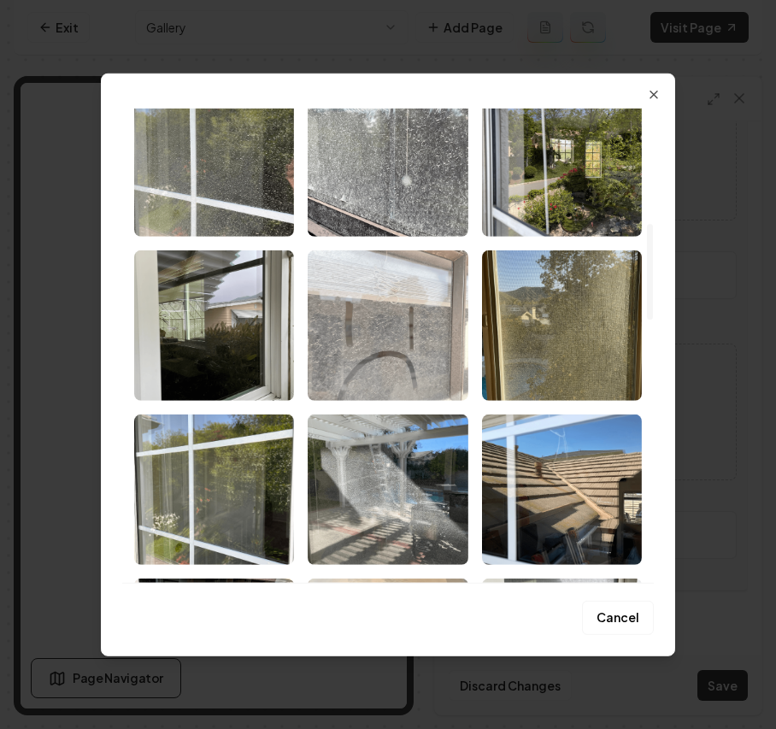
click at [414, 353] on img "Select image image_68b1e9a75c7cd75eb8f75d86.png" at bounding box center [388, 325] width 160 height 150
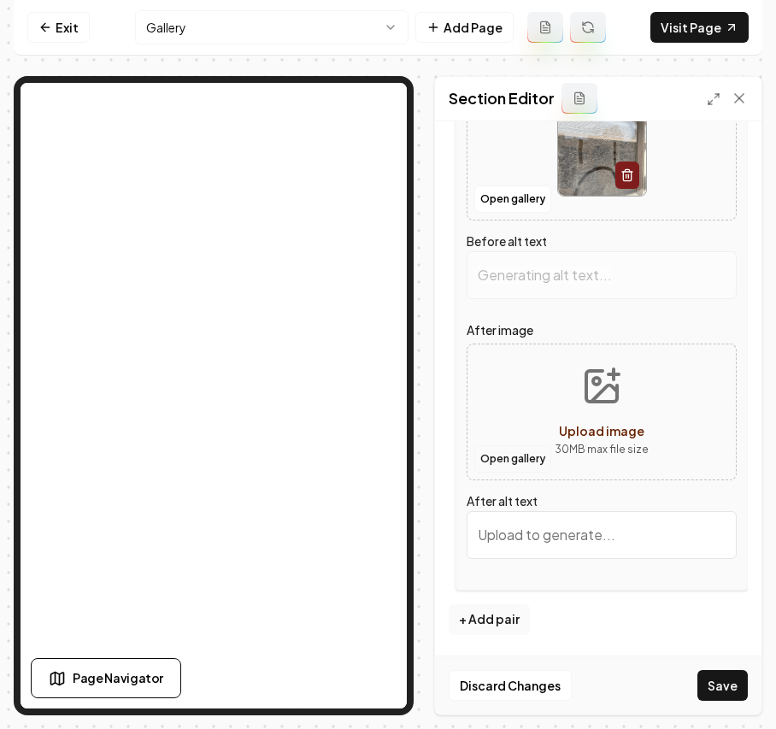
click at [503, 473] on button "Open gallery" at bounding box center [513, 458] width 77 height 27
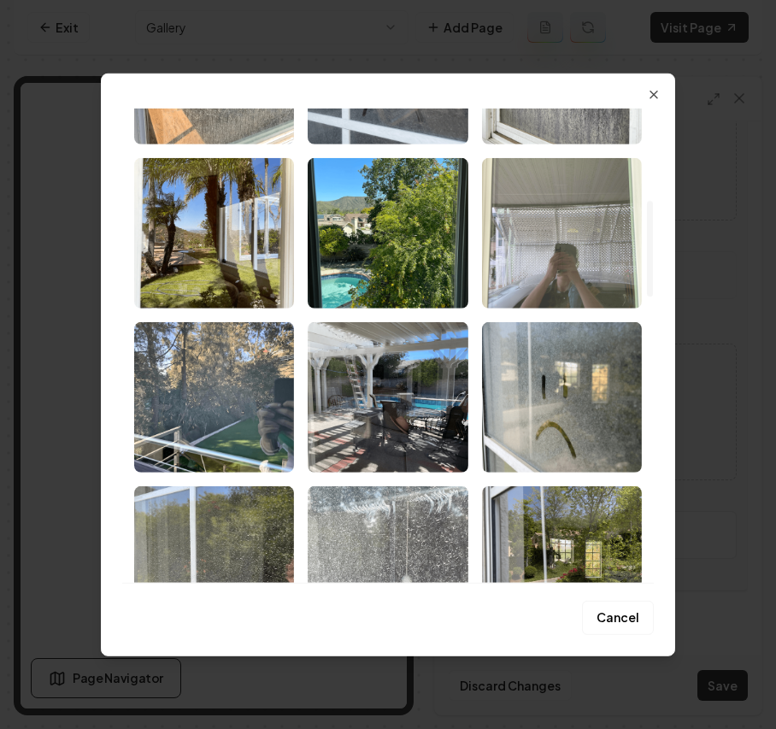
scroll to position [456, 0]
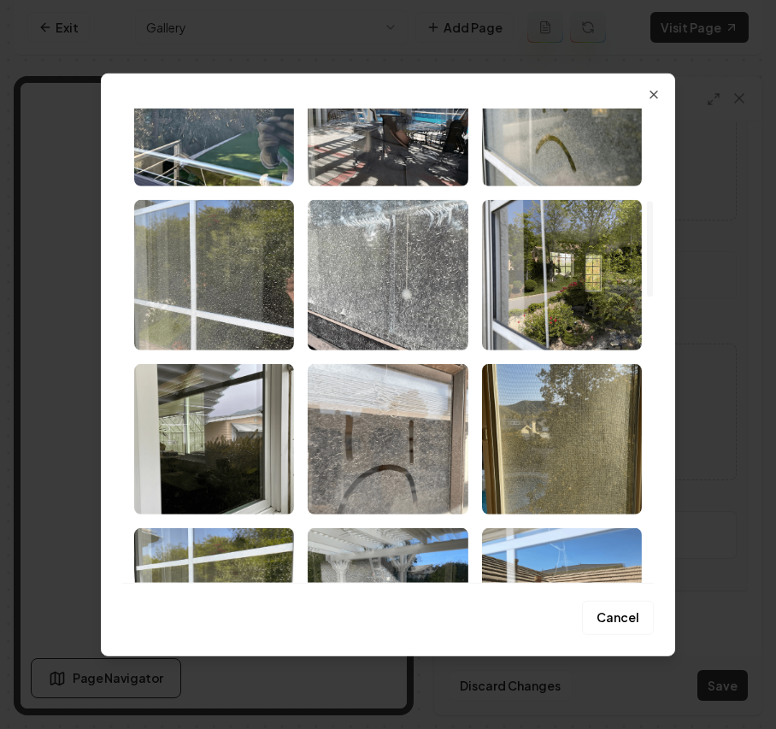
type input "Window with sad face drawn in condensation, highlighting feelings of loneliness…"
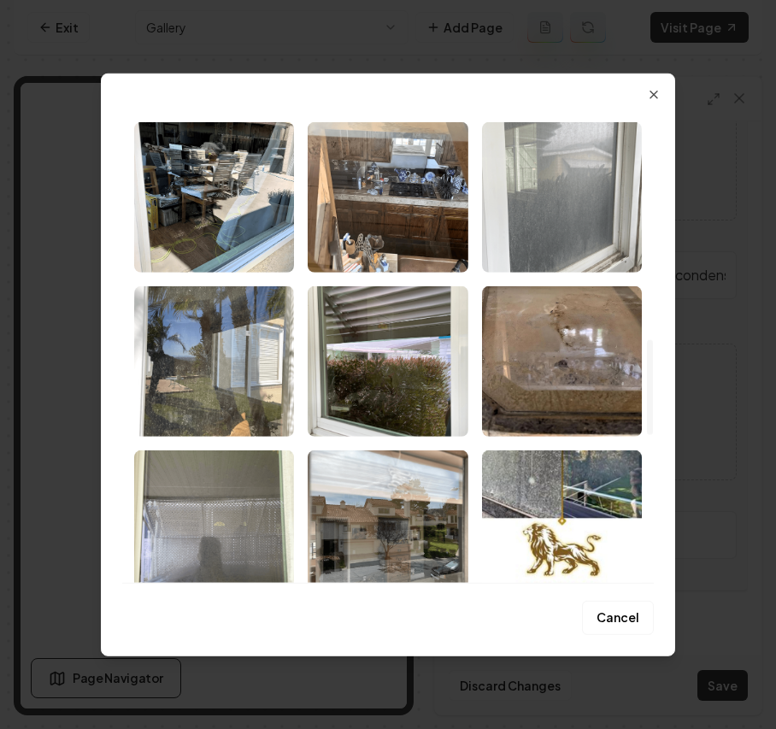
scroll to position [1254, 0]
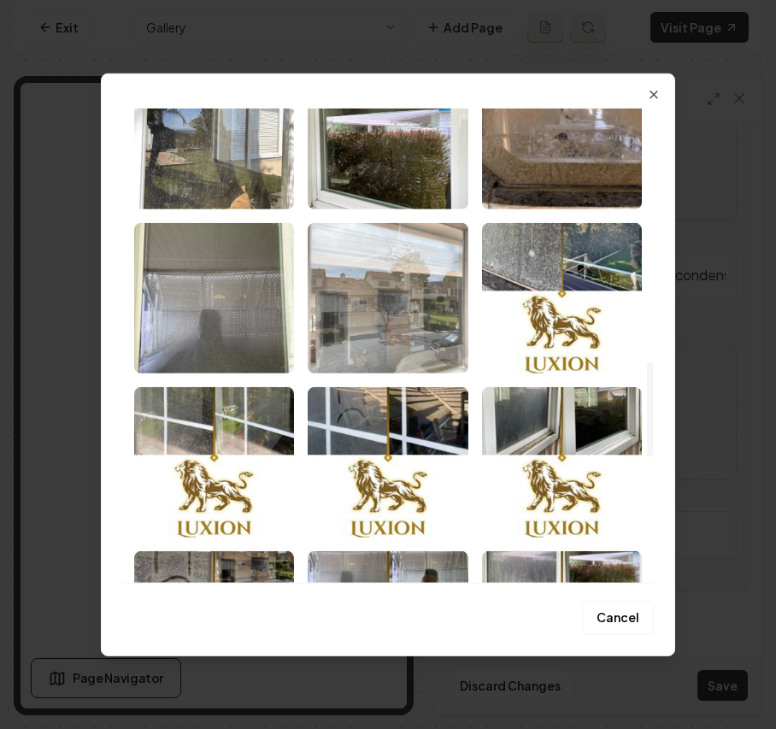
click at [422, 340] on img "Select image image_68b1e9a75c7cd75eb8f75bec.png" at bounding box center [388, 297] width 160 height 150
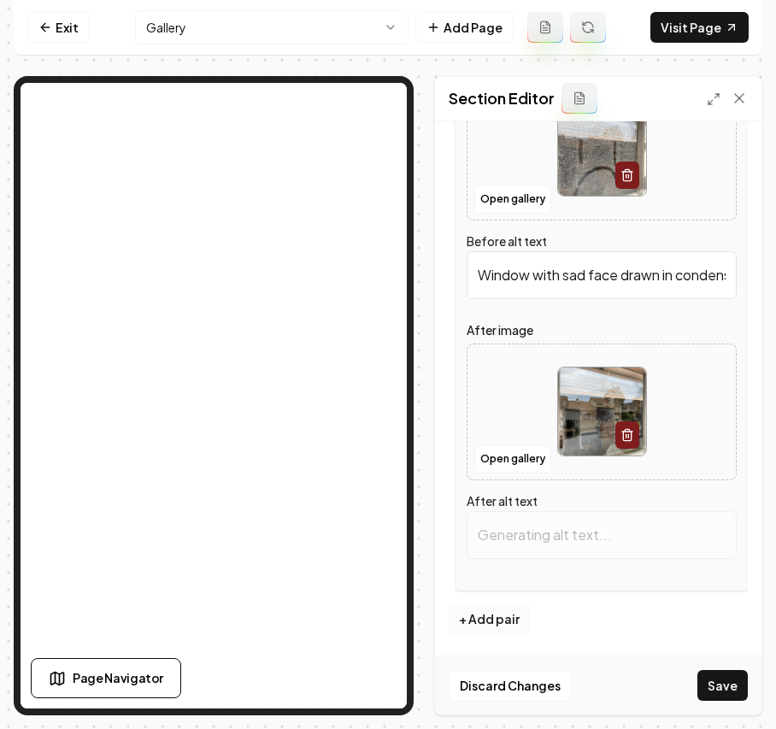
click at [482, 611] on button "+ Add pair" at bounding box center [489, 620] width 81 height 31
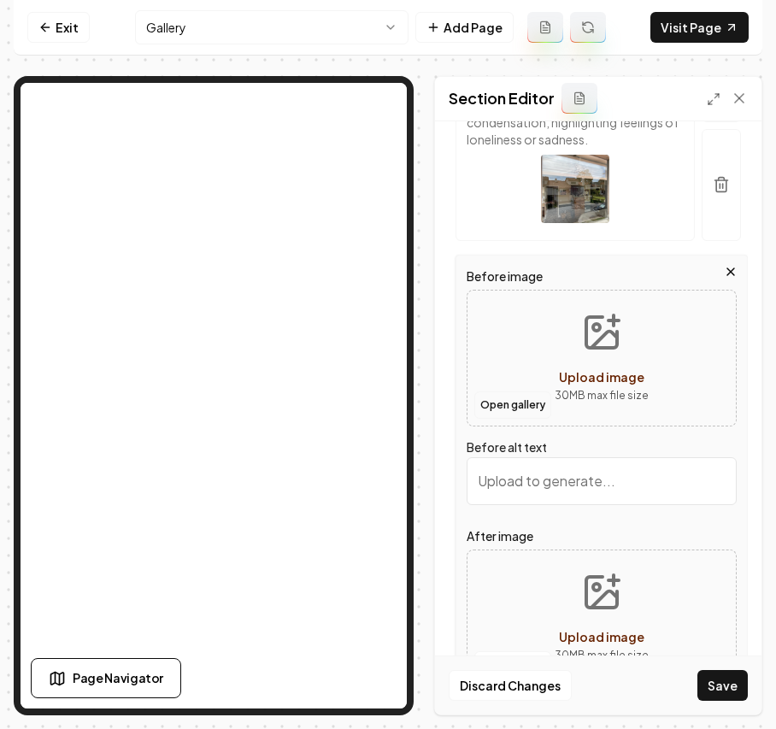
click at [504, 419] on button "Open gallery" at bounding box center [513, 405] width 77 height 27
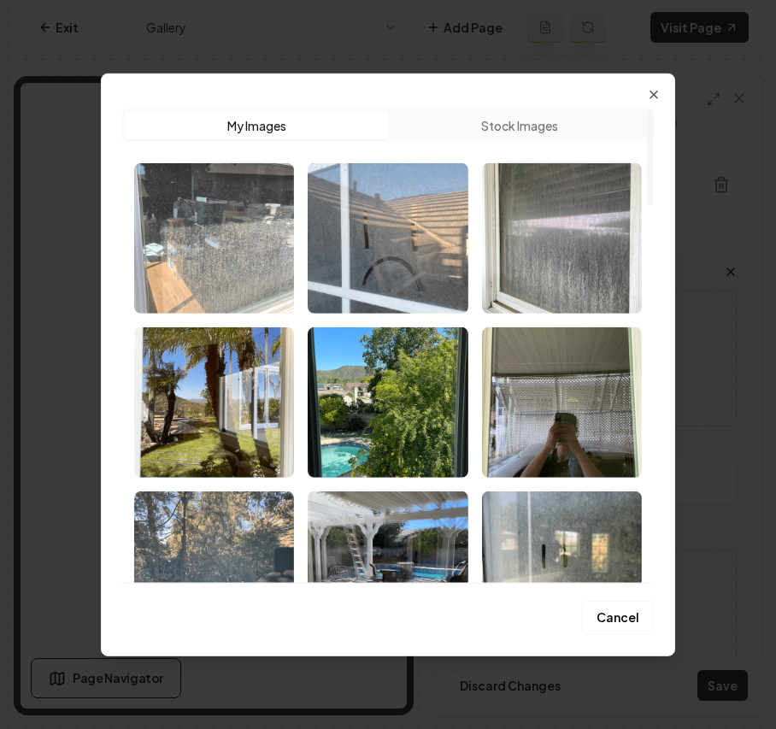
click at [200, 254] on img "Select image image_68b1e9a75c7cd75eb8f75d3c.png" at bounding box center [214, 237] width 160 height 150
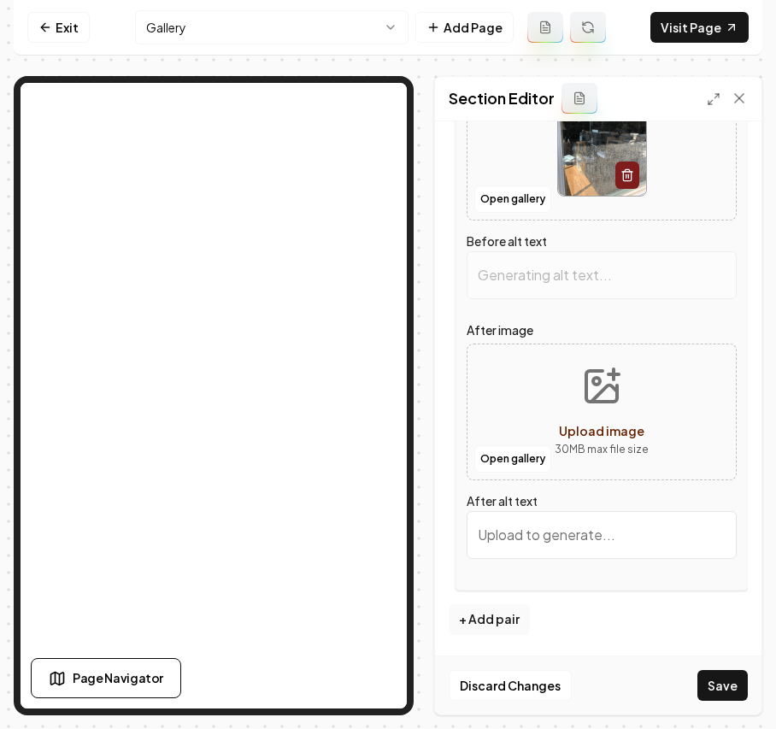
scroll to position [2210, 0]
click at [498, 473] on button "Open gallery" at bounding box center [513, 458] width 77 height 27
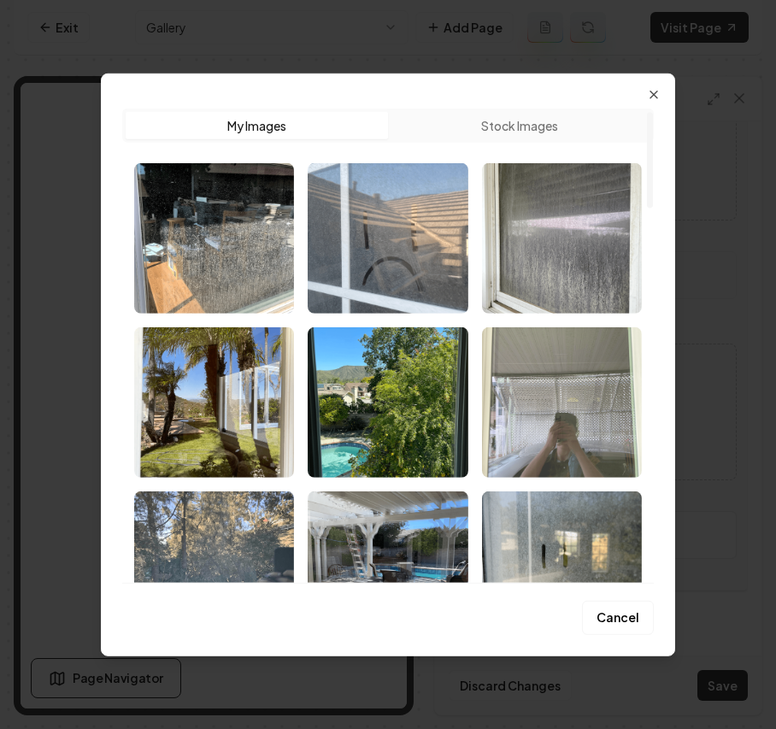
type input "Dirty window reflecting furniture and clutter in a sunlit room."
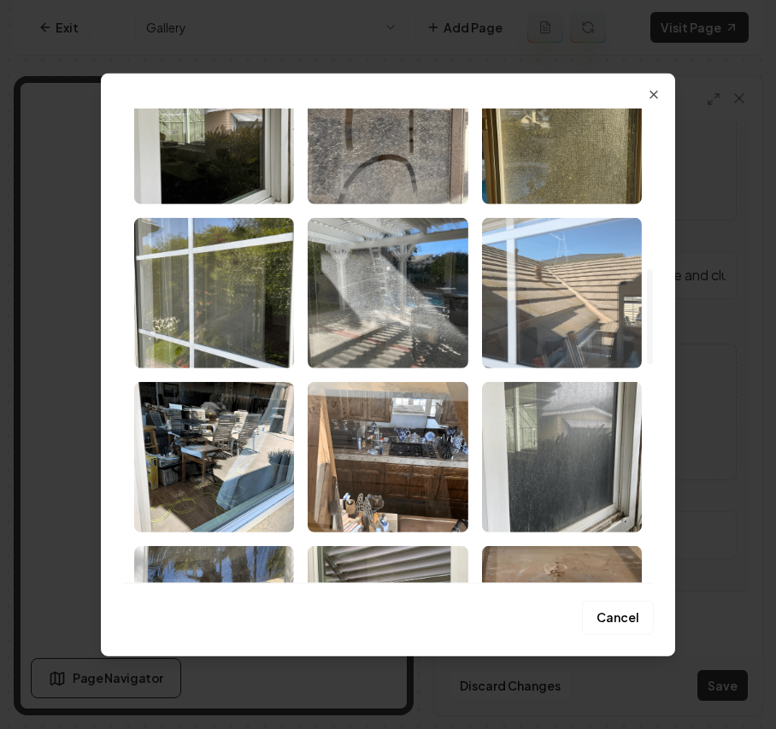
scroll to position [798, 0]
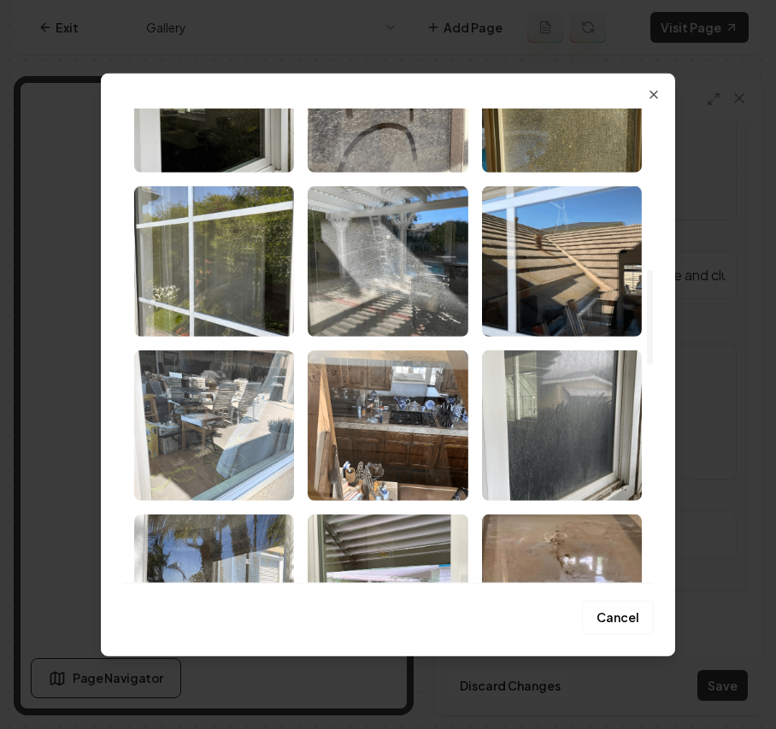
click at [178, 407] on img "Select image image_68b1e9a75c7cd75eb8f75c44.png" at bounding box center [214, 425] width 160 height 150
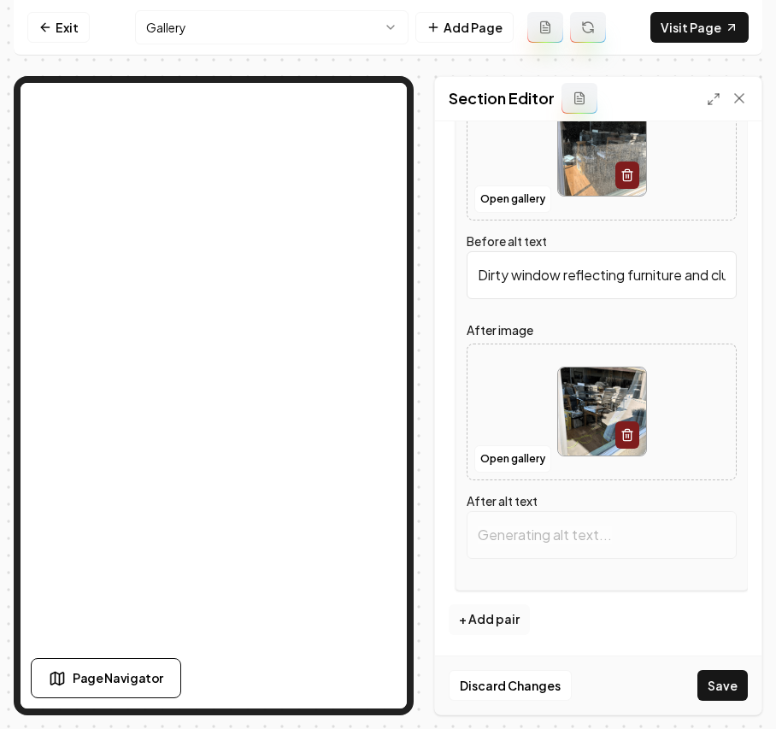
click at [501, 622] on button "+ Add pair" at bounding box center [489, 620] width 81 height 31
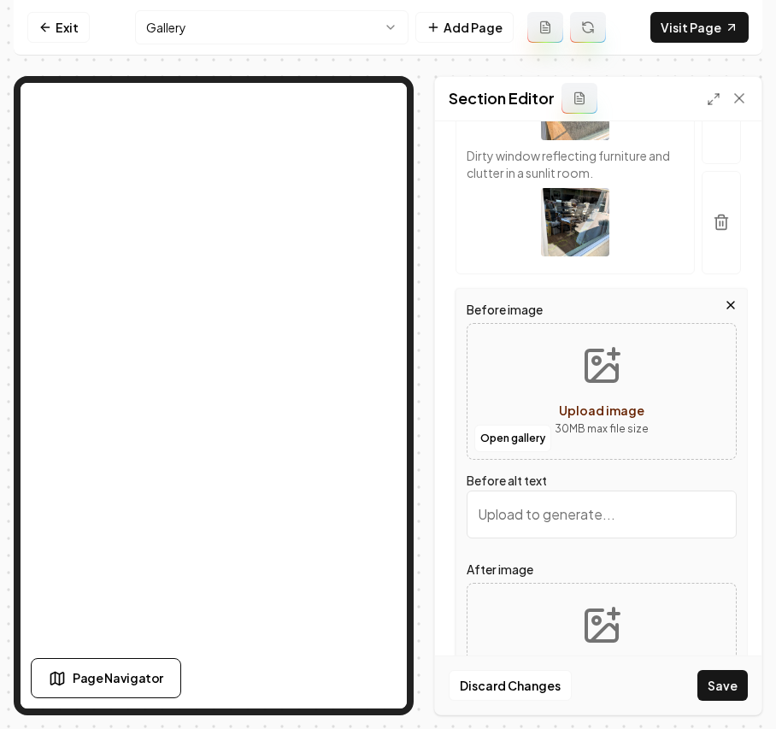
scroll to position [2279, 0]
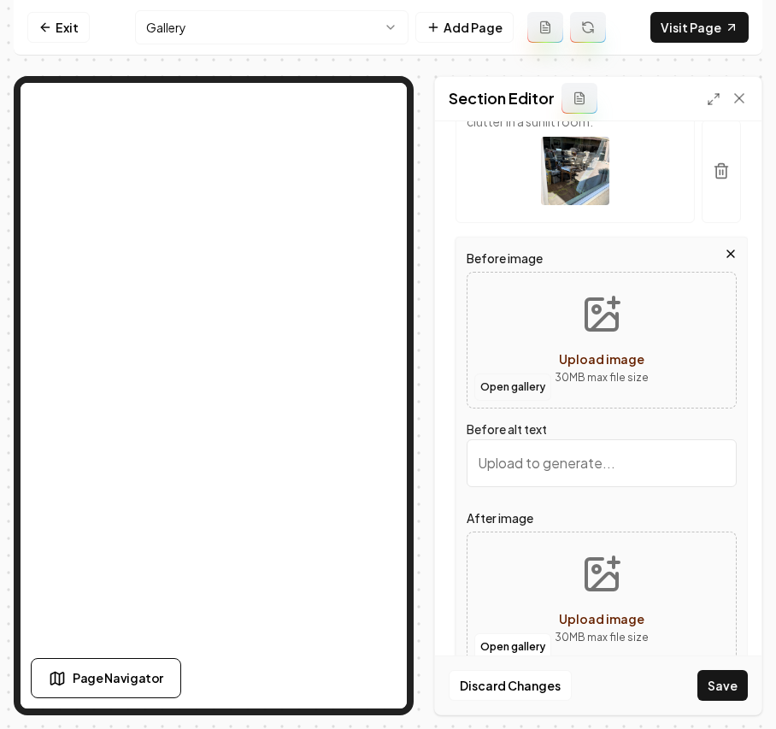
click at [515, 401] on button "Open gallery" at bounding box center [513, 387] width 77 height 27
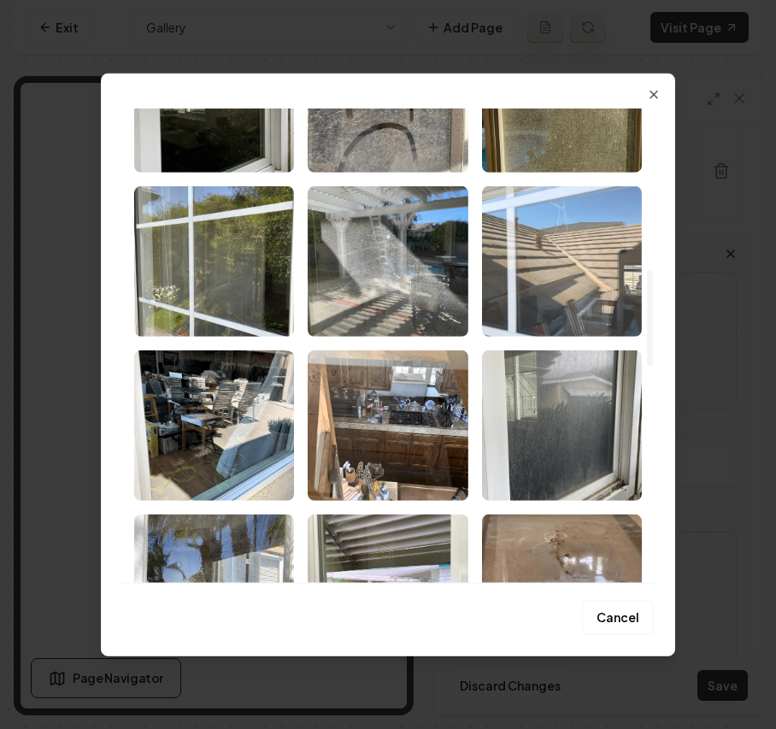
scroll to position [1026, 0]
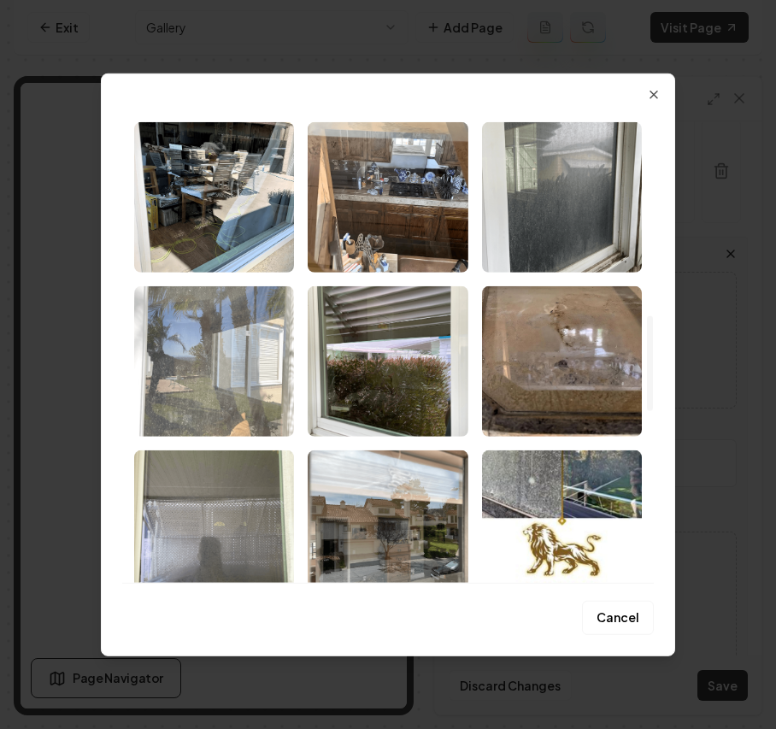
click at [250, 378] on img "Select image image_68b1e9a75c7cd75eb8f75da1.png" at bounding box center [214, 361] width 160 height 150
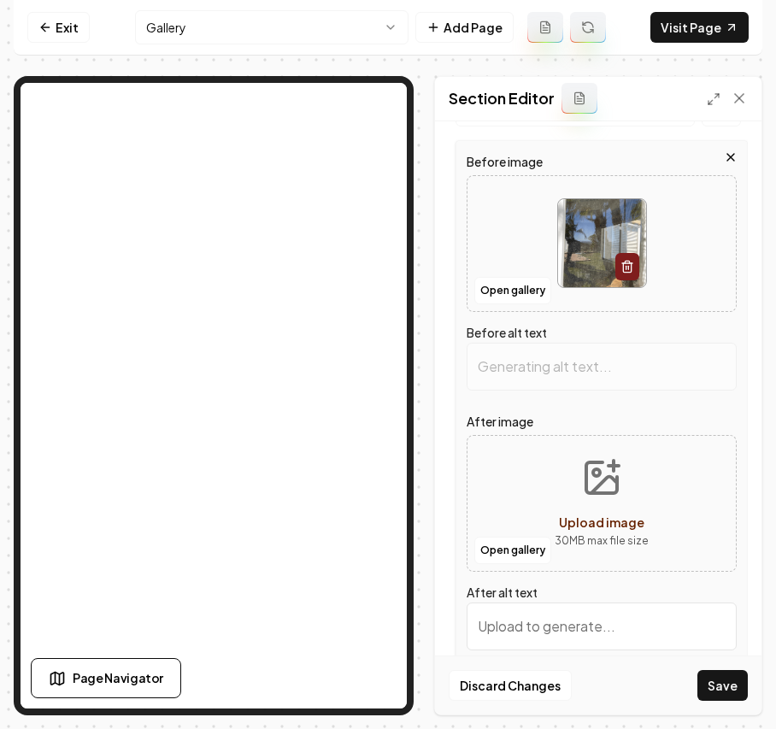
scroll to position [2507, 0]
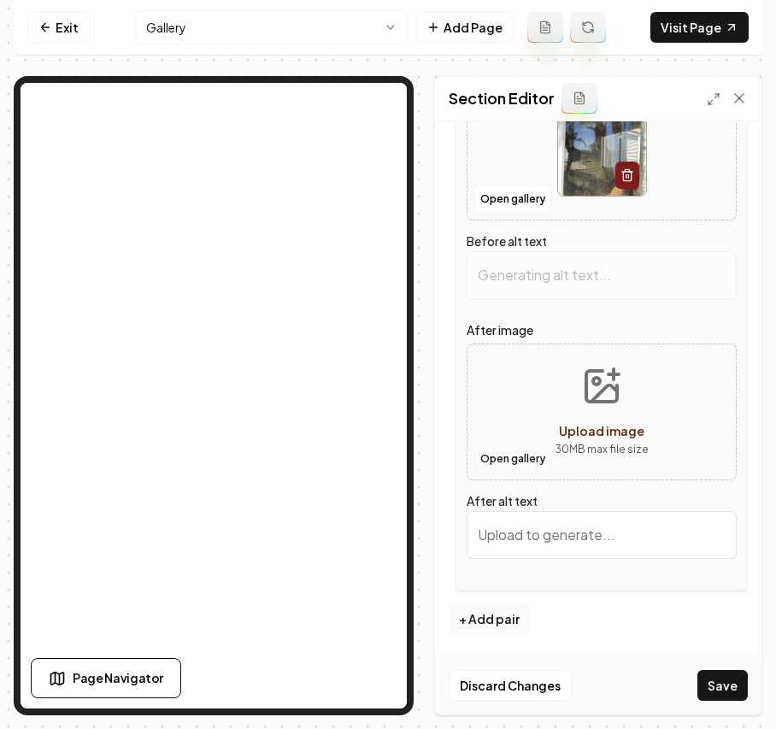
click at [507, 451] on button "Open gallery" at bounding box center [513, 458] width 77 height 27
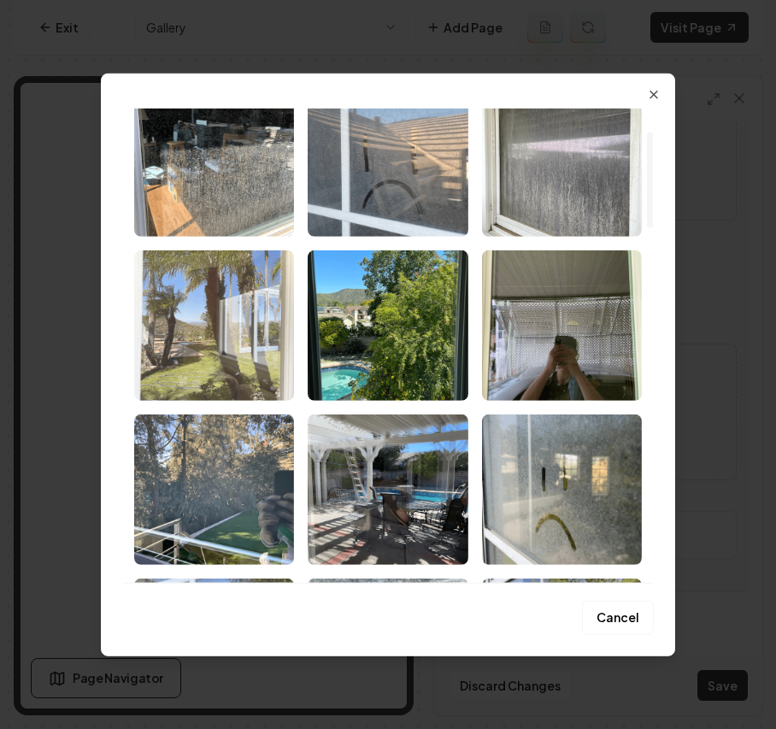
scroll to position [114, 0]
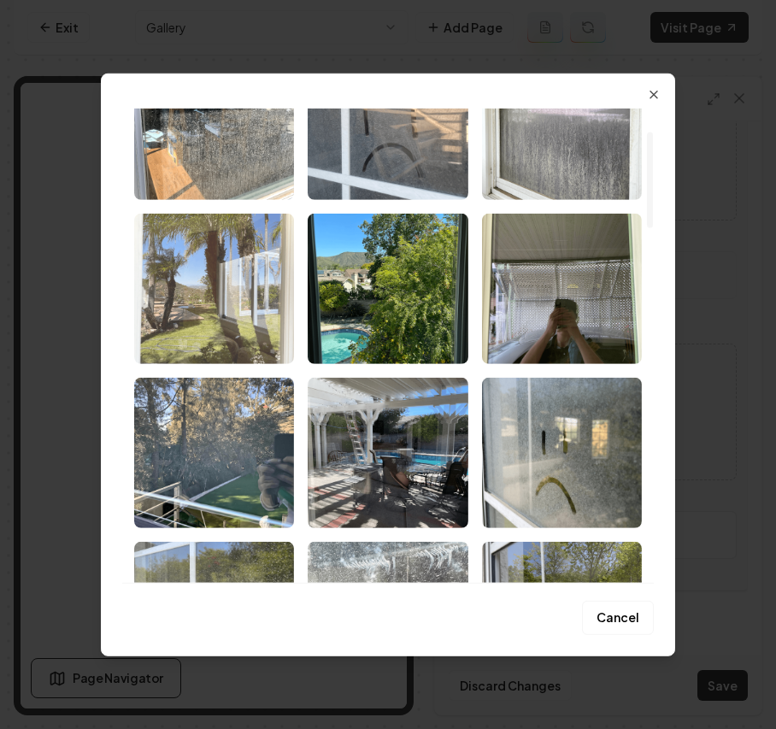
click at [243, 306] on img "Select image image_68b1e9a75c7cd75eb8f75f51.png" at bounding box center [214, 288] width 160 height 150
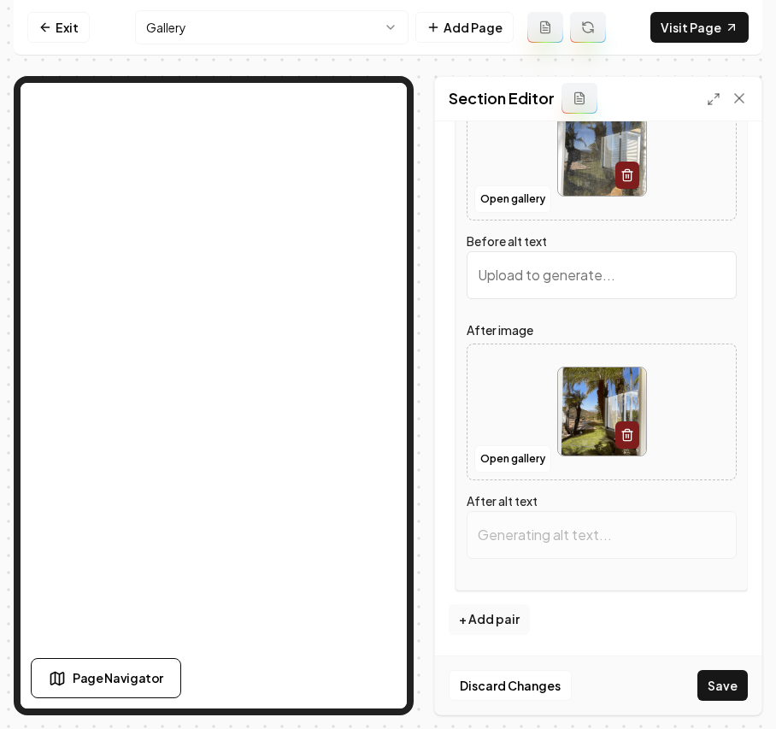
type input "View of palm trees and outdoor area reflected in a dirty window with sunlight s…"
type input "Palm trees and scenic garden view reflected in a window, showcasing outdoor tra…"
click at [497, 616] on button "+ Add pair" at bounding box center [489, 620] width 81 height 31
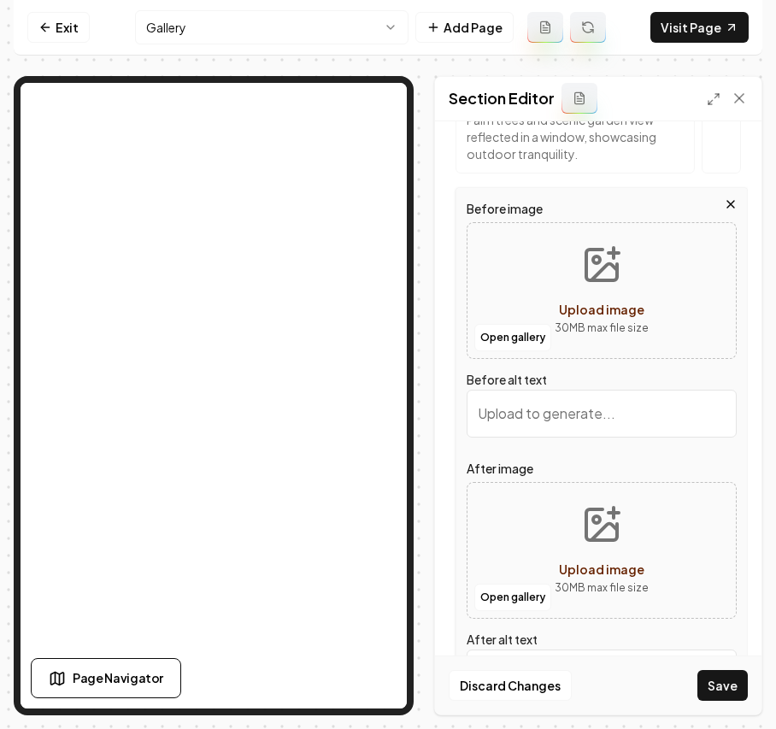
scroll to position [2786, 0]
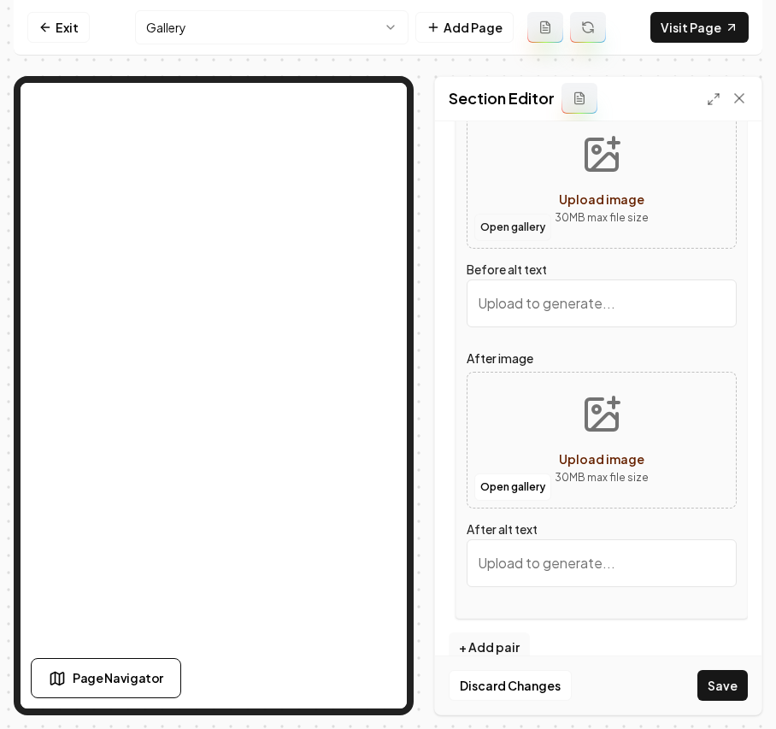
click at [498, 241] on button "Open gallery" at bounding box center [513, 227] width 77 height 27
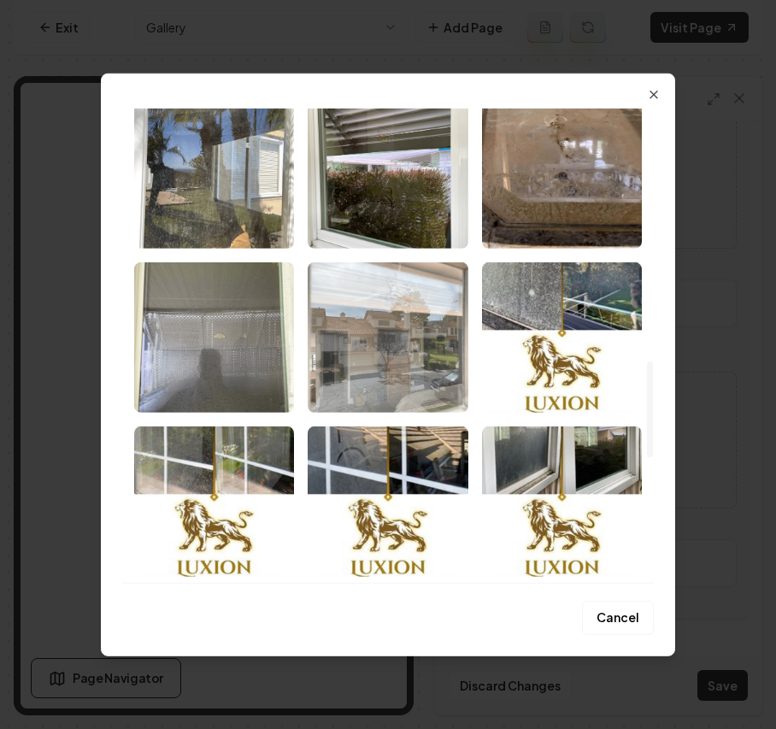
scroll to position [1254, 0]
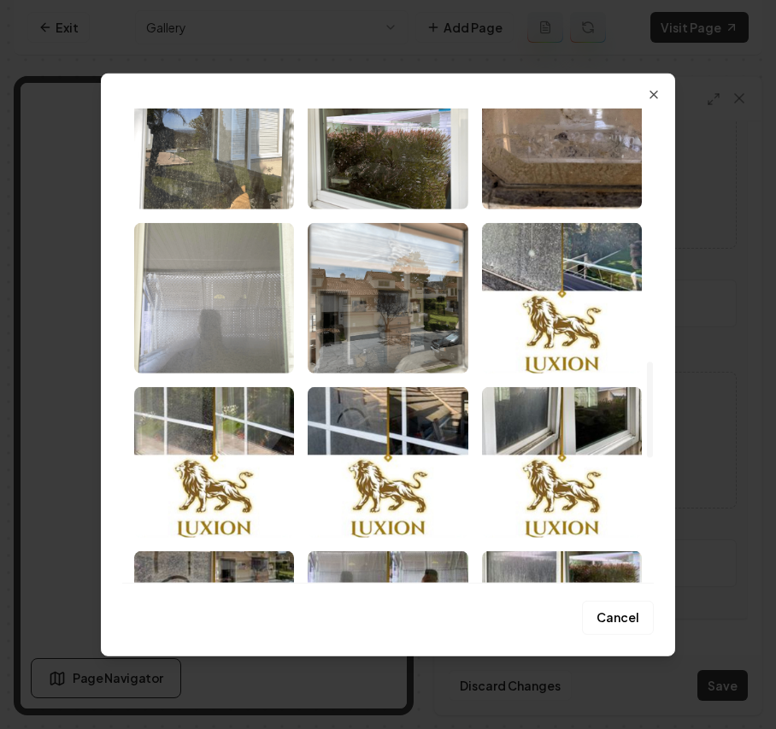
click at [248, 322] on img "Select image image_68b1e9a75c7cd75eb8f75b1c.png" at bounding box center [214, 297] width 160 height 150
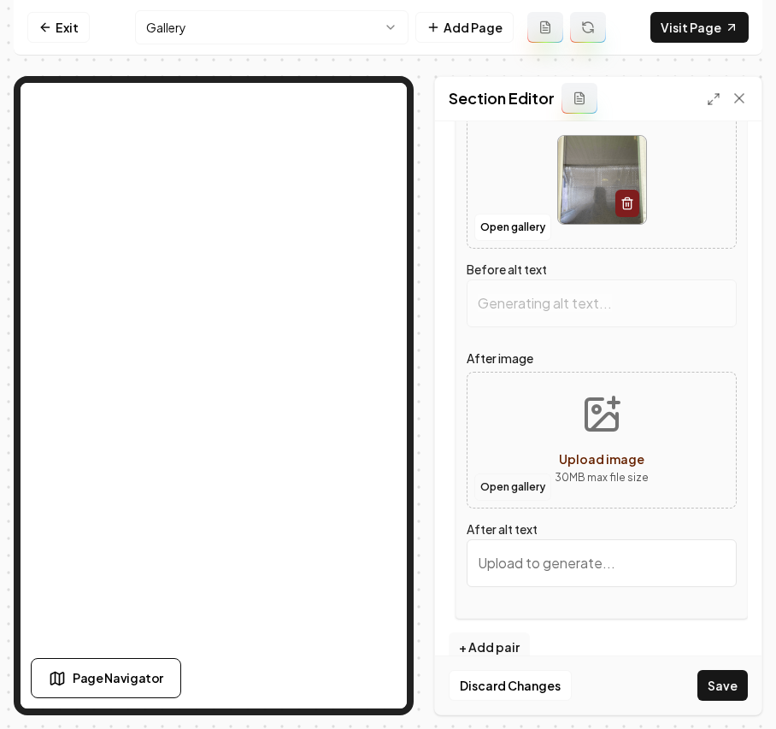
click at [534, 501] on button "Open gallery" at bounding box center [513, 487] width 77 height 27
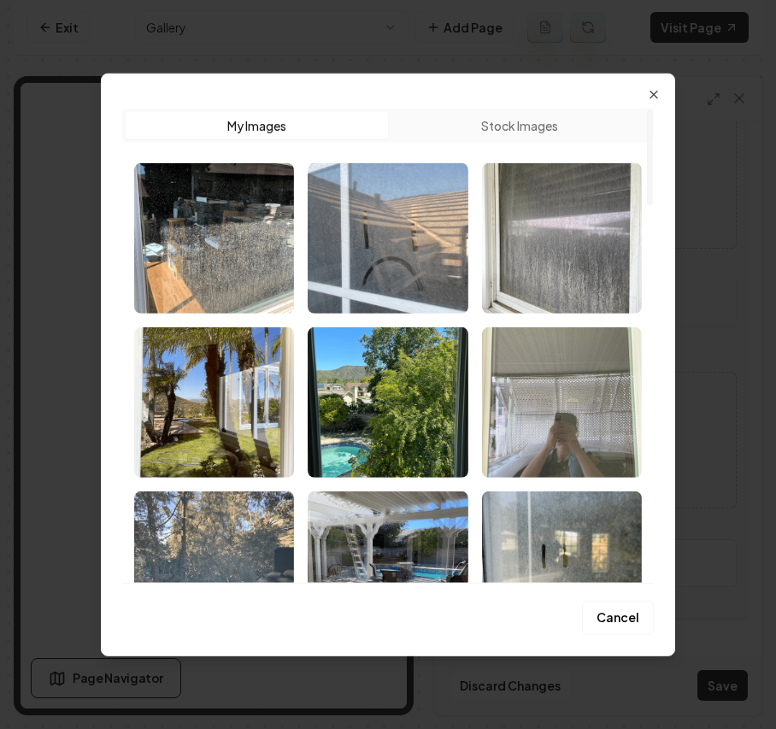
click at [582, 415] on img "Select image image_68b1e9a75c7cd75eb8f75d7a.png" at bounding box center [562, 402] width 160 height 150
type input "Reflection in a window showing a blurred figure and a patterned outdoor screen."
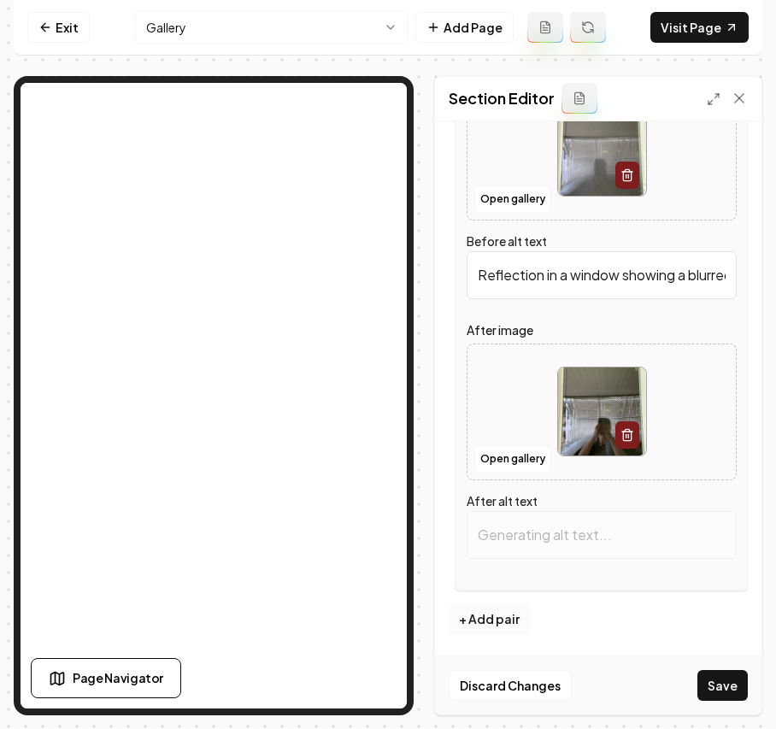
type input "Reflection of a person holding a phone in a window, with a car visible outside."
click at [498, 628] on button "+ Add pair" at bounding box center [489, 620] width 81 height 31
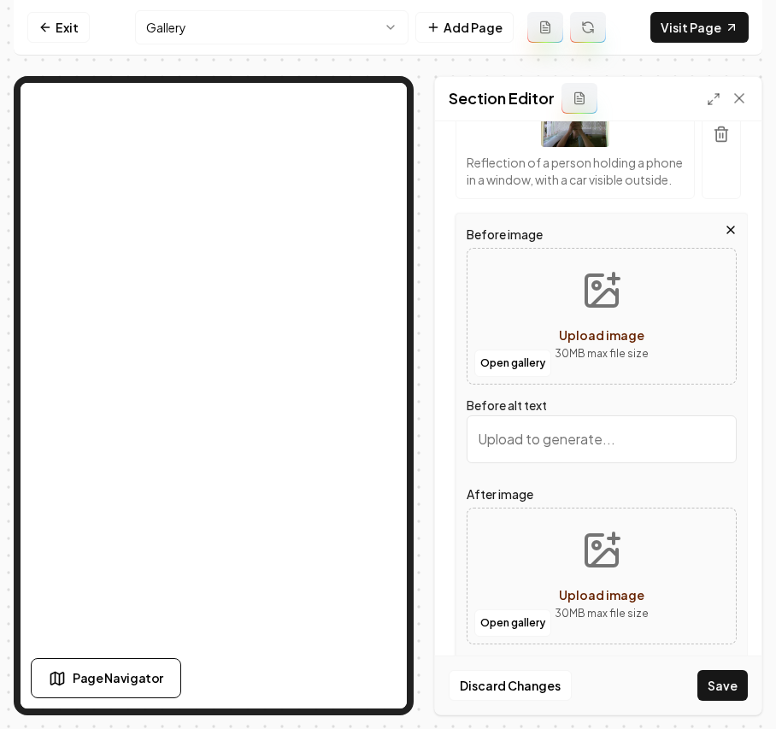
scroll to position [2969, 0]
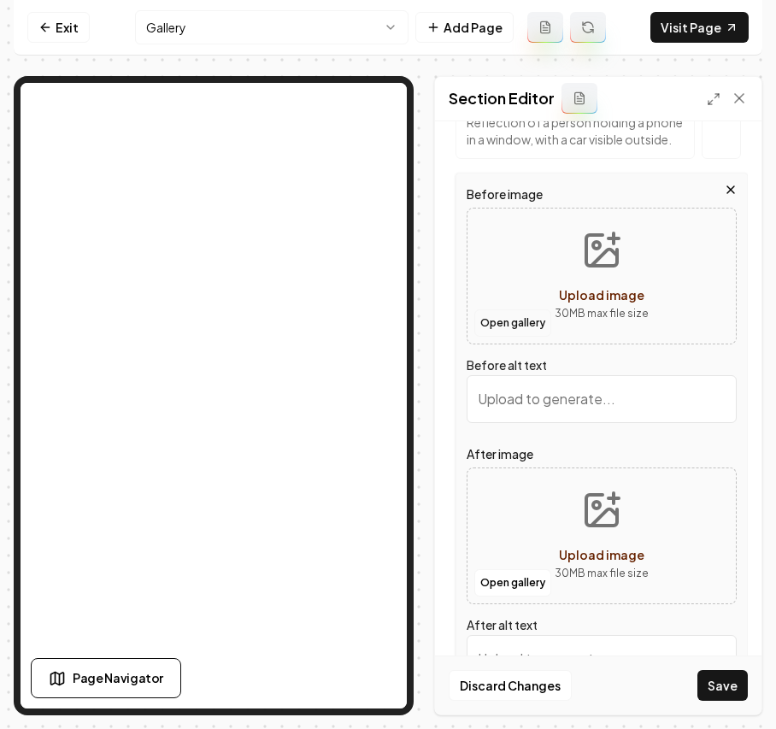
click at [501, 337] on button "Open gallery" at bounding box center [513, 323] width 77 height 27
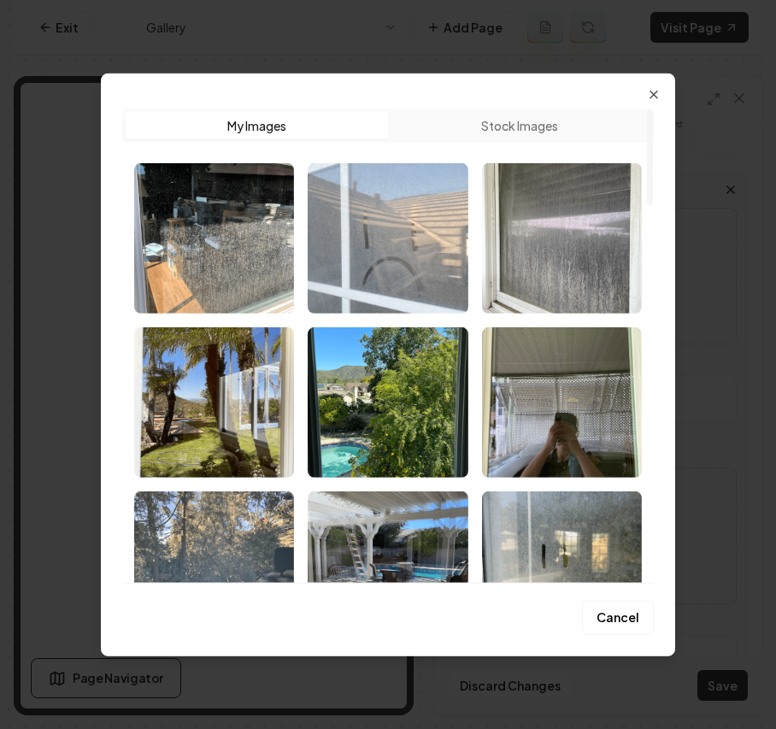
click at [404, 255] on img "Select image image_68b1e9a75c7cd75eb8f75caf.png" at bounding box center [388, 237] width 160 height 150
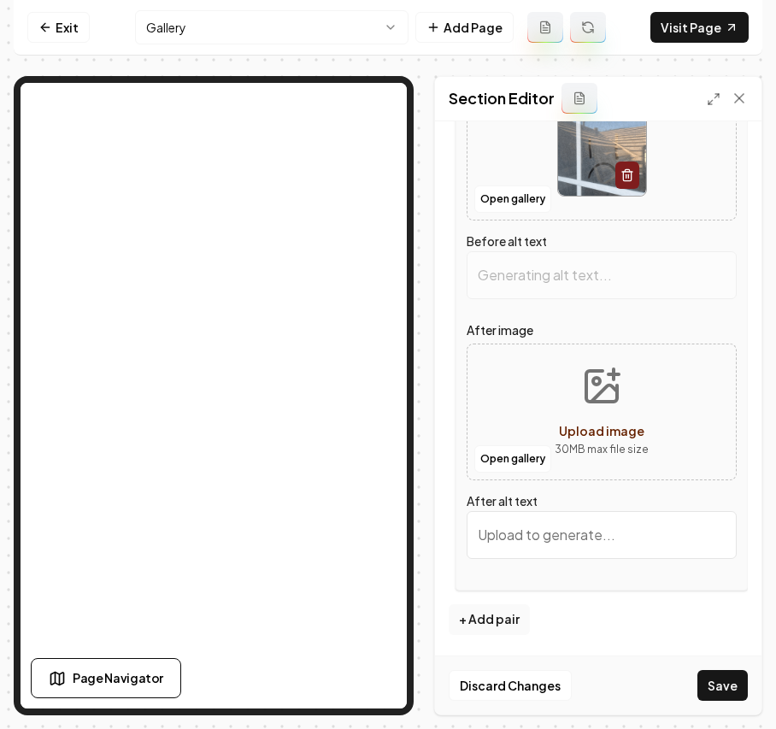
scroll to position [3151, 0]
click at [518, 459] on button "Open gallery" at bounding box center [513, 458] width 77 height 27
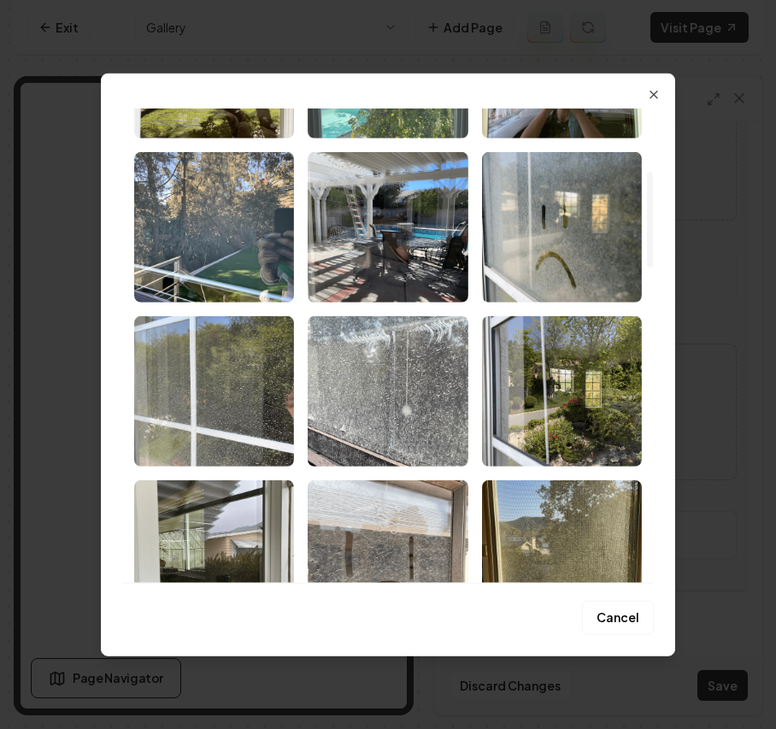
type input "Sad face drawn on a dirty window, reflecting a sunny outdoor scene."
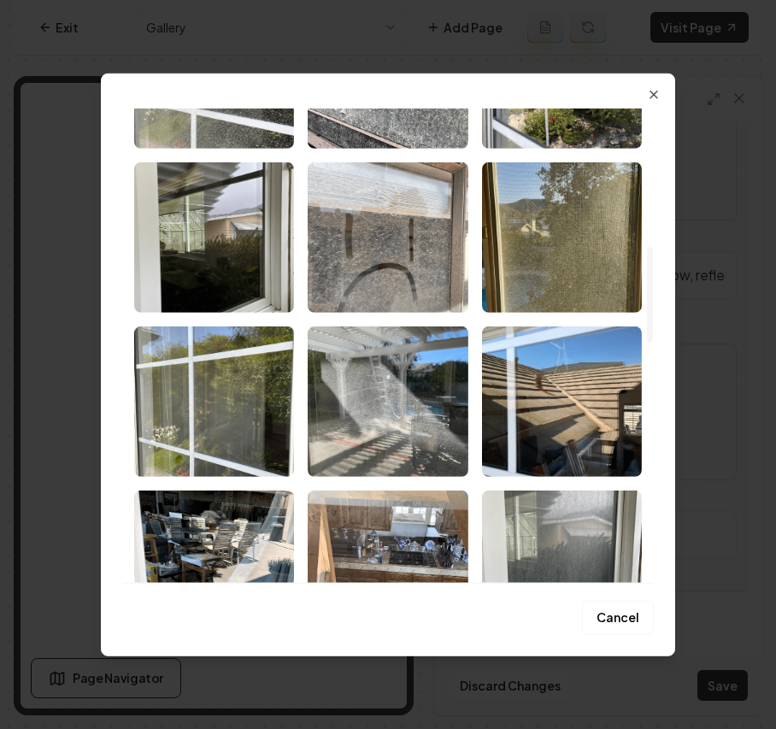
scroll to position [684, 0]
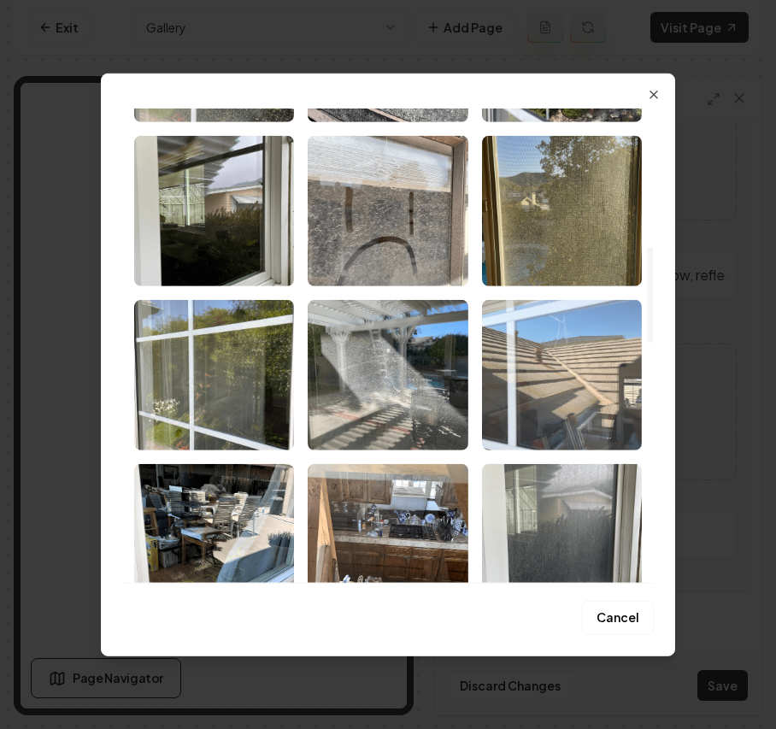
click at [564, 381] on img "Select image image_68b1e9a75c7cd75eb8f75cff.png" at bounding box center [562, 374] width 160 height 150
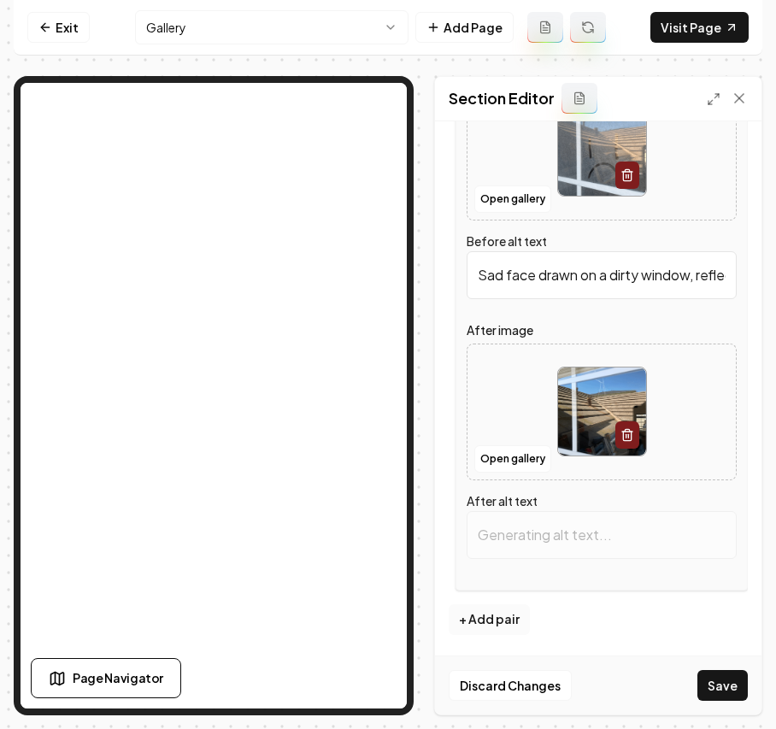
click at [503, 622] on button "+ Add pair" at bounding box center [489, 620] width 81 height 31
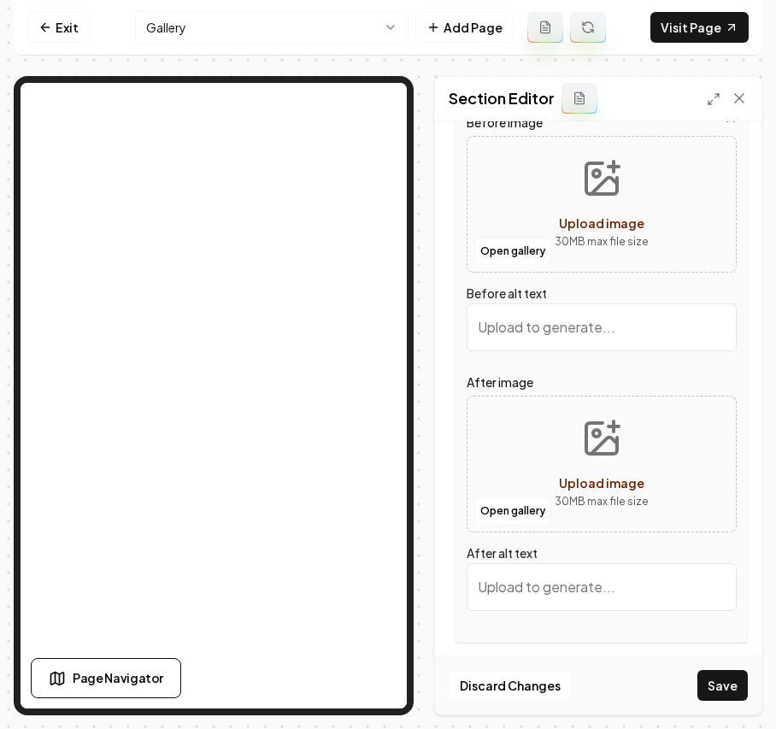
scroll to position [3379, 0]
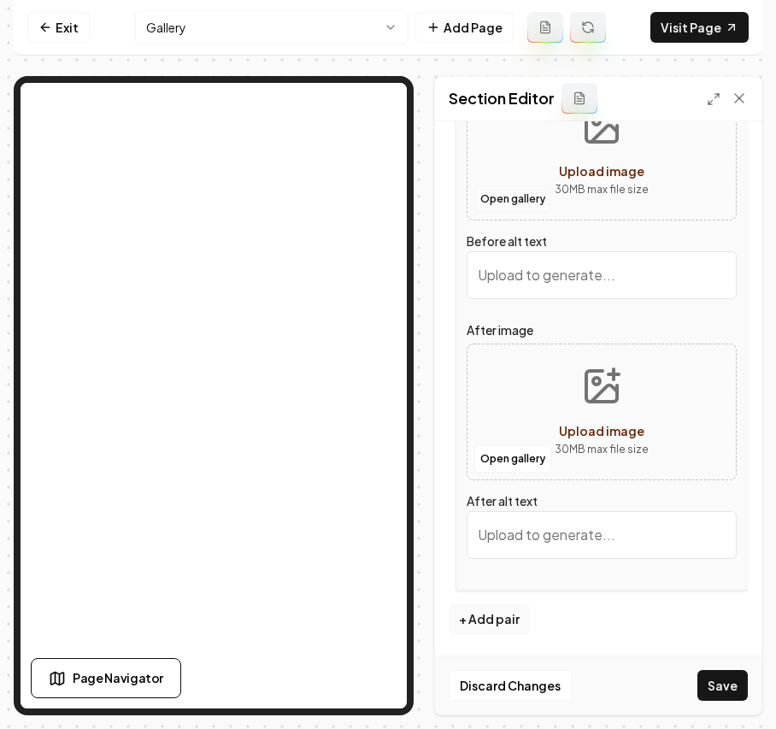
click at [520, 192] on button "Open gallery" at bounding box center [513, 199] width 77 height 27
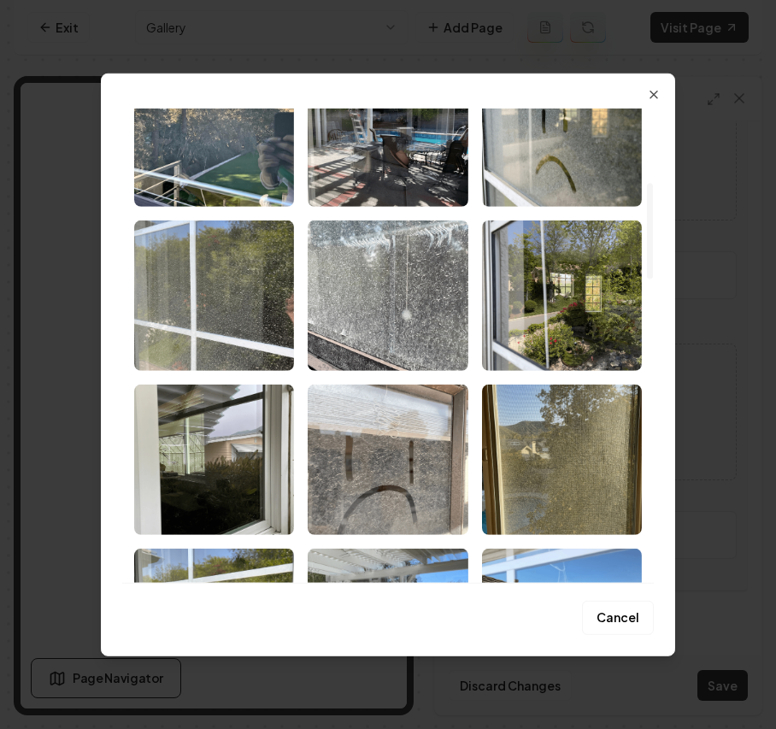
scroll to position [456, 0]
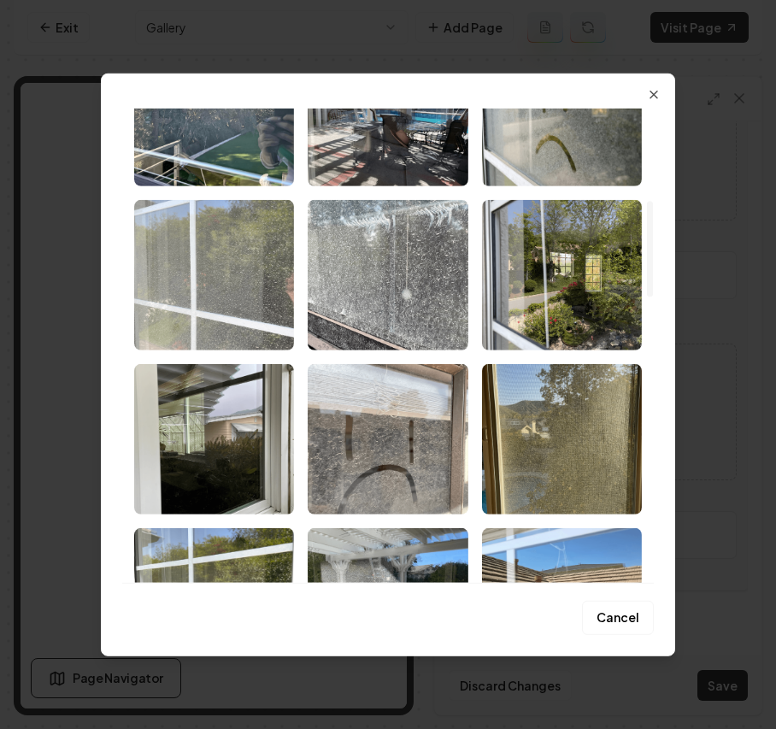
click at [223, 291] on img "Select image image_68b1e9a75c7cd75eb8f75da8.png" at bounding box center [214, 274] width 160 height 150
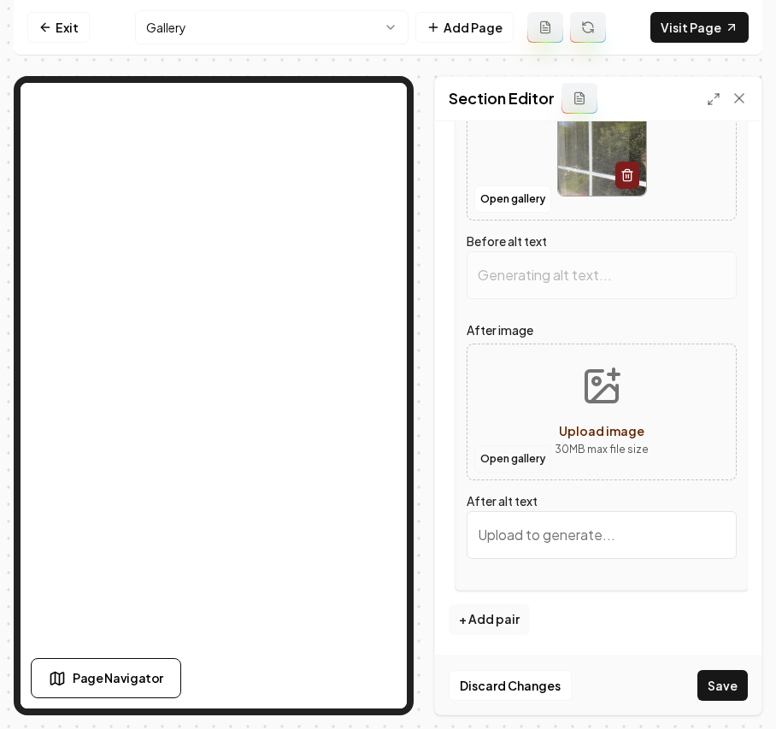
click at [520, 462] on button "Open gallery" at bounding box center [513, 458] width 77 height 27
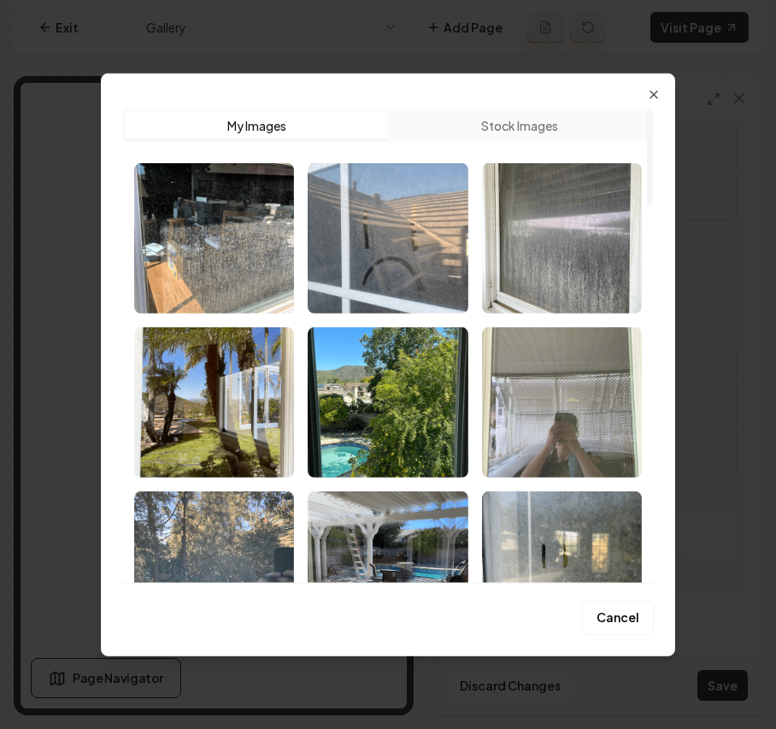
type input "Dirty window with a reflection of garden greenery and flowers on a sunny day."
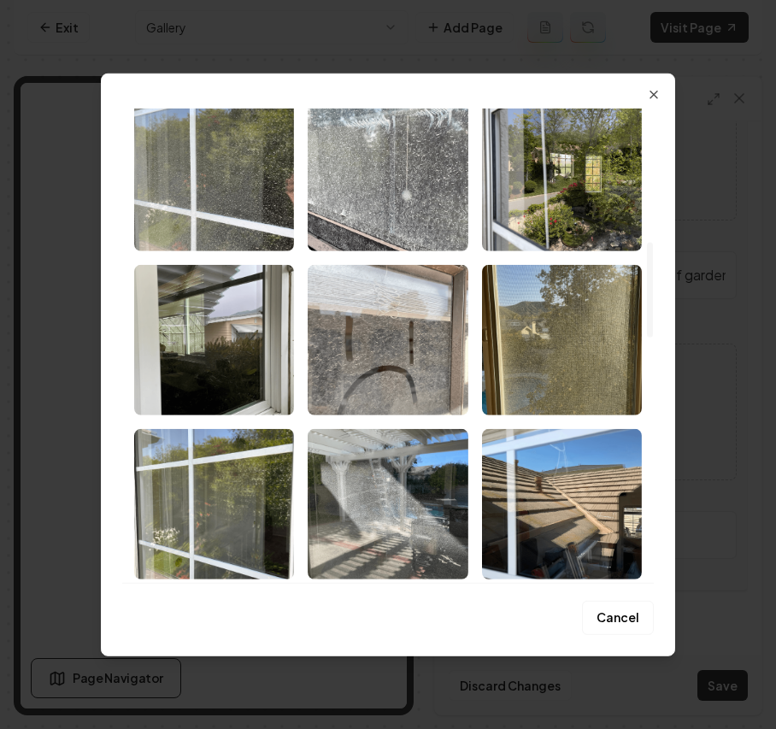
scroll to position [684, 0]
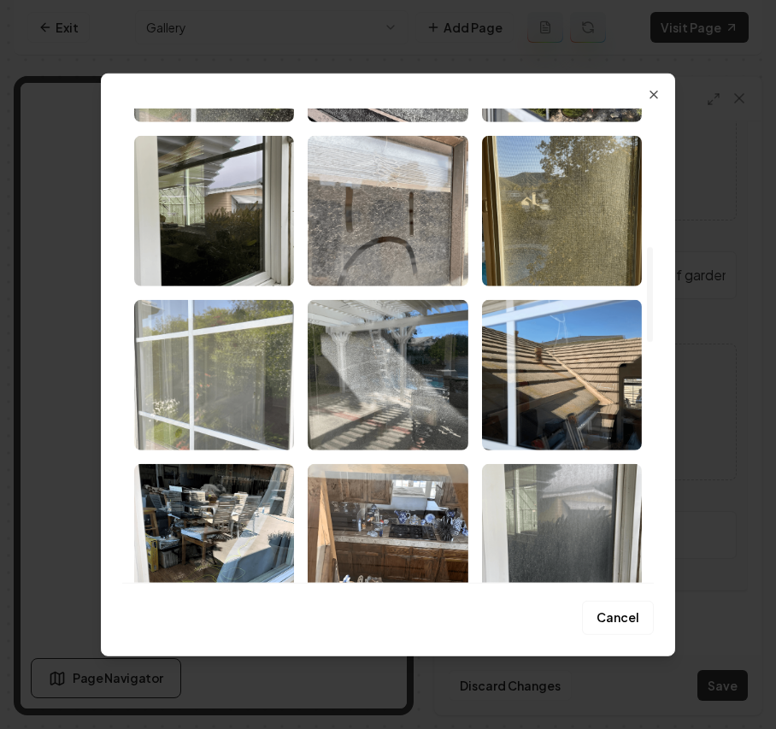
click at [264, 398] on img "Select image image_68b1e9a75c7cd75eb8f75cc0.png" at bounding box center [214, 374] width 160 height 150
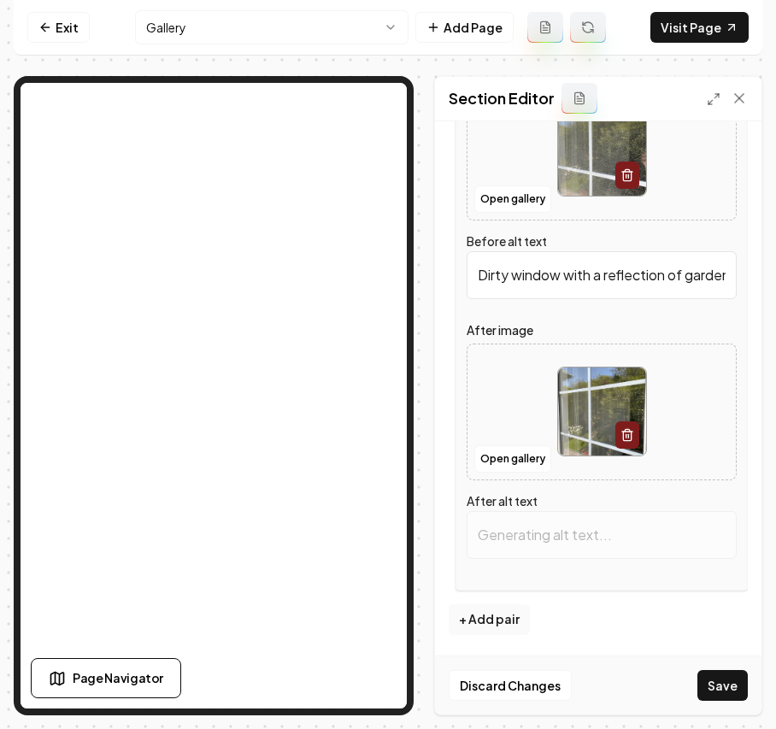
type input "Clear window with grid pattern reflecting a lush garden view and bright blue sk…"
click at [496, 609] on button "+ Add pair" at bounding box center [489, 620] width 81 height 31
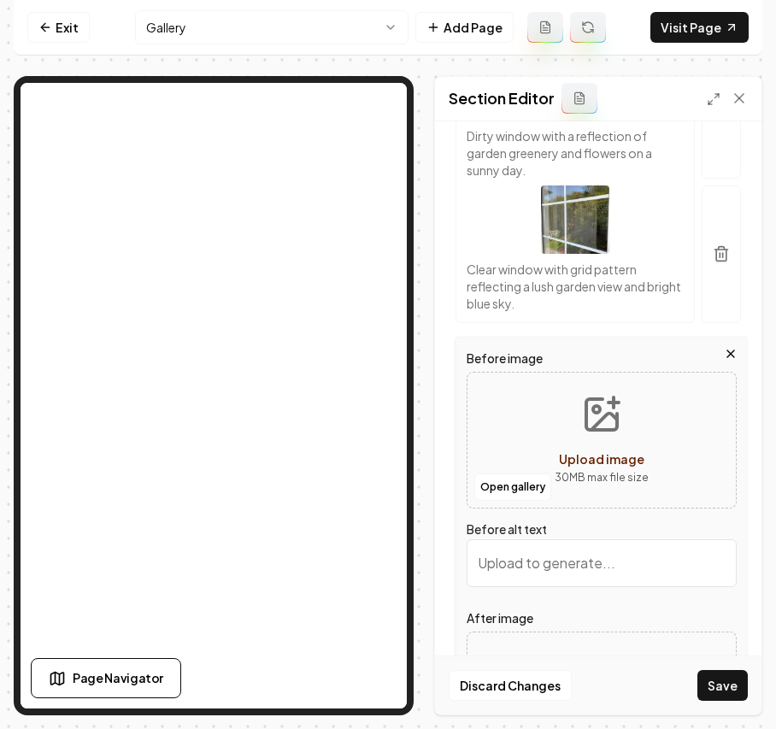
scroll to position [3431, 0]
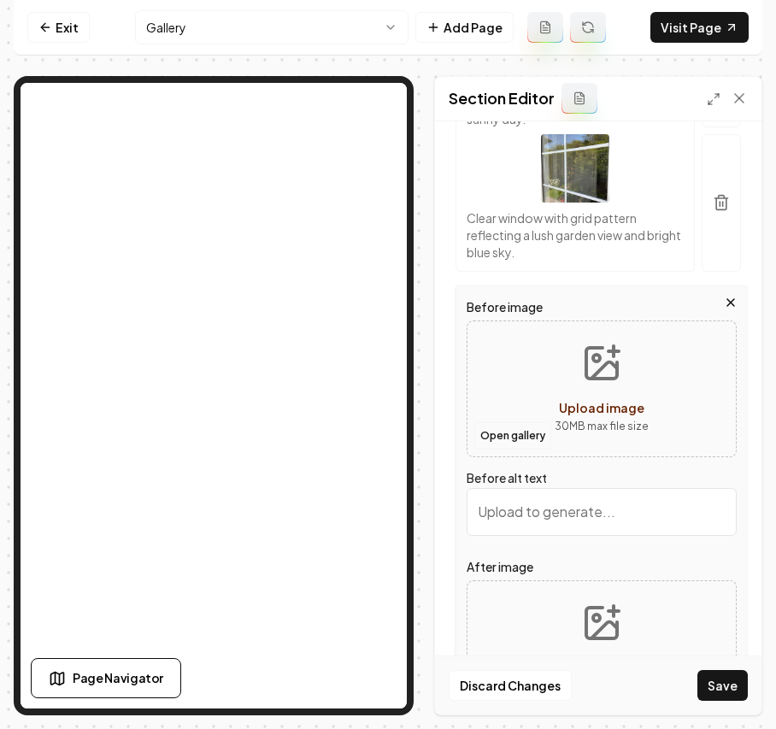
click at [510, 450] on button "Open gallery" at bounding box center [513, 435] width 77 height 27
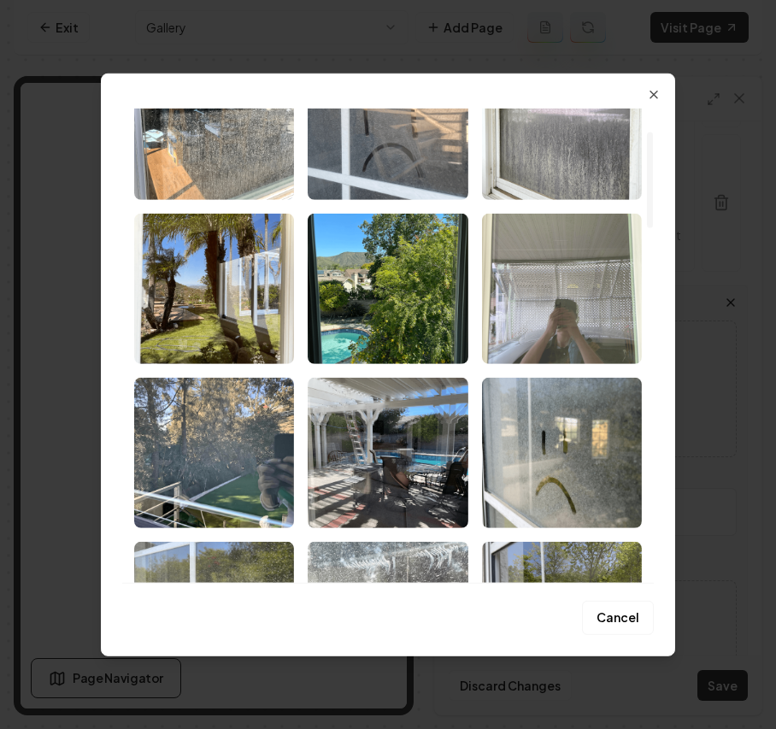
scroll to position [342, 0]
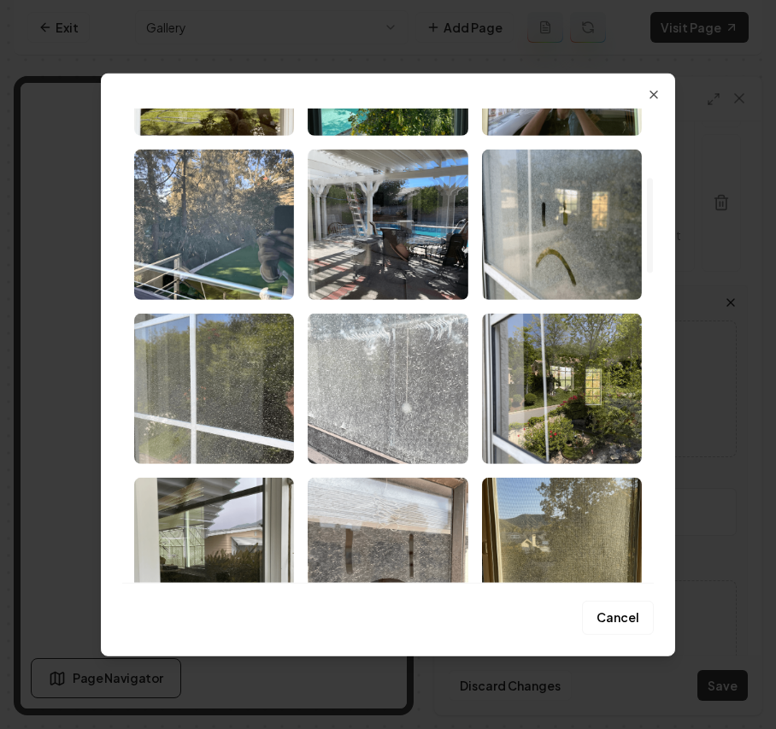
click at [364, 398] on img "Select image image_68b1e9a75c7cd75eb8f75ef5.png" at bounding box center [388, 388] width 160 height 150
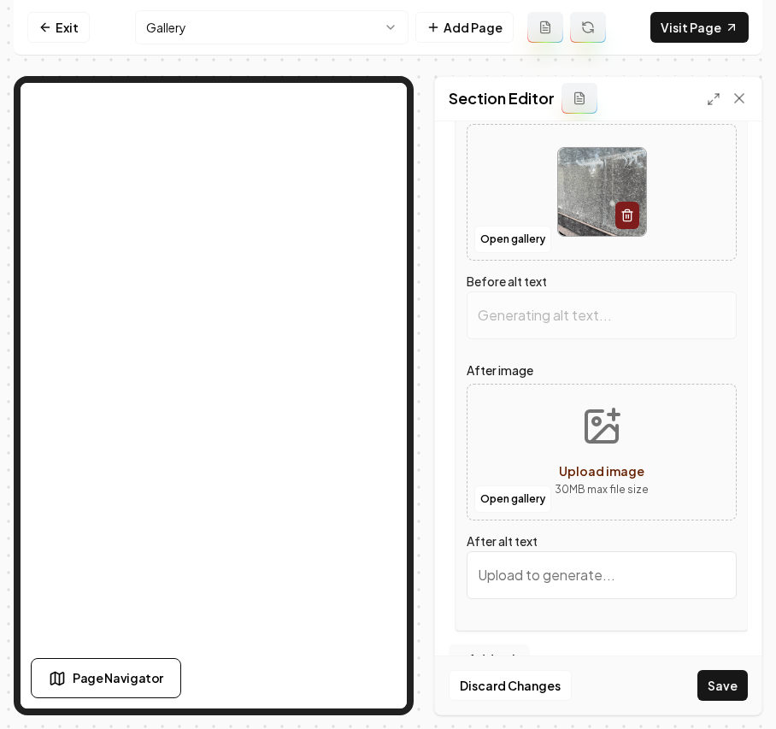
scroll to position [3726, 0]
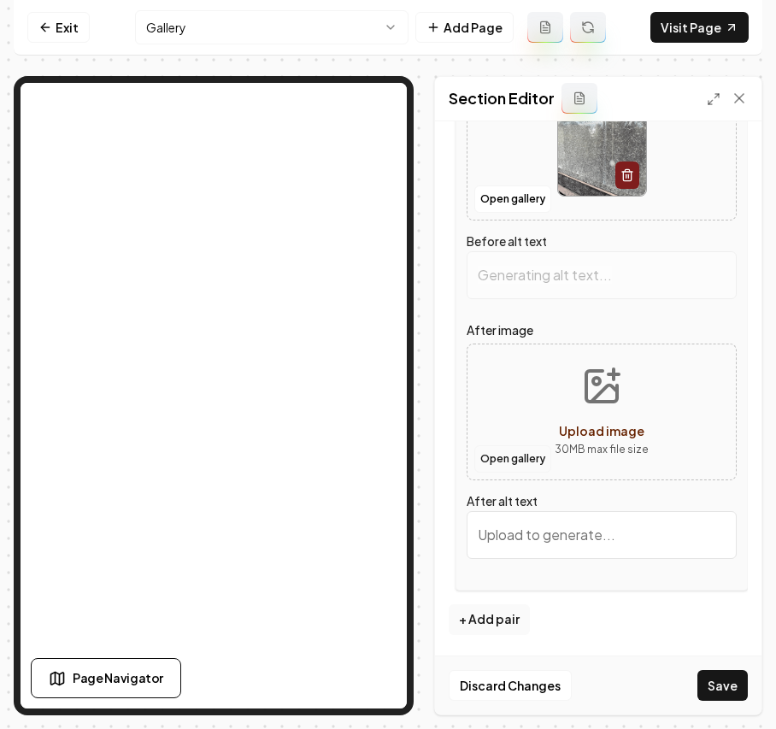
click at [528, 460] on button "Open gallery" at bounding box center [513, 458] width 77 height 27
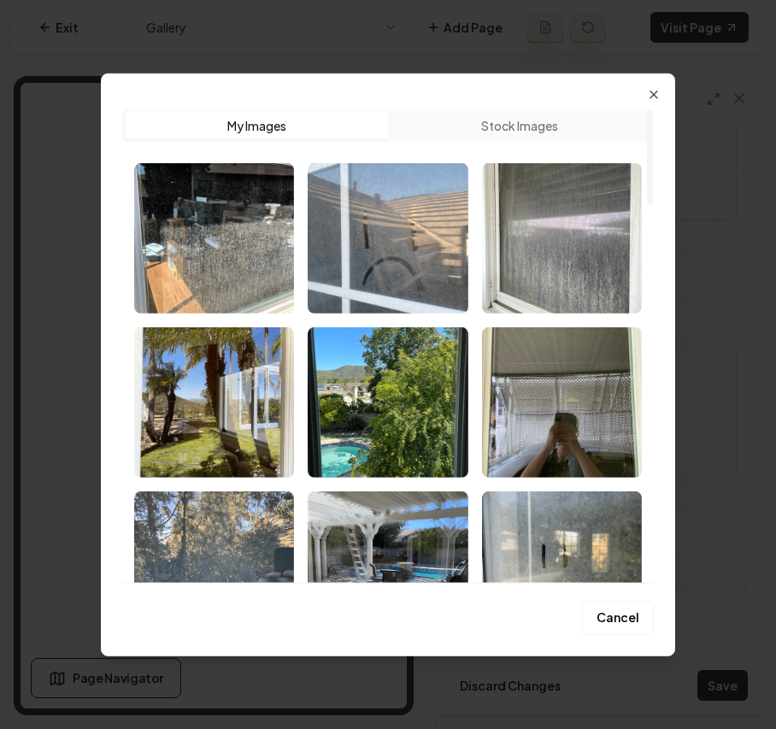
type input "Close-up of a dirty window with scratches and marks, highlighting surface imper…"
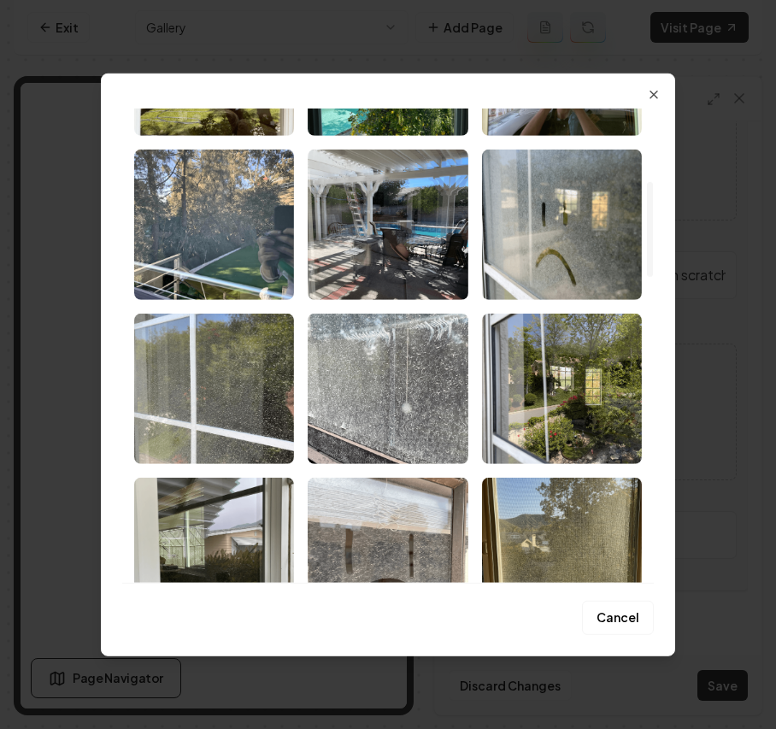
scroll to position [456, 0]
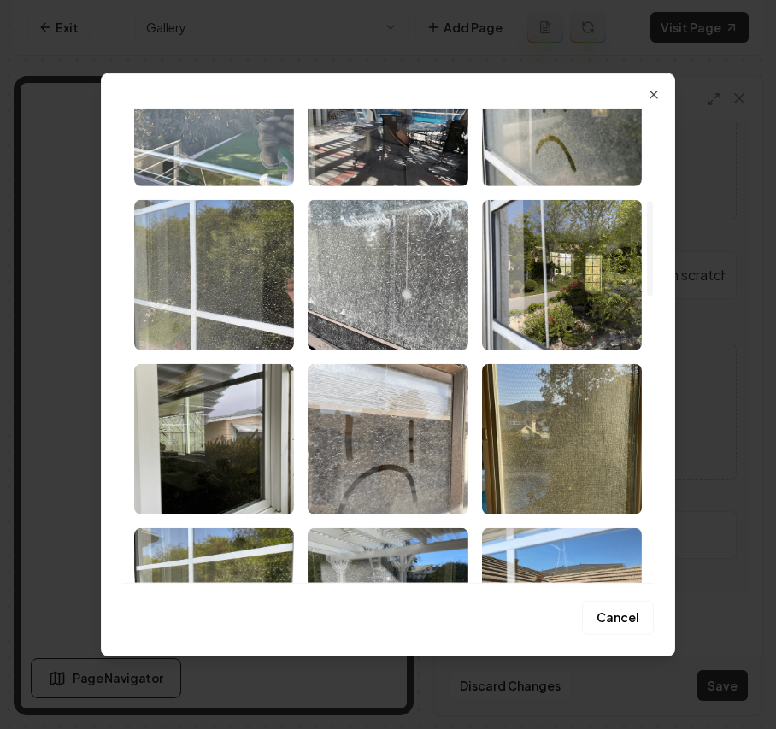
click at [234, 133] on img "Select image image_68b1e9a75c7cd75eb8f75d91.png" at bounding box center [214, 110] width 160 height 150
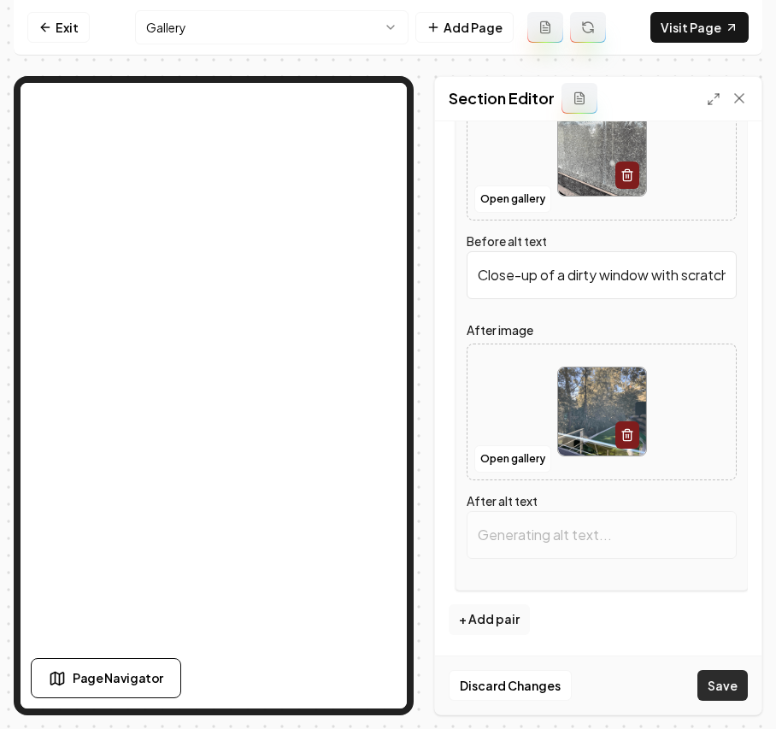
drag, startPoint x: 710, startPoint y: 681, endPoint x: 722, endPoint y: 326, distance: 355.1
click at [711, 681] on button "Save" at bounding box center [723, 685] width 50 height 31
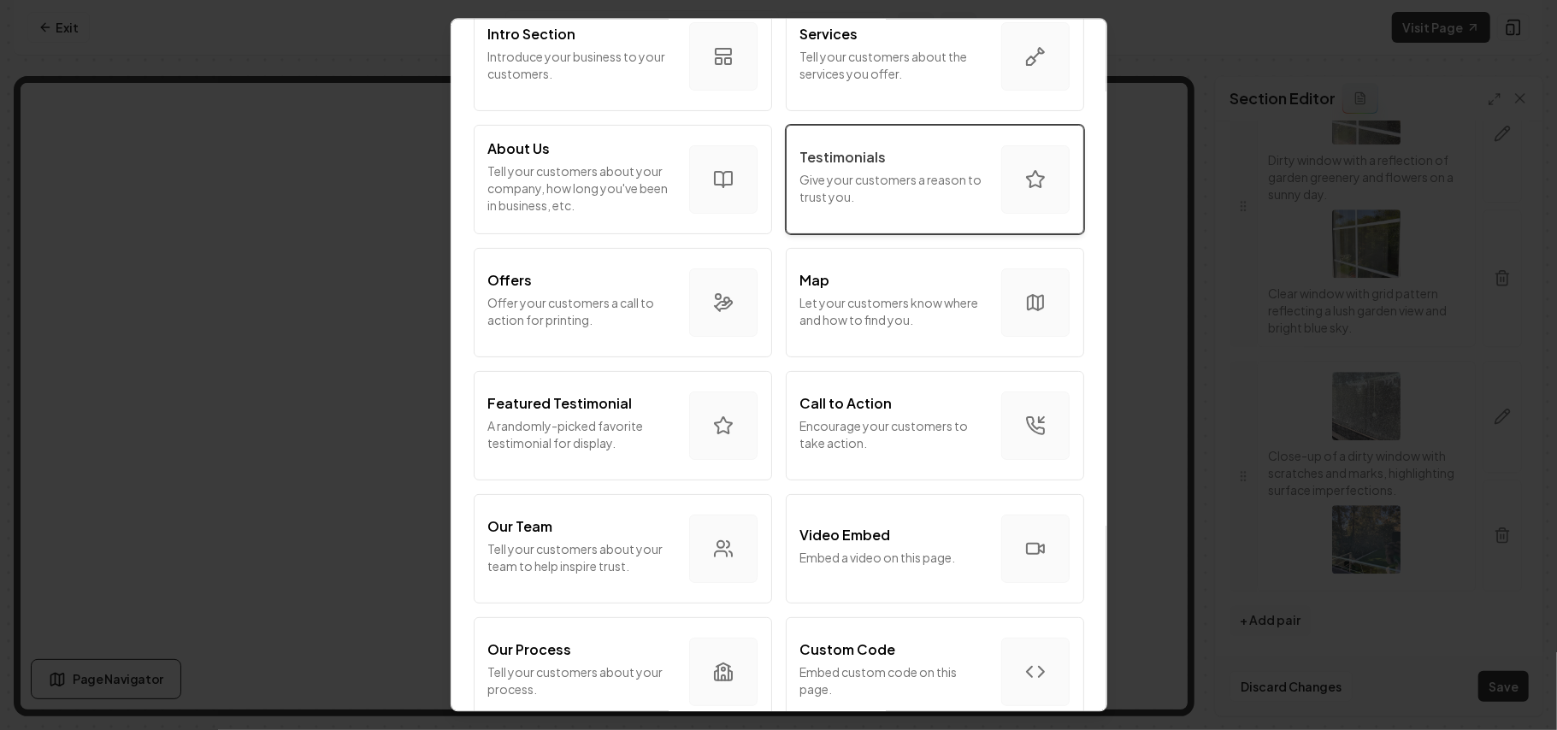
scroll to position [227, 0]
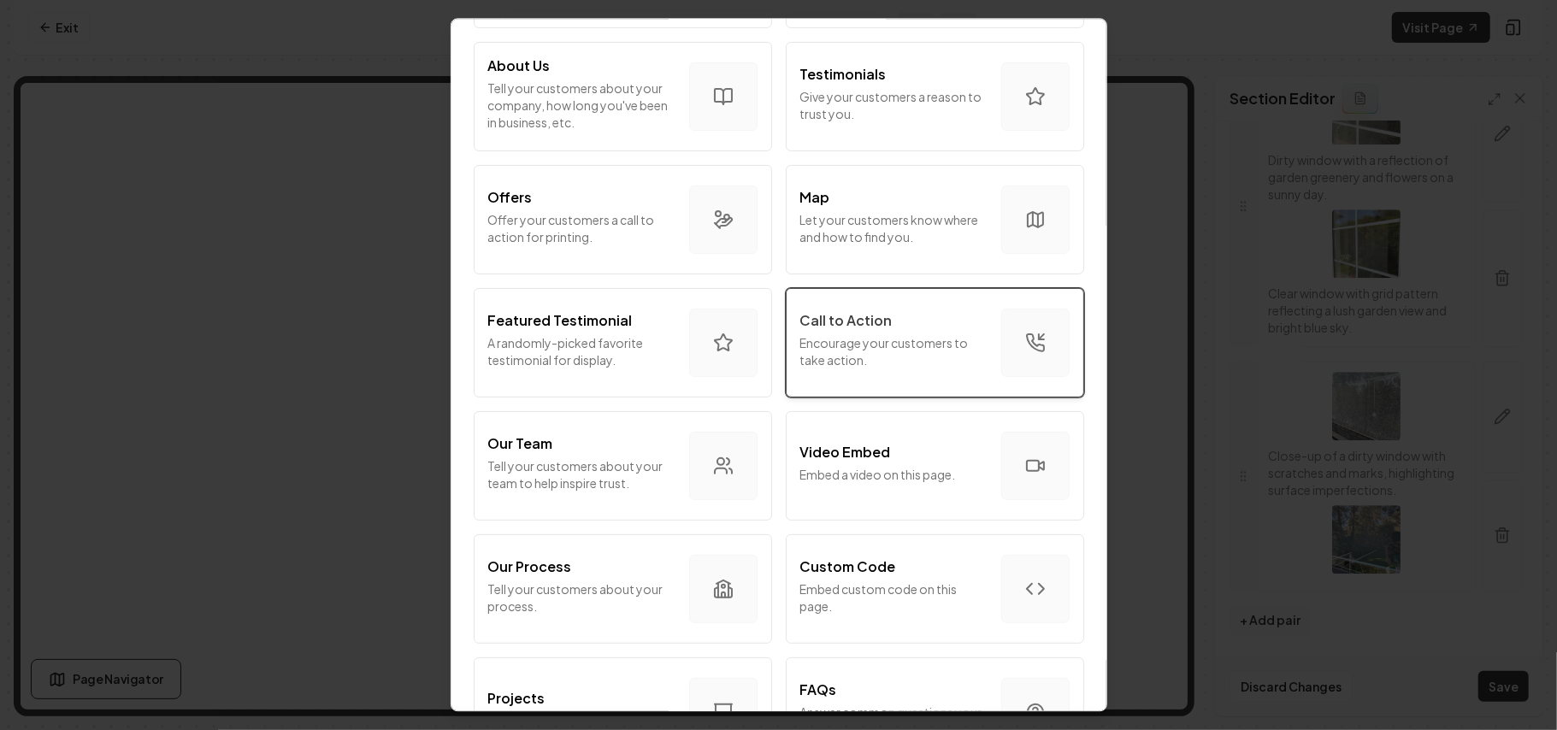
click at [886, 337] on p "Encourage your customers to take action." at bounding box center [893, 351] width 187 height 34
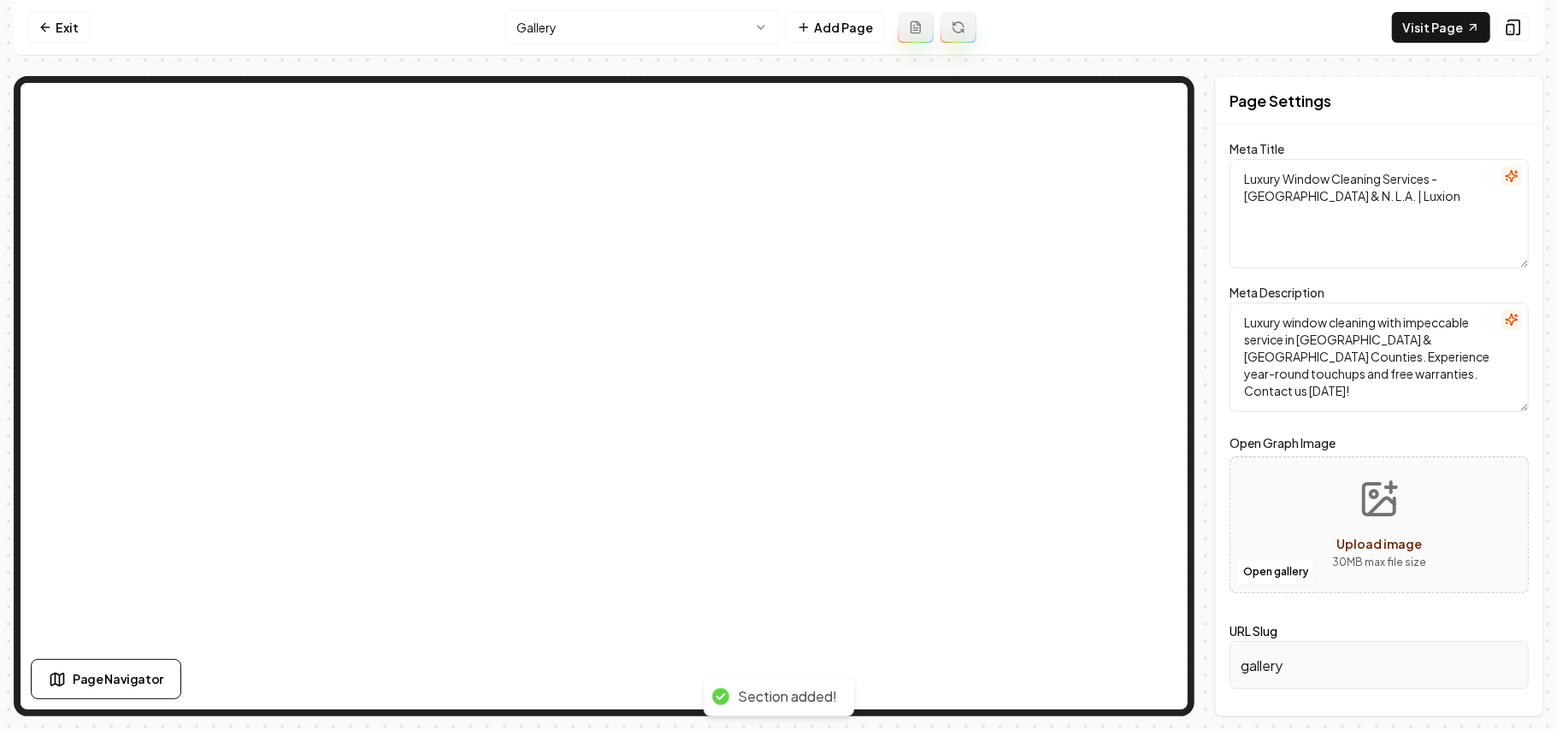
scroll to position [0, 0]
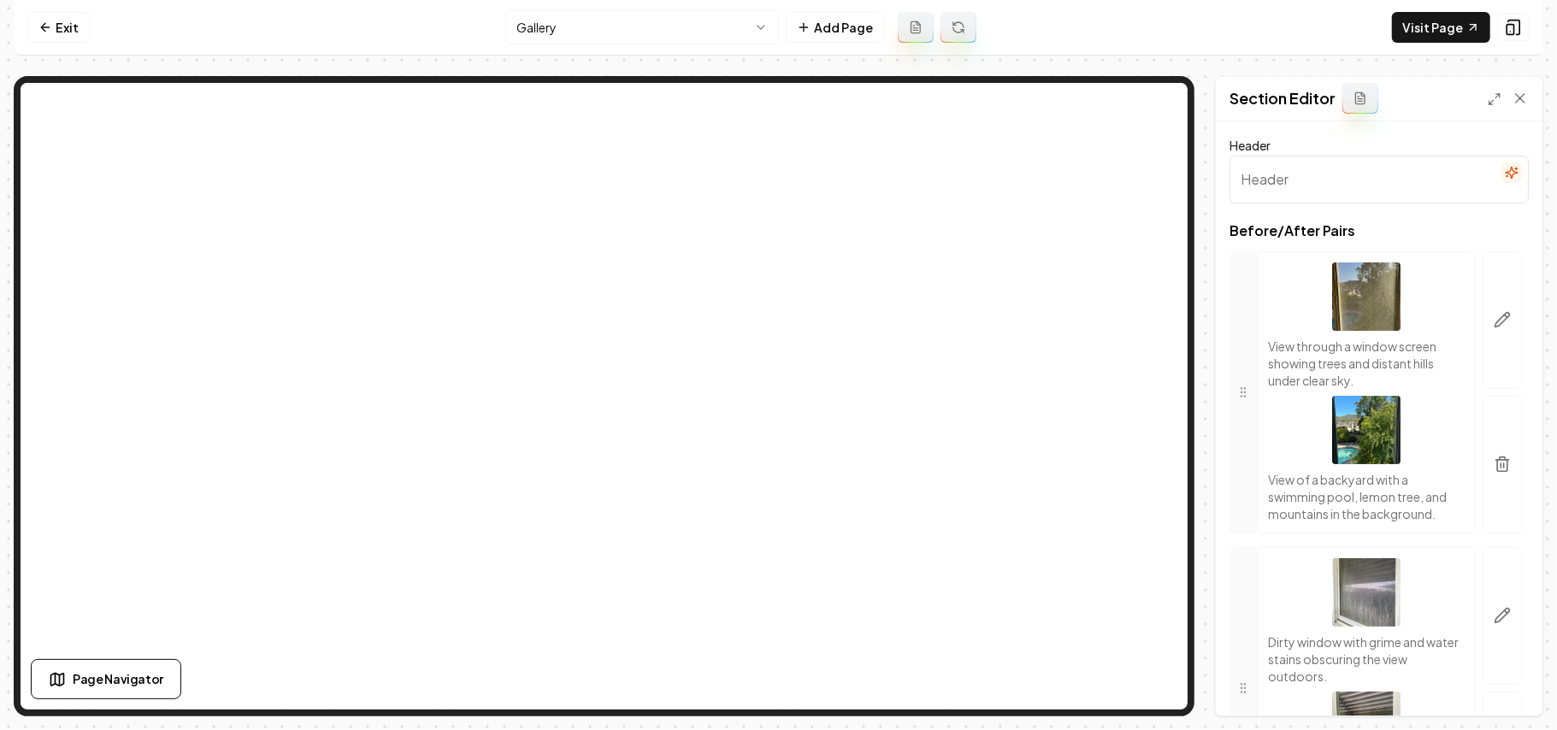
click at [1505, 171] on input "Header" at bounding box center [1379, 180] width 299 height 48
click at [1505, 171] on icon "button" at bounding box center [1512, 173] width 14 height 14
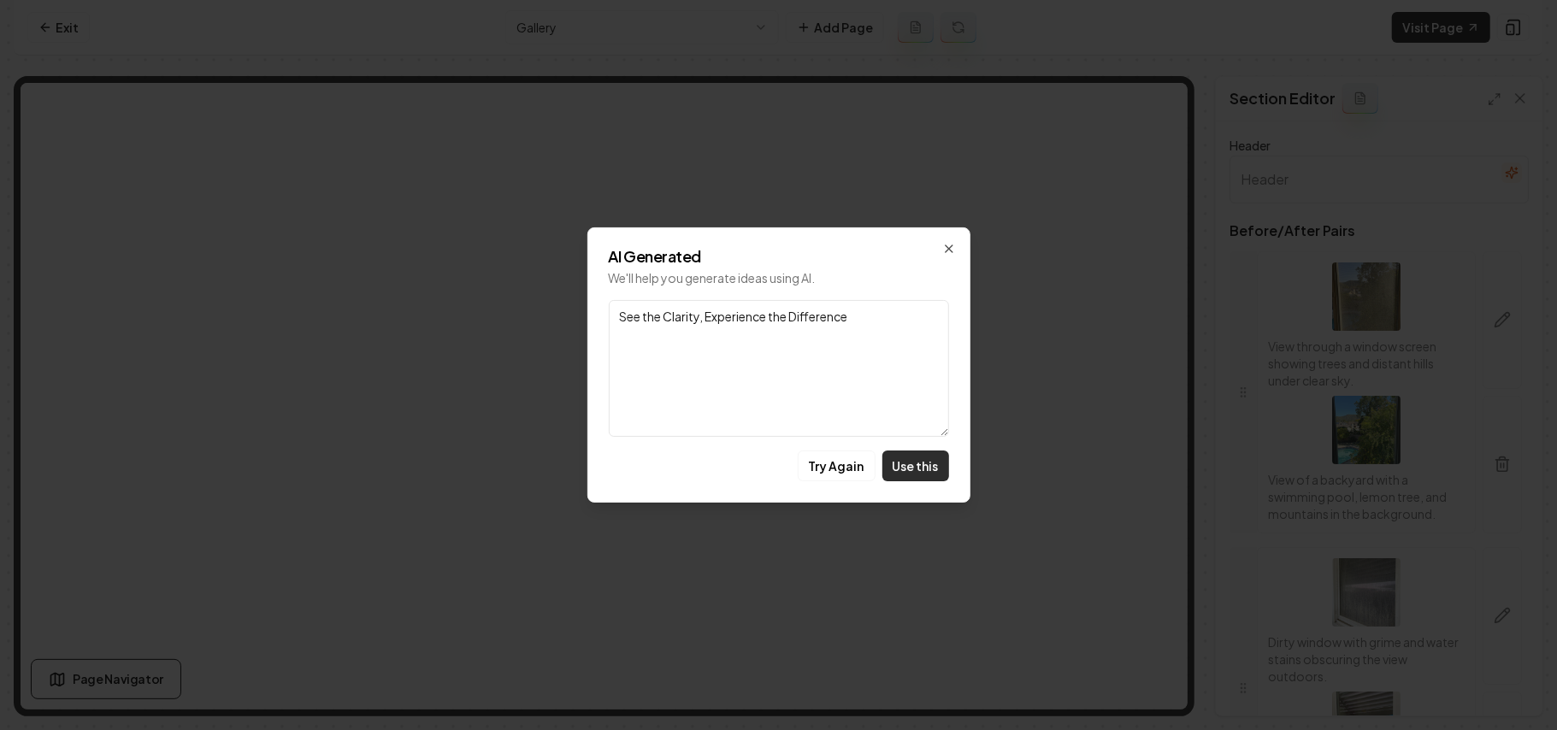
click at [921, 467] on button "Use this" at bounding box center [915, 466] width 67 height 31
type input "See the Clarity, Experience the Difference"
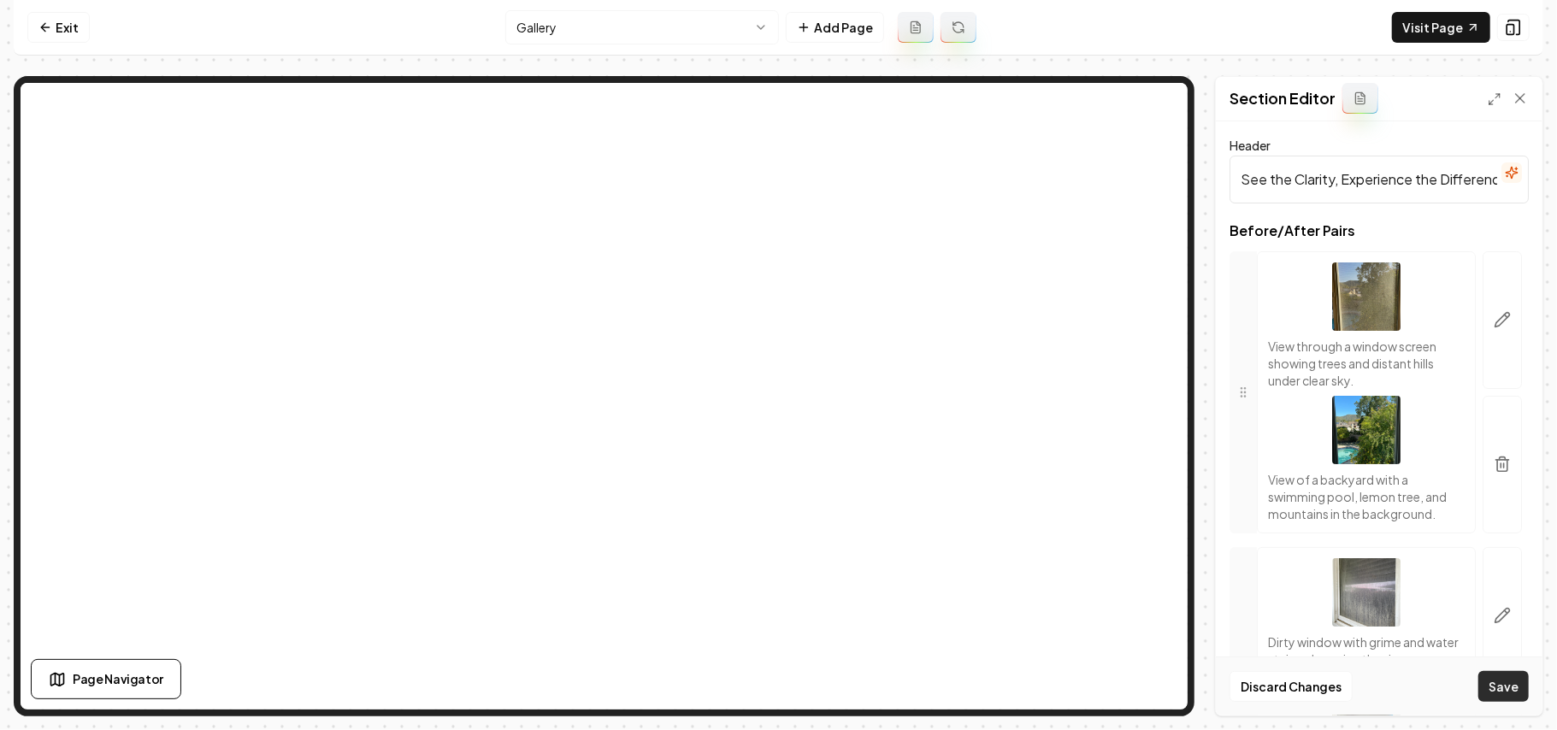
click at [1516, 698] on button "Save" at bounding box center [1503, 686] width 50 height 31
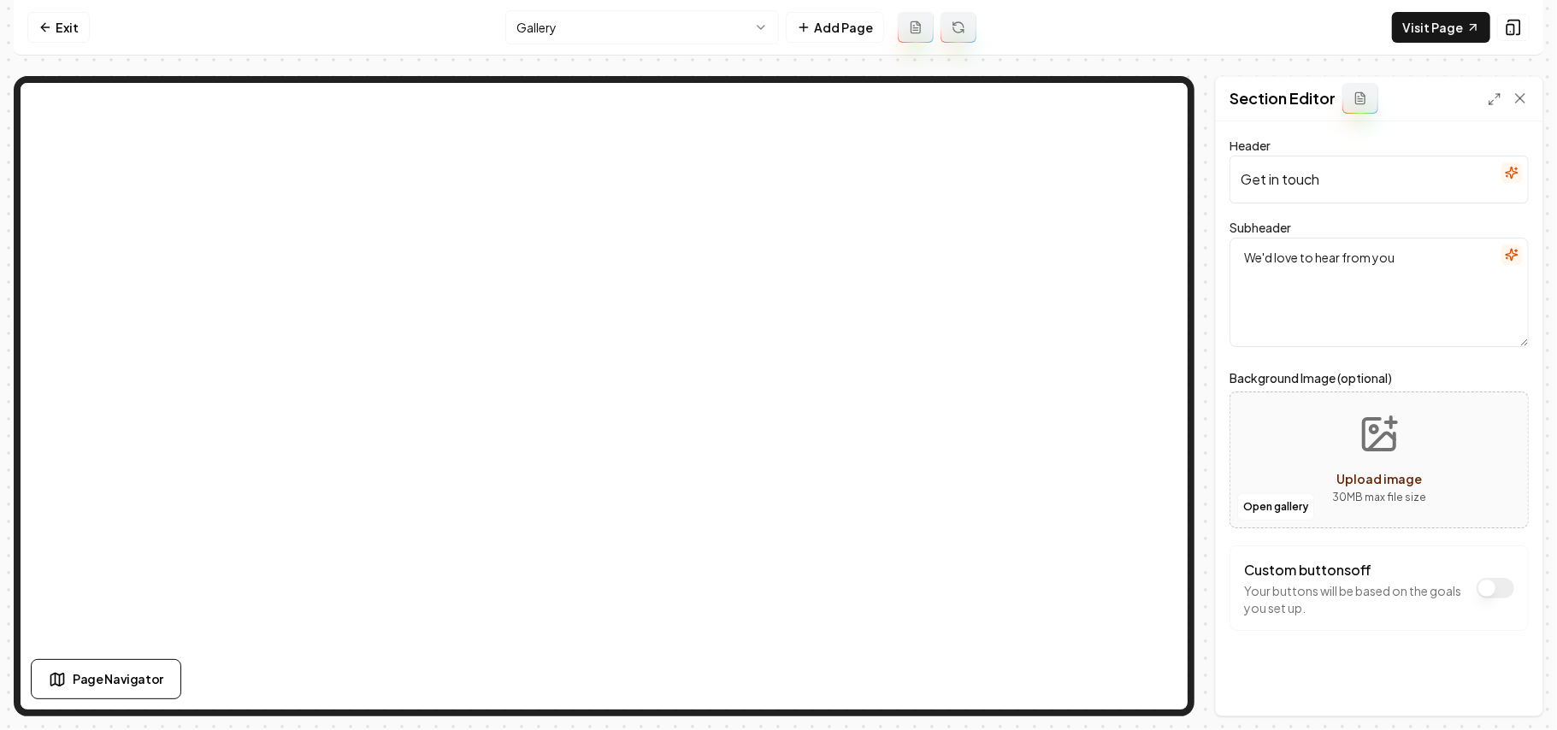
click at [1502, 258] on button "button" at bounding box center [1512, 255] width 21 height 21
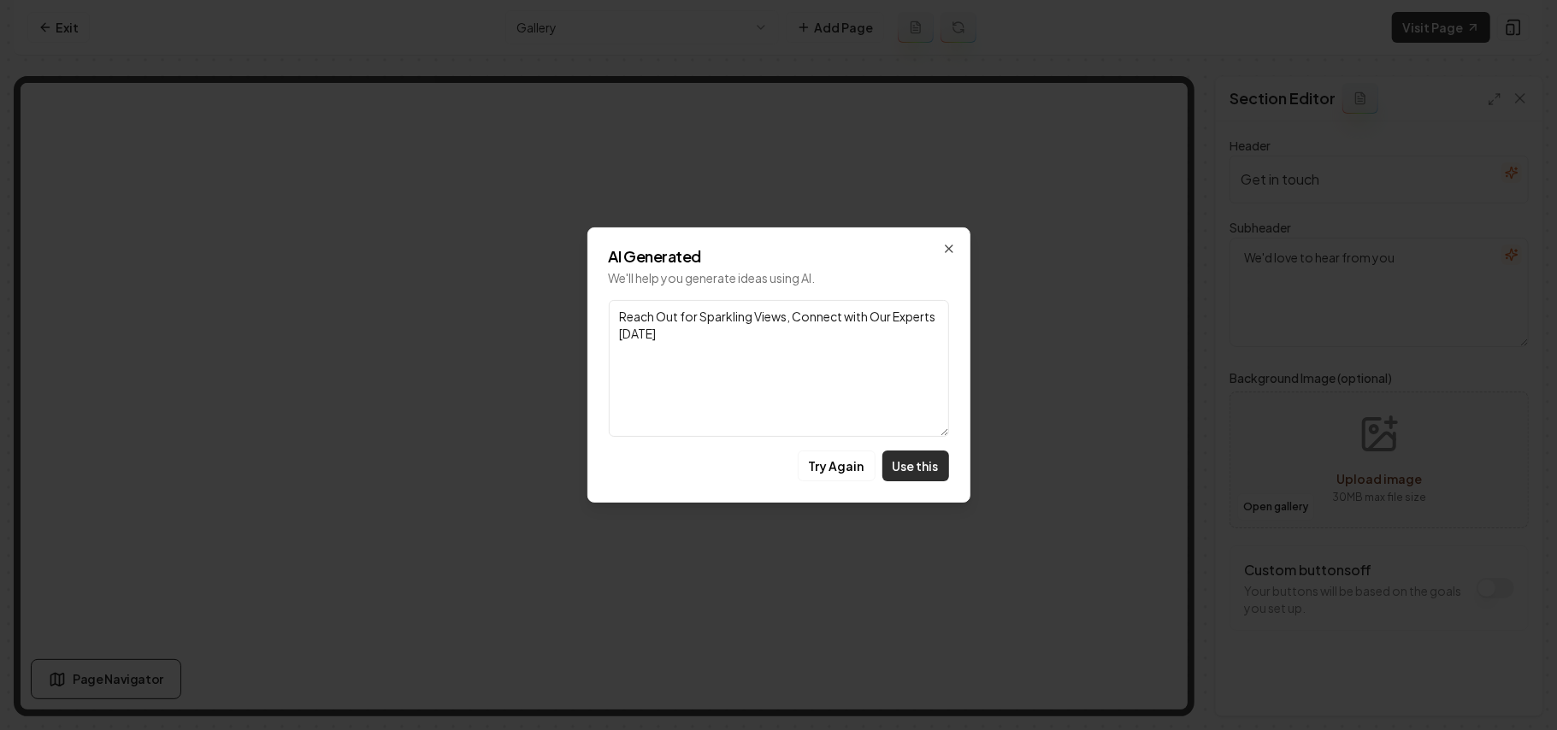
click at [922, 469] on button "Use this" at bounding box center [915, 466] width 67 height 31
type textarea "Reach Out for Sparkling Views, Connect with Our Experts Today"
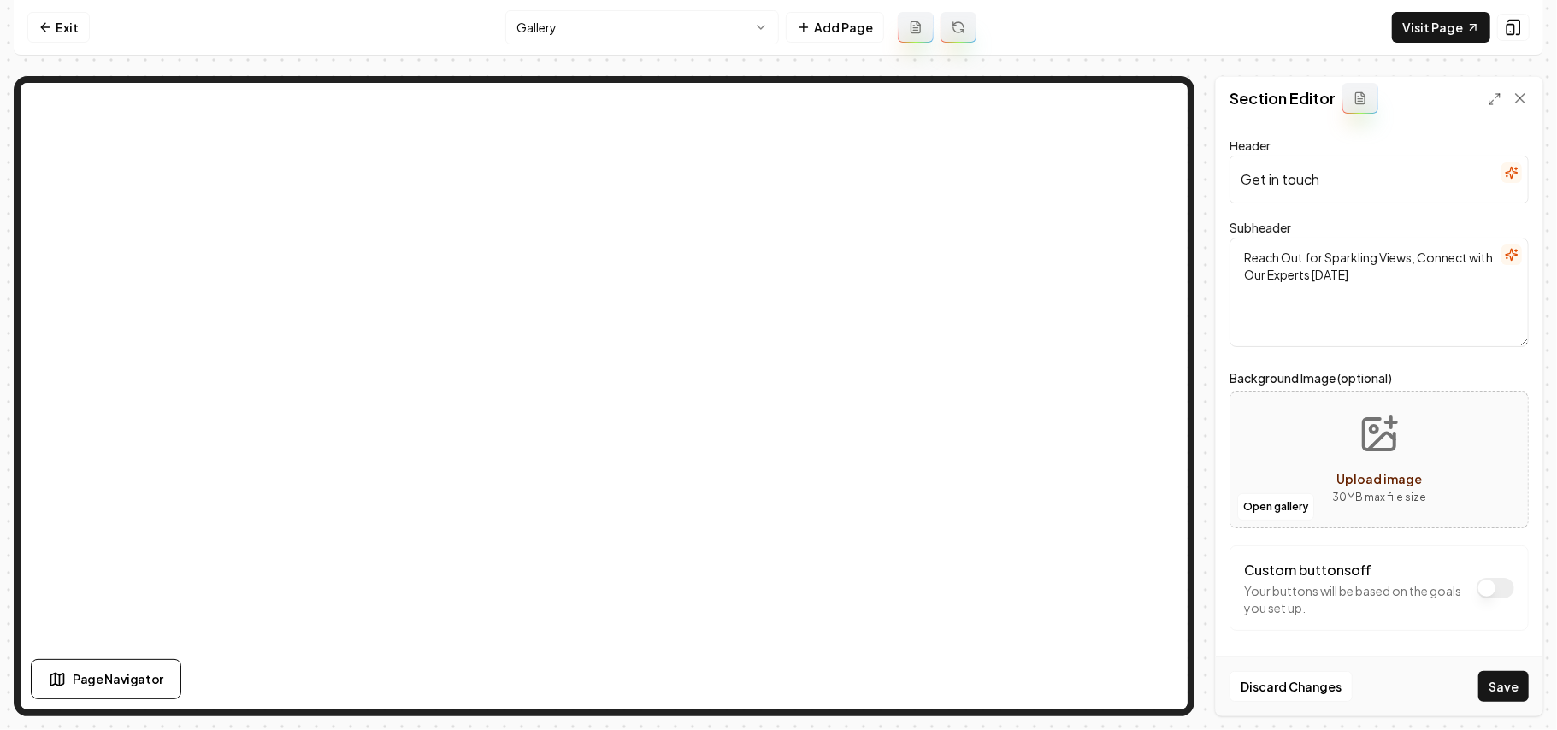
click at [1505, 168] on icon "button" at bounding box center [1512, 173] width 14 height 14
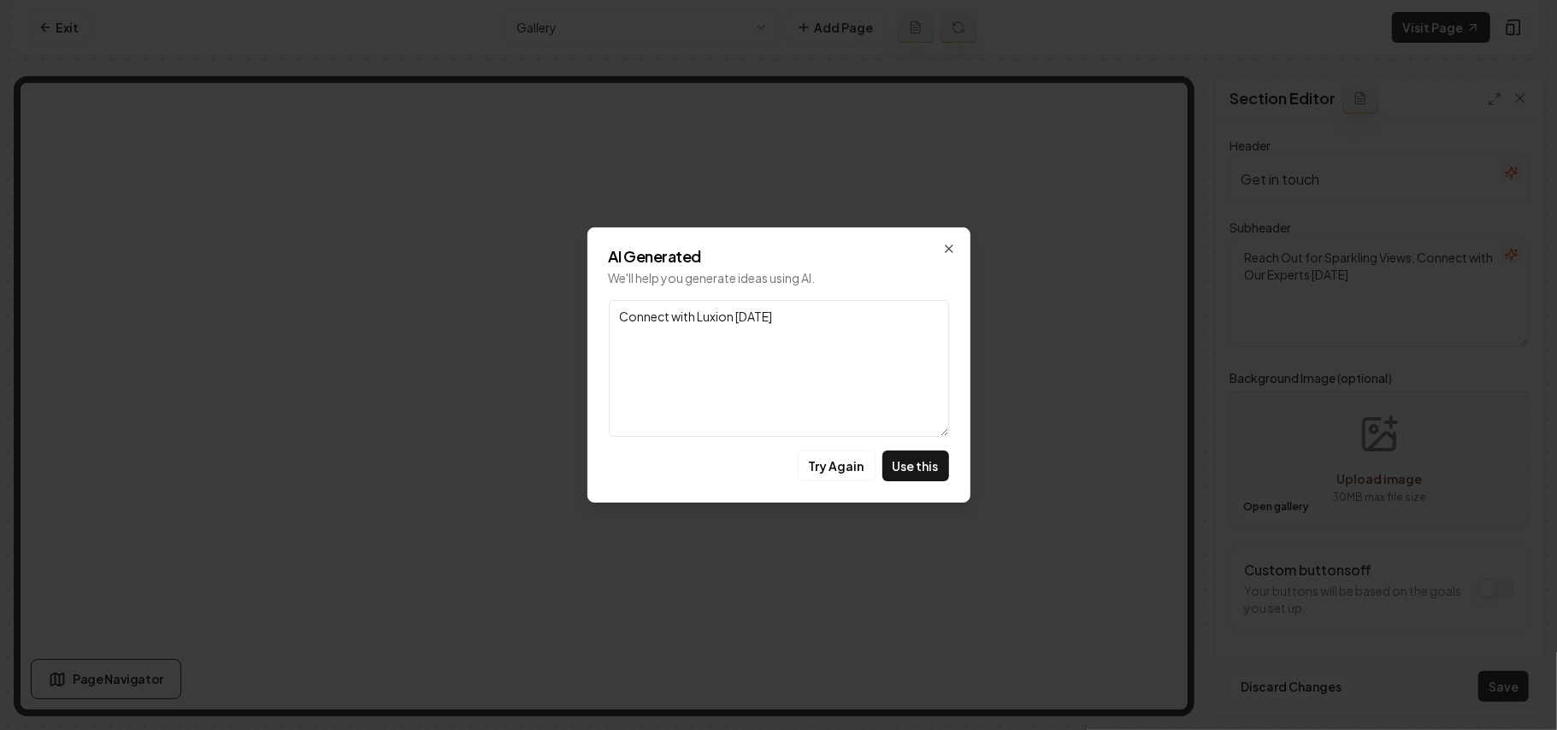
click at [905, 462] on button "Use this" at bounding box center [915, 466] width 67 height 31
type input "Connect with Luxion Today"
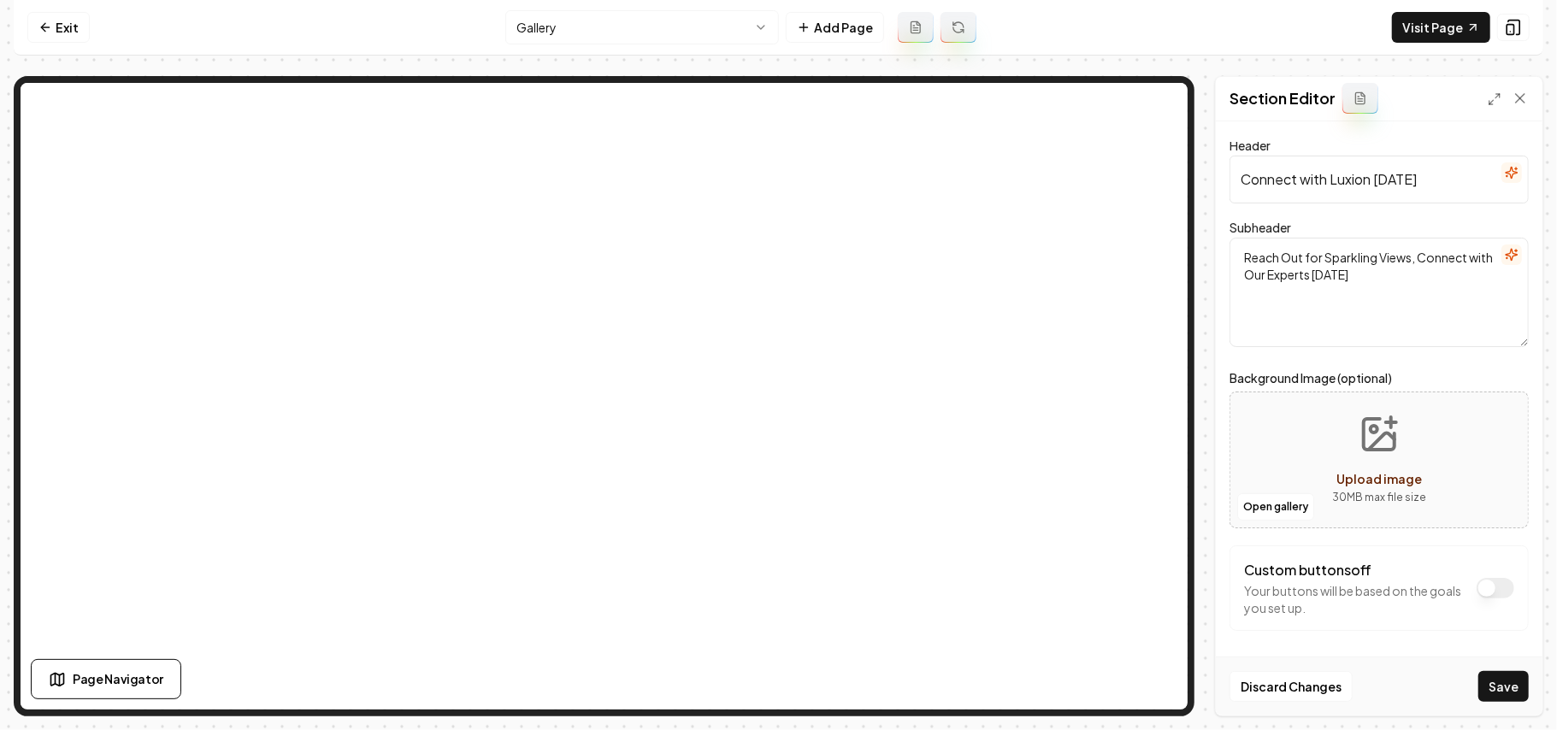
click at [1515, 685] on button "Save" at bounding box center [1503, 686] width 50 height 31
click at [621, 31] on html "Computer Required This feature is only available on a computer. Please switch t…" at bounding box center [778, 365] width 1557 height 730
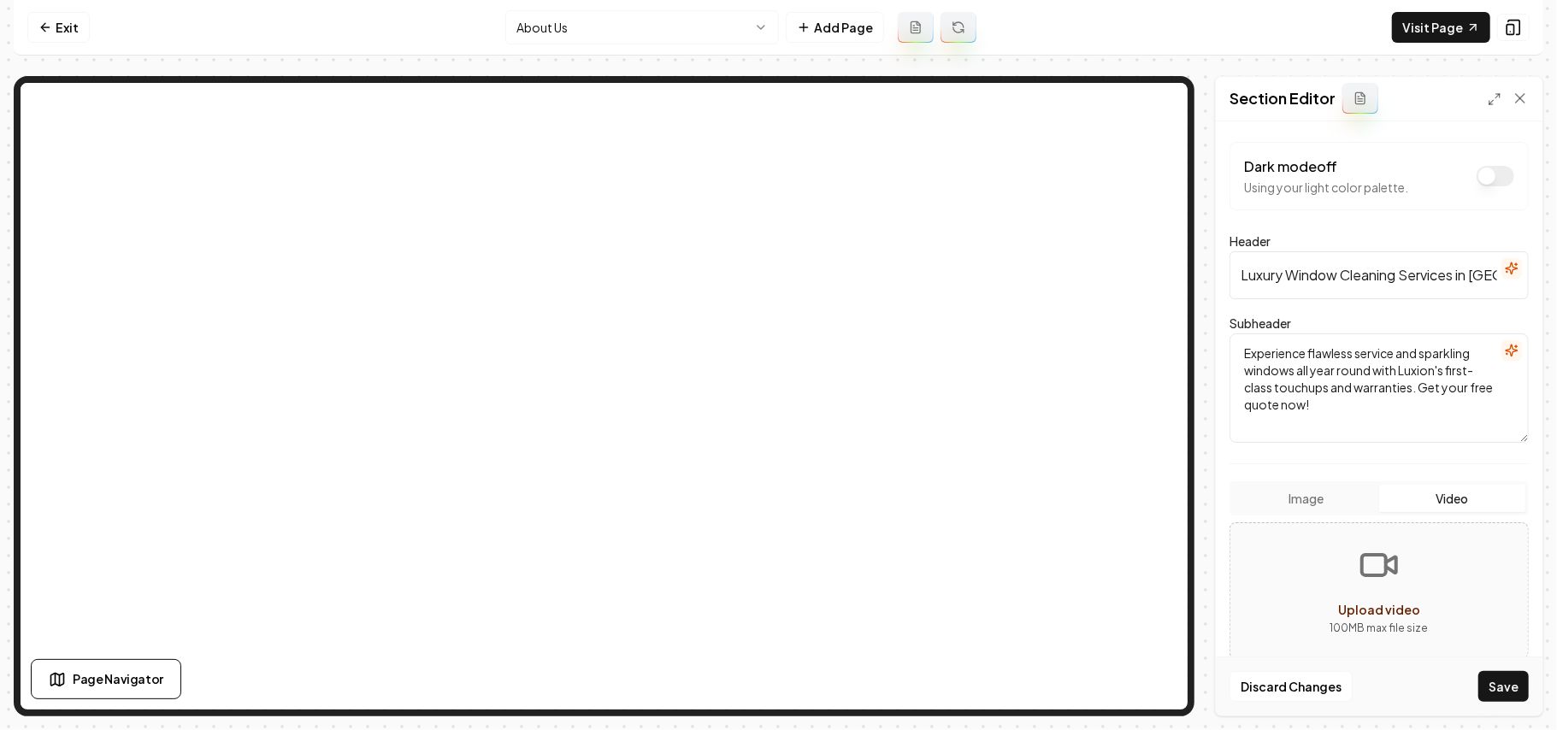
click at [1437, 487] on button "Video" at bounding box center [1452, 498] width 146 height 27
click at [1462, 582] on button "Upload video 100 MB max file size" at bounding box center [1379, 591] width 298 height 120
type input "**********"
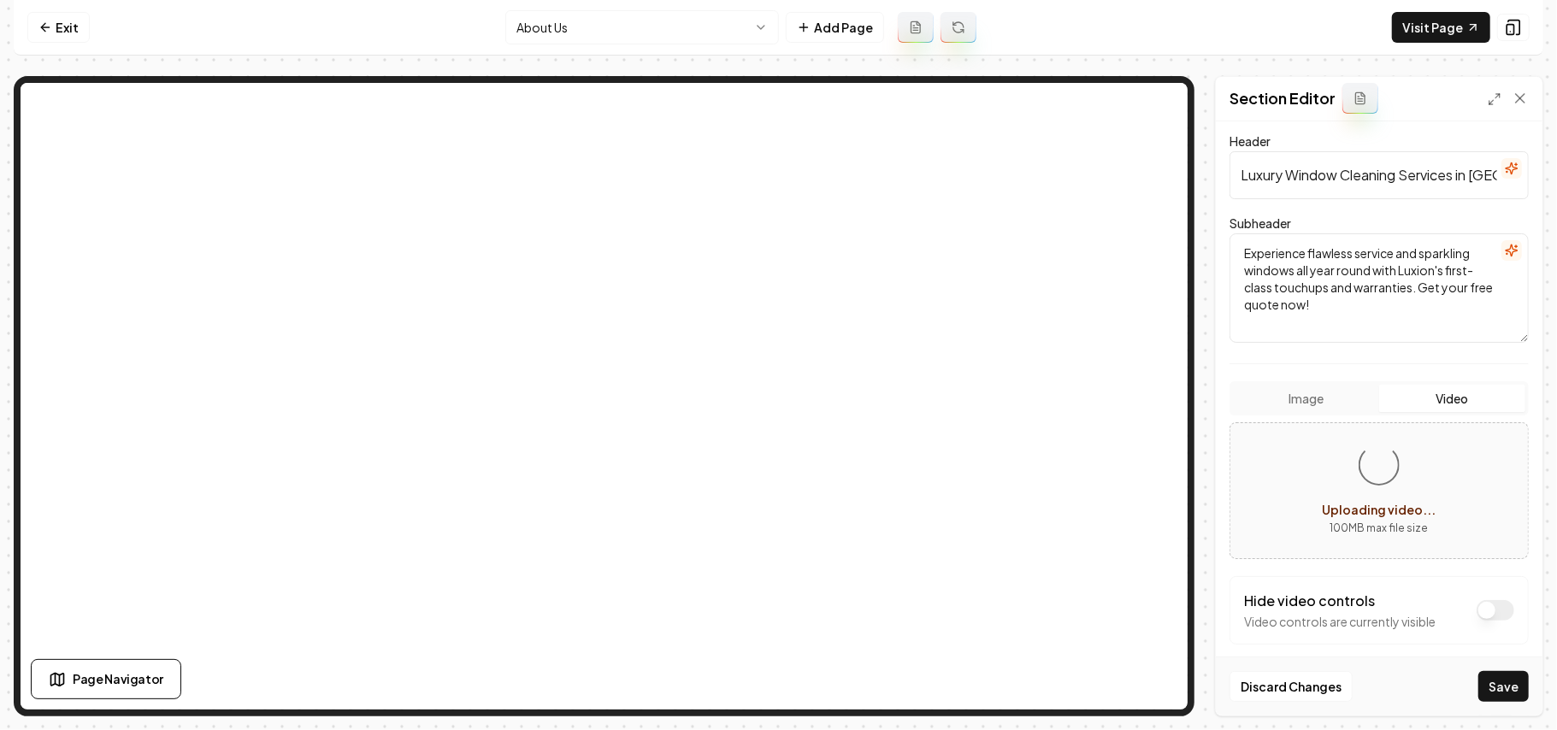
scroll to position [227, 0]
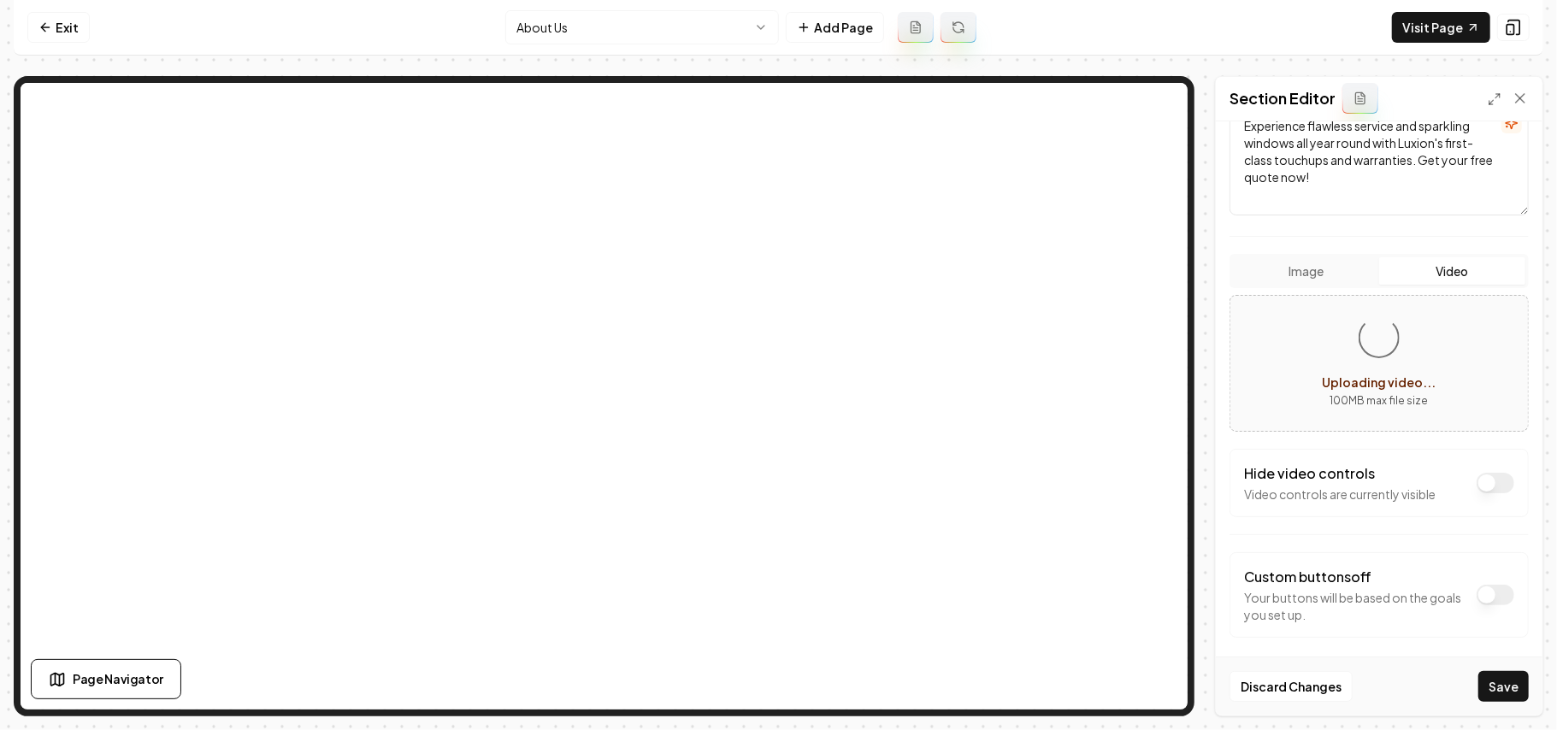
click at [1491, 498] on div "Hide video controls Video controls are currently visible" at bounding box center [1379, 482] width 270 height 39
click at [1489, 484] on button "Dark mode off" at bounding box center [1496, 483] width 38 height 21
click at [1502, 695] on button "Save" at bounding box center [1503, 686] width 50 height 31
click at [1479, 483] on button "Dark mode off" at bounding box center [1496, 483] width 38 height 21
click at [1508, 693] on button "Save" at bounding box center [1503, 686] width 50 height 31
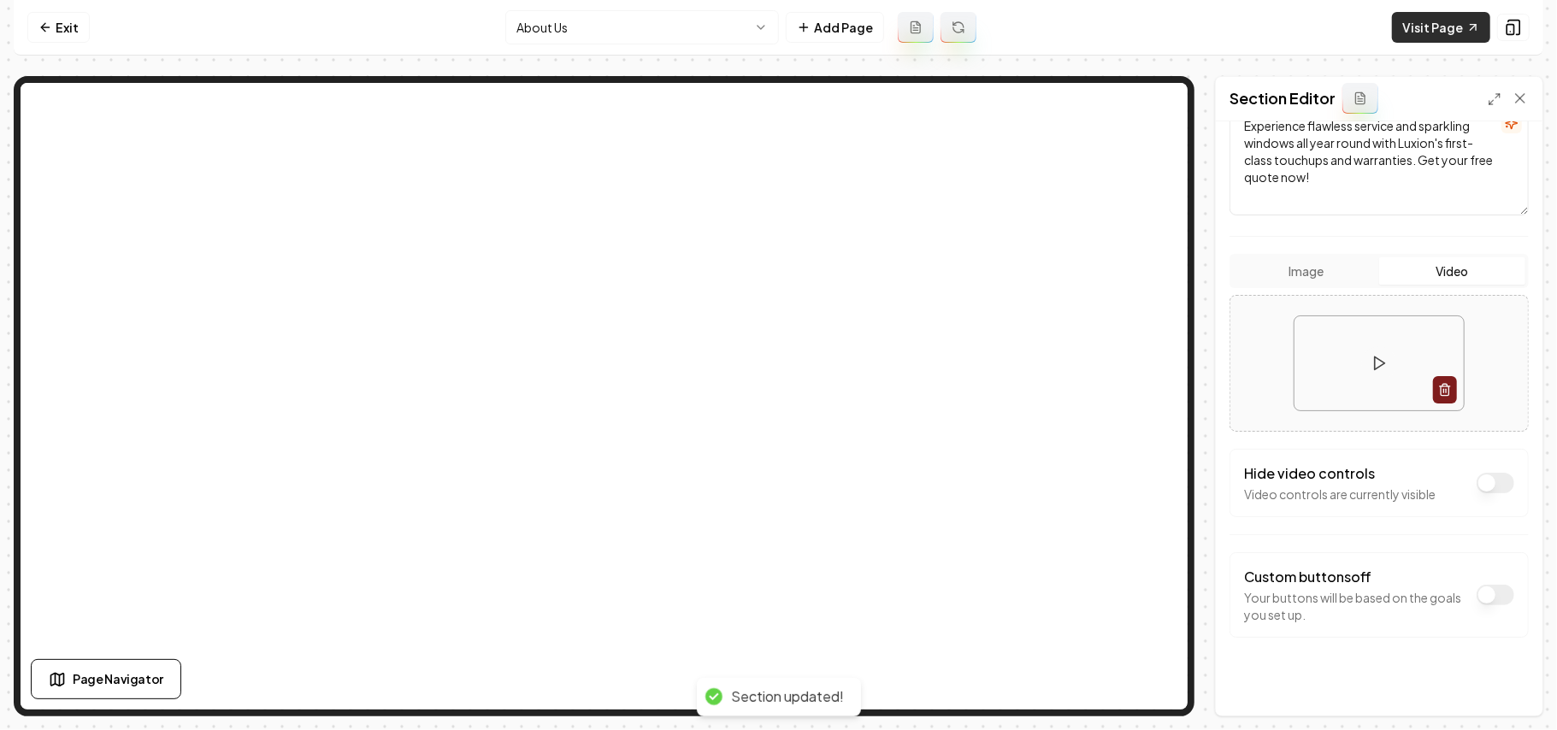
click at [1447, 36] on link "Visit Page" at bounding box center [1441, 27] width 98 height 31
click at [60, 27] on link "Exit" at bounding box center [58, 27] width 62 height 31
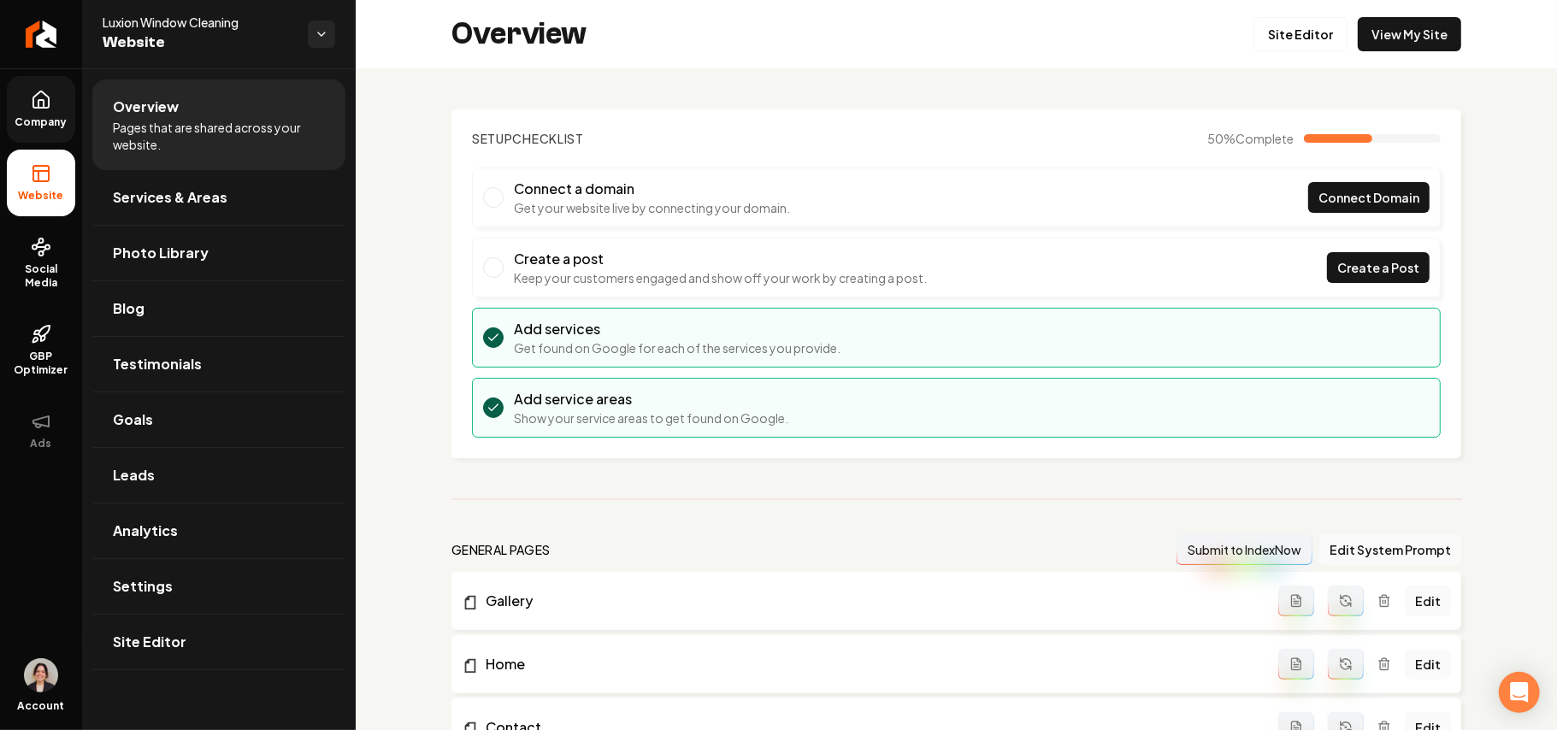
click at [46, 116] on span "Company" at bounding box center [42, 122] width 66 height 14
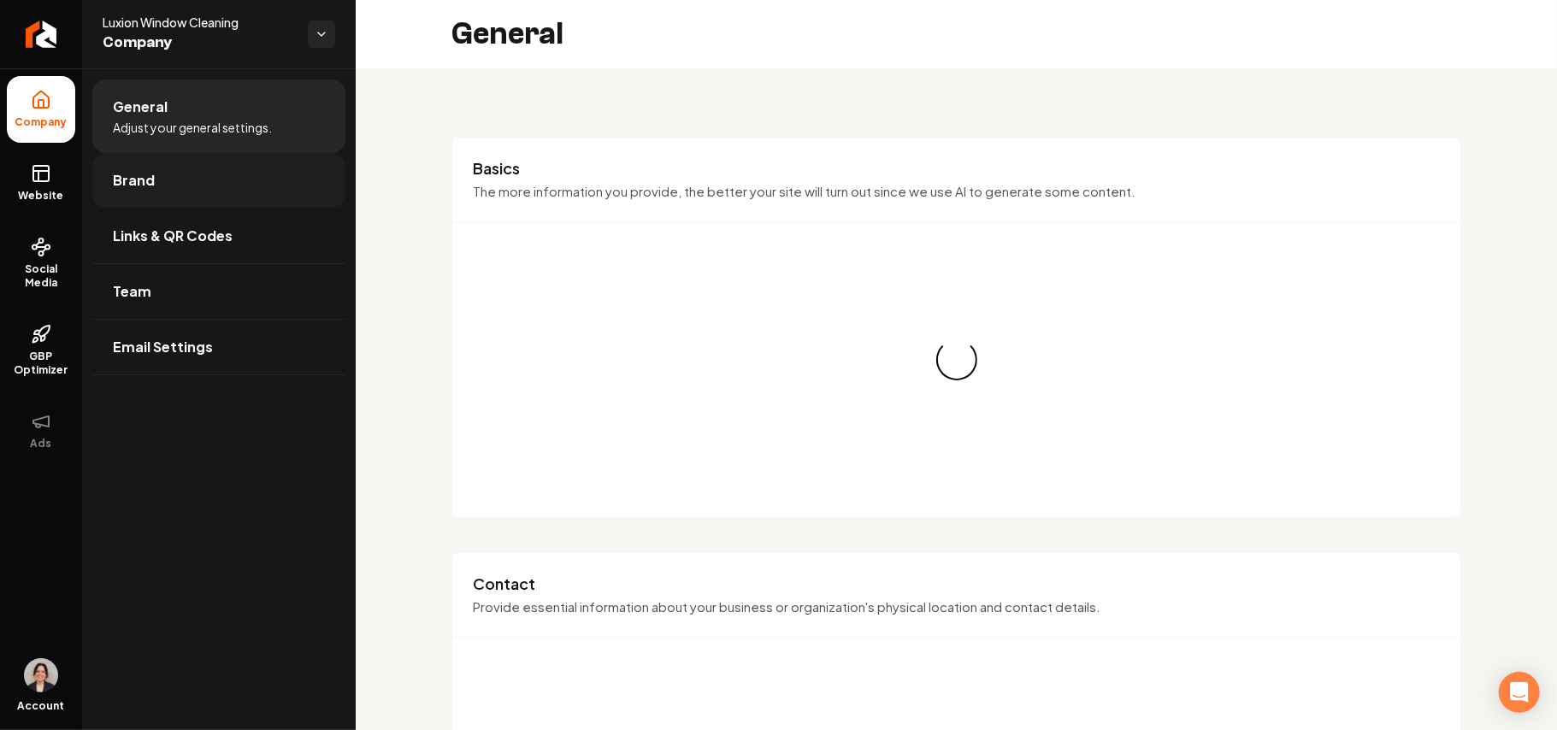
click at [145, 181] on span "Brand" at bounding box center [134, 180] width 42 height 21
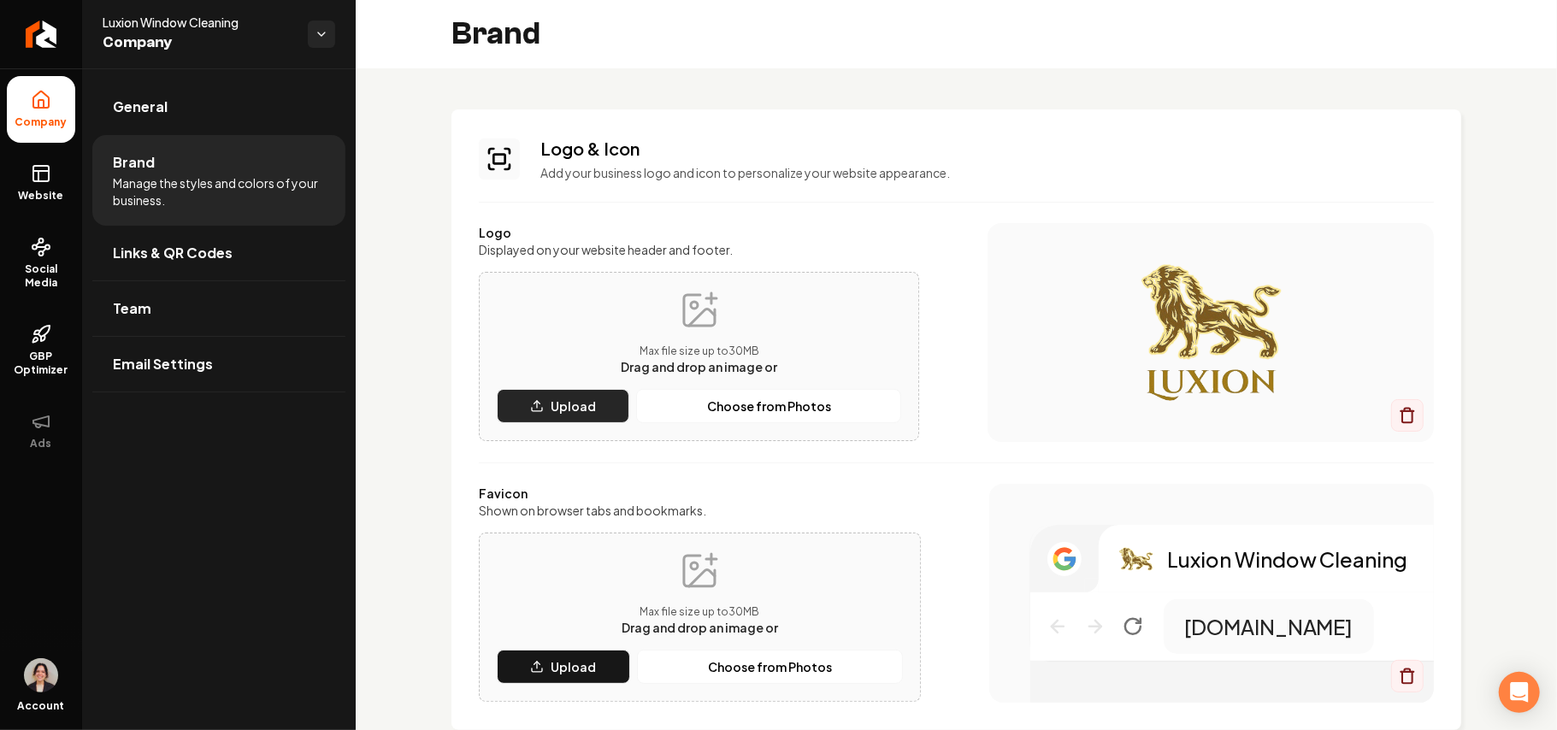
click at [578, 401] on p "Upload" at bounding box center [573, 406] width 45 height 17
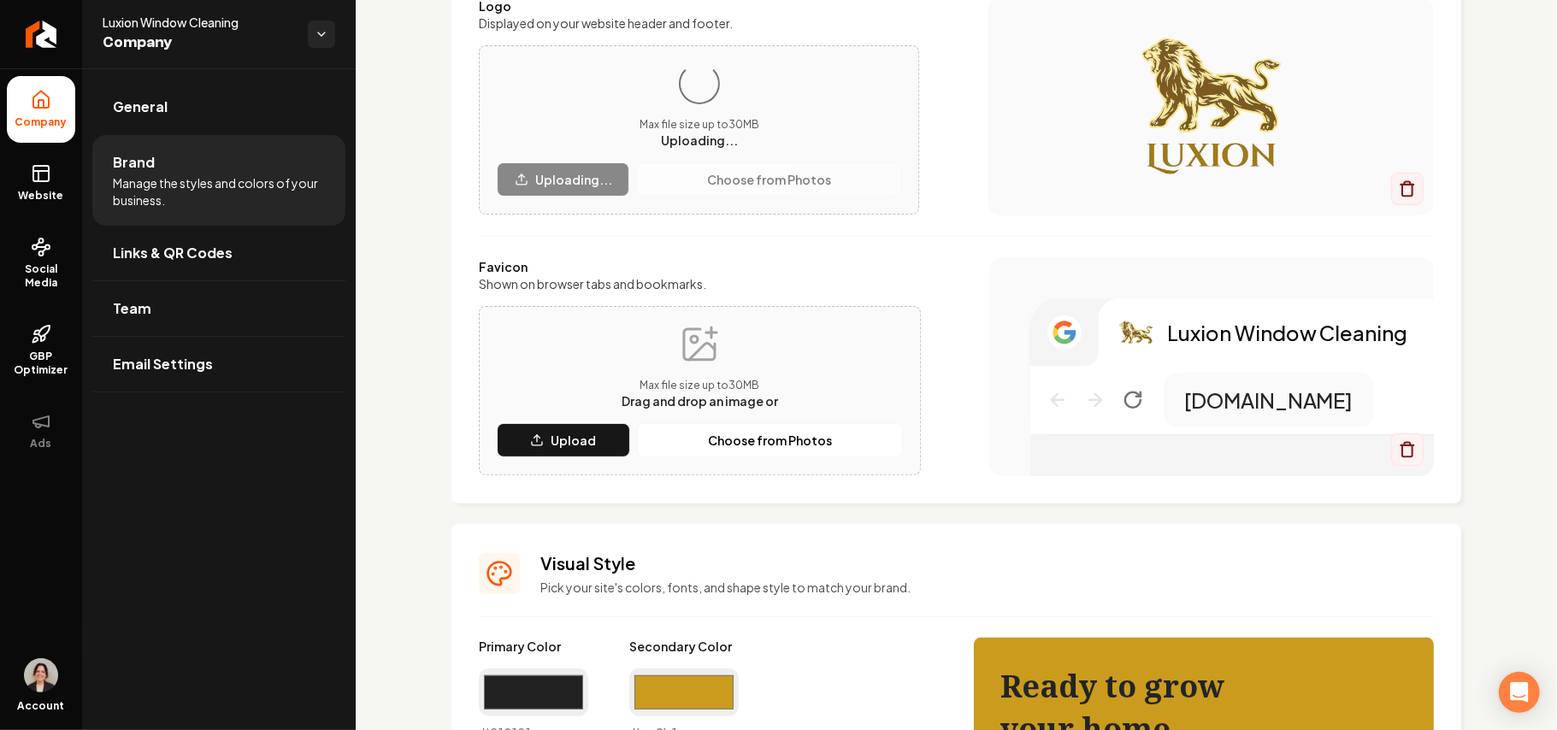
scroll to position [227, 0]
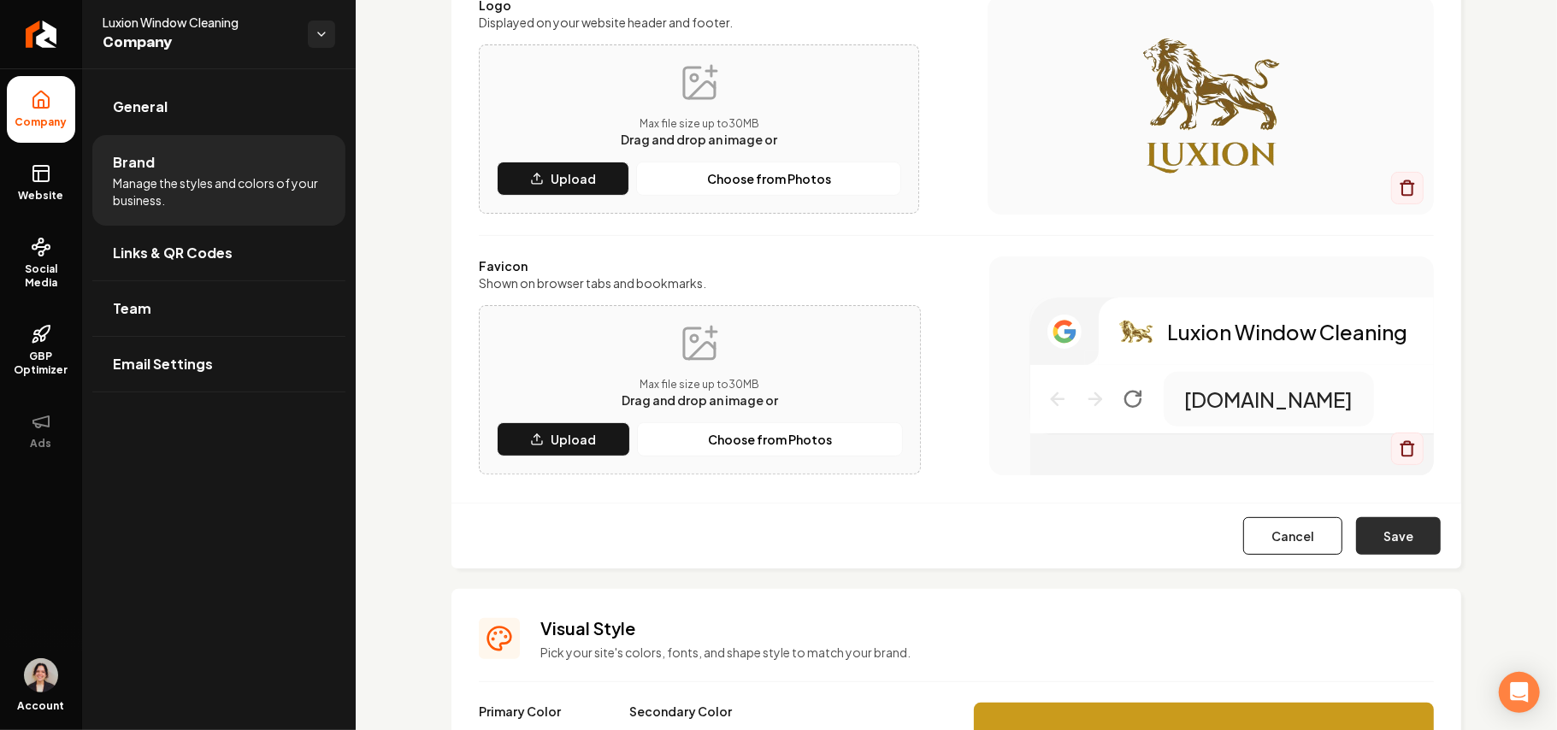
click at [1380, 542] on button "Save" at bounding box center [1398, 536] width 85 height 38
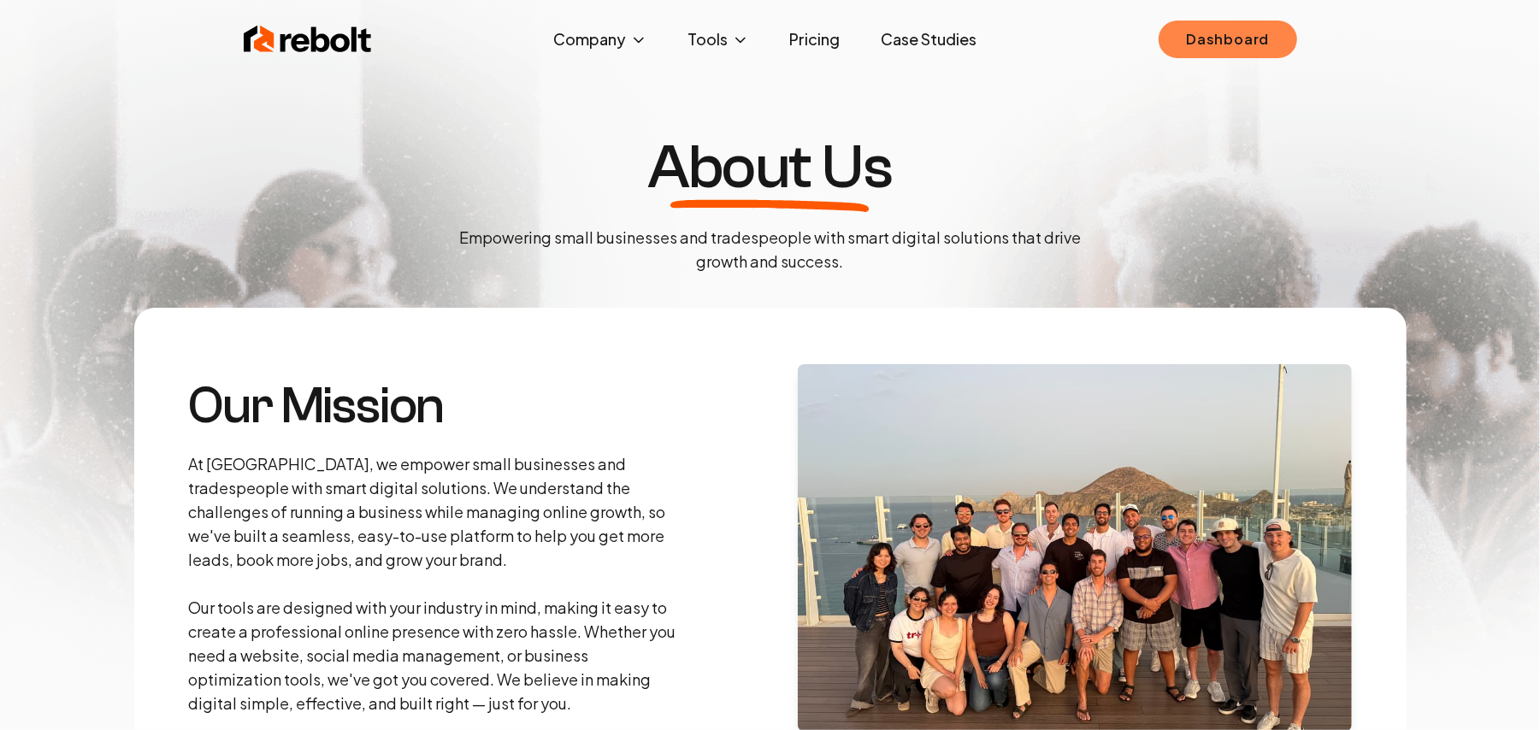
click at [1233, 36] on link "Dashboard" at bounding box center [1228, 40] width 138 height 38
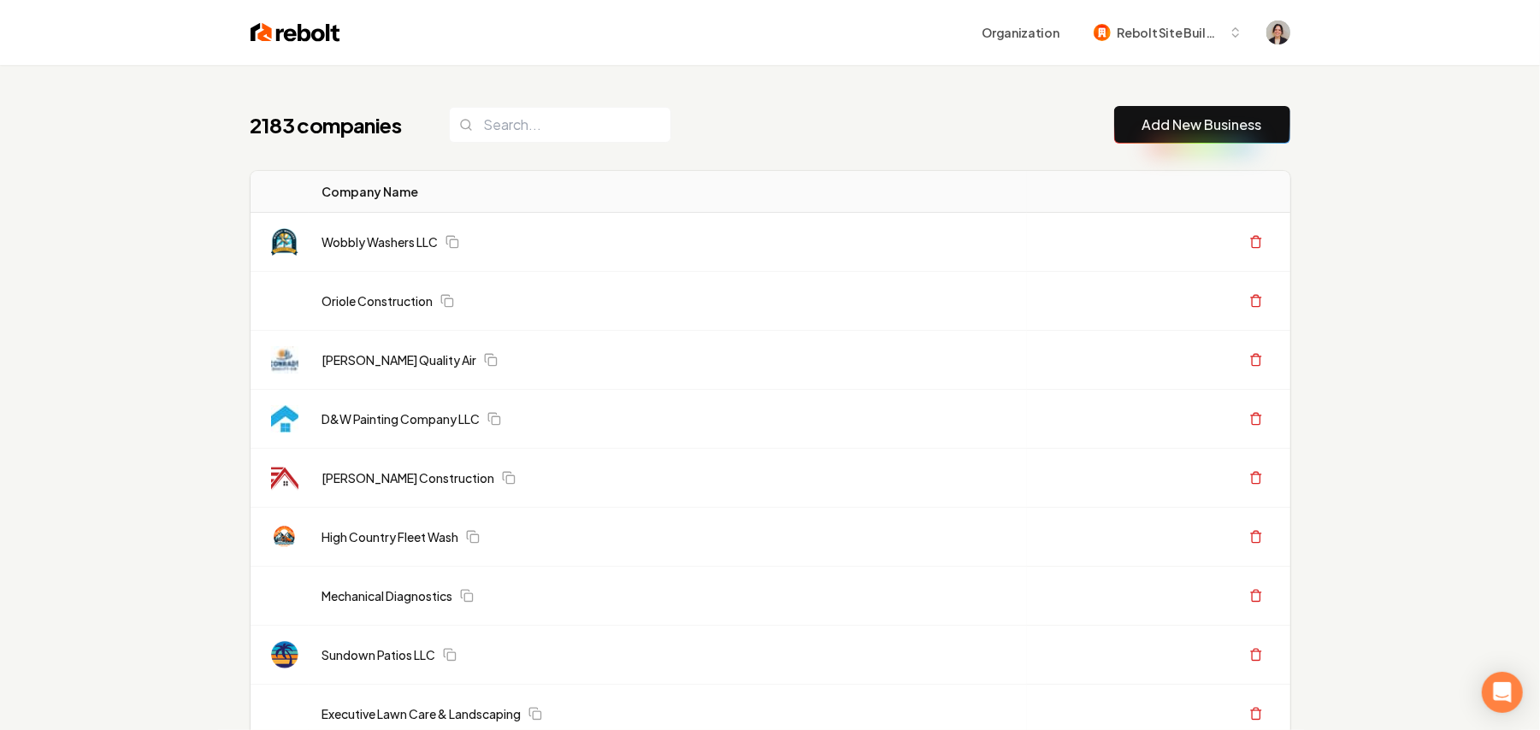
click at [1213, 127] on link "Add New Business" at bounding box center [1202, 125] width 120 height 21
click at [1142, 127] on link "Add New Business" at bounding box center [1202, 125] width 120 height 21
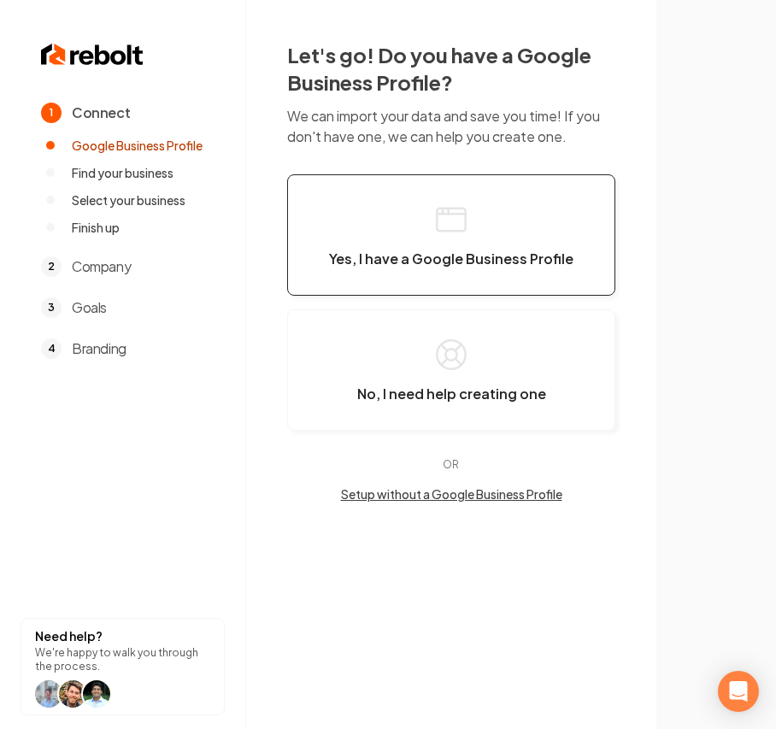
click at [377, 197] on button "Yes, I have a Google Business Profile" at bounding box center [451, 234] width 328 height 121
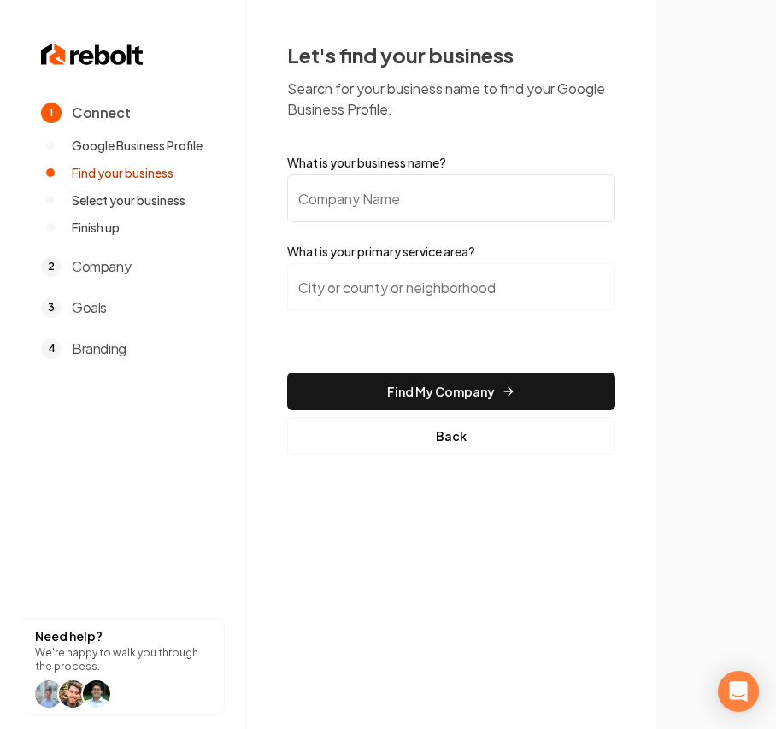
click at [377, 199] on input "What is your business name?" at bounding box center [451, 198] width 328 height 48
paste input "All West Over Head Garage Doors"
type input "All West Over Head Garage Doors"
click at [425, 304] on input "search" at bounding box center [451, 287] width 328 height 48
paste input "San Mateo County,"
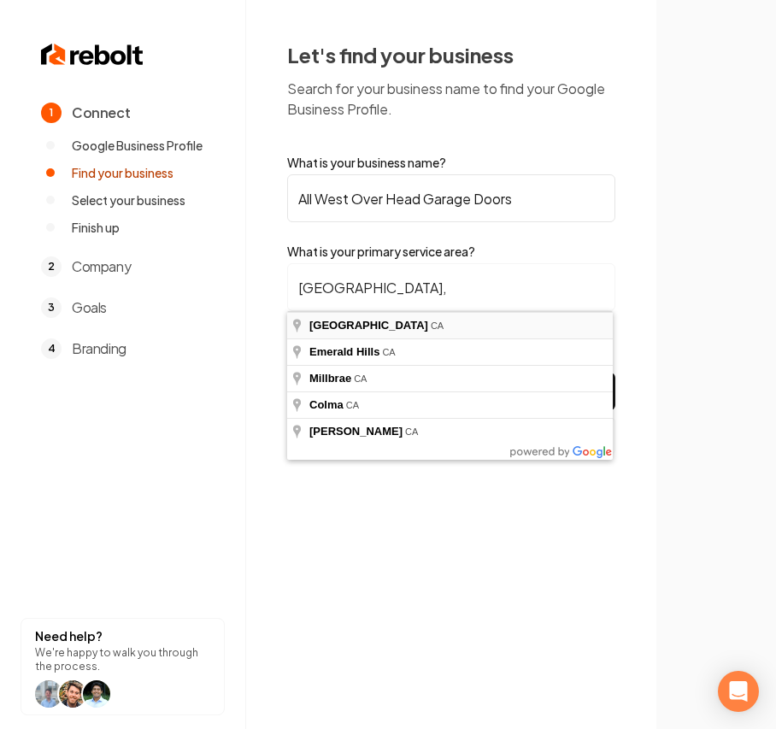
type input "San Mateo County, CA"
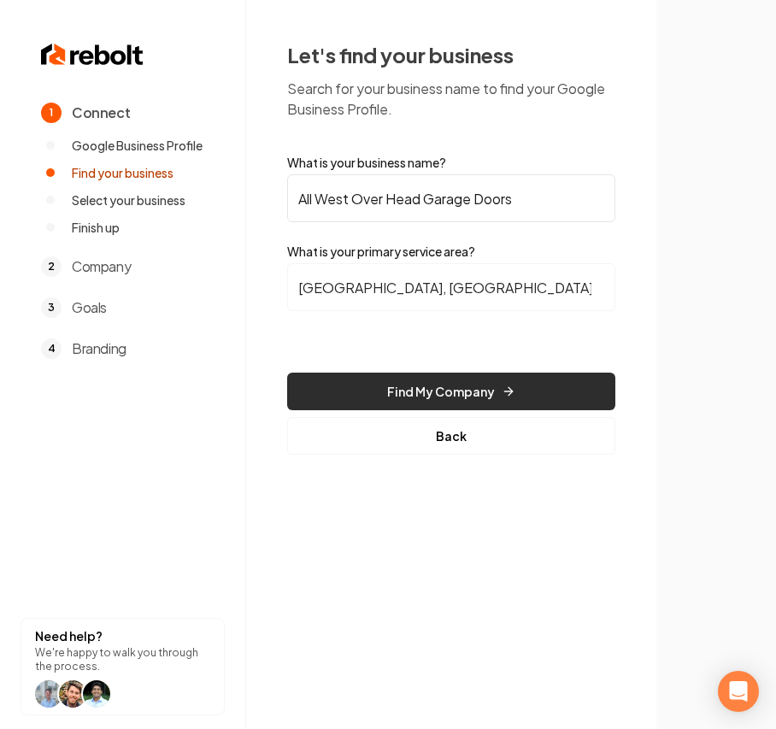
click at [440, 383] on button "Find My Company" at bounding box center [451, 392] width 328 height 38
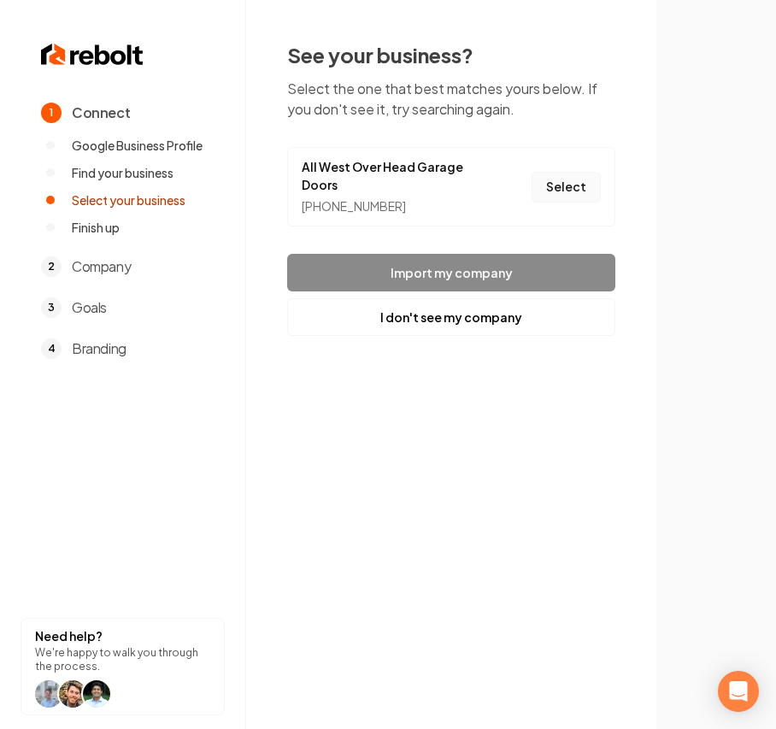
click at [561, 178] on button "Select" at bounding box center [566, 187] width 69 height 31
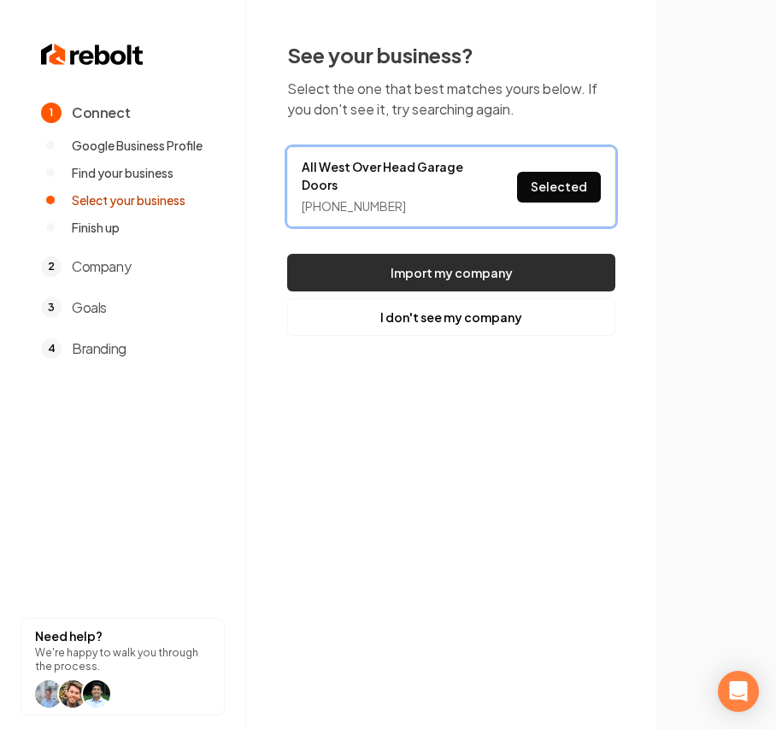
click at [501, 267] on button "Import my company" at bounding box center [451, 273] width 328 height 38
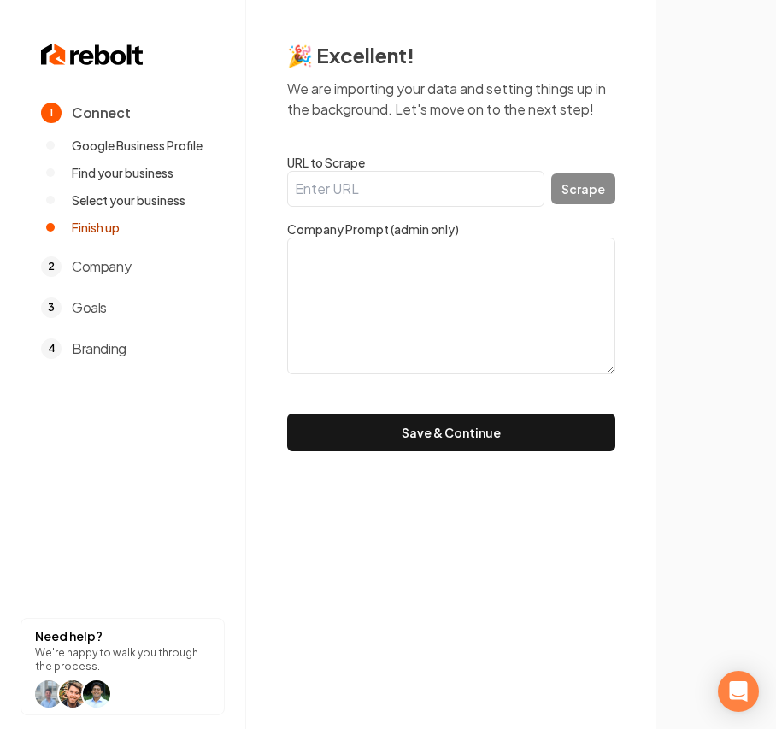
click at [489, 274] on textarea at bounding box center [451, 306] width 328 height 137
paste textarea "All West Over Head Garage Doors is a California-based company that provides cus…"
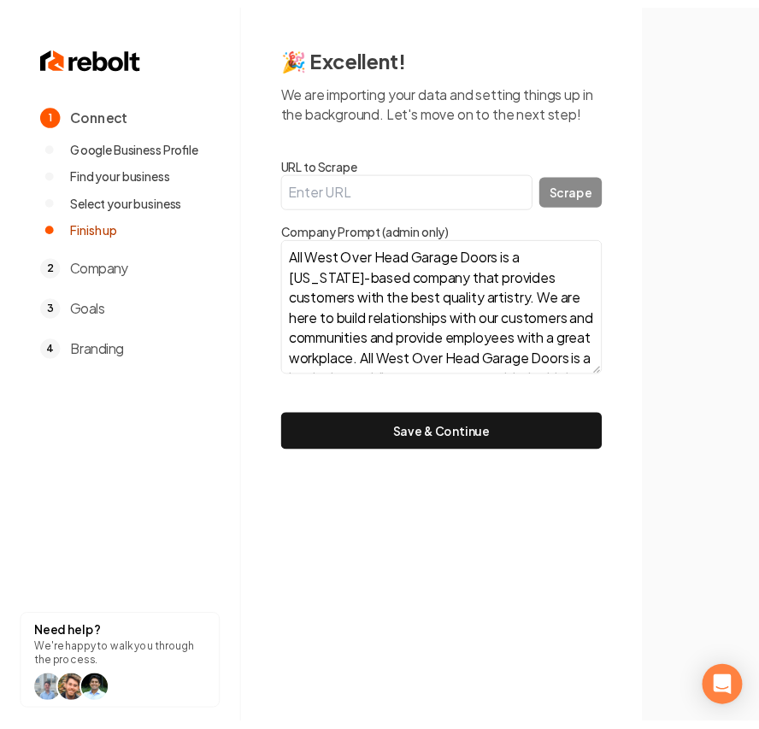
scroll to position [75, 0]
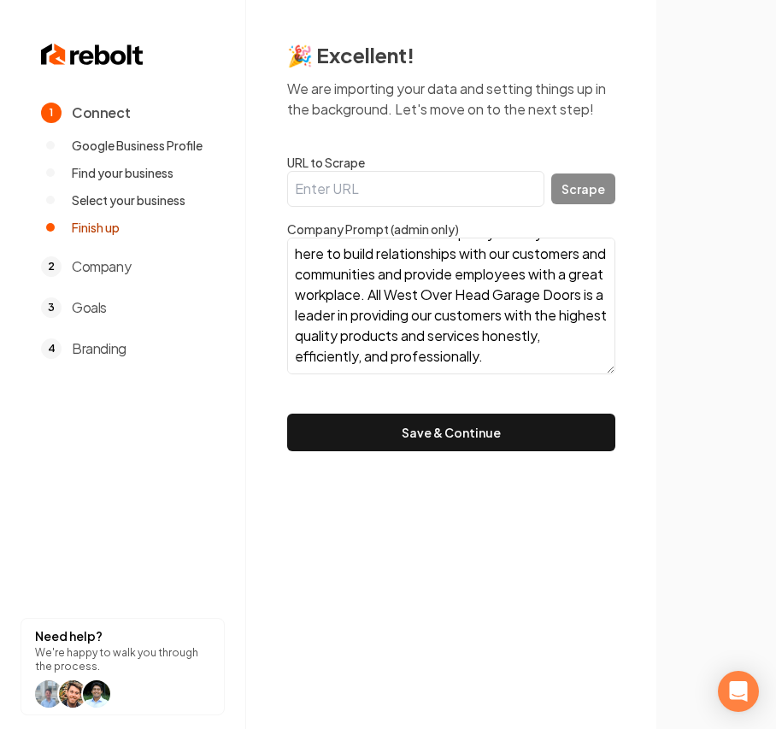
type textarea "All West Over Head Garage Doors is a California-based company that provides cus…"
click at [494, 456] on div "🎉 Excellent! We are importing your data and setting things up in the background…" at bounding box center [451, 246] width 410 height 493
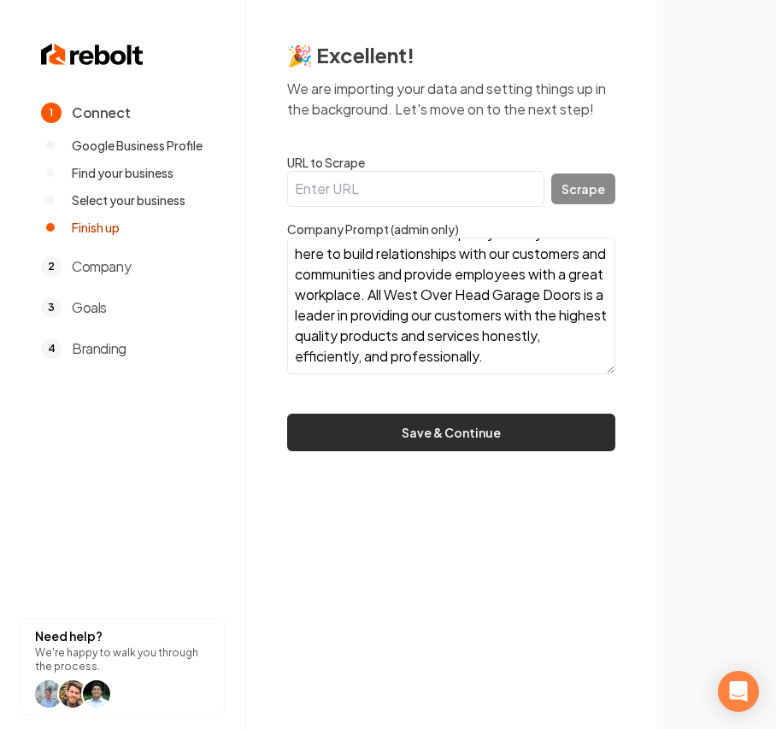
click at [521, 448] on button "Save & Continue" at bounding box center [451, 433] width 328 height 38
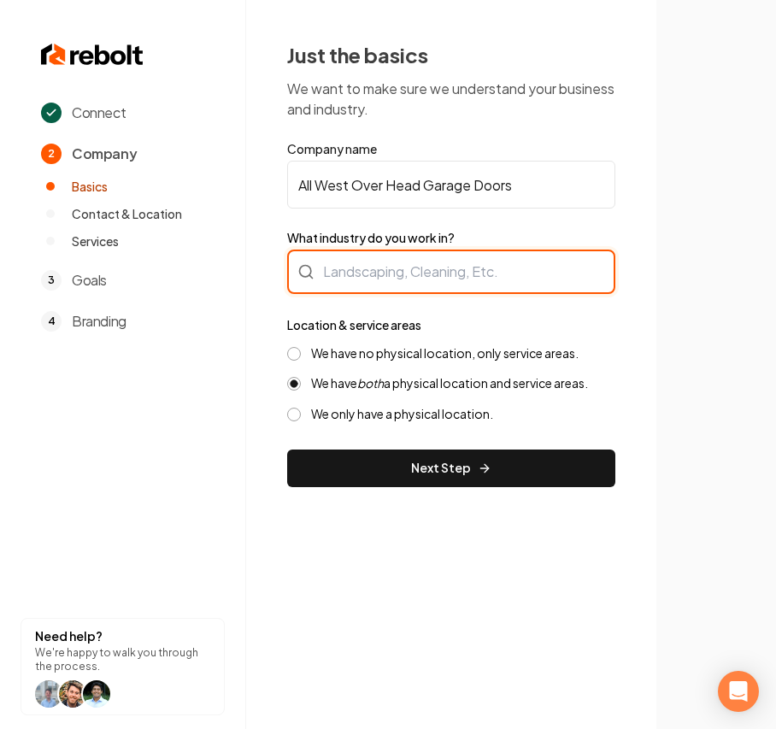
drag, startPoint x: 339, startPoint y: 275, endPoint x: 351, endPoint y: 264, distance: 16.3
click at [339, 275] on div at bounding box center [451, 272] width 328 height 44
type input "Contractor"
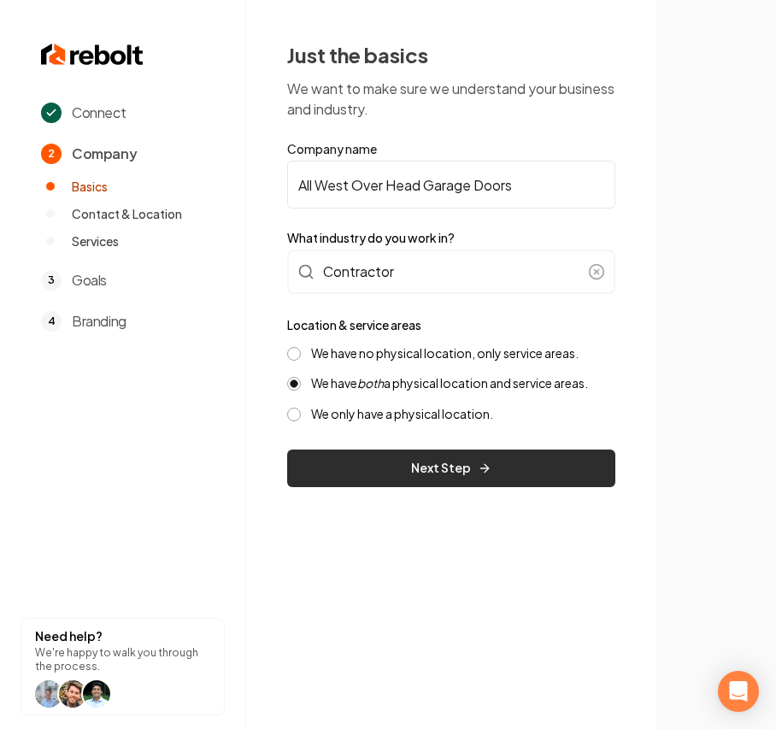
click at [452, 484] on button "Next Step" at bounding box center [451, 469] width 328 height 38
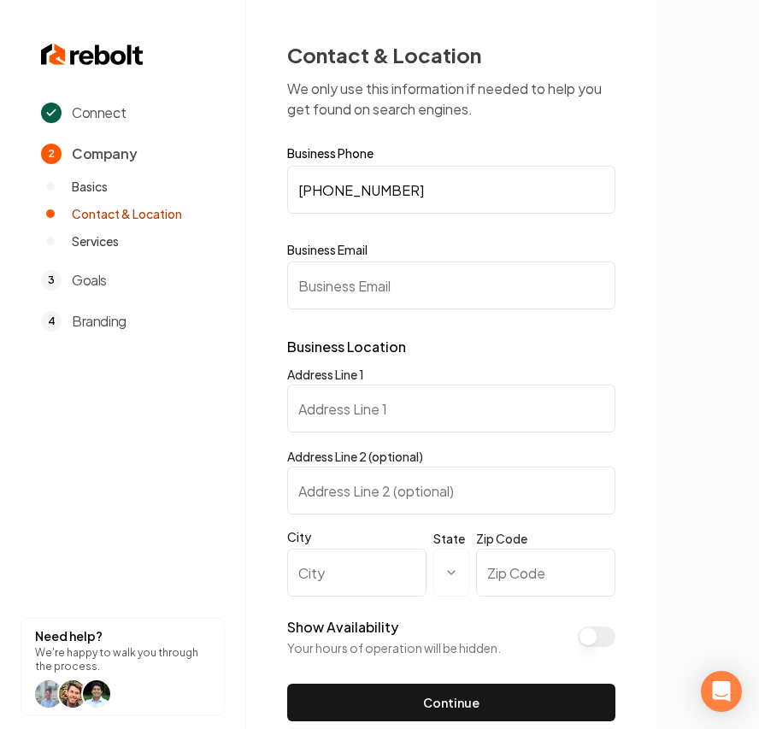
click at [319, 404] on input "Address Line 1" at bounding box center [451, 409] width 328 height 48
paste input "230 Juniper Ave South"
type input "230 Juniper Ave South"
click at [357, 589] on input "City" at bounding box center [356, 573] width 139 height 48
paste input "San Francisco"
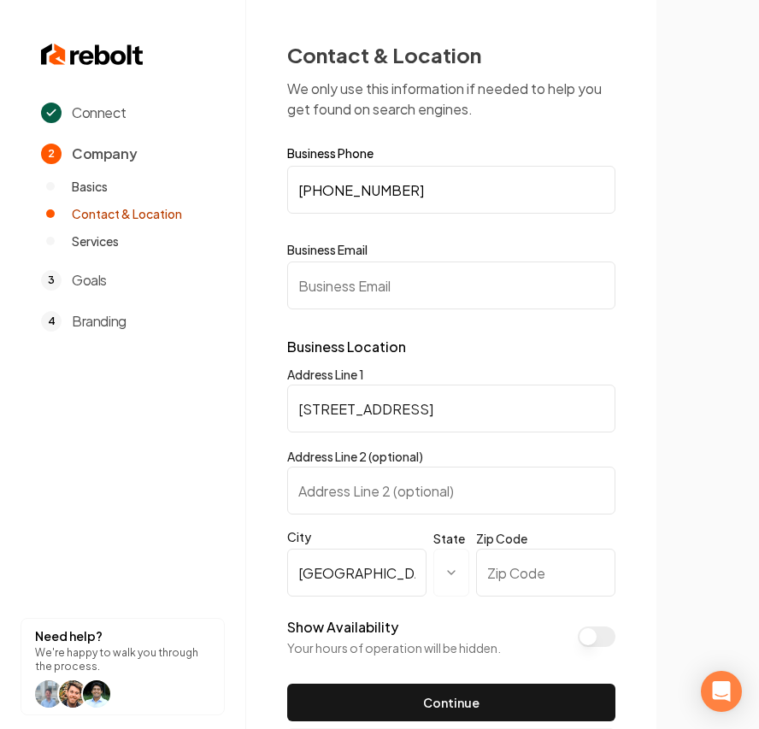
type input "San Francisco"
click at [472, 576] on div "**********" at bounding box center [451, 576] width 328 height 82
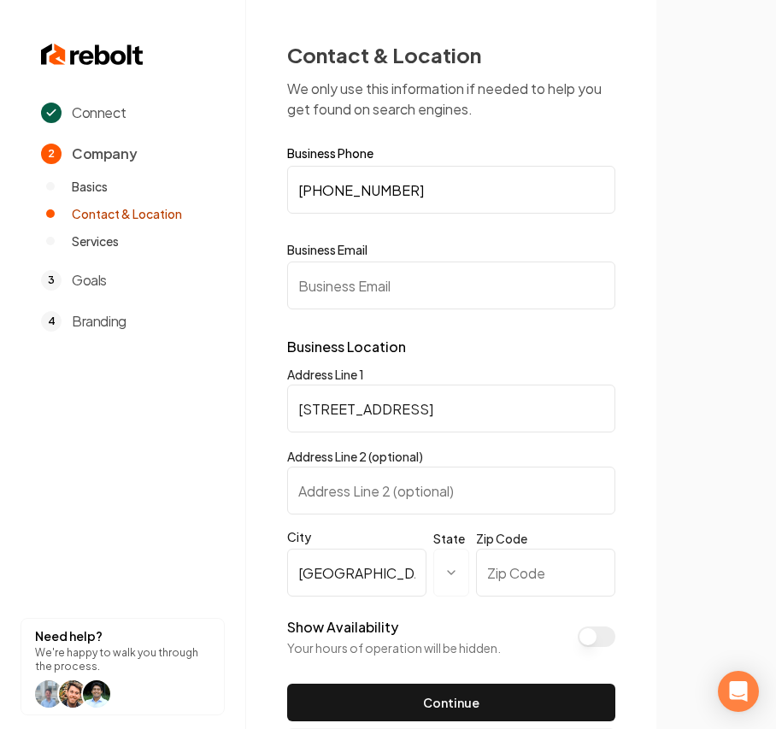
click at [457, 576] on html "**********" at bounding box center [388, 364] width 776 height 729
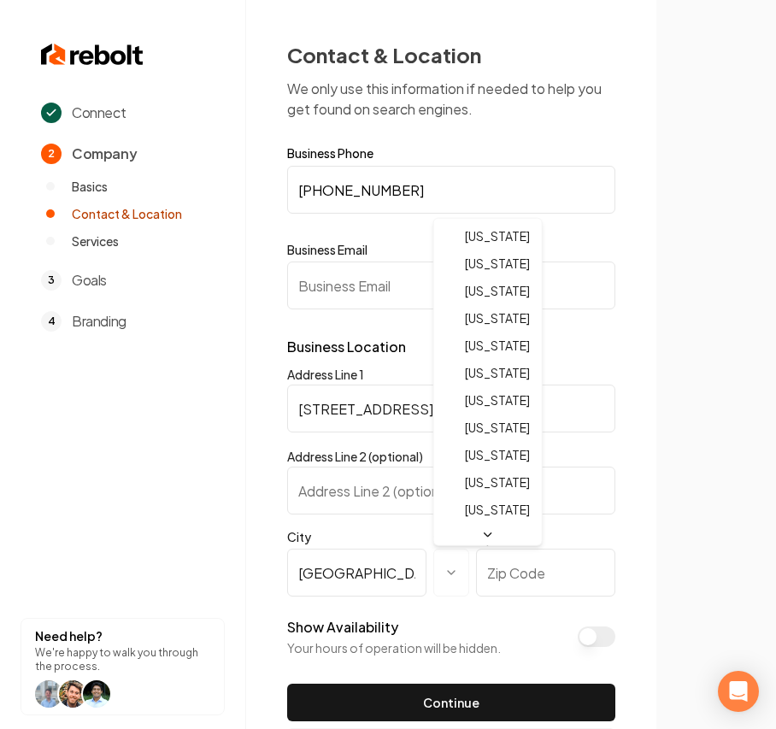
select select "**"
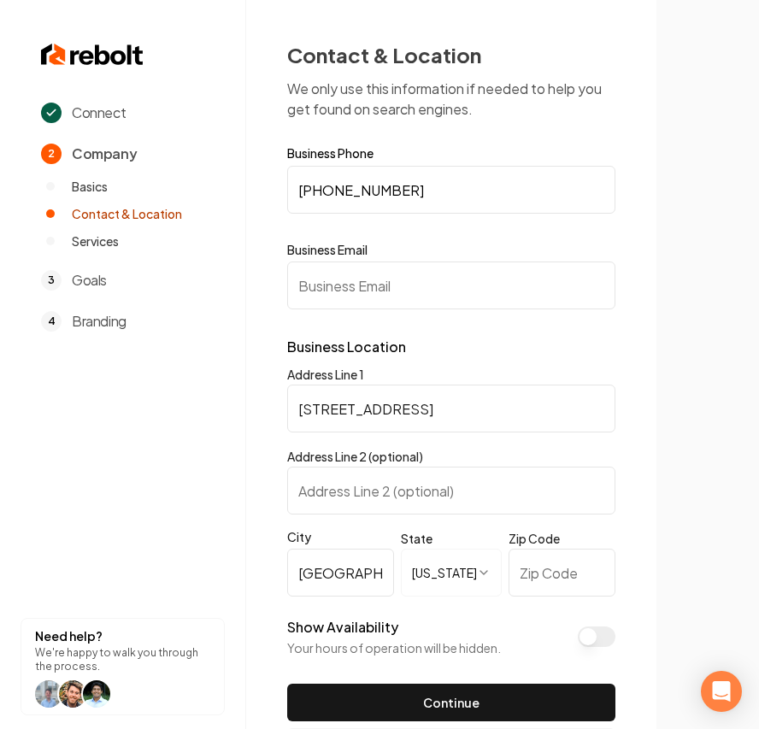
click at [525, 583] on input "Zip Code" at bounding box center [562, 573] width 107 height 48
paste input "94080"
type input "94080"
click at [407, 310] on form "**********" at bounding box center [451, 434] width 328 height 575
click at [400, 286] on input "Business Email" at bounding box center [451, 286] width 328 height 48
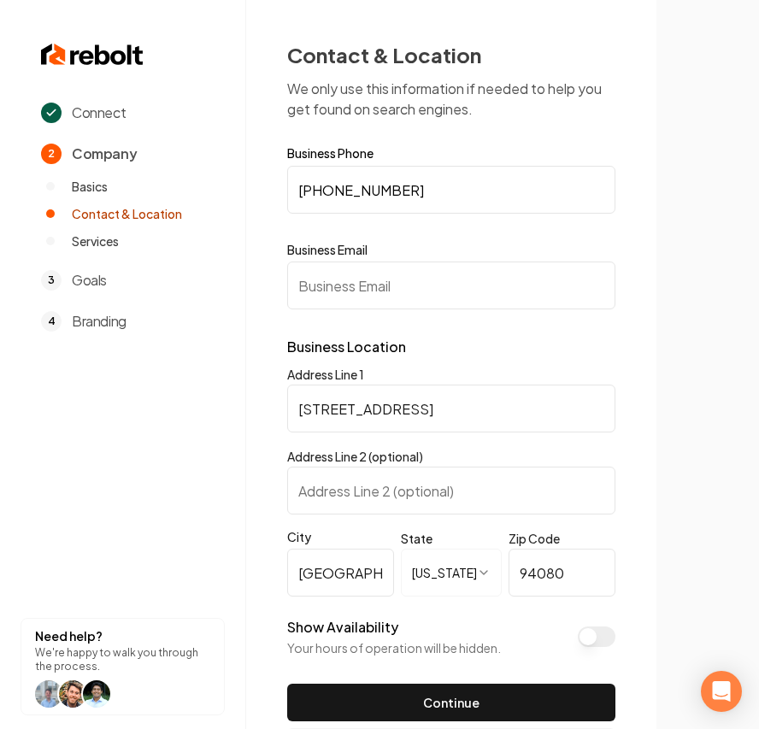
paste input "medranojose824@gmail.com"
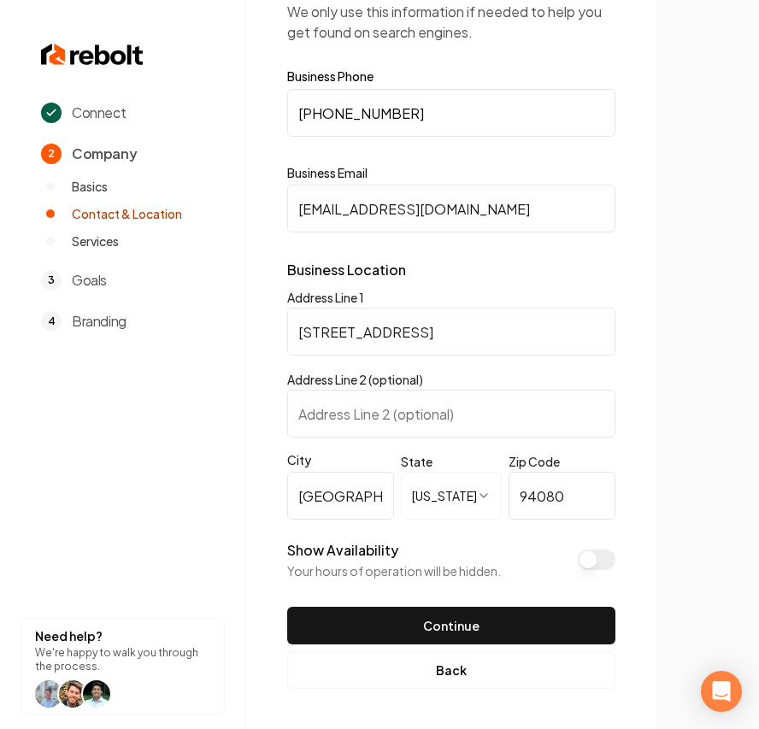
drag, startPoint x: 275, startPoint y: 213, endPoint x: 217, endPoint y: 227, distance: 59.7
click at [226, 221] on div "**********" at bounding box center [379, 287] width 759 height 729
type input "medranojose824@gmail.com"
click at [593, 558] on button "Show Availability" at bounding box center [597, 560] width 38 height 21
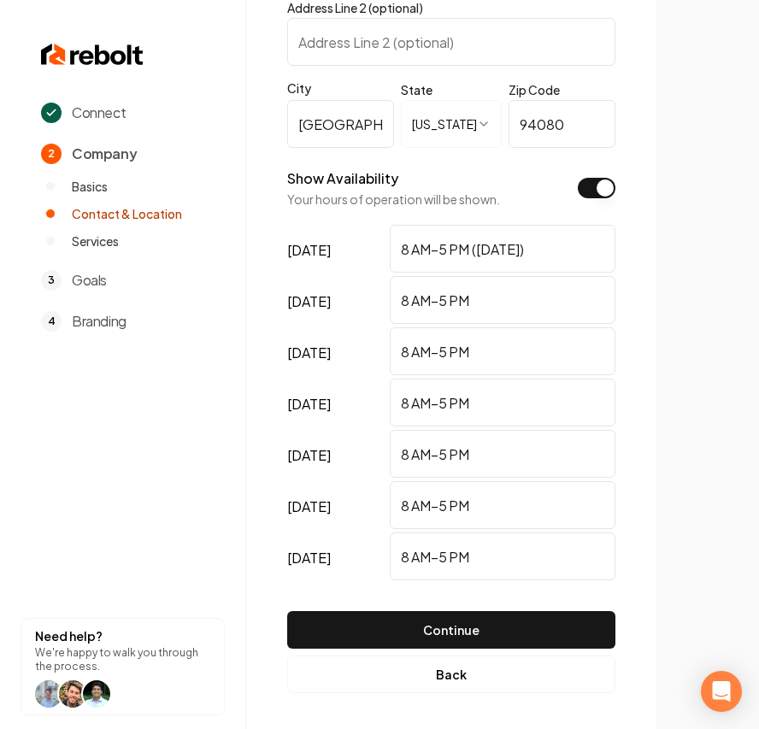
scroll to position [453, 0]
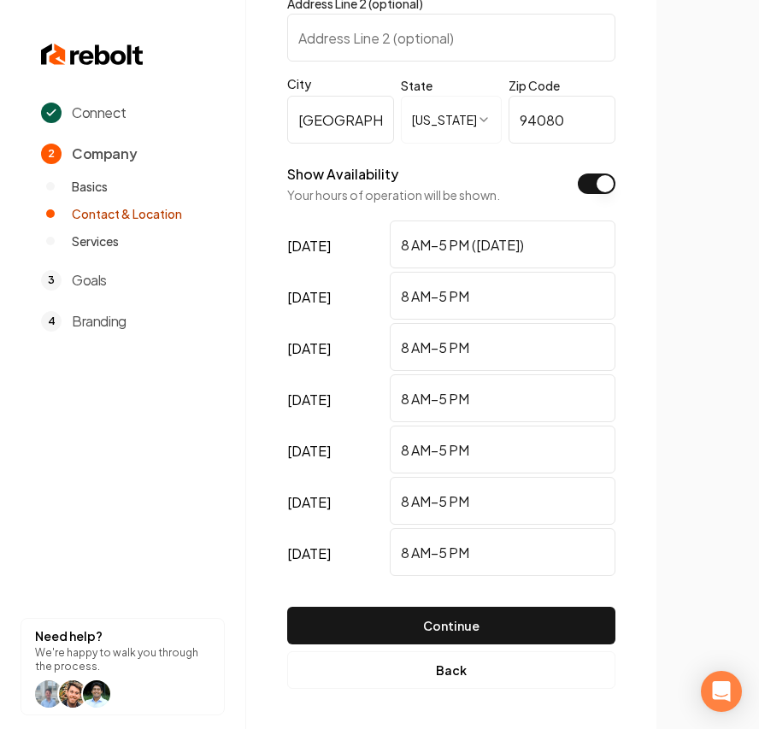
drag, startPoint x: 590, startPoint y: 257, endPoint x: 473, endPoint y: 245, distance: 117.8
click at [473, 245] on input "8 AM–5 PM (Labor Day)" at bounding box center [503, 245] width 226 height 48
type input "8 AM–5 PM"
click at [497, 515] on input "8 AM–5 PM" at bounding box center [503, 501] width 226 height 48
drag, startPoint x: 510, startPoint y: 547, endPoint x: 152, endPoint y: 565, distance: 358.7
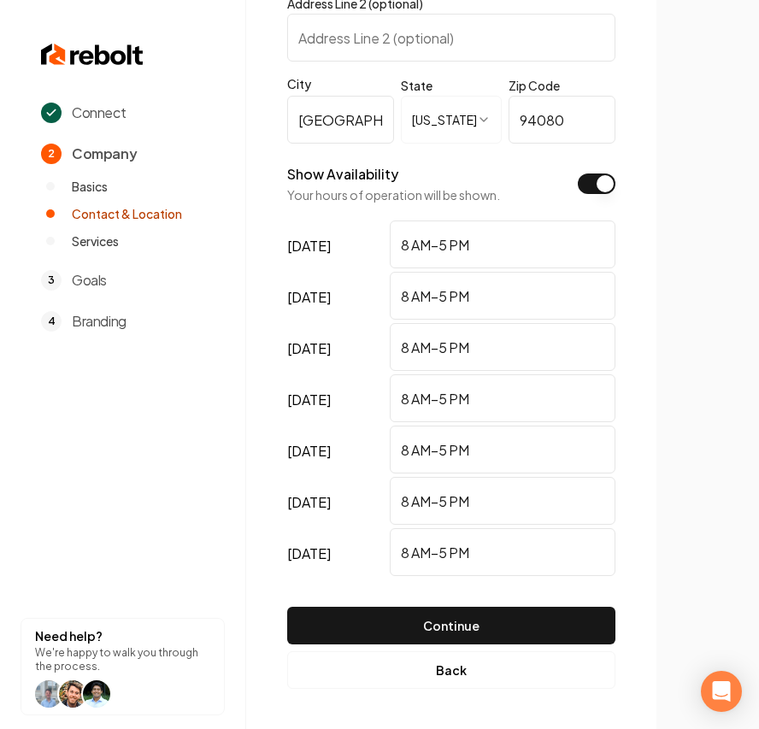
type input "Closed"
drag, startPoint x: 449, startPoint y: 236, endPoint x: 440, endPoint y: 240, distance: 10.3
click at [440, 240] on input "8 AM–5 PM" at bounding box center [503, 245] width 226 height 48
drag, startPoint x: 357, startPoint y: 244, endPoint x: -103, endPoint y: 244, distance: 459.2
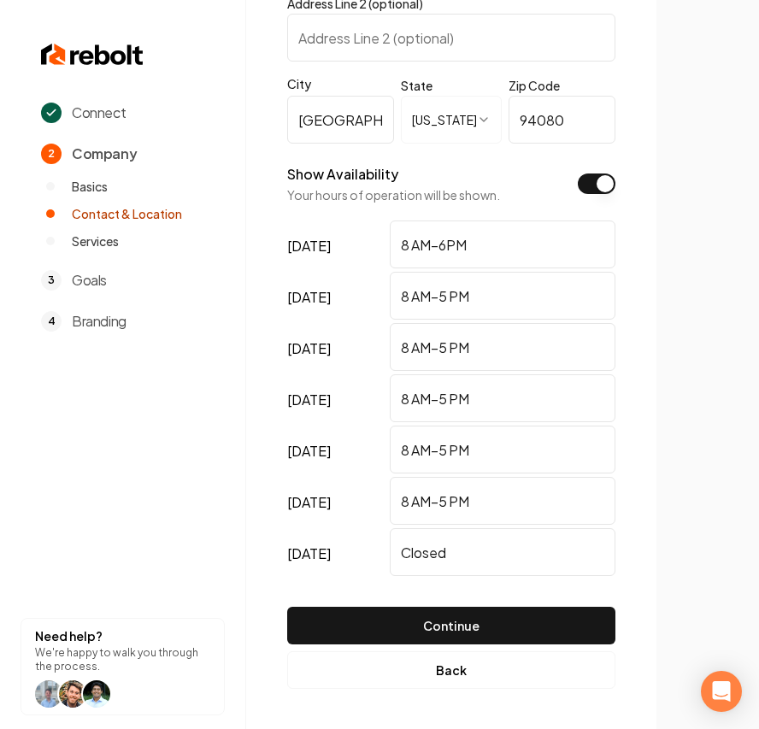
type input "8 AM–6PM"
drag, startPoint x: 274, startPoint y: 270, endPoint x: -157, endPoint y: 224, distance: 434.3
paste input "6"
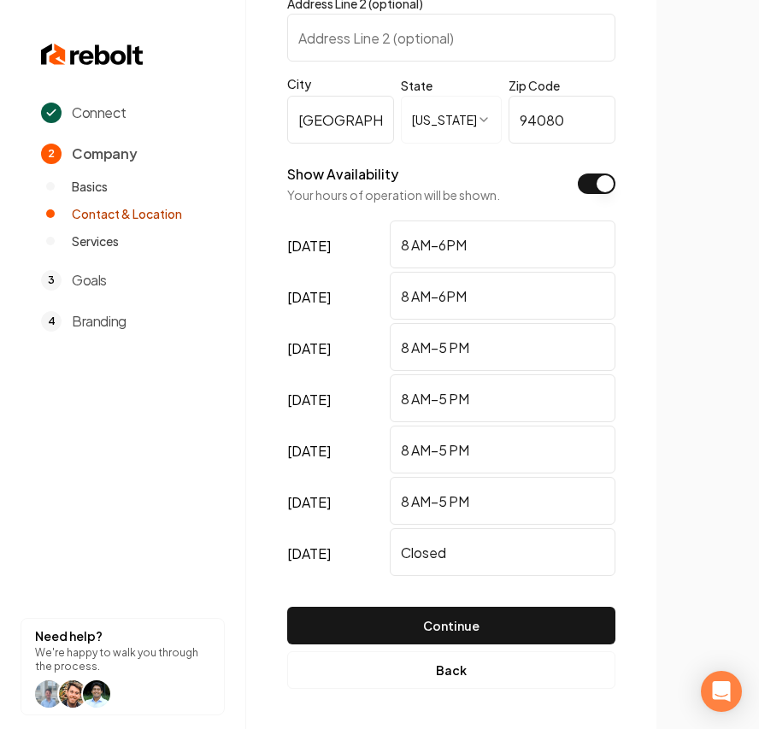
type input "8 AM–6PM"
drag, startPoint x: 345, startPoint y: 347, endPoint x: 175, endPoint y: 347, distance: 170.2
paste input "6"
type input "8 AM–6PM"
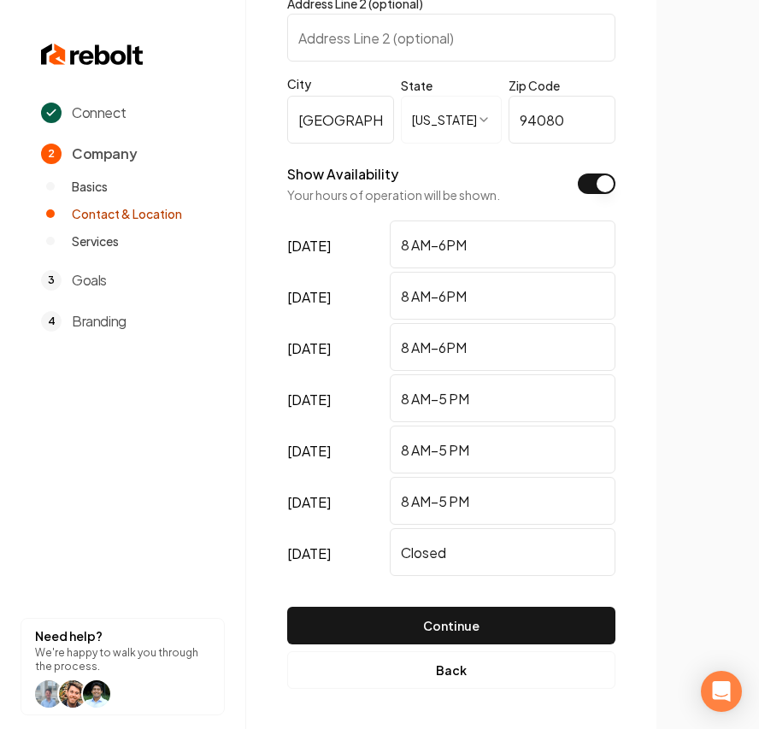
drag, startPoint x: 490, startPoint y: 386, endPoint x: 140, endPoint y: 371, distance: 350.1
paste input "6"
type input "8 AM–6PM"
drag, startPoint x: 518, startPoint y: 442, endPoint x: 475, endPoint y: 469, distance: 50.8
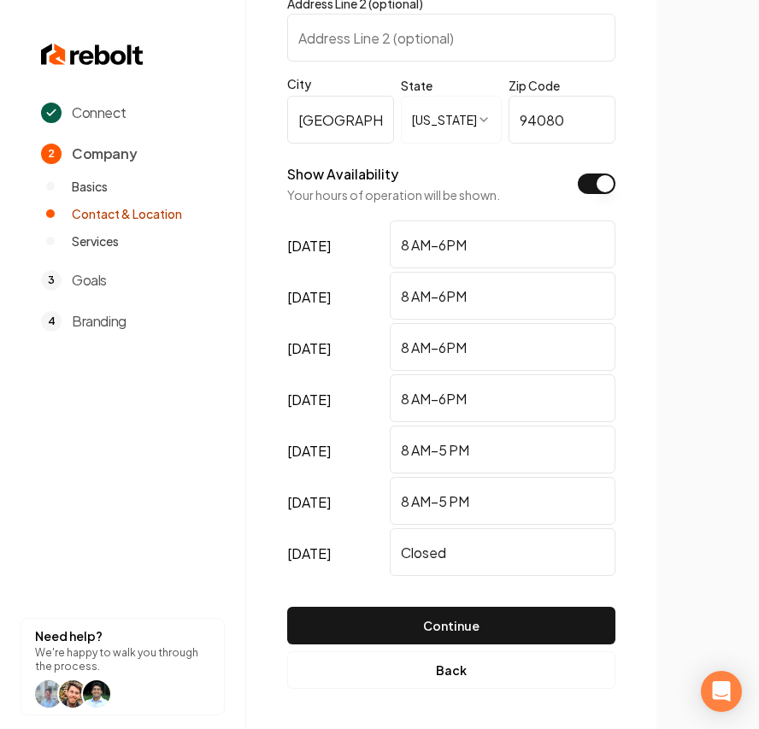
click at [257, 445] on div "**********" at bounding box center [451, 138] width 410 height 1183
paste input "6"
type input "8 AM–6PM"
paste input "6"
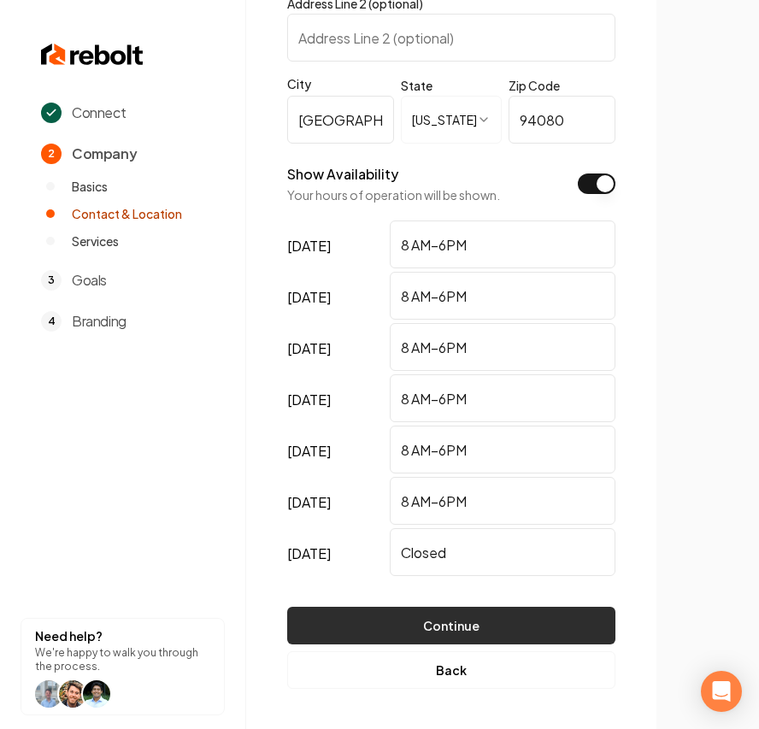
type input "8 AM–6PM"
click at [501, 634] on button "Continue" at bounding box center [451, 626] width 328 height 38
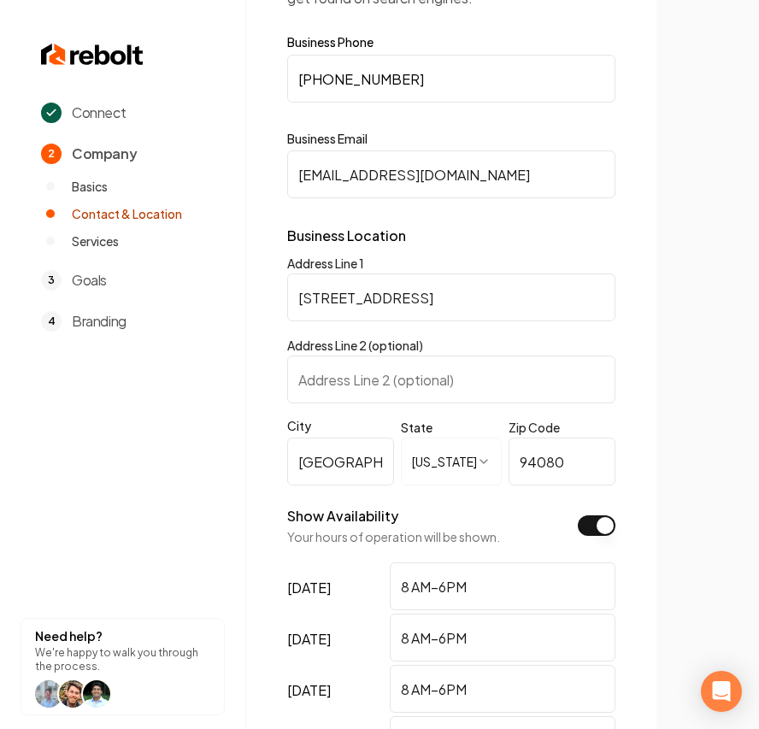
scroll to position [0, 0]
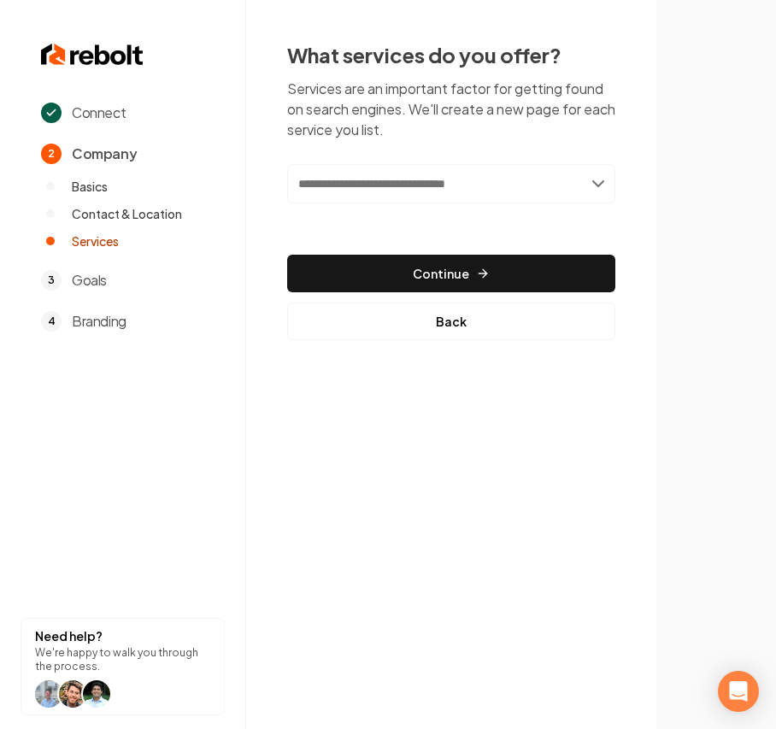
click at [460, 186] on input "text" at bounding box center [451, 183] width 328 height 39
paste input "**********"
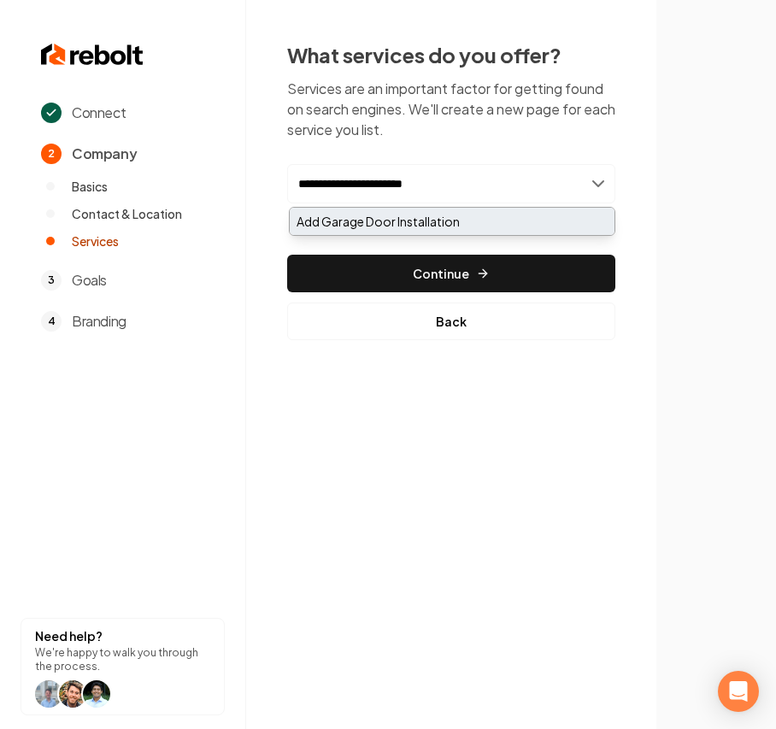
type input "**********"
click at [424, 224] on div "Add Garage Door Installation" at bounding box center [452, 221] width 325 height 27
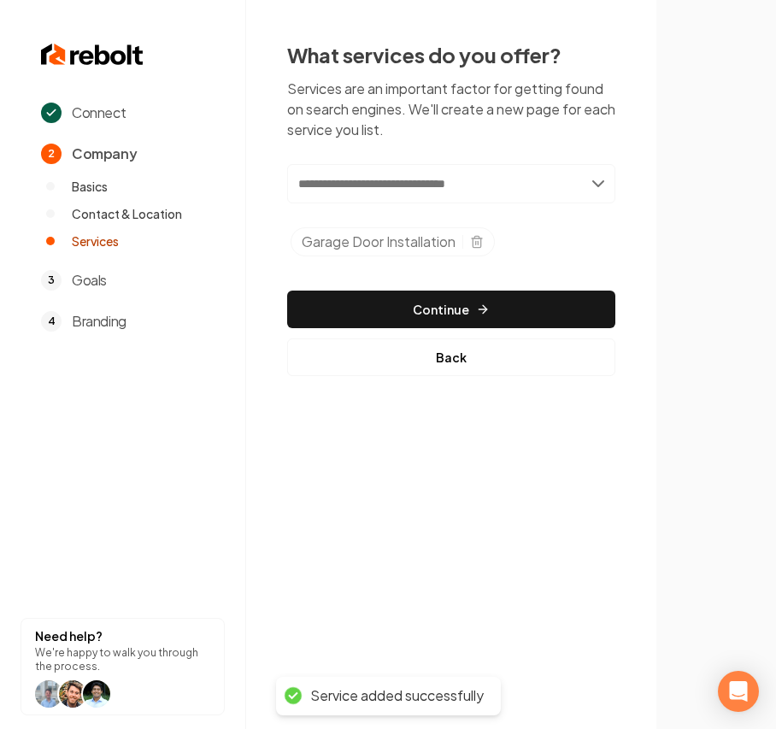
click at [404, 168] on input "text" at bounding box center [451, 183] width 328 height 39
paste input "**********"
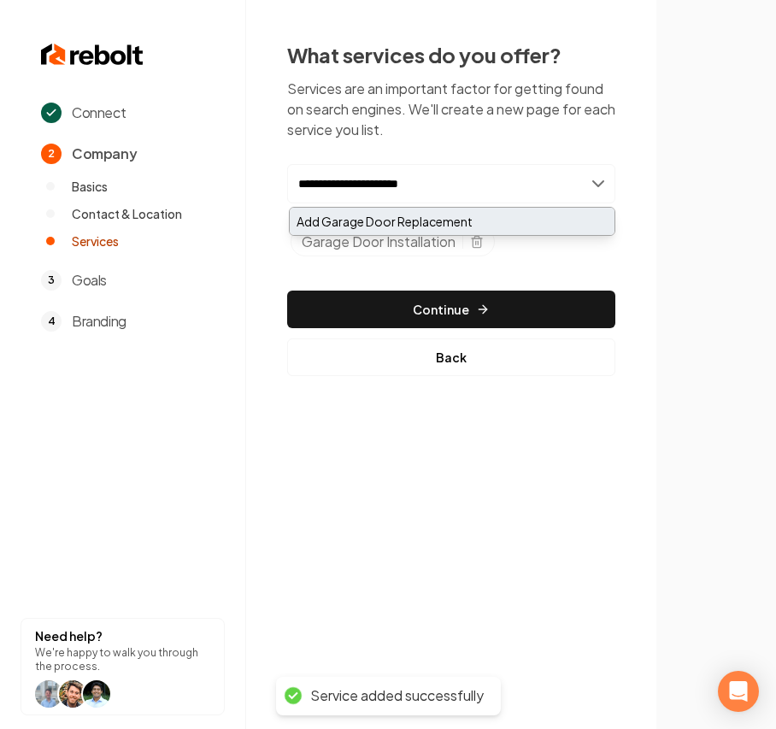
type input "**********"
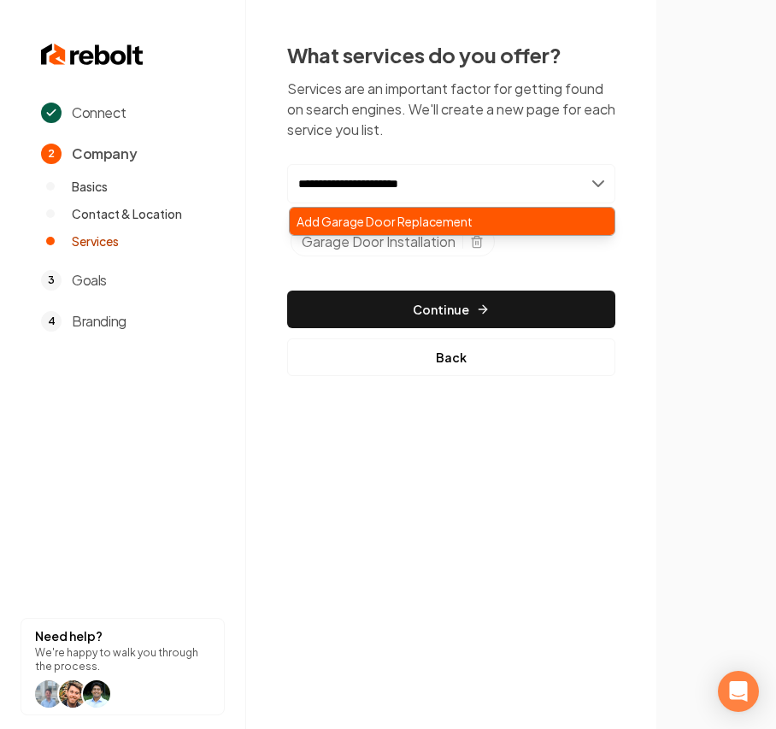
click at [342, 215] on div "Add Garage Door Replacement" at bounding box center [452, 221] width 325 height 27
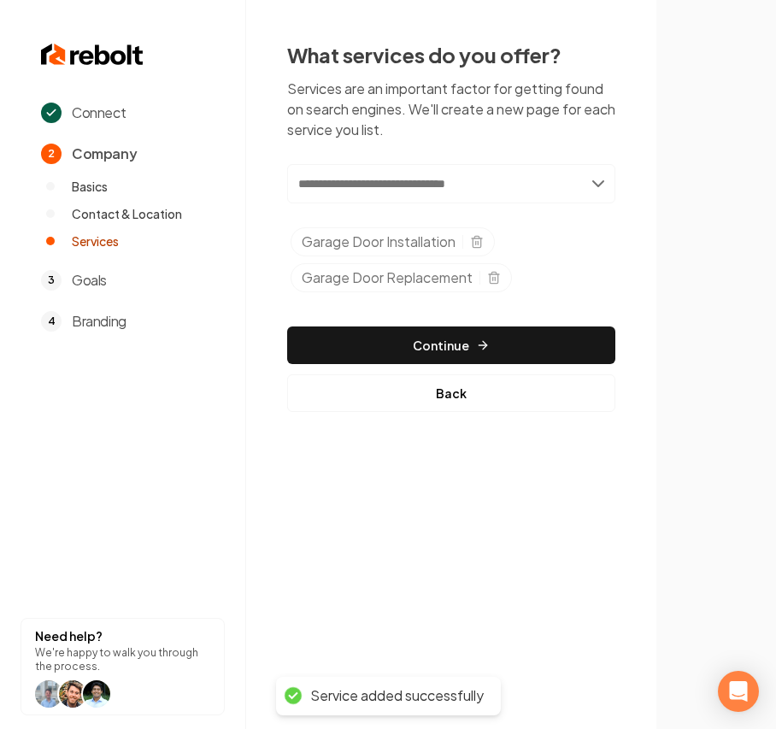
click at [404, 186] on input "text" at bounding box center [451, 183] width 328 height 39
paste input "**********"
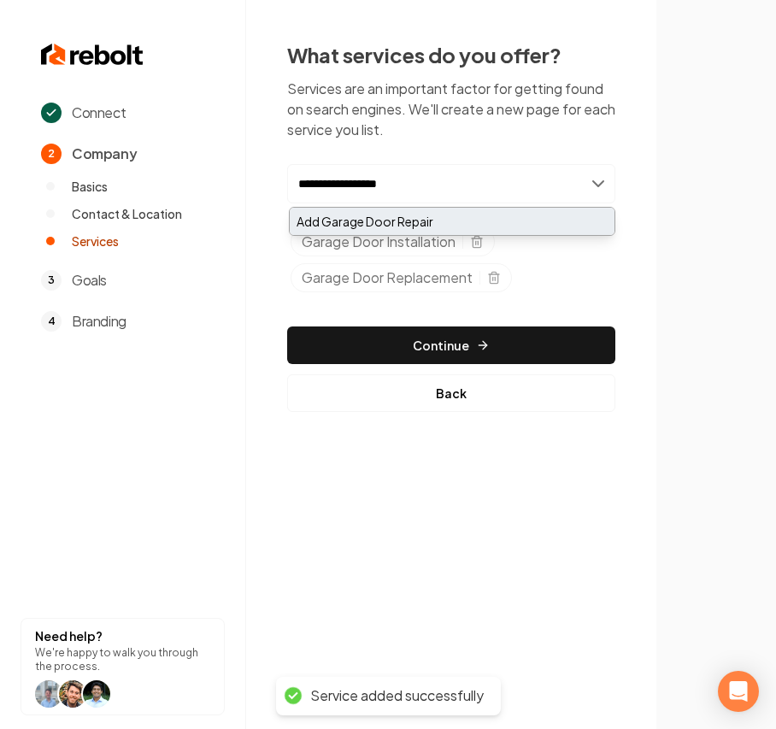
type input "**********"
click at [371, 217] on div "Add Garage Door Repair" at bounding box center [452, 221] width 325 height 27
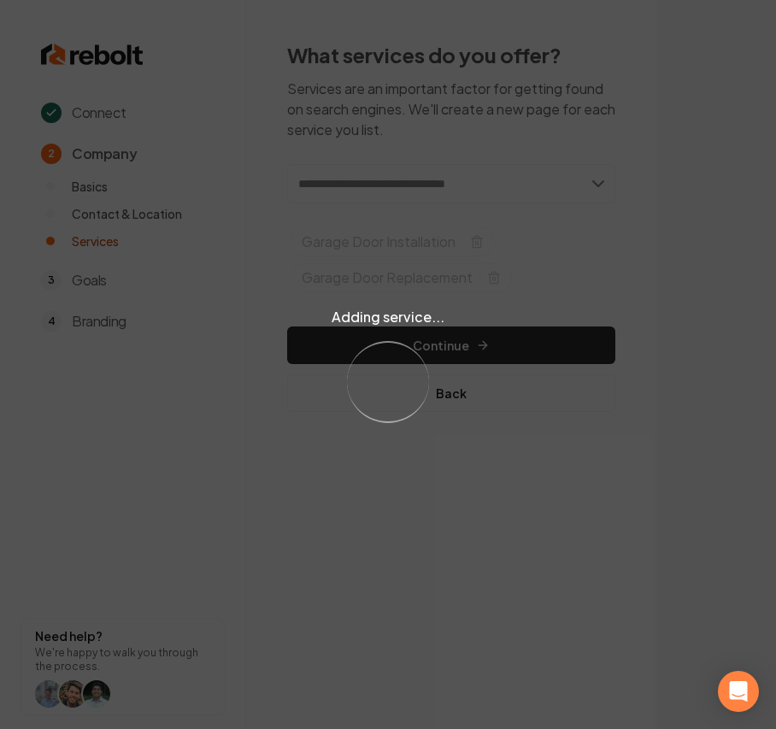
drag, startPoint x: 647, startPoint y: 542, endPoint x: 510, endPoint y: 451, distance: 164.8
click at [647, 542] on div "Adding service... Loading..." at bounding box center [388, 364] width 776 height 729
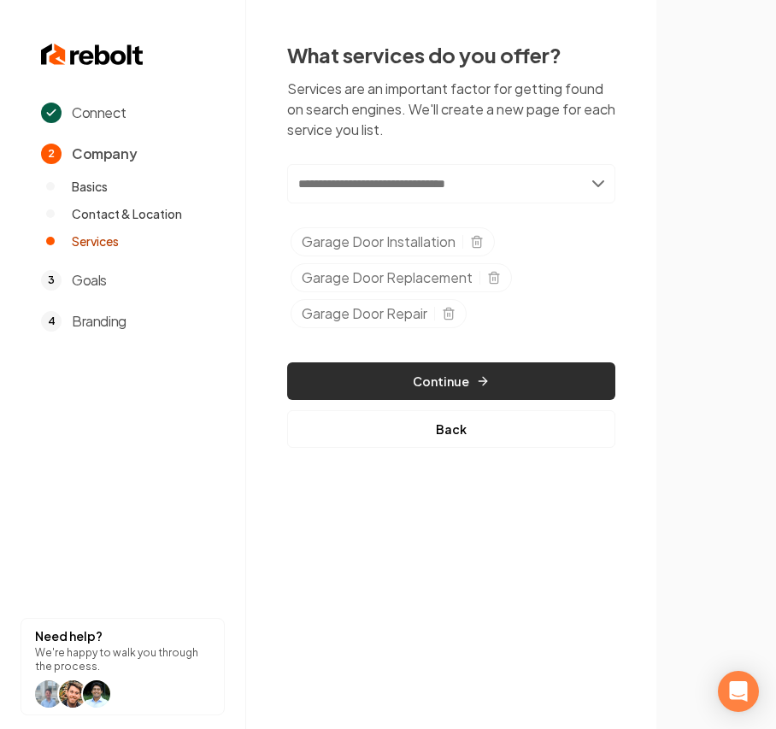
click at [327, 369] on button "Continue" at bounding box center [451, 382] width 328 height 38
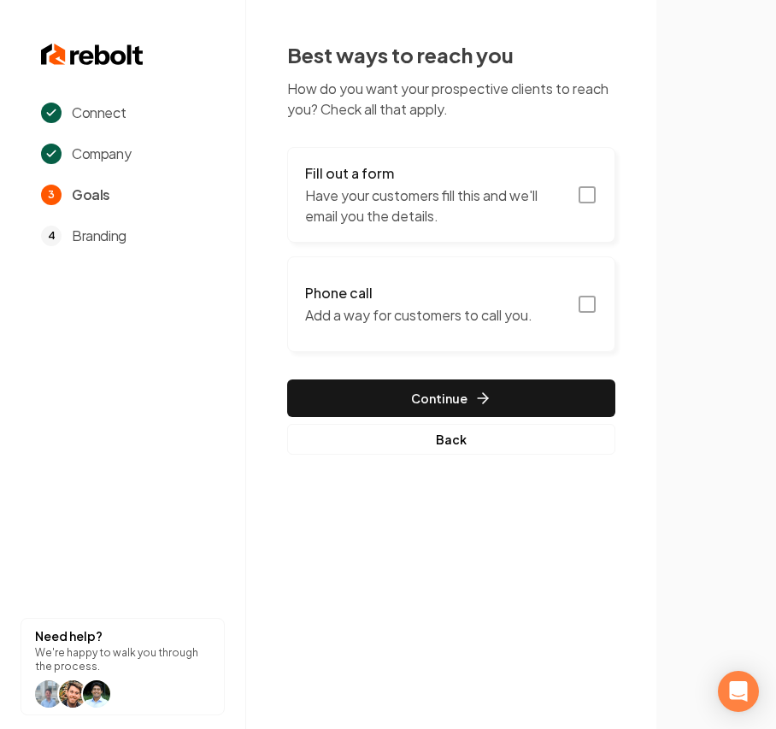
click at [411, 214] on p "Have your customers fill this and we'll email you the details." at bounding box center [436, 206] width 262 height 41
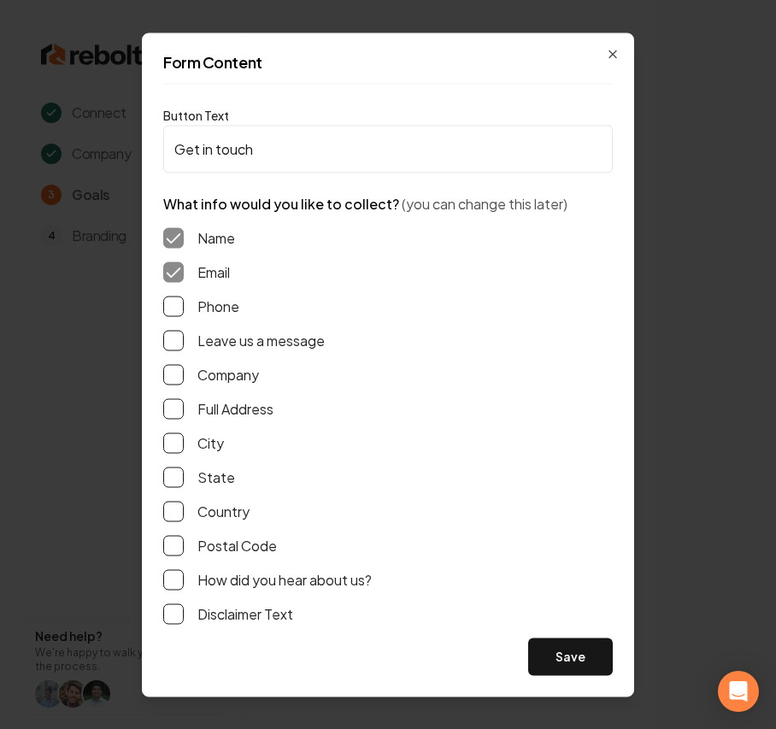
click at [217, 299] on label "Phone" at bounding box center [219, 306] width 42 height 21
click at [184, 299] on button "Phone" at bounding box center [173, 306] width 21 height 21
click at [207, 337] on label "Leave us a message" at bounding box center [261, 340] width 127 height 21
click at [184, 337] on button "Leave us a message" at bounding box center [173, 340] width 21 height 21
click at [556, 650] on button "Save" at bounding box center [570, 657] width 85 height 38
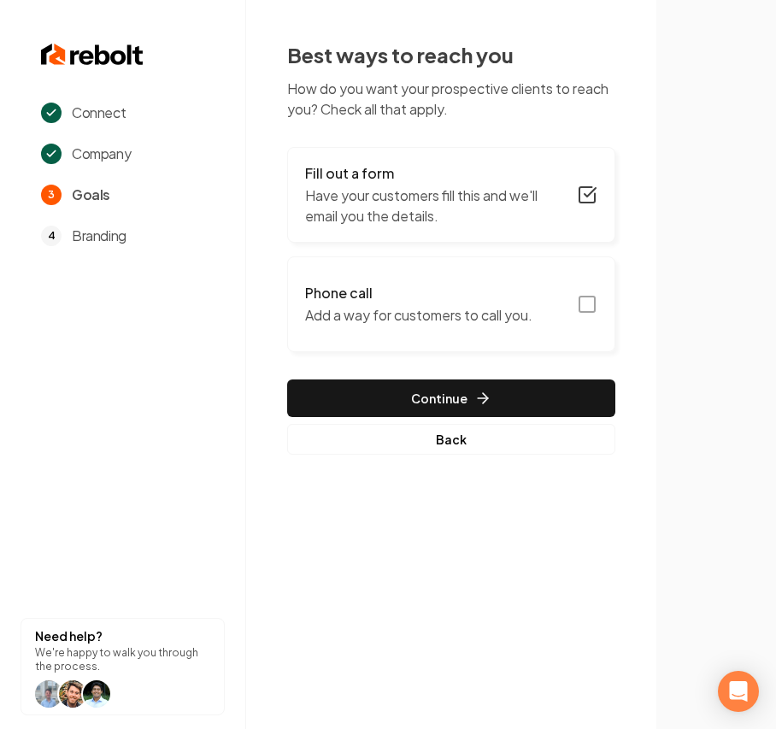
click at [424, 309] on p "Add a way for customers to call you." at bounding box center [418, 315] width 227 height 21
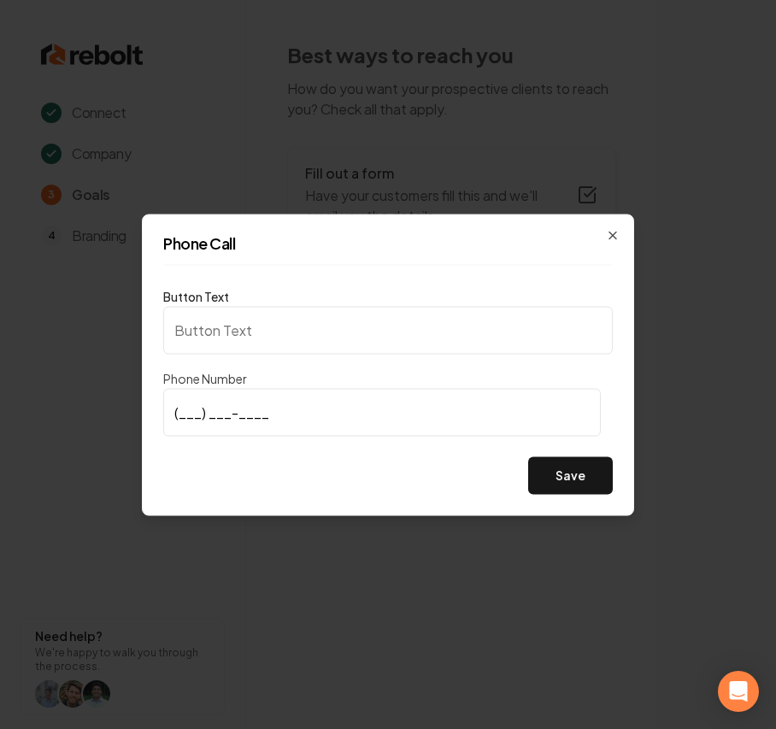
type input "Call us"
type input "(415) 879-5951"
click at [593, 469] on button "Save" at bounding box center [570, 476] width 85 height 38
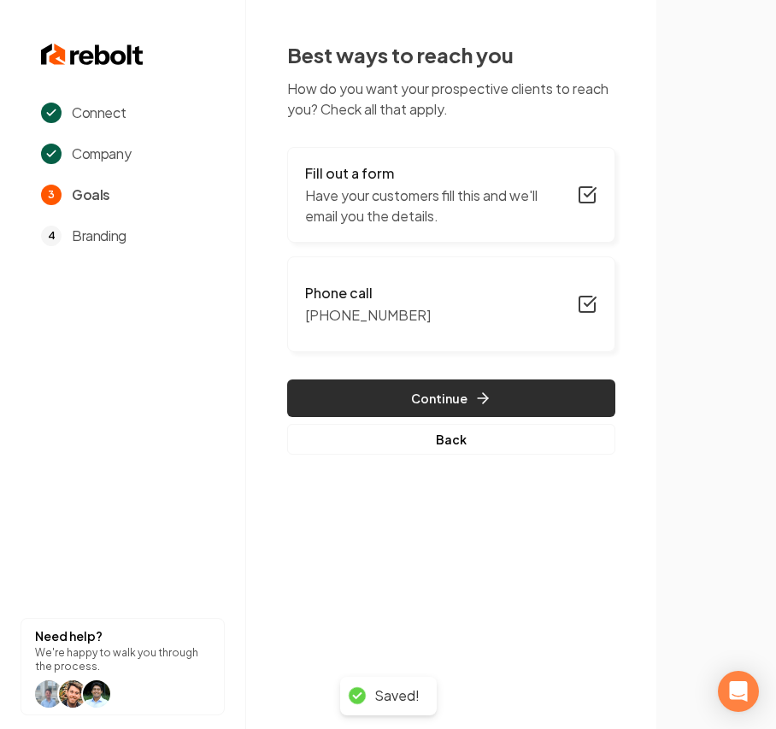
click at [397, 398] on button "Continue" at bounding box center [451, 399] width 328 height 38
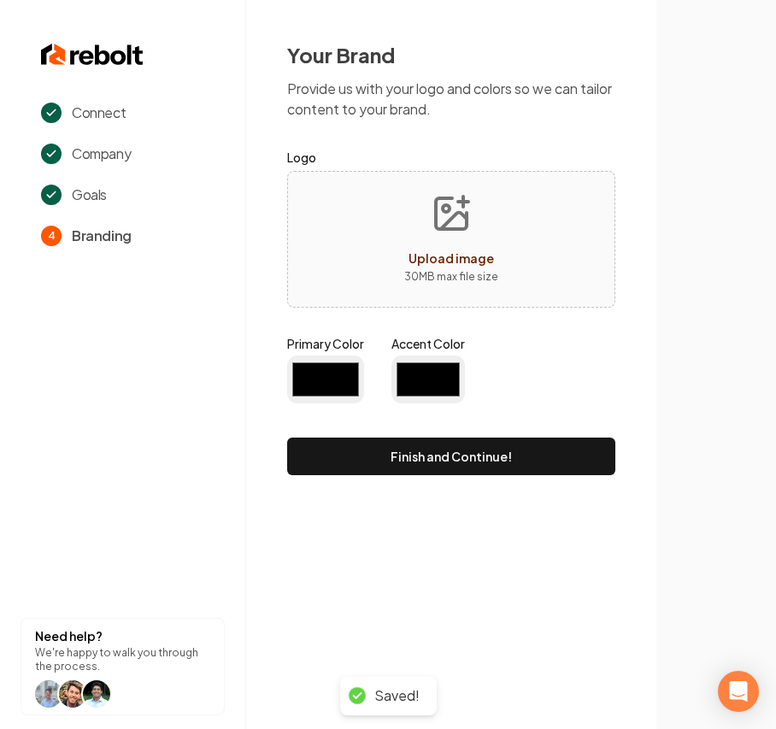
click at [451, 229] on icon "Upload image" at bounding box center [451, 213] width 31 height 31
type input "#194d33"
type input "#70be00"
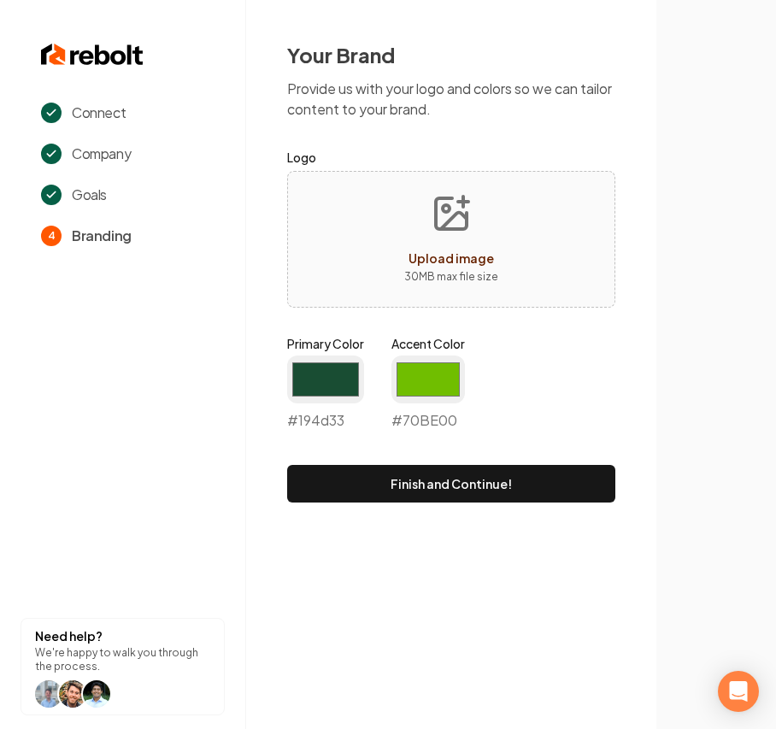
type input "**********"
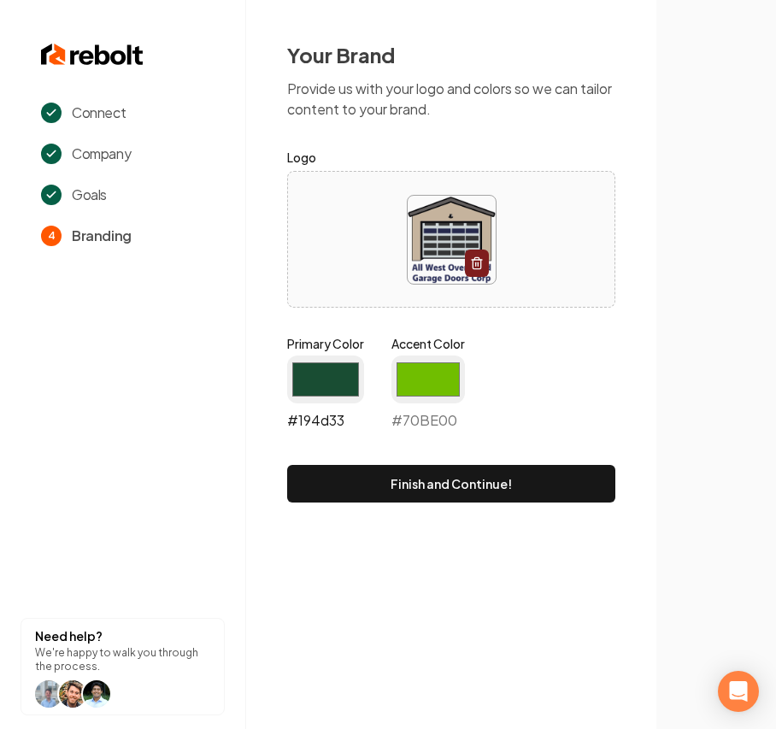
click at [325, 385] on input "#194d33" at bounding box center [325, 380] width 77 height 48
type input "#252d5f"
click at [445, 393] on input "#70be00" at bounding box center [429, 380] width 74 height 48
type input "#d4bca7"
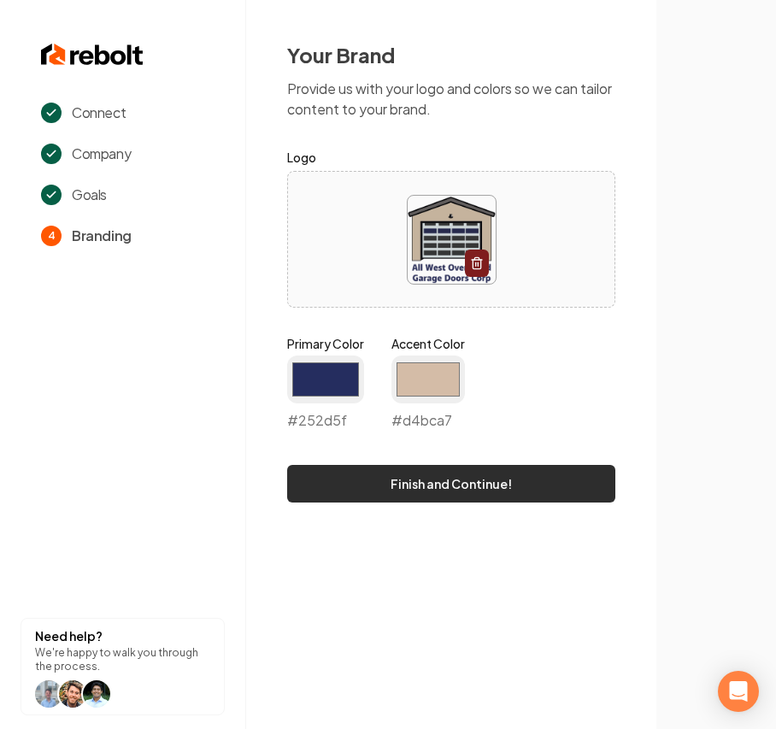
click at [366, 475] on button "Finish and Continue!" at bounding box center [451, 484] width 328 height 38
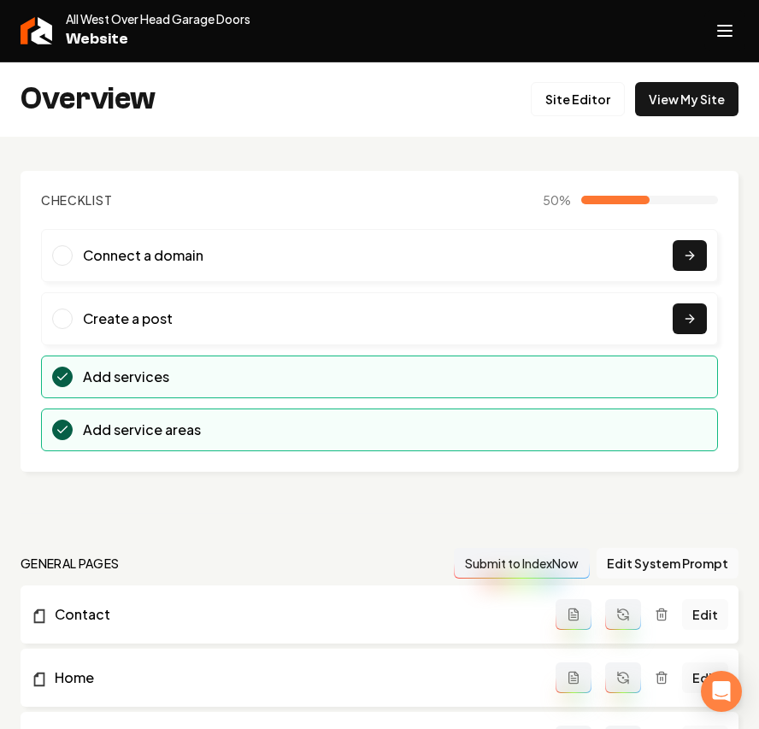
click at [725, 43] on icon "Open navigation menu" at bounding box center [725, 30] width 21 height 27
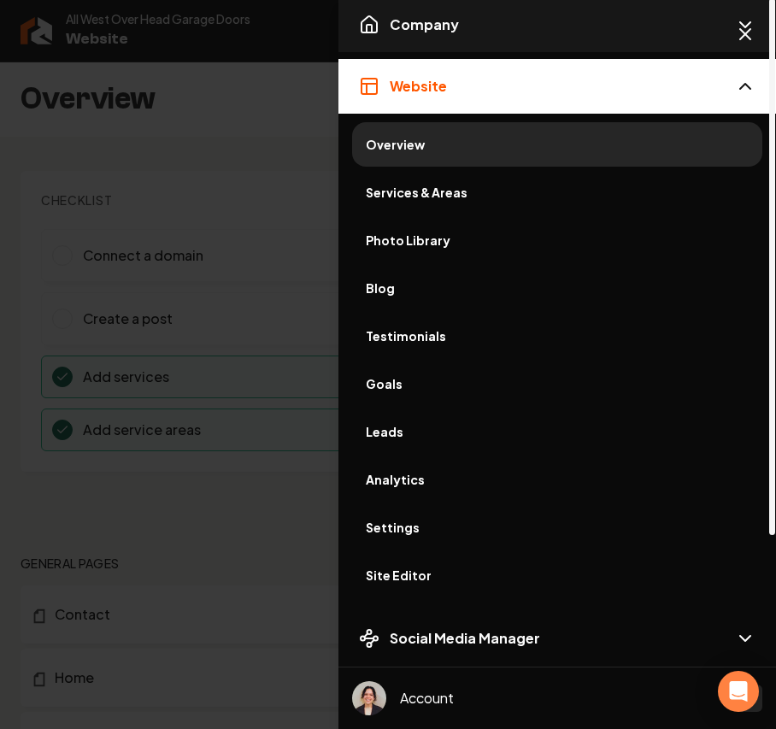
click at [443, 22] on span "Company" at bounding box center [424, 25] width 69 height 21
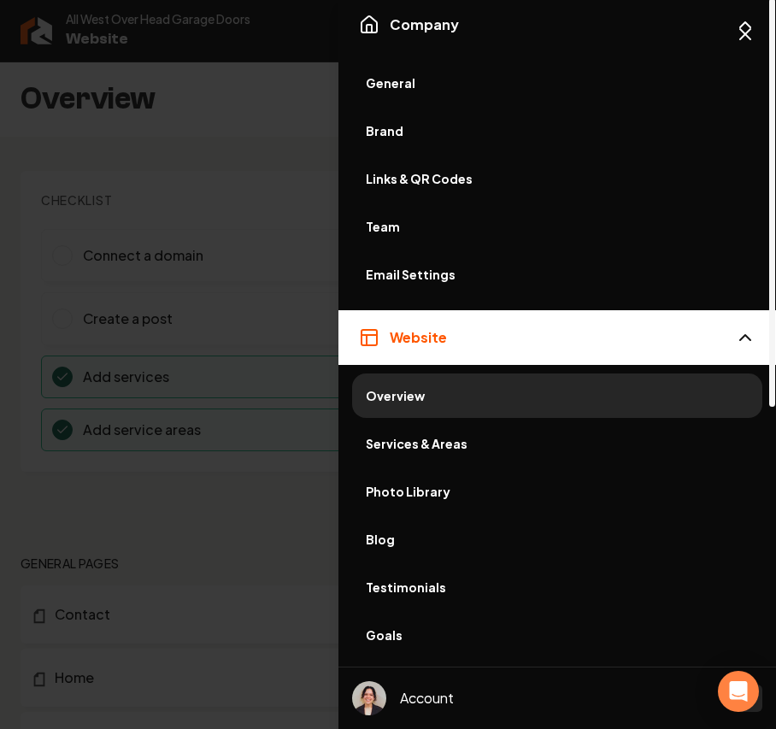
click at [407, 76] on span "General" at bounding box center [557, 82] width 383 height 17
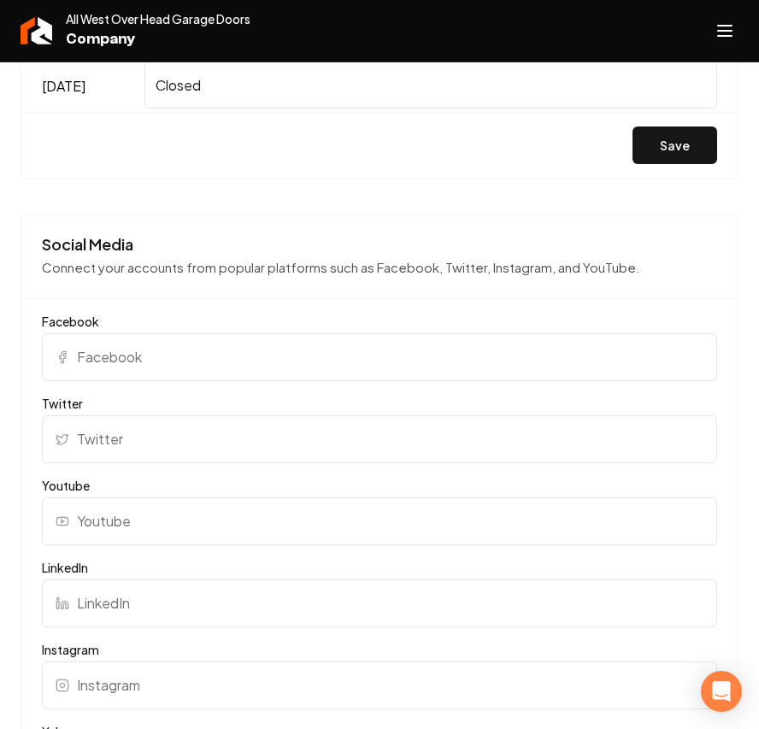
scroll to position [1824, 0]
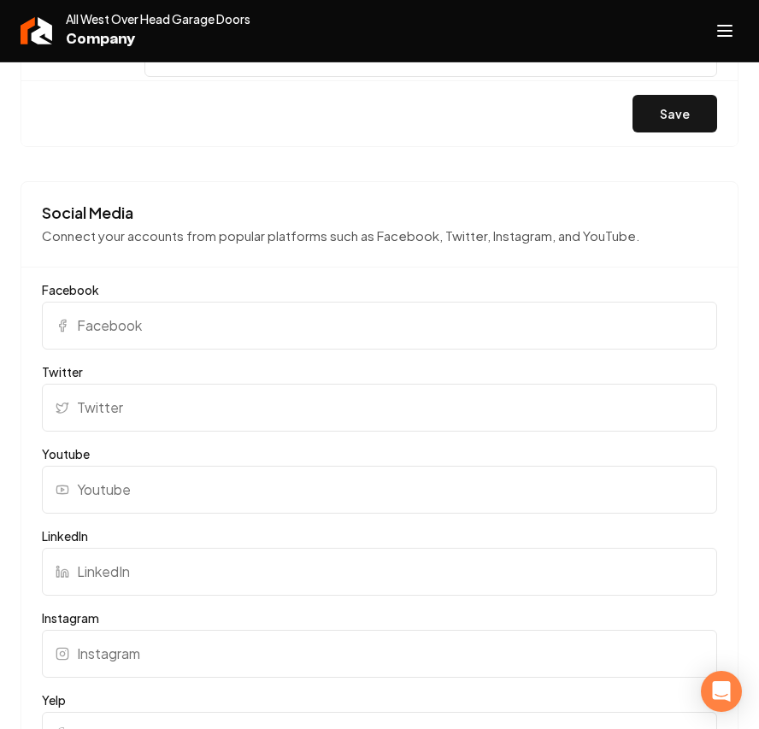
drag, startPoint x: 161, startPoint y: 356, endPoint x: 161, endPoint y: 346, distance: 9.4
click at [161, 356] on form "Facebook Twitter Youtube LinkedIn Instagram Yelp TikTok Pinterest Nextdoor Bett…" at bounding box center [380, 738] width 676 height 914
click at [159, 340] on input "Facebook" at bounding box center [380, 326] width 676 height 48
paste input "https://web.archive.org/web/20250317151345/https://www.facebook.com/allwestgara…"
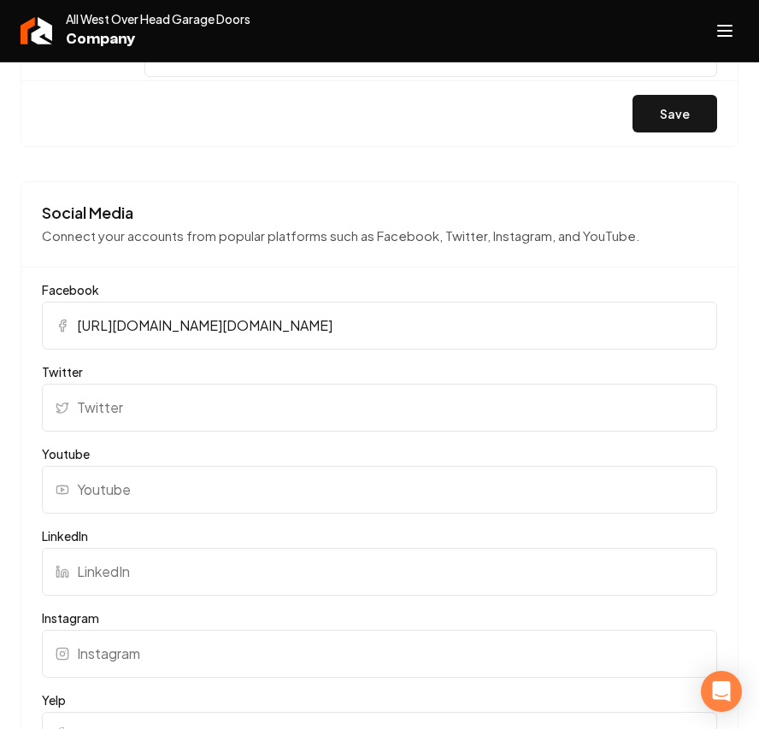
click at [386, 323] on input "https://web.archive.org/web/20250317151345/https://www.facebook.com/allwestgara…" at bounding box center [380, 326] width 676 height 48
drag, startPoint x: 386, startPoint y: 323, endPoint x: -575, endPoint y: 370, distance: 962.3
type input "https://www.facebook.com/allwestgaragedoors"
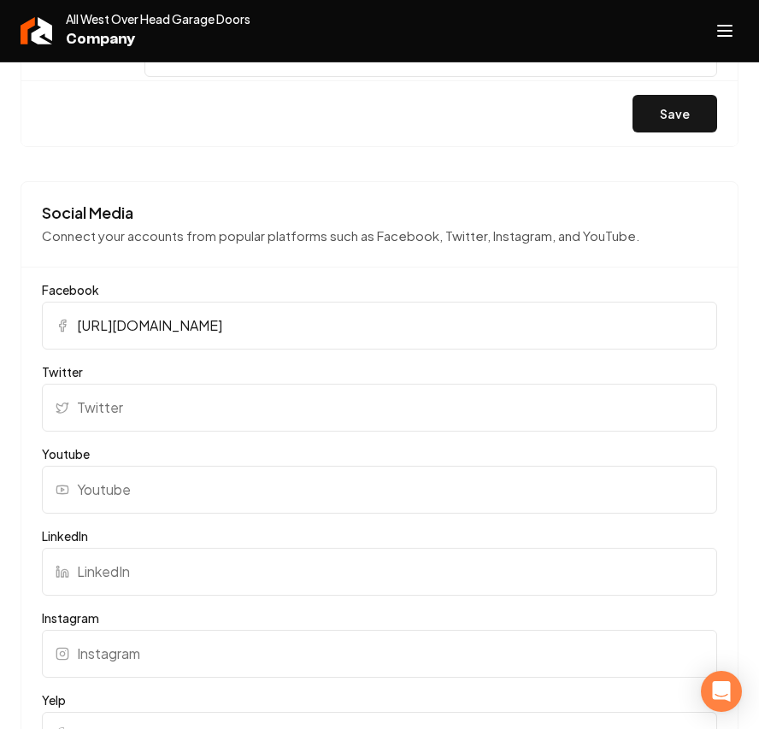
scroll to position [1938, 0]
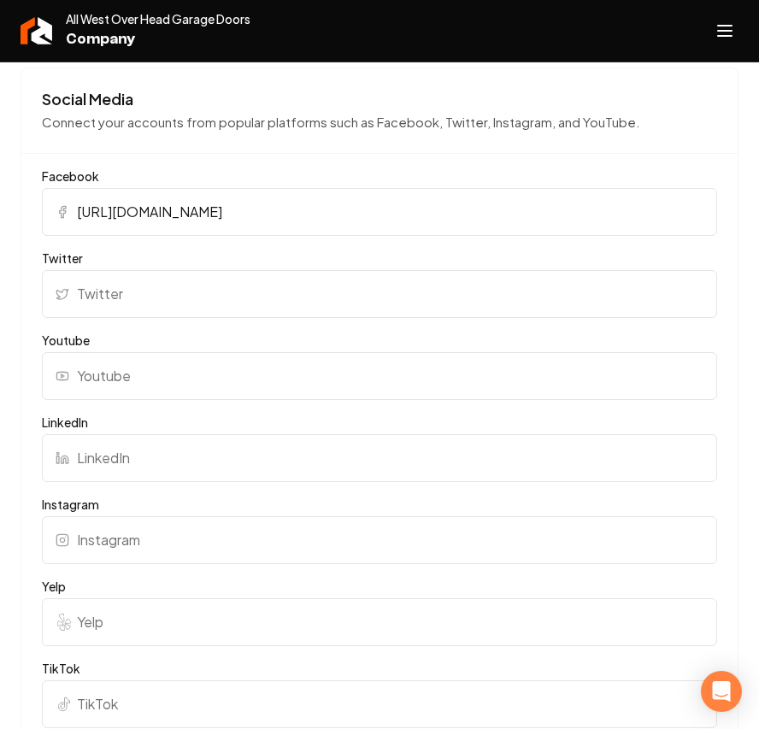
click at [86, 534] on input "Instagram" at bounding box center [380, 540] width 676 height 48
paste input "https://web.archive.org/web/20250317151345/https://www.instagram.com/allwest_ga…"
drag, startPoint x: 619, startPoint y: 554, endPoint x: 49, endPoint y: 520, distance: 571.4
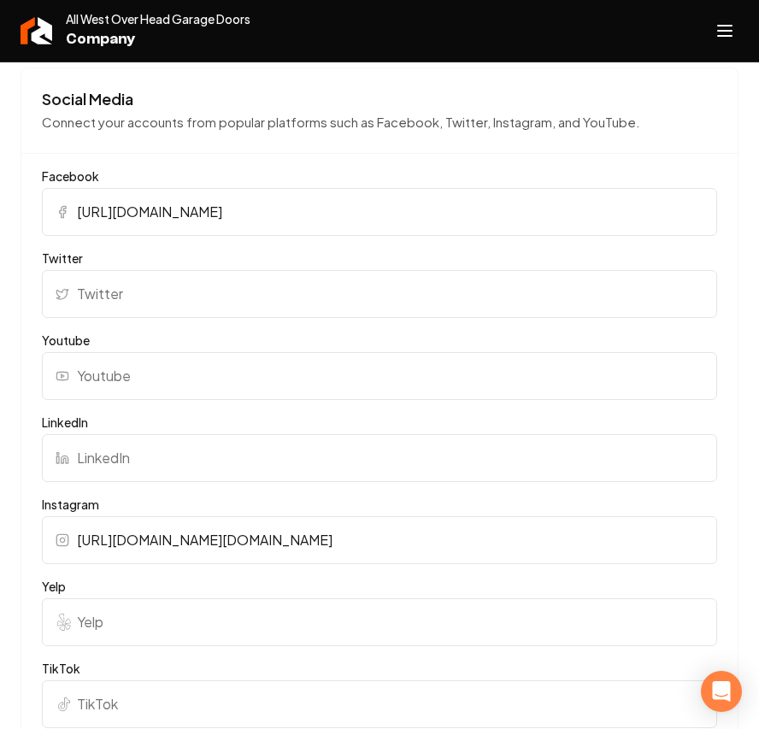
click at [158, 531] on input "https://web.archive.org/web/20250317151345/https://www.instagram.com/allwest_ga…" at bounding box center [380, 540] width 676 height 48
click at [398, 548] on input "https://web.archive.org/web/20250317151345/https://www.instagram.com/allwest_ga…" at bounding box center [380, 540] width 676 height 48
click at [409, 544] on input "https://web.archive.org/web/20250317151345/https://www.instagram.com/allwest_ga…" at bounding box center [380, 540] width 676 height 48
drag, startPoint x: 385, startPoint y: 541, endPoint x: -293, endPoint y: 527, distance: 678.2
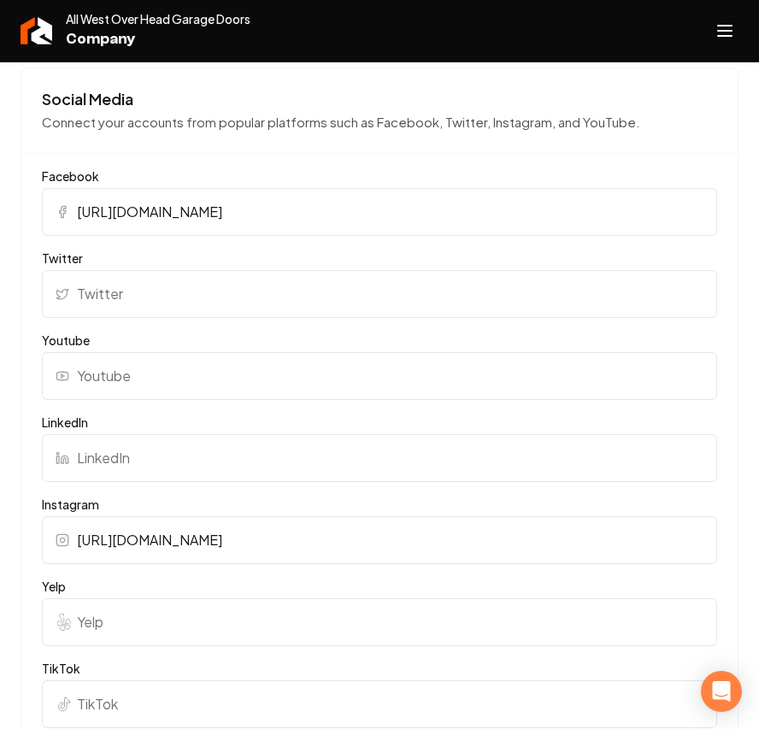
type input "https://www.instagram.com/allwest_garagedoors/?fbclid=IwAR3Iv-R806zLBUn-s-PWRm4…"
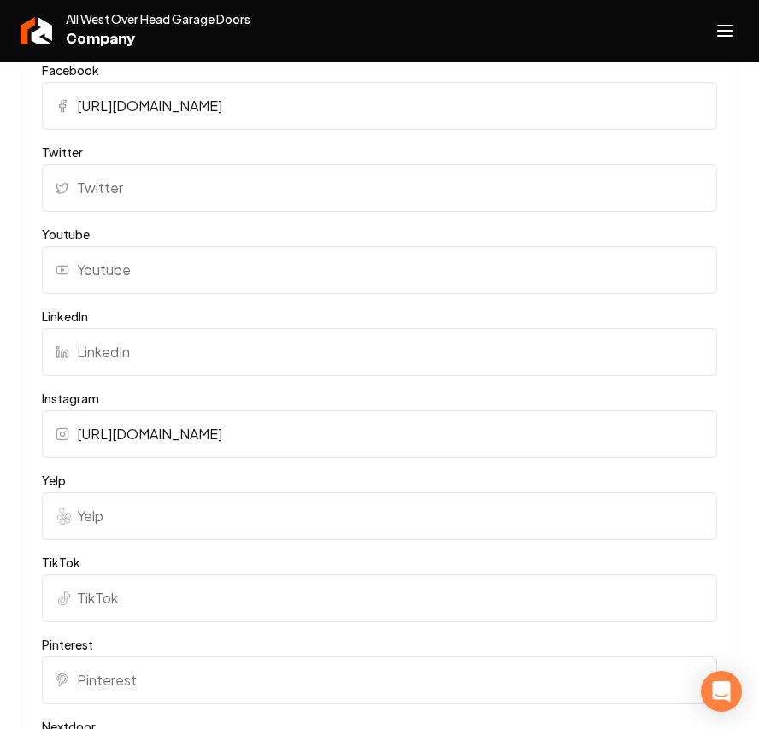
scroll to position [2166, 0]
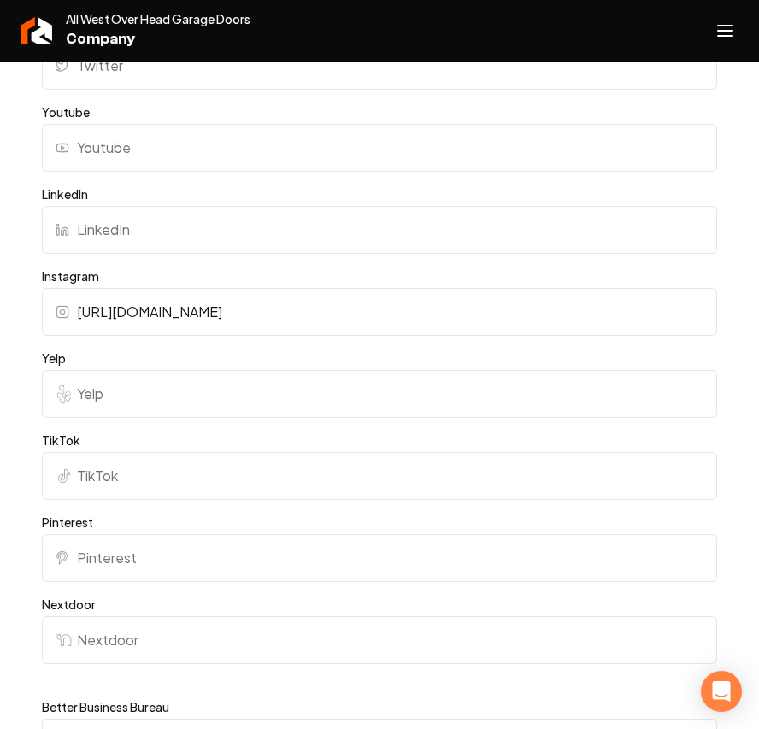
click at [121, 398] on input "Yelp" at bounding box center [380, 394] width 676 height 48
paste input "https://web.archive.org/web/20250317151345/https://www.yelp.com/biz/all-west-ov…"
drag, startPoint x: 162, startPoint y: 393, endPoint x: -352, endPoint y: 397, distance: 513.9
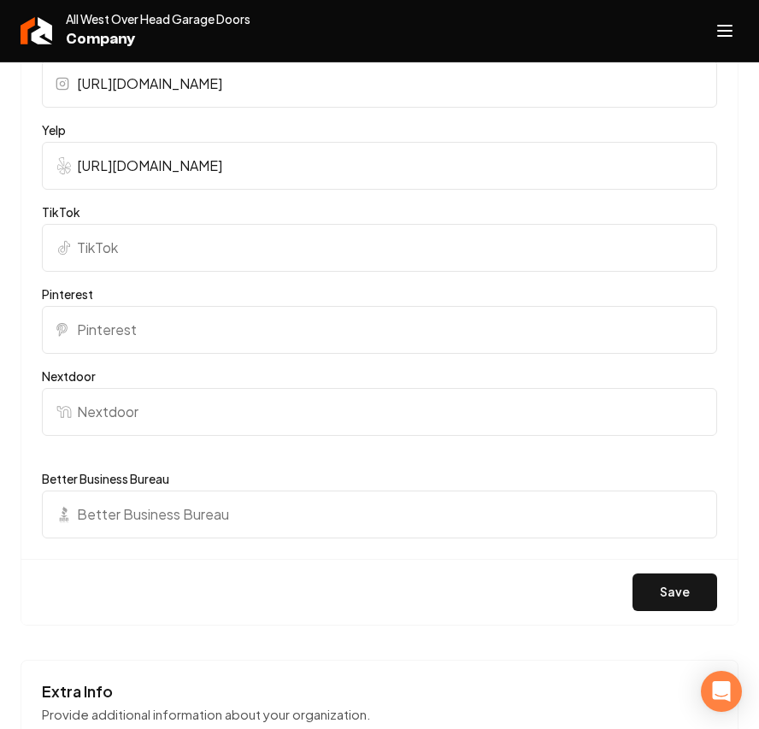
scroll to position [2508, 0]
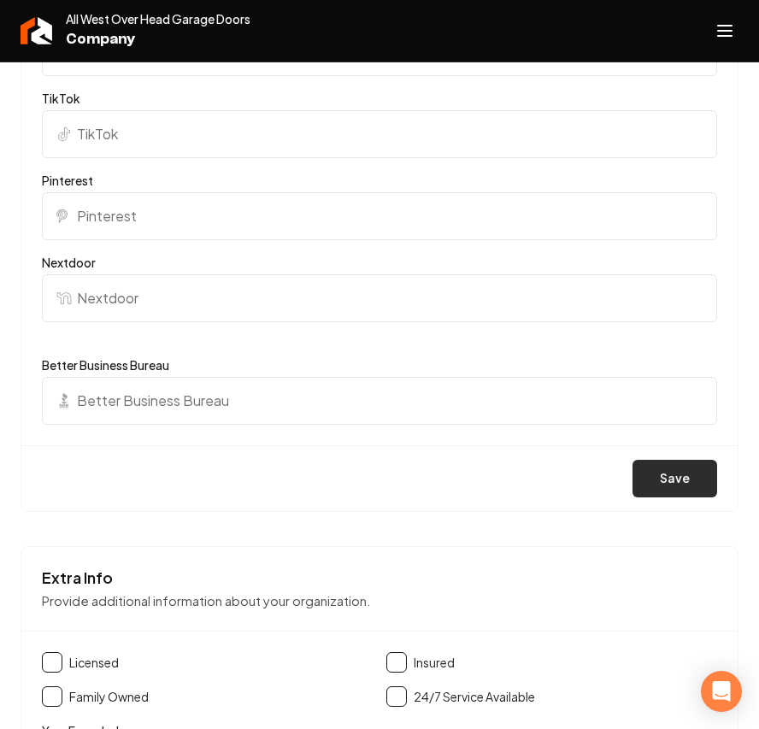
type input "https://www.yelp.com/biz/all-west-over-head-garage-doors-south-san-francisco"
click at [664, 469] on button "Save" at bounding box center [675, 479] width 85 height 38
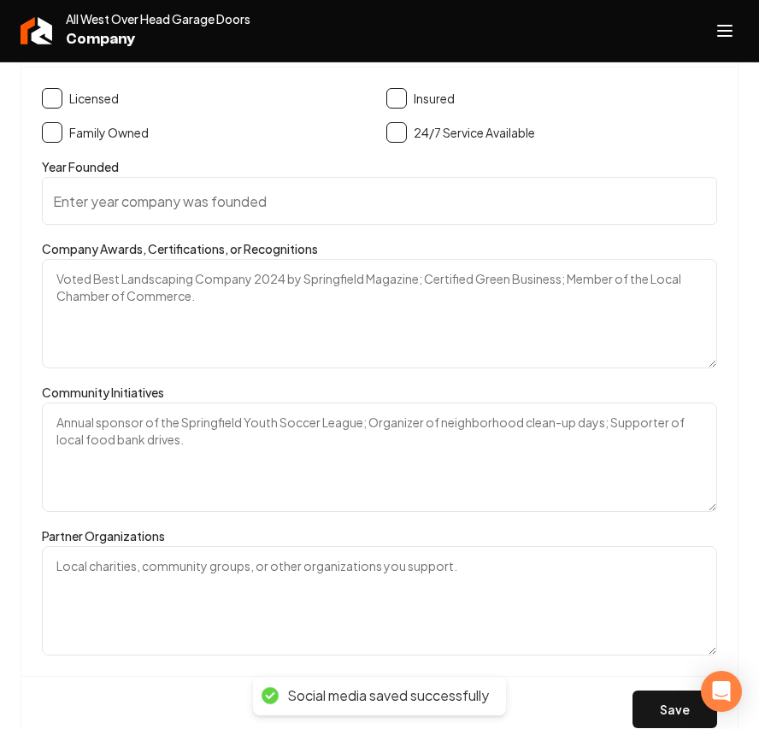
scroll to position [3078, 0]
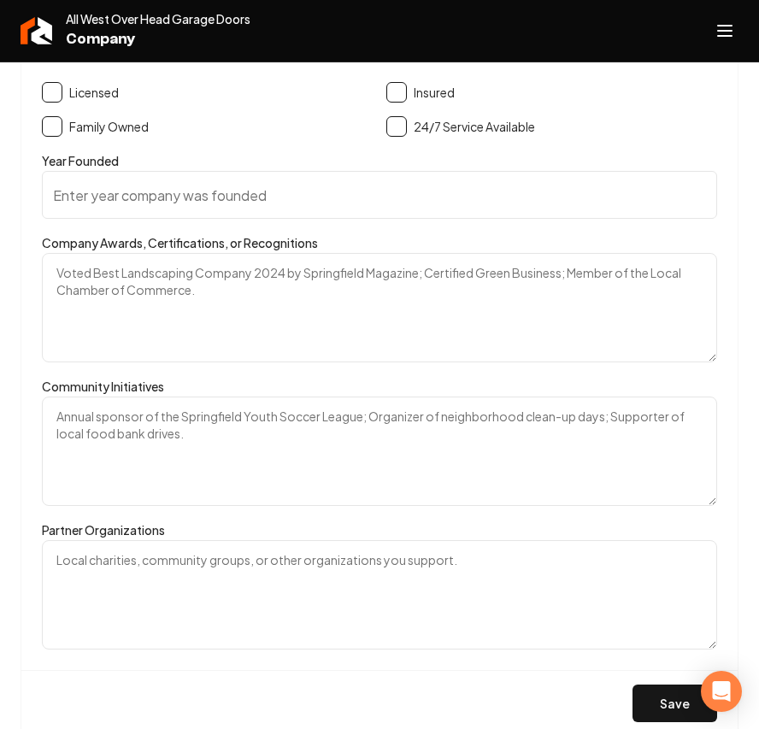
drag, startPoint x: 96, startPoint y: 296, endPoint x: 106, endPoint y: 292, distance: 11.1
click at [96, 296] on textarea "Company Awards, Certifications, or Recognitions" at bounding box center [380, 307] width 676 height 109
paste textarea "25 Years of Experience"
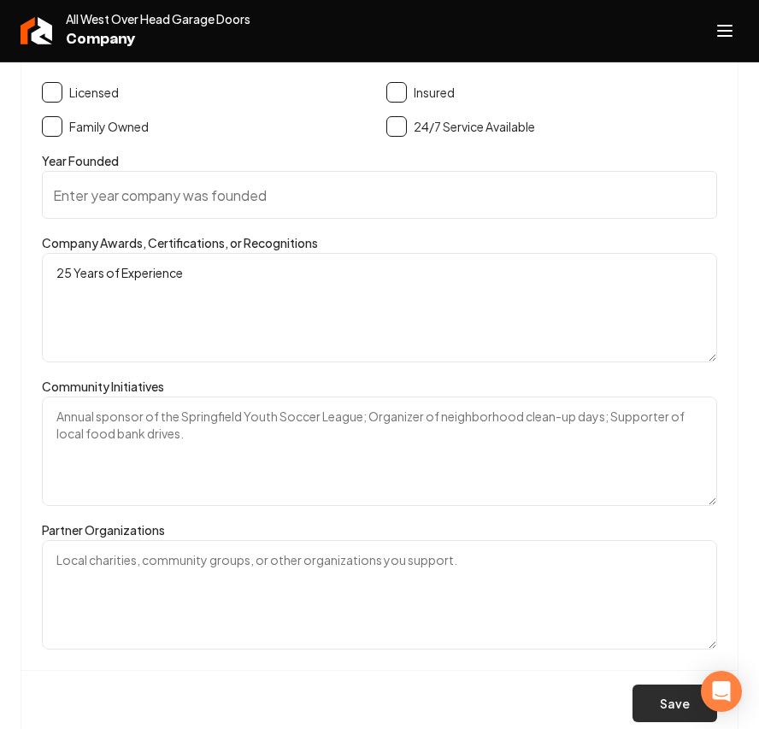
type textarea "25 Years of Experience"
click at [661, 709] on button "Save" at bounding box center [675, 704] width 85 height 38
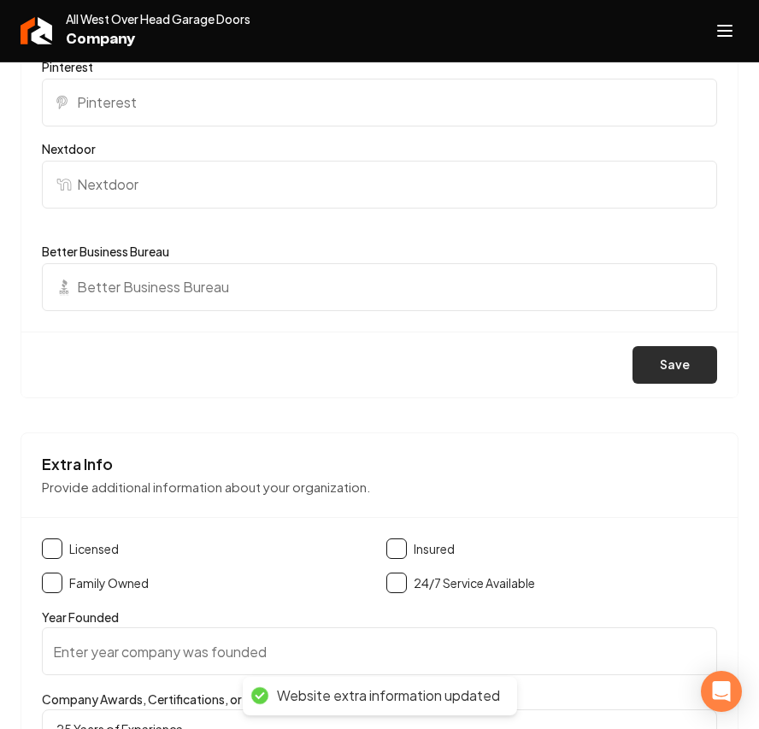
click at [669, 363] on button "Save" at bounding box center [675, 365] width 85 height 38
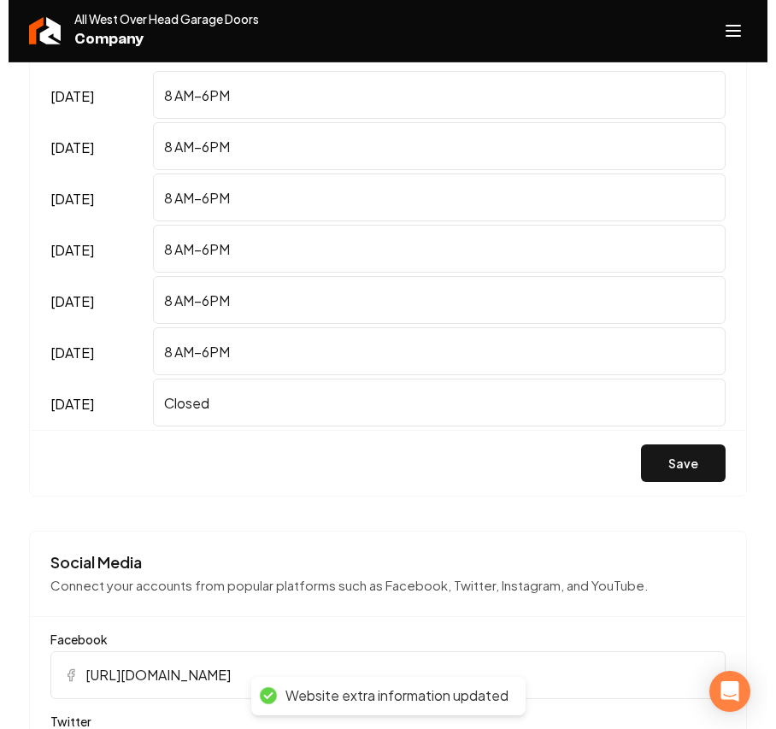
scroll to position [1368, 0]
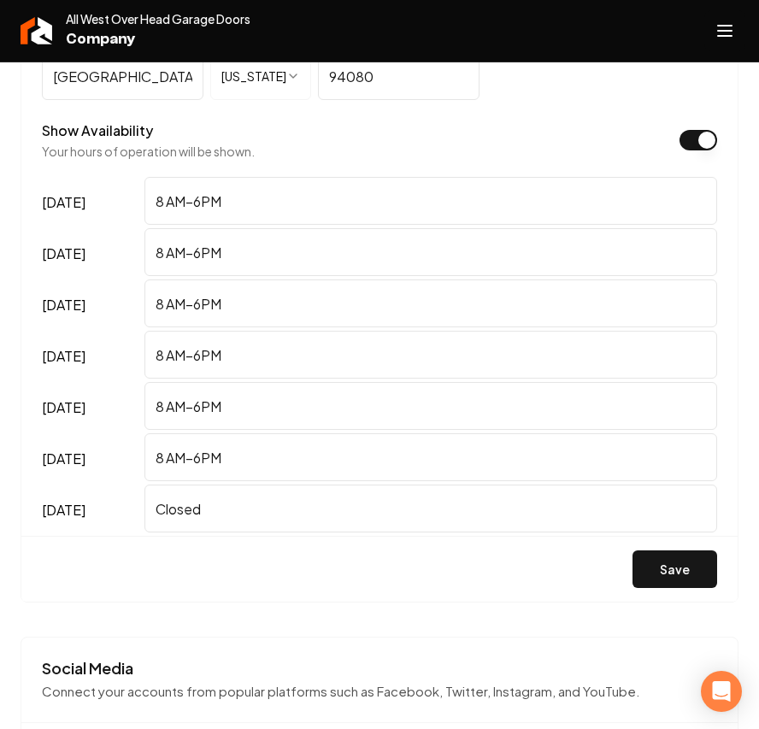
click at [734, 32] on icon "Open navigation menu" at bounding box center [725, 30] width 21 height 27
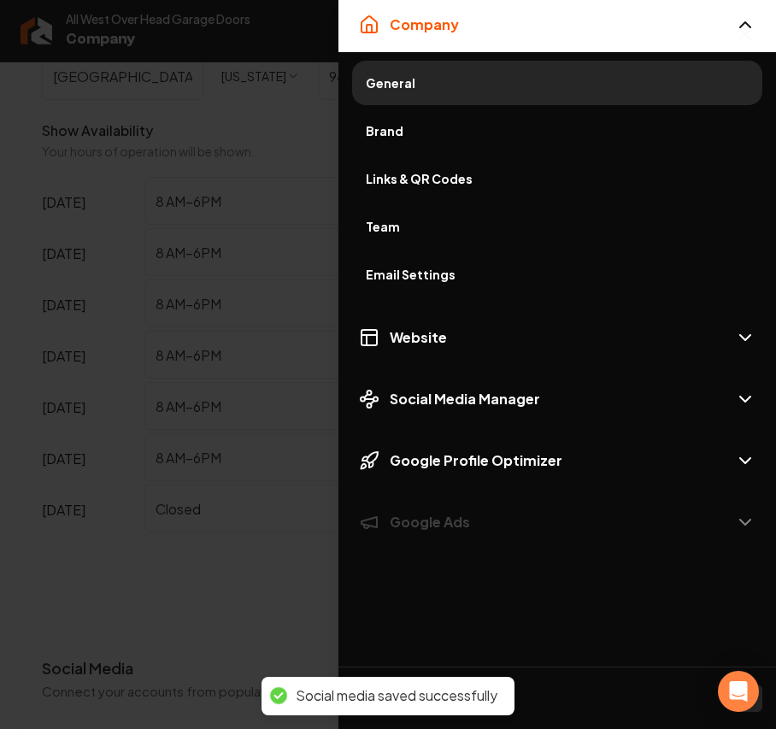
click at [404, 128] on span "Brand" at bounding box center [557, 130] width 383 height 17
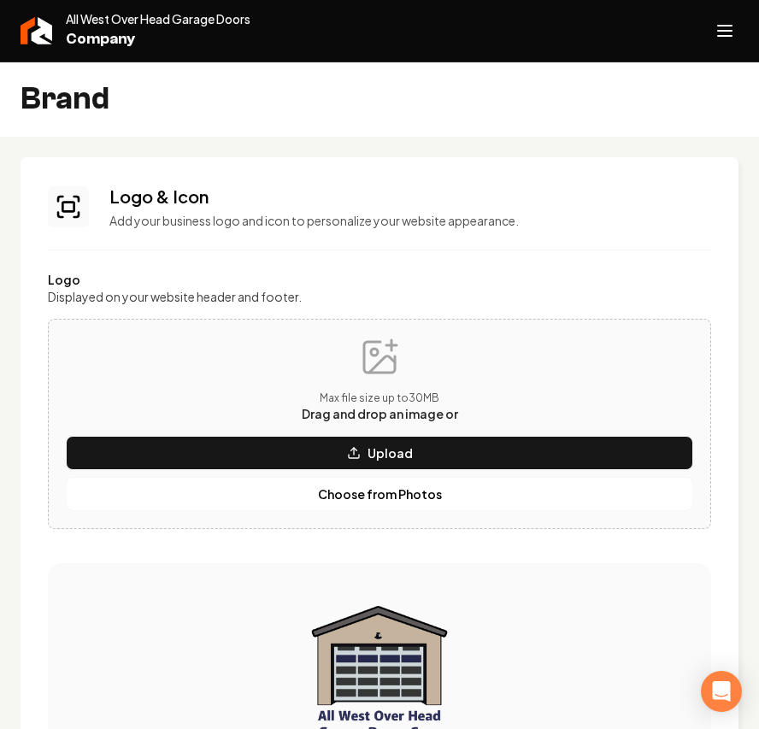
scroll to position [569, 0]
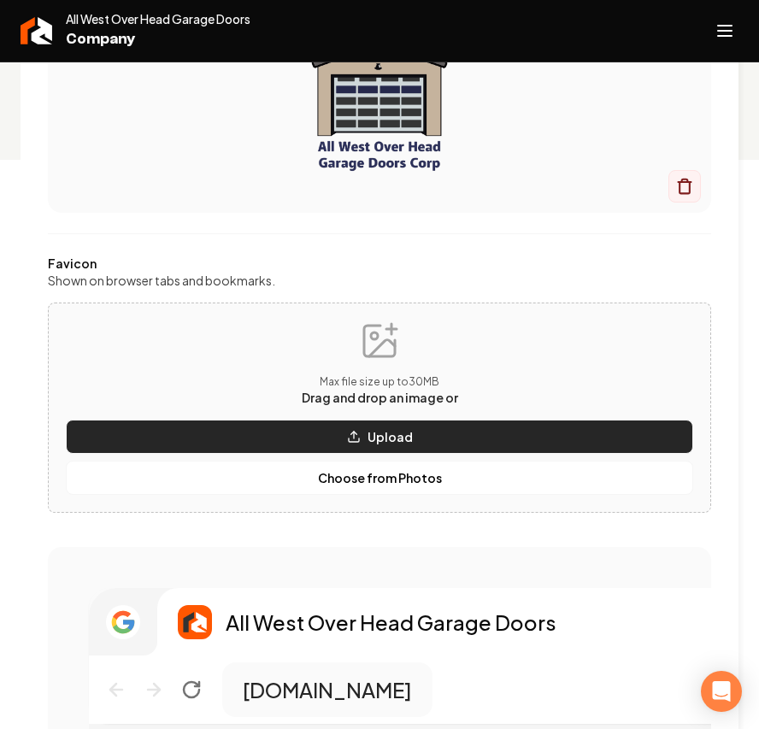
click at [294, 428] on button "Upload" at bounding box center [380, 437] width 628 height 34
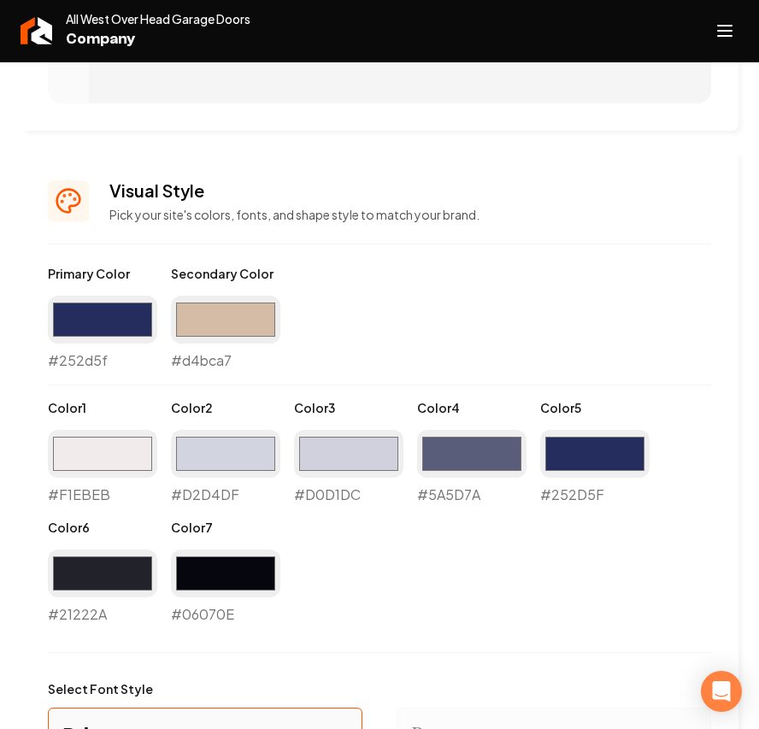
scroll to position [1482, 0]
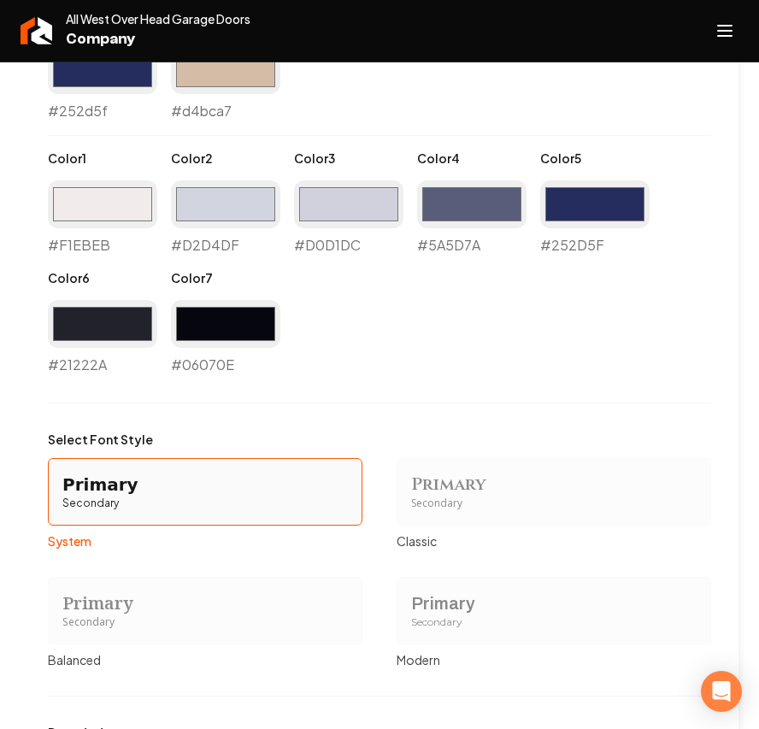
click at [424, 641] on div "Primary Secondary" at bounding box center [554, 611] width 315 height 68
click at [410, 617] on button "Primary Secondary Modern" at bounding box center [403, 611] width 14 height 14
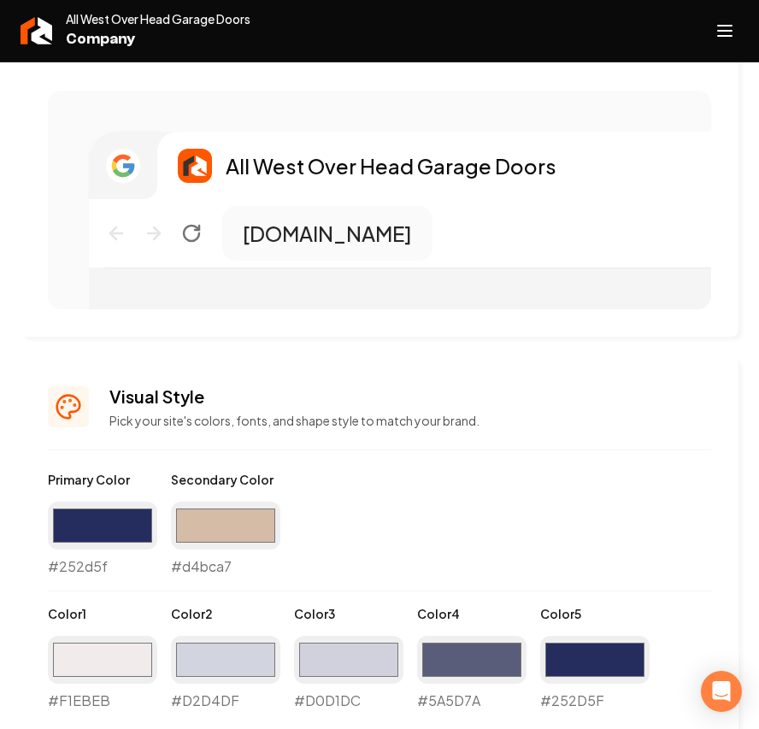
scroll to position [798, 0]
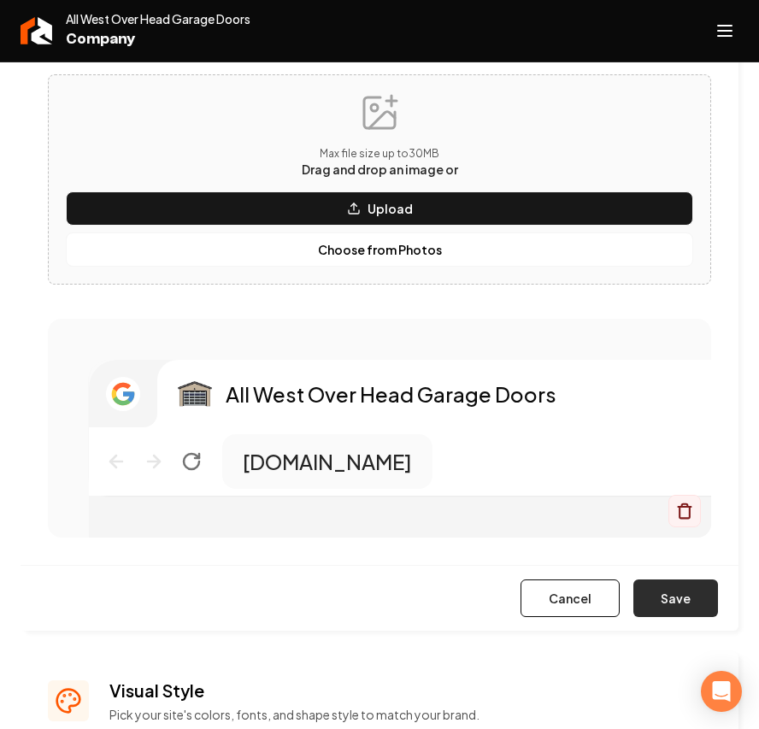
click at [650, 599] on button "Save" at bounding box center [676, 599] width 85 height 38
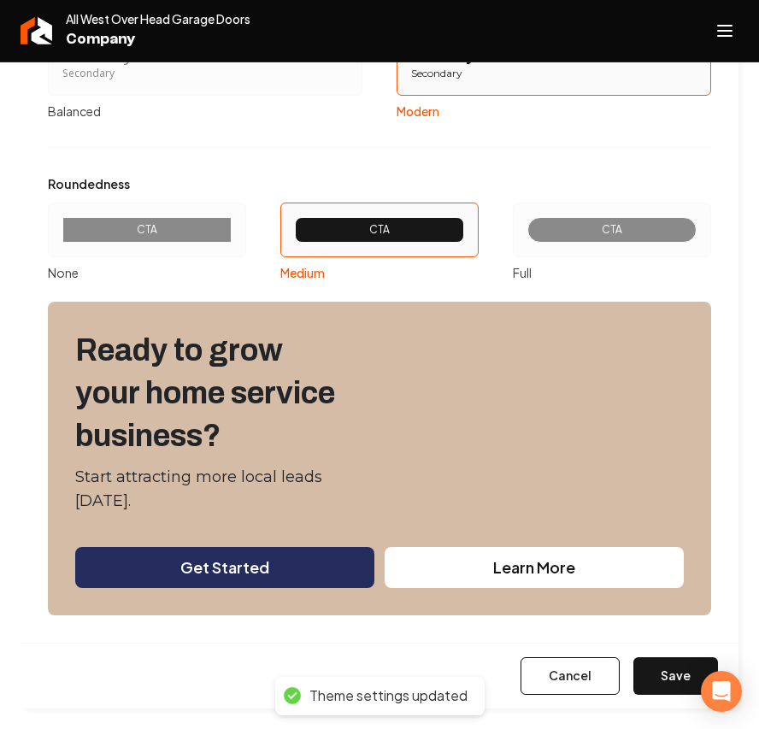
scroll to position [2033, 0]
click at [152, 209] on div "CTA" at bounding box center [147, 230] width 198 height 55
click at [61, 223] on button "CTA None" at bounding box center [54, 230] width 14 height 14
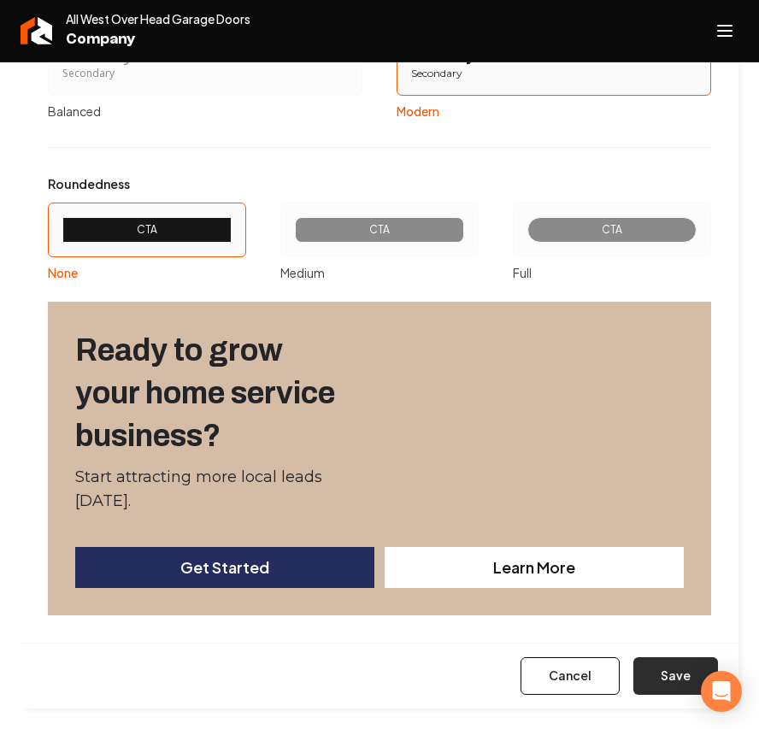
click at [660, 679] on button "Save" at bounding box center [676, 677] width 85 height 38
type input "#f1ebeb"
type input "#d2d4df"
type input "#d0d1dc"
type input "#5a5d7a"
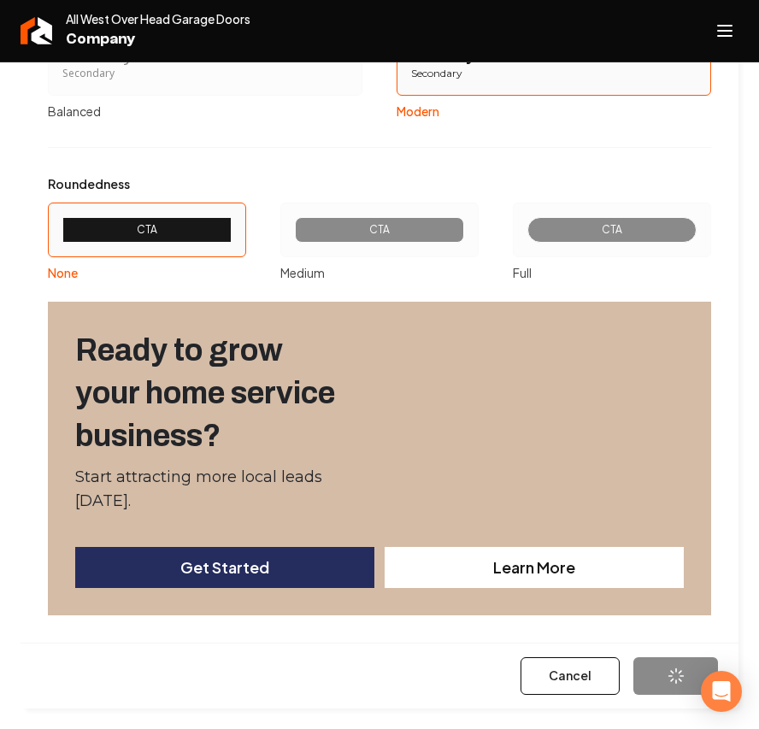
type input "#252d5f"
type input "#21222a"
type input "#06070e"
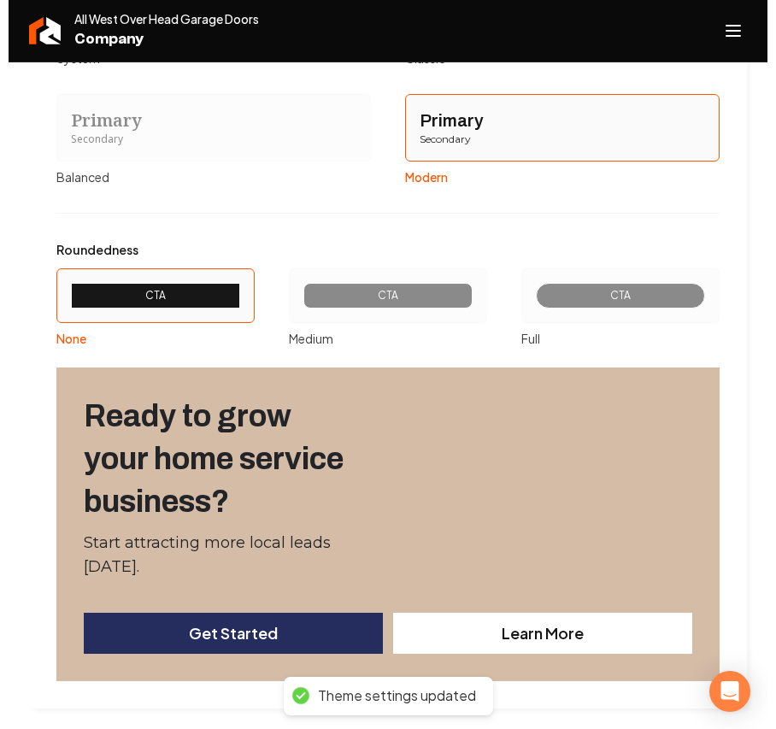
scroll to position [1968, 0]
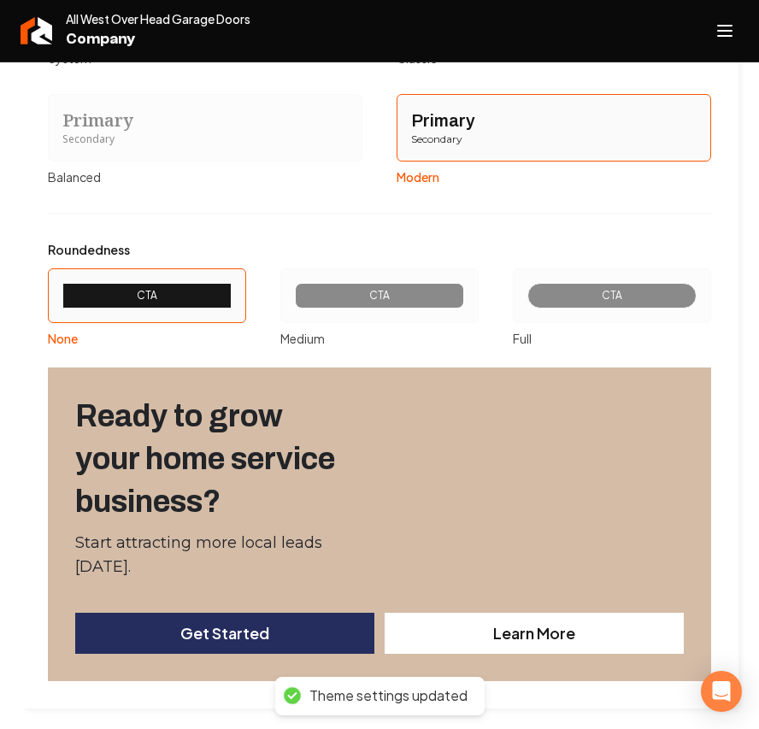
click at [737, 35] on button "Open navigation menu" at bounding box center [725, 30] width 41 height 41
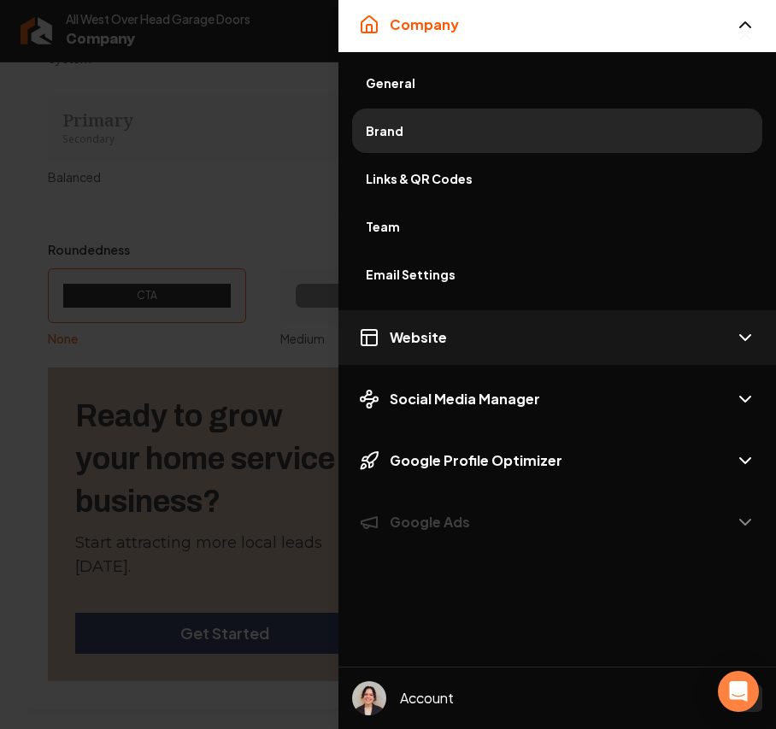
click at [428, 333] on span "Website" at bounding box center [418, 337] width 57 height 21
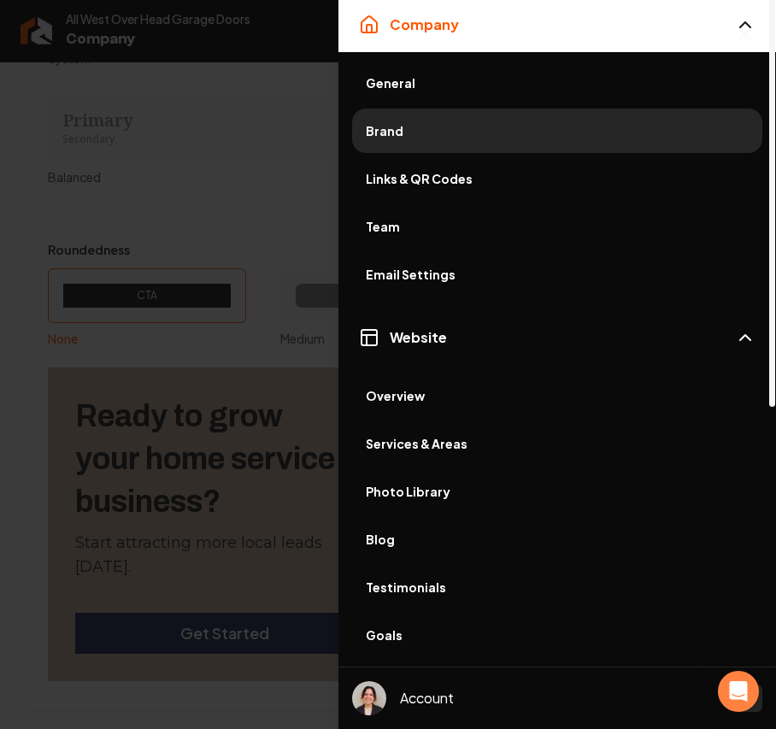
click at [394, 395] on span "Overview" at bounding box center [557, 395] width 383 height 17
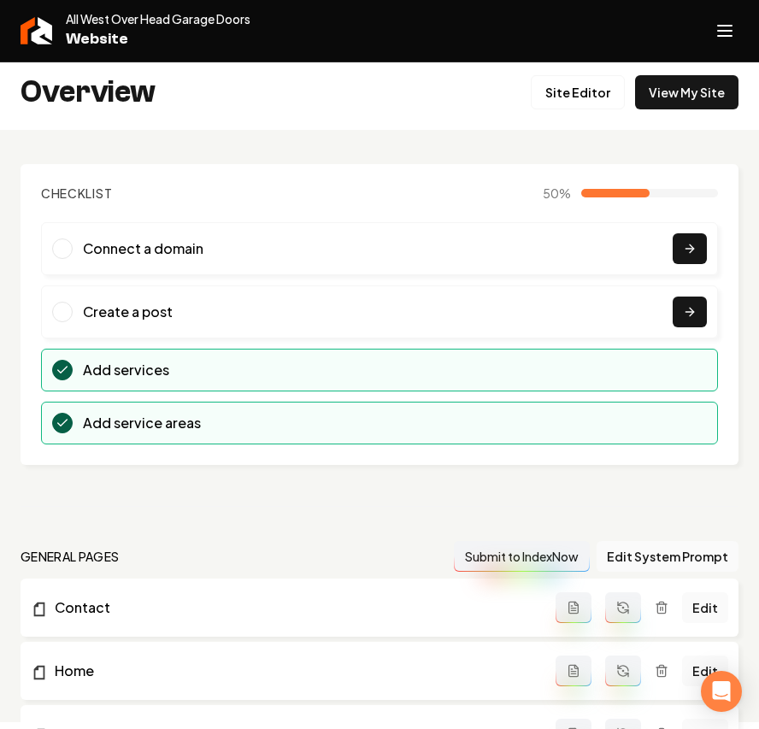
scroll to position [456, 0]
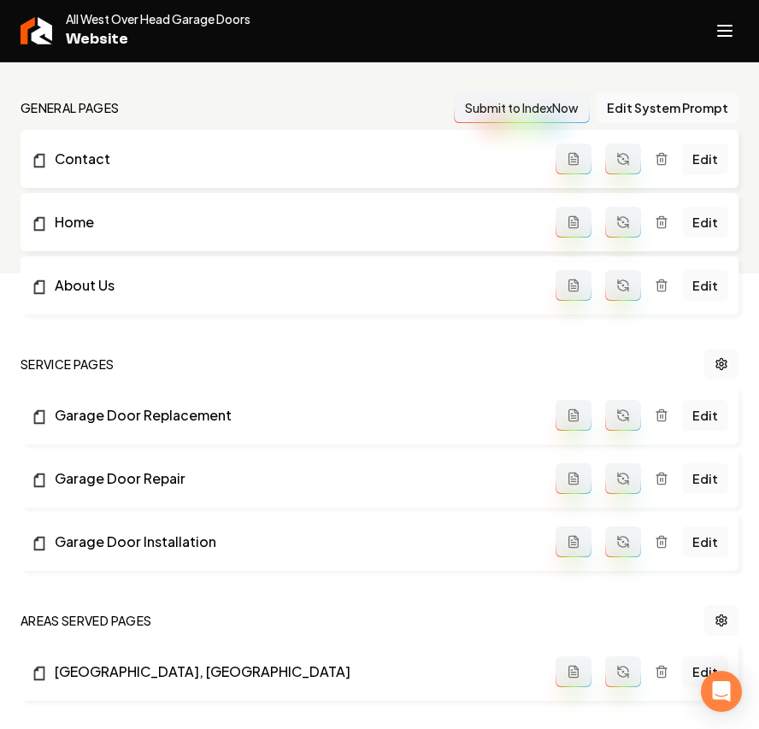
click at [626, 169] on button "Main content area" at bounding box center [623, 159] width 36 height 31
click at [621, 215] on button "Main content area" at bounding box center [623, 222] width 36 height 31
click at [619, 282] on icon "Main content area" at bounding box center [624, 286] width 14 height 14
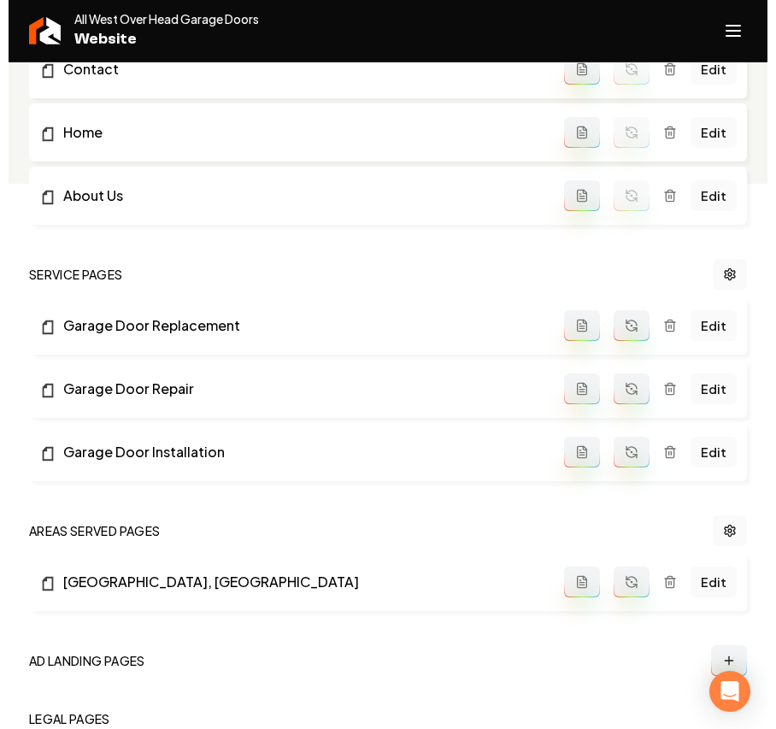
scroll to position [648, 0]
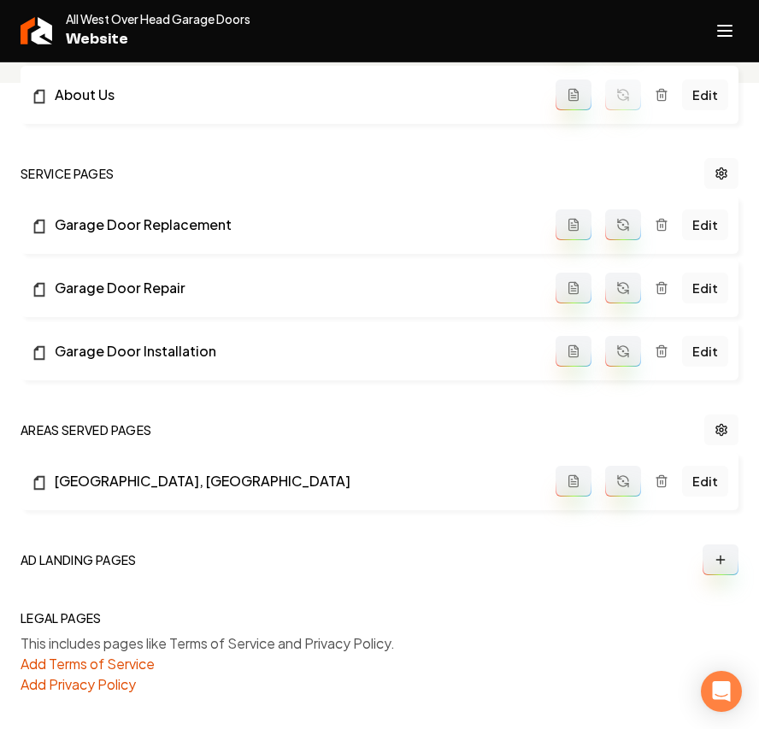
click at [624, 227] on icon "Main content area" at bounding box center [624, 225] width 14 height 14
click at [627, 286] on icon "Main content area" at bounding box center [624, 288] width 14 height 14
click at [623, 351] on circle "Main content area" at bounding box center [622, 351] width 1 height 1
click at [619, 487] on icon "Main content area" at bounding box center [624, 482] width 14 height 14
click at [730, 36] on line "Open navigation menu" at bounding box center [725, 36] width 14 height 0
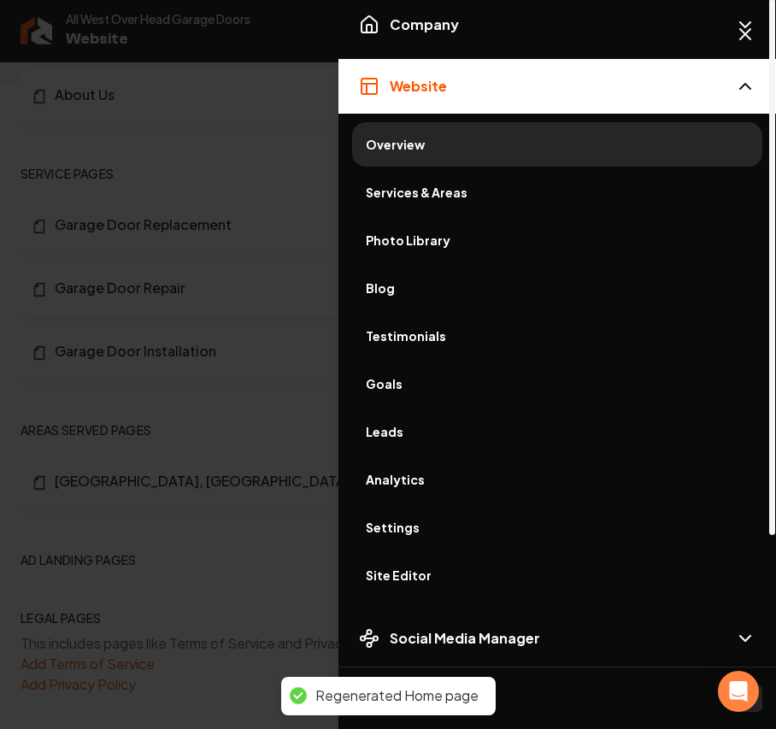
click at [404, 239] on span "Photo Library" at bounding box center [557, 240] width 383 height 17
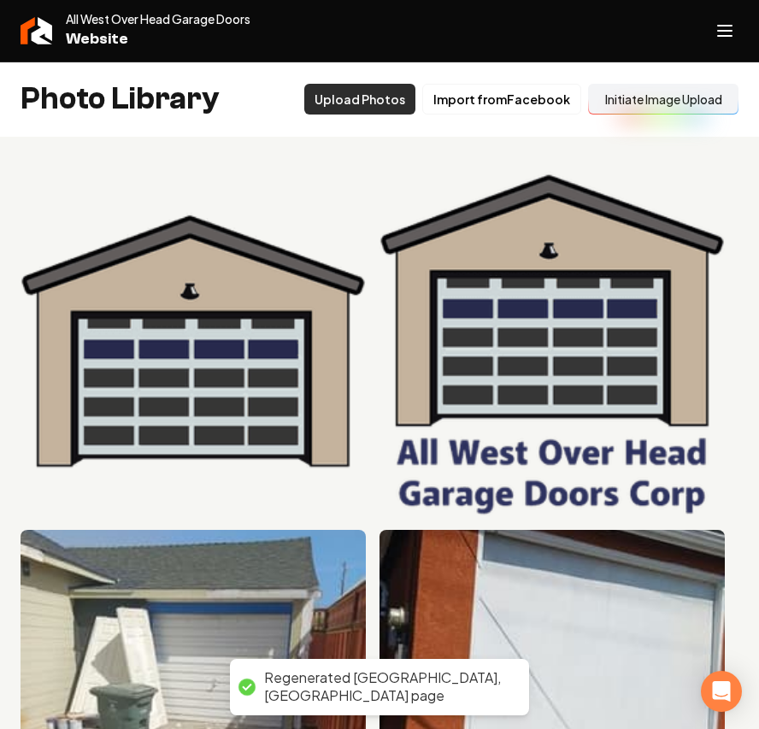
click at [367, 101] on button "Upload Photos" at bounding box center [359, 99] width 111 height 31
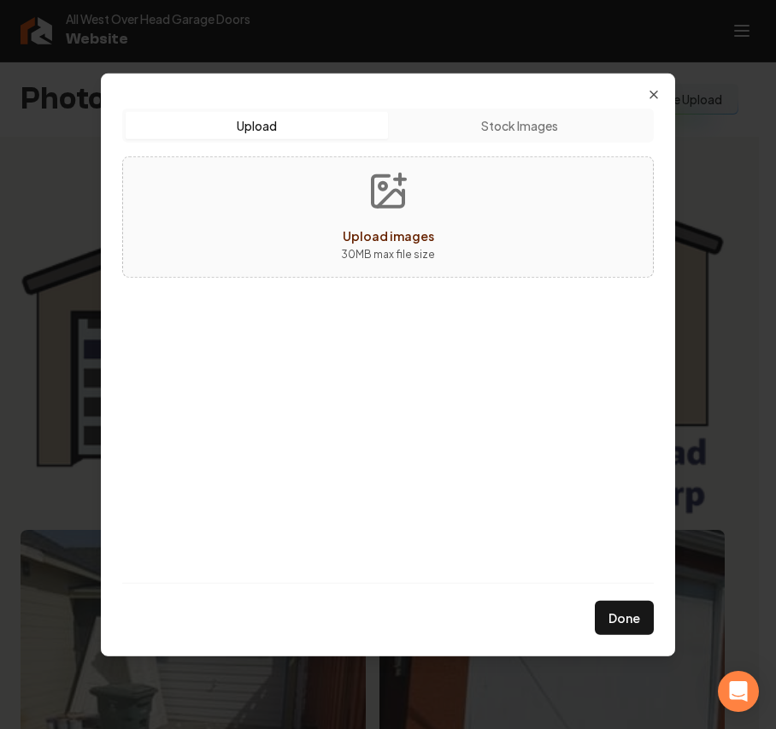
click at [284, 214] on div "Upload images 30 MB max file size" at bounding box center [388, 216] width 532 height 121
type input "**********"
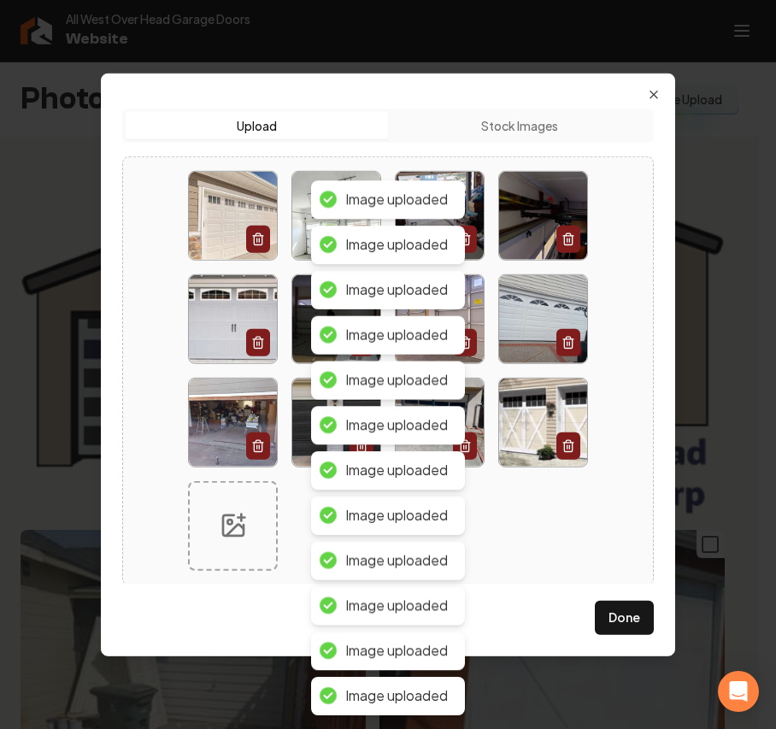
click at [634, 628] on button "Done" at bounding box center [624, 618] width 59 height 34
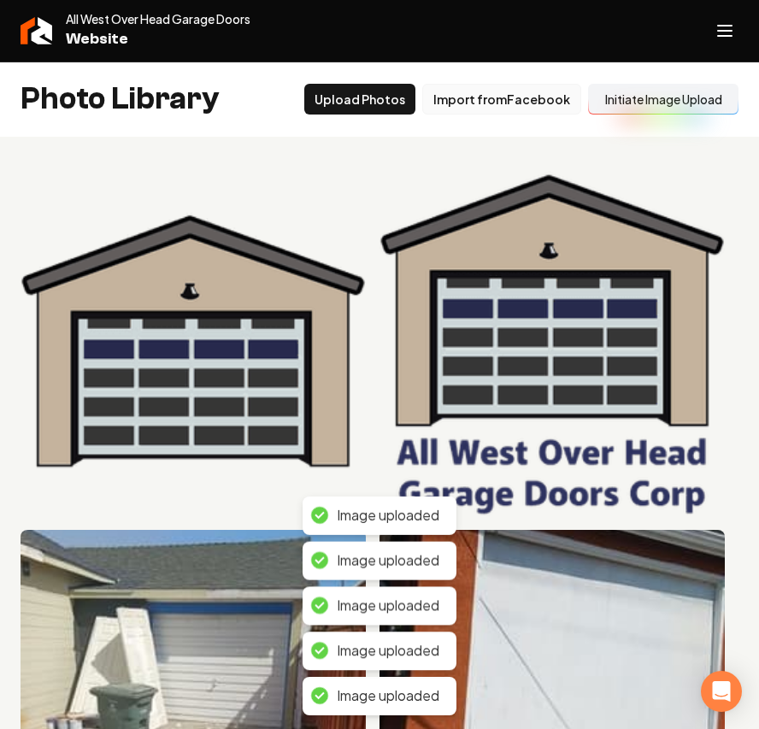
click at [489, 103] on button "Import from Facebook" at bounding box center [501, 99] width 159 height 31
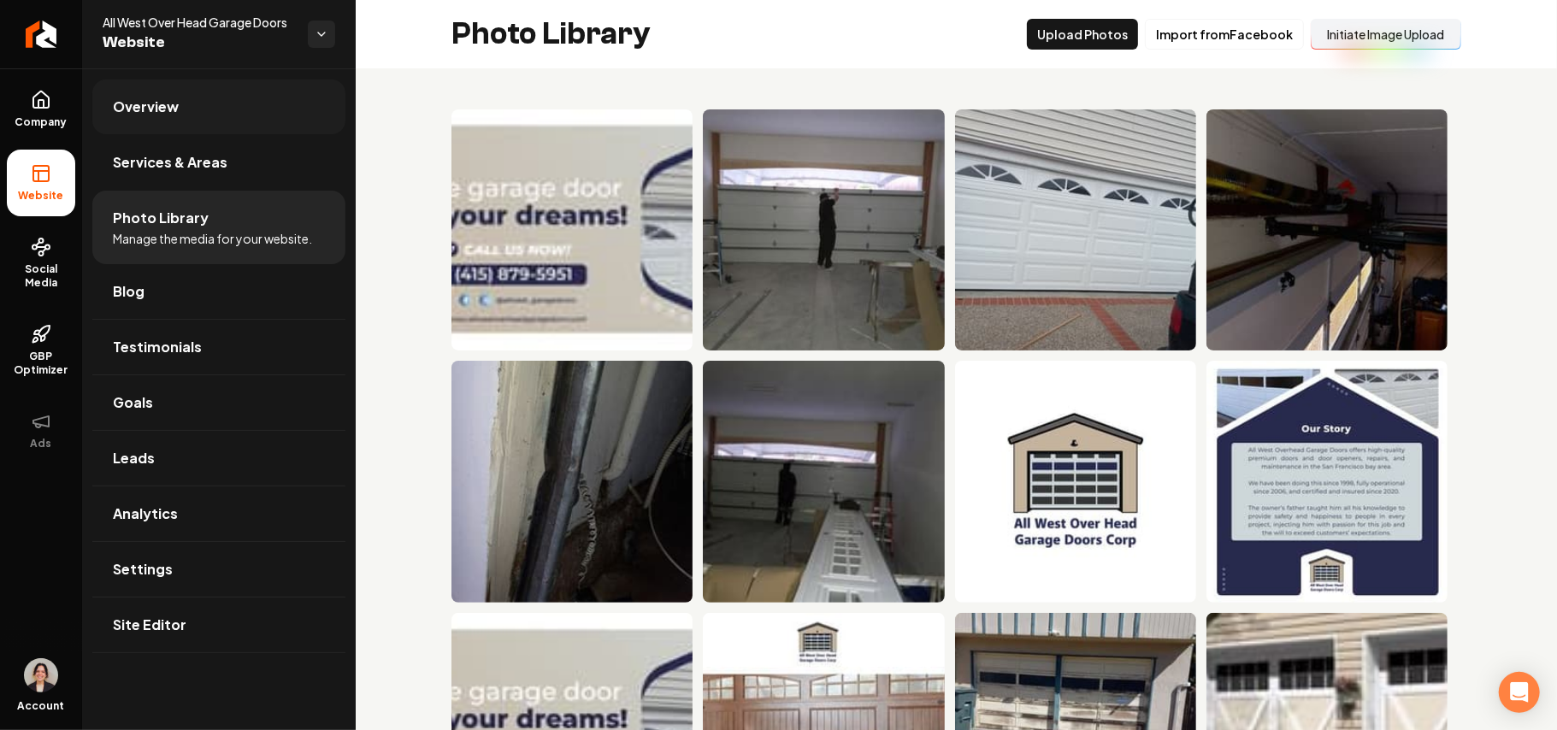
click at [203, 104] on link "Overview" at bounding box center [218, 107] width 253 height 55
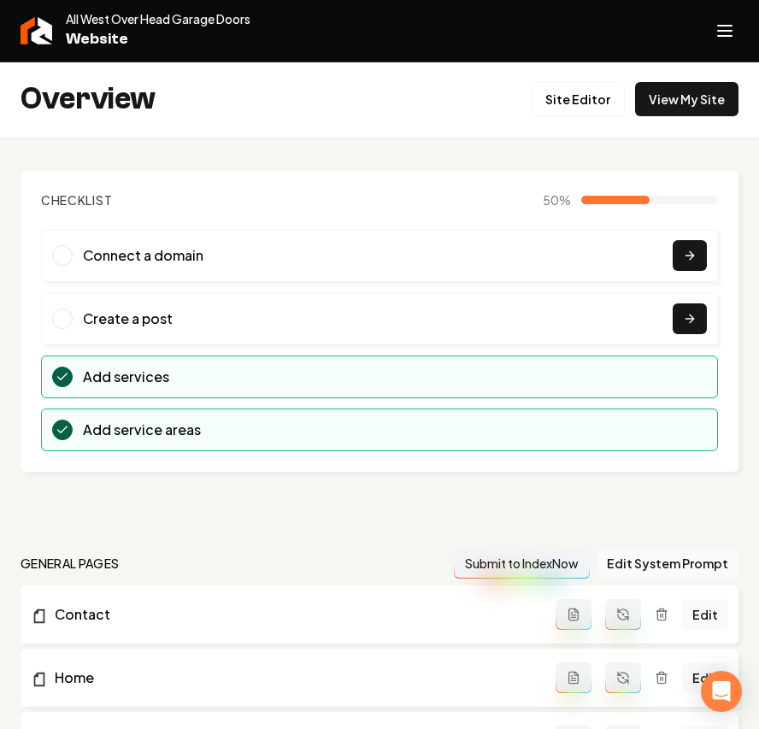
click at [715, 18] on button "Open navigation menu" at bounding box center [725, 30] width 41 height 41
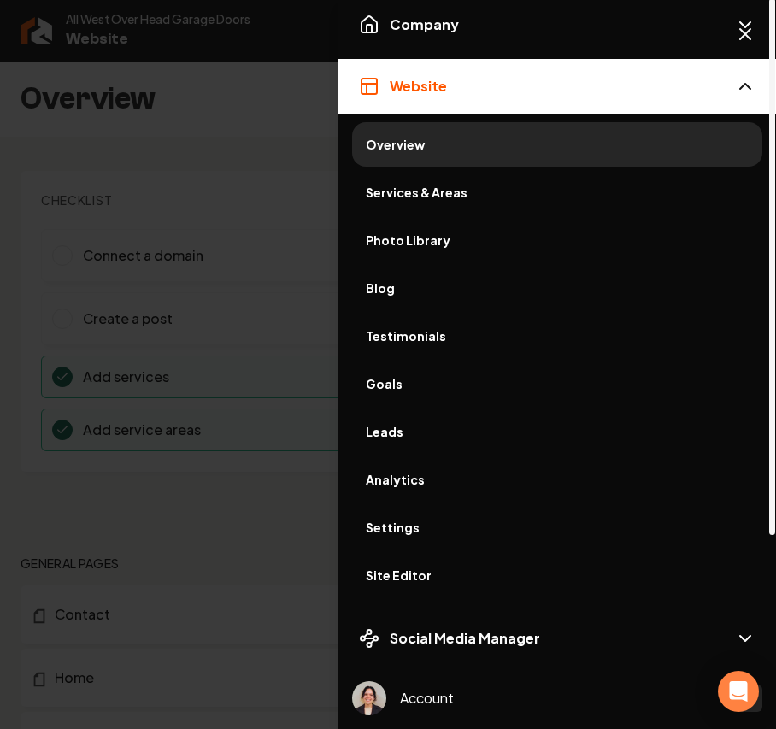
click at [433, 188] on span "Services & Areas" at bounding box center [557, 192] width 383 height 17
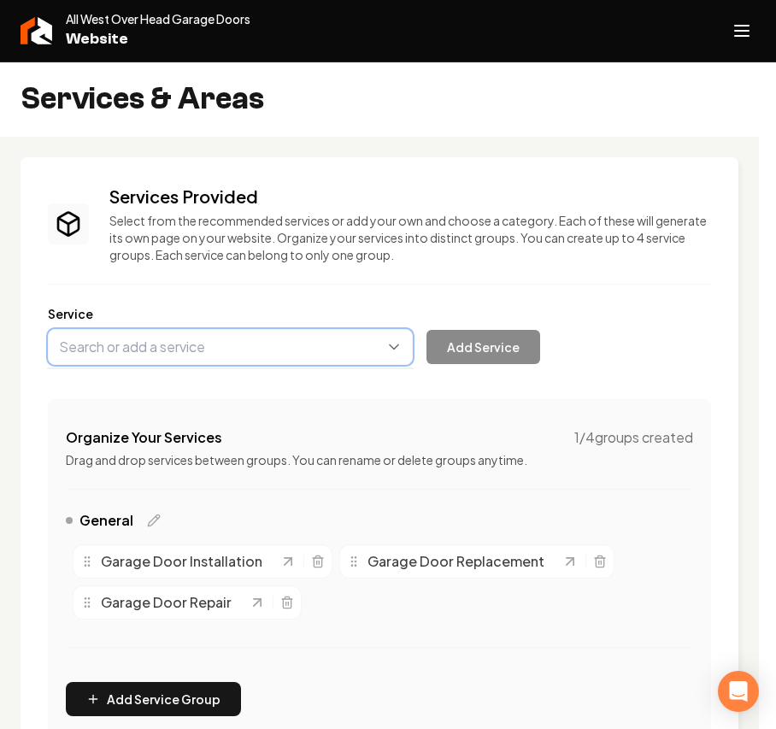
click at [213, 350] on button "Main content area" at bounding box center [230, 347] width 365 height 36
paste input "Garage Door Springs Replacement"
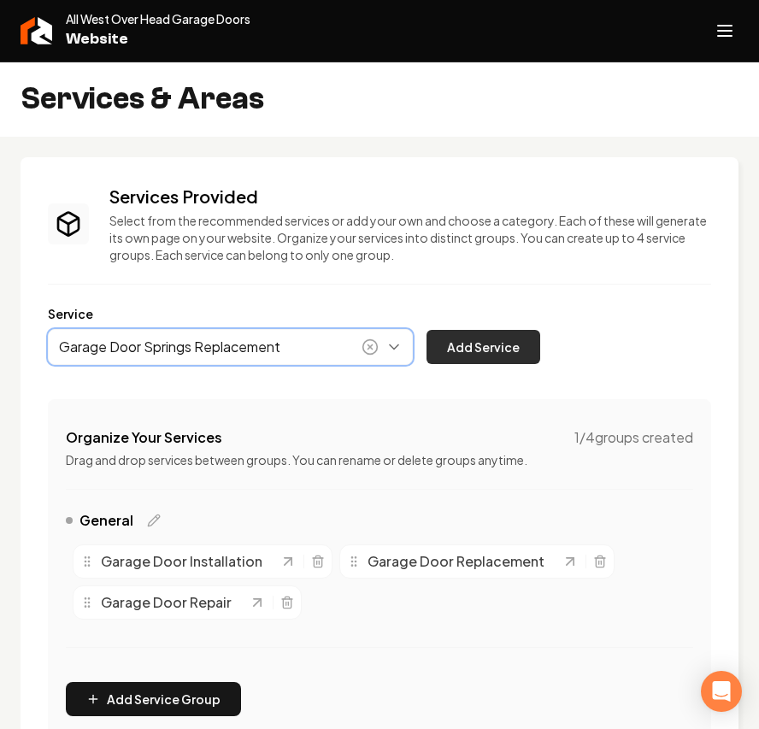
type input "Garage Door Springs Replacement"
click at [511, 340] on button "Add Service" at bounding box center [484, 347] width 114 height 34
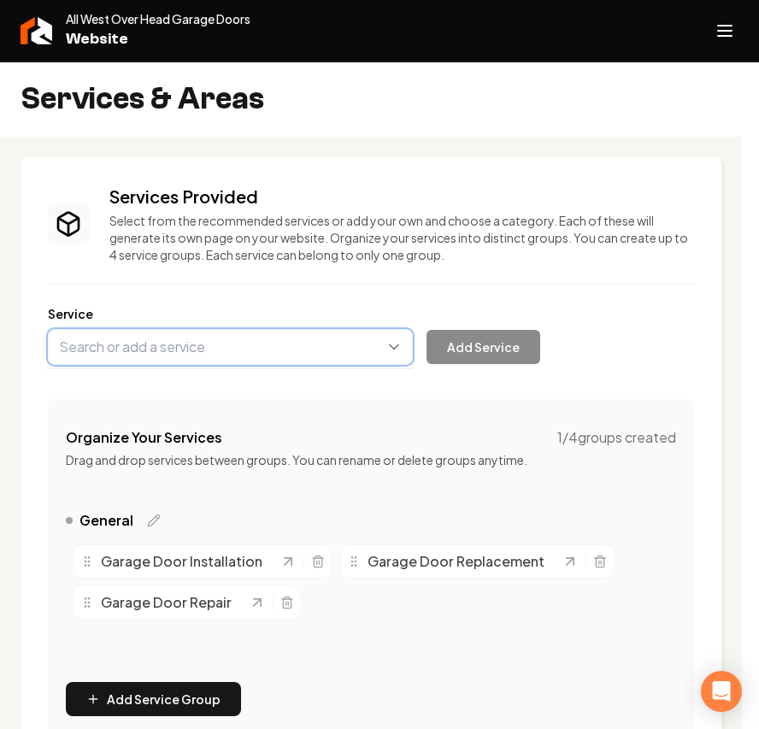
click at [106, 364] on button "Main content area" at bounding box center [230, 347] width 365 height 36
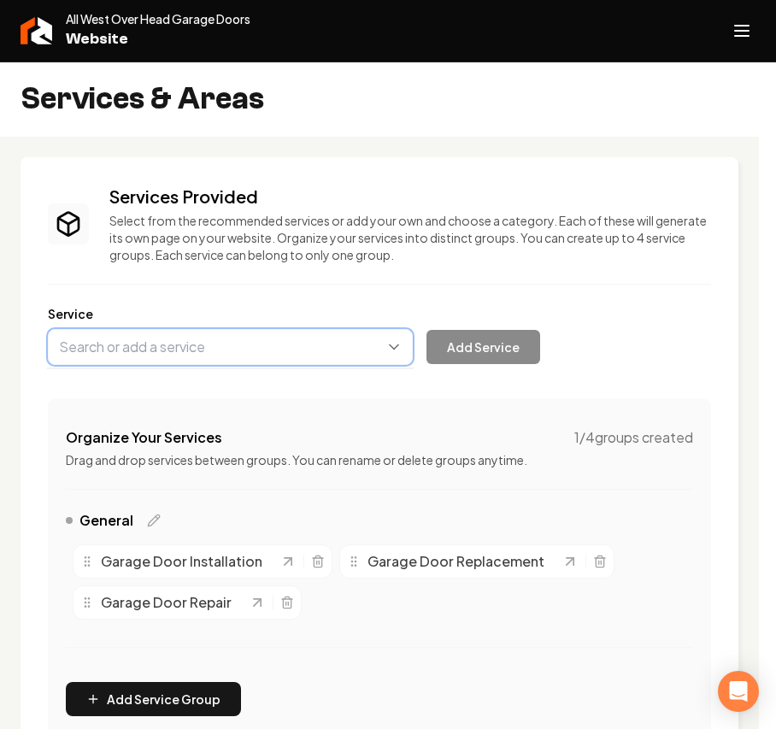
paste input "Safety Sensors Installation"
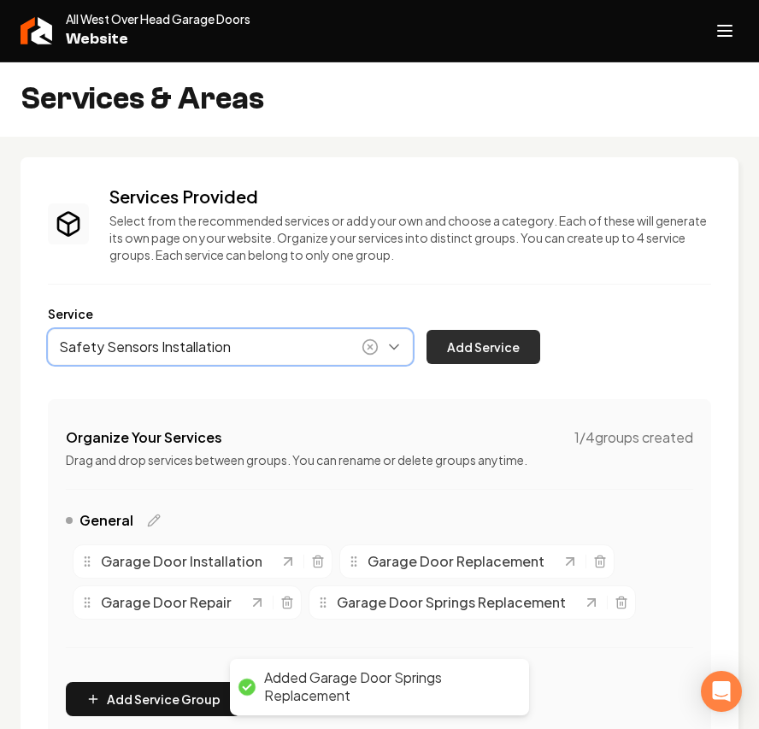
type input "Safety Sensors Installation"
click at [469, 347] on button "Add Service" at bounding box center [484, 347] width 114 height 34
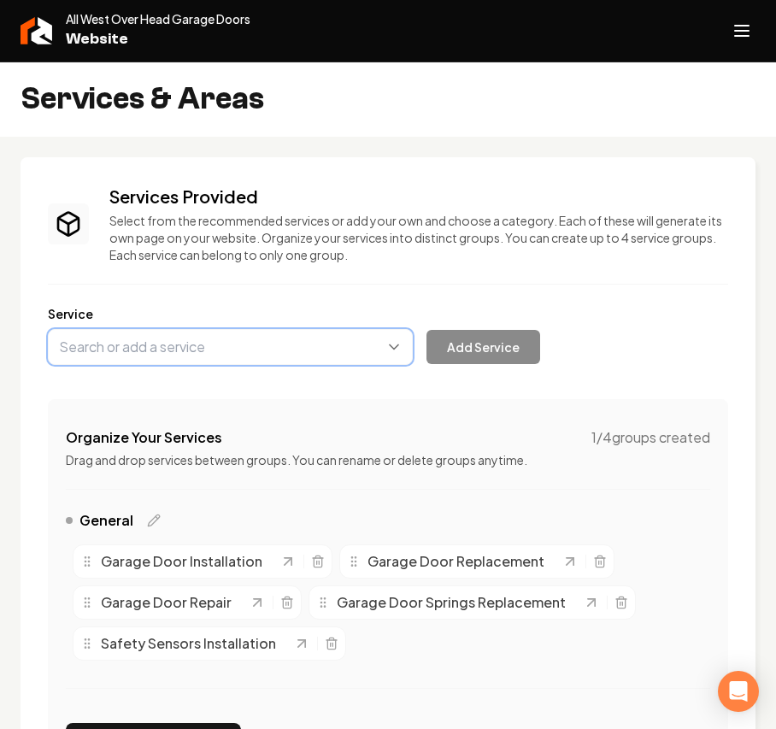
click at [182, 346] on button "Main content area" at bounding box center [230, 347] width 365 height 36
paste input "Custom Design"
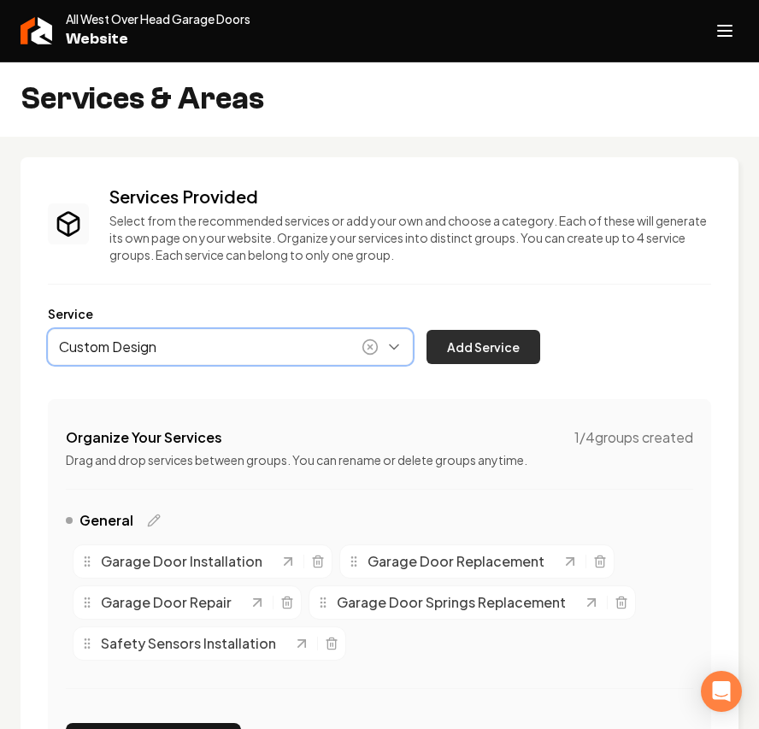
type input "Custom Design"
click at [481, 339] on button "Add Service" at bounding box center [484, 347] width 114 height 34
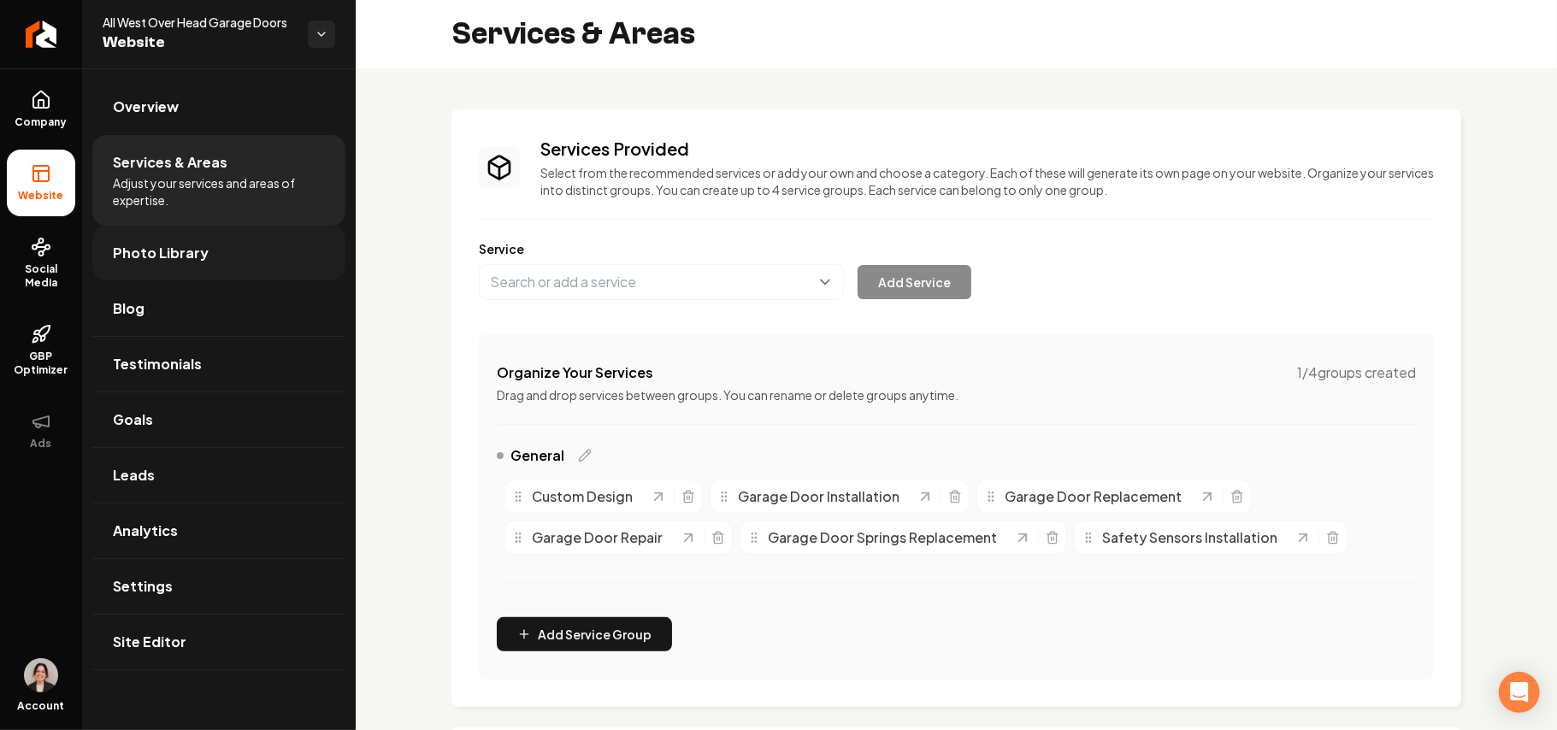
click at [178, 272] on link "Photo Library" at bounding box center [218, 253] width 253 height 55
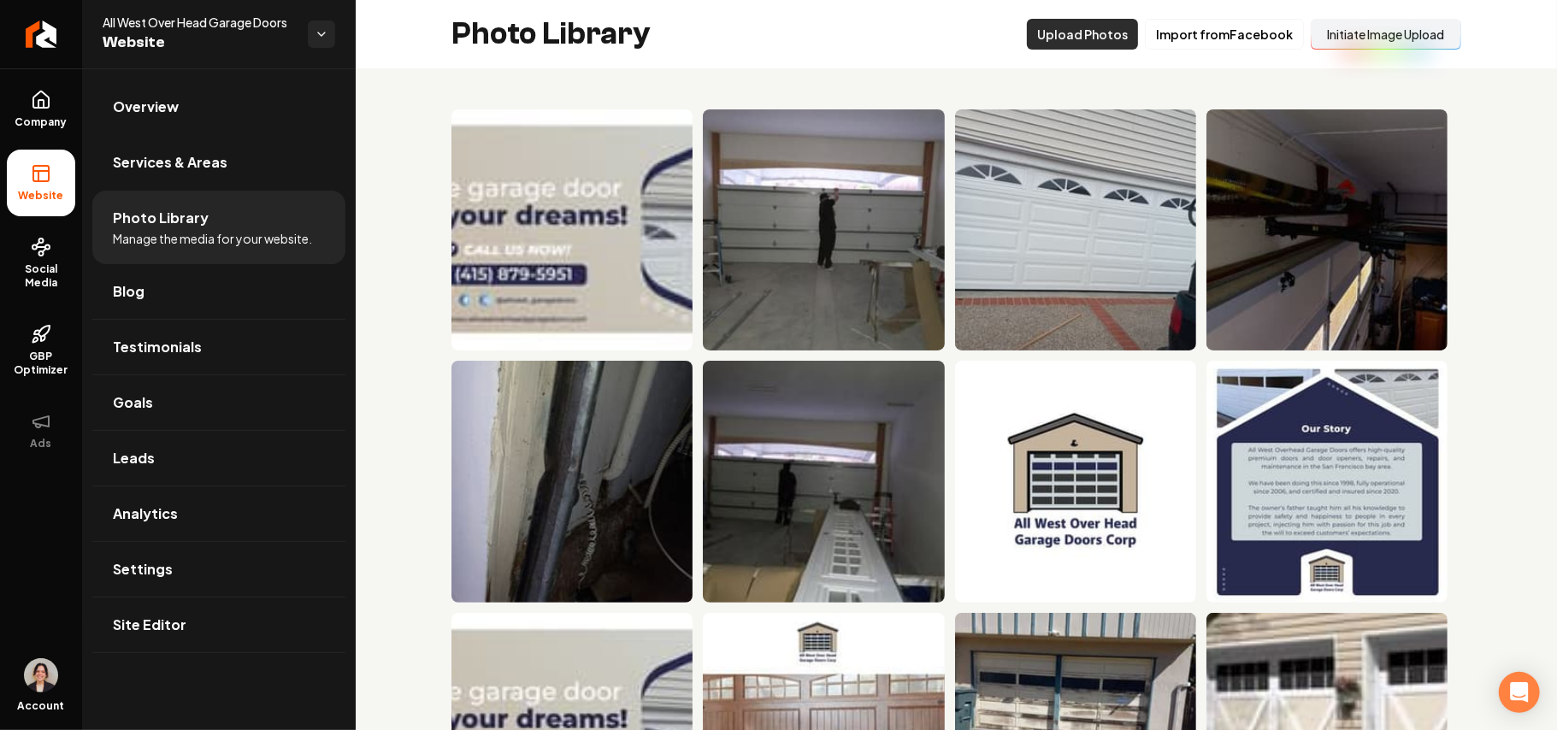
click at [1098, 39] on button "Upload Photos" at bounding box center [1082, 34] width 111 height 31
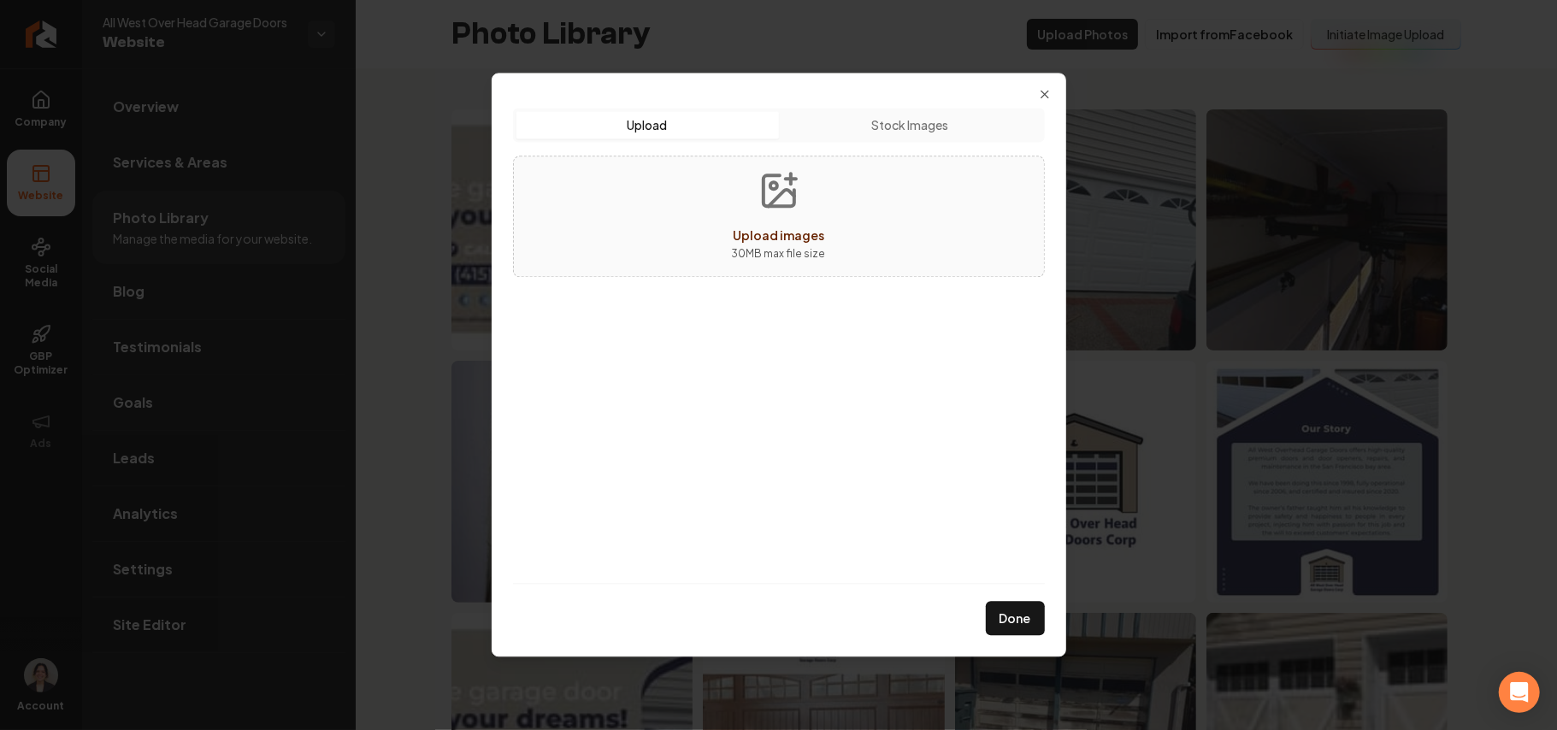
click at [787, 206] on icon "Upload images" at bounding box center [779, 190] width 31 height 31
type input "**********"
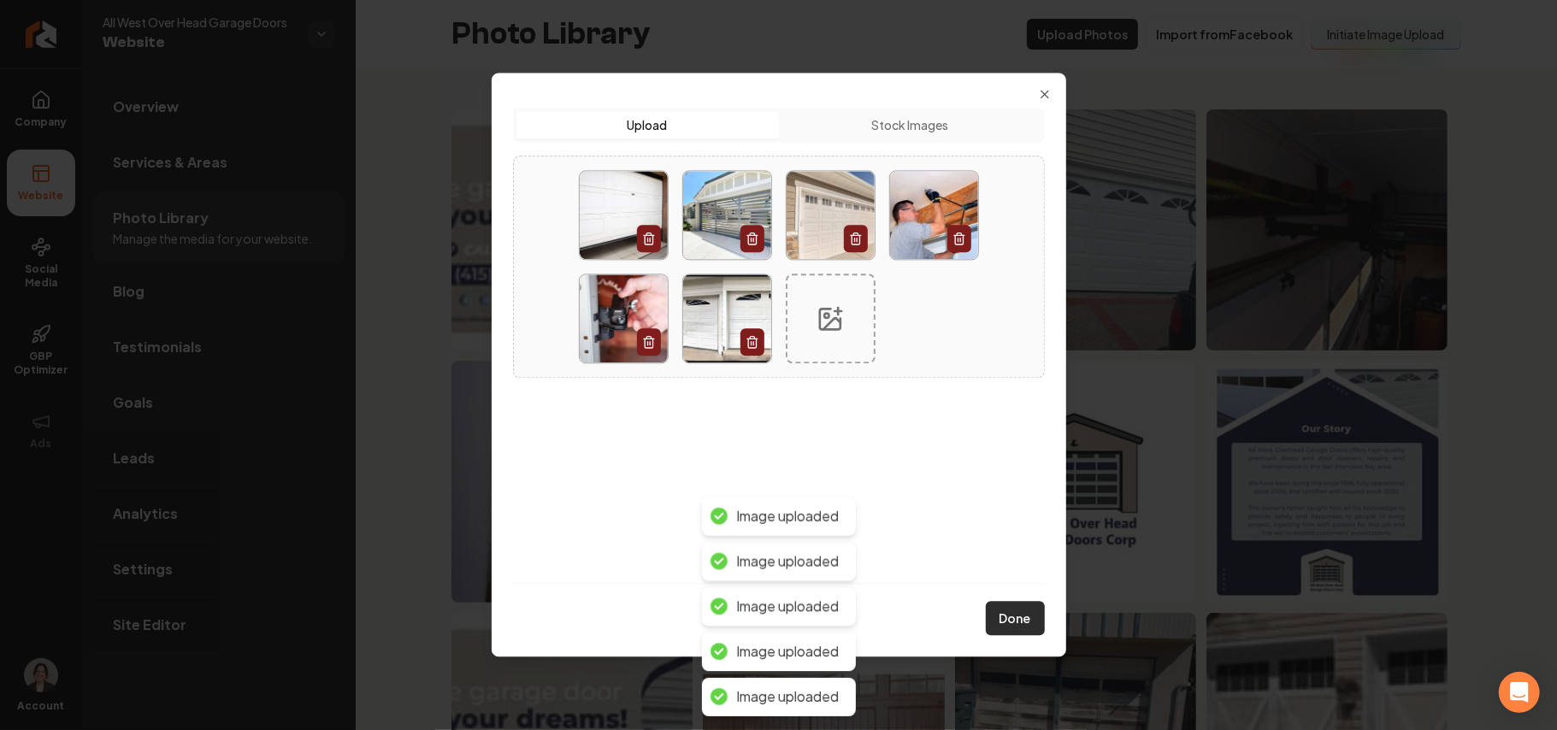
click at [993, 624] on button "Done" at bounding box center [1015, 619] width 59 height 34
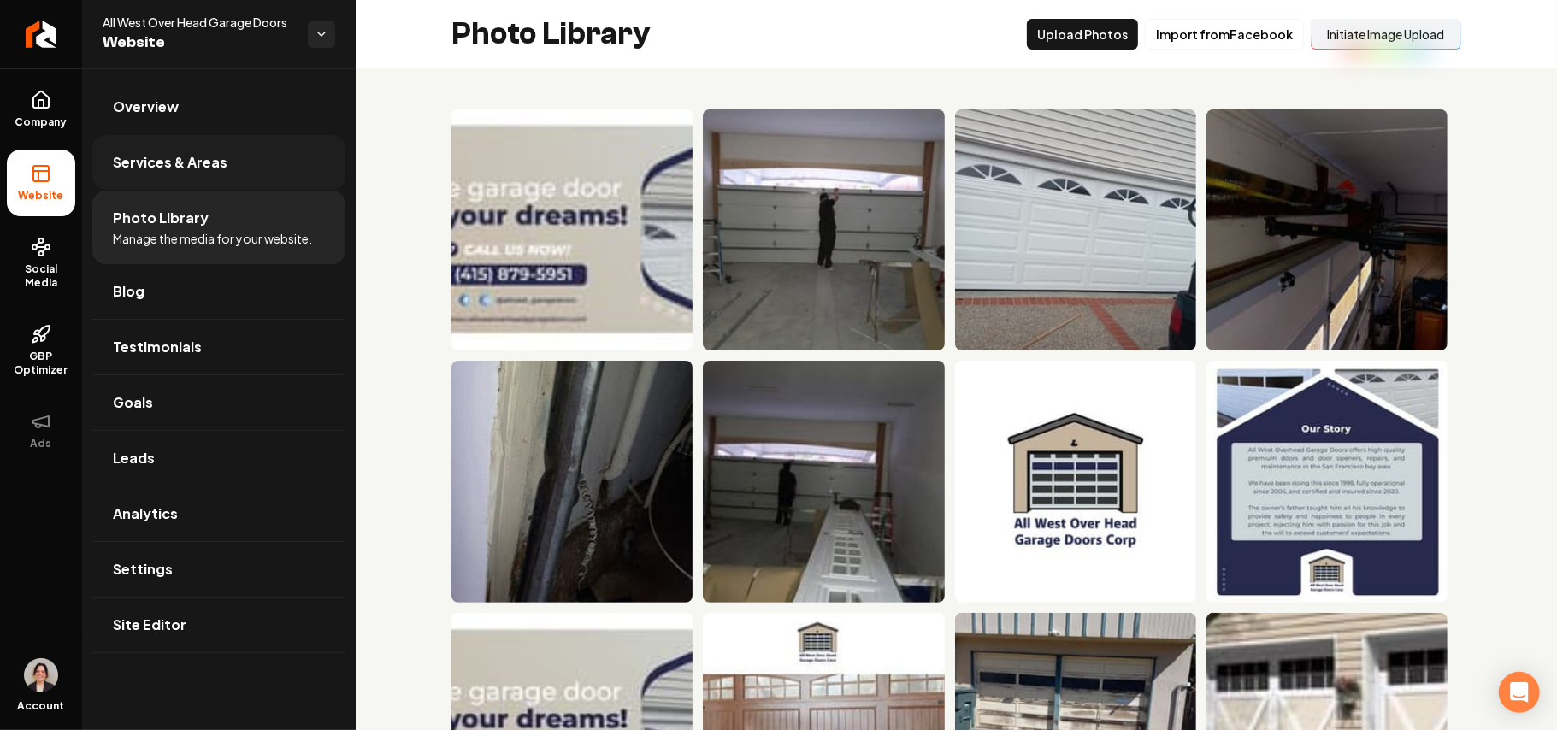
click at [207, 169] on span "Services & Areas" at bounding box center [170, 162] width 115 height 21
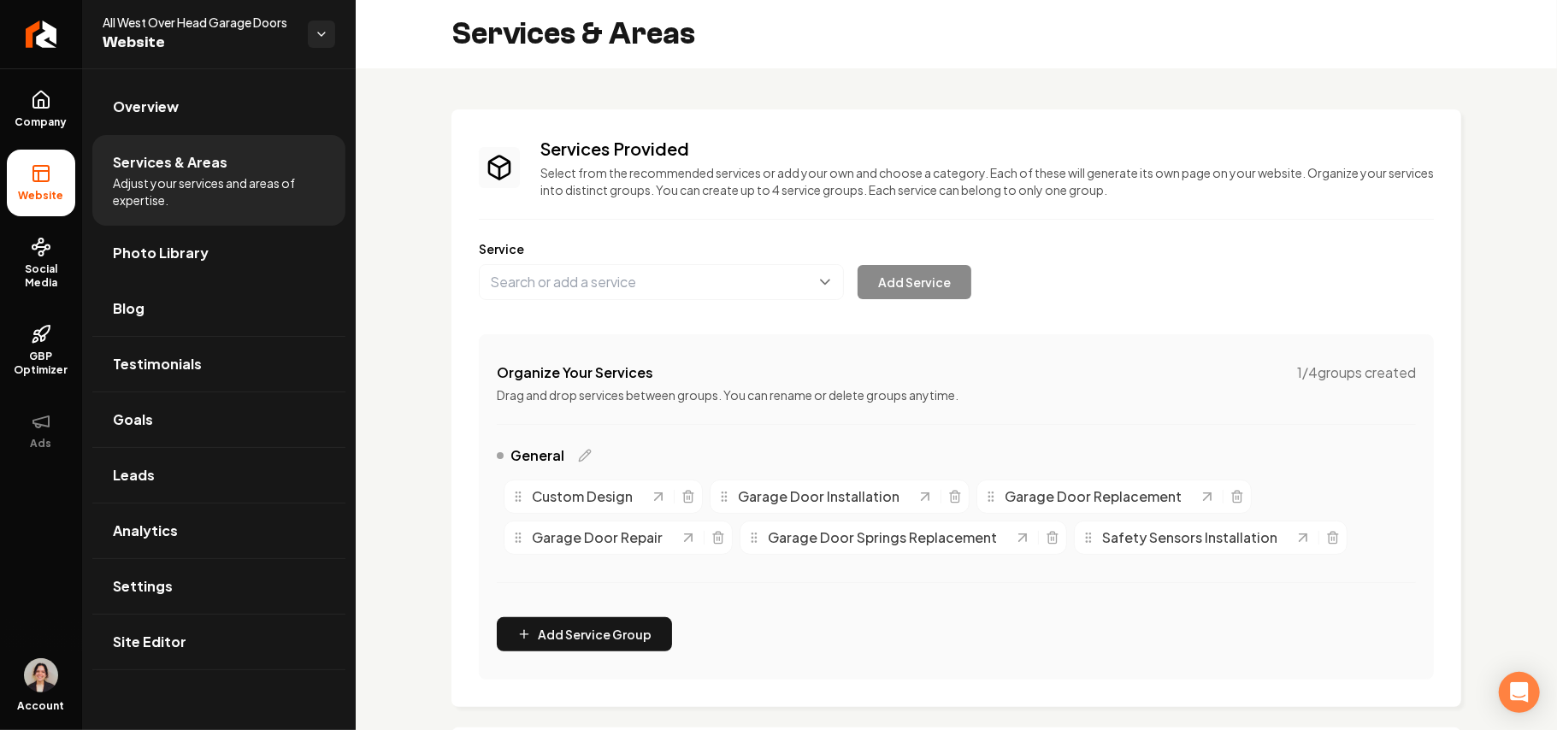
scroll to position [298, 0]
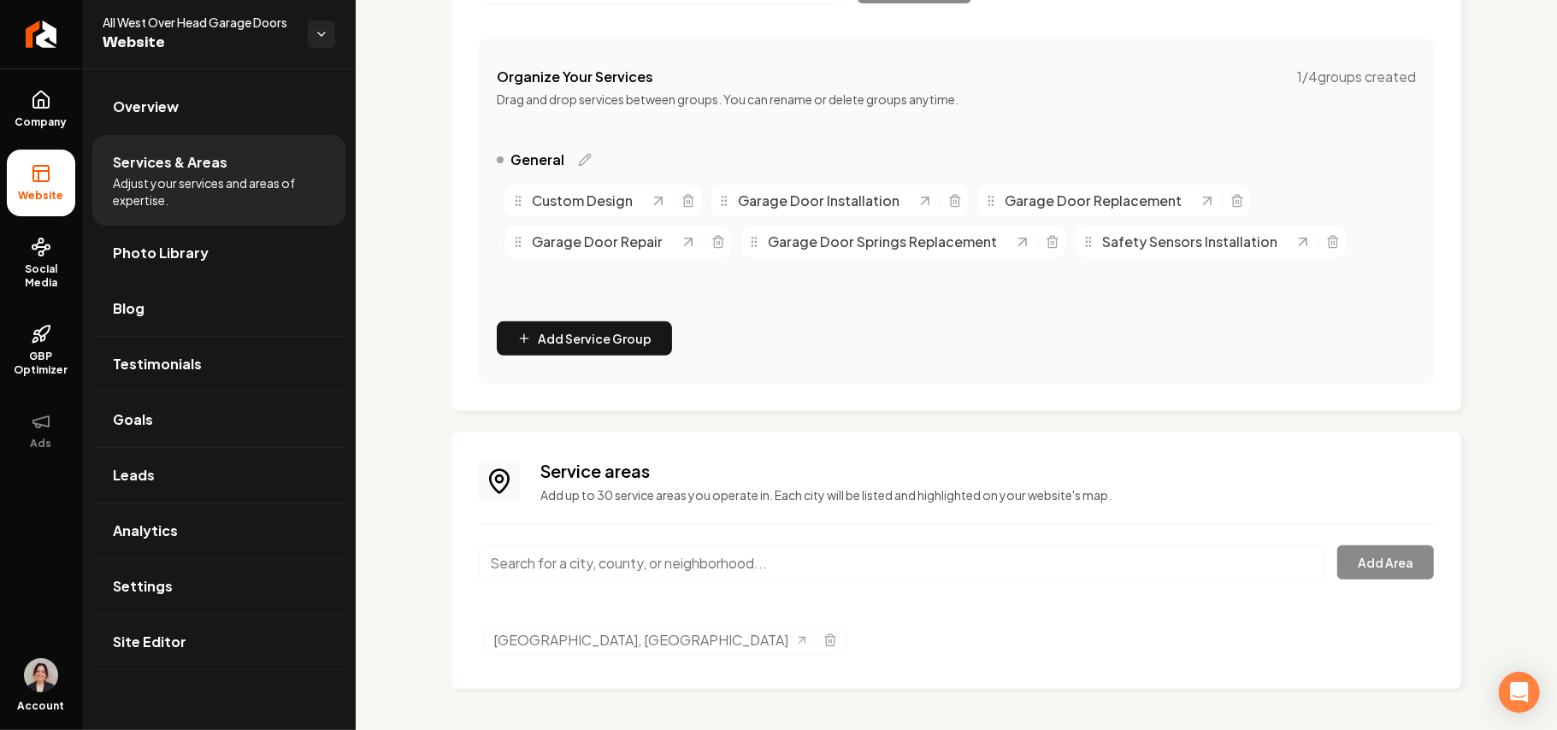
click at [783, 568] on input "Main content area" at bounding box center [901, 564] width 845 height 36
paste input "San Francisco, CA"
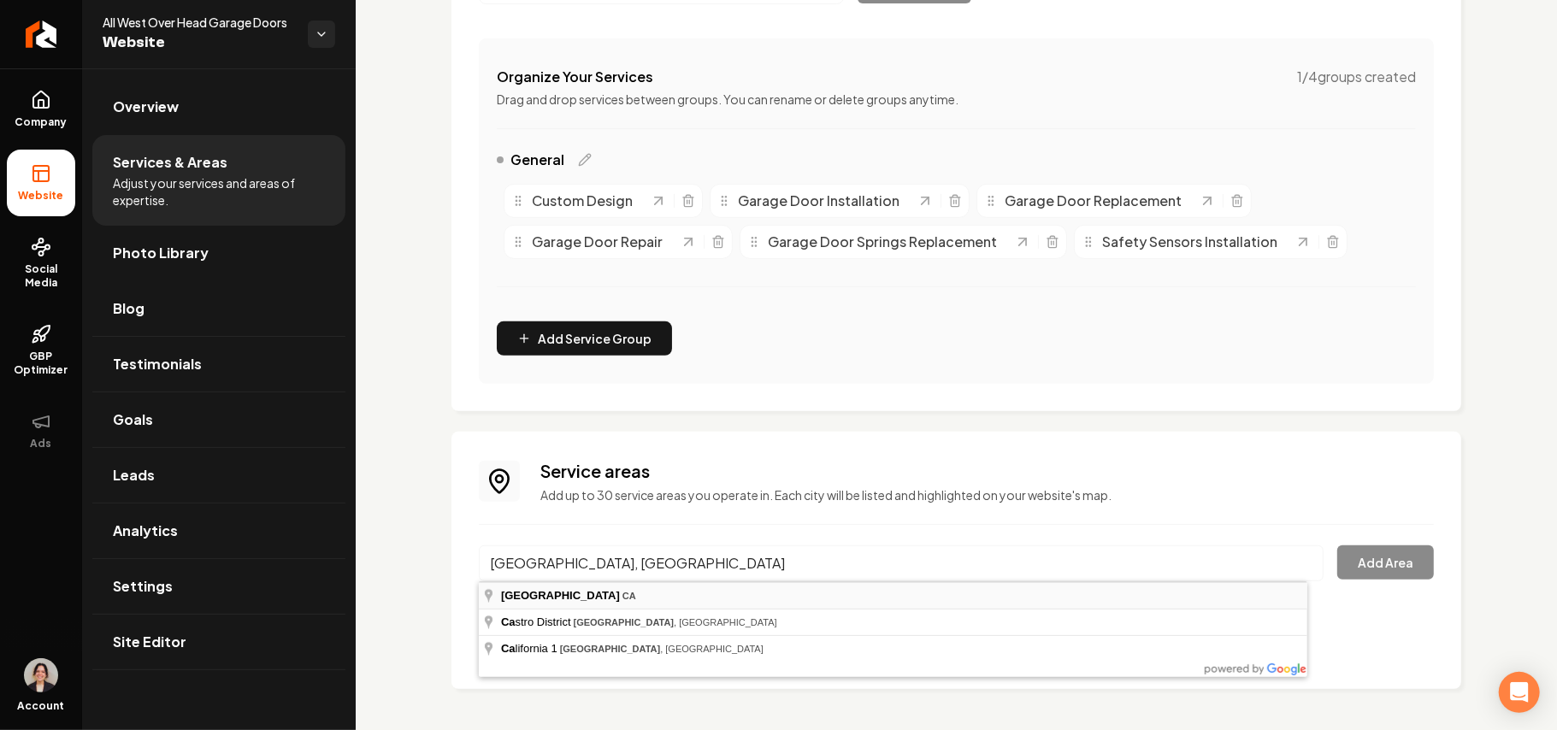
type input "San Francisco, CA"
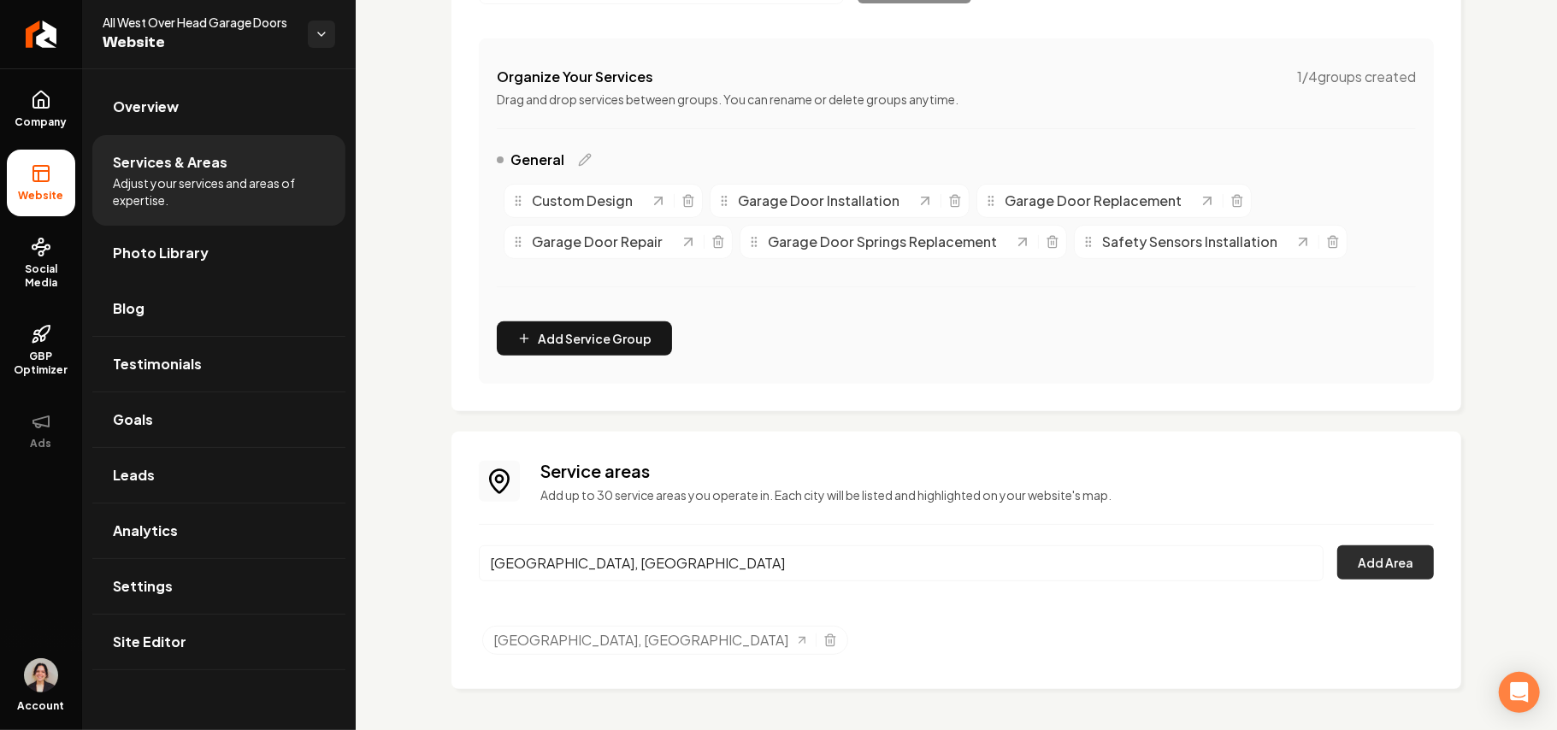
click at [1338, 565] on button "Add Area" at bounding box center [1385, 563] width 97 height 34
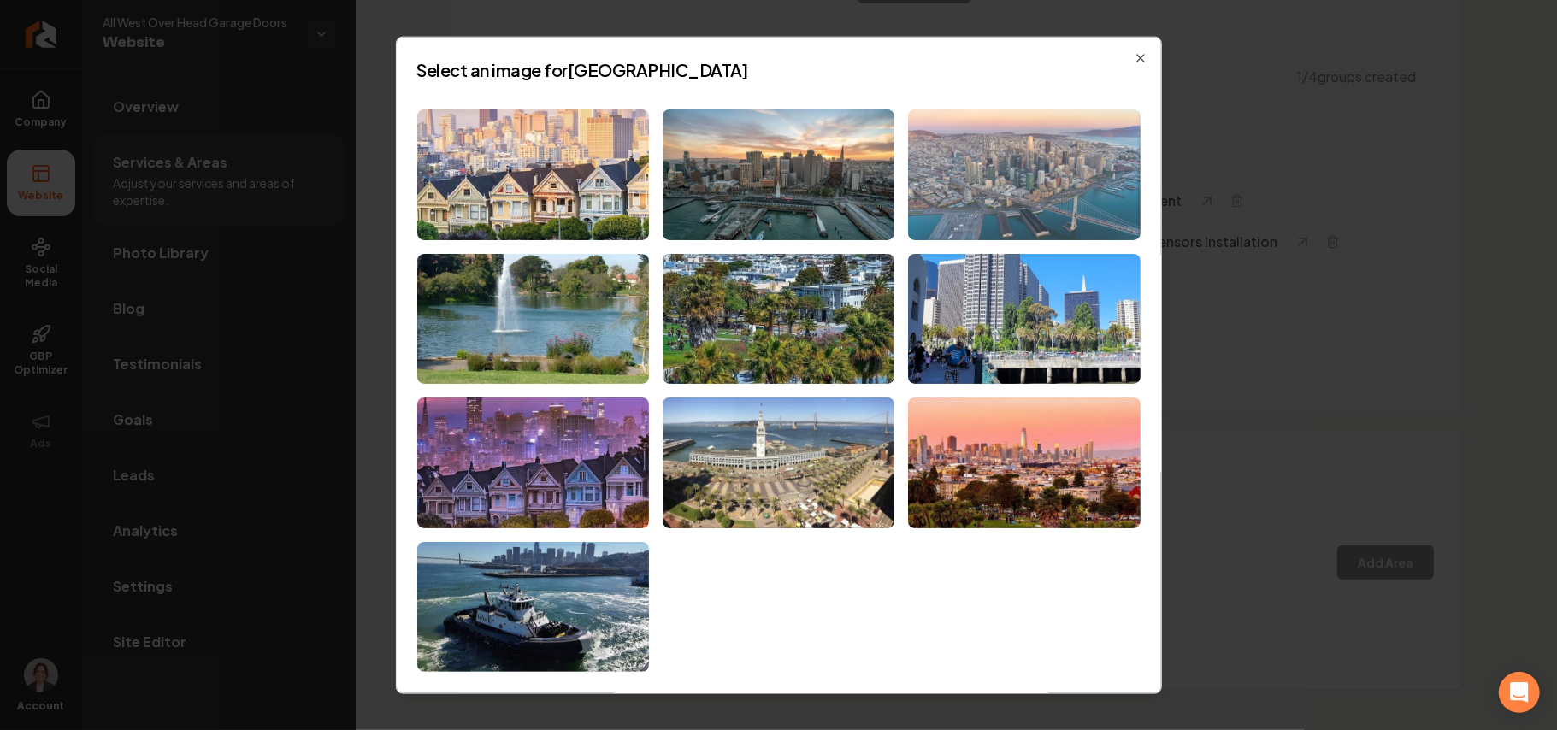
click at [1014, 151] on img at bounding box center [1024, 174] width 232 height 131
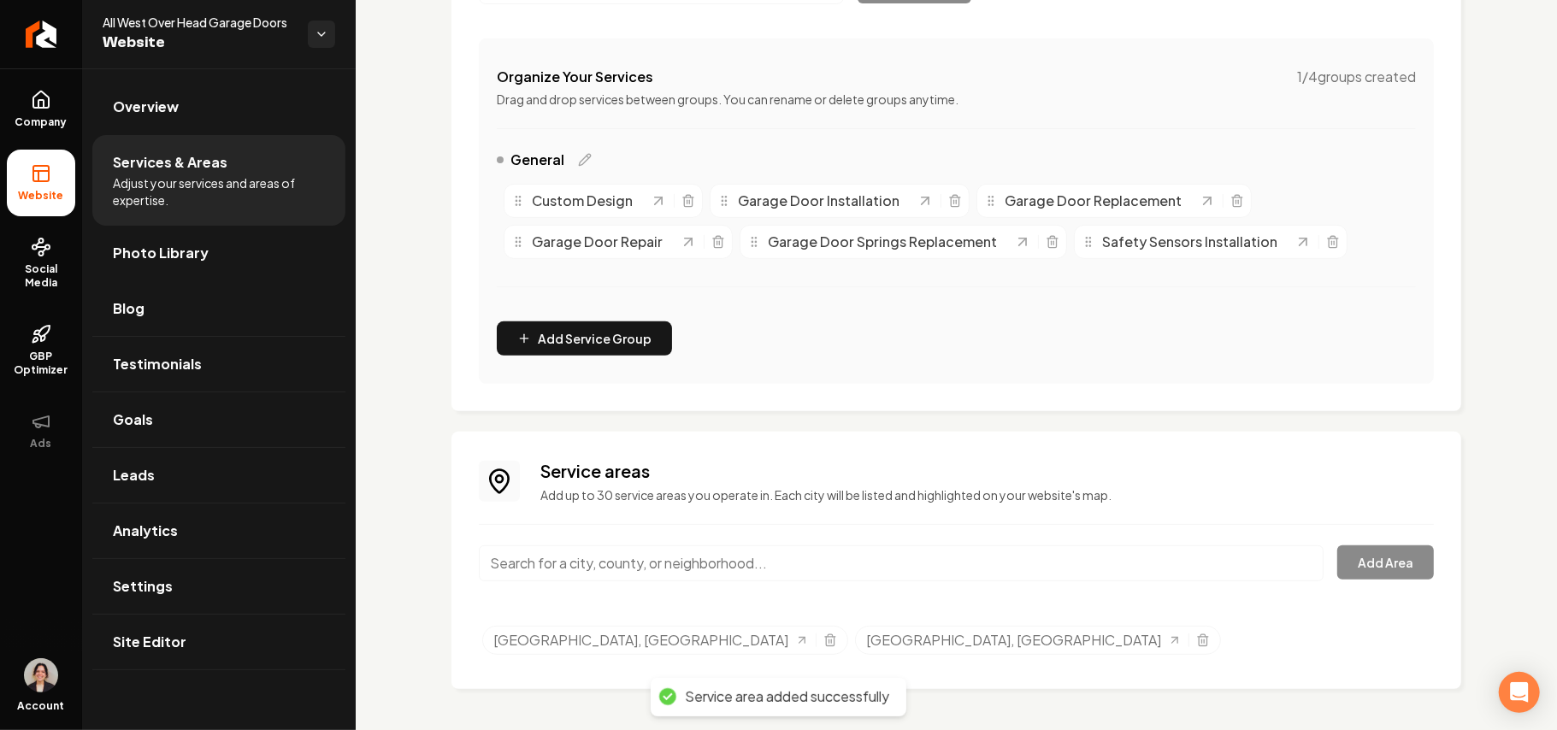
click at [823, 640] on icon "Selected tags" at bounding box center [830, 641] width 14 height 14
click at [76, 76] on ul "Company Website Social Media GBP Optimizer Ads" at bounding box center [41, 269] width 82 height 403
click at [157, 94] on link "Overview" at bounding box center [218, 107] width 253 height 55
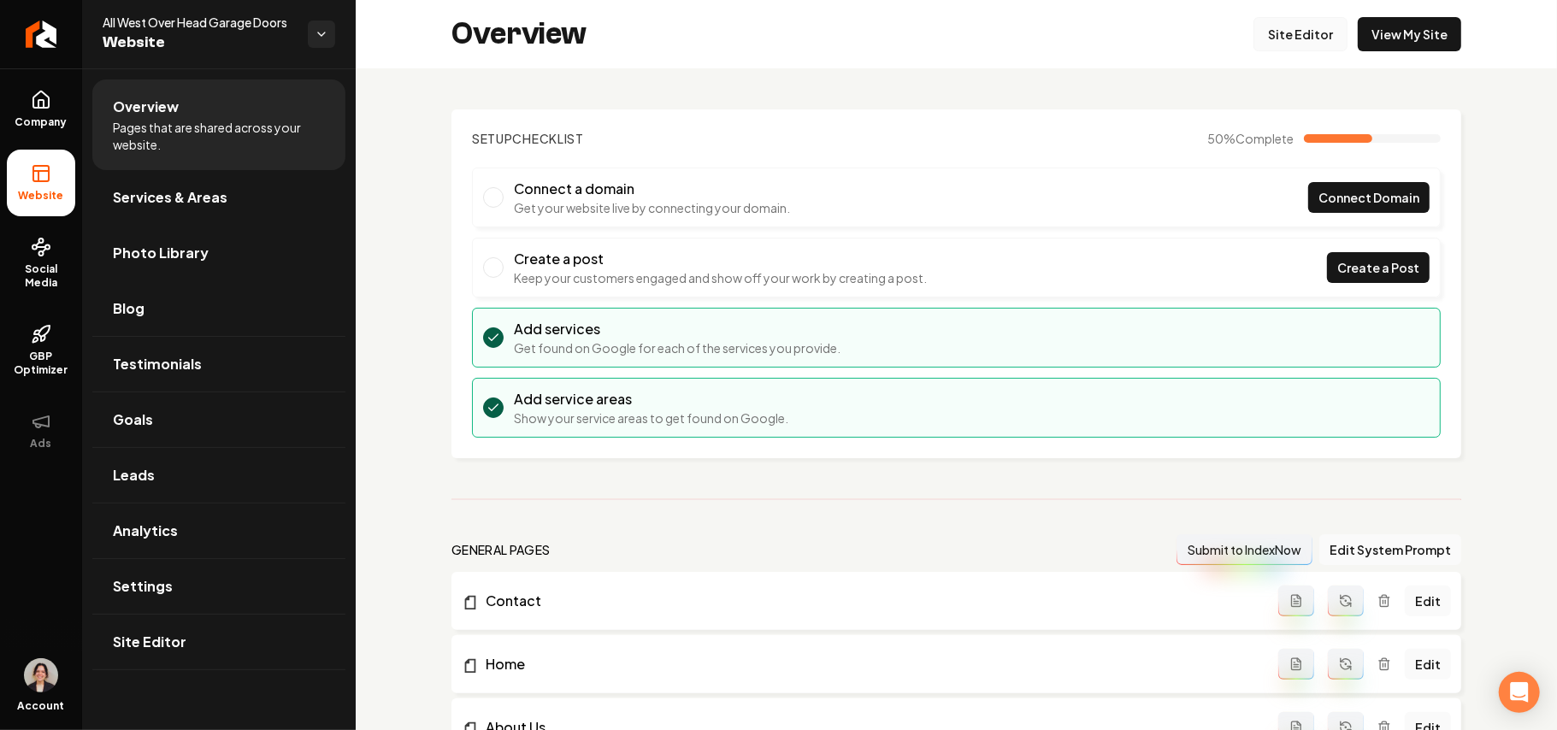
click at [1303, 34] on link "Site Editor" at bounding box center [1301, 34] width 94 height 34
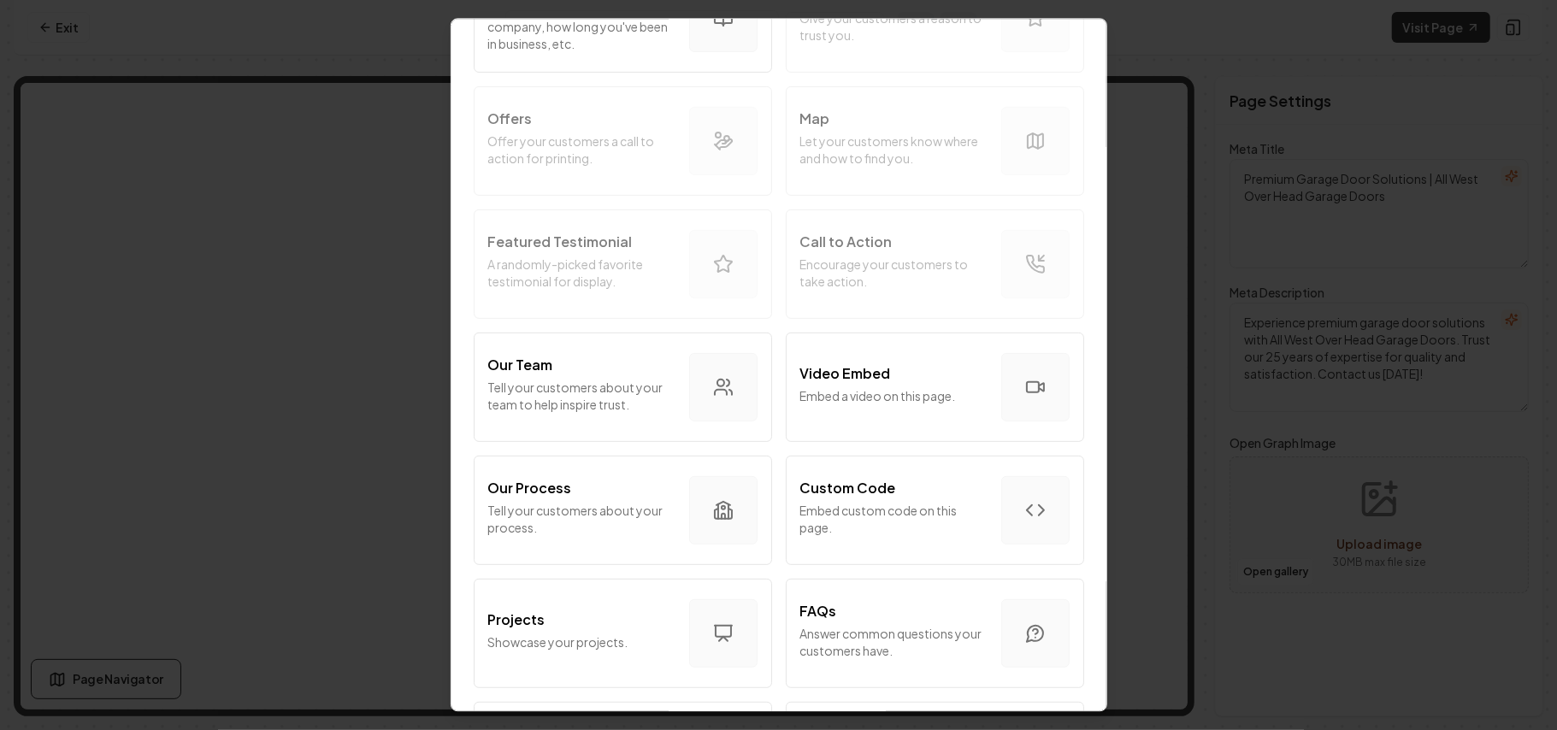
scroll to position [342, 0]
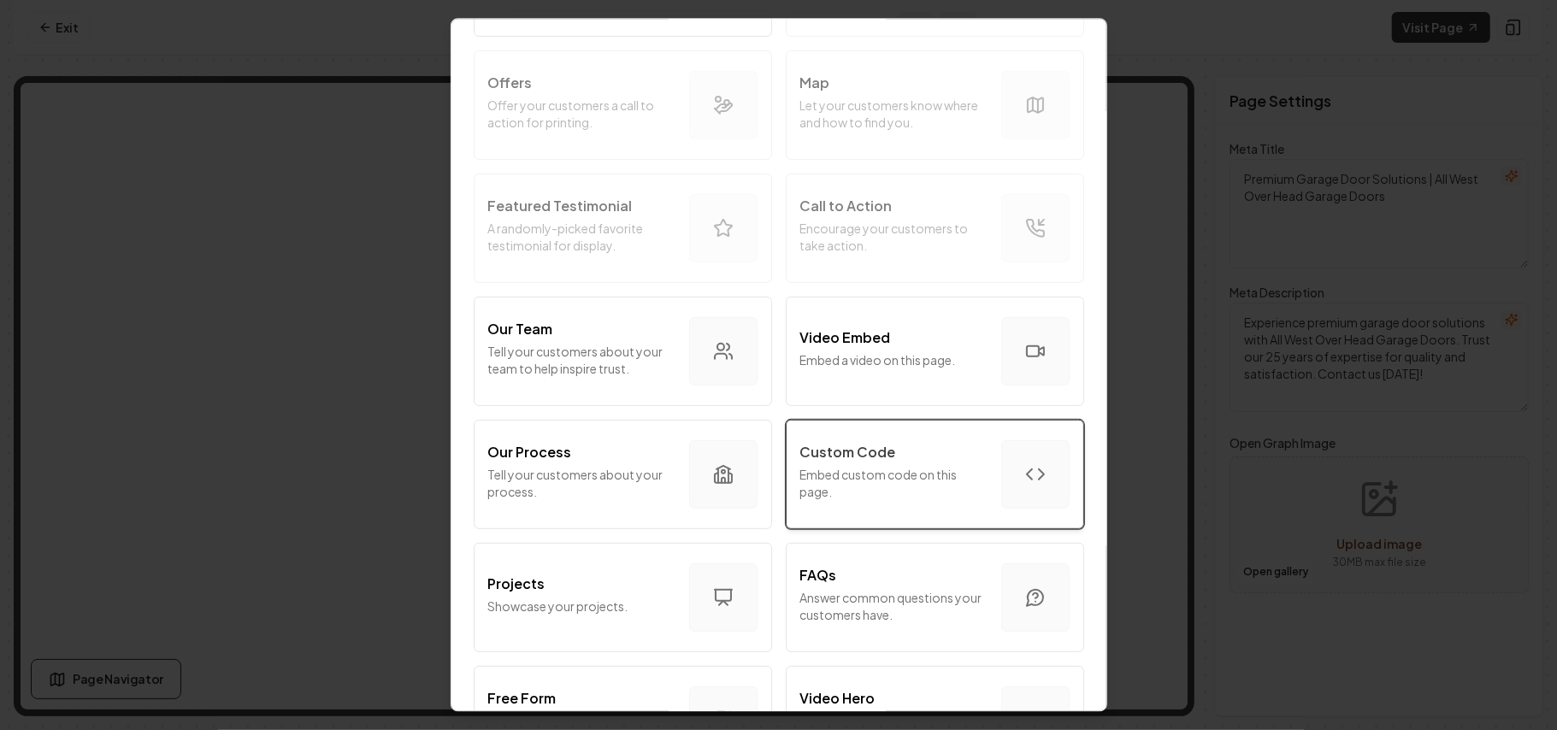
click at [930, 494] on p "Embed custom code on this page." at bounding box center [893, 483] width 187 height 34
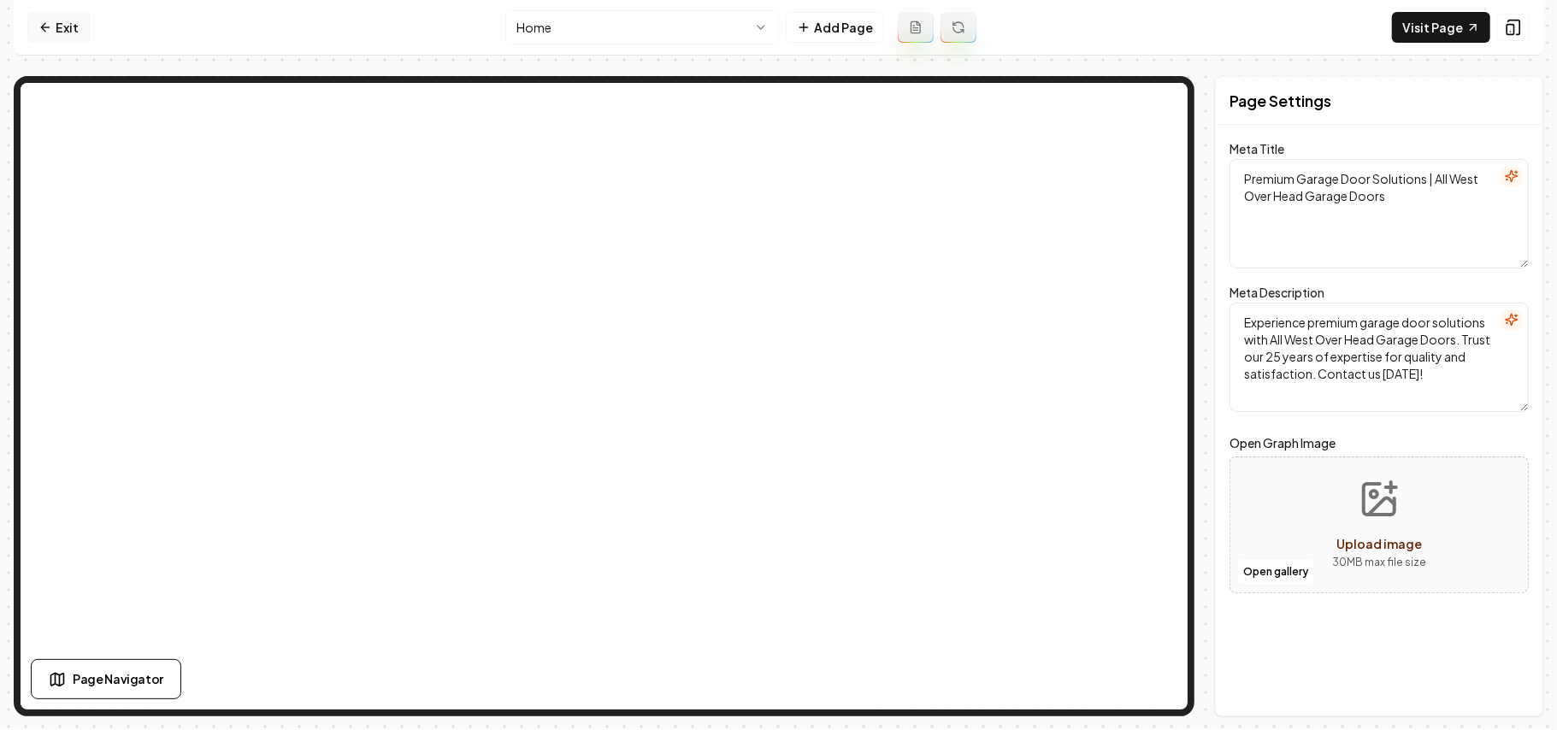
click at [76, 15] on link "Exit" at bounding box center [58, 27] width 62 height 31
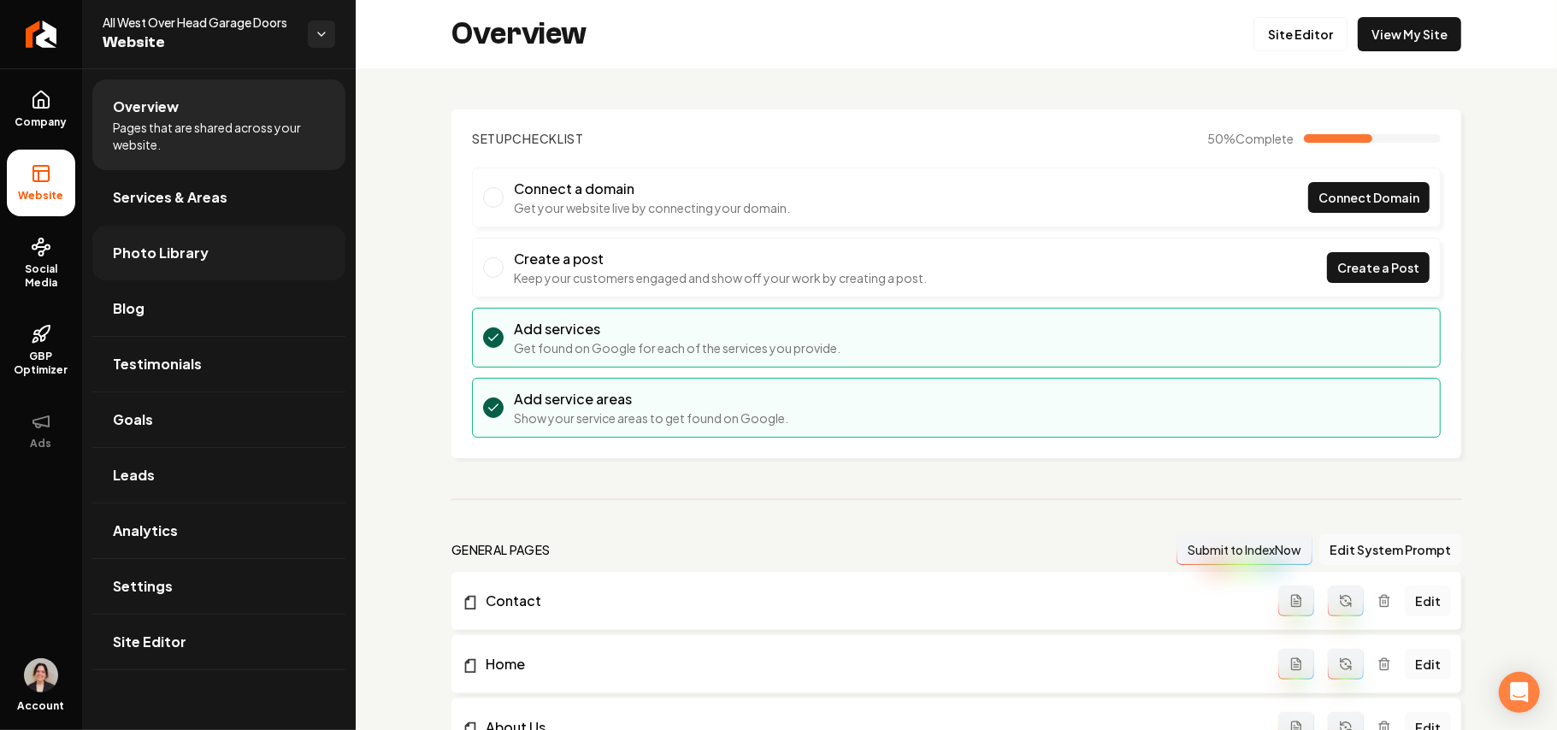
click at [202, 245] on span "Photo Library" at bounding box center [161, 253] width 96 height 21
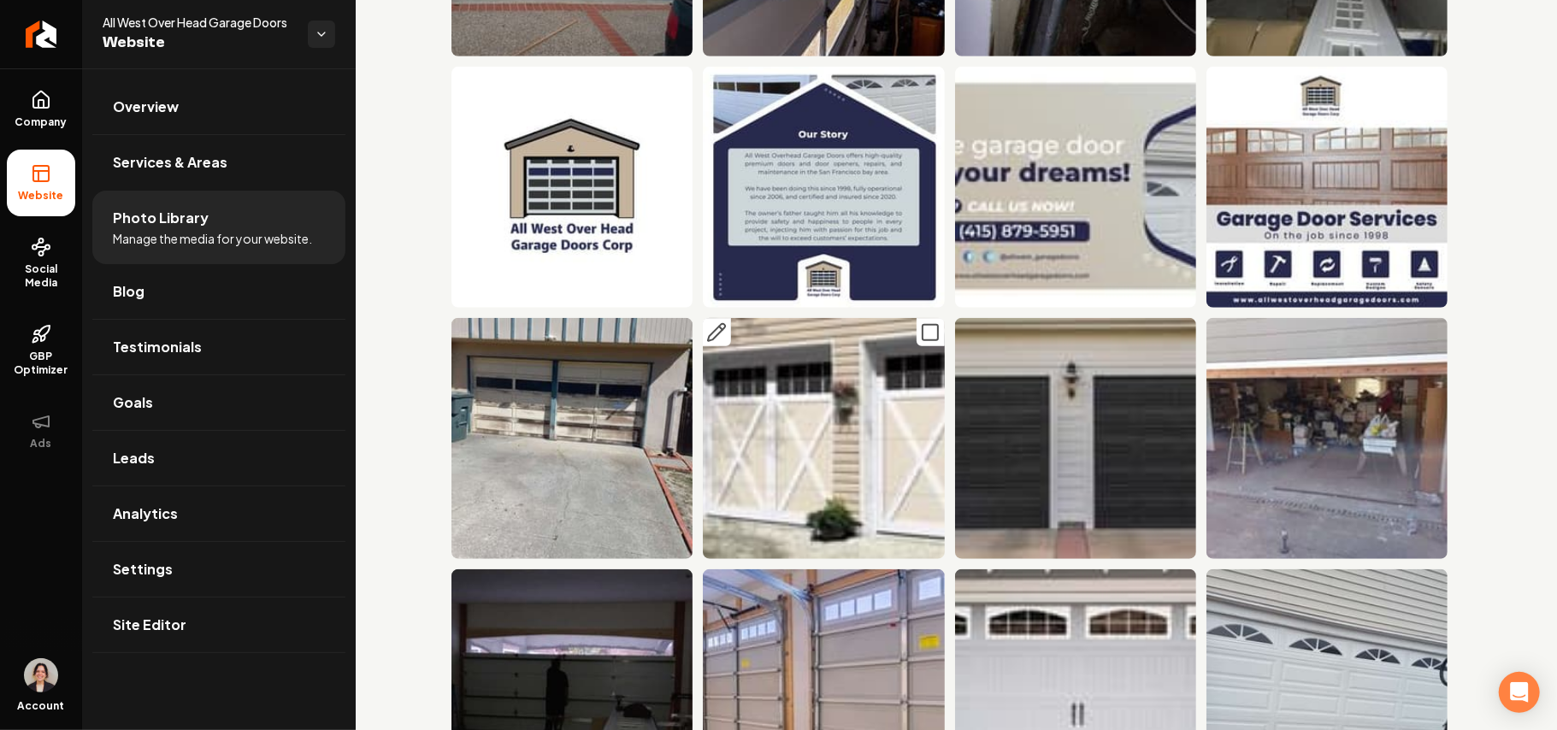
scroll to position [912, 0]
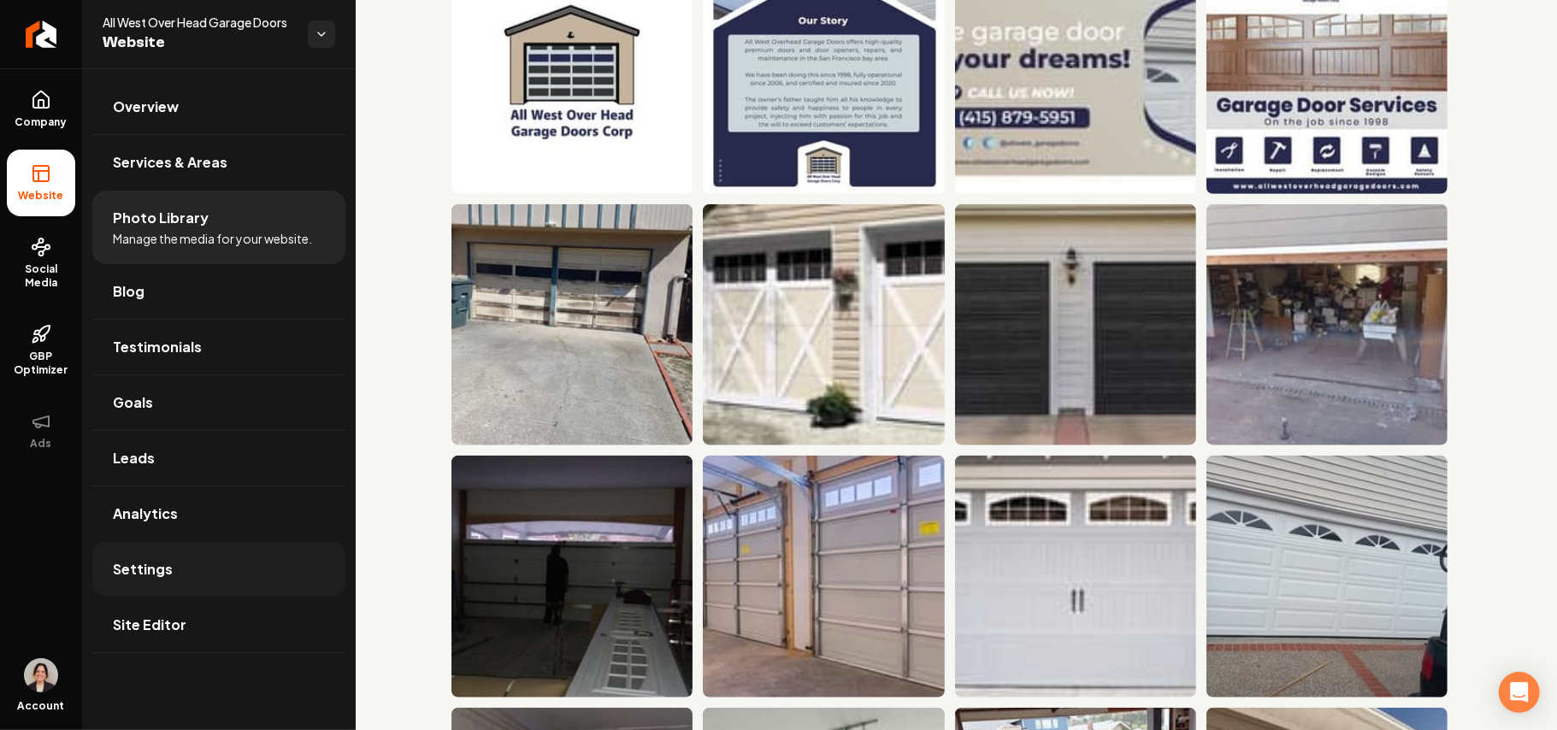
click at [169, 565] on link "Settings" at bounding box center [218, 569] width 253 height 55
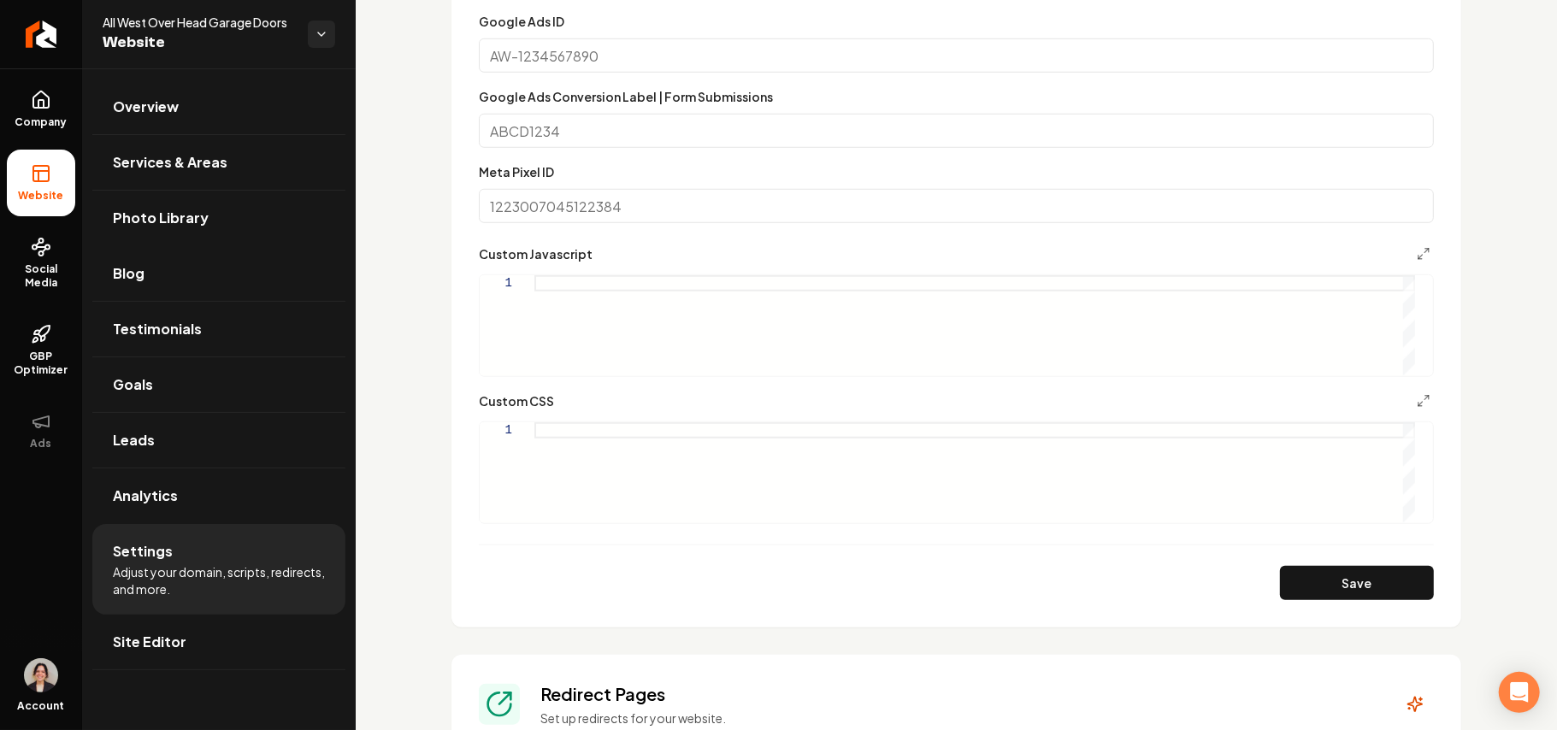
scroll to position [1026, 0]
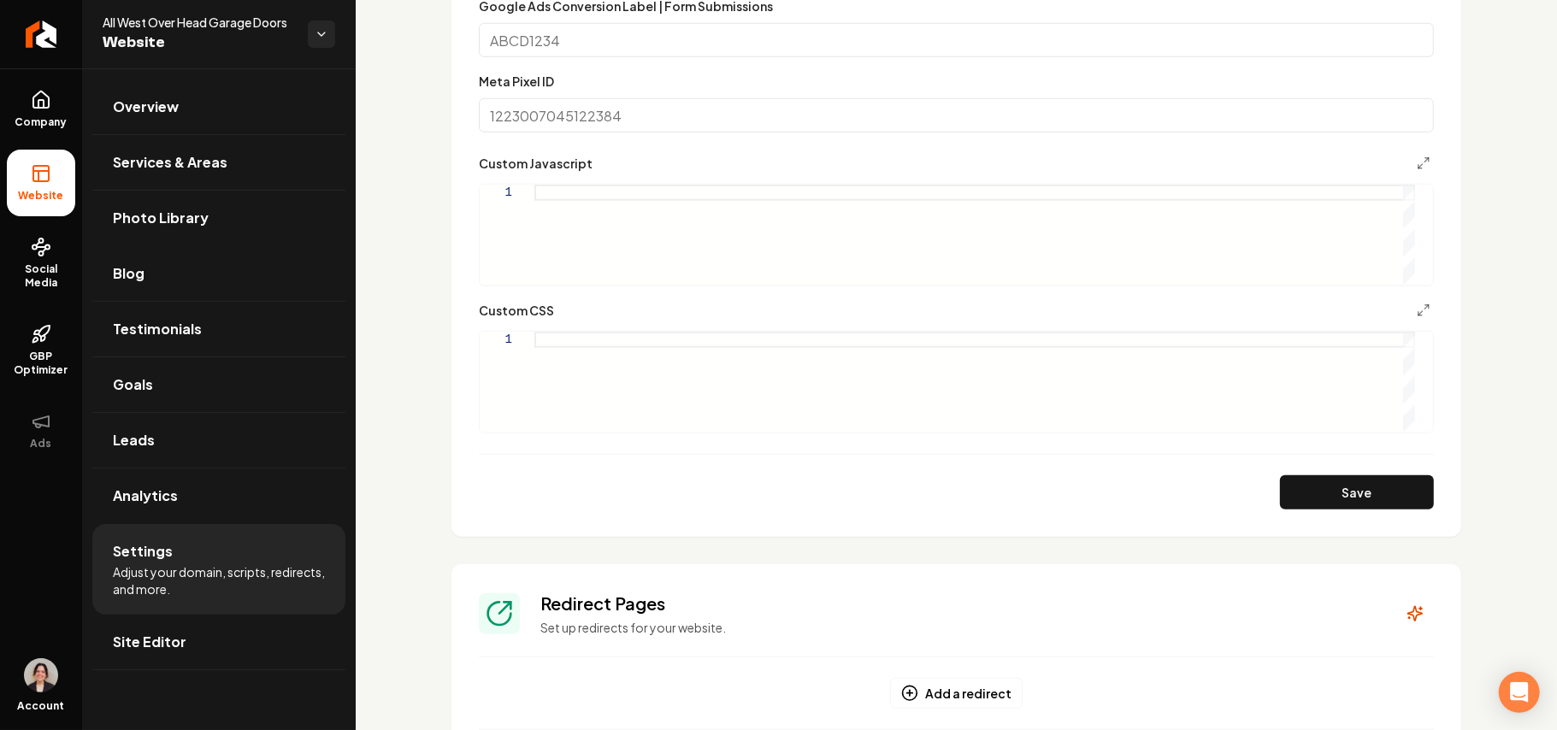
click at [647, 267] on div "Main content area" at bounding box center [974, 235] width 881 height 100
type textarea "**********"
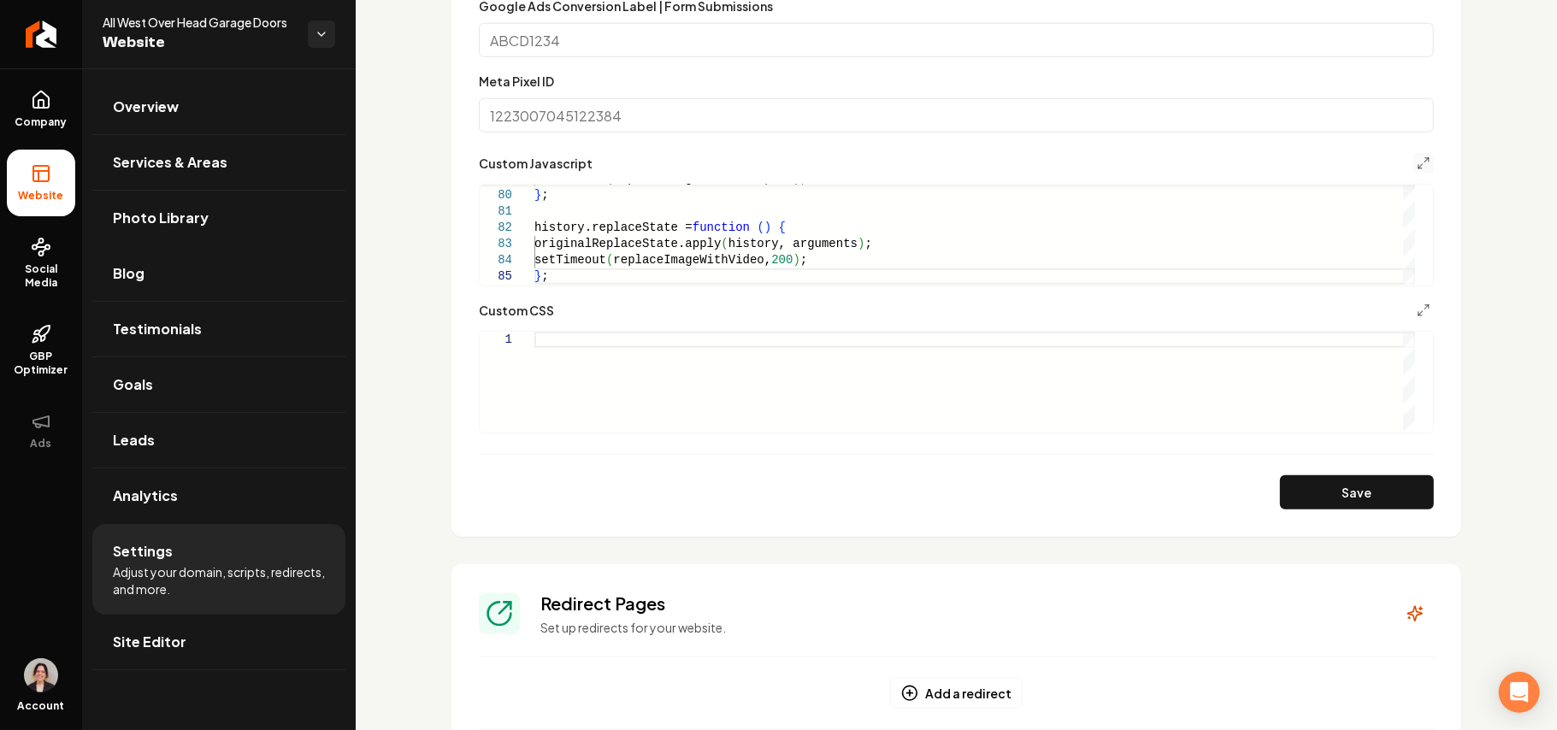
click at [1413, 153] on button "Main content area" at bounding box center [1423, 163] width 21 height 21
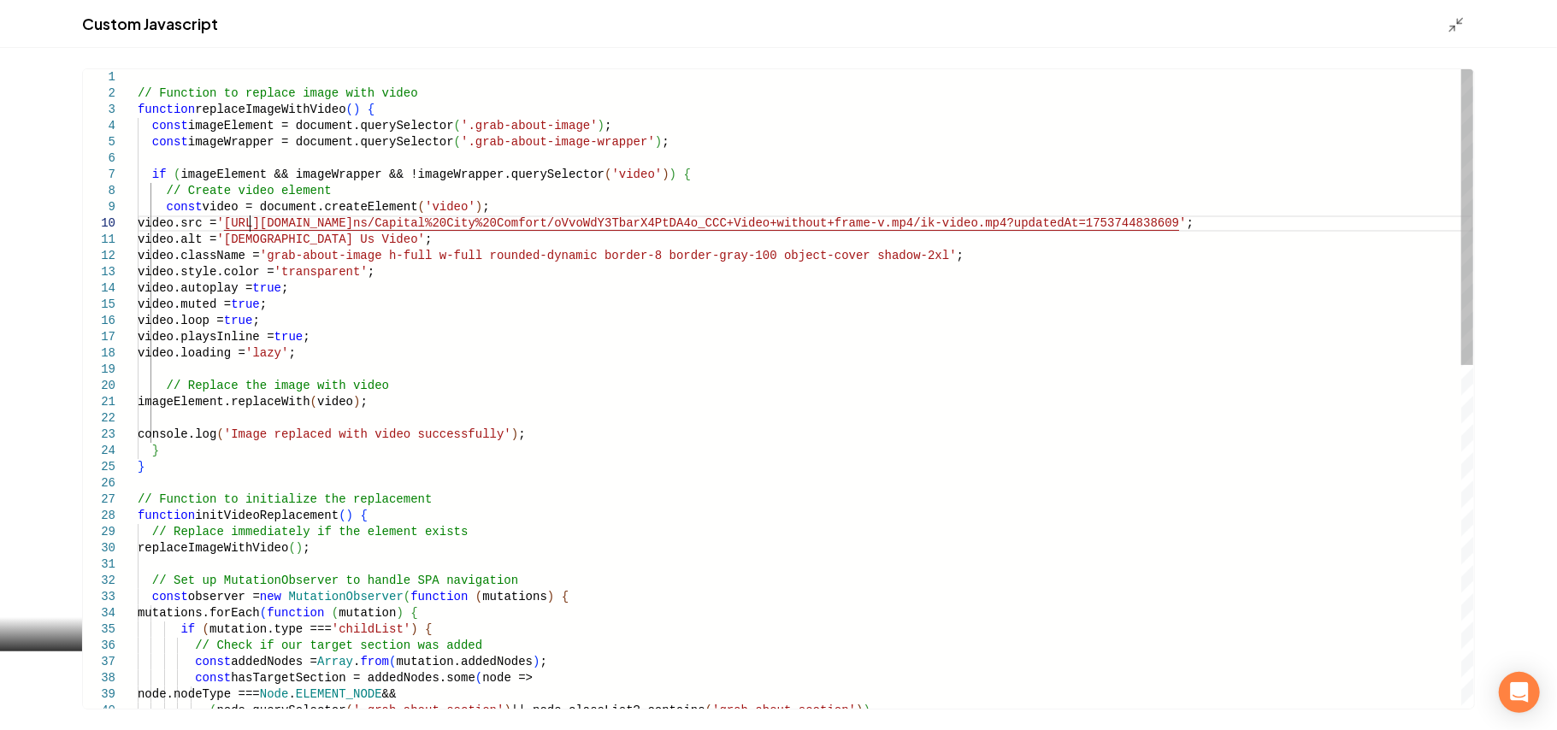
scroll to position [0, 742]
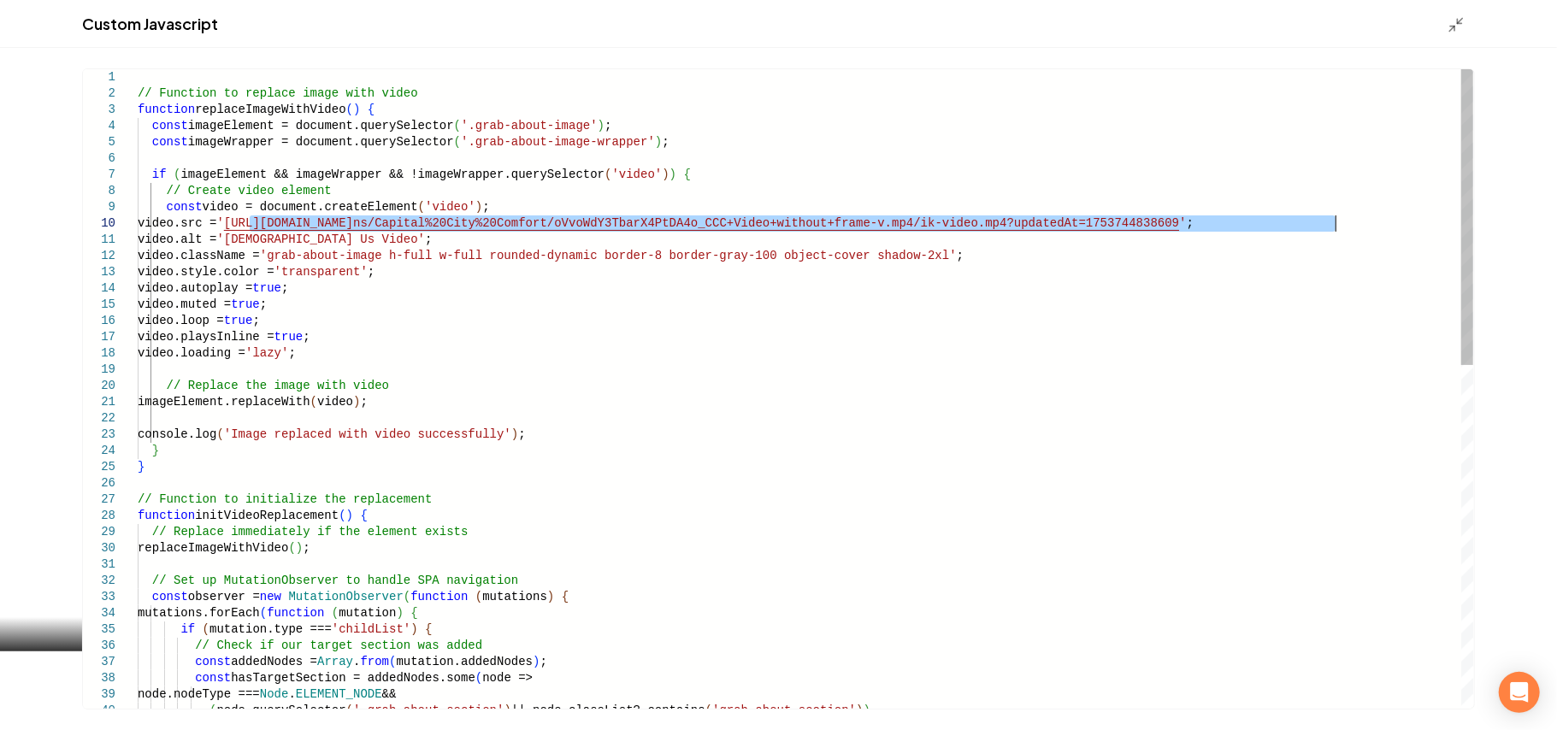
drag, startPoint x: 253, startPoint y: 221, endPoint x: 1336, endPoint y: 224, distance: 1082.5
type textarea "**********"
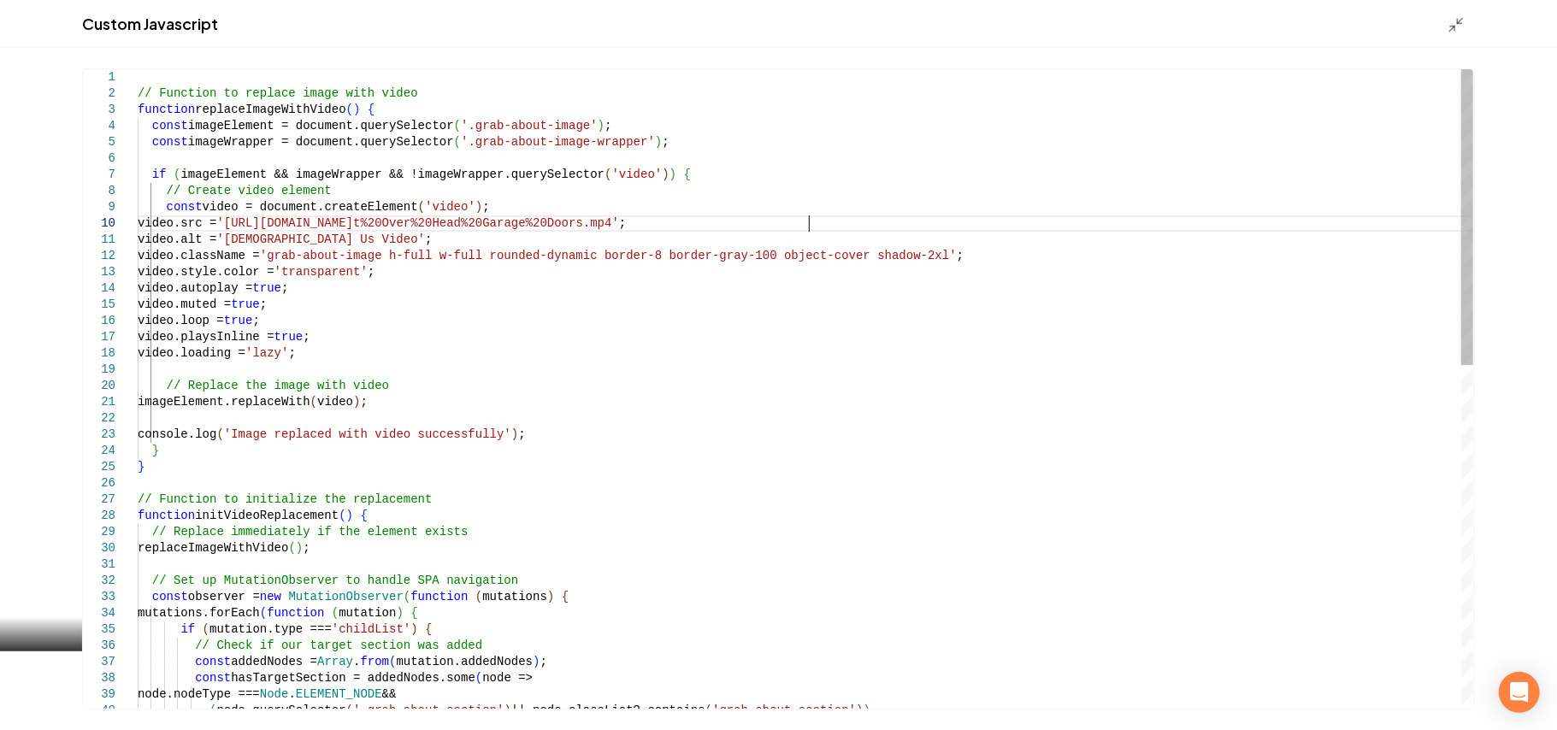
scroll to position [0, 682]
click at [1442, 24] on div "Custom Javascript" at bounding box center [778, 24] width 1557 height 48
click at [1458, 21] on line "Main content area" at bounding box center [1460, 20] width 5 height 5
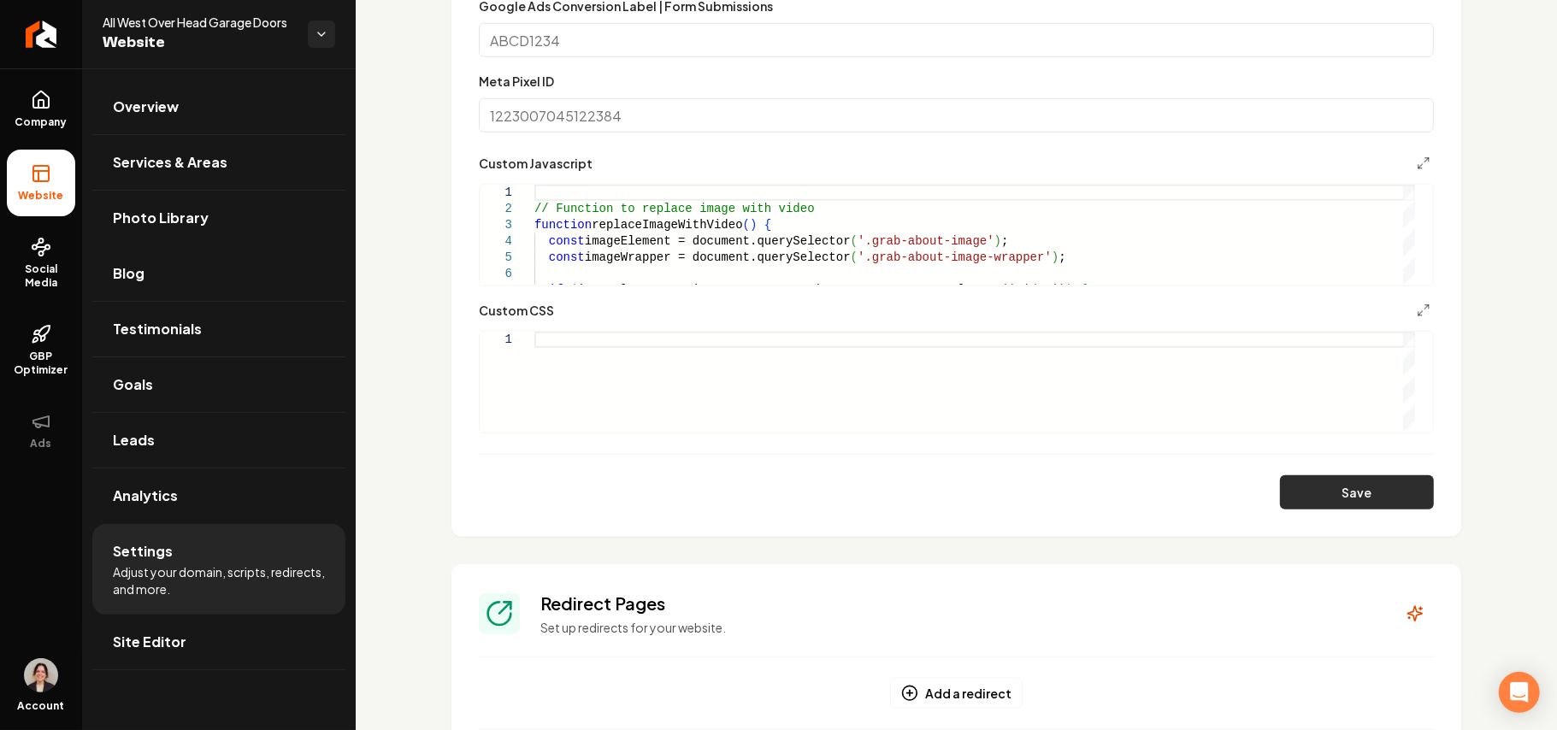
click at [1356, 498] on button "Save" at bounding box center [1357, 492] width 154 height 34
click at [265, 109] on link "Overview" at bounding box center [218, 107] width 253 height 55
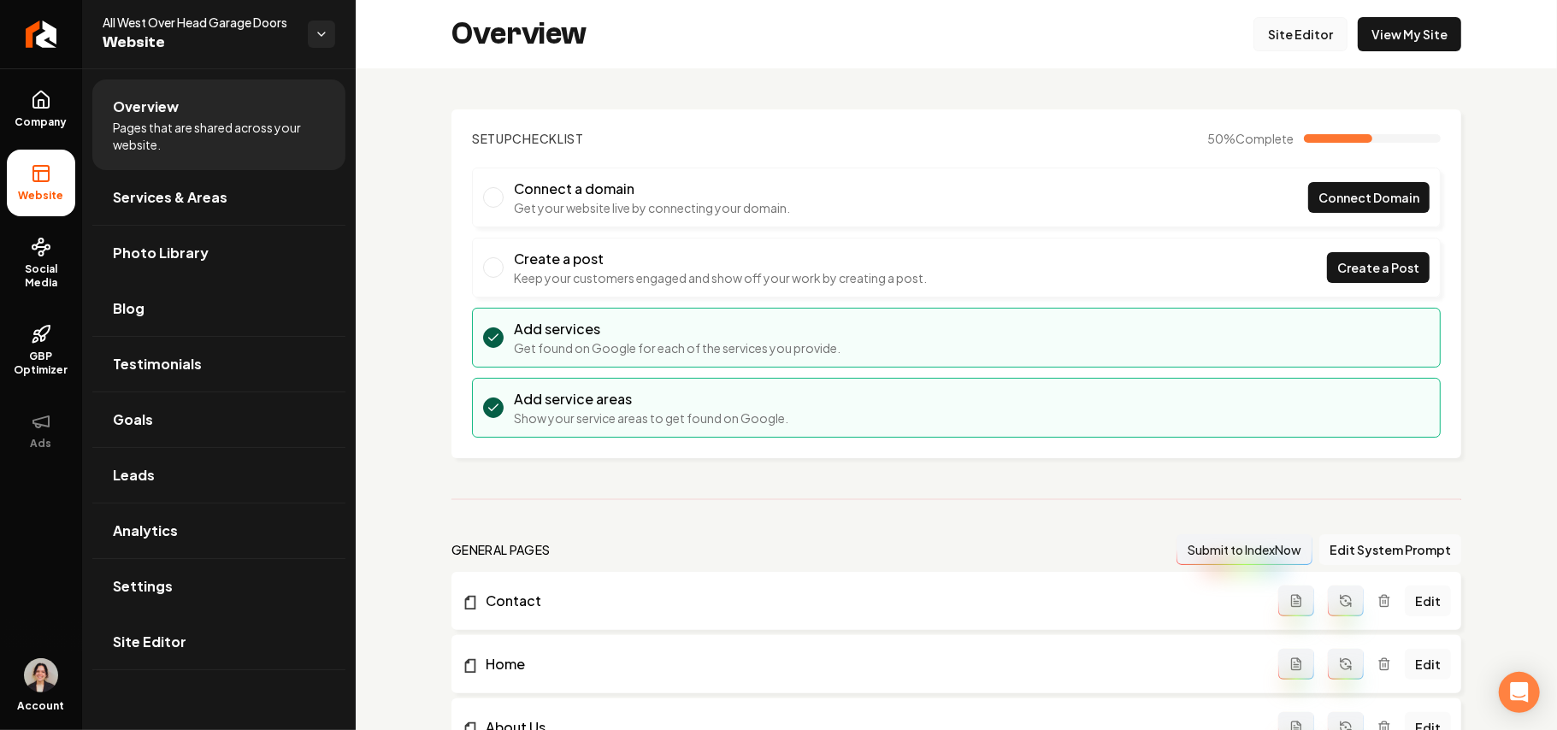
click at [1283, 29] on link "Site Editor" at bounding box center [1301, 34] width 94 height 34
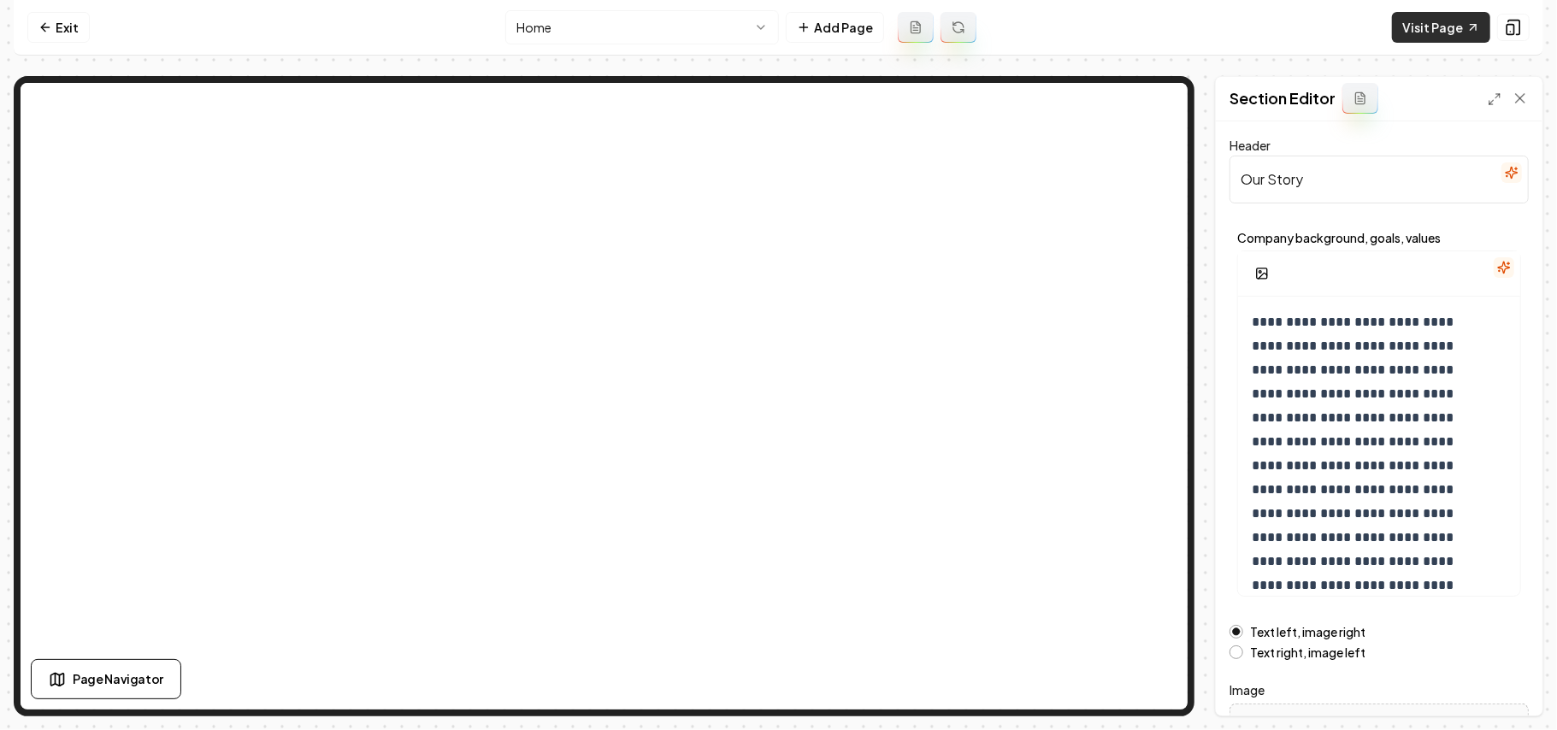
click at [1443, 28] on link "Visit Page" at bounding box center [1441, 27] width 98 height 31
click at [51, 29] on icon at bounding box center [45, 28] width 14 height 14
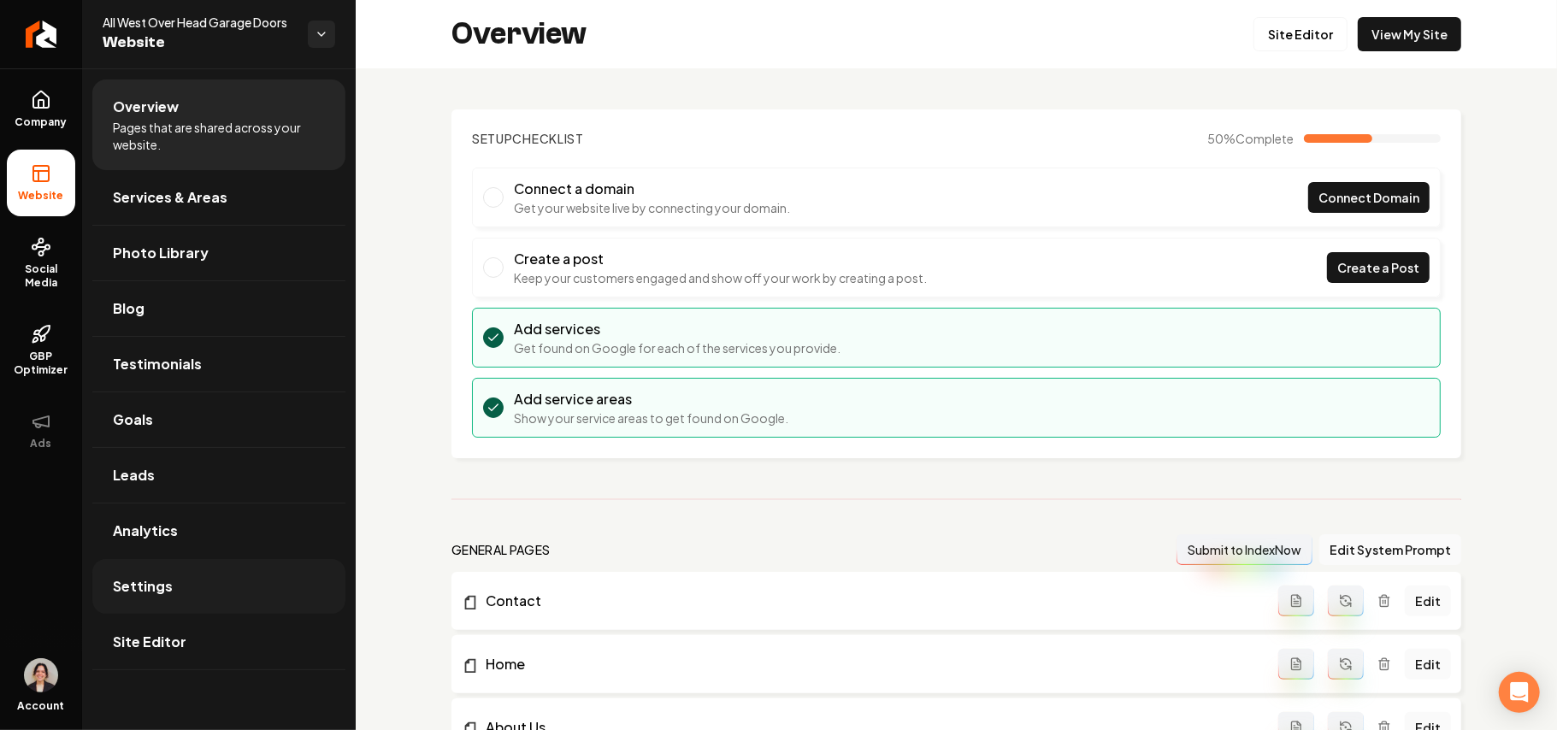
click at [186, 589] on link "Settings" at bounding box center [218, 586] width 253 height 55
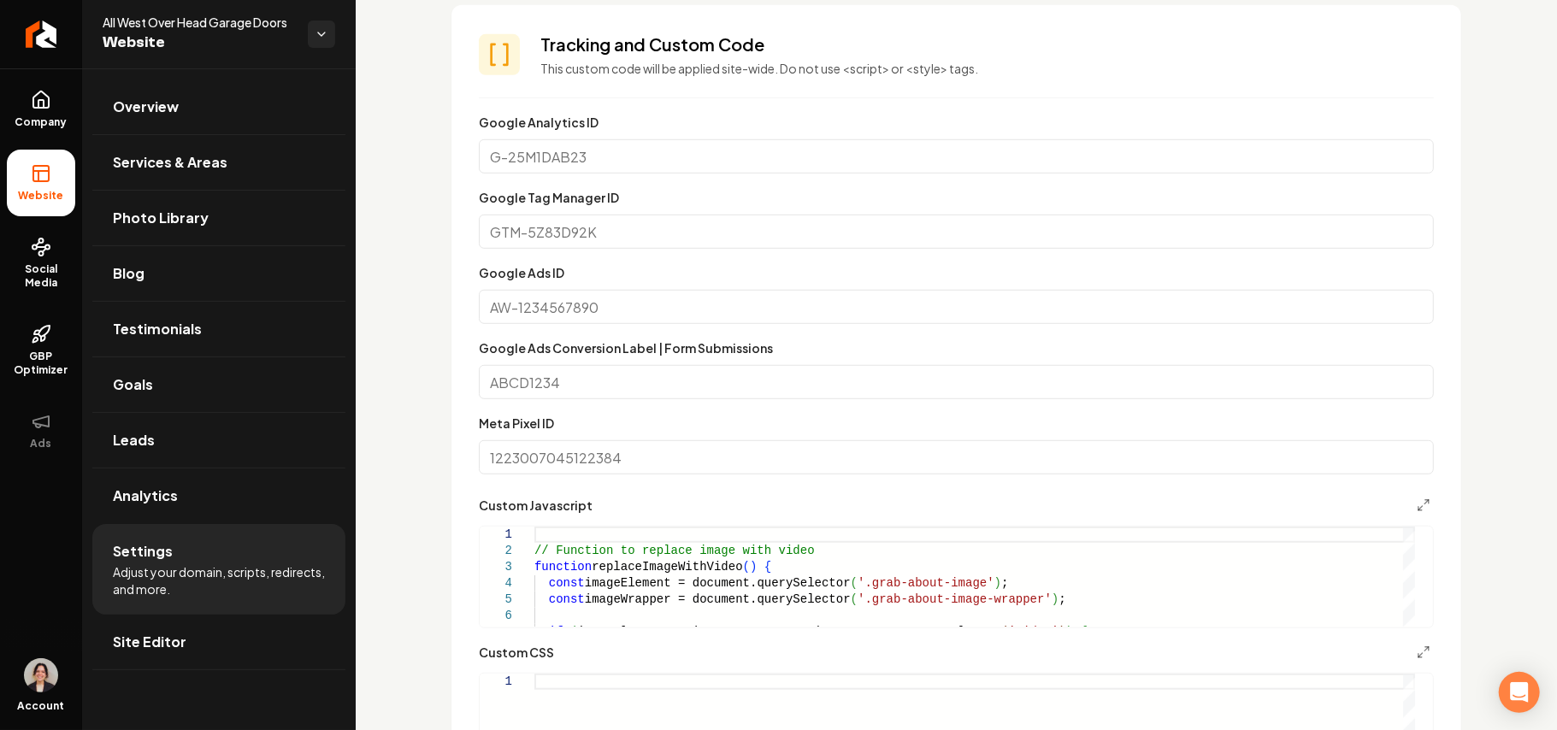
scroll to position [798, 0]
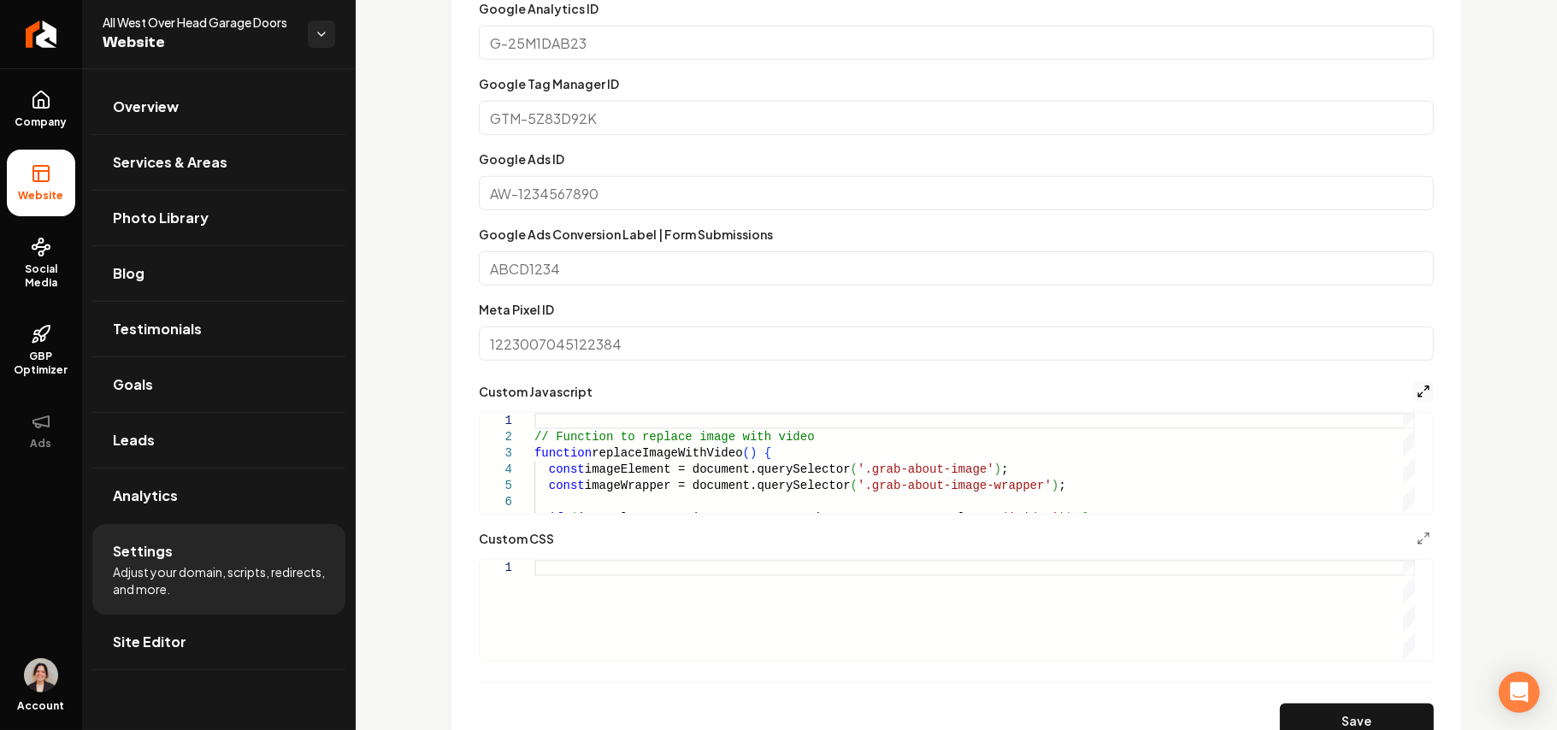
click at [1417, 385] on icon "Main content area" at bounding box center [1424, 392] width 14 height 14
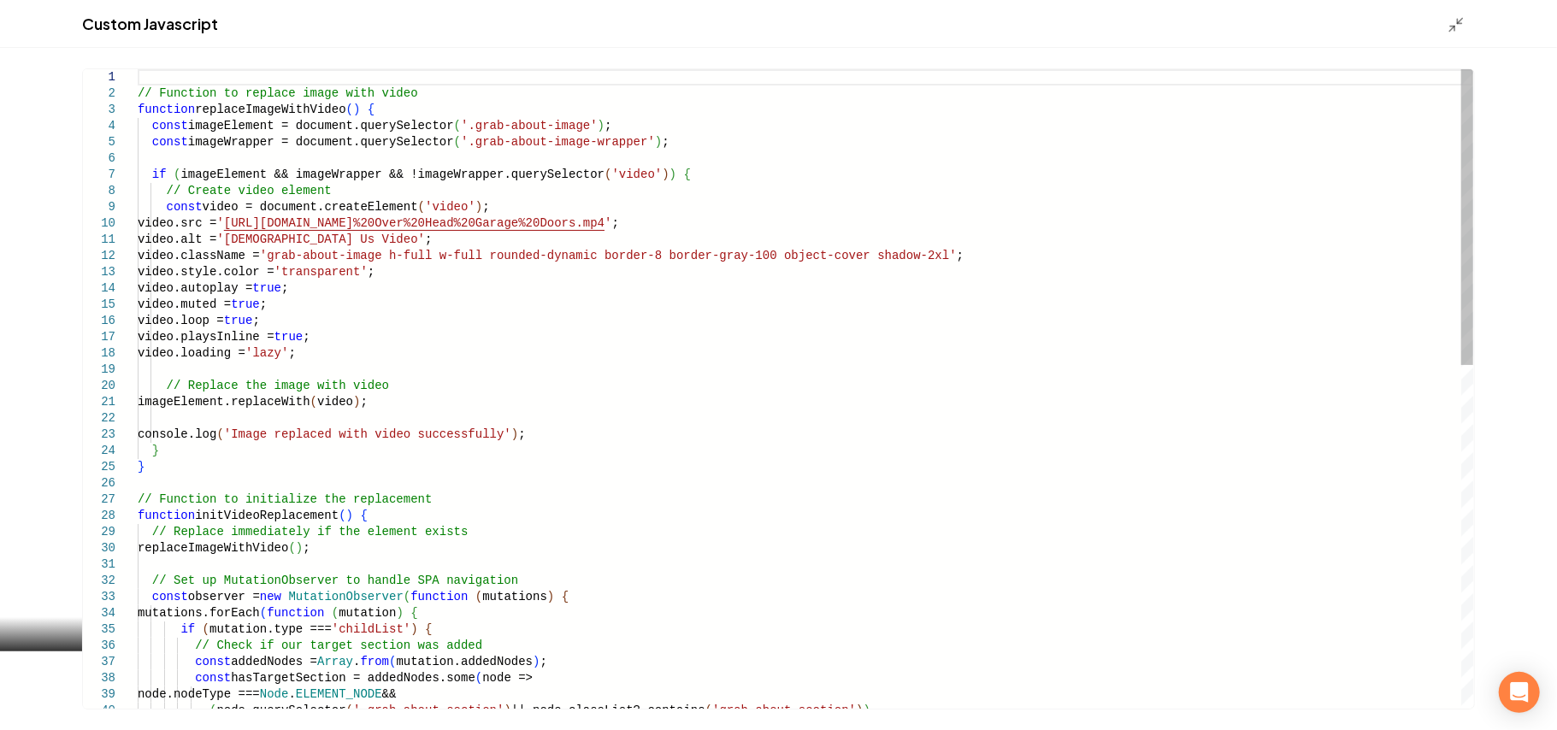
scroll to position [0, 0]
drag, startPoint x: 402, startPoint y: 274, endPoint x: 164, endPoint y: 268, distance: 237.8
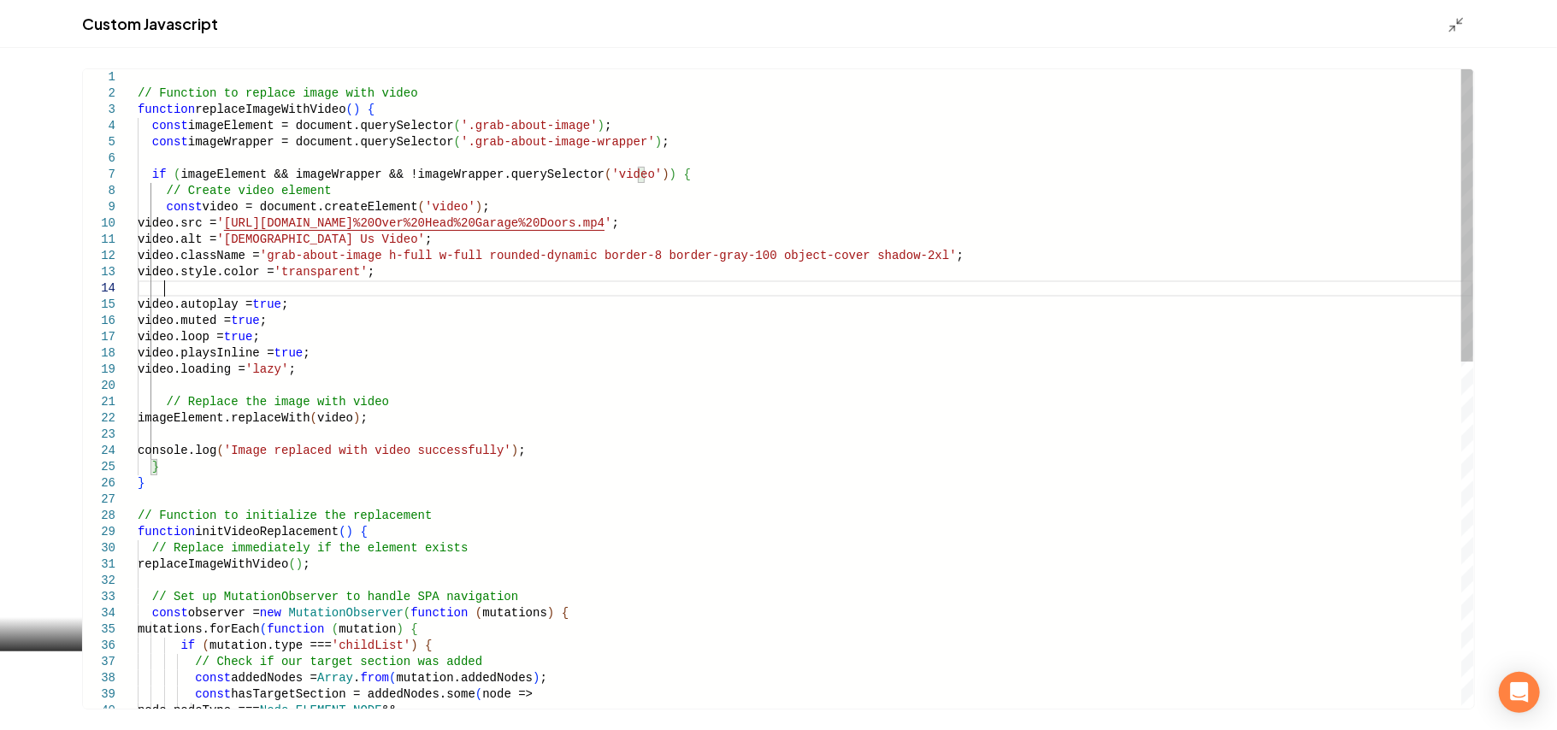
scroll to position [48, 24]
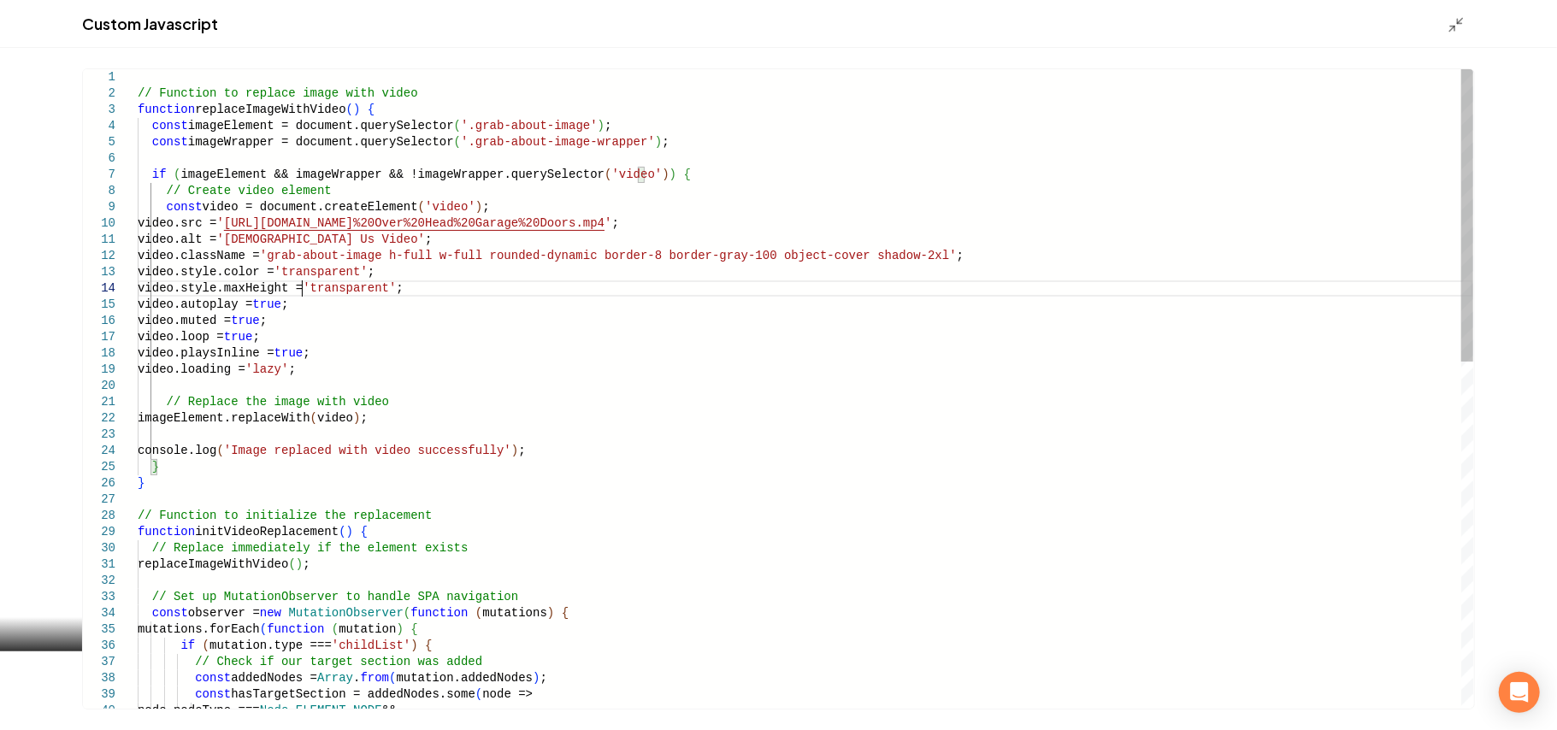
type textarea "**********"
click at [1455, 17] on icon "Main content area" at bounding box center [1456, 24] width 17 height 17
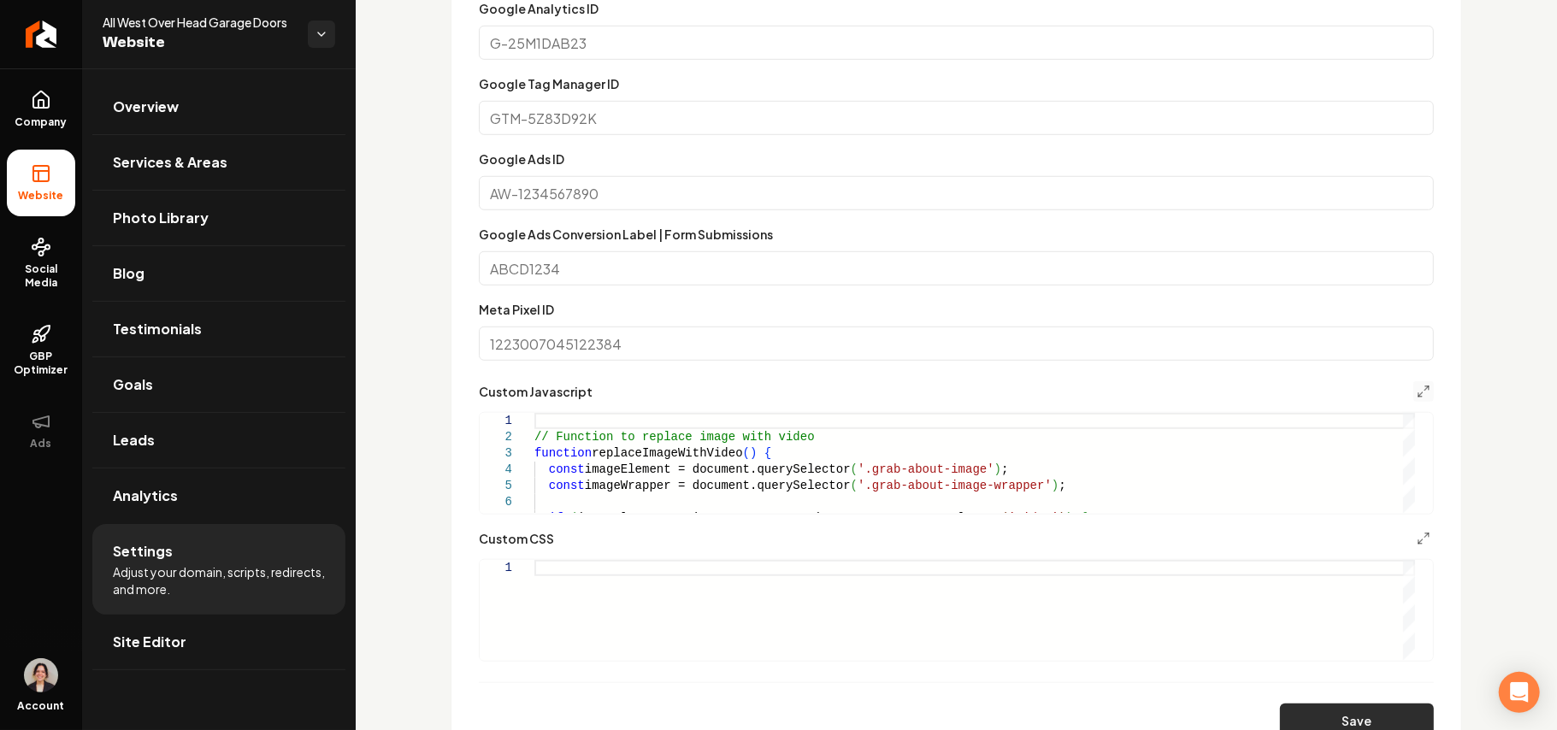
click at [1329, 708] on button "Save" at bounding box center [1357, 721] width 154 height 34
click at [1417, 391] on icon "Main content area" at bounding box center [1424, 392] width 14 height 14
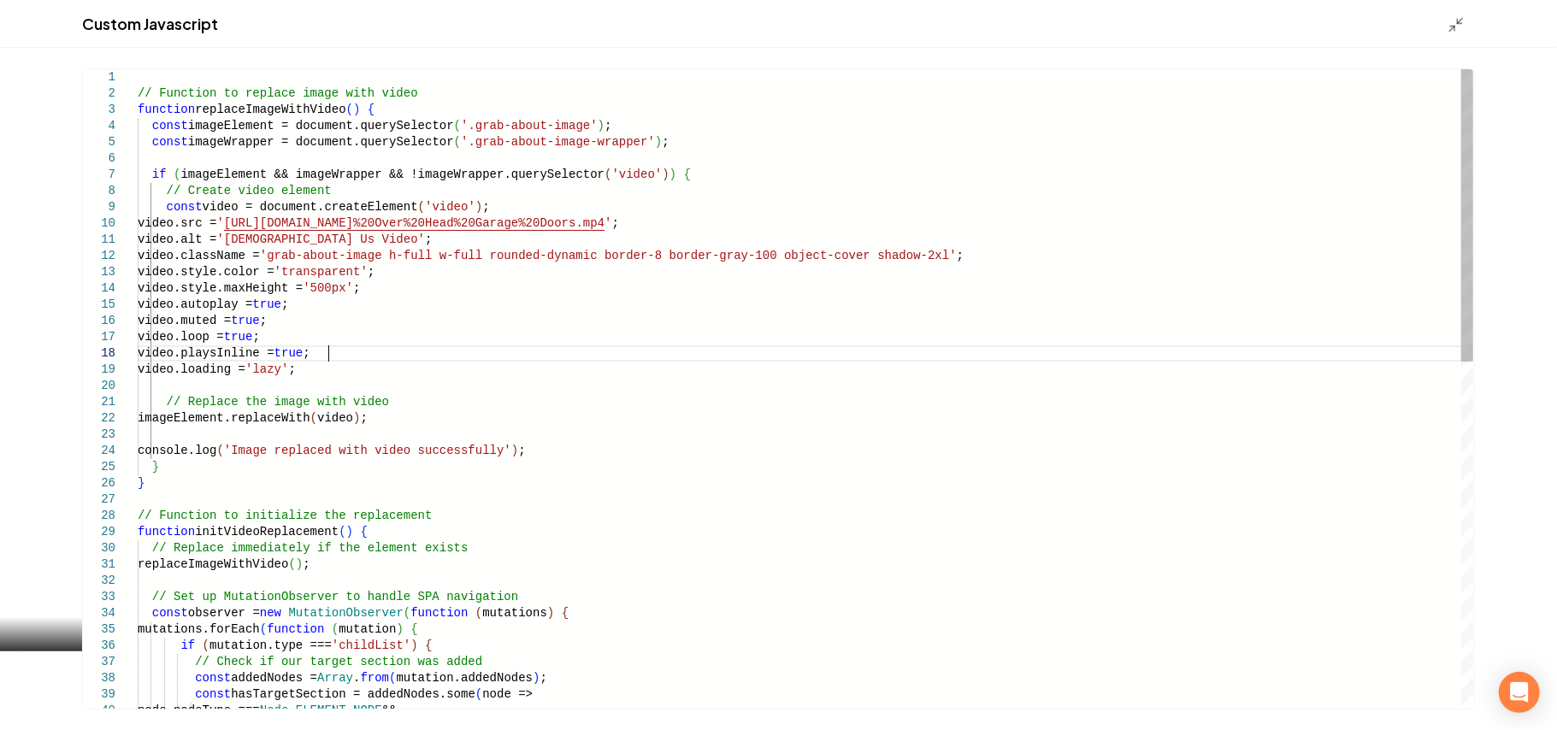
scroll to position [0, 0]
drag, startPoint x: 346, startPoint y: 354, endPoint x: 165, endPoint y: 350, distance: 181.3
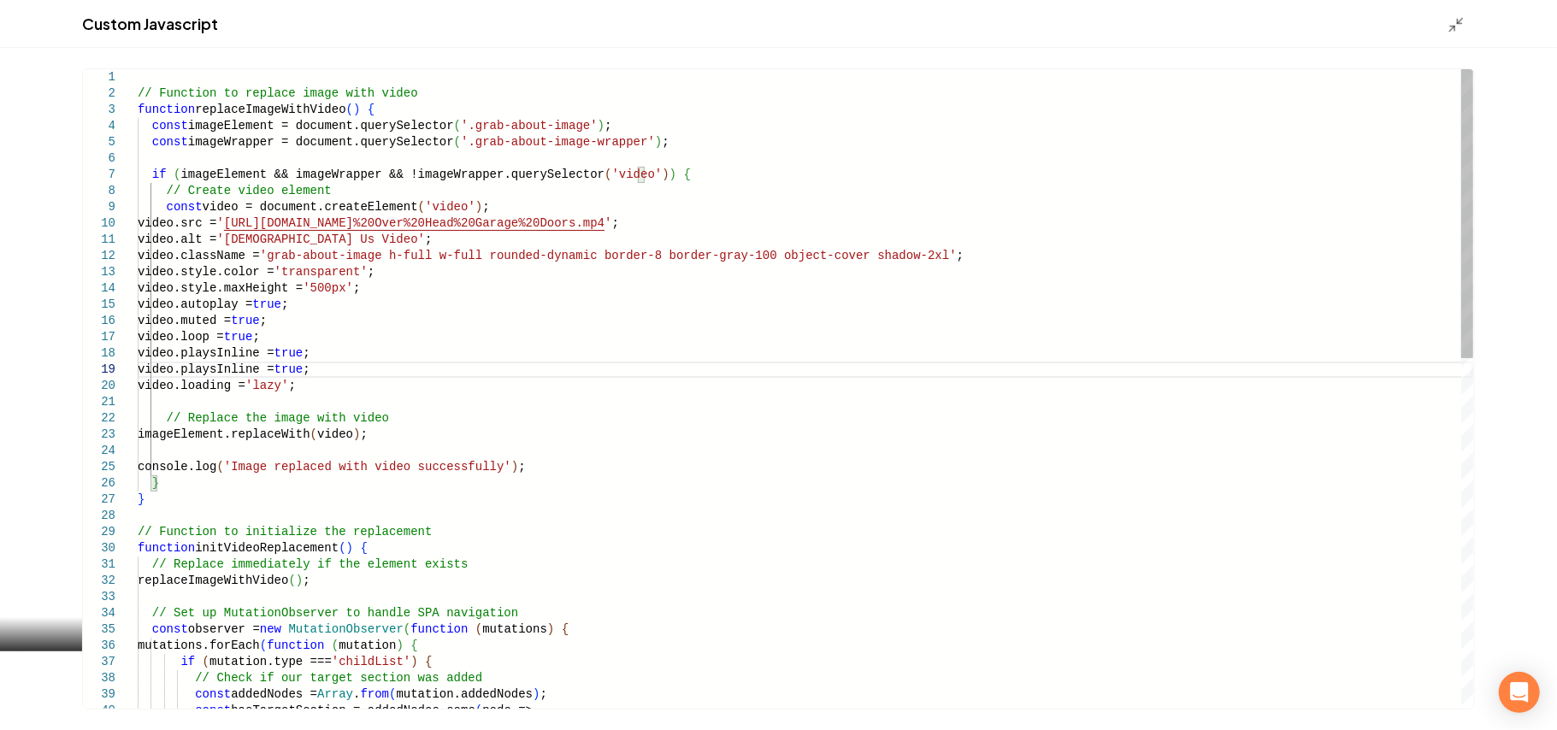
type textarea "**********"
click at [1454, 19] on icon "Main content area" at bounding box center [1456, 24] width 17 height 17
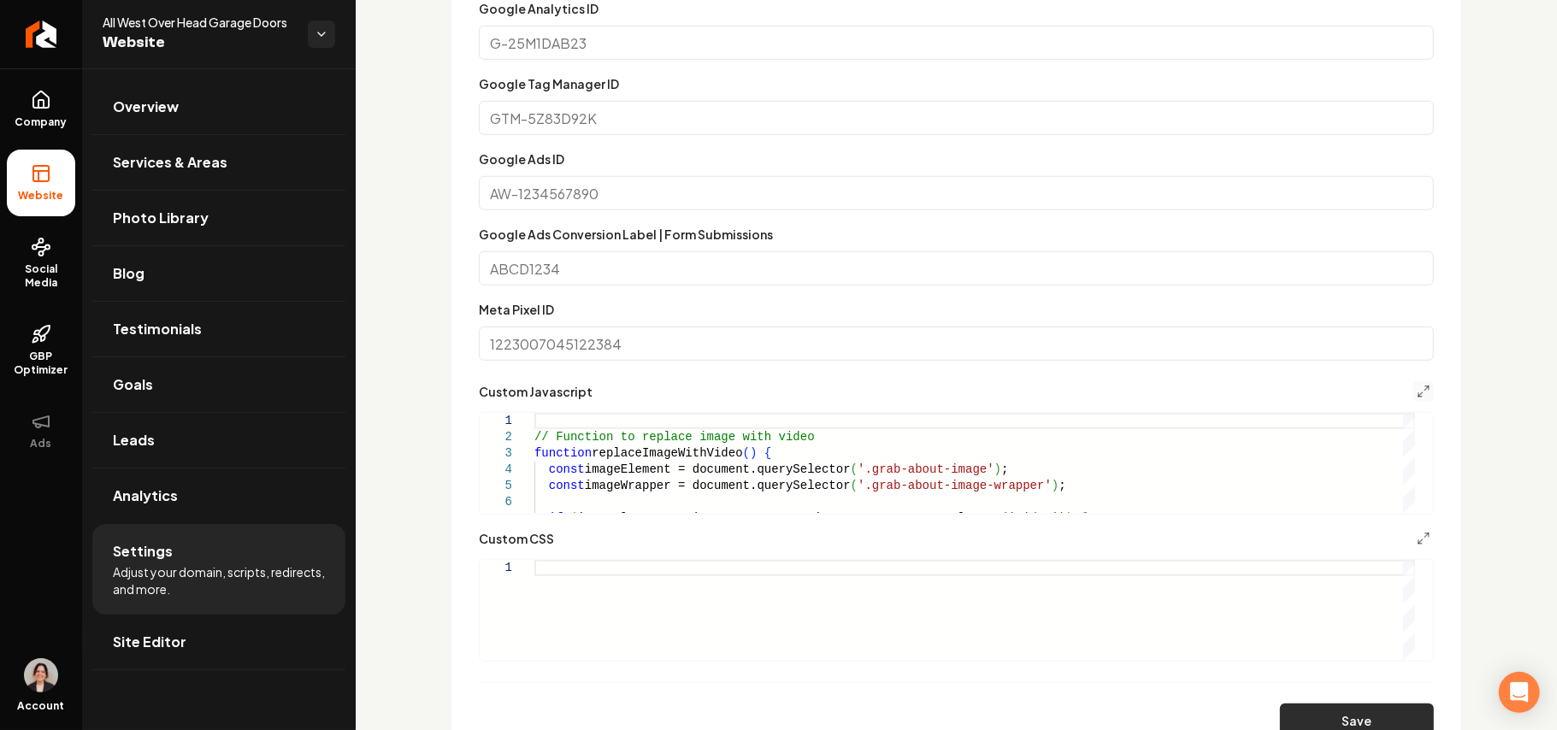
click at [1325, 710] on button "Save" at bounding box center [1357, 721] width 154 height 34
click at [175, 106] on span "Overview" at bounding box center [146, 107] width 66 height 21
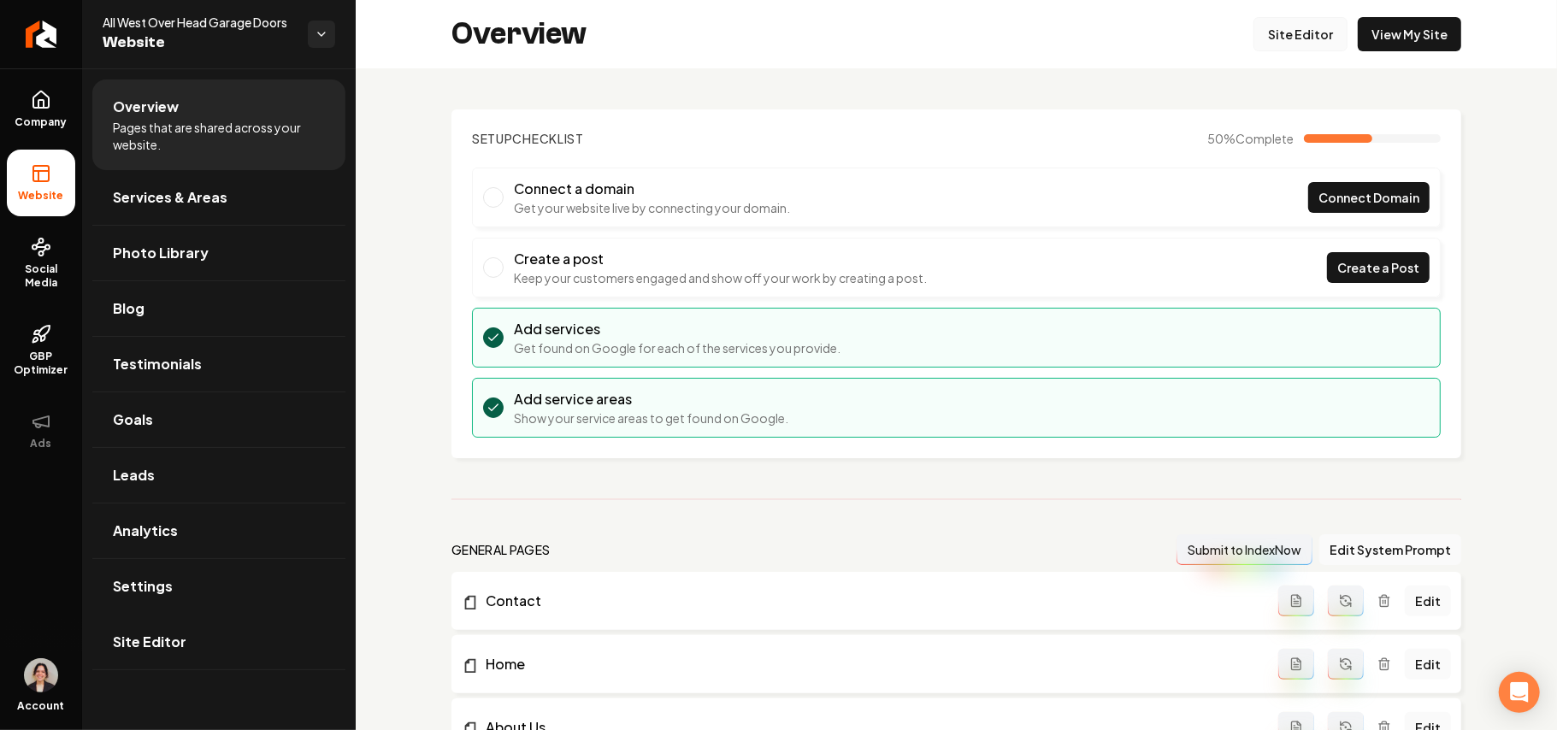
click at [1294, 32] on link "Site Editor" at bounding box center [1301, 34] width 94 height 34
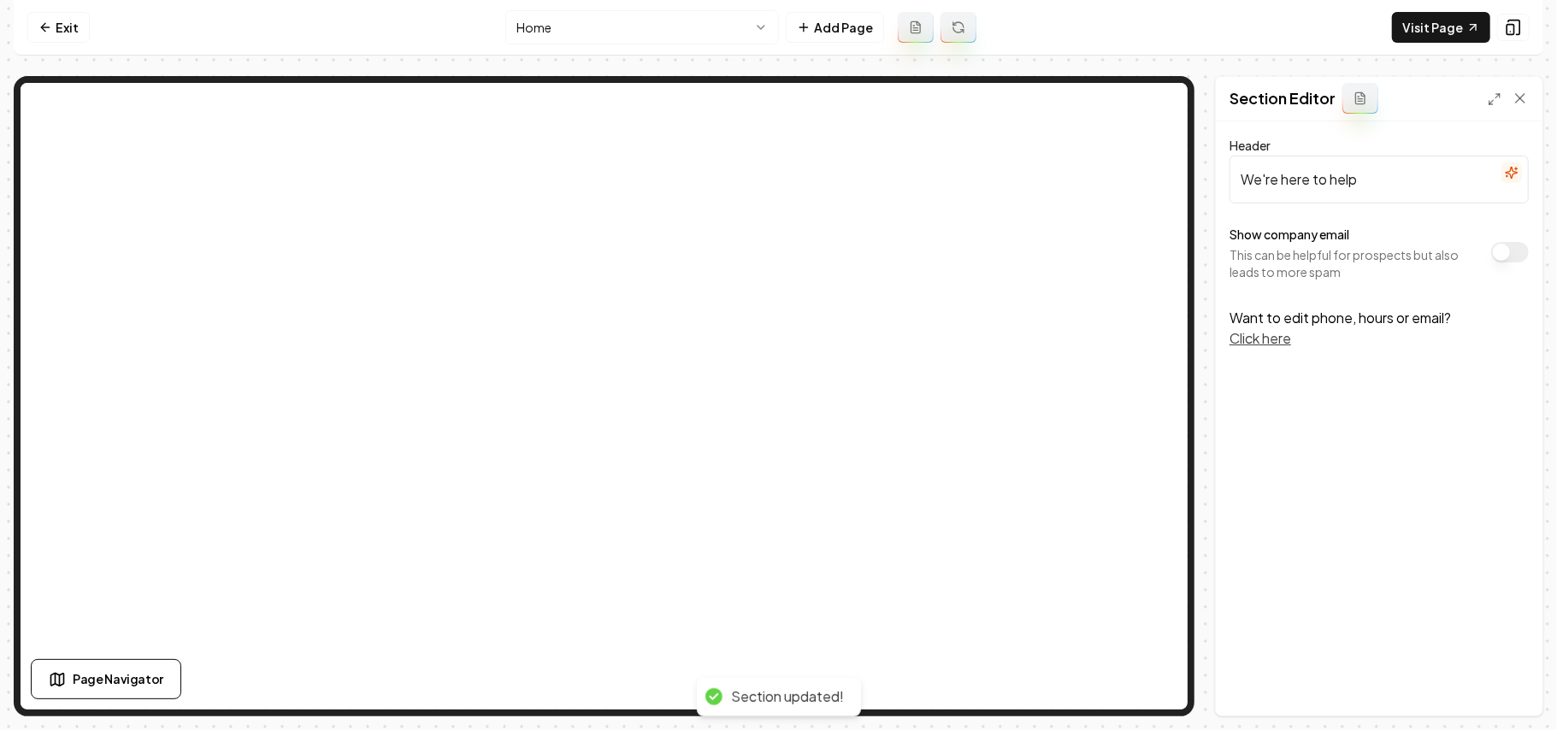
click at [1503, 251] on button "Show company email" at bounding box center [1510, 252] width 38 height 21
click at [1496, 686] on button "Save" at bounding box center [1503, 686] width 50 height 31
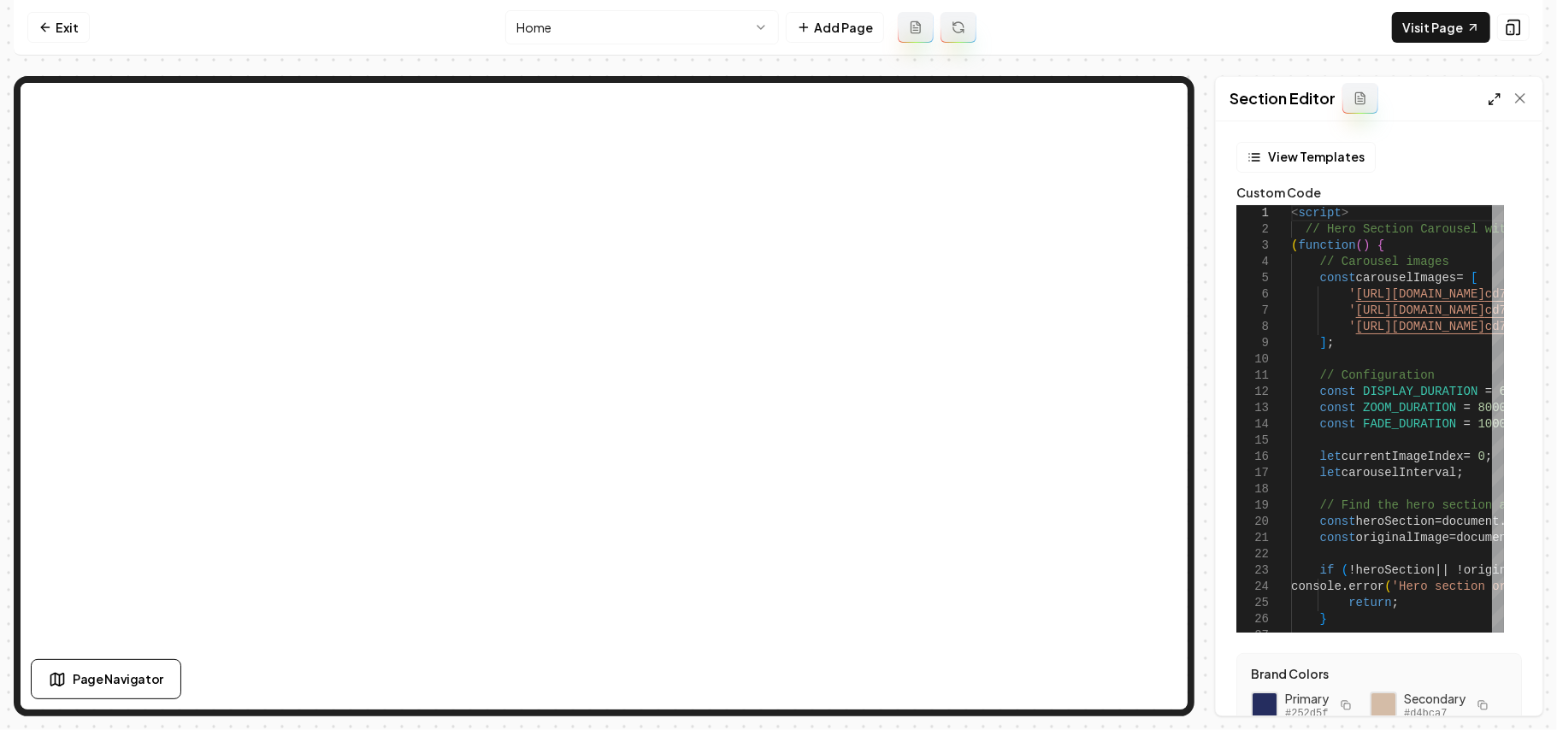
click at [1496, 103] on icon at bounding box center [1495, 99] width 14 height 14
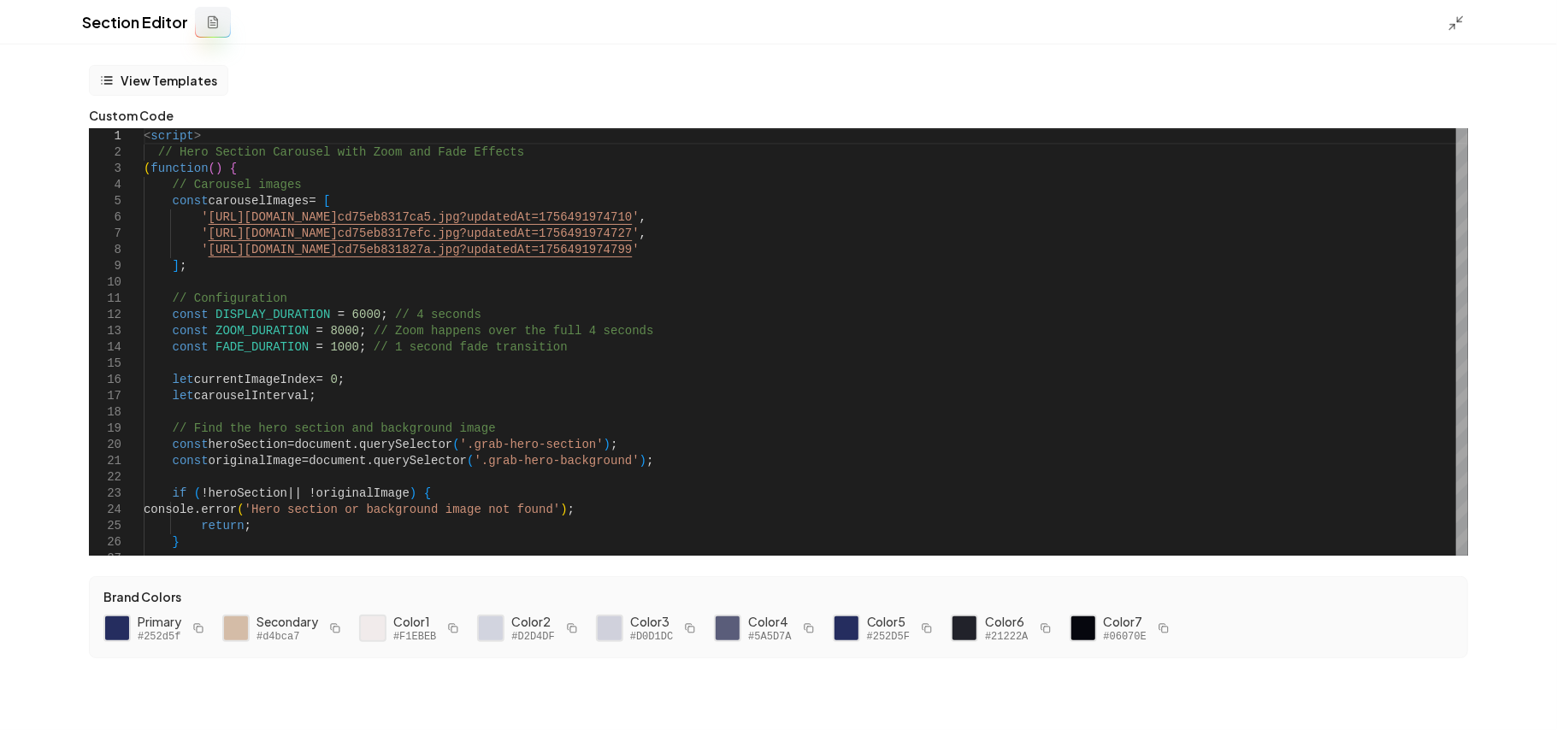
click at [156, 79] on button "View Templates" at bounding box center [158, 80] width 139 height 31
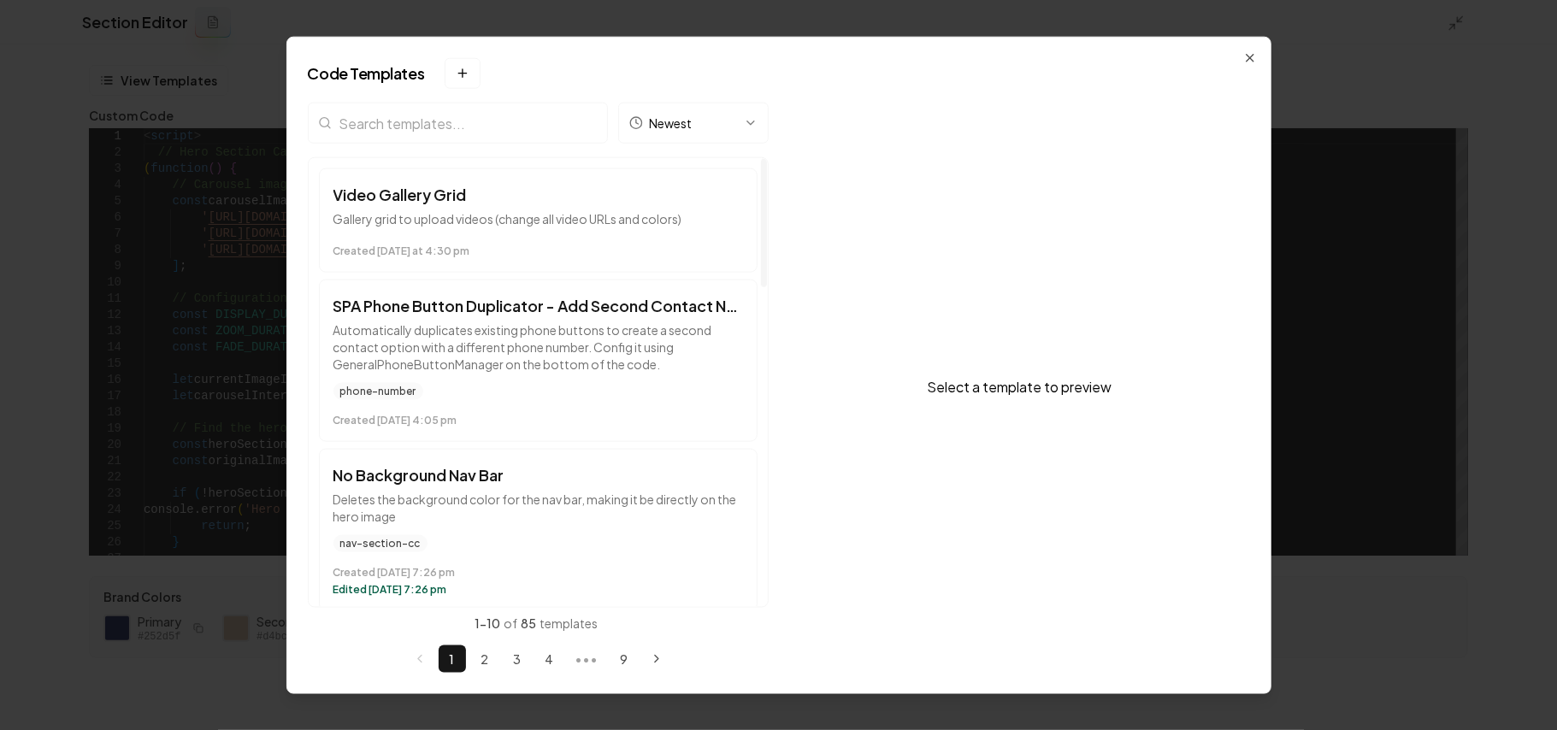
click at [422, 121] on input "search" at bounding box center [458, 123] width 300 height 41
type input "g"
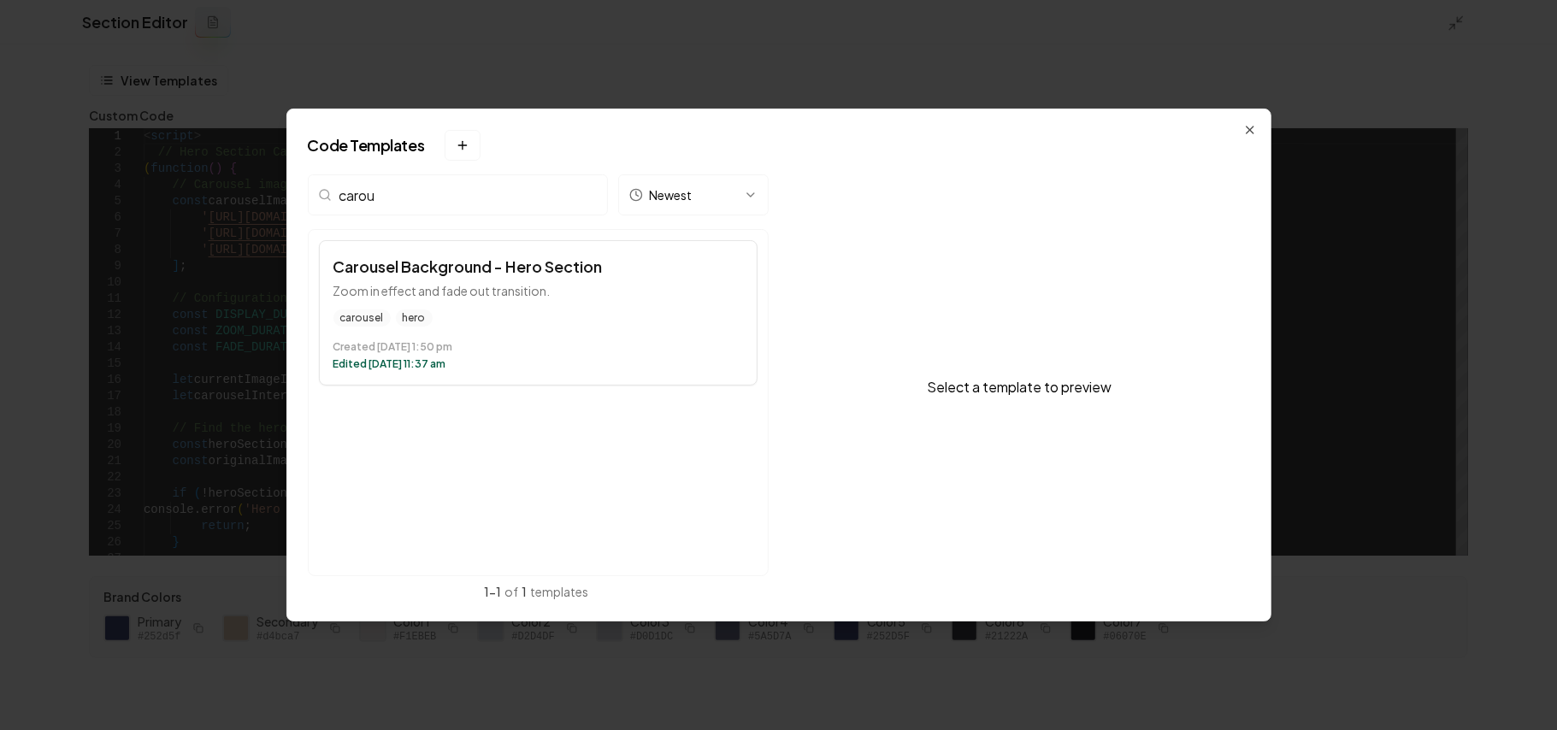
type input "carou"
click at [588, 345] on time "Created July 14 at 1:50 pm" at bounding box center [538, 347] width 410 height 14
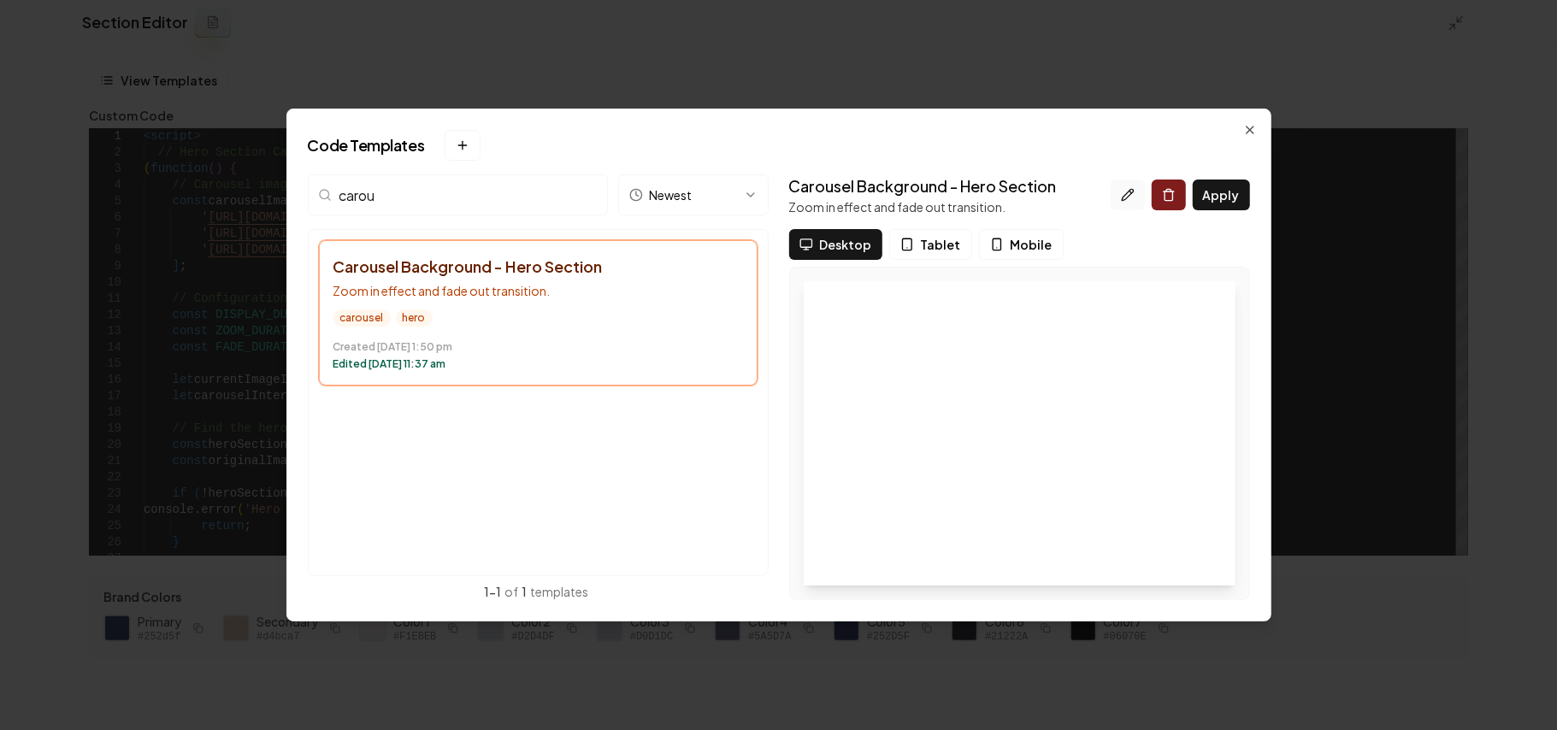
click at [1126, 198] on icon at bounding box center [1128, 195] width 14 height 14
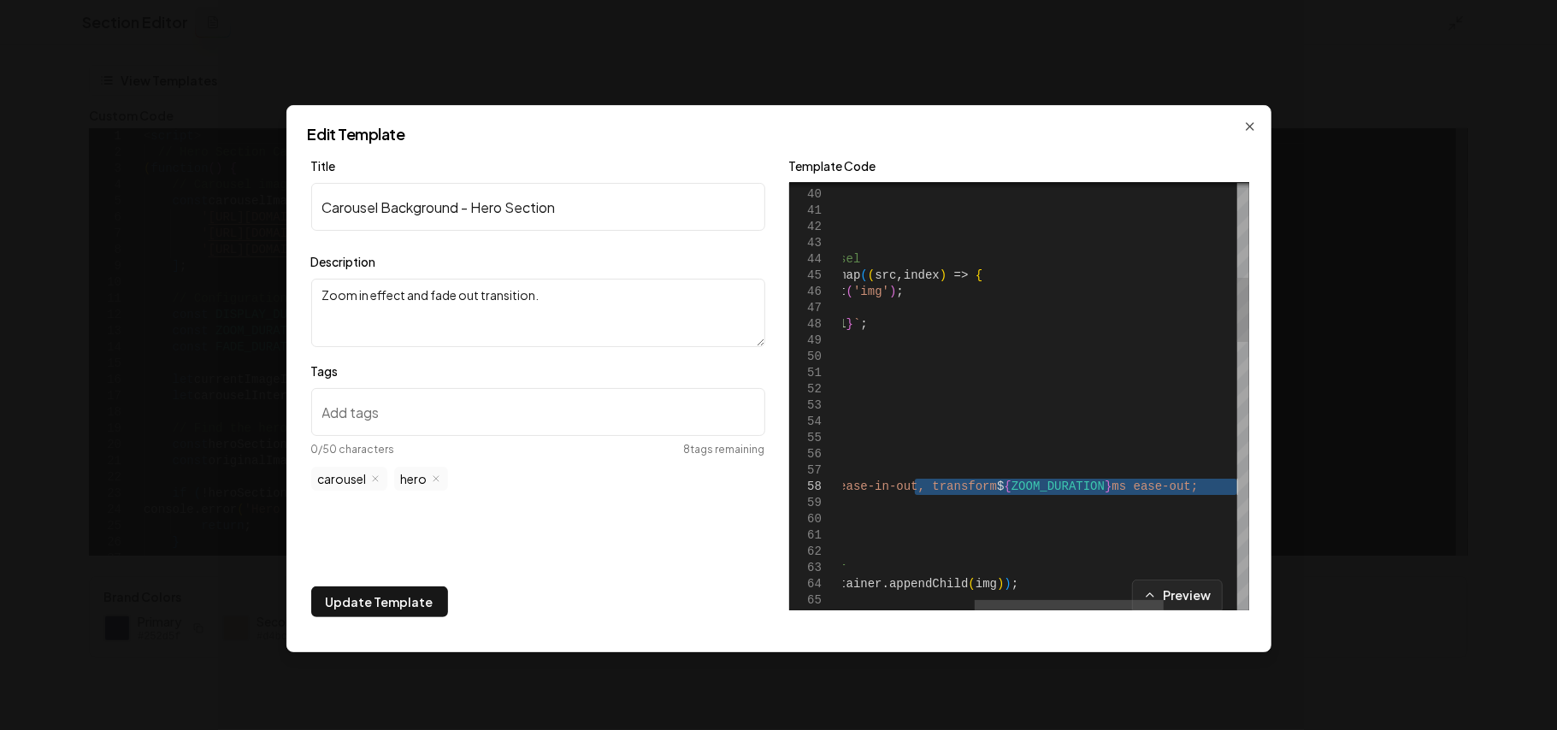
type textarea "**********"
drag, startPoint x: 1256, startPoint y: 487, endPoint x: 1281, endPoint y: 490, distance: 25.0
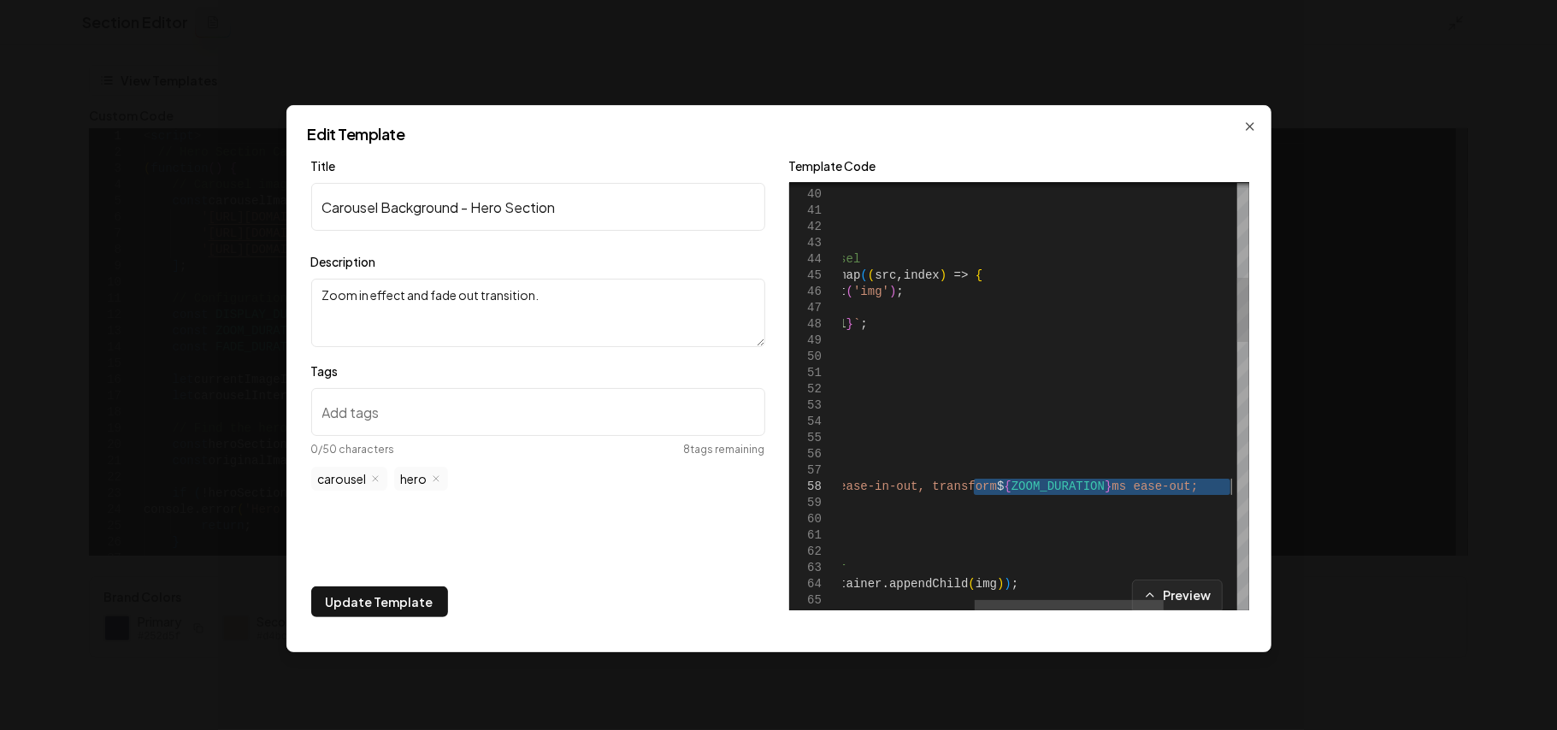
drag, startPoint x: 1044, startPoint y: 487, endPoint x: 1233, endPoint y: 484, distance: 189.0
click at [1246, 121] on icon "button" at bounding box center [1250, 127] width 14 height 14
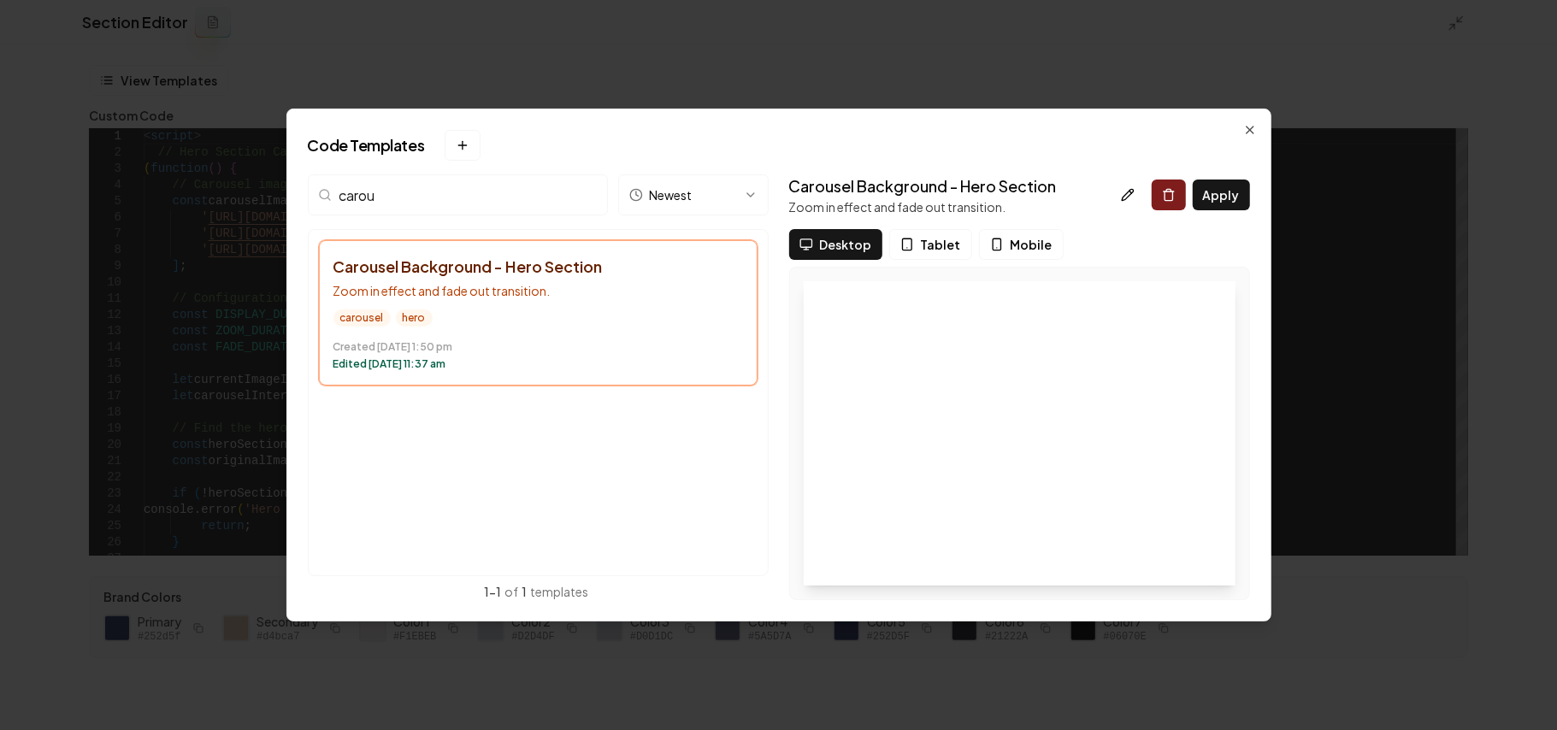
click at [1242, 134] on h2 "Code Templates New template" at bounding box center [779, 145] width 942 height 31
click at [1243, 134] on icon "button" at bounding box center [1250, 130] width 14 height 14
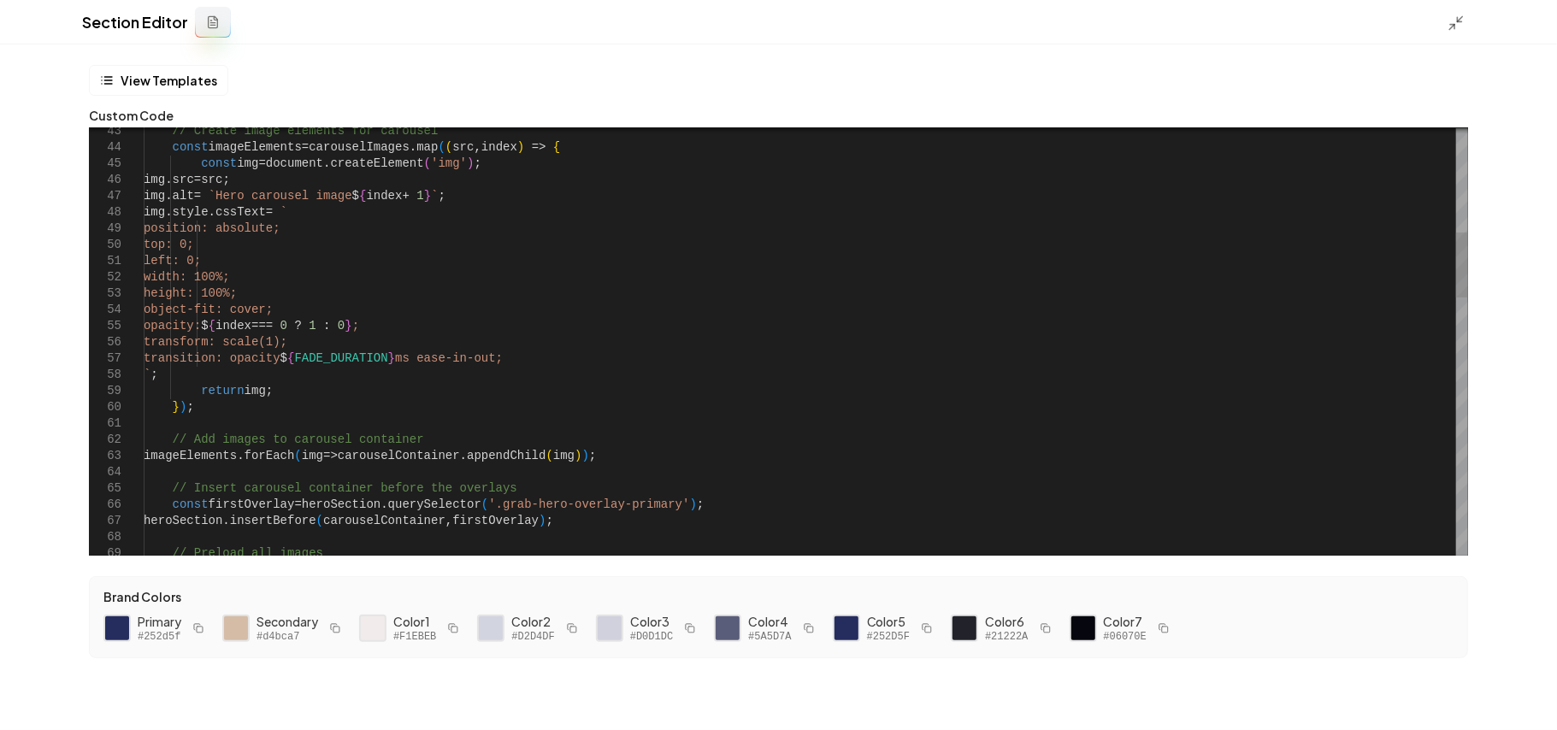
type textarea "**********"
click at [1527, 703] on button "Save" at bounding box center [1518, 701] width 50 height 31
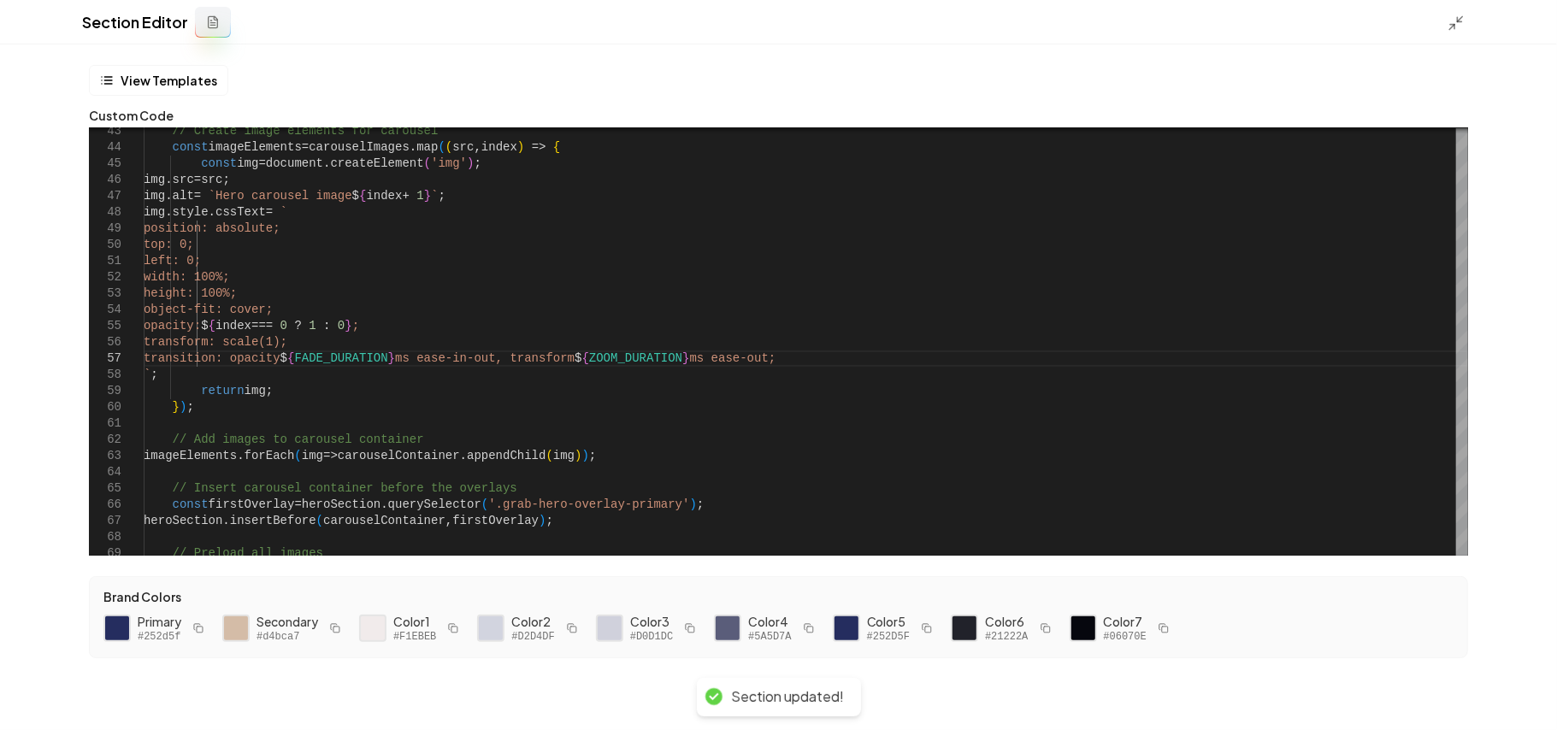
click at [1454, 15] on icon at bounding box center [1456, 23] width 17 height 17
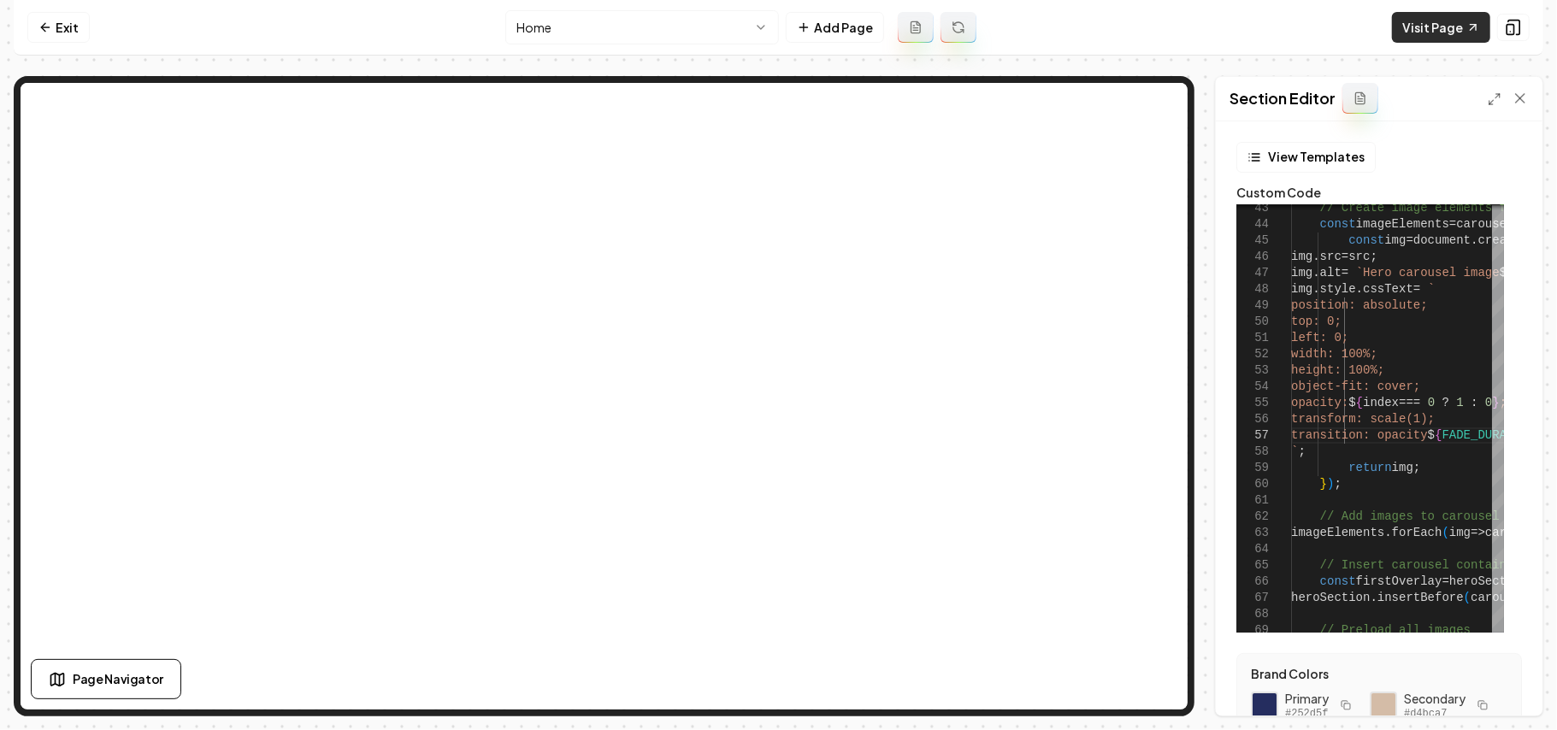
click at [1430, 32] on link "Visit Page" at bounding box center [1441, 27] width 98 height 31
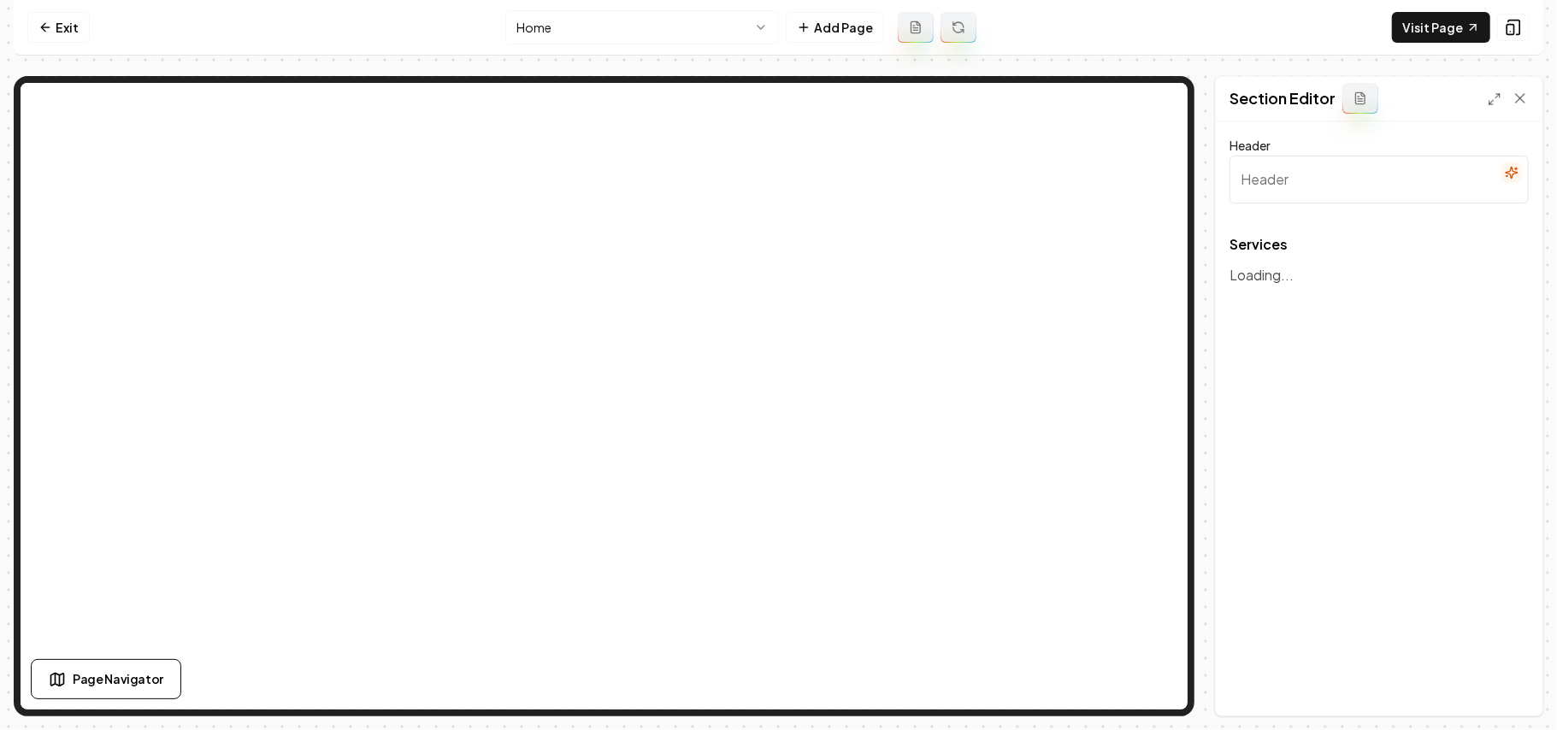
click at [676, 22] on html "Computer Required This feature is only available on a computer. Please switch t…" at bounding box center [778, 365] width 1557 height 730
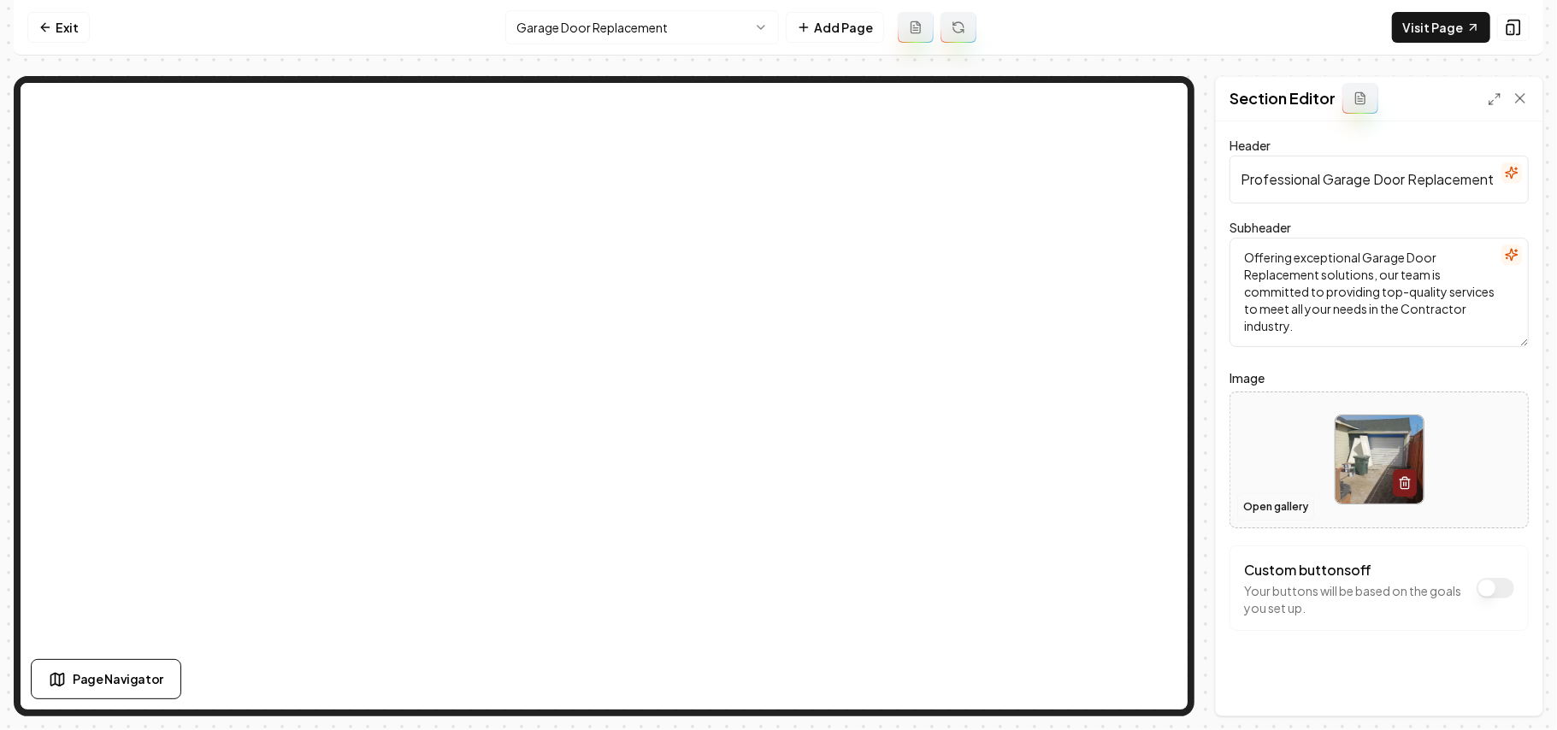
click at [1287, 500] on button "Open gallery" at bounding box center [1275, 506] width 77 height 27
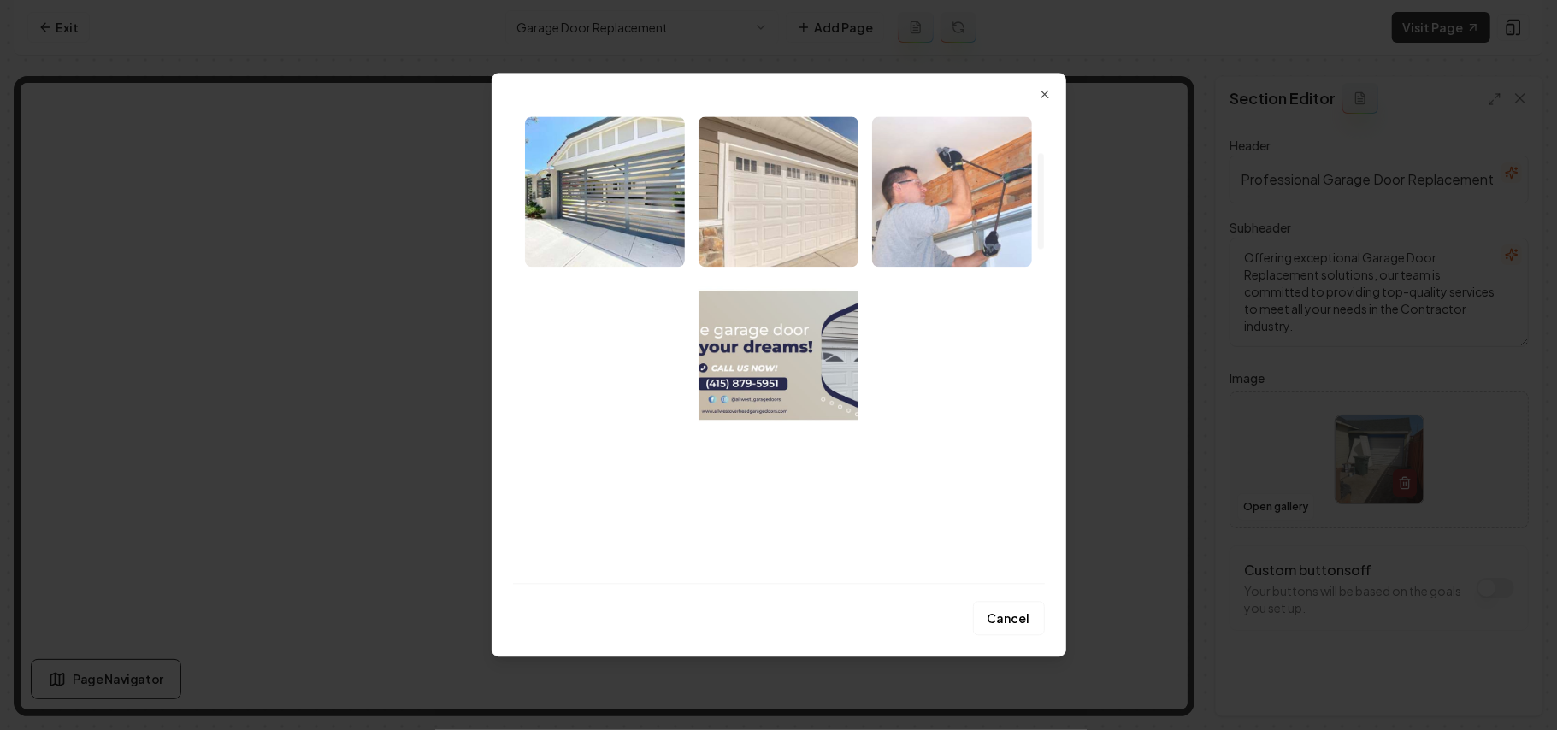
scroll to position [227, 0]
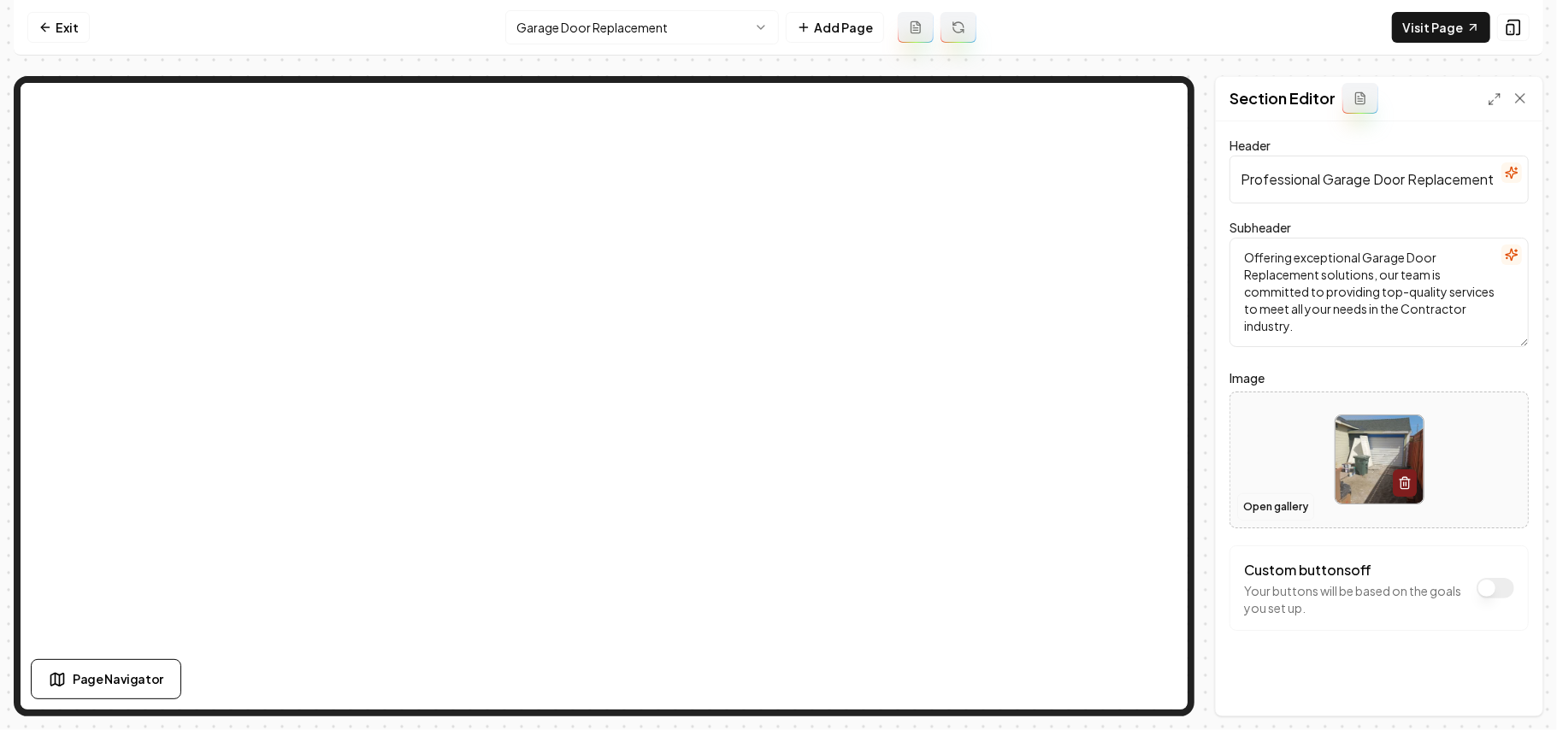
click at [1283, 510] on button "Open gallery" at bounding box center [1275, 506] width 77 height 27
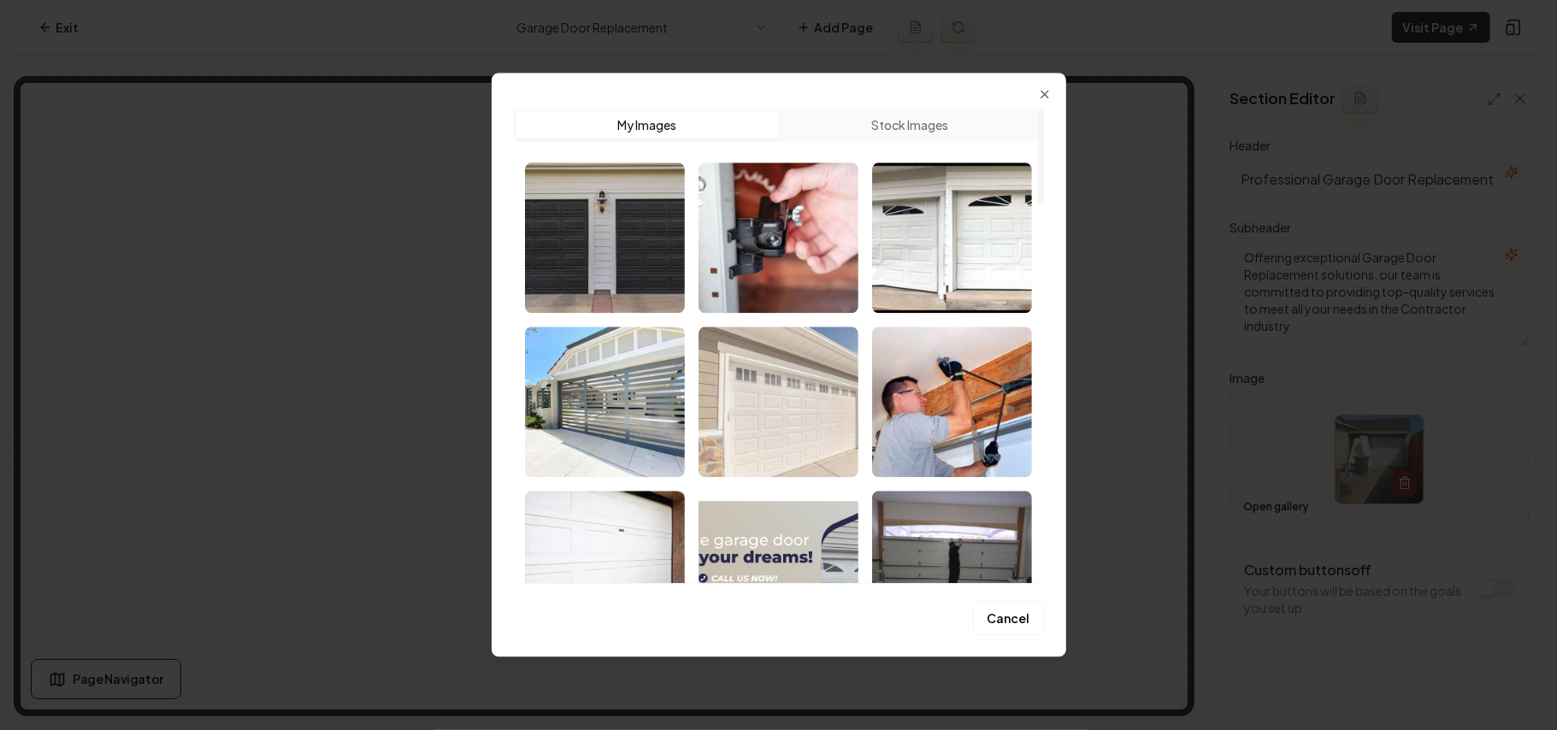
click at [800, 431] on img "Select image image_68b1f13c5c7cd75eb8345eec.jpg" at bounding box center [779, 402] width 160 height 150
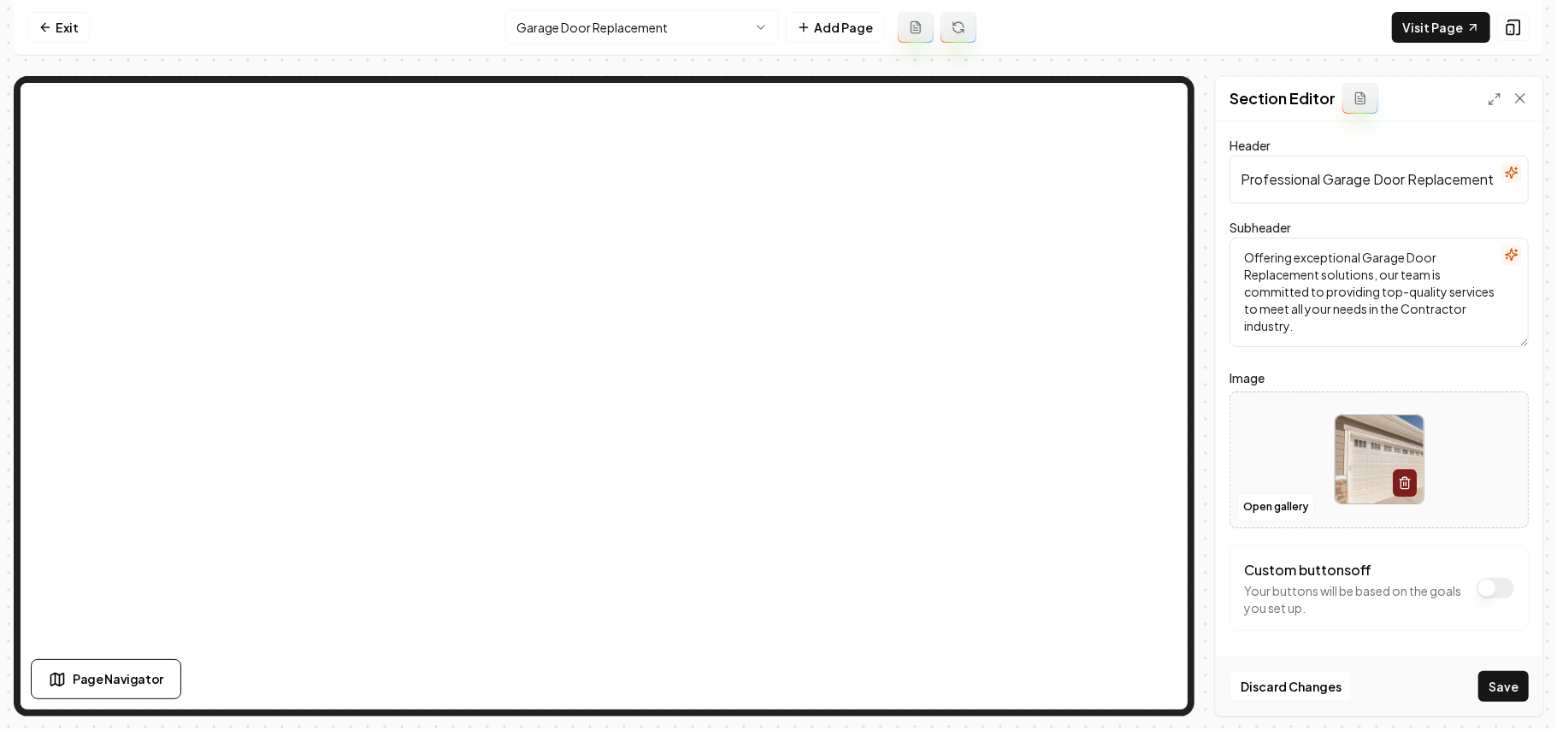
click at [1500, 685] on button "Save" at bounding box center [1503, 686] width 50 height 31
click at [1296, 508] on button "Open gallery" at bounding box center [1275, 506] width 77 height 27
click at [1260, 513] on button "Open gallery" at bounding box center [1275, 506] width 77 height 27
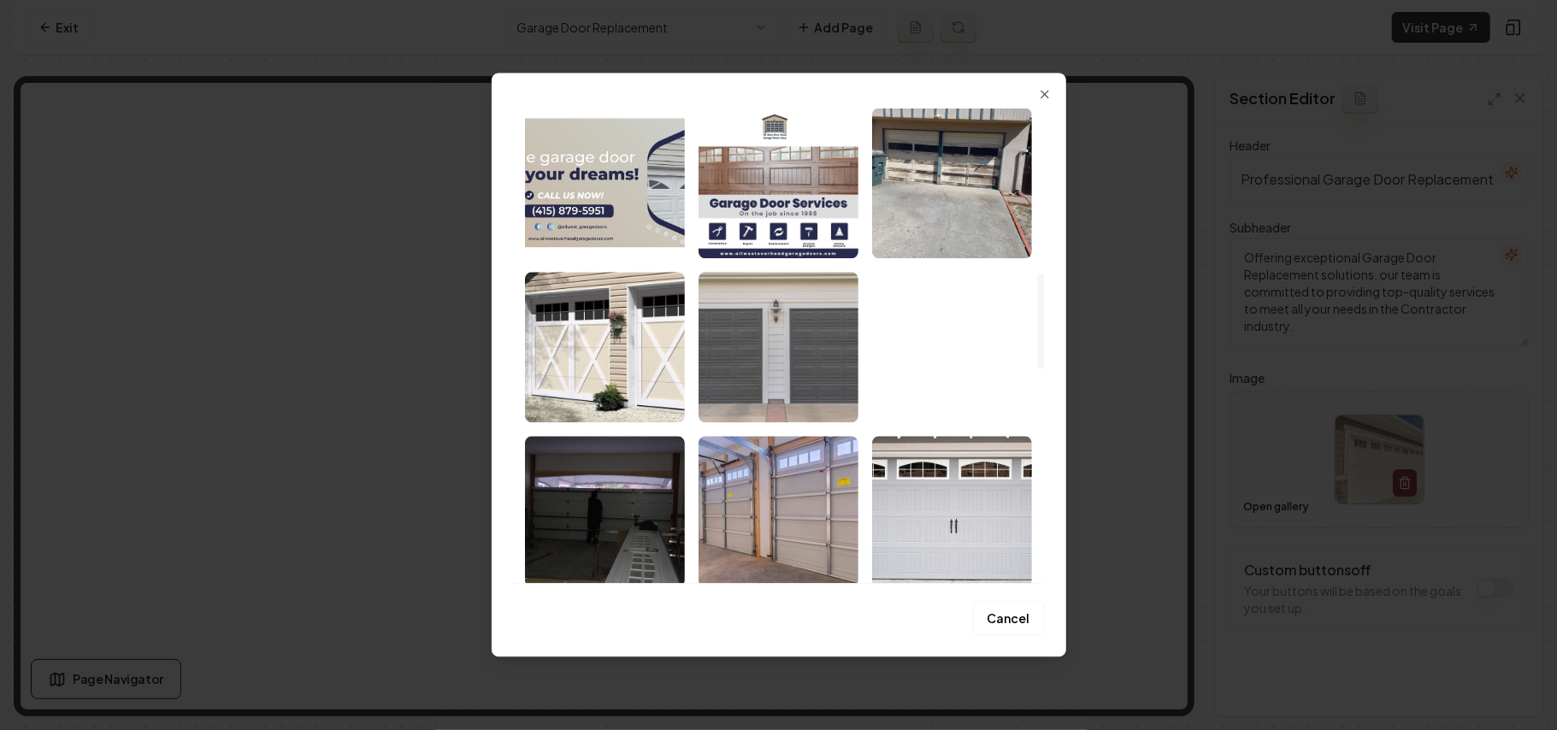
scroll to position [1026, 0]
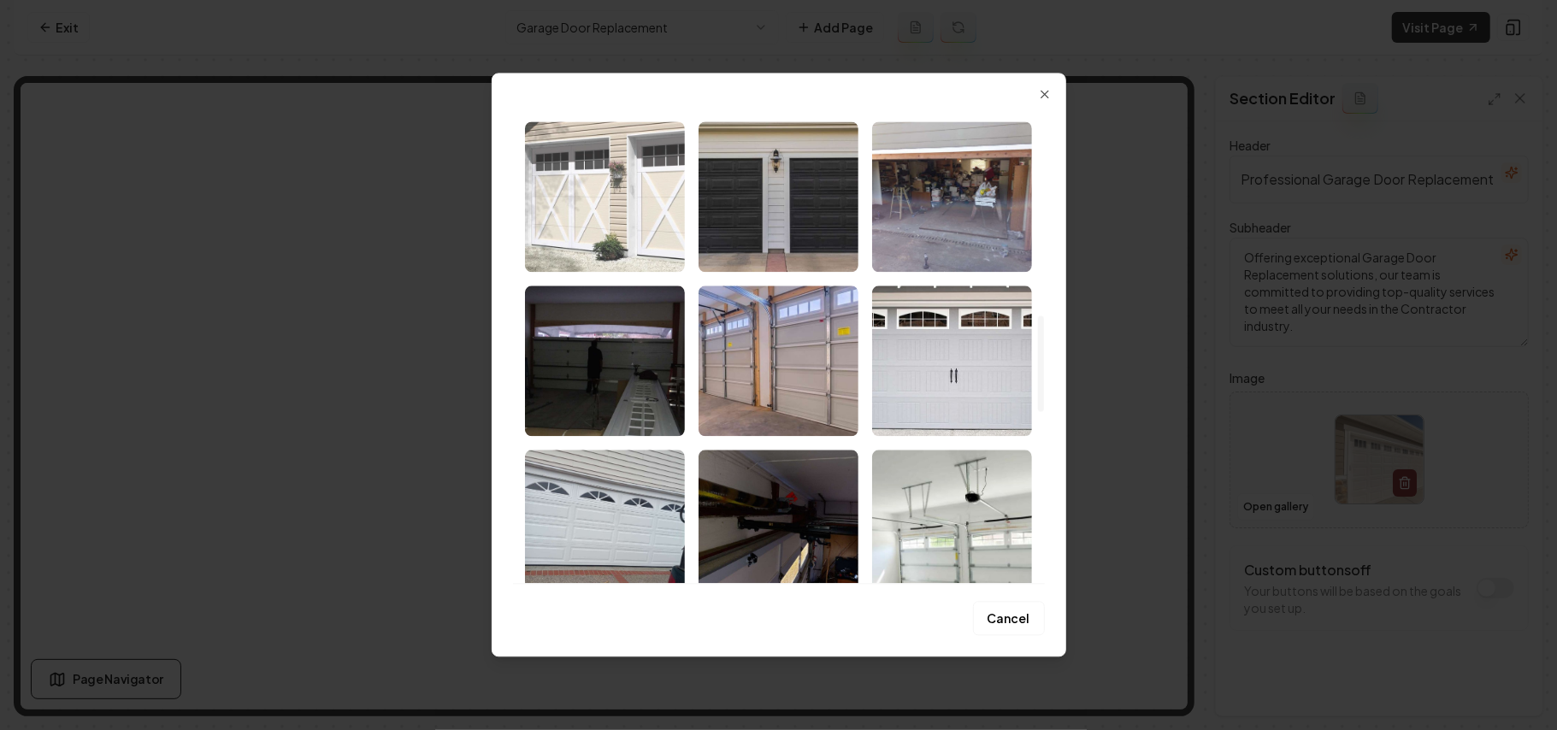
click at [658, 224] on img "Select image image_68b1f0c65c7cd75eb831827a.jpg" at bounding box center [605, 196] width 160 height 150
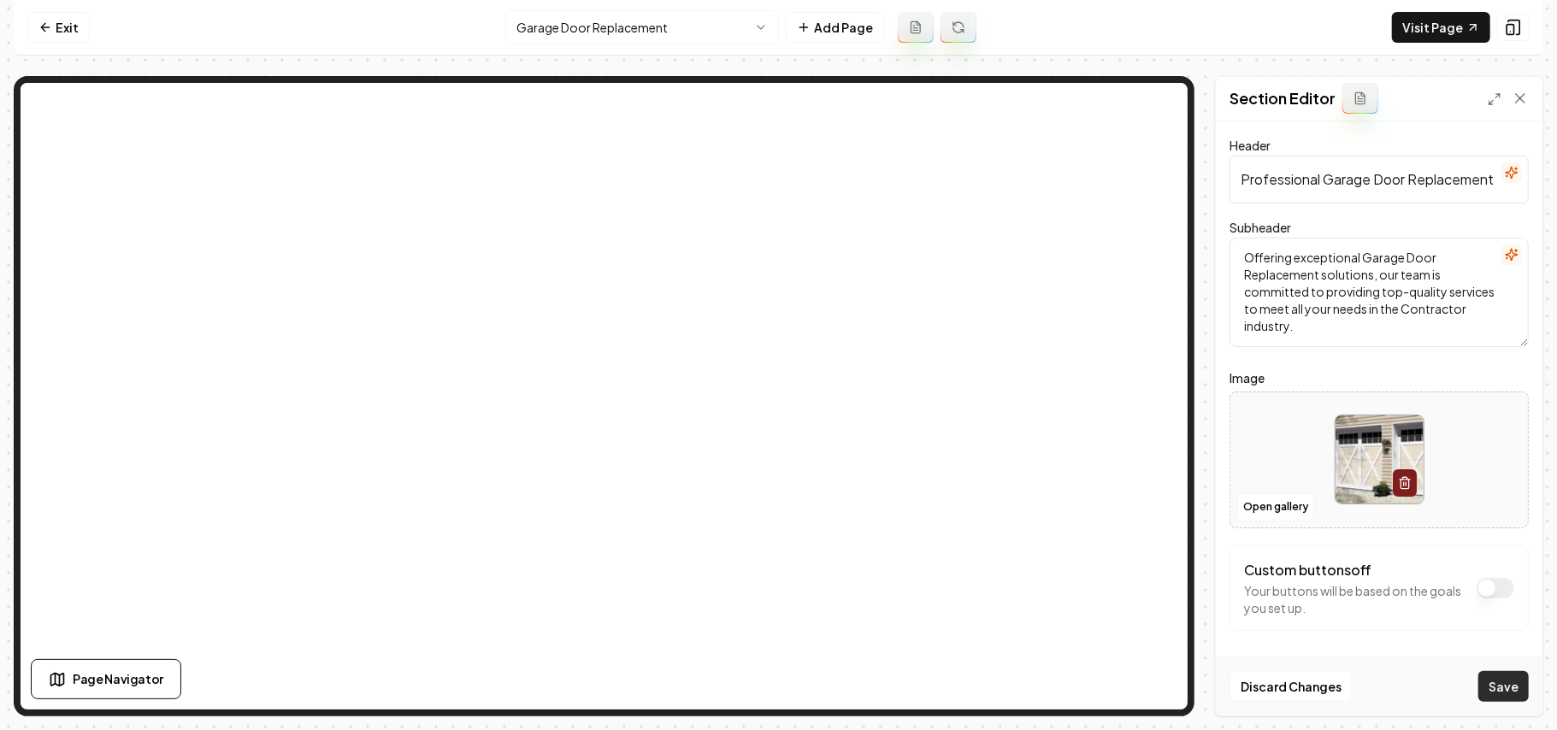
click at [1507, 689] on button "Save" at bounding box center [1503, 686] width 50 height 31
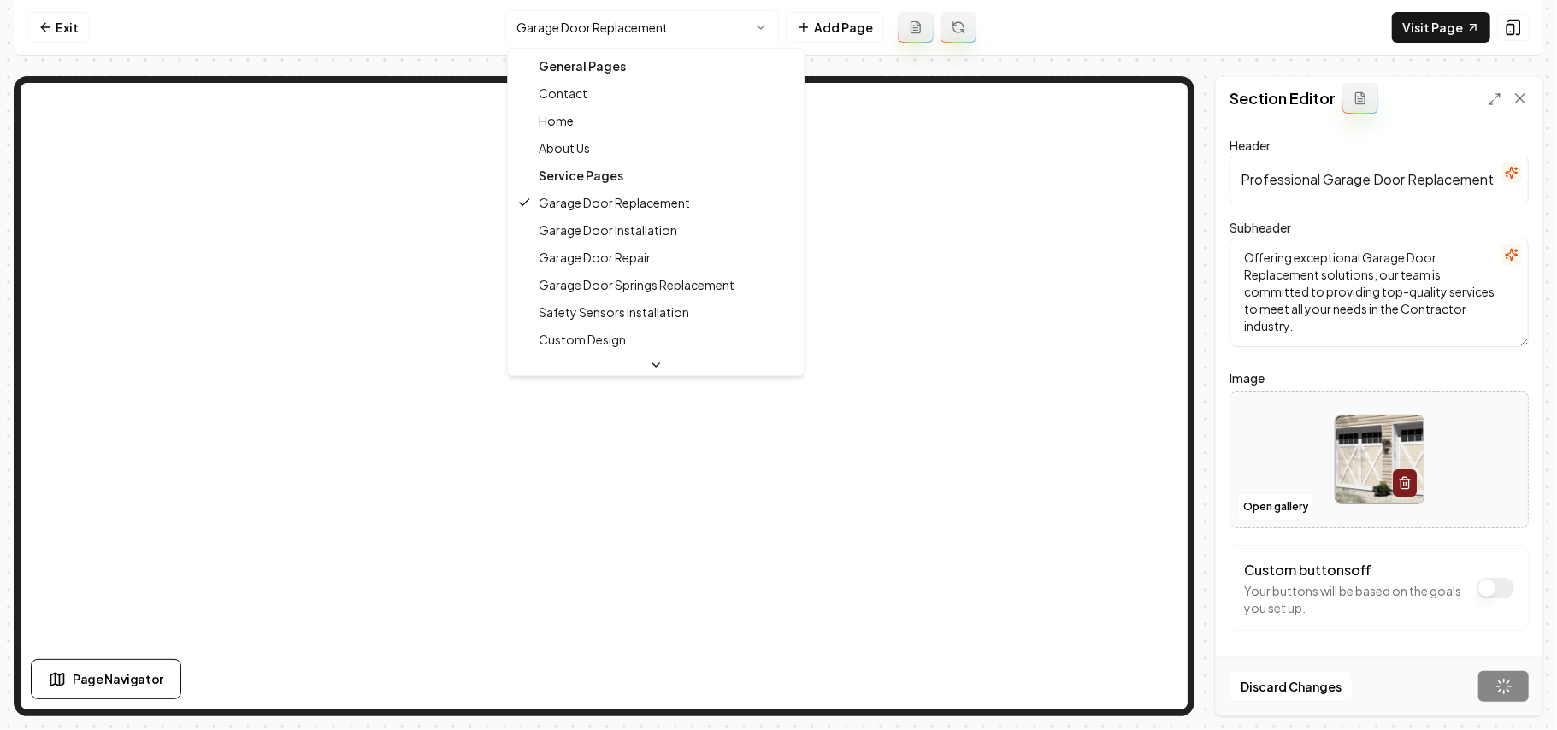
click at [572, 32] on html "Computer Required This feature is only available on a computer. Please switch t…" at bounding box center [778, 365] width 1557 height 730
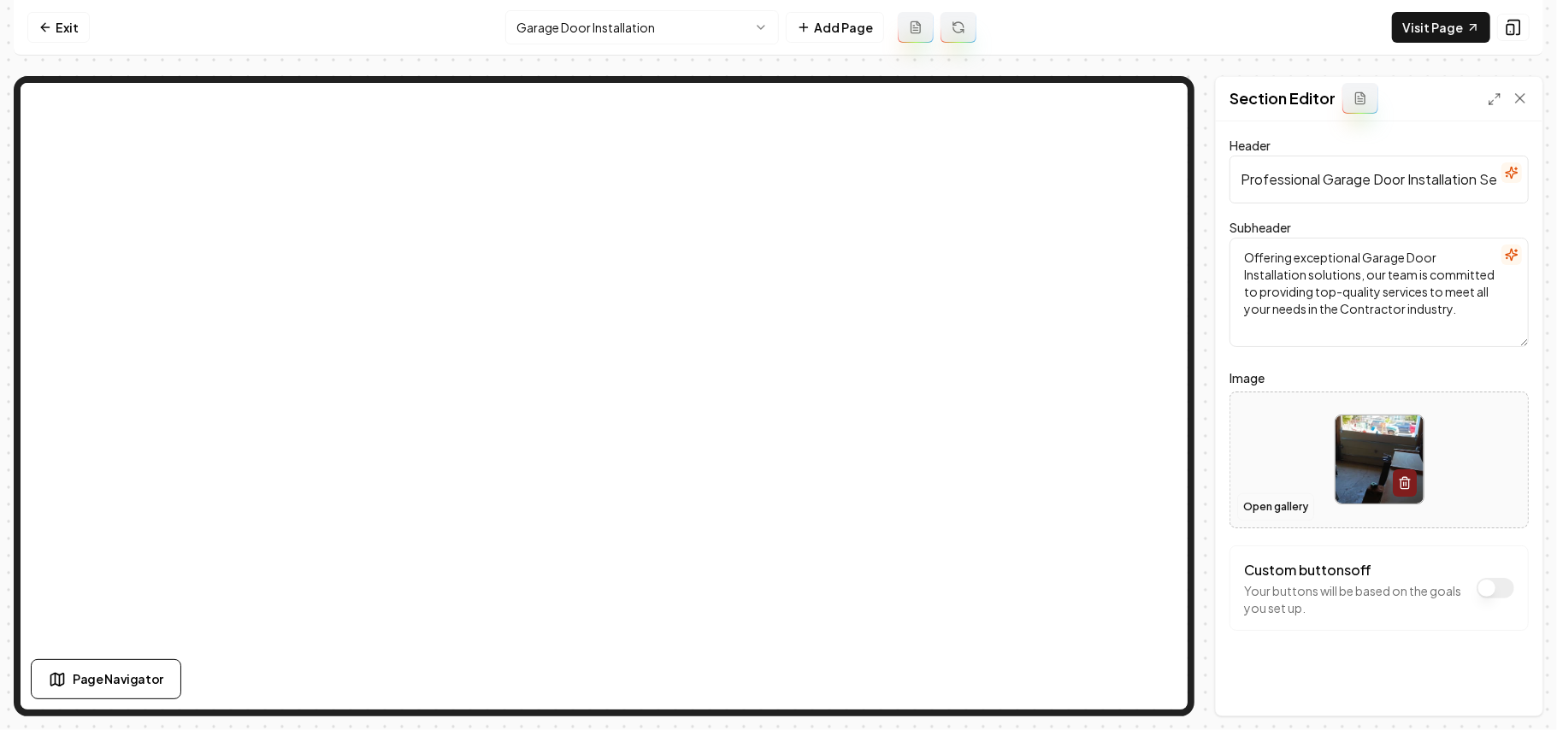
click at [1294, 508] on button "Open gallery" at bounding box center [1275, 506] width 77 height 27
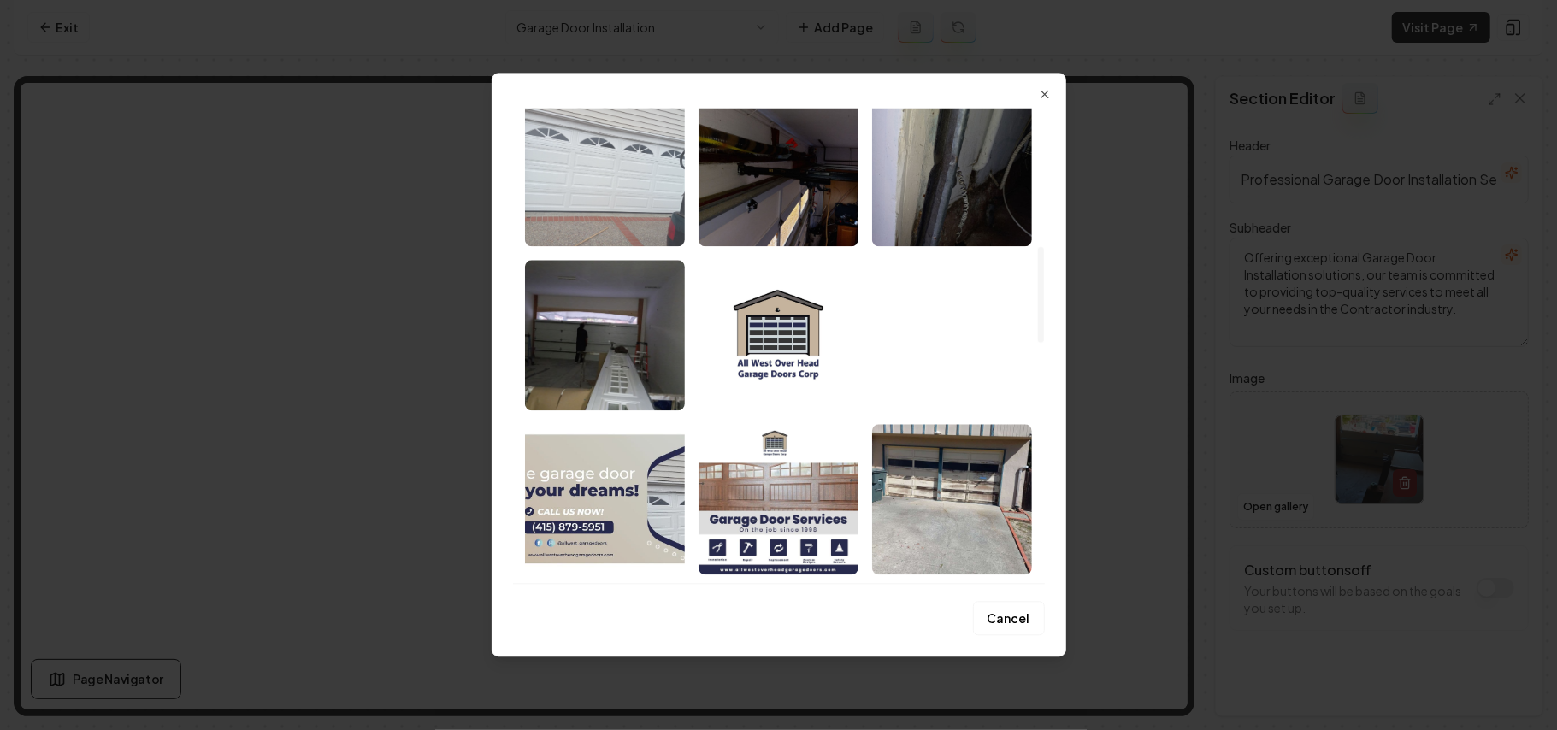
scroll to position [456, 0]
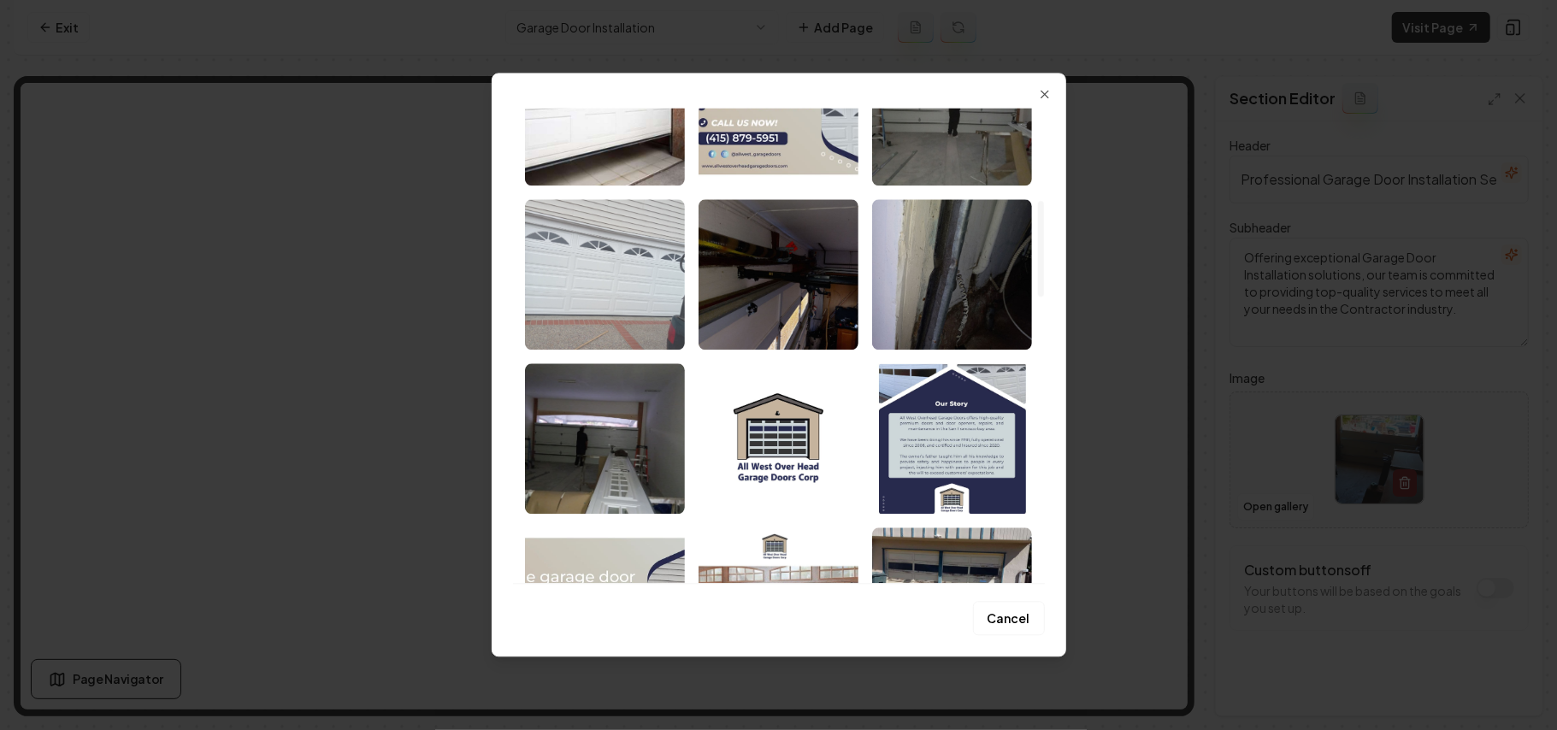
click at [650, 277] on img "Select image image_68b1f0da5c7cd75eb83229c3.jpeg" at bounding box center [605, 274] width 160 height 150
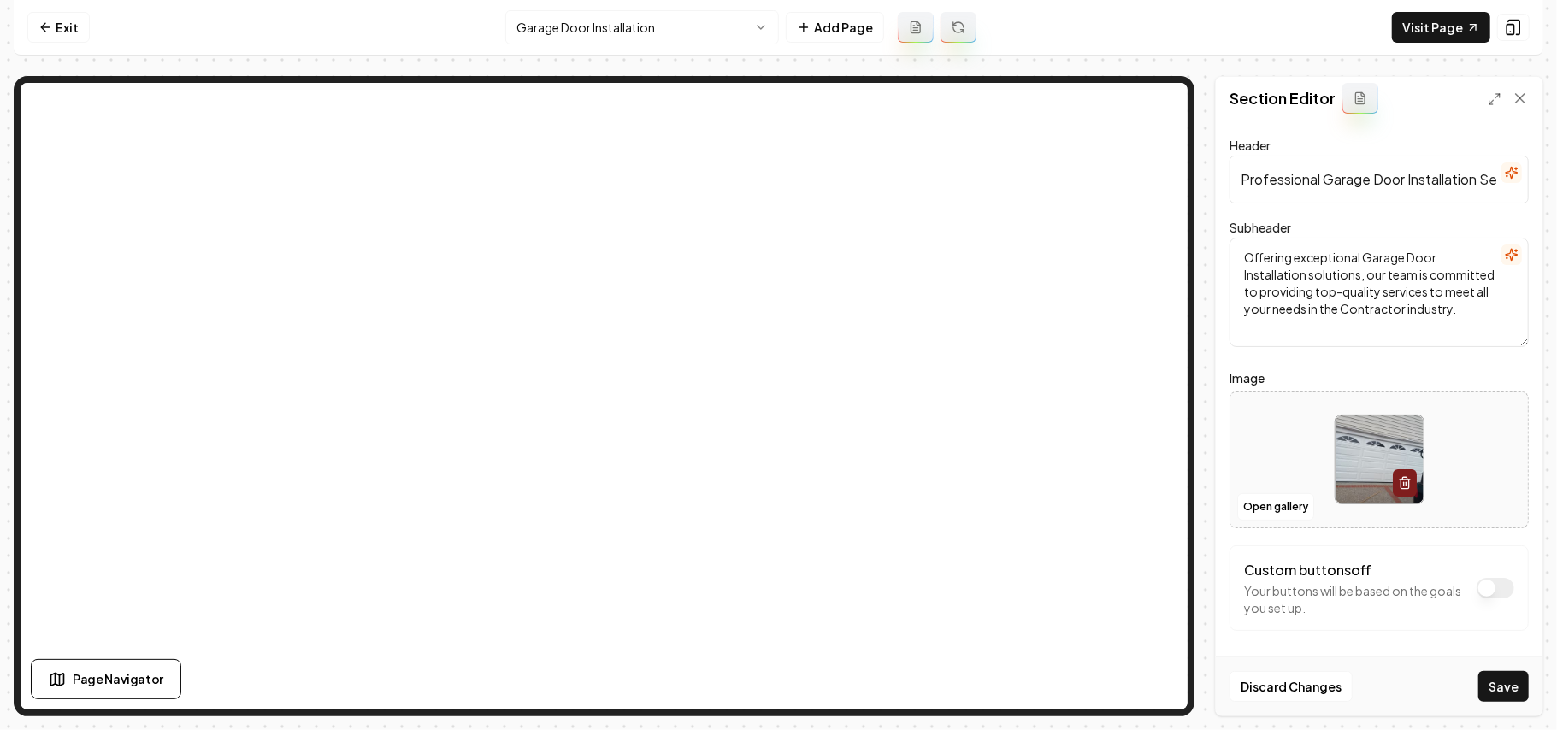
click at [1488, 705] on div "Discard Changes Save" at bounding box center [1379, 686] width 327 height 59
click at [1492, 682] on button "Save" at bounding box center [1503, 686] width 50 height 31
click at [1276, 515] on button "Open gallery" at bounding box center [1275, 506] width 77 height 27
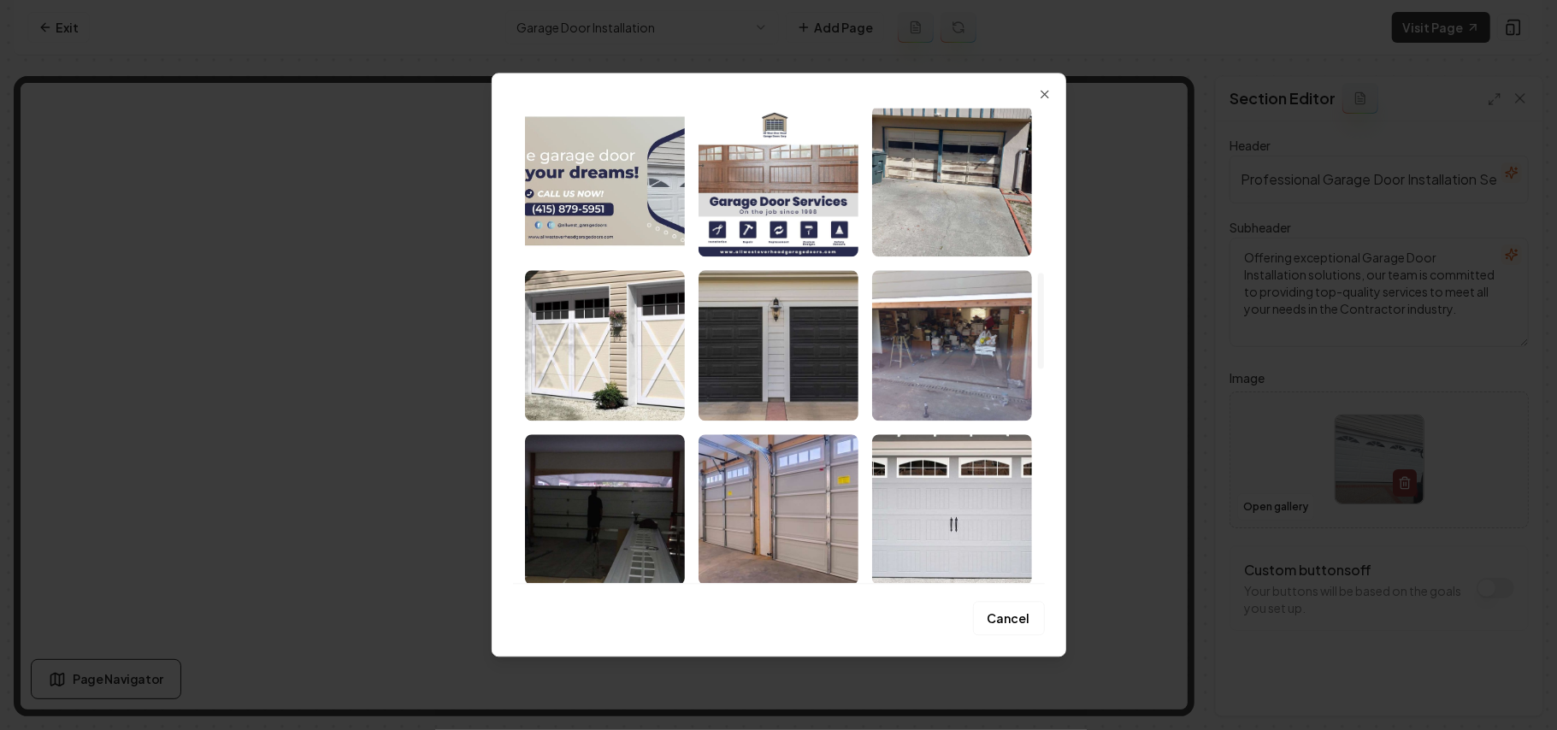
scroll to position [912, 0]
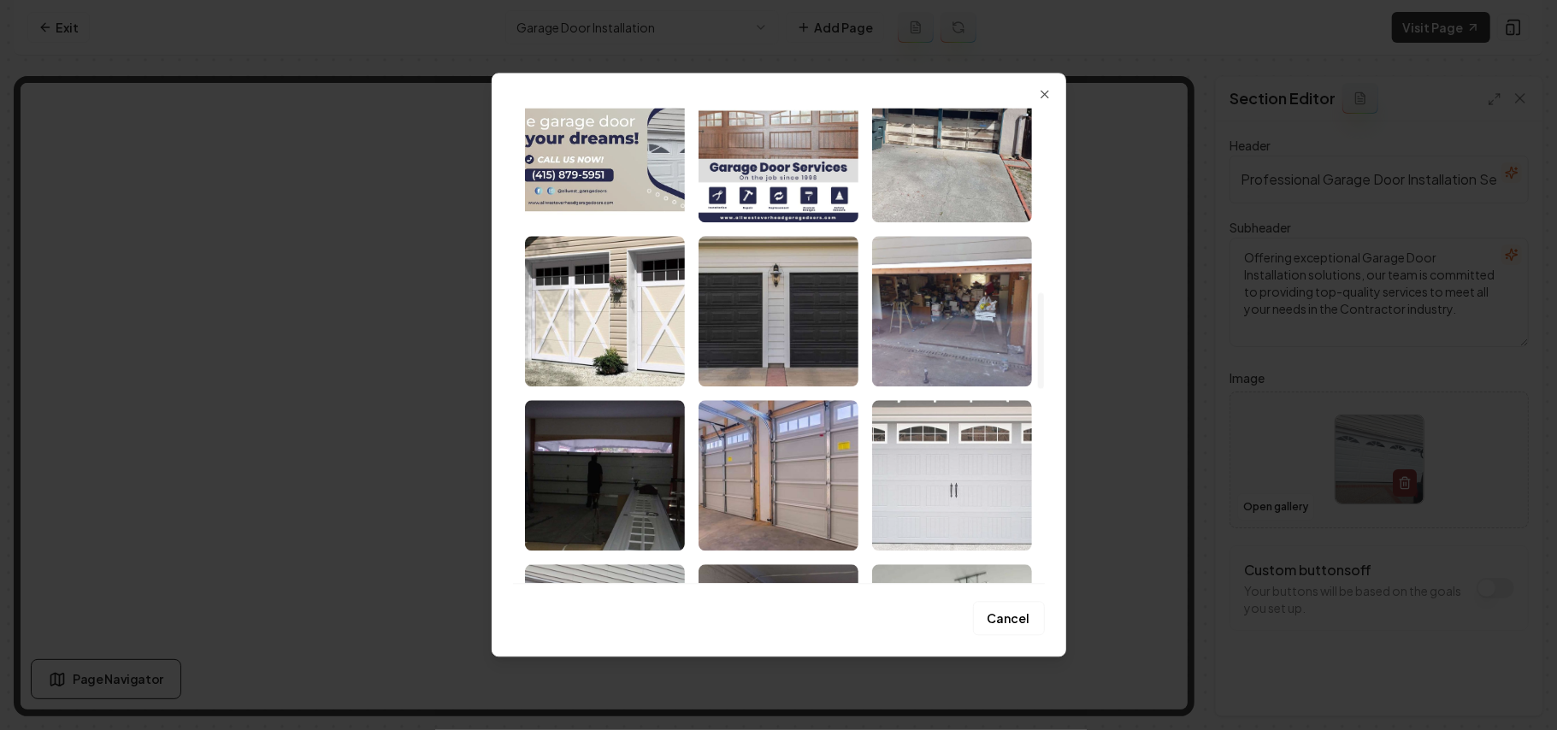
click at [994, 459] on img "Select image image_68b1f0c55c7cd75eb8317efc.jpg" at bounding box center [952, 475] width 160 height 150
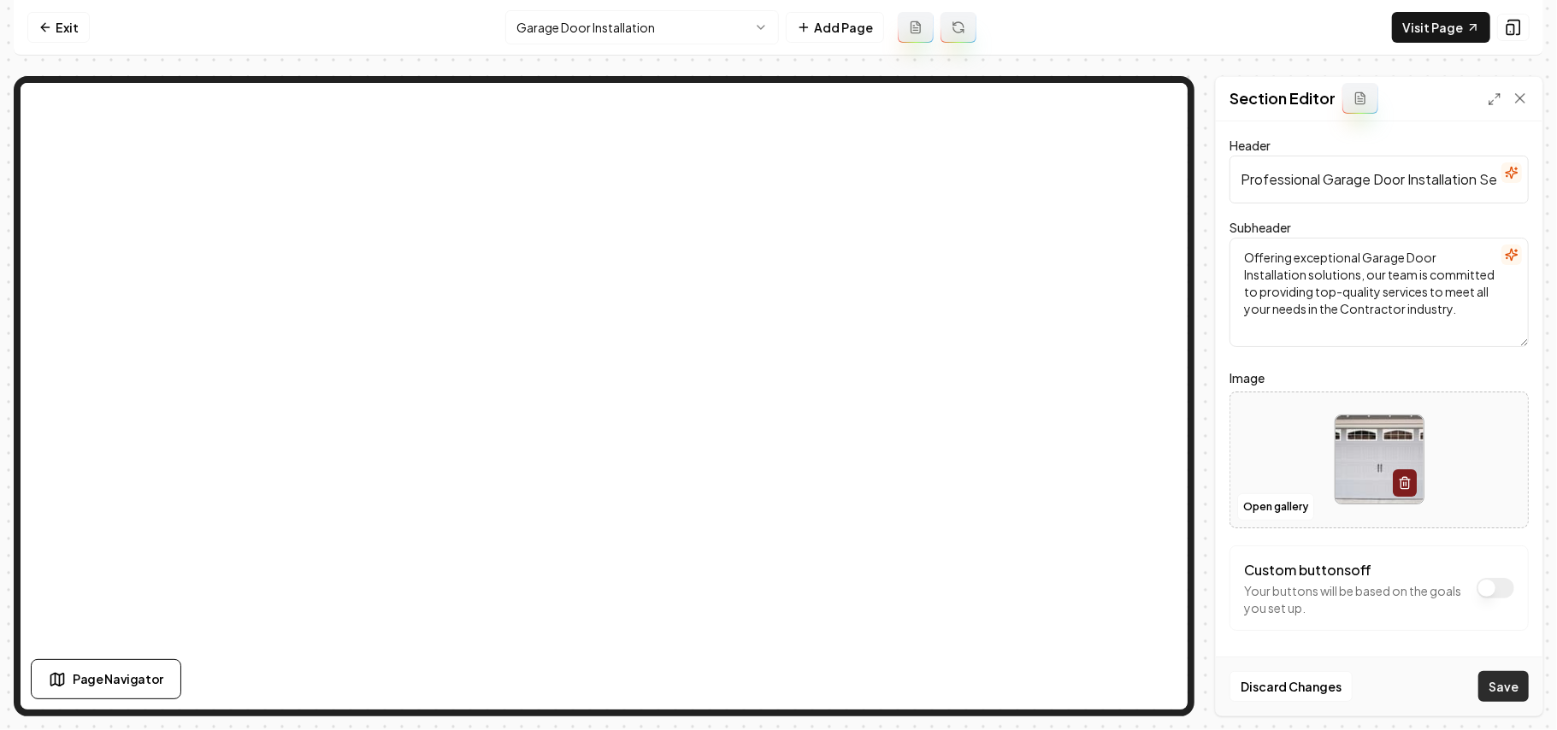
click at [1506, 692] on button "Save" at bounding box center [1503, 686] width 50 height 31
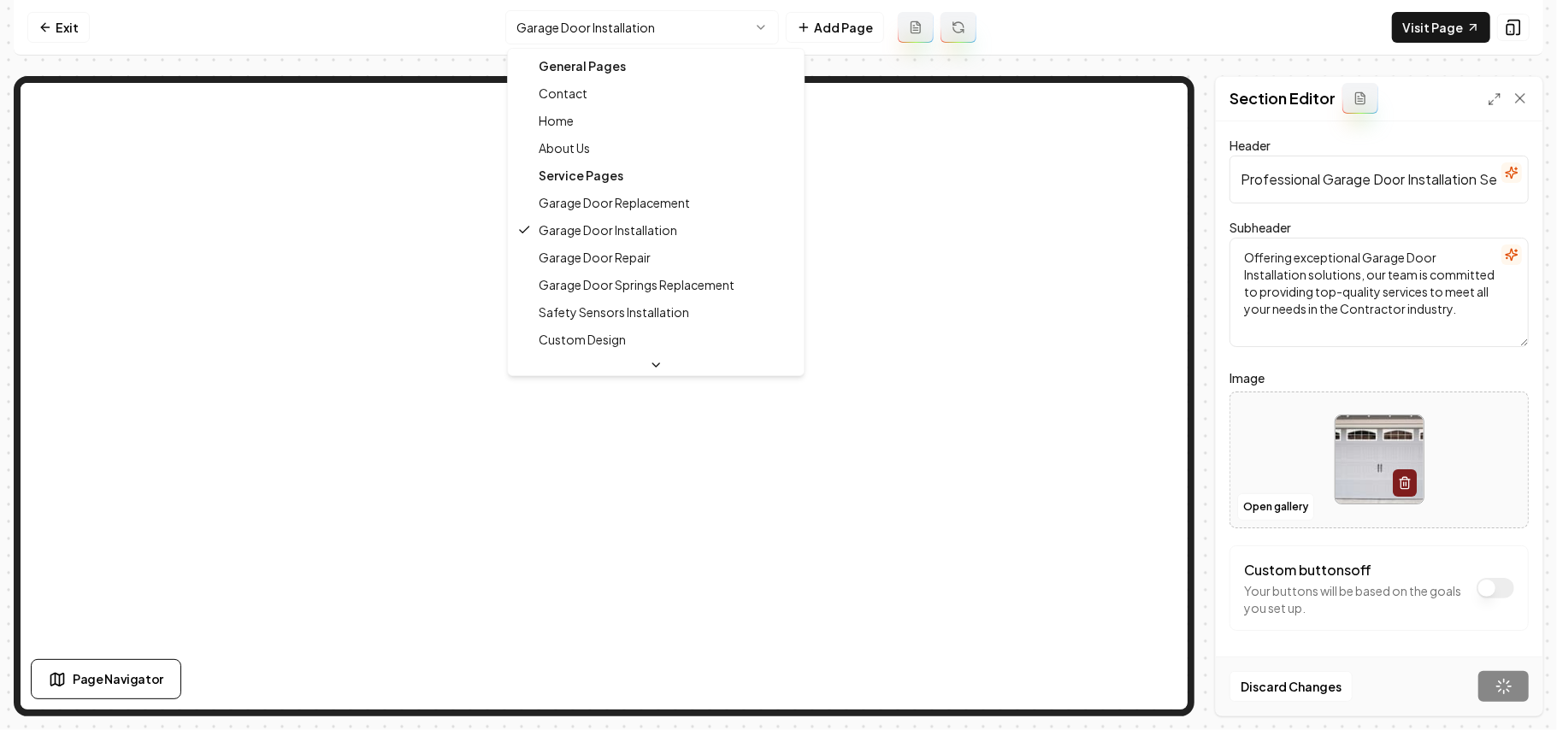
click at [712, 22] on html "Computer Required This feature is only available on a computer. Please switch t…" at bounding box center [778, 365] width 1557 height 730
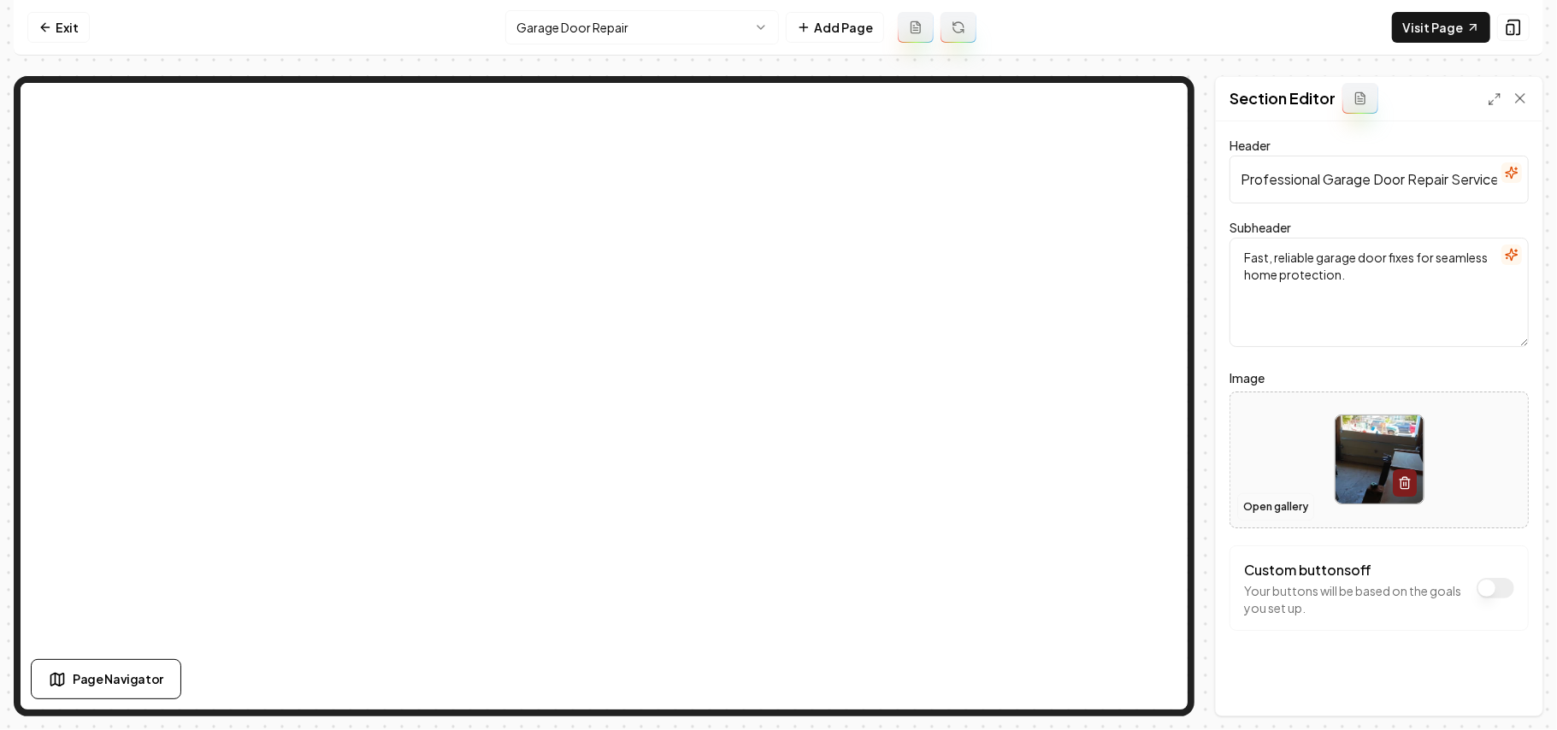
click at [1293, 518] on button "Open gallery" at bounding box center [1275, 506] width 77 height 27
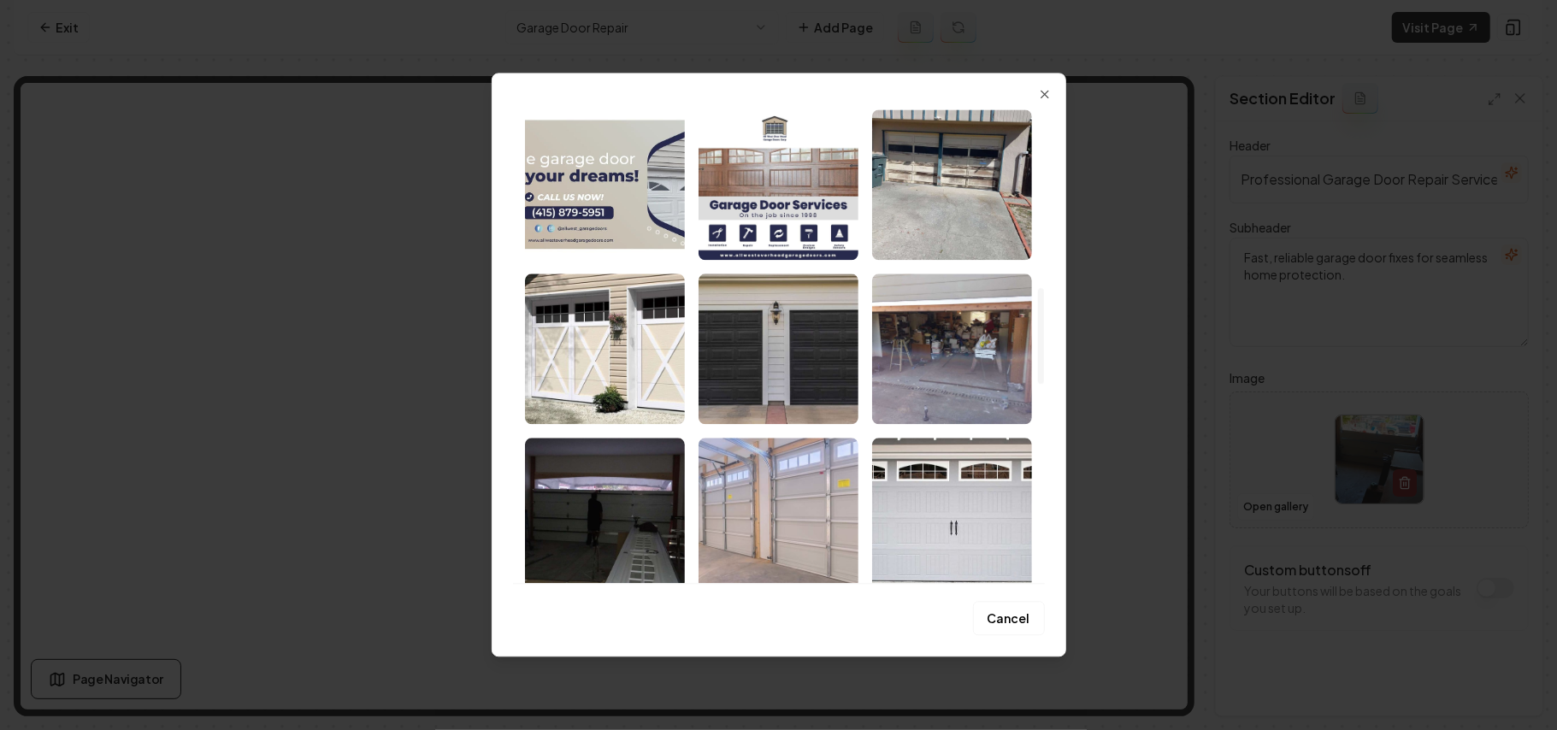
scroll to position [912, 0]
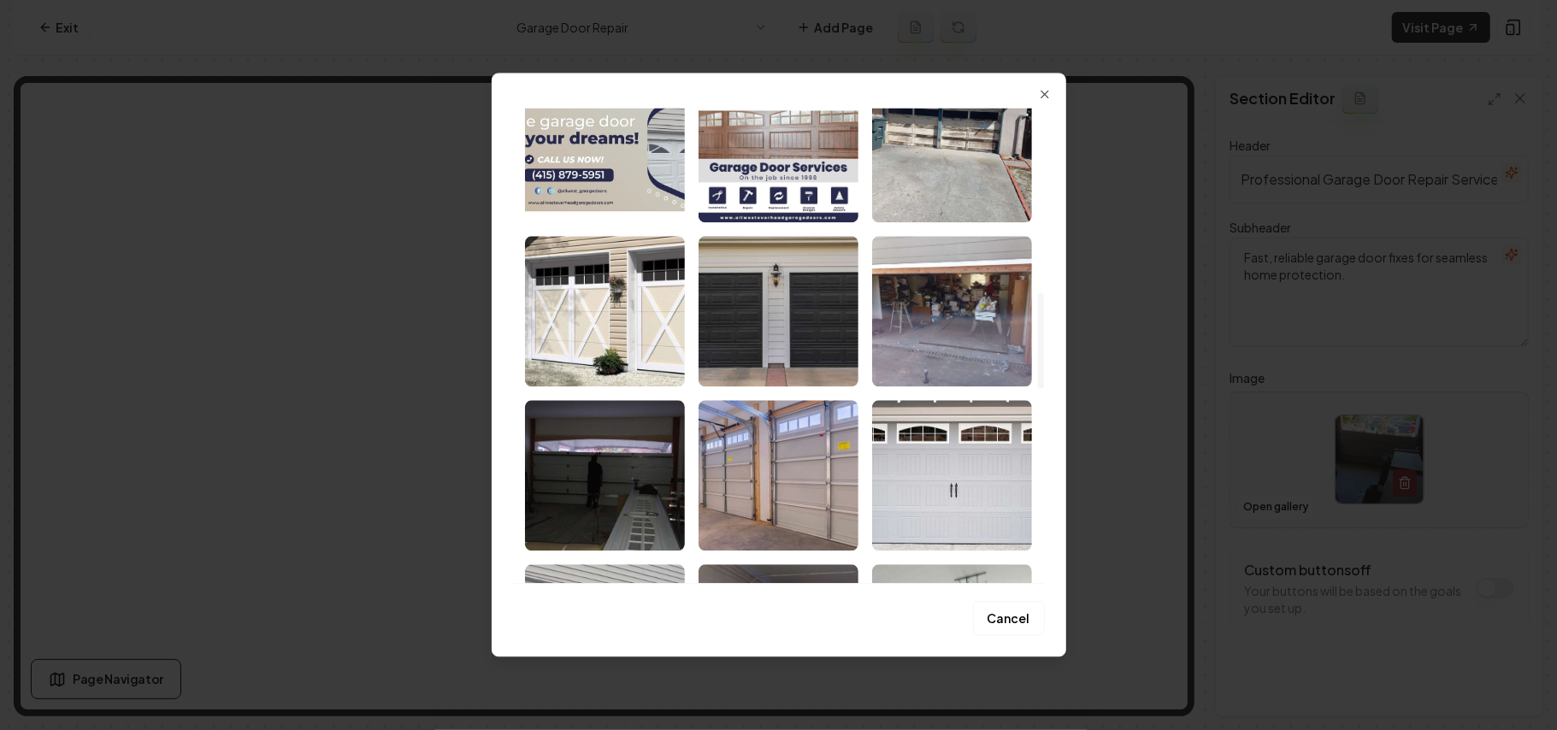
click at [780, 345] on img "Select image image_68b1f0c55c7cd75eb8317ca5.jpg" at bounding box center [779, 311] width 160 height 150
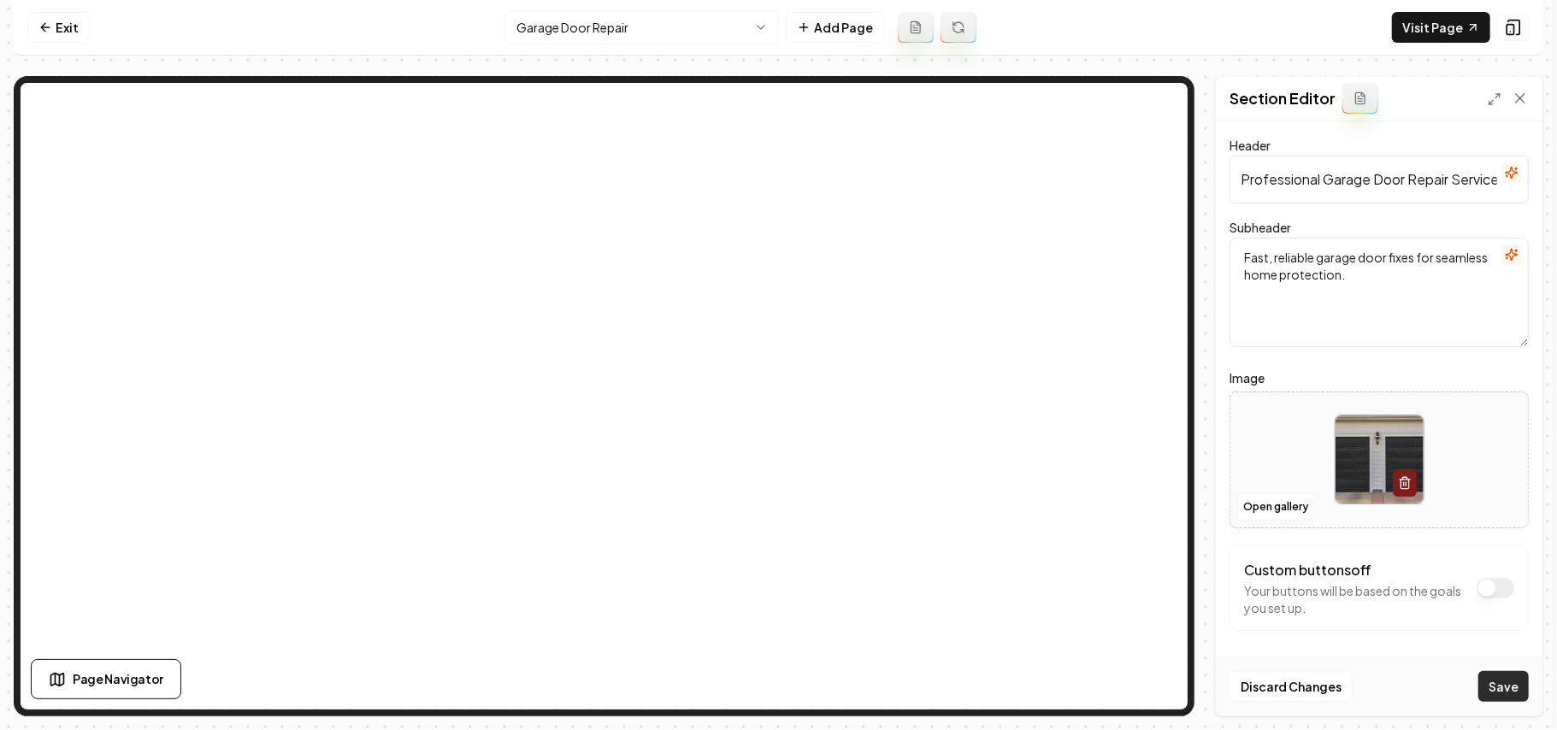
click at [1490, 685] on button "Save" at bounding box center [1503, 686] width 50 height 31
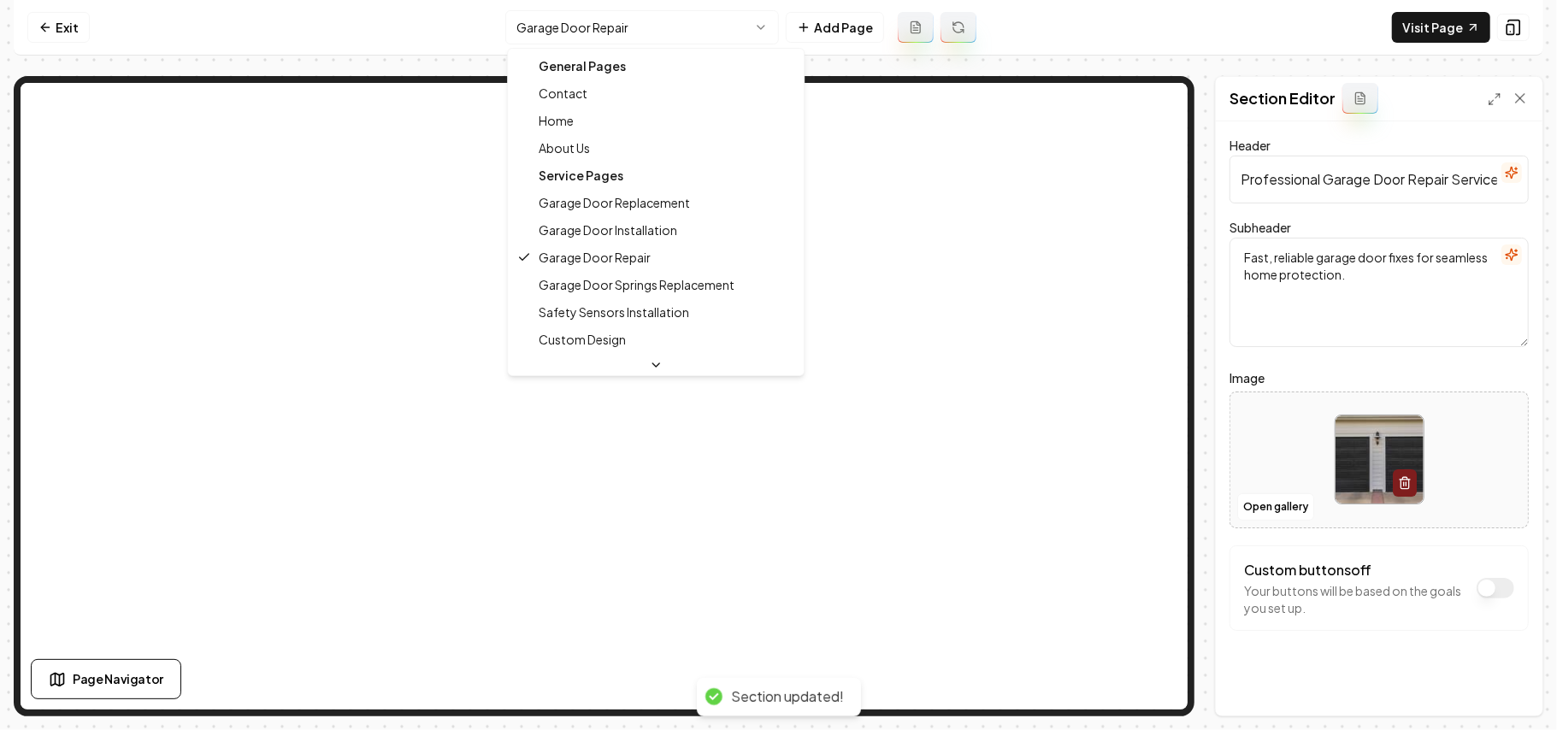
click at [575, 34] on html "Computer Required This feature is only available on a computer. Please switch t…" at bounding box center [778, 365] width 1557 height 730
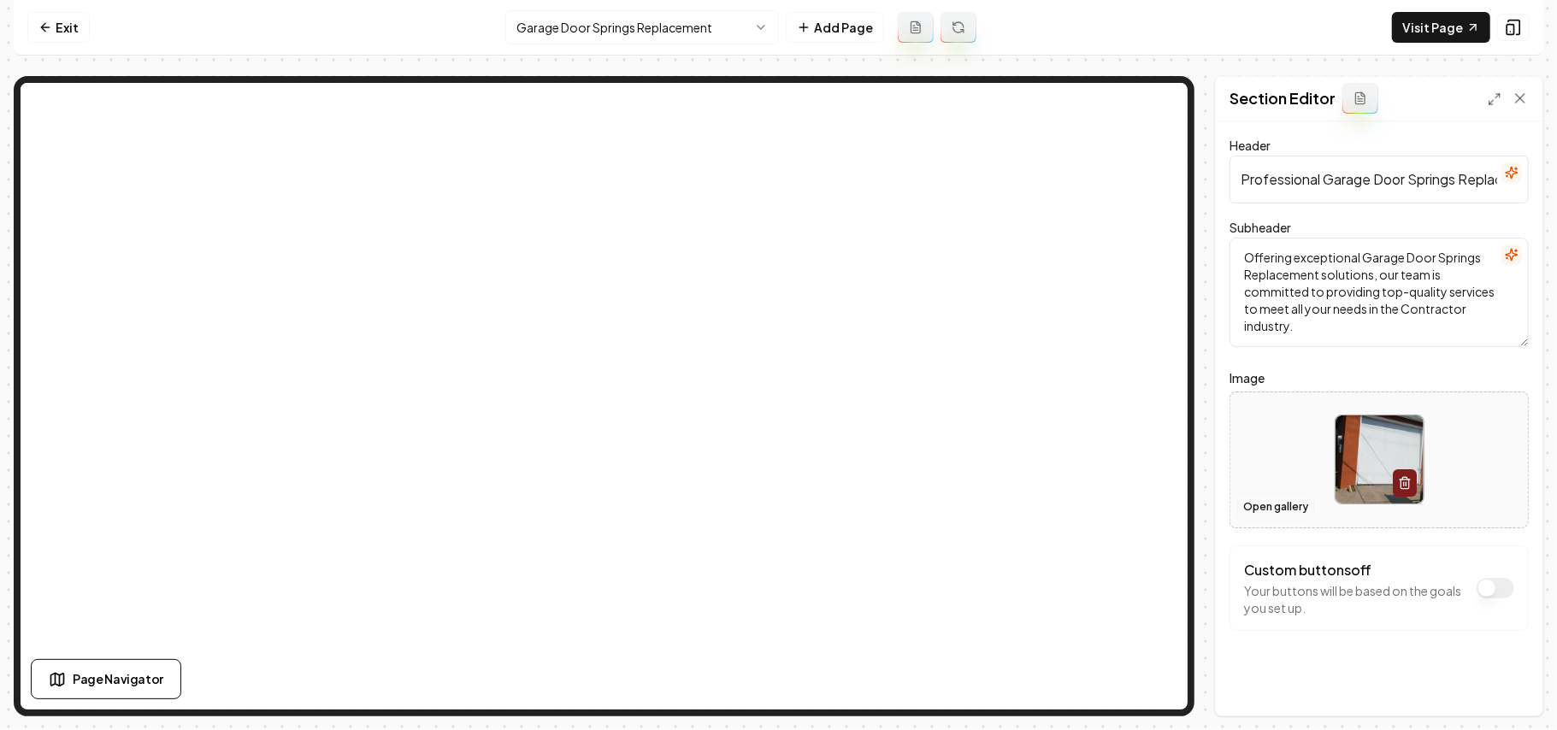
click at [1254, 504] on button "Open gallery" at bounding box center [1275, 506] width 77 height 27
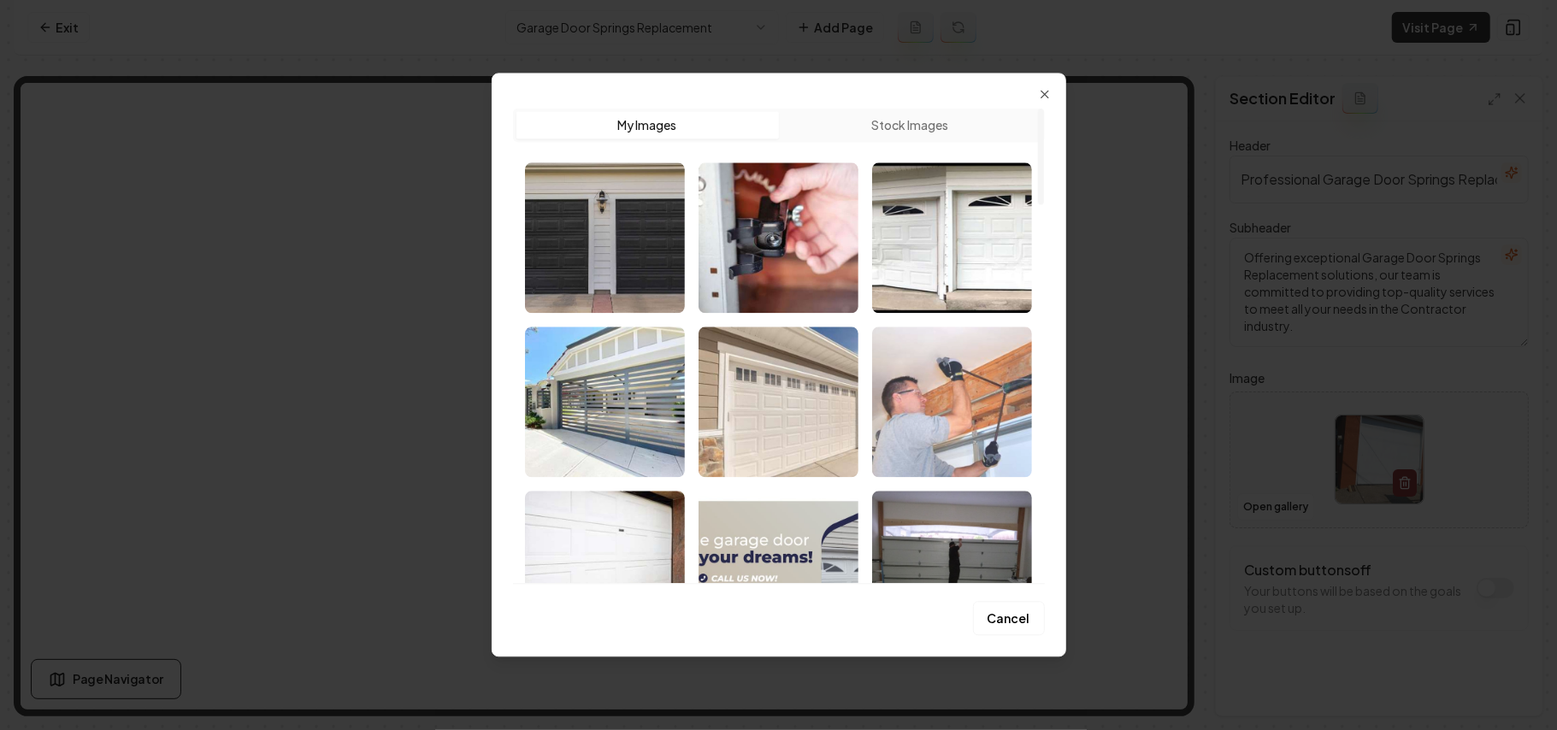
click at [973, 418] on img "Select image image_68b1f13c5c7cd75eb8345c4b.jpg" at bounding box center [952, 402] width 160 height 150
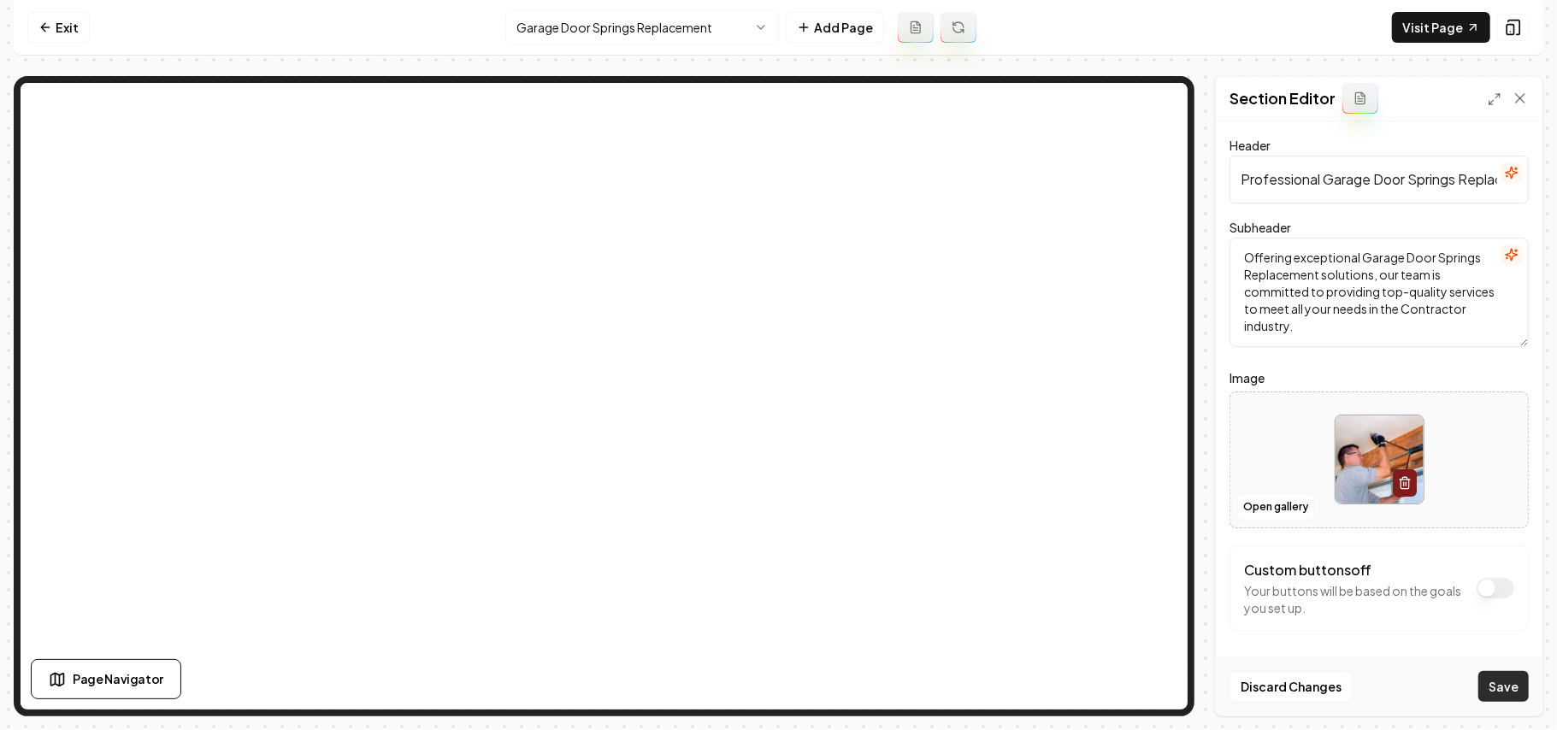
click at [1513, 686] on button "Save" at bounding box center [1503, 686] width 50 height 31
click at [1279, 508] on button "Open gallery" at bounding box center [1275, 506] width 77 height 27
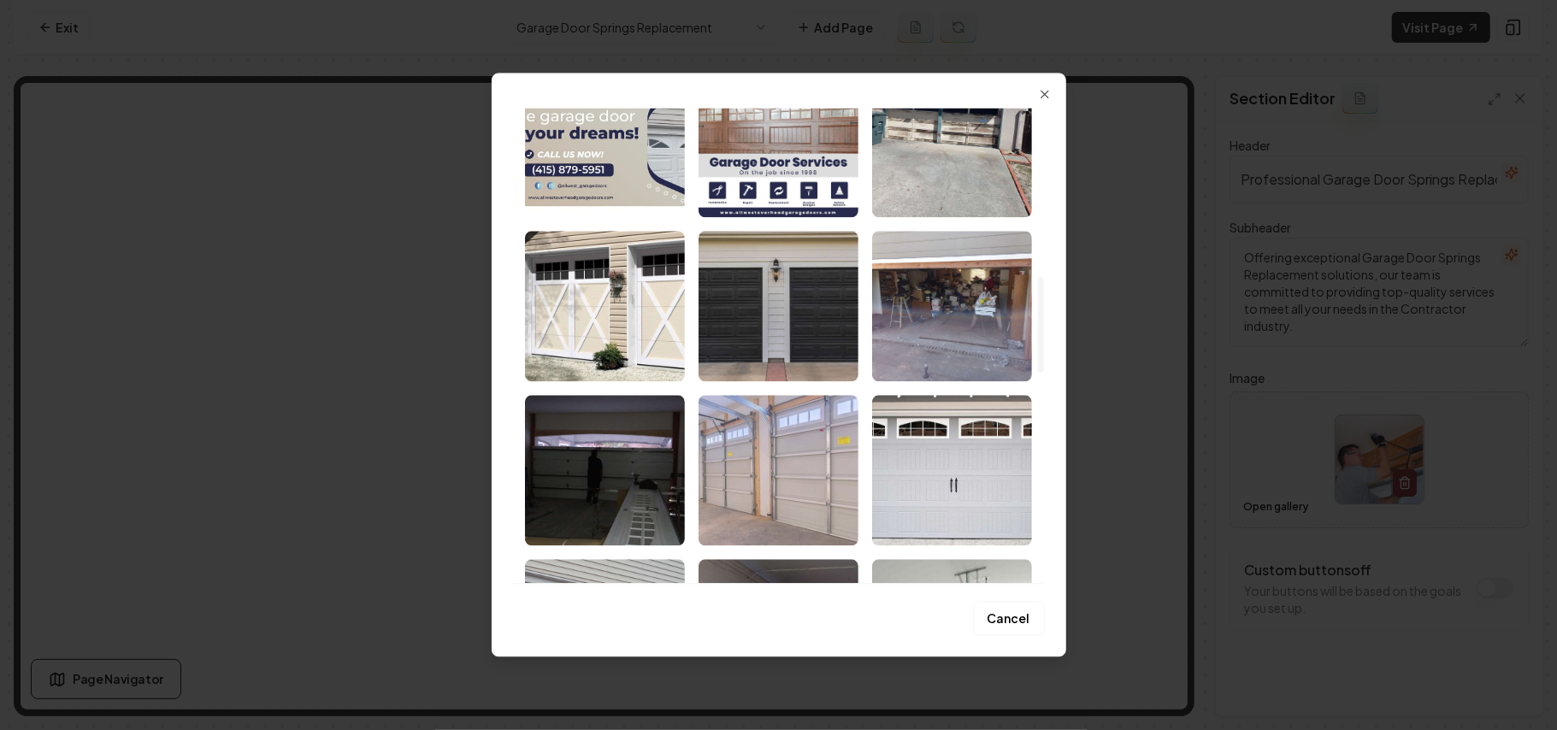
scroll to position [1026, 0]
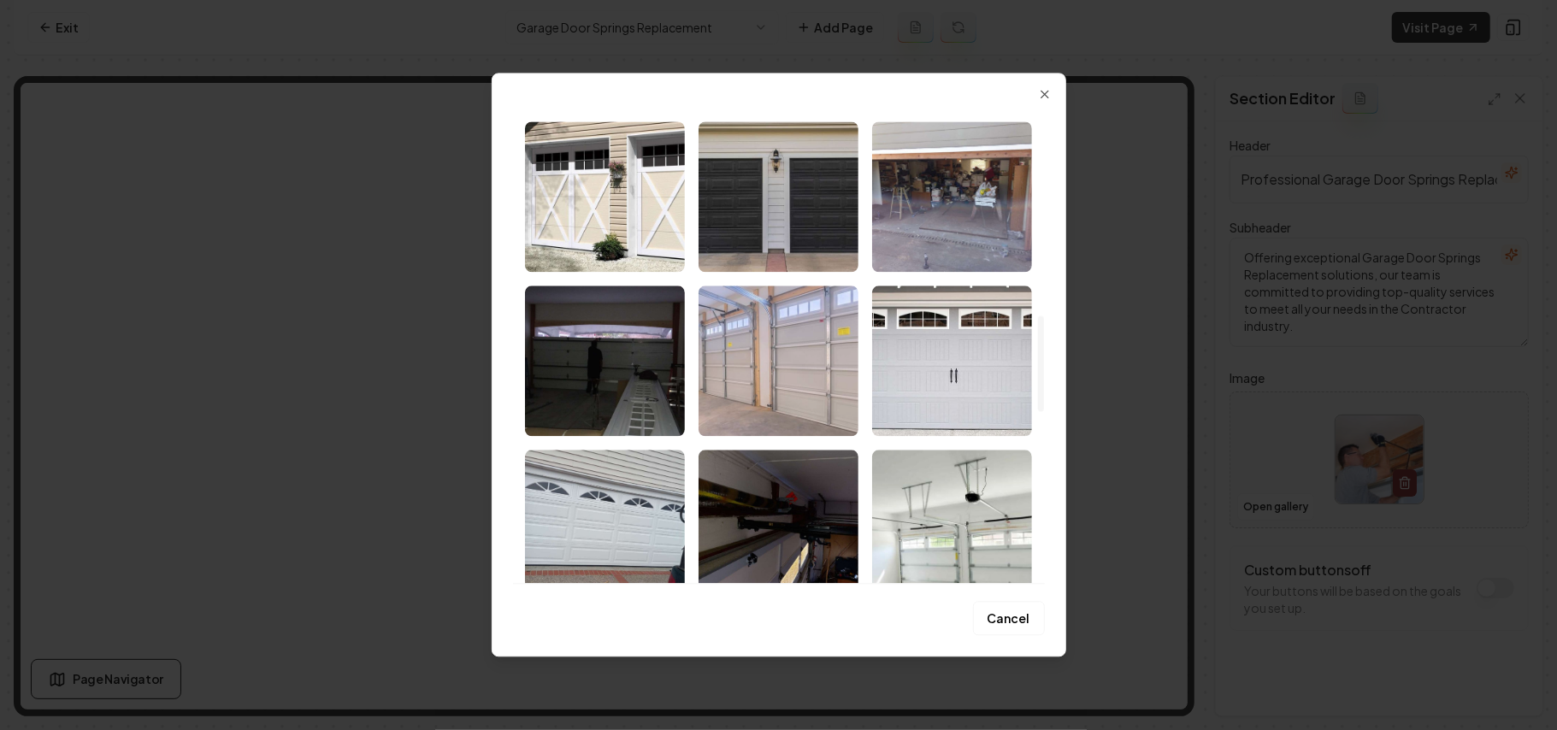
click at [805, 368] on img "Select image image_68b1f0c55c7cd75eb8317aa1.jpg" at bounding box center [779, 361] width 160 height 150
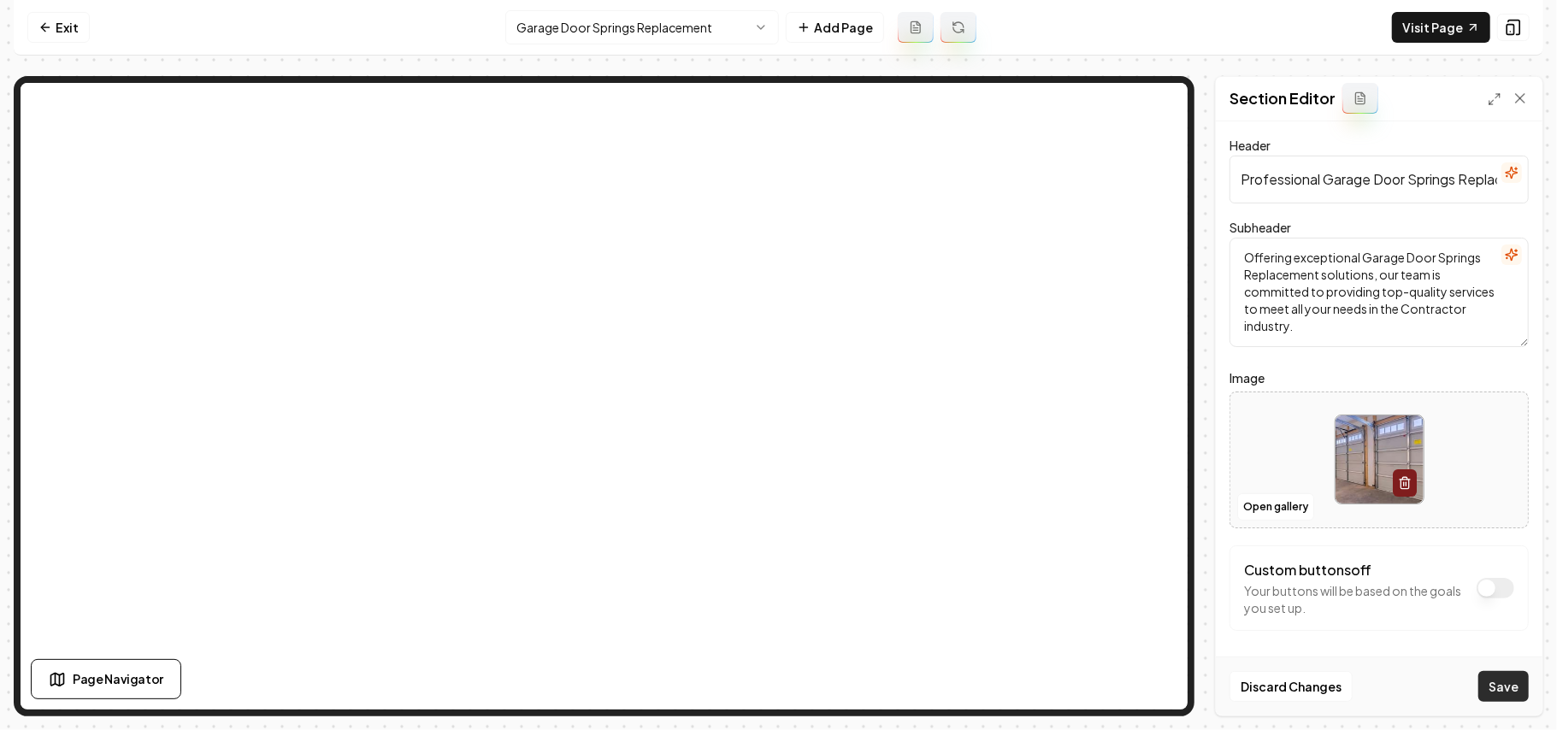
click at [1502, 688] on button "Save" at bounding box center [1503, 686] width 50 height 31
click at [669, 32] on html "Computer Required This feature is only available on a computer. Please switch t…" at bounding box center [778, 365] width 1557 height 730
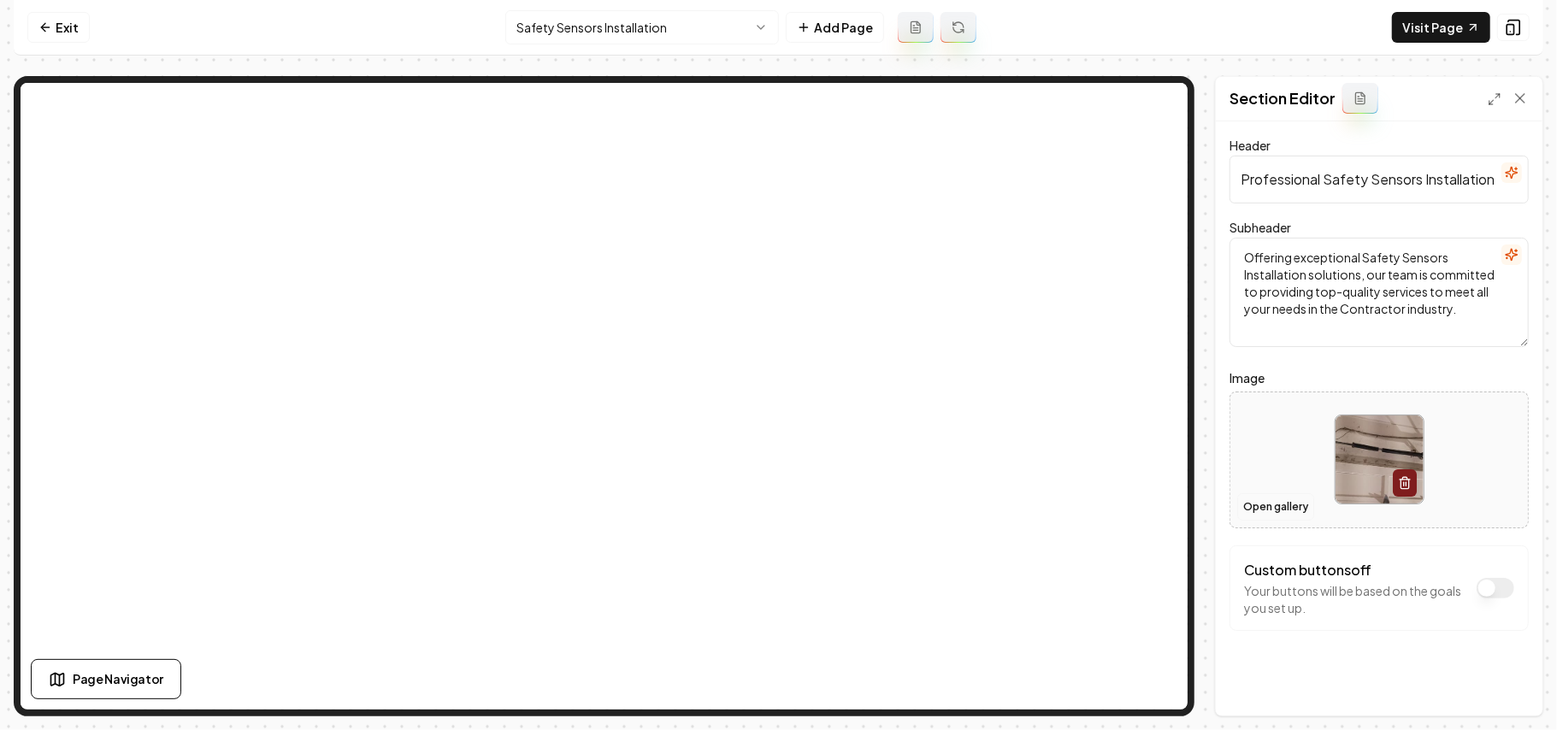
click at [1276, 510] on button "Open gallery" at bounding box center [1275, 506] width 77 height 27
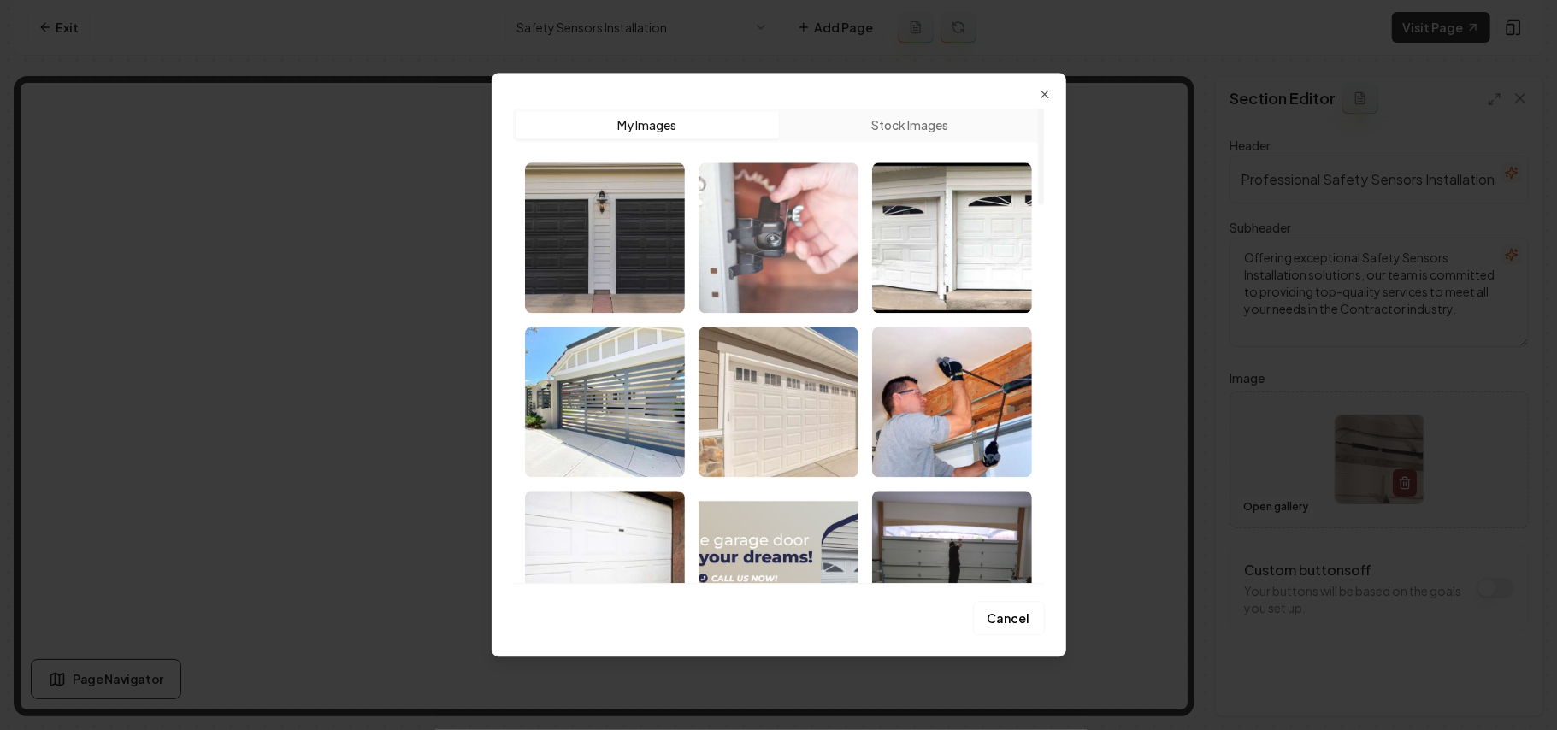
click at [777, 296] on img "Select image image_68b1f13c5c7cd75eb8346053.jpg" at bounding box center [779, 237] width 160 height 150
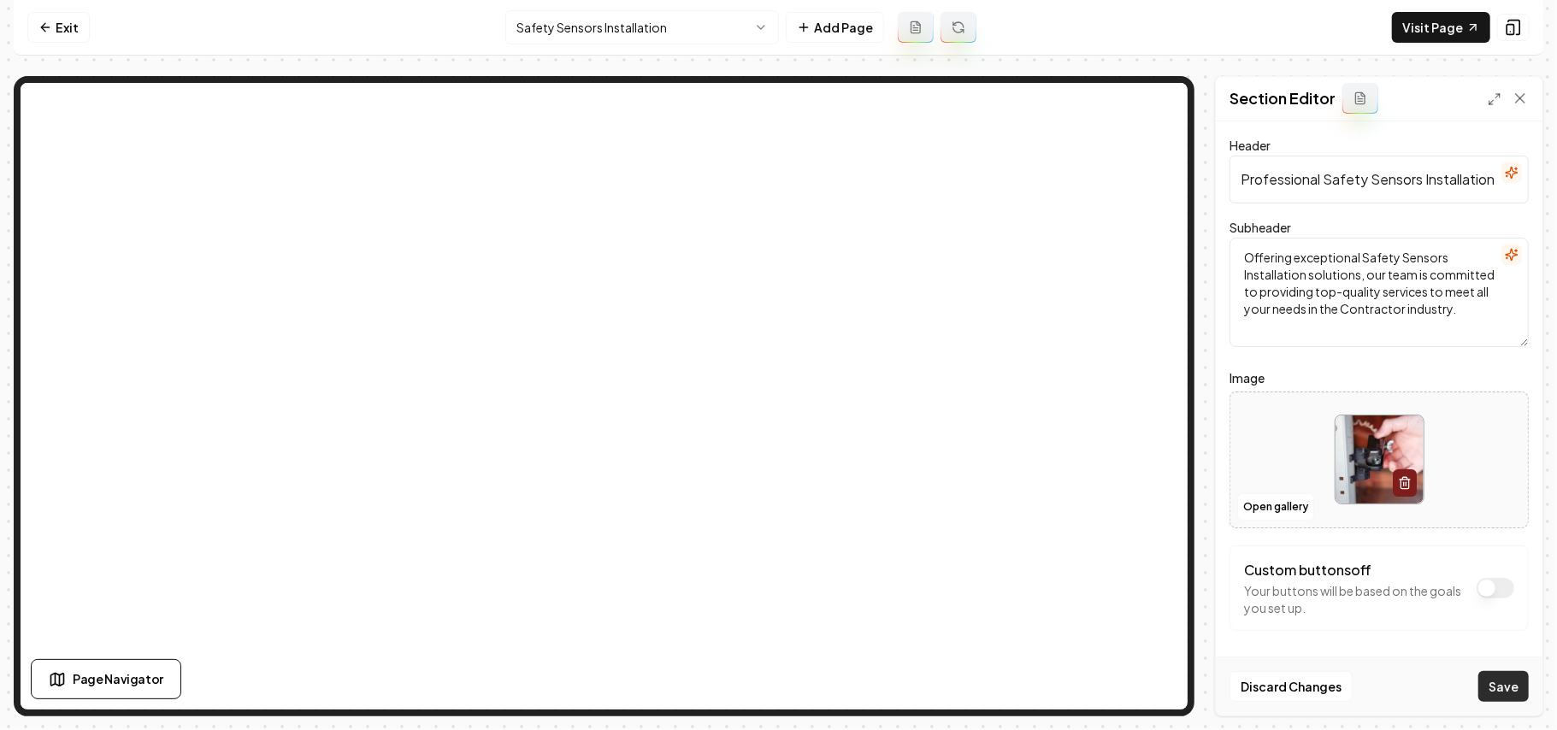
click at [1503, 684] on button "Save" at bounding box center [1503, 686] width 50 height 31
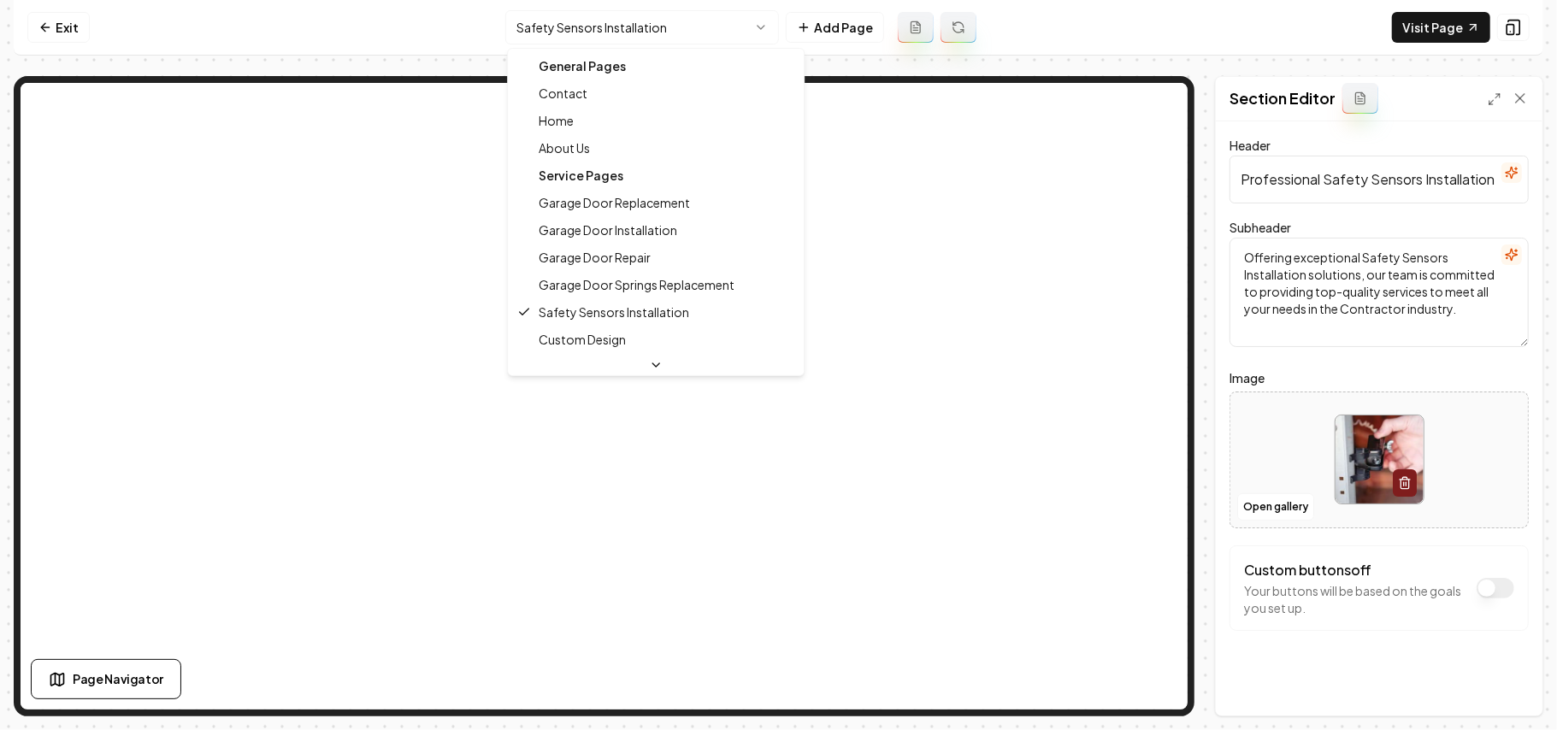
click at [630, 25] on html "Computer Required This feature is only available on a computer. Please switch t…" at bounding box center [778, 365] width 1557 height 730
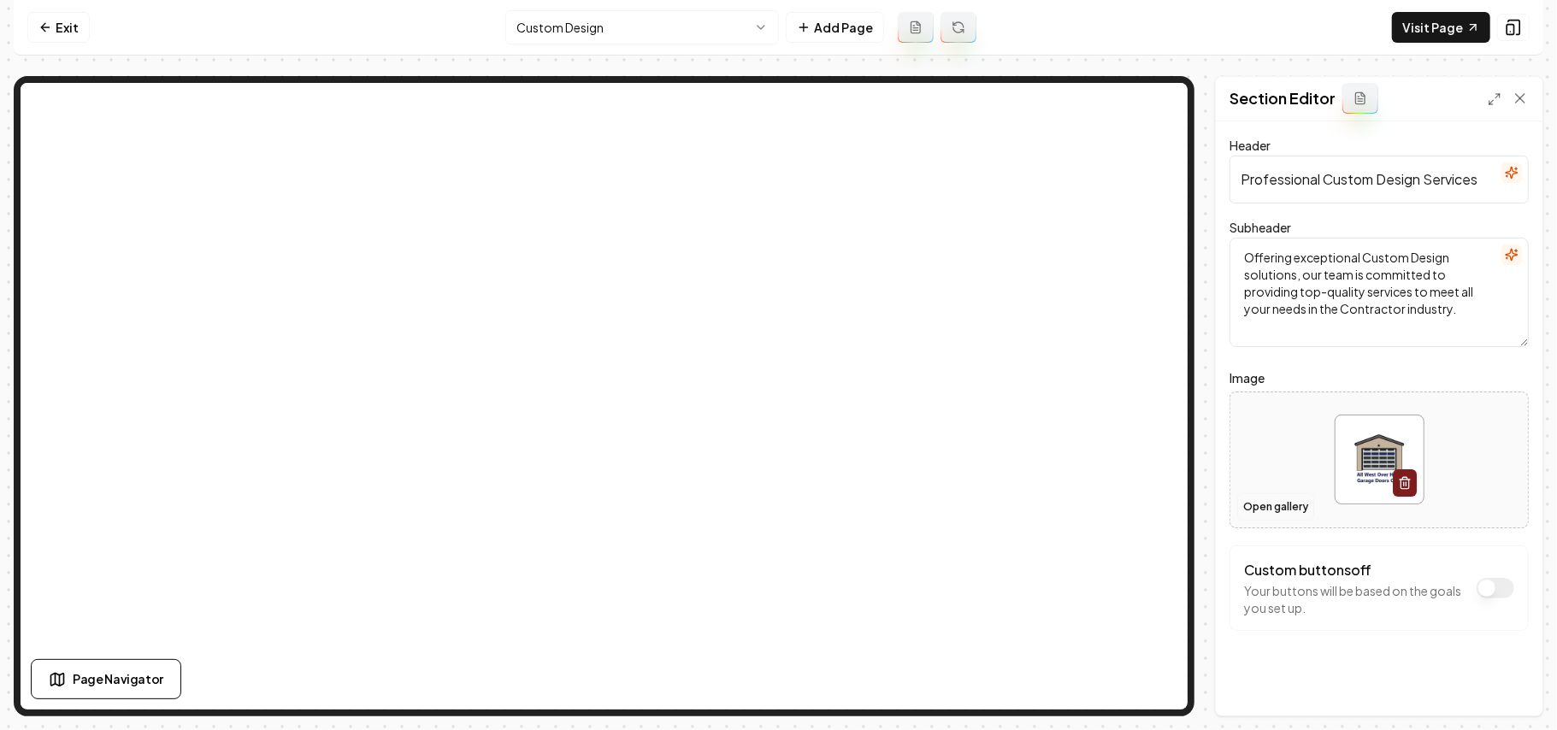
click at [1277, 500] on button "Open gallery" at bounding box center [1275, 506] width 77 height 27
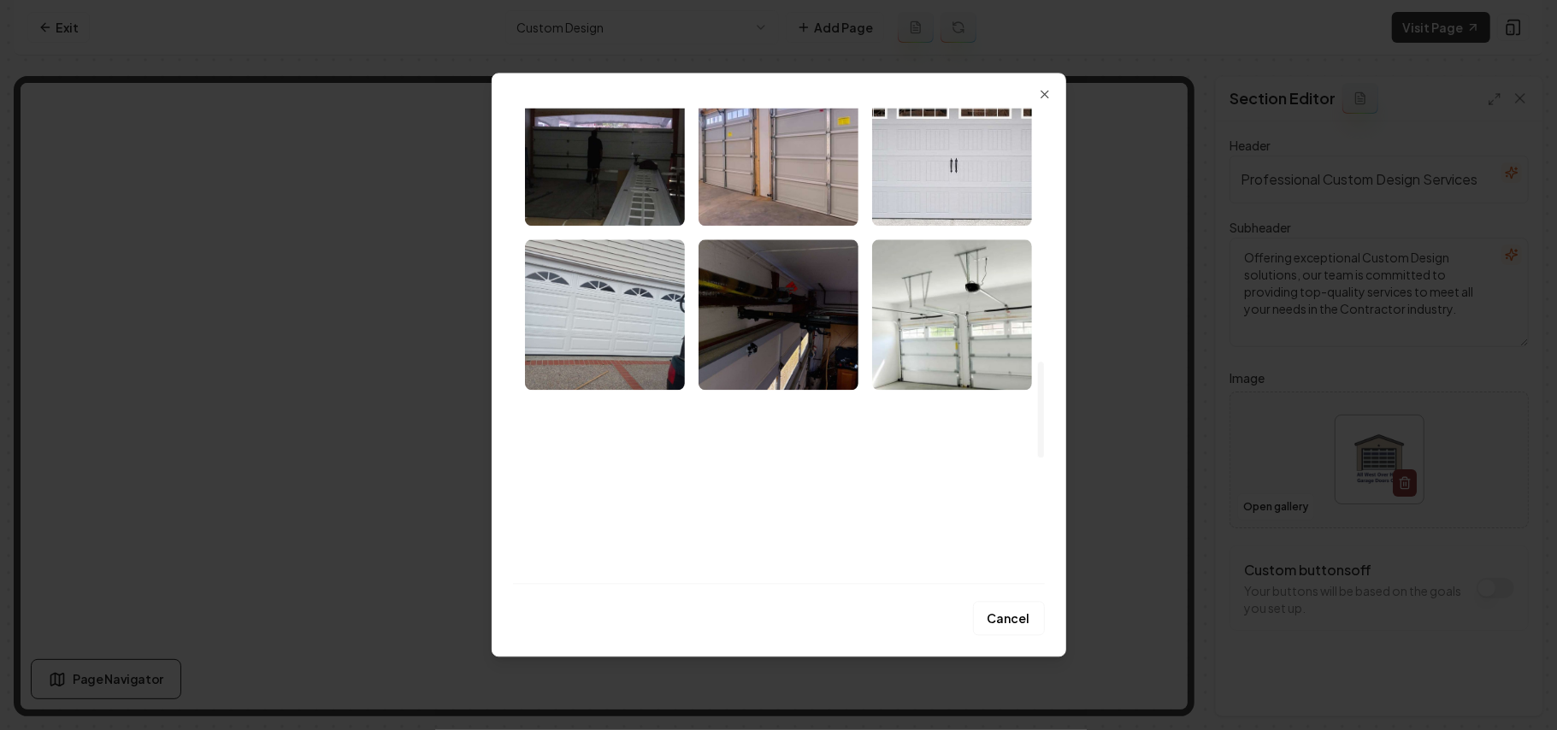
scroll to position [1254, 0]
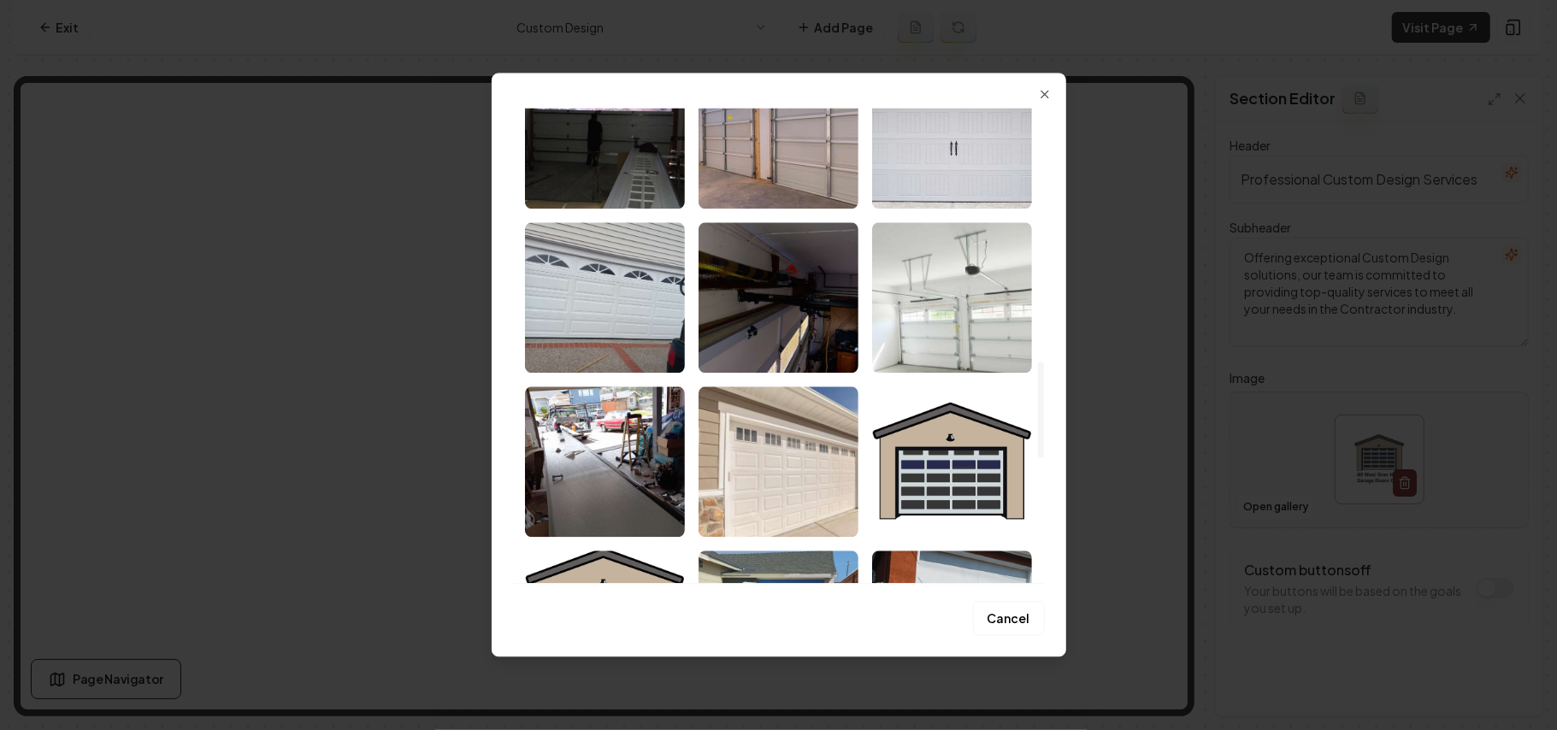
click at [962, 322] on img "Select image image_68b1f0c55c7cd75eb8317a7e.jpg" at bounding box center [952, 297] width 160 height 150
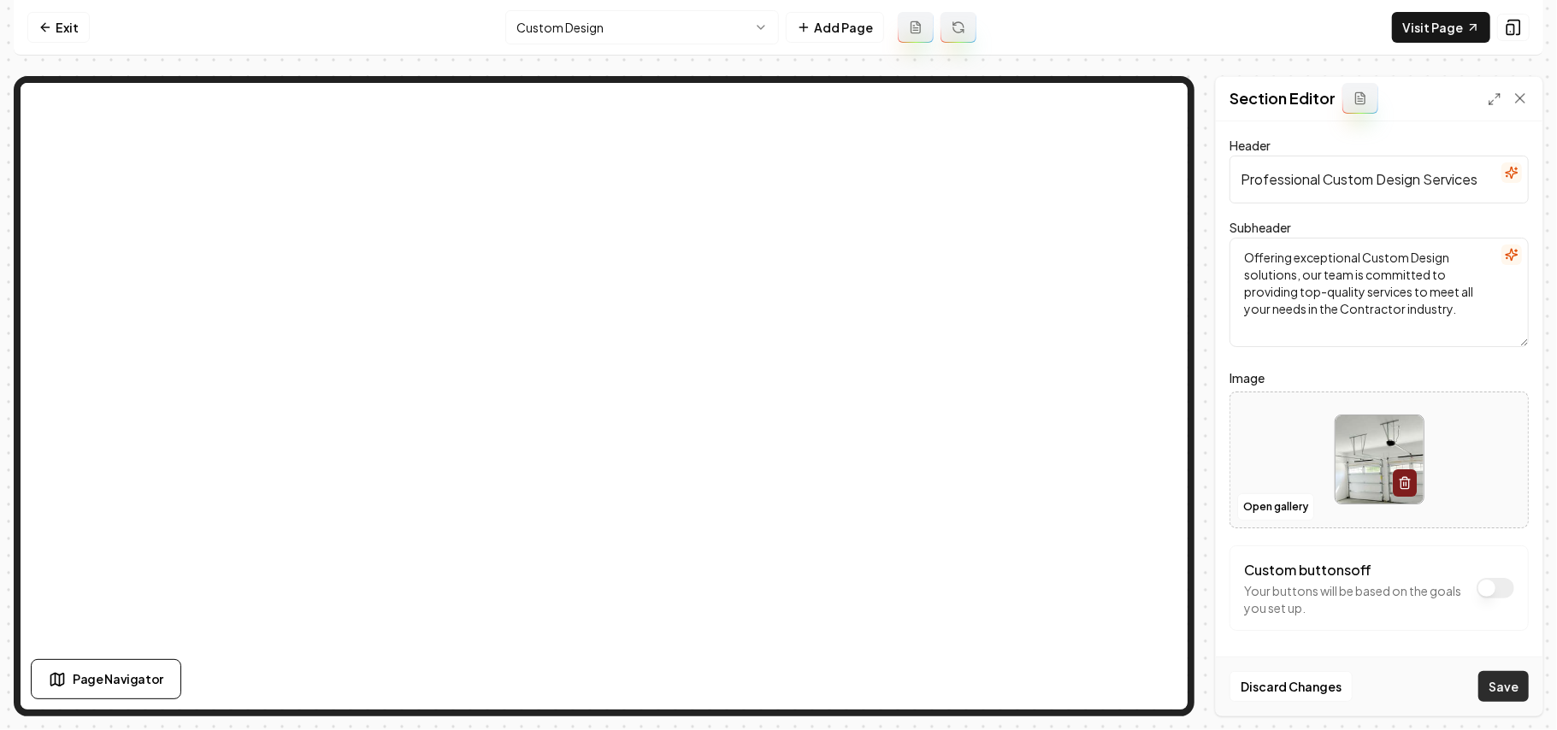
click at [1496, 681] on button "Save" at bounding box center [1503, 686] width 50 height 31
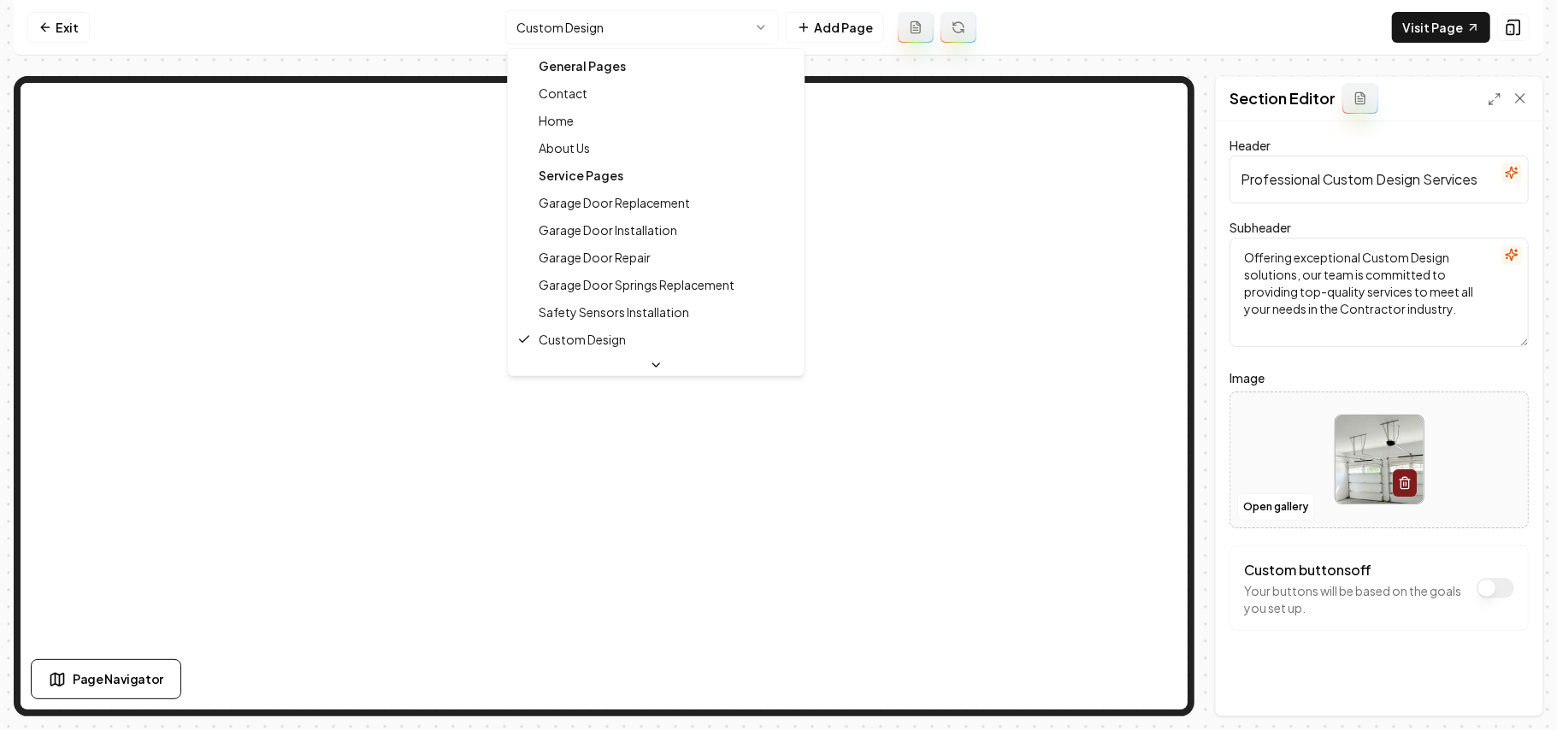
click at [597, 25] on html "Computer Required This feature is only available on a computer. Please switch t…" at bounding box center [778, 365] width 1557 height 730
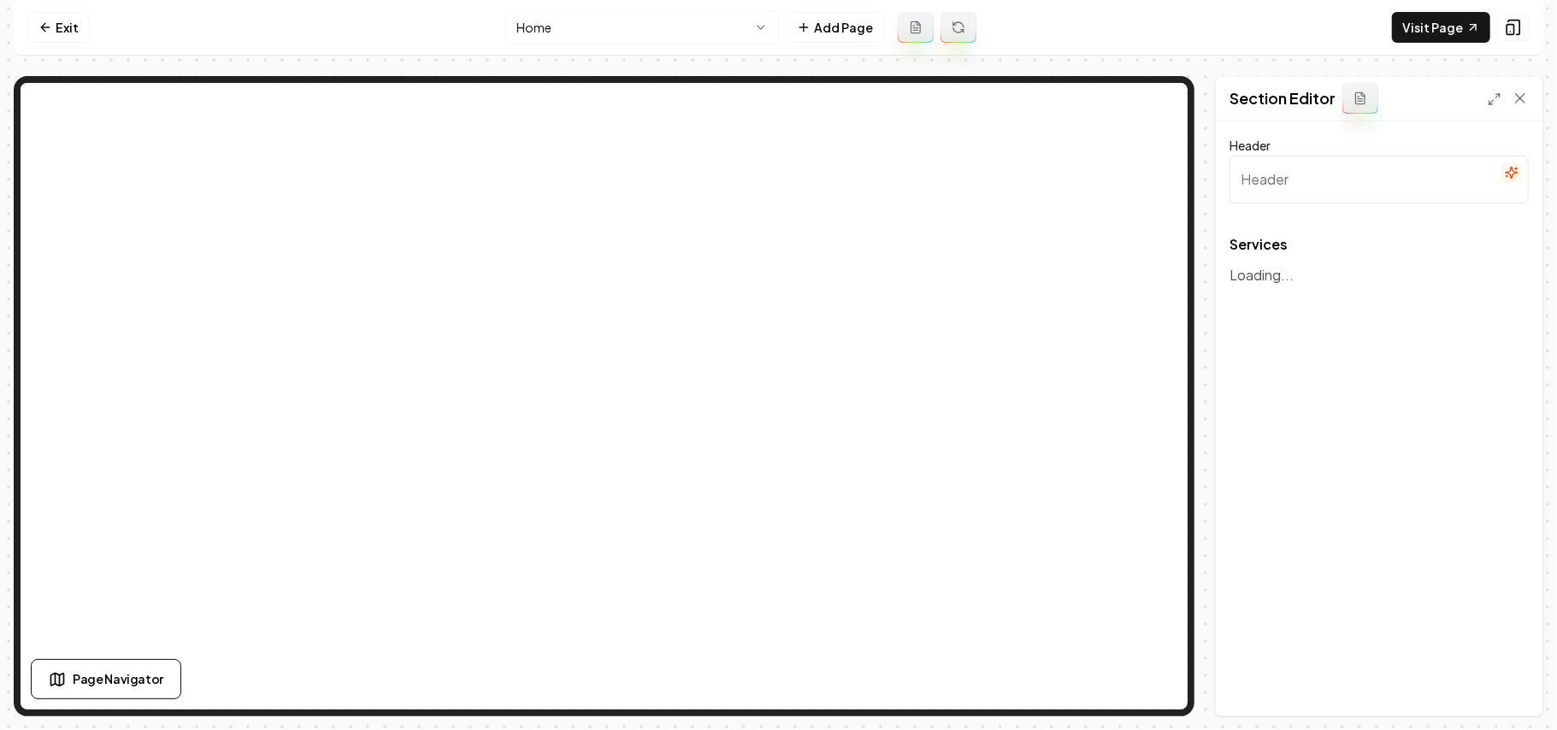
type input "Our Expert Garage Door Services"
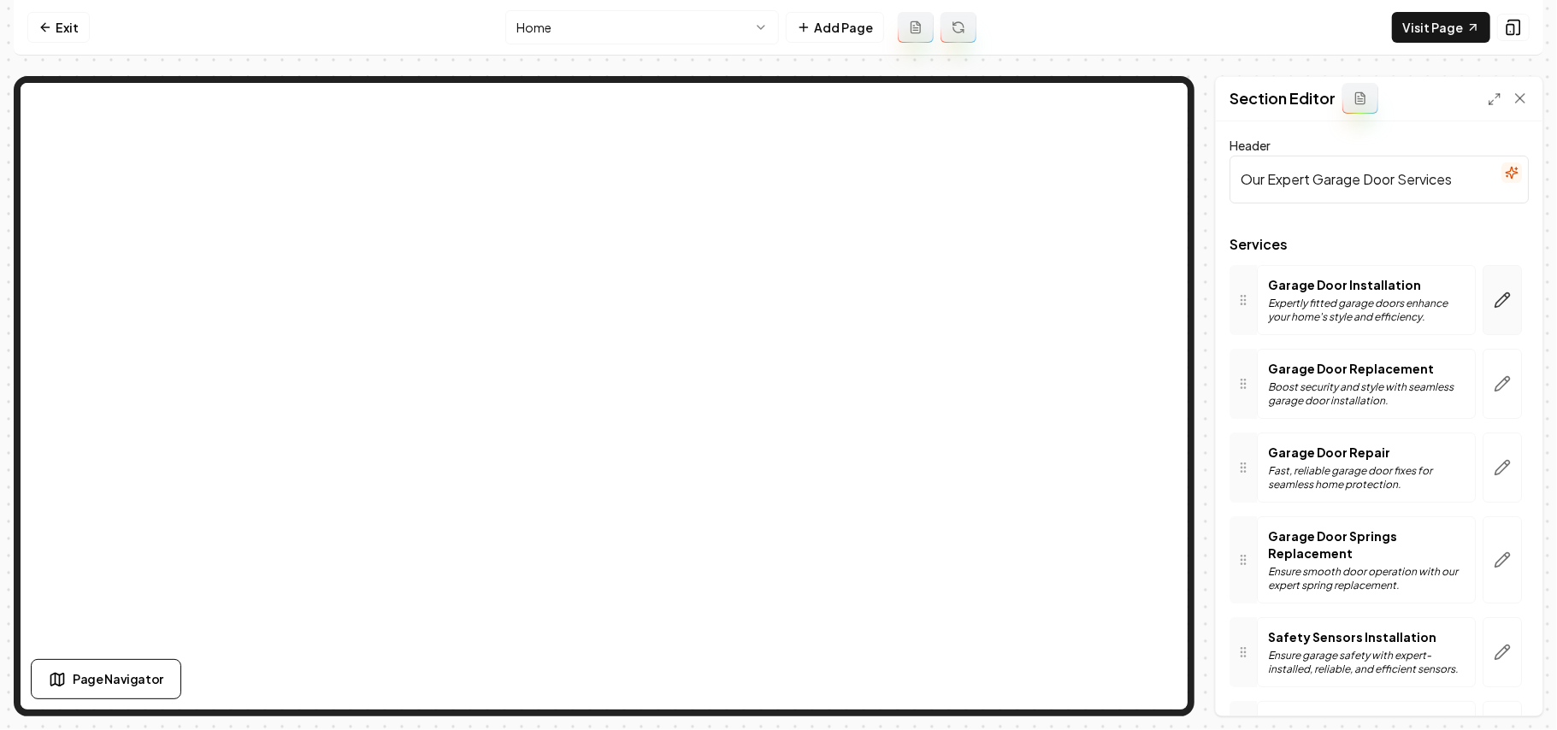
click at [1484, 313] on button "button" at bounding box center [1502, 300] width 39 height 70
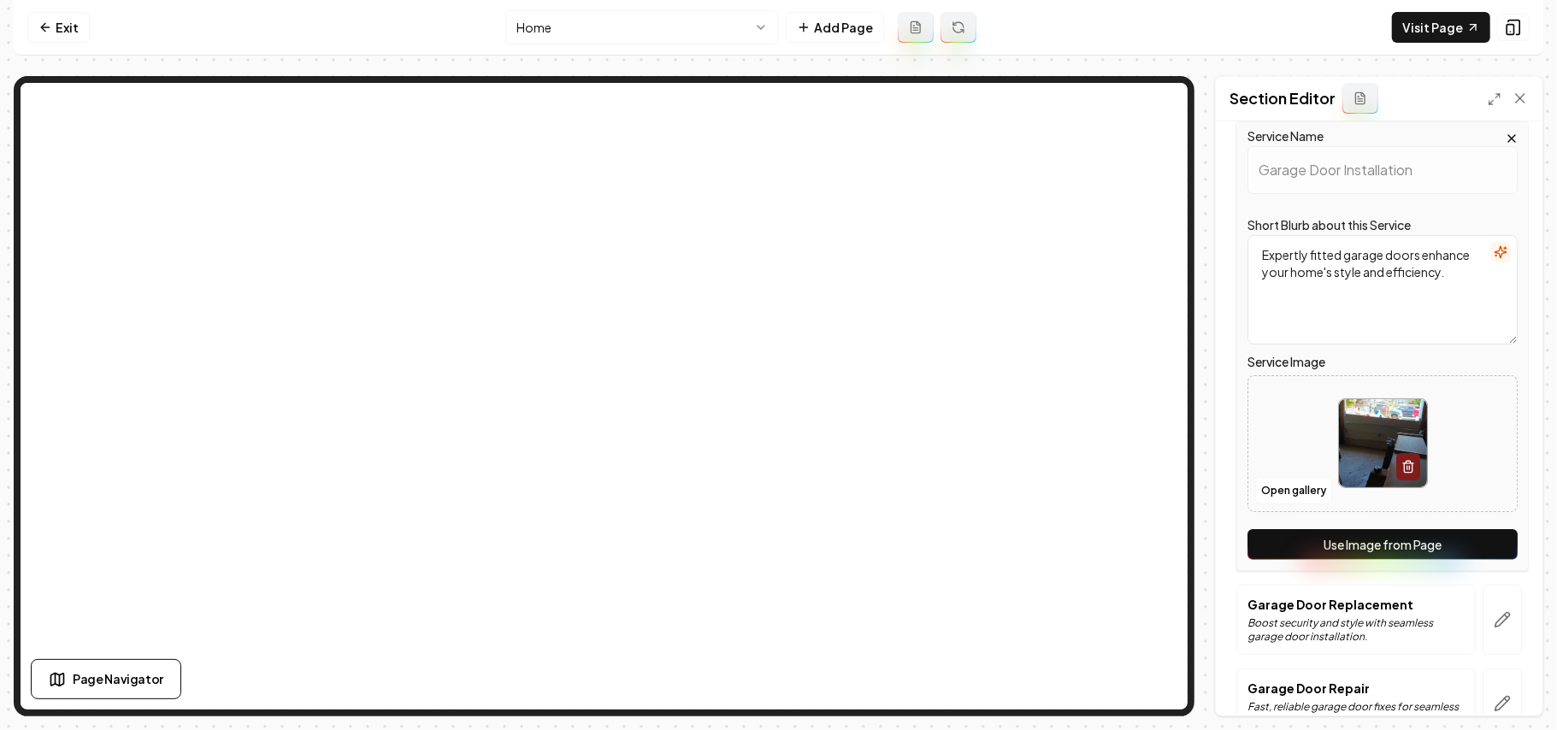
scroll to position [227, 0]
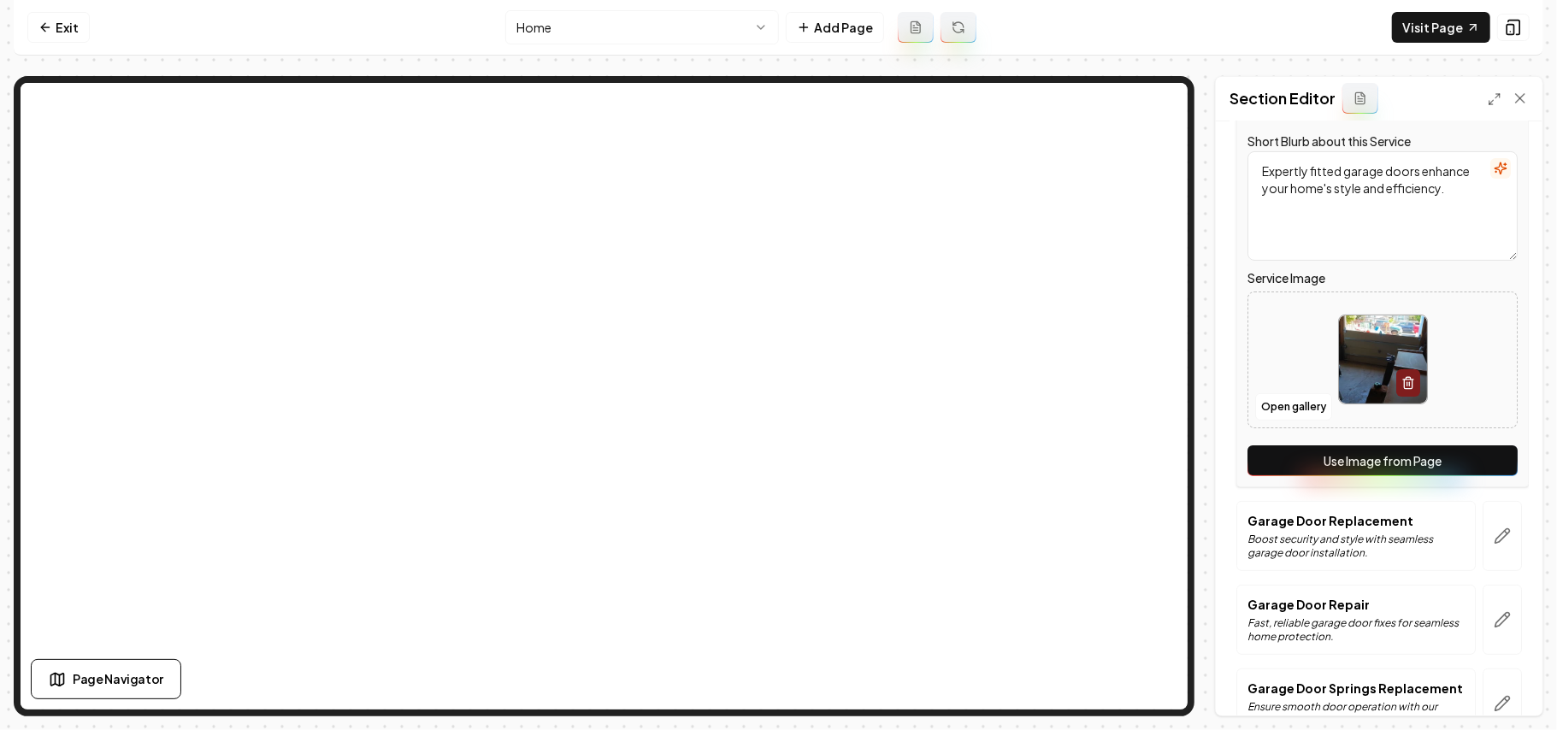
click at [1454, 463] on button "Use Image from Page" at bounding box center [1383, 460] width 270 height 31
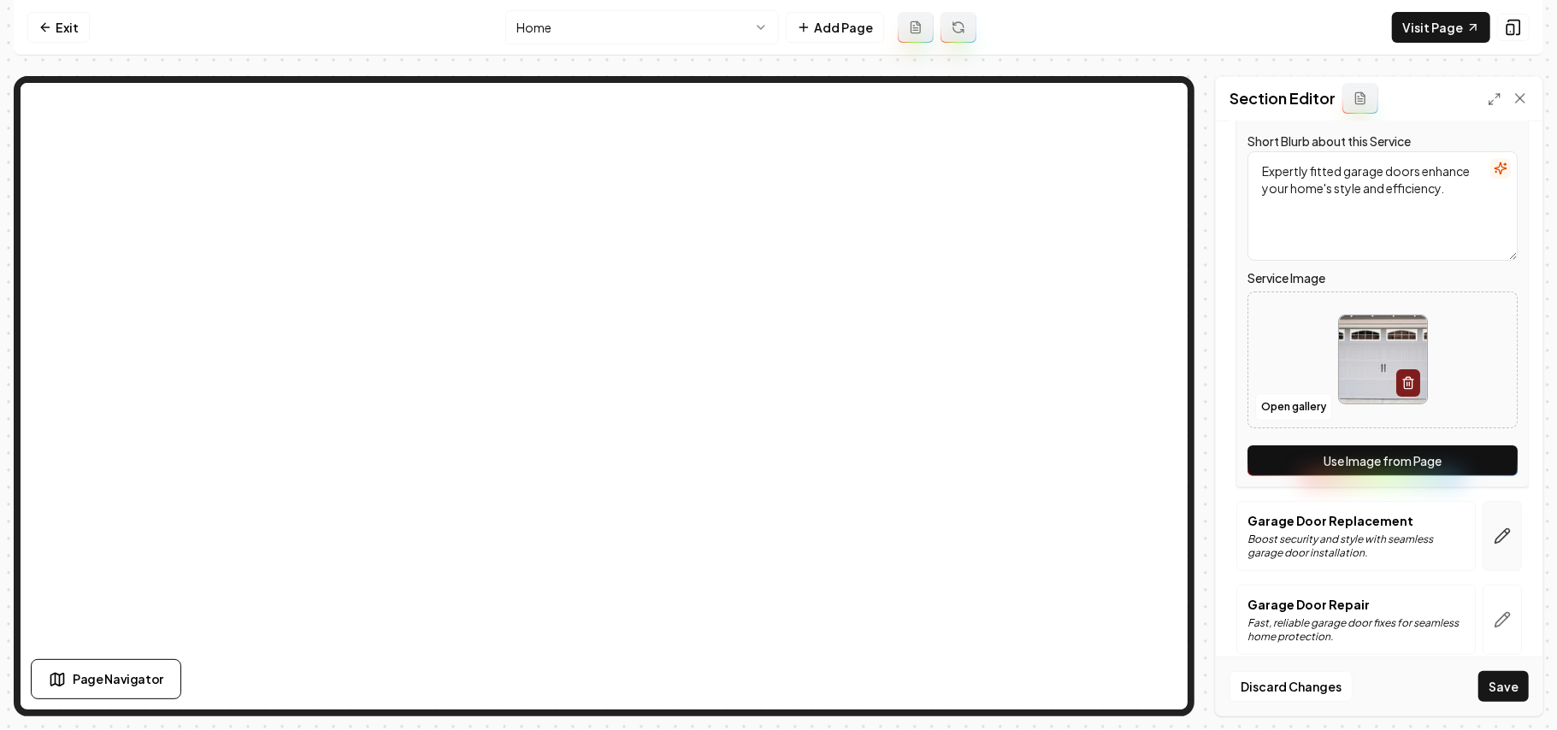
click at [1494, 528] on icon "button" at bounding box center [1502, 536] width 17 height 17
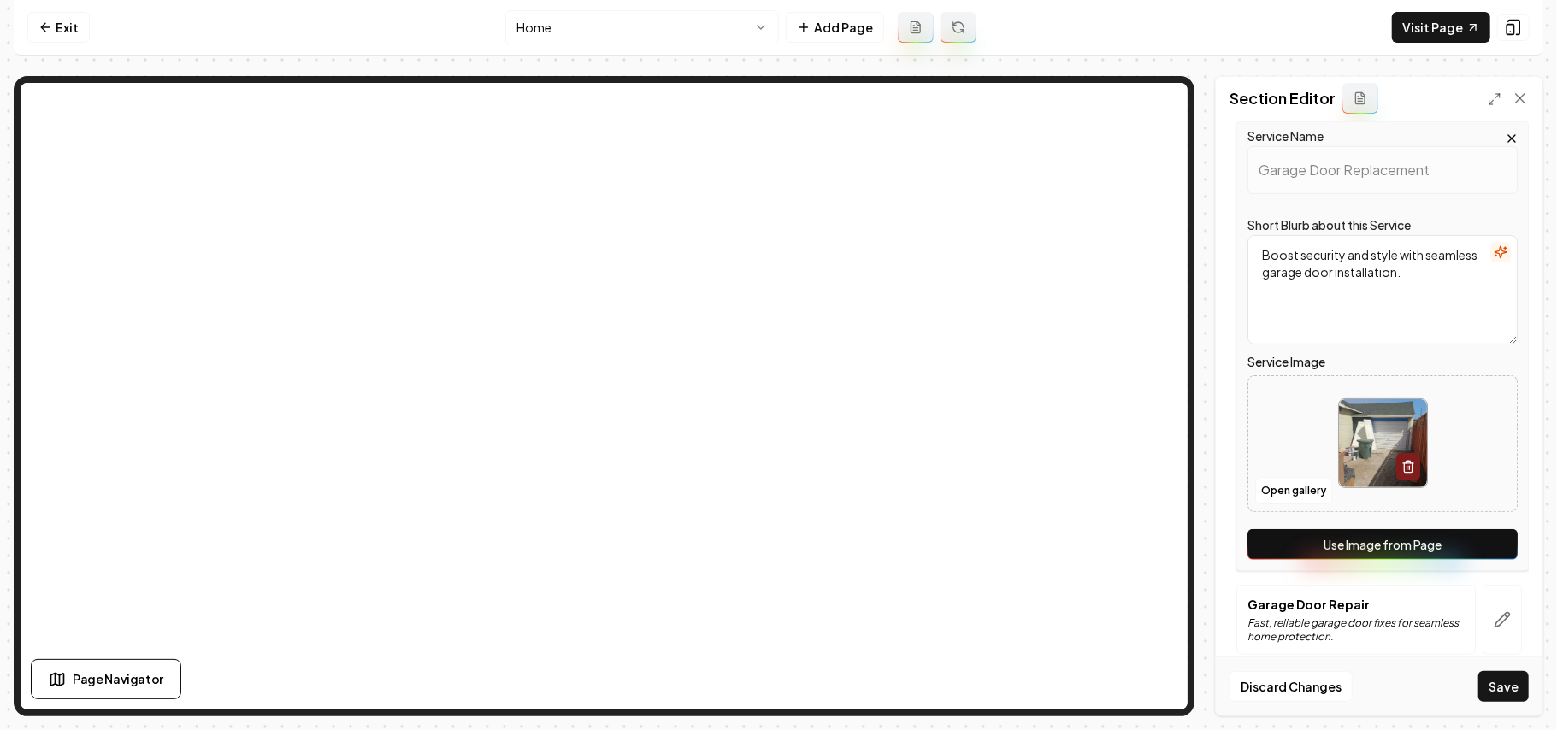
click at [1483, 542] on button "Use Image from Page" at bounding box center [1383, 544] width 270 height 31
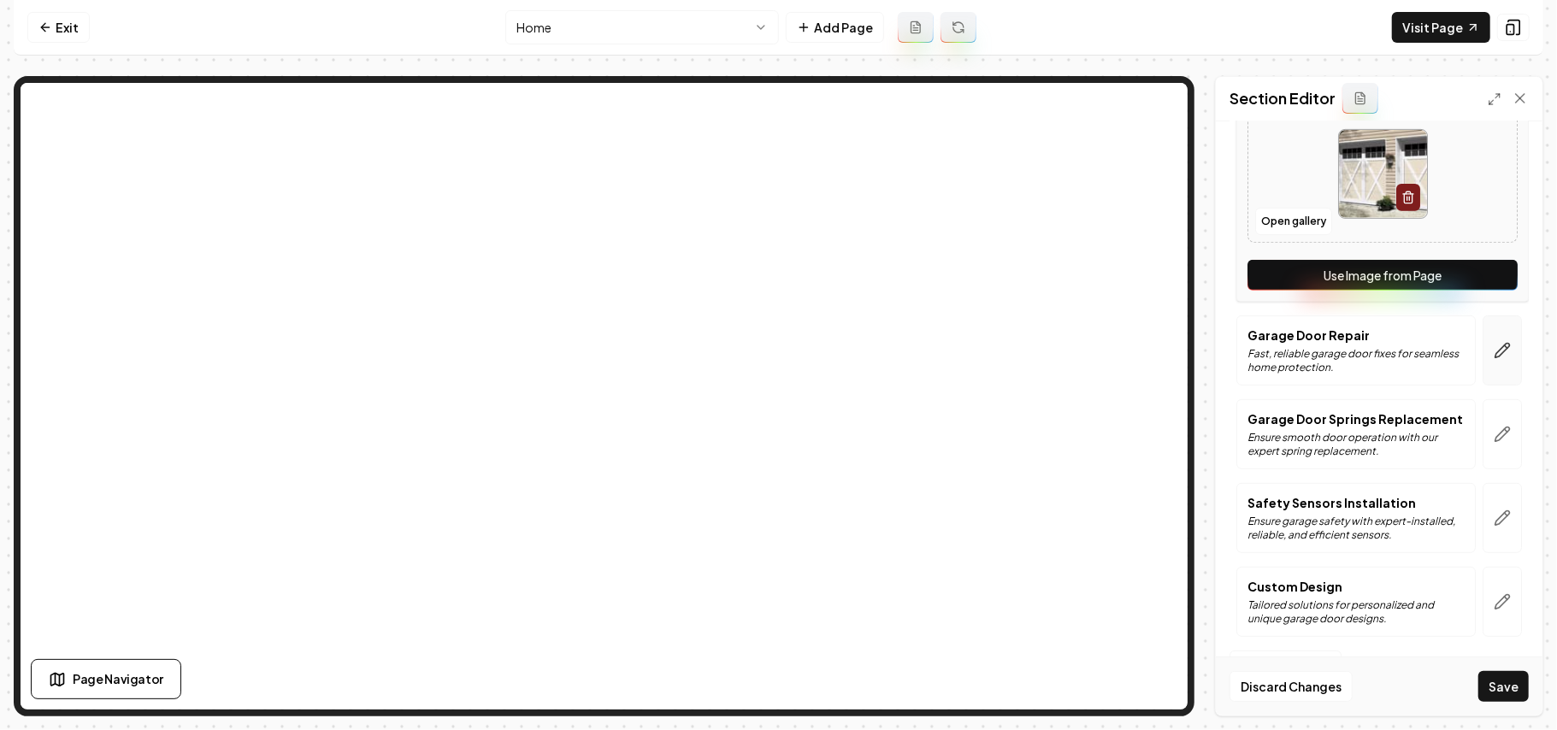
scroll to position [517, 0]
click at [1483, 318] on button "button" at bounding box center [1502, 351] width 39 height 70
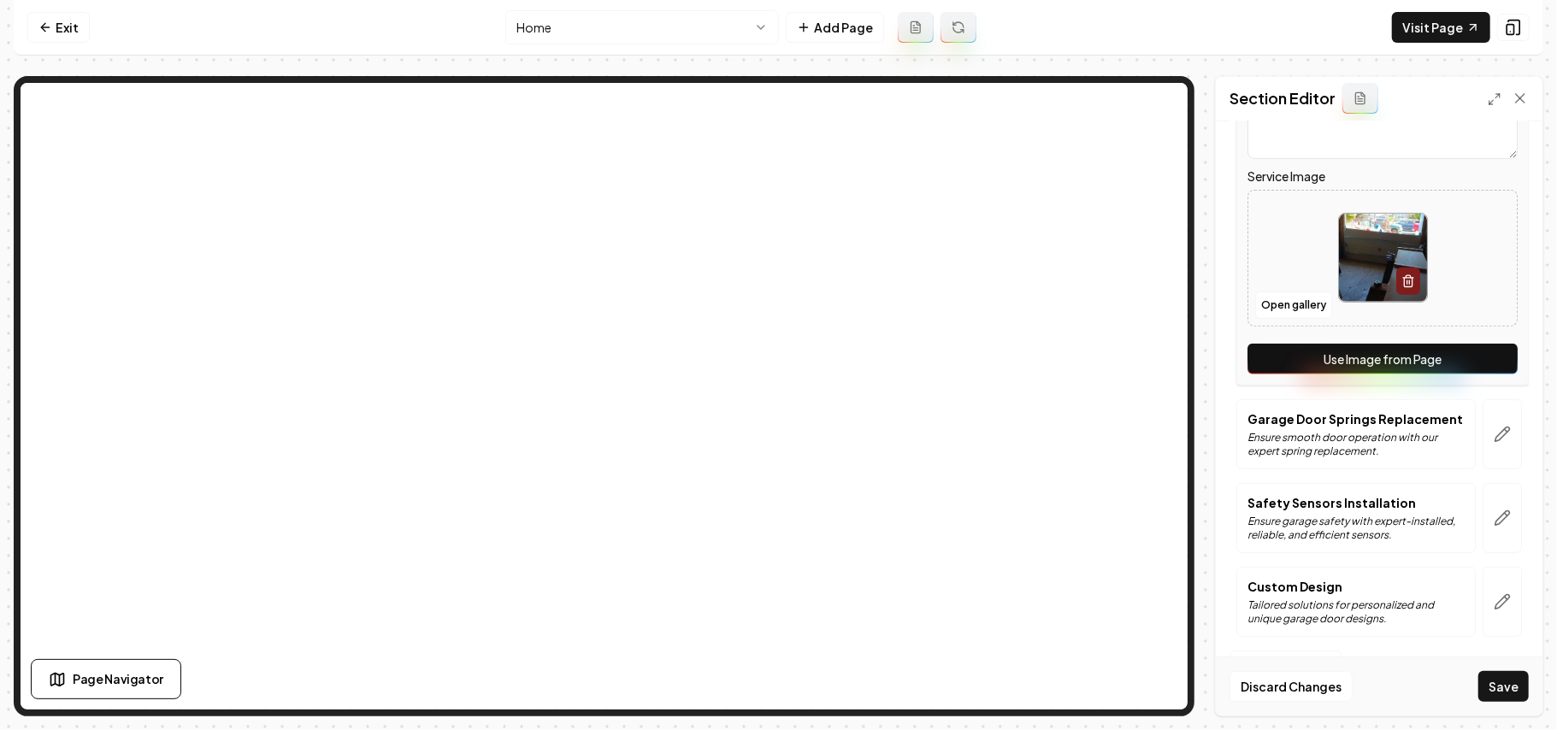
click at [1476, 347] on button "Use Image from Page" at bounding box center [1383, 359] width 270 height 31
click at [1494, 426] on icon "button" at bounding box center [1502, 434] width 17 height 17
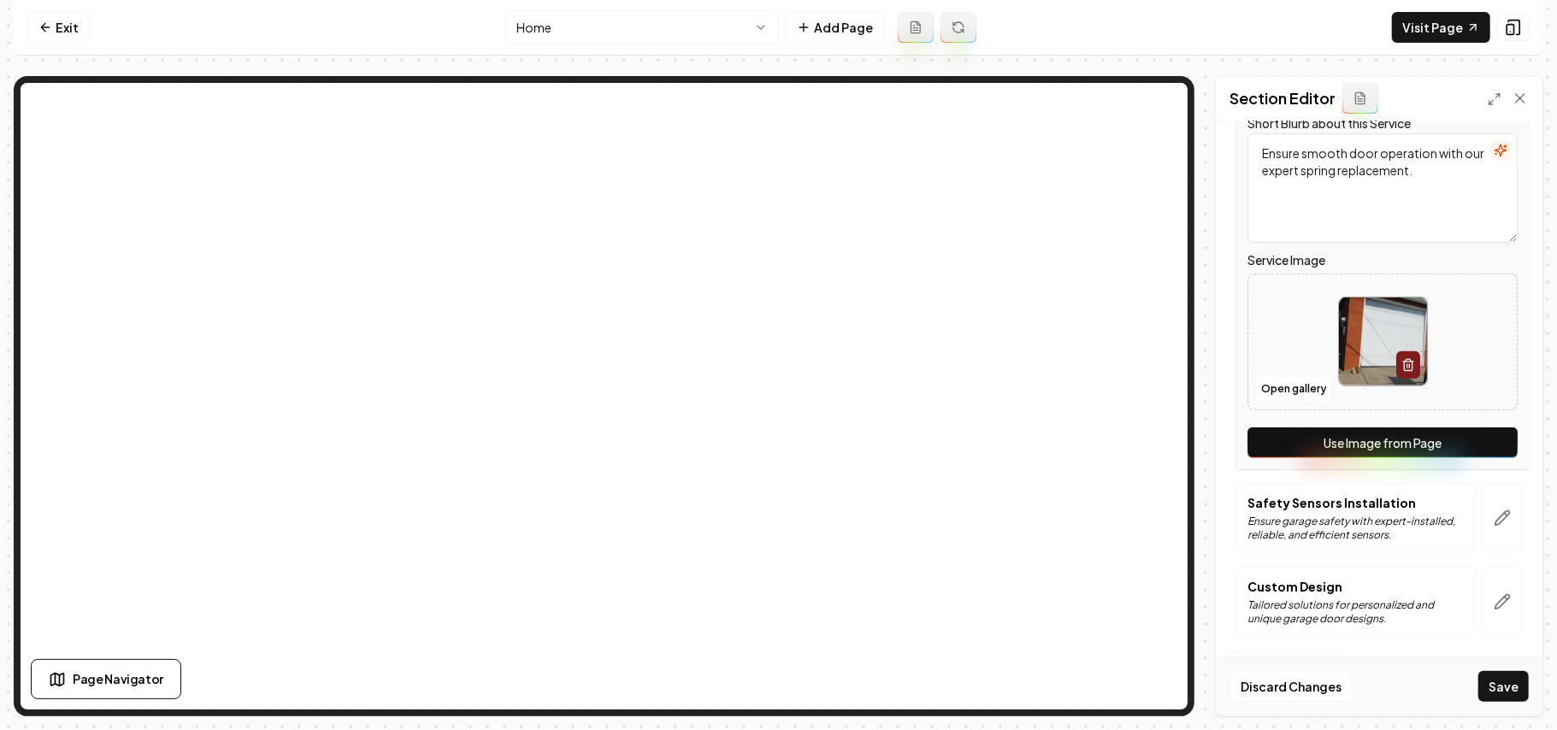
click at [1479, 433] on button "Use Image from Page" at bounding box center [1383, 443] width 270 height 31
click at [1483, 506] on button "button" at bounding box center [1502, 518] width 39 height 70
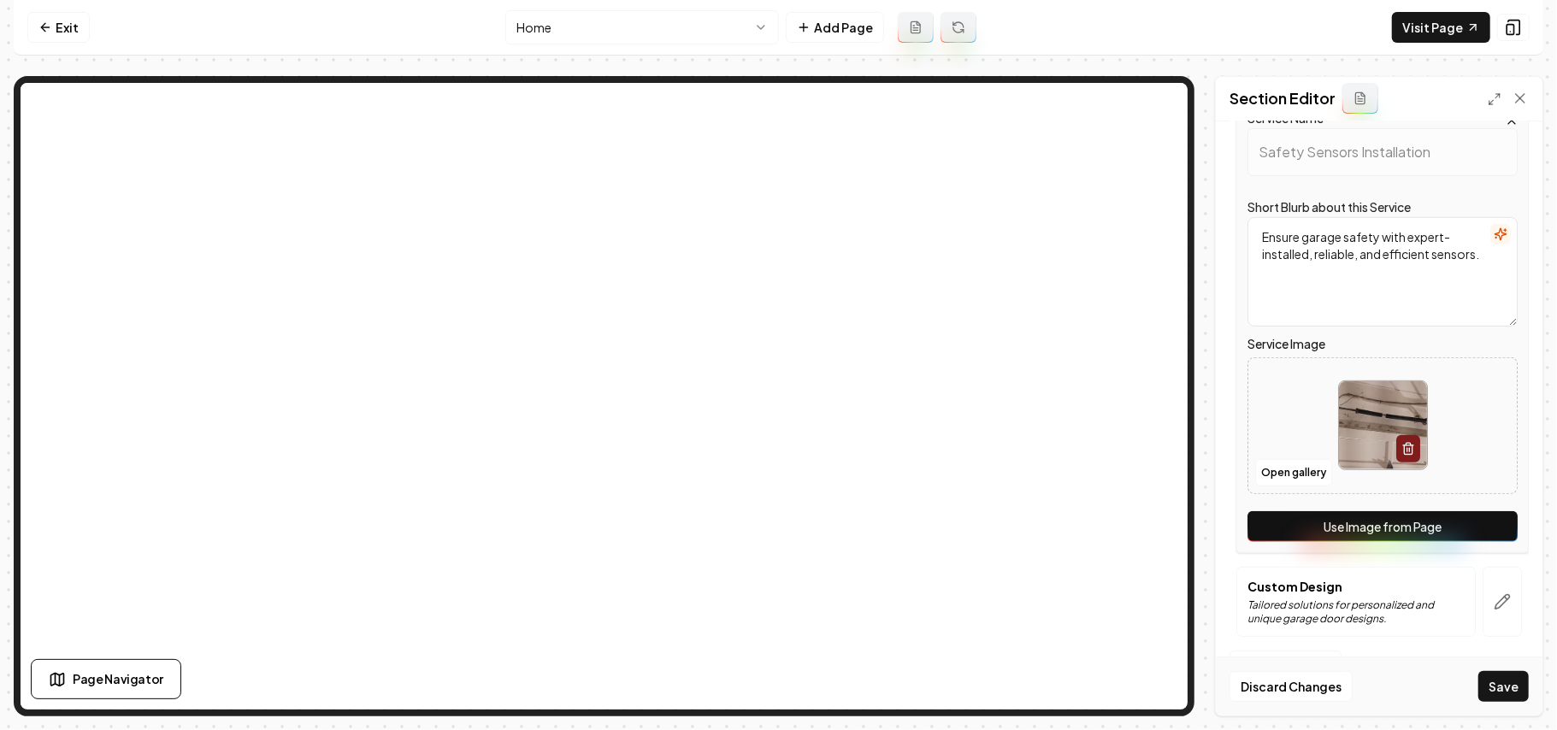
click at [1478, 532] on button "Use Image from Page" at bounding box center [1383, 526] width 270 height 31
click at [1494, 597] on icon "button" at bounding box center [1502, 601] width 17 height 17
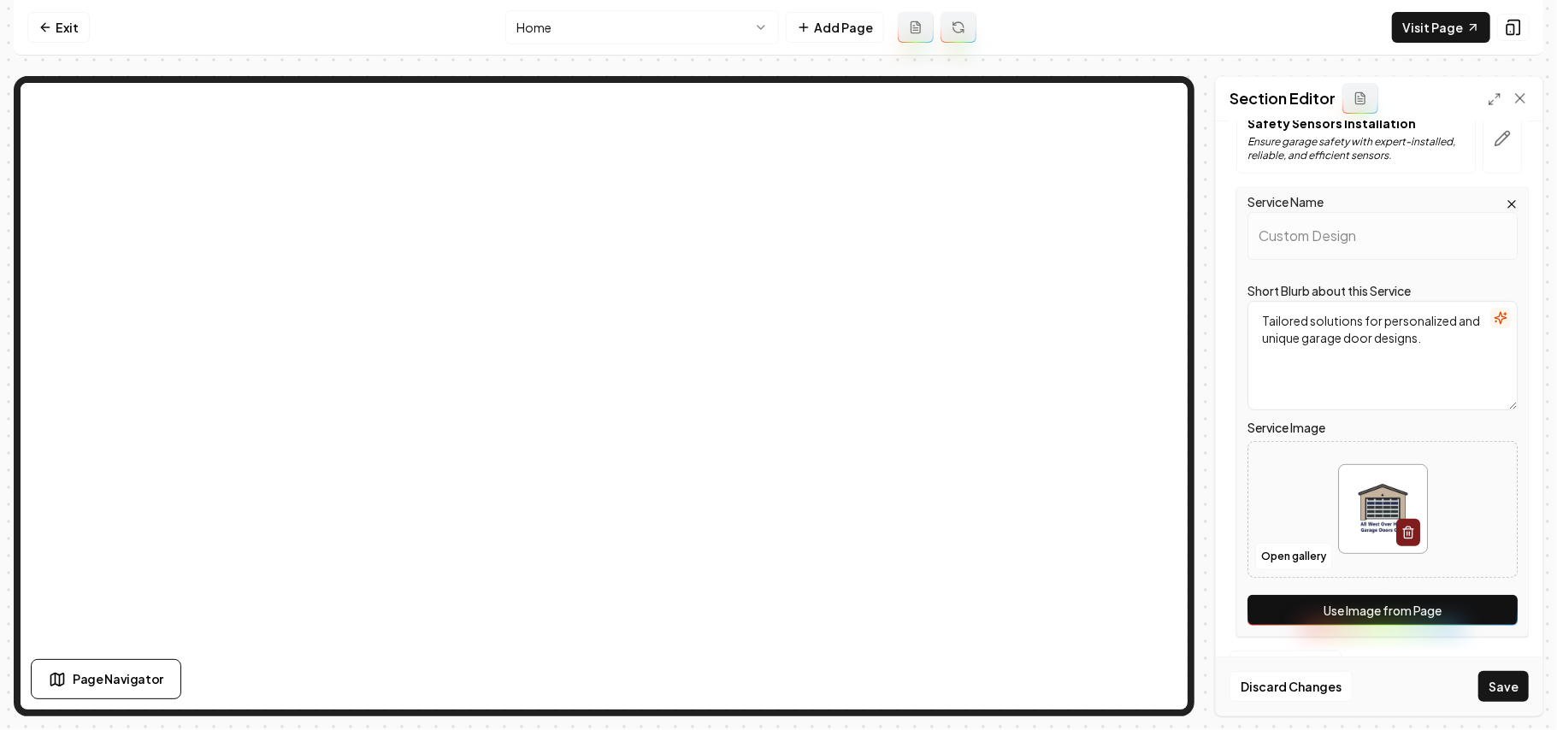
click at [1475, 610] on button "Use Image from Page" at bounding box center [1383, 610] width 270 height 31
click at [1498, 677] on button "Save" at bounding box center [1503, 686] width 50 height 31
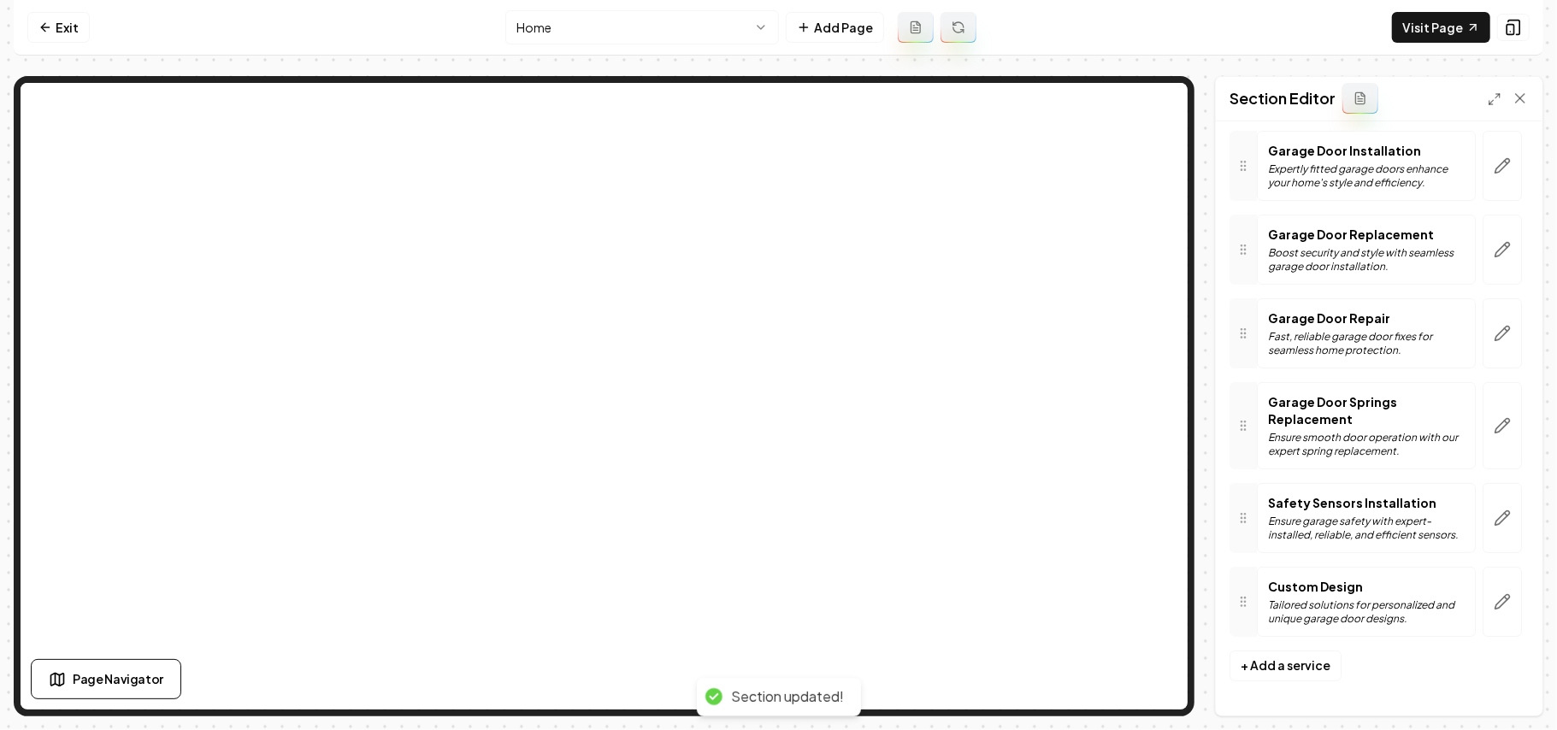
scroll to position [138, 0]
click at [66, 17] on link "Exit" at bounding box center [58, 27] width 62 height 31
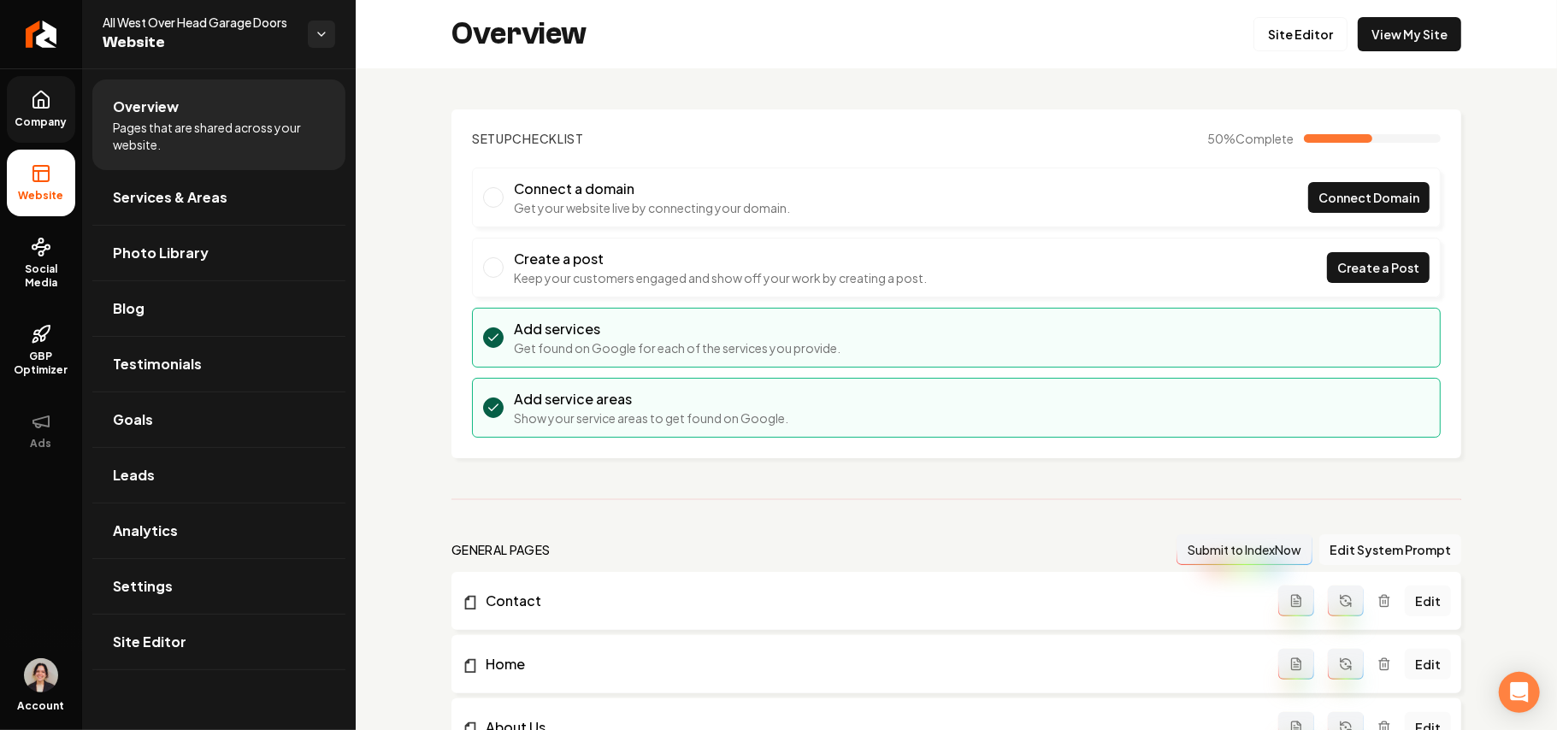
click at [28, 101] on link "Company" at bounding box center [41, 109] width 68 height 67
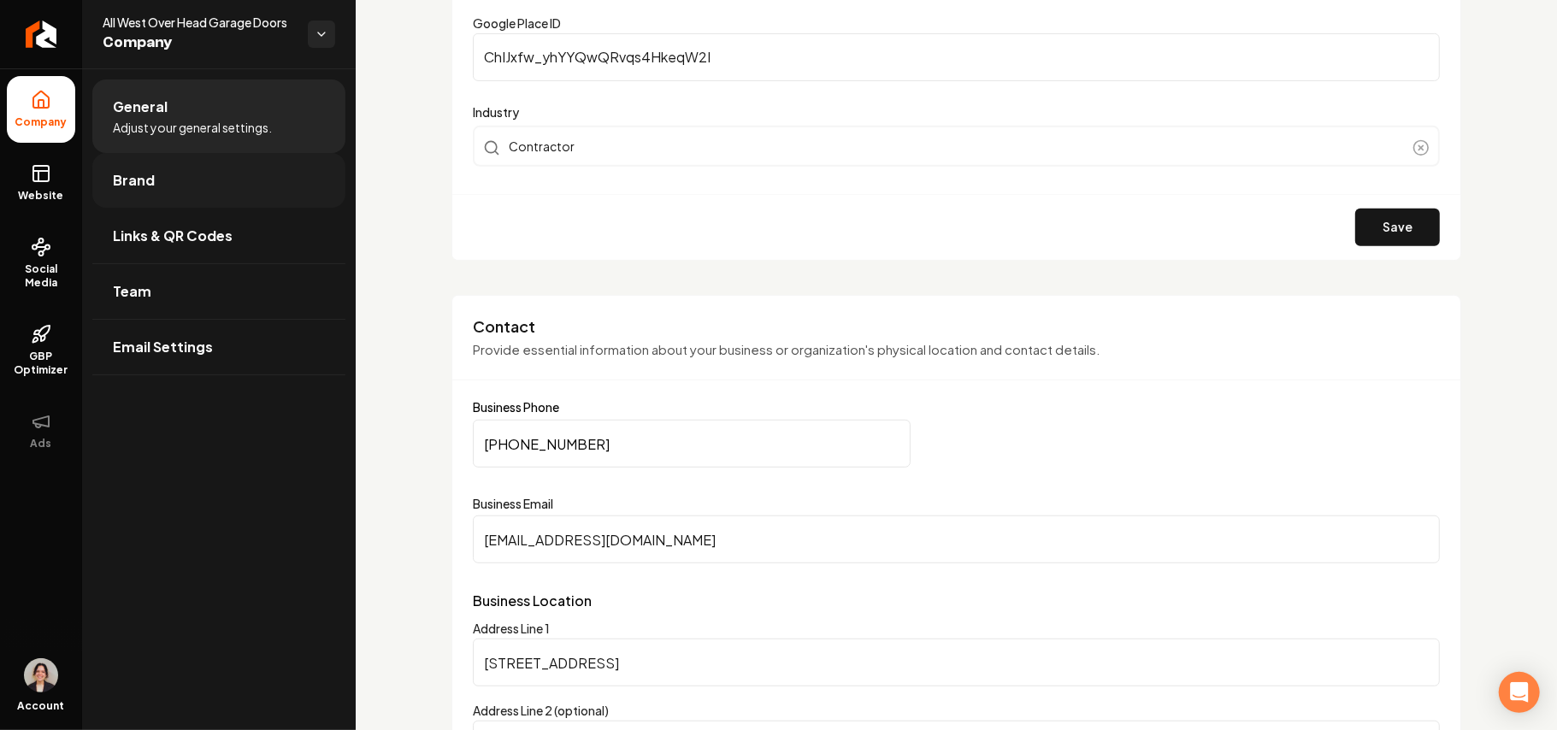
click at [186, 173] on link "Brand" at bounding box center [218, 180] width 253 height 55
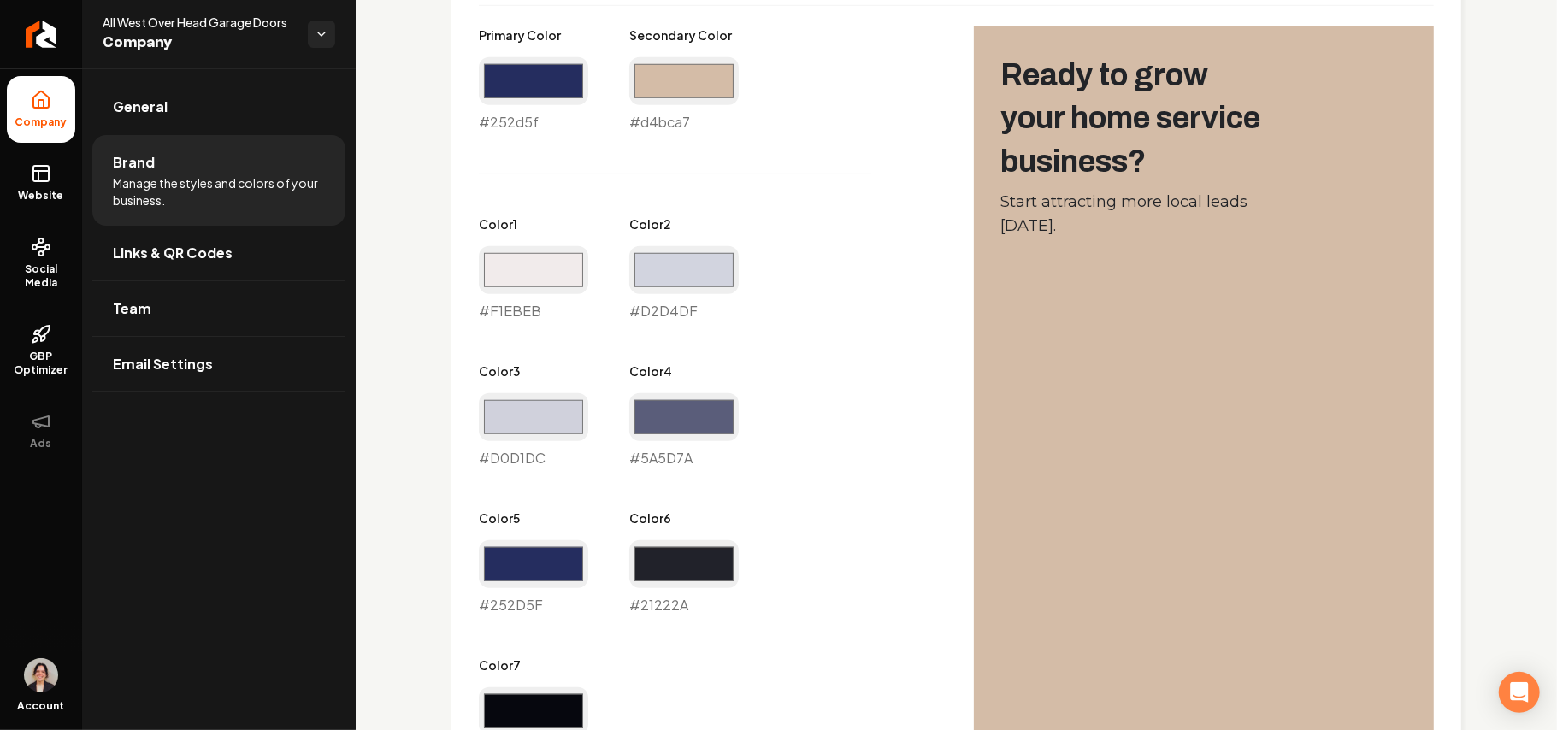
scroll to position [798, 0]
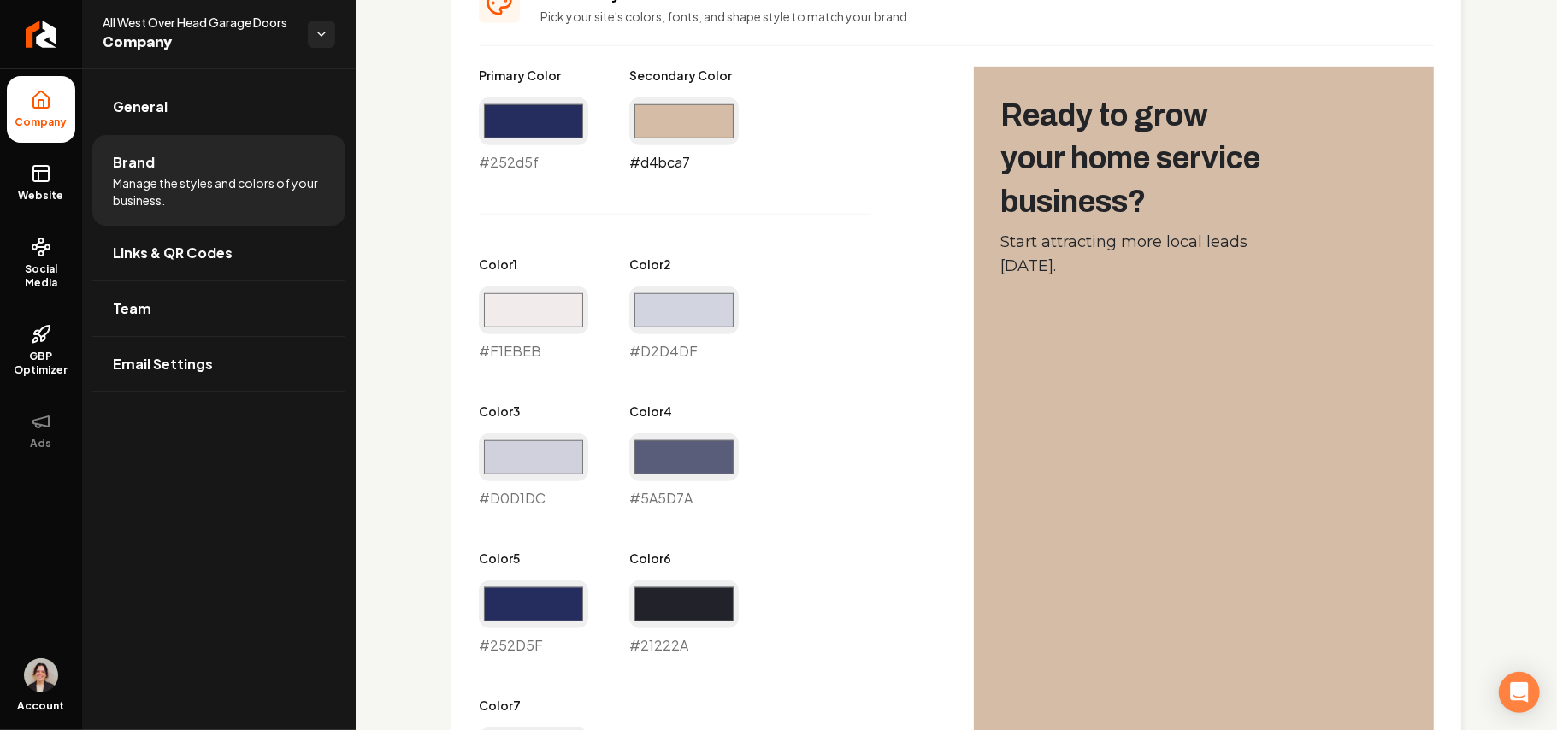
click at [677, 121] on input "#d4bca7" at bounding box center [683, 121] width 109 height 48
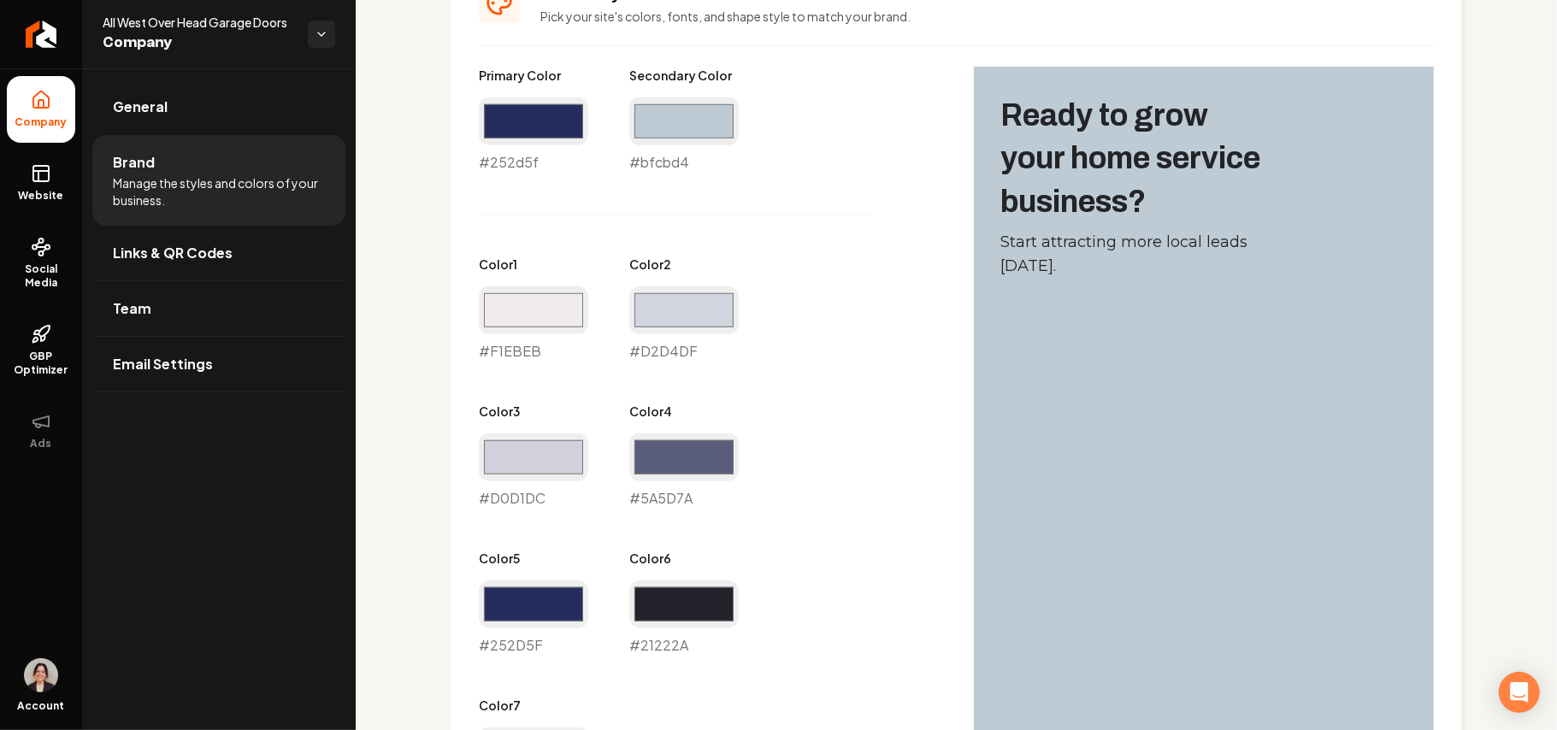
click at [857, 258] on div "Primary Color #252d5f #252d5f Secondary Color #bfcbd4 #bfcbd4 Color 1 #f1ebeb #…" at bounding box center [709, 435] width 461 height 736
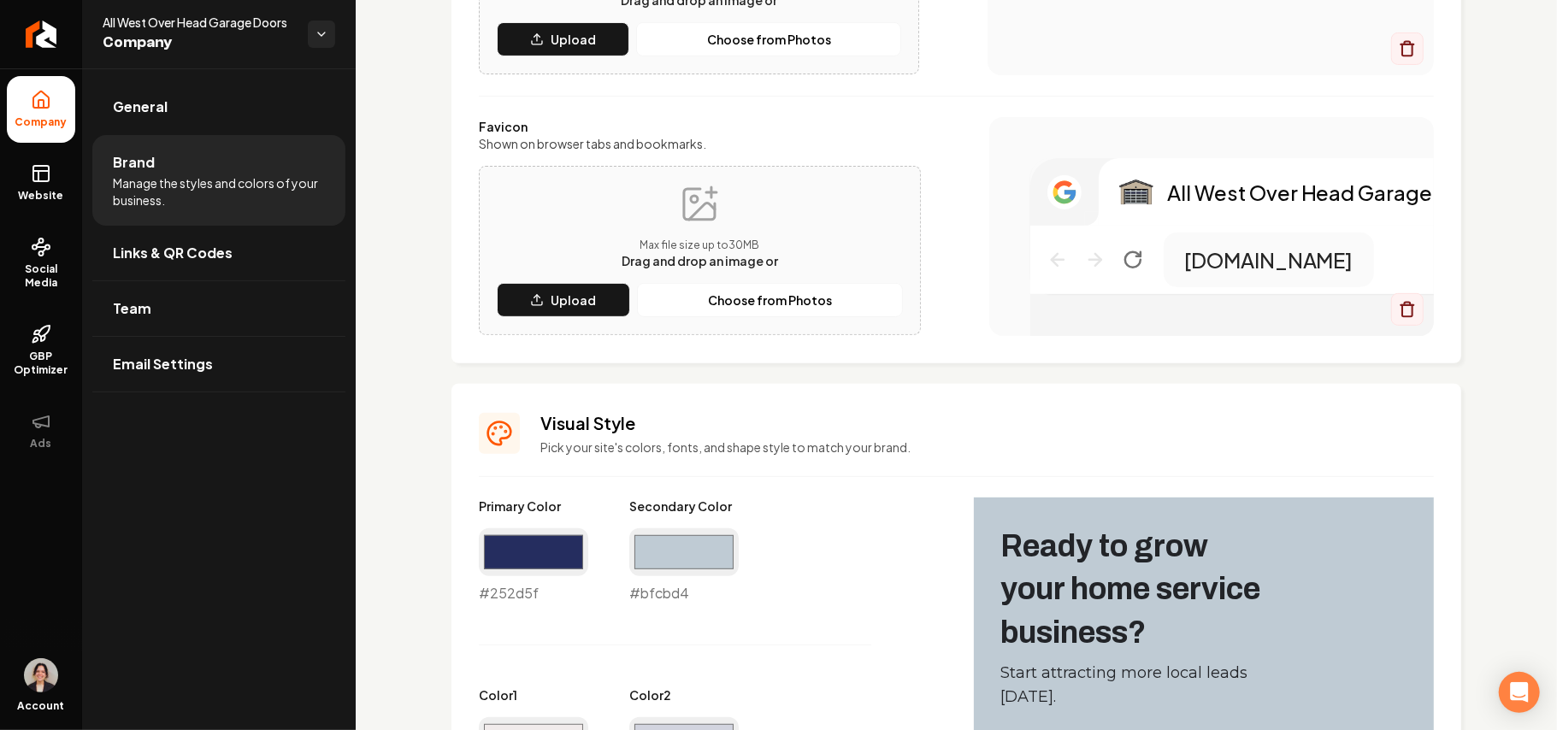
scroll to position [227, 0]
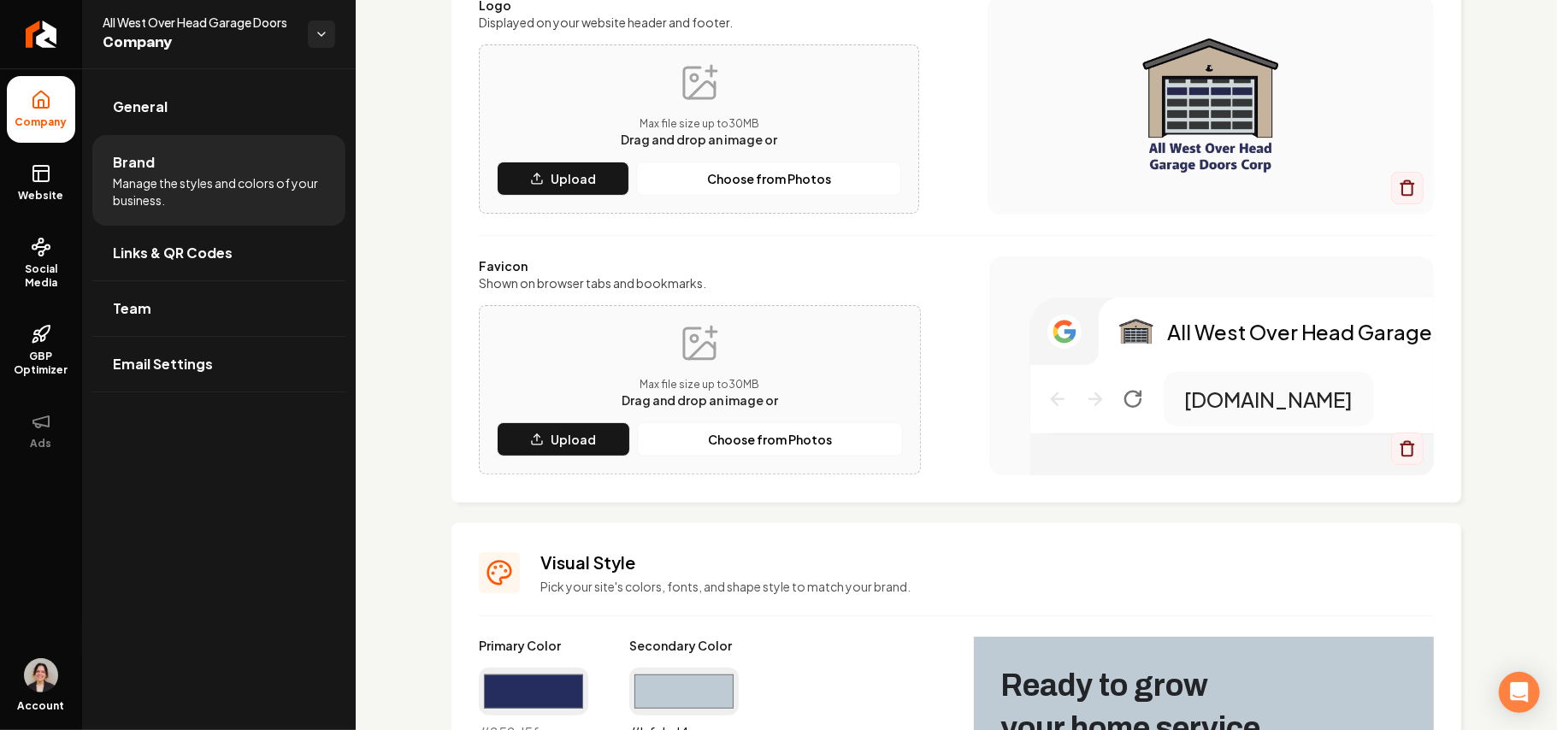
click at [684, 684] on input "#bfcbd4" at bounding box center [683, 692] width 109 height 48
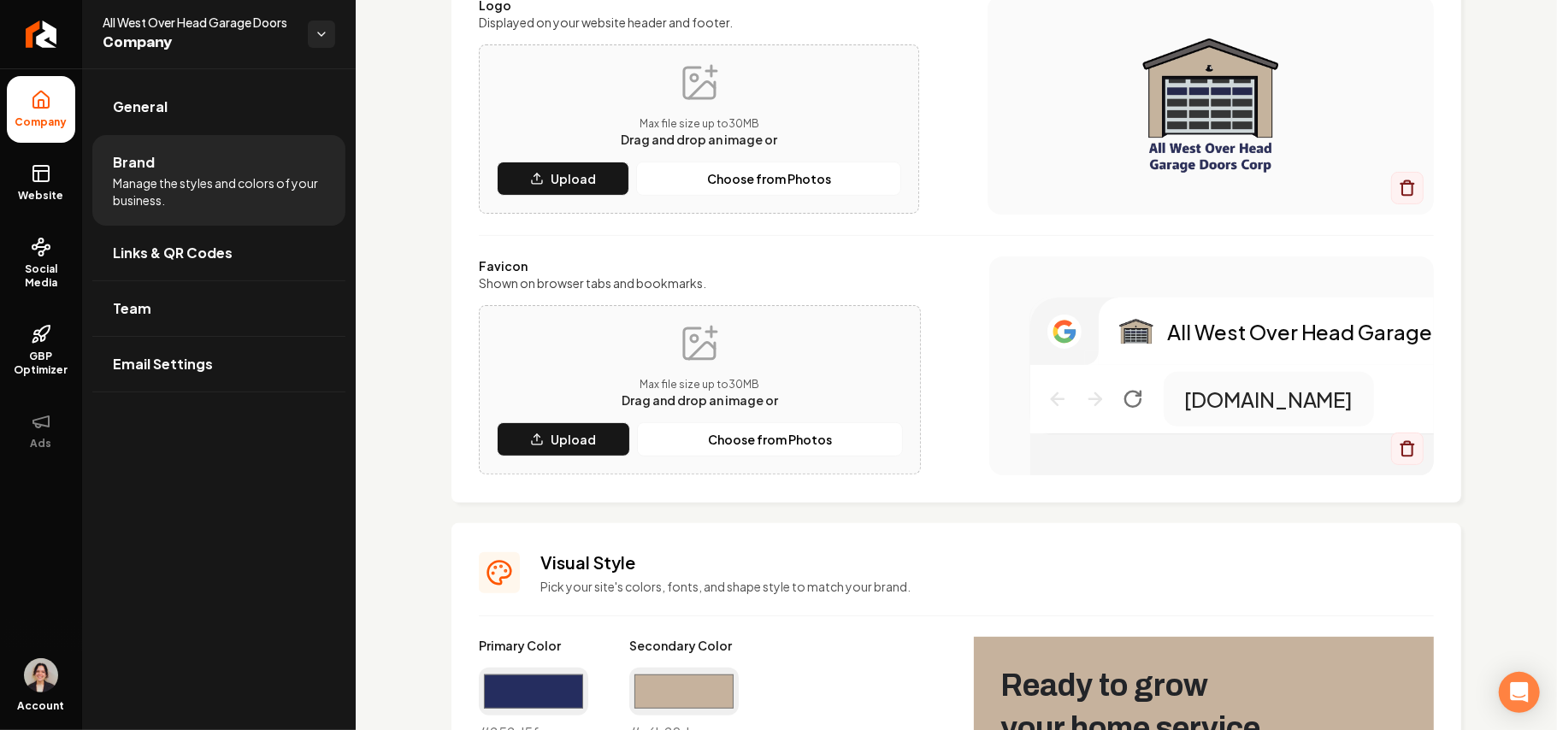
type input "#c6b29d"
click at [969, 432] on div "Favicon Shown on browser tabs and bookmarks. Max file size up to 30 MB Drag and…" at bounding box center [956, 366] width 955 height 219
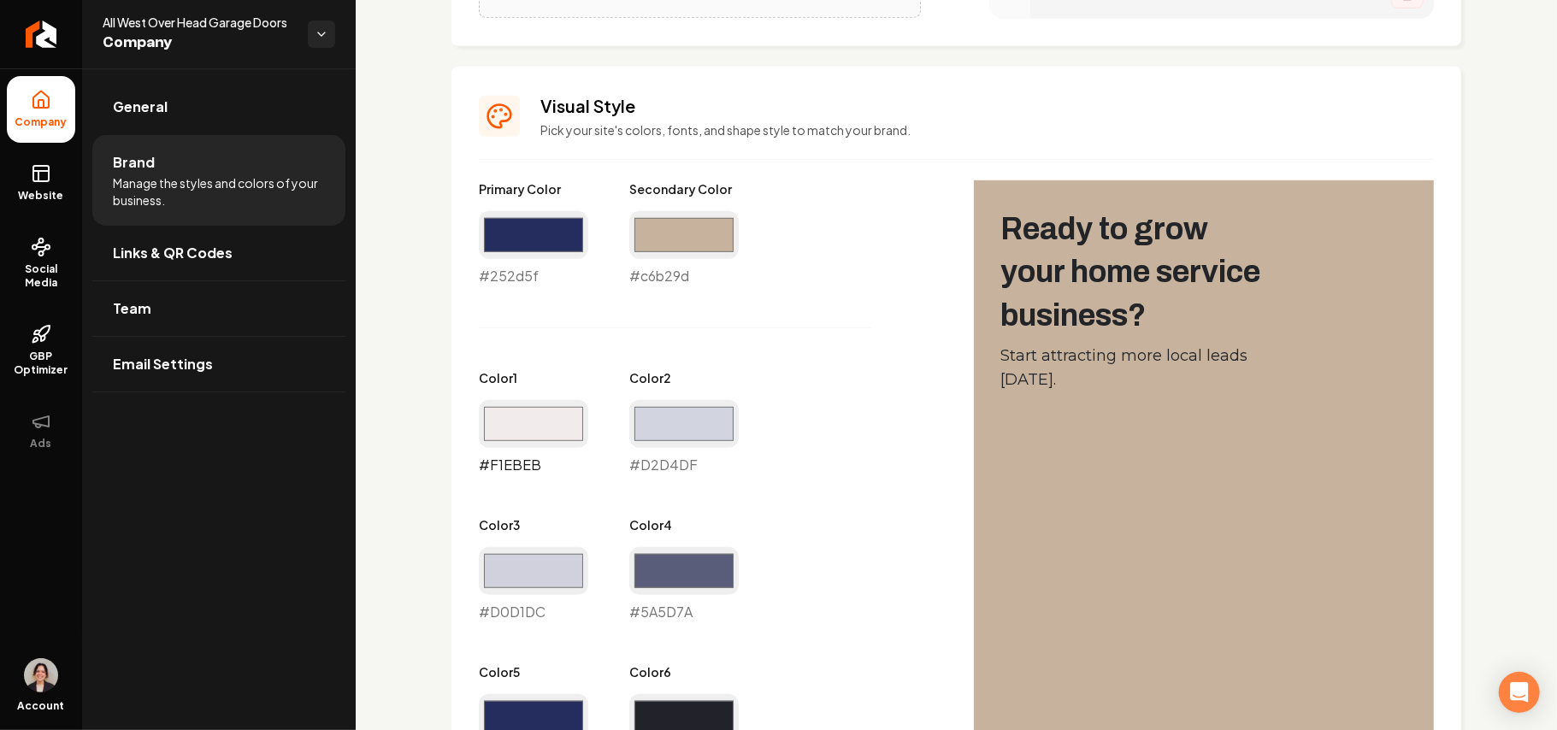
click at [542, 432] on input "#f1ebeb" at bounding box center [533, 424] width 109 height 48
type input "#eaeaf0"
click at [864, 476] on div "Primary Color #252d5f #252d5f Secondary Color #c6b29d #c6b29d Color 1 #eaeaf0 #…" at bounding box center [709, 548] width 461 height 736
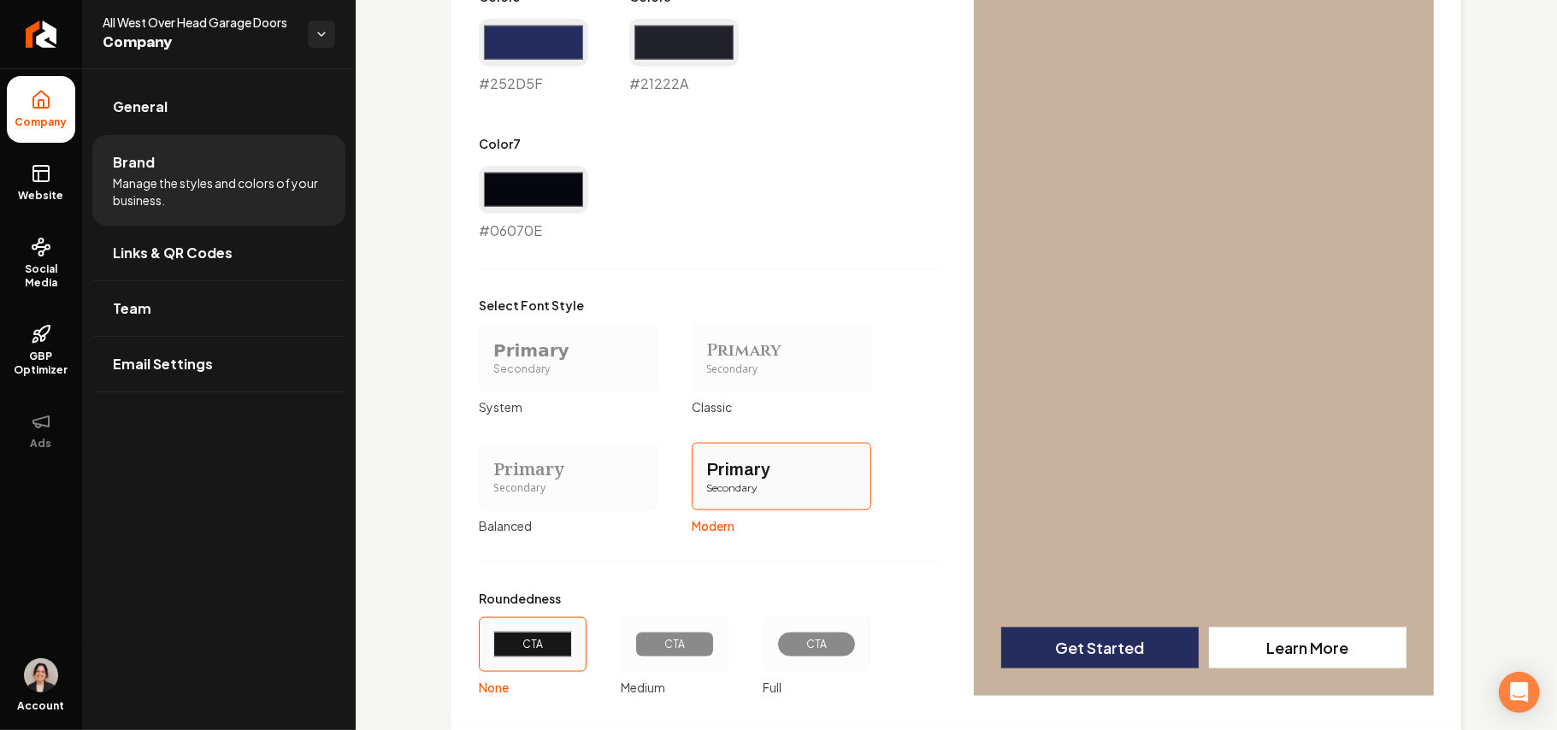
scroll to position [1461, 0]
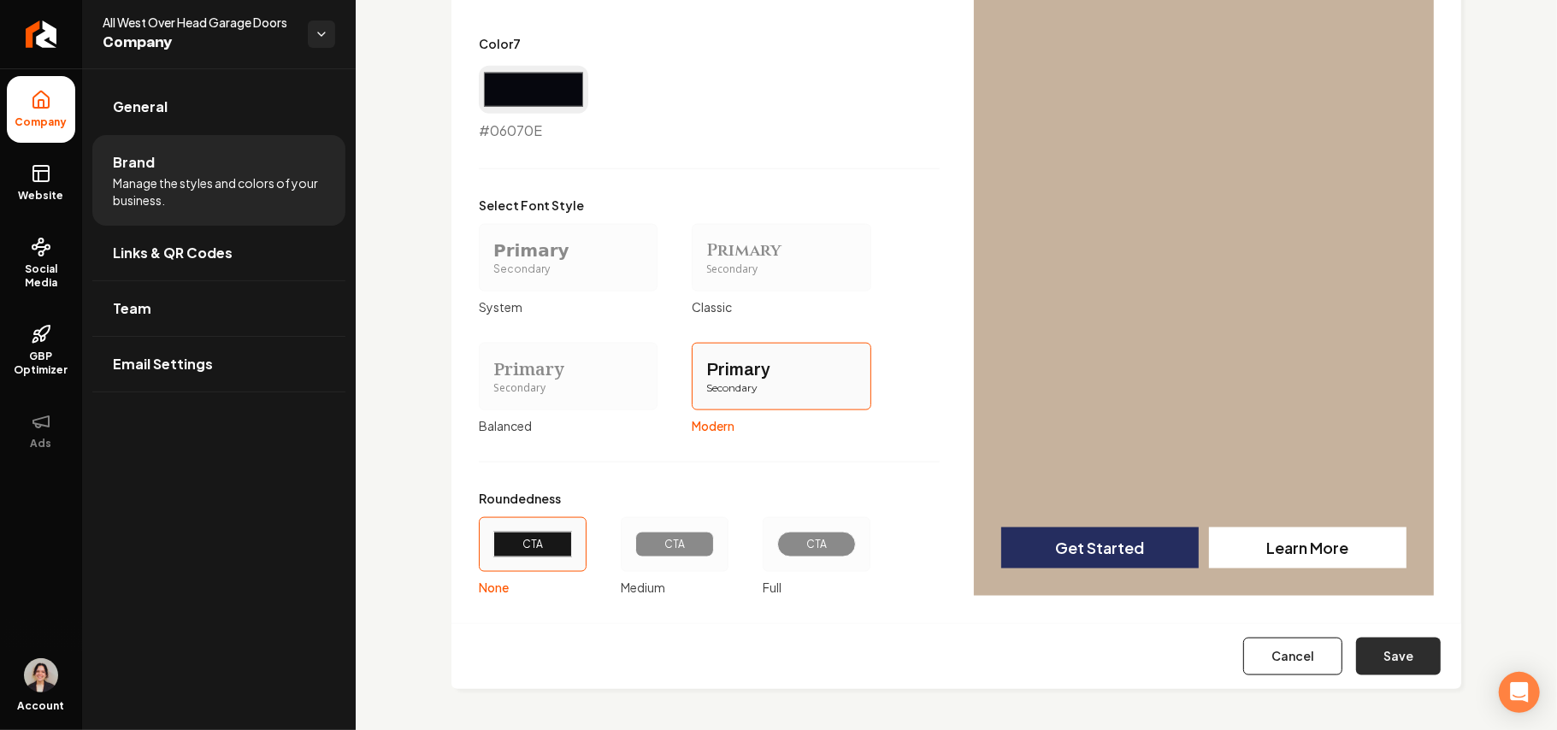
click at [1378, 647] on button "Save" at bounding box center [1398, 657] width 85 height 38
type input "#d2d4df"
type input "#d0d1dc"
type input "#5a5d7a"
type input "#252d5f"
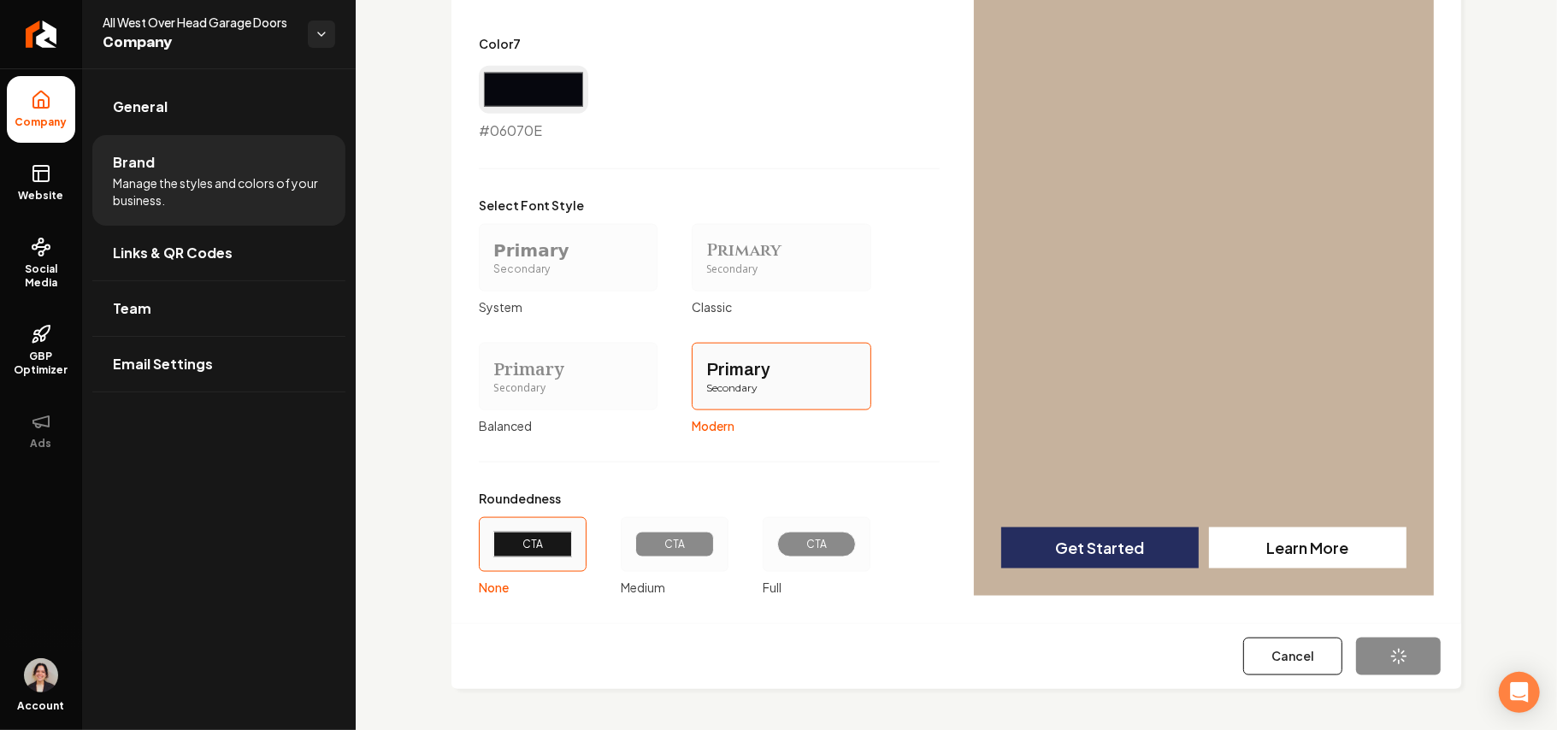
type input "#21222a"
type input "#06070e"
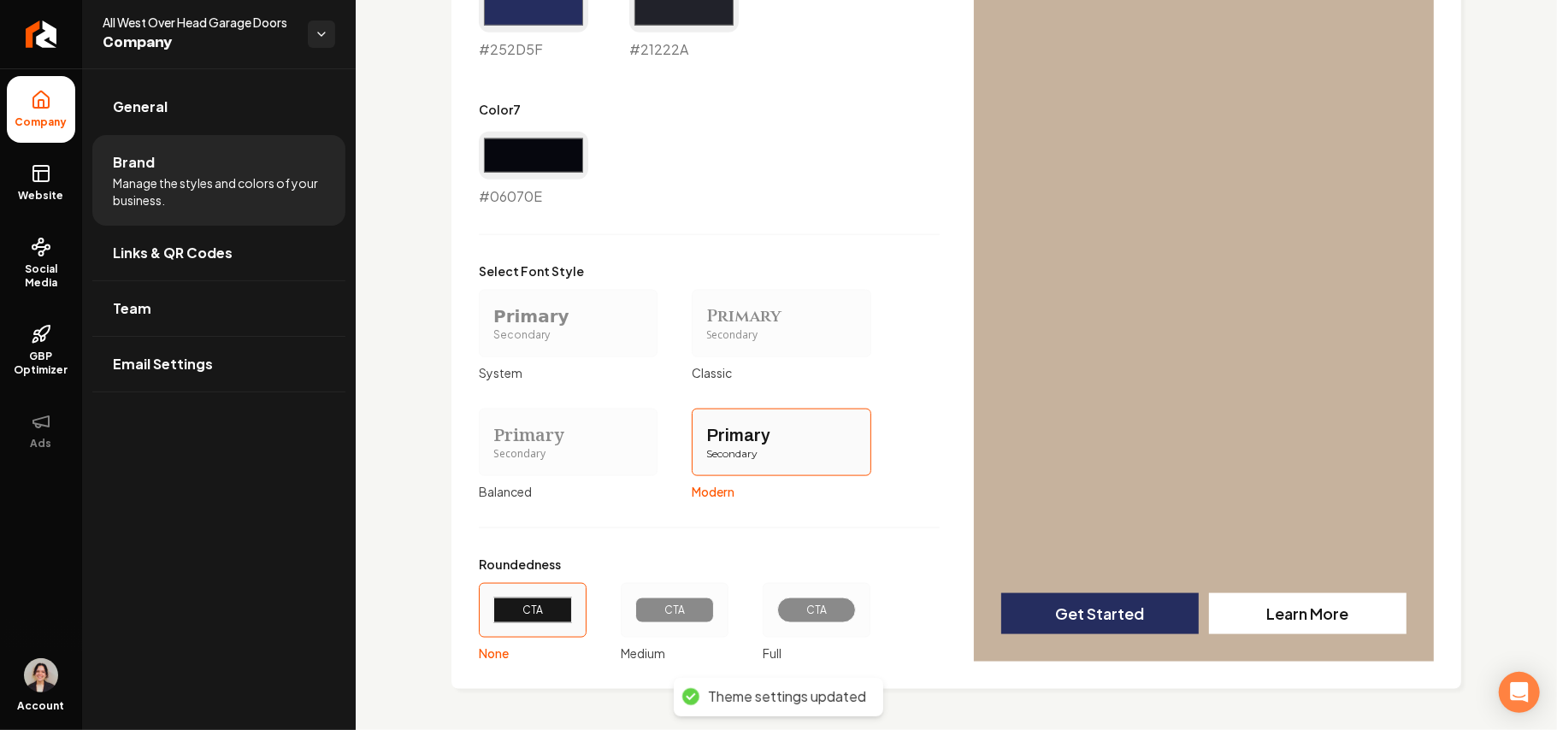
scroll to position [1395, 0]
click at [695, 605] on div "CTA" at bounding box center [674, 611] width 79 height 26
click at [634, 605] on button "CTA Medium" at bounding box center [627, 611] width 14 height 14
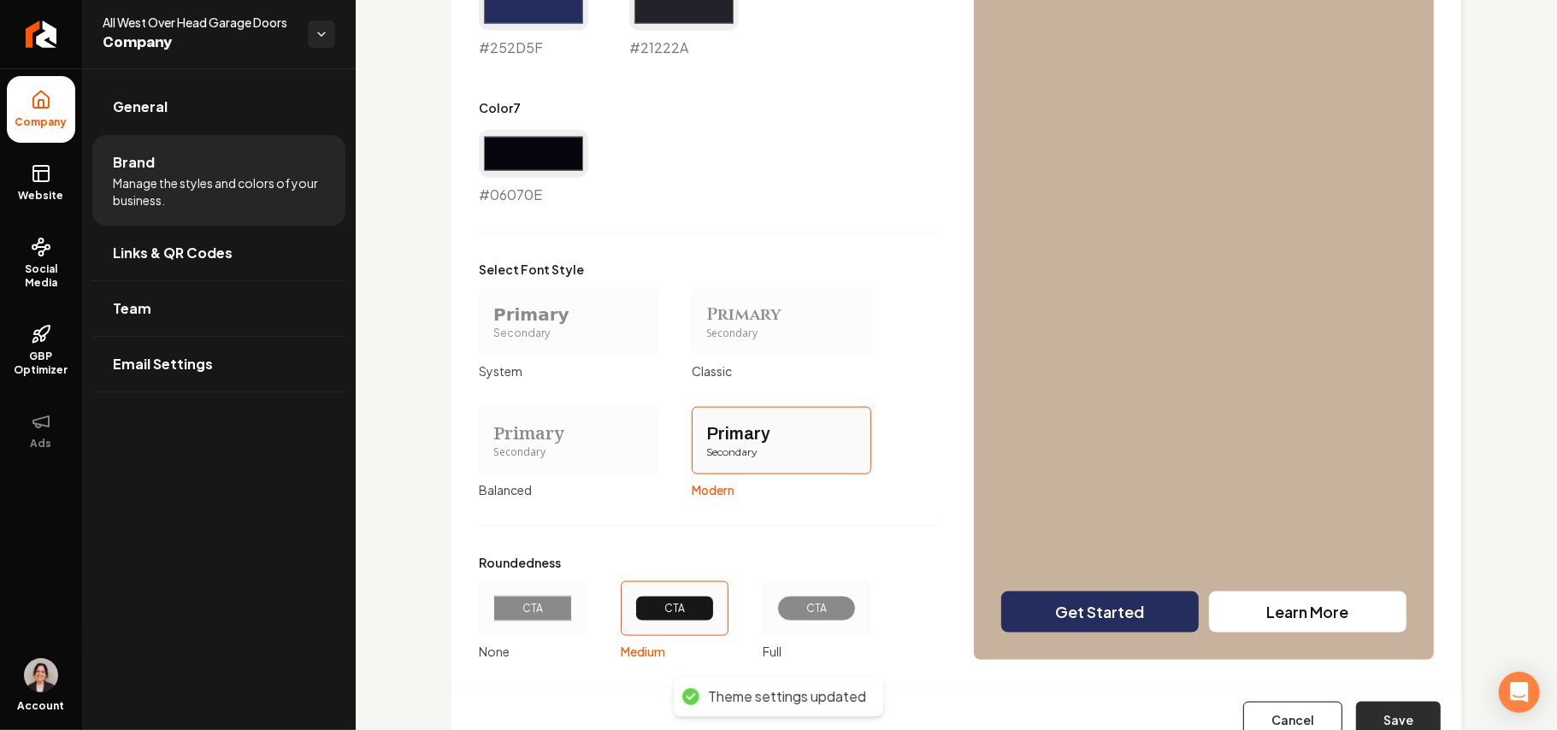
click at [1390, 708] on button "Save" at bounding box center [1398, 721] width 85 height 38
type input "#d2d4df"
type input "#d0d1dc"
type input "#5a5d7a"
type input "#252d5f"
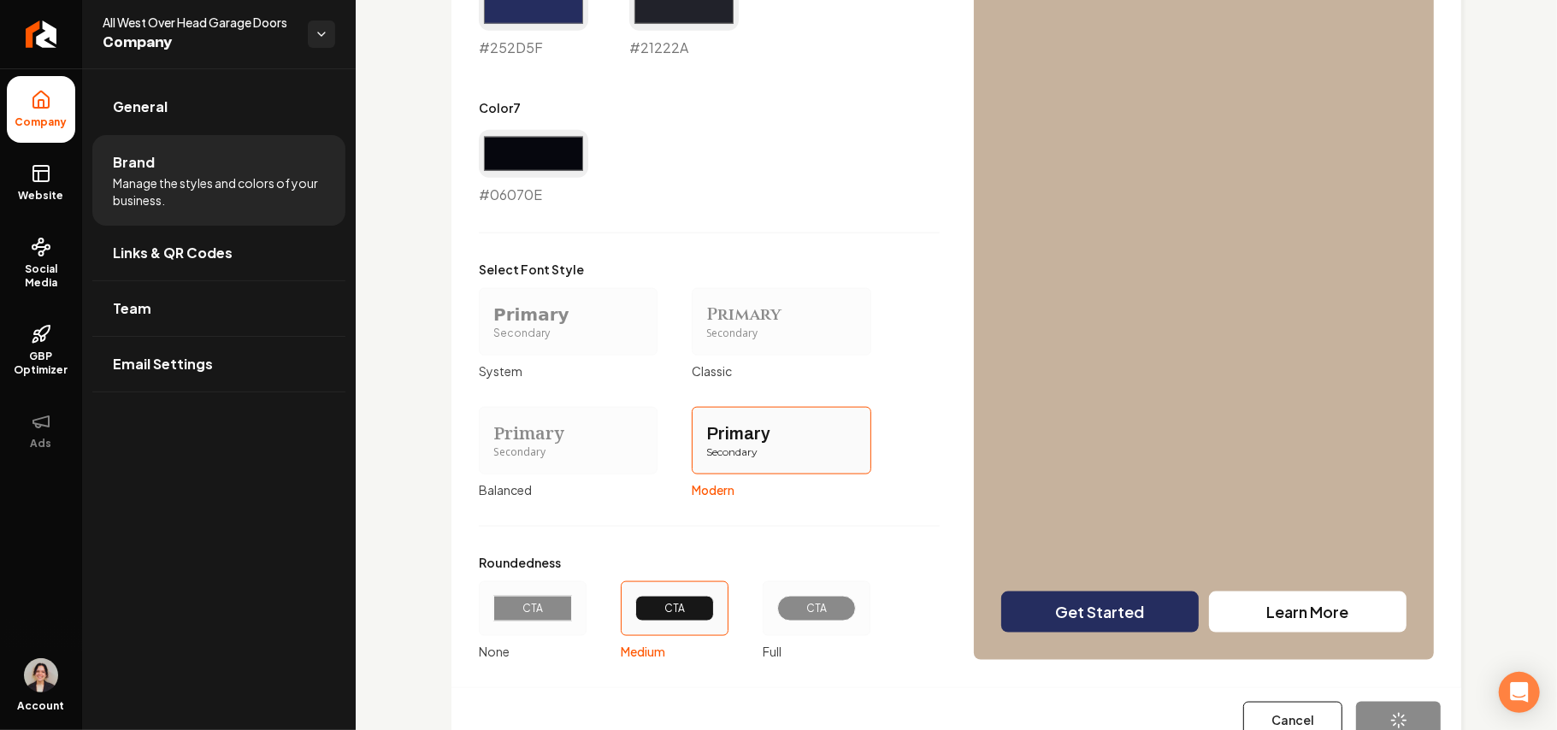
type input "#21222a"
type input "#06070e"
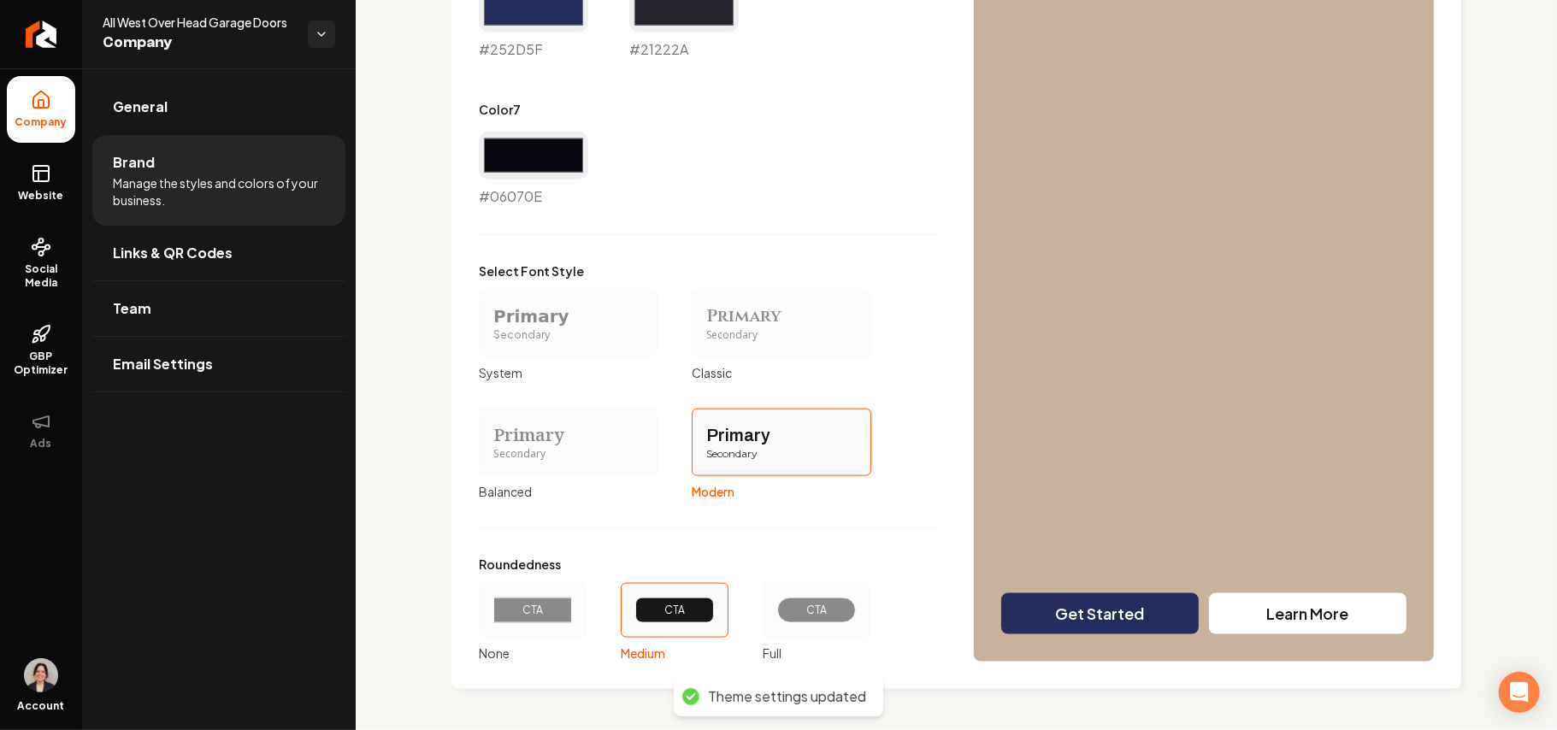
click at [547, 616] on div "CTA" at bounding box center [533, 611] width 50 height 14
click at [492, 616] on button "CTA None" at bounding box center [485, 611] width 14 height 14
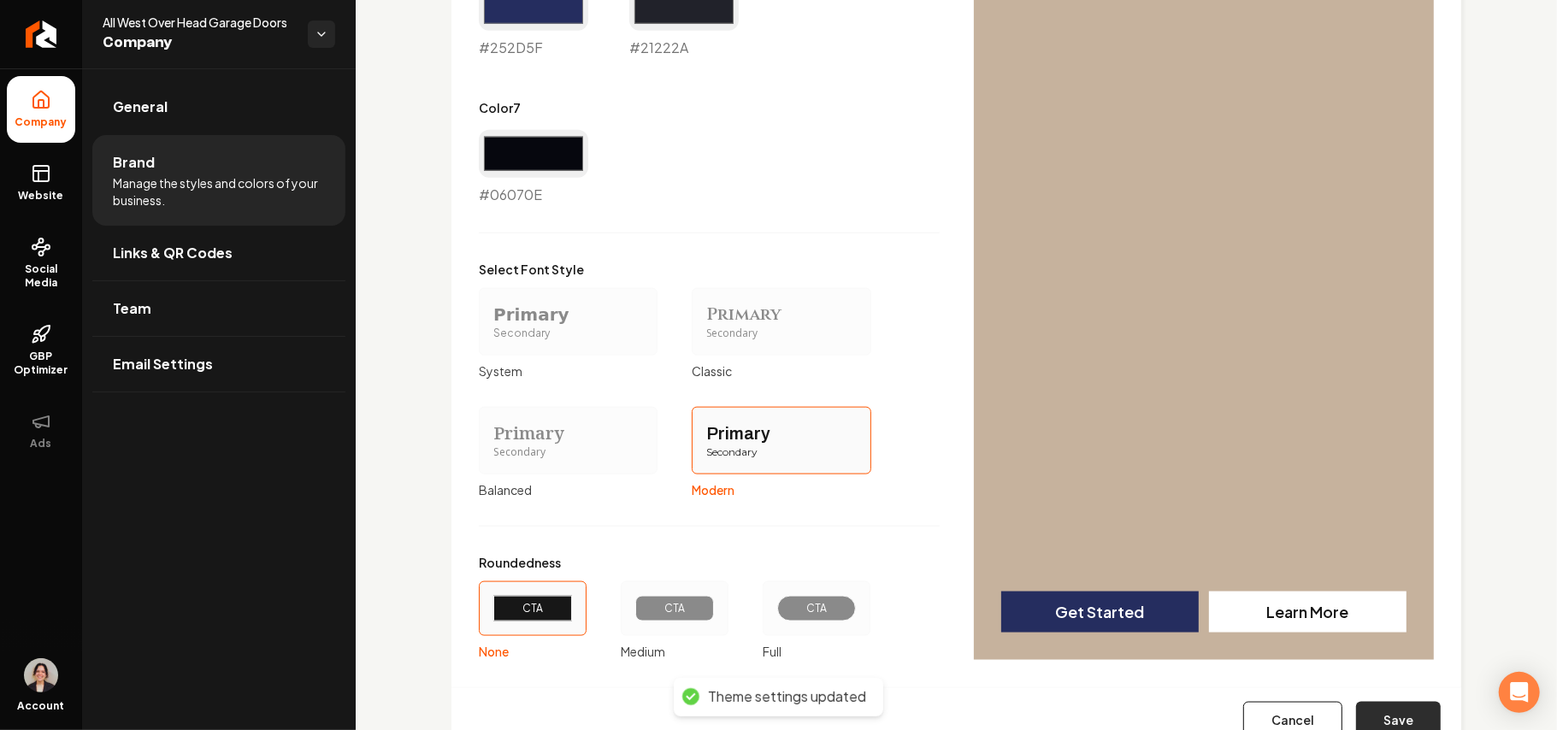
click at [1373, 713] on button "Save" at bounding box center [1398, 721] width 85 height 38
type input "#d2d4df"
type input "#d0d1dc"
type input "#5a5d7a"
type input "#252d5f"
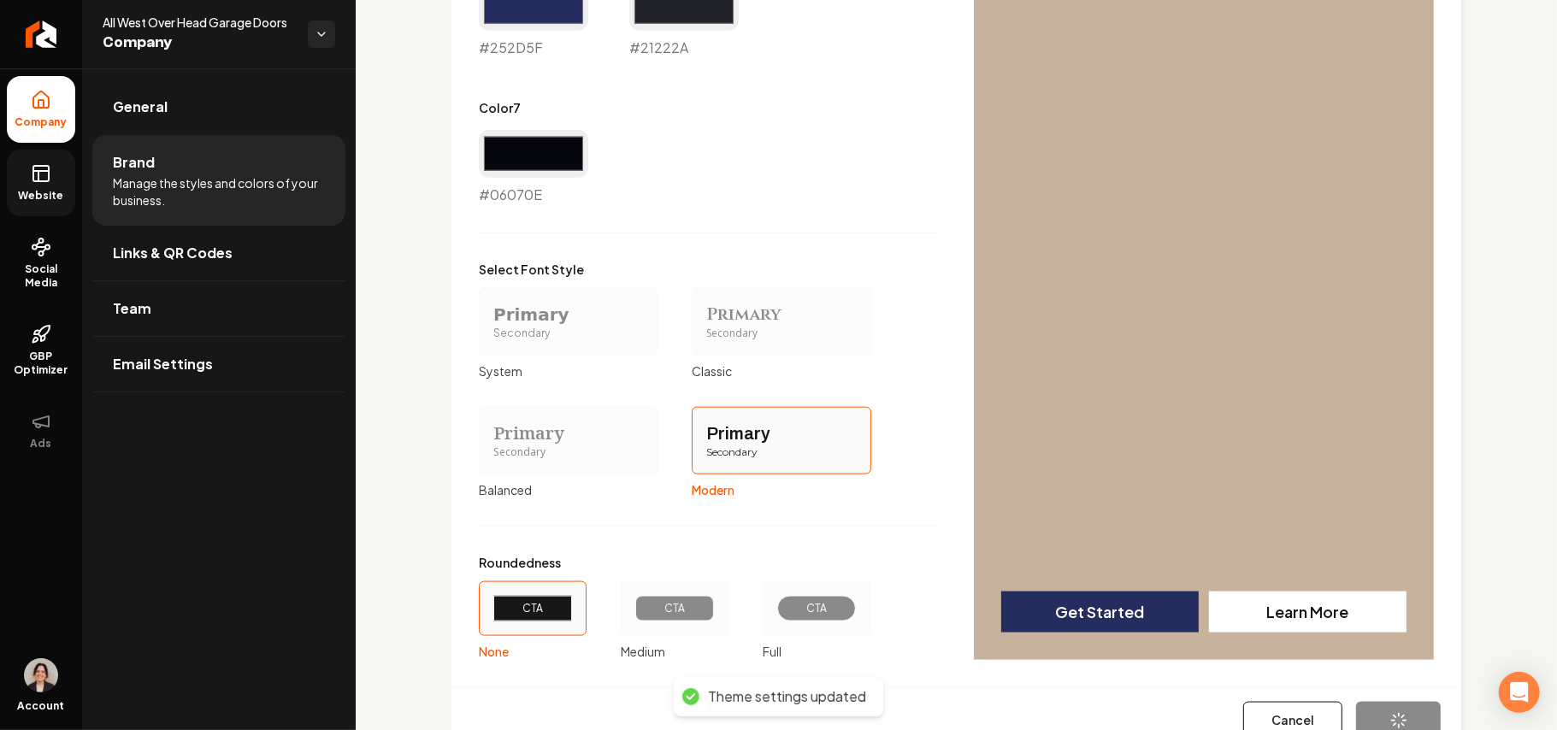
type input "#21222a"
type input "#06070e"
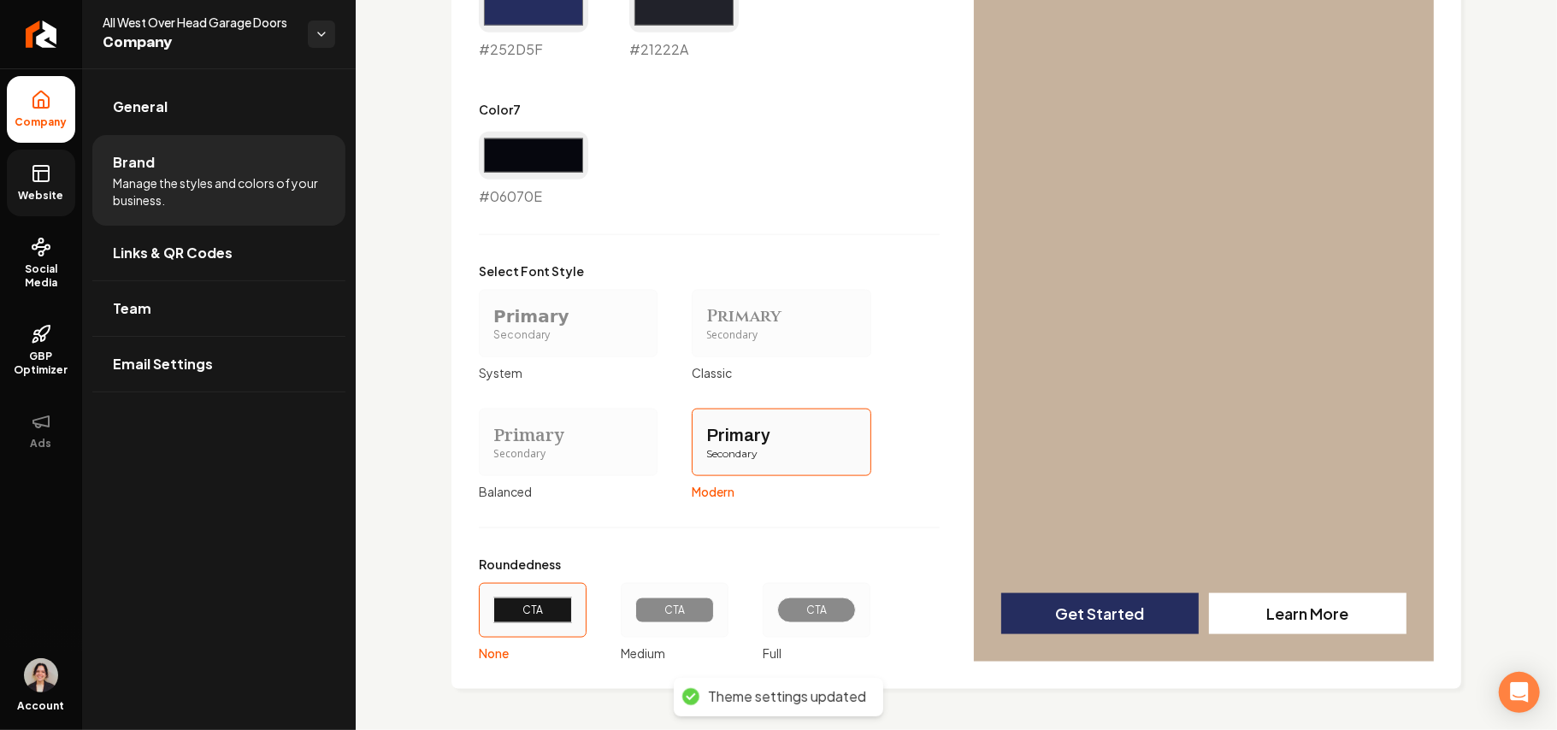
click at [29, 181] on link "Website" at bounding box center [41, 183] width 68 height 67
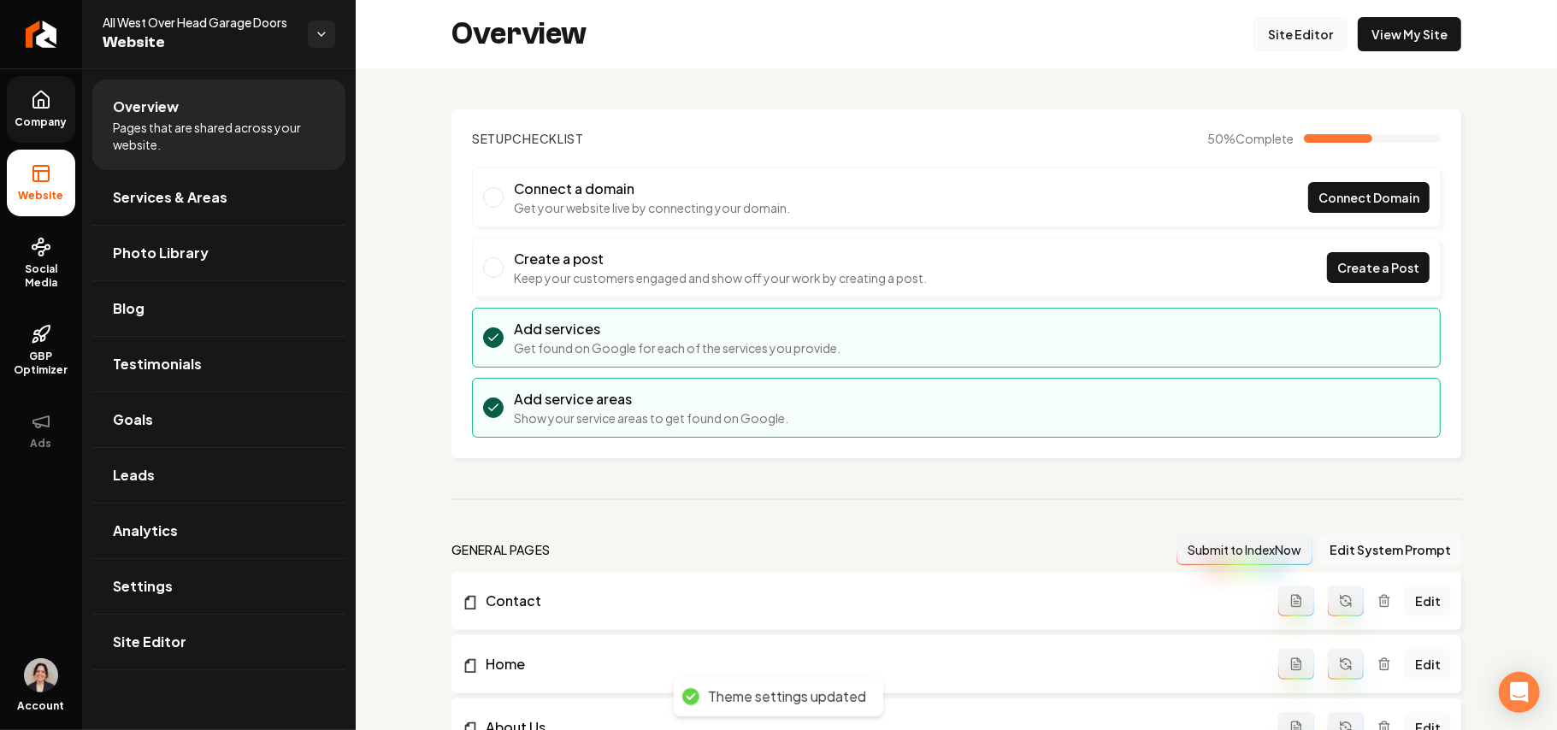
click at [1284, 29] on link "Site Editor" at bounding box center [1301, 34] width 94 height 34
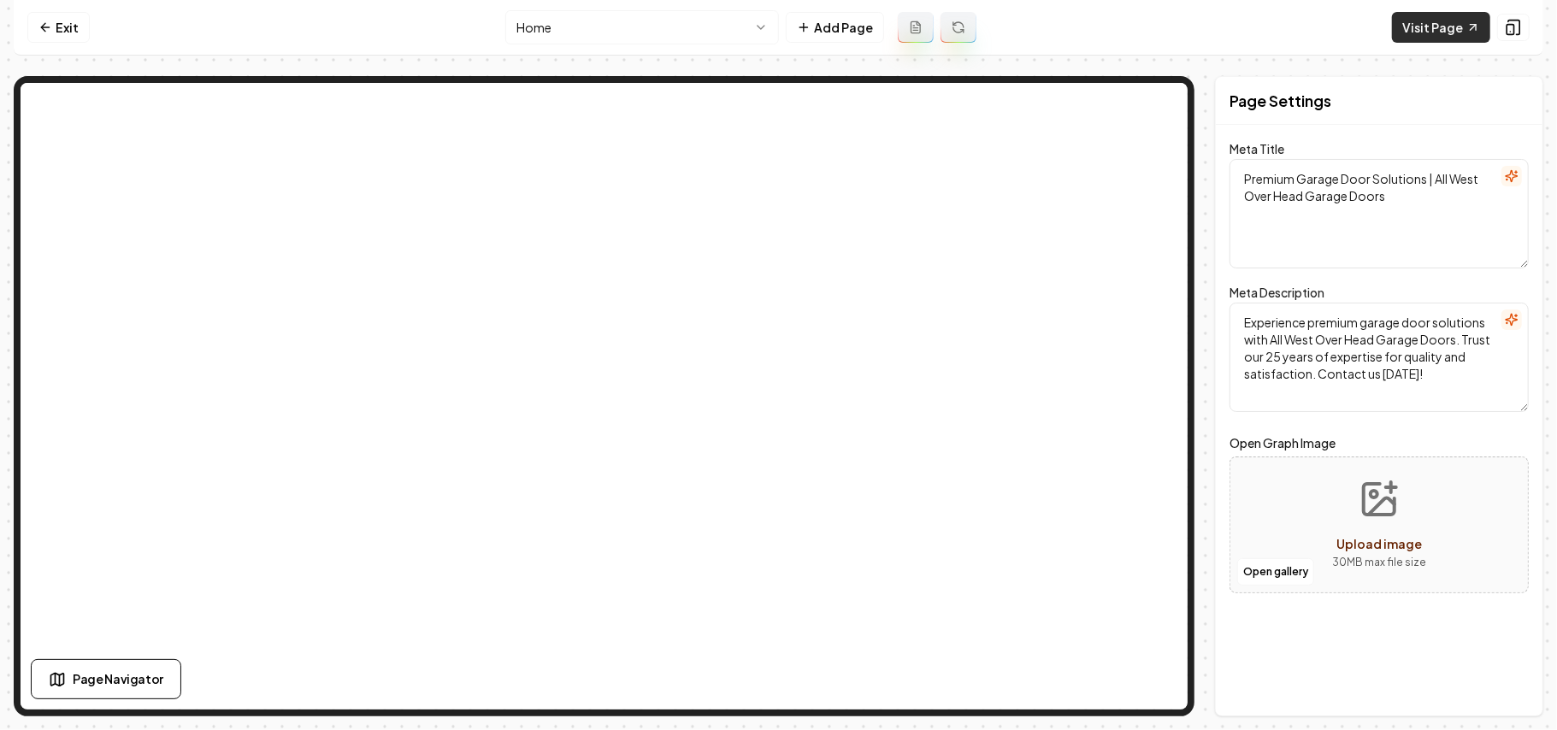
click at [1438, 32] on link "Visit Page" at bounding box center [1441, 27] width 98 height 31
click at [634, 24] on html "Computer Required This feature is only available on a computer. Please switch t…" at bounding box center [778, 365] width 1557 height 730
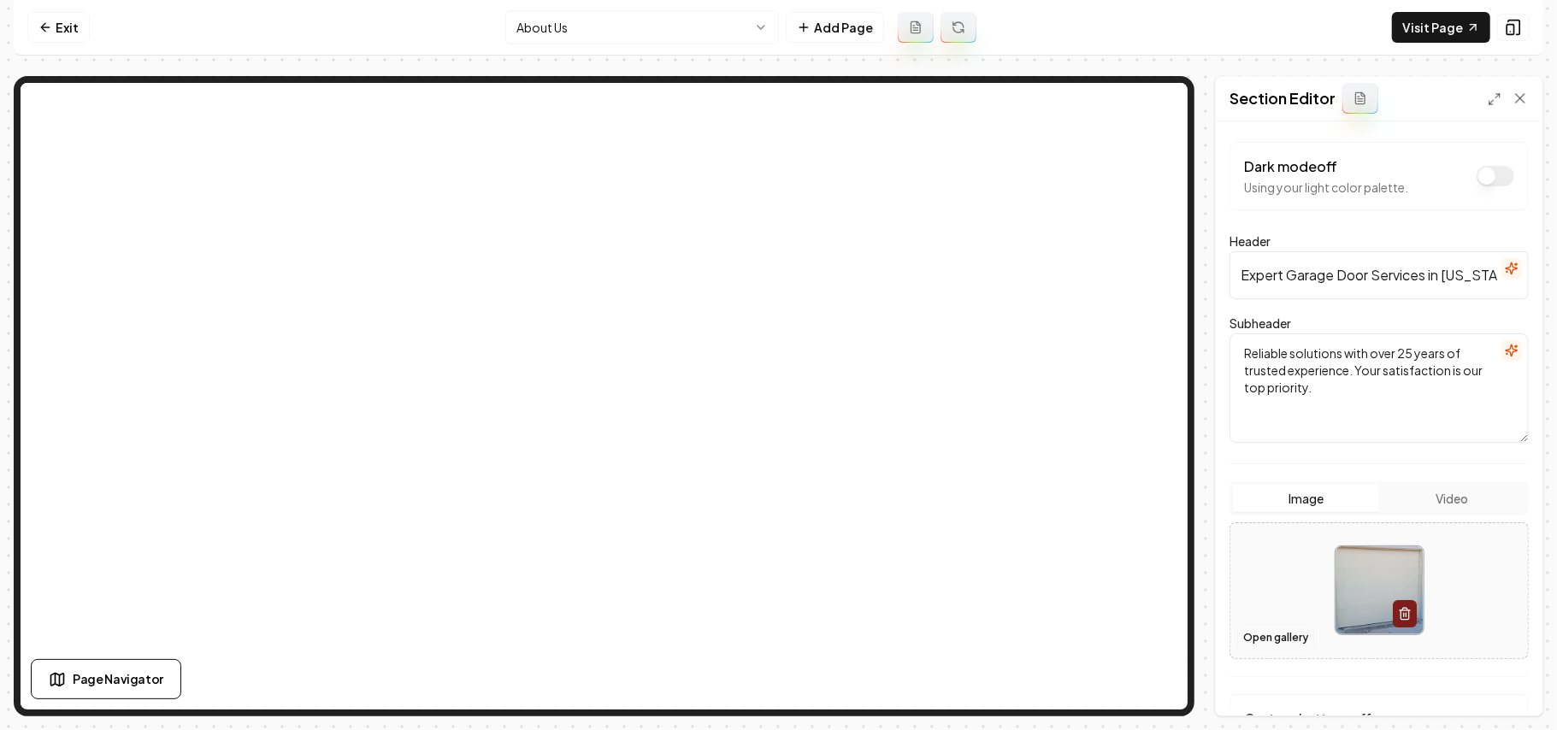
click at [1271, 634] on button "Open gallery" at bounding box center [1275, 637] width 77 height 27
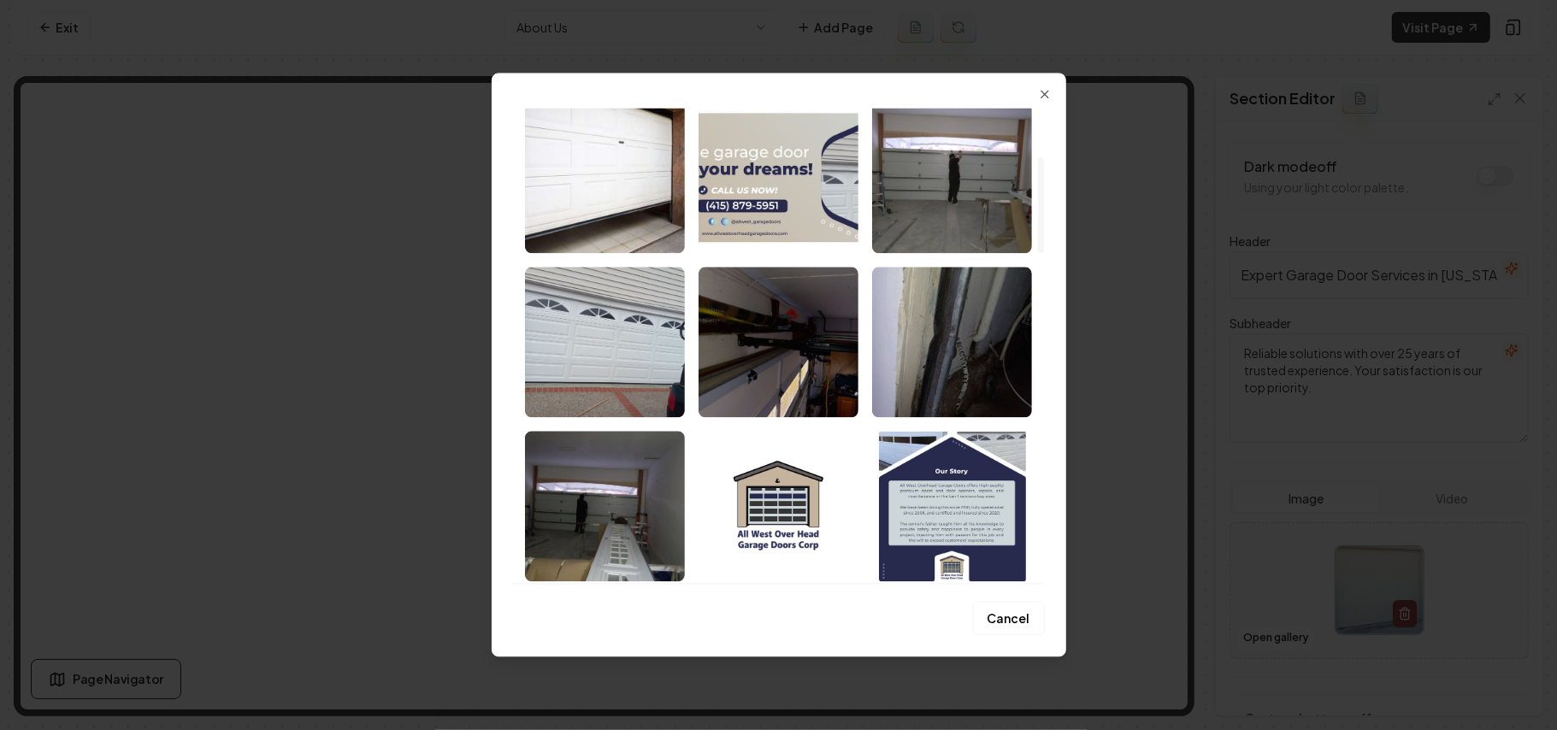
scroll to position [46, 0]
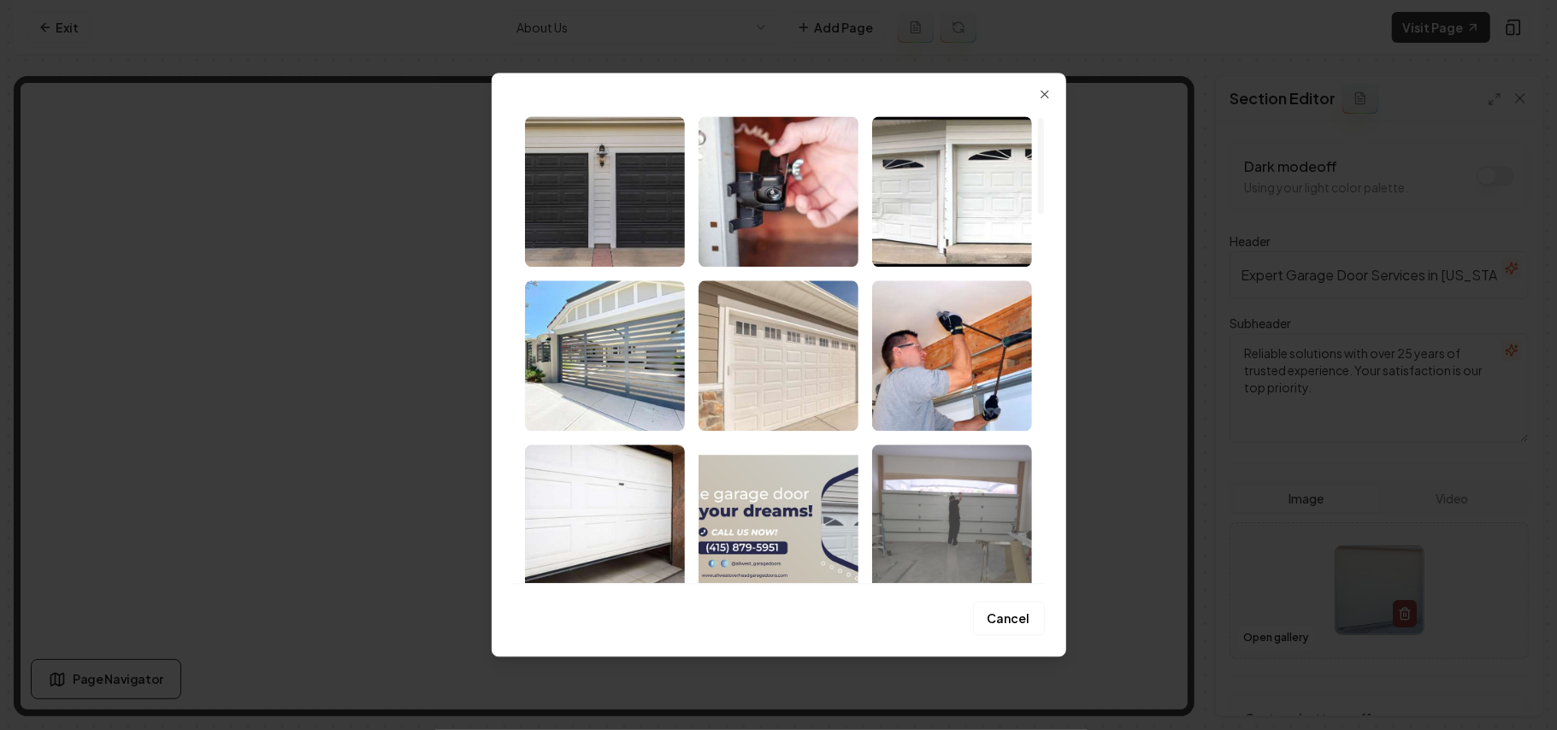
click at [918, 522] on img "Select image image_68b1f0db5c7cd75eb8322c8b.jpeg" at bounding box center [952, 520] width 160 height 150
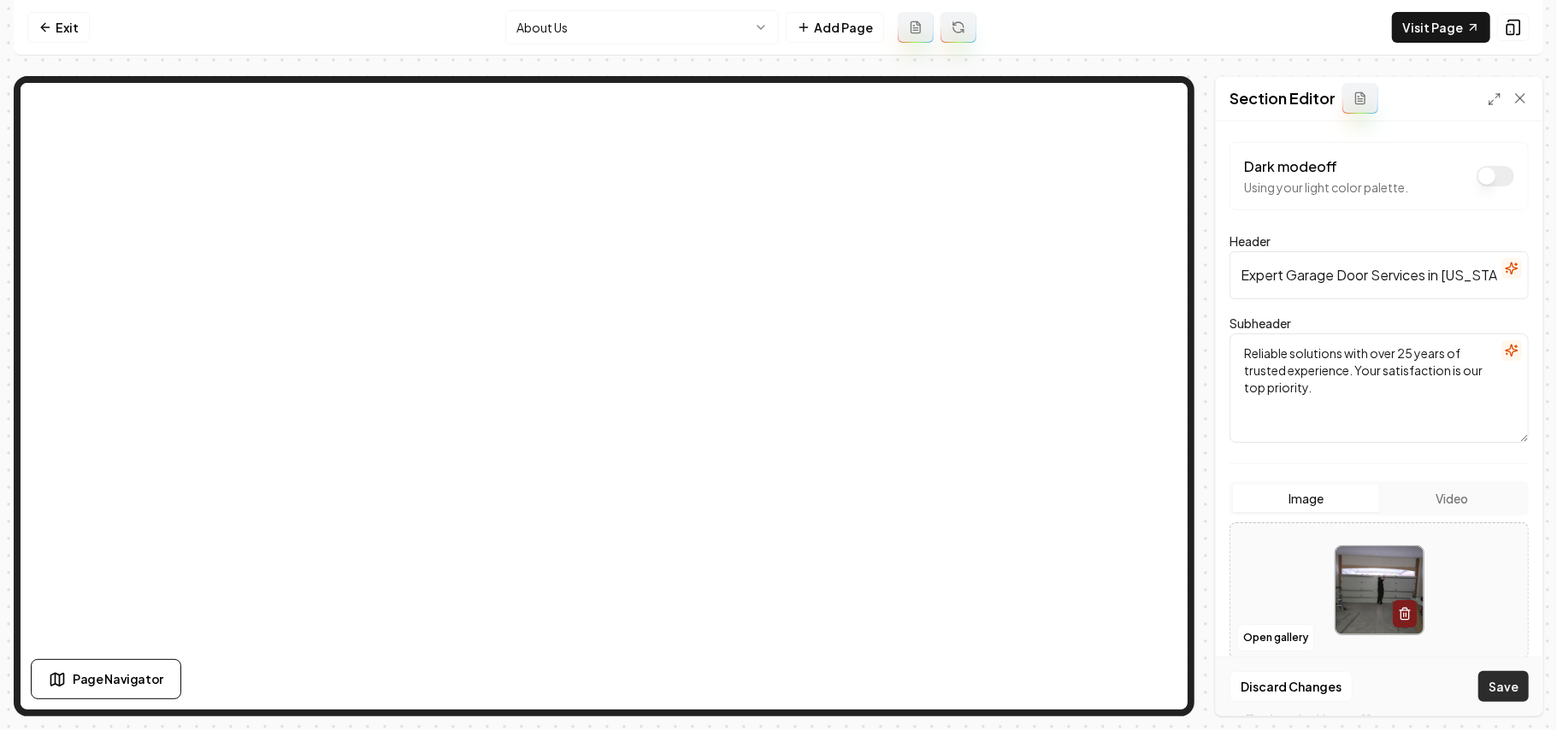
click at [1506, 678] on button "Save" at bounding box center [1503, 686] width 50 height 31
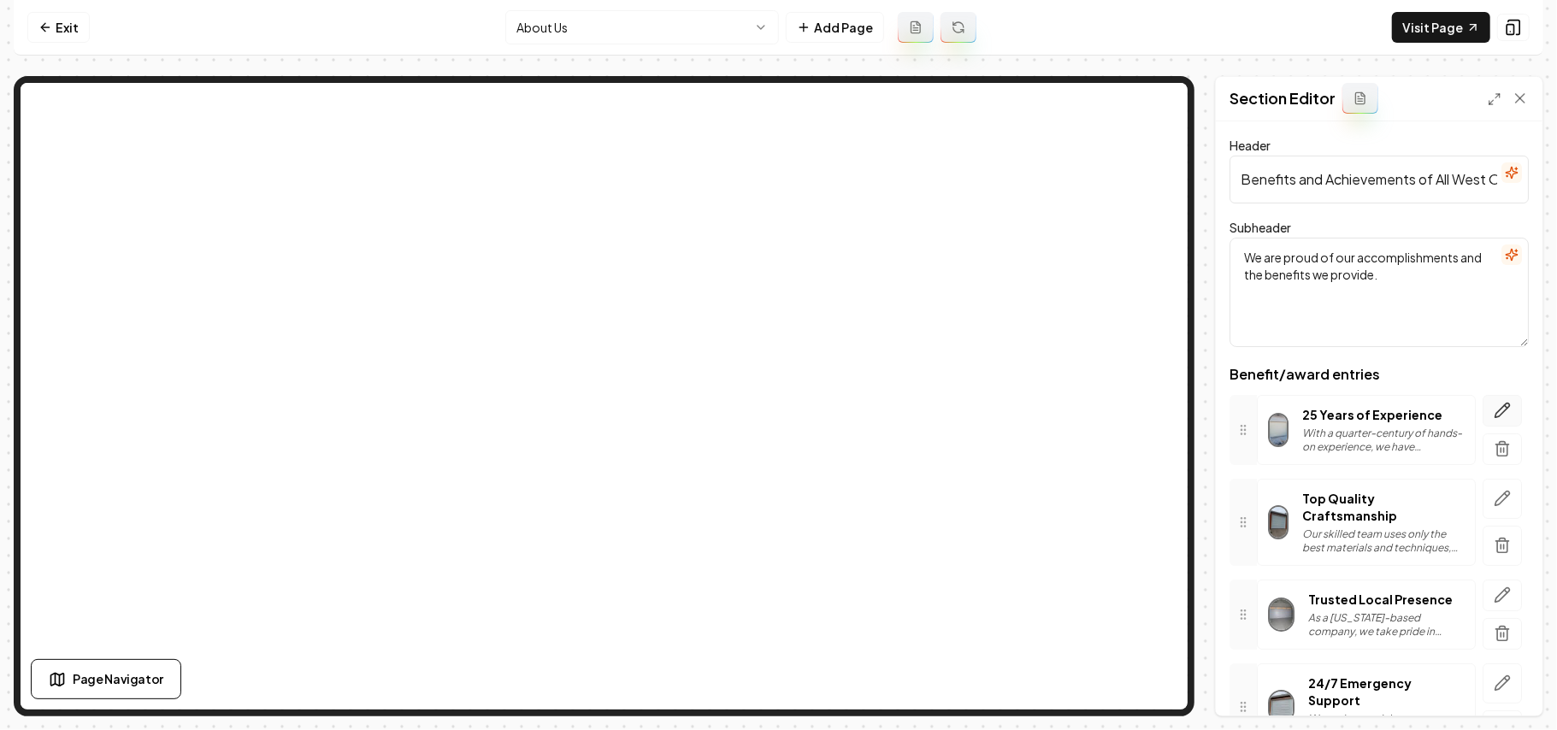
click at [1499, 407] on button "button" at bounding box center [1502, 411] width 39 height 32
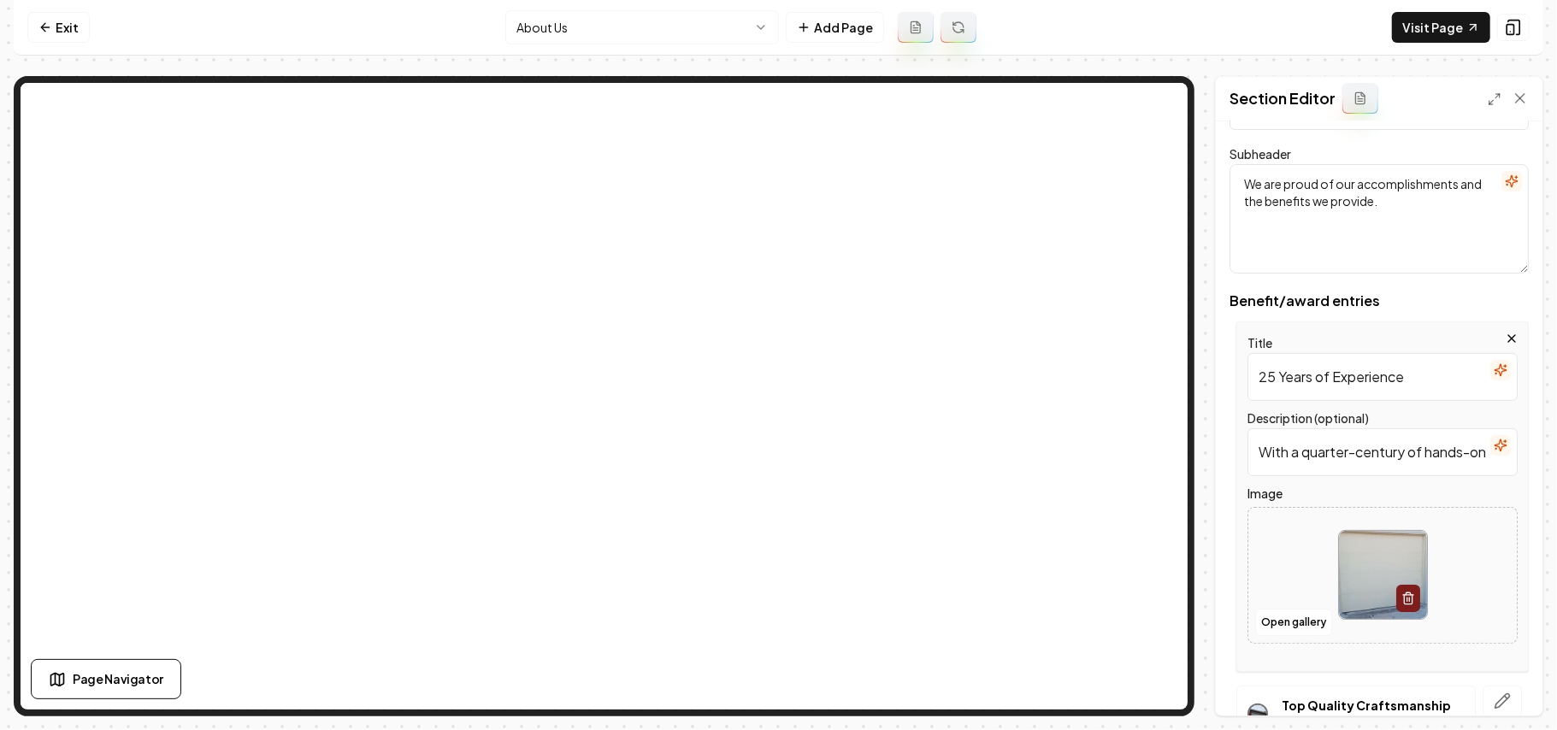
scroll to position [227, 0]
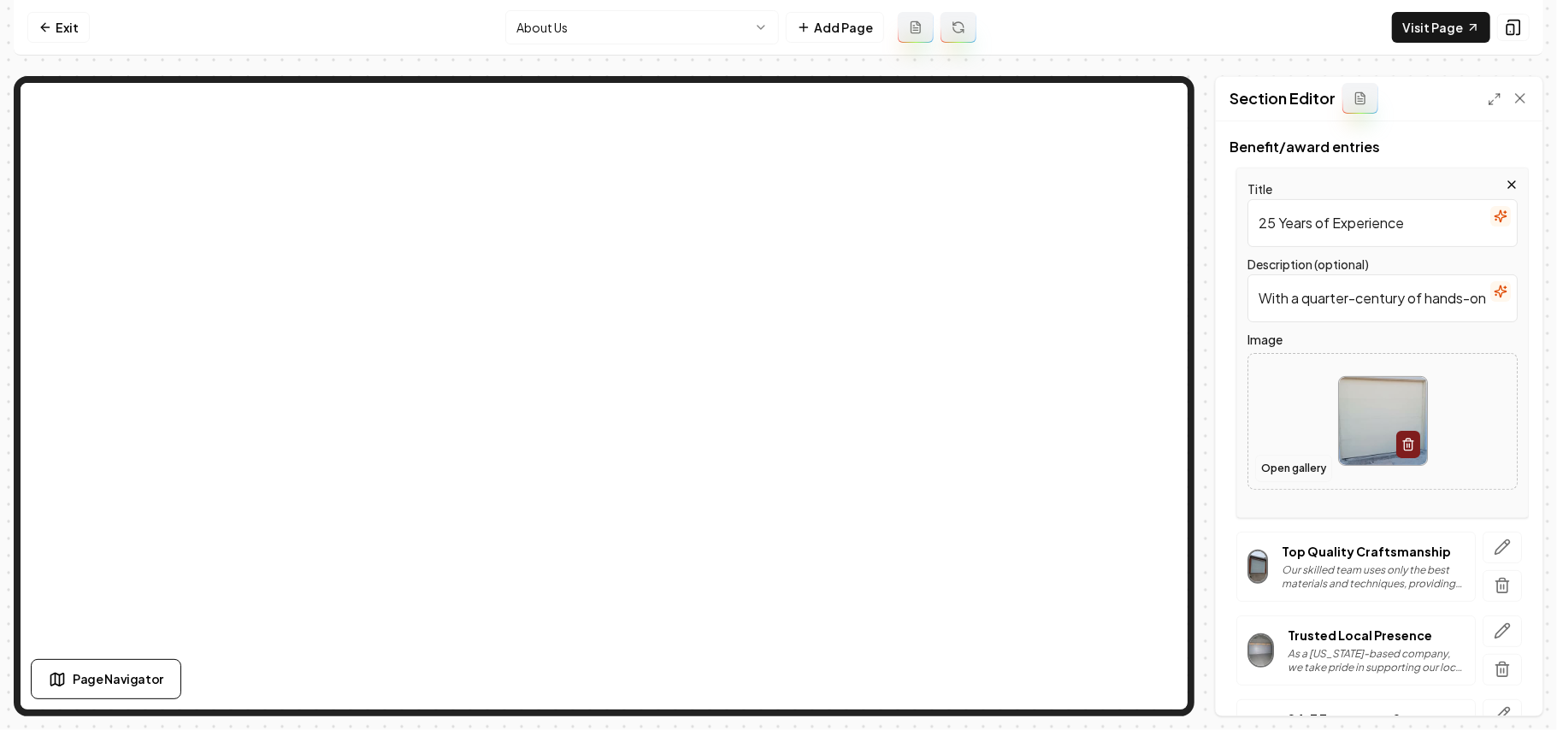
click at [1310, 466] on button "Open gallery" at bounding box center [1293, 468] width 77 height 27
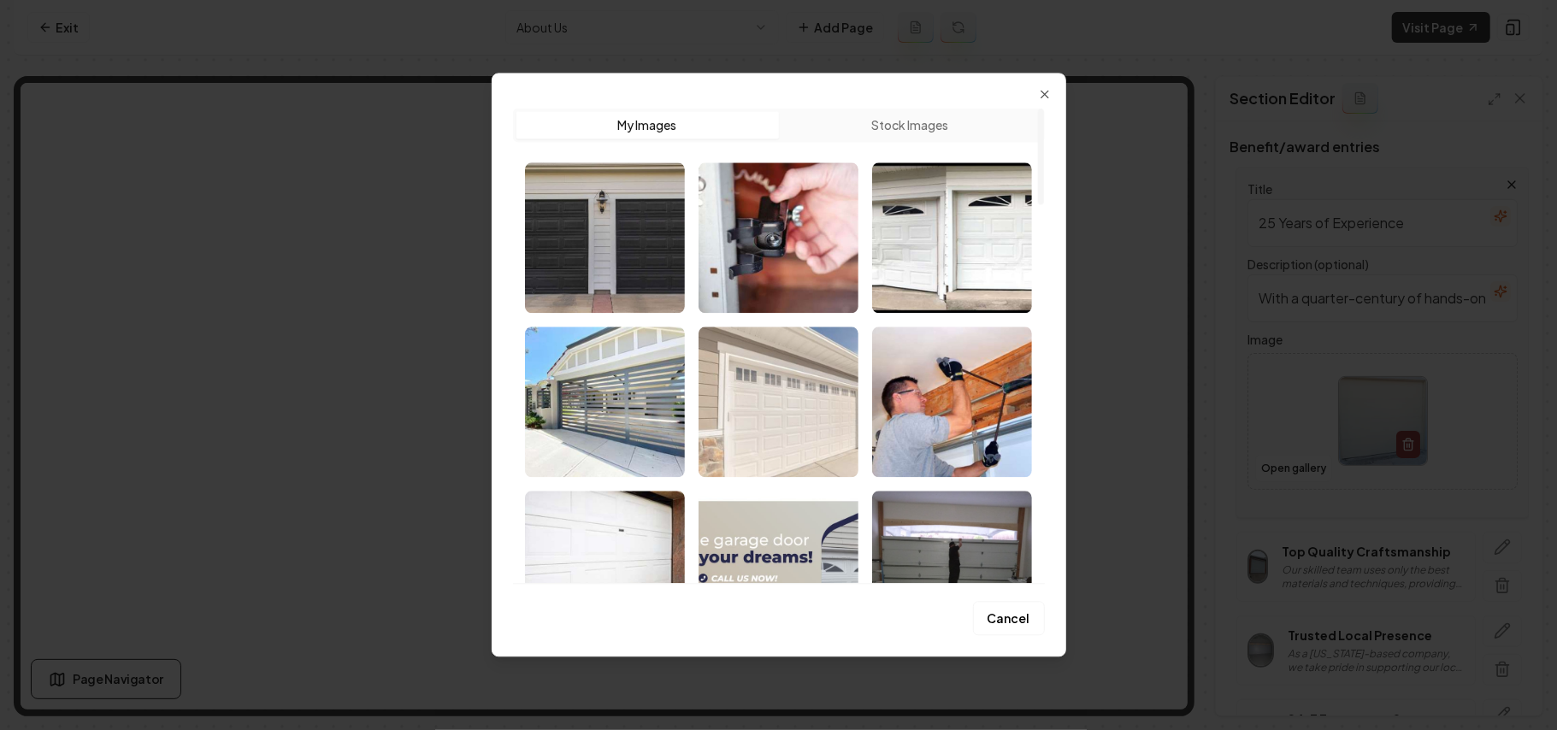
click at [737, 397] on img "Select image image_68b1f13c5c7cd75eb8345eec.jpg" at bounding box center [779, 402] width 160 height 150
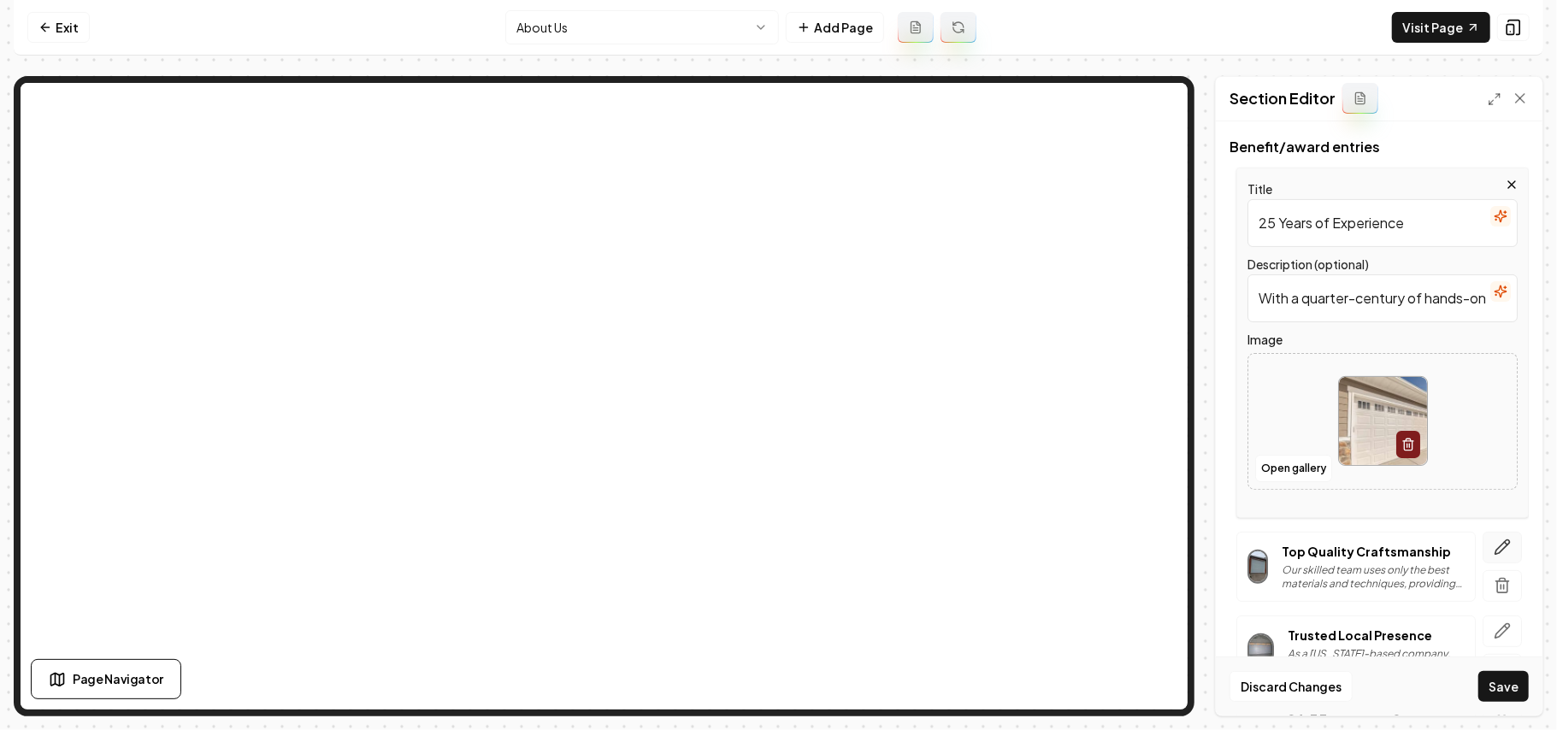
click at [1494, 545] on icon "button" at bounding box center [1502, 547] width 17 height 17
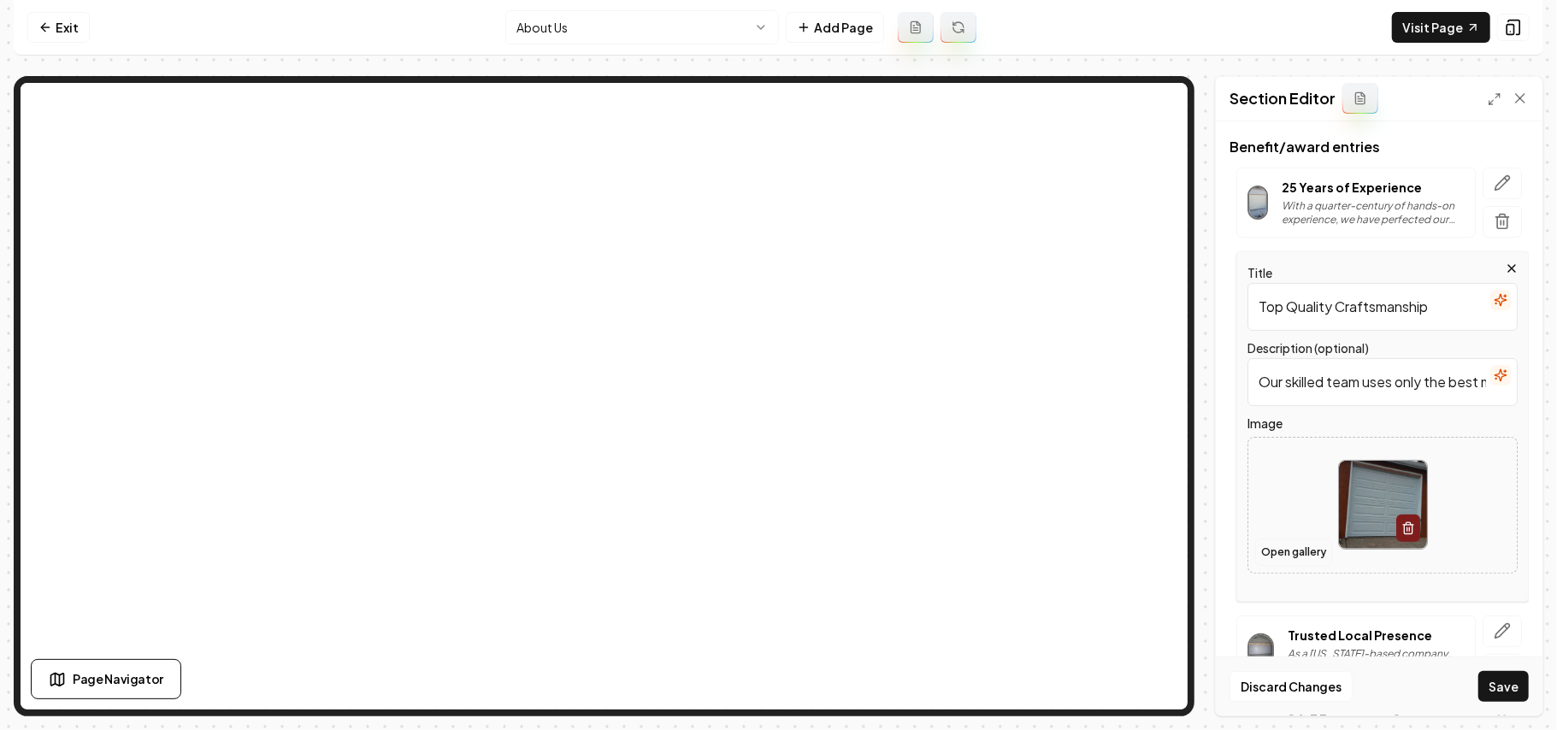
click at [1310, 555] on button "Open gallery" at bounding box center [1293, 552] width 77 height 27
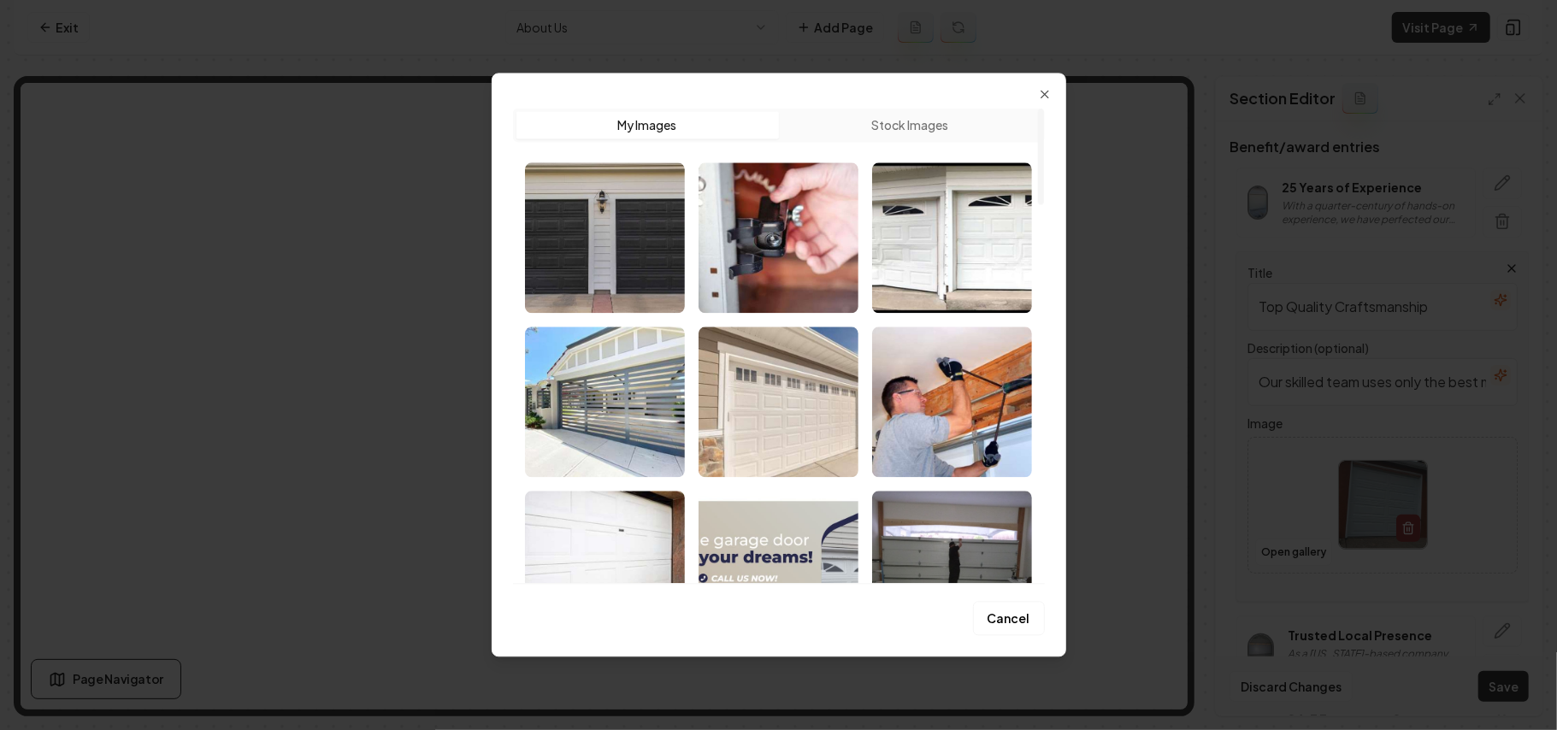
click at [930, 226] on img "Select image image_68b1f13c5c7cd75eb8346055.jpg" at bounding box center [952, 237] width 160 height 150
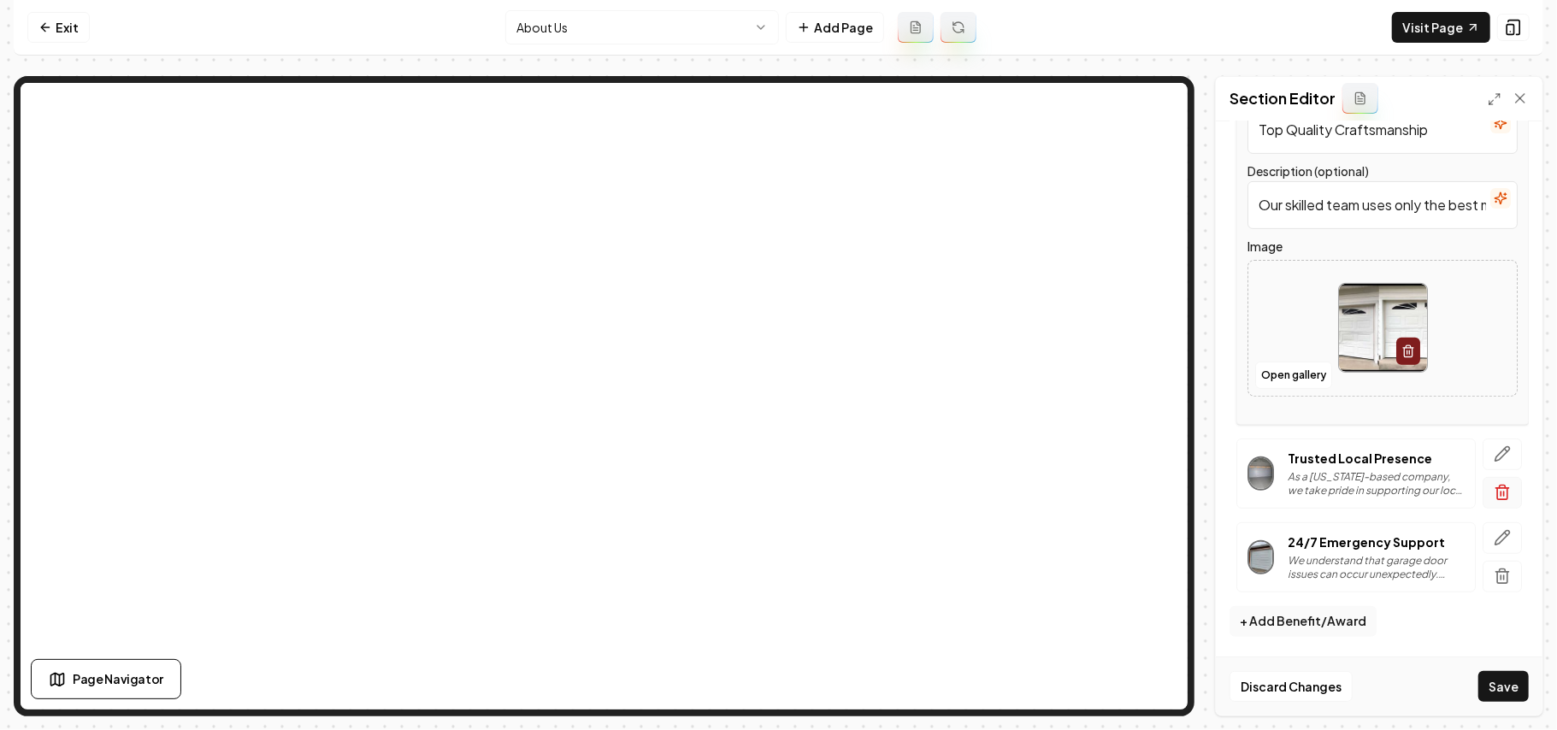
scroll to position [408, 0]
click at [1494, 458] on icon "button" at bounding box center [1502, 453] width 17 height 17
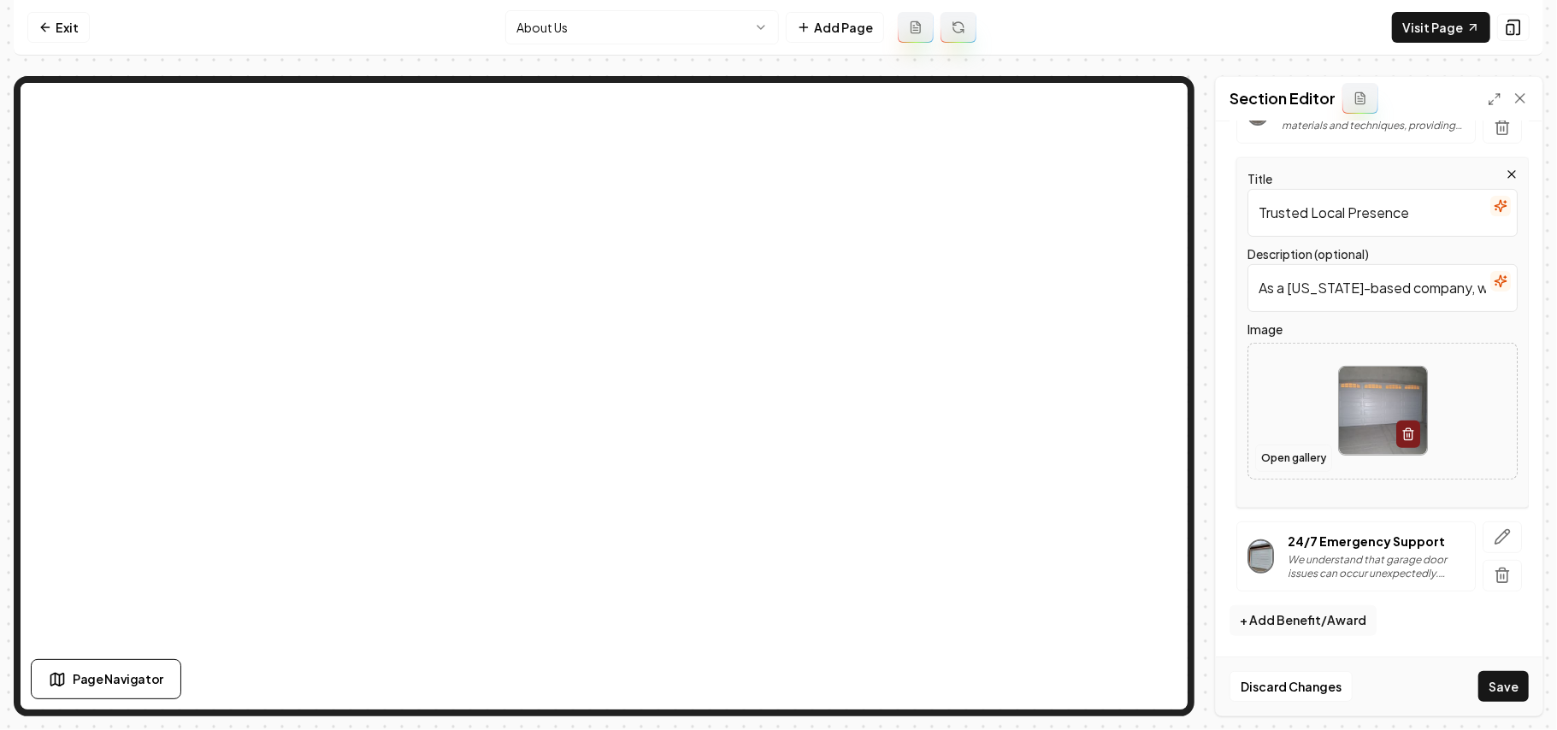
click at [1294, 450] on button "Open gallery" at bounding box center [1293, 458] width 77 height 27
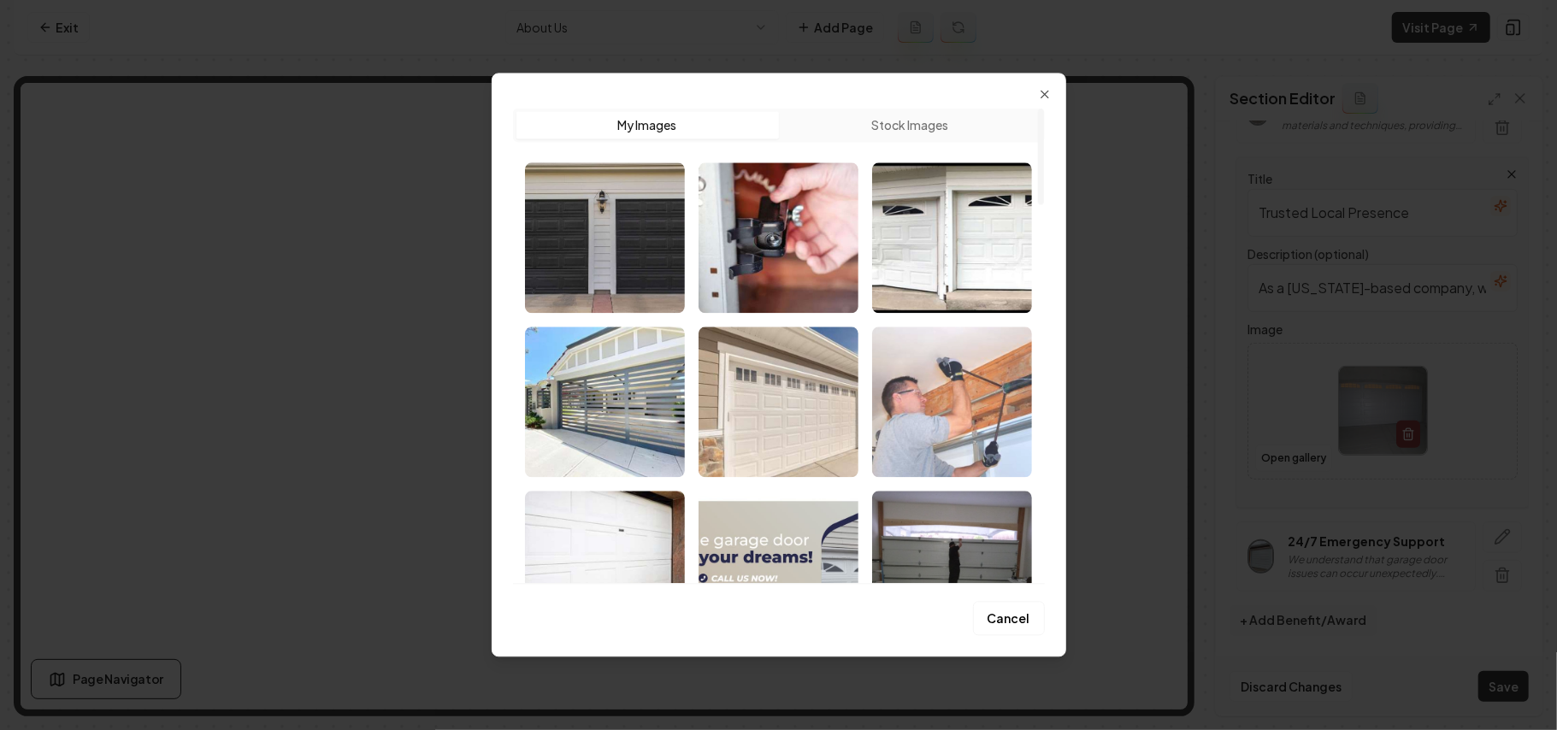
click at [910, 428] on img "Select image image_68b1f13c5c7cd75eb8345c4b.jpg" at bounding box center [952, 402] width 160 height 150
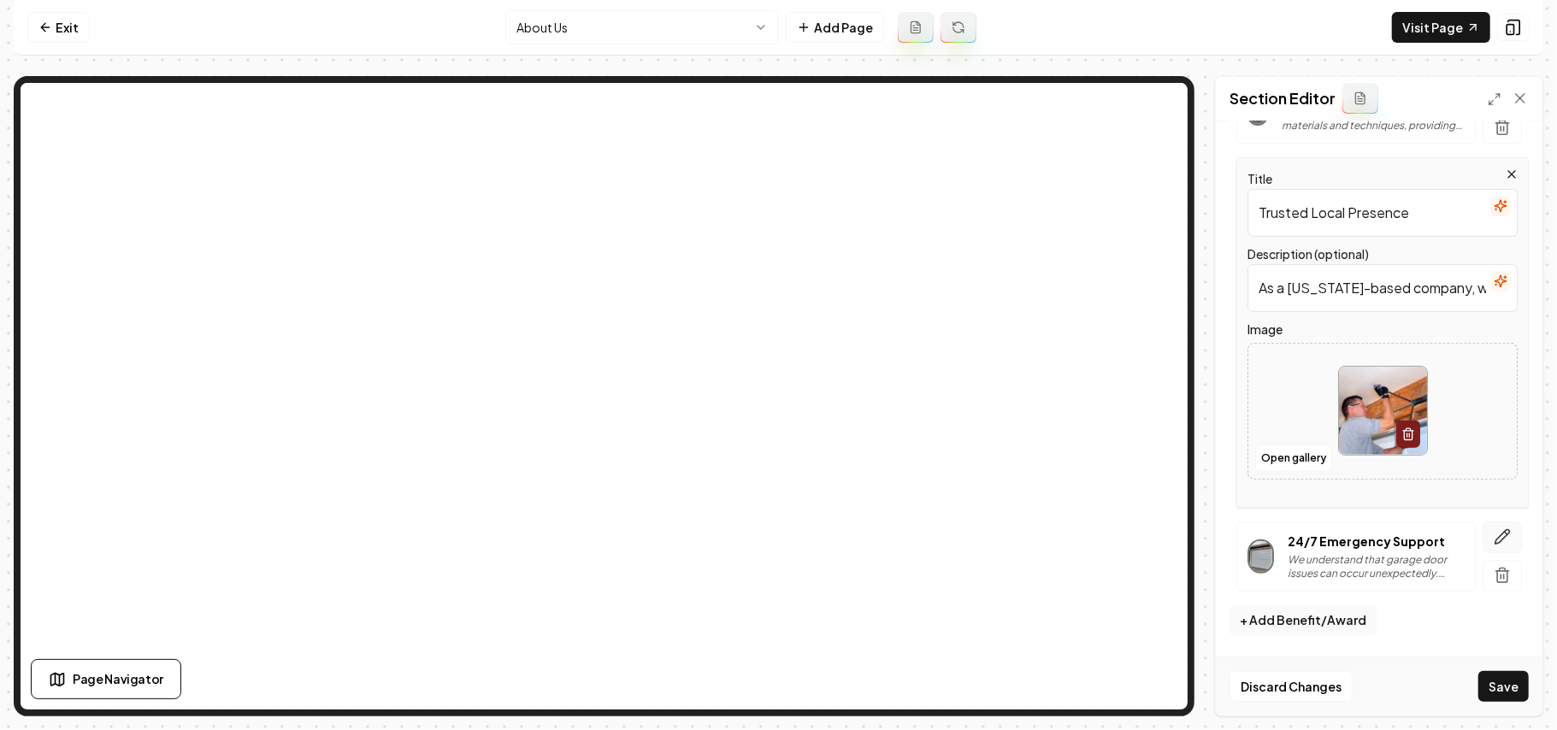
click at [1485, 524] on button "button" at bounding box center [1502, 538] width 39 height 32
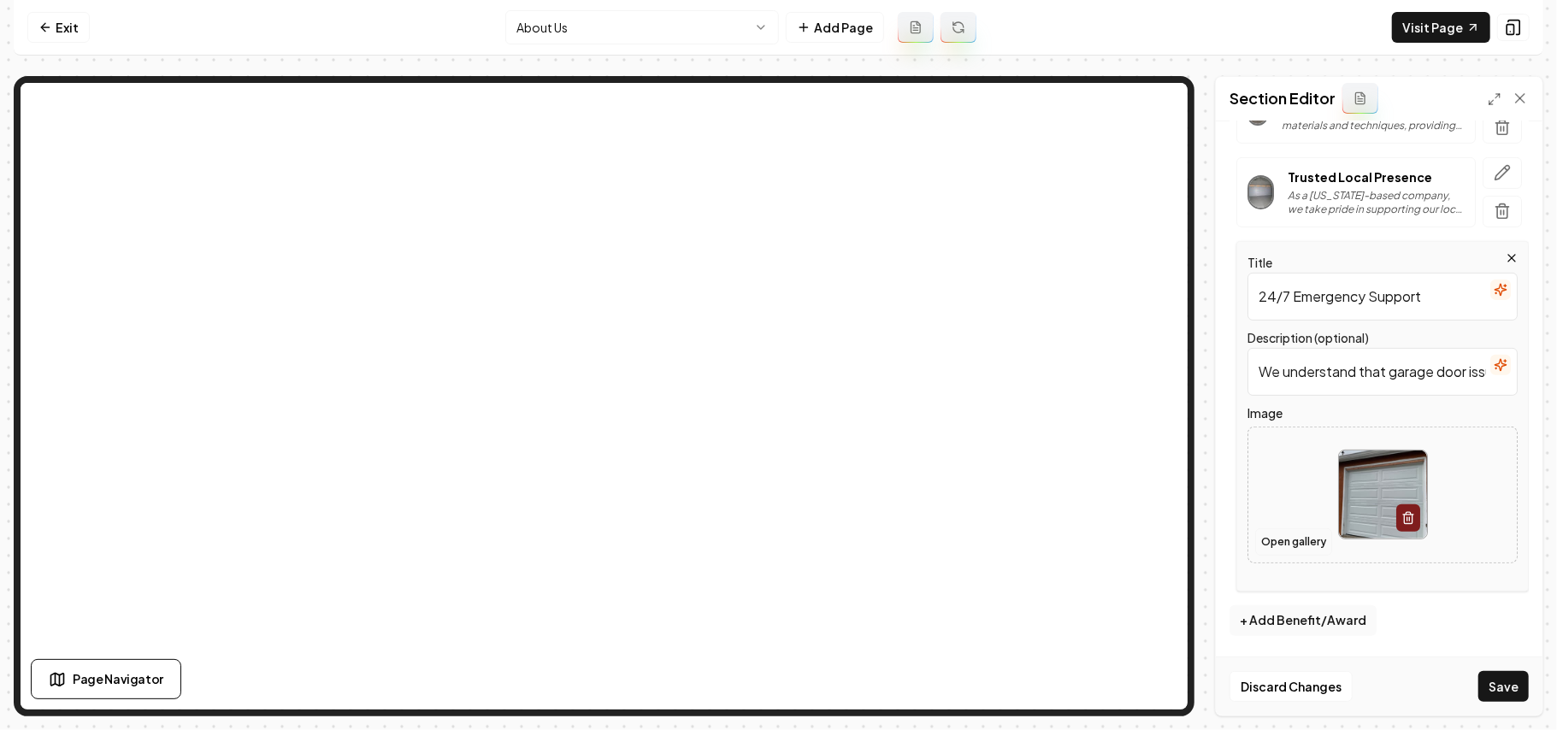
click at [1305, 535] on button "Open gallery" at bounding box center [1293, 541] width 77 height 27
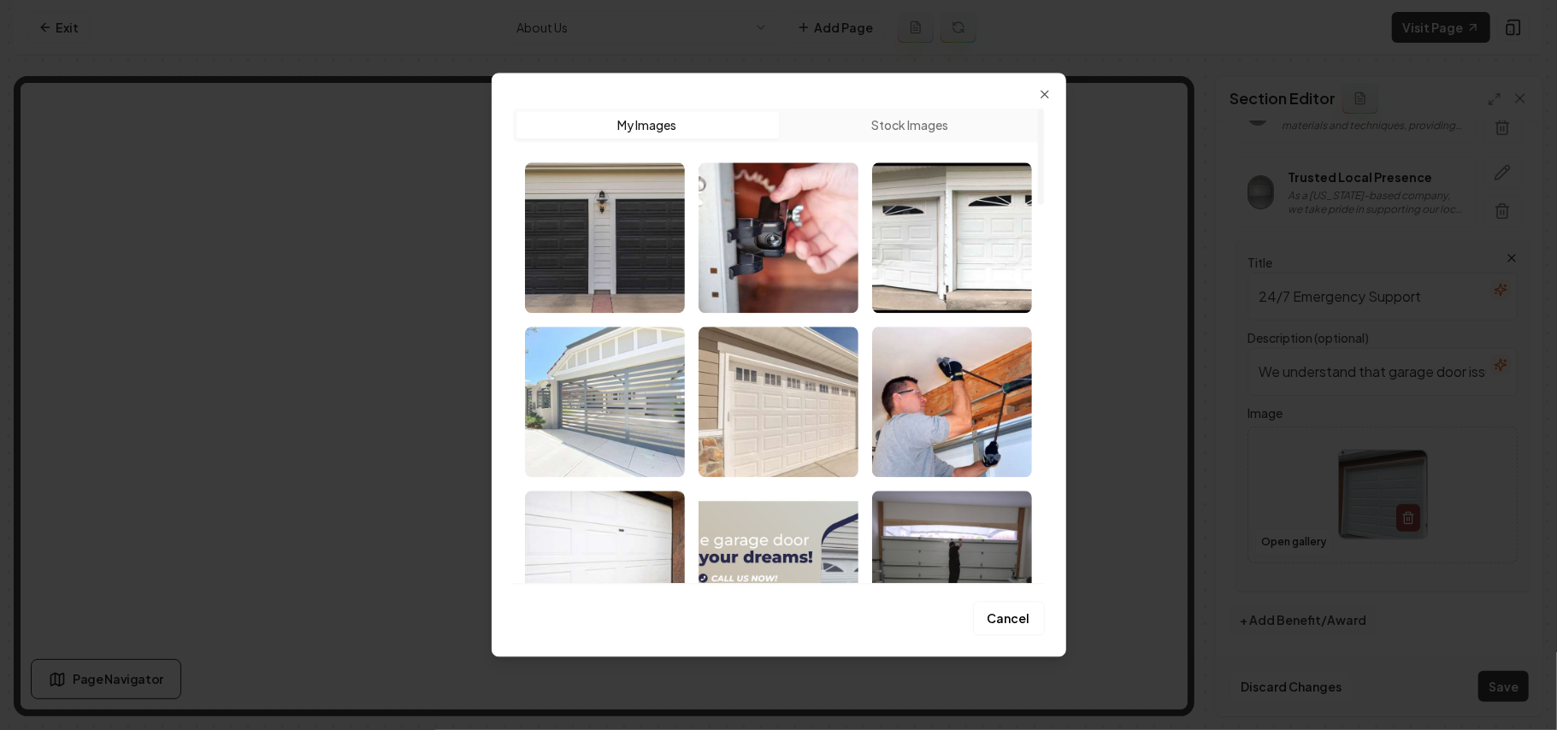
click at [626, 422] on img "Select image image_68b1f13c5c7cd75eb8345cf1.jpg" at bounding box center [605, 402] width 160 height 150
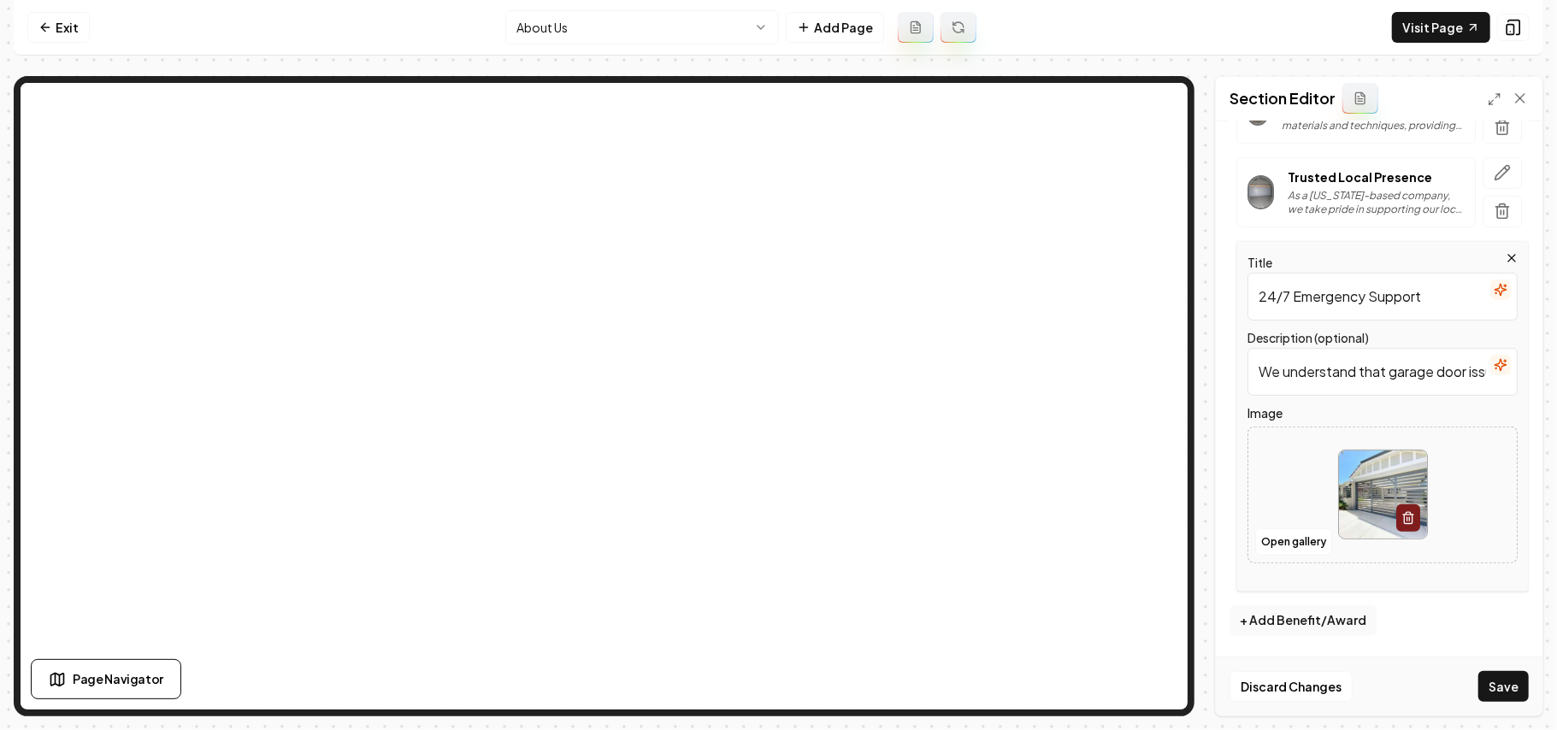
click at [1484, 667] on div "Discard Changes Save" at bounding box center [1379, 686] width 327 height 59
click at [1496, 674] on button "Save" at bounding box center [1503, 686] width 50 height 31
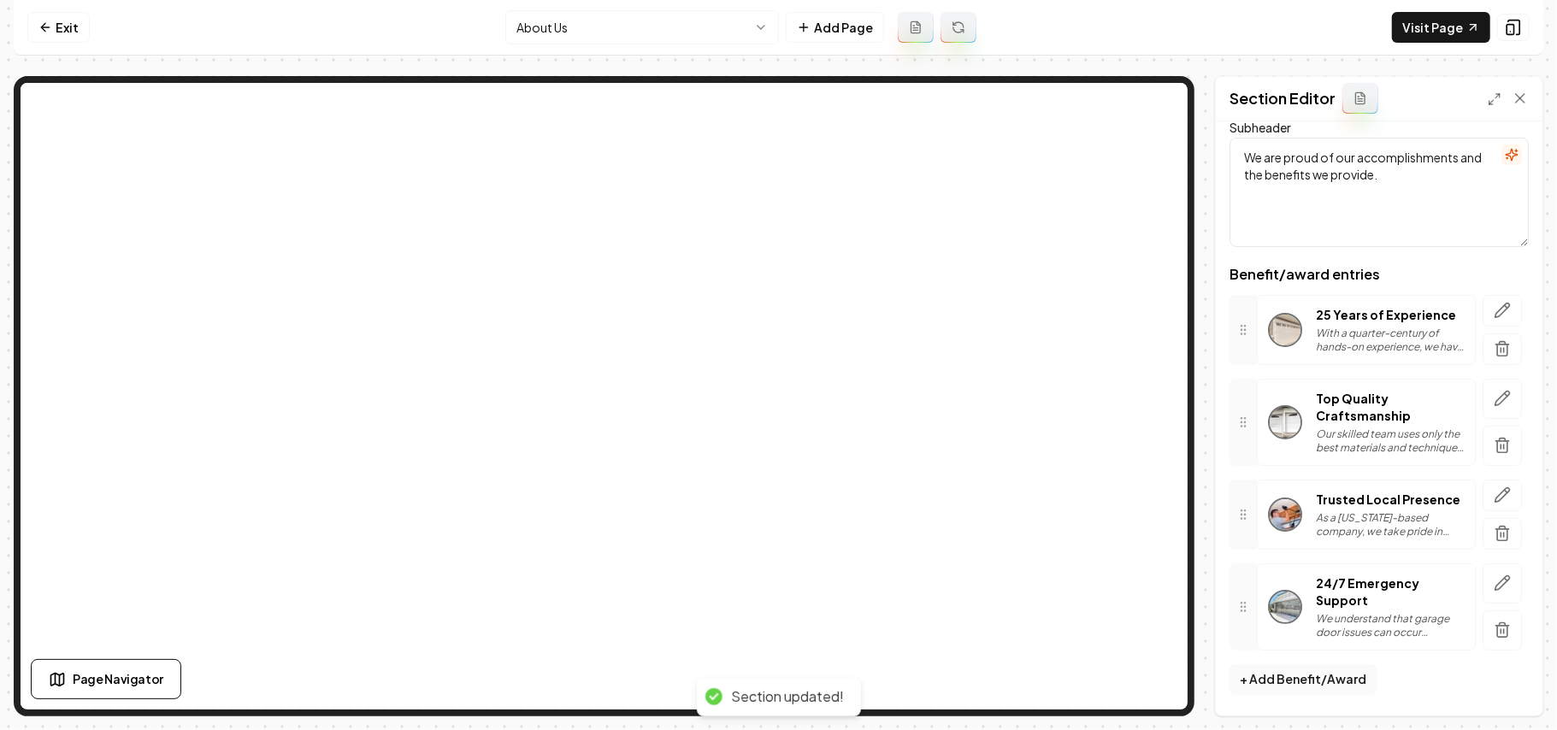
scroll to position [137, 0]
click at [595, 27] on html "Computer Required This feature is only available on a computer. Please switch t…" at bounding box center [778, 365] width 1557 height 730
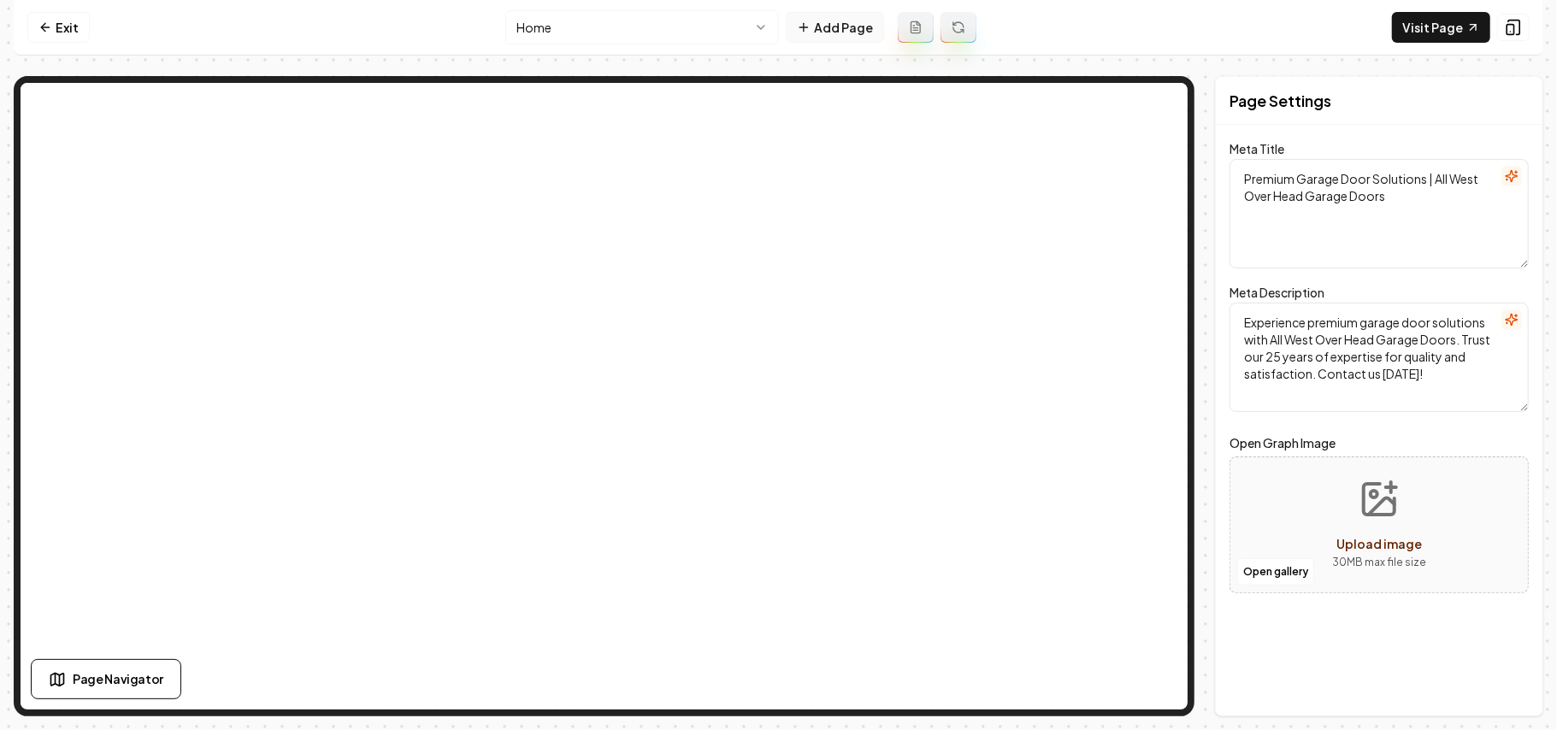
click at [841, 29] on button "Add Page" at bounding box center [835, 27] width 98 height 31
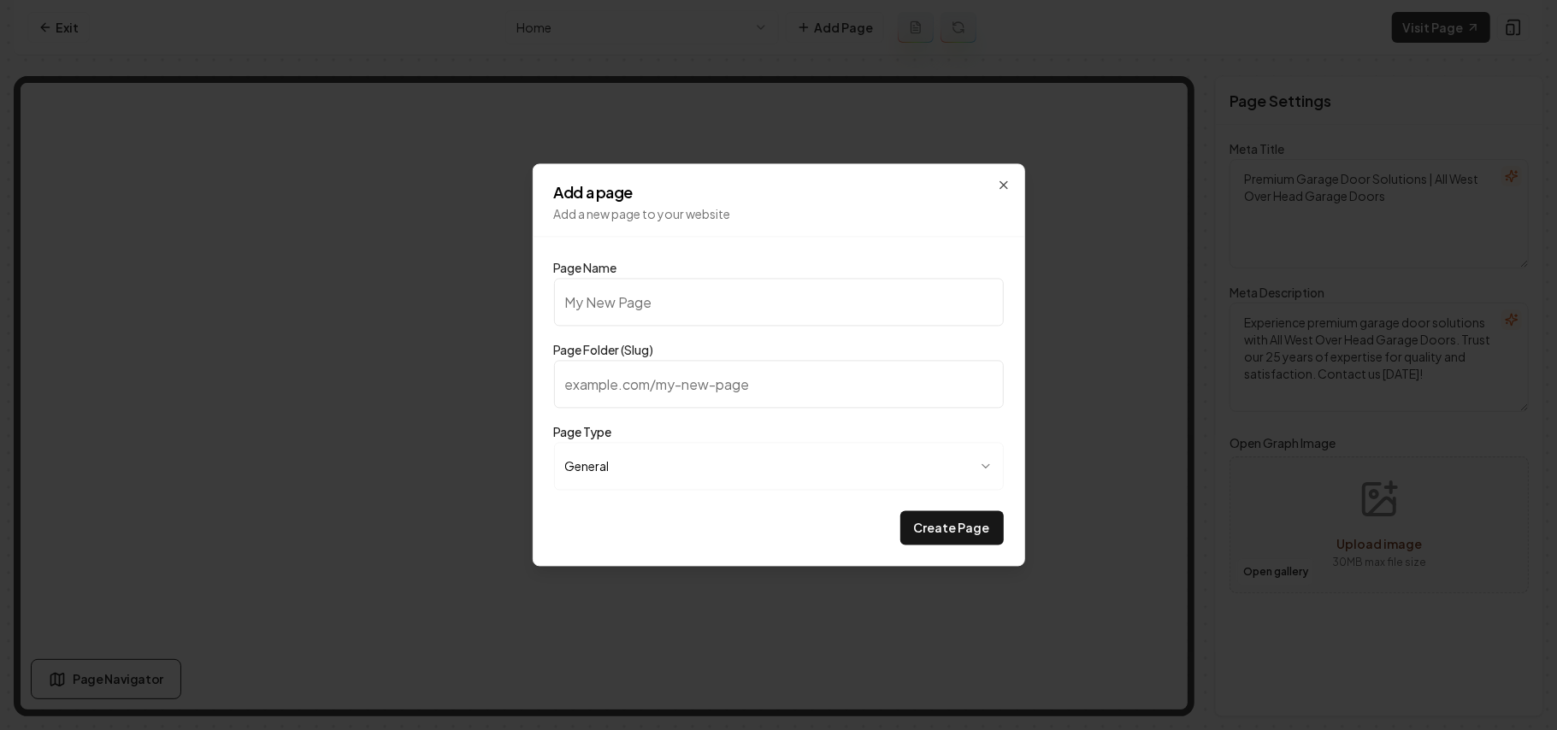
type input "G"
type input "g"
type input "Ga"
type input "ga"
type input "Gal"
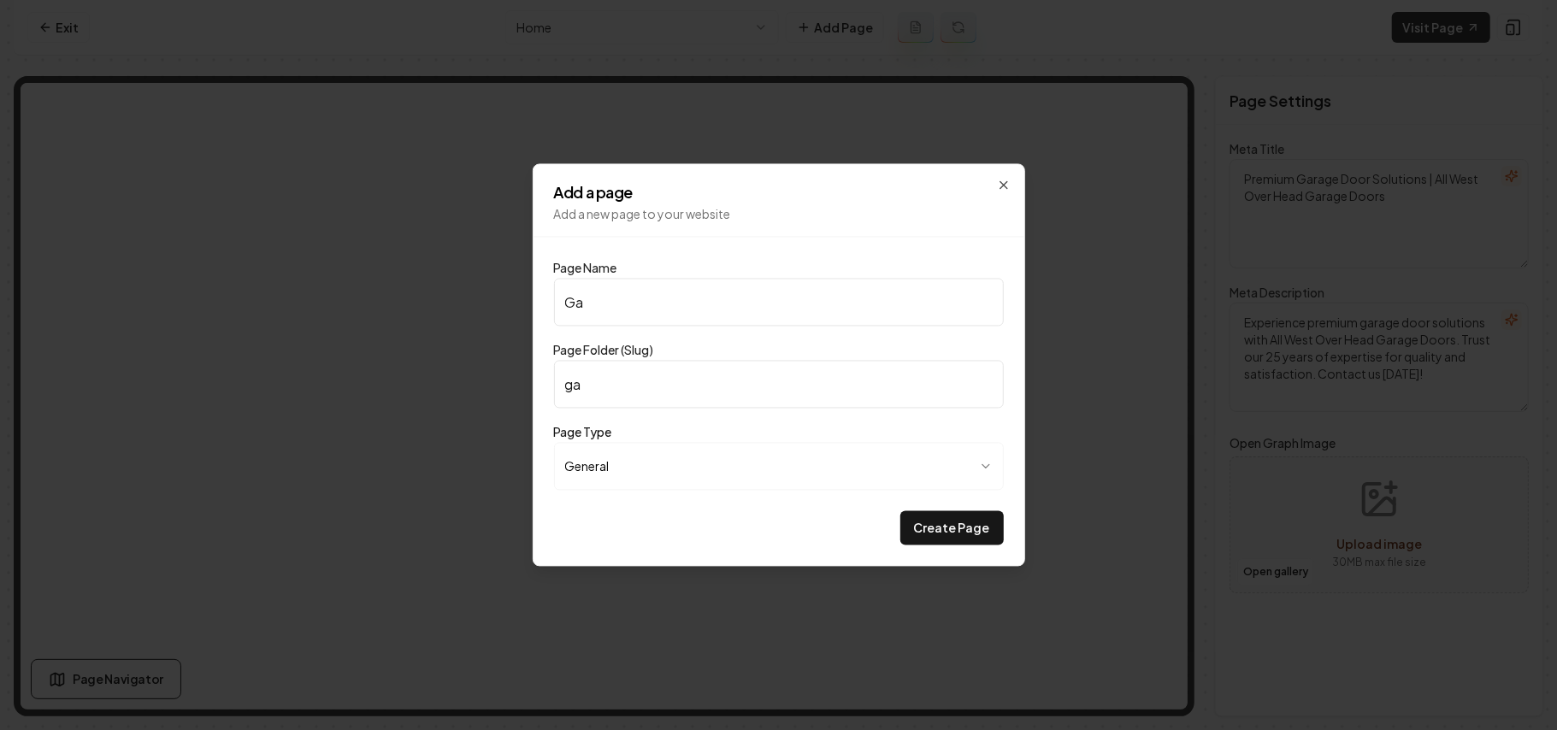
type input "gal"
type input "Gall"
type input "gall"
type input "Galle"
type input "galle"
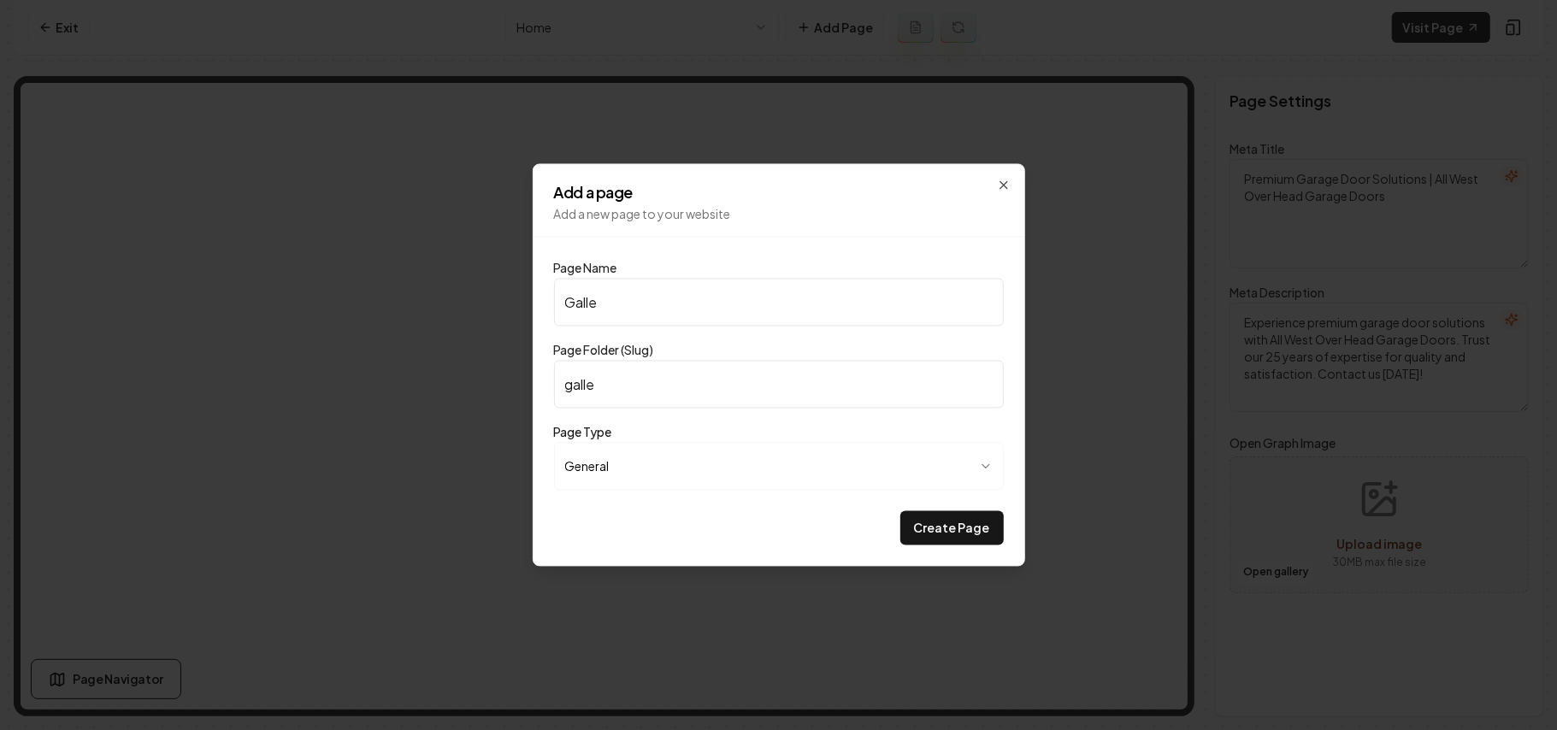
type input "Galler"
type input "galler"
type input "Gallery"
type input "gallery"
type input "Gallery"
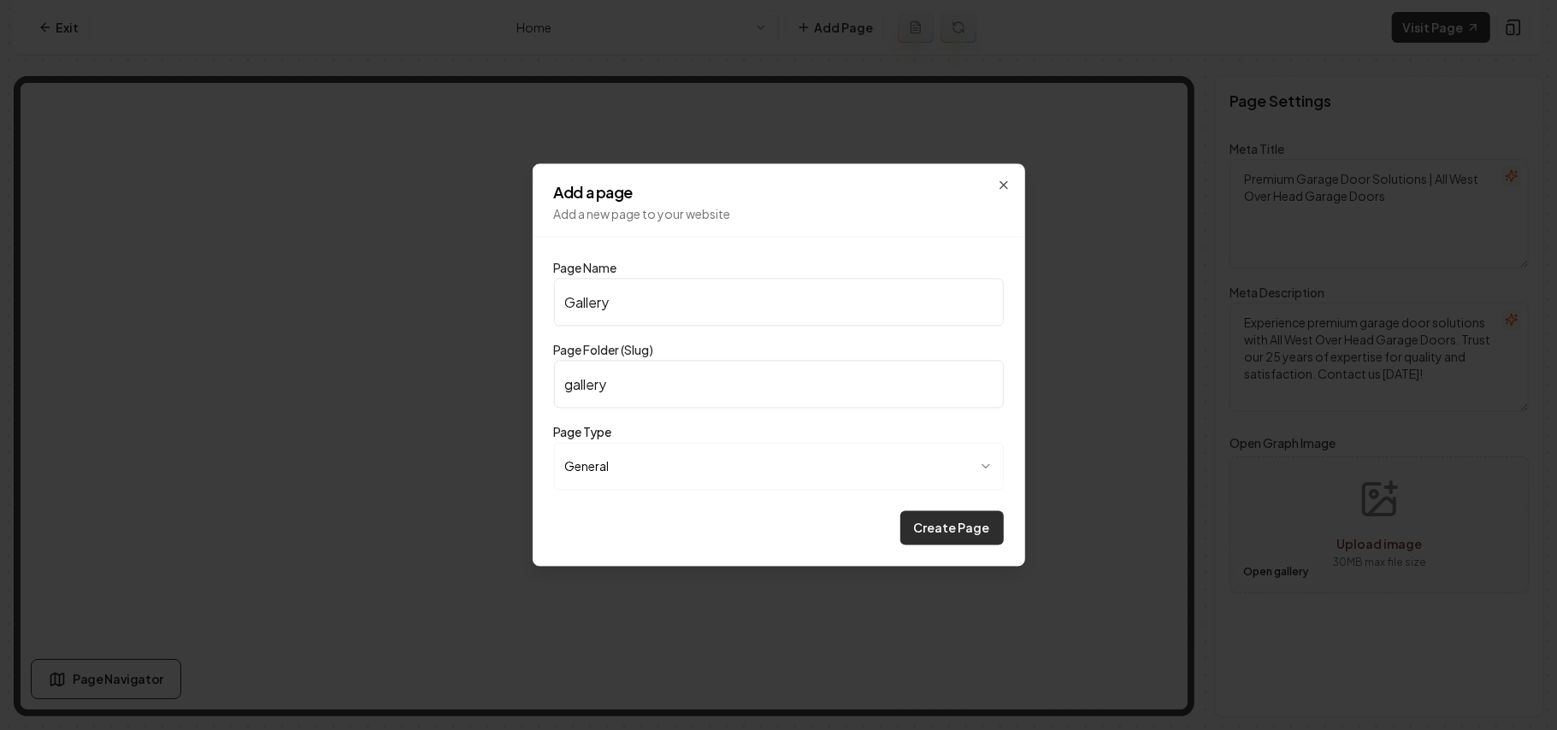
click at [923, 522] on button "Create Page" at bounding box center [951, 528] width 103 height 34
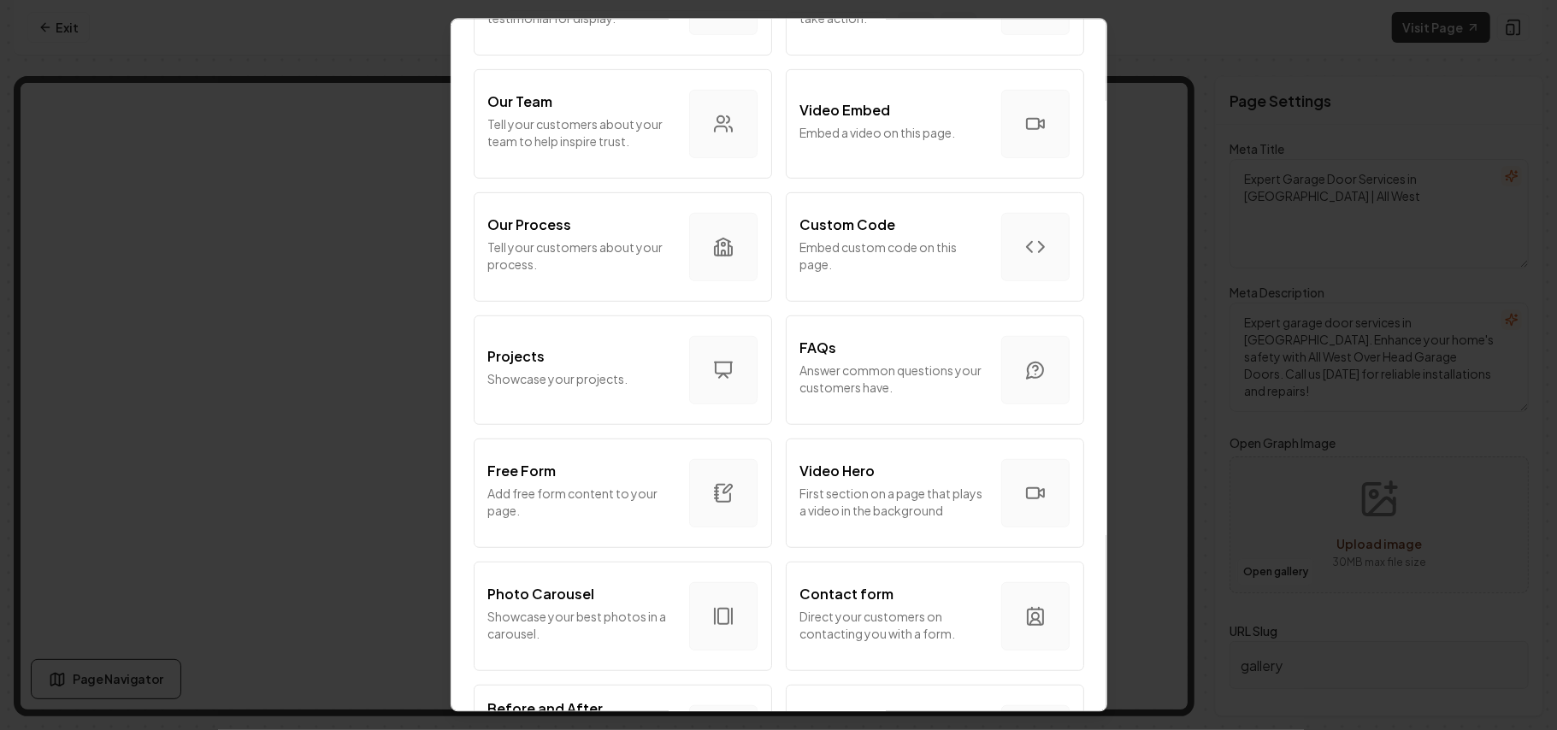
scroll to position [912, 0]
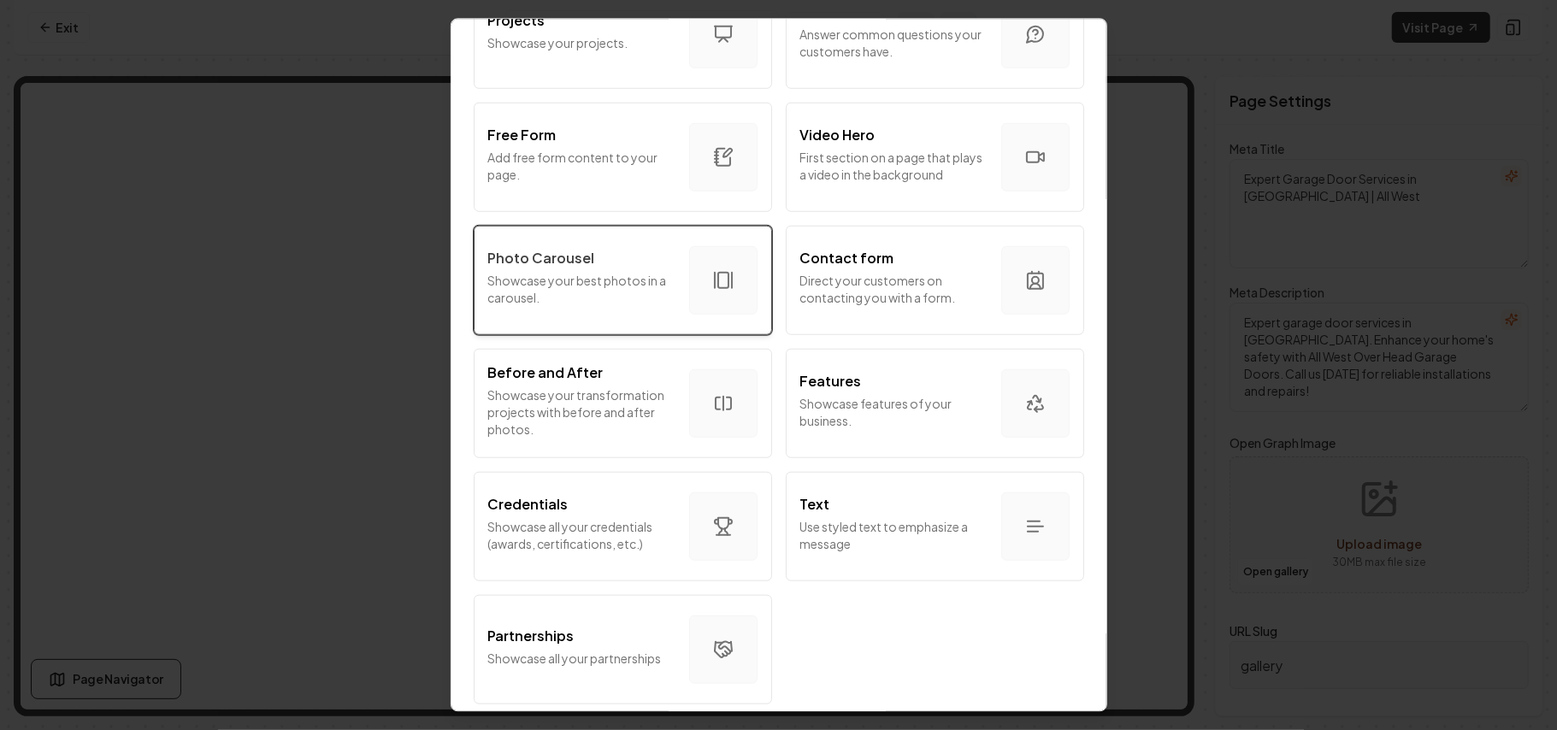
click at [614, 236] on button "Photo Carousel Showcase your best photos in a carousel." at bounding box center [623, 279] width 298 height 109
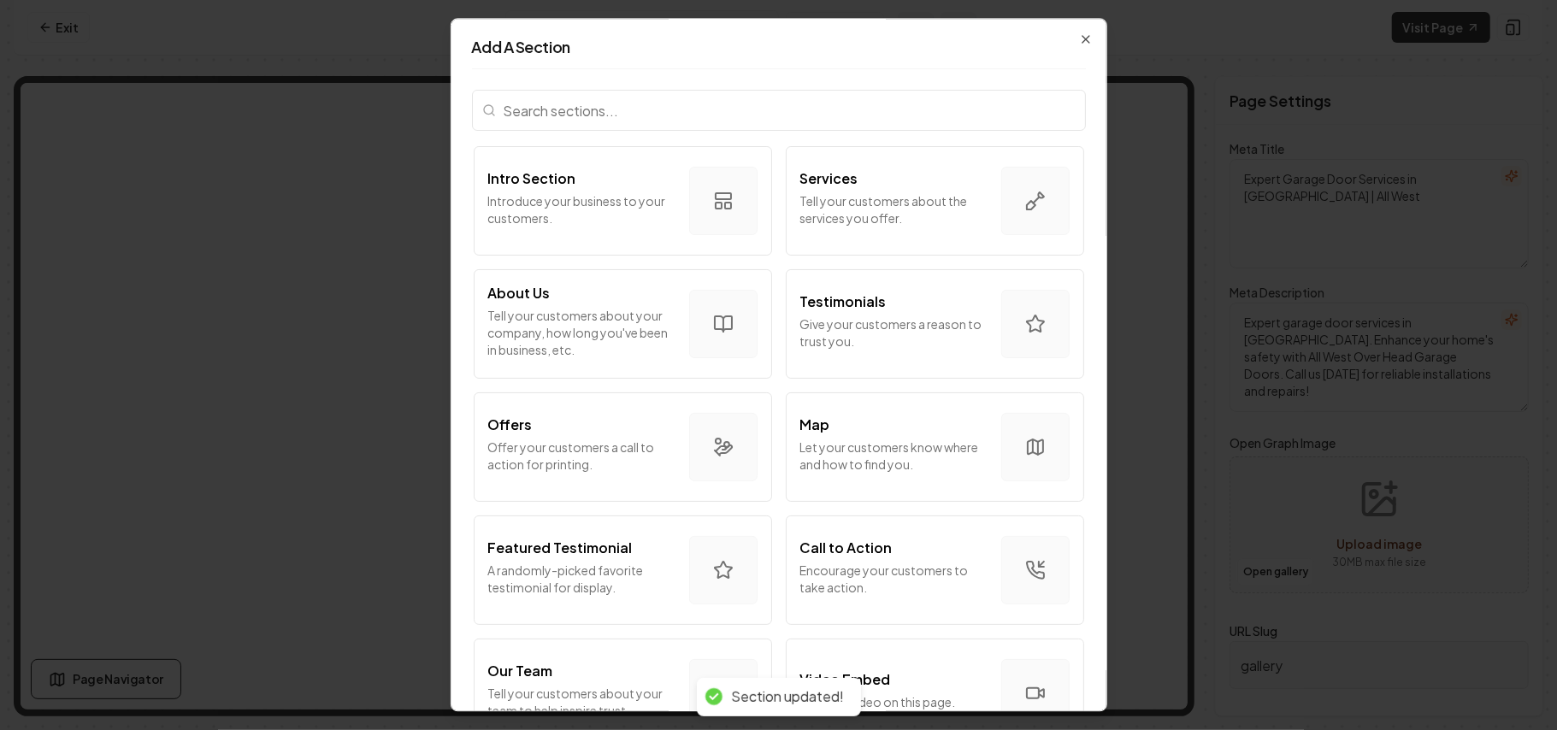
scroll to position [227, 0]
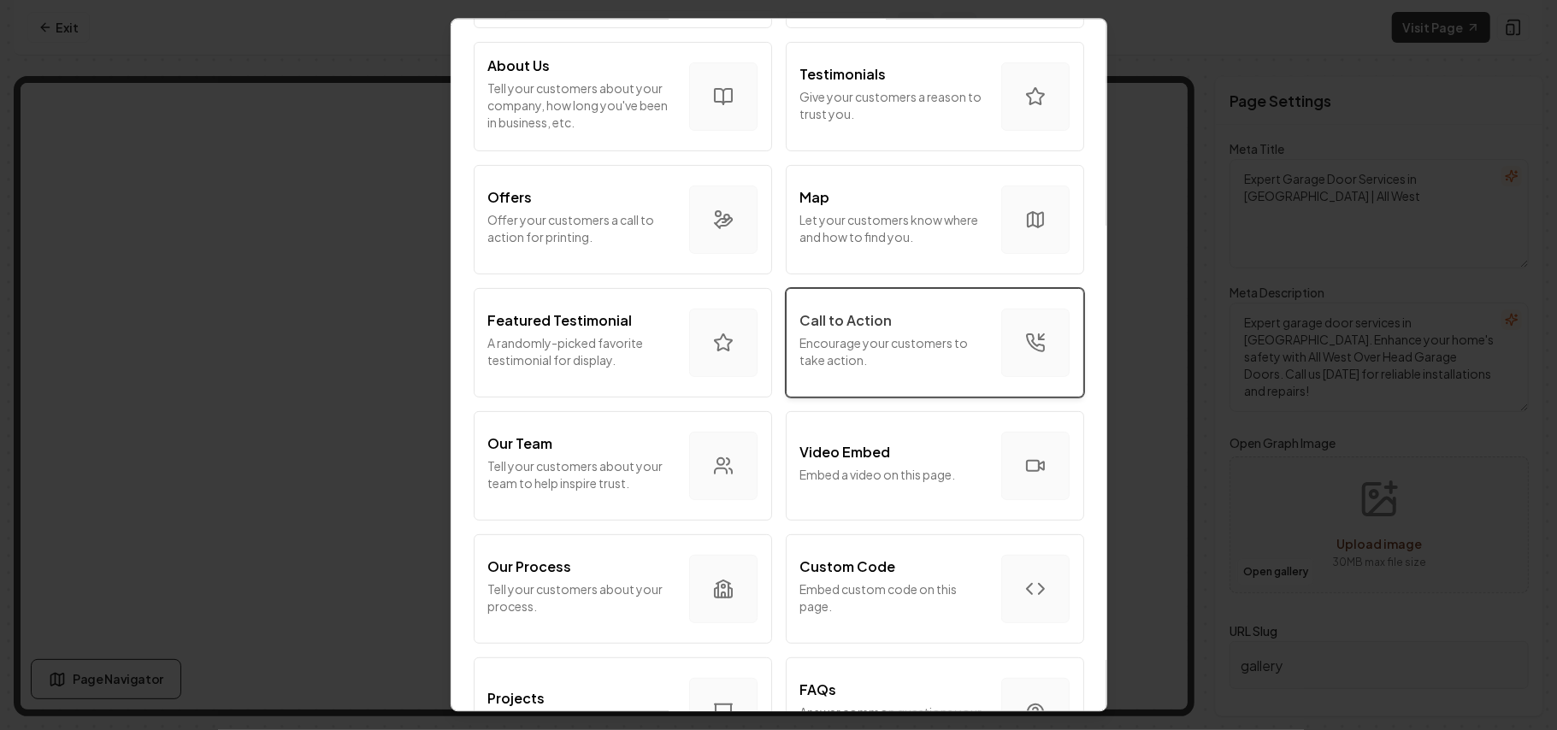
click at [893, 361] on p "Encourage your customers to take action." at bounding box center [893, 351] width 187 height 34
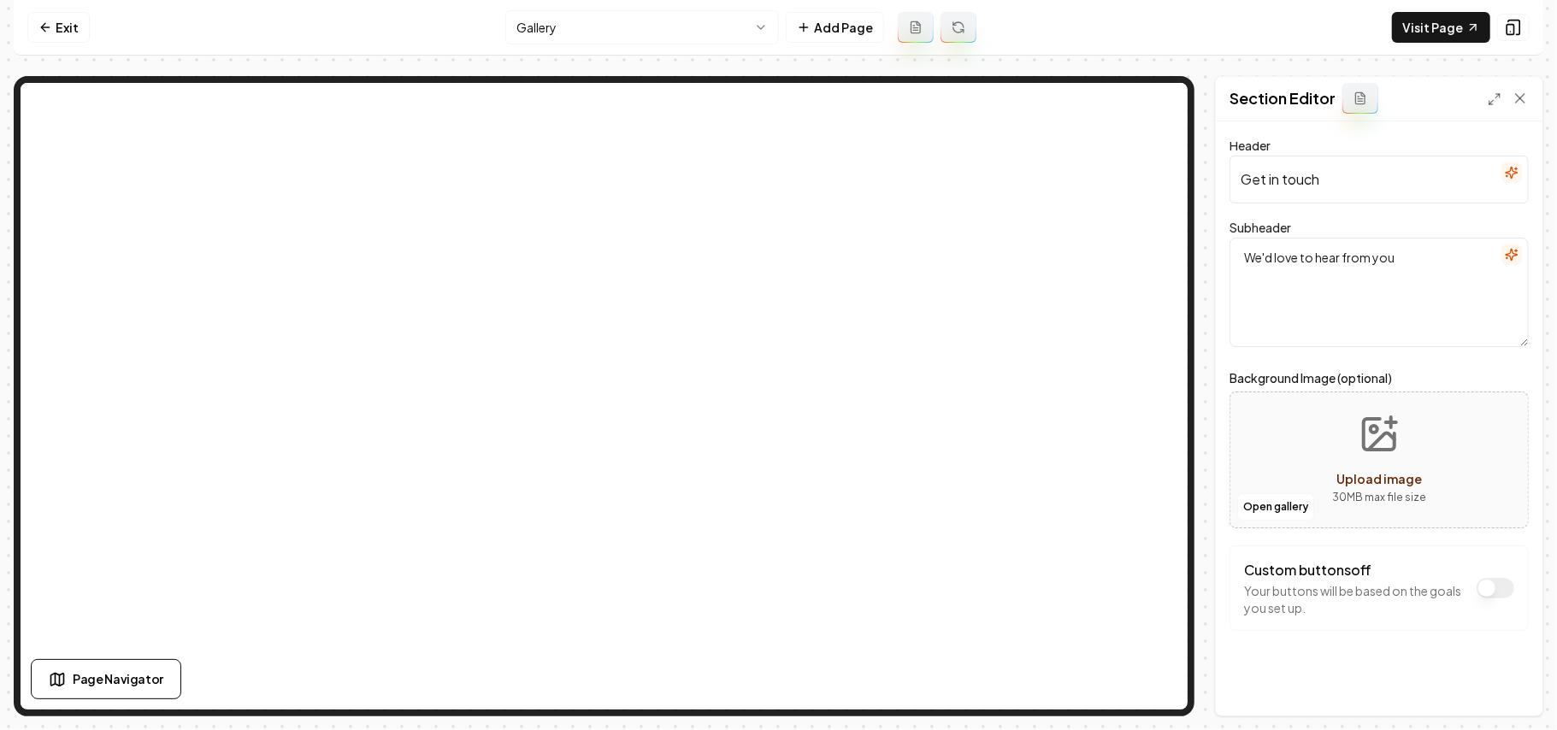
click at [1483, 261] on textarea "We'd love to hear from you" at bounding box center [1379, 292] width 299 height 109
click at [1505, 257] on icon "button" at bounding box center [1512, 255] width 14 height 14
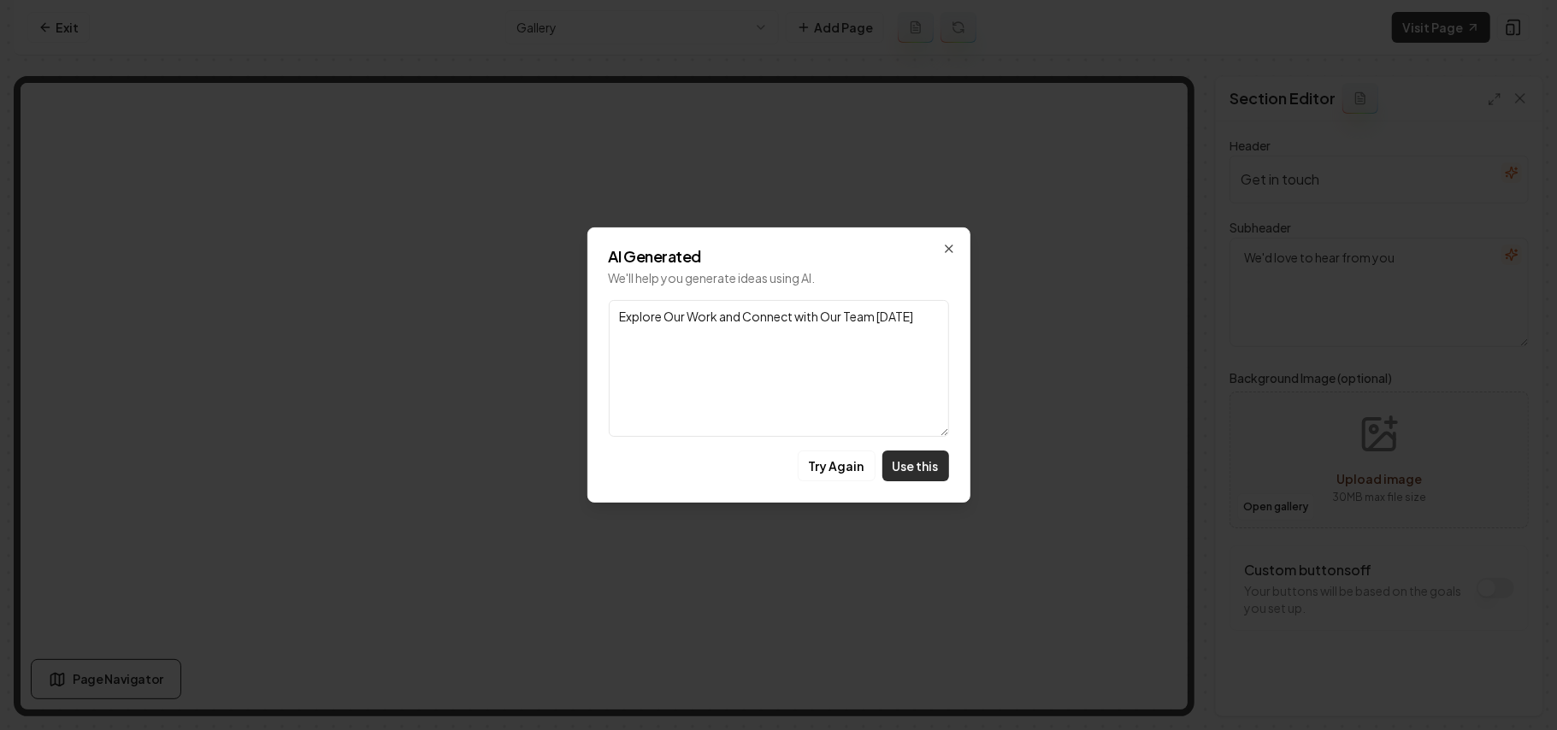
click at [914, 465] on button "Use this" at bounding box center [915, 466] width 67 height 31
type textarea "Explore Our Work and Connect with Our Team Today"
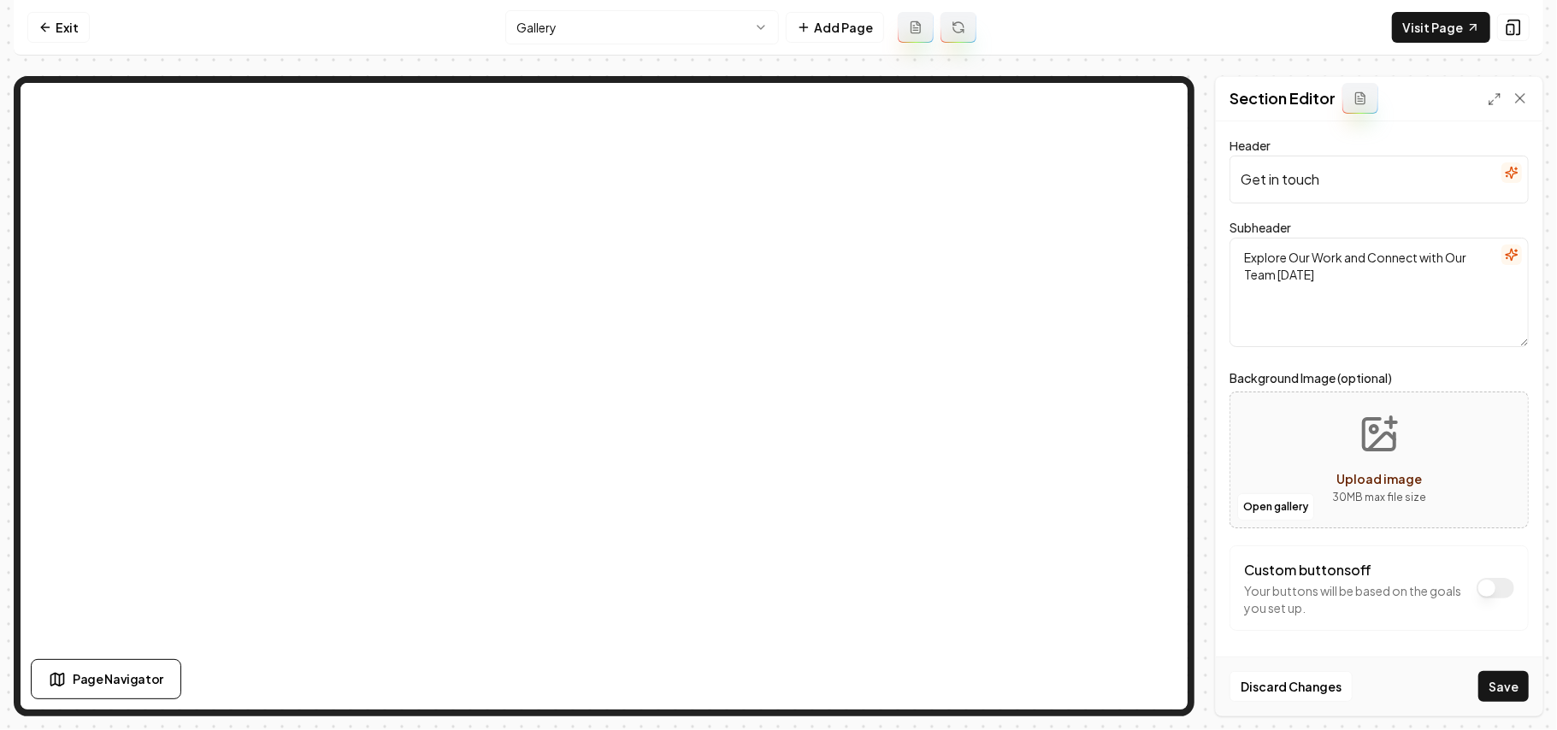
click at [1505, 168] on icon "button" at bounding box center [1512, 173] width 14 height 14
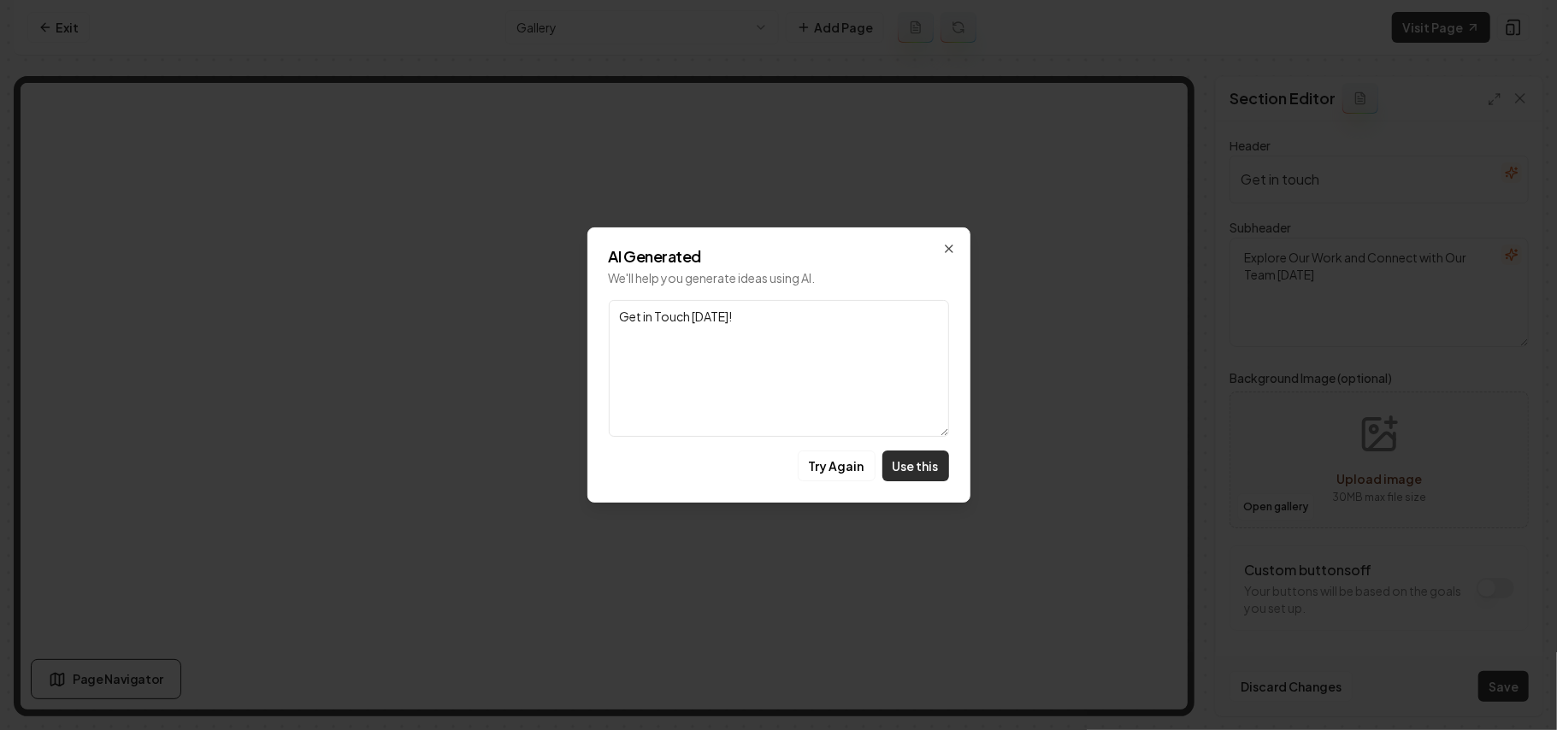
click at [918, 460] on button "Use this" at bounding box center [915, 466] width 67 height 31
type input "Get in Touch Today!"
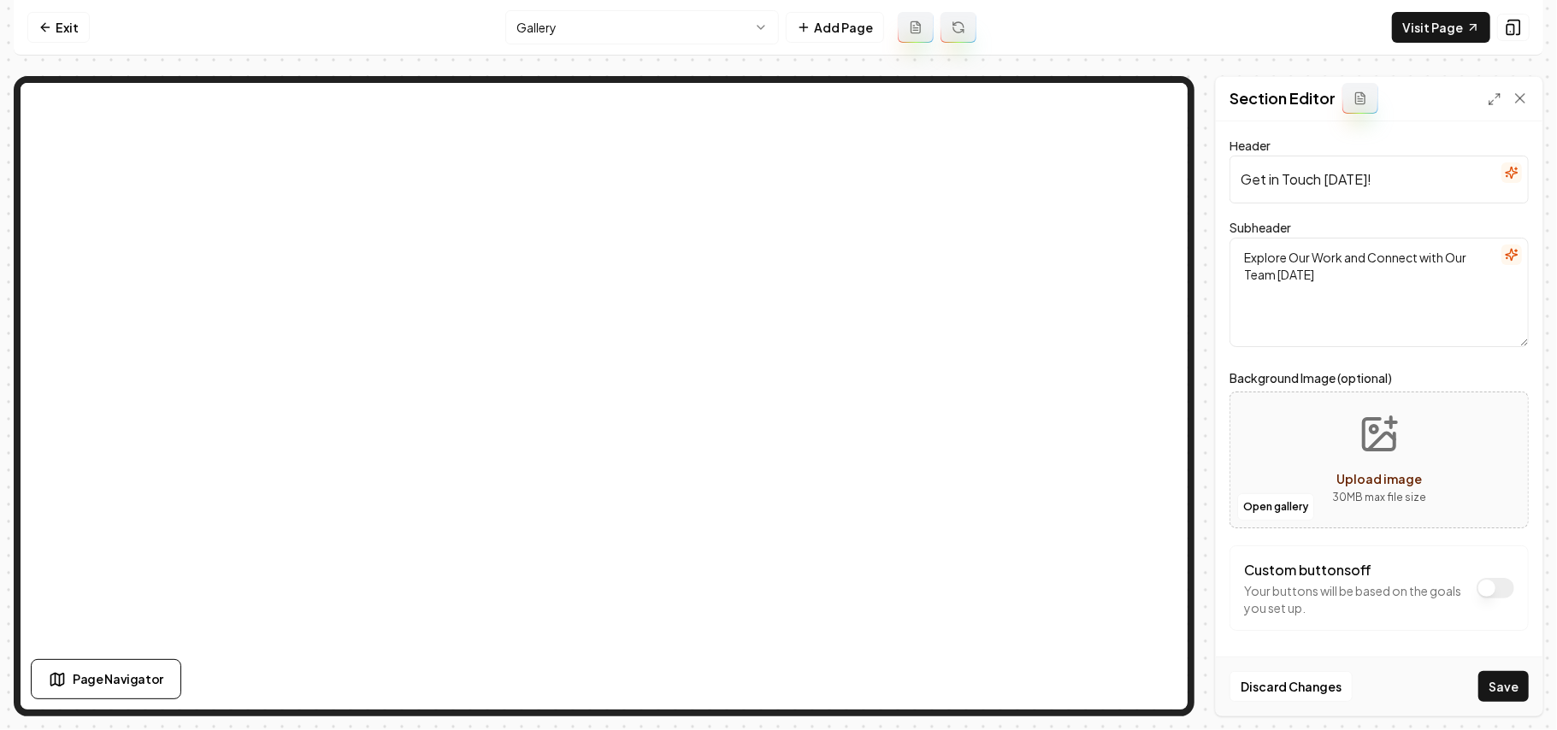
click at [1495, 665] on div "Discard Changes Save" at bounding box center [1379, 686] width 327 height 59
click at [1498, 679] on button "Save" at bounding box center [1503, 686] width 50 height 31
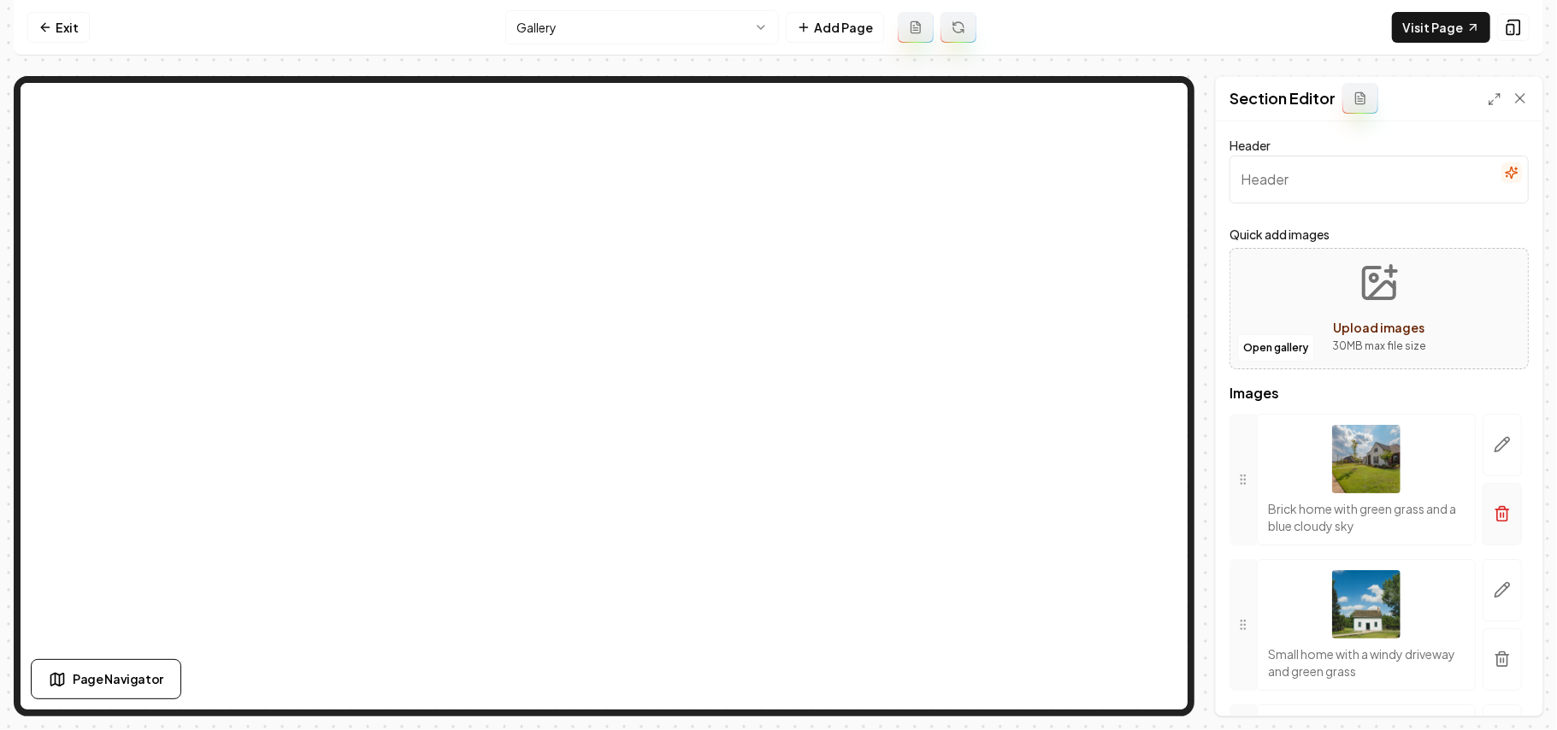
click at [1483, 530] on button "button" at bounding box center [1502, 514] width 39 height 62
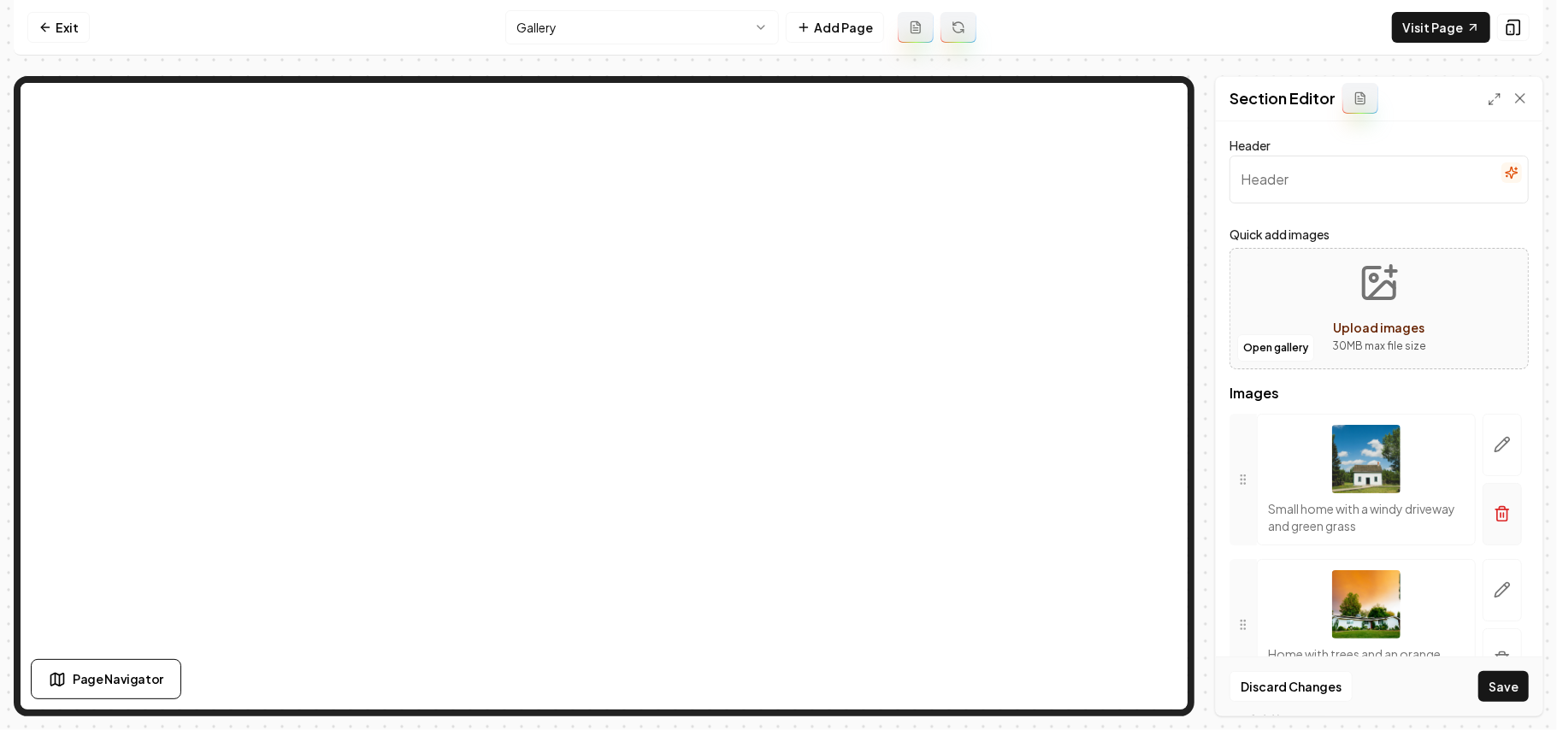
click at [1497, 521] on icon "button" at bounding box center [1502, 515] width 10 height 11
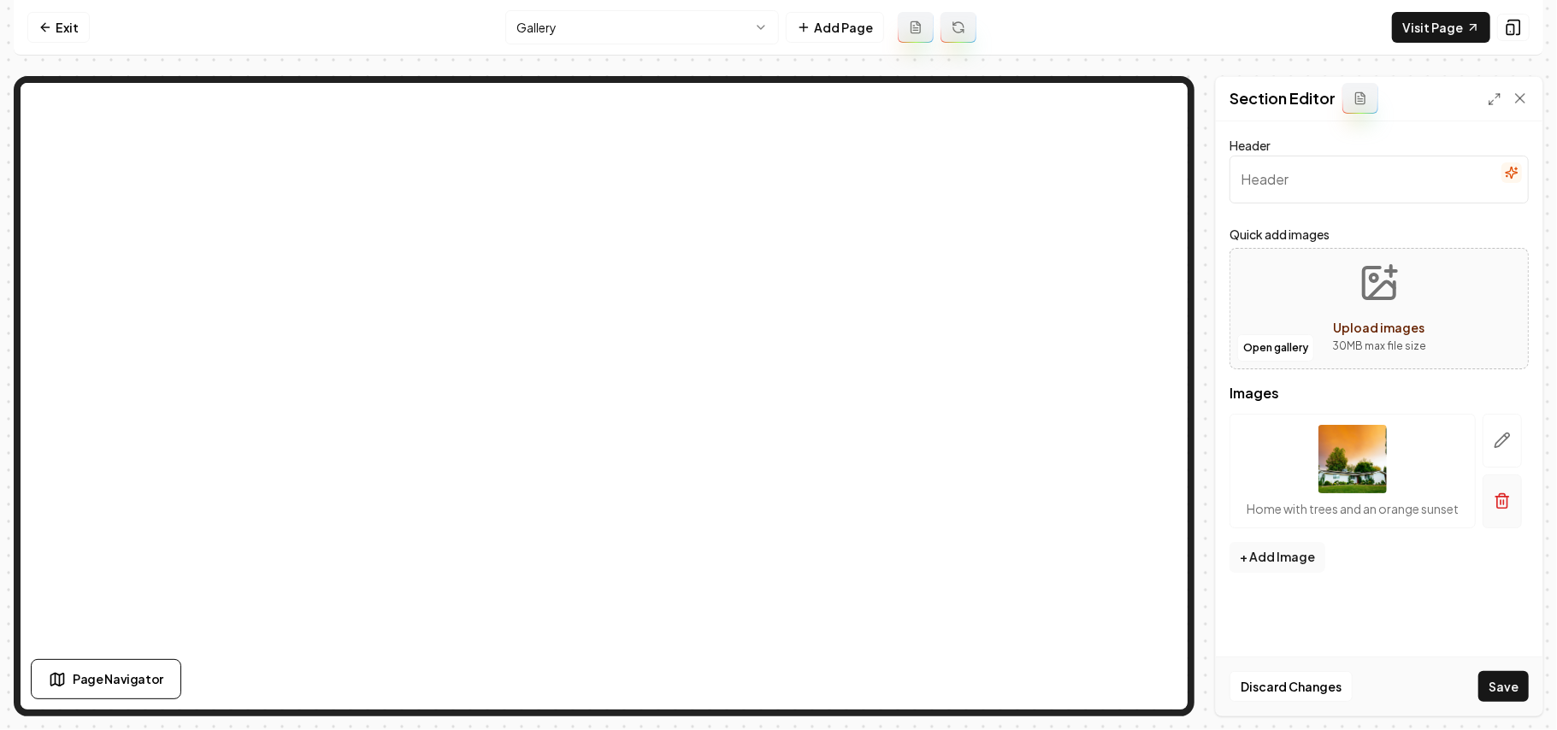
click at [1485, 521] on button "button" at bounding box center [1502, 502] width 39 height 54
click at [1372, 306] on button "Upload images 30 MB max file size" at bounding box center [1379, 309] width 121 height 120
type input "**********"
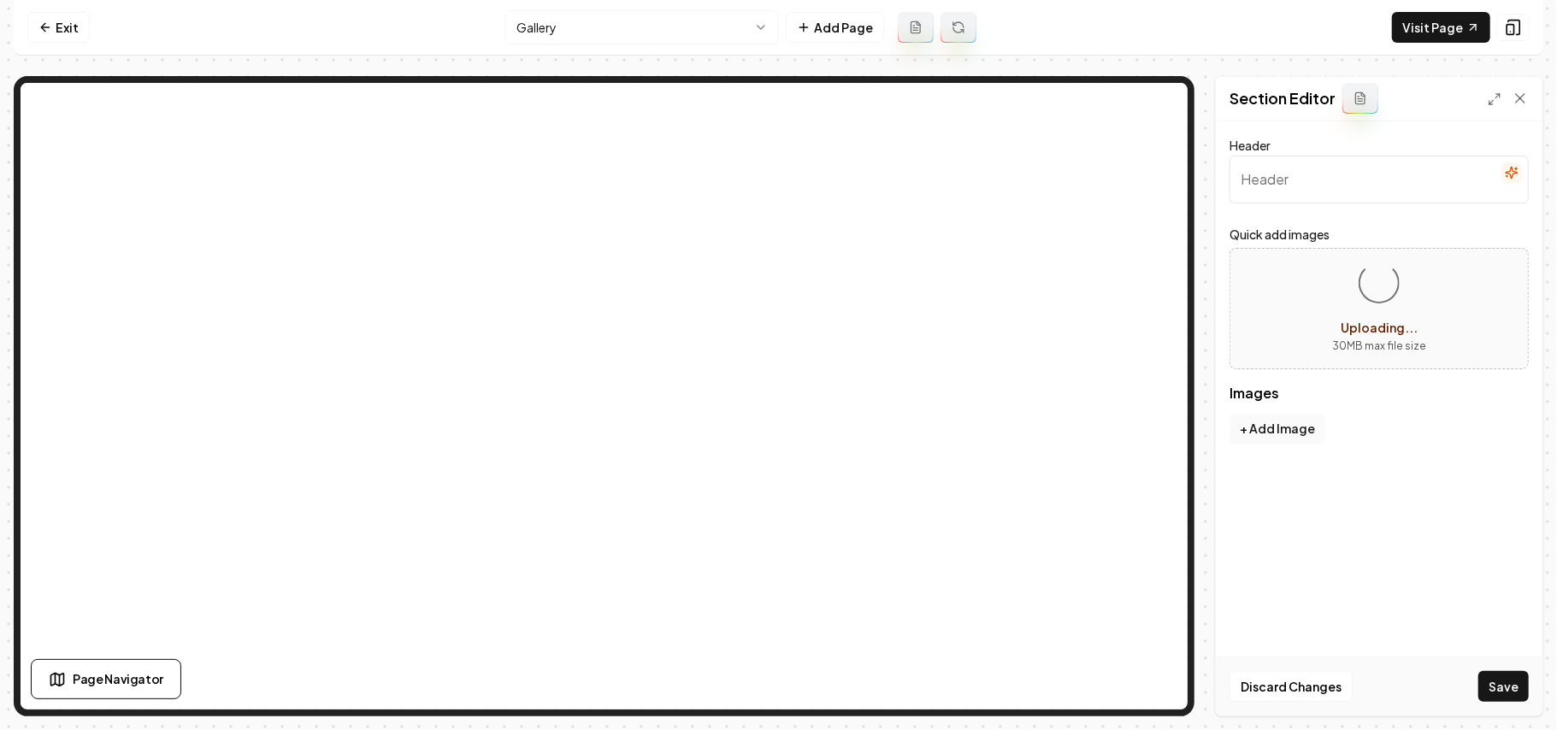
click at [1515, 178] on icon "button" at bounding box center [1512, 173] width 14 height 14
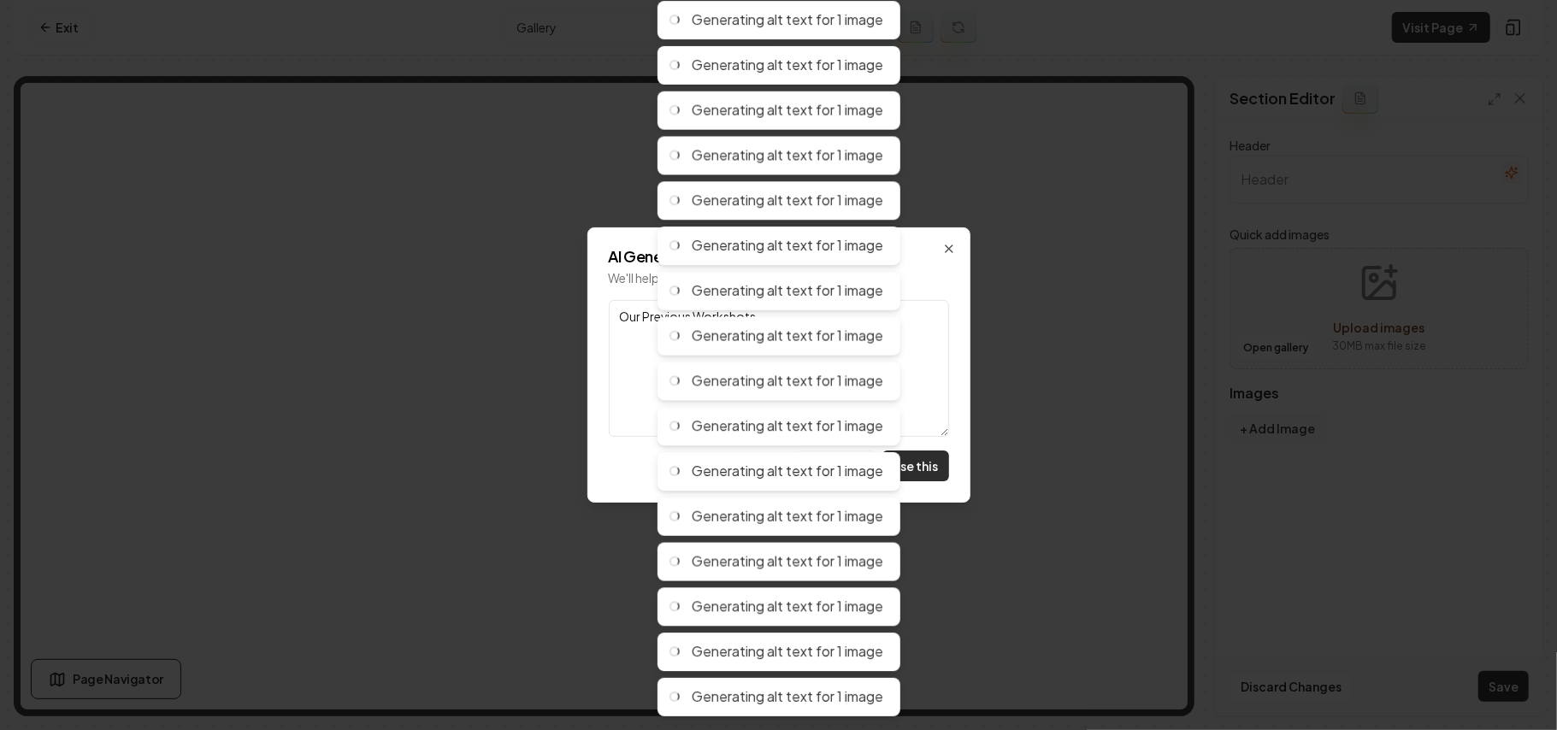
click at [932, 476] on button "Use this" at bounding box center [915, 466] width 67 height 31
type input "Our Previous Workshots"
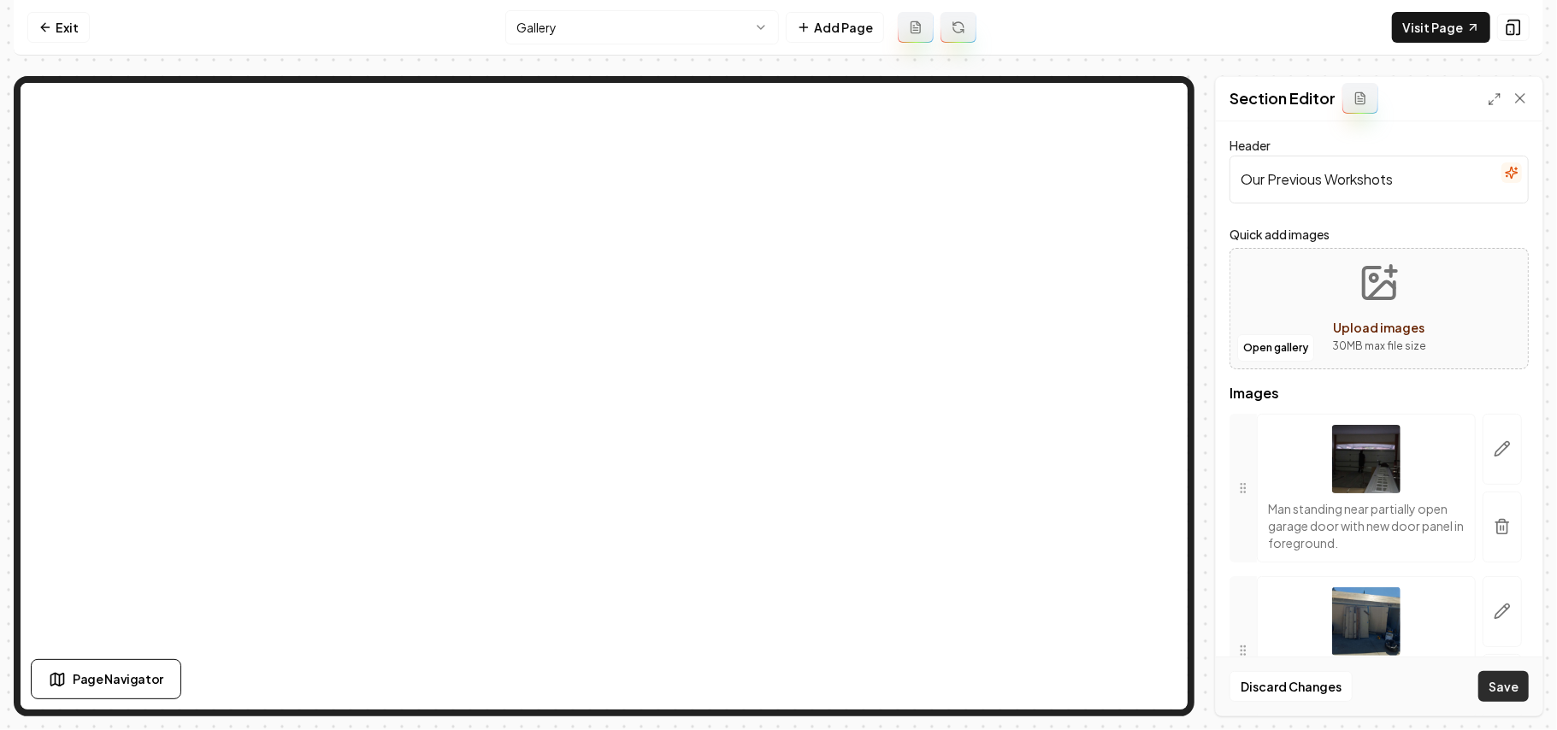
click at [1508, 677] on button "Save" at bounding box center [1503, 686] width 50 height 31
click at [39, 21] on icon at bounding box center [45, 28] width 14 height 14
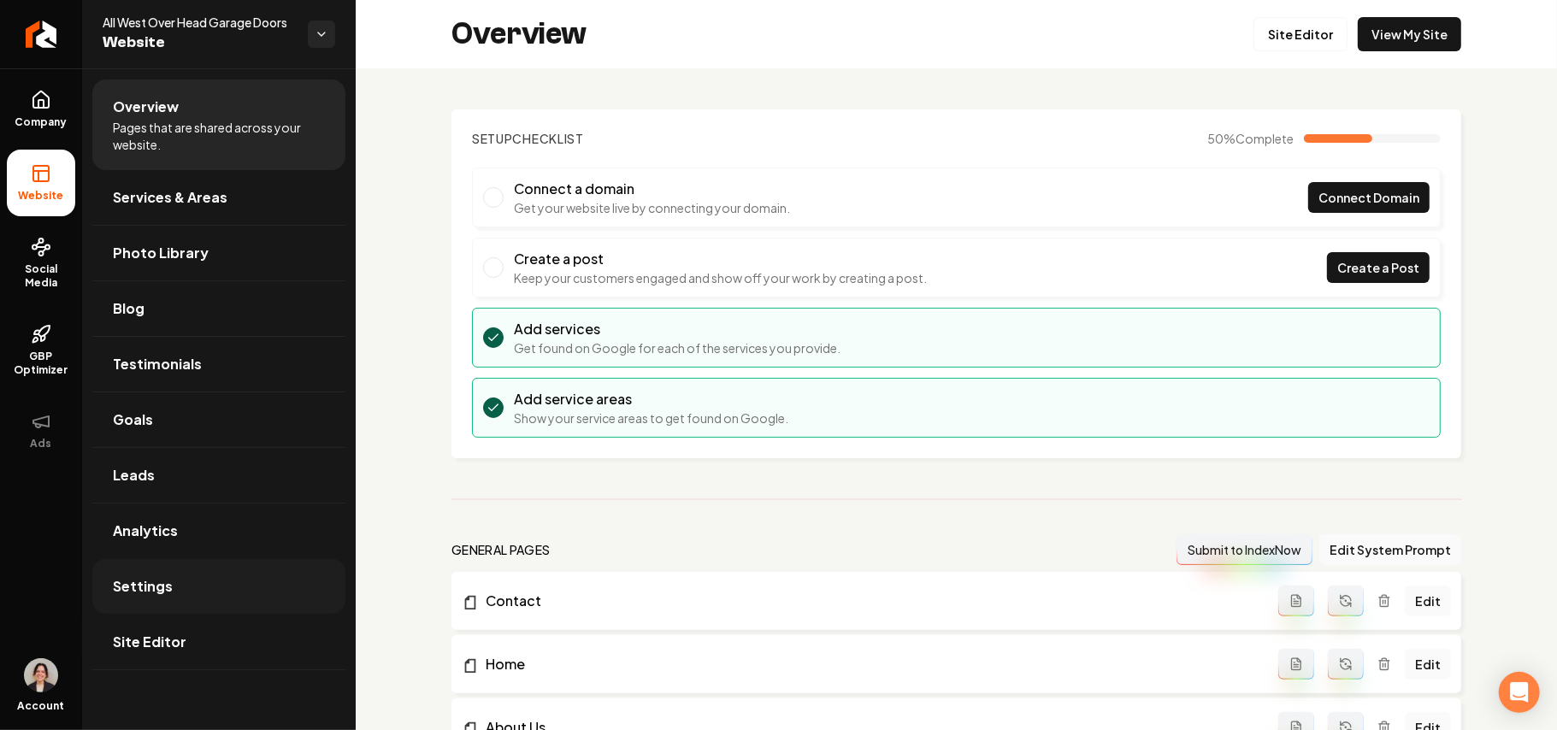
click at [176, 583] on link "Settings" at bounding box center [218, 586] width 253 height 55
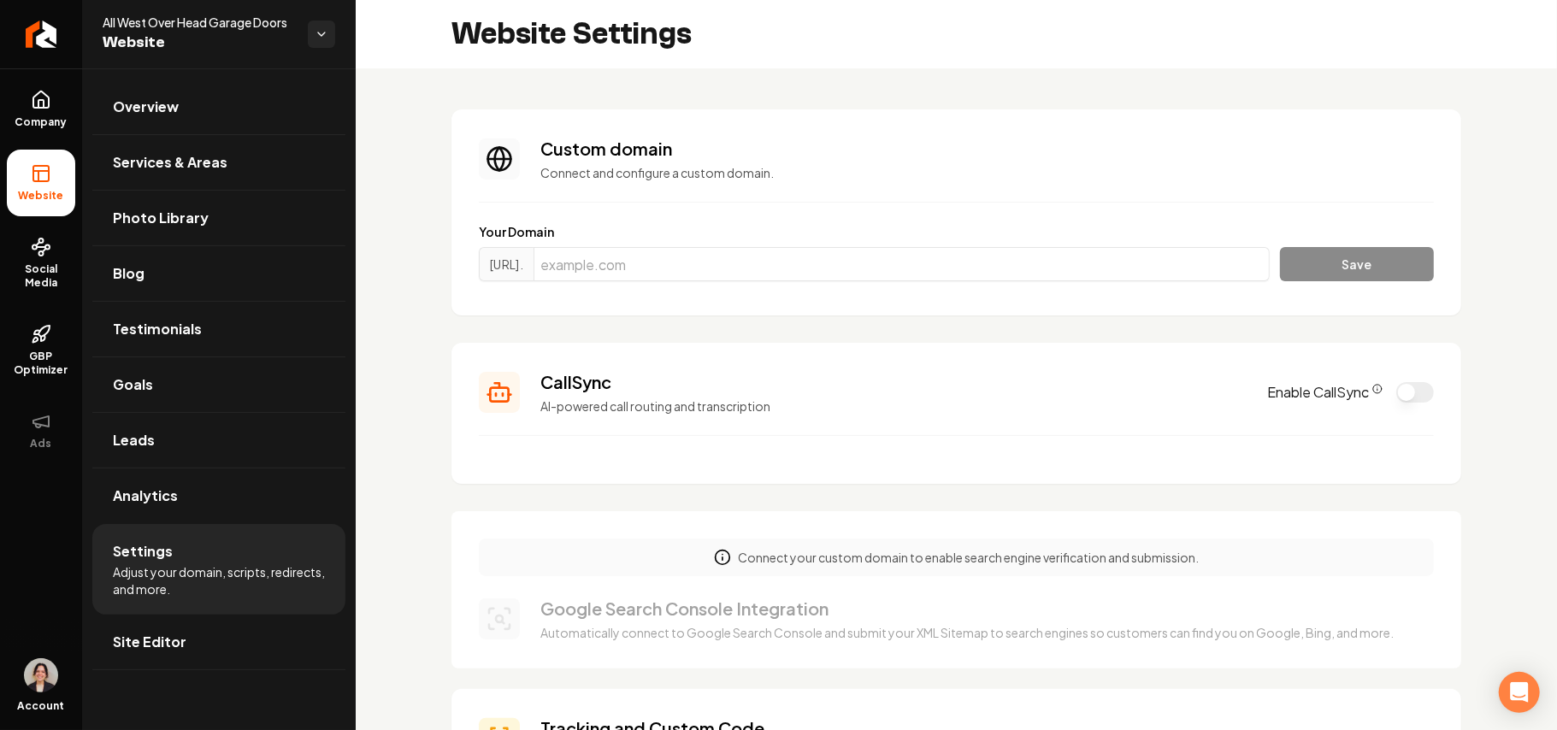
click at [1428, 416] on section "CallSync AI-powered call routing and transcription Enable CallSync" at bounding box center [956, 413] width 1010 height 141
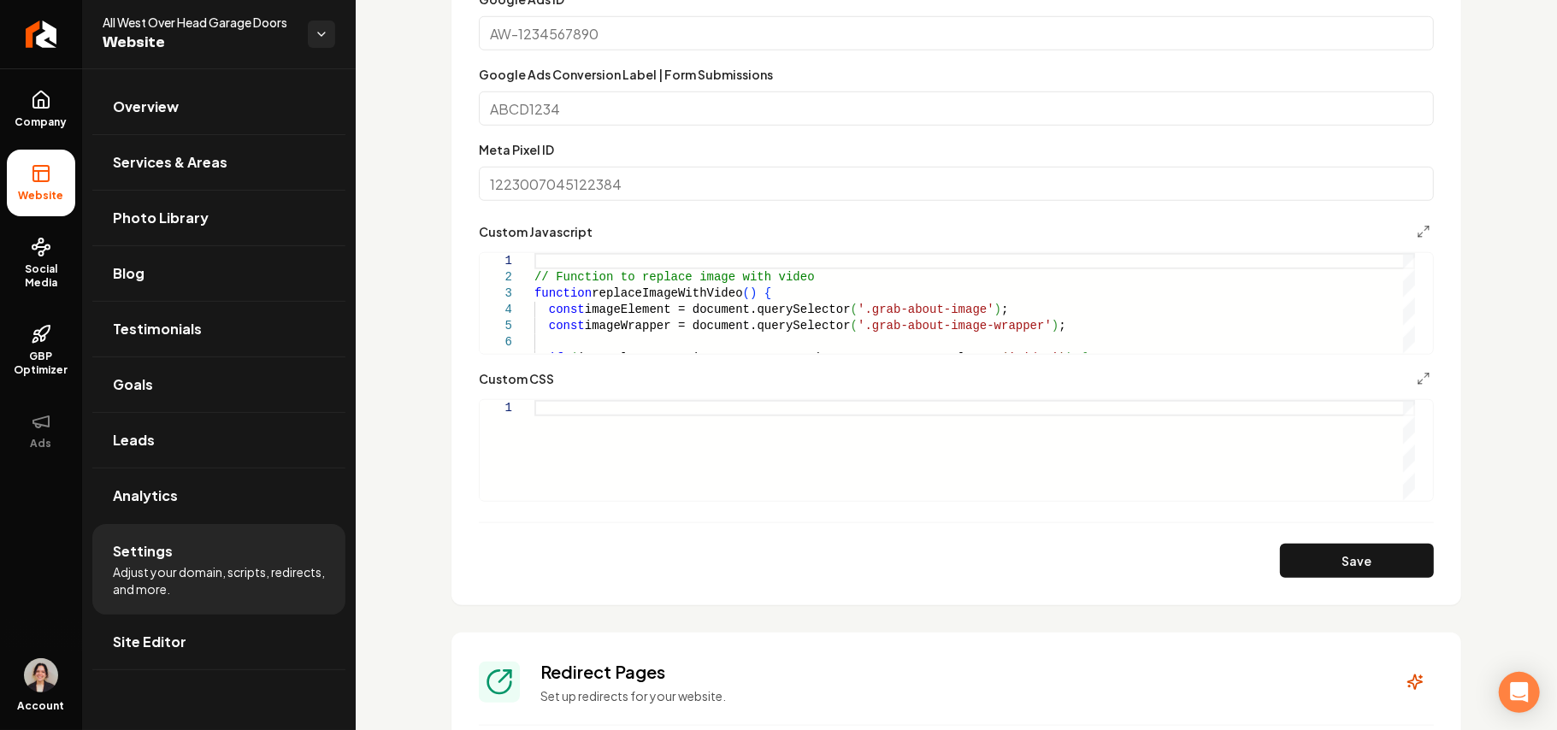
scroll to position [1026, 0]
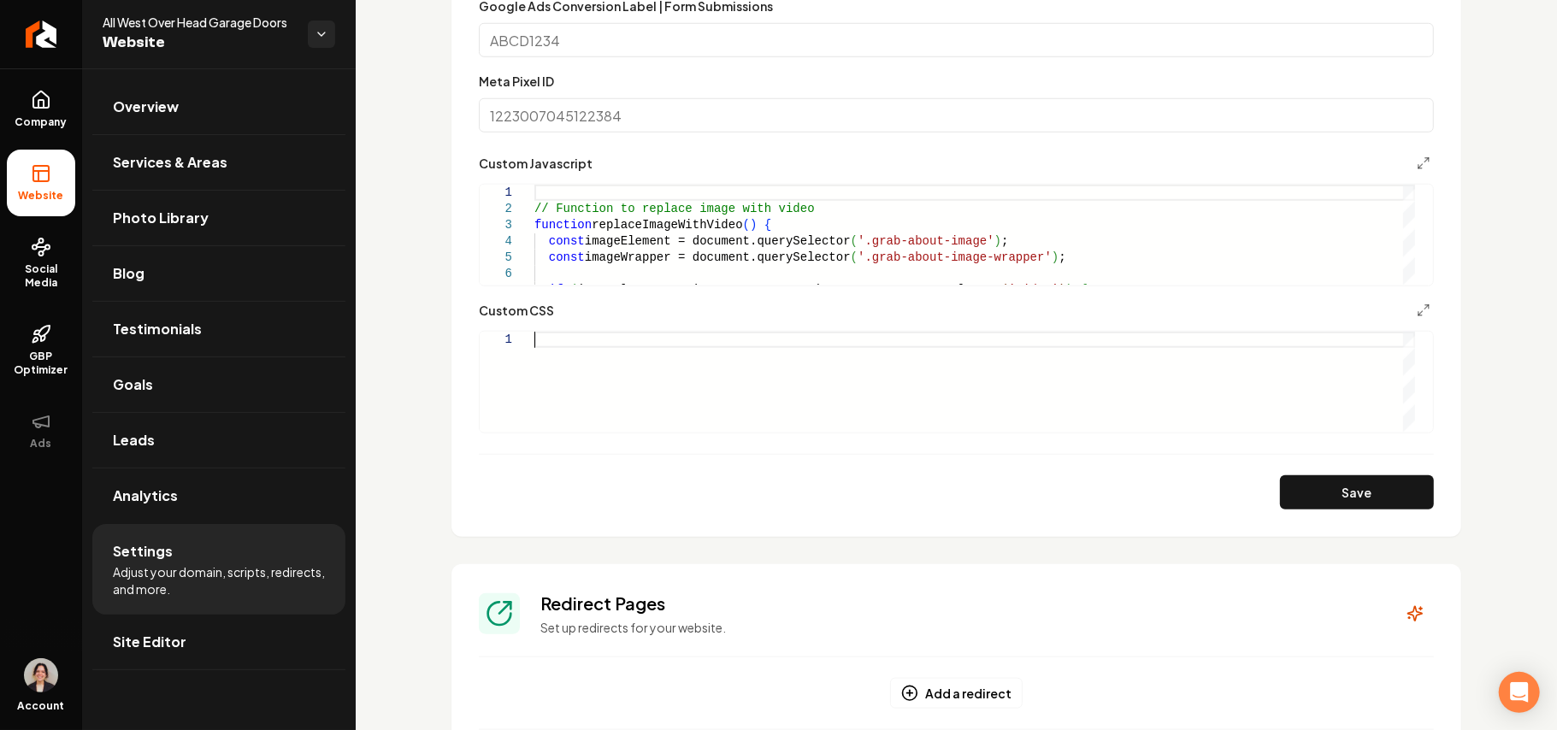
click at [623, 395] on div "Main content area" at bounding box center [974, 382] width 881 height 100
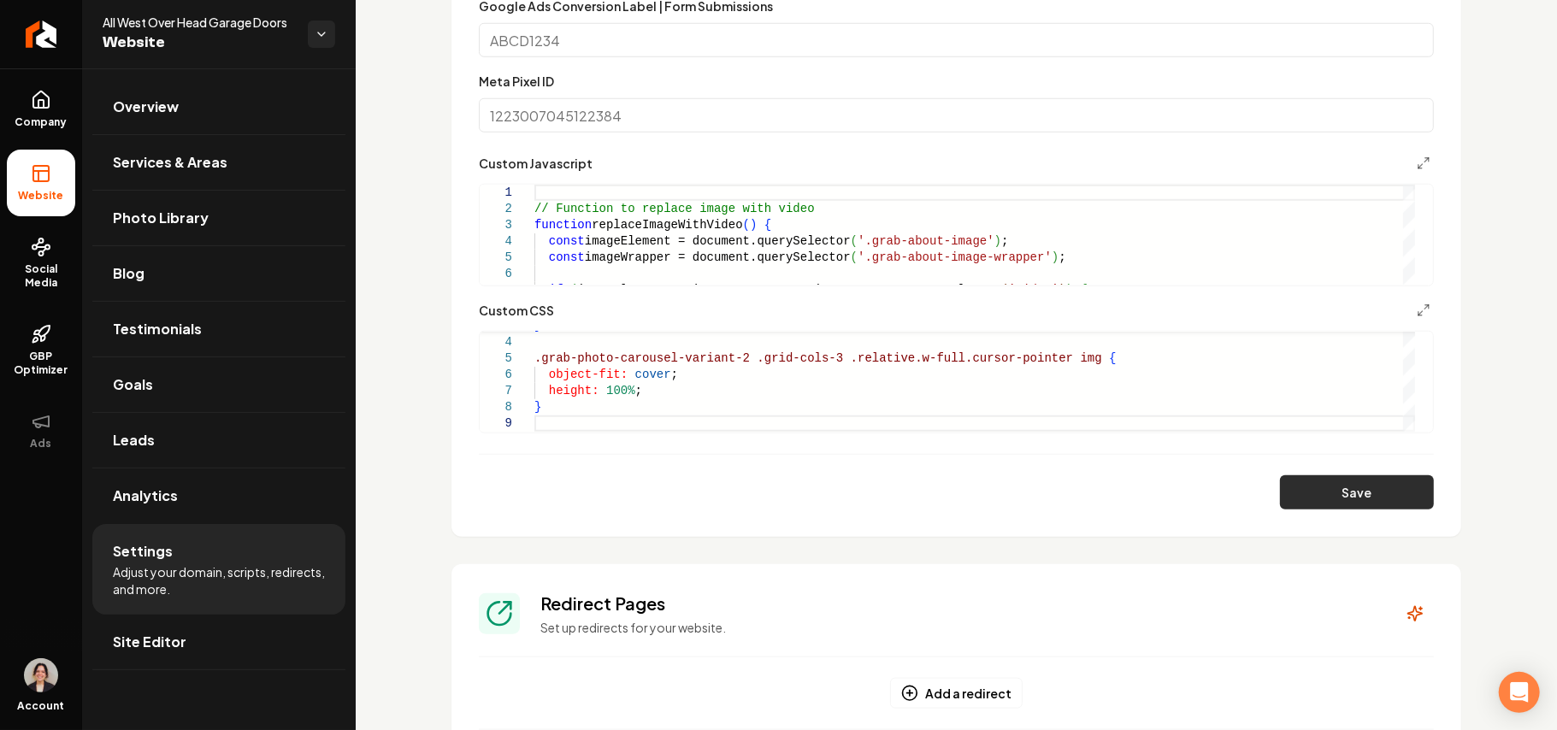
click at [1307, 497] on button "Save" at bounding box center [1357, 492] width 154 height 34
type textarea "**********"
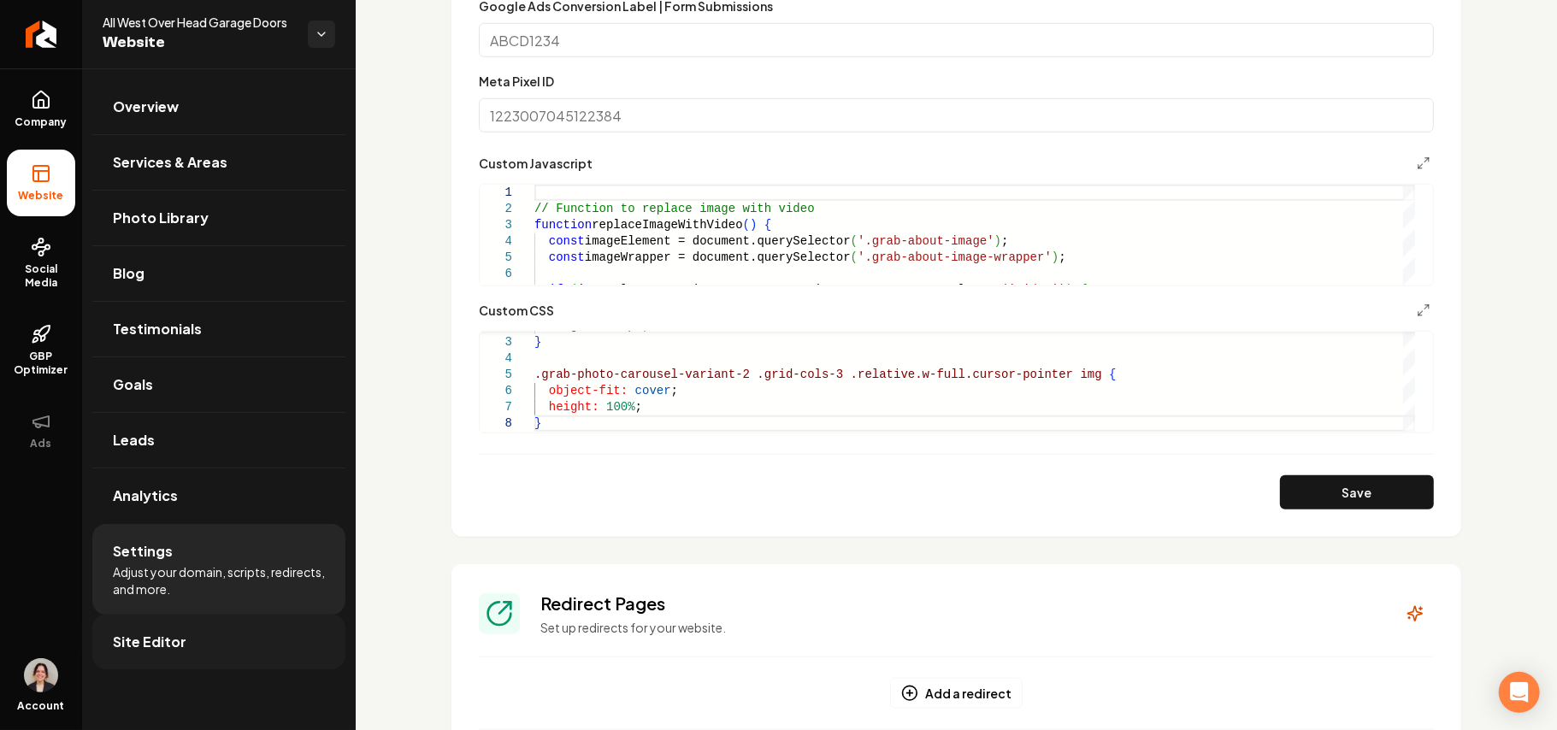
click at [178, 652] on span "Site Editor" at bounding box center [150, 642] width 74 height 21
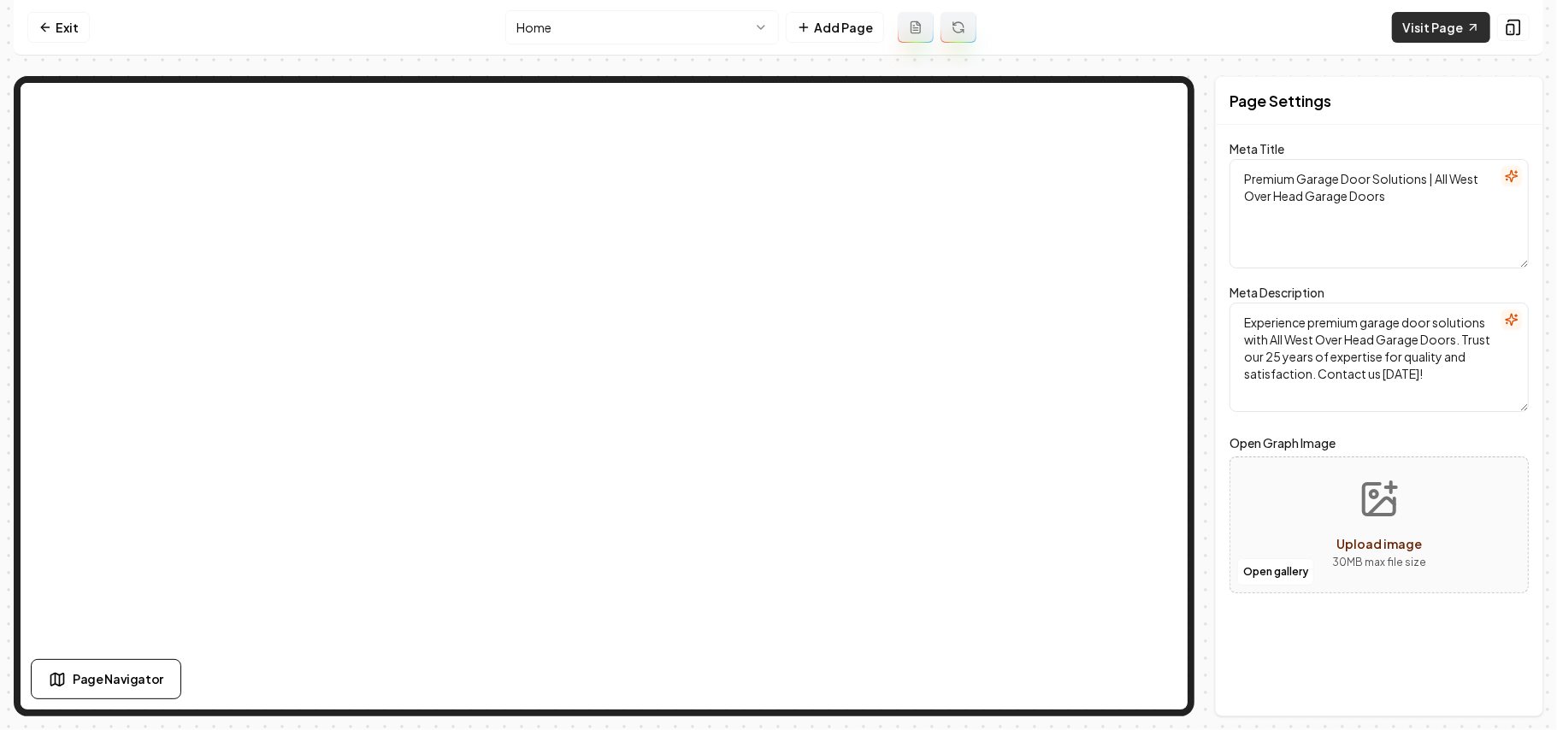
click at [1452, 38] on link "Visit Page" at bounding box center [1441, 27] width 98 height 31
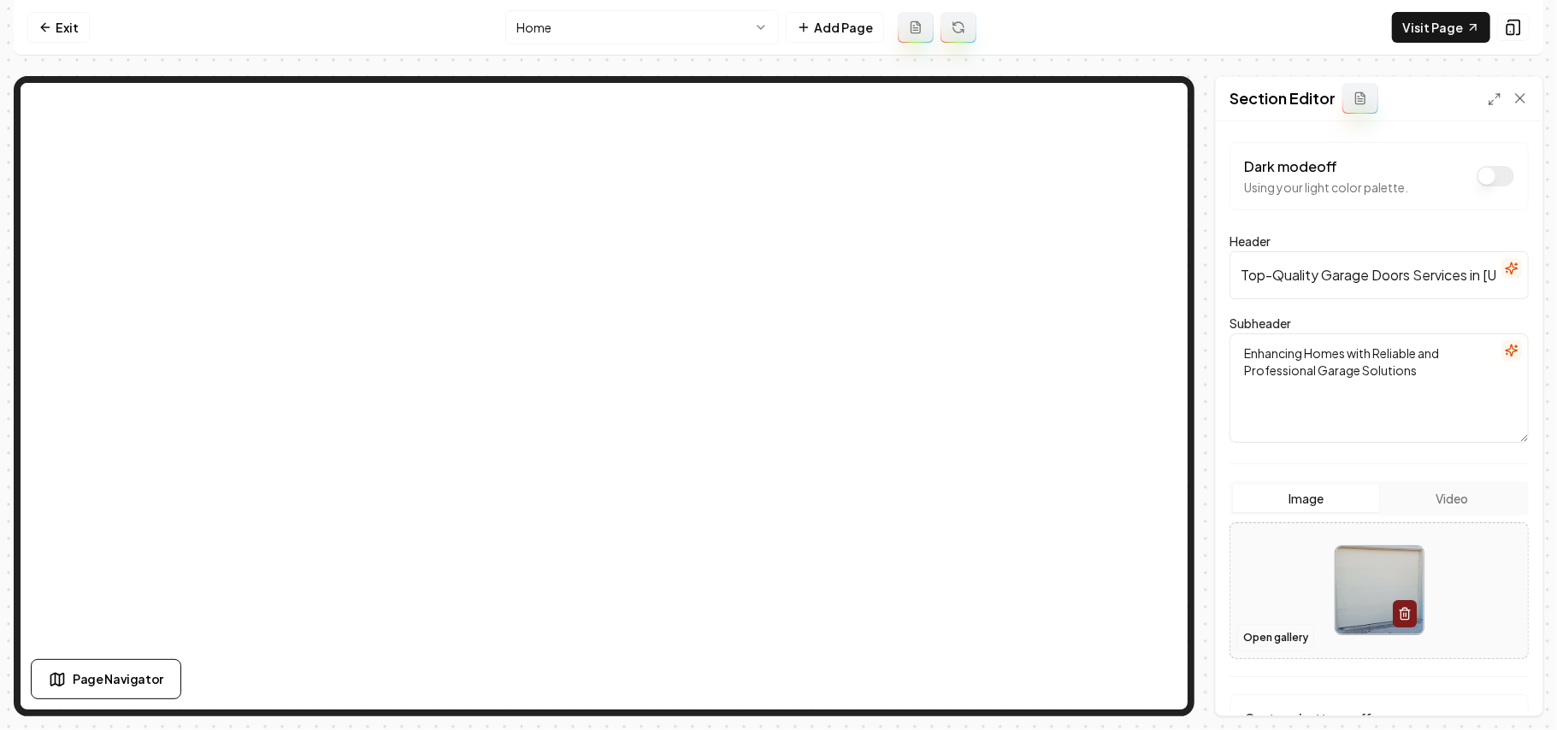
click at [1287, 633] on button "Open gallery" at bounding box center [1275, 637] width 77 height 27
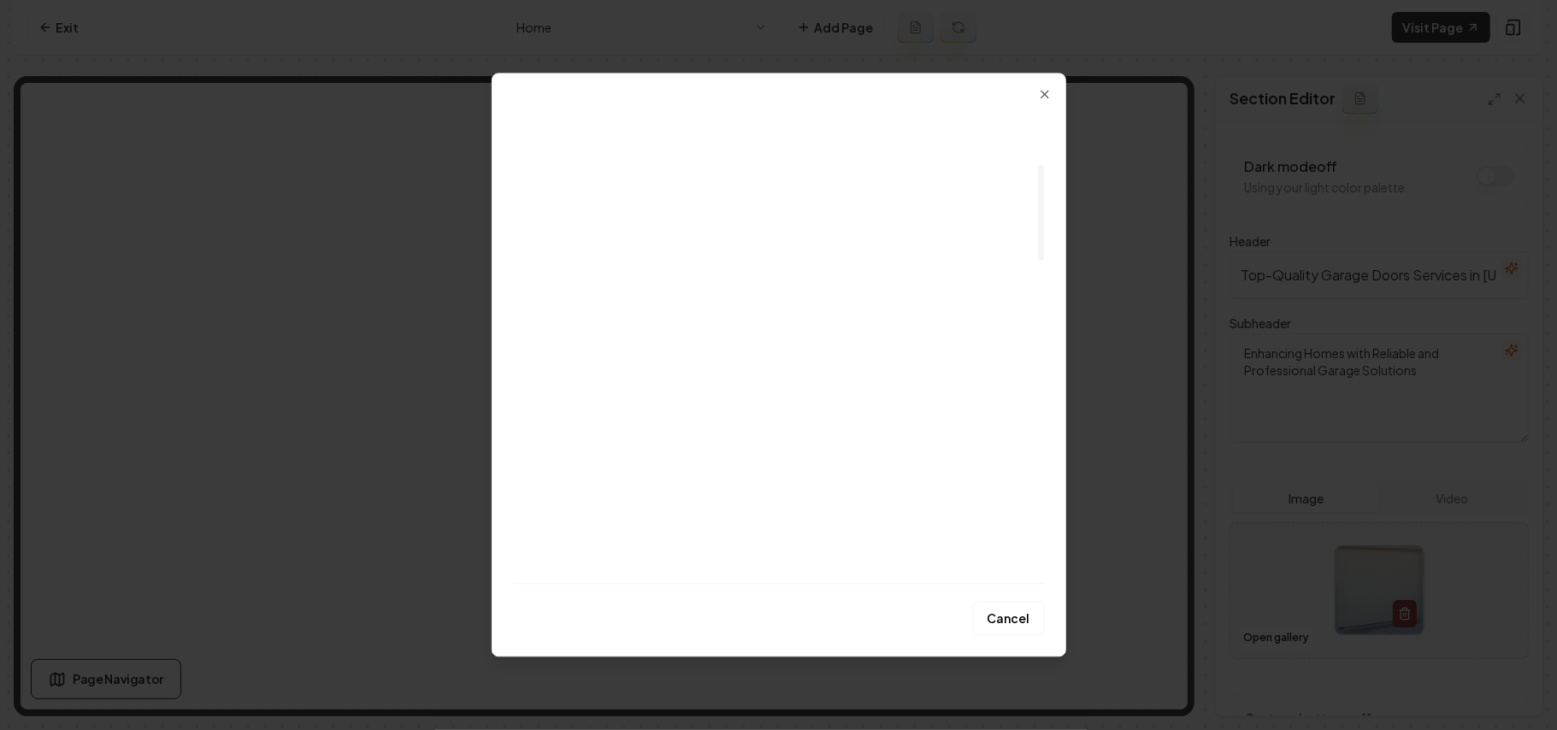
scroll to position [274, 0]
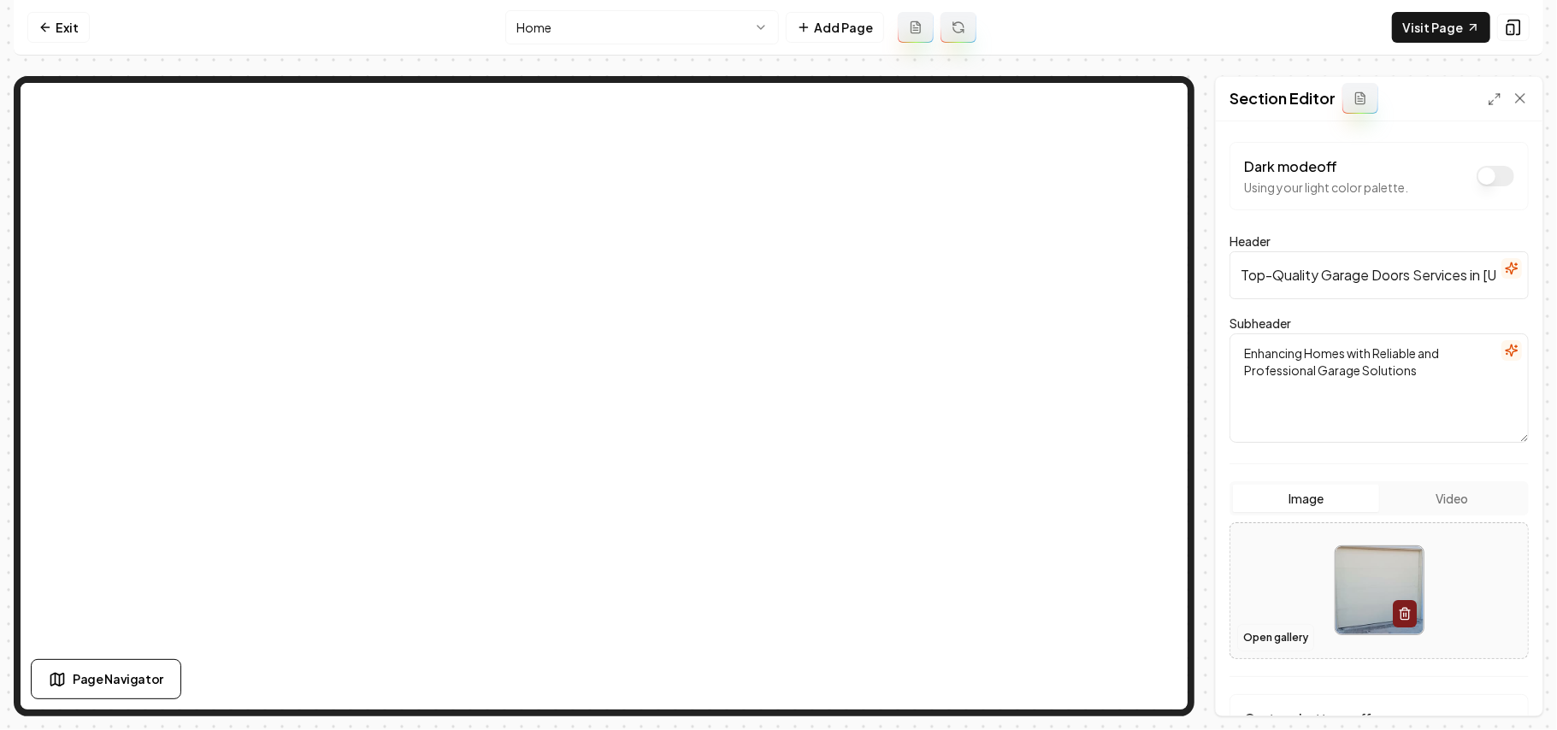
click at [1289, 634] on button "Open gallery" at bounding box center [1275, 637] width 77 height 27
click at [1272, 575] on div at bounding box center [1379, 590] width 298 height 117
type input "**********"
click at [1499, 676] on button "Save" at bounding box center [1503, 686] width 50 height 31
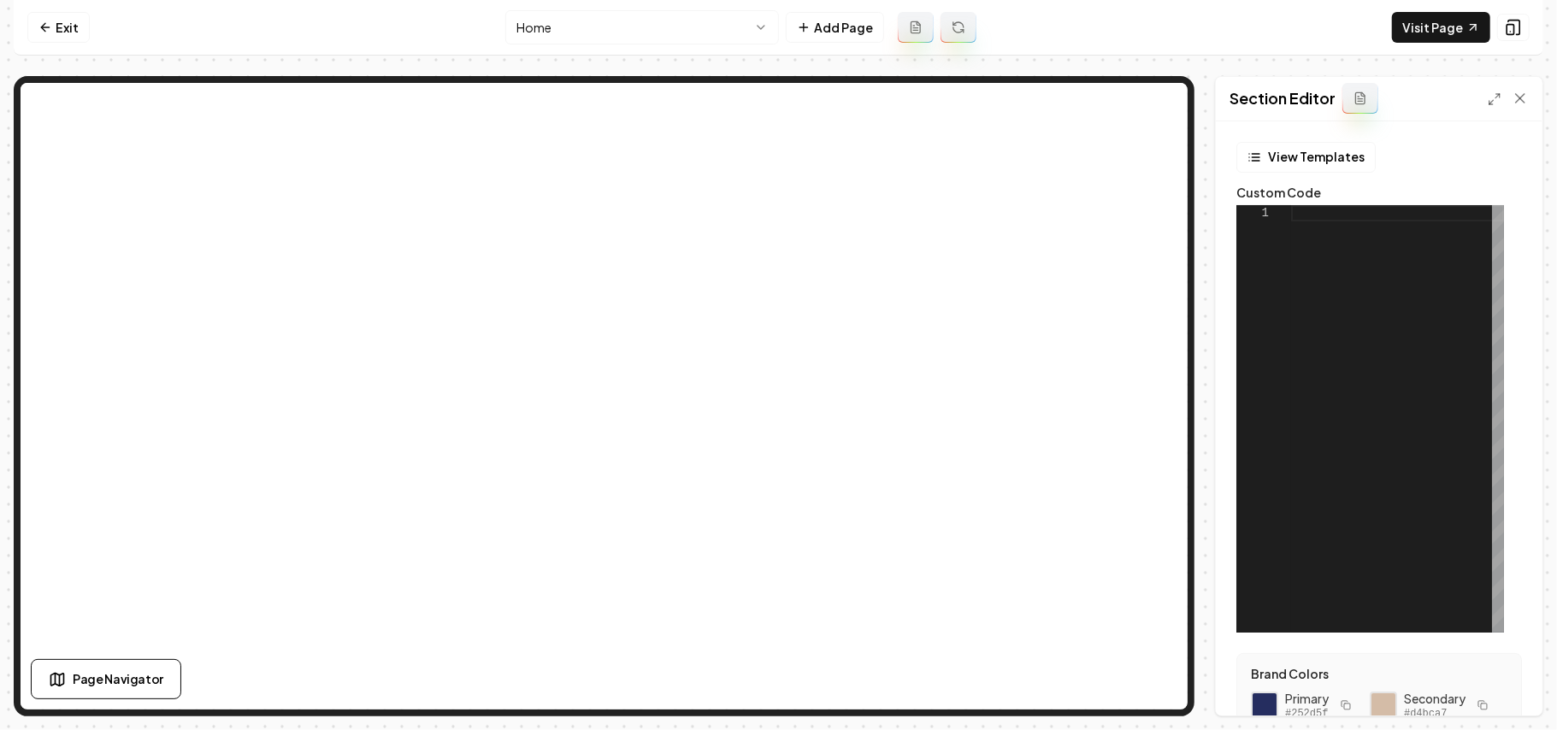
click at [1311, 138] on div "View Templates Custom Code 1 Brand Colors Primary #252d5f Secondary #d4bca7 Col…" at bounding box center [1379, 418] width 327 height 594
click at [1307, 152] on button "View Templates" at bounding box center [1305, 157] width 139 height 31
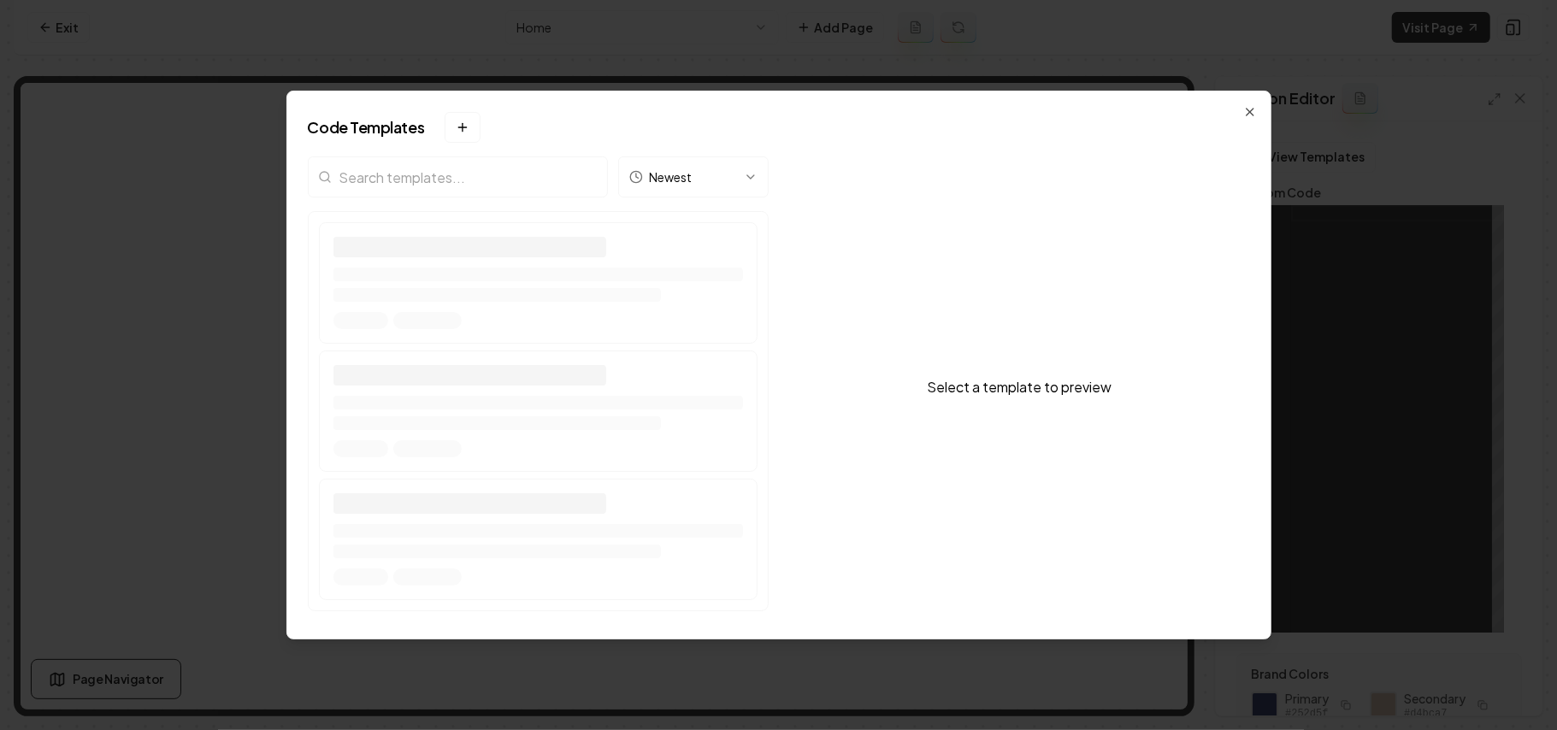
click at [472, 175] on input "search" at bounding box center [458, 176] width 300 height 41
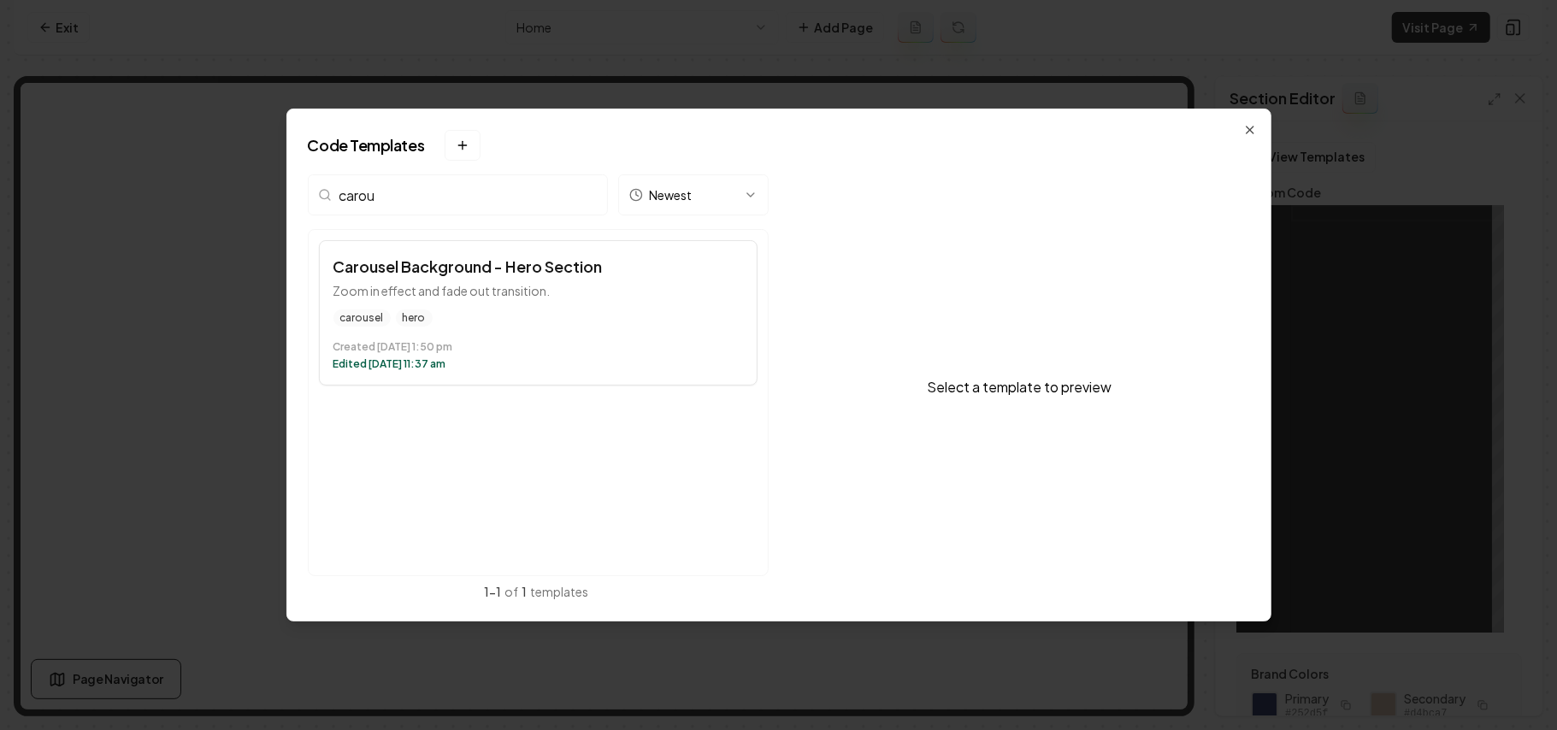
type input "carou"
drag, startPoint x: 546, startPoint y: 302, endPoint x: 583, endPoint y: 298, distance: 37.9
click at [546, 303] on button "Carousel Background - Hero Section Zoom in effect and fade out transition. caro…" at bounding box center [538, 312] width 439 height 145
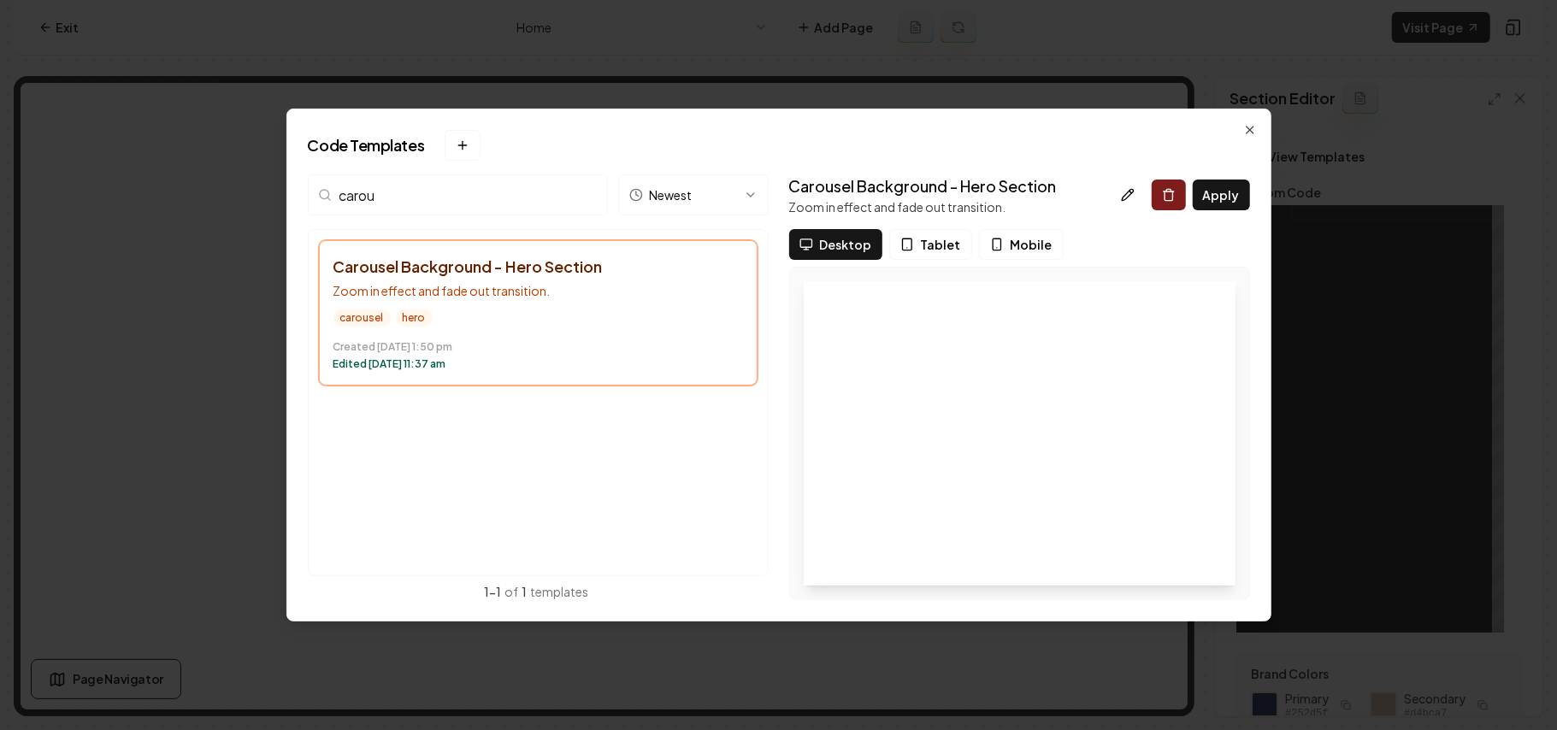
click at [1229, 199] on button "Apply" at bounding box center [1221, 195] width 57 height 31
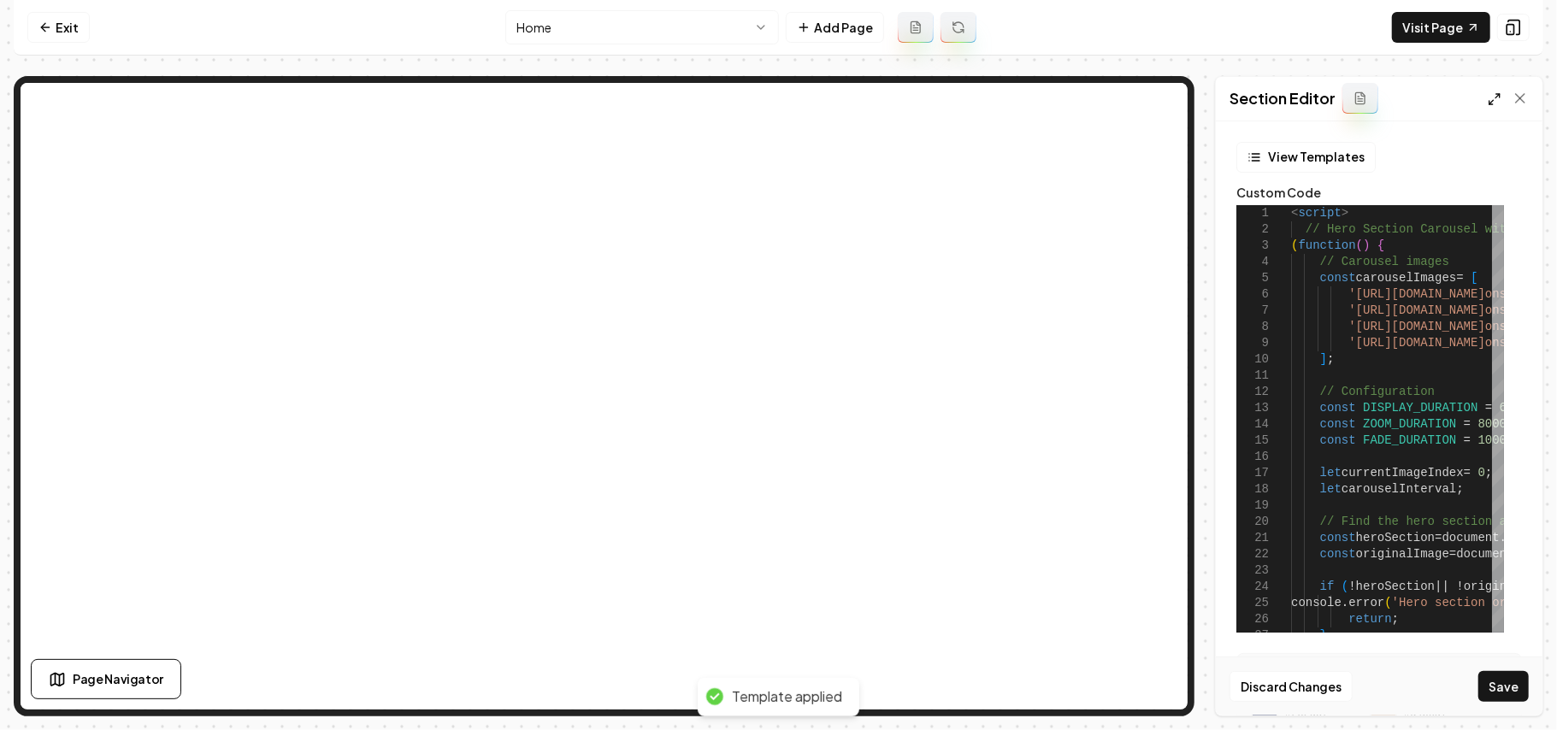
click at [1489, 97] on icon at bounding box center [1495, 99] width 14 height 14
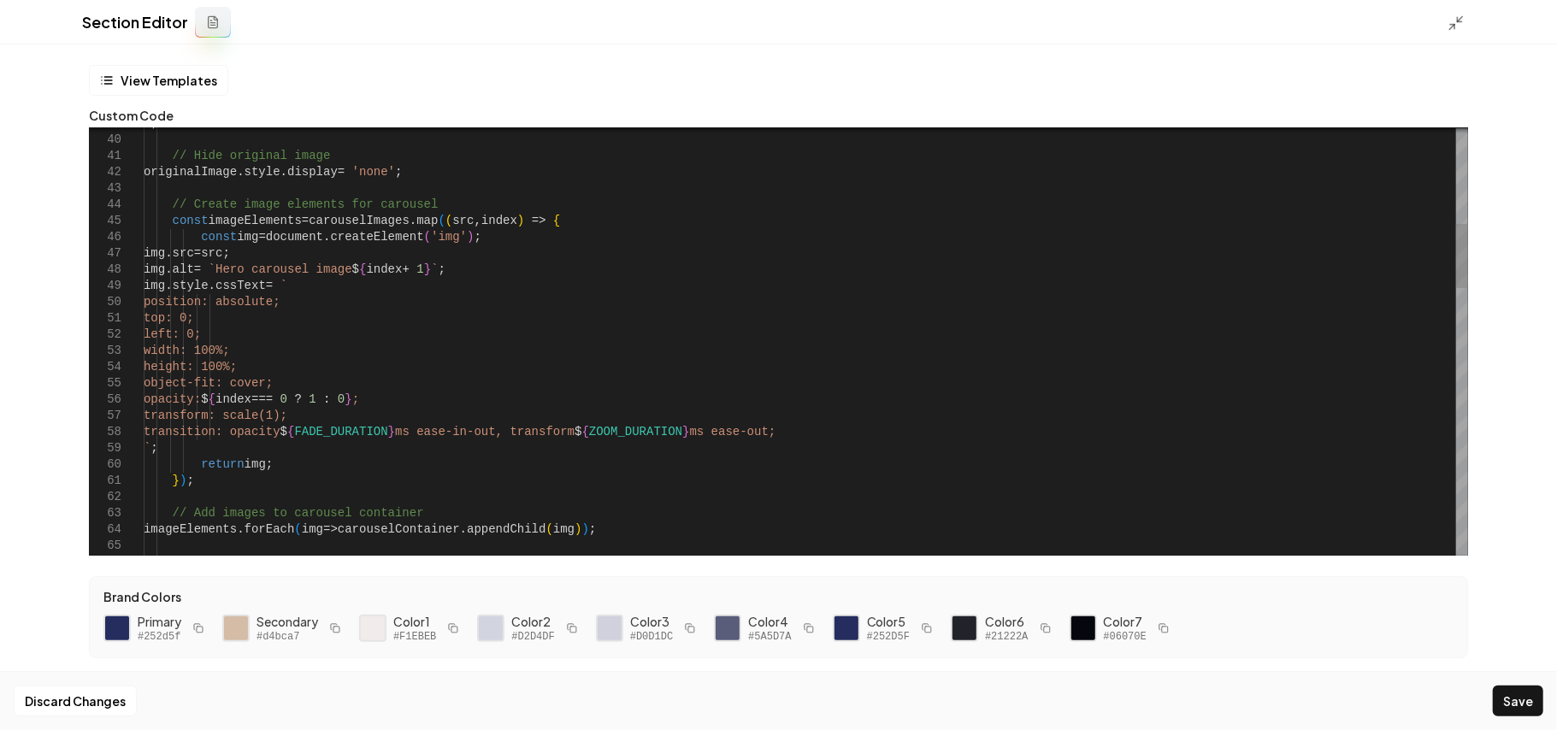
scroll to position [0, 56]
drag, startPoint x: 552, startPoint y: 431, endPoint x: 808, endPoint y: 429, distance: 256.5
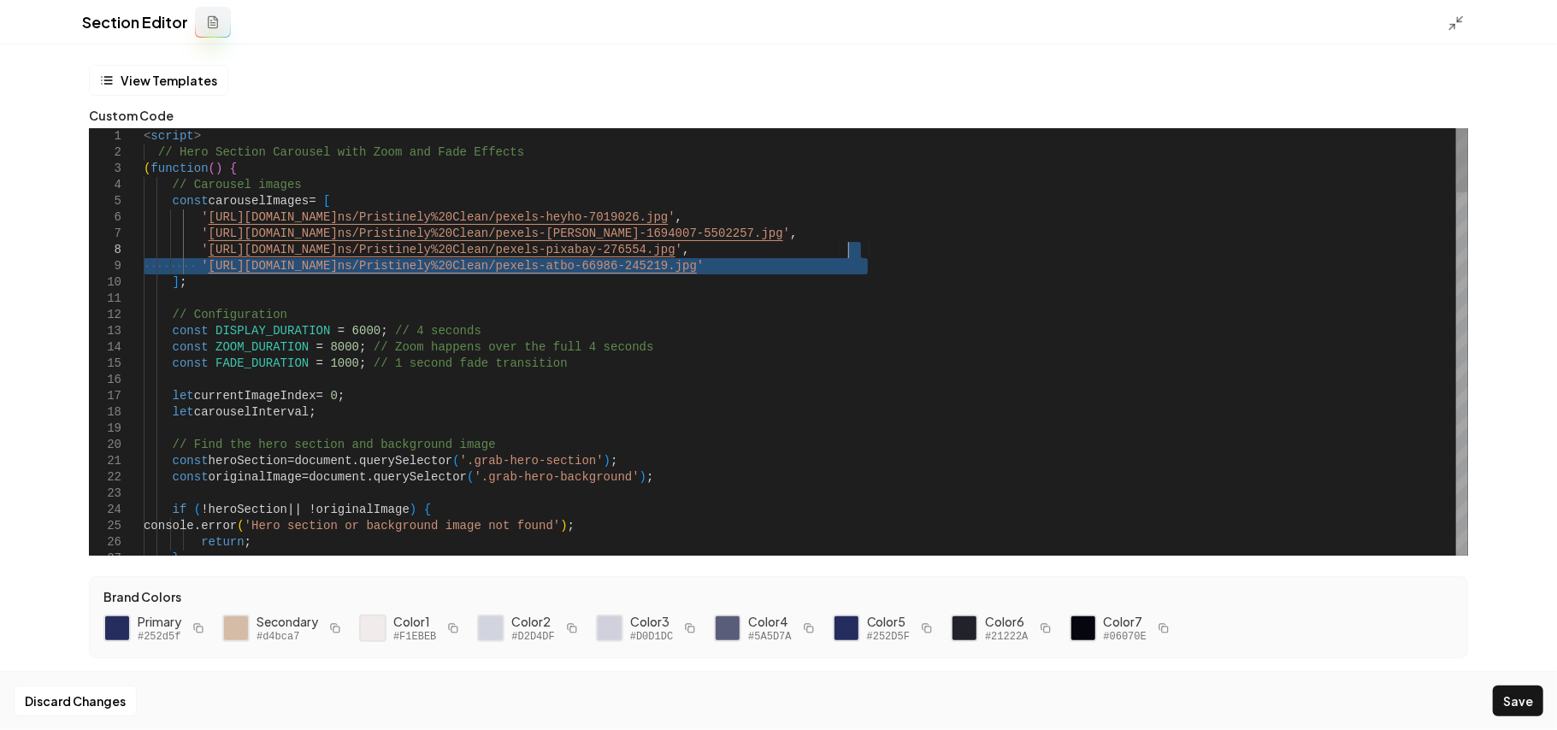
drag, startPoint x: 944, startPoint y: 272, endPoint x: 847, endPoint y: 253, distance: 99.3
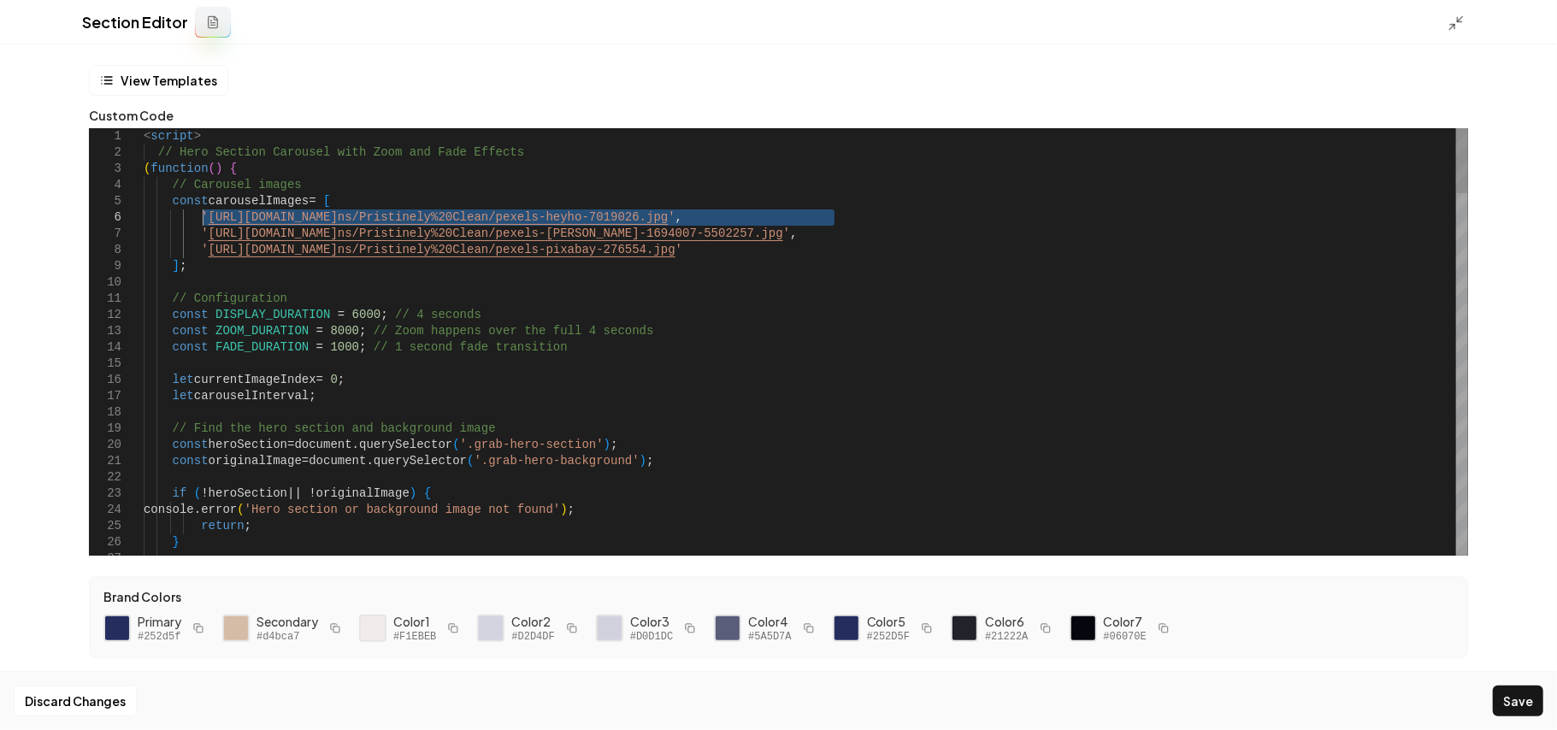
drag, startPoint x: 835, startPoint y: 214, endPoint x: 205, endPoint y: 219, distance: 630.2
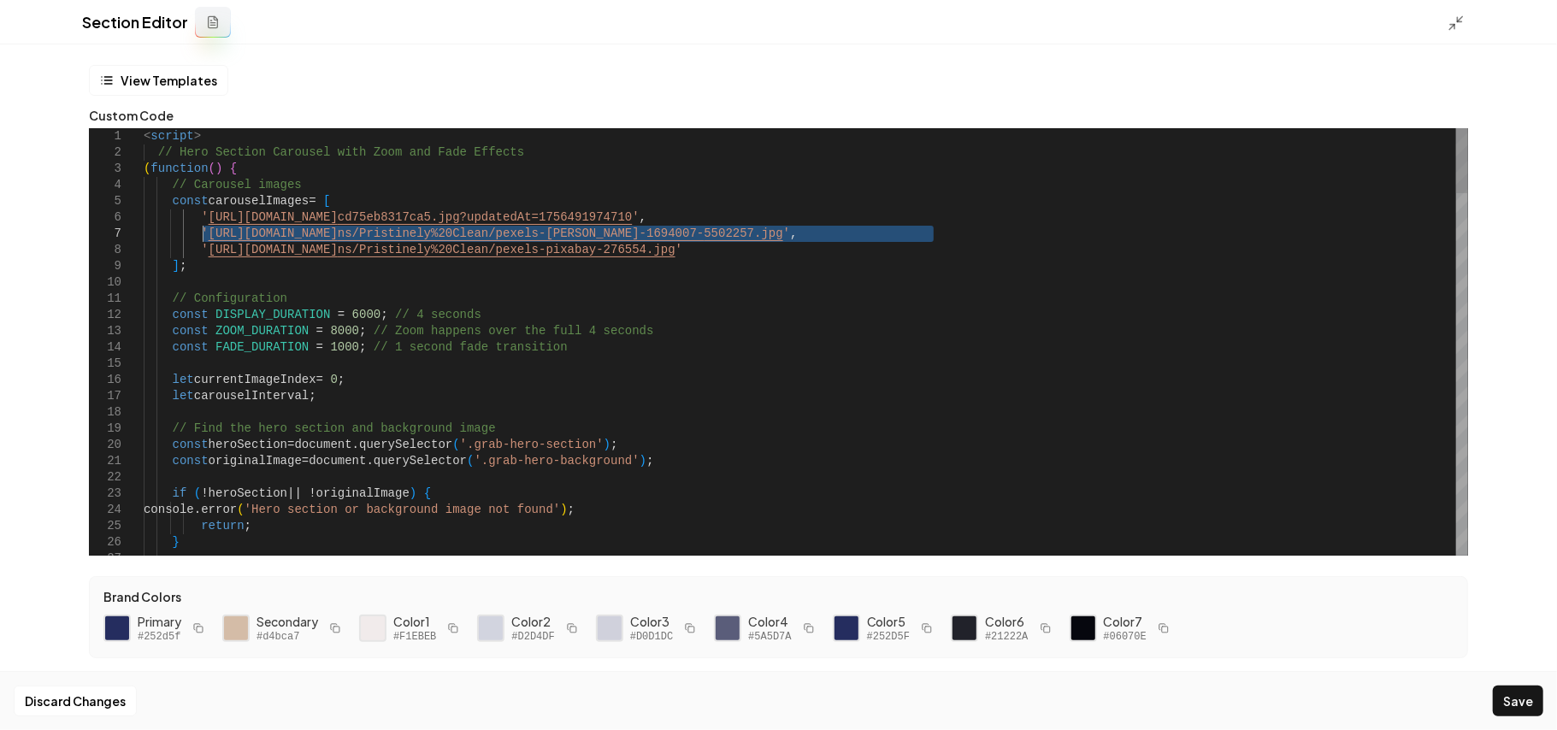
drag, startPoint x: 932, startPoint y: 234, endPoint x: 205, endPoint y: 231, distance: 726.8
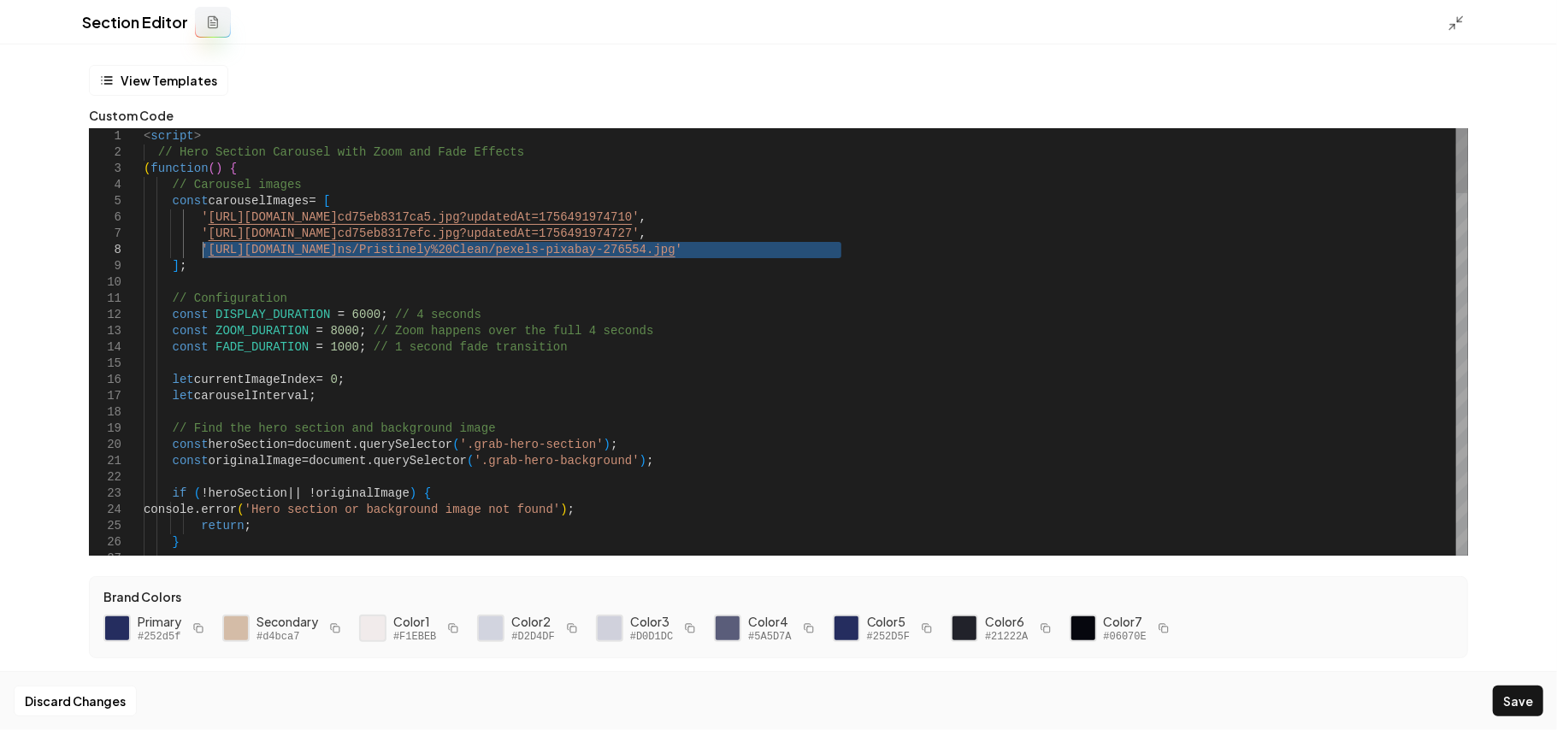
drag, startPoint x: 842, startPoint y: 253, endPoint x: 202, endPoint y: 245, distance: 640.5
type textarea "**********"
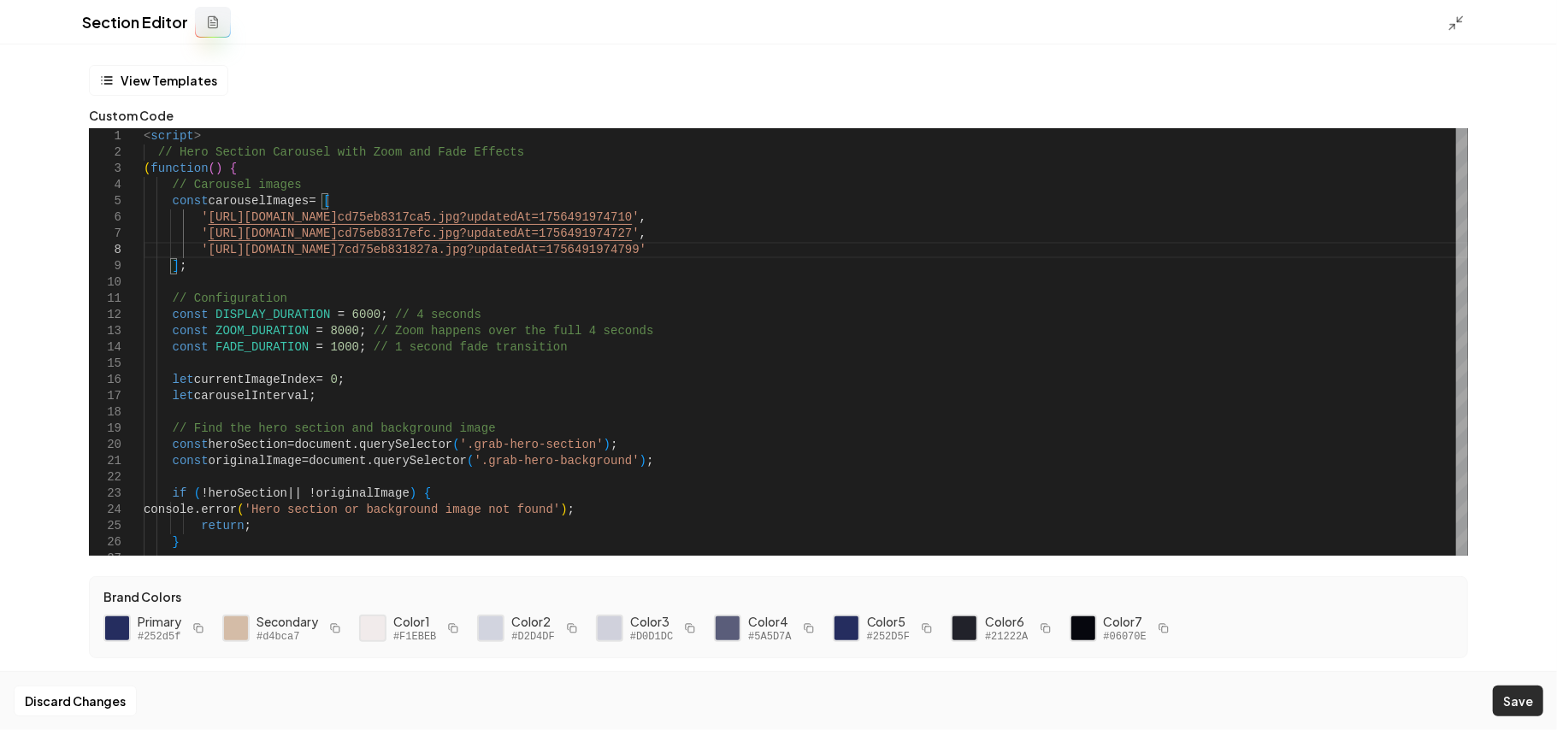
click at [1526, 696] on button "Save" at bounding box center [1518, 701] width 50 height 31
click at [1460, 15] on icon at bounding box center [1456, 23] width 17 height 17
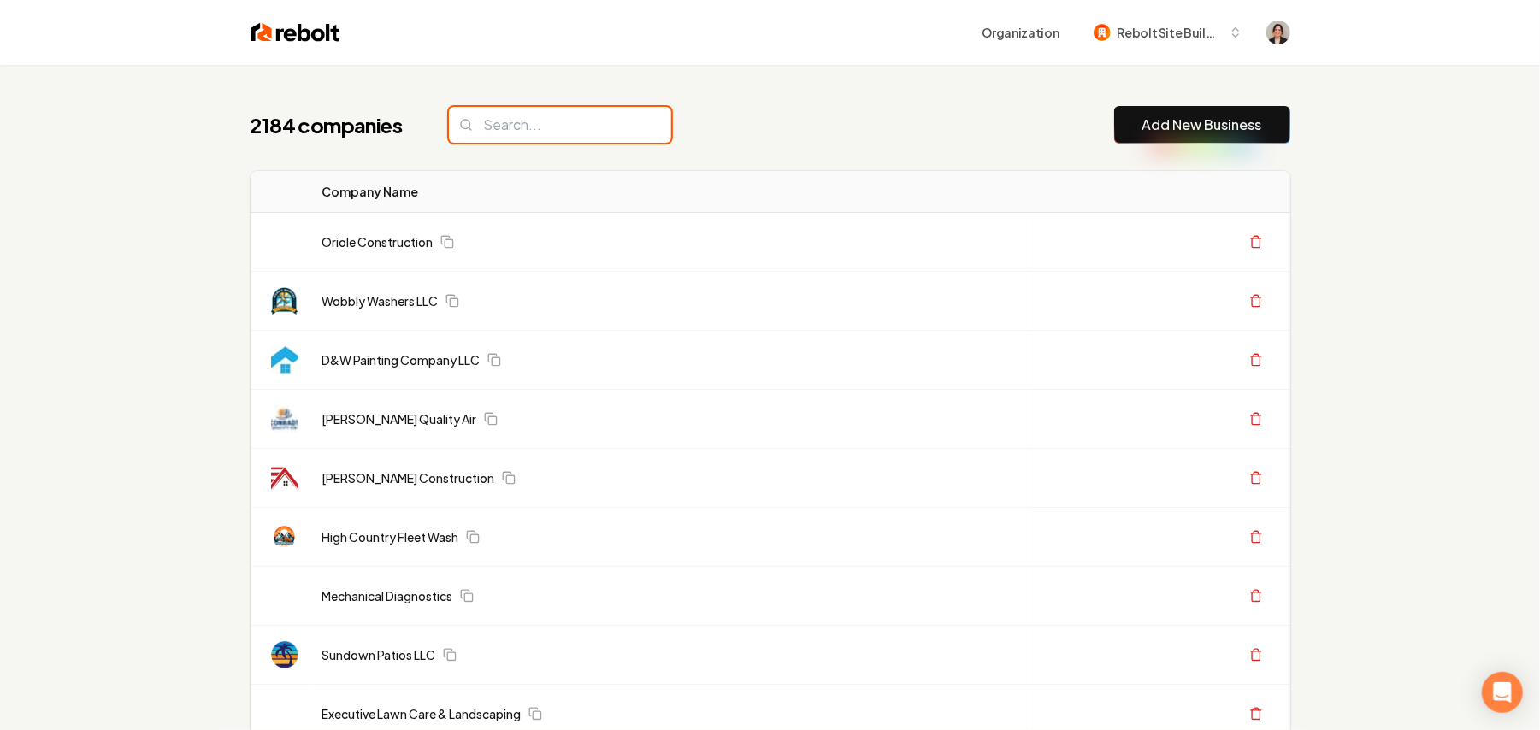
click at [534, 127] on input "search" at bounding box center [560, 125] width 222 height 36
click at [534, 131] on input "search" at bounding box center [560, 125] width 222 height 36
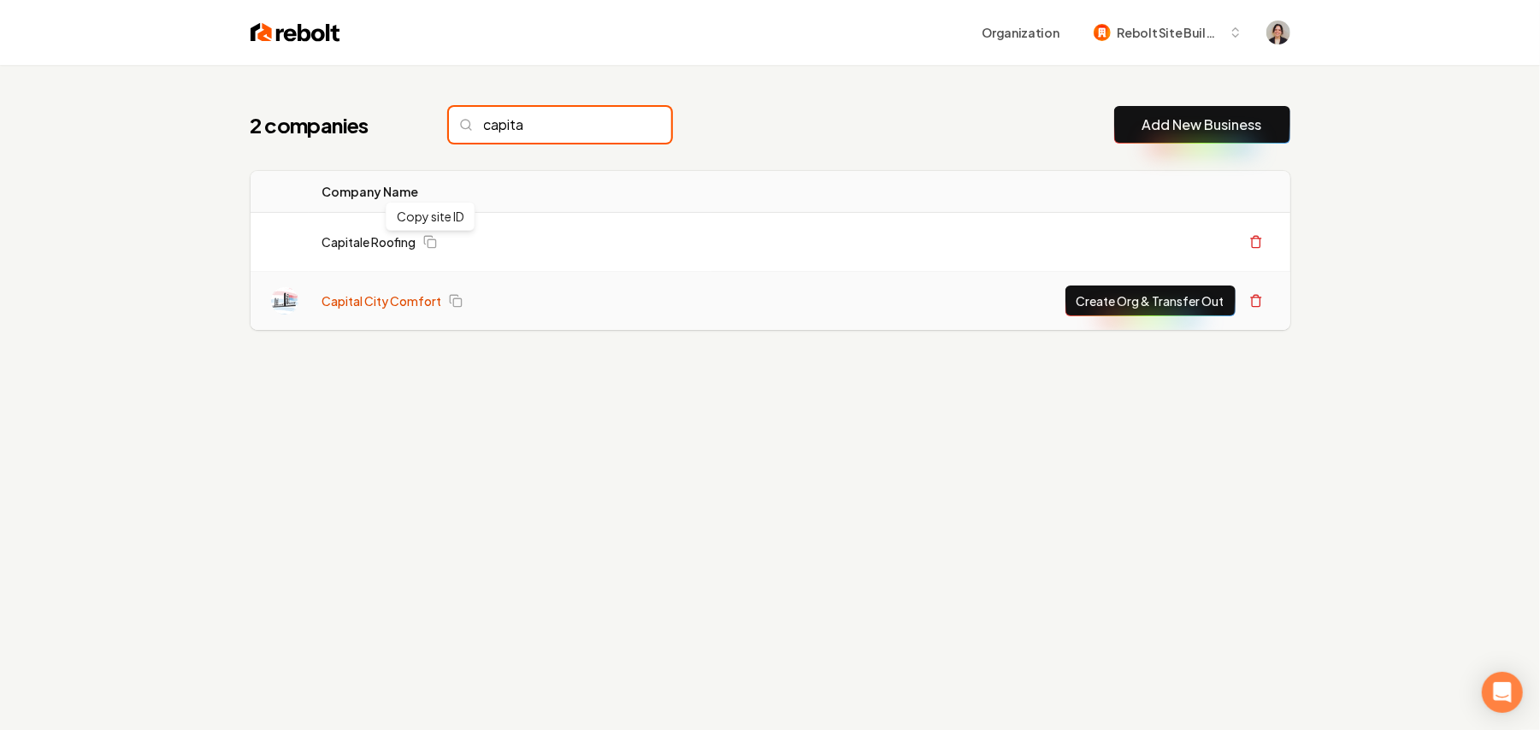
type input "capita"
click at [371, 303] on link "Capital City Comfort" at bounding box center [382, 300] width 120 height 17
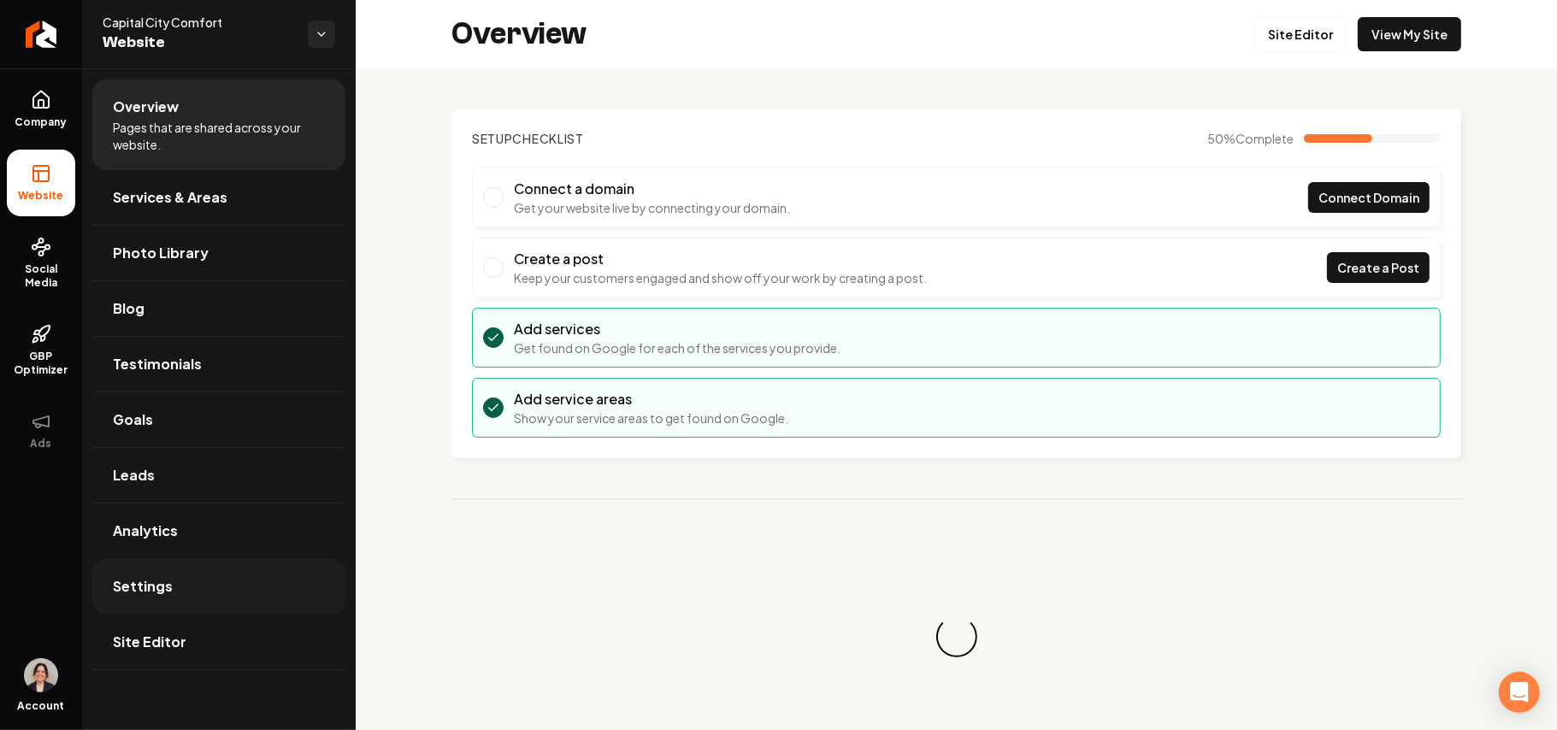
click at [139, 586] on span "Settings" at bounding box center [143, 586] width 60 height 21
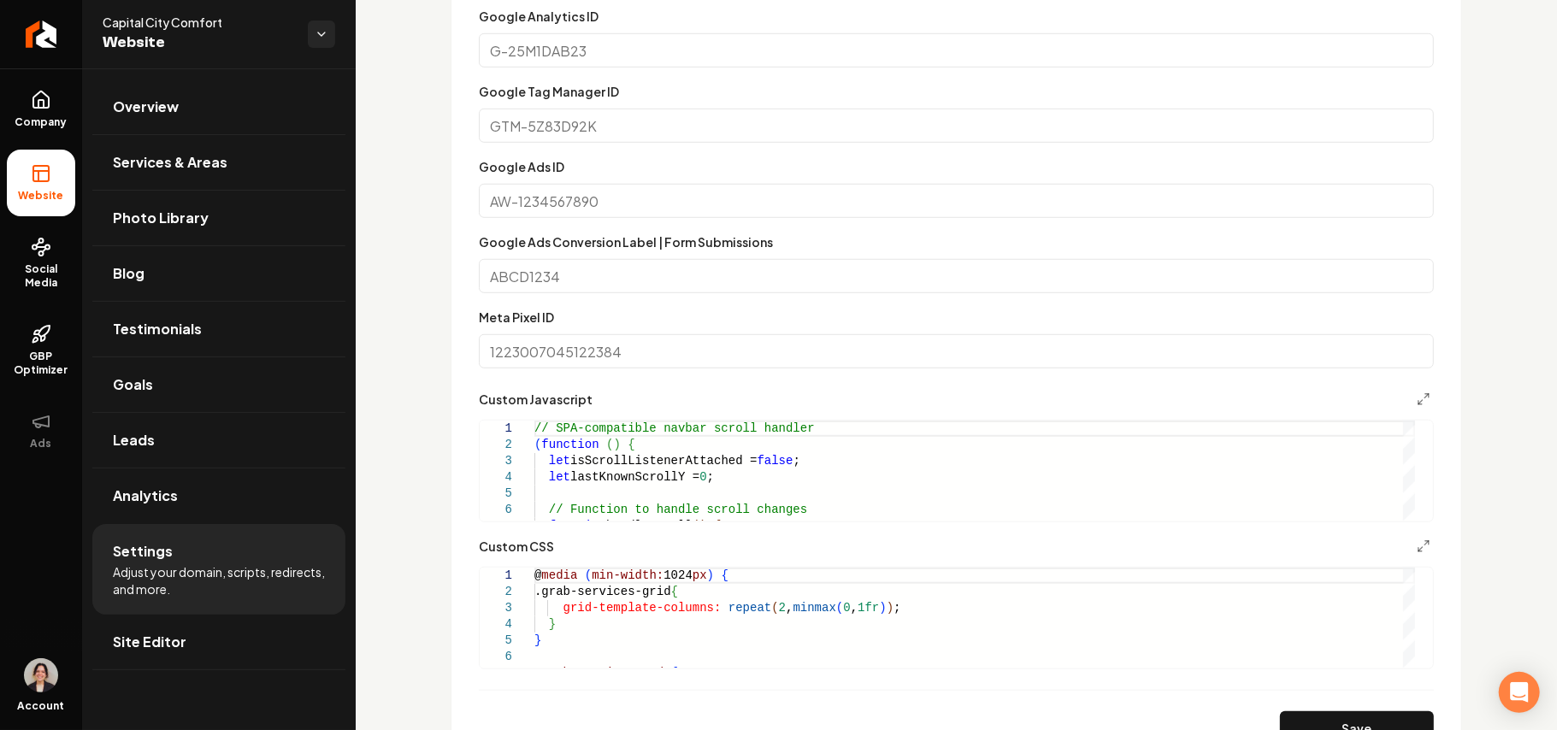
scroll to position [798, 0]
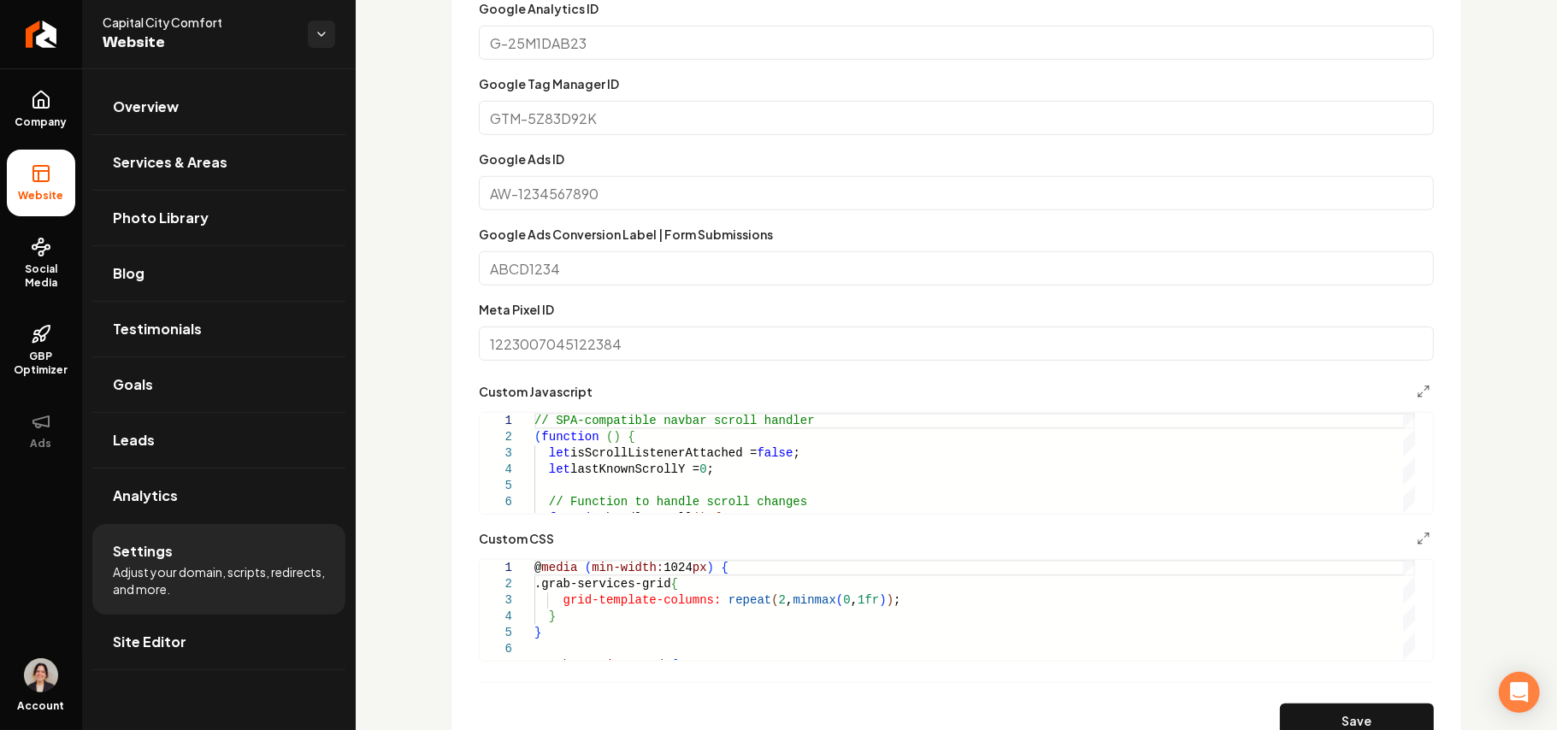
click at [1418, 387] on section "**********" at bounding box center [956, 328] width 1010 height 874
click at [1417, 391] on icon "Main content area" at bounding box center [1424, 392] width 14 height 14
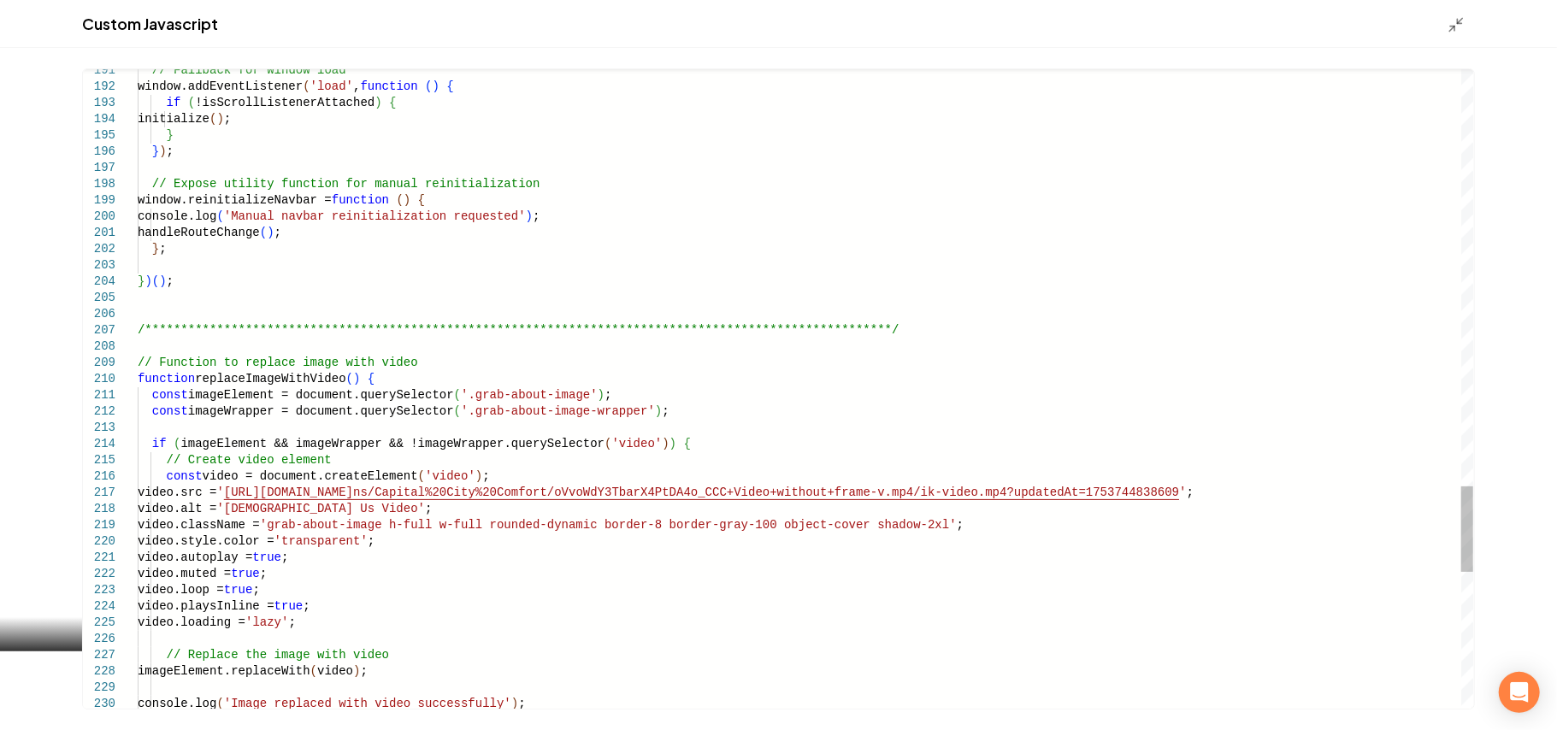
scroll to position [0, 0]
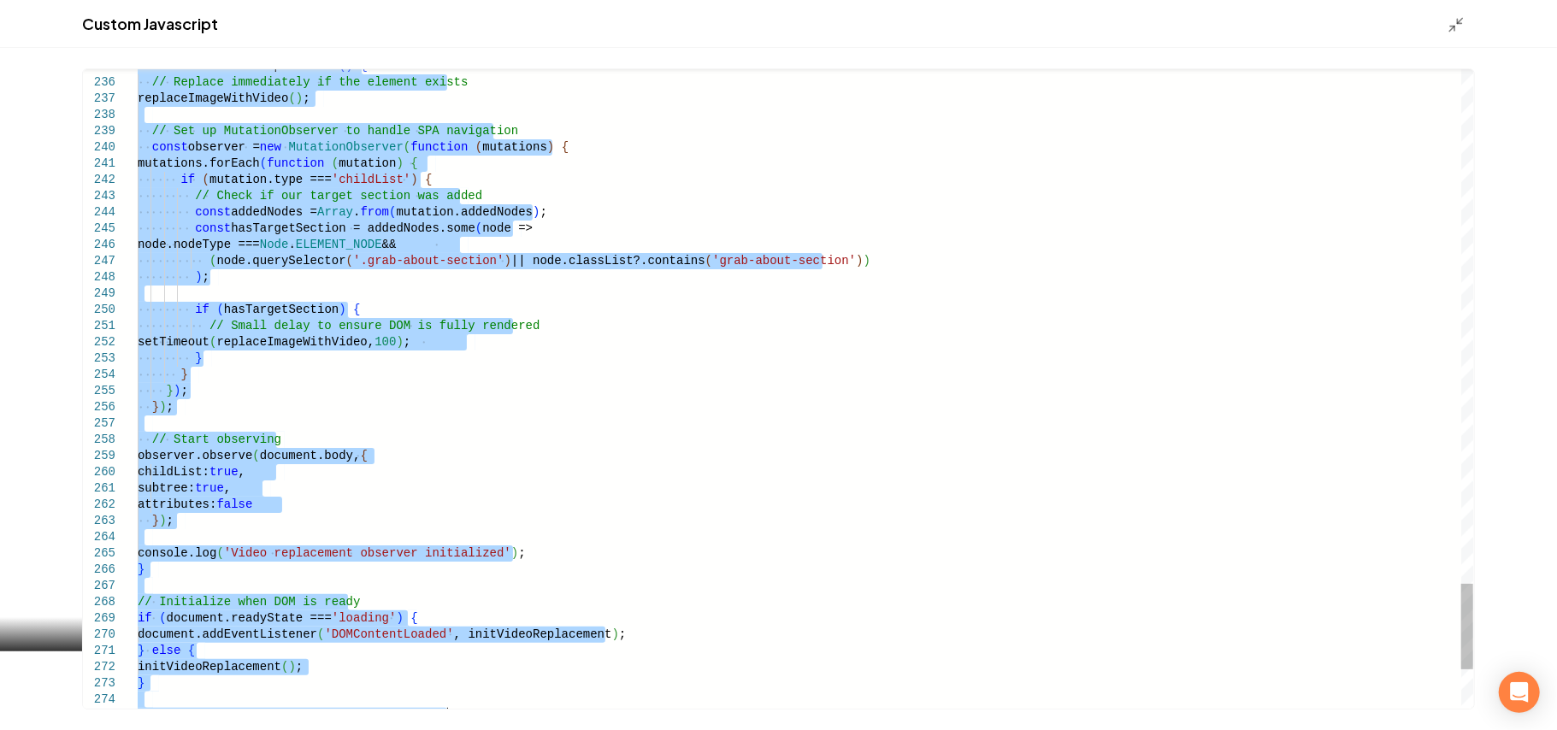
type textarea "**********"
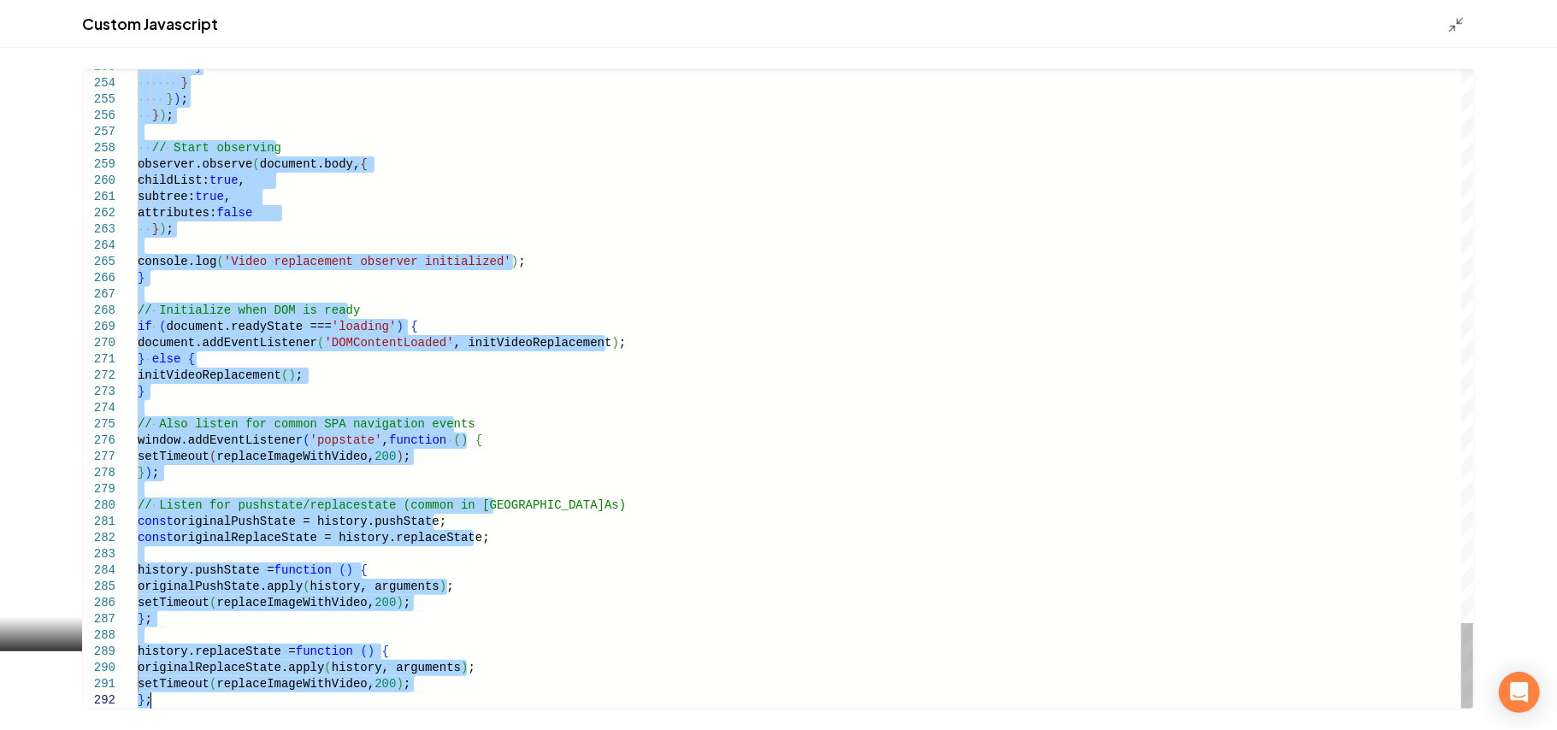
drag, startPoint x: 141, startPoint y: 347, endPoint x: 182, endPoint y: 775, distance: 429.5
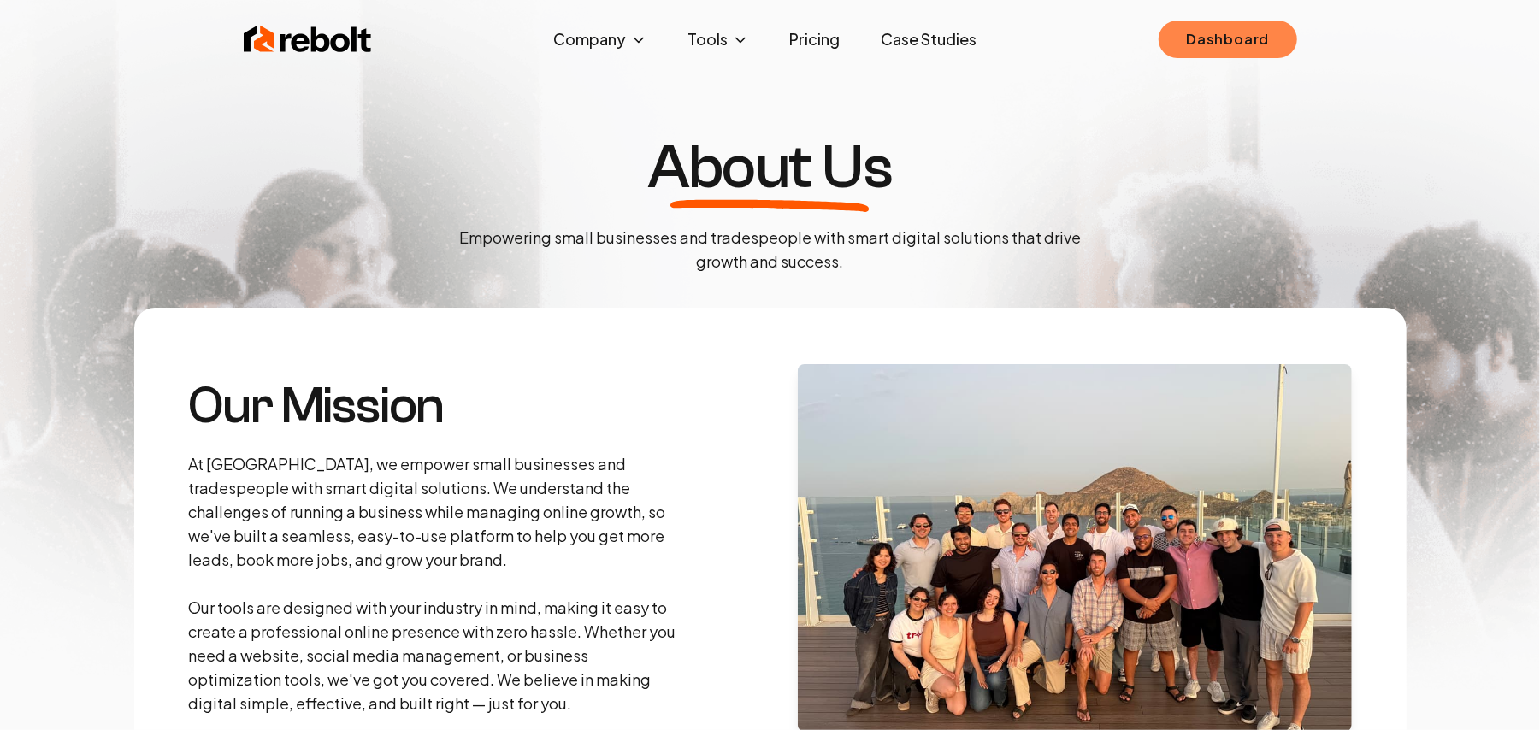
click at [1255, 51] on link "Dashboard" at bounding box center [1228, 40] width 138 height 38
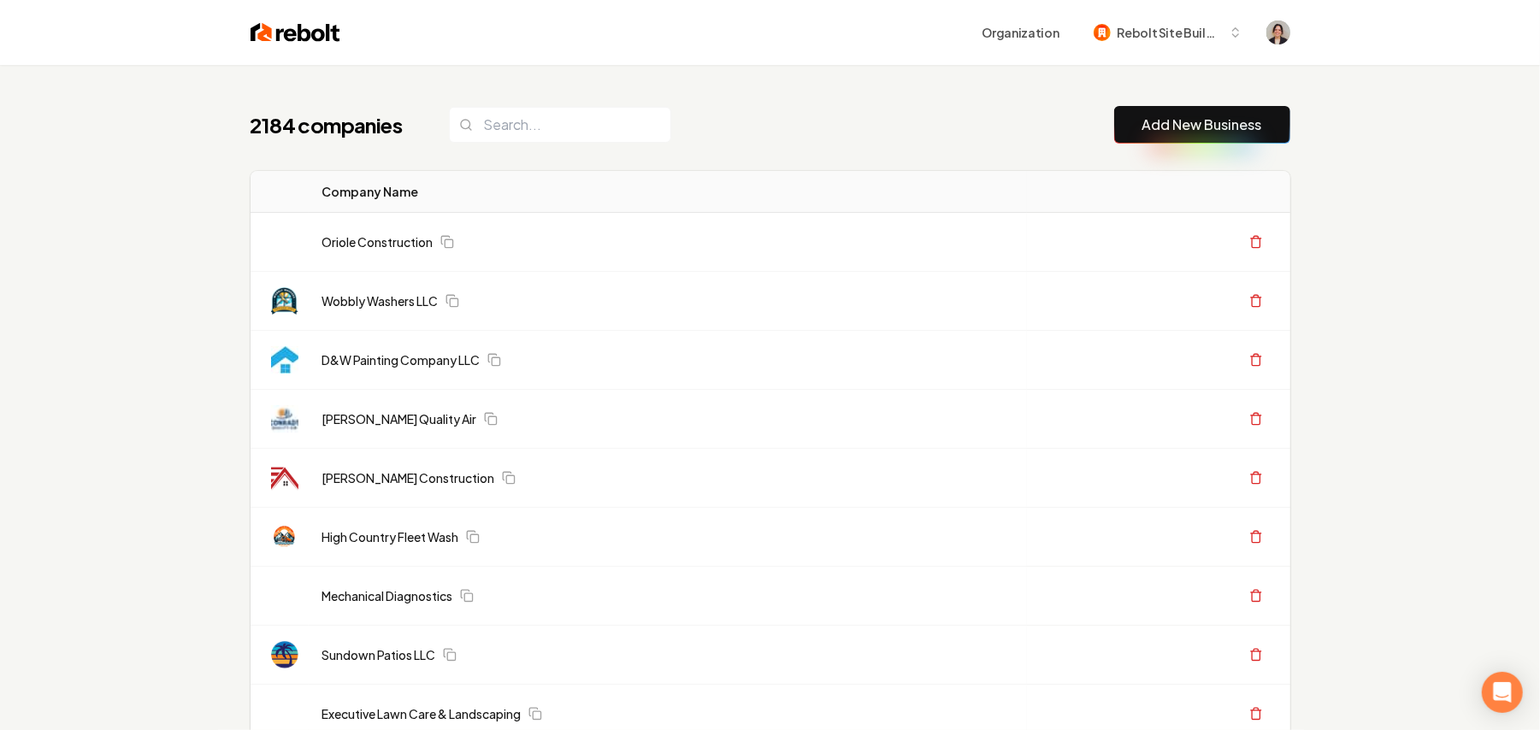
click at [1142, 128] on link "Add New Business" at bounding box center [1202, 125] width 120 height 21
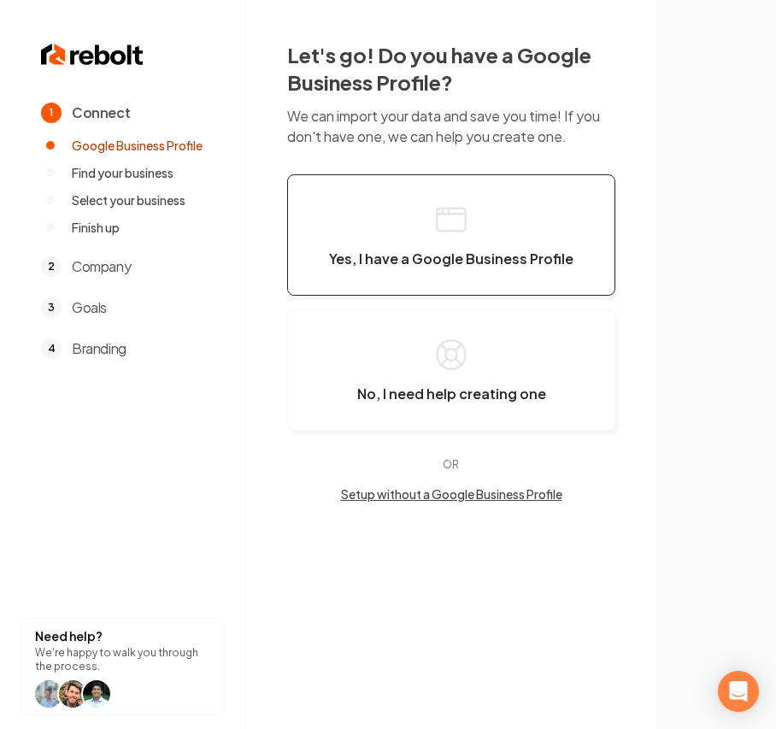
click at [386, 244] on button "Yes, I have a Google Business Profile" at bounding box center [451, 234] width 328 height 121
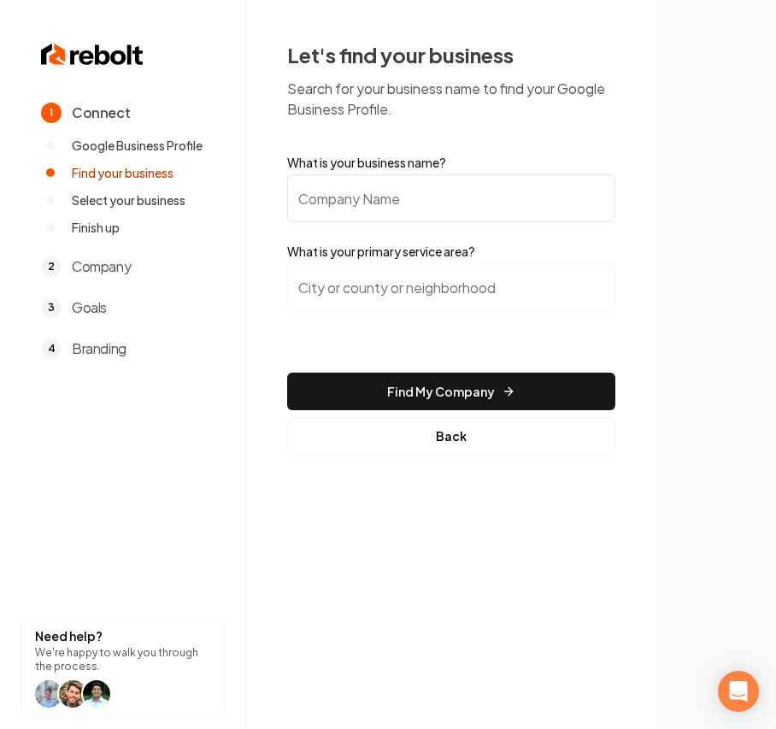
click at [395, 209] on input "What is your business name?" at bounding box center [451, 198] width 328 height 48
paste input "Island Breeze Air Conditioning, LLC"
type input "Island Breeze Air Conditioning, LLC"
click at [404, 295] on input "search" at bounding box center [451, 287] width 328 height 48
paste input "[PERSON_NAME][GEOGRAPHIC_DATA],"
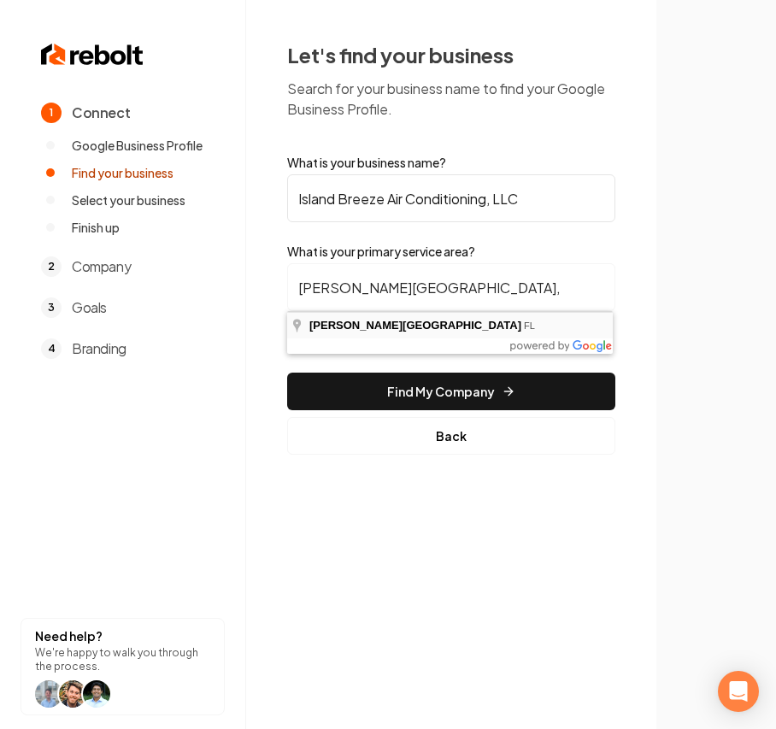
type input "[PERSON_NAME][GEOGRAPHIC_DATA], [GEOGRAPHIC_DATA]"
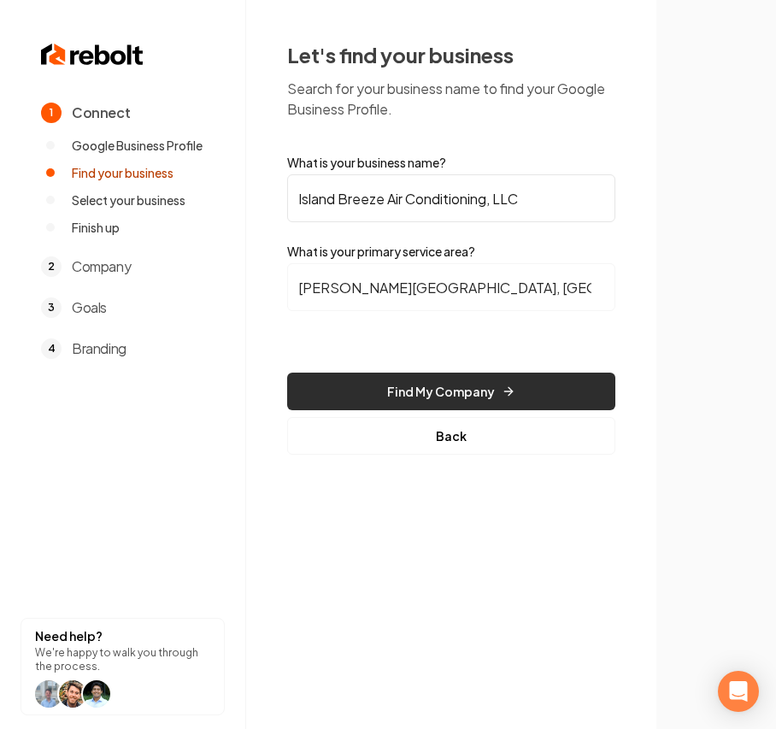
click at [475, 398] on button "Find My Company" at bounding box center [451, 392] width 328 height 38
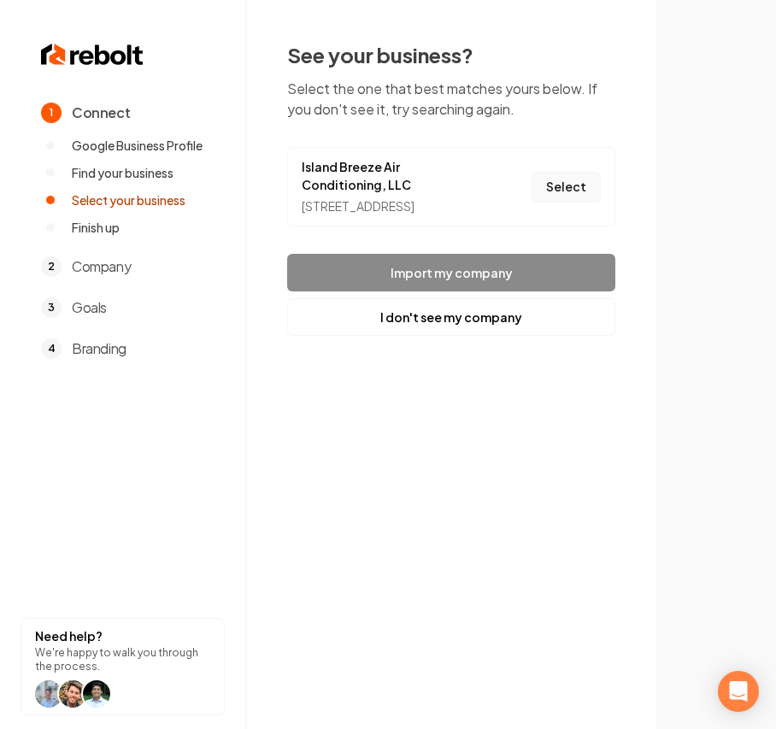
click at [558, 202] on button "Select" at bounding box center [566, 187] width 69 height 31
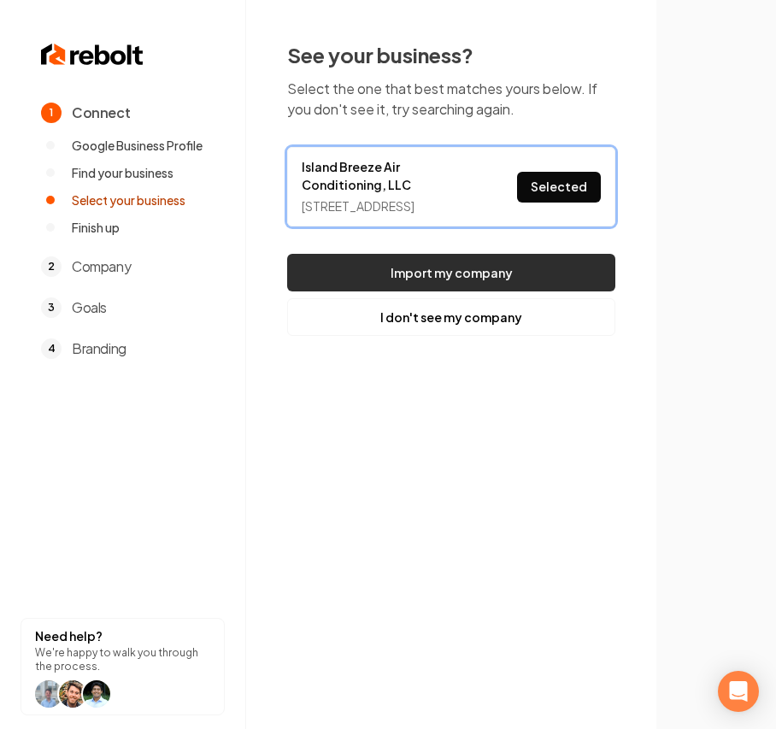
click at [440, 286] on button "Import my company" at bounding box center [451, 273] width 328 height 38
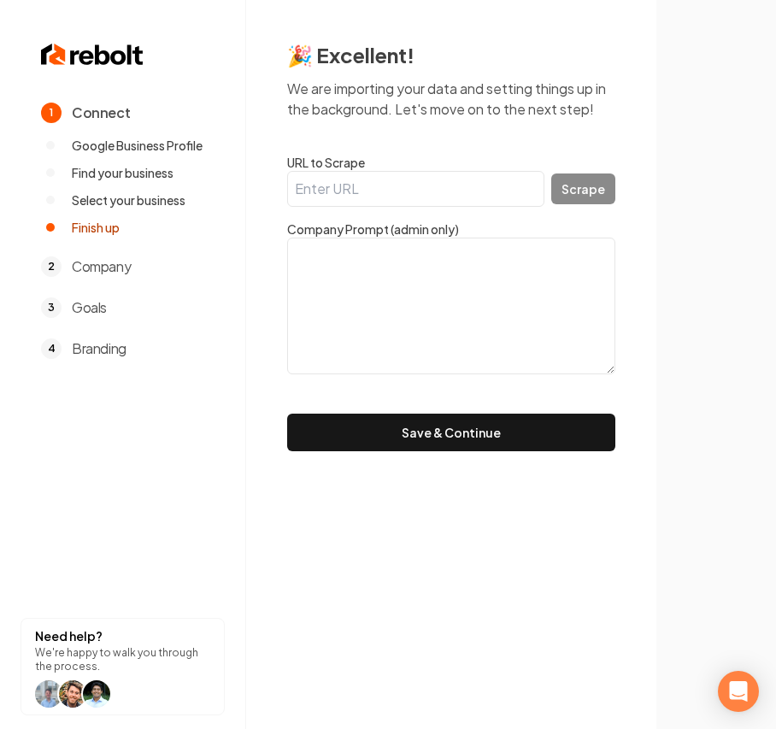
click at [432, 193] on input "URL to Scrape" at bounding box center [415, 189] width 257 height 36
paste input "[URL][DOMAIN_NAME]"
type input "[URL][DOMAIN_NAME]"
click at [561, 189] on button "Scrape" at bounding box center [584, 189] width 64 height 31
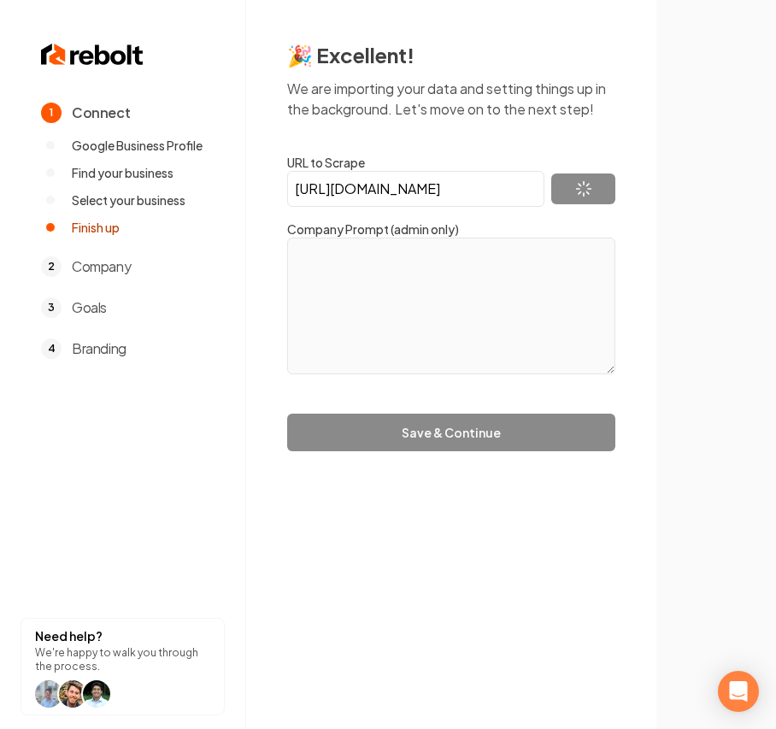
type textarea "Lo Ipsumd Sitame Con Adipiscingel, sed doei te incidi UTLA etdoloremag al enima…"
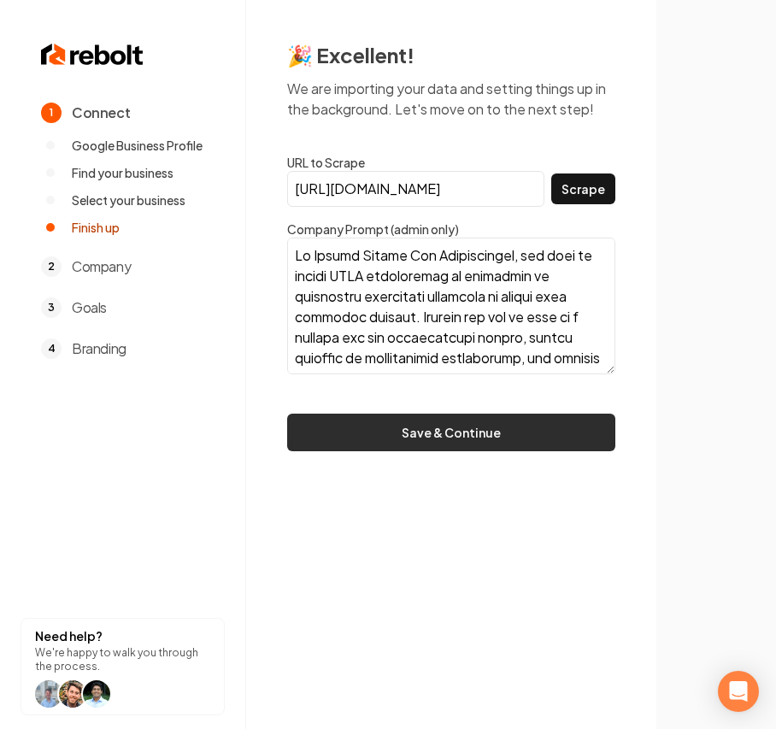
click at [417, 435] on button "Save & Continue" at bounding box center [451, 433] width 328 height 38
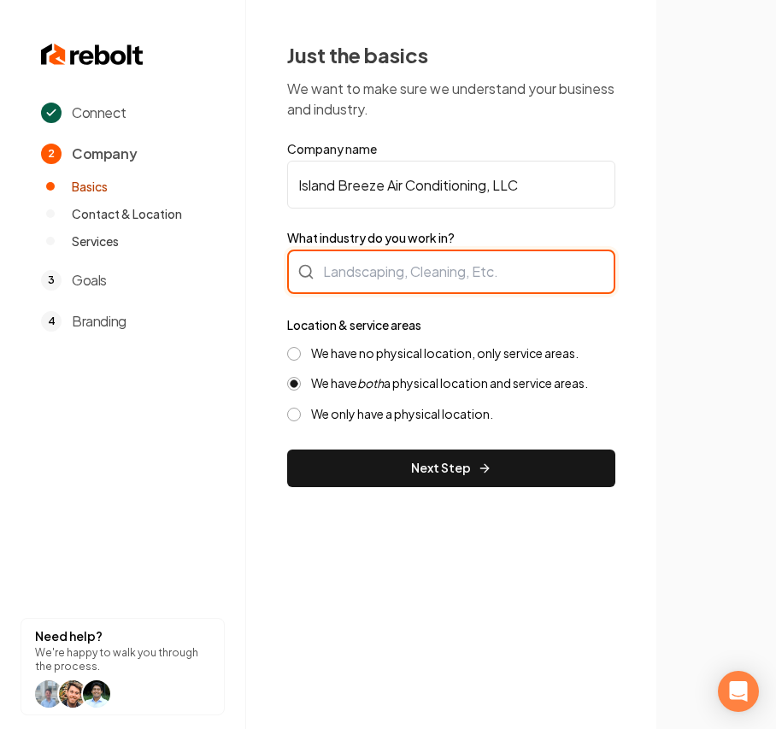
click at [432, 268] on div at bounding box center [451, 272] width 328 height 44
type input "HVAC"
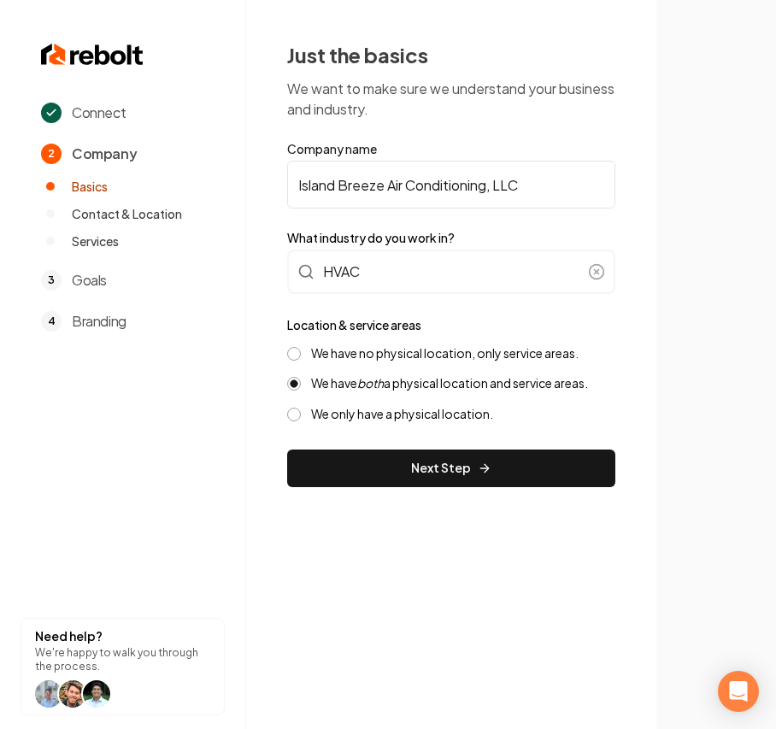
click at [708, 472] on section at bounding box center [717, 364] width 120 height 729
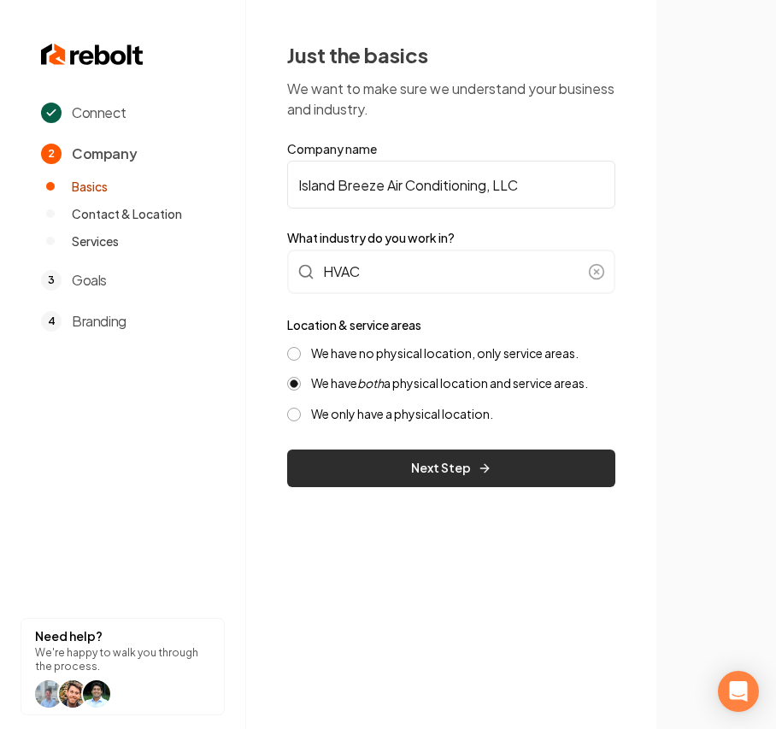
click at [408, 470] on button "Next Step" at bounding box center [451, 469] width 328 height 38
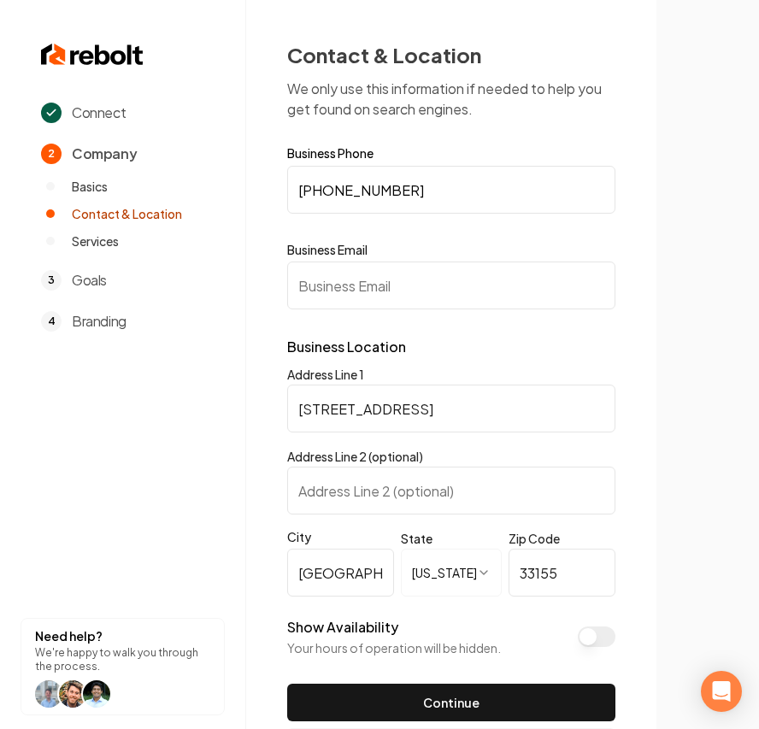
drag, startPoint x: 326, startPoint y: 326, endPoint x: 351, endPoint y: 312, distance: 28.3
click at [328, 326] on form "**********" at bounding box center [451, 434] width 328 height 575
click at [359, 296] on input "Business Email" at bounding box center [451, 286] width 328 height 48
paste input "[EMAIL_ADDRESS][DOMAIN_NAME]"
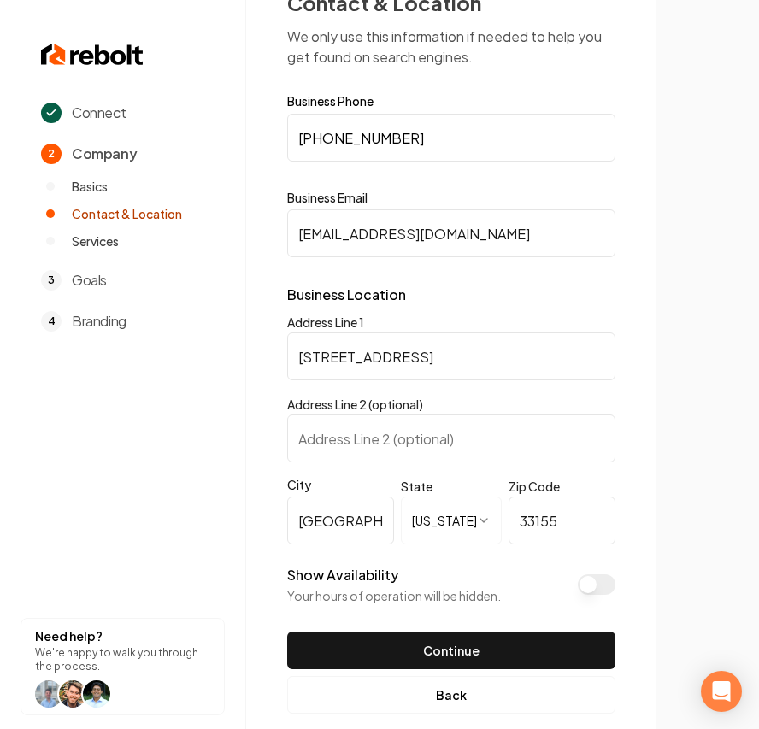
scroll to position [77, 0]
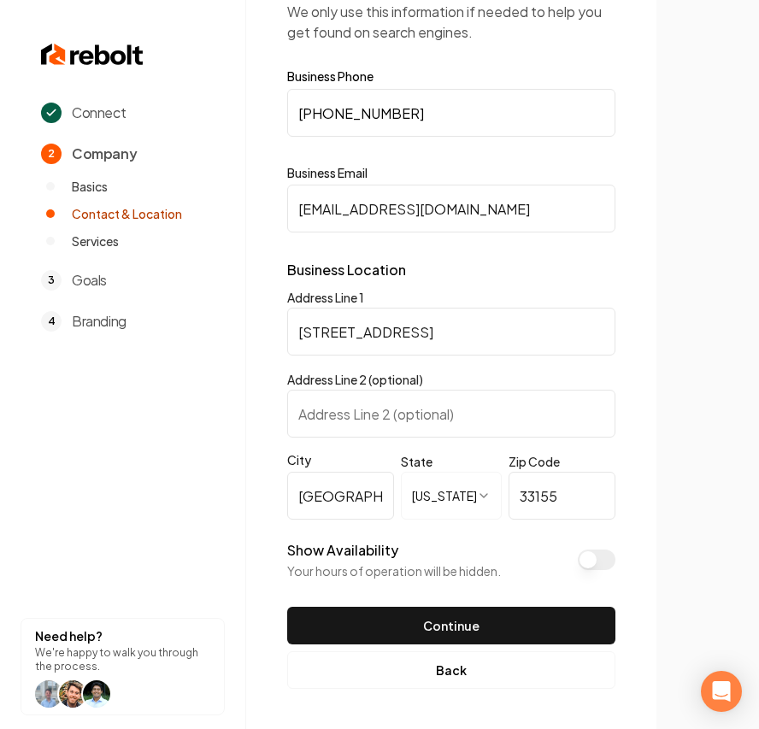
type input "[EMAIL_ADDRESS][DOMAIN_NAME]"
click at [593, 558] on button "Show Availability" at bounding box center [597, 560] width 38 height 21
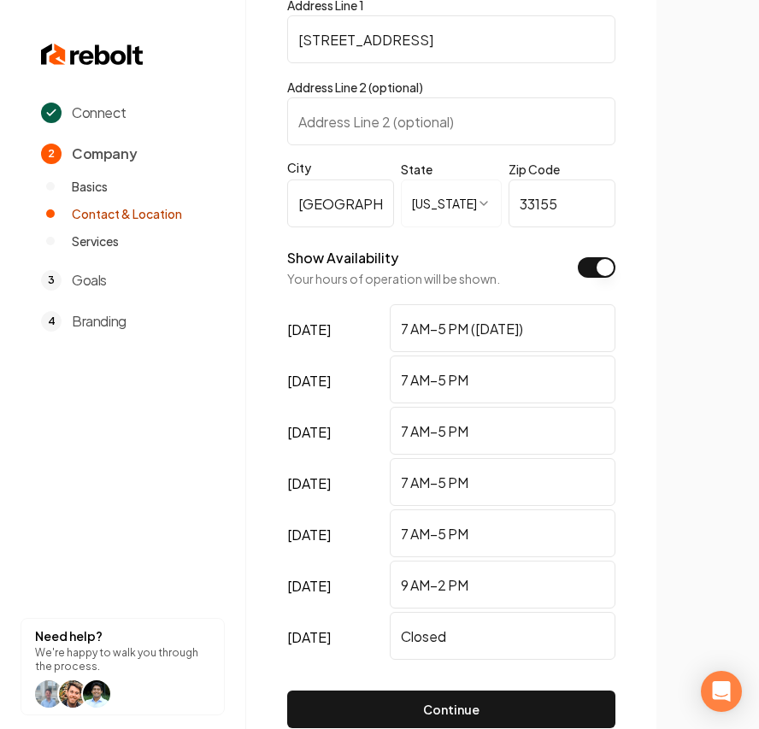
scroll to position [419, 0]
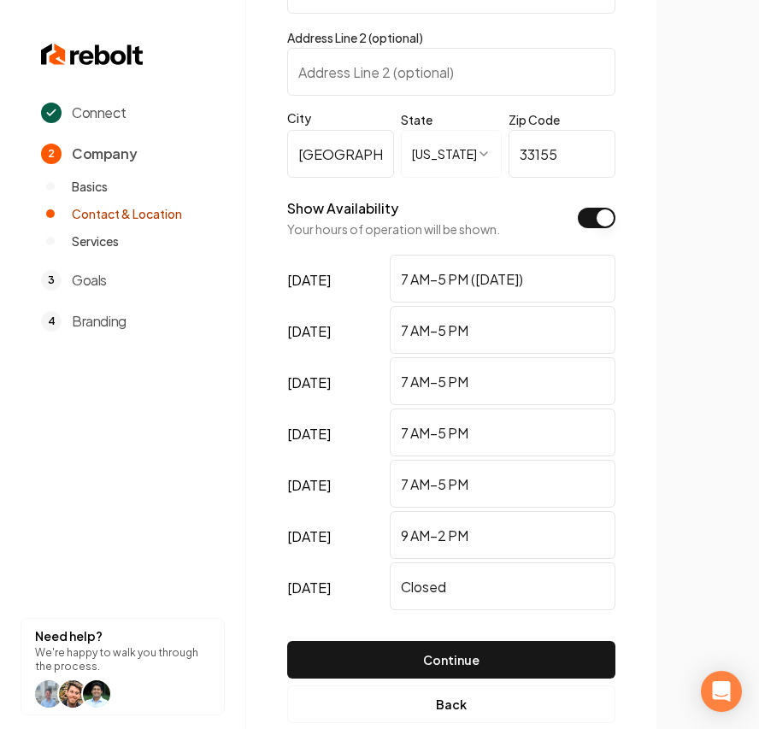
click at [599, 221] on button "Show Availability" at bounding box center [597, 218] width 38 height 21
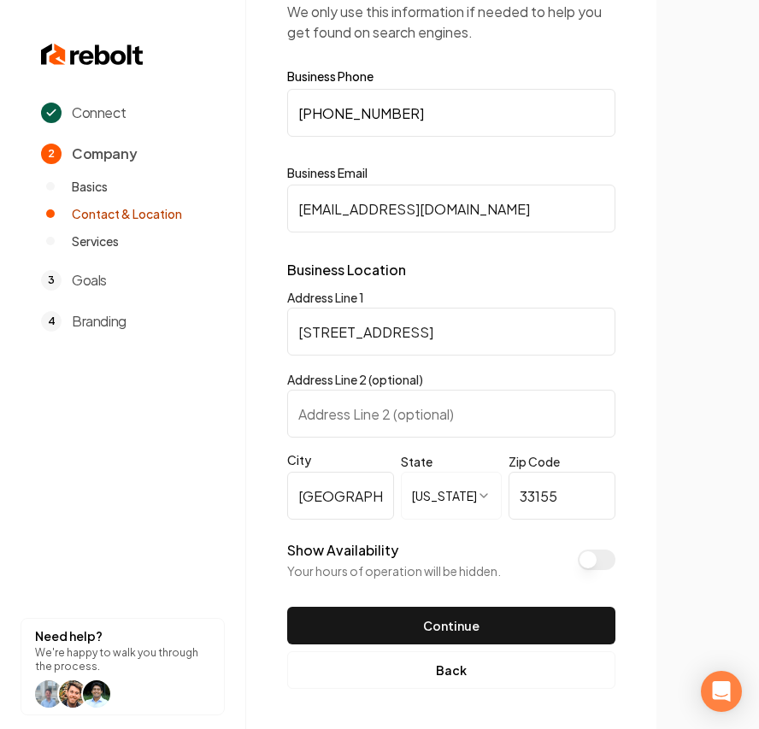
click at [599, 558] on button "Show Availability" at bounding box center [597, 560] width 38 height 21
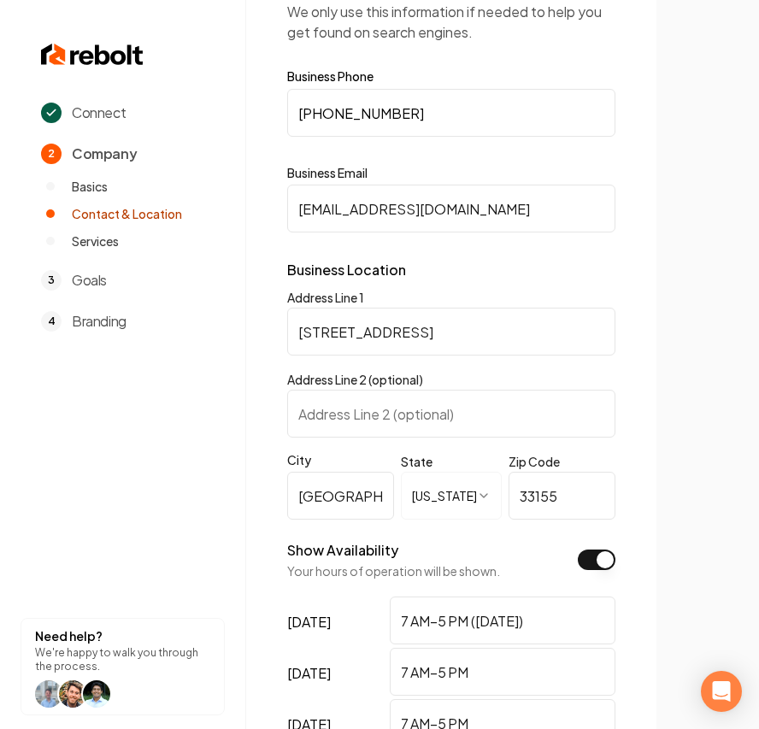
scroll to position [419, 0]
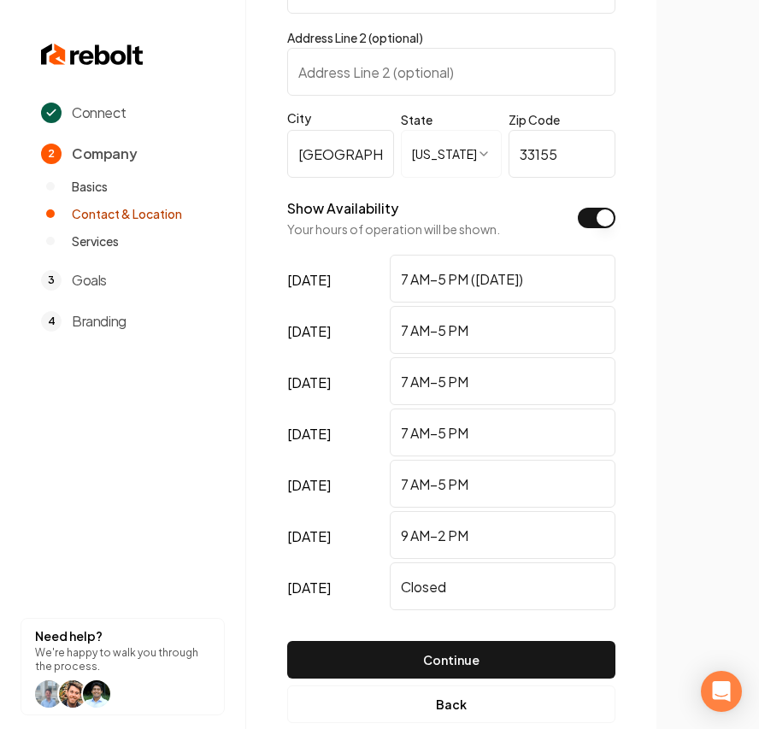
drag, startPoint x: 408, startPoint y: 277, endPoint x: 367, endPoint y: 268, distance: 41.9
click at [371, 274] on div "[DATE] 7 AM–5 PM ([DATE])" at bounding box center [451, 280] width 328 height 51
drag, startPoint x: 585, startPoint y: 274, endPoint x: 470, endPoint y: 280, distance: 114.8
click at [470, 280] on input "8 AM–5 PM ([DATE])" at bounding box center [503, 279] width 226 height 48
drag, startPoint x: 260, startPoint y: 280, endPoint x: 76, endPoint y: 280, distance: 183.8
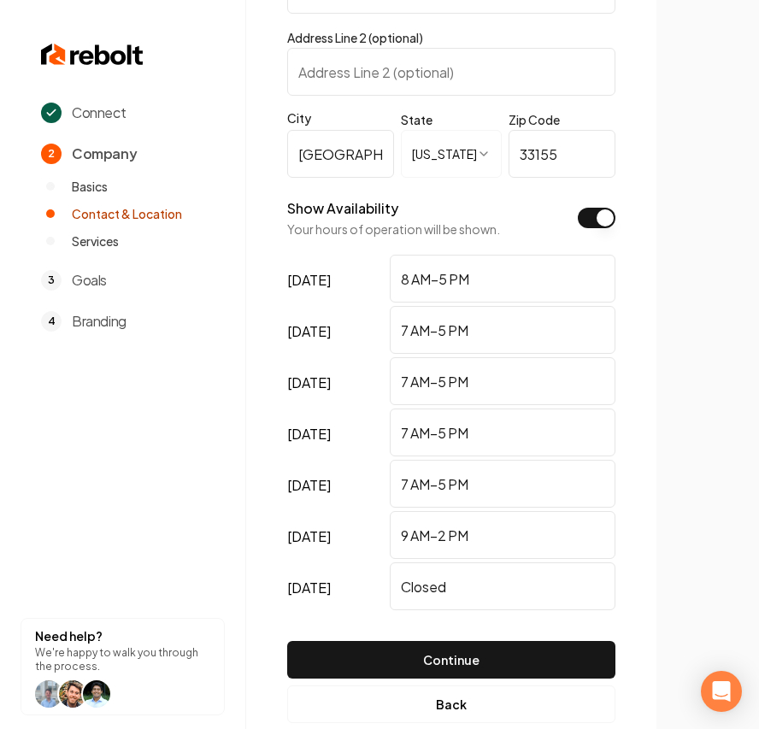
type input "8 AM–5 PM"
drag, startPoint x: 504, startPoint y: 337, endPoint x: 192, endPoint y: 322, distance: 312.5
paste input "8"
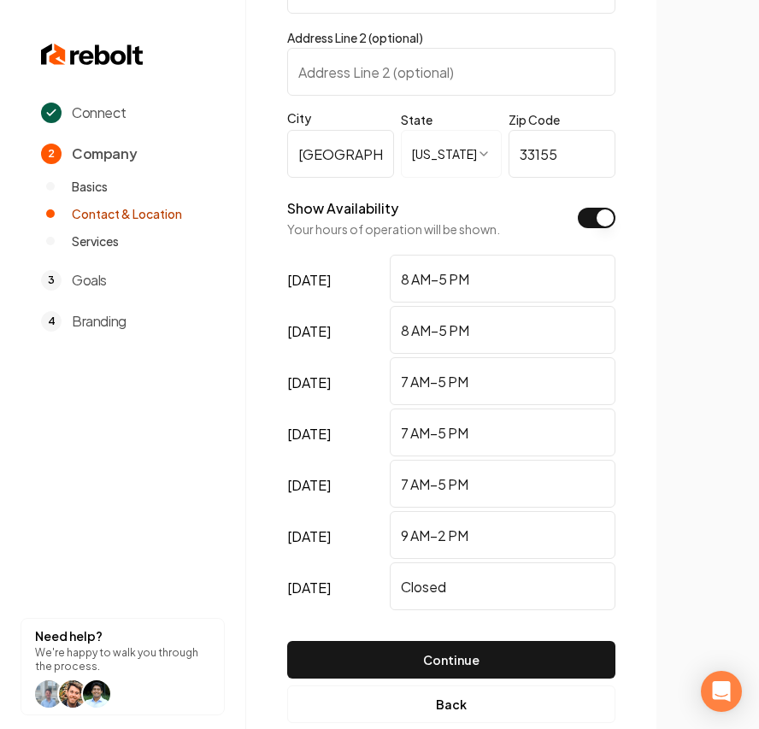
type input "8 AM–5 PM"
drag, startPoint x: 499, startPoint y: 393, endPoint x: 245, endPoint y: 393, distance: 254.8
paste input "8"
type input "8 AM–5 PM"
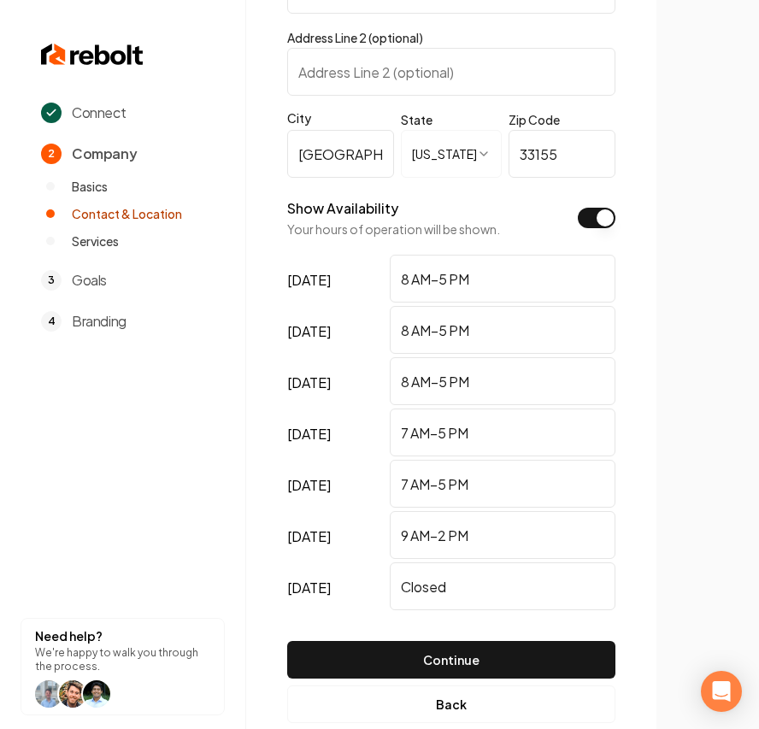
paste input "8"
type input "8 AM–5 PM"
drag, startPoint x: 209, startPoint y: 493, endPoint x: 154, endPoint y: 493, distance: 55.6
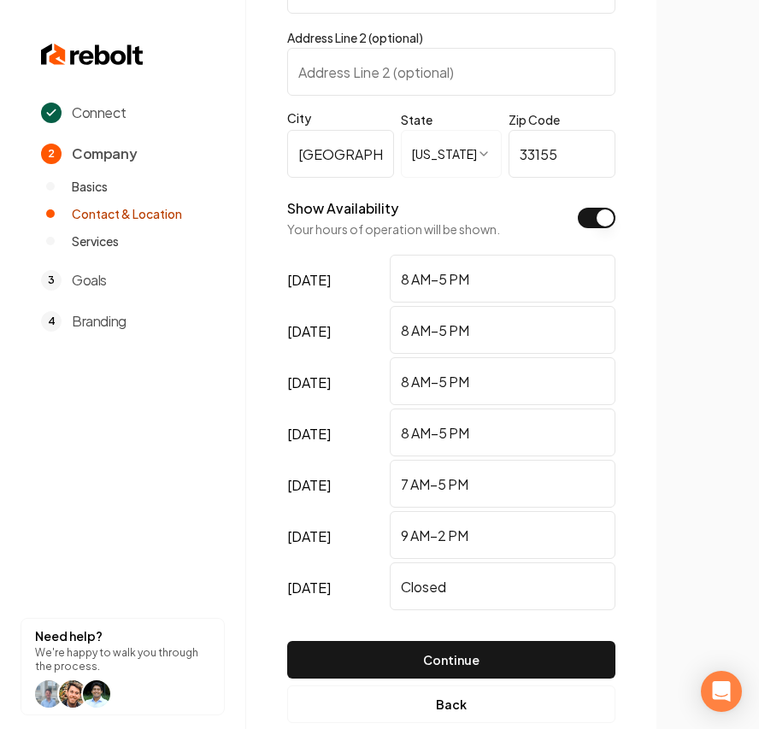
paste input "8"
type input "8 AM–5 PM"
drag, startPoint x: 555, startPoint y: 546, endPoint x: -98, endPoint y: 498, distance: 655.0
drag, startPoint x: 231, startPoint y: 585, endPoint x: 97, endPoint y: 528, distance: 144.8
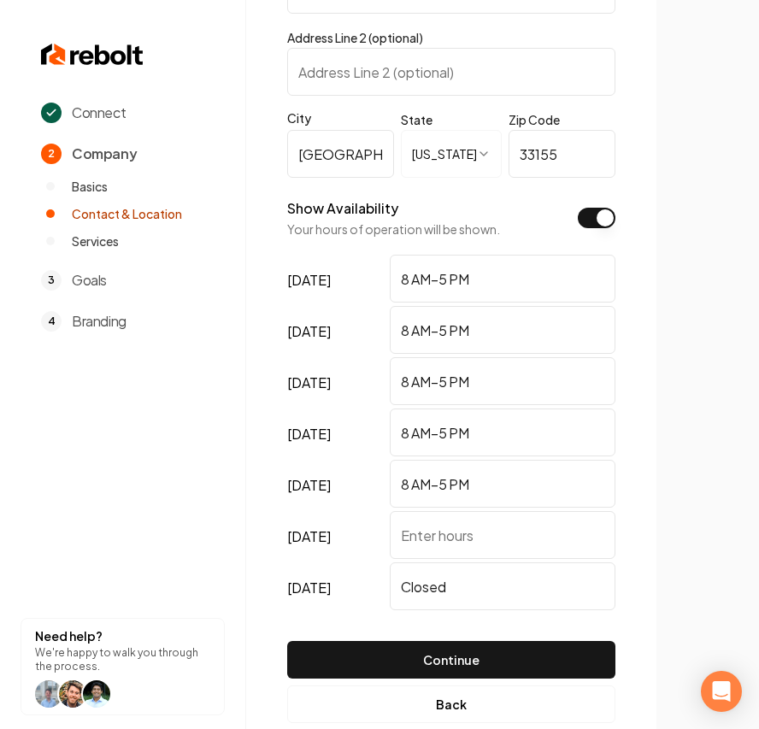
click at [743, 459] on section at bounding box center [708, 364] width 103 height 729
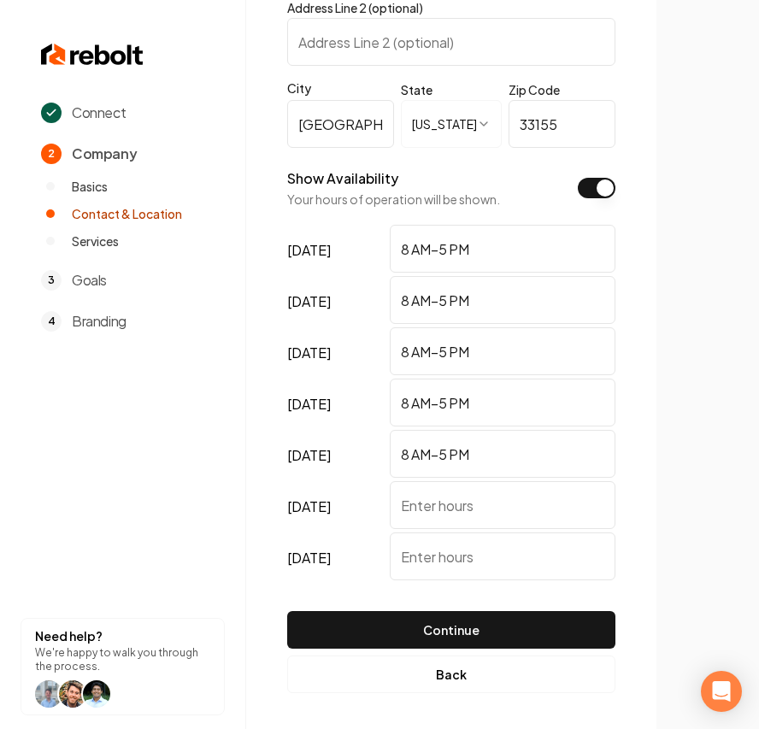
scroll to position [453, 0]
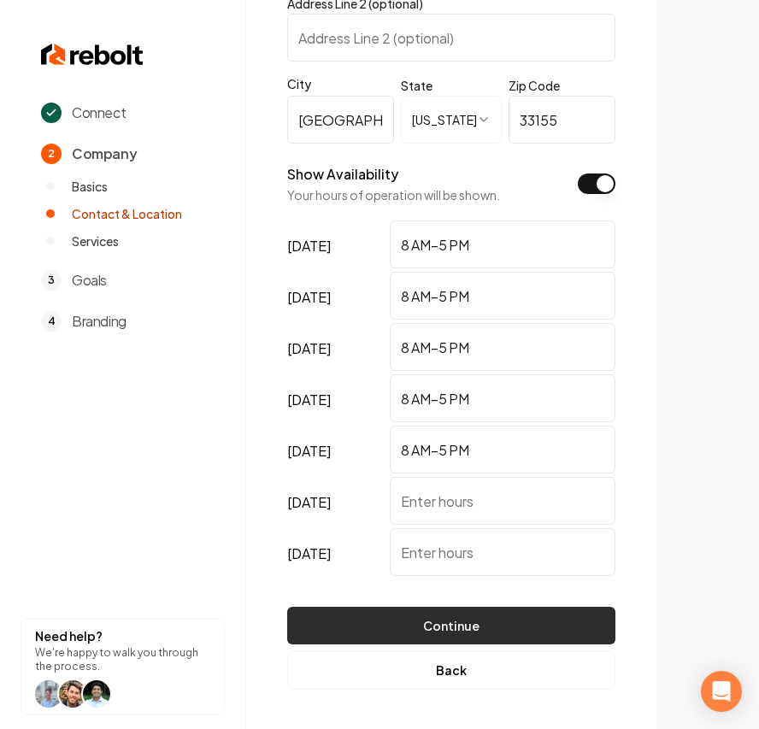
click at [491, 614] on button "Continue" at bounding box center [451, 626] width 328 height 38
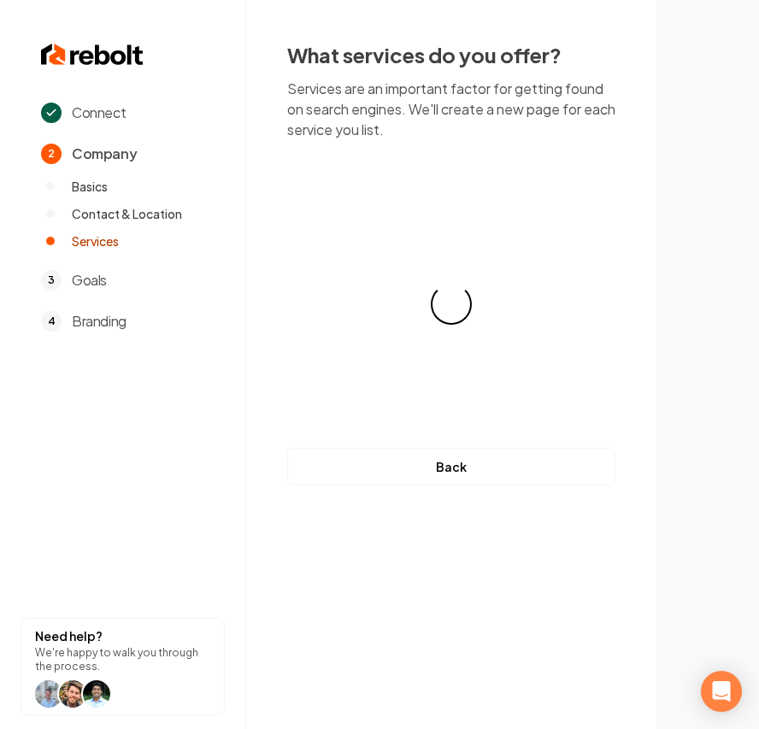
scroll to position [0, 0]
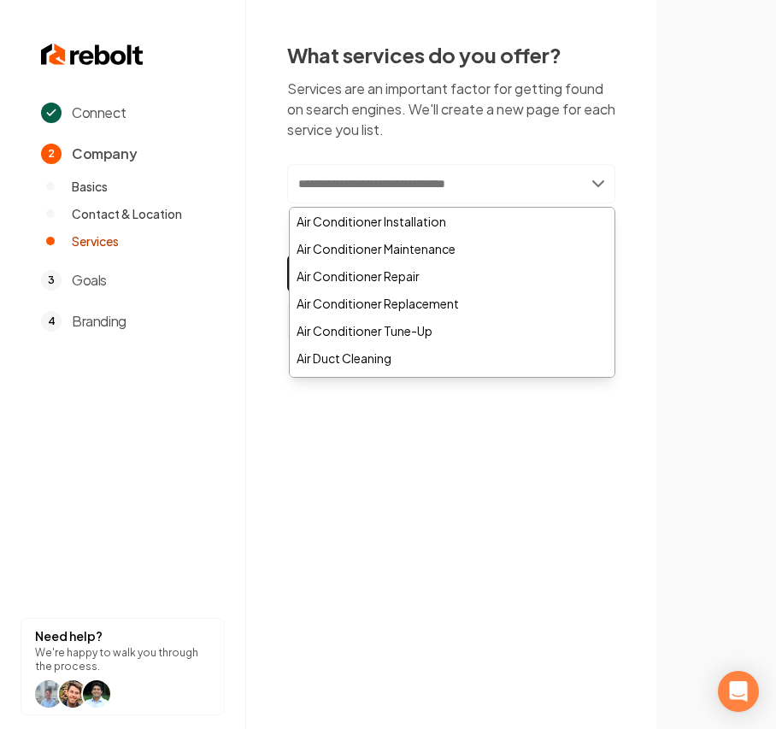
click at [442, 182] on input "text" at bounding box center [451, 183] width 328 height 39
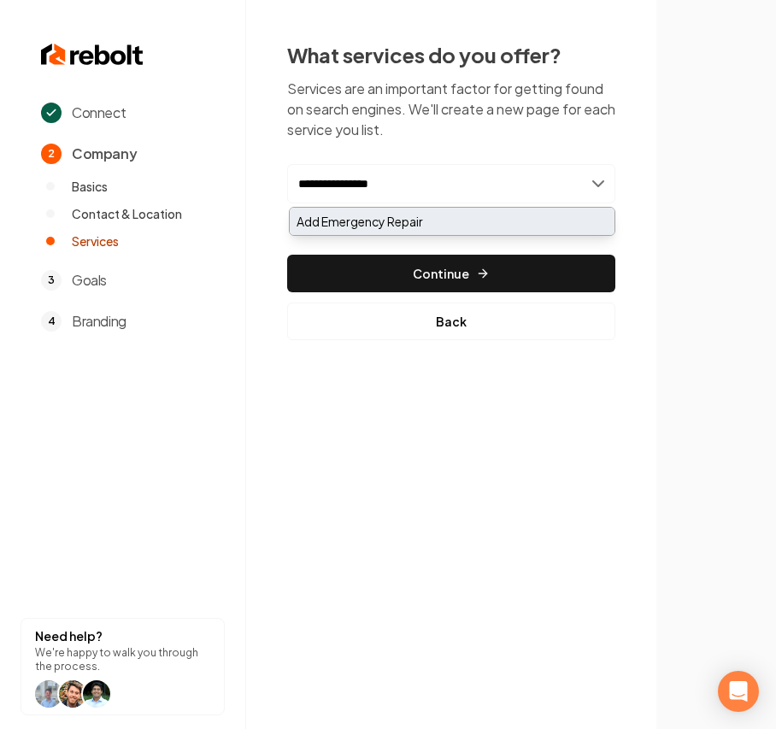
type input "**********"
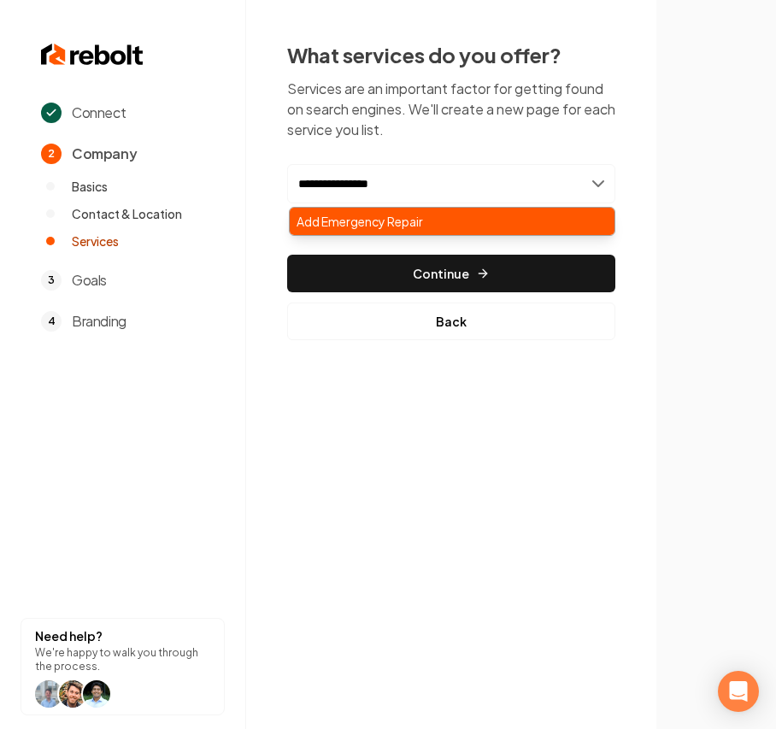
click at [380, 221] on div "Add Emergency Repair" at bounding box center [452, 221] width 325 height 27
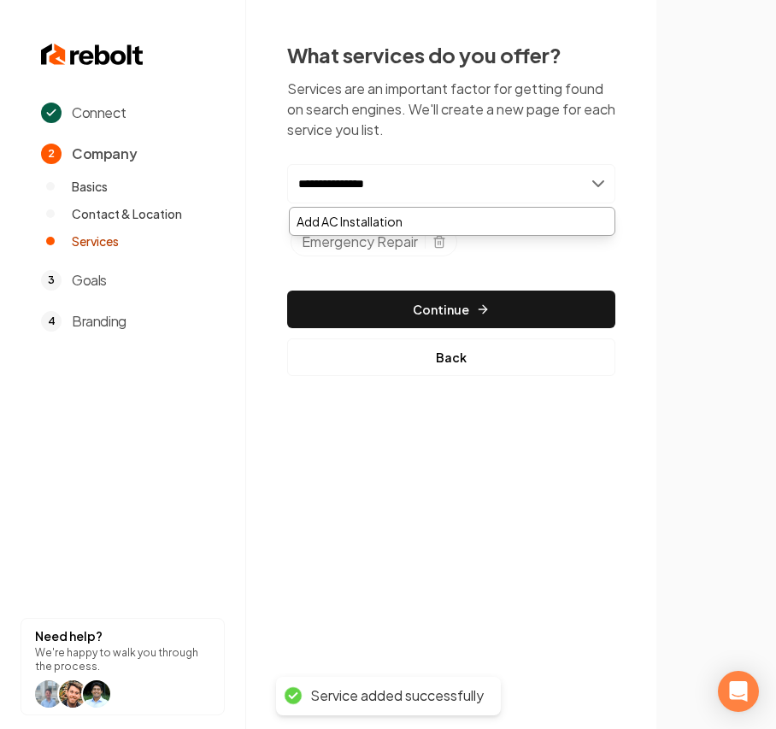
type input "**********"
click at [333, 221] on div "Add AC Installation" at bounding box center [452, 221] width 325 height 27
type input "*********"
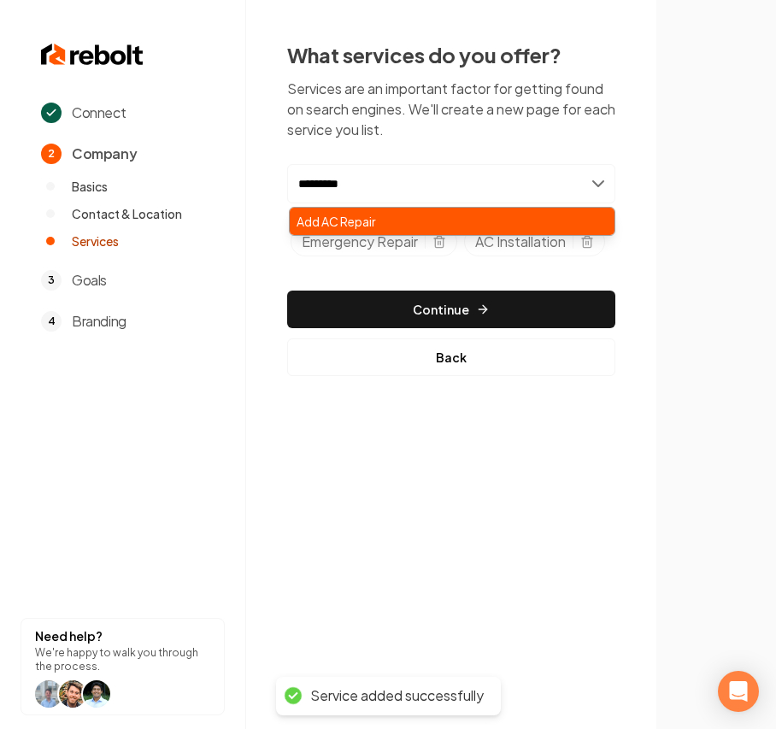
click at [333, 221] on div "Add AC Repair" at bounding box center [452, 221] width 325 height 27
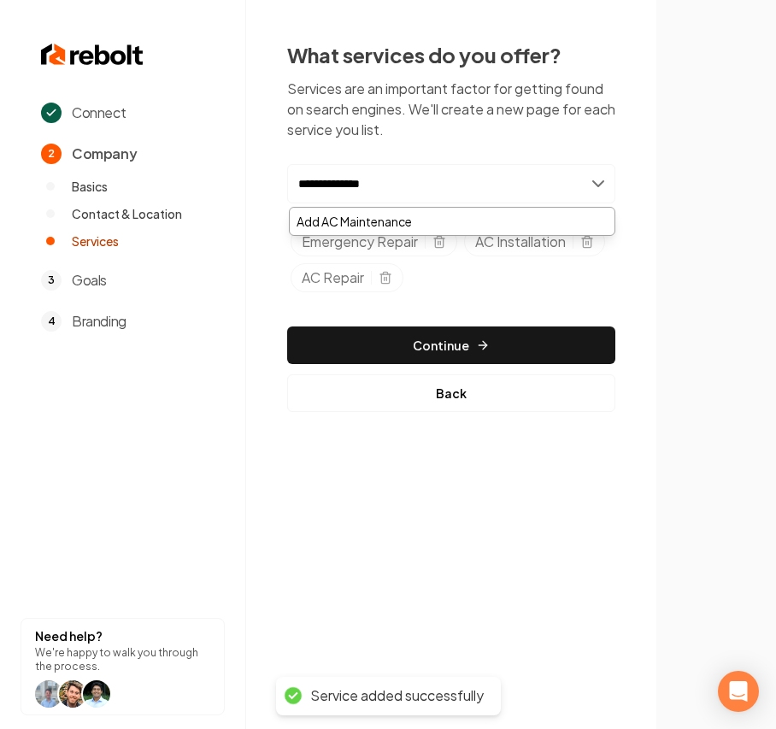
type input "**********"
click at [333, 221] on div "Add AC Maintenance" at bounding box center [452, 221] width 325 height 27
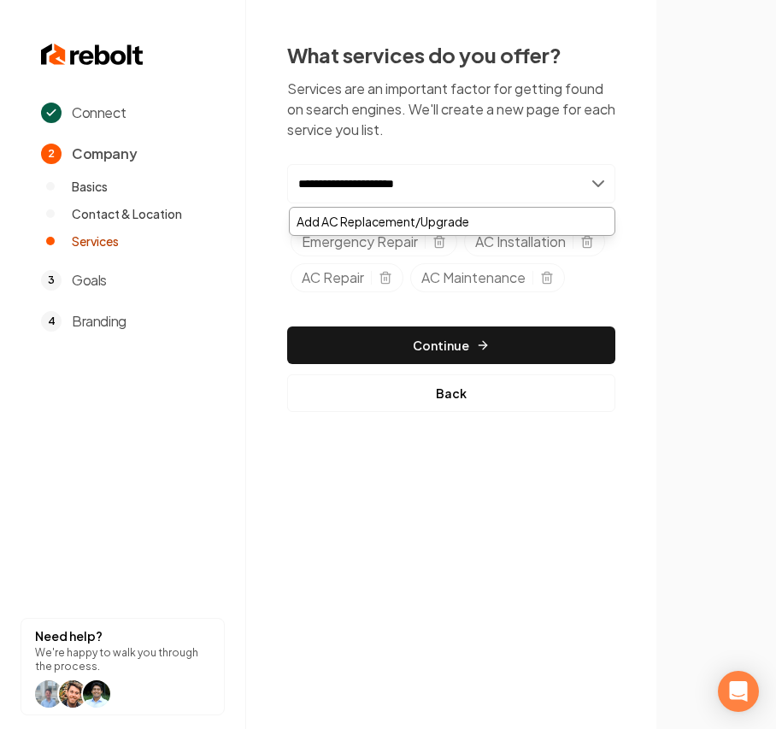
type input "**********"
click at [333, 221] on div "Add AC Replacement/Upgrade" at bounding box center [452, 221] width 325 height 27
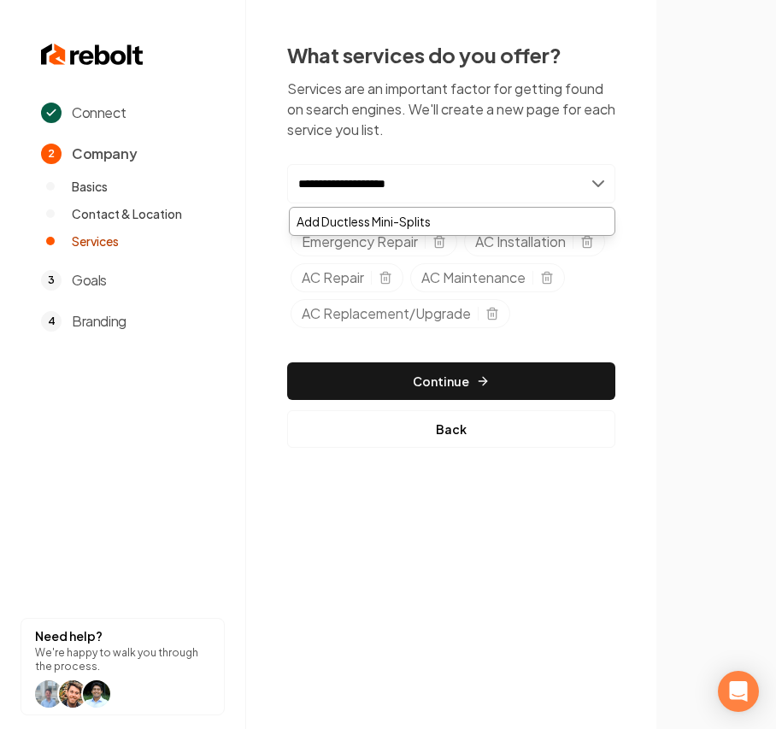
type input "**********"
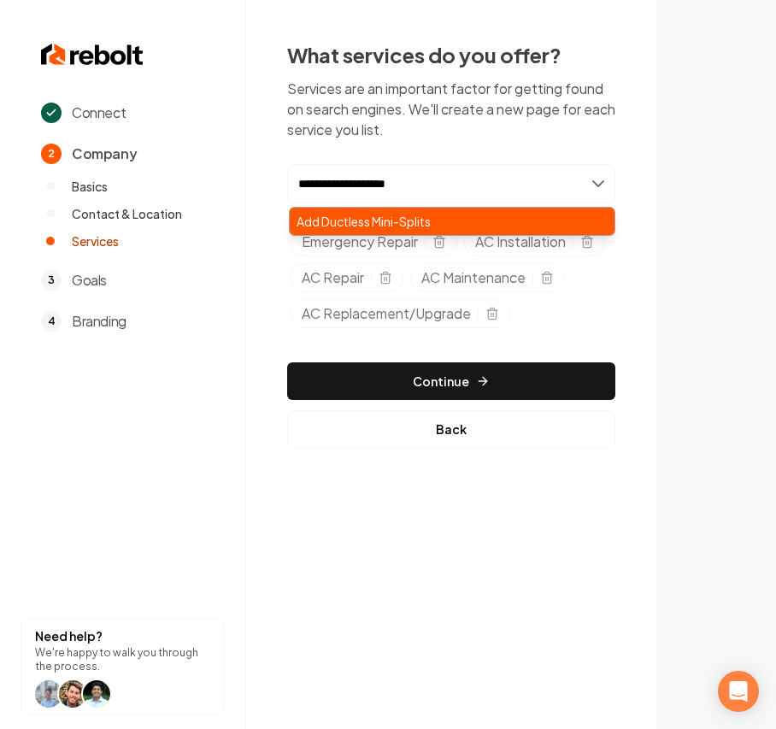
click at [333, 221] on div "Add Ductless Mini-Splits" at bounding box center [452, 221] width 325 height 27
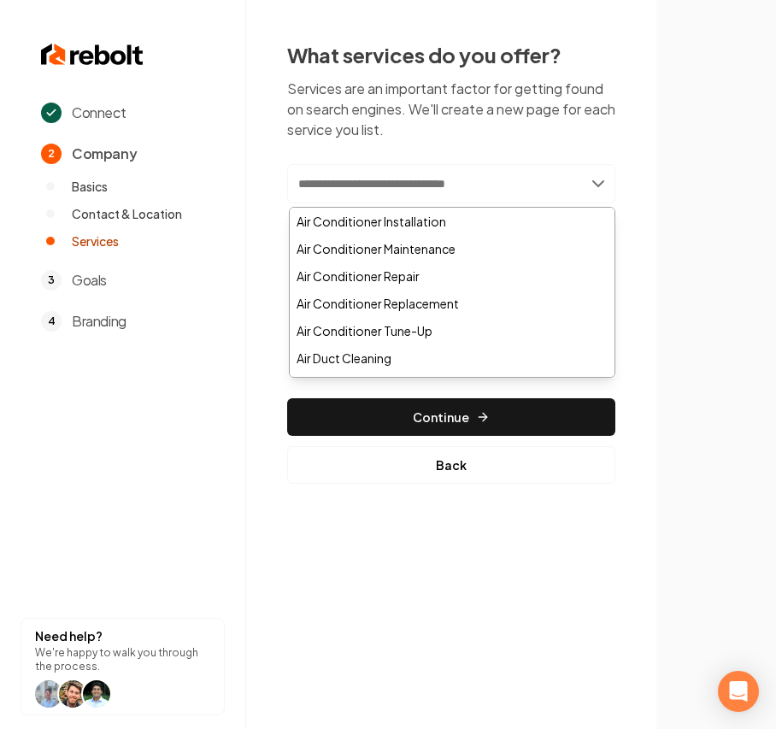
click at [357, 192] on input "text" at bounding box center [451, 183] width 328 height 39
paste input "**********"
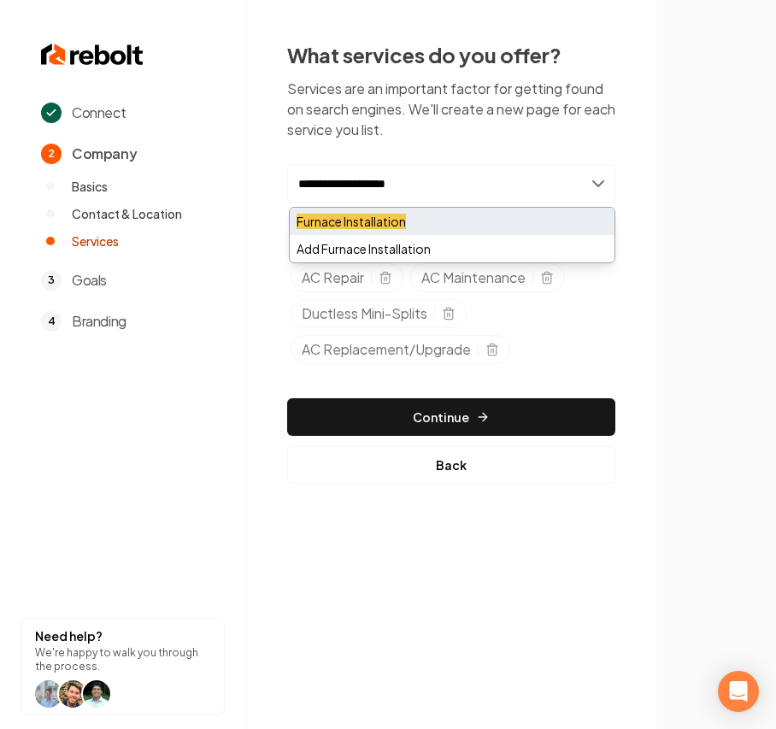
type input "**********"
click at [349, 217] on mark "Furnace Installation" at bounding box center [351, 221] width 109 height 15
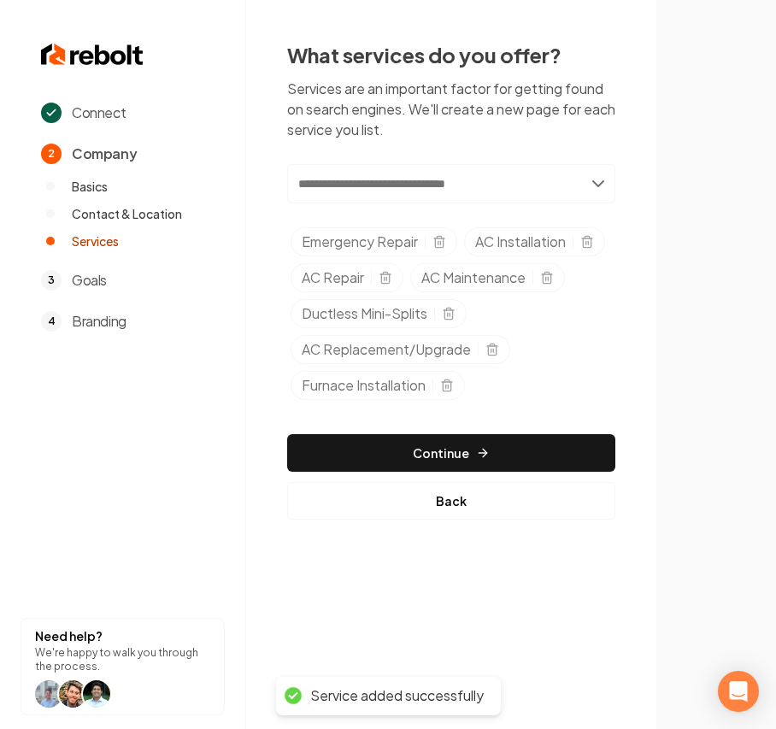
click at [363, 186] on input "text" at bounding box center [451, 183] width 328 height 39
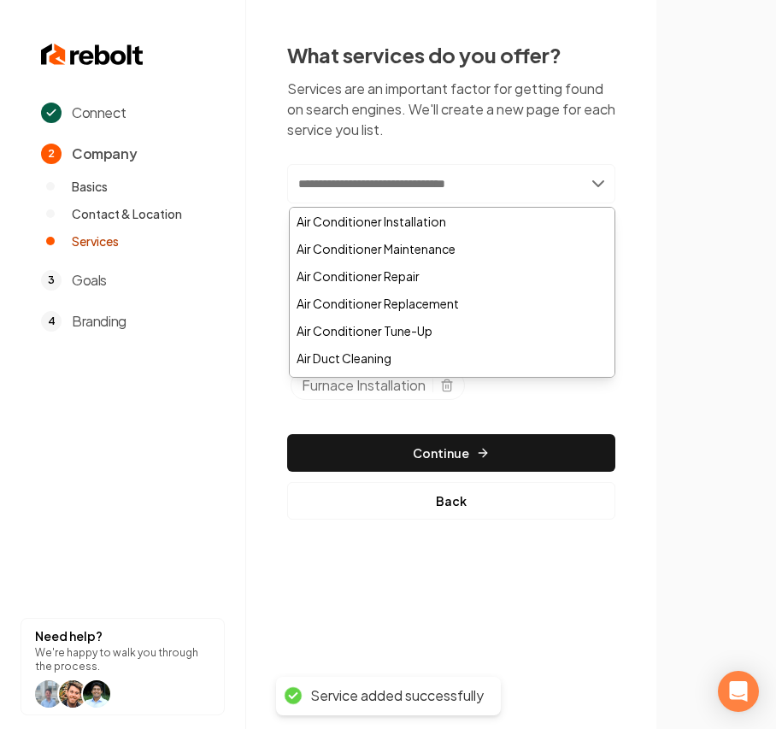
paste input "**********"
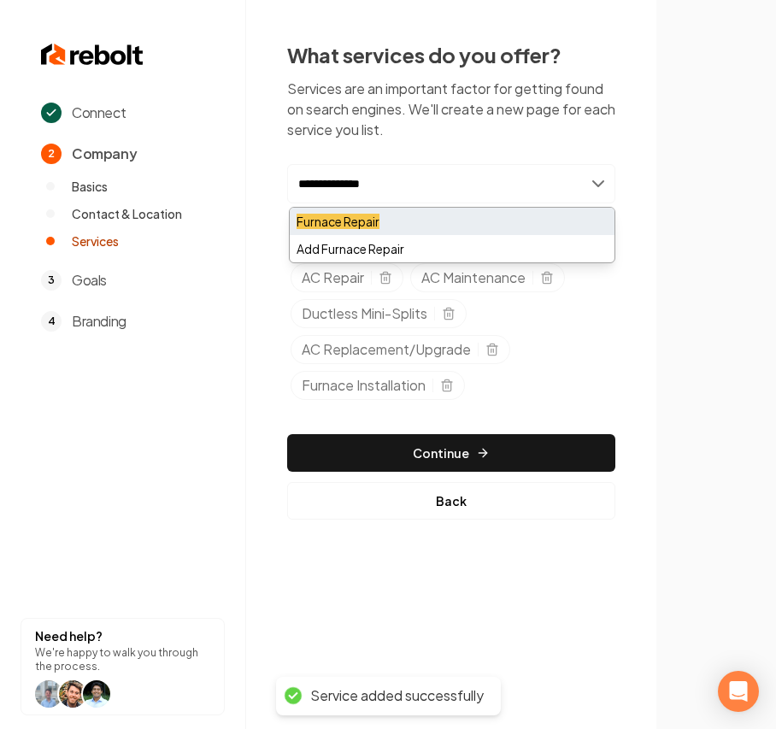
type input "**********"
click at [366, 219] on mark "Furnace Repair" at bounding box center [338, 221] width 83 height 15
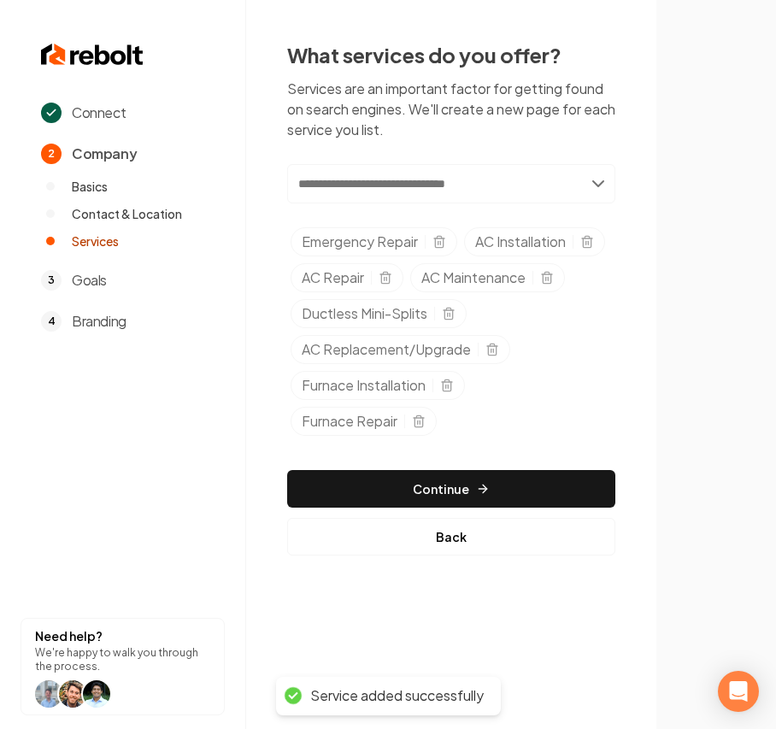
click at [412, 192] on input "text" at bounding box center [451, 183] width 328 height 39
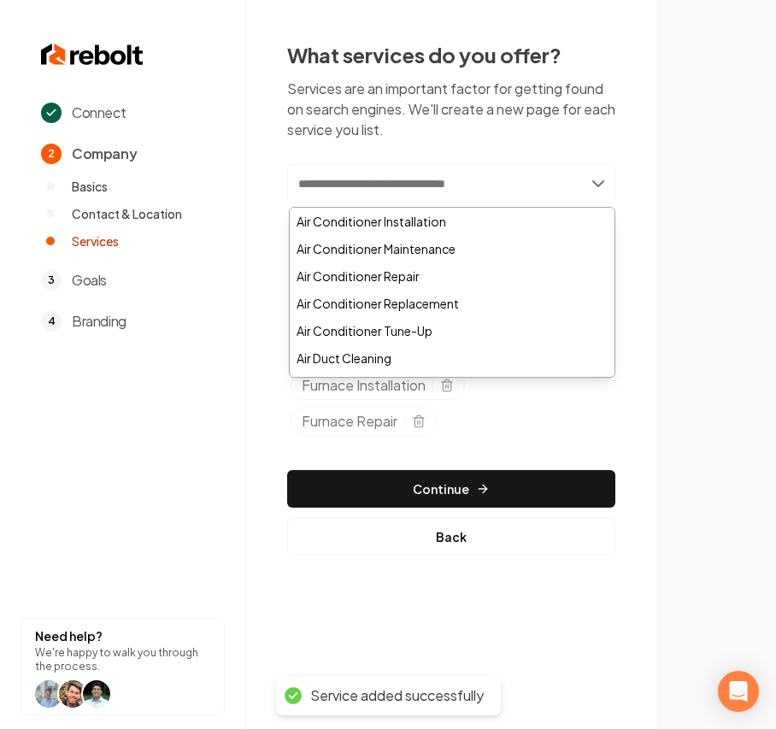
paste input "**********"
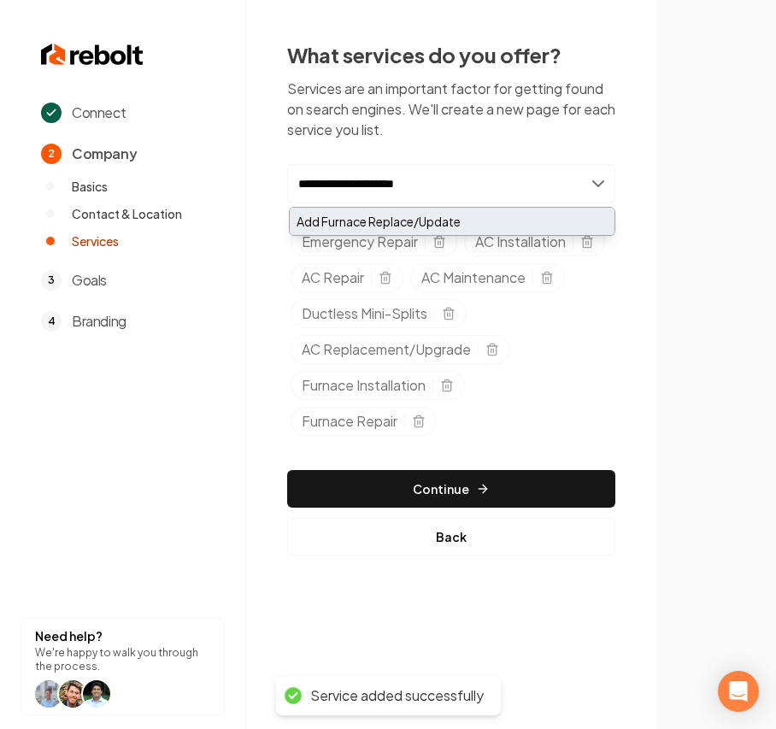
type input "**********"
click at [393, 214] on div "Add Furnace Replace/Update" at bounding box center [452, 221] width 325 height 27
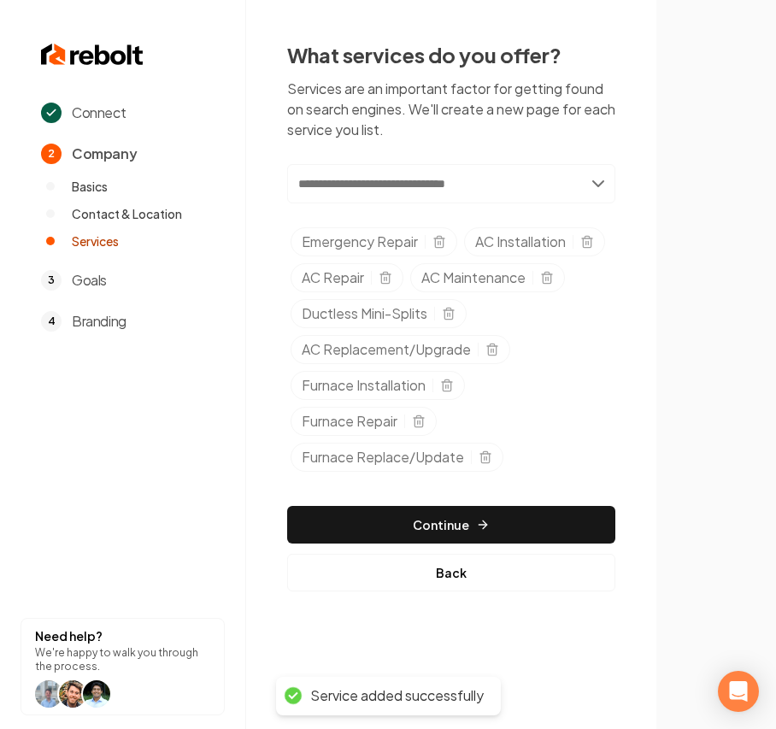
click at [364, 180] on input "text" at bounding box center [451, 183] width 328 height 39
paste input "**********"
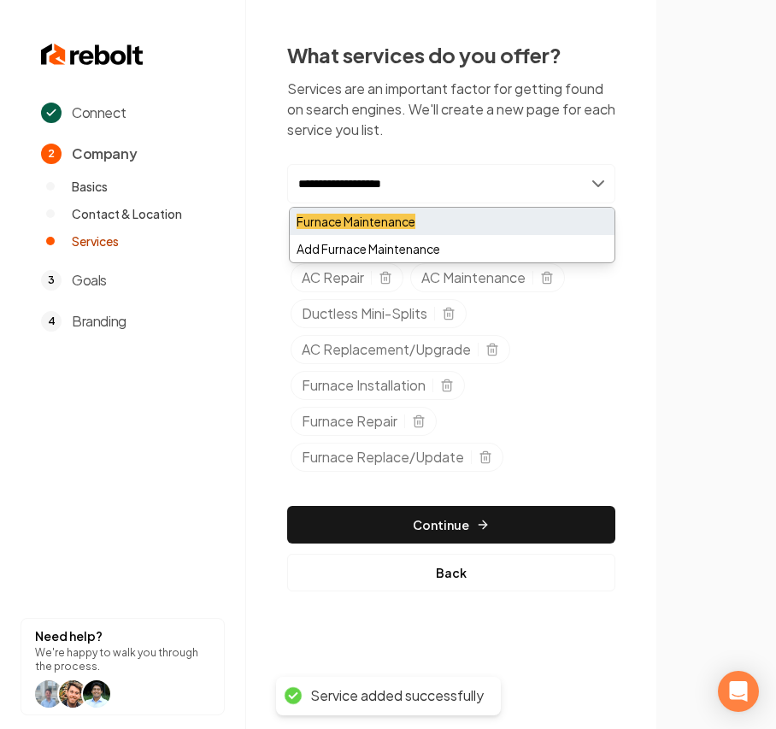
type input "**********"
click at [368, 224] on mark "Furnace Maintenance" at bounding box center [356, 221] width 119 height 15
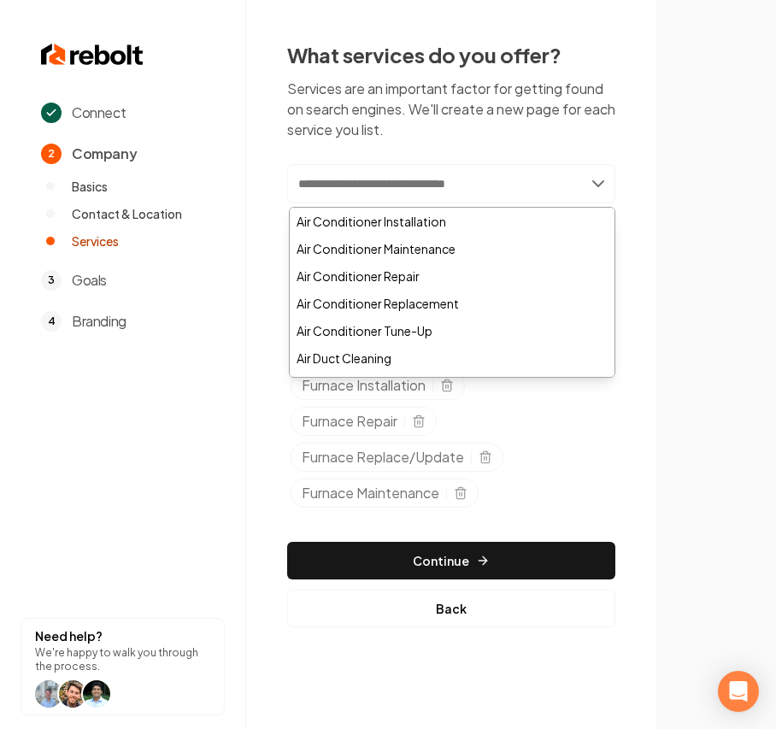
click at [363, 186] on input "text" at bounding box center [451, 183] width 328 height 39
paste input "**********"
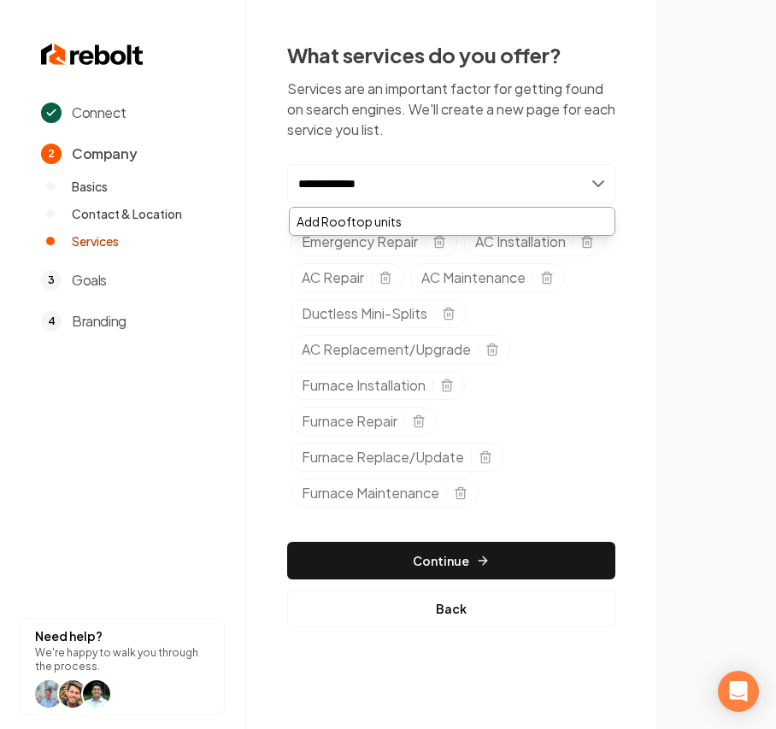
click at [346, 185] on input "**********" at bounding box center [451, 183] width 328 height 39
type input "**********"
click at [398, 215] on div "Add Rooftop Units" at bounding box center [452, 221] width 325 height 27
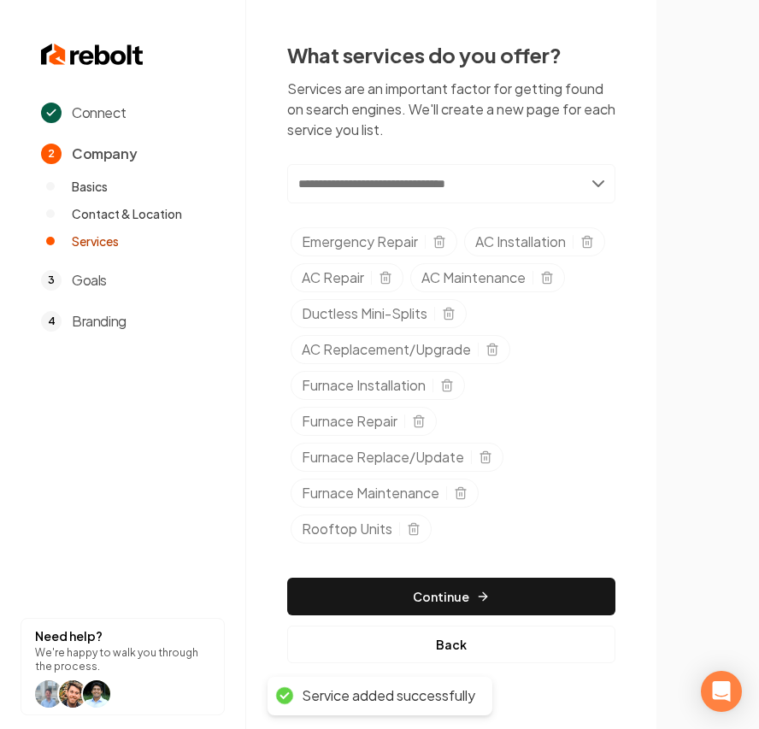
click at [410, 200] on input "text" at bounding box center [451, 183] width 328 height 39
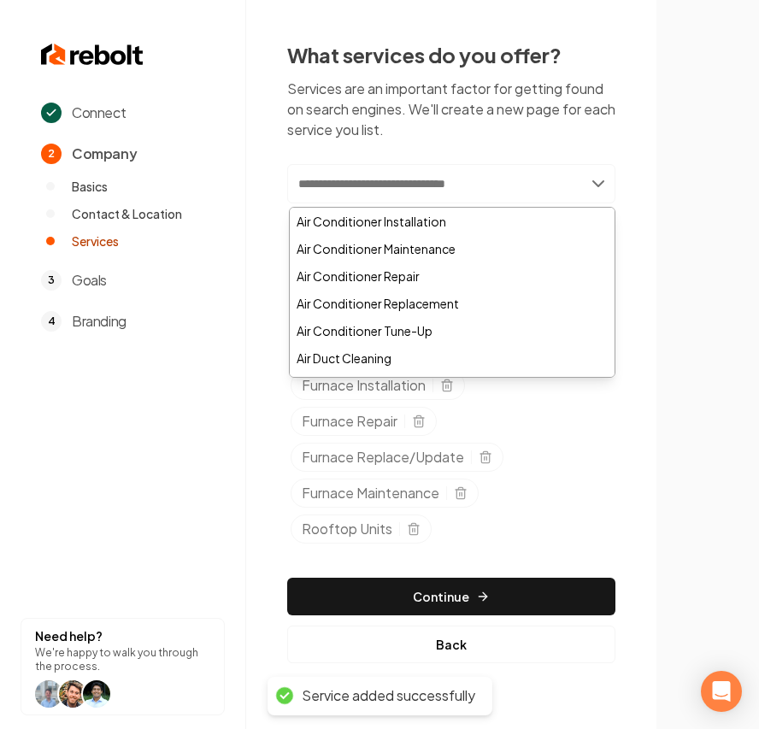
paste input "**********"
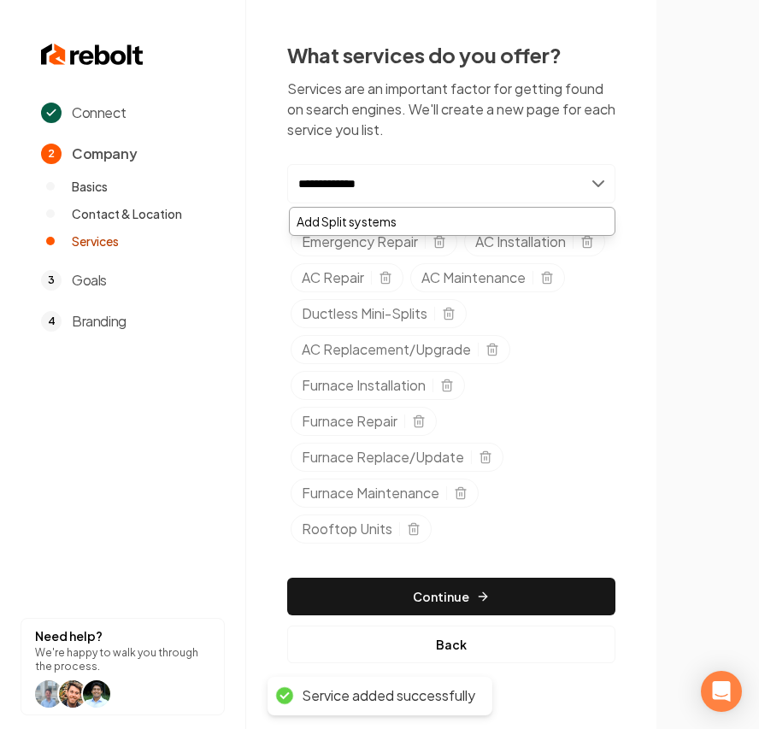
click at [333, 188] on input "**********" at bounding box center [451, 183] width 328 height 39
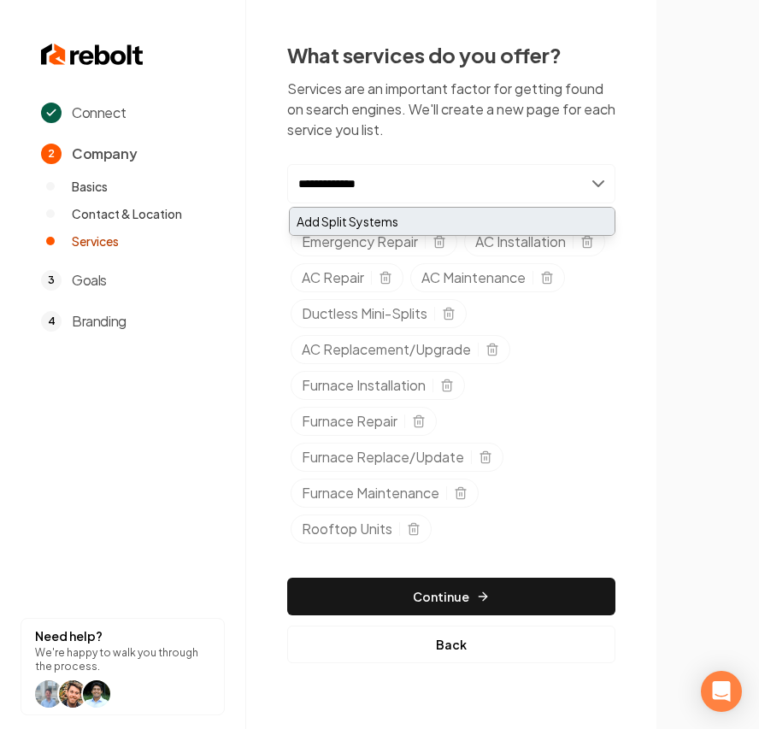
type input "**********"
click at [367, 219] on div "Add Split Systems" at bounding box center [452, 221] width 325 height 27
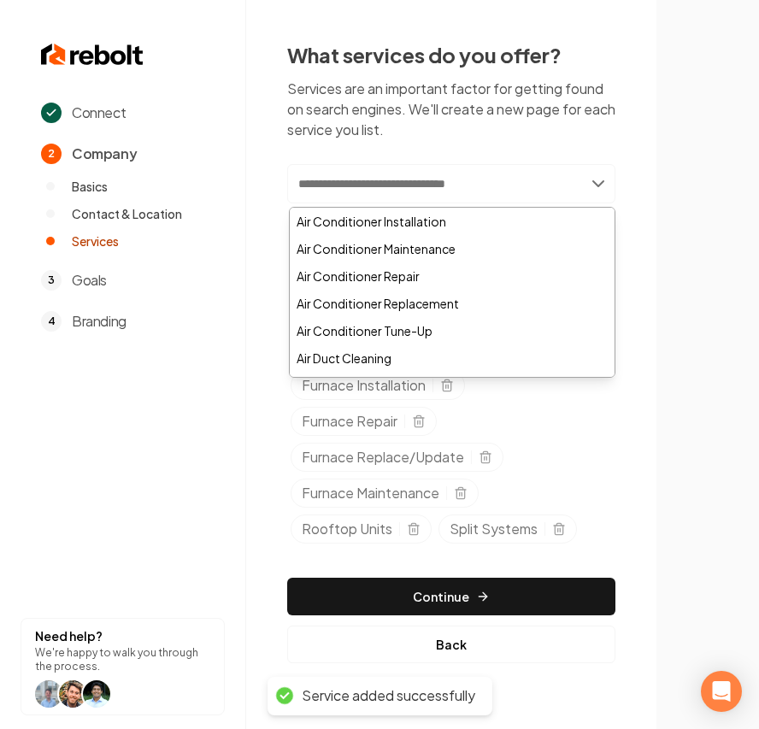
click at [378, 182] on input "text" at bounding box center [451, 183] width 328 height 39
paste input "*******"
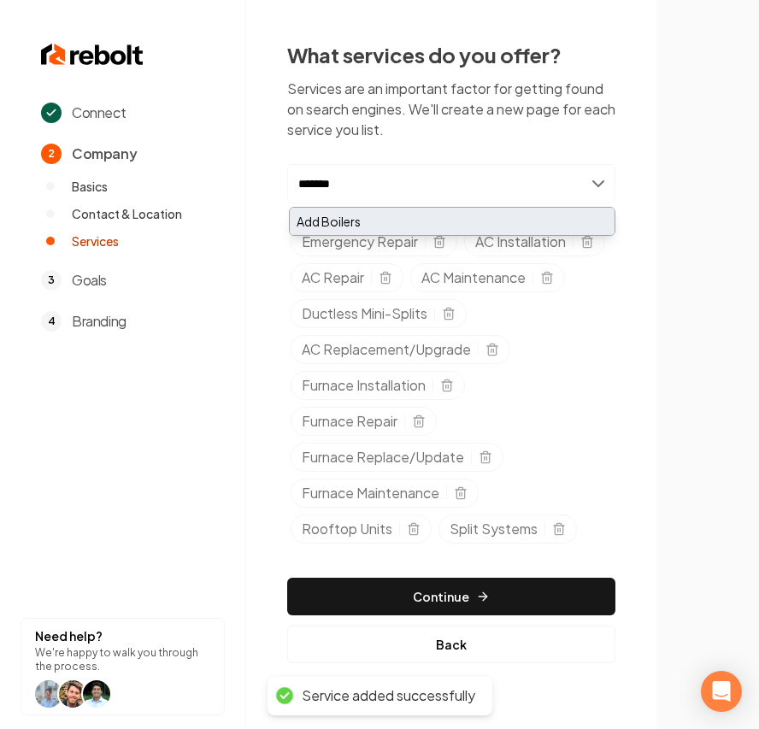
type input "*******"
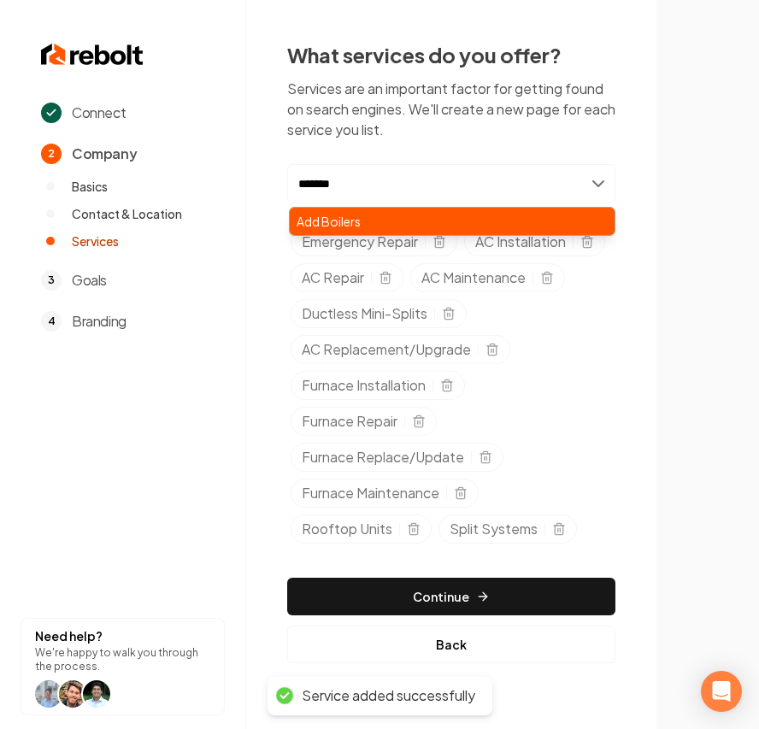
click at [361, 216] on div "Add Boilers" at bounding box center [452, 221] width 325 height 27
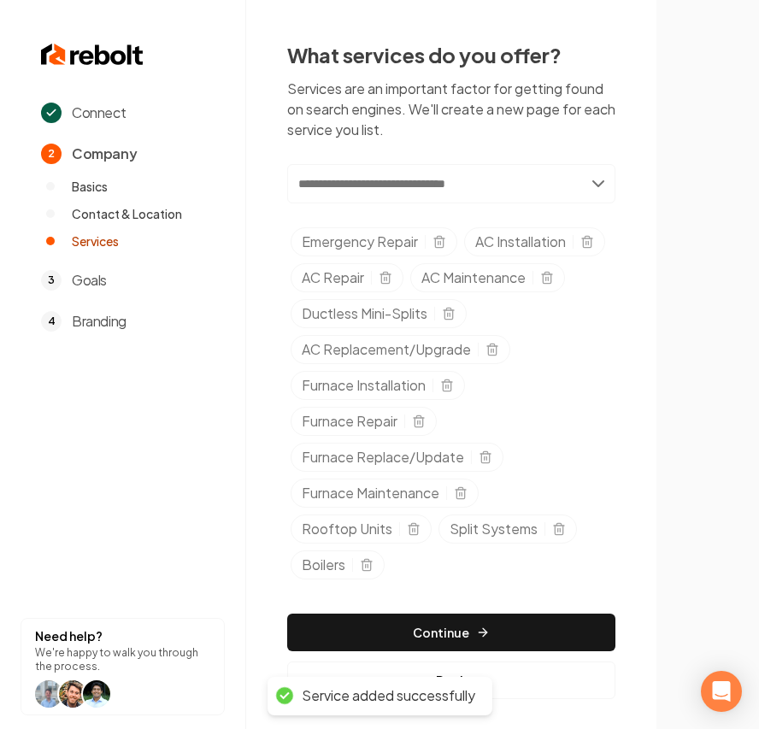
click at [377, 189] on input "text" at bounding box center [451, 183] width 328 height 39
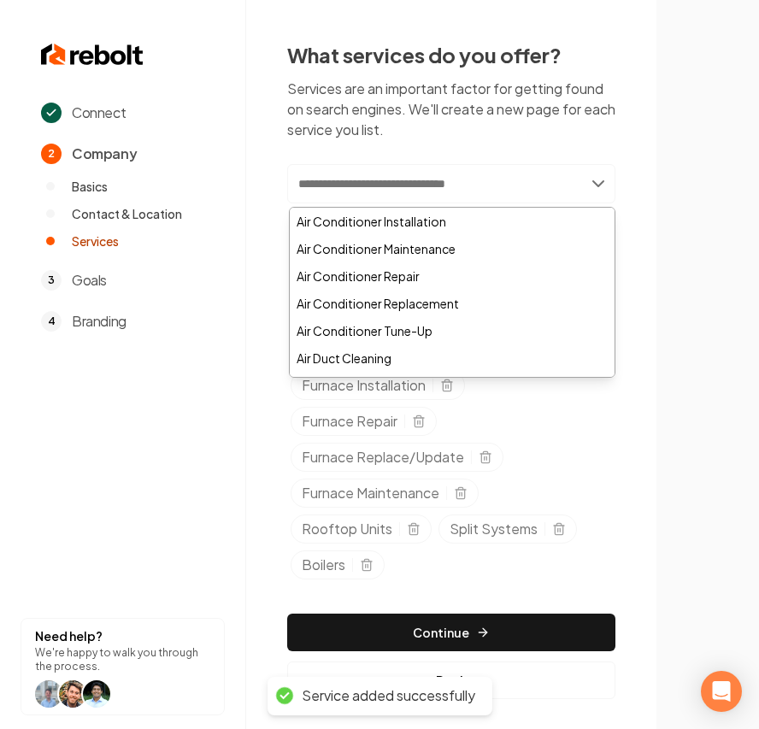
paste input "********"
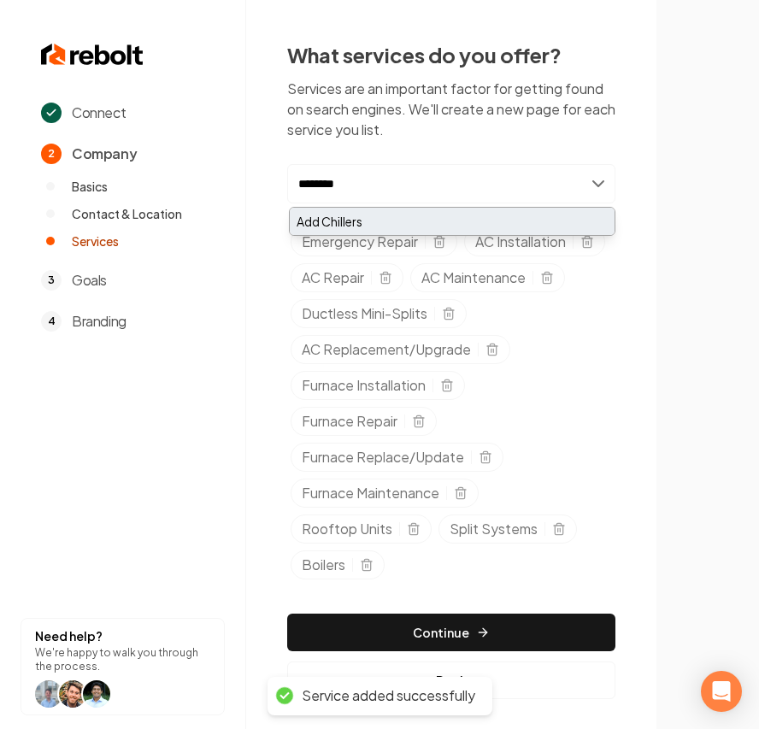
type input "********"
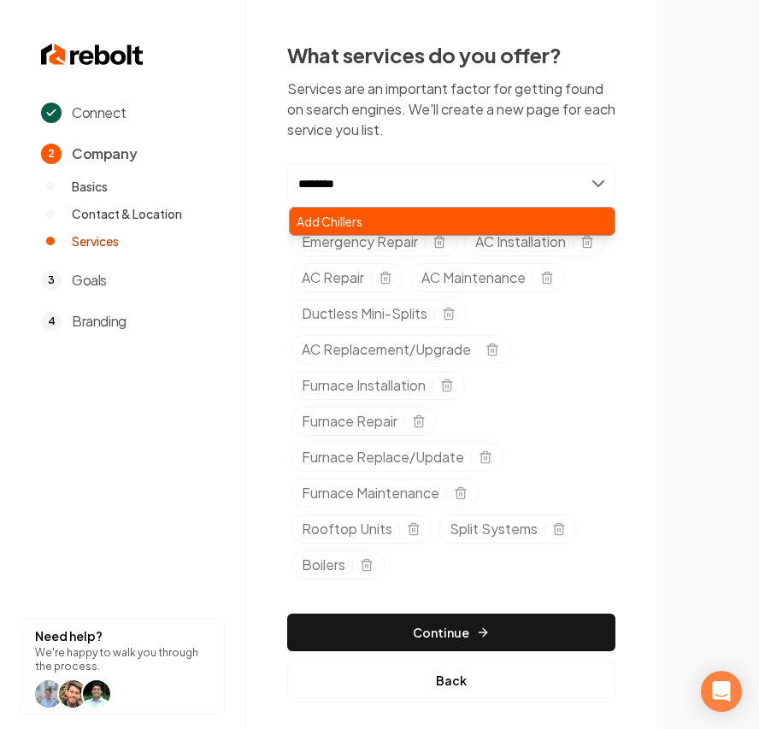
click at [363, 219] on div "Add Chillers" at bounding box center [452, 221] width 325 height 27
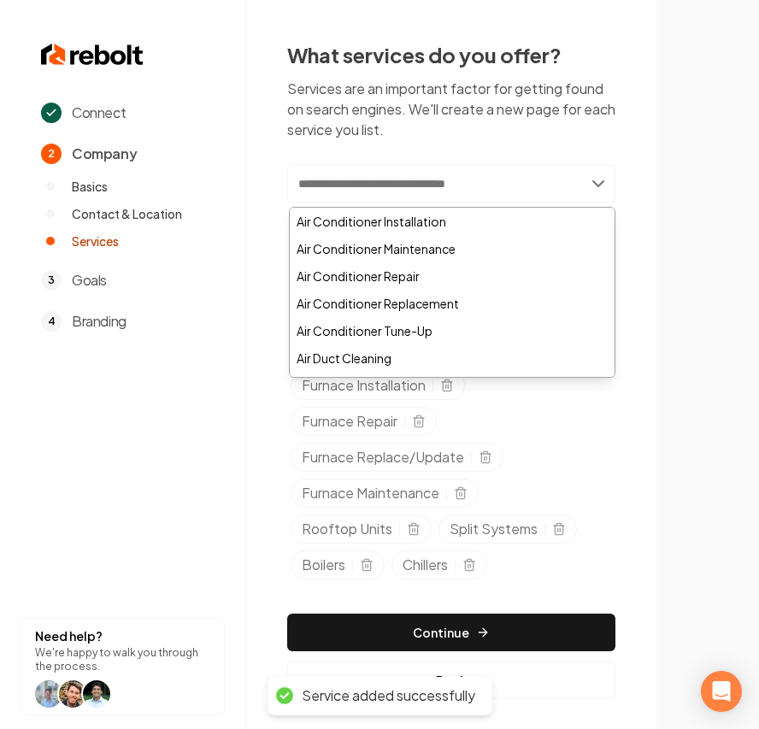
click at [469, 183] on input "text" at bounding box center [451, 183] width 328 height 39
paste input "**********"
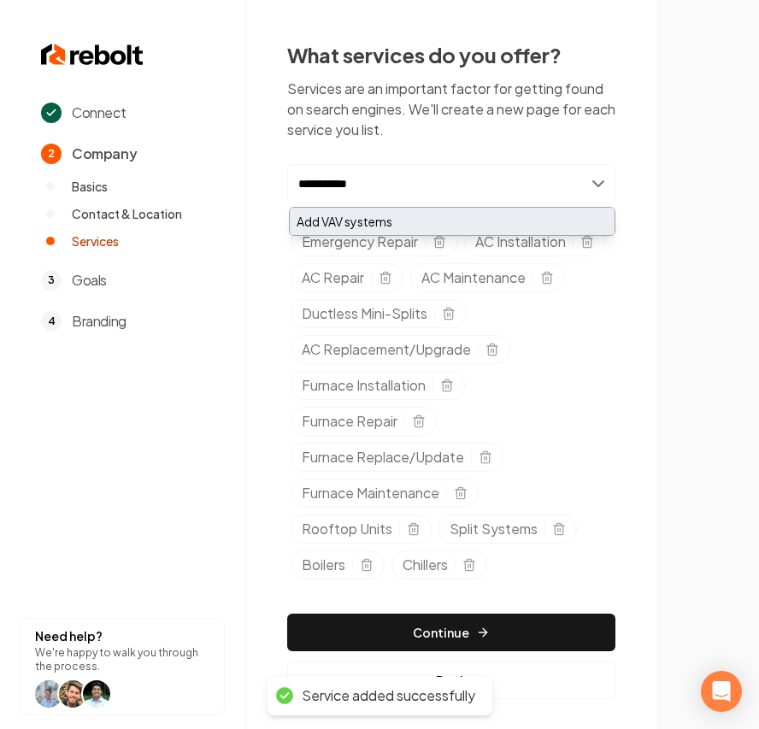
type input "**********"
click at [357, 220] on div "Add VAV systems" at bounding box center [452, 221] width 325 height 27
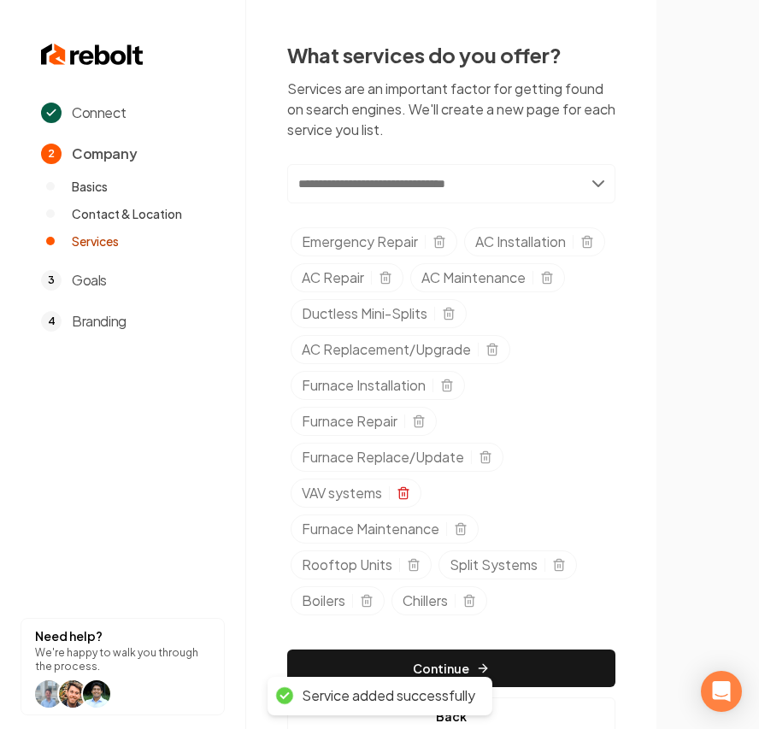
click at [408, 500] on icon "Selected tags" at bounding box center [404, 494] width 14 height 14
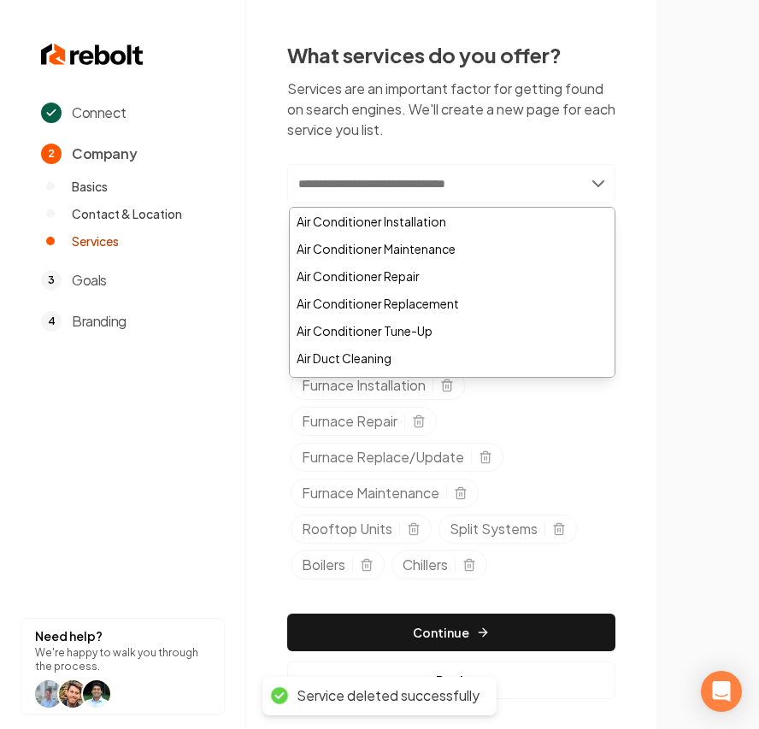
click at [343, 189] on input "text" at bounding box center [451, 183] width 328 height 39
paste input "**********"
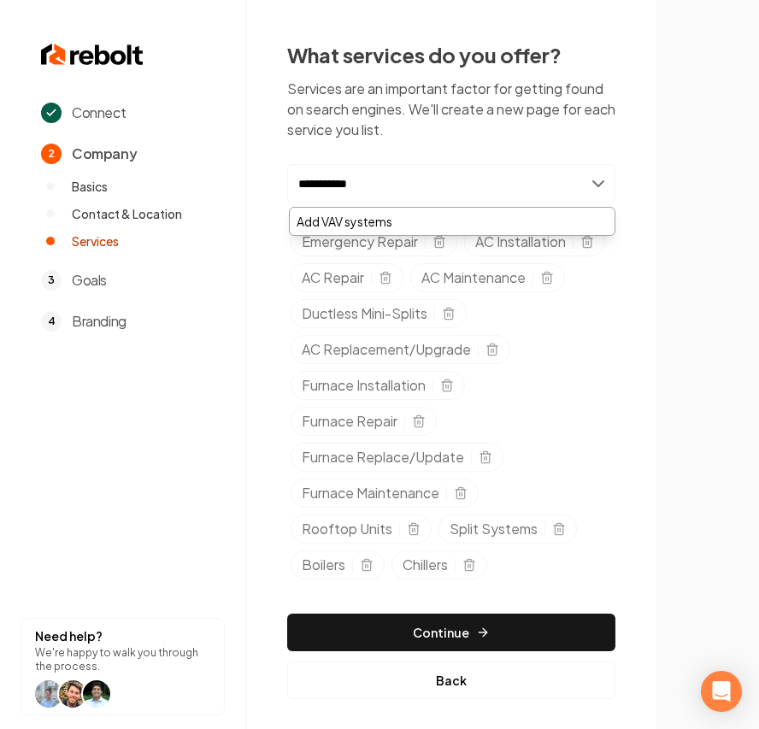
click at [329, 185] on input "**********" at bounding box center [451, 183] width 328 height 39
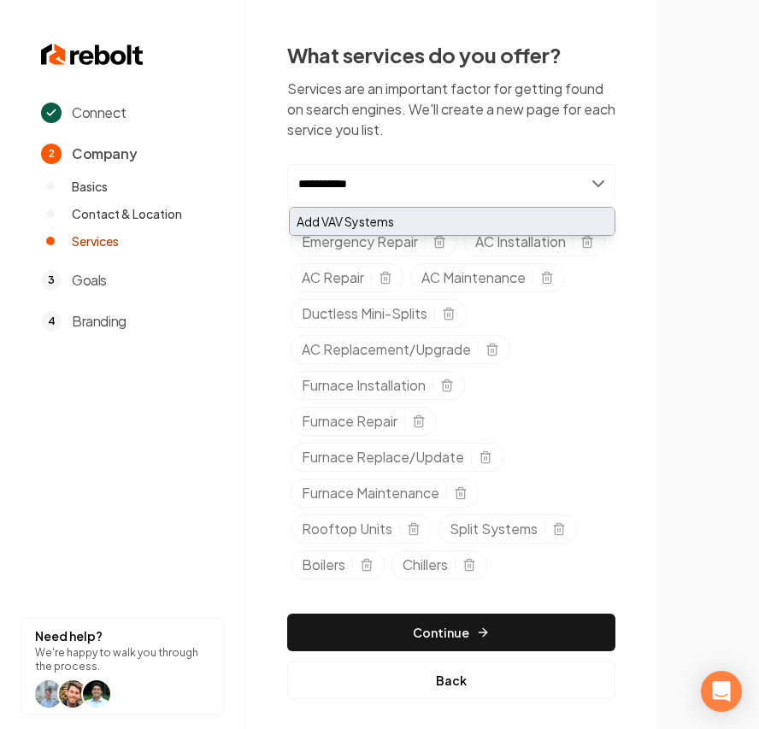
type input "**********"
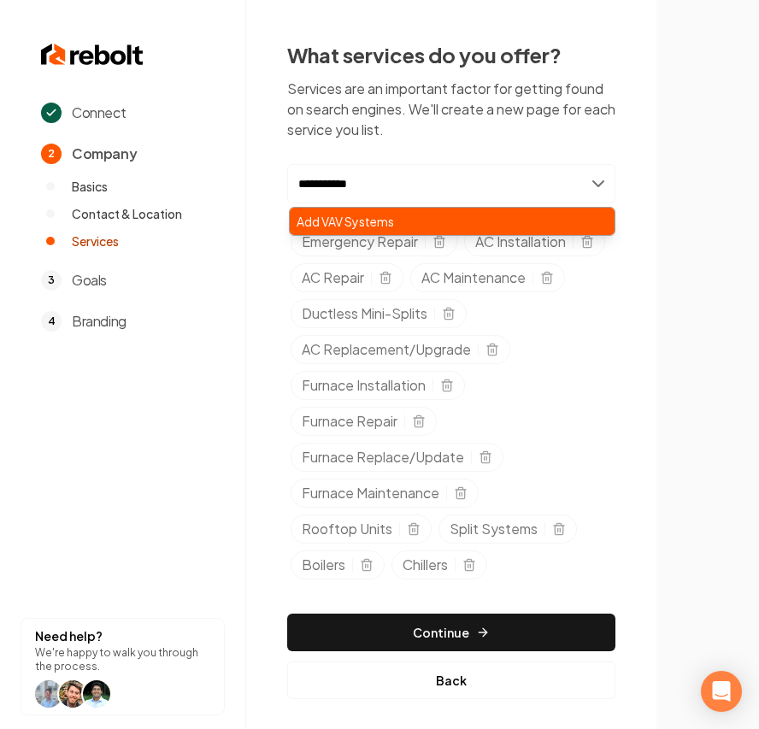
click at [375, 212] on div "Add VAV Systems" at bounding box center [452, 221] width 325 height 27
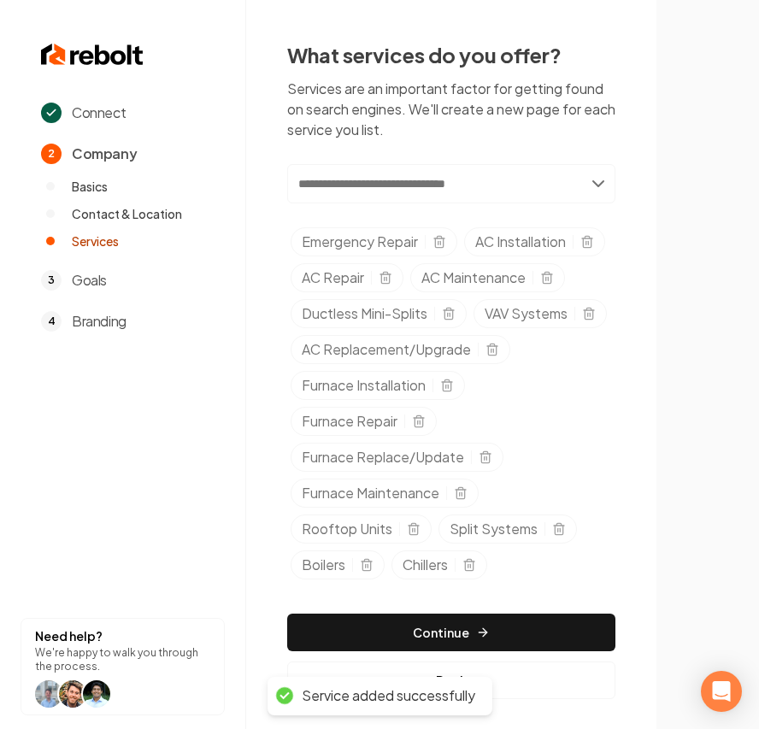
click at [316, 185] on input "text" at bounding box center [451, 183] width 328 height 39
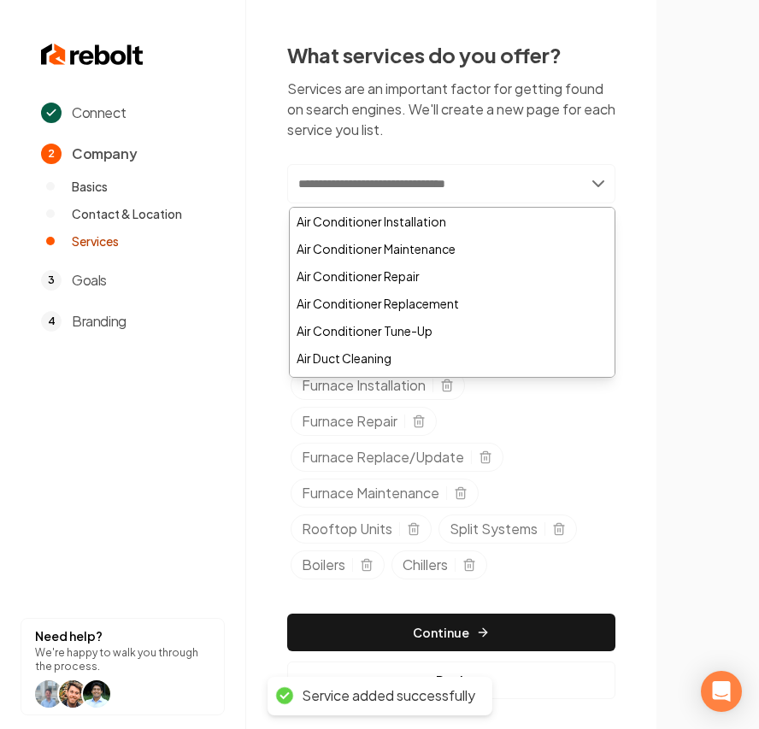
paste input "**********"
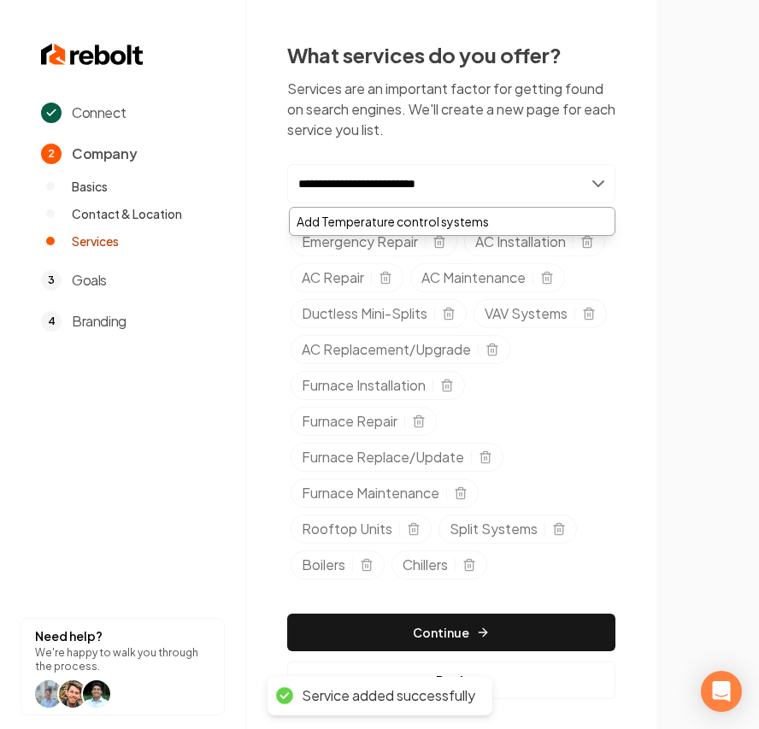
click at [378, 188] on input "**********" at bounding box center [451, 183] width 328 height 39
click at [421, 182] on input "**********" at bounding box center [451, 183] width 328 height 39
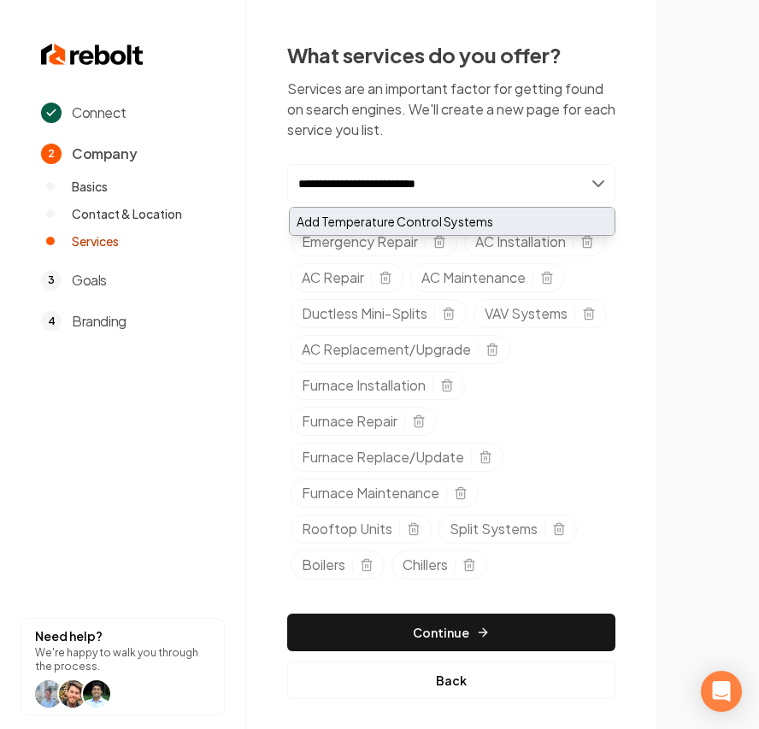
type input "**********"
click at [507, 215] on div "Add Temperature Control Systems" at bounding box center [452, 221] width 325 height 27
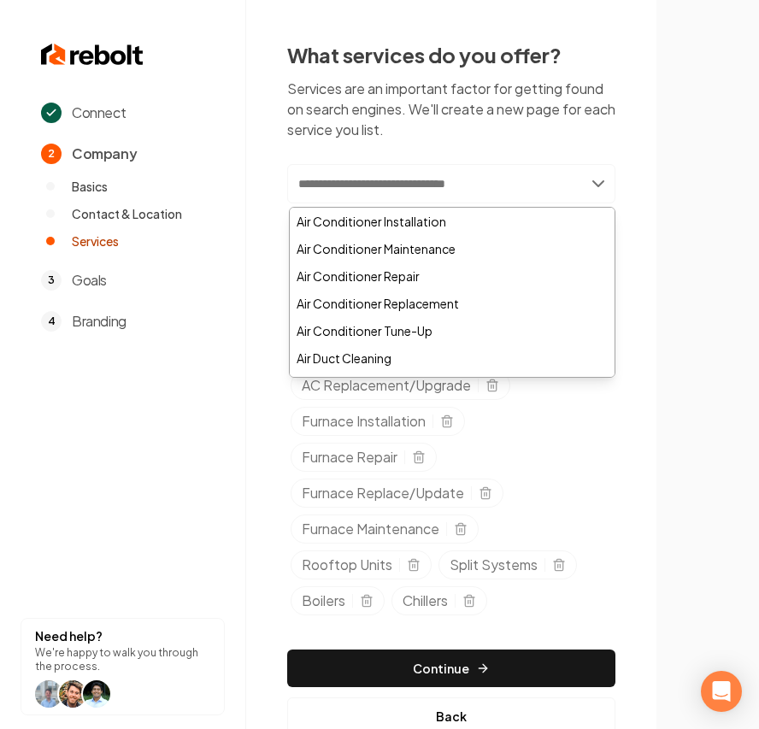
click at [339, 178] on input "text" at bounding box center [451, 183] width 328 height 39
paste input "**********"
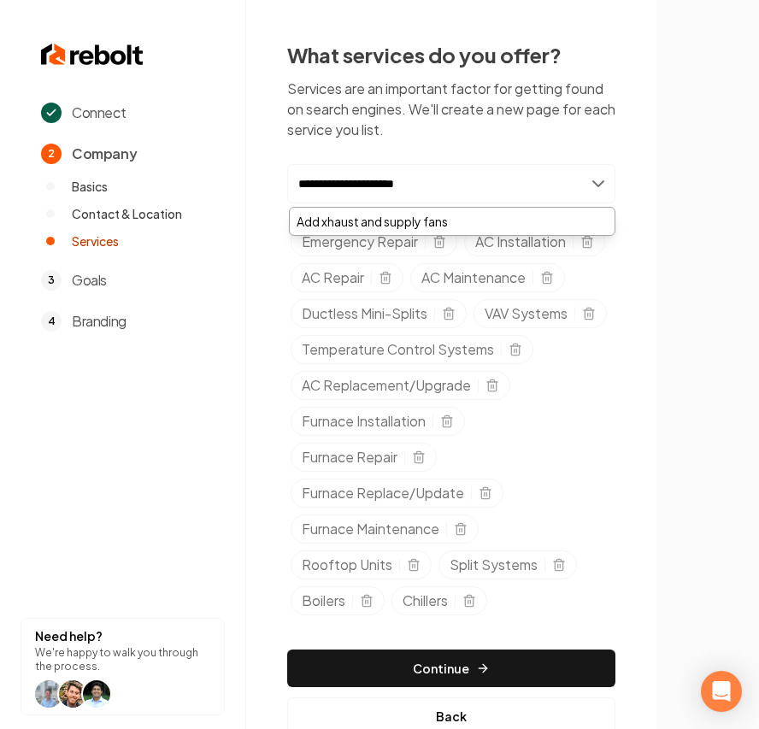
click at [298, 186] on input "**********" at bounding box center [451, 183] width 328 height 39
click at [376, 183] on input "**********" at bounding box center [451, 183] width 328 height 39
click at [418, 182] on input "**********" at bounding box center [451, 183] width 328 height 39
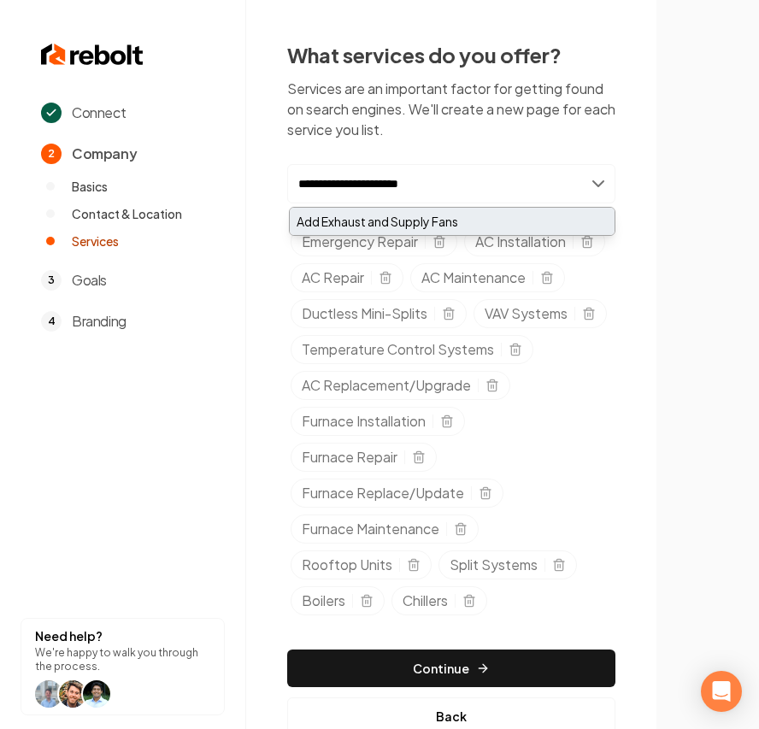
type input "**********"
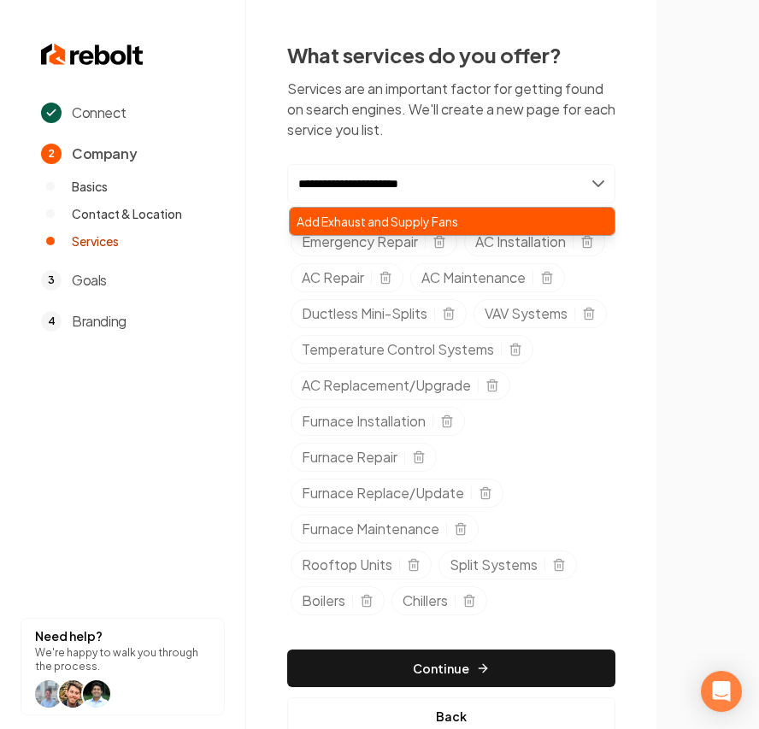
click at [449, 214] on div "Add Exhaust and Supply Fans" at bounding box center [452, 221] width 325 height 27
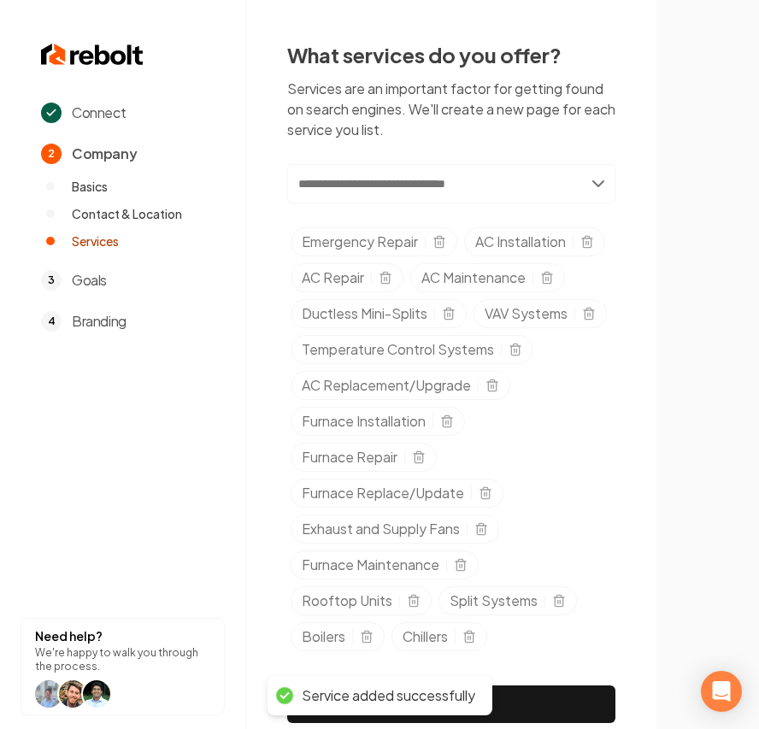
click at [378, 200] on input "text" at bounding box center [451, 183] width 328 height 39
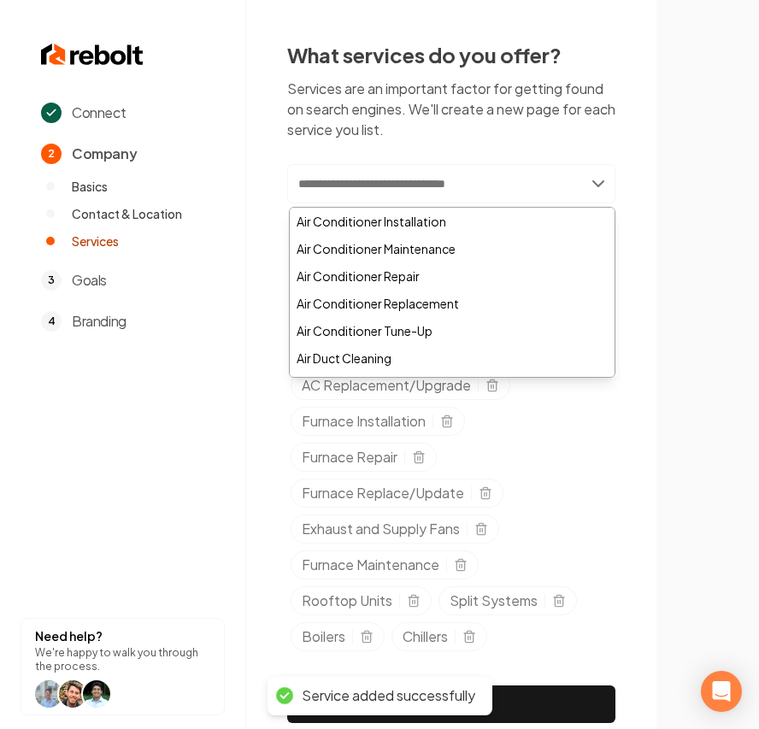
paste input "**********"
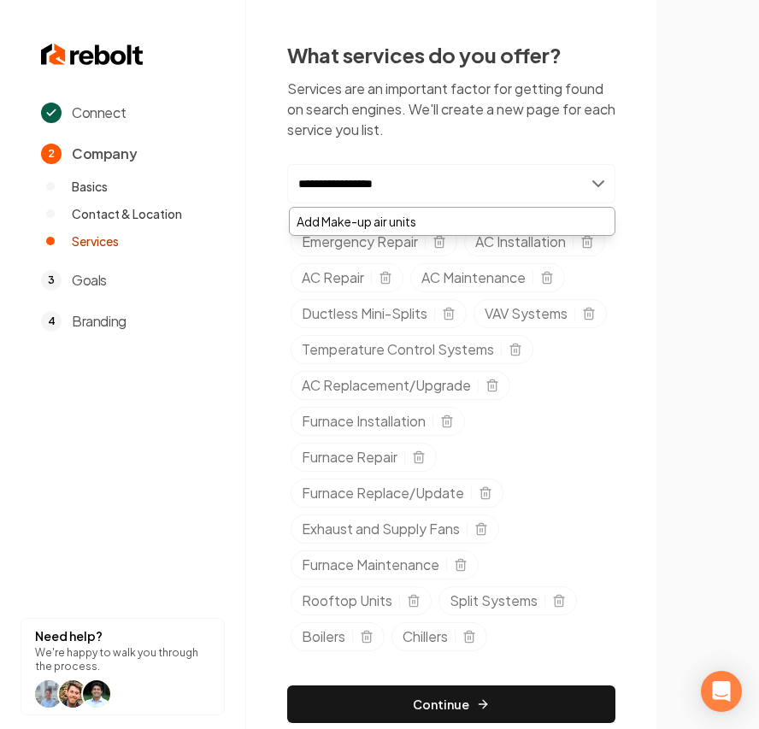
click at [354, 183] on input "**********" at bounding box center [451, 183] width 328 height 39
click at [375, 189] on input "**********" at bounding box center [451, 183] width 328 height 39
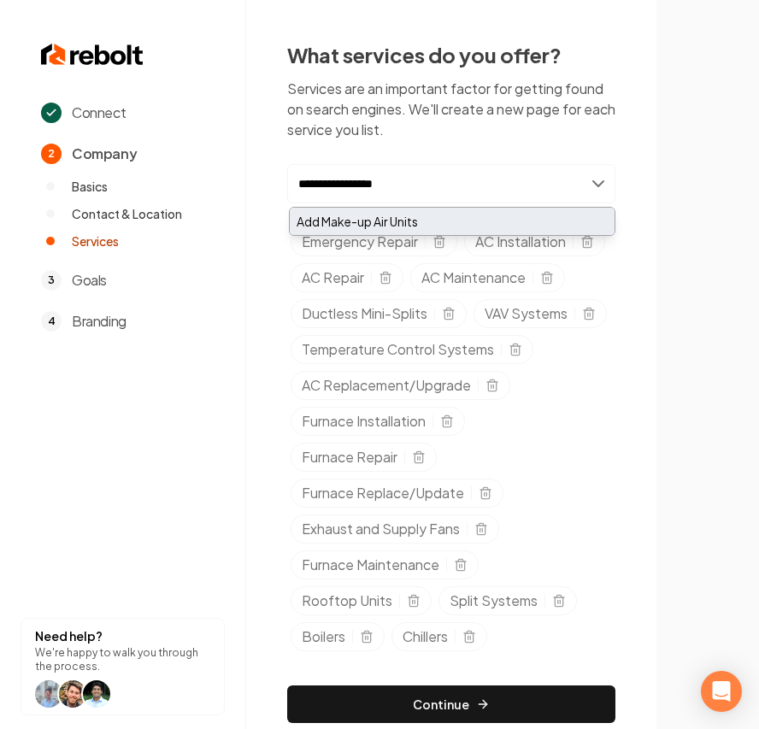
type input "**********"
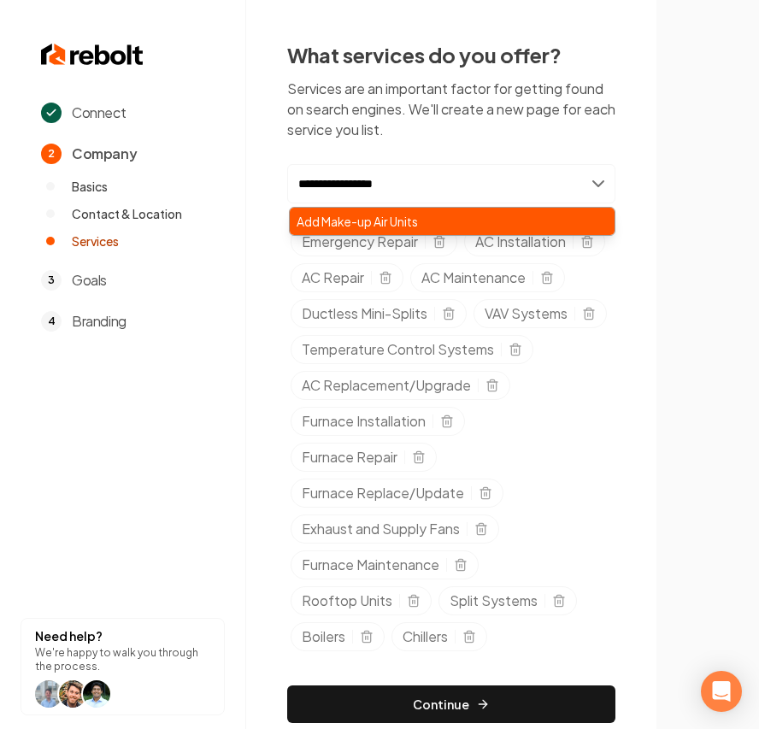
click at [402, 210] on div "Add Make-up Air Units" at bounding box center [452, 221] width 325 height 27
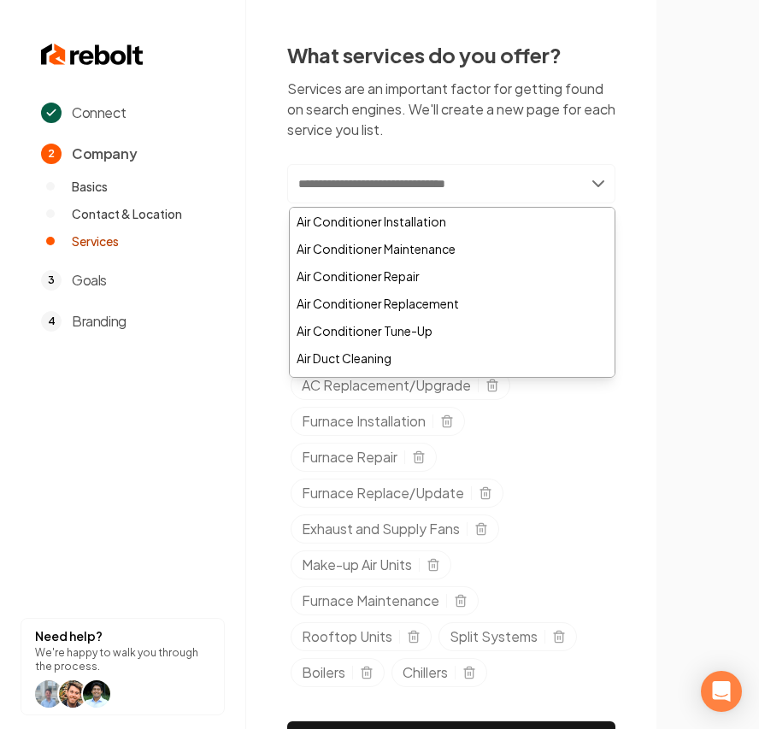
click at [688, 353] on img at bounding box center [708, 365] width 86 height 46
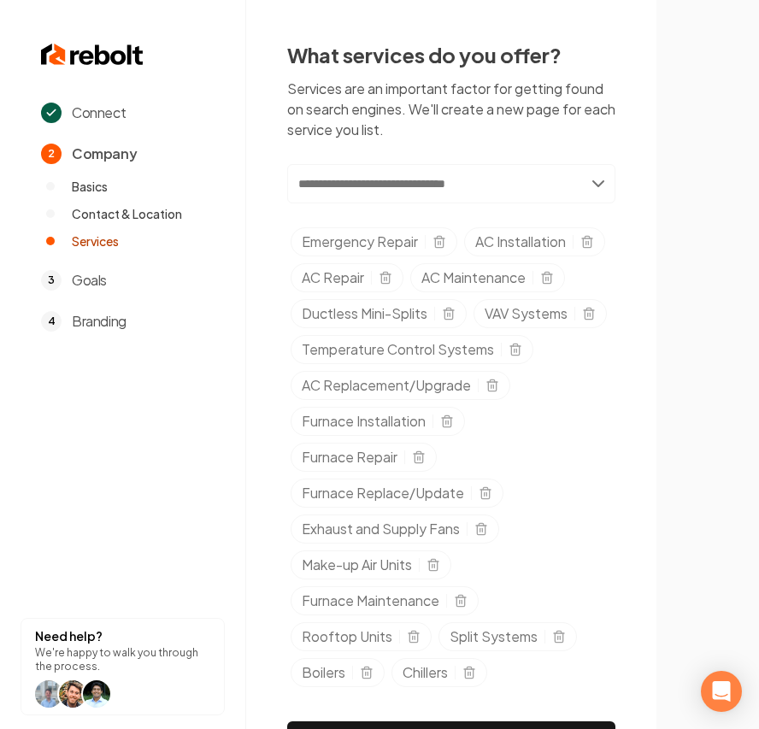
scroll to position [199, 0]
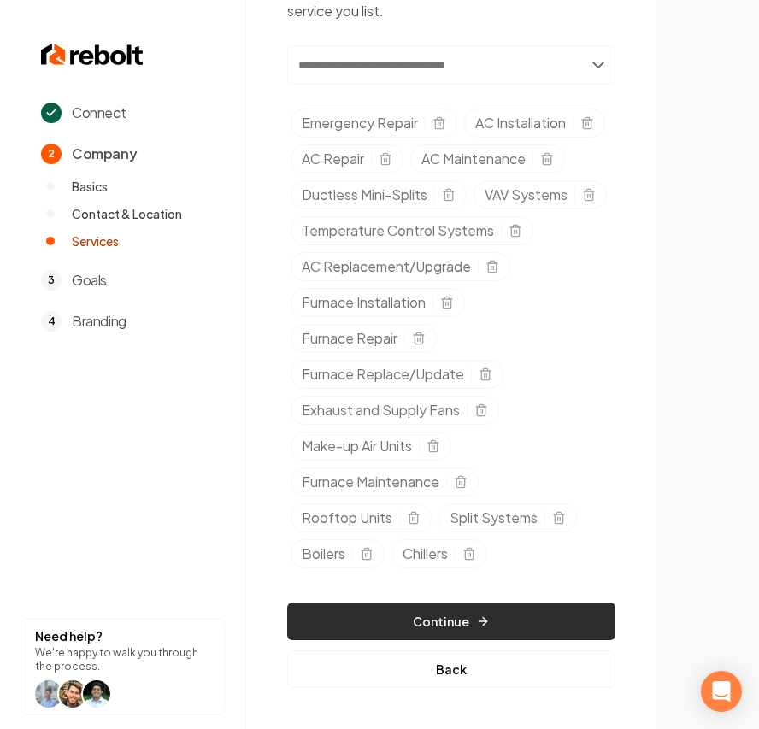
click at [433, 640] on button "Continue" at bounding box center [451, 622] width 328 height 38
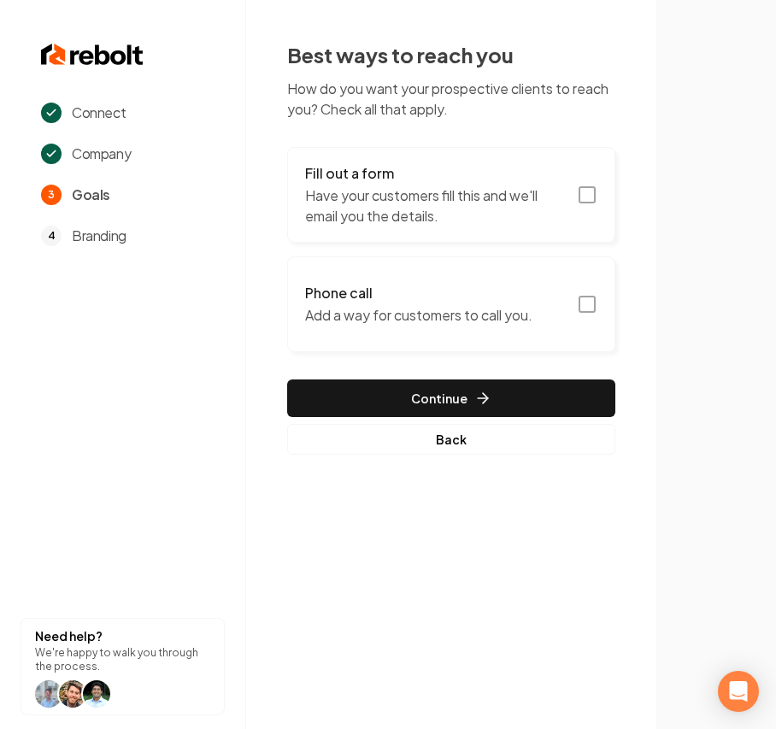
click at [401, 204] on p "Have your customers fill this and we'll email you the details." at bounding box center [436, 206] width 262 height 41
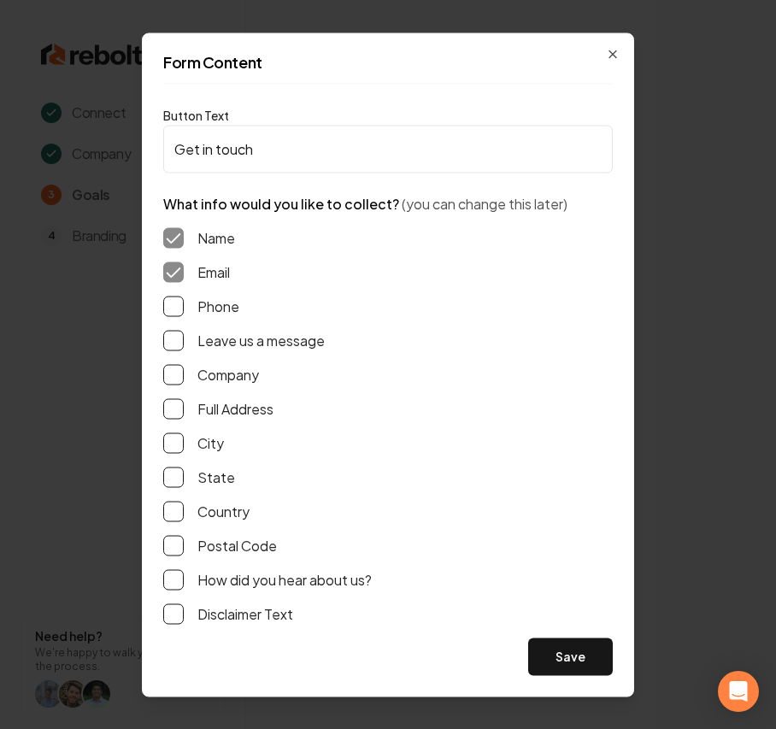
click at [210, 308] on label "Phone" at bounding box center [219, 306] width 42 height 21
click at [184, 308] on button "Phone" at bounding box center [173, 306] width 21 height 21
click at [209, 333] on label "Leave us a message" at bounding box center [261, 340] width 127 height 21
click at [184, 333] on button "Leave us a message" at bounding box center [173, 340] width 21 height 21
click at [558, 668] on button "Save" at bounding box center [570, 657] width 85 height 38
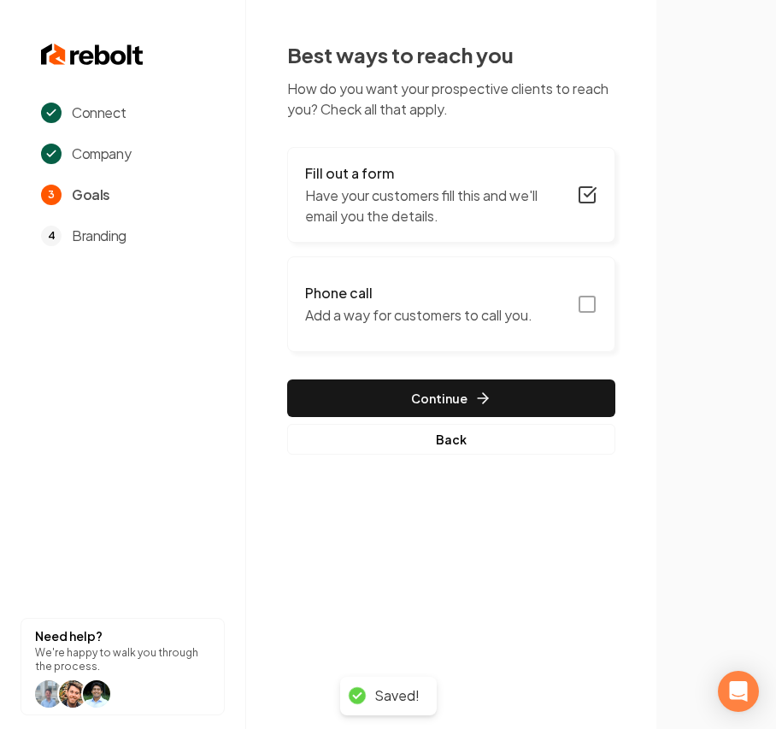
click at [432, 340] on button "Phone call Add a way for customers to call you." at bounding box center [451, 305] width 328 height 96
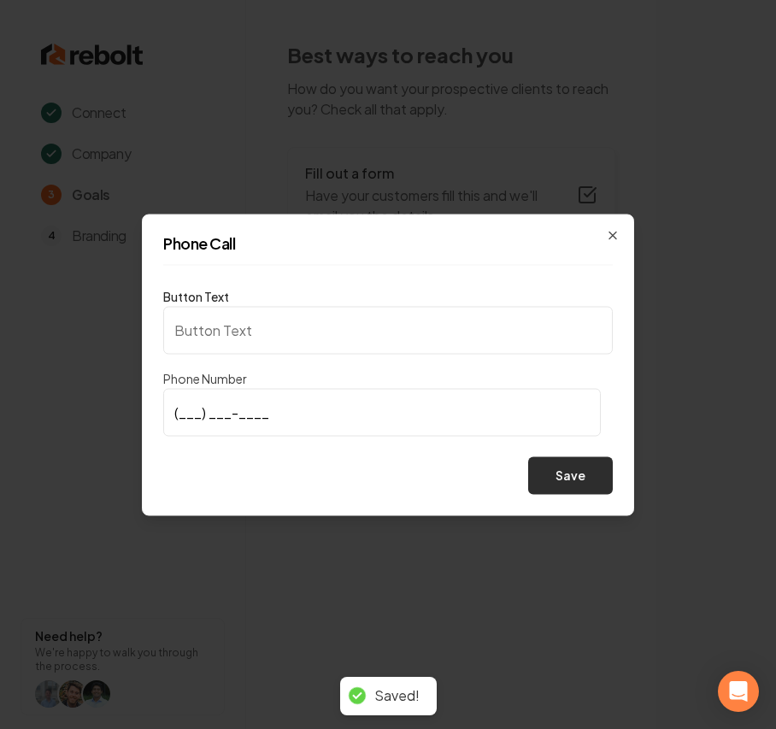
type input "Call us"
type input "[PHONE_NUMBER]"
click at [576, 477] on button "Save" at bounding box center [570, 476] width 85 height 38
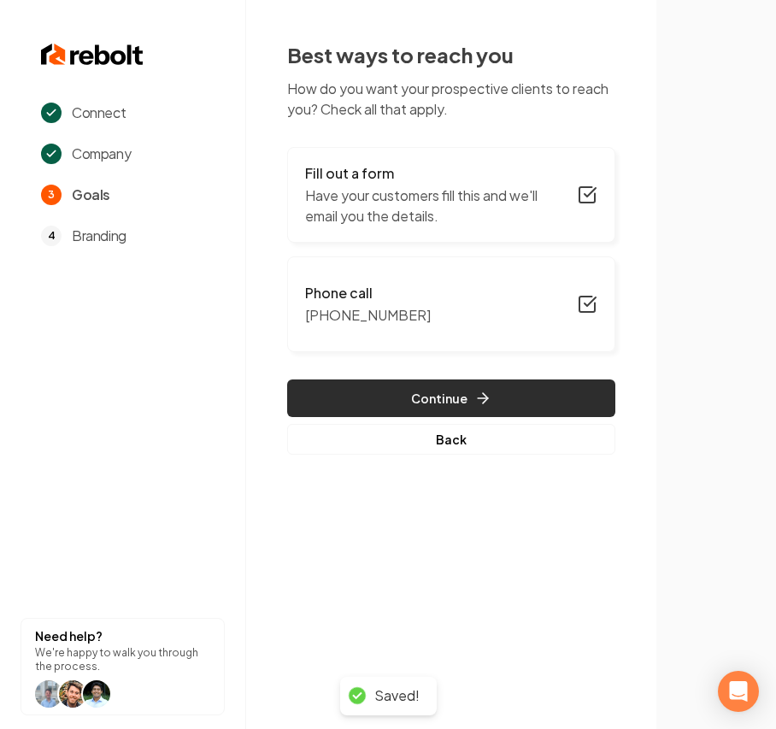
click at [463, 407] on button "Continue" at bounding box center [451, 399] width 328 height 38
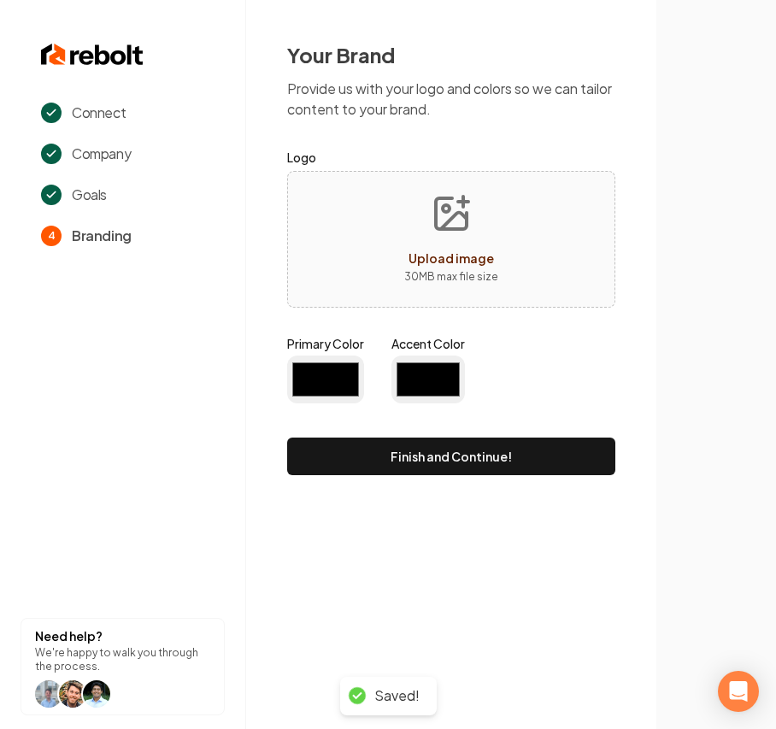
type input "#194d33"
type input "#70be00"
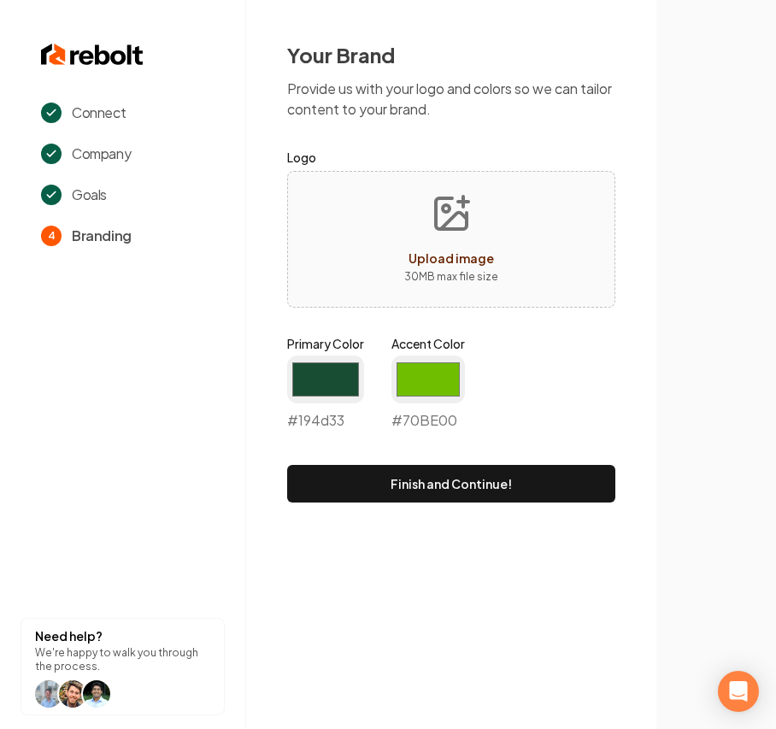
click at [433, 308] on form "Logo Upload image 30 MB max file size Primary Color #194d33 #194d33 Accent Colo…" at bounding box center [451, 325] width 328 height 356
click at [455, 277] on p "30 MB max file size" at bounding box center [451, 276] width 94 height 17
type input "**********"
click at [339, 388] on input "#194d33" at bounding box center [325, 380] width 77 height 48
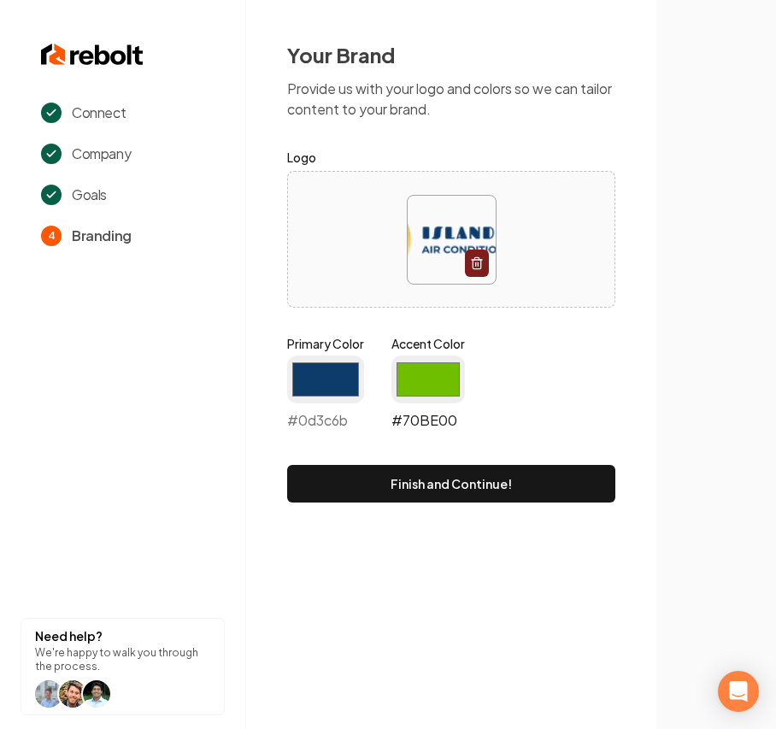
type input "#0d3c6b"
drag, startPoint x: 440, startPoint y: 385, endPoint x: 440, endPoint y: 395, distance: 10.3
click at [440, 385] on input "#70be00" at bounding box center [429, 380] width 74 height 48
type input "#ff8807"
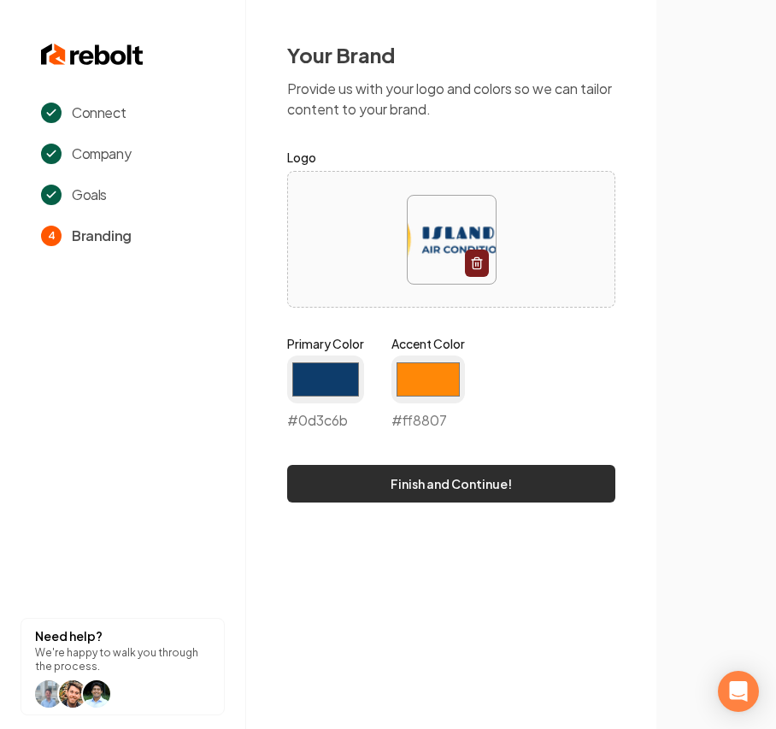
click at [524, 483] on button "Finish and Continue!" at bounding box center [451, 484] width 328 height 38
